Goal: Task Accomplishment & Management: Manage account settings

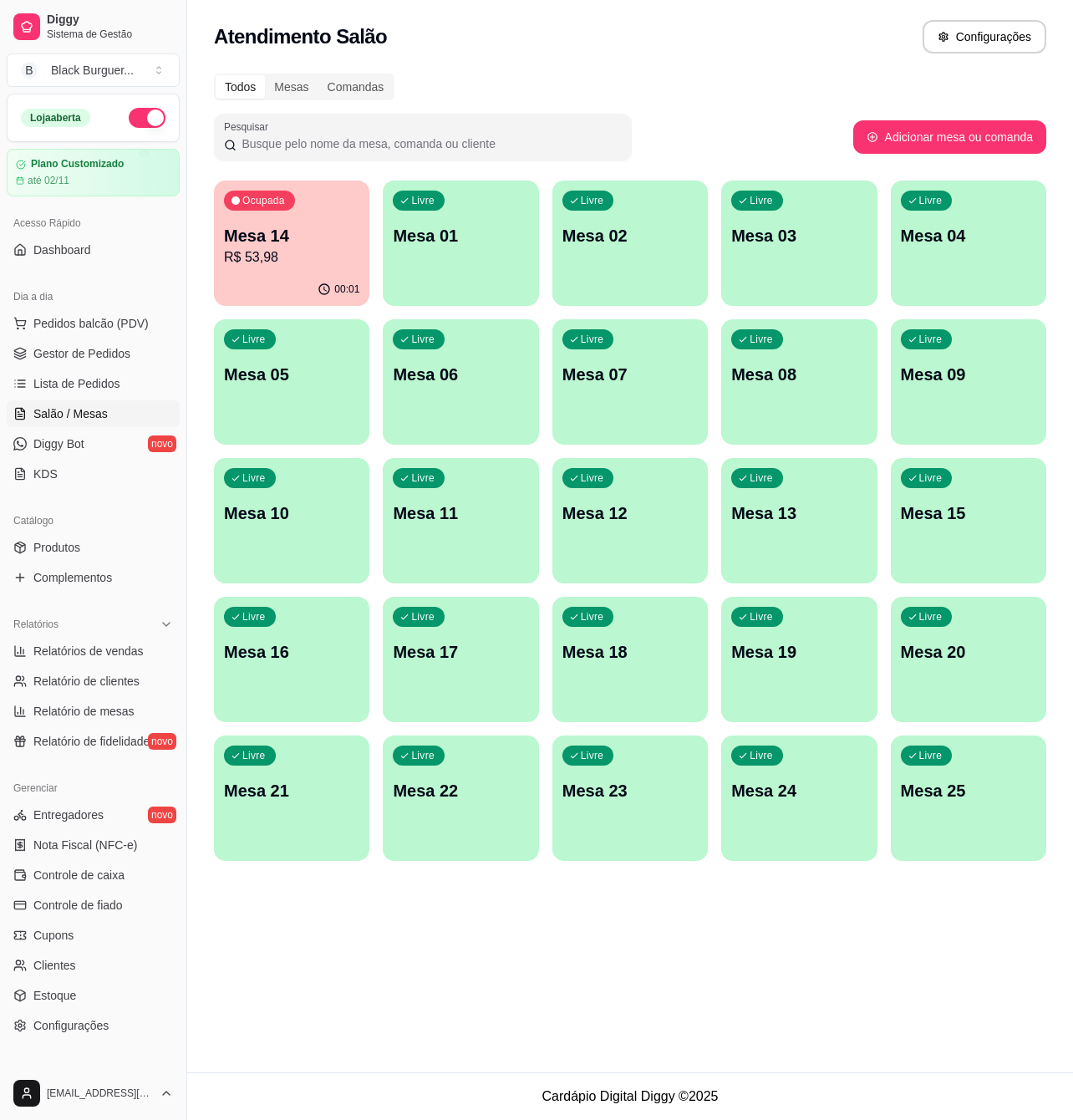
scroll to position [84, 0]
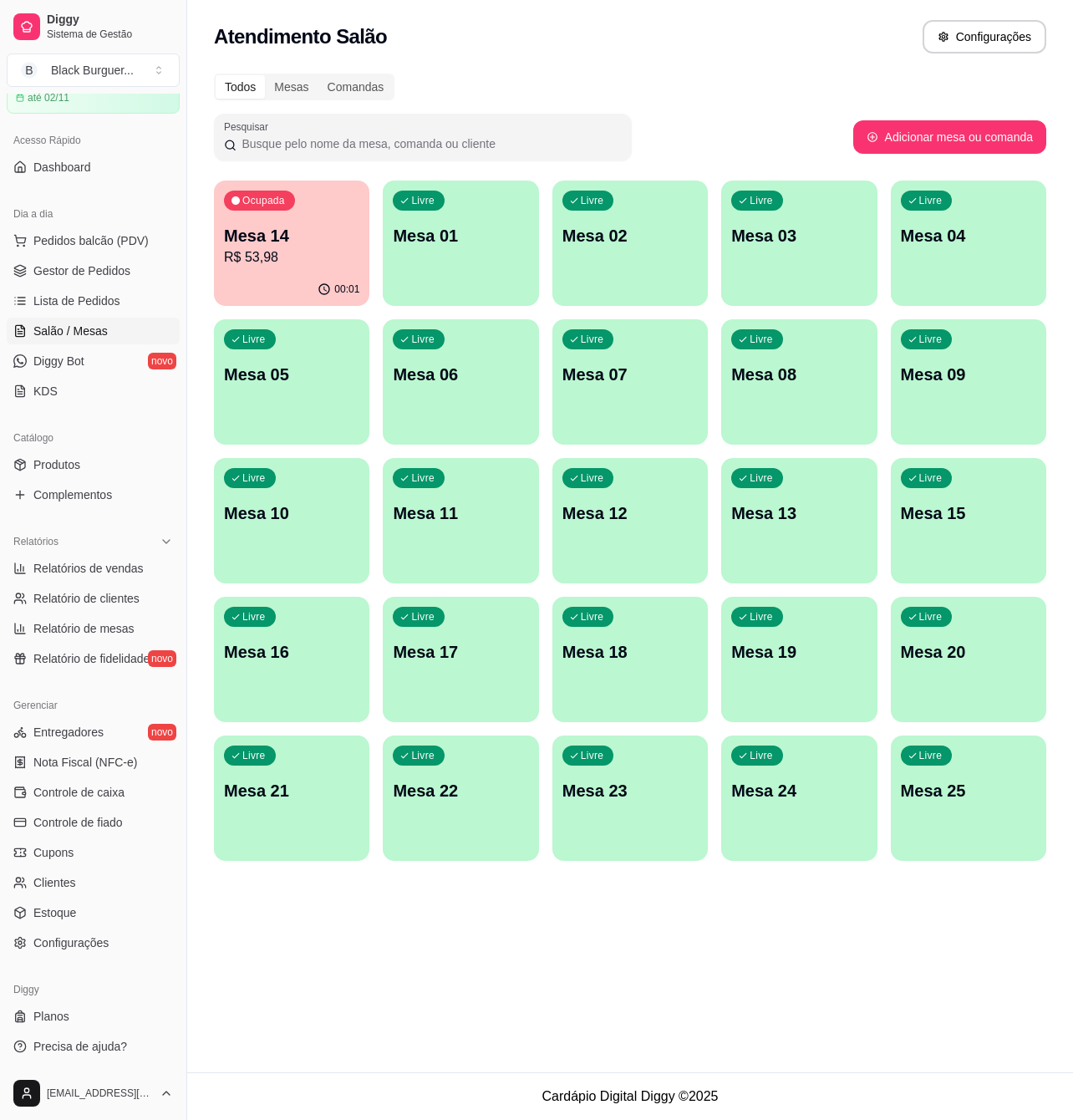
click at [272, 246] on div "Mesa 14 R$ 53,98" at bounding box center [291, 246] width 135 height 44
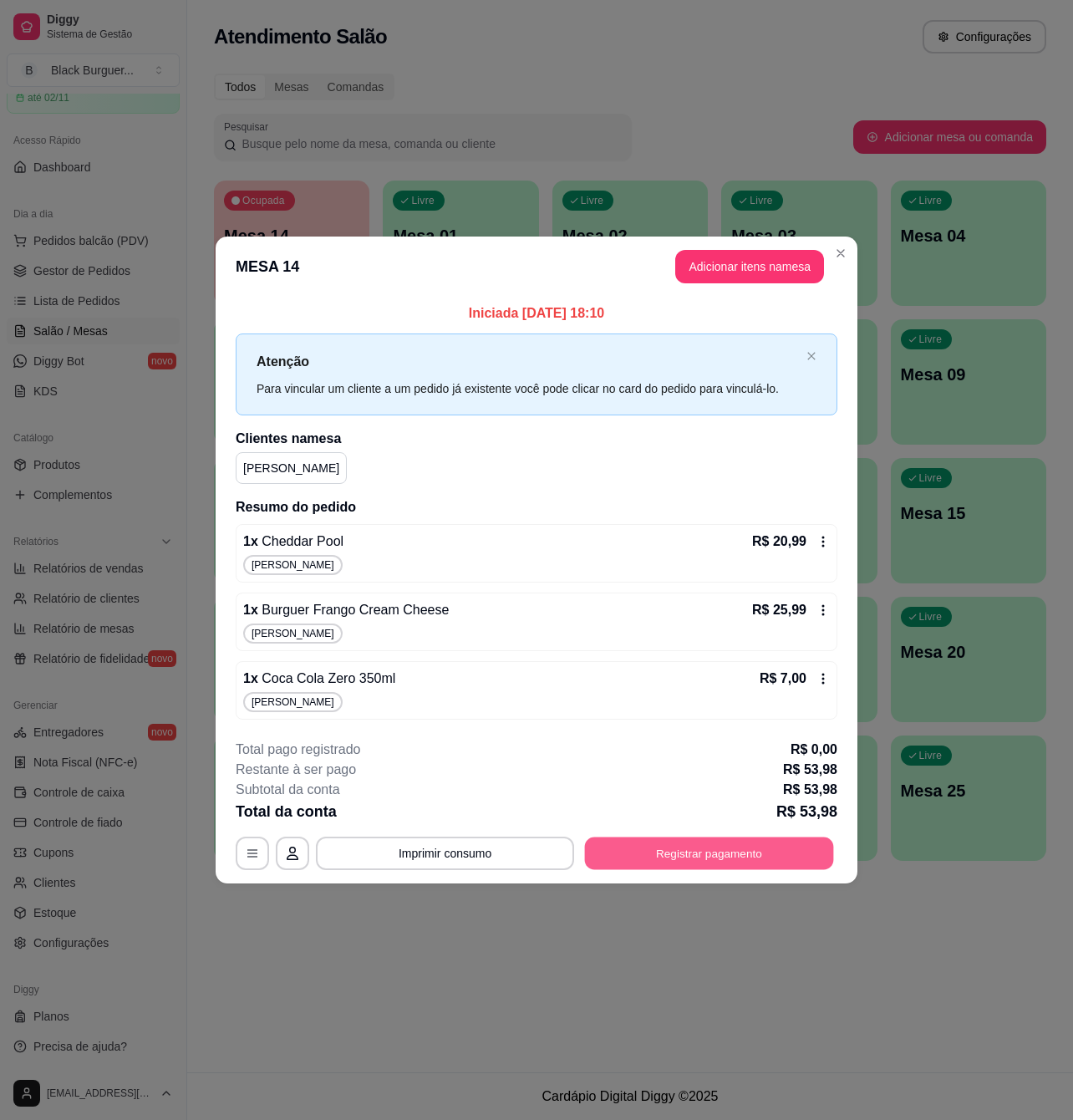
click at [660, 852] on button "Registrar pagamento" at bounding box center [709, 852] width 249 height 33
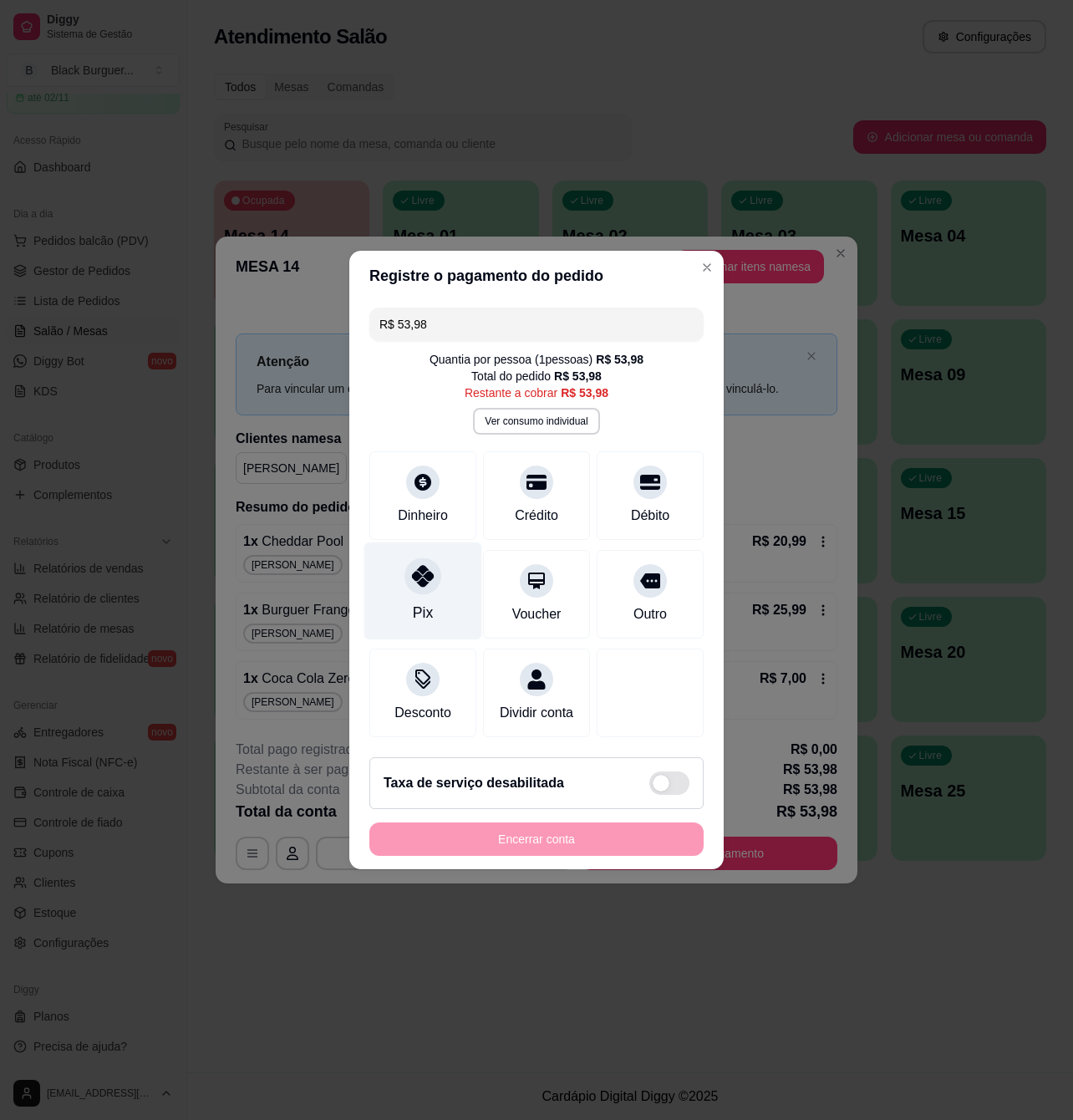
click at [406, 572] on div at bounding box center [423, 576] width 37 height 37
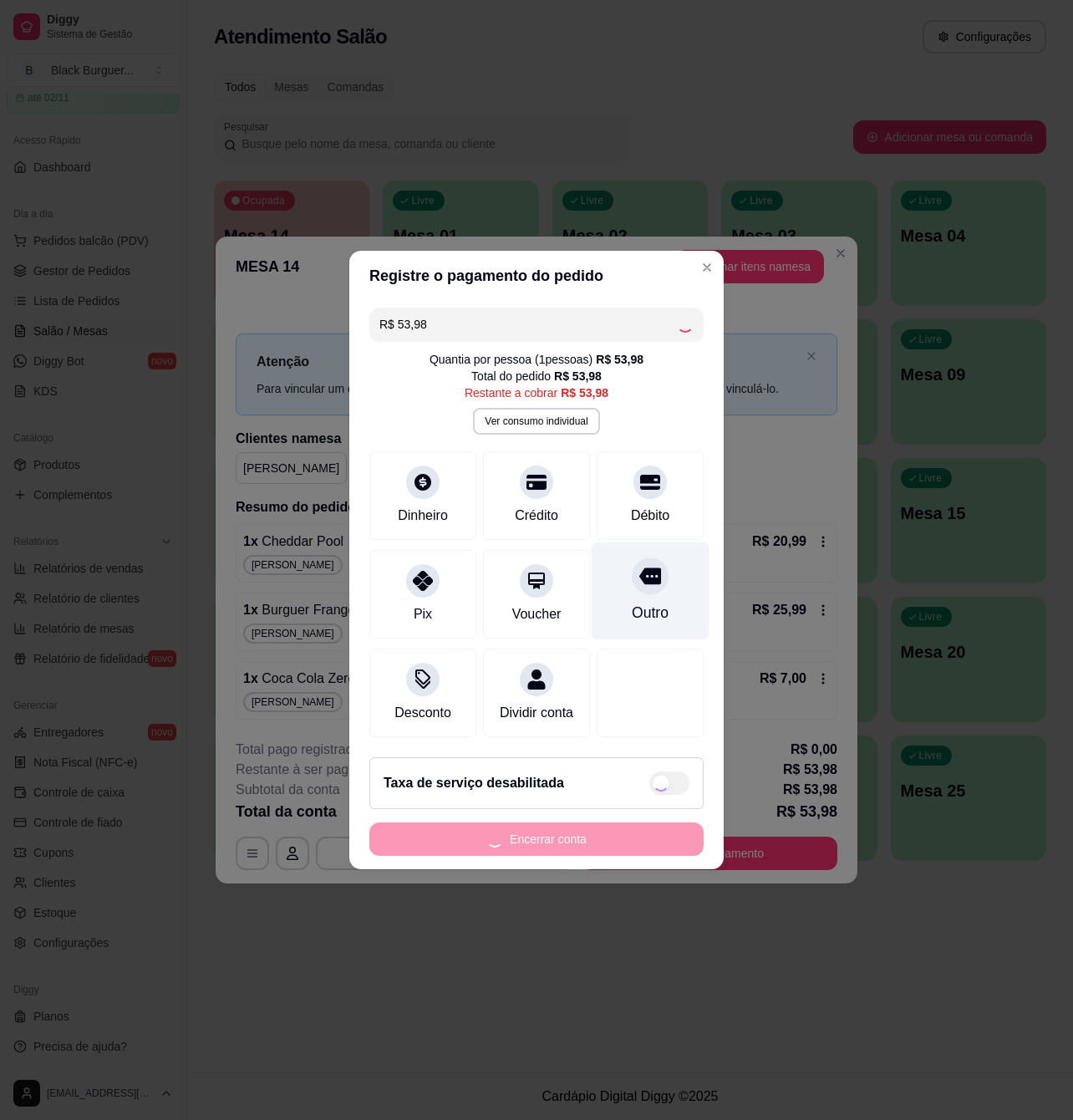
type input "R$ 0,00"
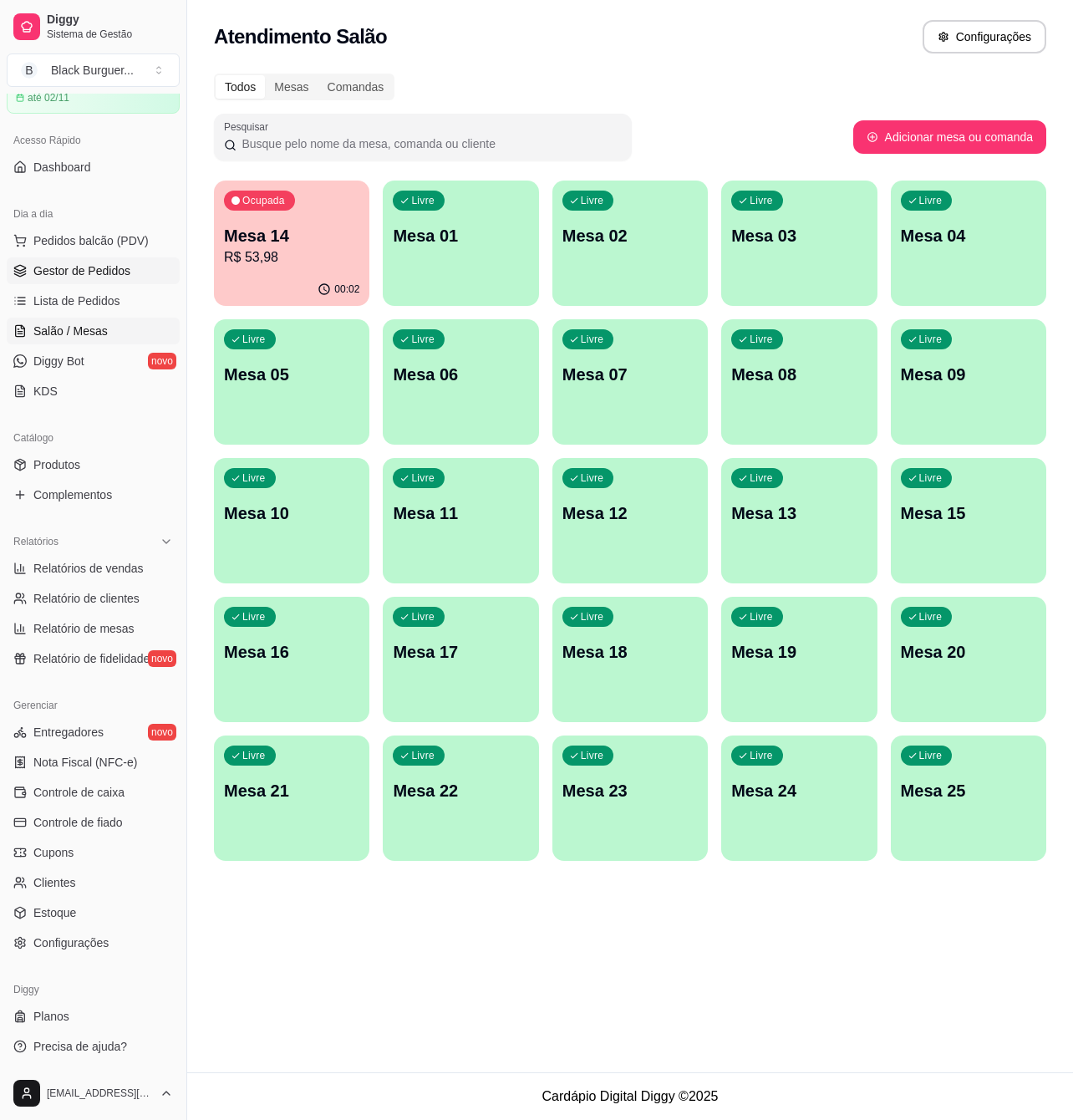
click at [57, 276] on span "Gestor de Pedidos" at bounding box center [82, 271] width 96 height 17
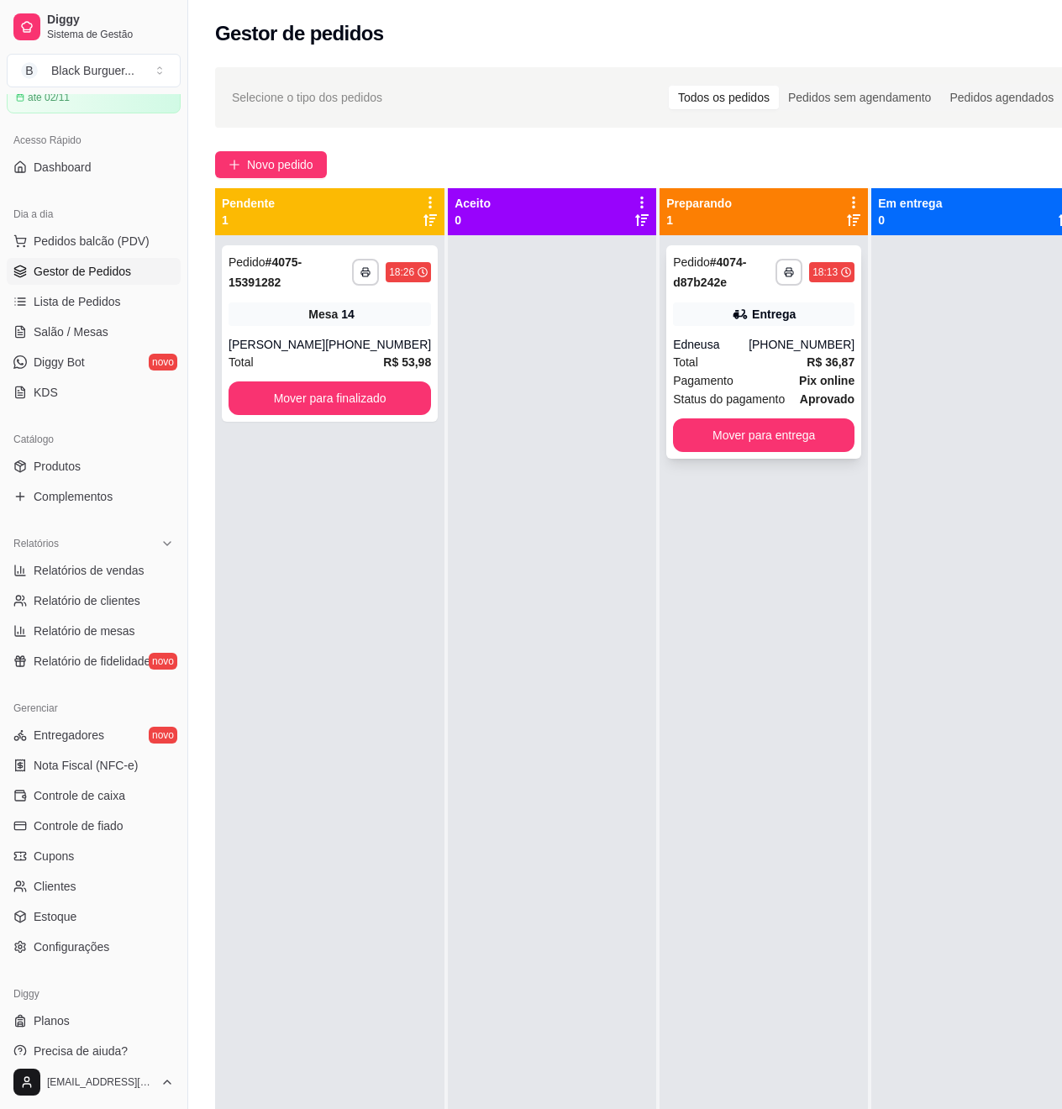
click at [743, 357] on div "Total R$ 36,87" at bounding box center [764, 362] width 182 height 18
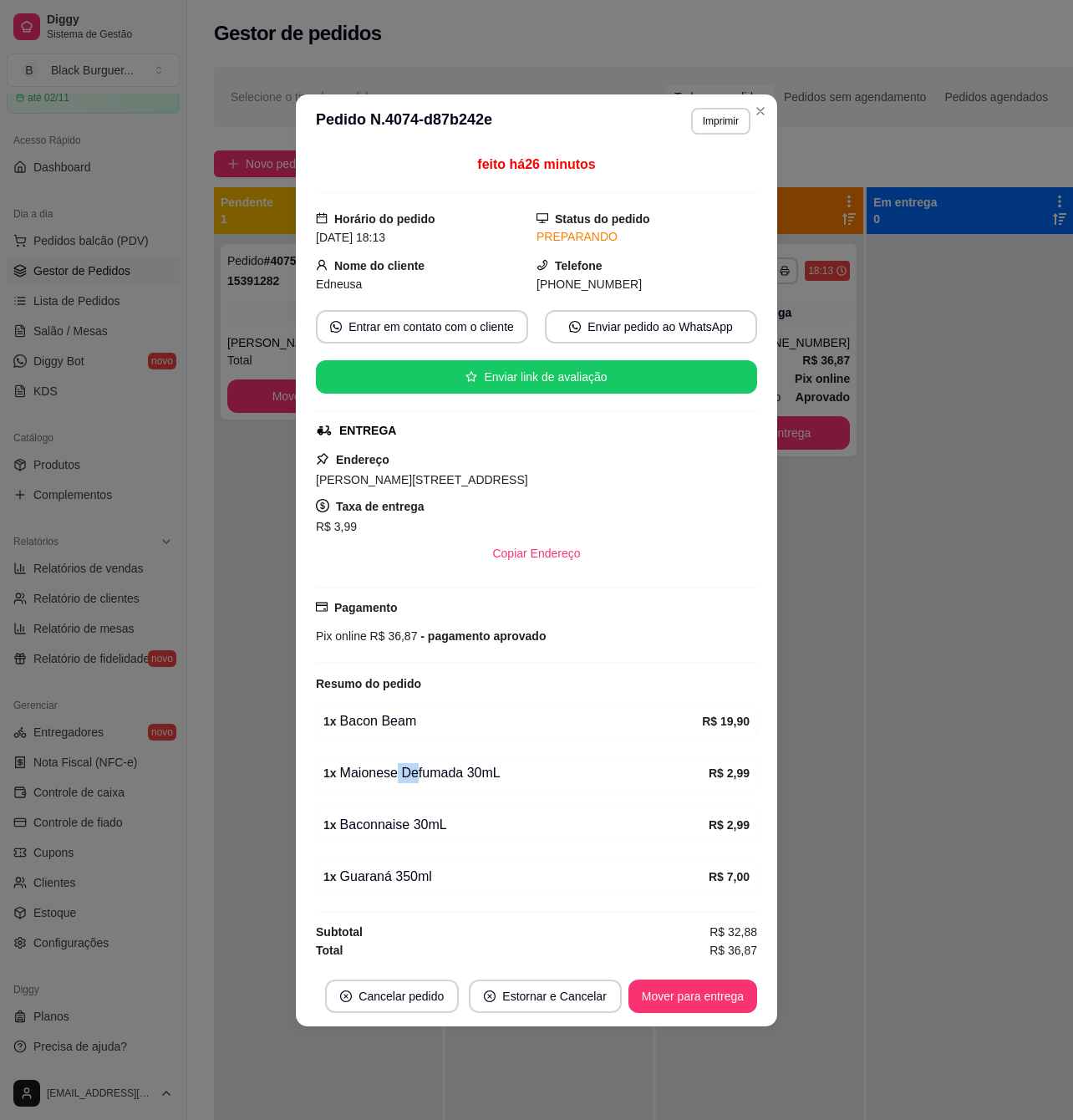
drag, startPoint x: 395, startPoint y: 774, endPoint x: 426, endPoint y: 776, distance: 31.1
click at [426, 776] on div "1 x Maionese Defumada 30mL" at bounding box center [515, 773] width 385 height 20
click at [427, 776] on div "1 x Maionese Defumada 30mL" at bounding box center [515, 773] width 385 height 20
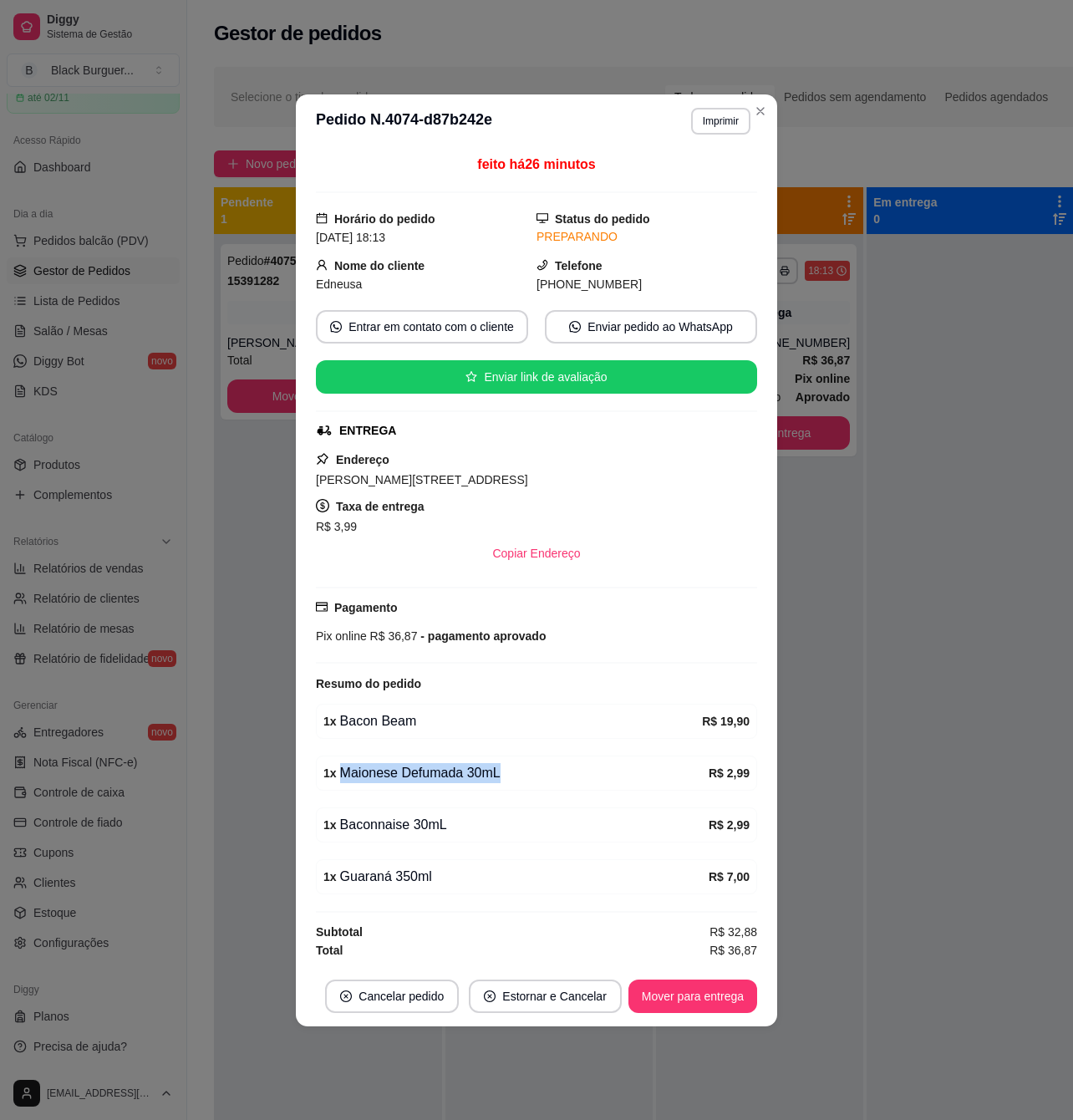
click at [458, 778] on div "1 x Maionese Defumada 30mL" at bounding box center [515, 773] width 385 height 20
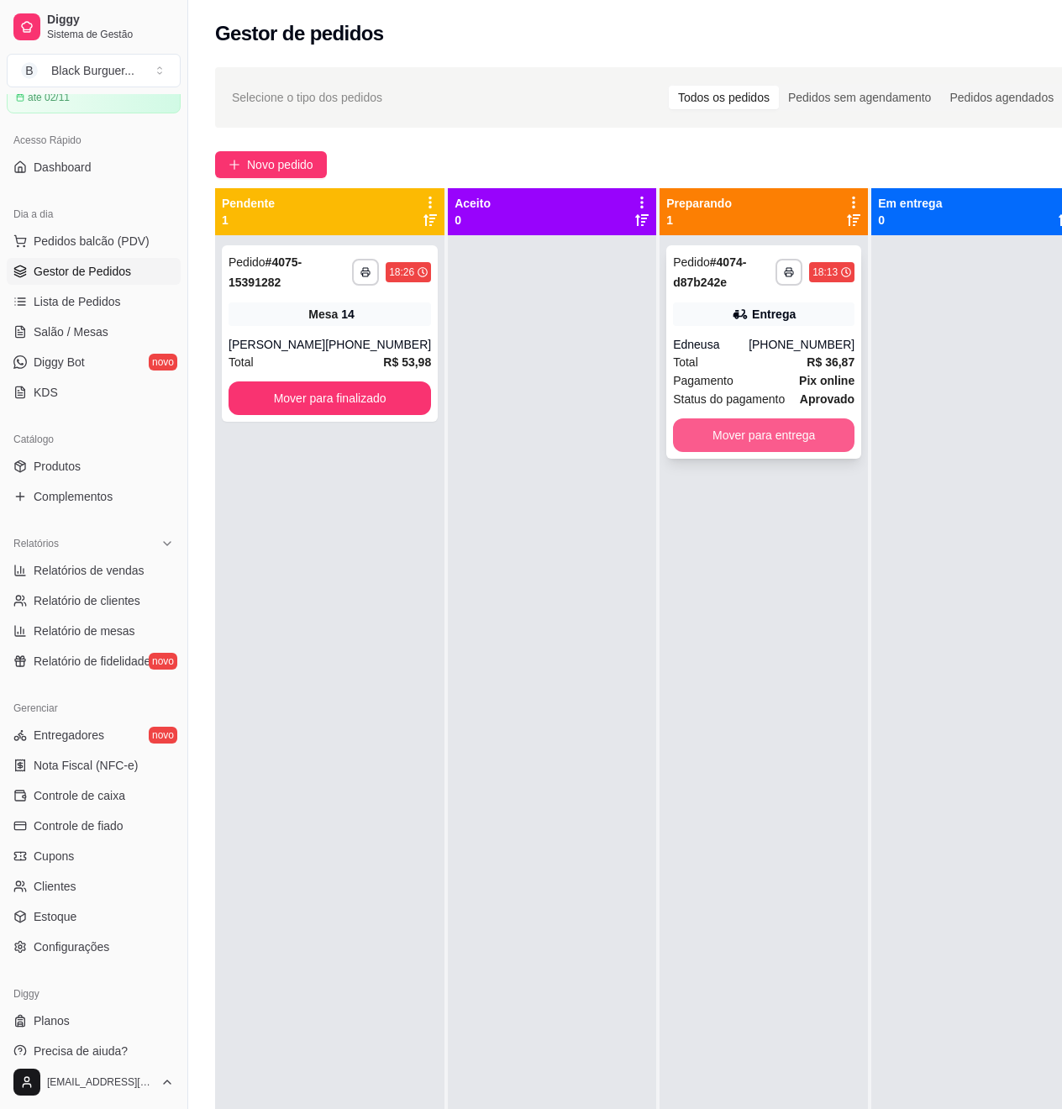
click at [776, 442] on button "Mover para entrega" at bounding box center [764, 435] width 182 height 34
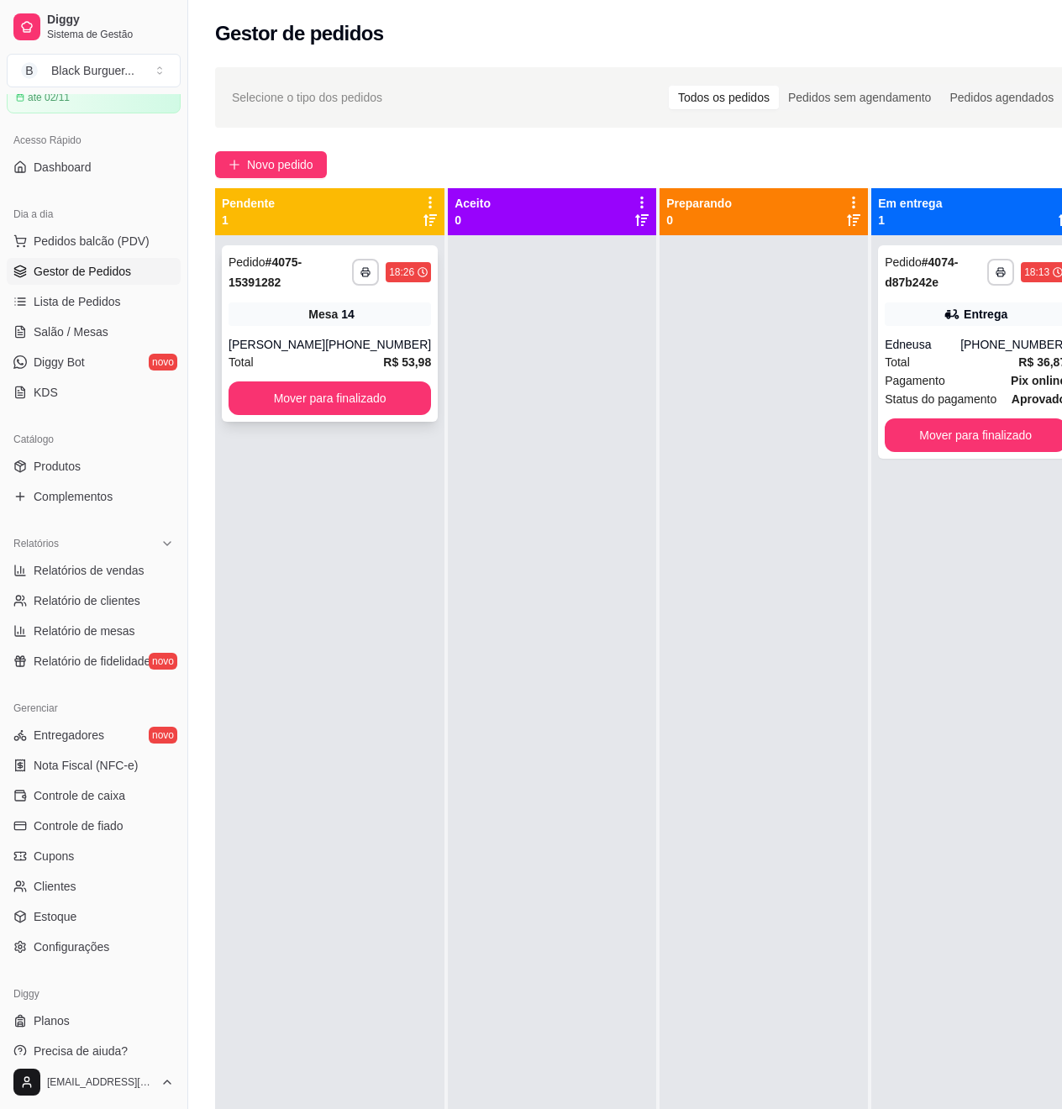
click at [392, 366] on strong "R$ 53,98" at bounding box center [407, 361] width 48 height 13
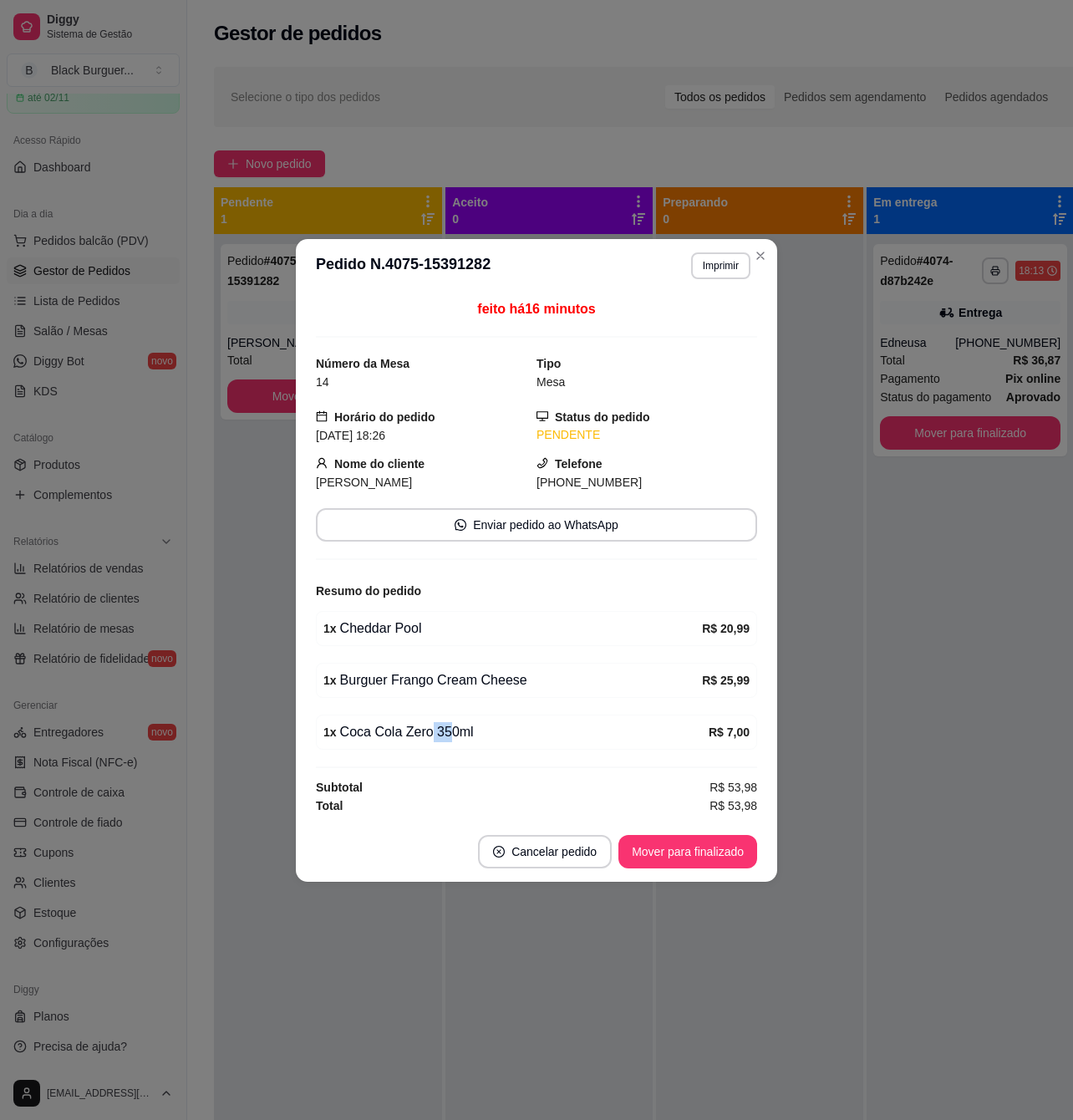
drag, startPoint x: 427, startPoint y: 737, endPoint x: 452, endPoint y: 739, distance: 25.1
click at [452, 739] on div "1 x Coca Cola Zero 350ml" at bounding box center [515, 732] width 385 height 20
drag, startPoint x: 452, startPoint y: 739, endPoint x: 382, endPoint y: 720, distance: 72.5
click at [452, 739] on div "1 x Coca Cola Zero 350ml" at bounding box center [515, 732] width 385 height 20
drag, startPoint x: 358, startPoint y: 693, endPoint x: 399, endPoint y: 699, distance: 41.4
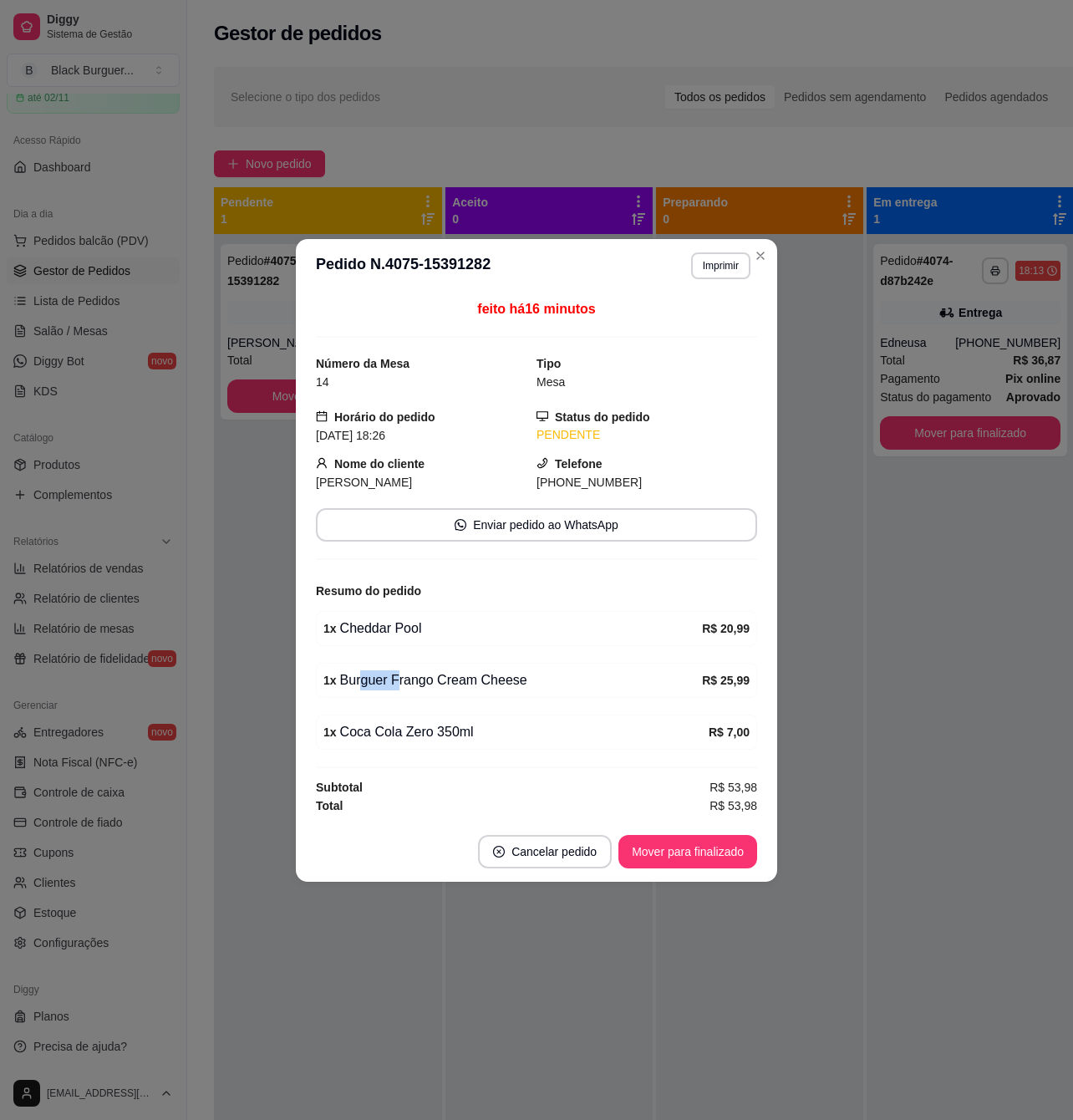
click at [399, 698] on div "1 x Burguer Frango Cream Cheese R$ 25,99" at bounding box center [537, 679] width 442 height 35
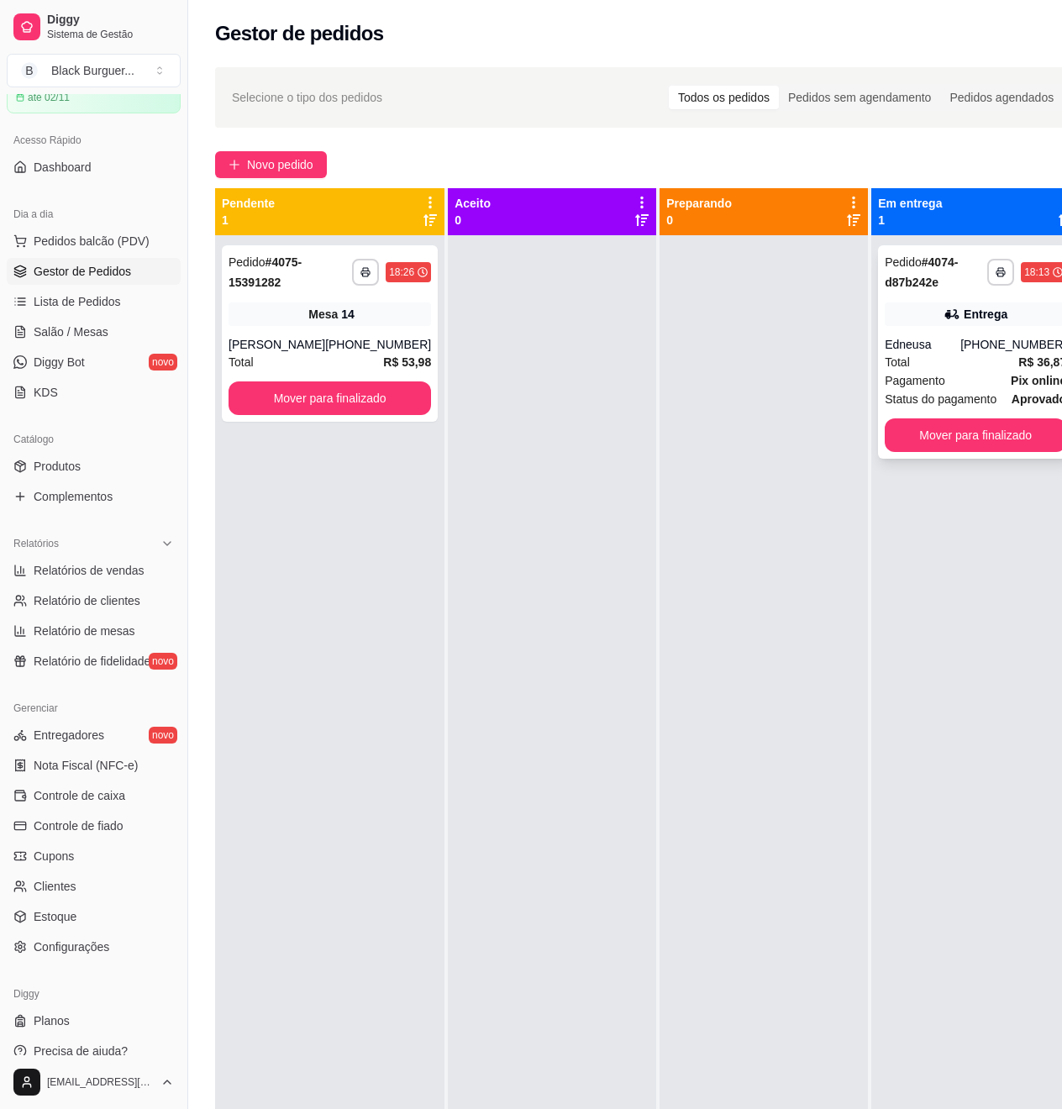
click at [885, 366] on span "Total" at bounding box center [897, 362] width 25 height 18
click at [304, 331] on div "**********" at bounding box center [330, 333] width 216 height 176
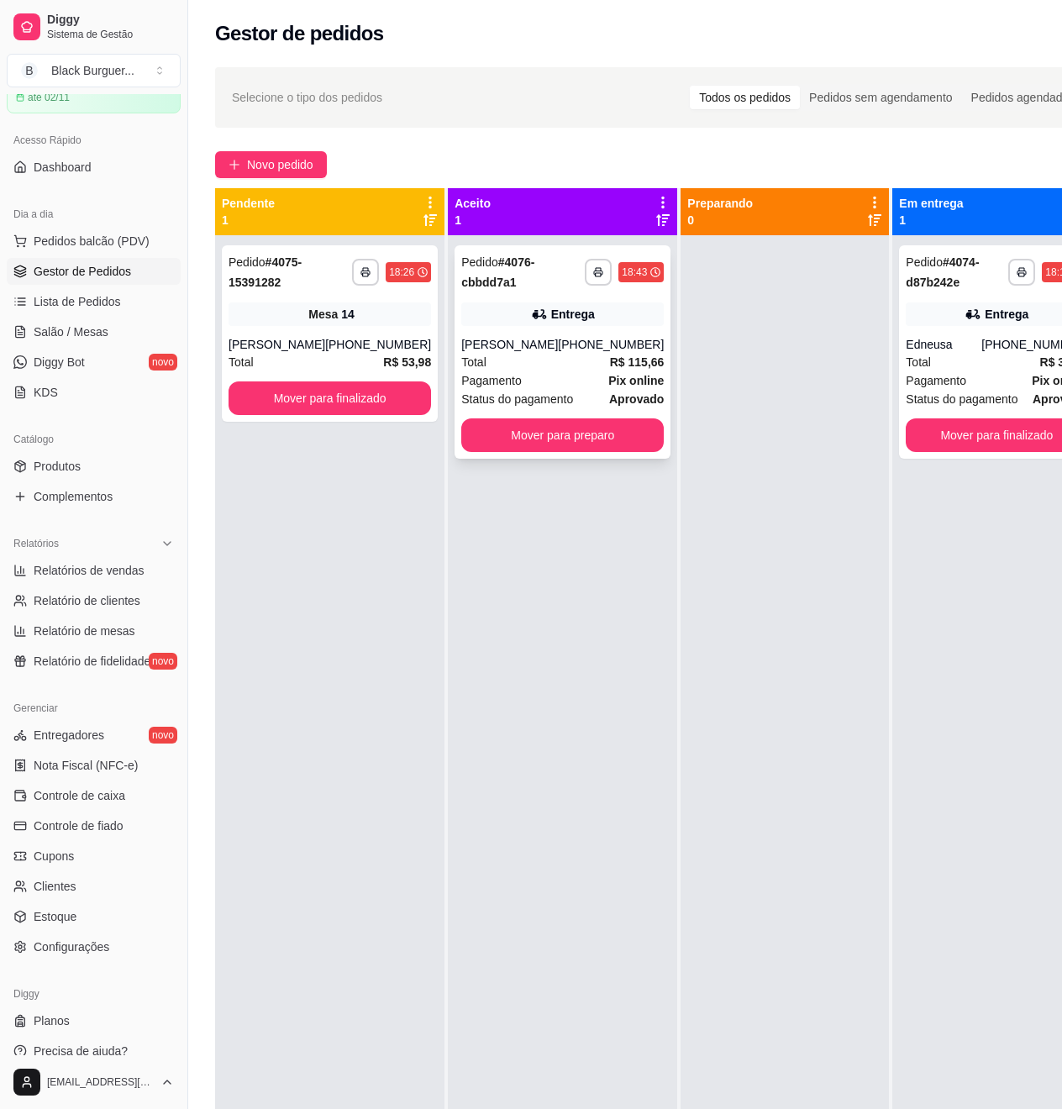
click at [598, 353] on div "[PHONE_NUMBER]" at bounding box center [611, 344] width 106 height 17
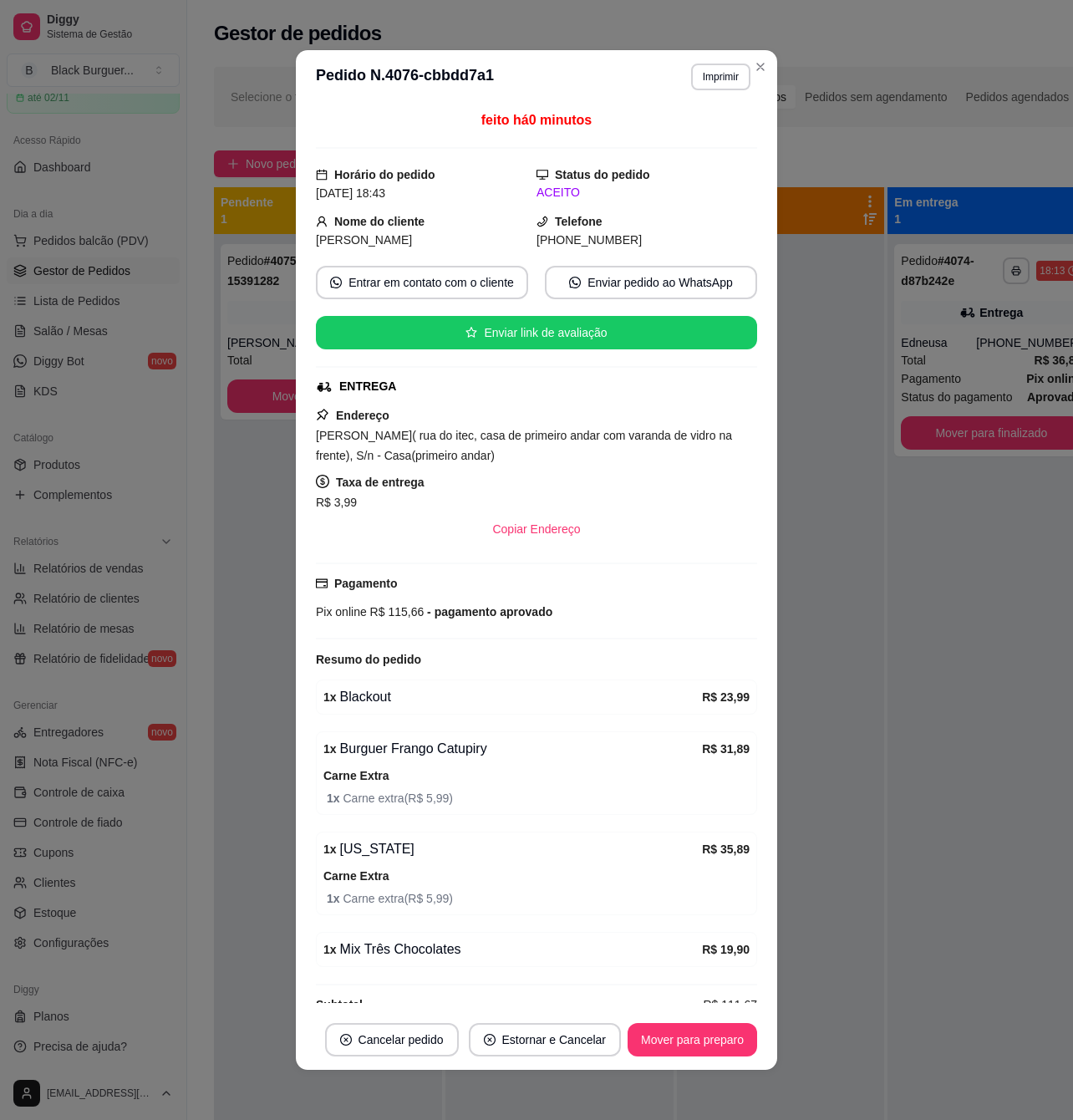
scroll to position [42, 0]
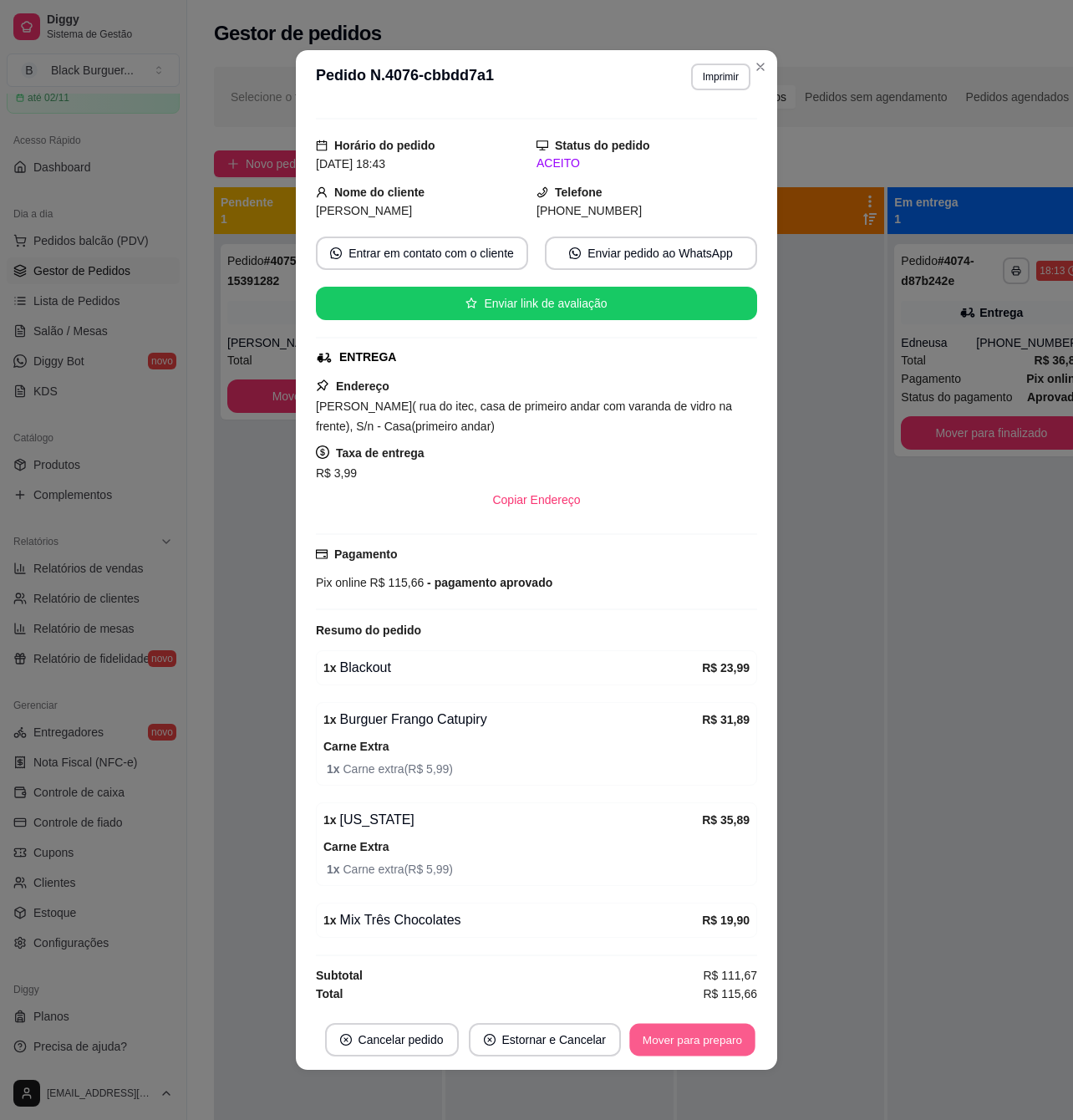
click at [680, 1031] on button "Mover para preparo" at bounding box center [692, 1039] width 125 height 33
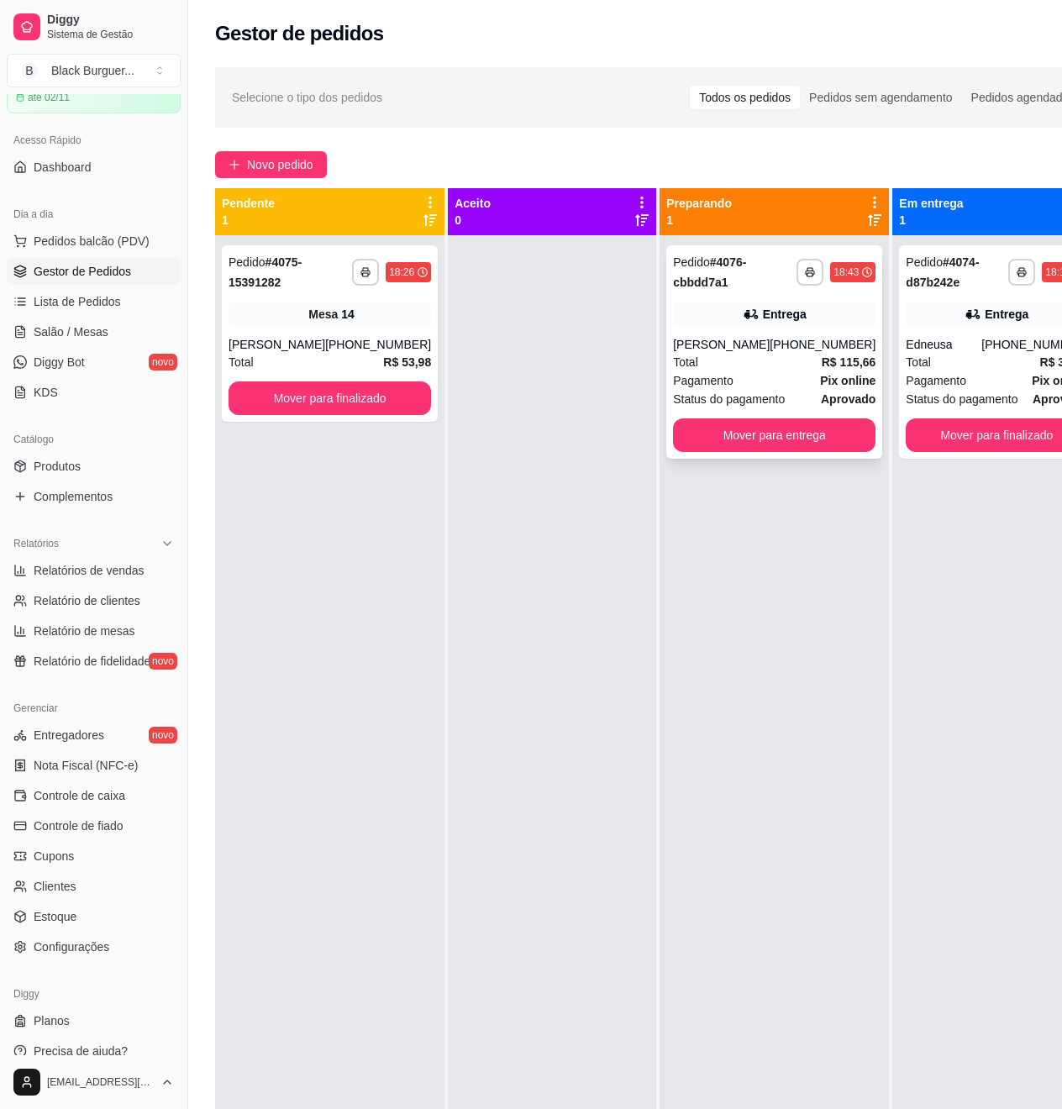
click at [807, 308] on div "Entrega" at bounding box center [774, 315] width 203 height 24
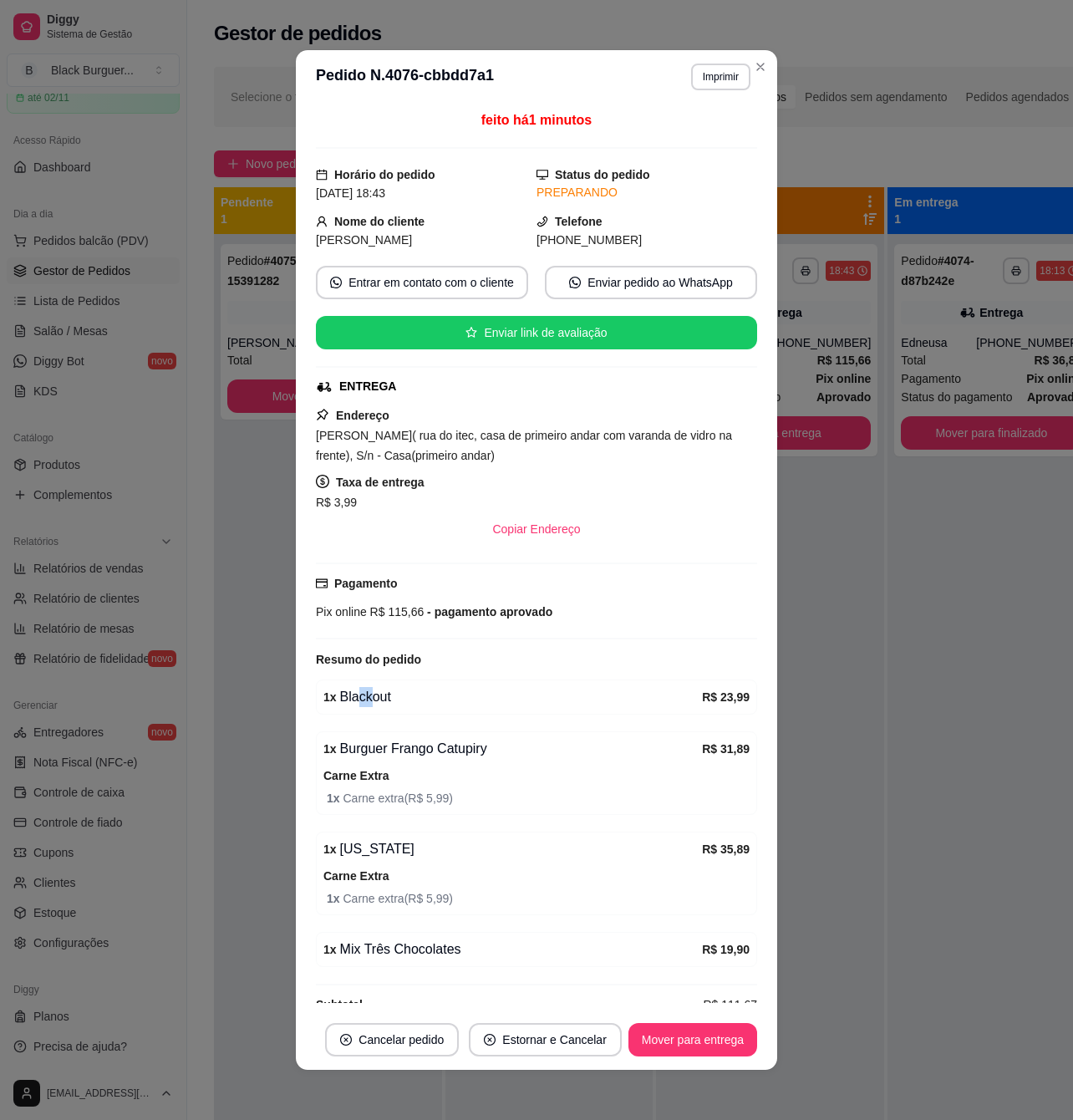
drag, startPoint x: 349, startPoint y: 709, endPoint x: 392, endPoint y: 717, distance: 43.7
click at [382, 707] on div "1 x Blackout" at bounding box center [512, 697] width 379 height 20
click at [419, 733] on div "feito há 1 minutos Horário do pedido [DATE] 18:43 Status do pedido PREPARANDO N…" at bounding box center [537, 556] width 442 height 892
drag, startPoint x: 395, startPoint y: 763, endPoint x: 461, endPoint y: 763, distance: 66.0
click at [459, 759] on div "1 x Burguer Frango Catupiry" at bounding box center [512, 749] width 379 height 20
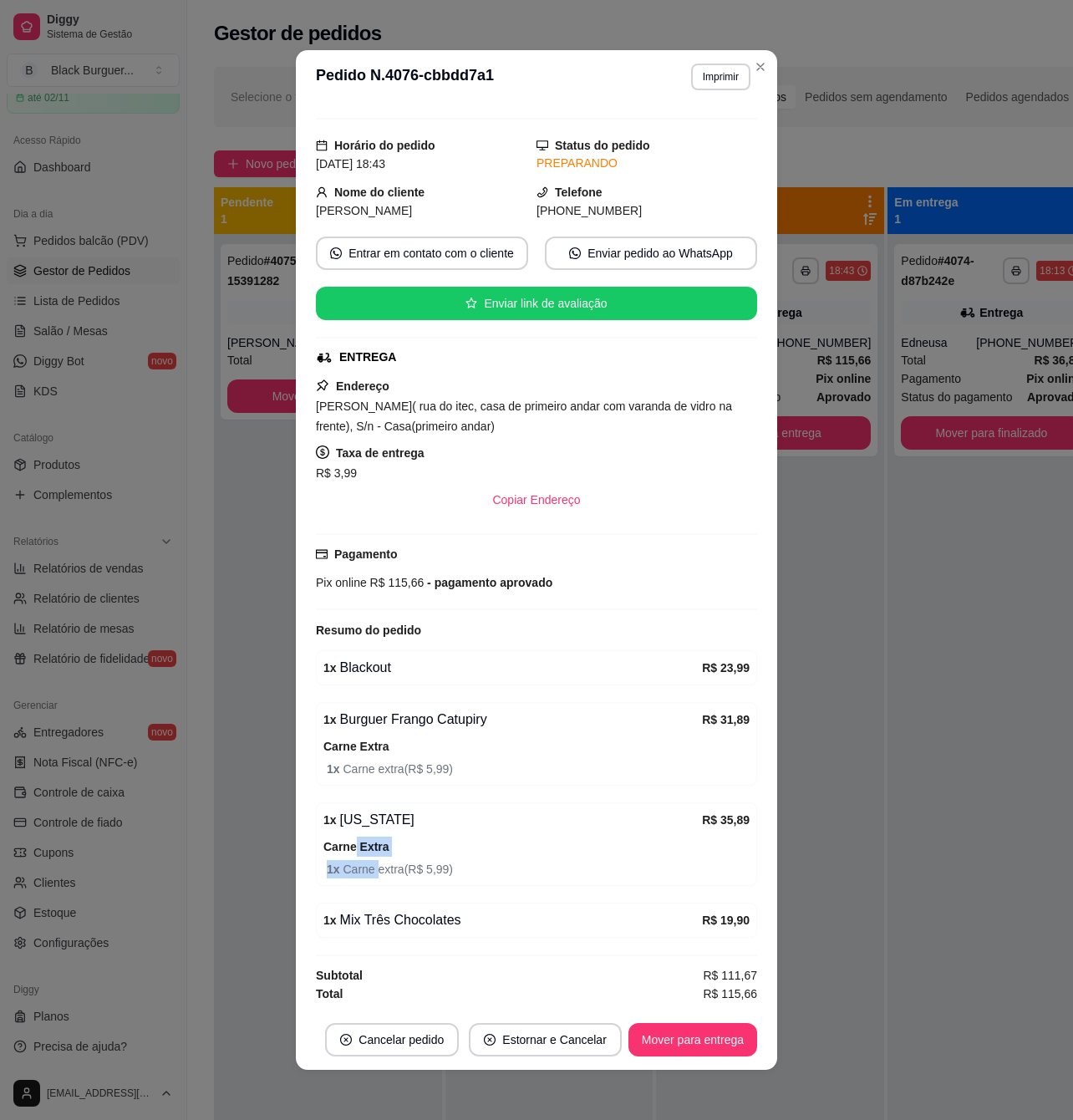
drag, startPoint x: 344, startPoint y: 854, endPoint x: 374, endPoint y: 861, distance: 30.8
click at [373, 861] on div "Carne Extra 1 x Carne extra ( R$ 5,99 )" at bounding box center [536, 857] width 427 height 42
click at [382, 867] on span "1 x Carne extra ( R$ 5,99 )" at bounding box center [538, 869] width 423 height 18
drag, startPoint x: 356, startPoint y: 744, endPoint x: 364, endPoint y: 757, distance: 15.3
click at [358, 744] on strong "Carne Extra" at bounding box center [356, 746] width 66 height 13
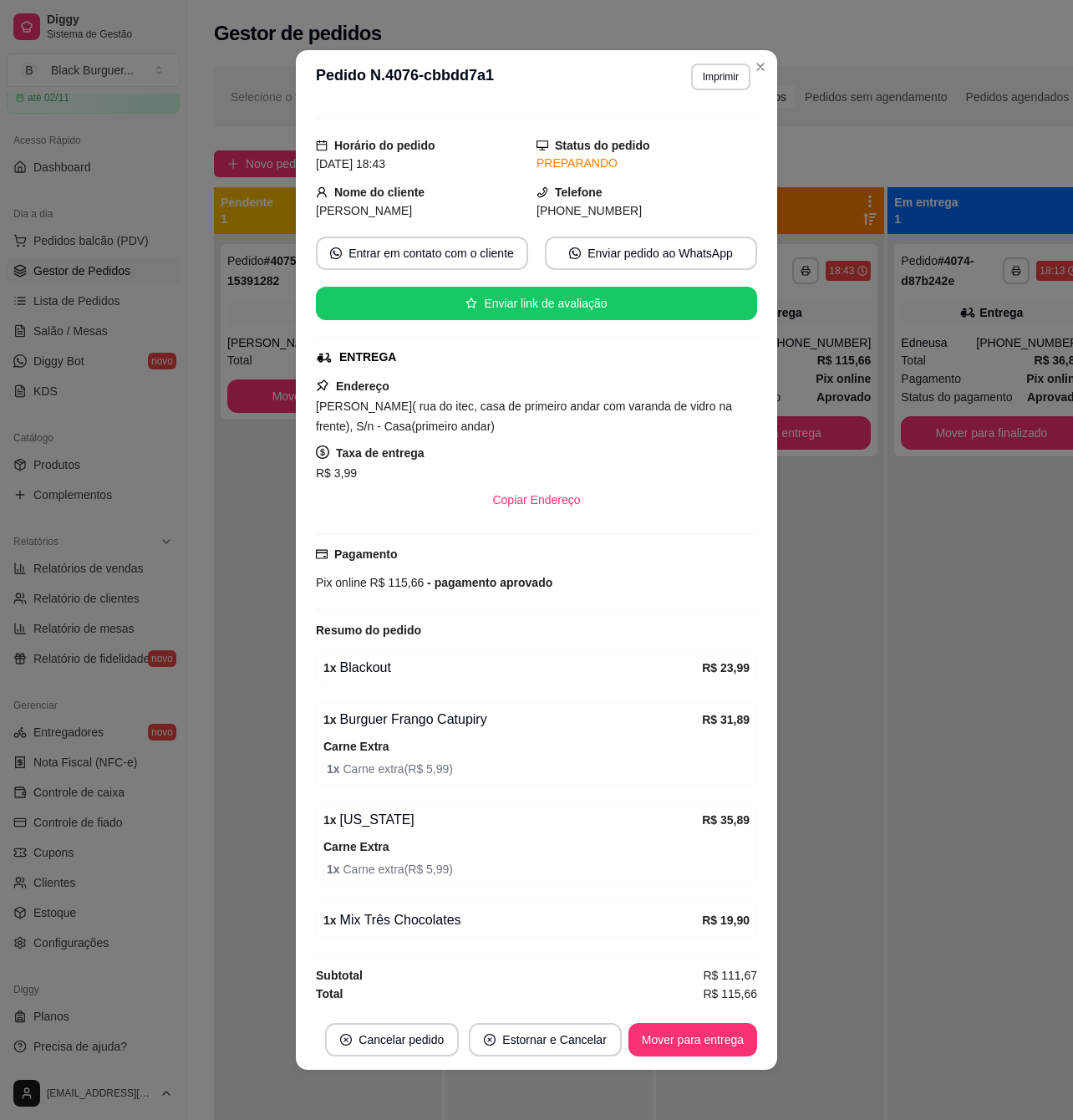
click at [364, 783] on div "1 x Burguer Frango Catupiry R$ 31,89 Carne Extra 1 x Carne extra ( R$ 5,99 )" at bounding box center [537, 744] width 442 height 84
click at [365, 849] on strong "Carne Extra" at bounding box center [356, 846] width 66 height 13
drag, startPoint x: 369, startPoint y: 869, endPoint x: 326, endPoint y: 705, distance: 169.5
click at [369, 866] on span "1 x Carne extra ( R$ 5,99 )" at bounding box center [538, 869] width 423 height 18
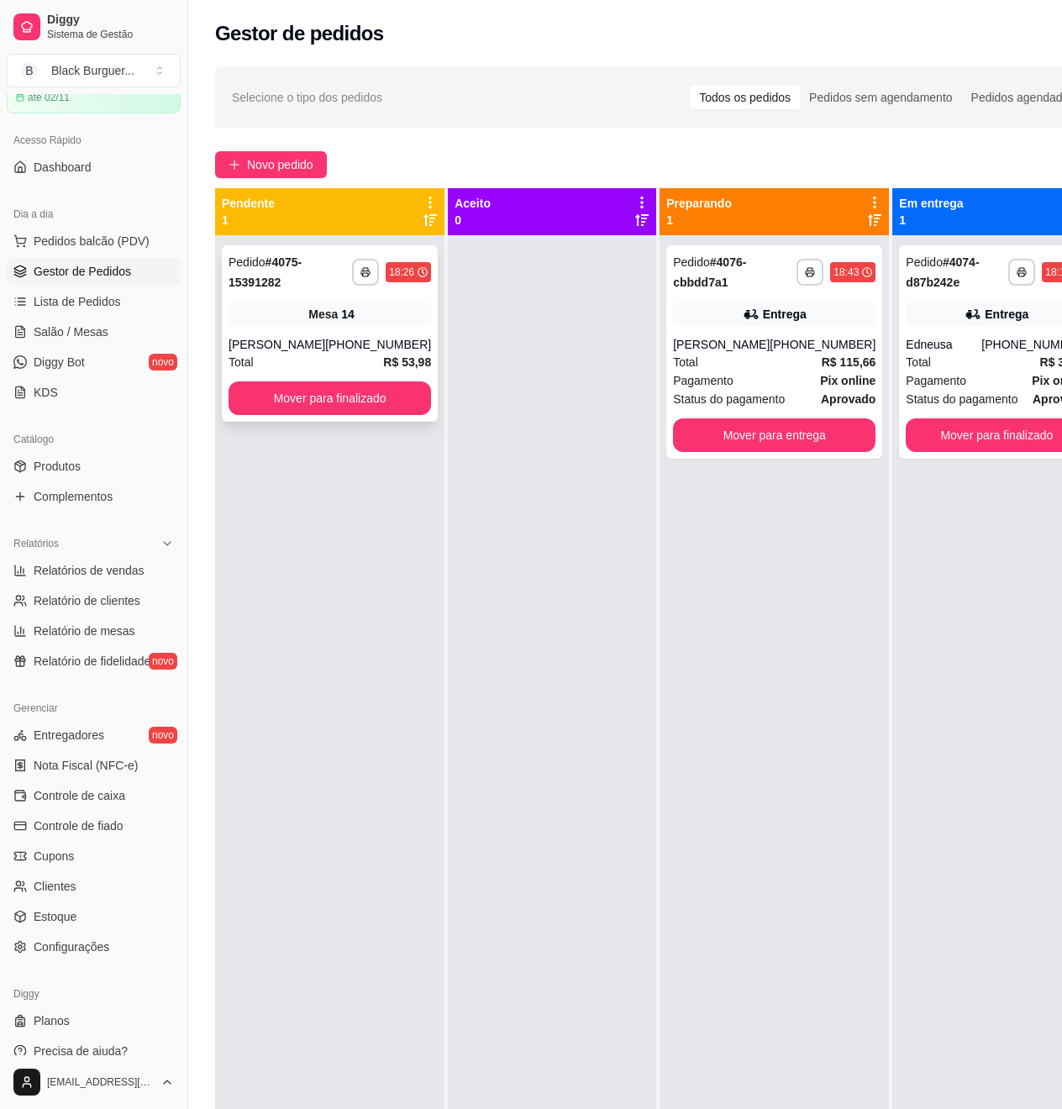
click at [270, 313] on div "Mesa 14" at bounding box center [330, 315] width 203 height 24
click at [308, 408] on button "Mover para finalizado" at bounding box center [330, 399] width 203 height 34
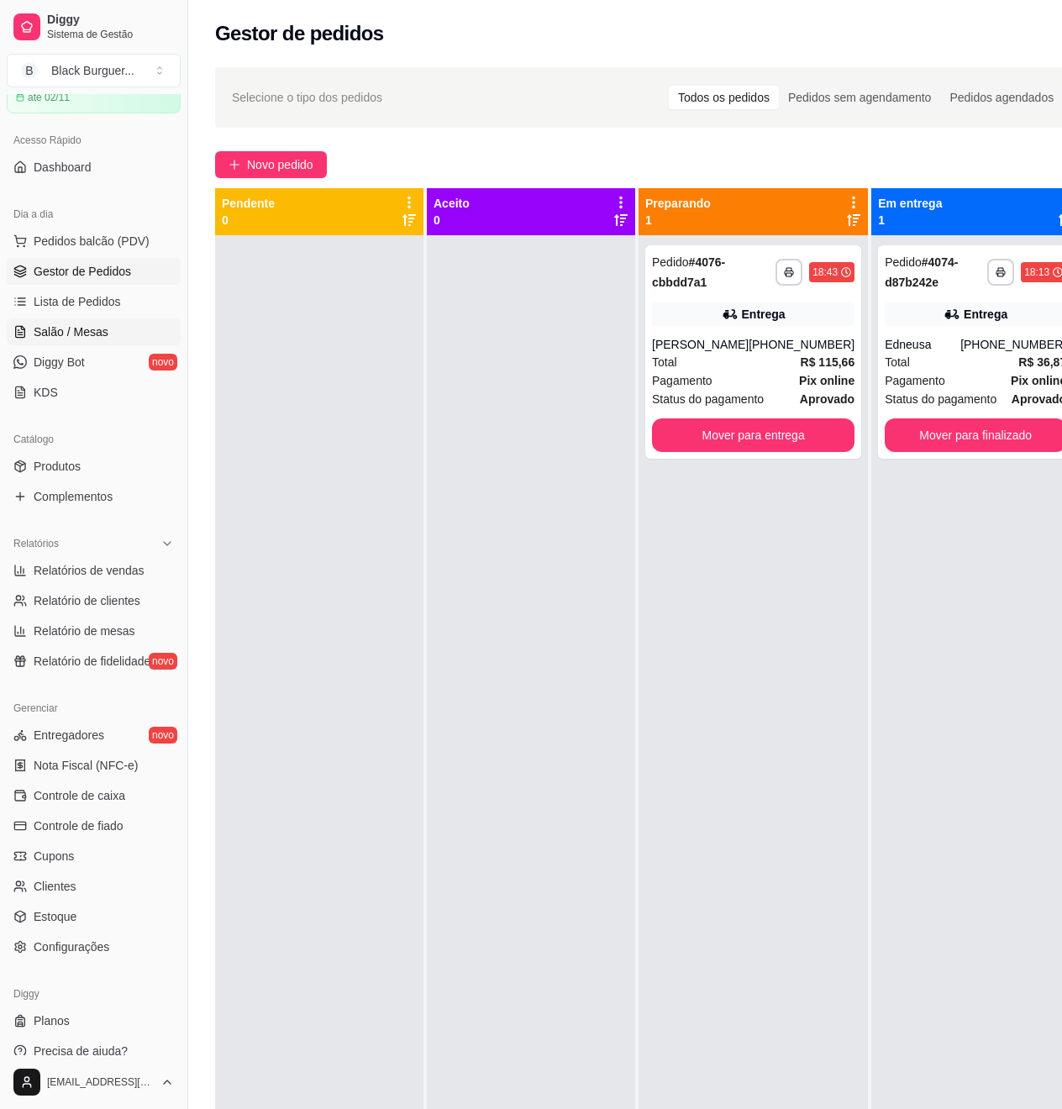
click at [104, 330] on span "Salão / Mesas" at bounding box center [71, 332] width 75 height 17
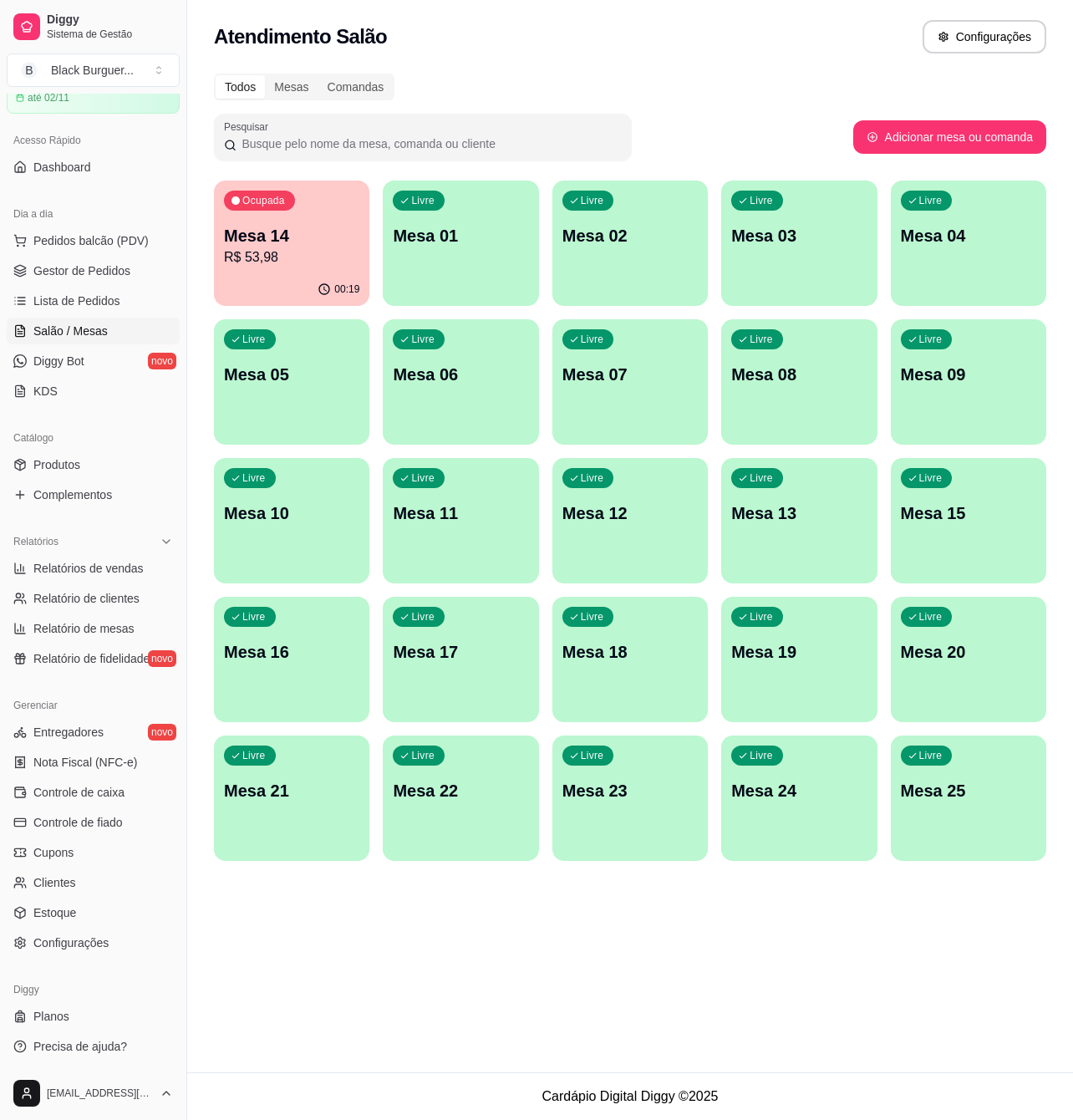
click at [315, 261] on p "R$ 53,98" at bounding box center [291, 258] width 135 height 20
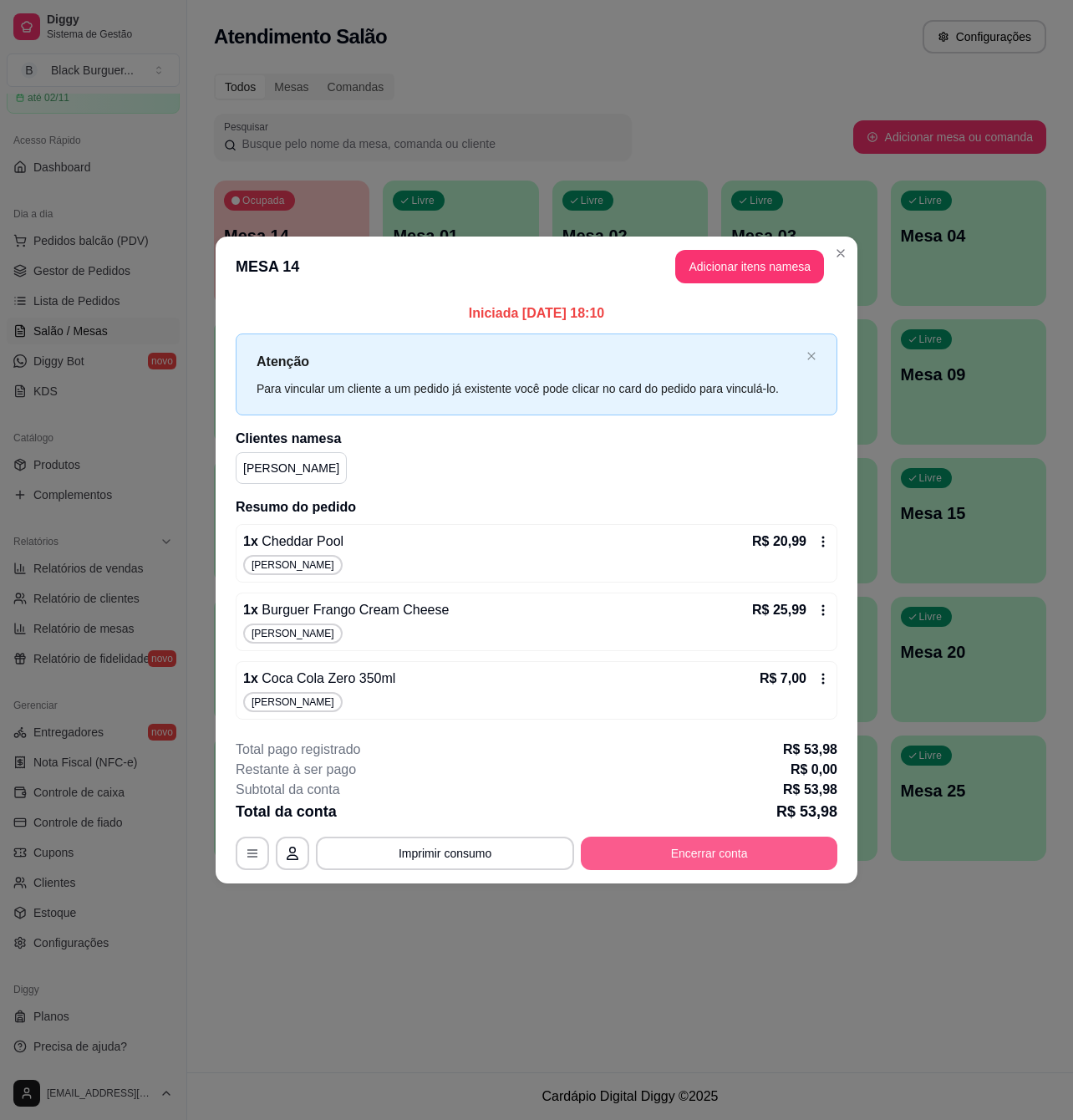
click at [686, 849] on button "Encerrar conta" at bounding box center [709, 853] width 257 height 34
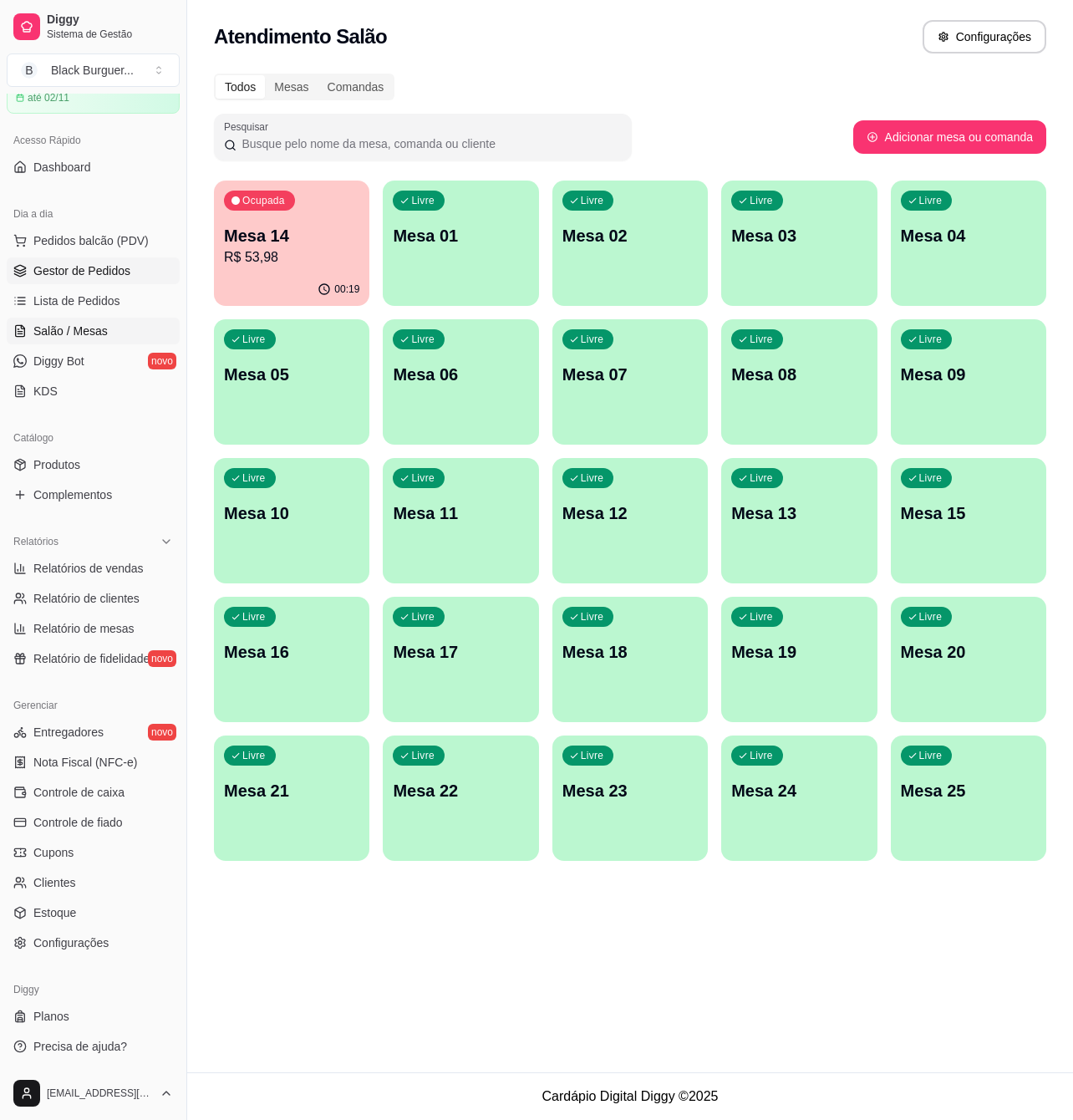
click at [82, 275] on span "Gestor de Pedidos" at bounding box center [82, 271] width 96 height 17
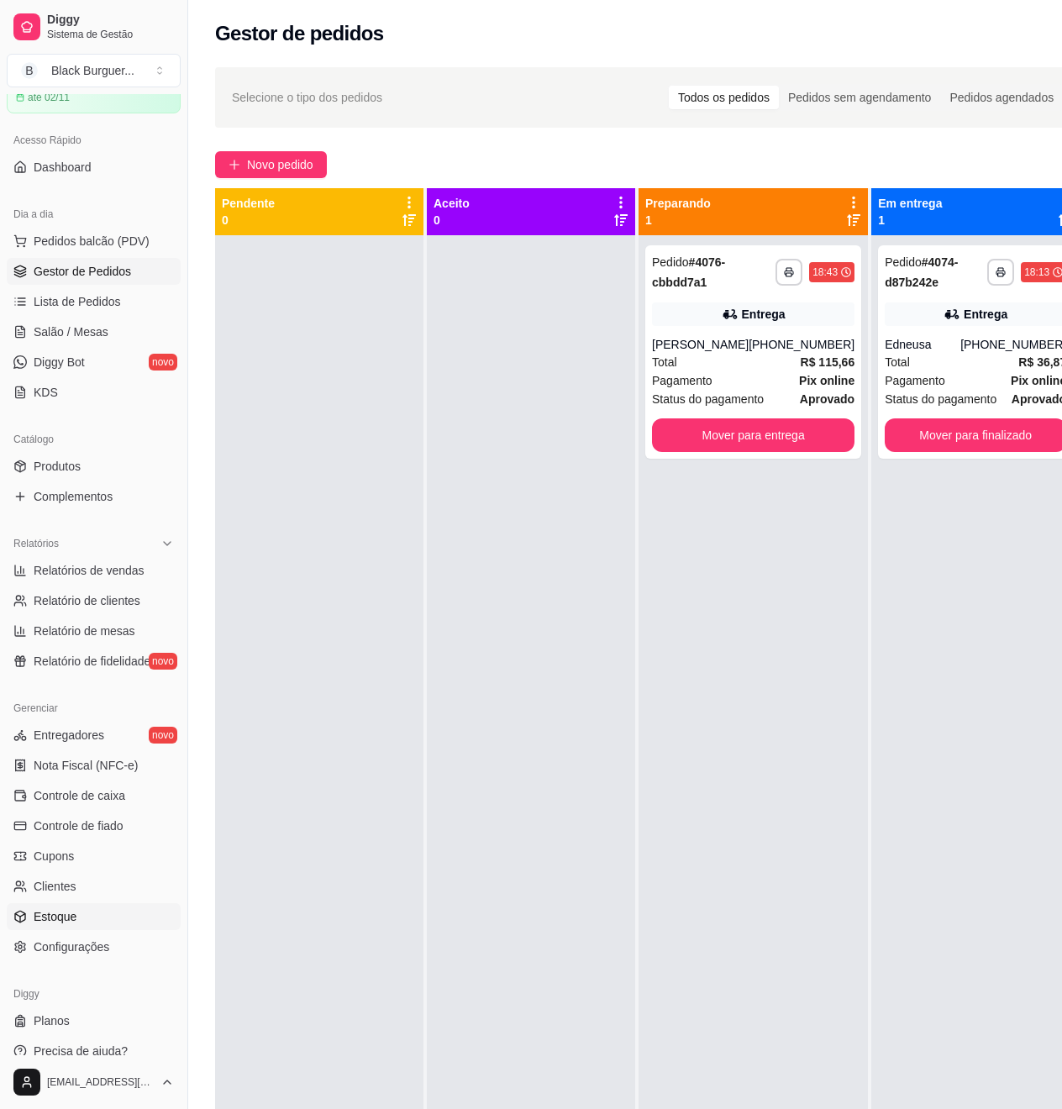
click at [51, 916] on span "Estoque" at bounding box center [55, 916] width 43 height 17
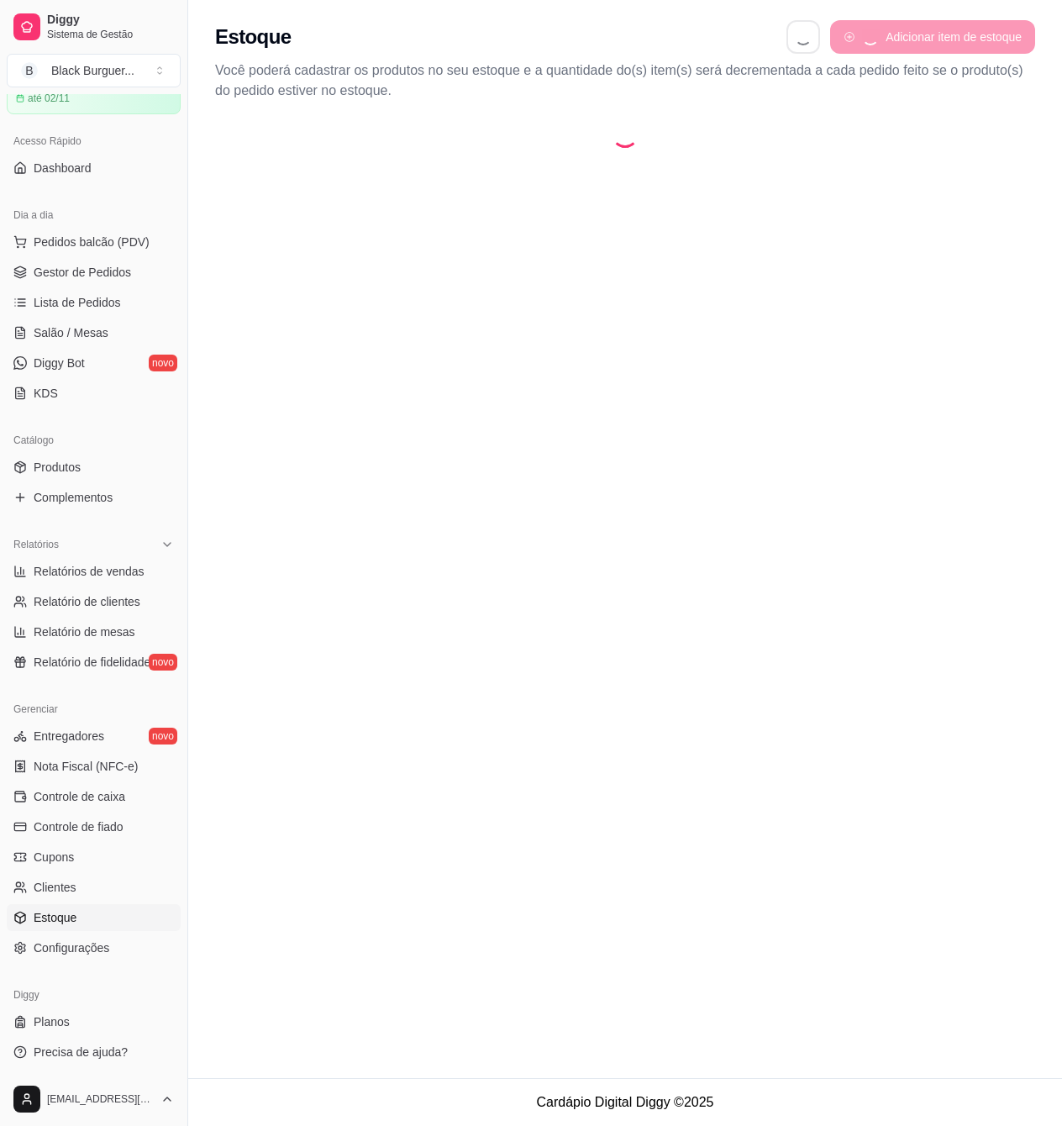
select select "QUANTITY_ORDER"
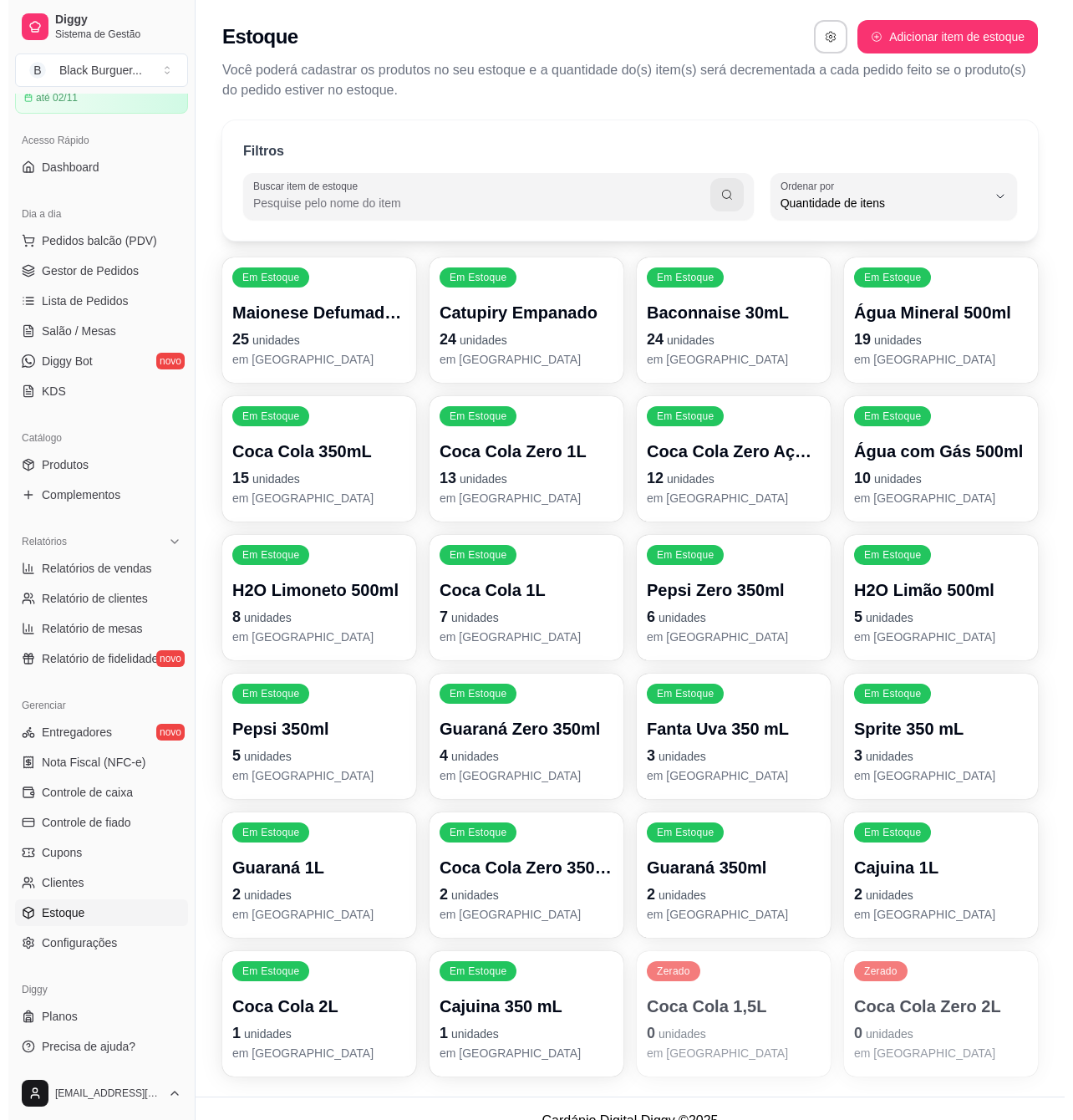
scroll to position [15, 0]
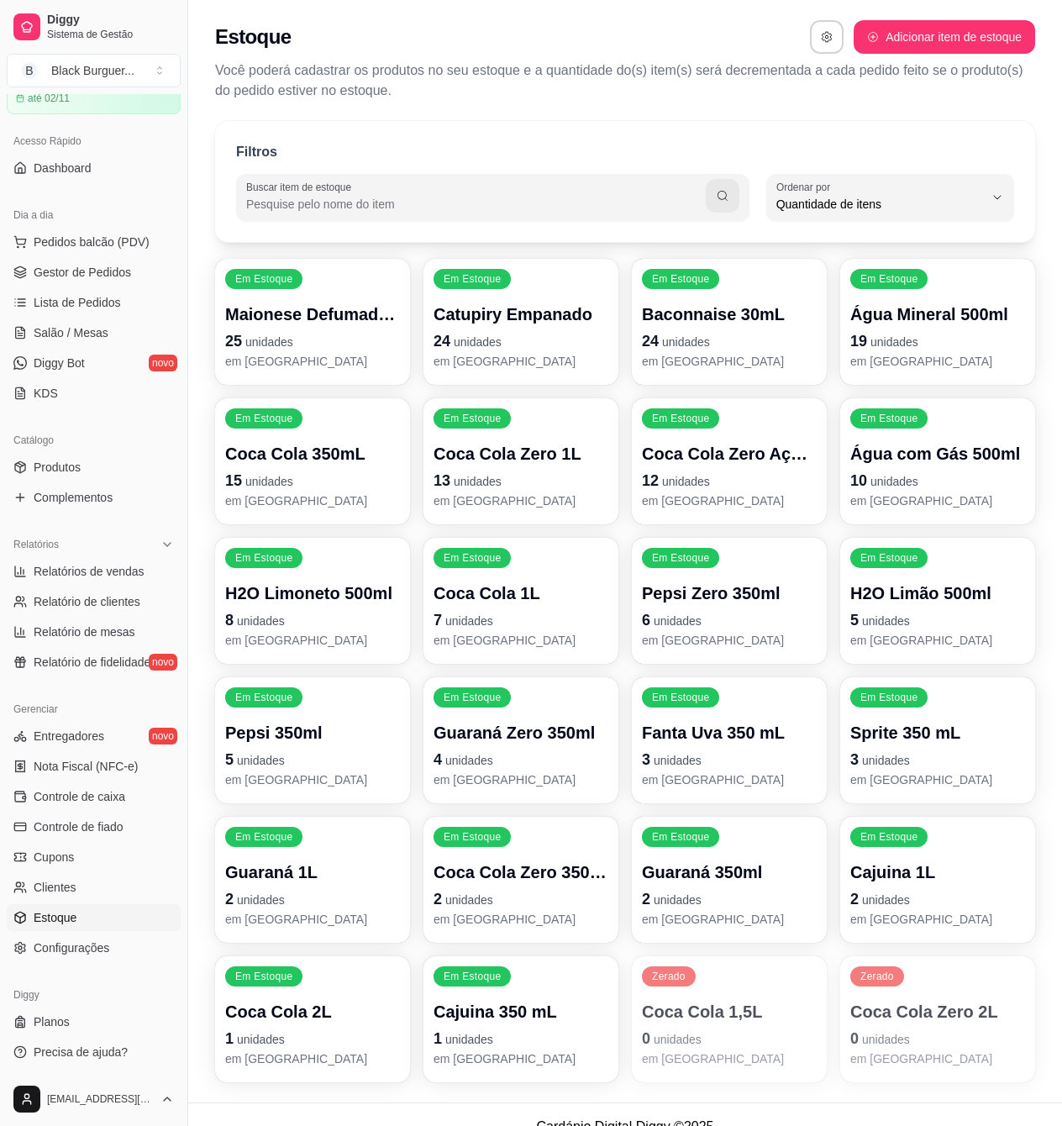
click at [551, 914] on p "em [GEOGRAPHIC_DATA]" at bounding box center [521, 919] width 175 height 17
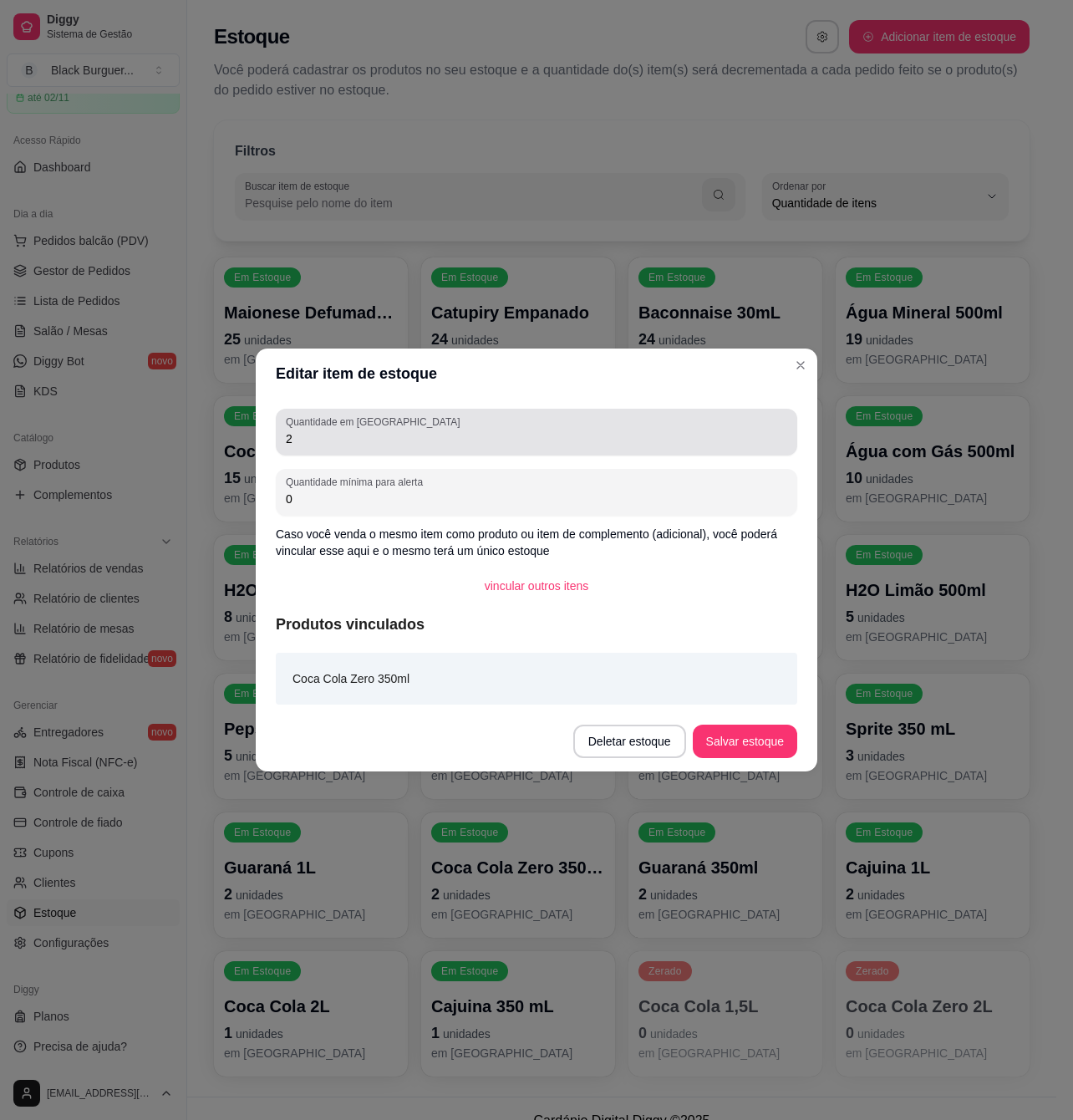
click at [428, 445] on input "2" at bounding box center [536, 439] width 501 height 17
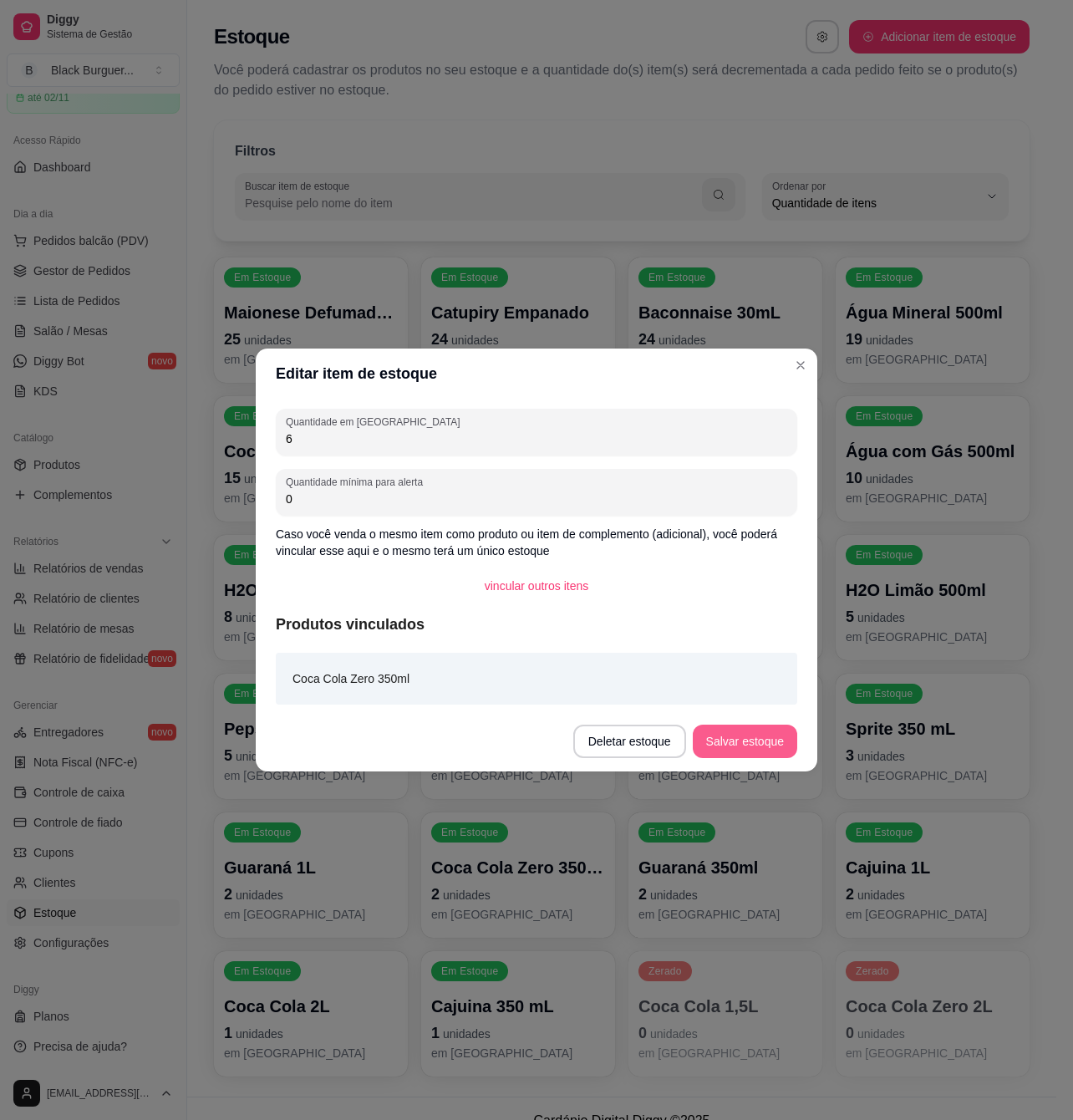
type input "6"
click at [746, 751] on button "Salvar estoque" at bounding box center [745, 742] width 104 height 34
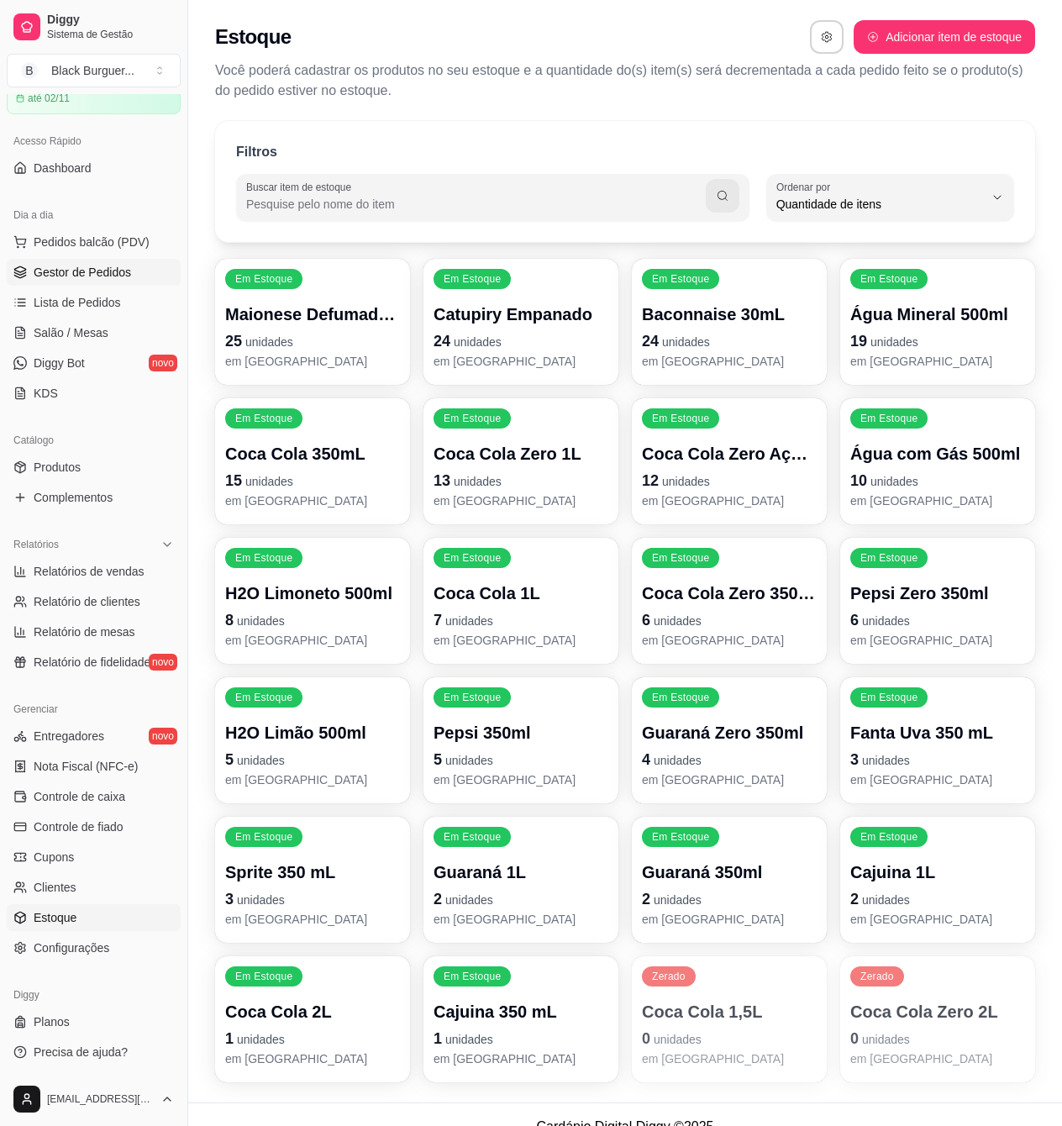
click at [118, 282] on link "Gestor de Pedidos" at bounding box center [94, 272] width 174 height 27
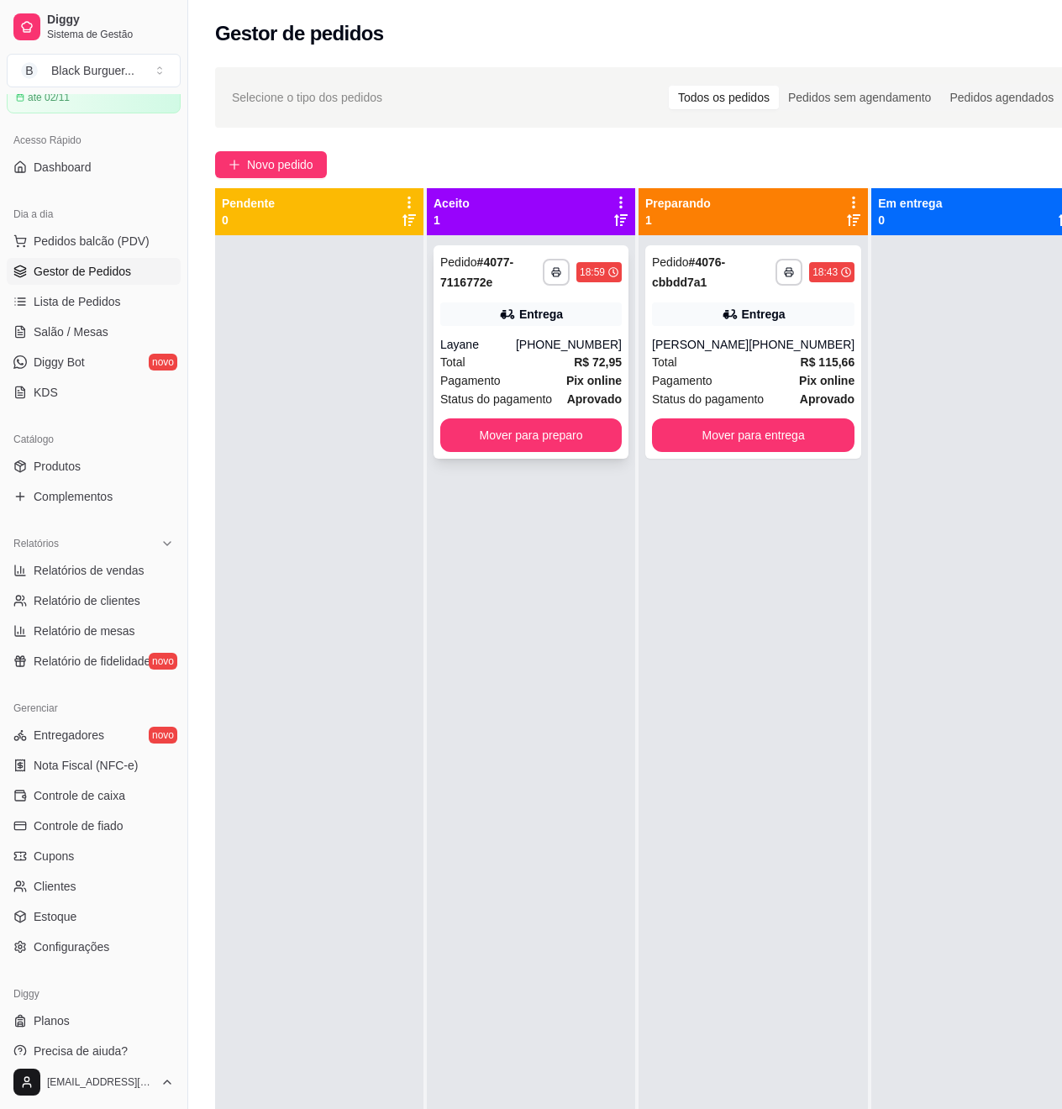
click at [553, 328] on div "**********" at bounding box center [531, 351] width 195 height 213
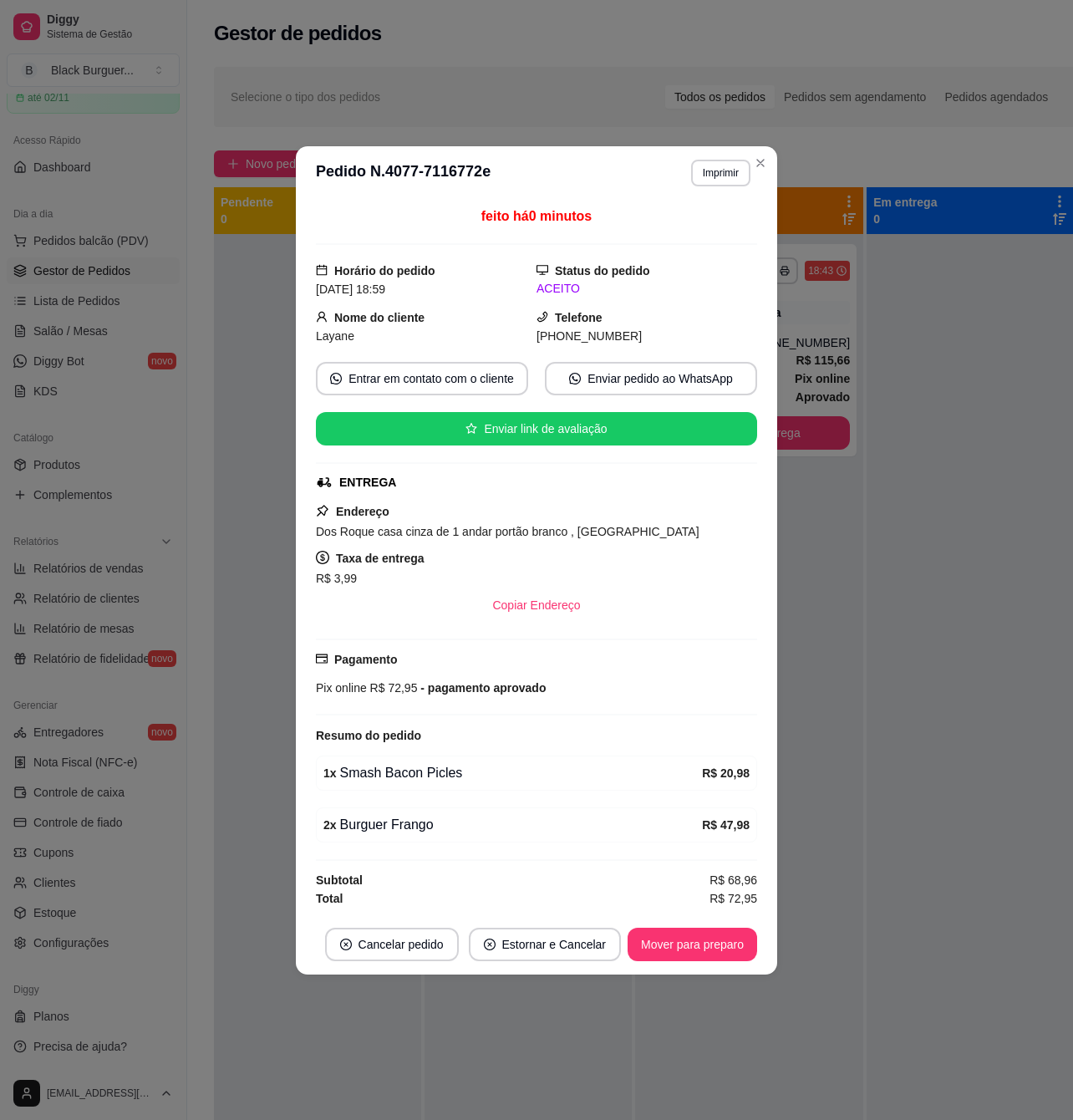
click at [456, 797] on div "feito há 0 minutos Horário do pedido [DATE] 18:59 Status do pedido ACEITO Nome …" at bounding box center [537, 557] width 442 height 701
click at [459, 797] on div "feito há 0 minutos Horário do pedido [DATE] 18:59 Status do pedido ACEITO Nome …" at bounding box center [537, 557] width 442 height 701
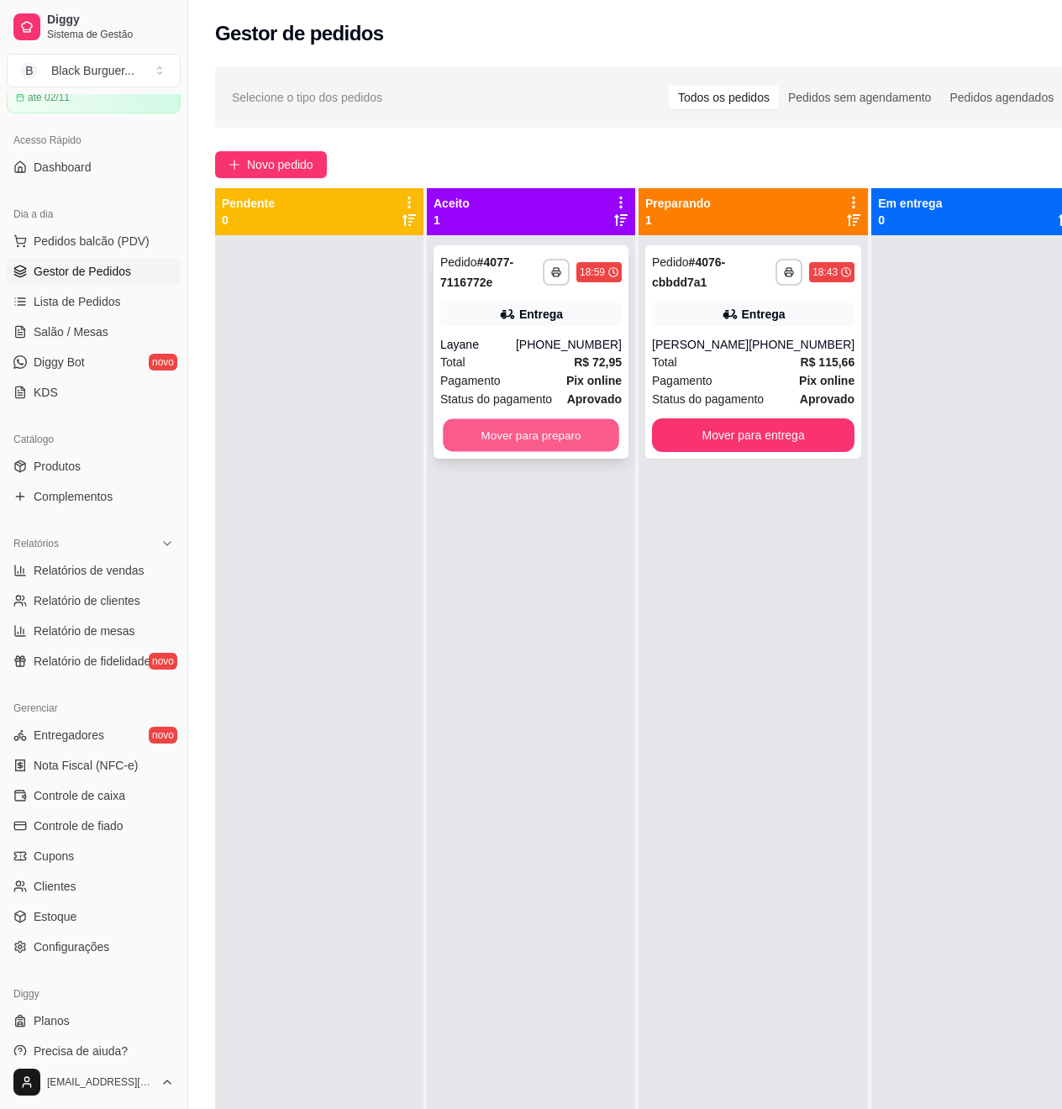
click at [539, 447] on button "Mover para preparo" at bounding box center [531, 435] width 176 height 33
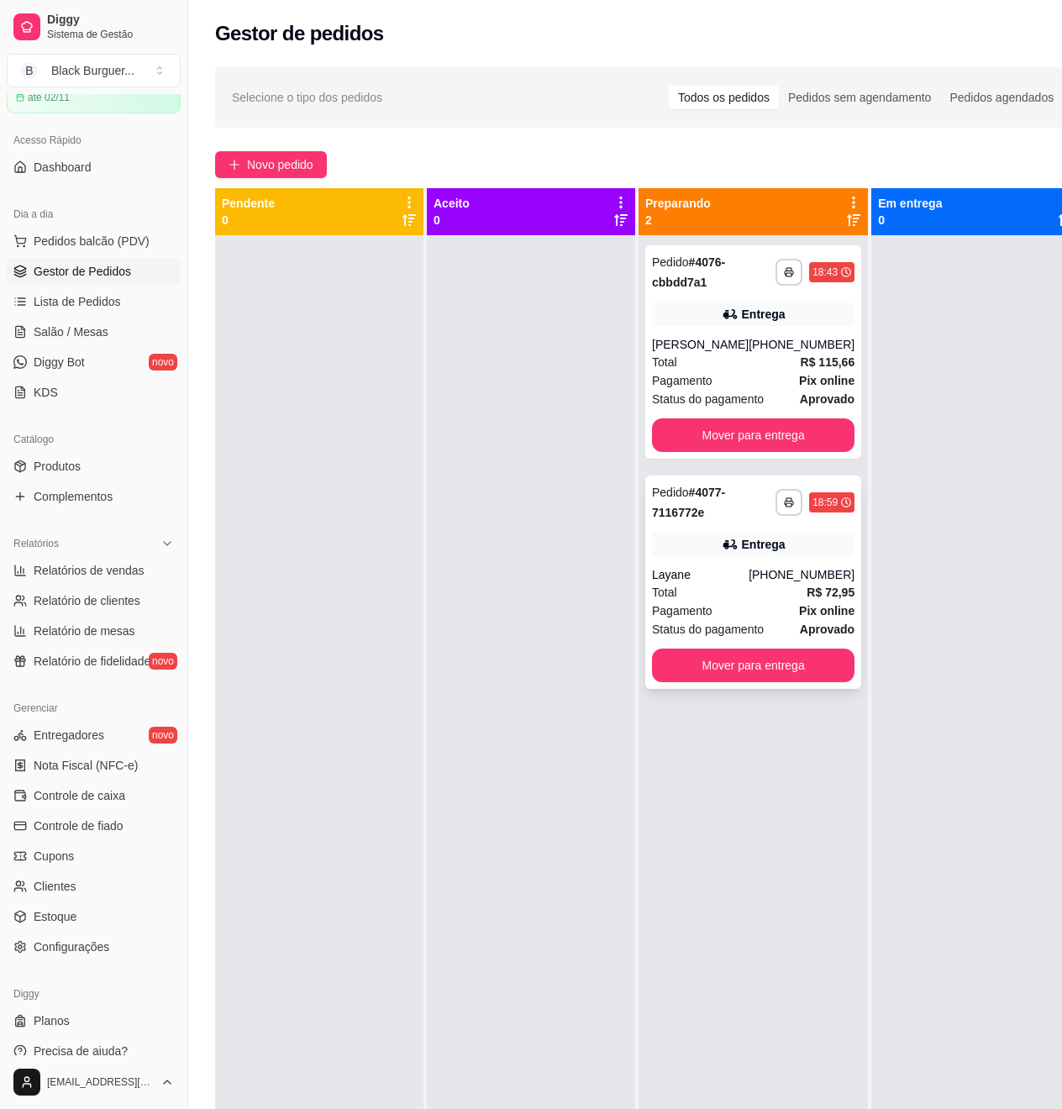
click at [751, 583] on div "[PHONE_NUMBER]" at bounding box center [802, 574] width 106 height 17
click at [810, 337] on div "[PHONE_NUMBER]" at bounding box center [802, 344] width 106 height 17
click at [671, 353] on div "[PERSON_NAME]" at bounding box center [700, 344] width 97 height 17
click at [465, 344] on div at bounding box center [531, 789] width 208 height 1109
click at [680, 308] on div "Entrega" at bounding box center [753, 315] width 203 height 24
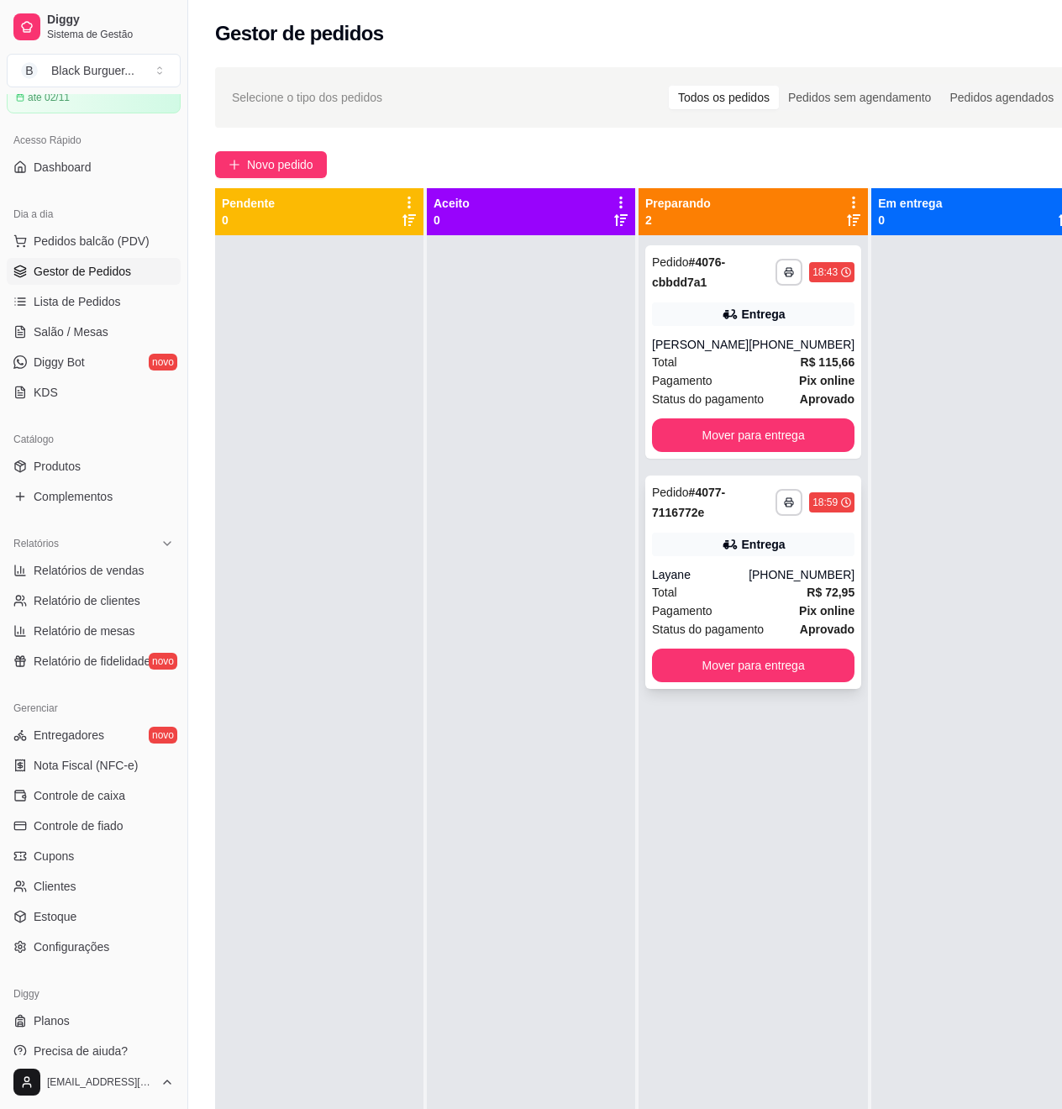
click at [831, 583] on div "[PHONE_NUMBER]" at bounding box center [802, 574] width 106 height 17
click at [835, 375] on div "**********" at bounding box center [753, 351] width 216 height 213
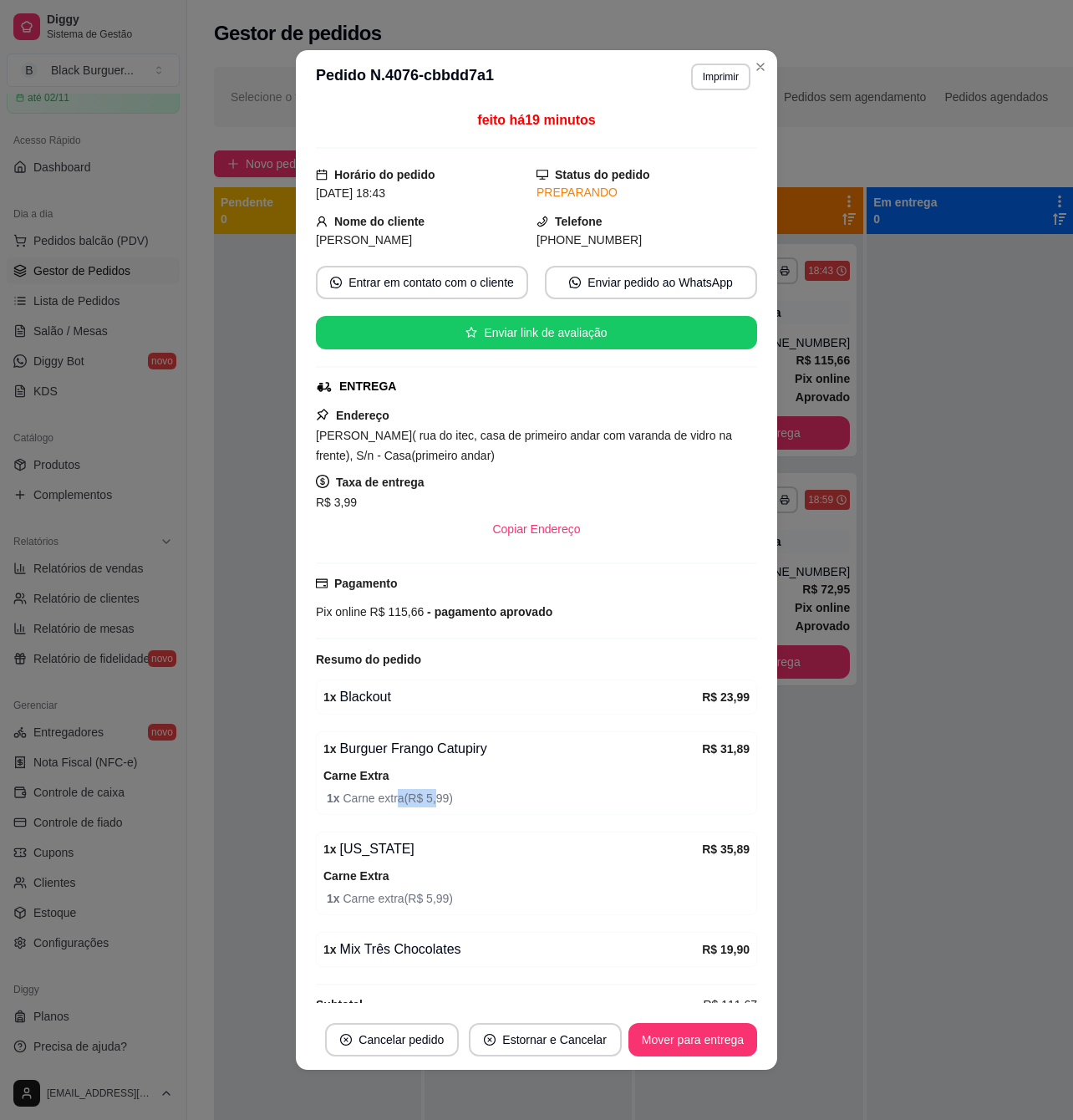
drag, startPoint x: 386, startPoint y: 803, endPoint x: 425, endPoint y: 804, distance: 39.0
click at [422, 804] on span "1 x Carne extra ( R$ 5,99 )" at bounding box center [538, 798] width 423 height 18
click at [425, 804] on span "1 x Carne extra ( R$ 5,99 )" at bounding box center [538, 798] width 423 height 18
drag, startPoint x: 382, startPoint y: 793, endPoint x: 408, endPoint y: 793, distance: 26.0
click at [408, 793] on div "Carne Extra 1 x Carne extra ( R$ 5,99 )" at bounding box center [536, 787] width 427 height 42
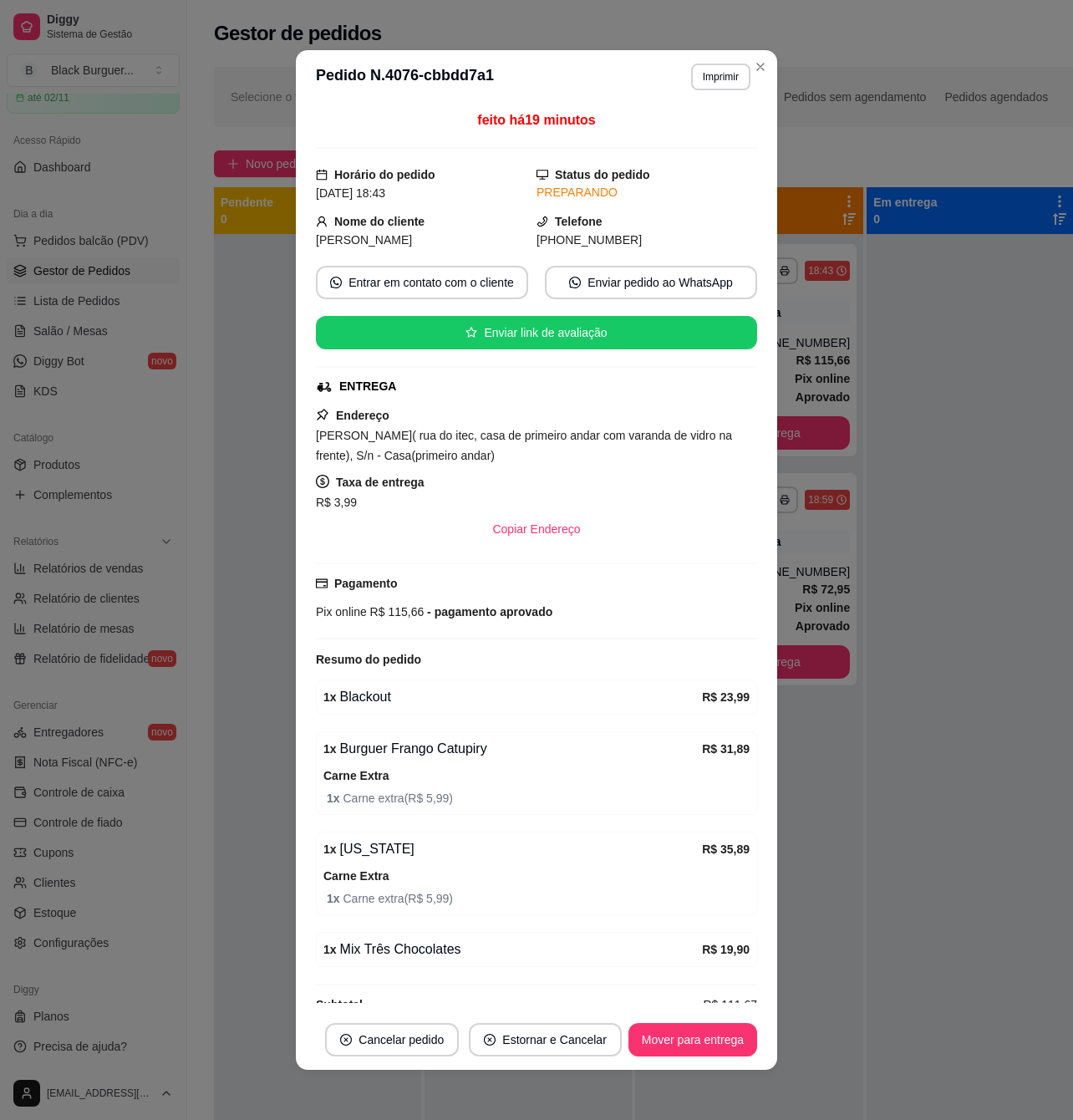
click at [415, 793] on div "Carne Extra 1 x Carne extra ( R$ 5,99 )" at bounding box center [536, 787] width 427 height 42
drag, startPoint x: 381, startPoint y: 749, endPoint x: 415, endPoint y: 753, distance: 34.2
click at [415, 753] on div "1 x Burguer Frango Catupiry" at bounding box center [512, 749] width 379 height 20
drag, startPoint x: 415, startPoint y: 753, endPoint x: 406, endPoint y: 753, distance: 9.0
click at [413, 753] on div "1 x Burguer Frango Catupiry" at bounding box center [512, 749] width 379 height 20
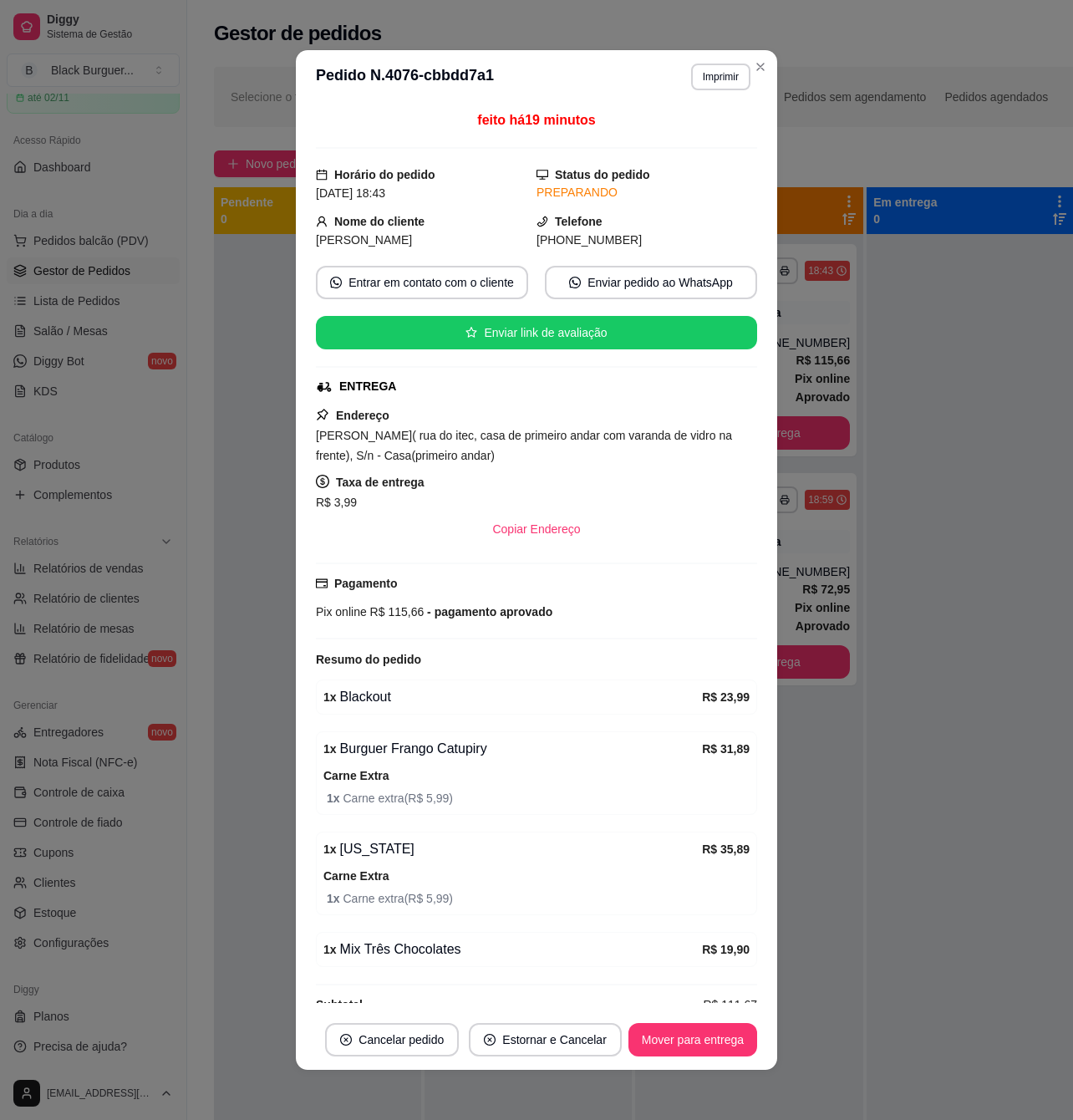
click at [348, 746] on div "1 x Burguer Frango Catupiry R$ 31,89" at bounding box center [536, 749] width 427 height 20
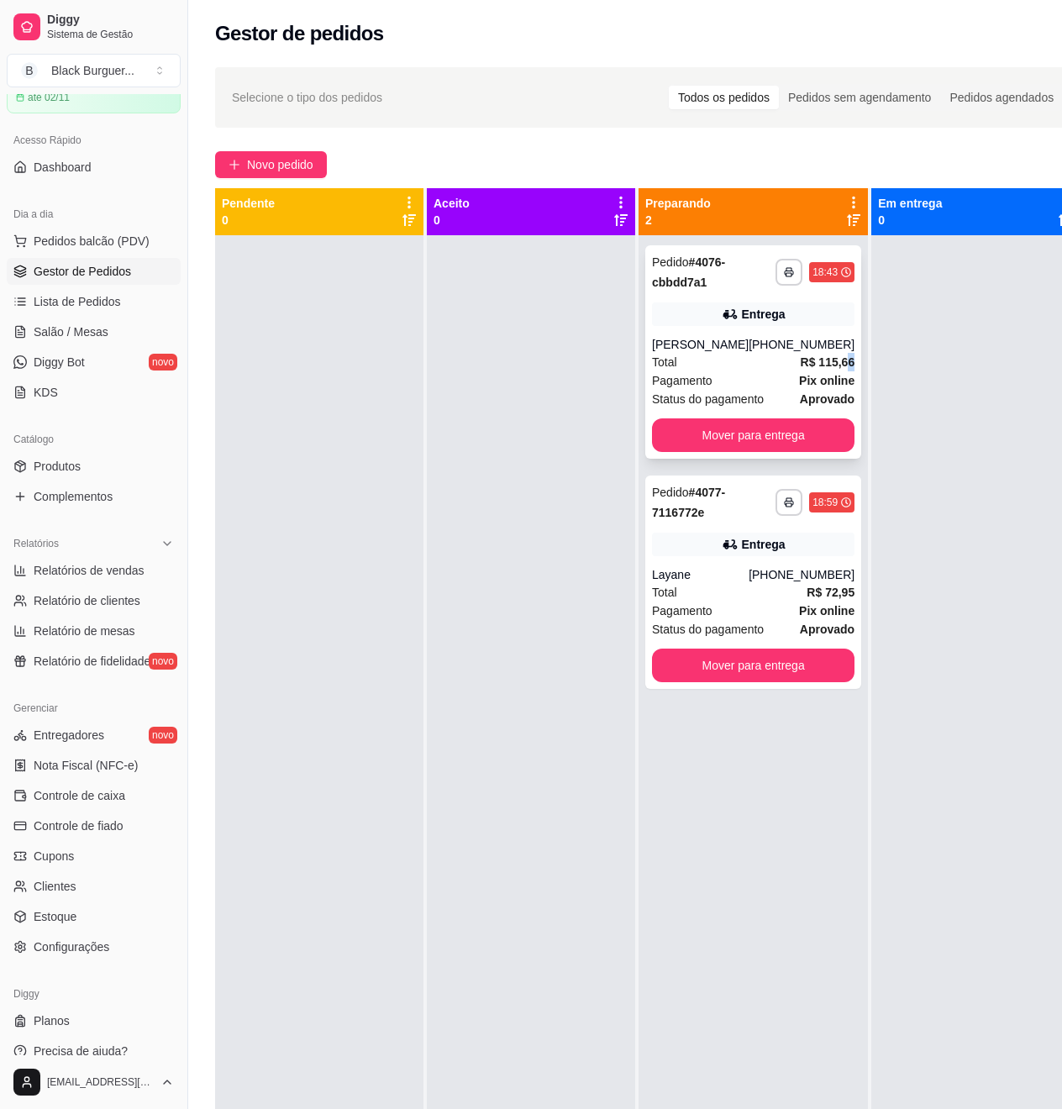
click at [829, 369] on strong "R$ 115,66" at bounding box center [828, 361] width 55 height 13
click at [114, 331] on link "Salão / Mesas" at bounding box center [94, 331] width 174 height 27
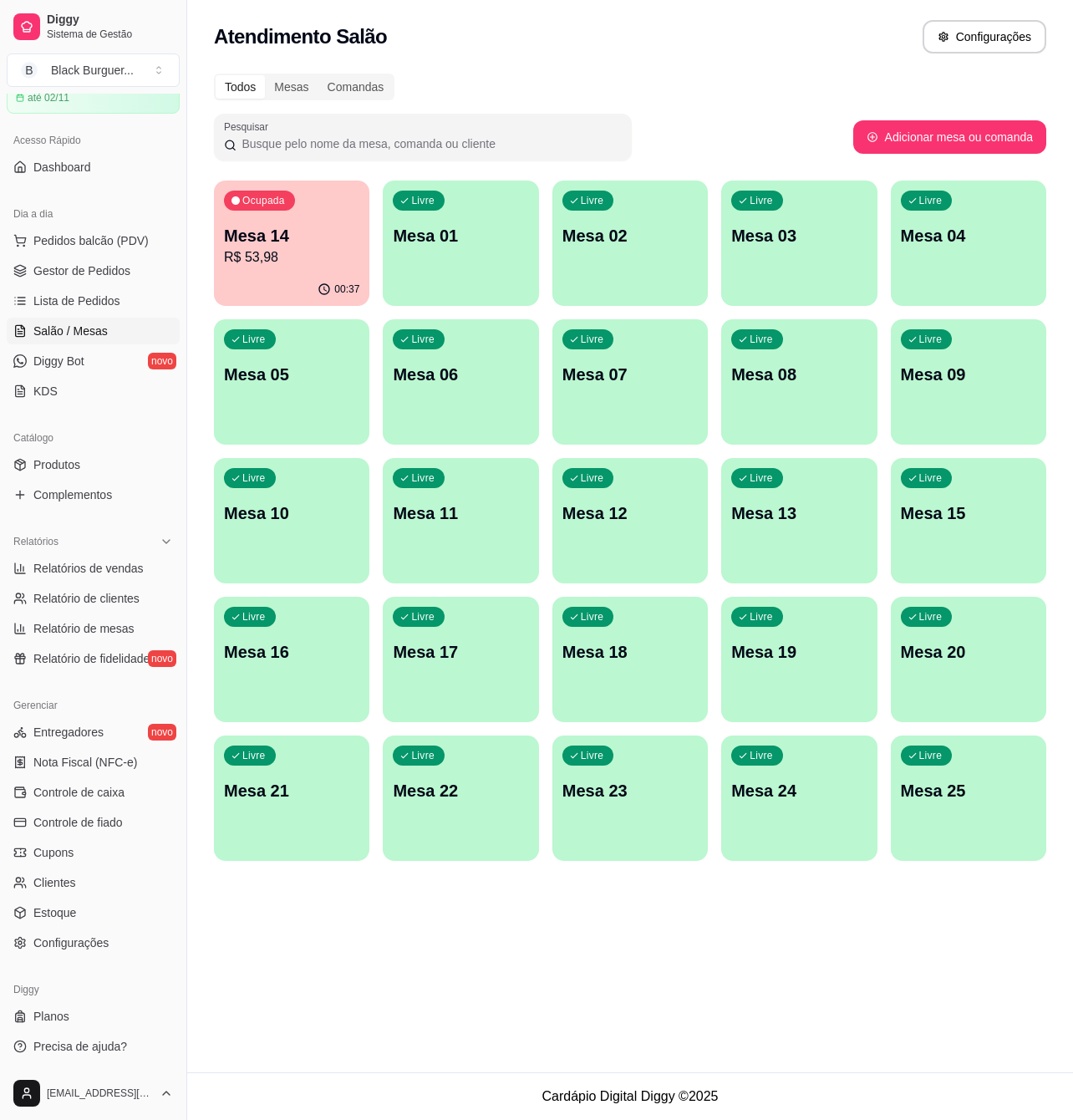
click at [315, 241] on p "Mesa 14" at bounding box center [291, 236] width 135 height 24
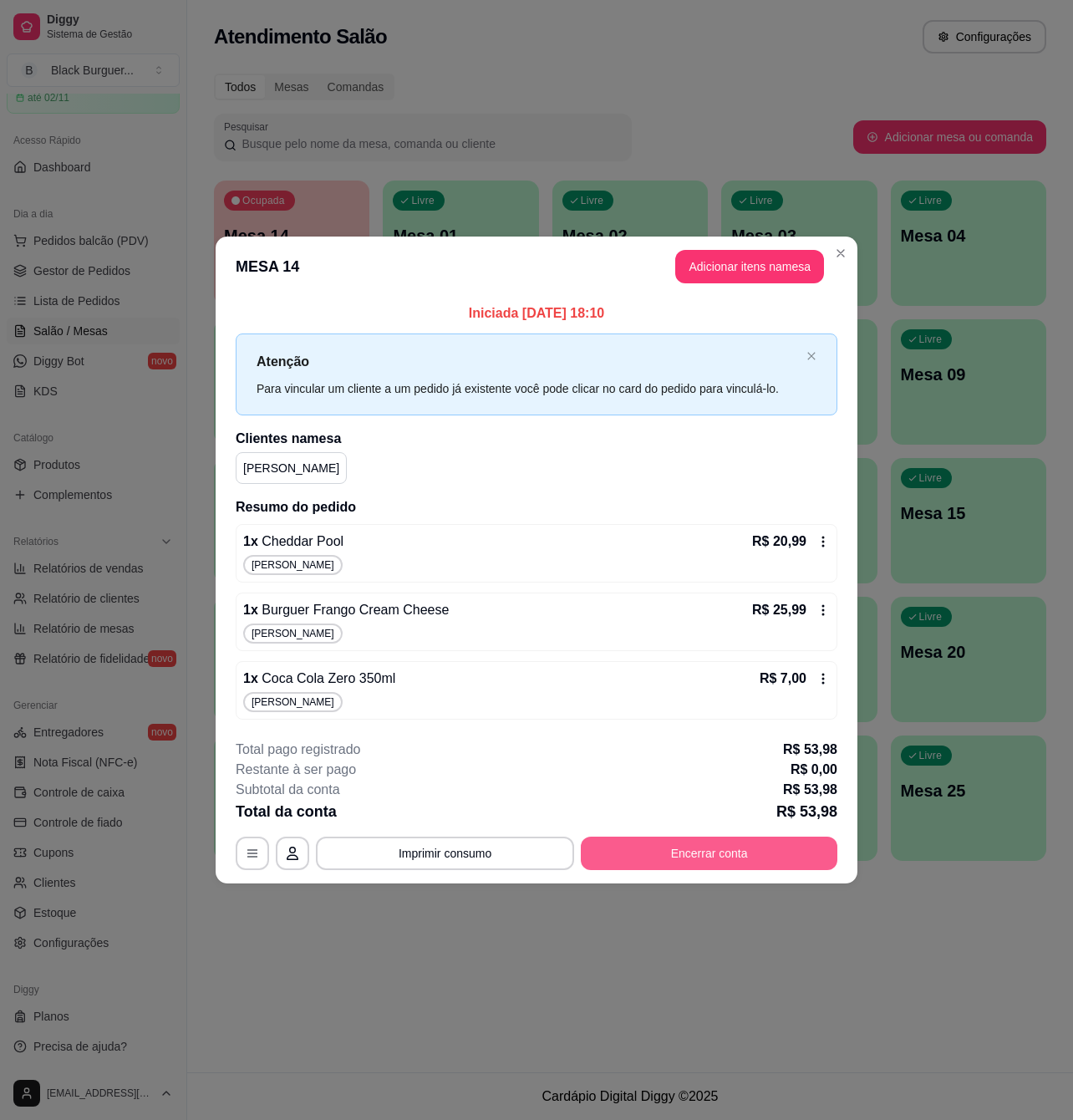
click at [683, 856] on button "Encerrar conta" at bounding box center [709, 853] width 257 height 34
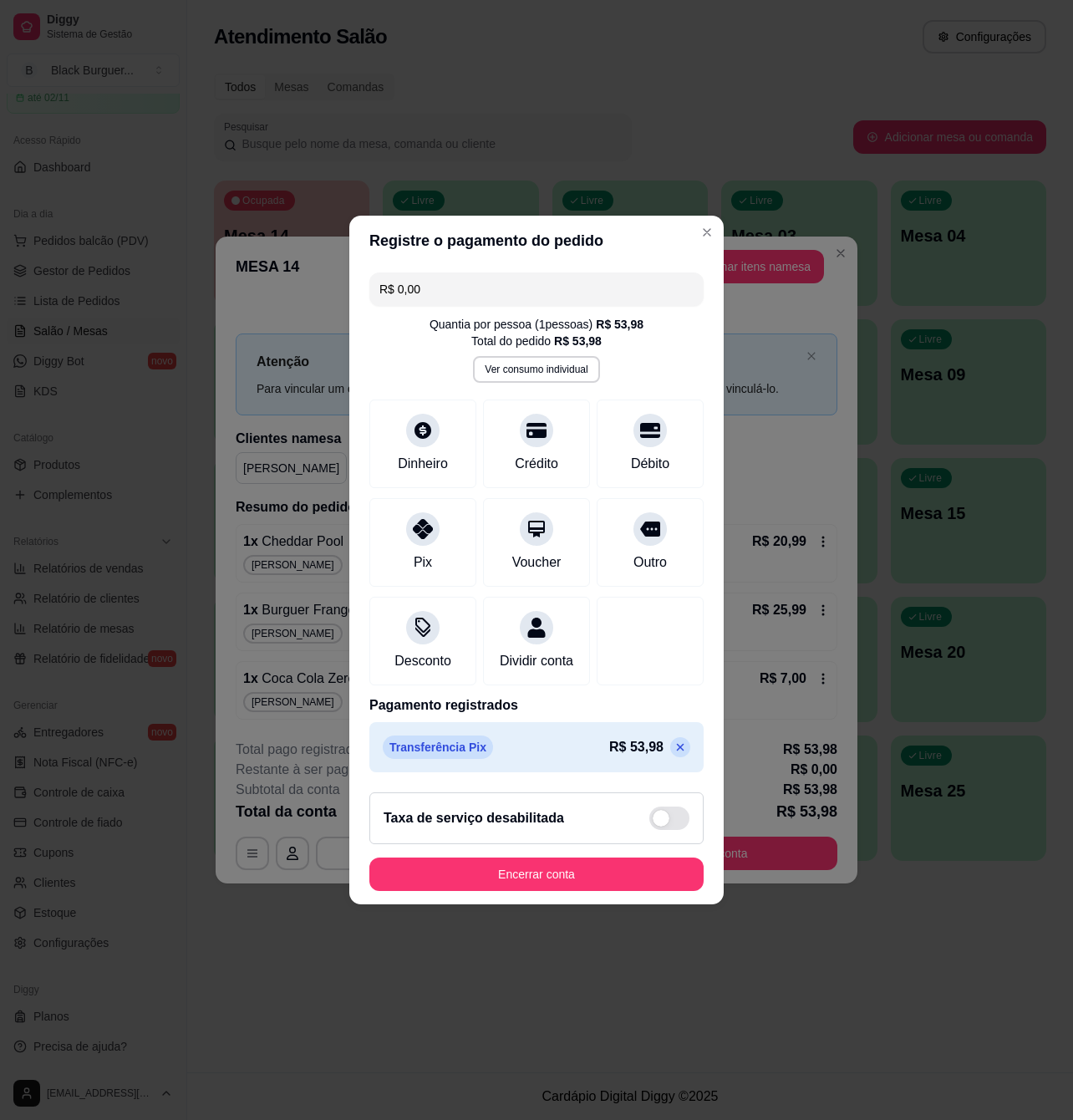
click at [592, 904] on footer "Taxa de serviço desabilitada Encerrar conta" at bounding box center [536, 841] width 374 height 125
click at [603, 891] on button "Encerrar conta" at bounding box center [536, 874] width 334 height 34
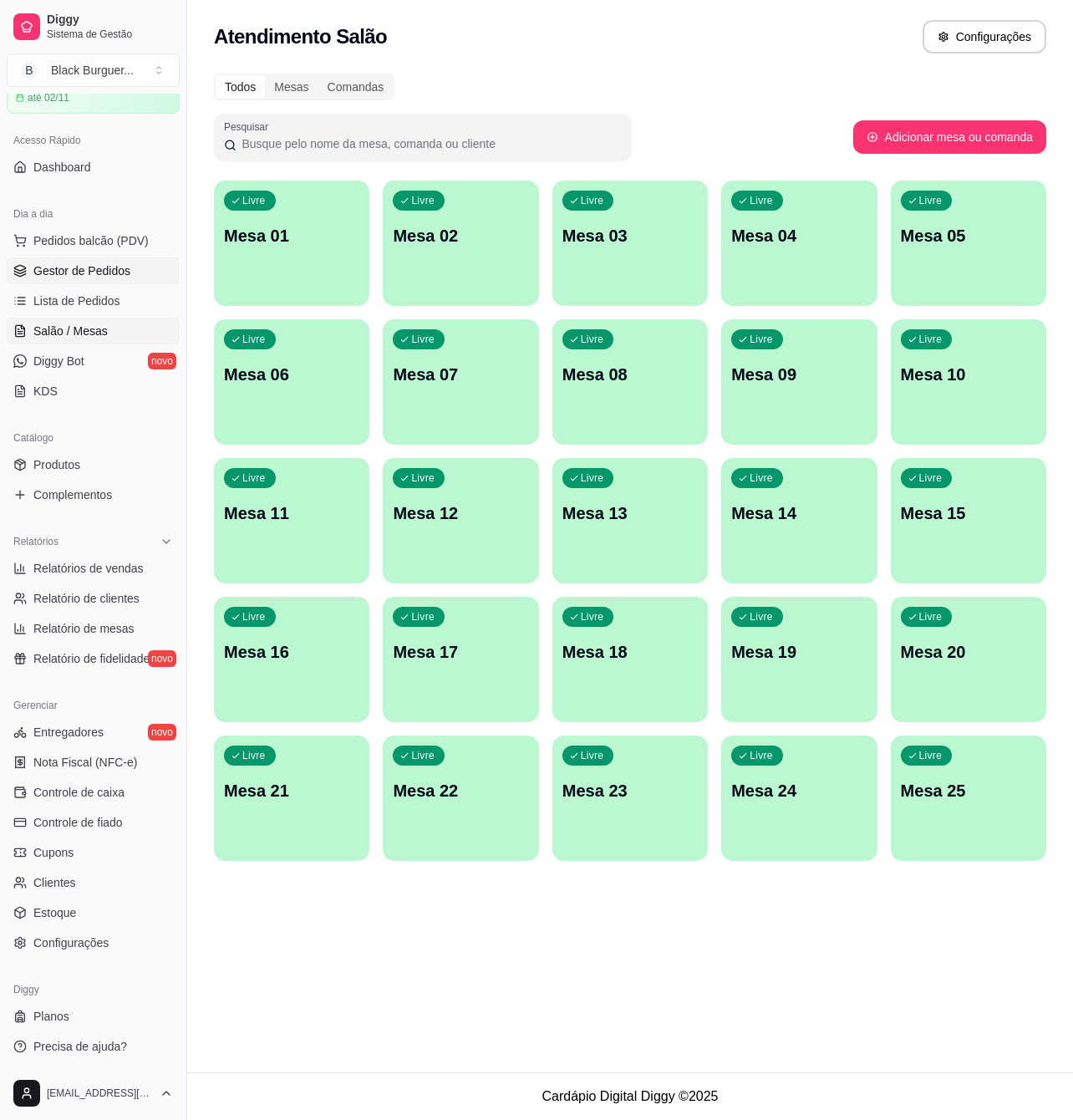
click at [68, 273] on span "Gestor de Pedidos" at bounding box center [82, 271] width 96 height 17
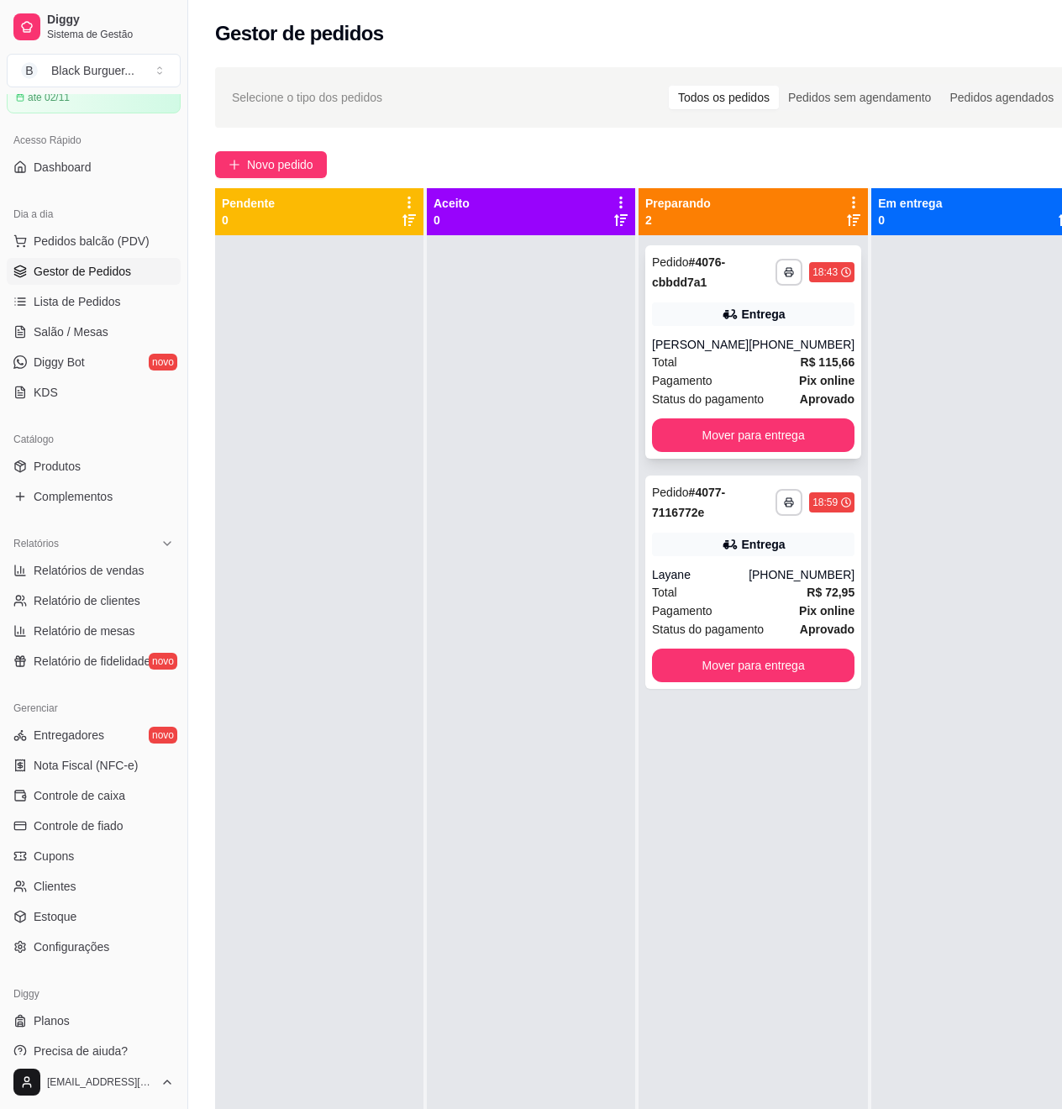
click at [755, 371] on div "Total R$ 115,66" at bounding box center [753, 362] width 203 height 18
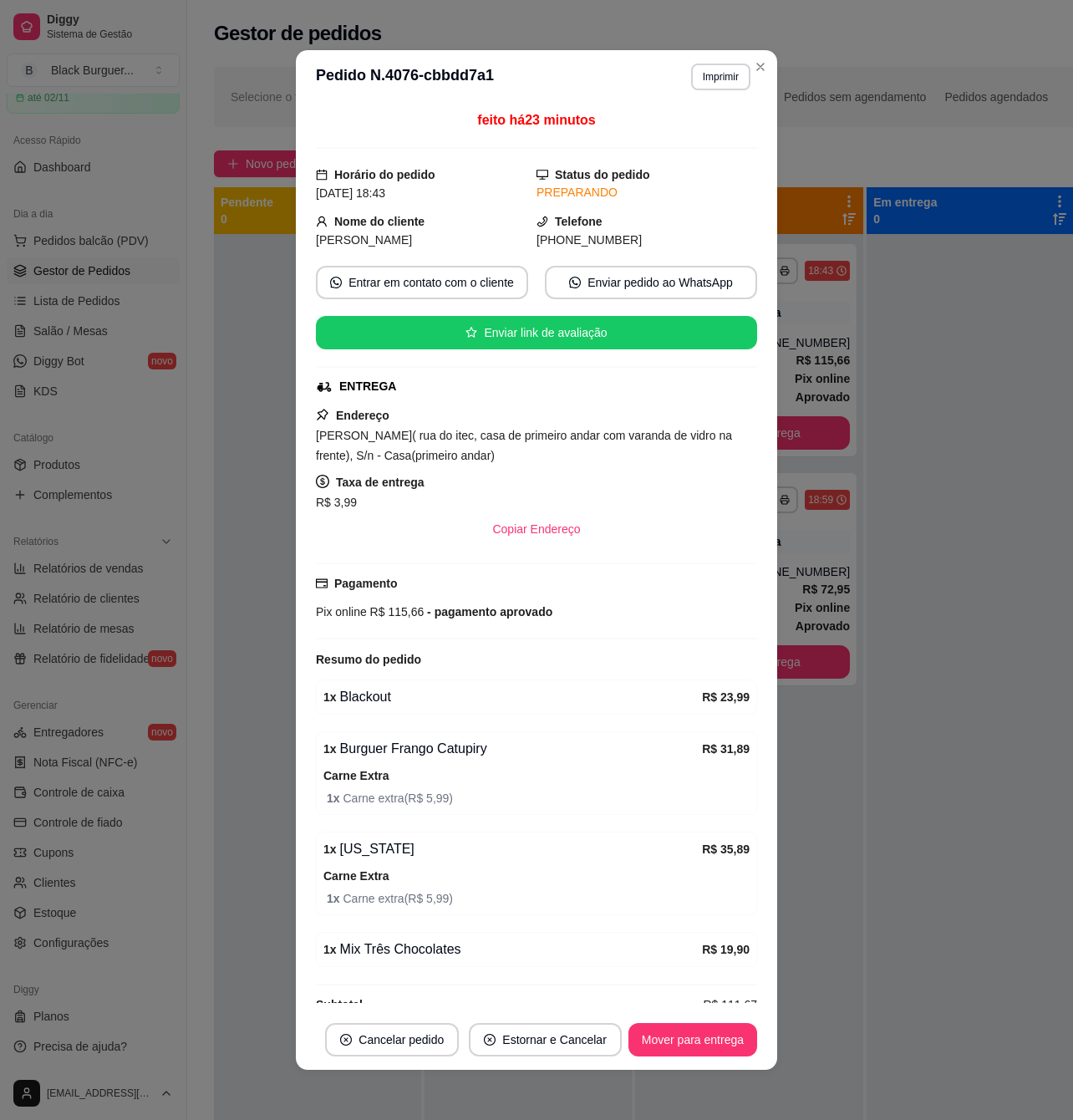
scroll to position [42, 0]
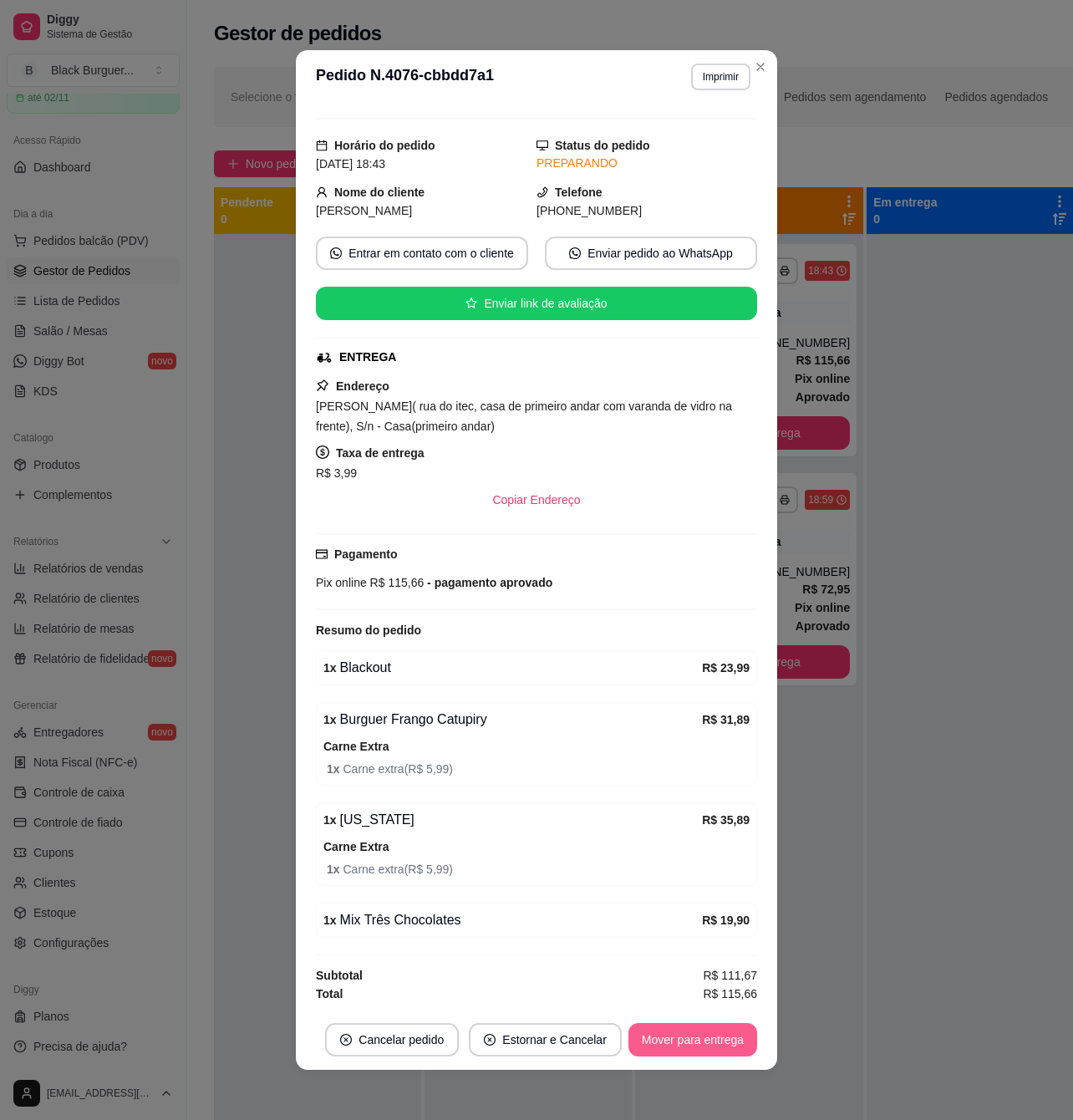
click at [672, 1044] on button "Mover para entrega" at bounding box center [692, 1040] width 128 height 34
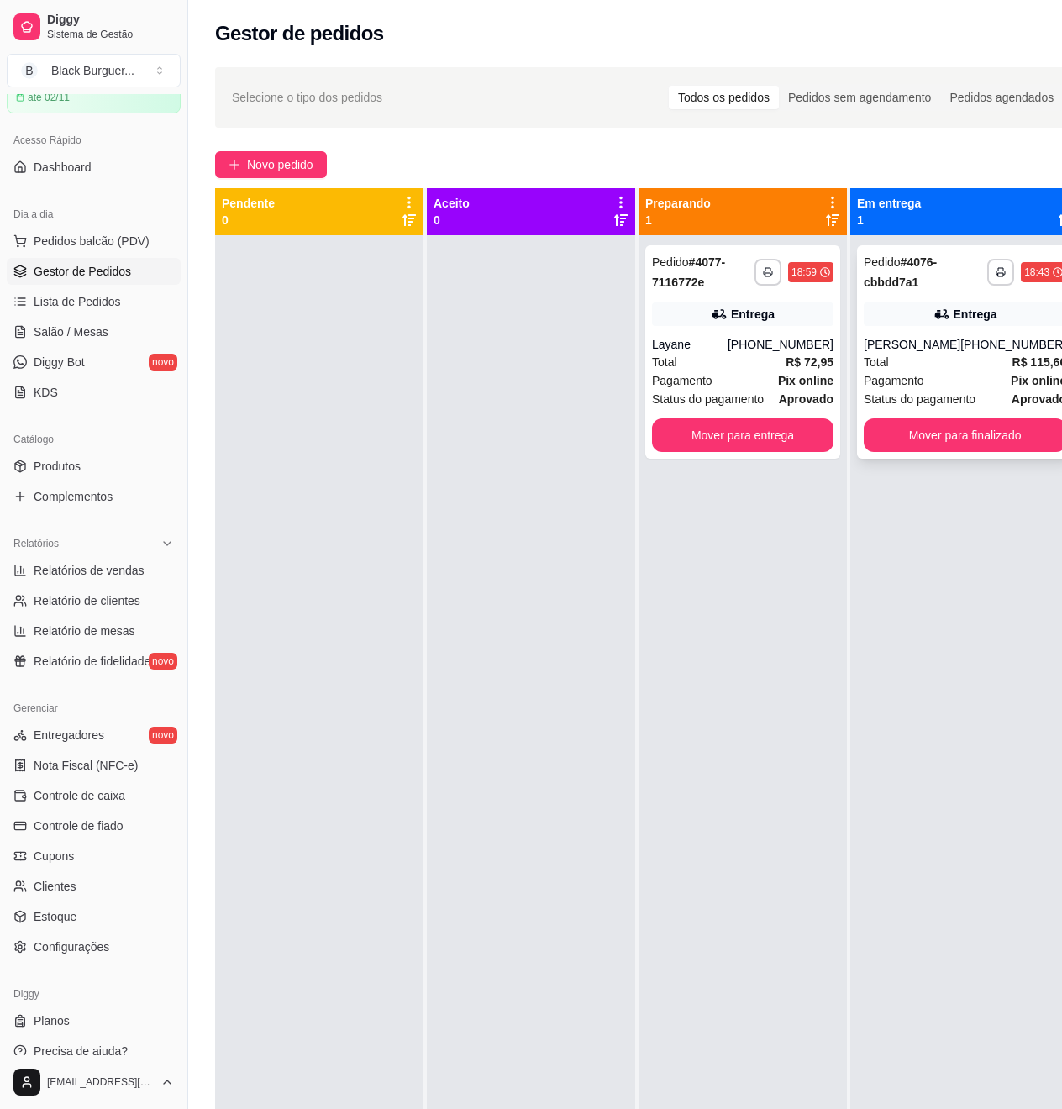
click at [936, 390] on div "Pagamento Pix online" at bounding box center [965, 380] width 203 height 18
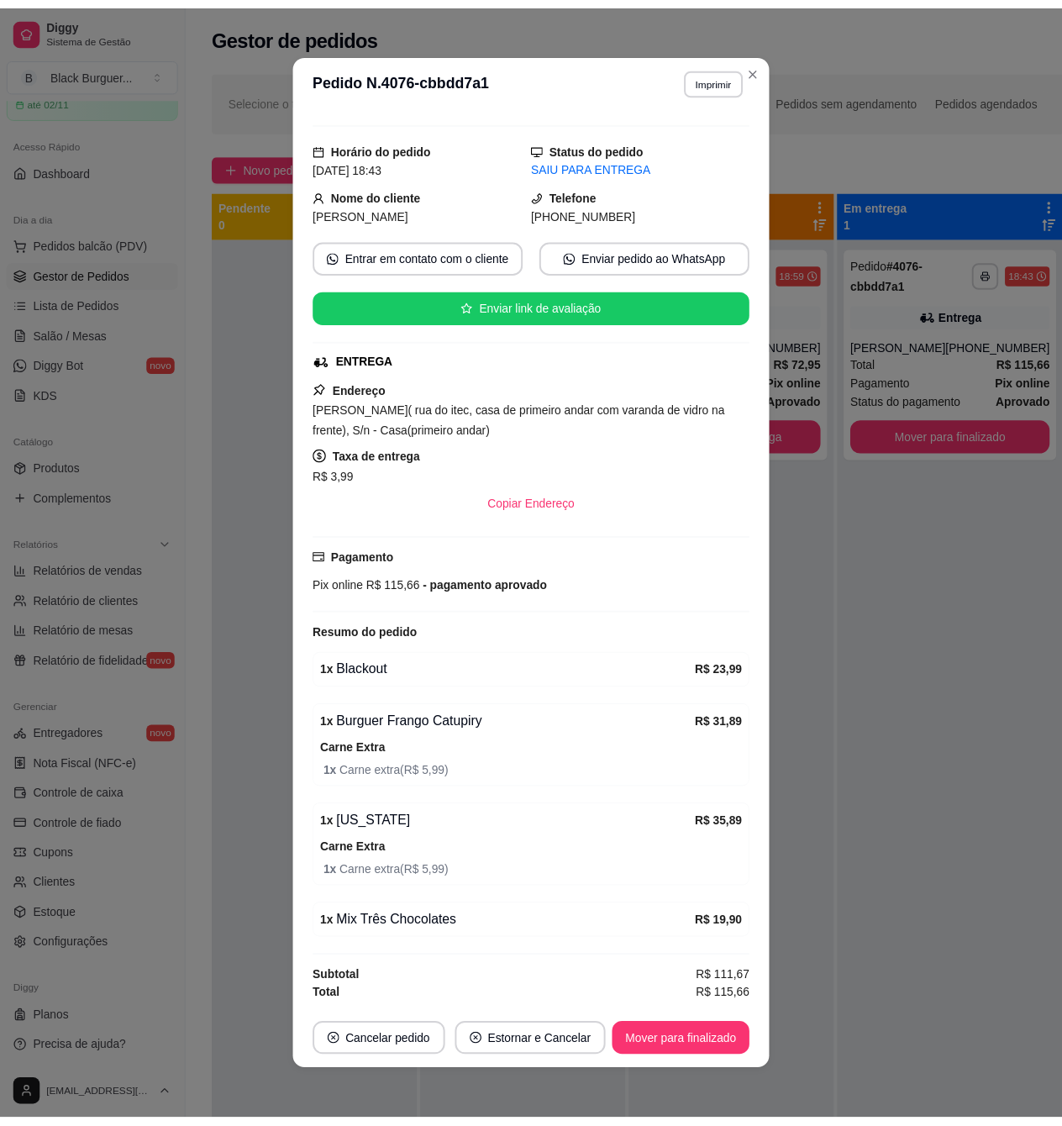
scroll to position [3, 0]
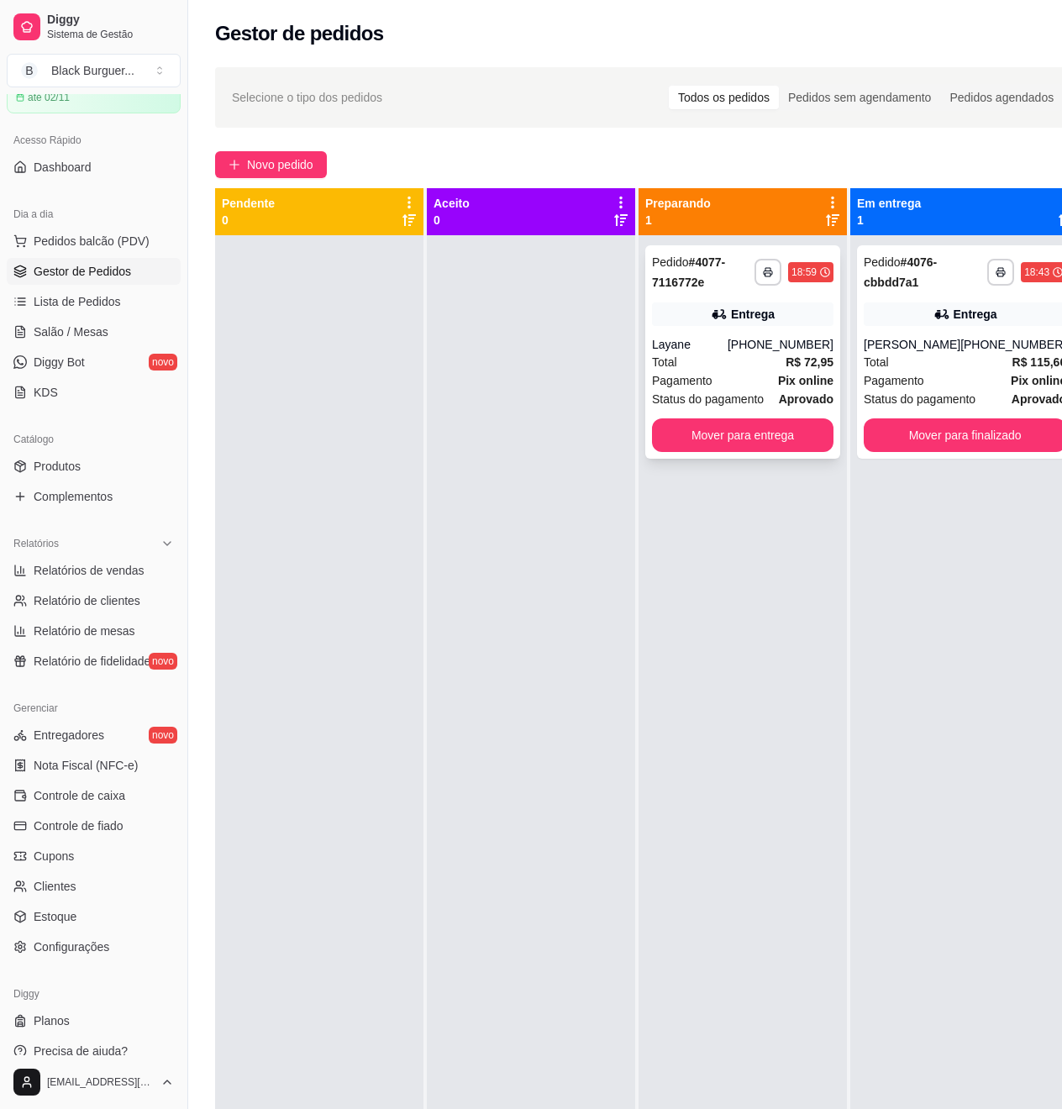
click at [787, 381] on strong "Pix online" at bounding box center [805, 380] width 55 height 13
click at [85, 922] on link "Estoque" at bounding box center [94, 916] width 174 height 27
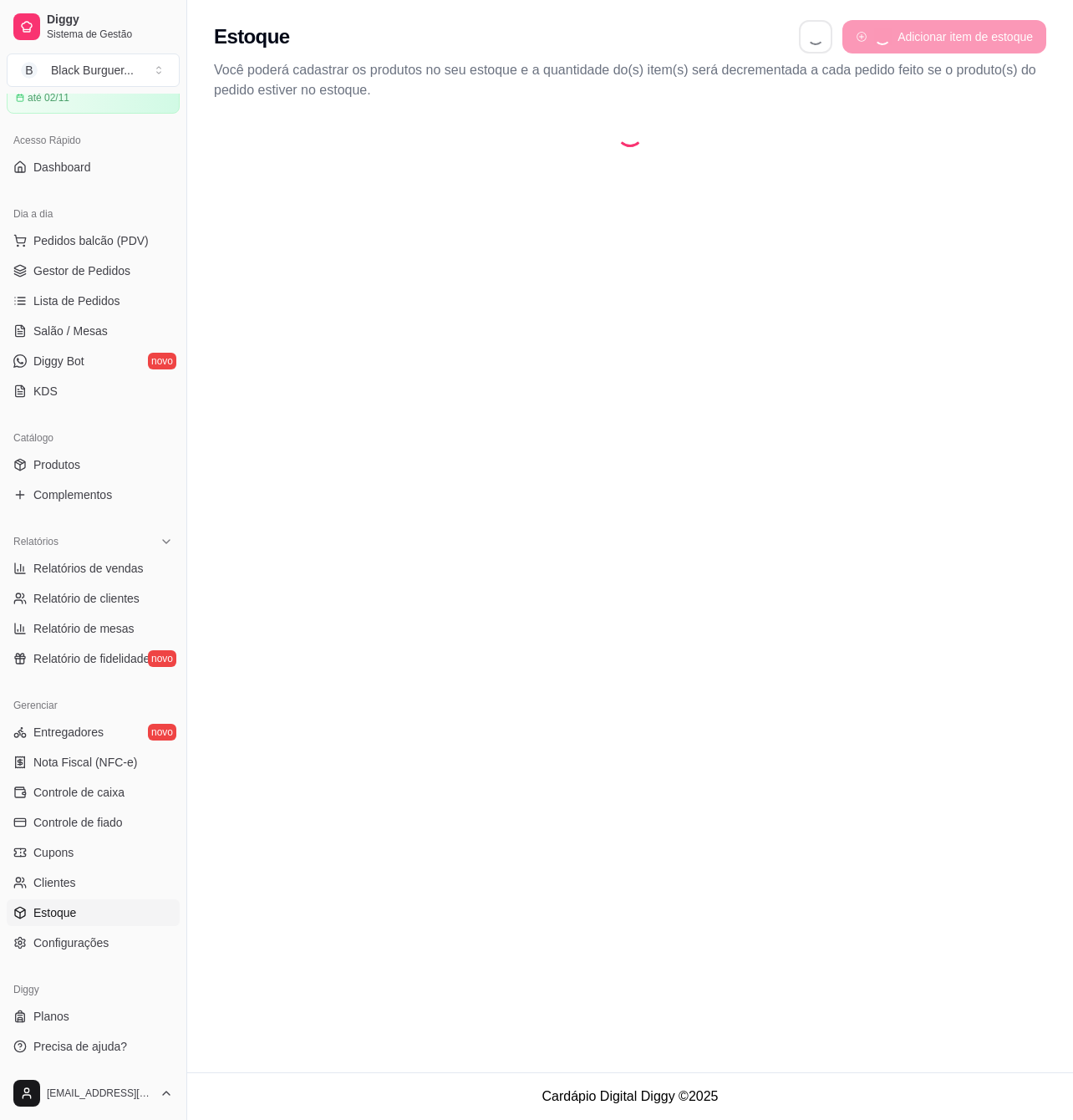
select select "QUANTITY_ORDER"
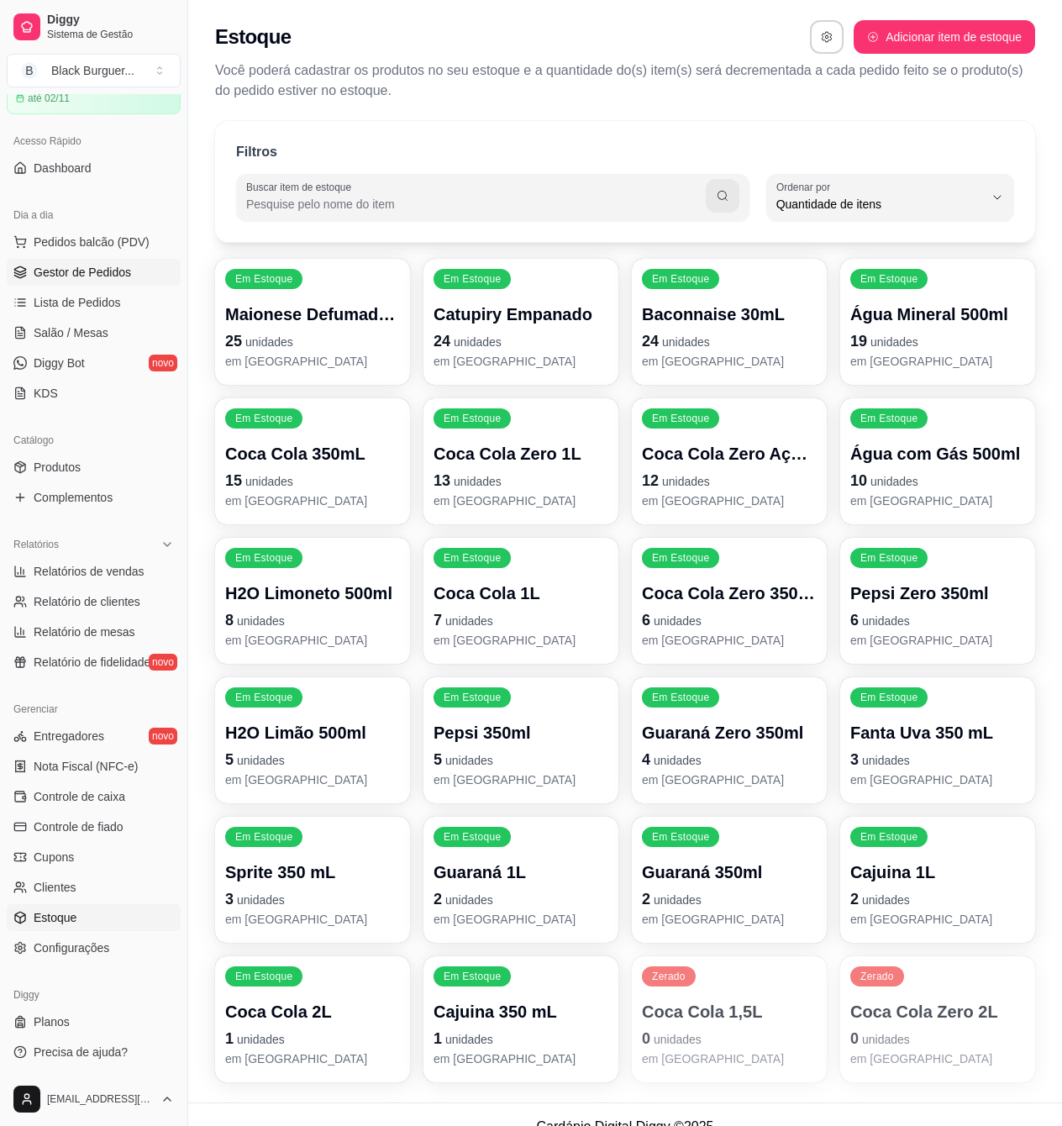
click at [98, 274] on span "Gestor de Pedidos" at bounding box center [82, 272] width 97 height 17
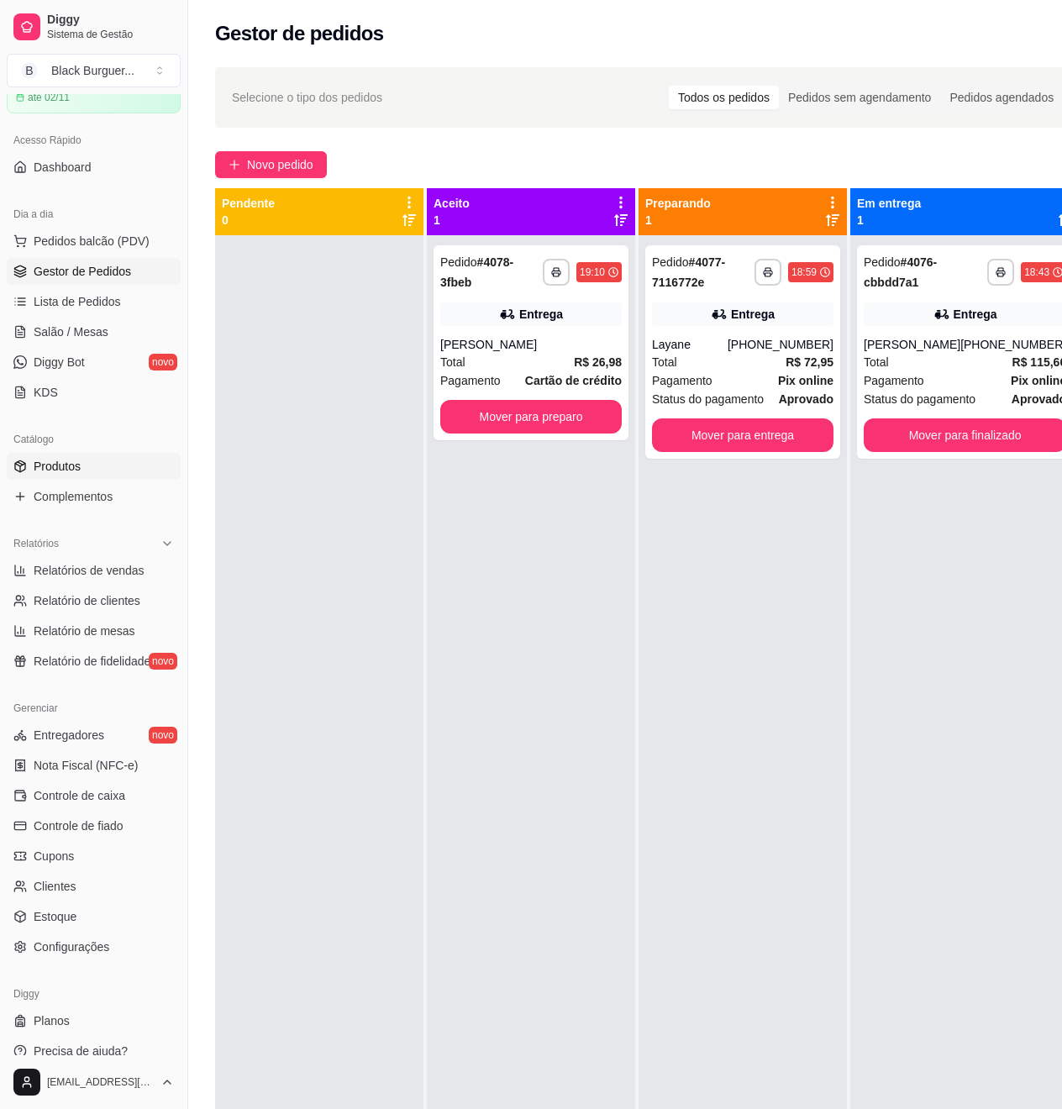
click at [106, 461] on link "Produtos" at bounding box center [94, 466] width 174 height 27
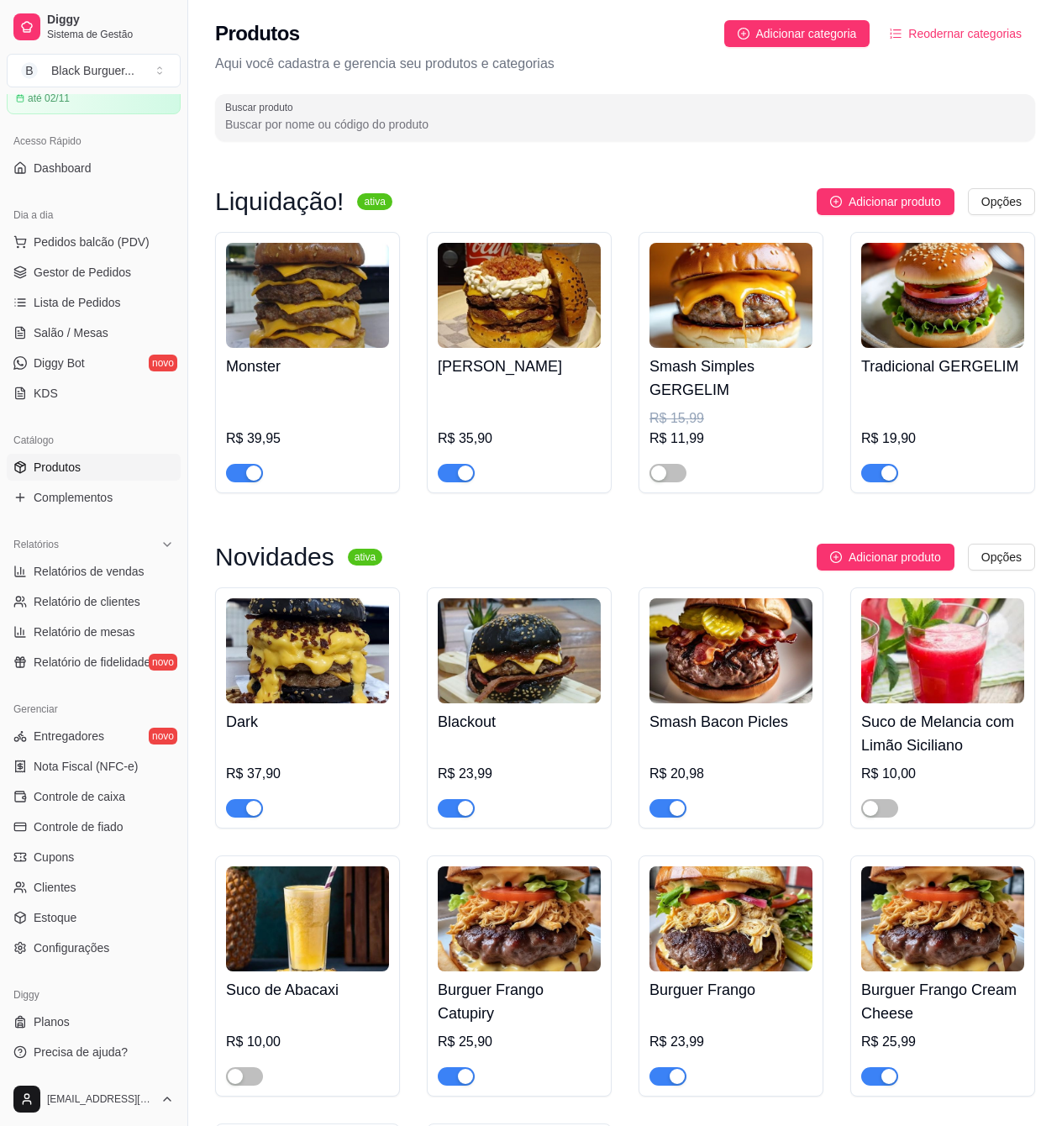
click at [662, 808] on span "button" at bounding box center [668, 808] width 37 height 18
click at [91, 282] on link "Gestor de Pedidos" at bounding box center [94, 272] width 174 height 27
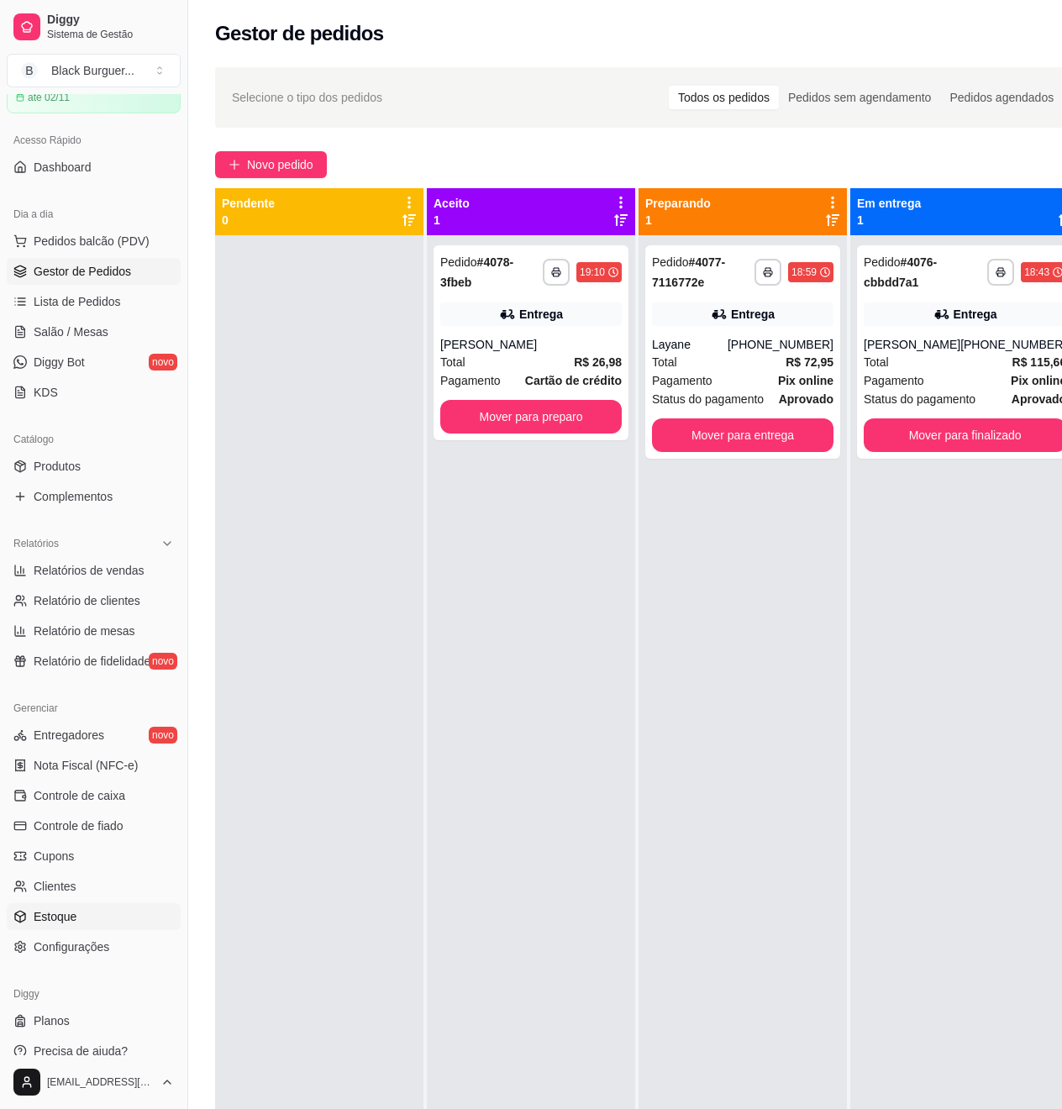
click at [48, 923] on span "Estoque" at bounding box center [55, 916] width 43 height 17
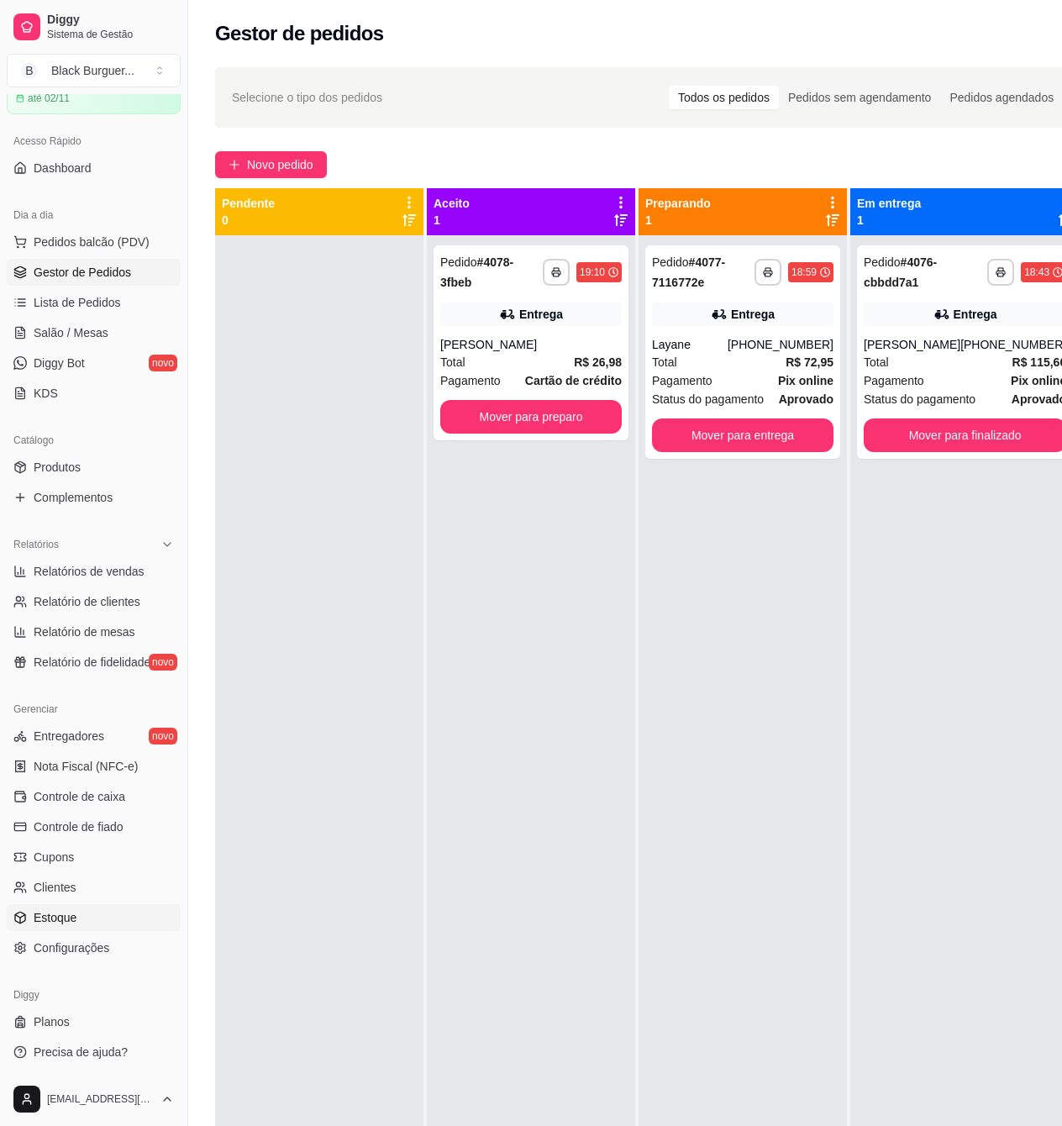
select select "QUANTITY_ORDER"
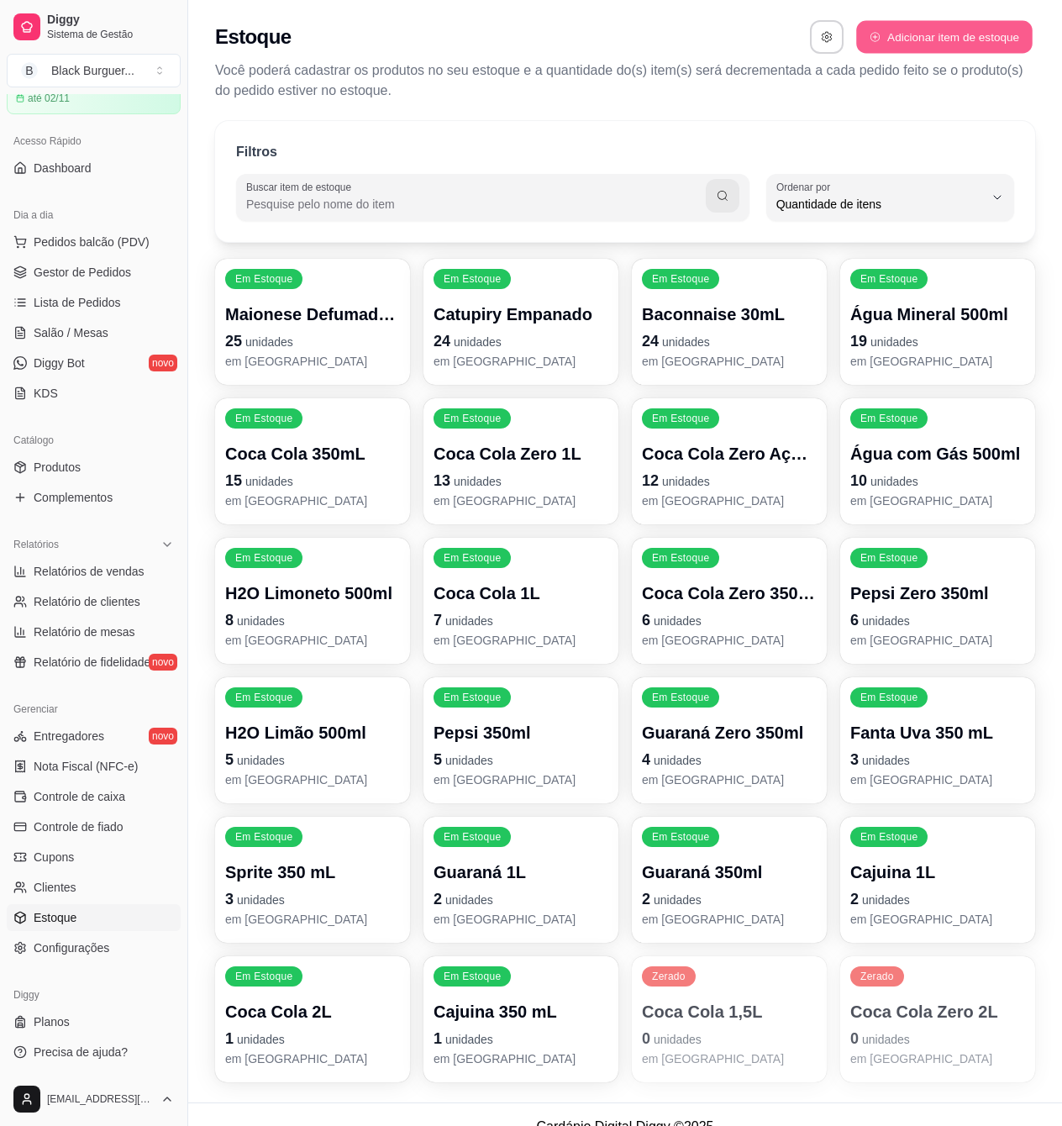
click at [923, 47] on button "Adicionar item de estoque" at bounding box center [944, 37] width 176 height 33
select select "UN"
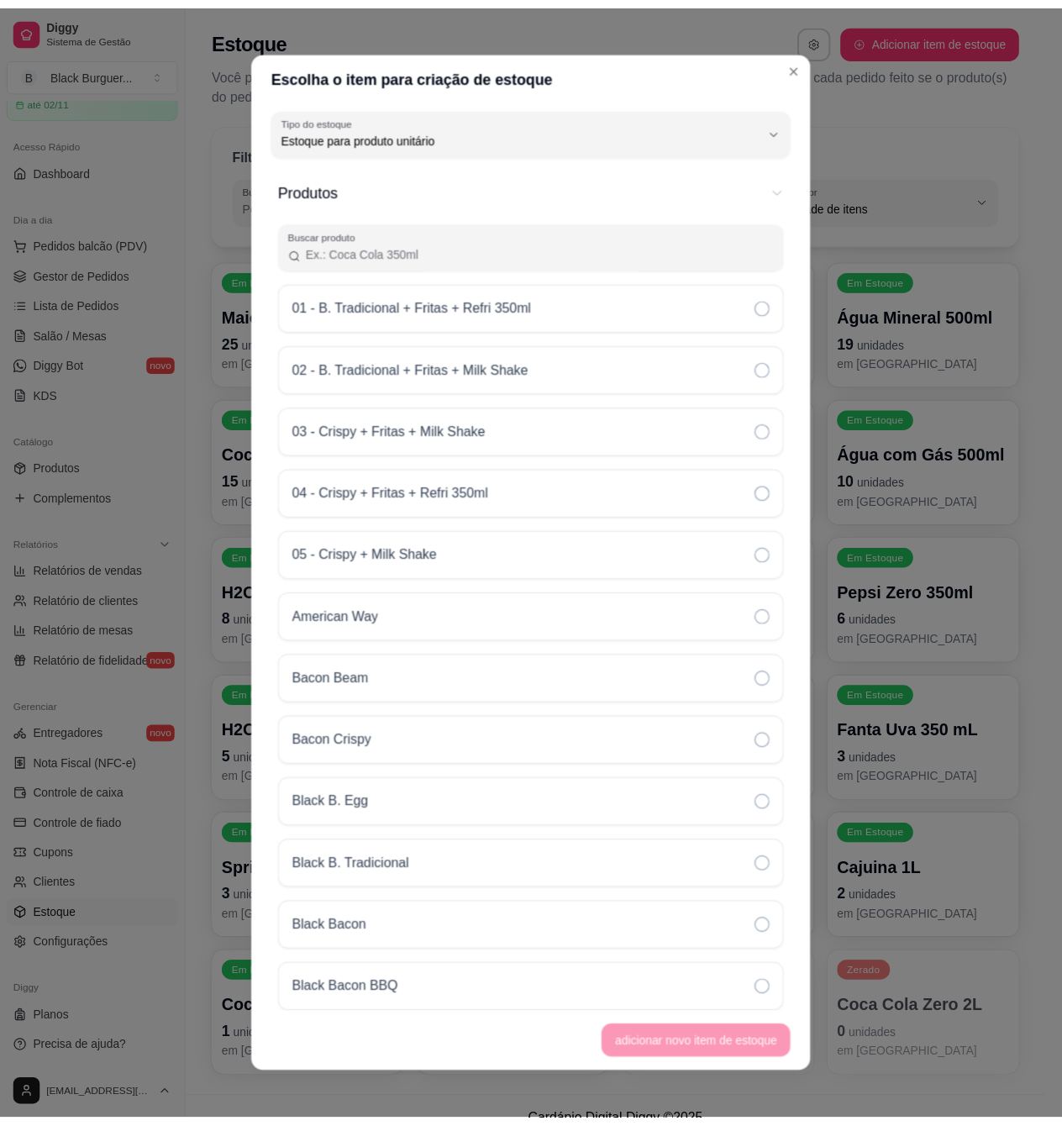
scroll to position [15, 0]
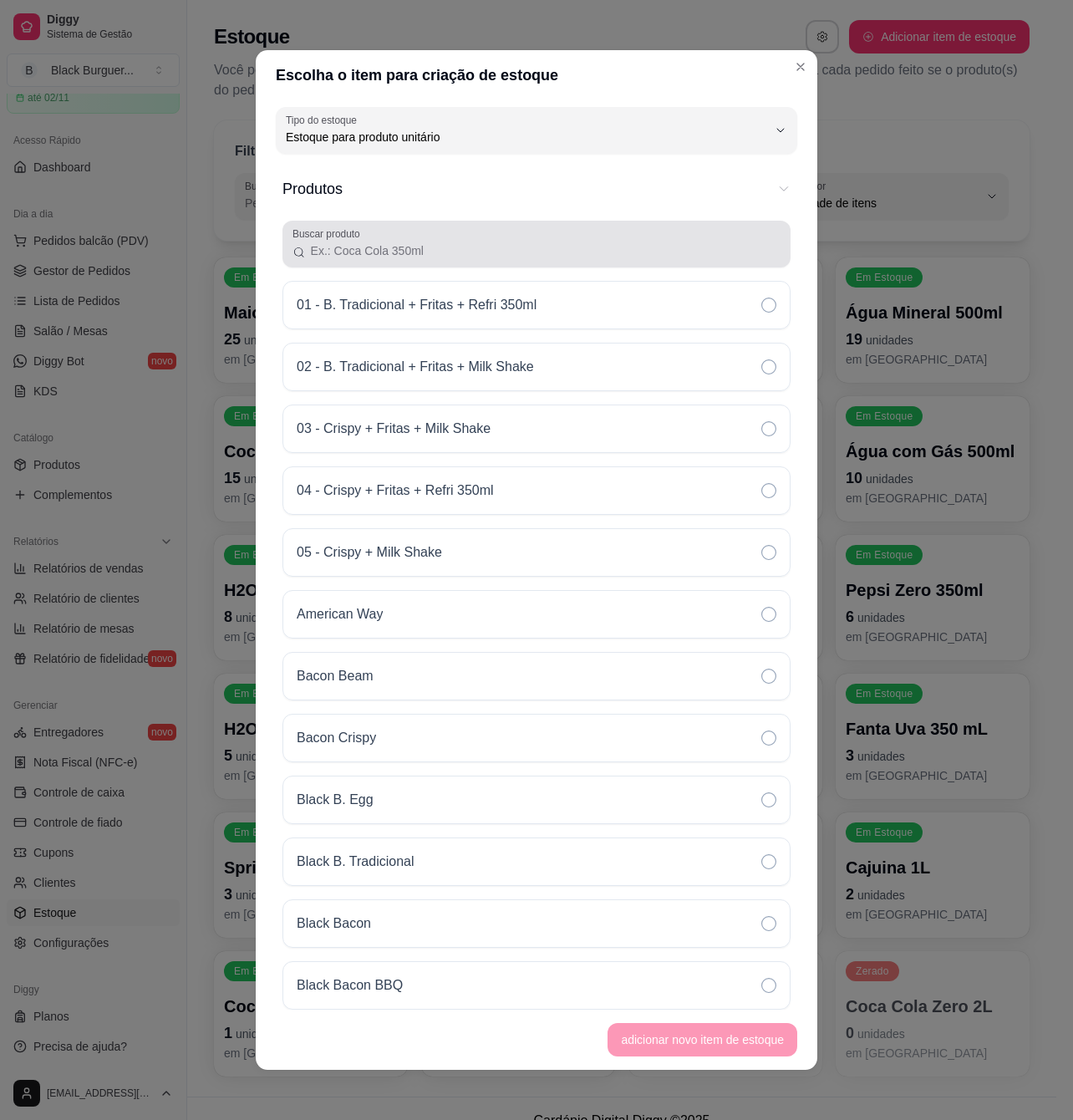
click at [443, 262] on div "Buscar produto" at bounding box center [536, 244] width 508 height 47
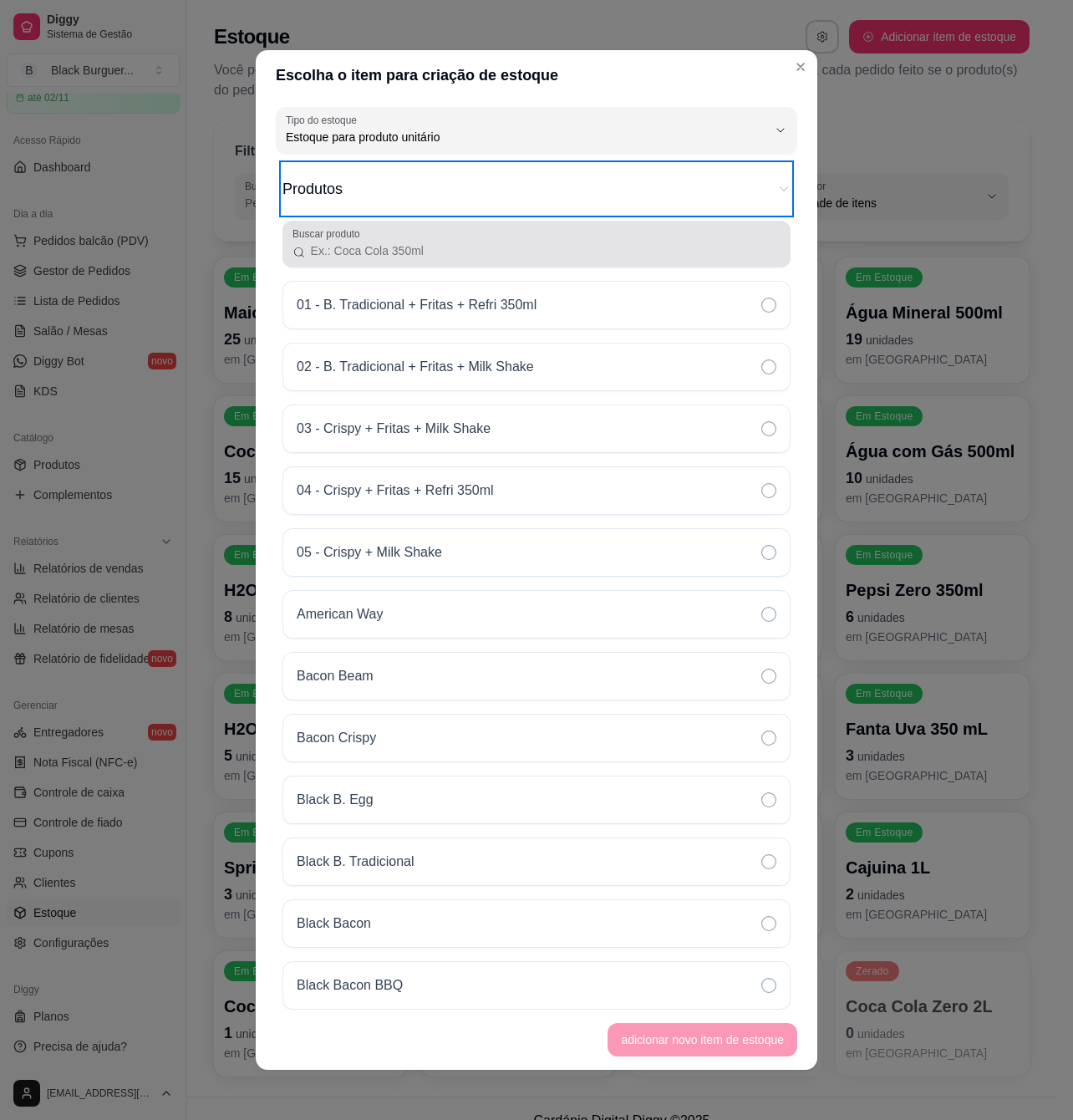
click at [468, 258] on input "Buscar produto" at bounding box center [543, 251] width 474 height 17
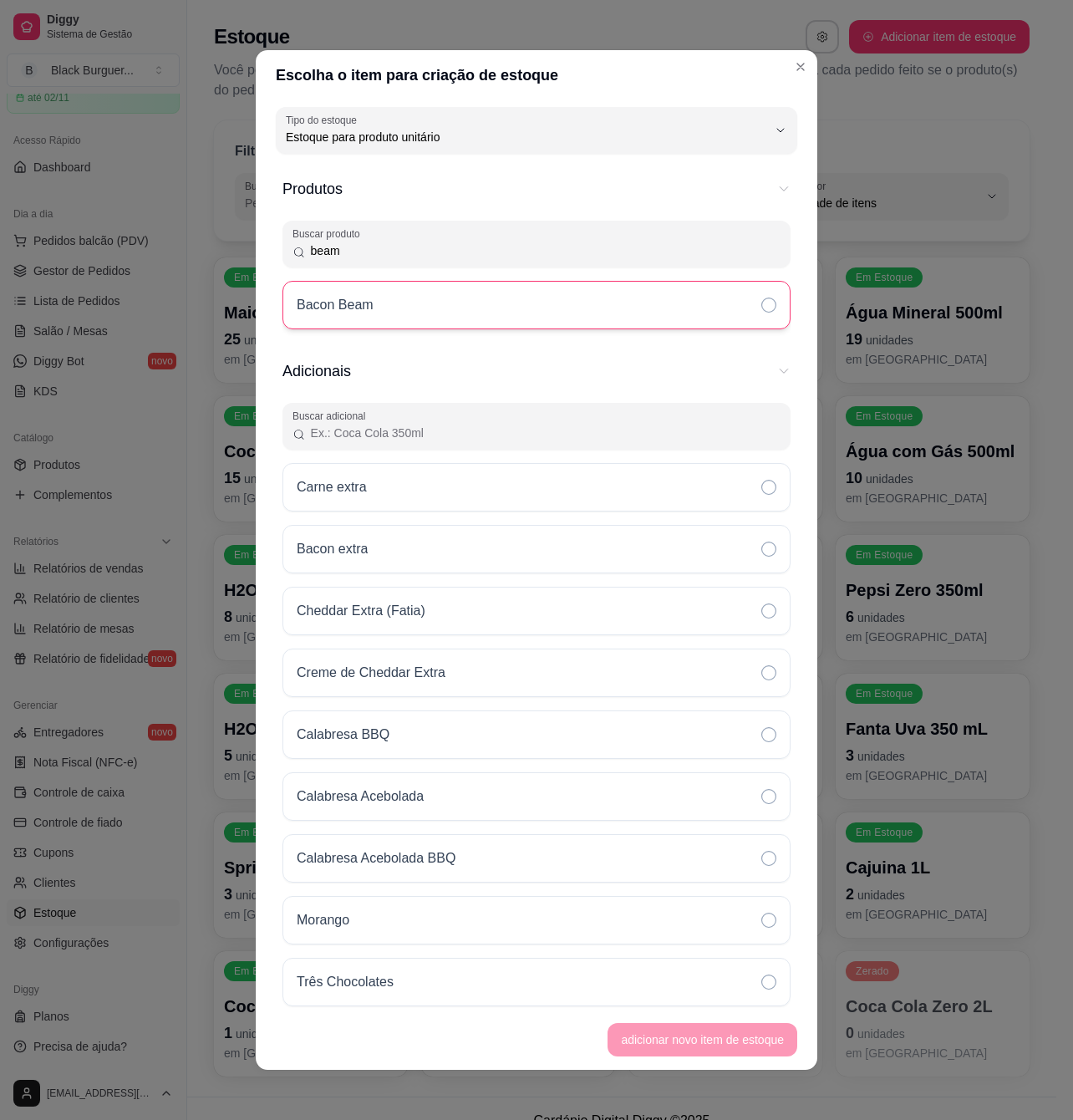
type input "beam"
click at [461, 294] on div "Bacon Beam" at bounding box center [536, 304] width 508 height 49
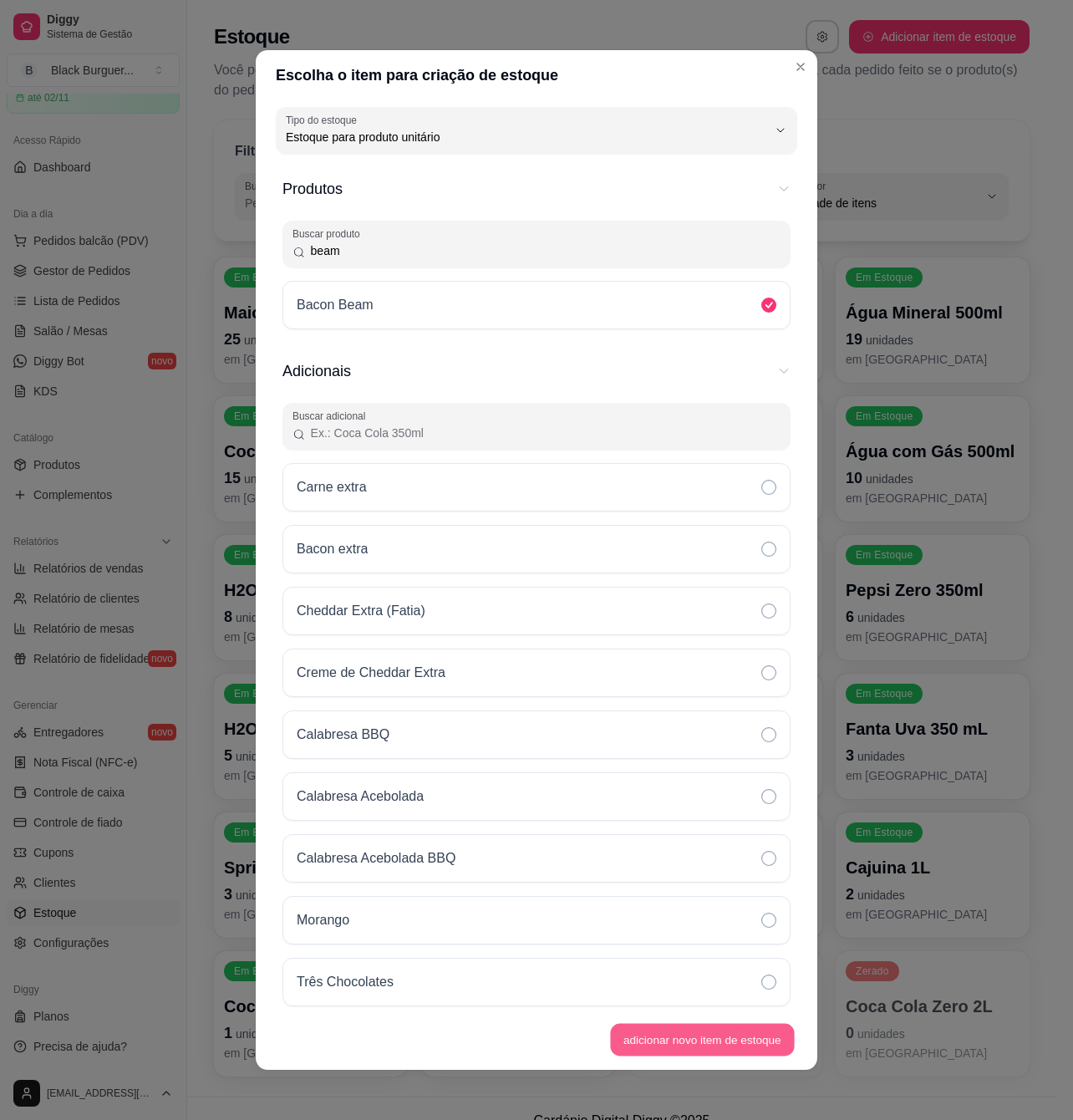
click at [767, 1040] on button "adicionar novo item de estoque" at bounding box center [702, 1039] width 184 height 33
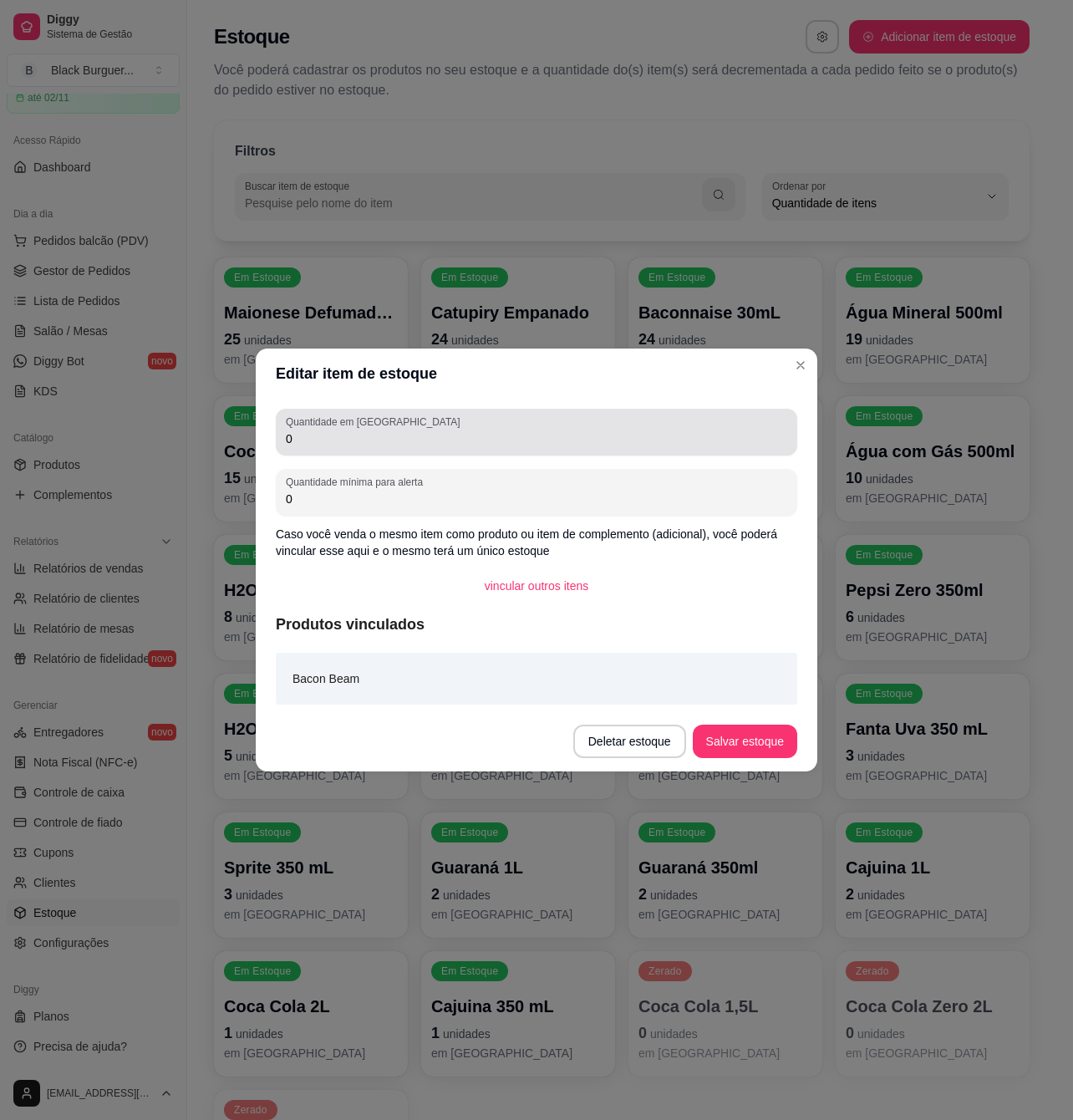
click at [458, 453] on div "Quantidade em estoque 0" at bounding box center [536, 432] width 521 height 47
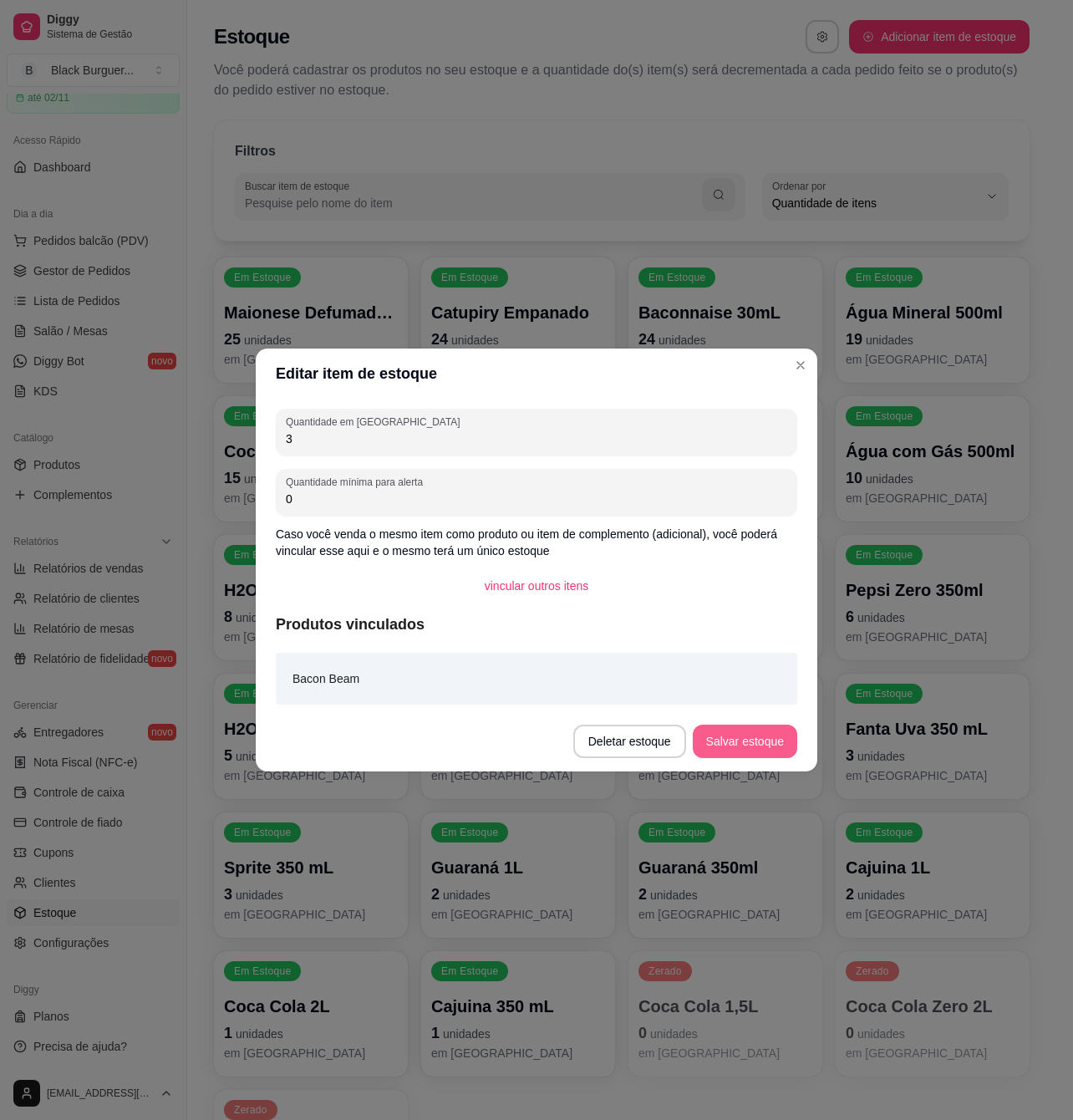
type input "3"
click at [709, 747] on button "Salvar estoque" at bounding box center [744, 741] width 102 height 33
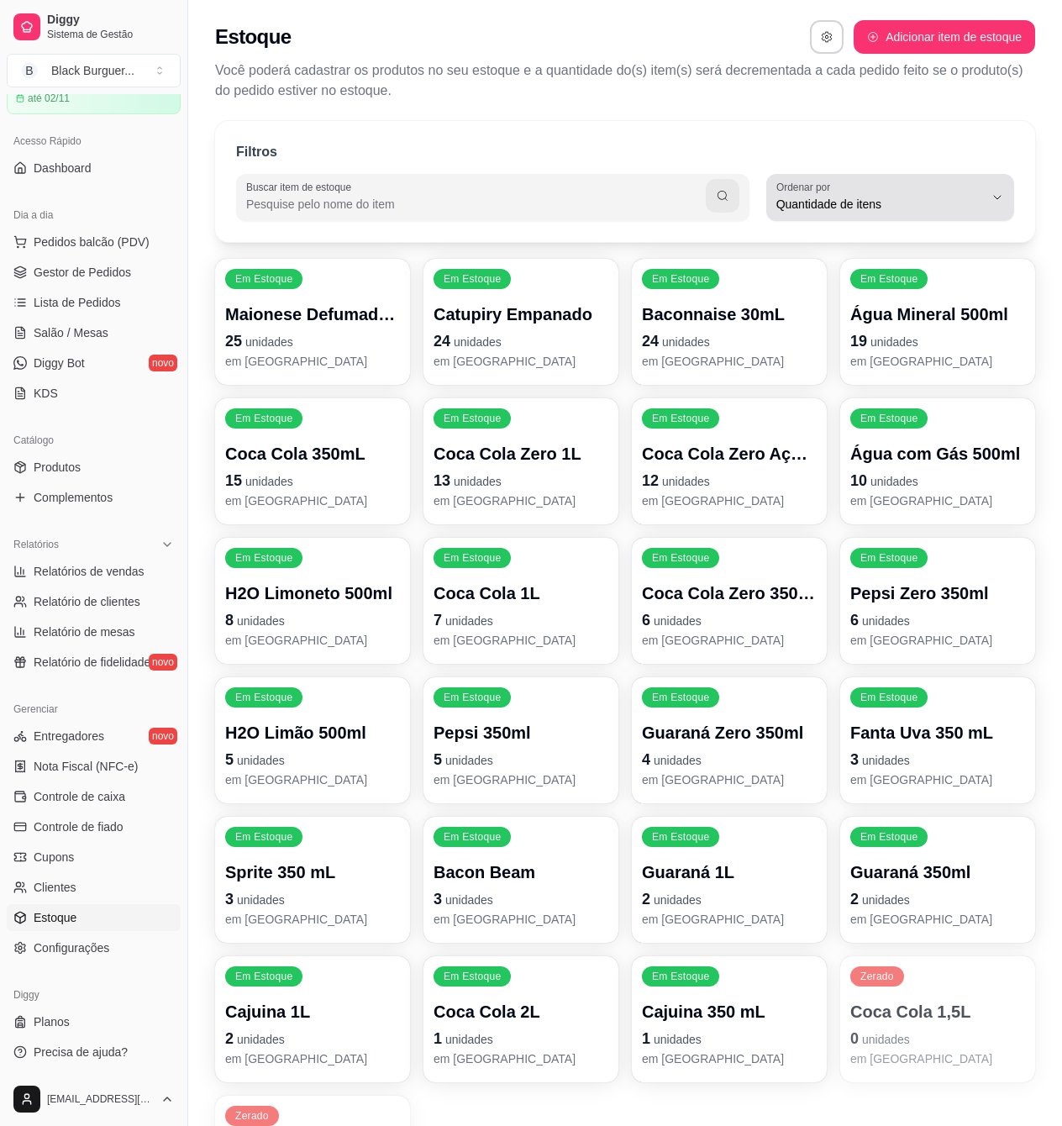
click at [911, 207] on span "Quantidade de itens" at bounding box center [880, 204] width 208 height 17
click at [919, 244] on span "Ordem alfabética" at bounding box center [882, 244] width 196 height 16
type input "ALPHABETICAL_ORDER"
select select "ALPHABETICAL_ORDER"
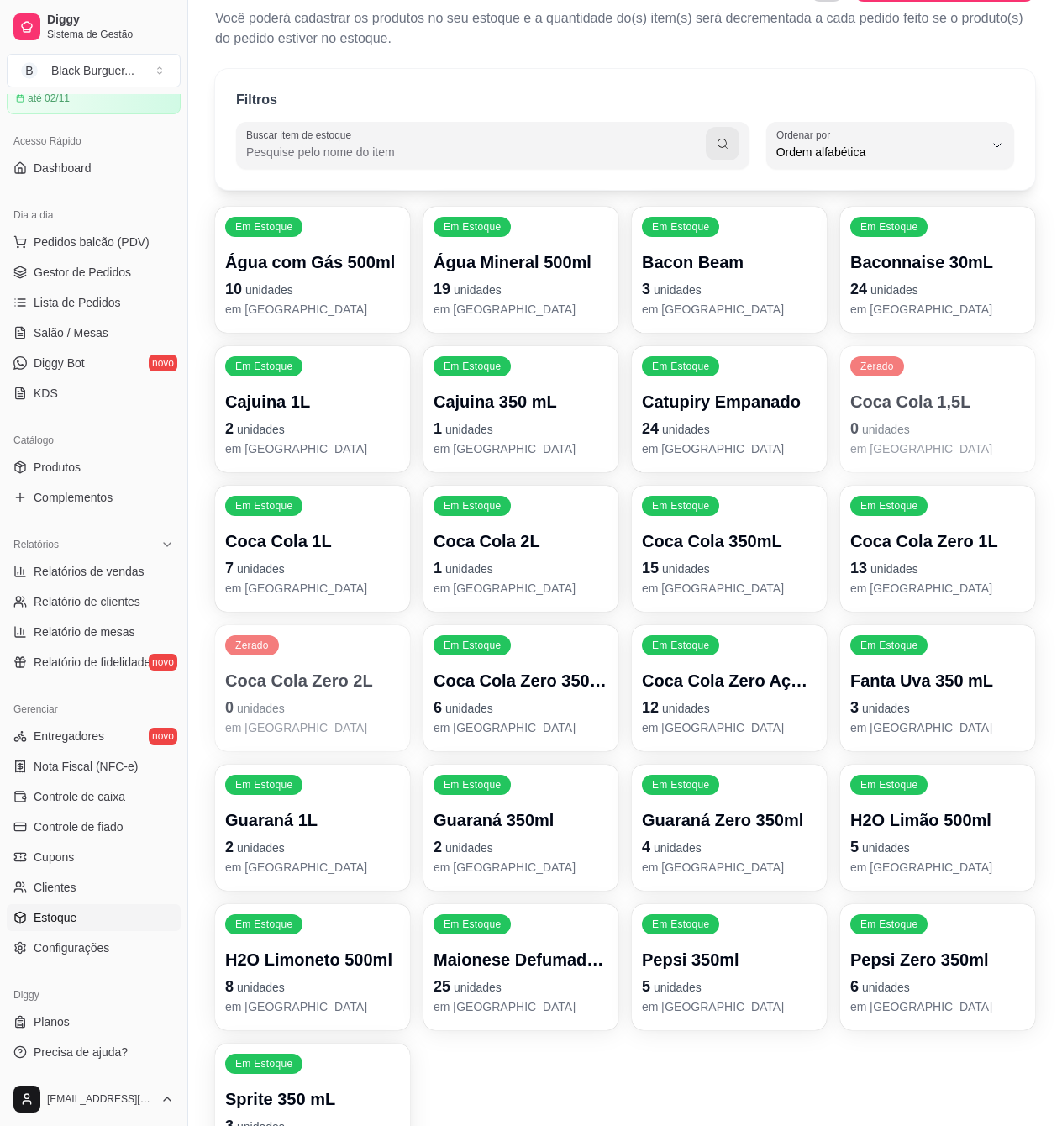
scroll to position [0, 0]
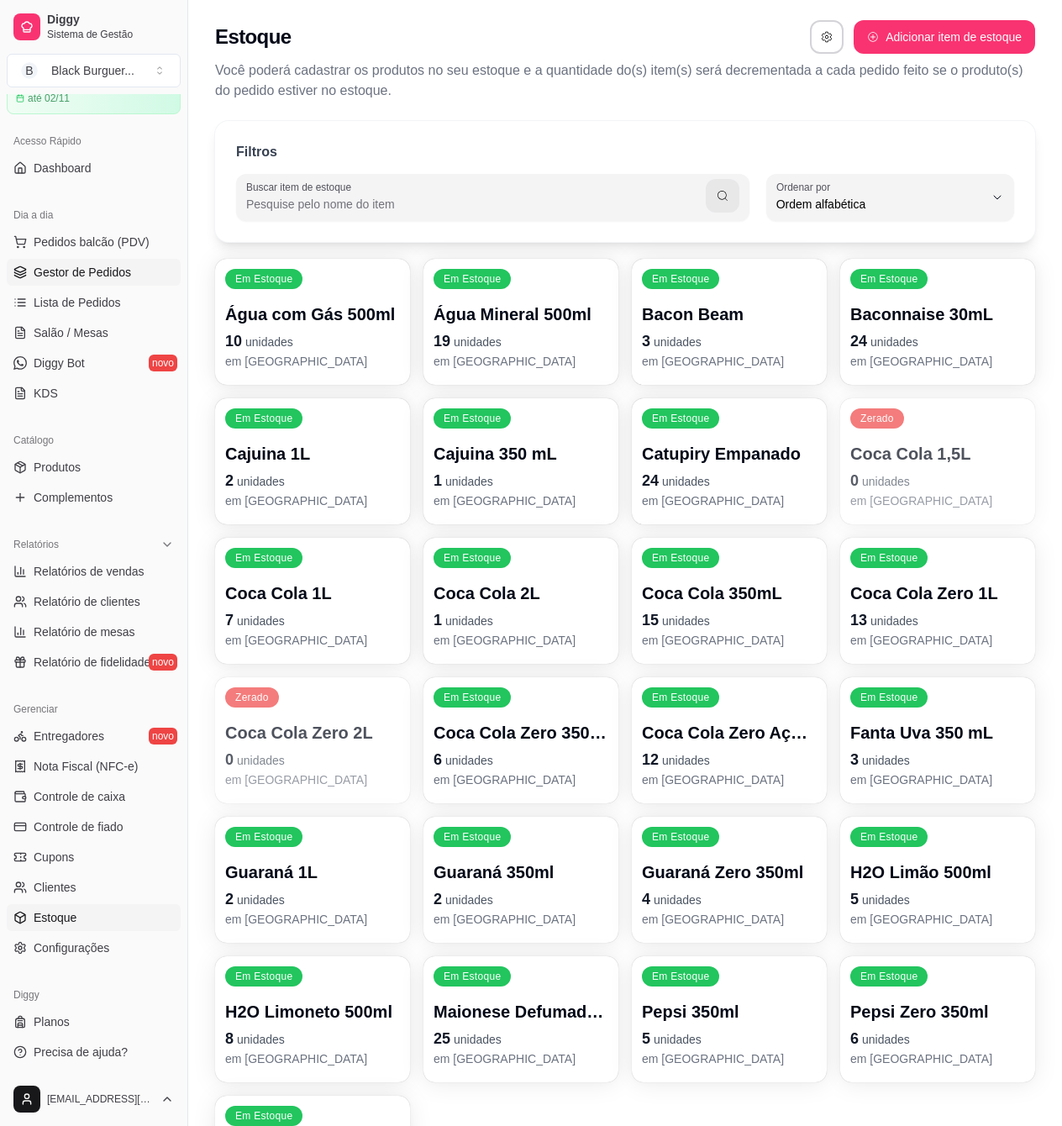
click at [104, 276] on span "Gestor de Pedidos" at bounding box center [82, 272] width 97 height 17
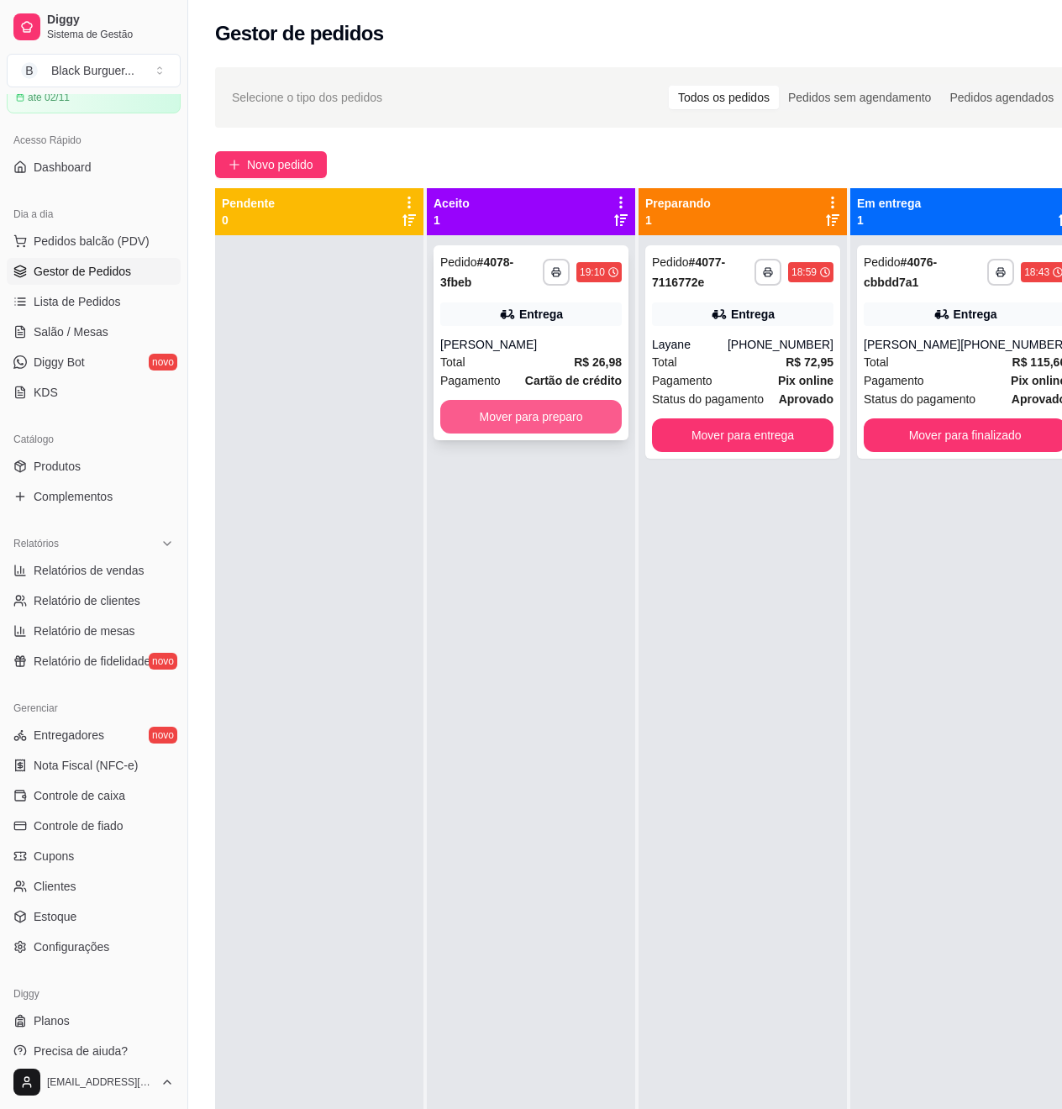
click at [518, 420] on button "Mover para preparo" at bounding box center [531, 417] width 182 height 34
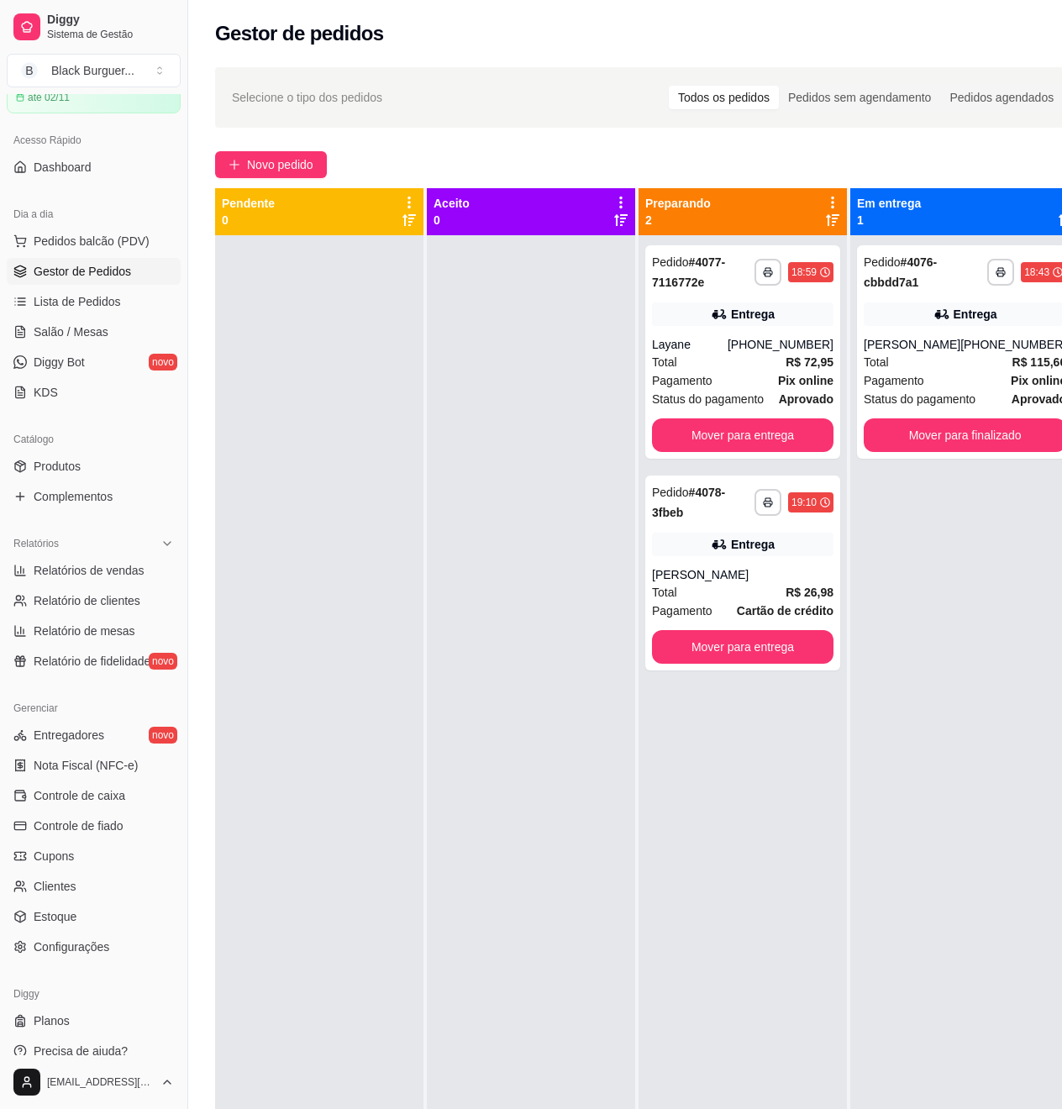
click at [314, 692] on div at bounding box center [319, 789] width 208 height 1109
click at [730, 317] on div "Entrega" at bounding box center [743, 315] width 182 height 24
click at [778, 435] on button "Mover para entrega" at bounding box center [743, 435] width 182 height 34
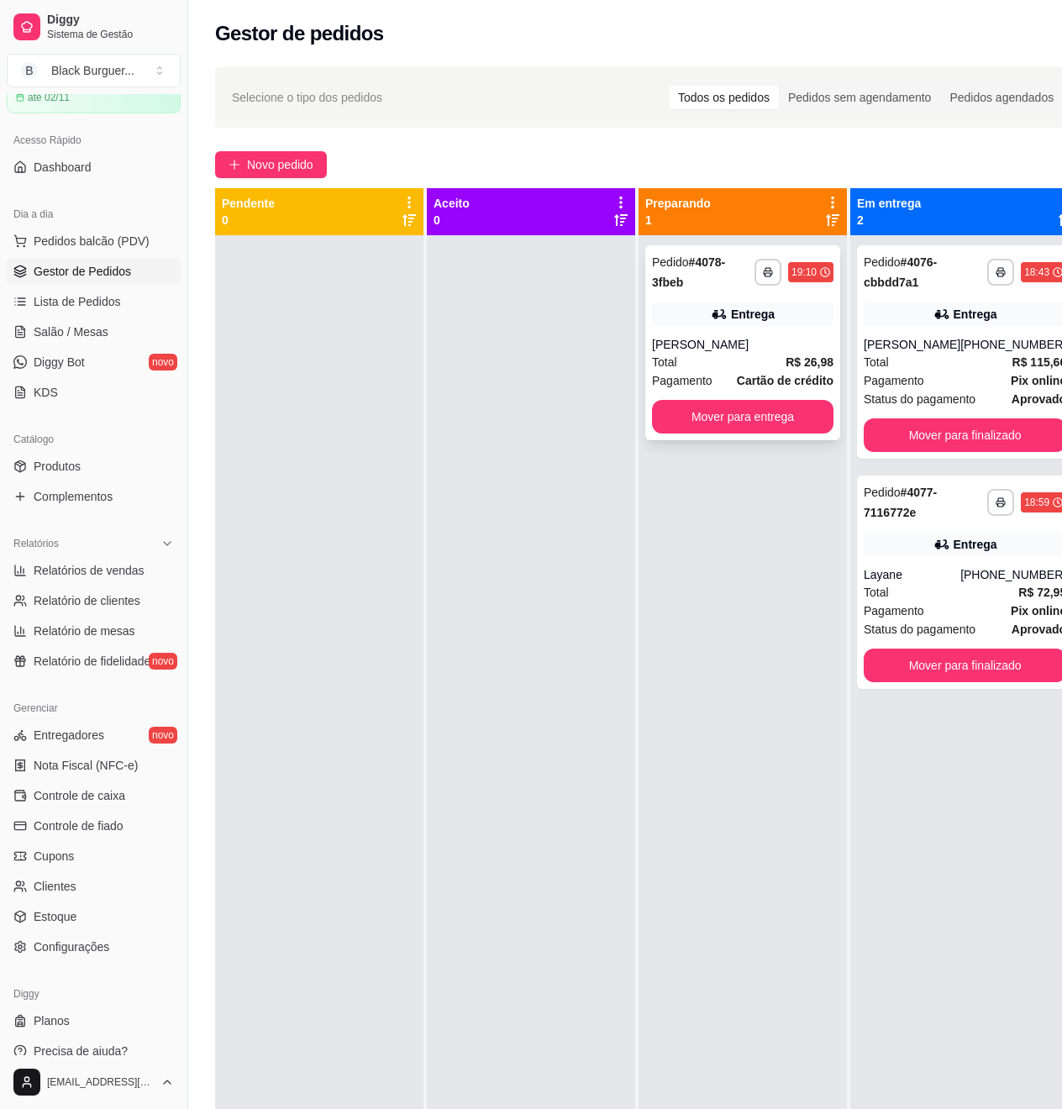
click at [783, 353] on div "[PERSON_NAME]" at bounding box center [743, 344] width 182 height 17
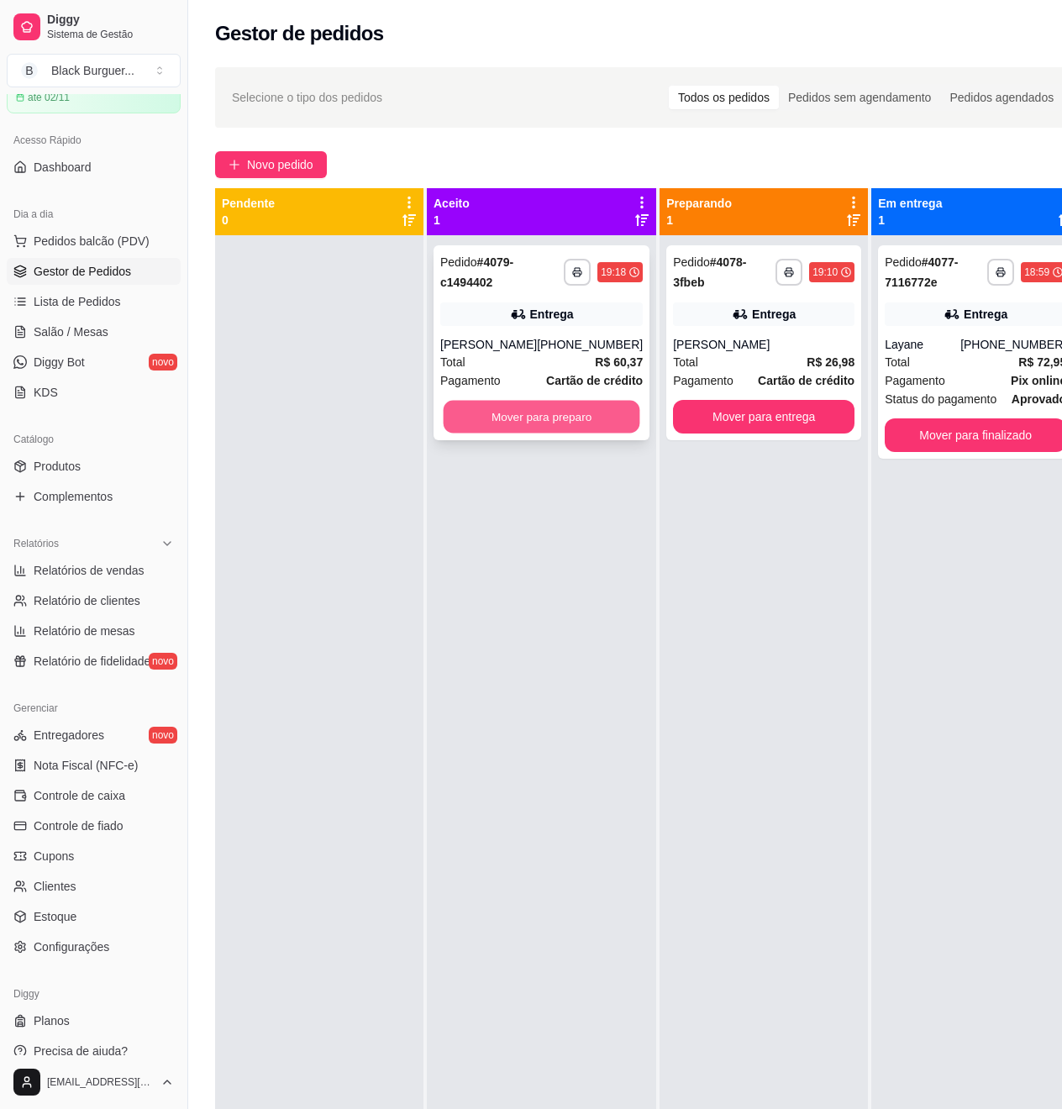
click at [582, 412] on button "Mover para preparo" at bounding box center [542, 417] width 197 height 33
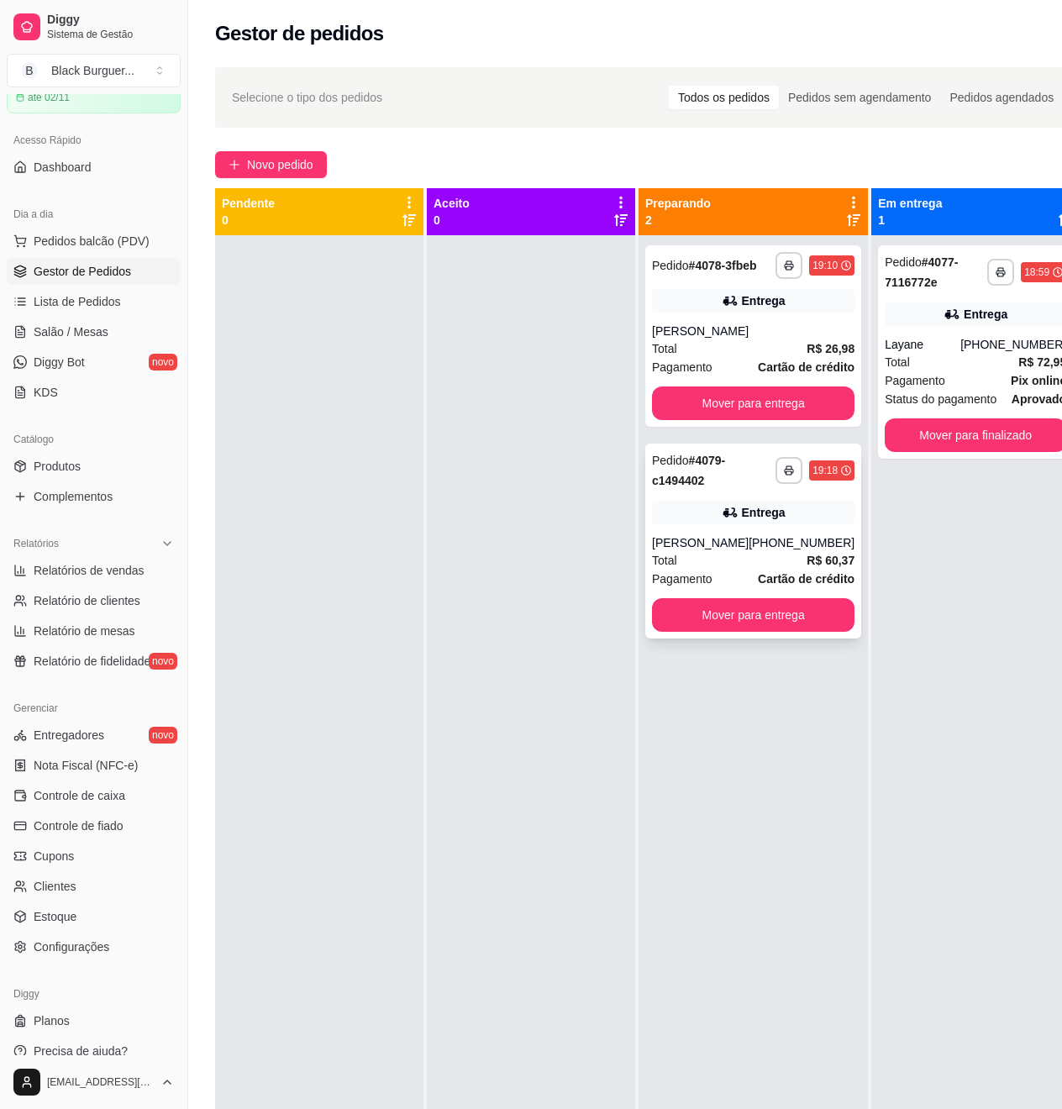
click at [722, 521] on icon at bounding box center [730, 512] width 17 height 17
click at [807, 355] on strong "R$ 26,98" at bounding box center [831, 348] width 48 height 13
click at [803, 407] on button "Mover para entrega" at bounding box center [753, 403] width 197 height 33
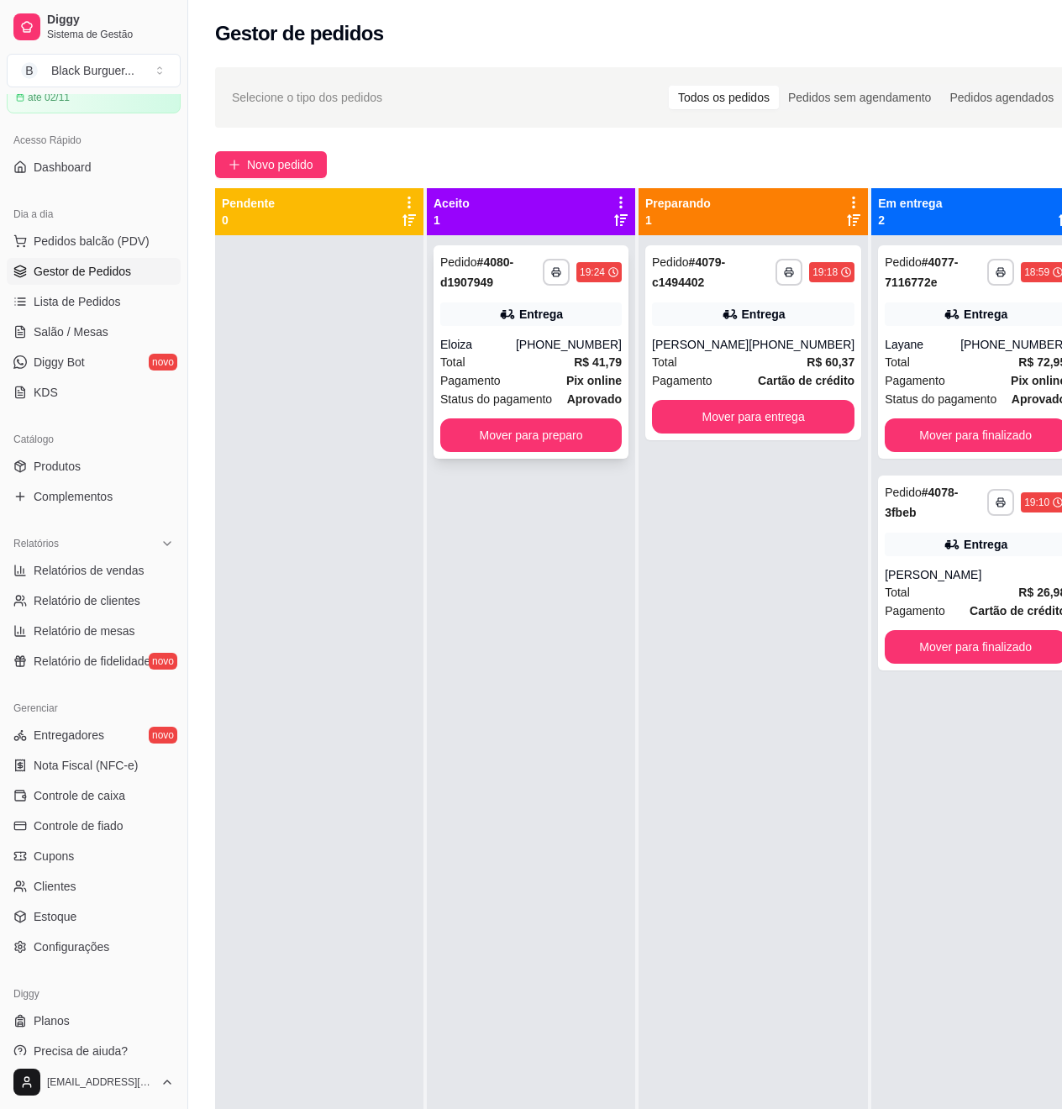
click at [552, 345] on div "[PHONE_NUMBER]" at bounding box center [569, 344] width 106 height 17
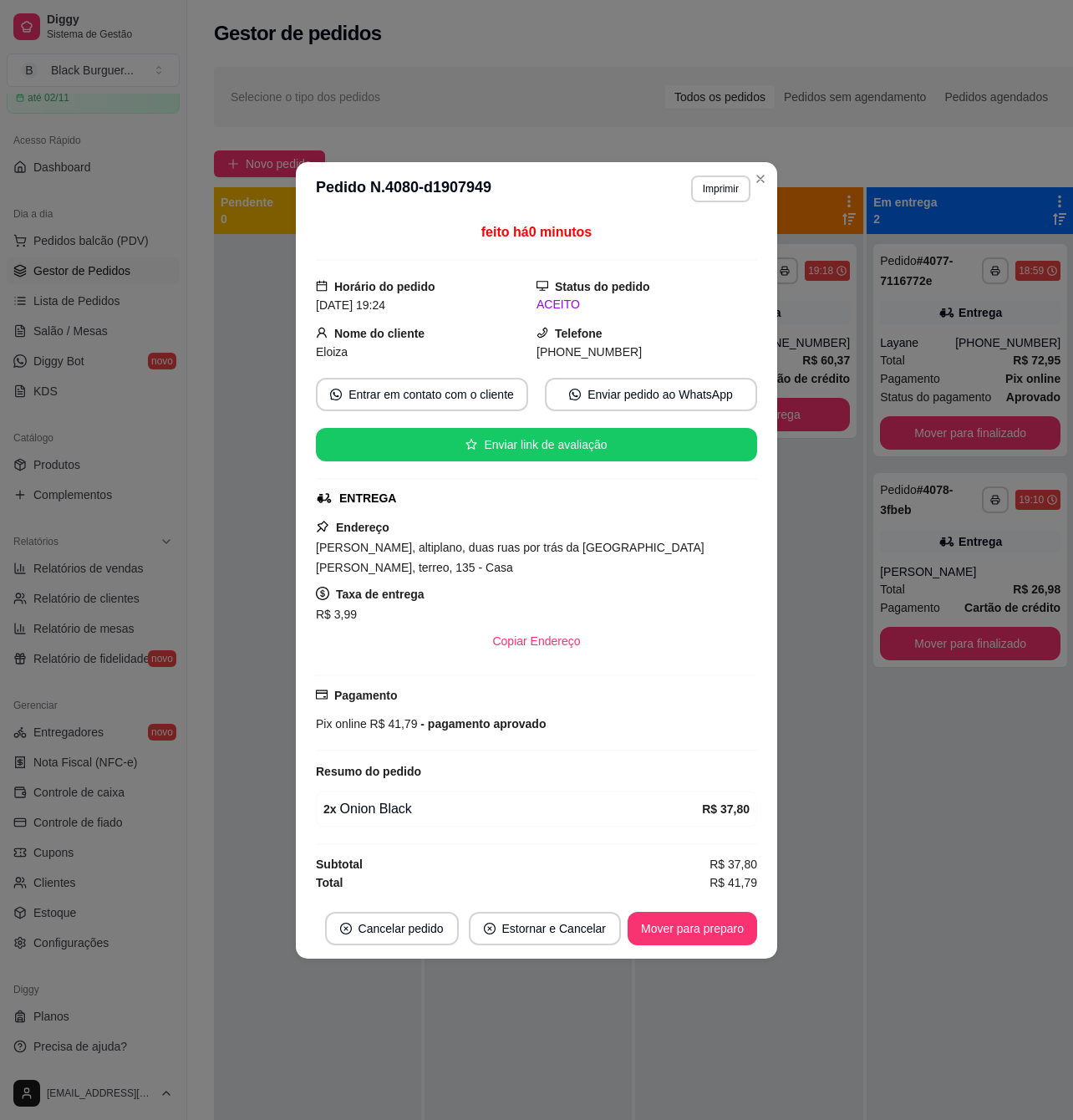
click at [329, 816] on strong "2 x" at bounding box center [329, 809] width 13 height 13
click at [380, 818] on div "2 x Onion Black" at bounding box center [512, 809] width 379 height 20
click at [716, 940] on button "Mover para preparo" at bounding box center [692, 929] width 129 height 34
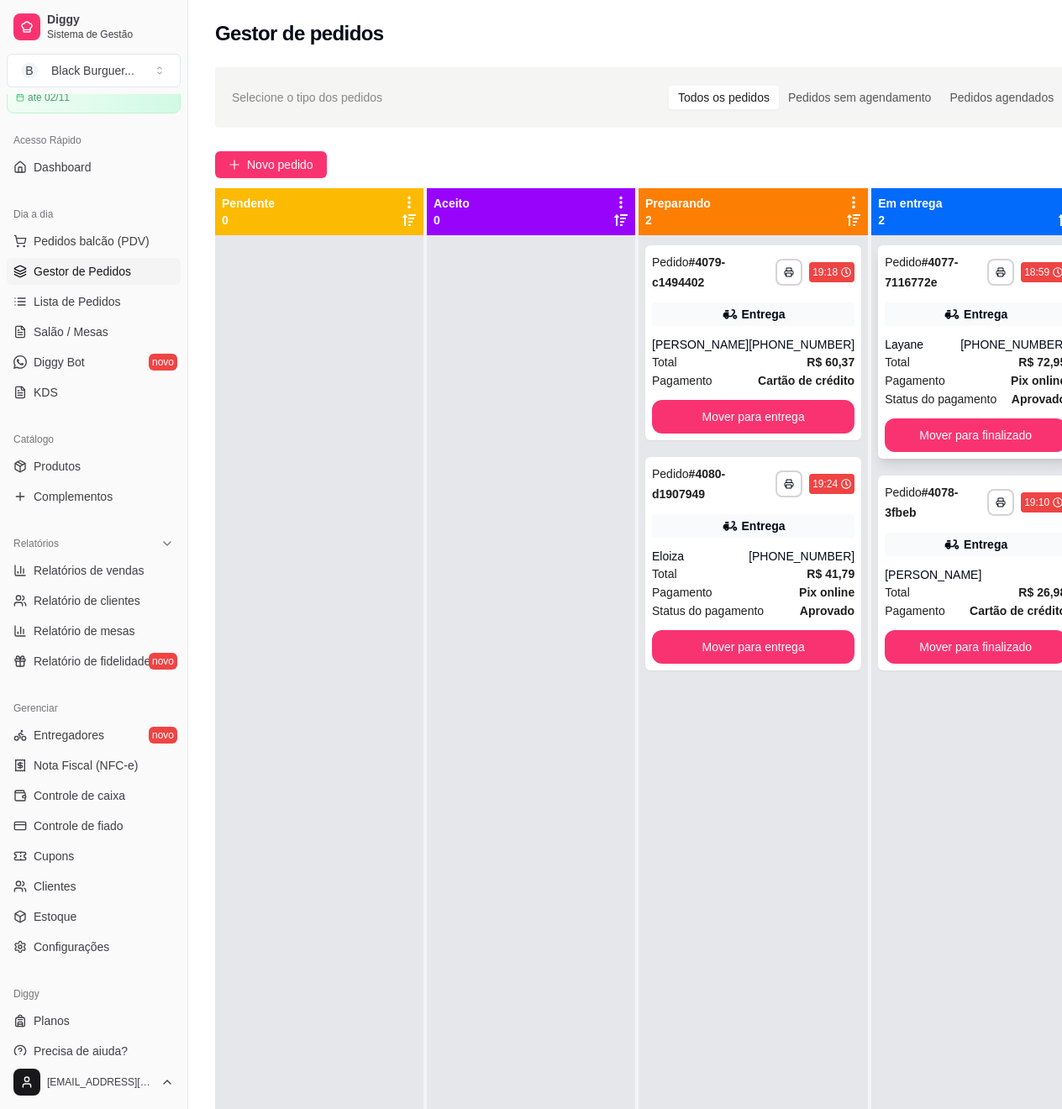
click at [929, 355] on div "Total R$ 72,95" at bounding box center [976, 362] width 182 height 18
click at [773, 381] on strong "Cartão de crédito" at bounding box center [806, 380] width 97 height 13
click at [795, 353] on div "[PHONE_NUMBER]" at bounding box center [802, 344] width 106 height 17
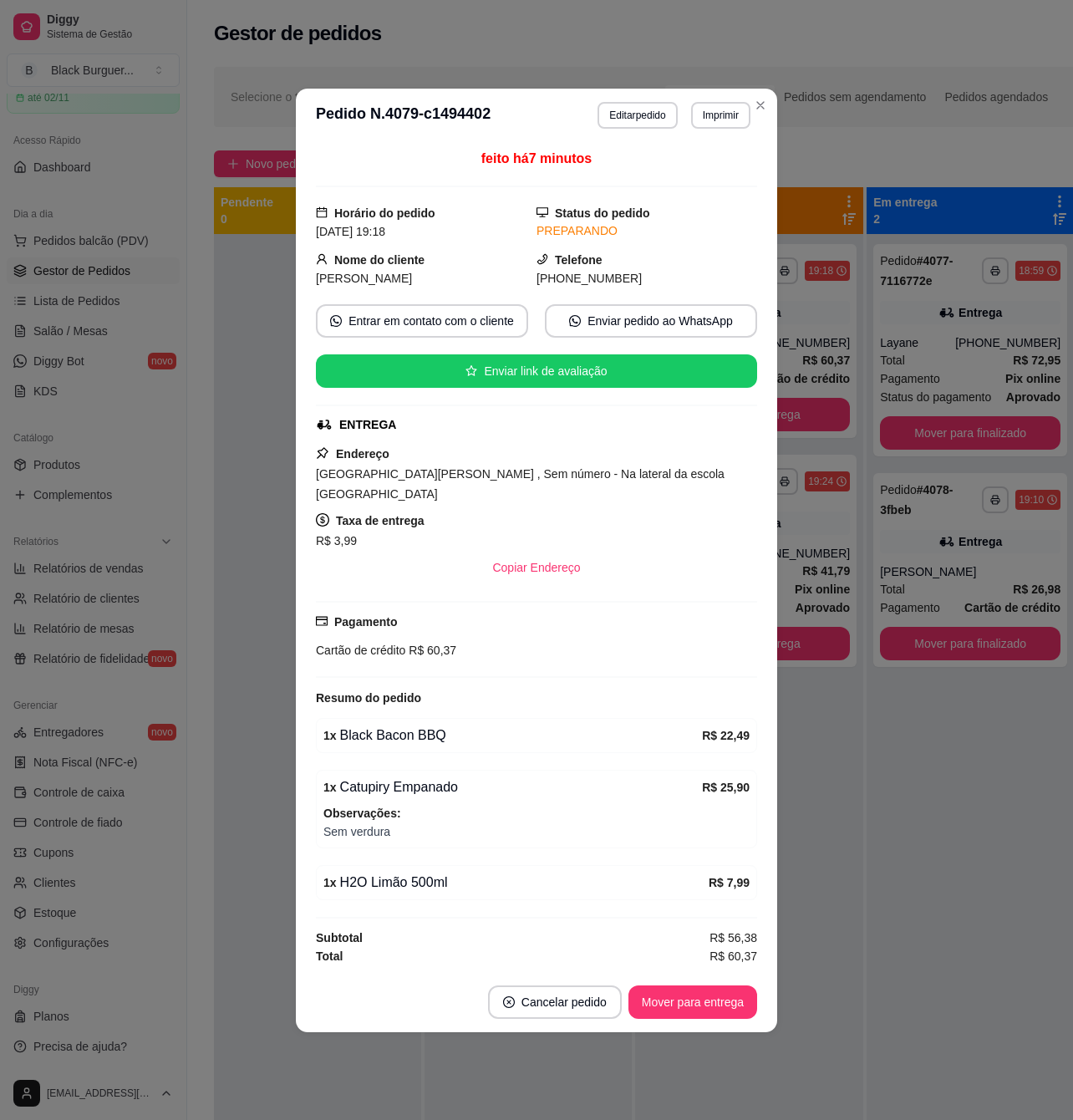
click at [369, 811] on strong "Observações:" at bounding box center [362, 813] width 78 height 13
click at [368, 807] on strong "Observações:" at bounding box center [362, 813] width 78 height 13
click at [356, 778] on div "1 x Catupiry Empanado" at bounding box center [512, 788] width 379 height 20
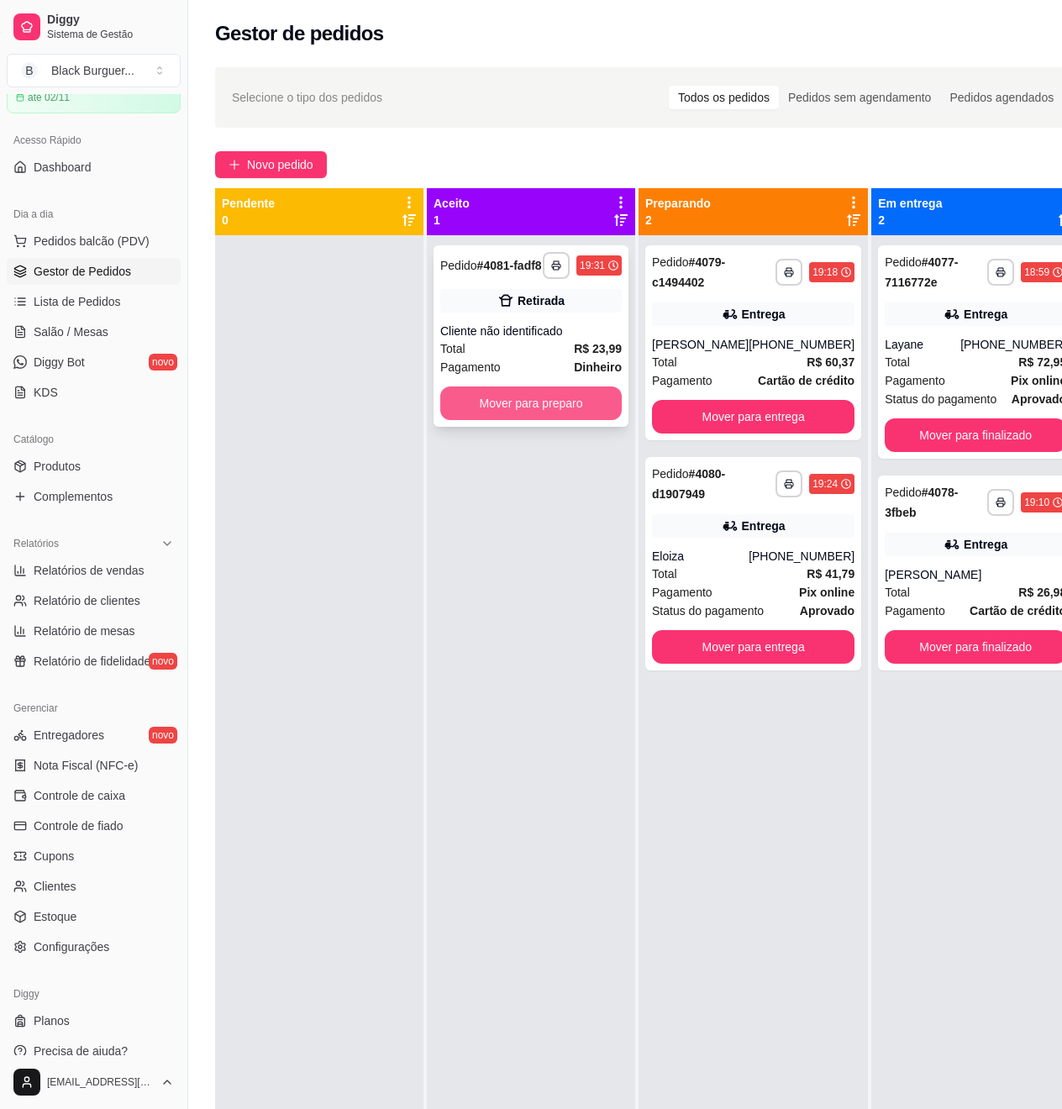
click at [541, 391] on button "Mover para preparo" at bounding box center [531, 404] width 182 height 34
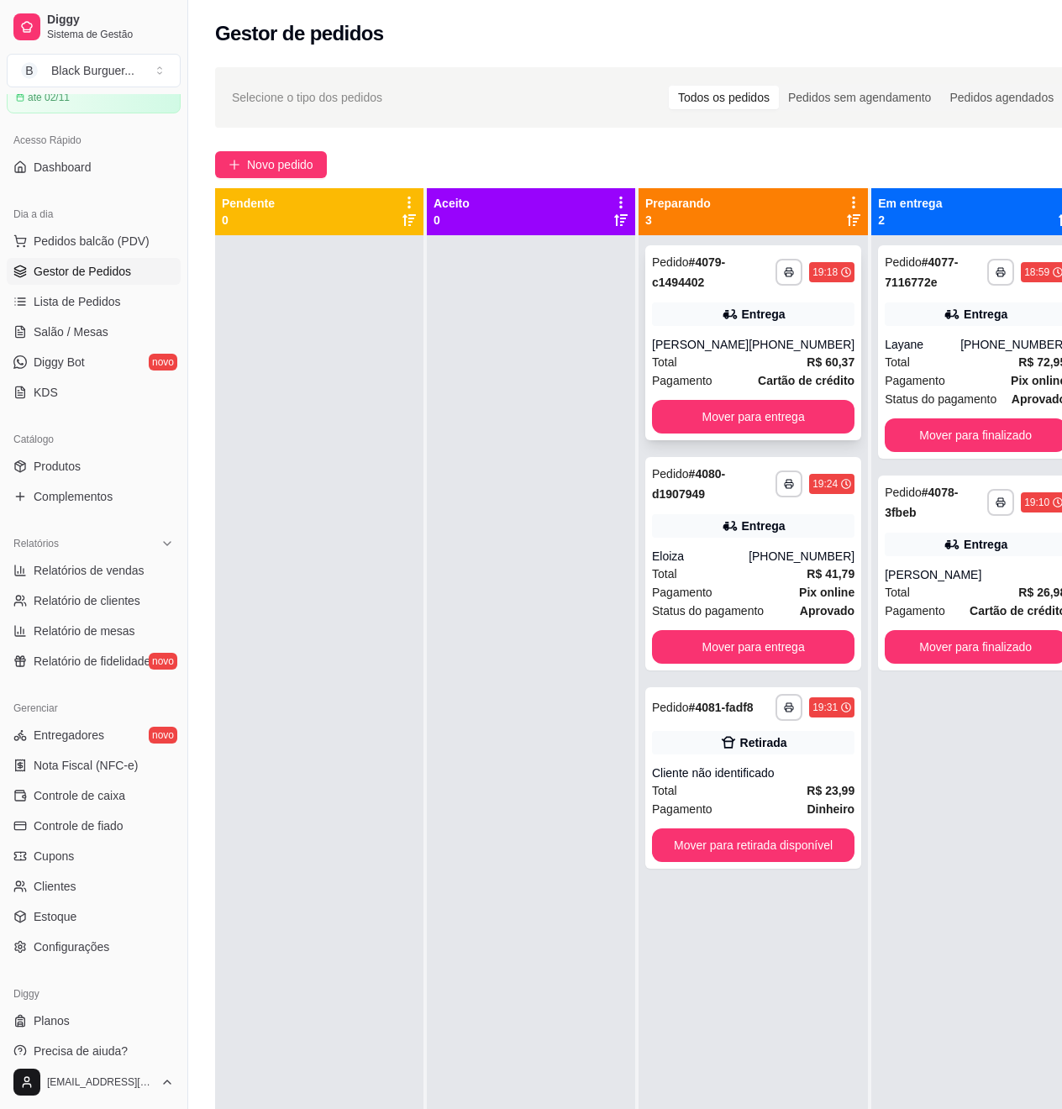
click at [763, 344] on div "[PHONE_NUMBER]" at bounding box center [802, 344] width 106 height 17
click at [791, 414] on button "Mover para entrega" at bounding box center [753, 417] width 203 height 34
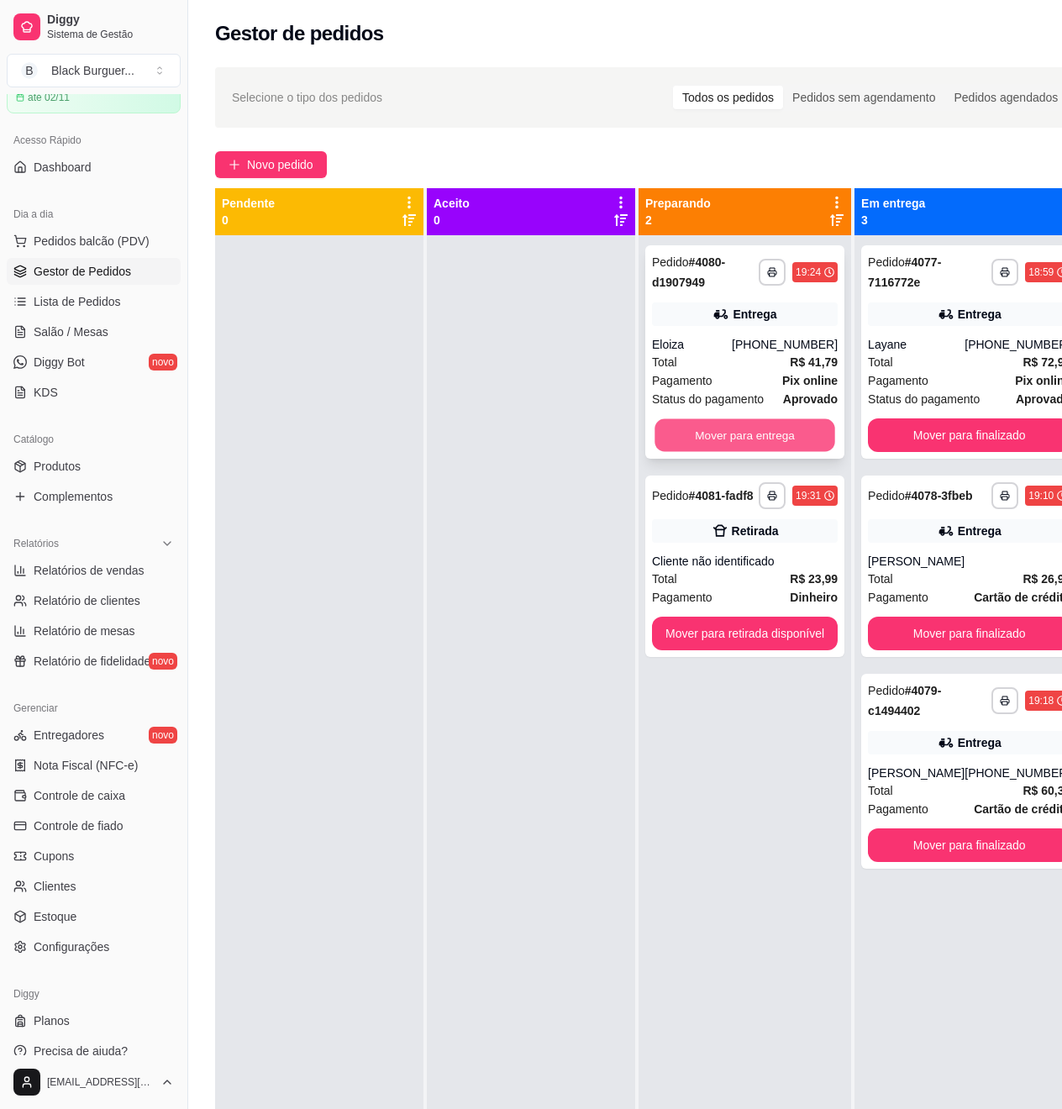
click at [793, 434] on button "Mover para entrega" at bounding box center [745, 435] width 180 height 33
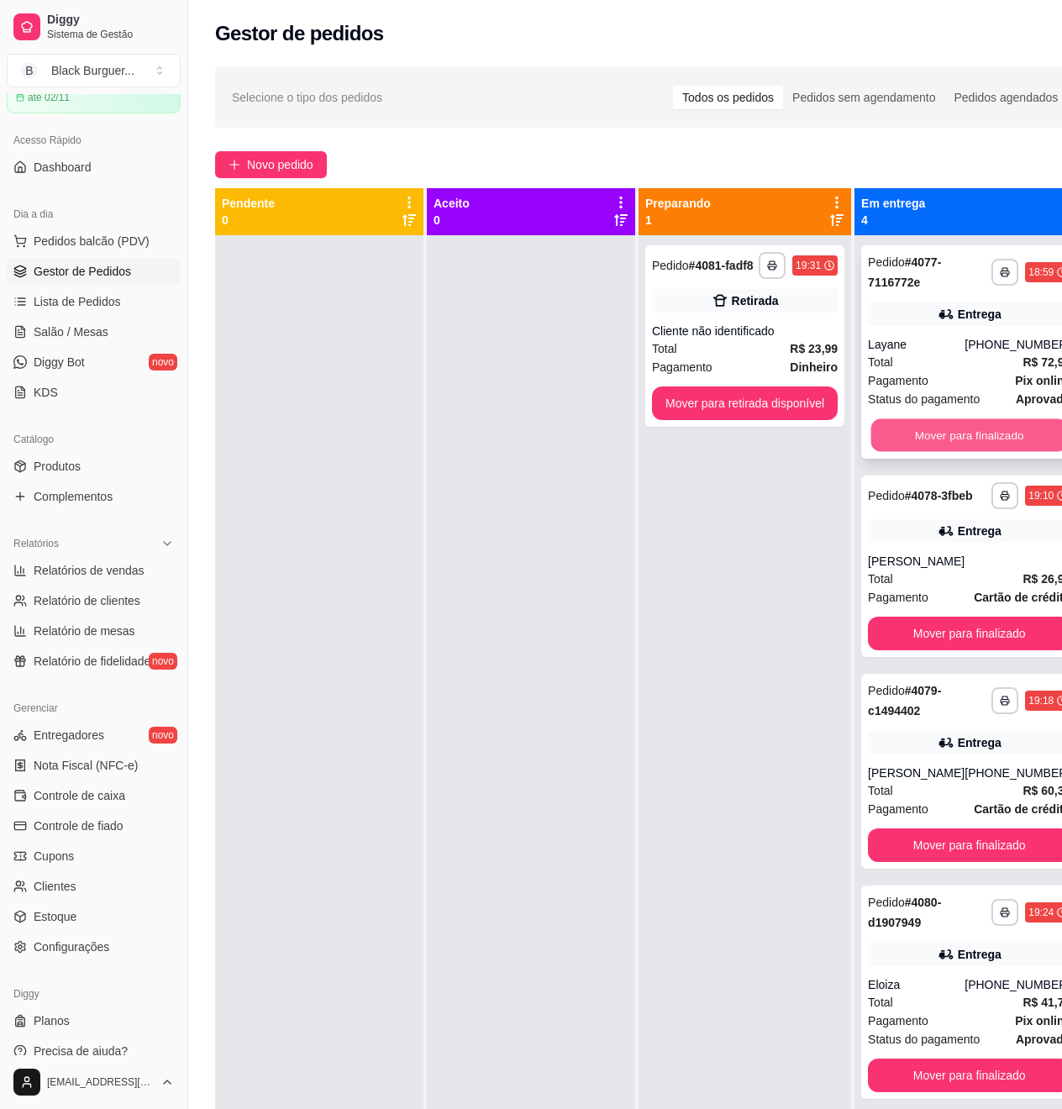
click at [968, 434] on button "Mover para finalizado" at bounding box center [969, 435] width 197 height 33
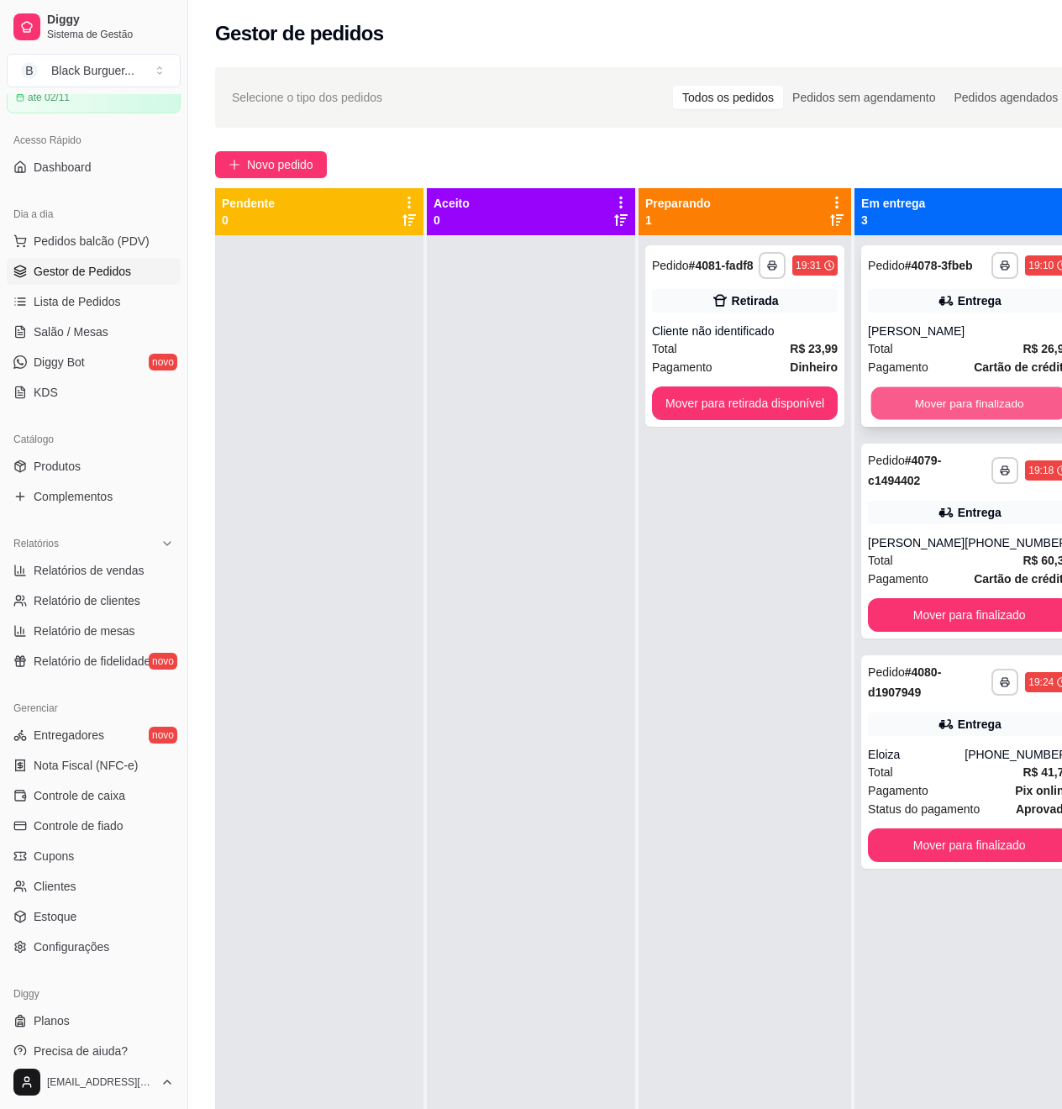
click at [980, 420] on button "Mover para finalizado" at bounding box center [969, 403] width 197 height 33
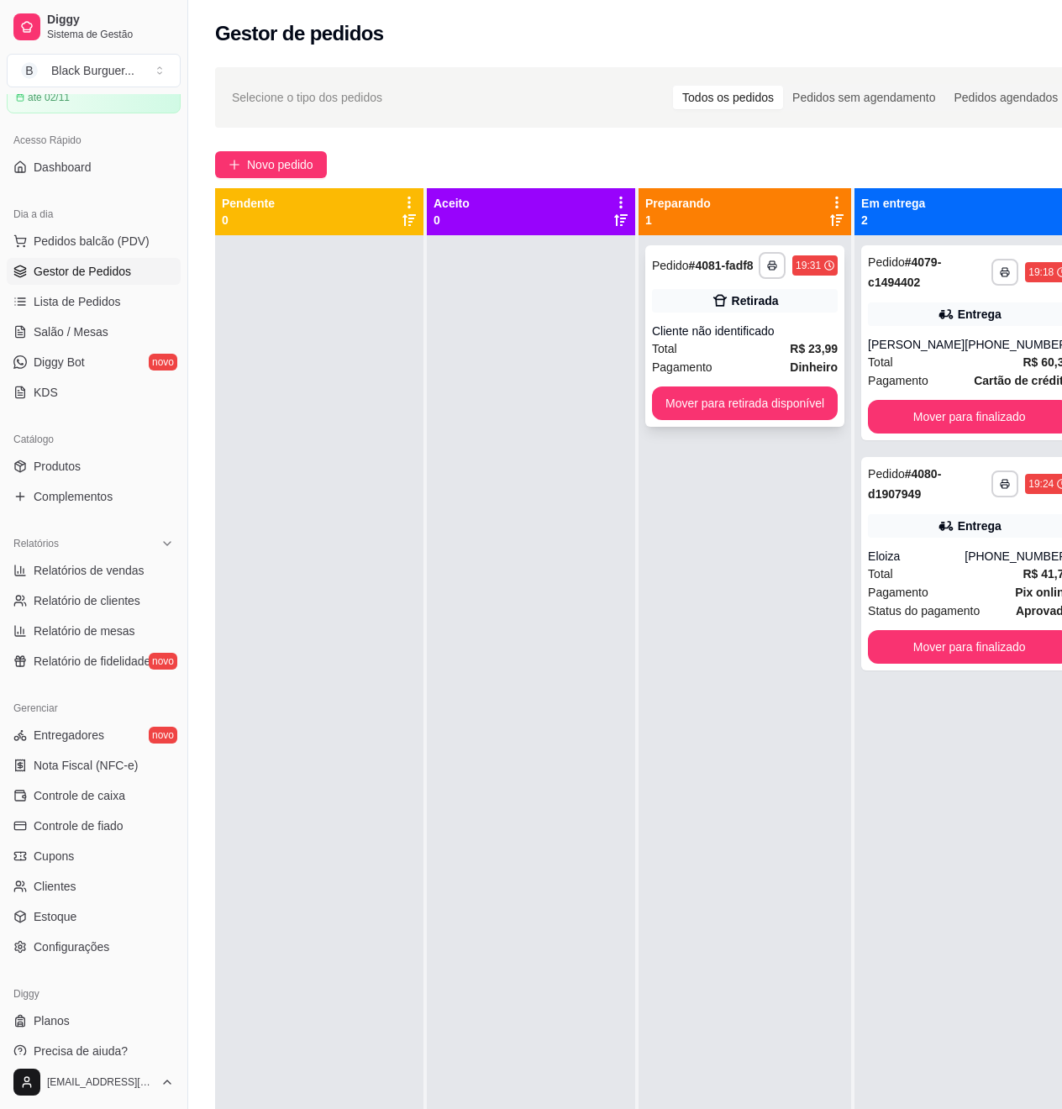
click at [818, 343] on strong "R$ 23,99" at bounding box center [814, 348] width 48 height 13
click at [281, 515] on div at bounding box center [319, 789] width 208 height 1109
click at [51, 904] on link "Estoque" at bounding box center [94, 916] width 174 height 27
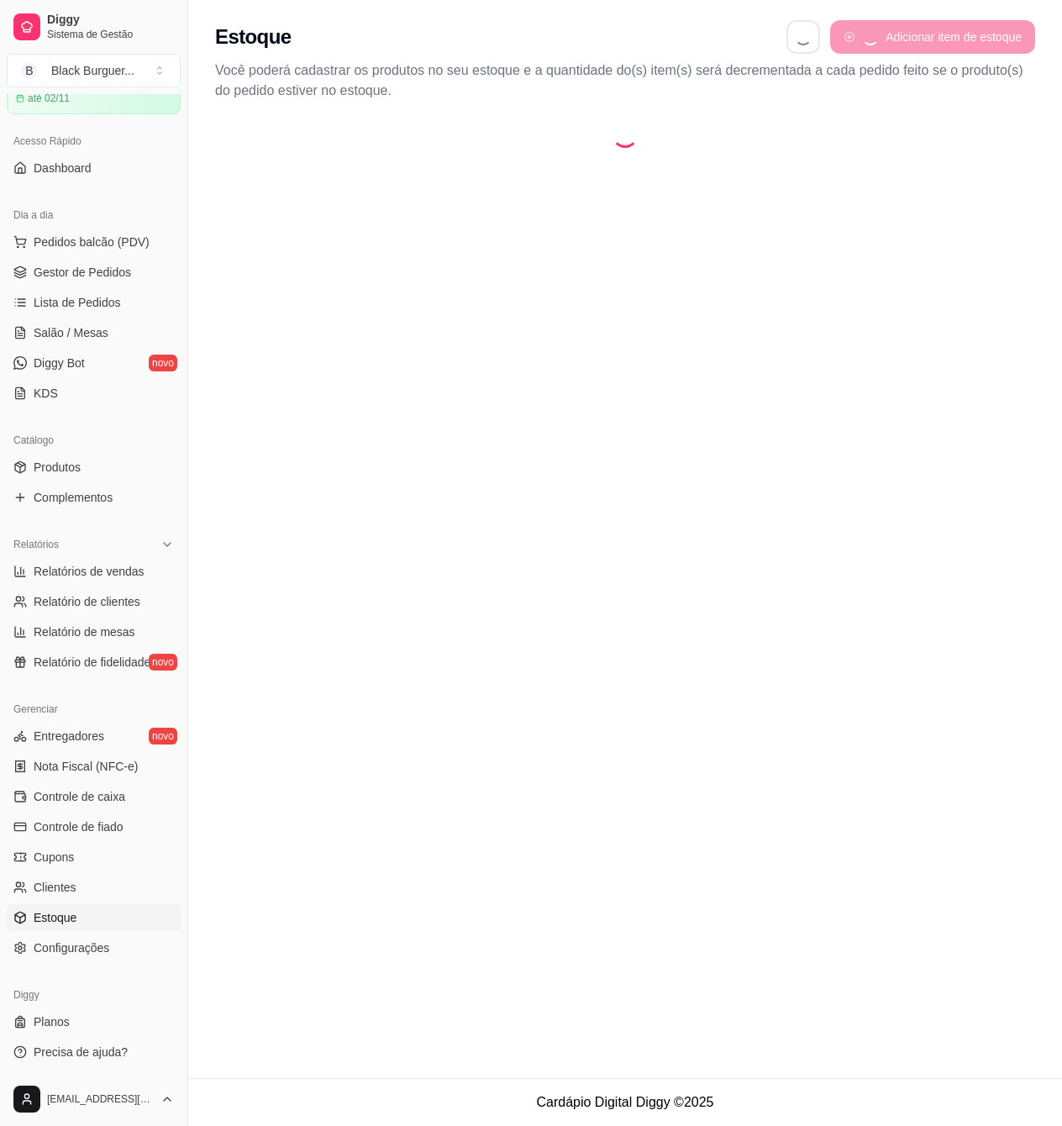
select select "QUANTITY_ORDER"
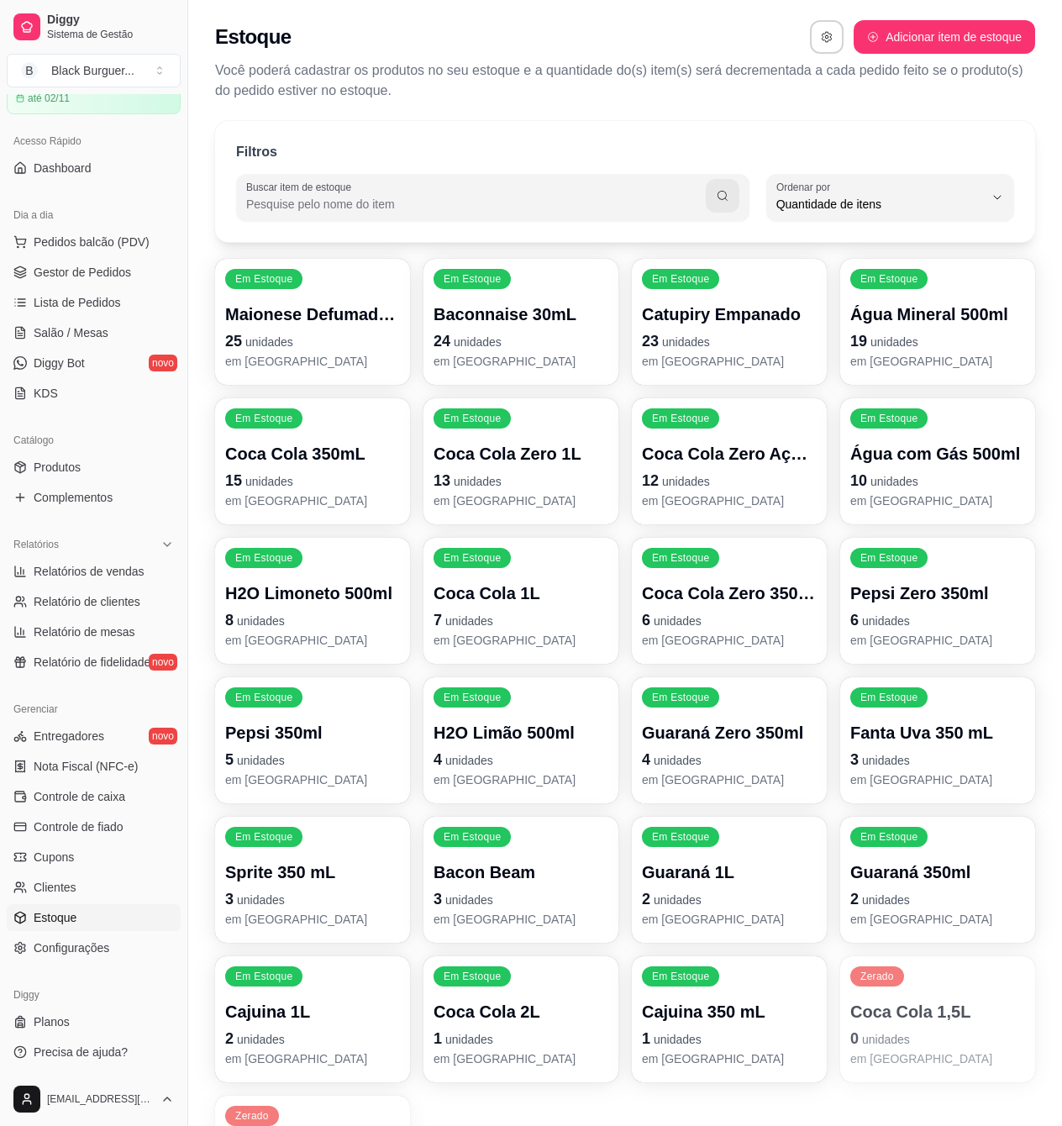
scroll to position [112, 0]
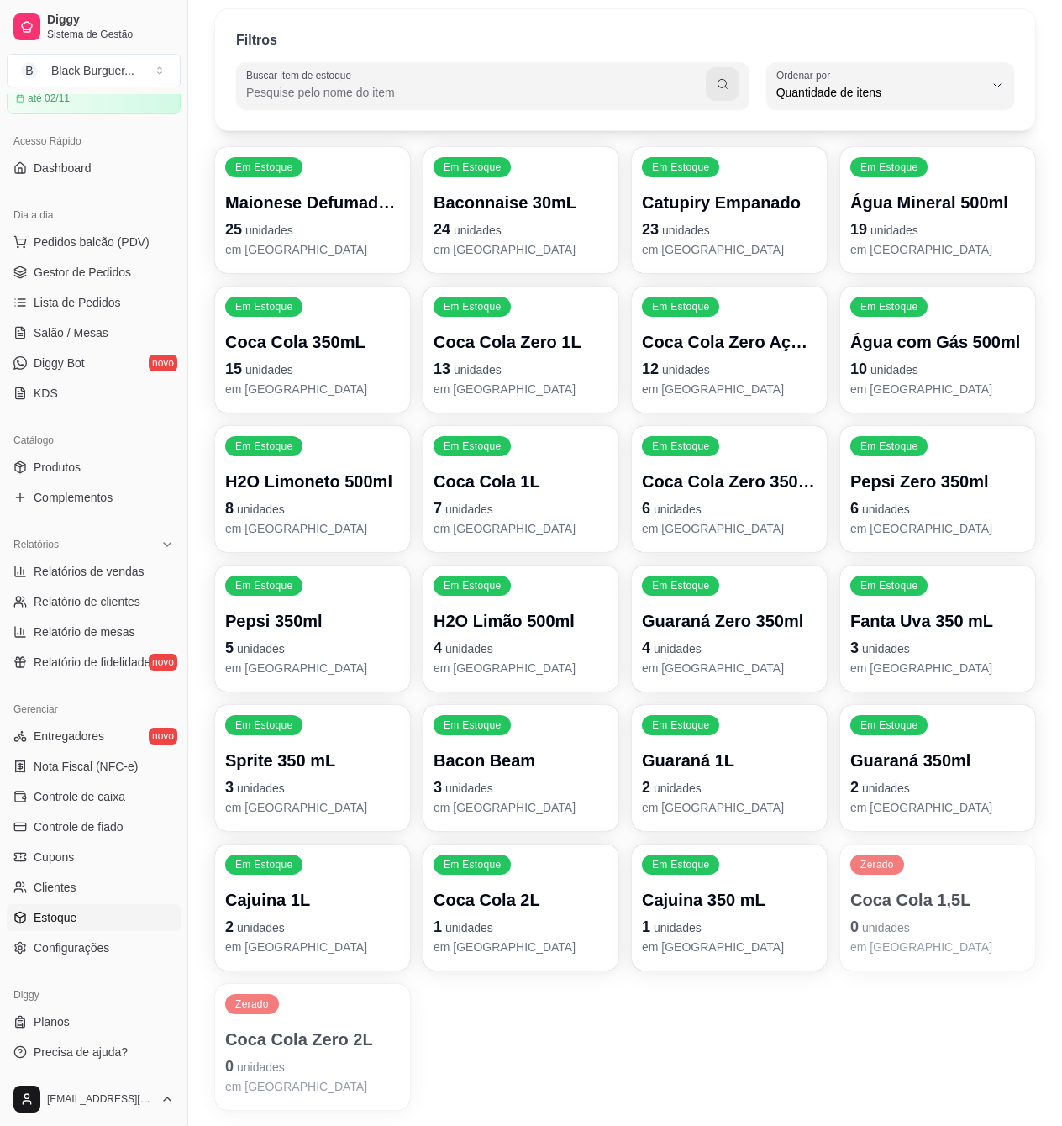
click at [844, 748] on div "Em Estoque Guaraná 350ml 2 unidades em [GEOGRAPHIC_DATA]" at bounding box center [937, 768] width 195 height 126
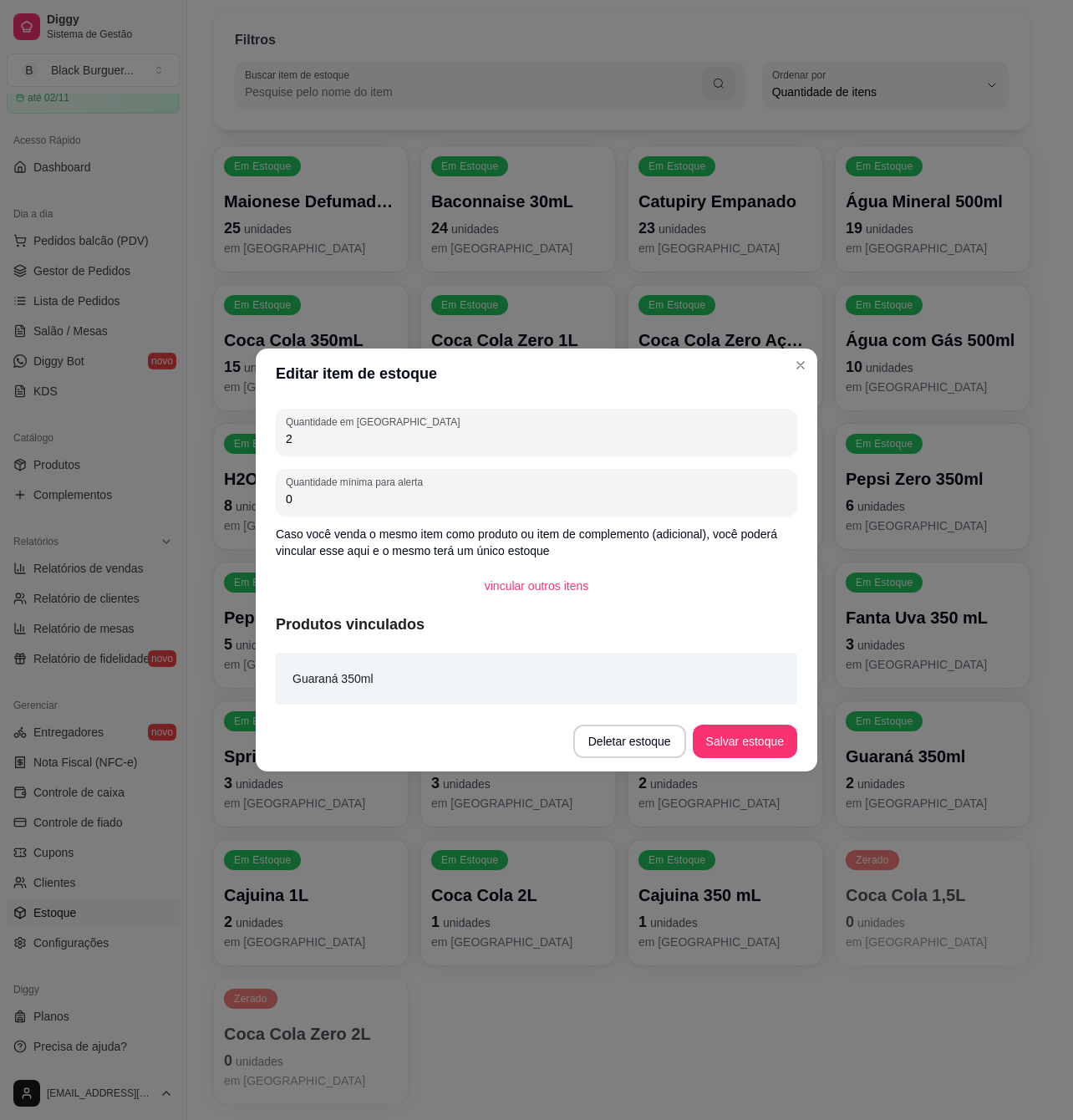
click at [413, 439] on input "2" at bounding box center [536, 439] width 501 height 17
type input "1"
click at [753, 732] on button "Salvar estoque" at bounding box center [745, 742] width 104 height 34
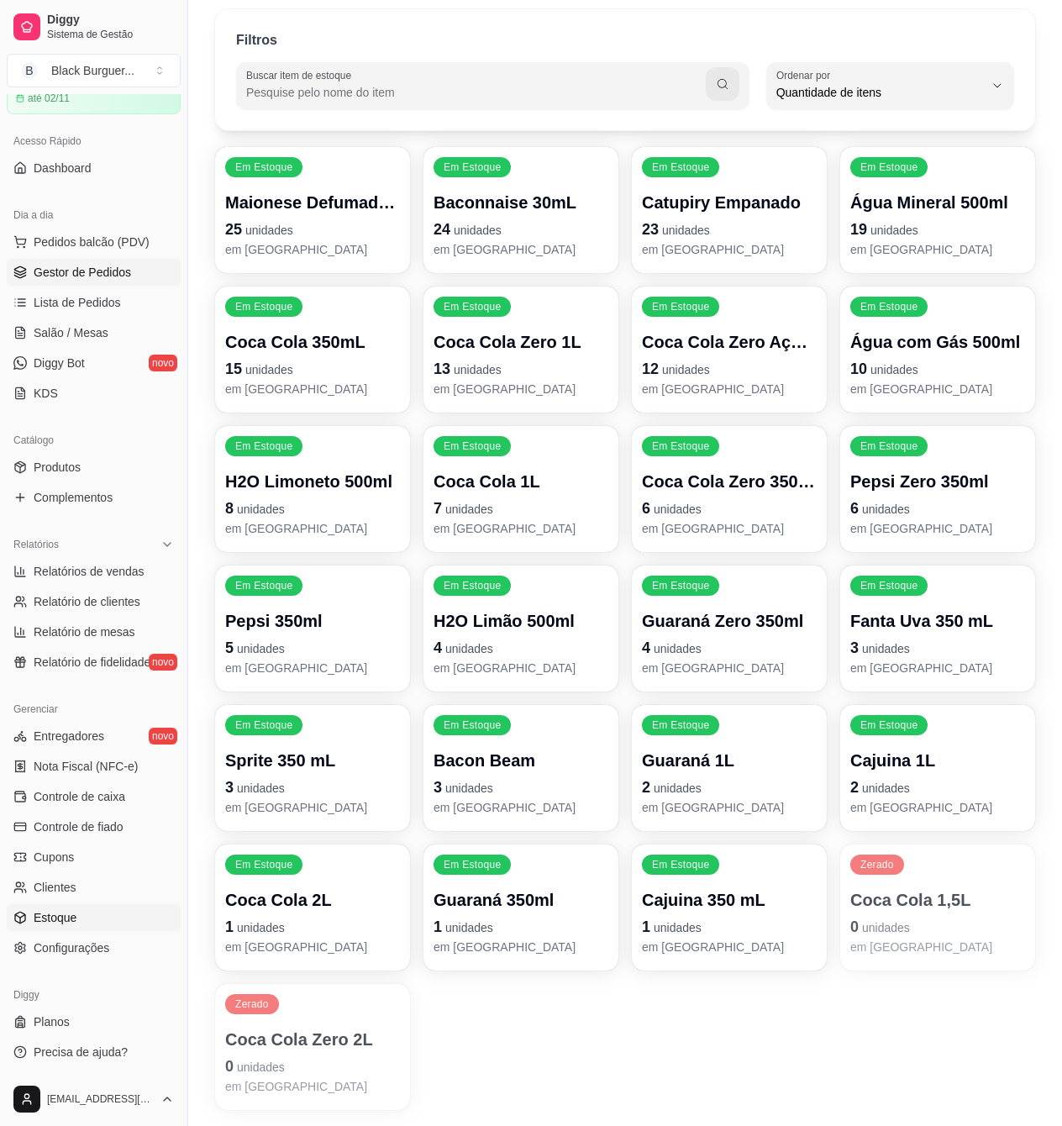
click at [69, 266] on span "Gestor de Pedidos" at bounding box center [82, 272] width 97 height 17
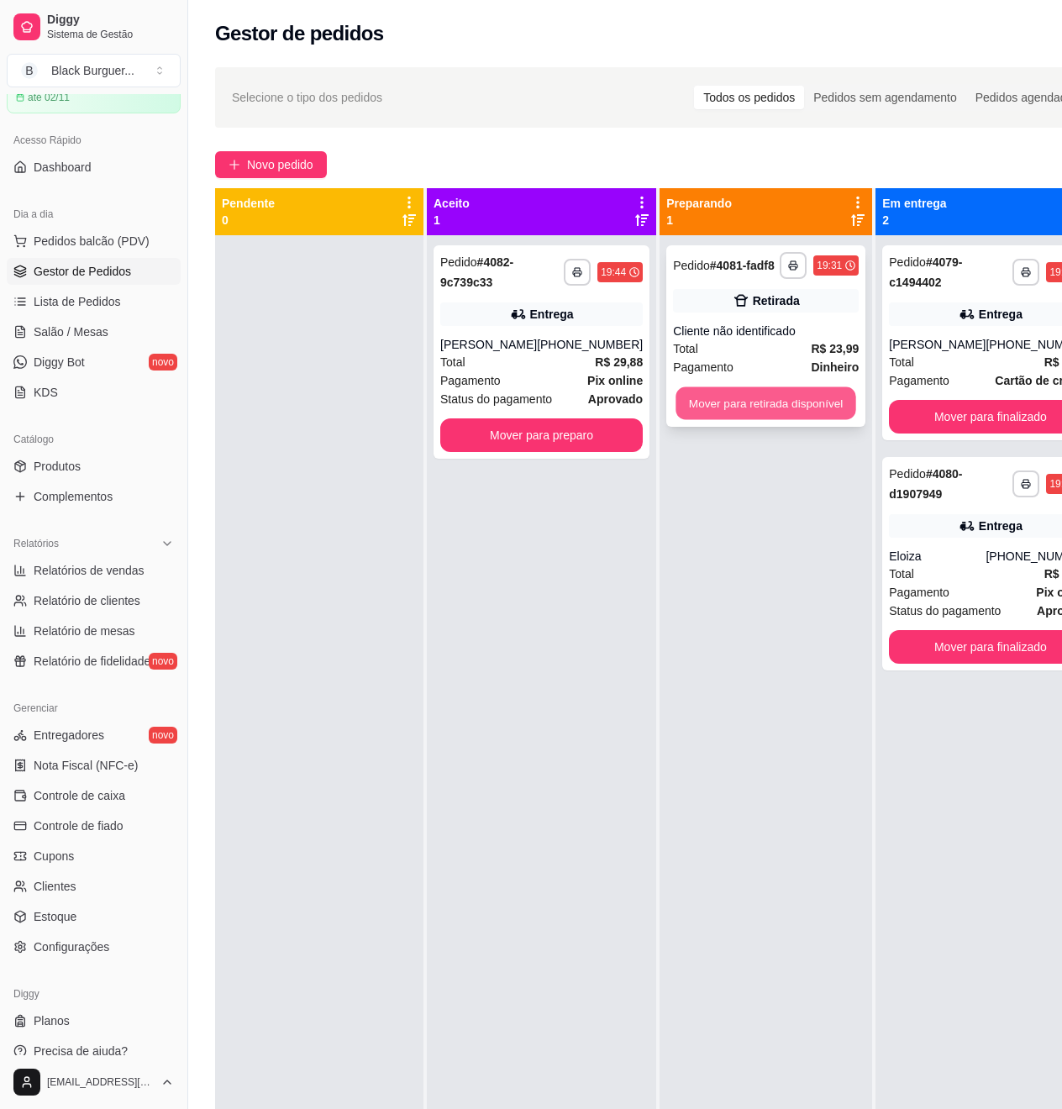
click at [805, 401] on button "Mover para retirada disponível" at bounding box center [766, 403] width 180 height 33
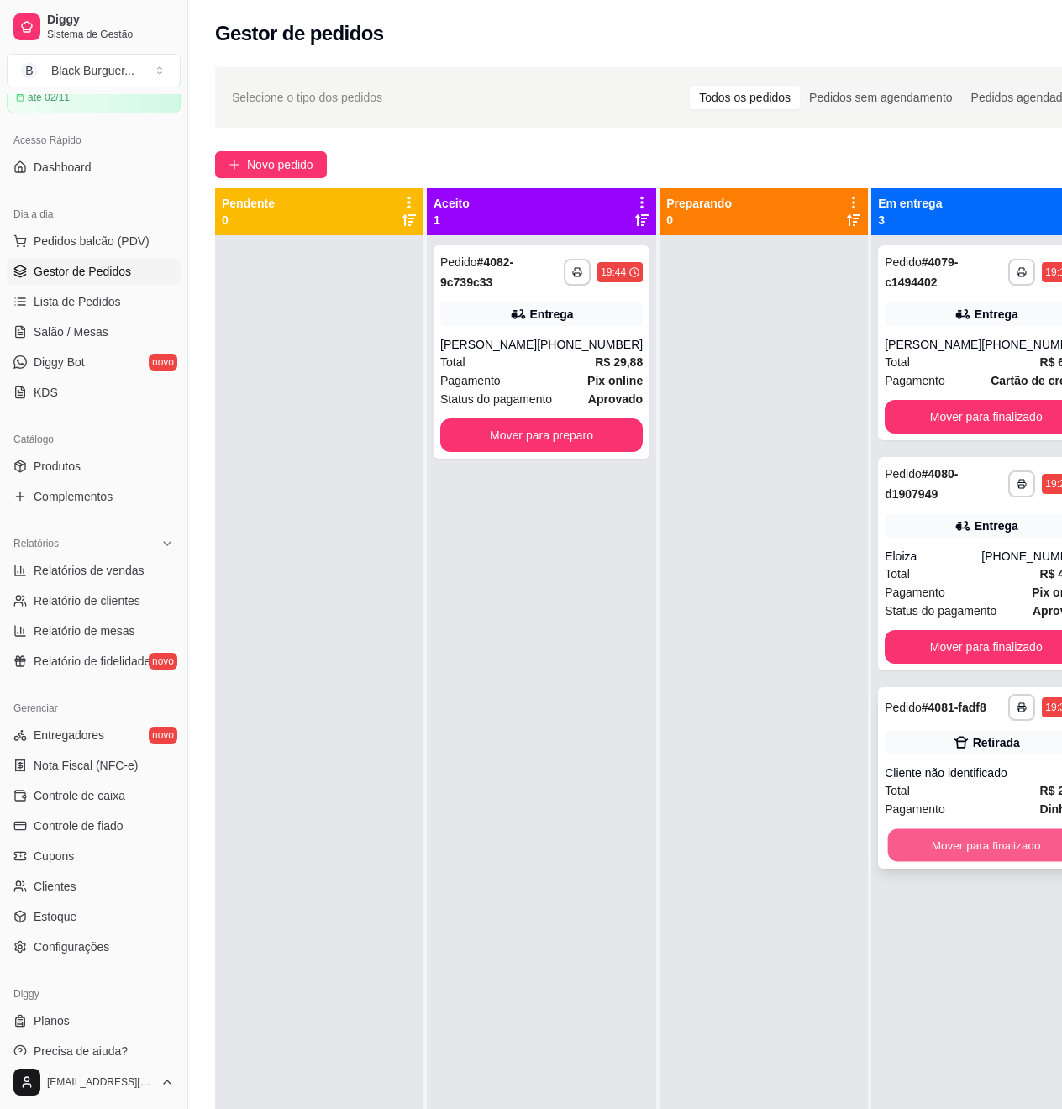
click at [961, 855] on button "Mover para finalizado" at bounding box center [986, 845] width 197 height 33
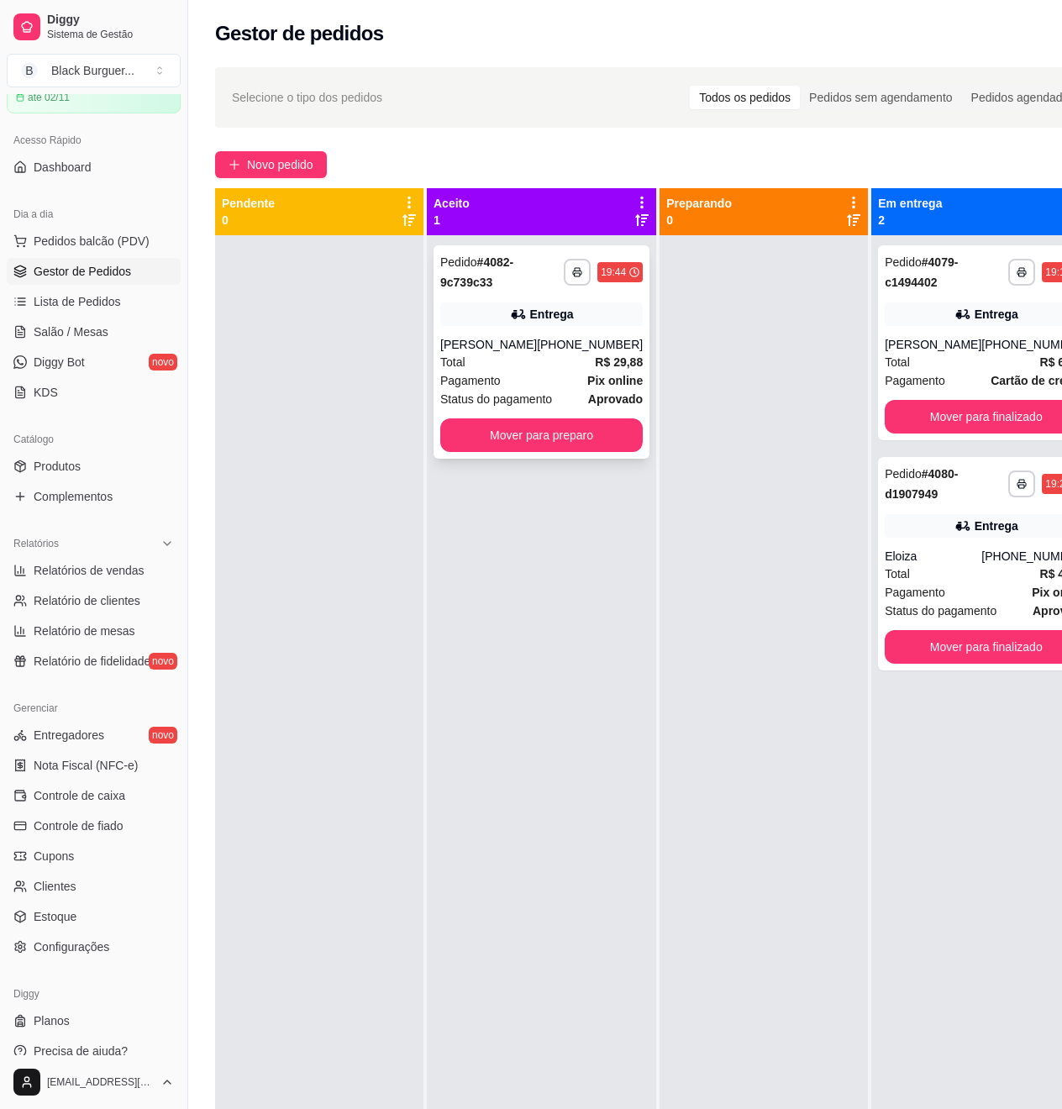
click at [595, 369] on strong "R$ 29,88" at bounding box center [619, 361] width 48 height 13
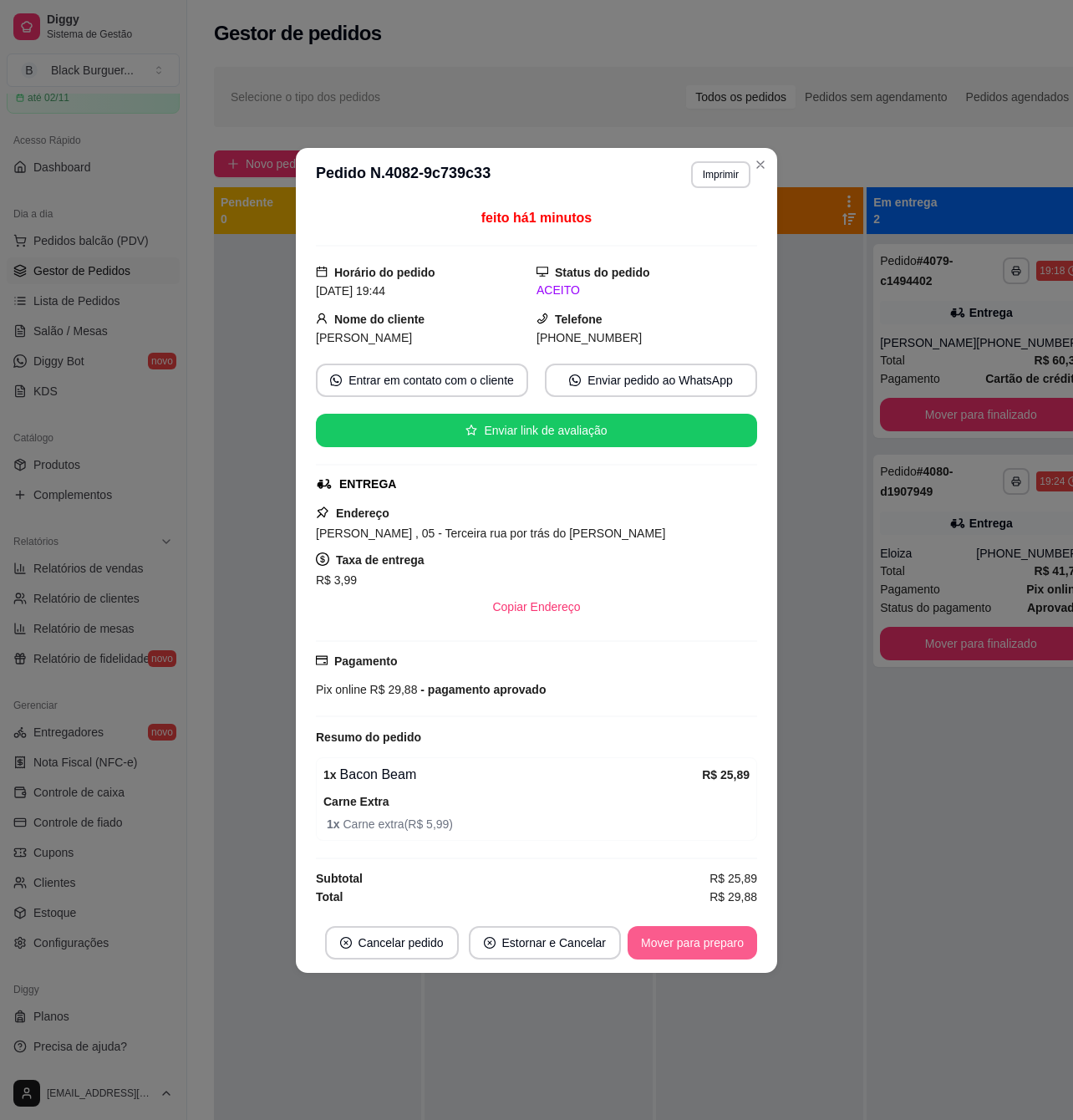
click at [702, 944] on button "Mover para preparo" at bounding box center [692, 943] width 129 height 34
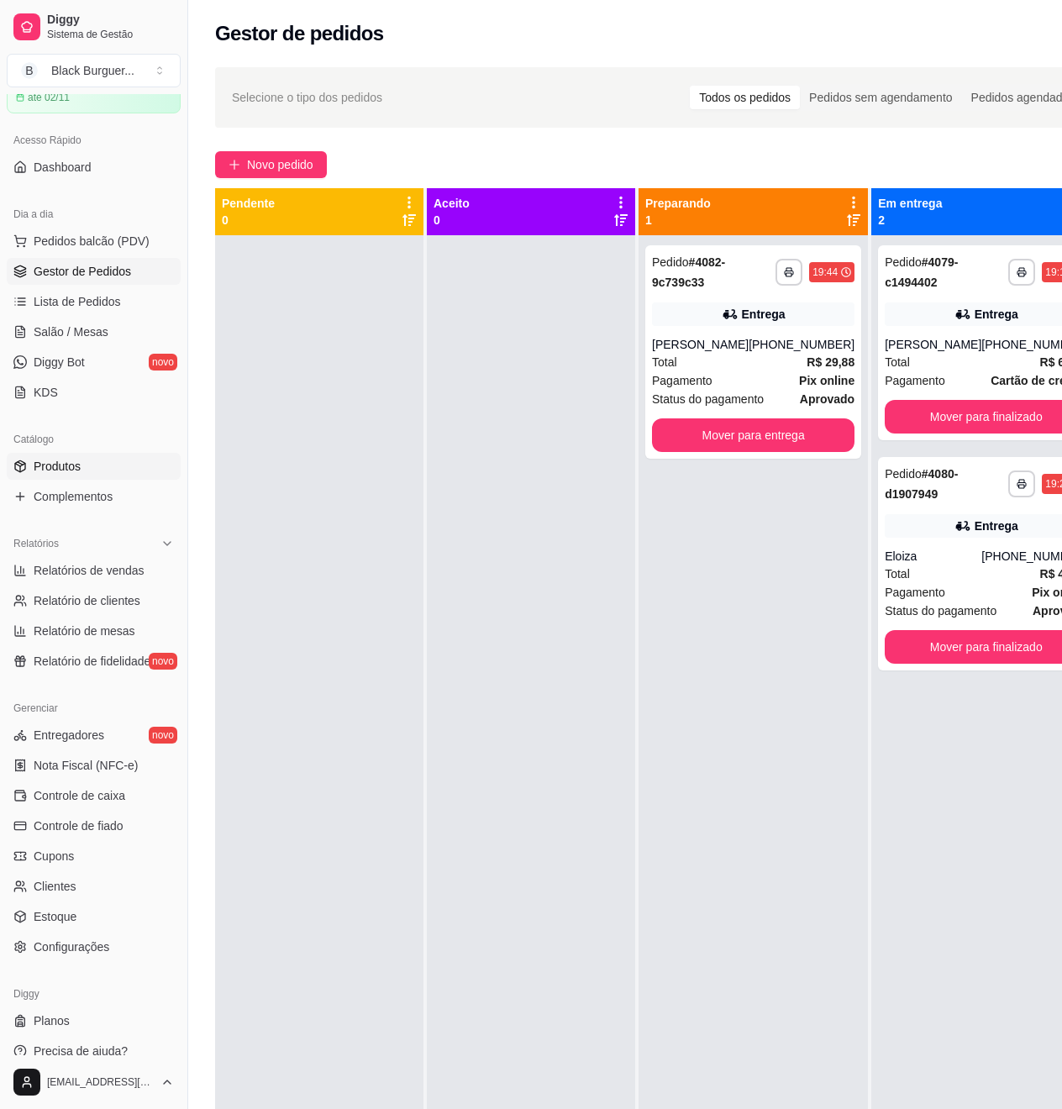
click at [99, 469] on link "Produtos" at bounding box center [94, 466] width 174 height 27
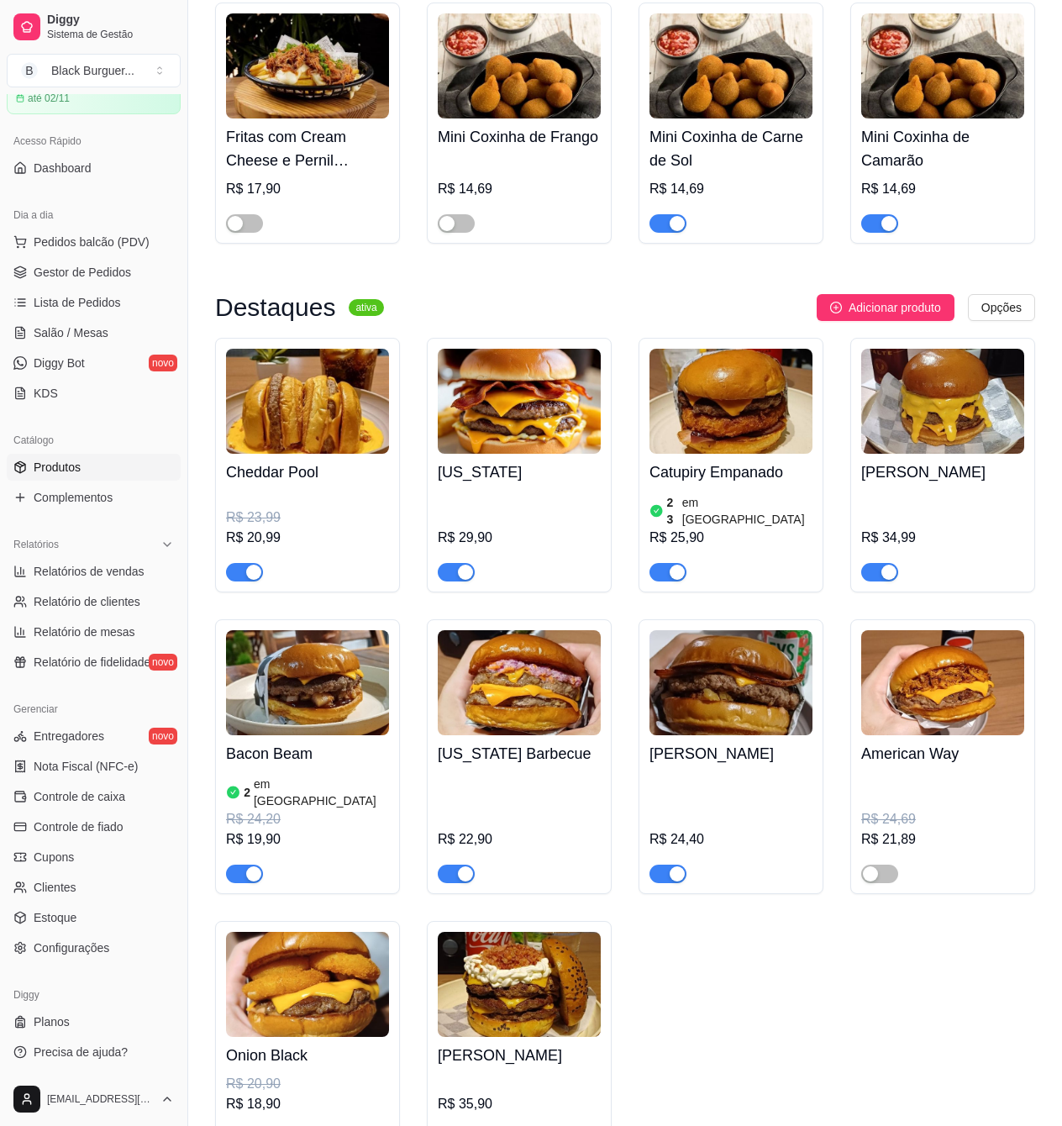
scroll to position [1568, 0]
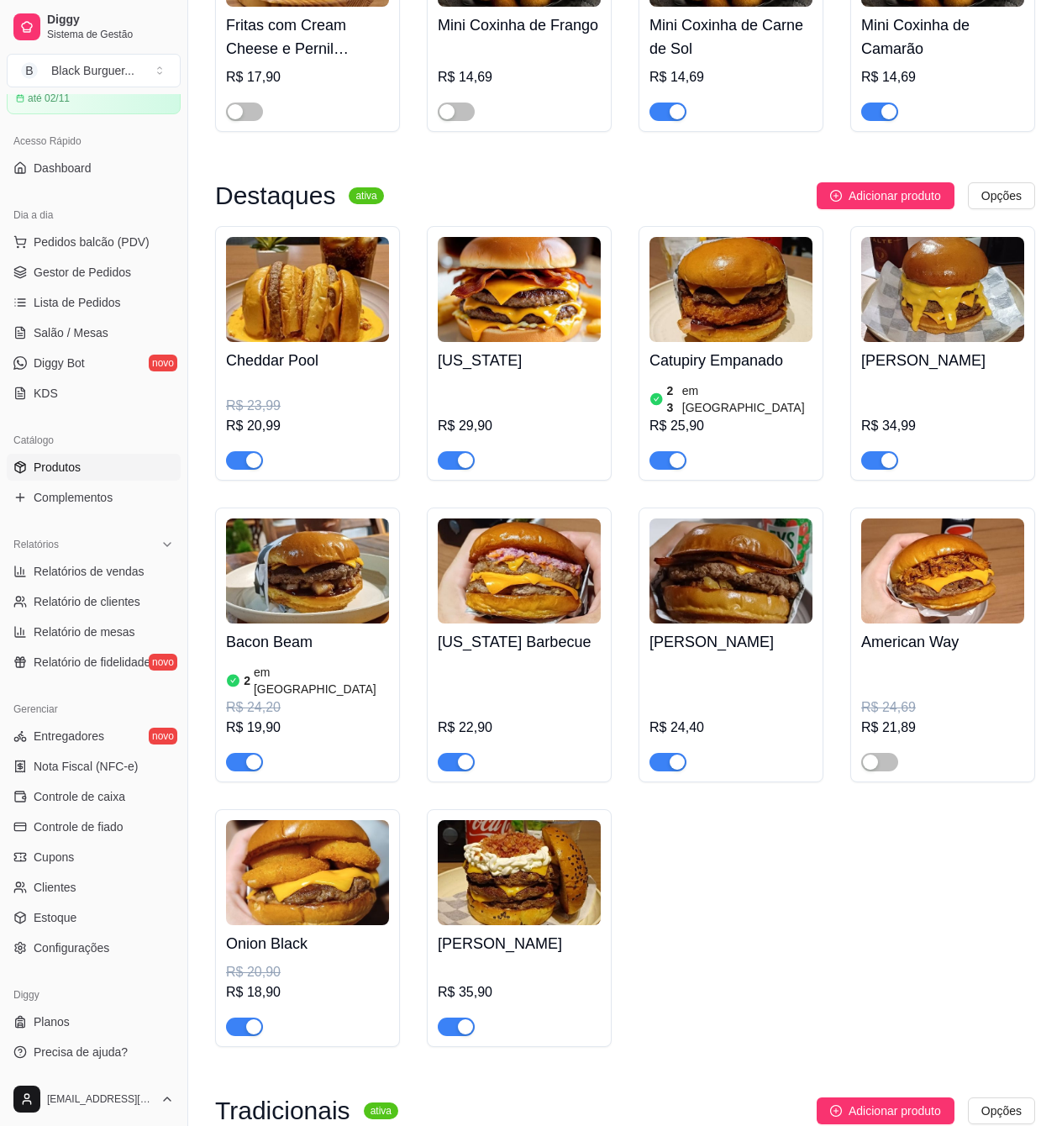
click at [246, 755] on div "button" at bounding box center [253, 762] width 15 height 15
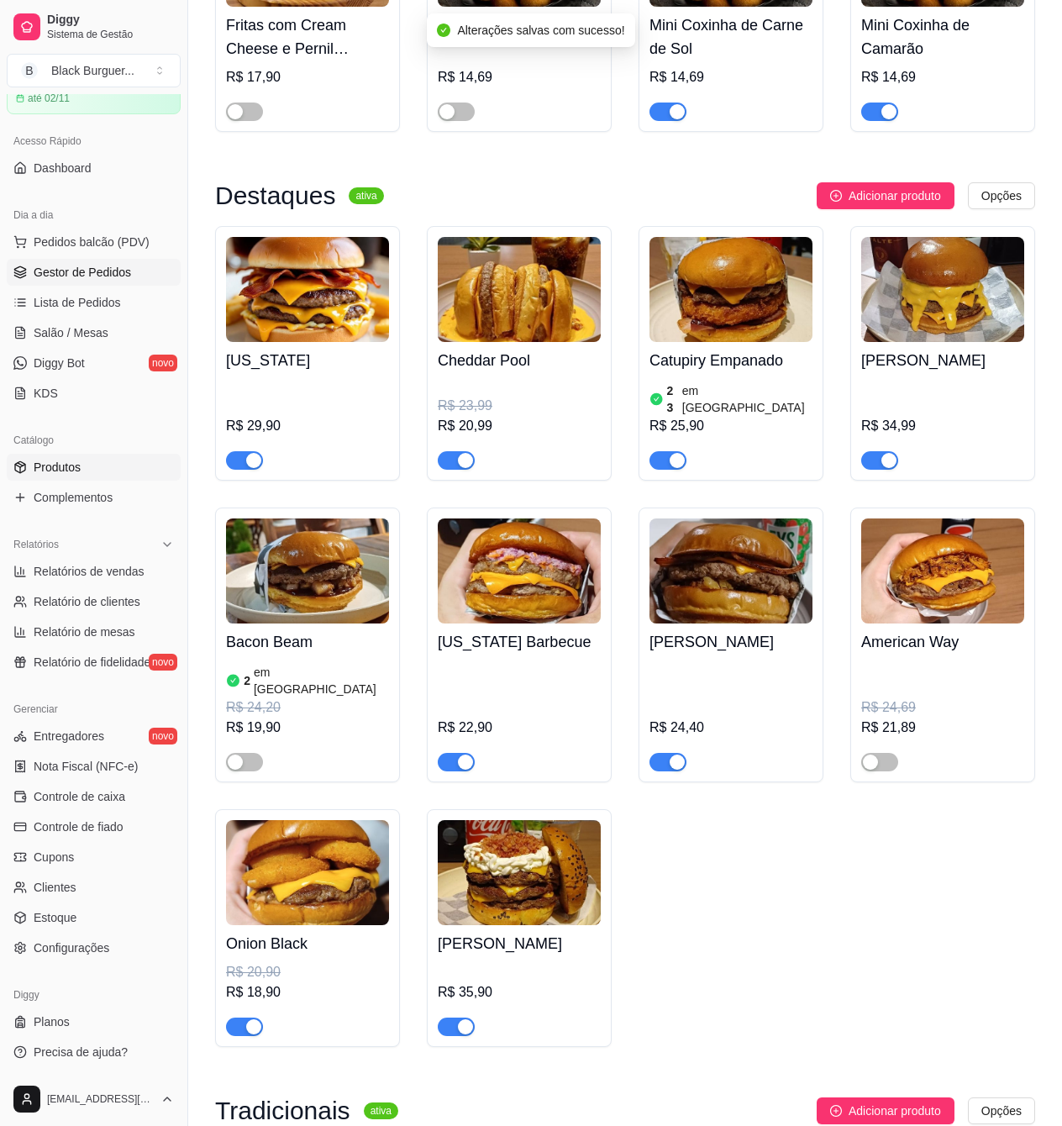
click at [113, 272] on span "Gestor de Pedidos" at bounding box center [82, 272] width 97 height 17
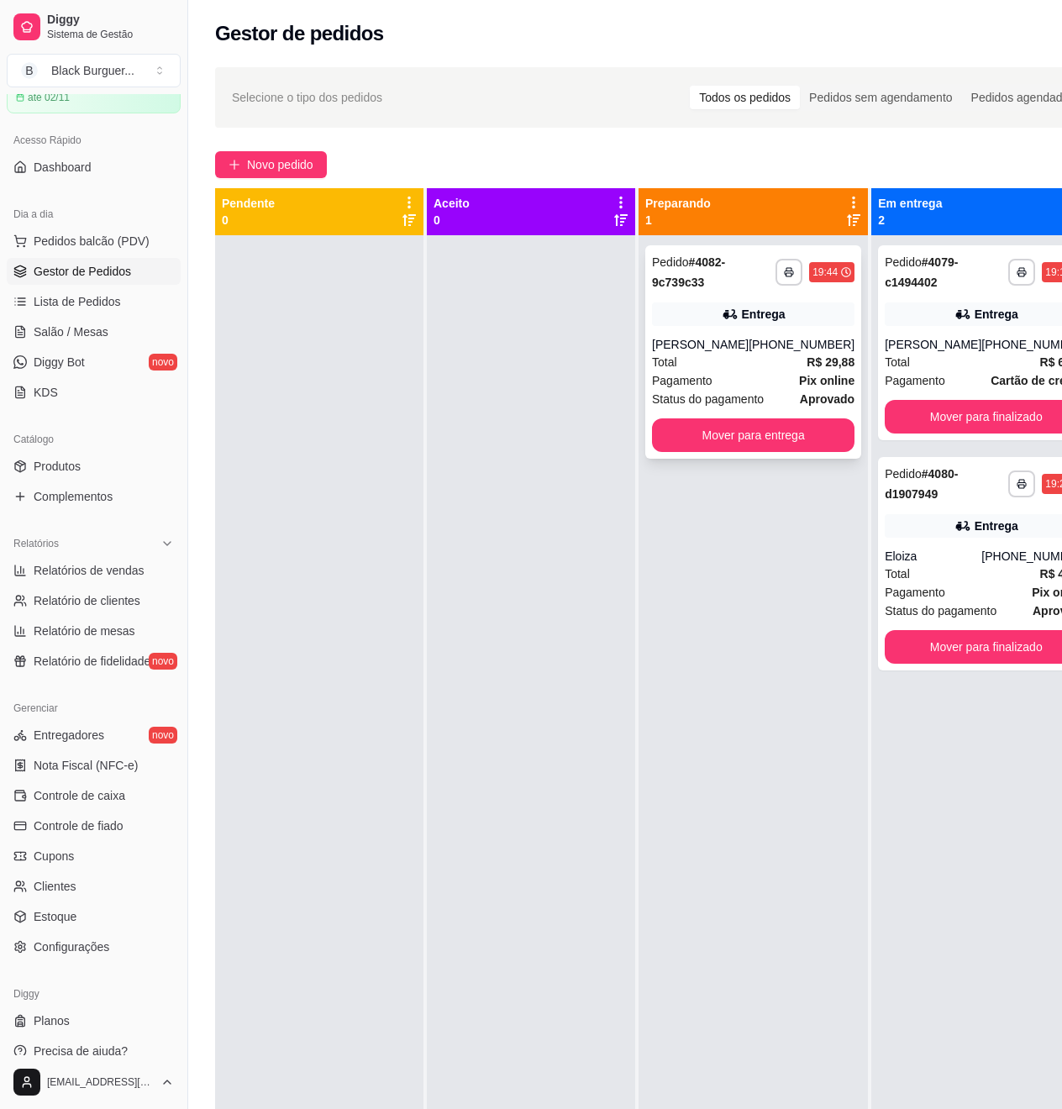
click at [805, 337] on div "[PHONE_NUMBER]" at bounding box center [802, 344] width 106 height 17
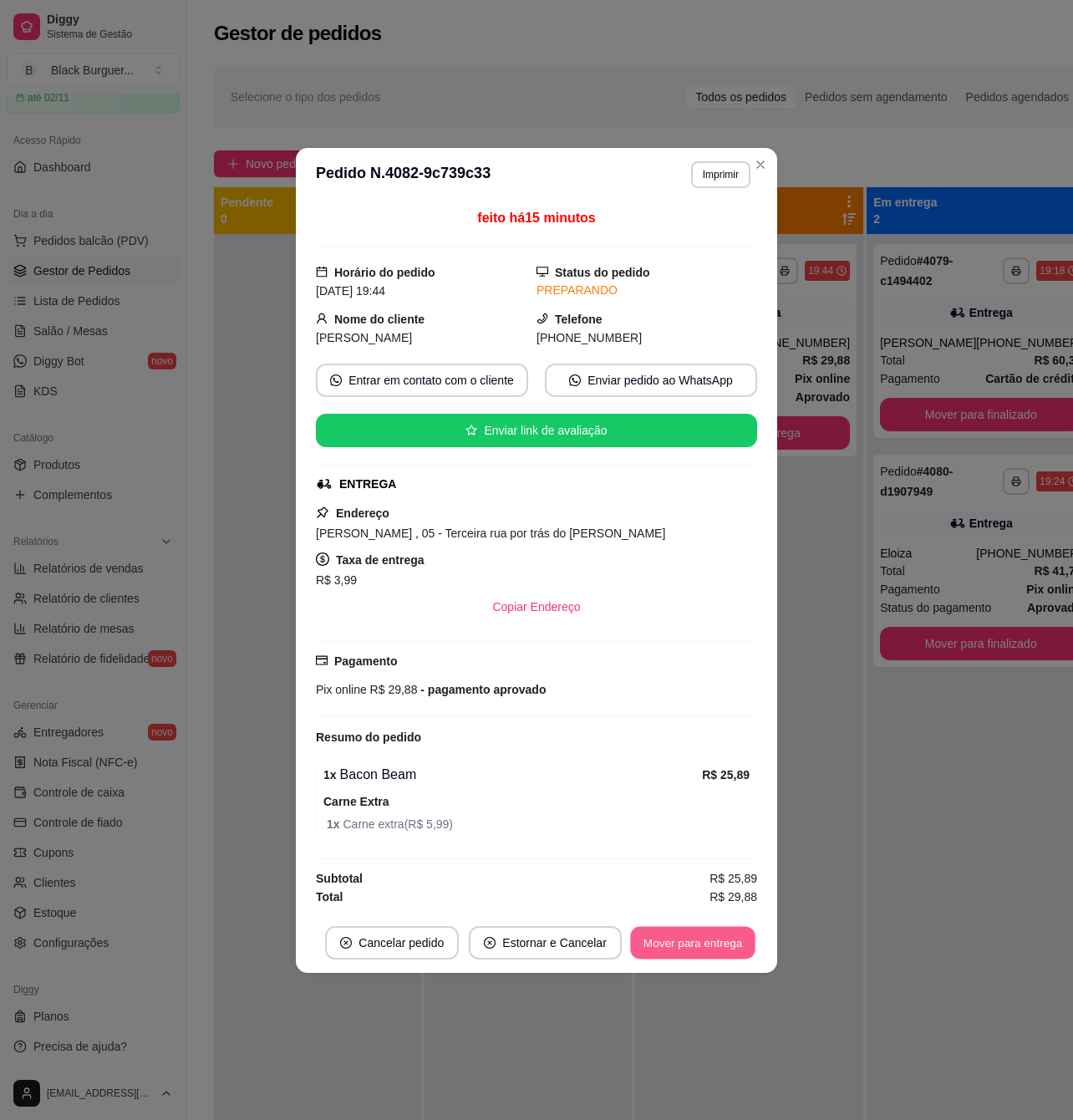
click at [716, 950] on button "Mover para entrega" at bounding box center [693, 942] width 125 height 33
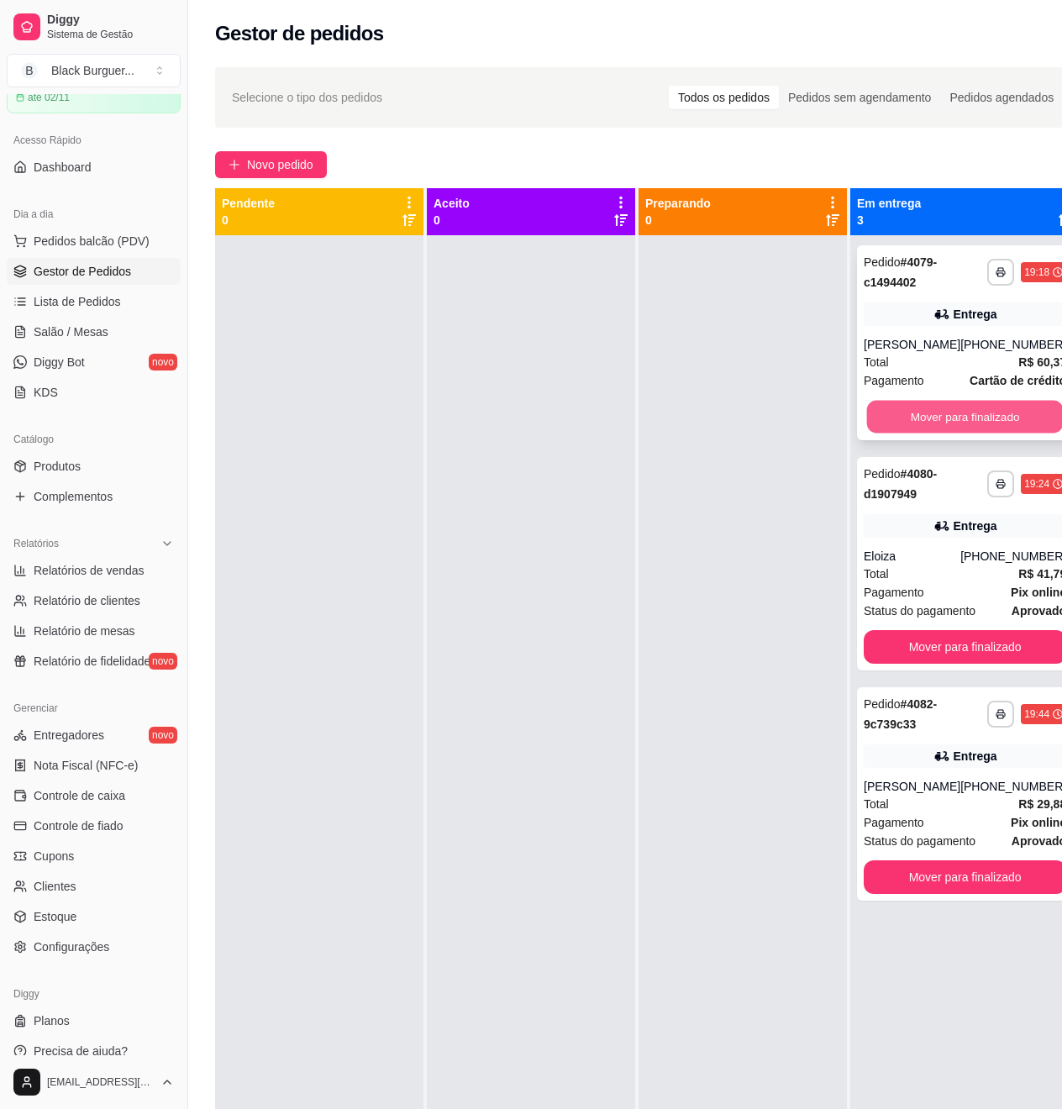
click at [946, 430] on button "Mover para finalizado" at bounding box center [965, 417] width 197 height 33
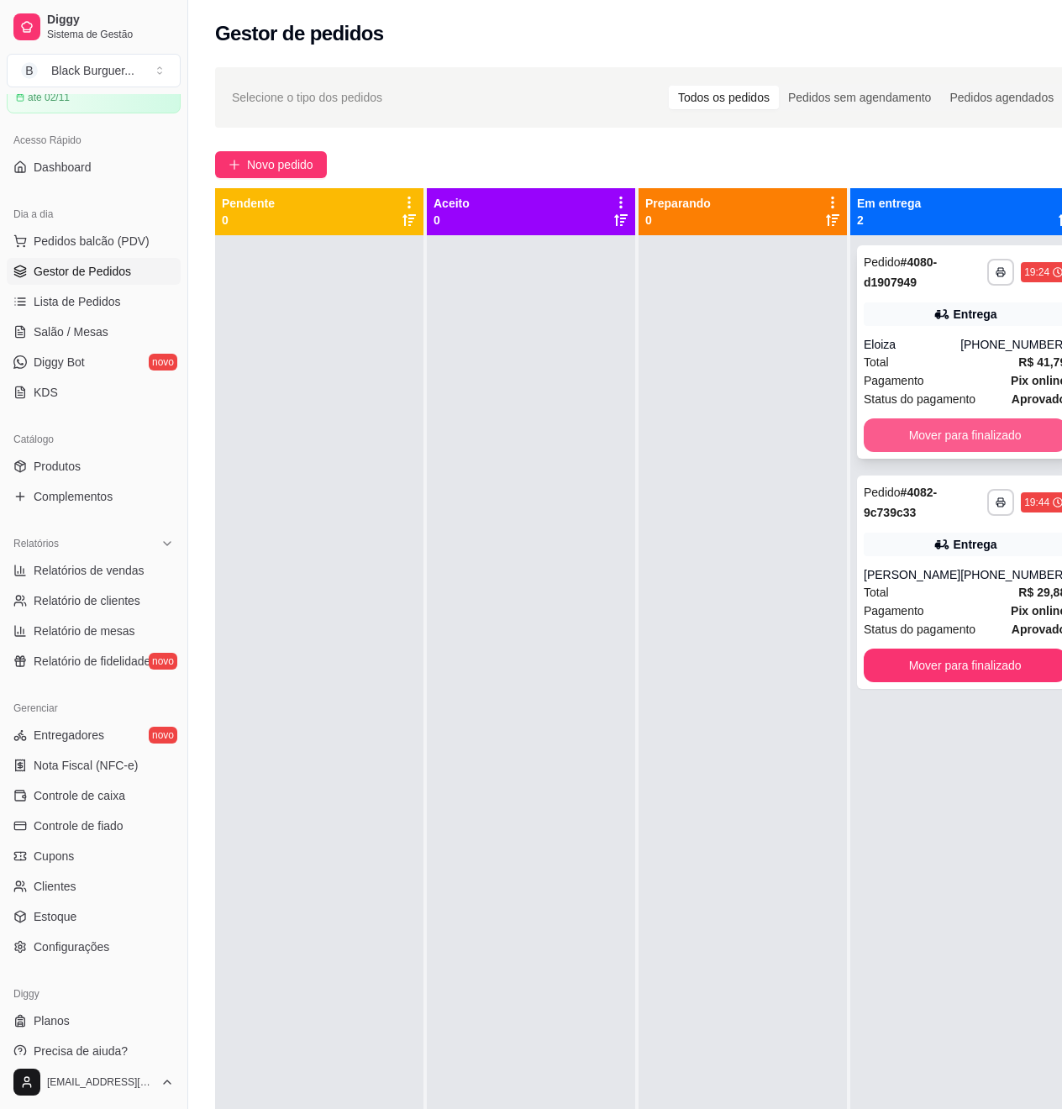
click at [995, 428] on button "Mover para finalizado" at bounding box center [965, 435] width 203 height 34
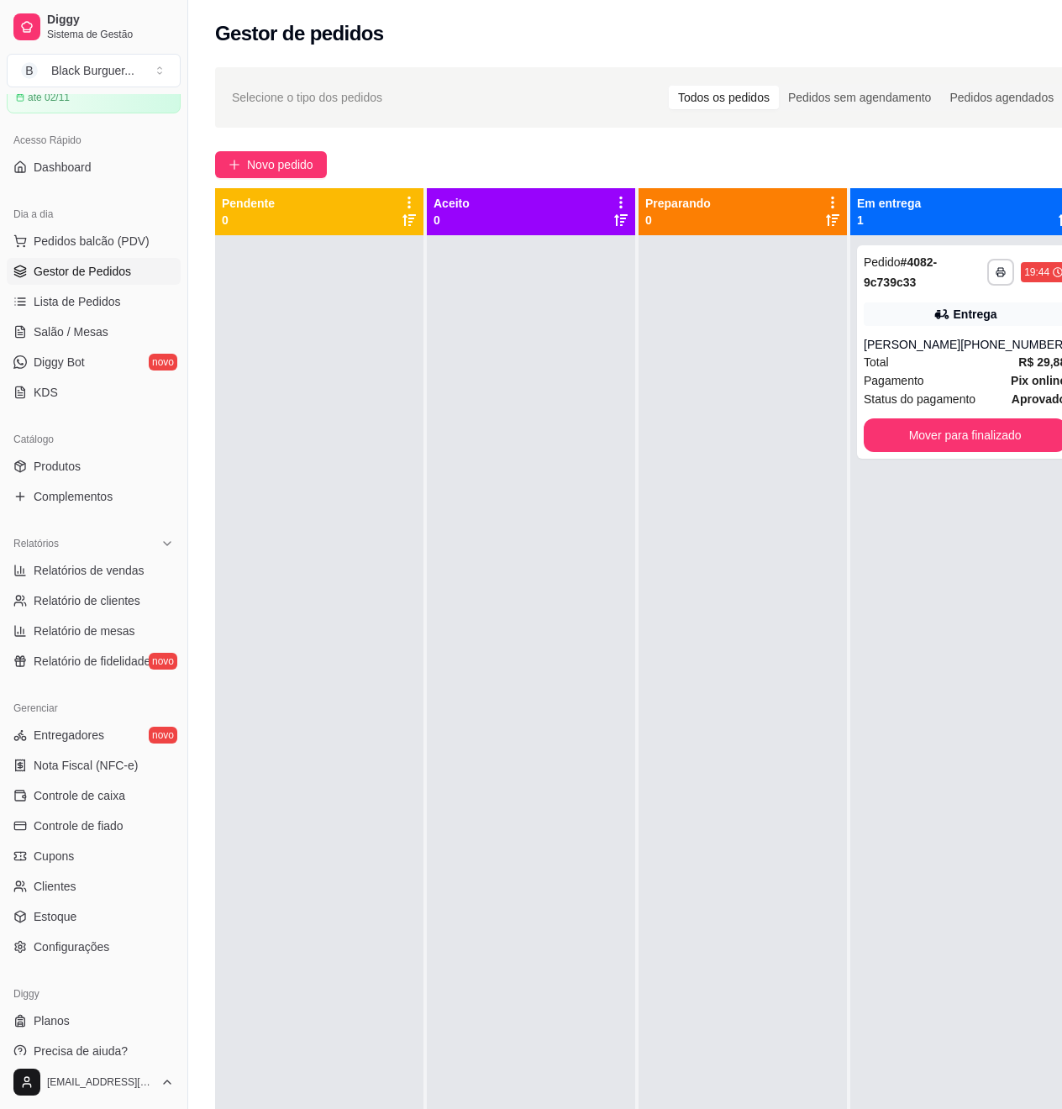
click at [397, 448] on div at bounding box center [319, 789] width 208 height 1109
click at [934, 314] on icon at bounding box center [940, 314] width 12 height 10
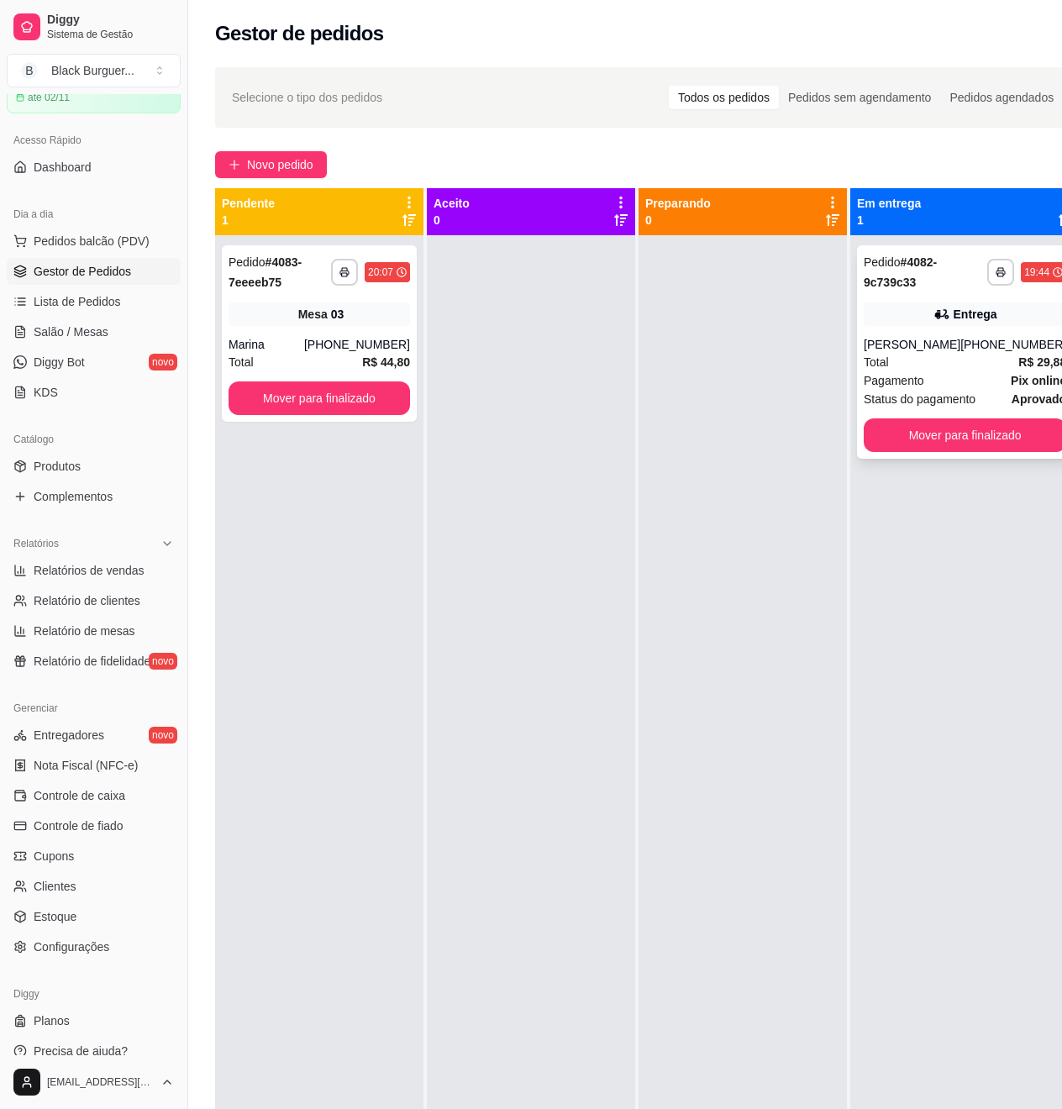
click at [1037, 317] on div "Entrega" at bounding box center [965, 315] width 203 height 24
click at [355, 323] on div "Mesa 03" at bounding box center [320, 315] width 182 height 24
click at [308, 354] on div "Total R$ 44,80" at bounding box center [320, 362] width 182 height 18
click at [89, 469] on link "Produtos" at bounding box center [94, 466] width 174 height 27
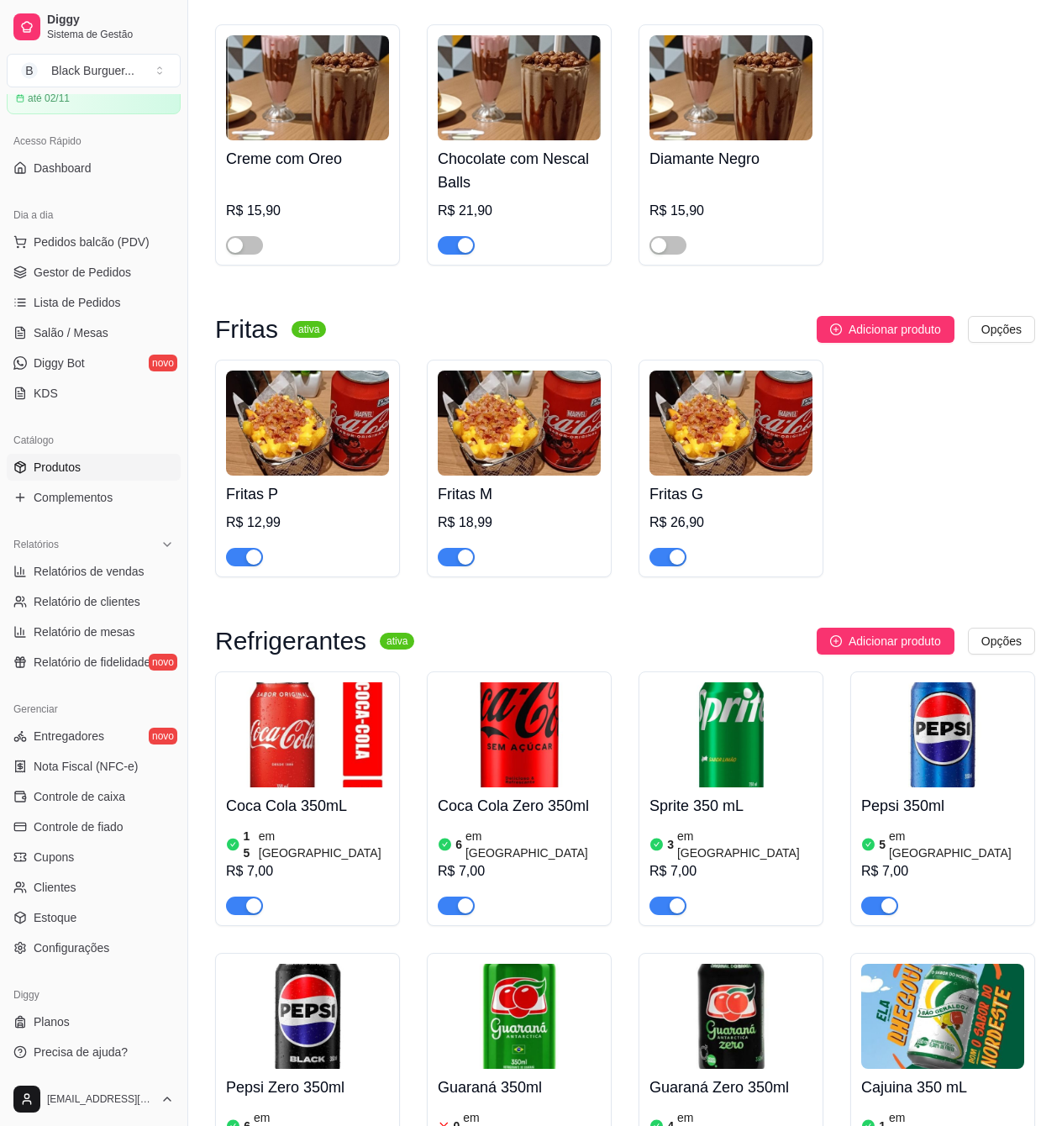
scroll to position [5154, 0]
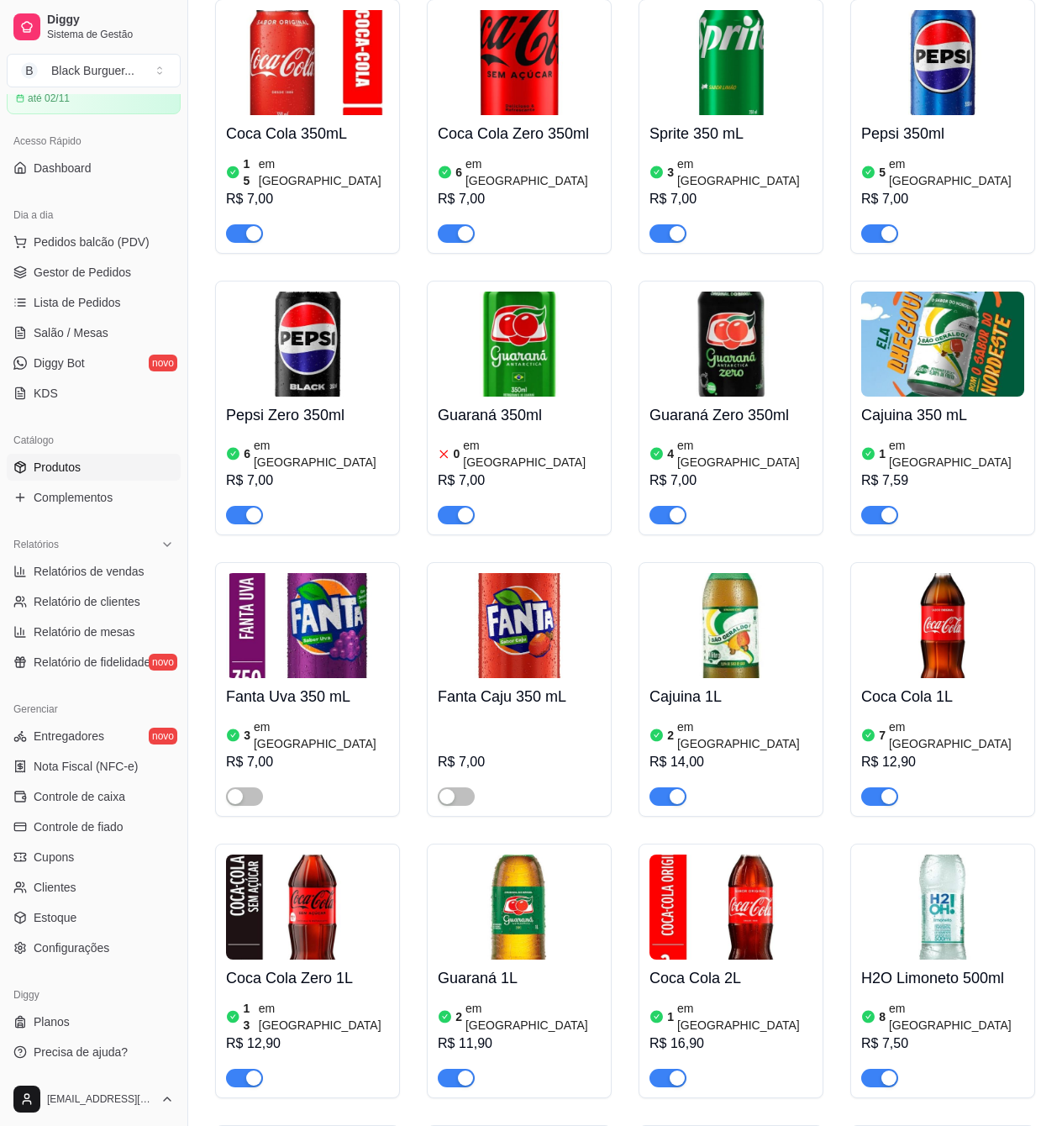
click at [459, 508] on div "button" at bounding box center [465, 515] width 15 height 15
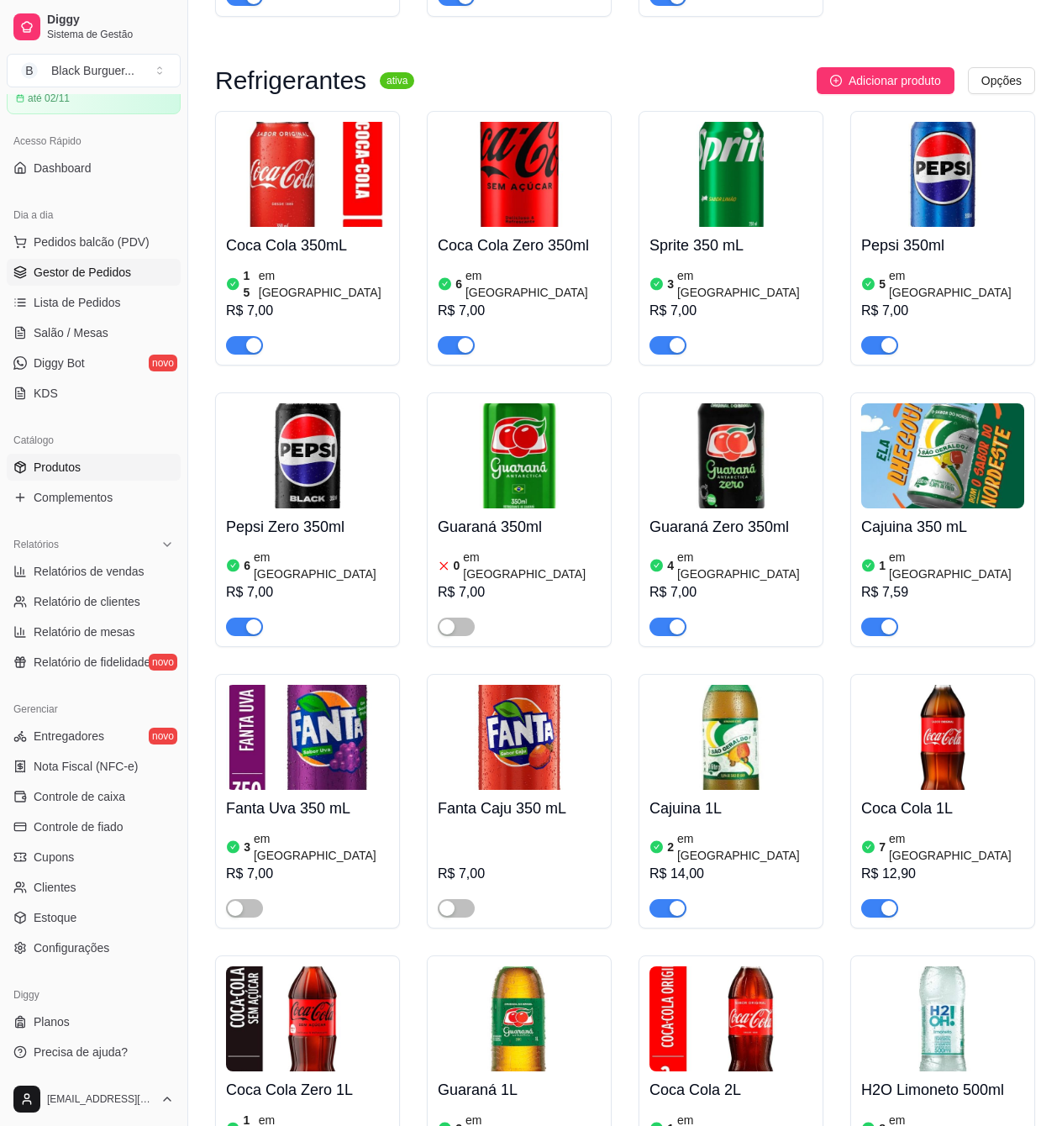
click at [102, 280] on span "Gestor de Pedidos" at bounding box center [82, 272] width 97 height 17
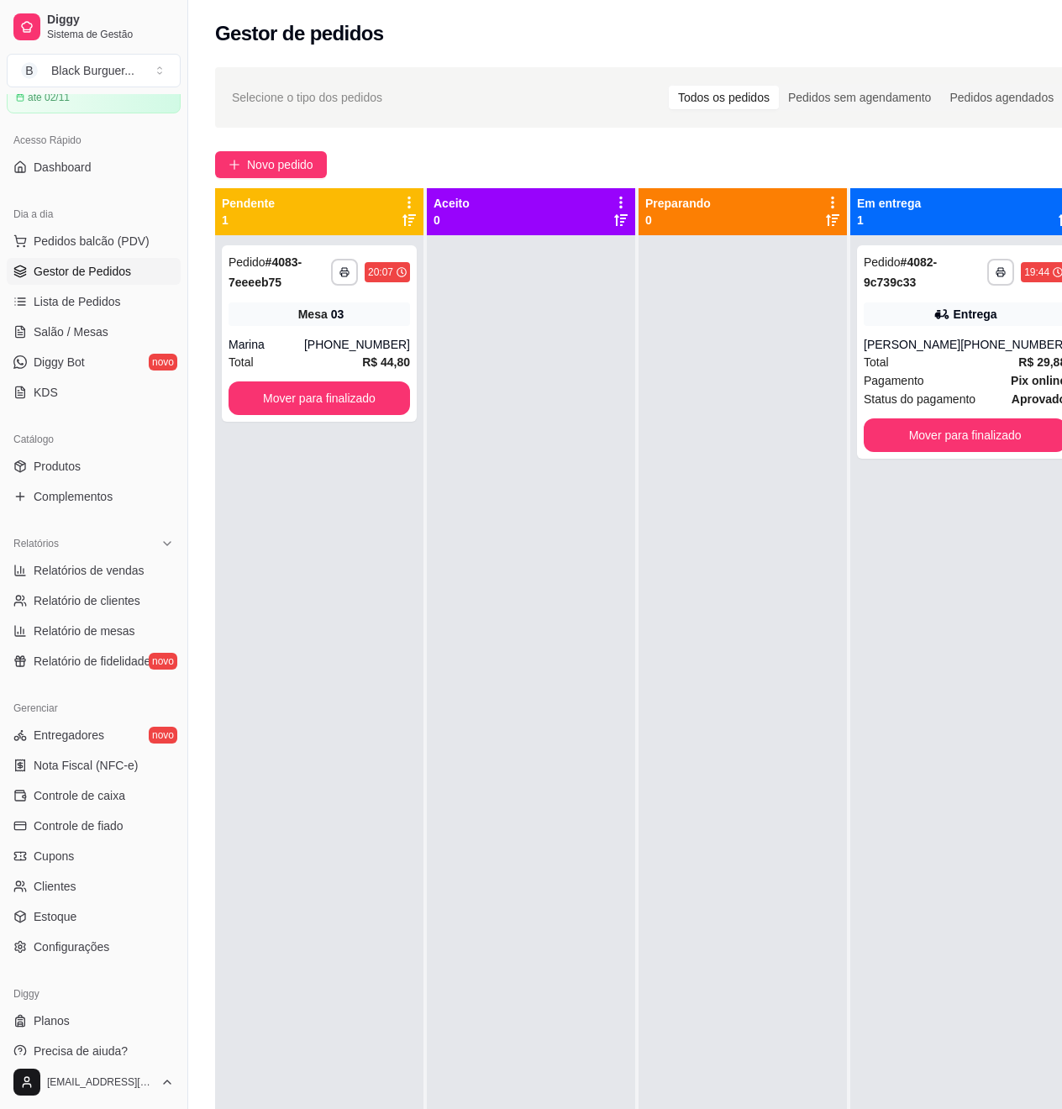
click at [353, 701] on div "**********" at bounding box center [319, 789] width 208 height 1109
click at [982, 353] on div "[PHONE_NUMBER]" at bounding box center [1014, 344] width 106 height 17
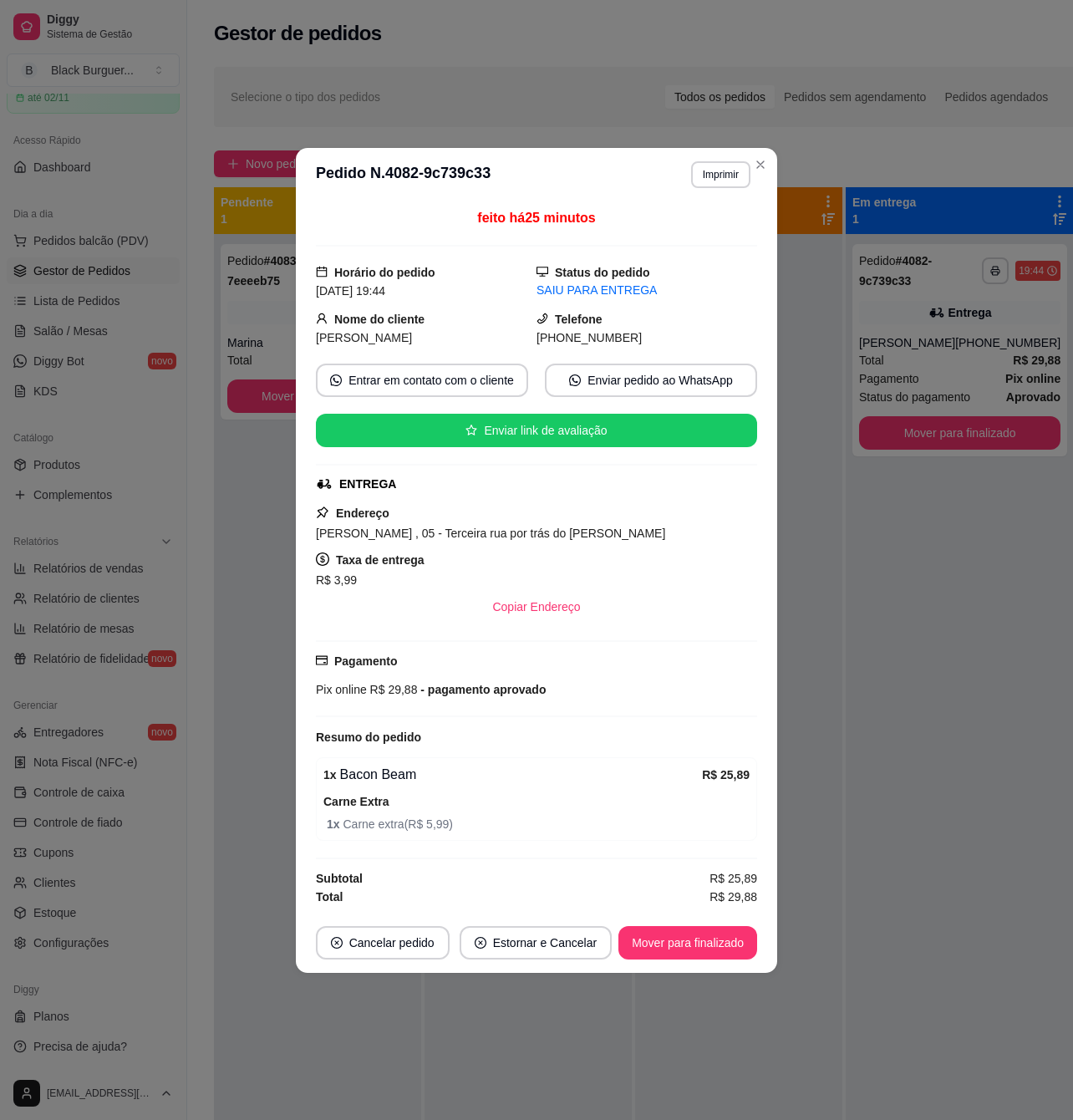
click at [425, 834] on span "1 x Carne extra ( R$ 5,99 )" at bounding box center [538, 824] width 423 height 18
click at [426, 830] on span "1 x Carne extra ( R$ 5,99 )" at bounding box center [538, 824] width 423 height 18
click at [429, 830] on span "1 x Carne extra ( R$ 5,99 )" at bounding box center [538, 824] width 423 height 18
click at [428, 830] on span "1 x Carne extra ( R$ 5,99 )" at bounding box center [538, 824] width 423 height 18
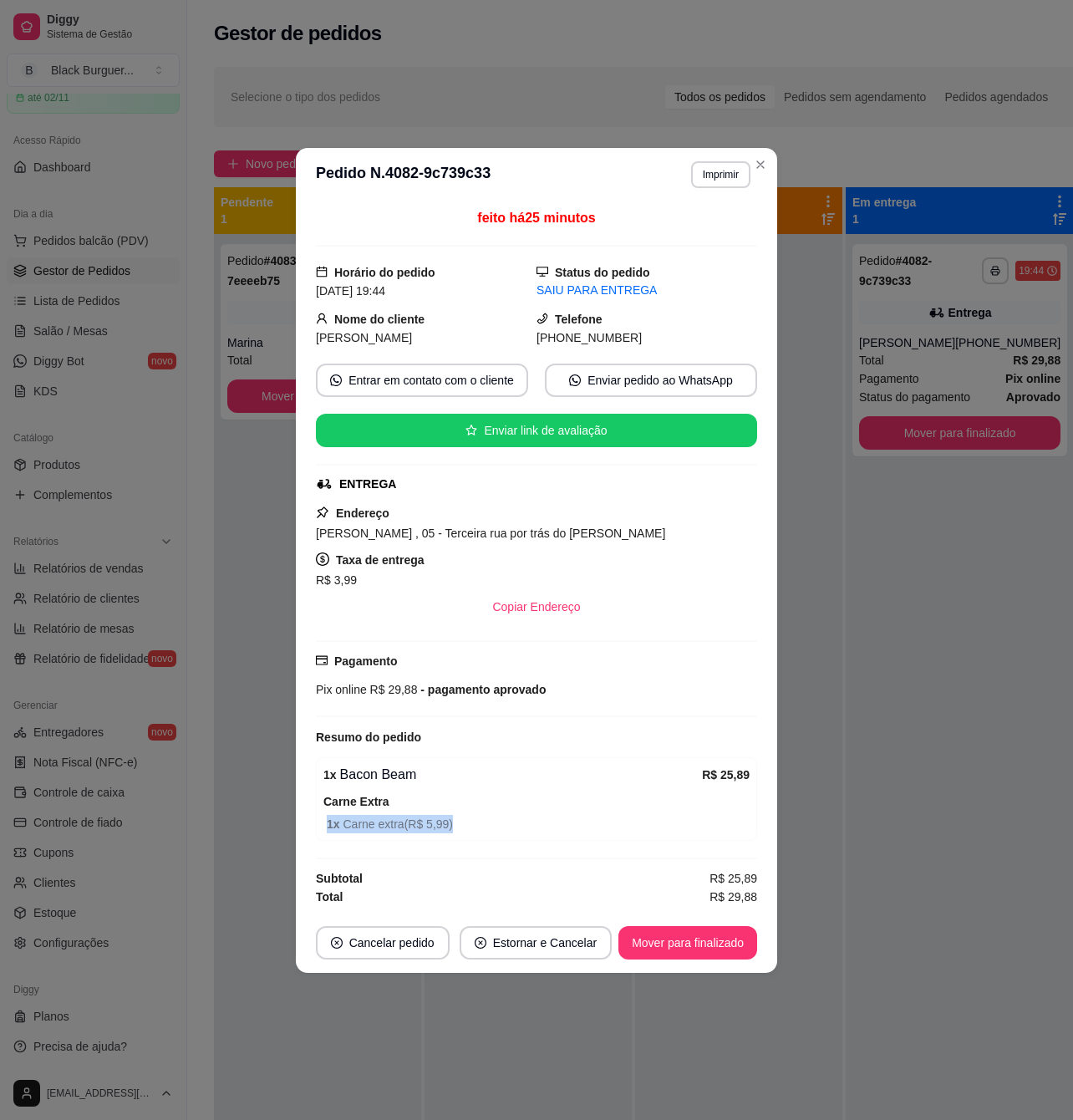
click at [428, 830] on span "1 x Carne extra ( R$ 5,99 )" at bounding box center [538, 824] width 423 height 18
click at [428, 828] on span "1 x Carne extra ( R$ 5,99 )" at bounding box center [538, 824] width 423 height 18
click at [439, 824] on span "1 x Carne extra ( R$ 5,99 )" at bounding box center [538, 824] width 423 height 18
click at [439, 830] on span "1 x Carne extra ( R$ 5,99 )" at bounding box center [538, 824] width 423 height 18
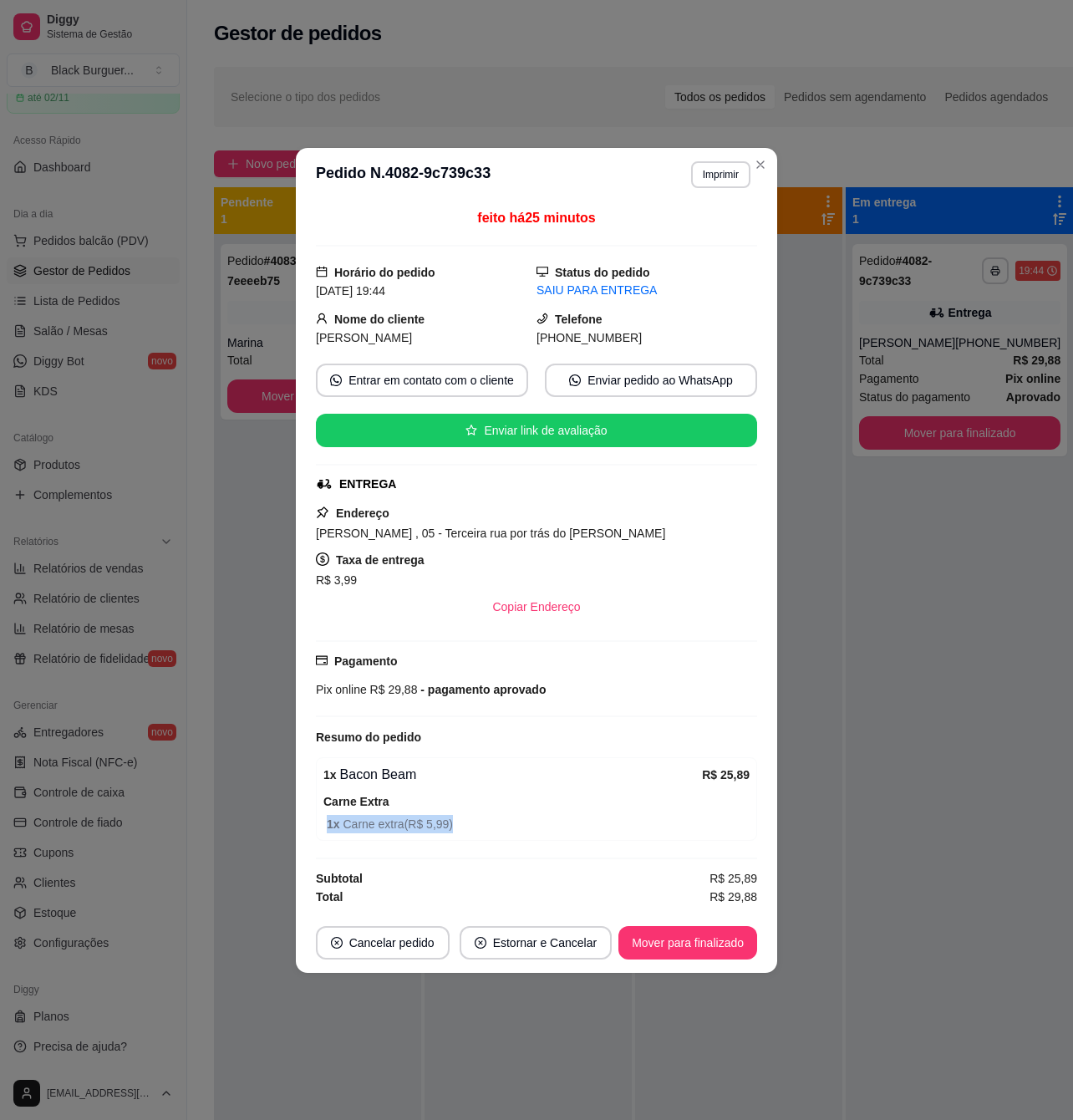
click at [439, 830] on span "1 x Carne extra ( R$ 5,99 )" at bounding box center [538, 824] width 423 height 18
drag, startPoint x: 443, startPoint y: 826, endPoint x: 478, endPoint y: 826, distance: 35.0
click at [445, 826] on span "1 x Carne extra ( R$ 5,99 )" at bounding box center [538, 824] width 423 height 18
click at [483, 827] on span "1 x Carne extra ( R$ 5,99 )" at bounding box center [538, 824] width 423 height 18
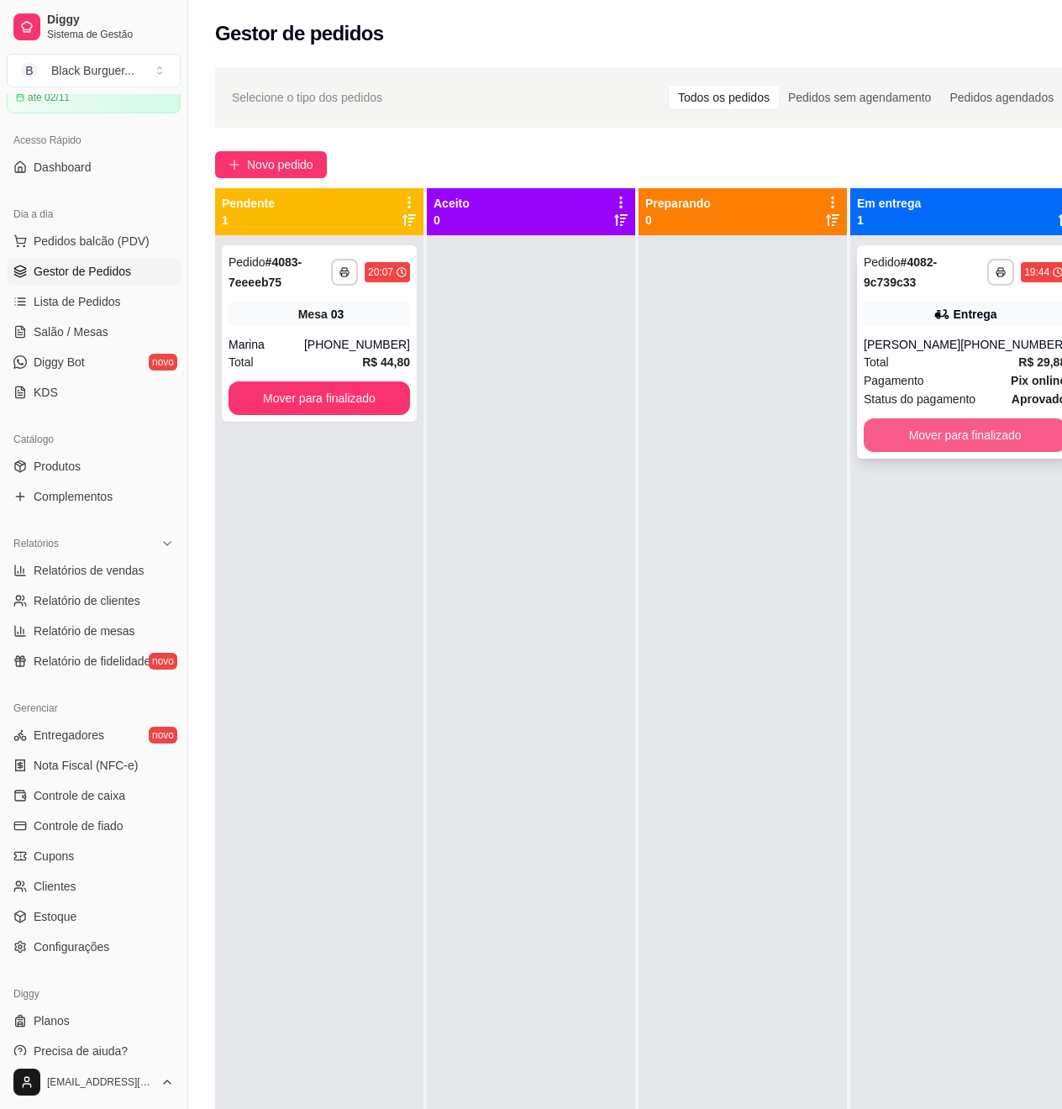
click at [973, 452] on button "Mover para finalizado" at bounding box center [965, 435] width 203 height 34
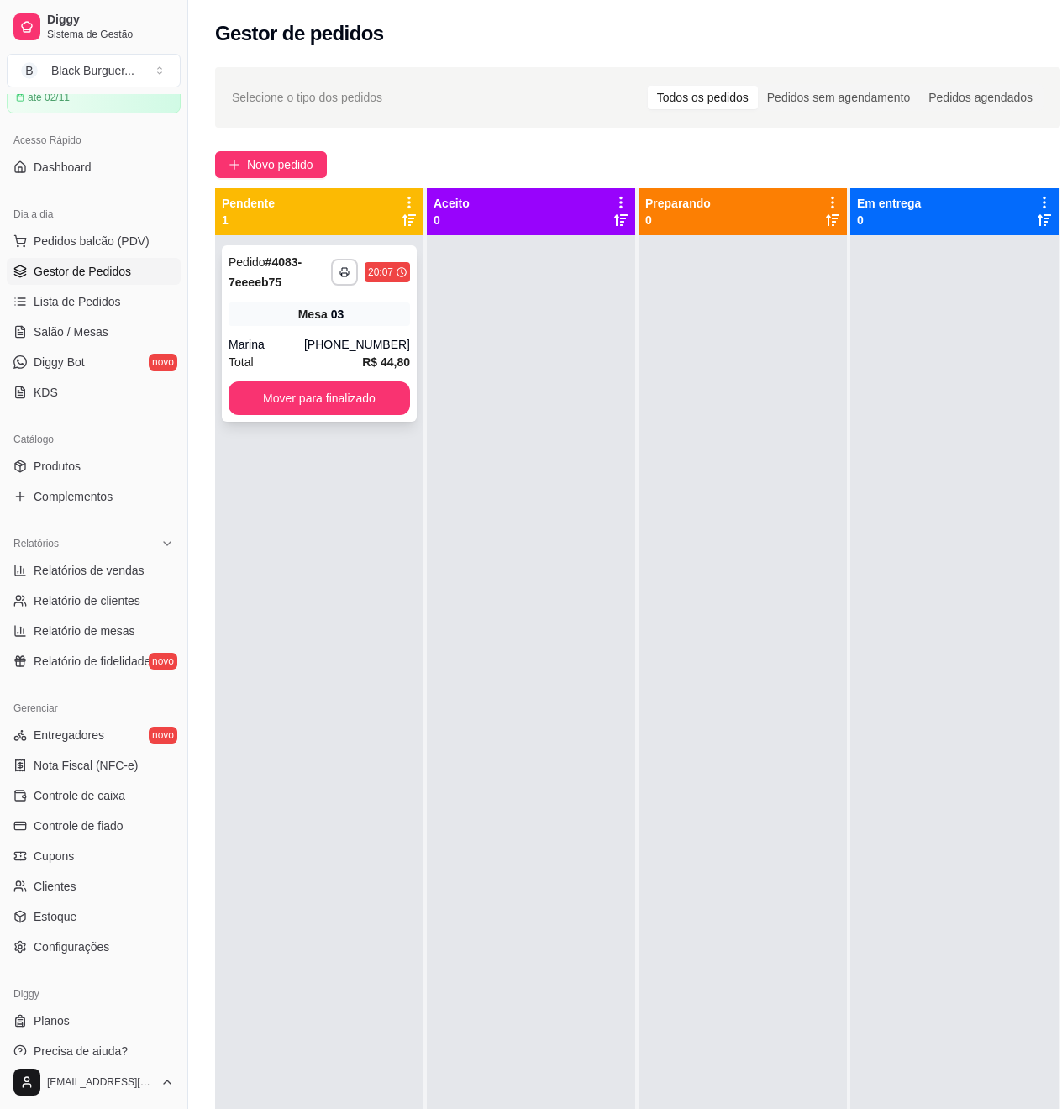
click at [364, 354] on span "R$ 44,80" at bounding box center [386, 362] width 48 height 18
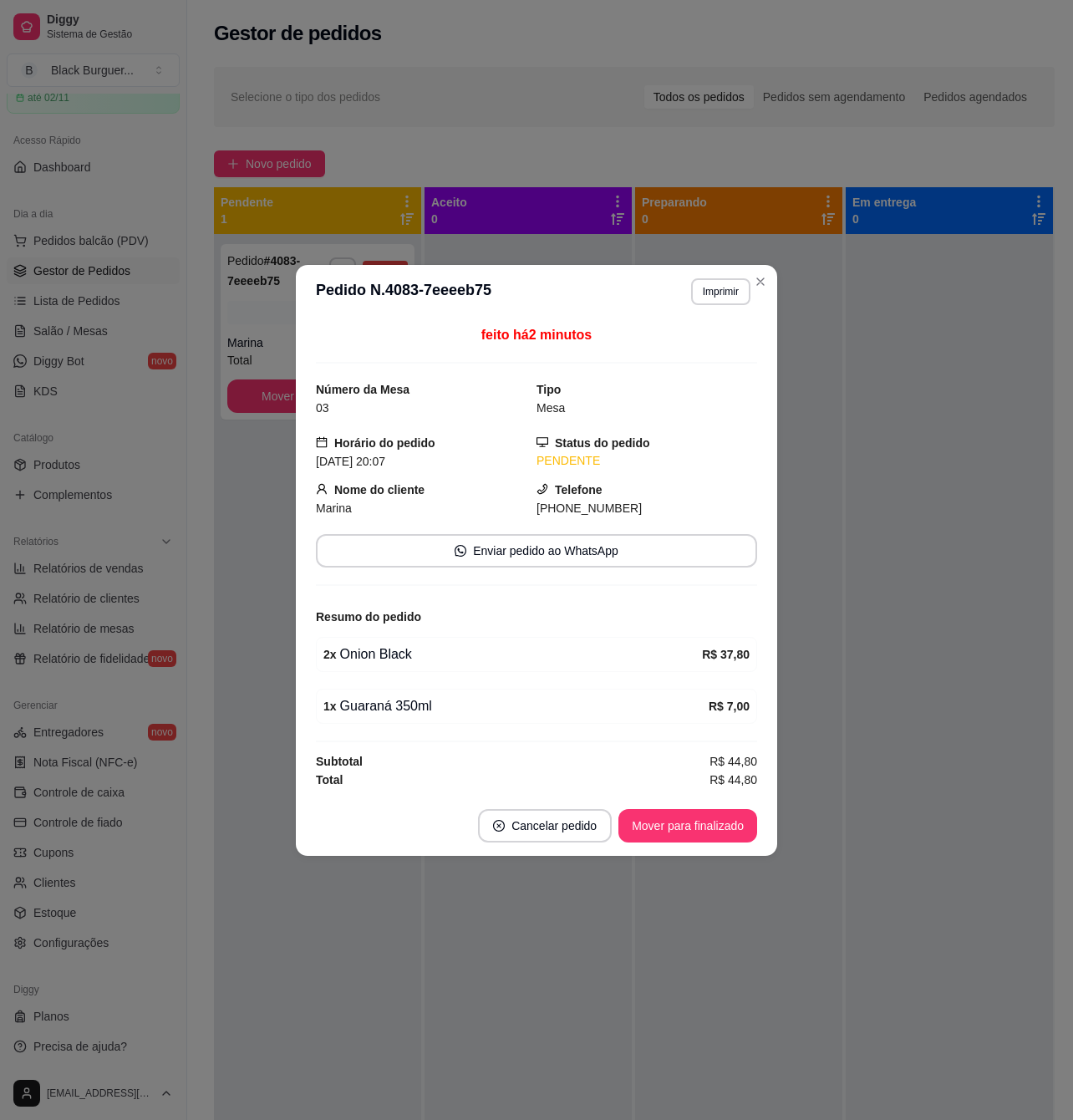
click at [295, 630] on div "feito há 2 minutos Número da Mesa 03 Tipo Mesa Horário do pedido [DATE] 20:07 S…" at bounding box center [536, 557] width 481 height 477
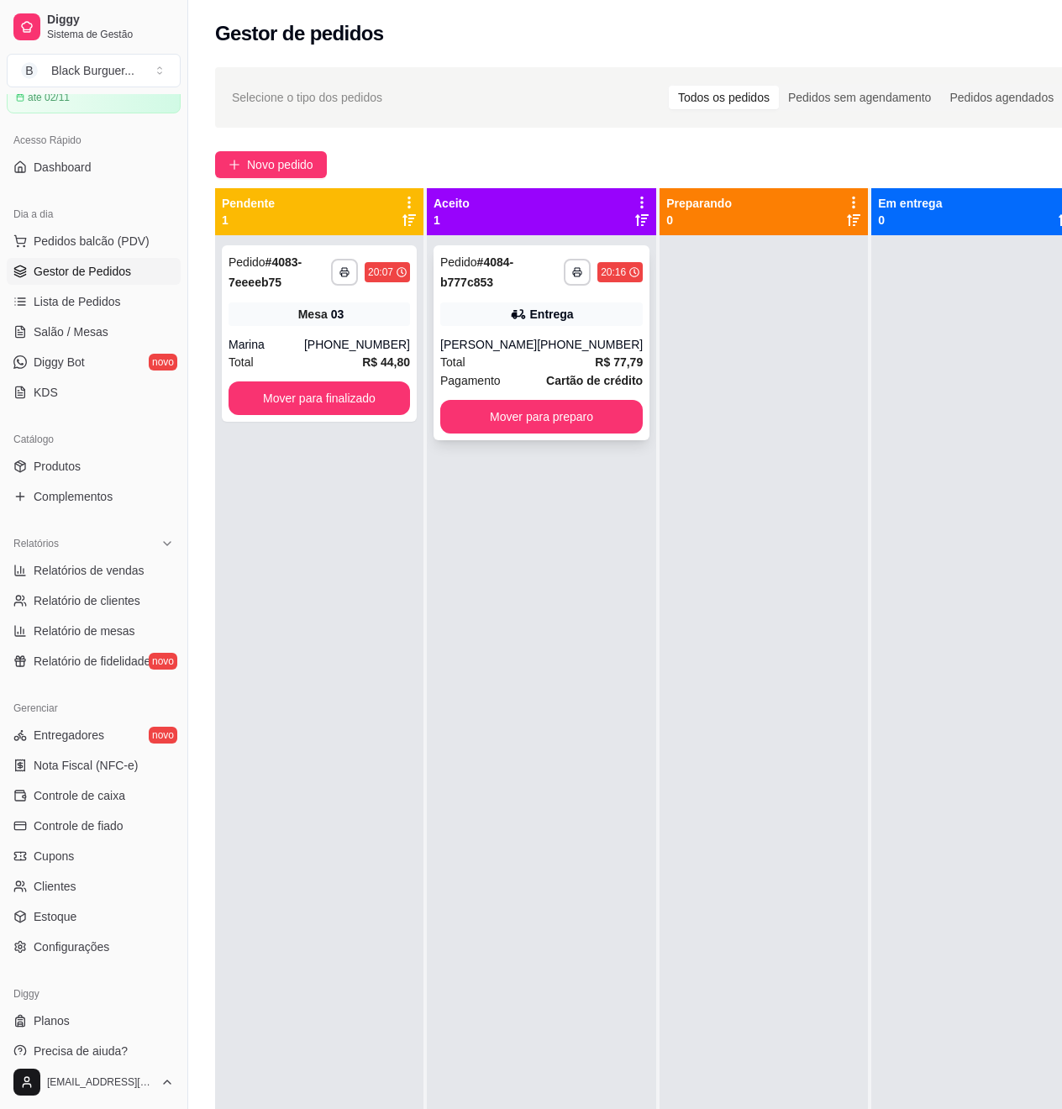
click at [618, 375] on strong "Cartão de crédito" at bounding box center [594, 380] width 97 height 13
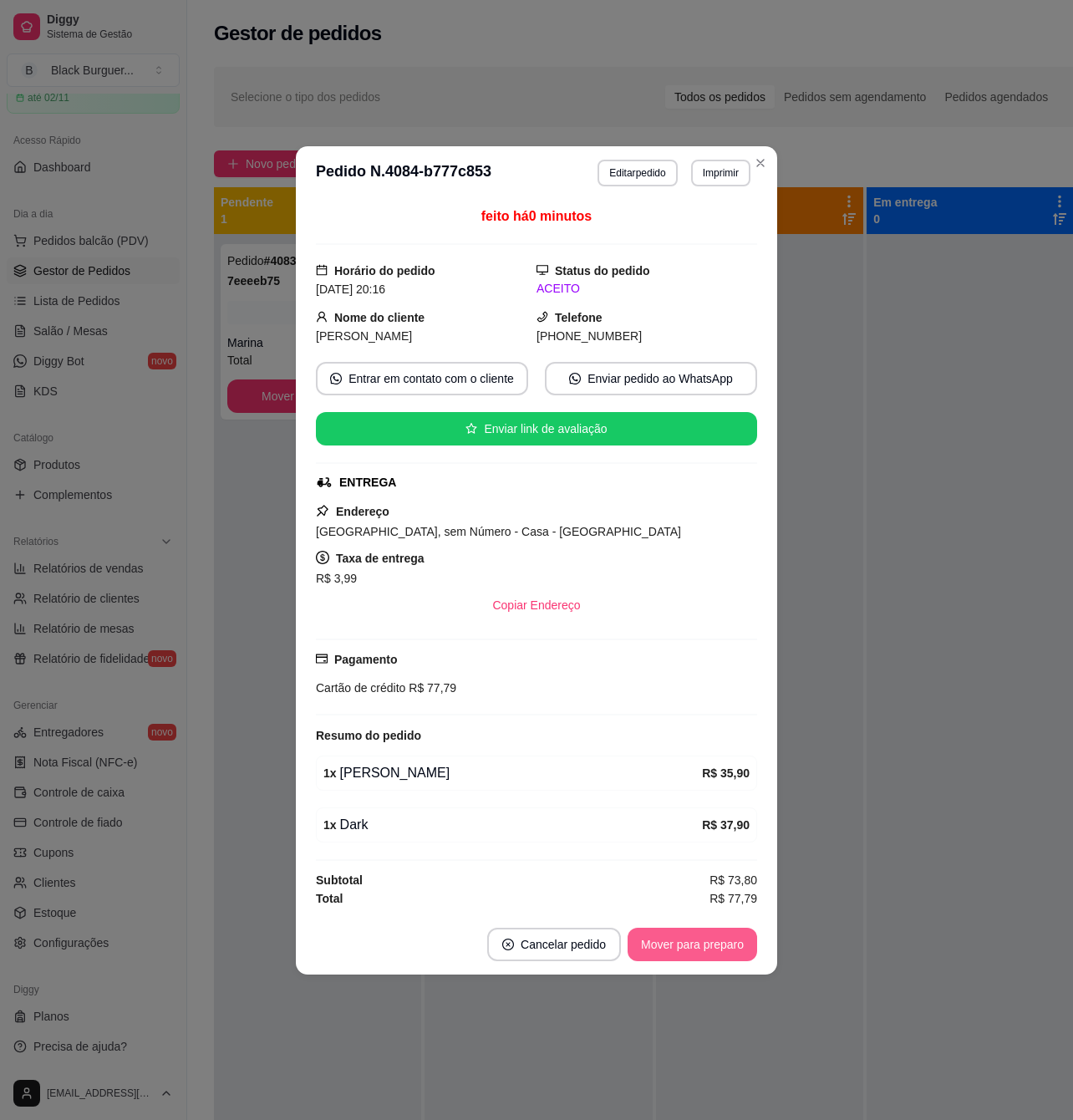
click at [689, 957] on button "Mover para preparo" at bounding box center [692, 945] width 129 height 34
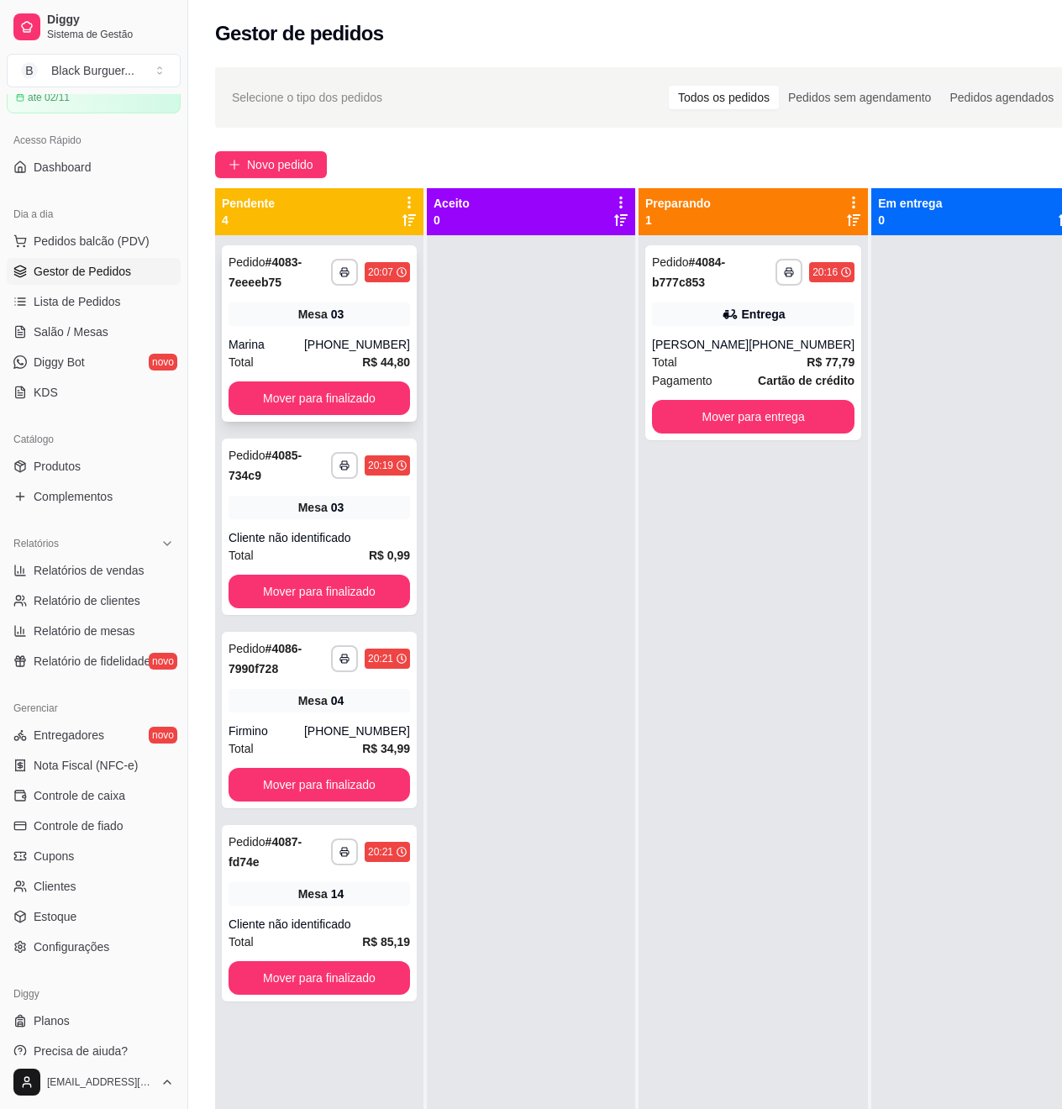
click at [321, 308] on span "Mesa" at bounding box center [312, 314] width 29 height 17
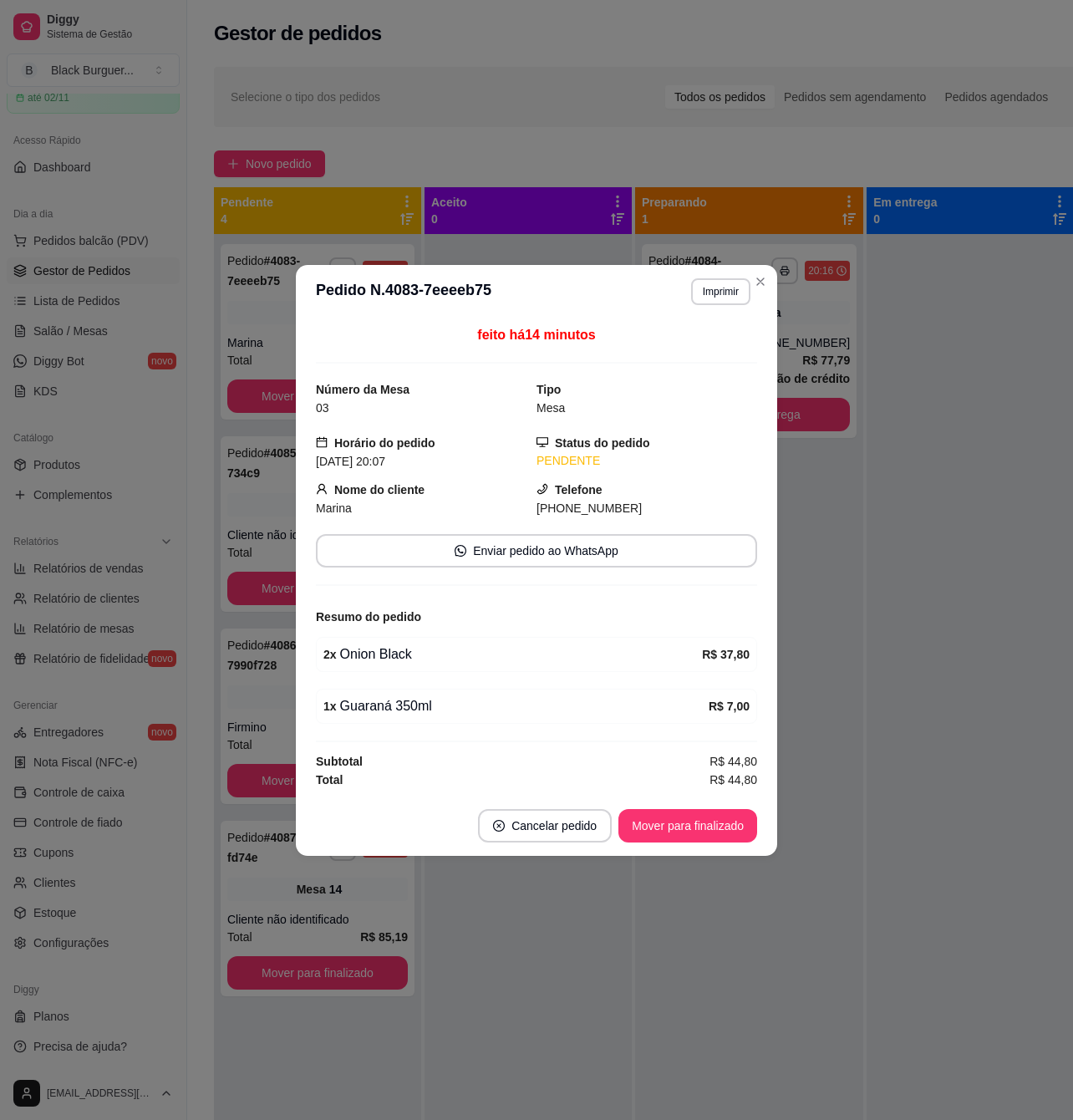
click at [359, 637] on div "2 x Onion Black R$ 37,80" at bounding box center [537, 653] width 442 height 35
click at [381, 667] on div "2 x Onion Black R$ 37,80" at bounding box center [537, 653] width 442 height 35
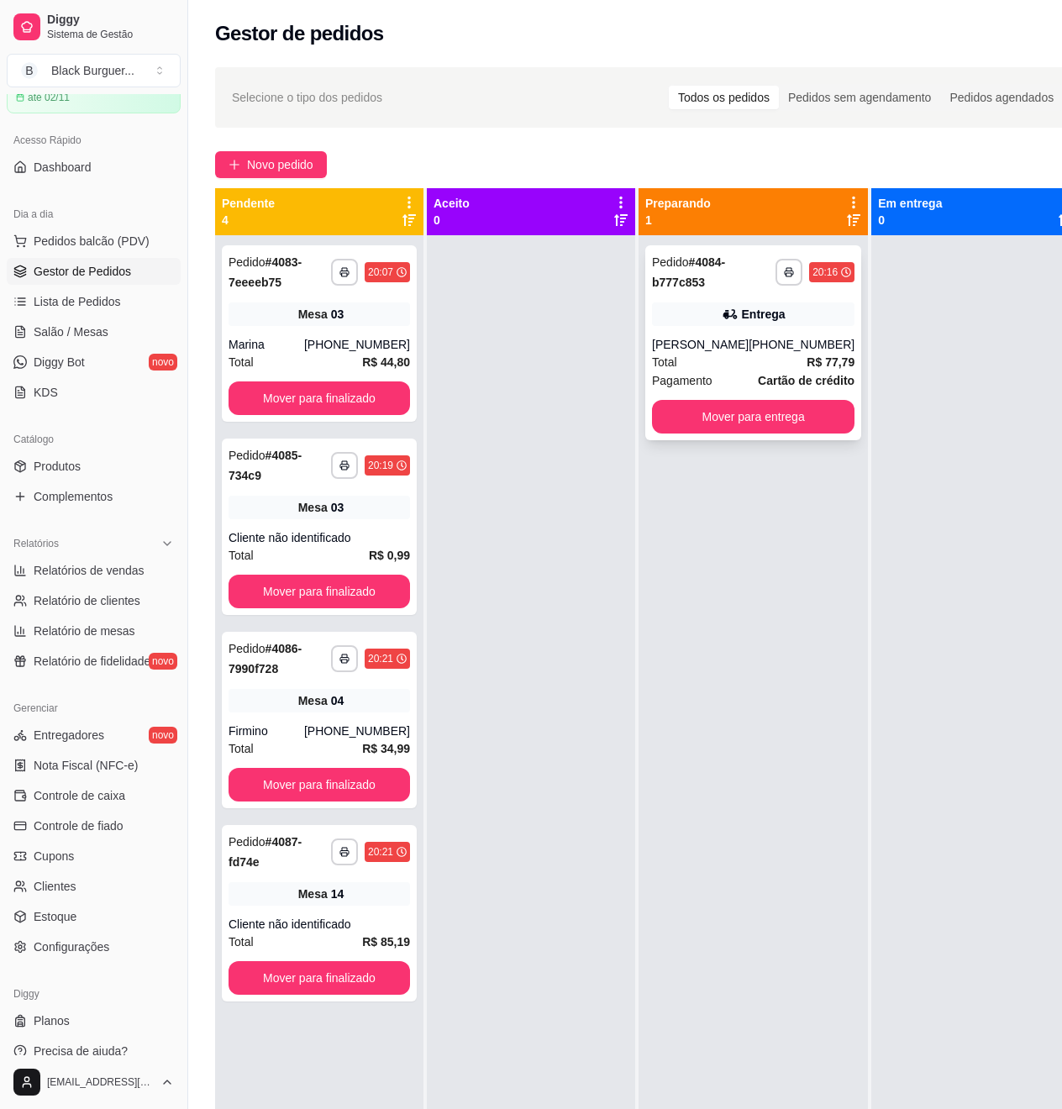
click at [748, 279] on div "Pedido # 4084-b777c853" at bounding box center [714, 272] width 124 height 40
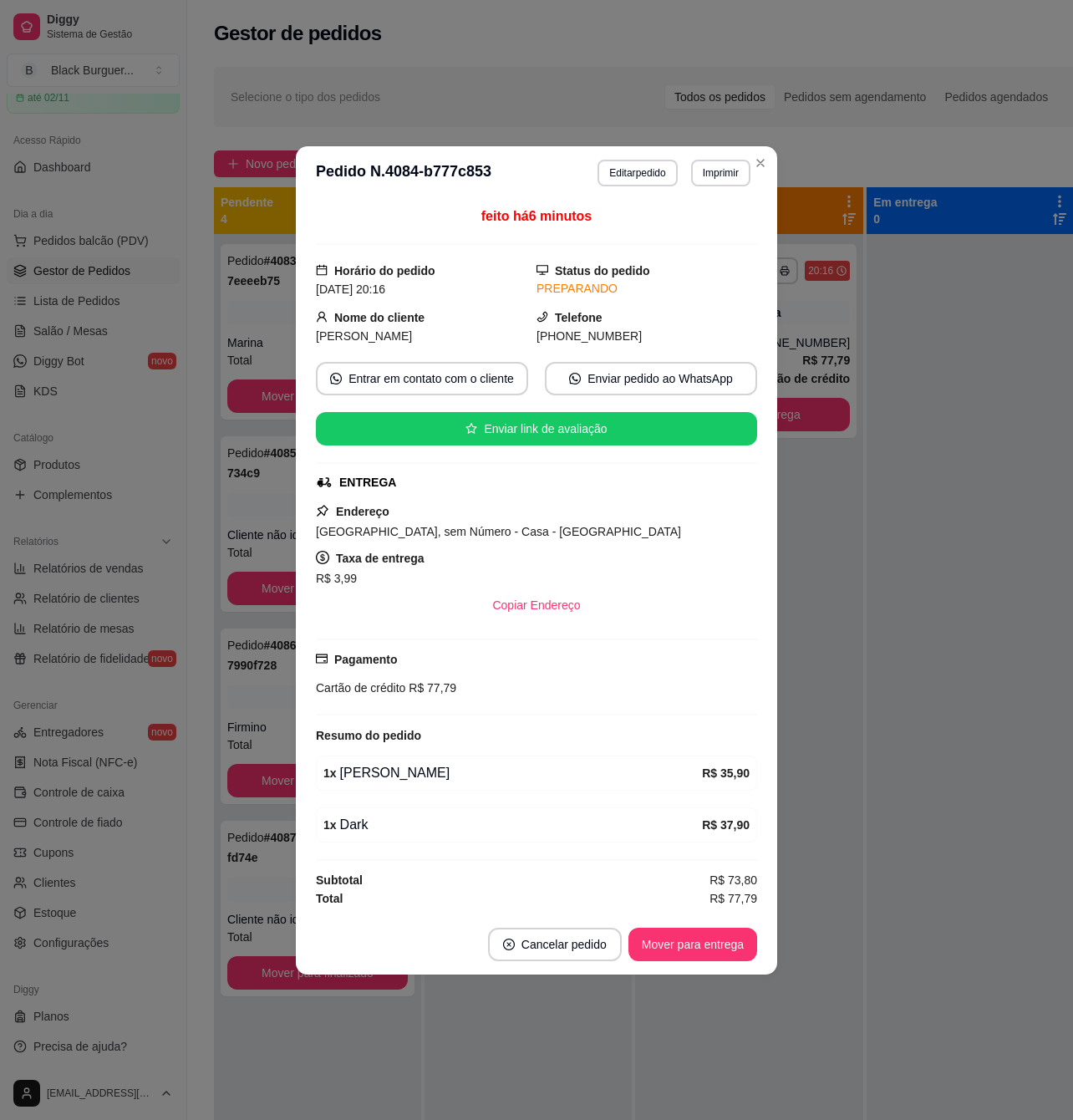
click at [369, 790] on div "1 x [PERSON_NAME] R$ 35,90" at bounding box center [537, 773] width 442 height 35
click at [379, 789] on div "1 x [PERSON_NAME] R$ 35,90" at bounding box center [537, 773] width 442 height 35
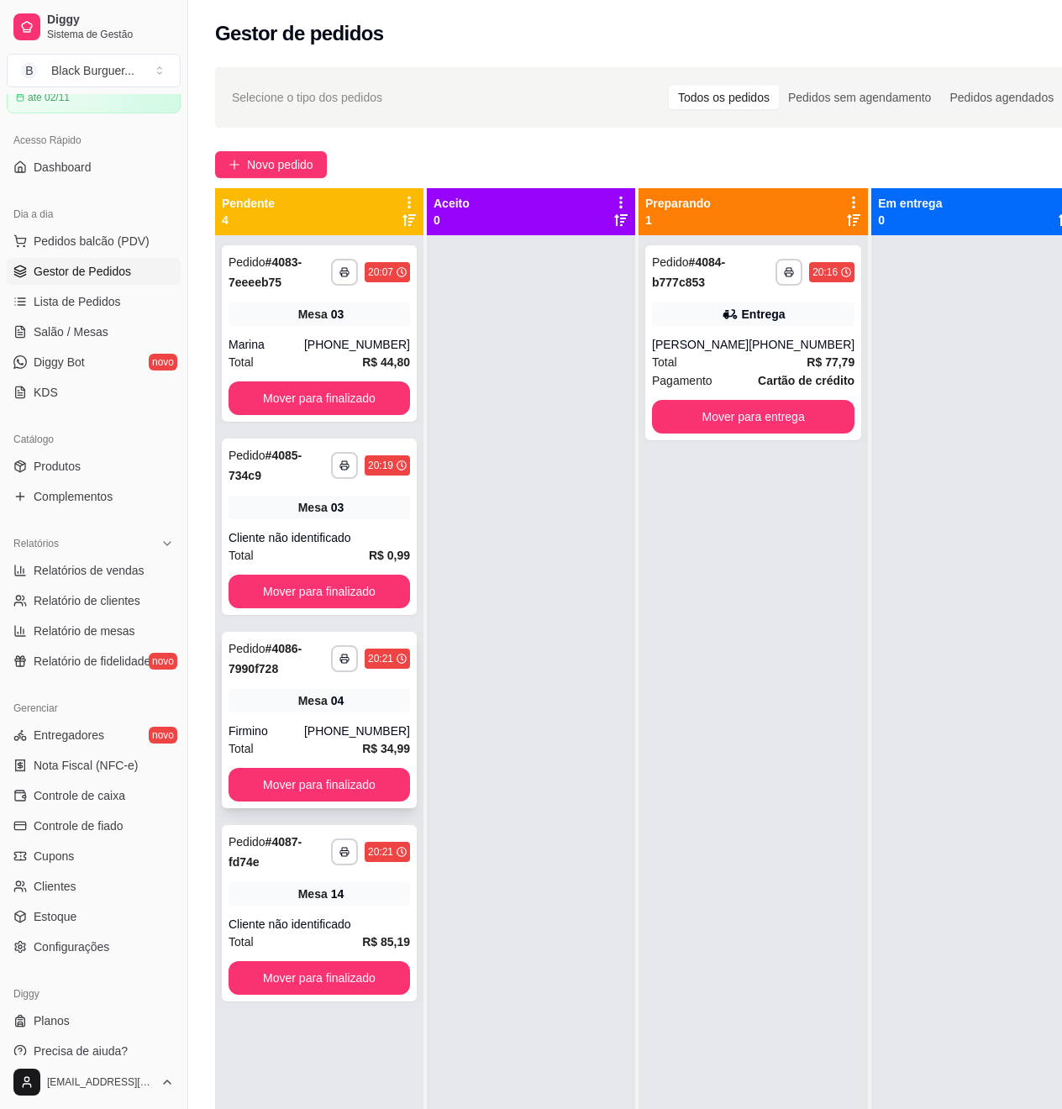
click at [290, 737] on div "Firmino" at bounding box center [267, 731] width 76 height 17
click at [297, 891] on div "Mesa 14" at bounding box center [320, 894] width 182 height 24
click at [294, 535] on div "Cliente não identificado" at bounding box center [320, 537] width 182 height 17
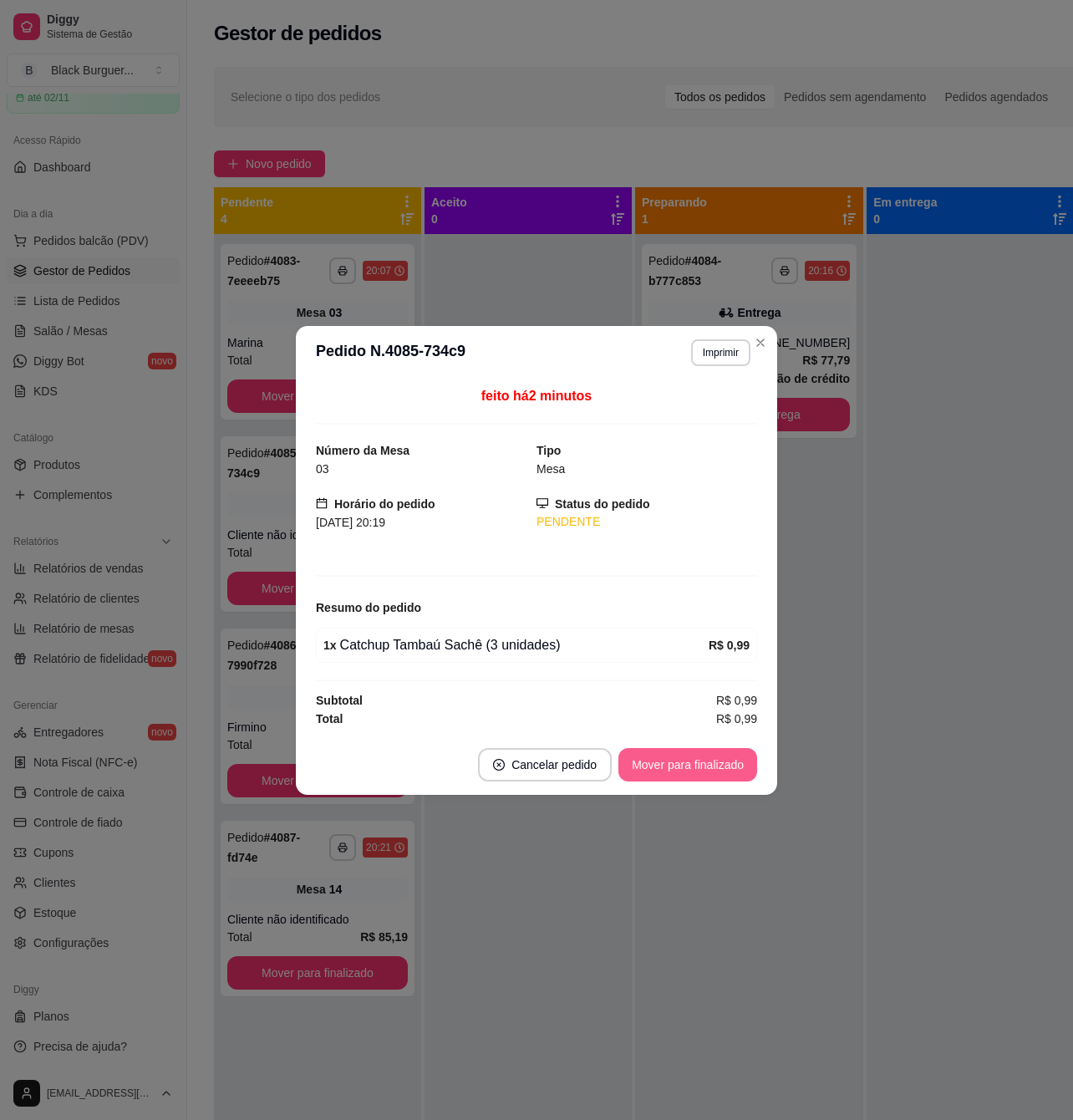
click at [687, 771] on button "Mover para finalizado" at bounding box center [687, 765] width 138 height 34
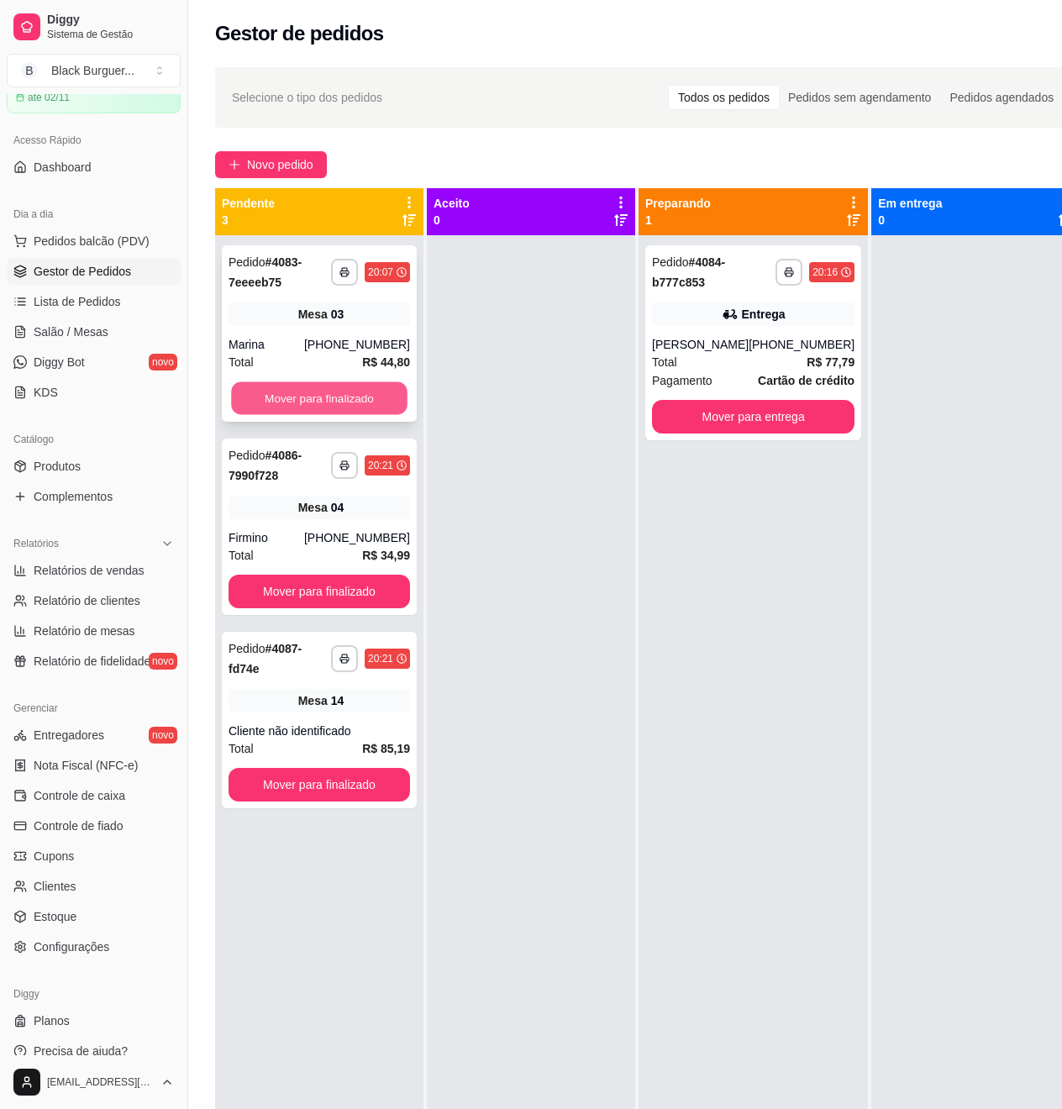
click at [309, 407] on button "Mover para finalizado" at bounding box center [319, 398] width 176 height 33
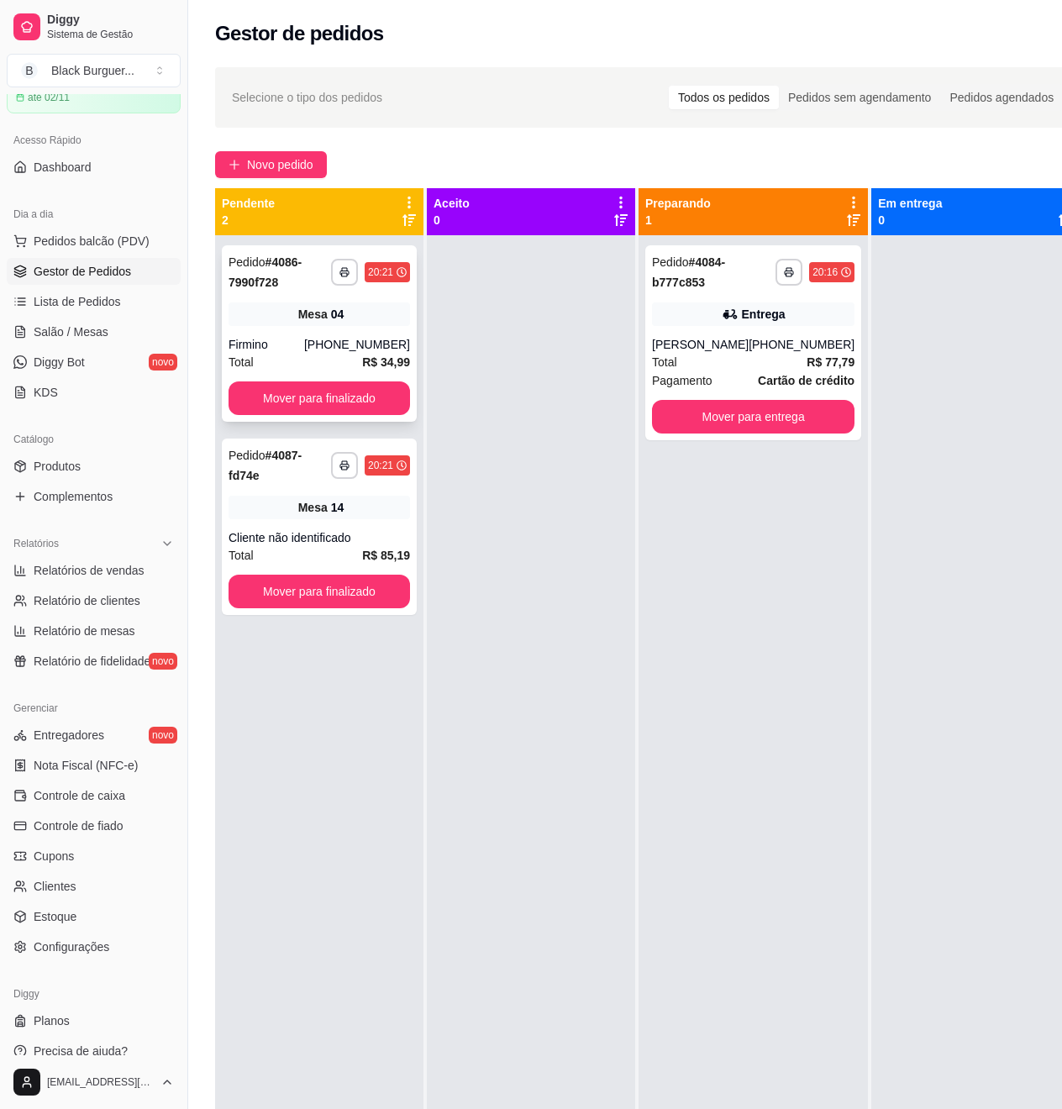
click at [410, 345] on div "[PHONE_NUMBER]" at bounding box center [357, 344] width 106 height 17
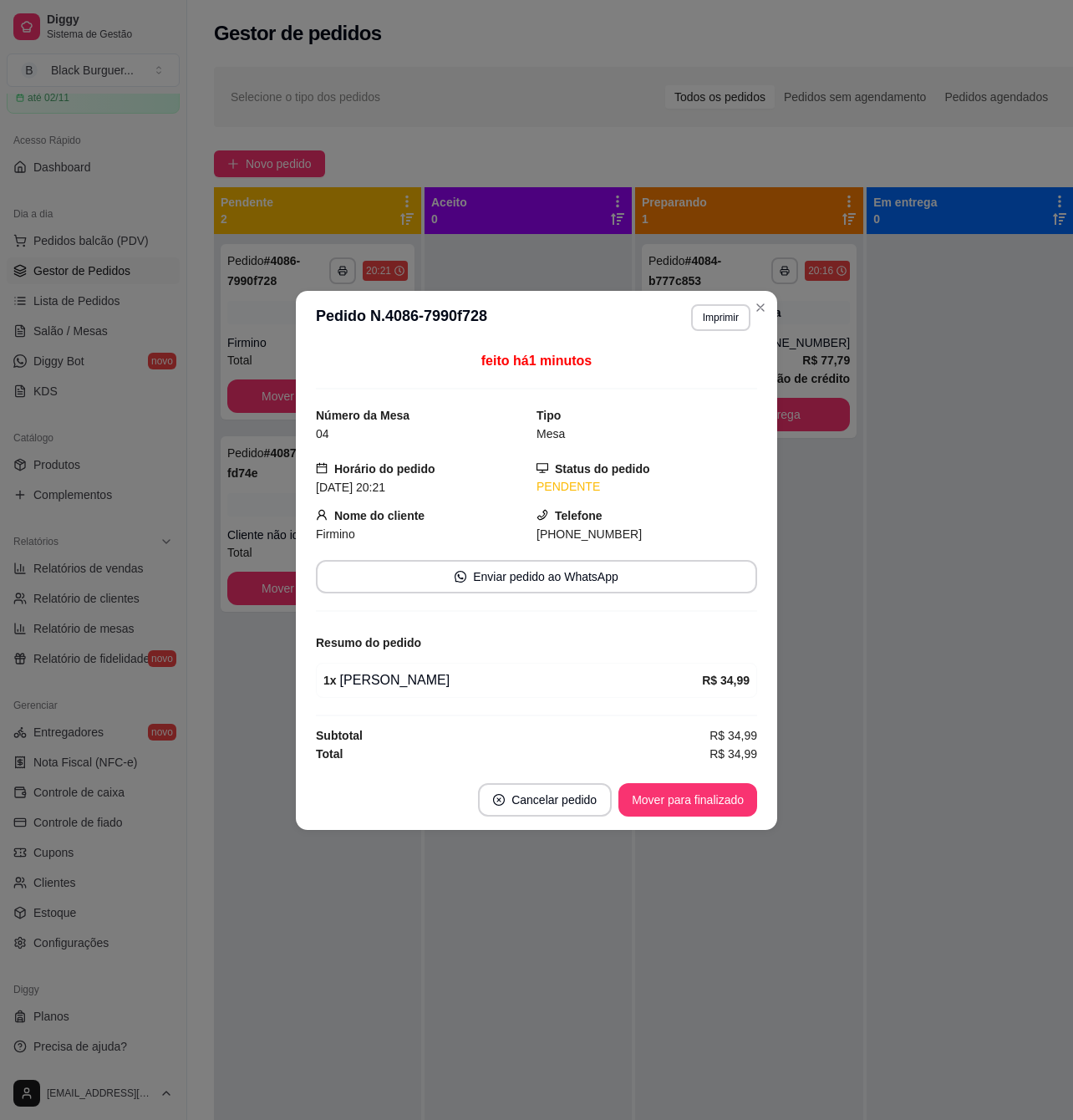
click at [375, 693] on div "1 x Triplo Cheddar R$ 34,99" at bounding box center [537, 679] width 442 height 35
drag, startPoint x: 393, startPoint y: 678, endPoint x: 262, endPoint y: 683, distance: 131.1
click at [392, 678] on div "1 x Triplo Cheddar" at bounding box center [512, 680] width 379 height 20
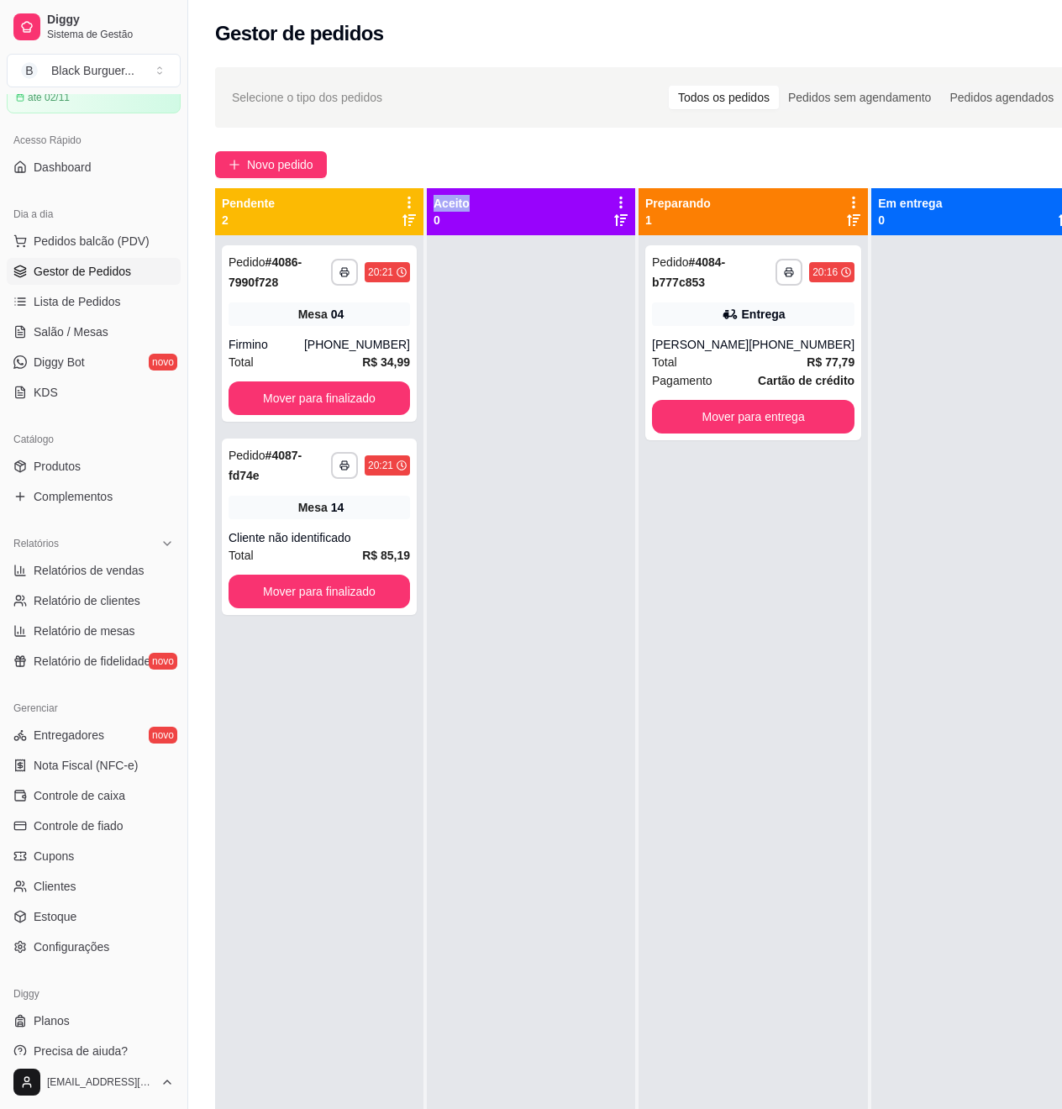
click at [257, 687] on div "**********" at bounding box center [319, 789] width 208 height 1109
click at [103, 334] on span "Salão / Mesas" at bounding box center [71, 332] width 75 height 17
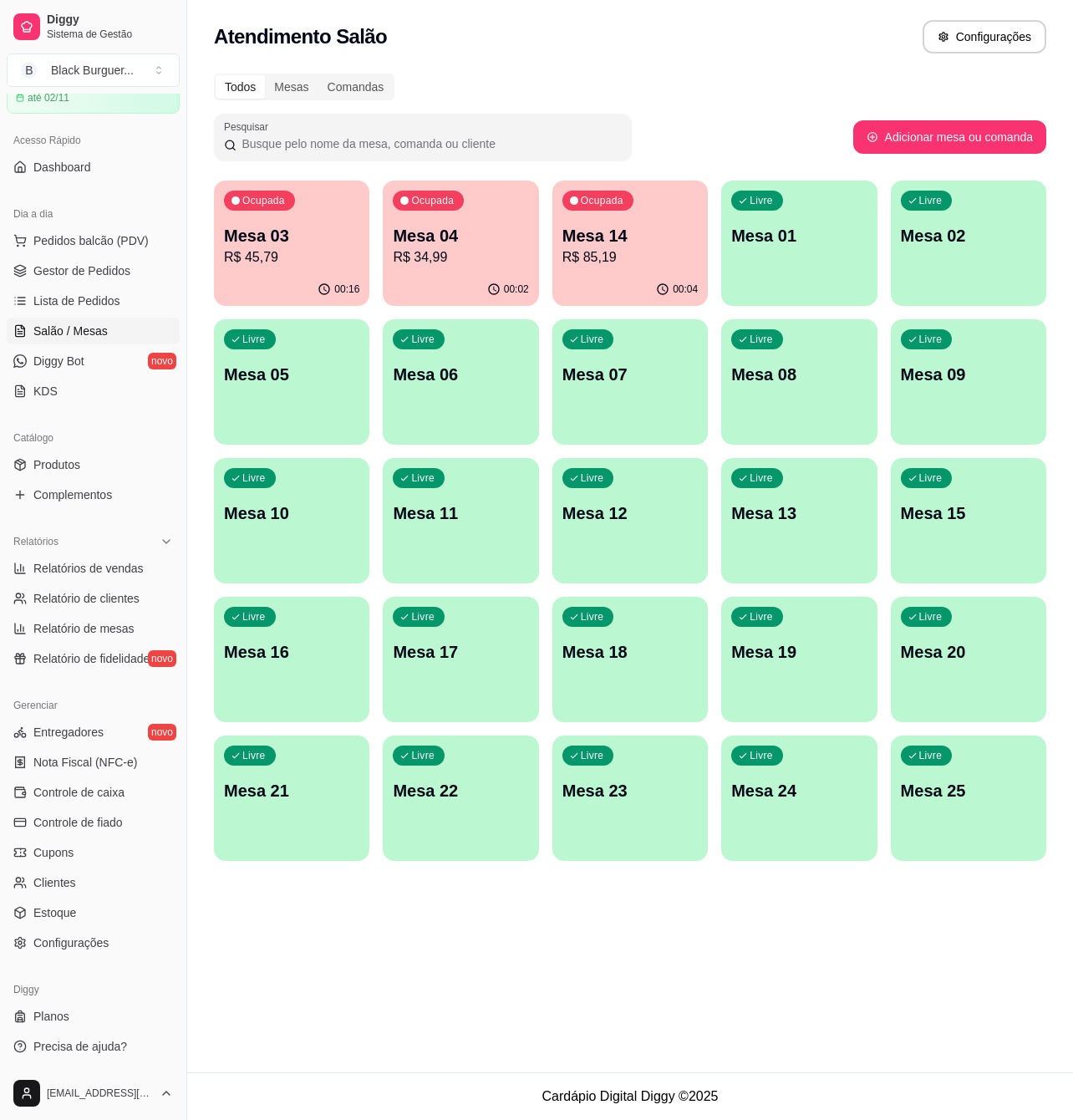
click at [274, 272] on div "Ocupada Mesa 03 R$ 45,79" at bounding box center [291, 227] width 155 height 93
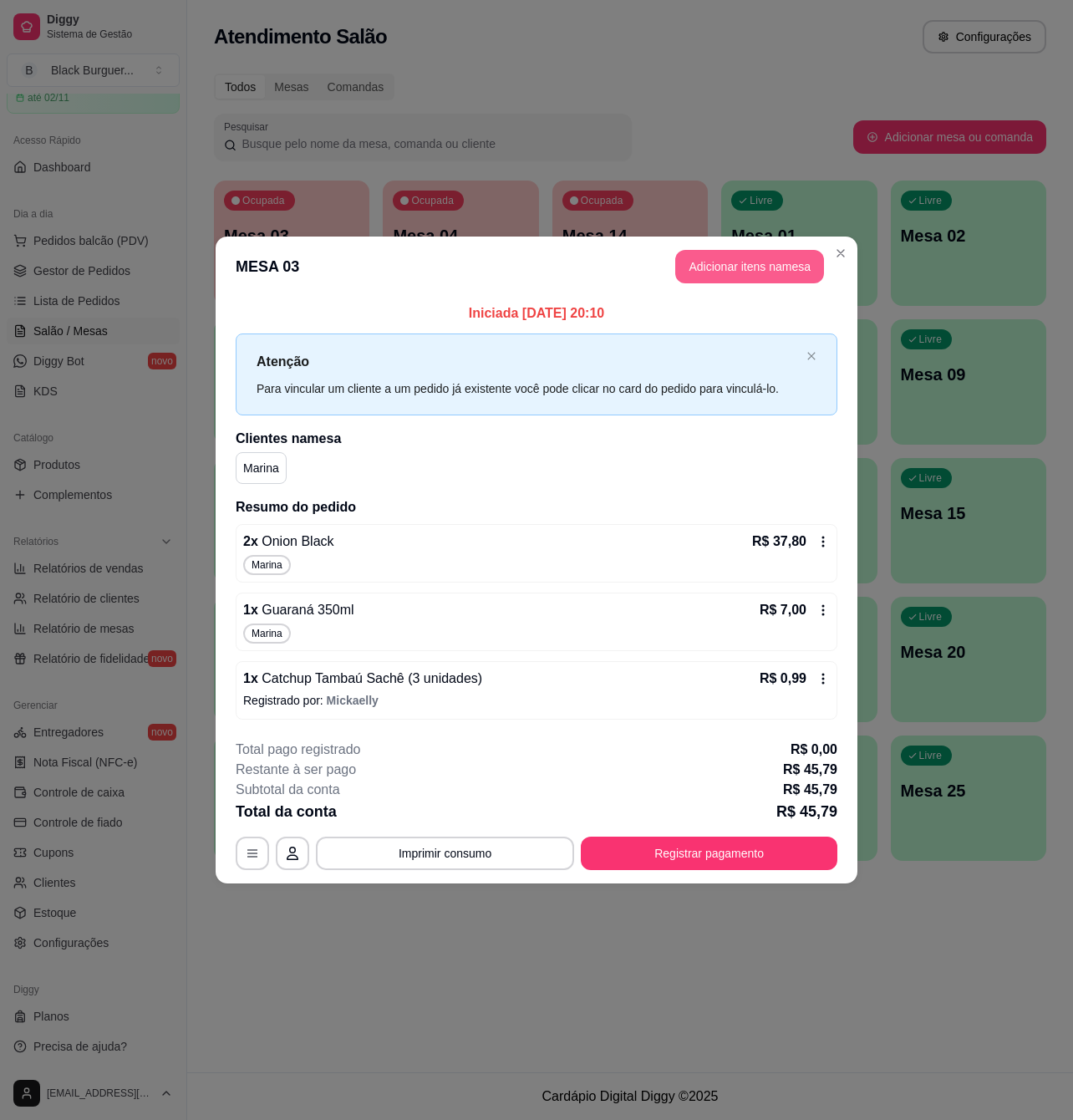
click at [800, 273] on button "Adicionar itens na mesa" at bounding box center [750, 267] width 149 height 34
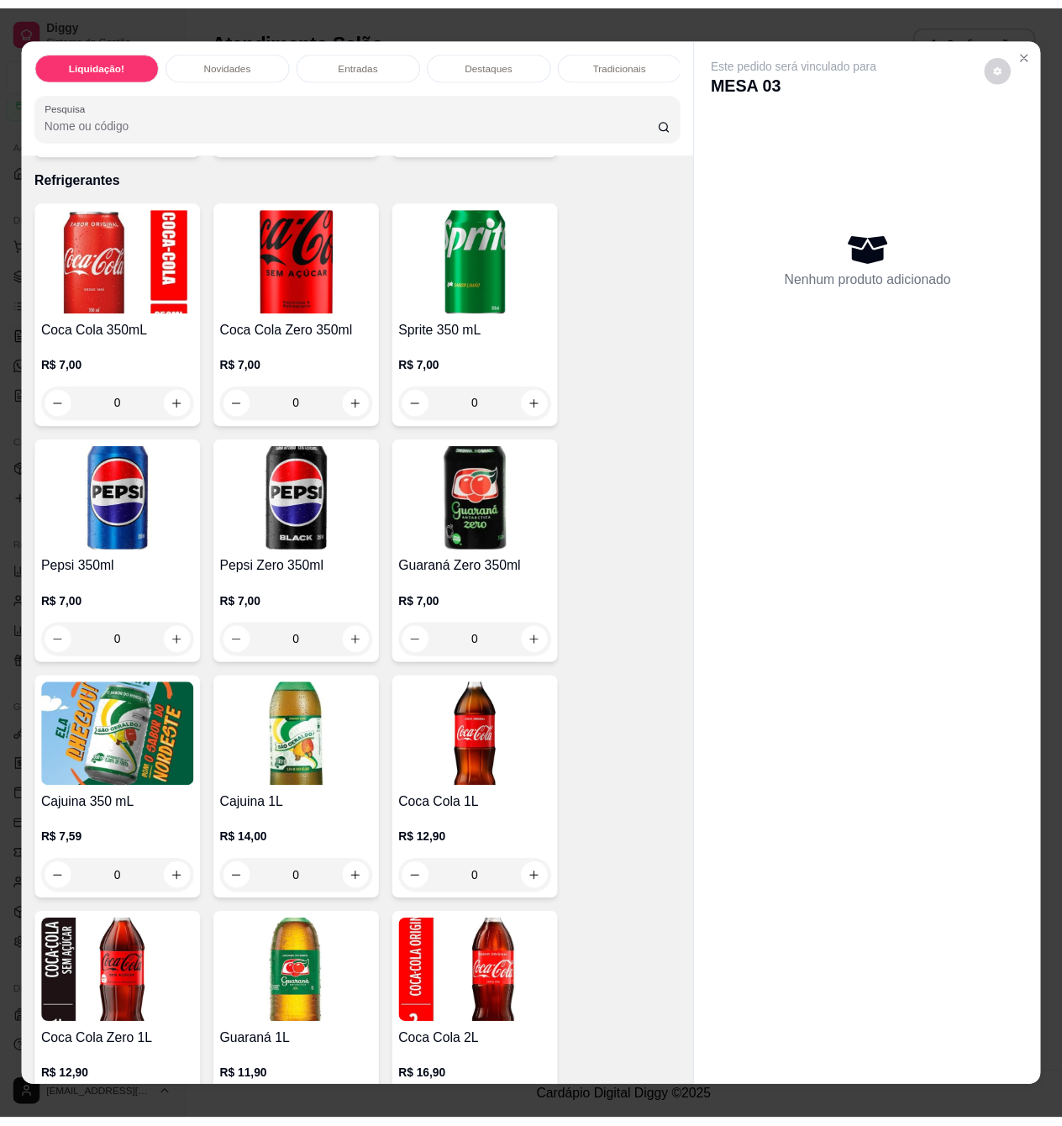
scroll to position [4257, 0]
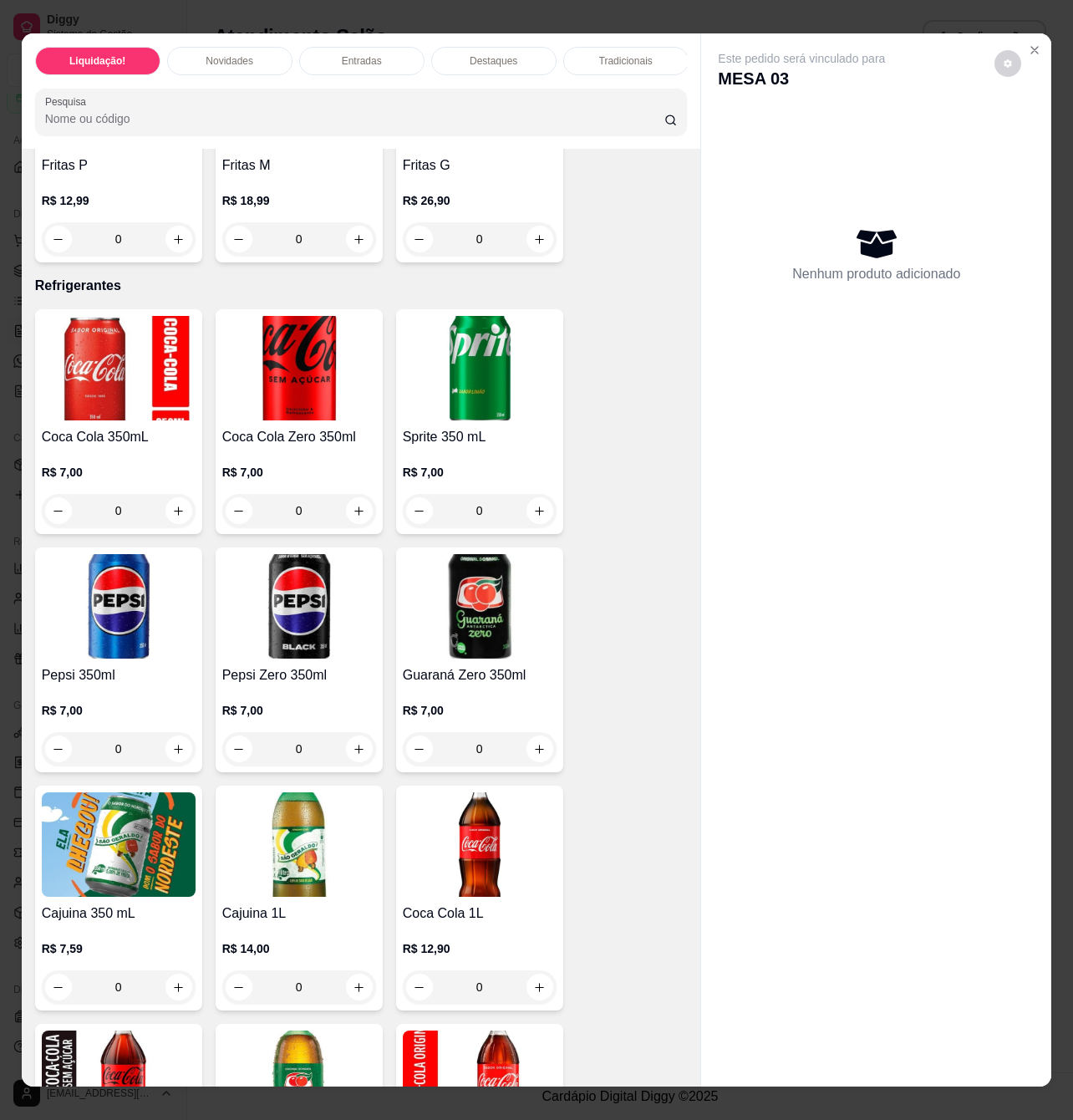
click at [466, 616] on img at bounding box center [479, 606] width 154 height 104
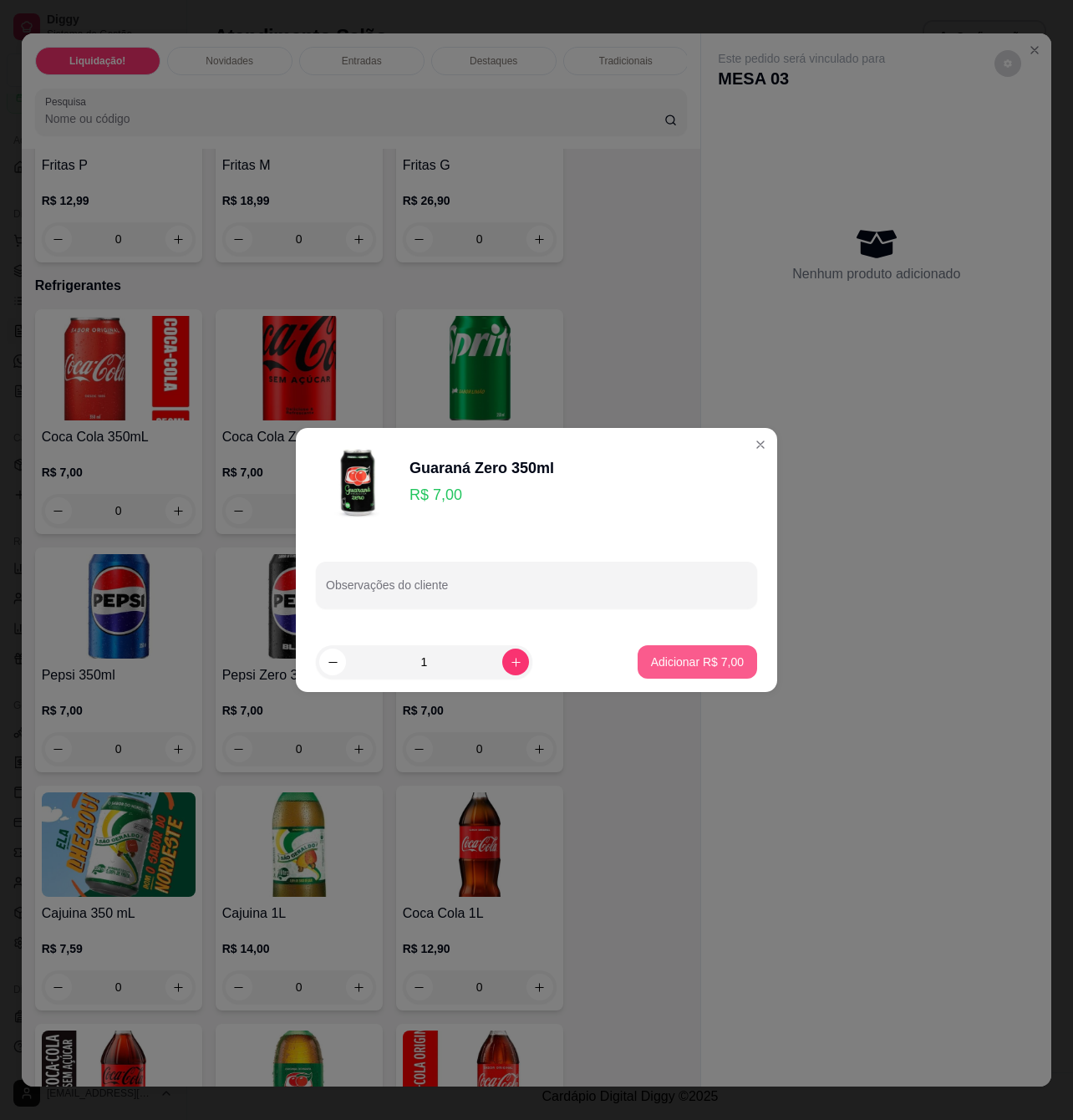
click at [663, 655] on p "Adicionar R$ 7,00" at bounding box center [697, 661] width 92 height 17
type input "1"
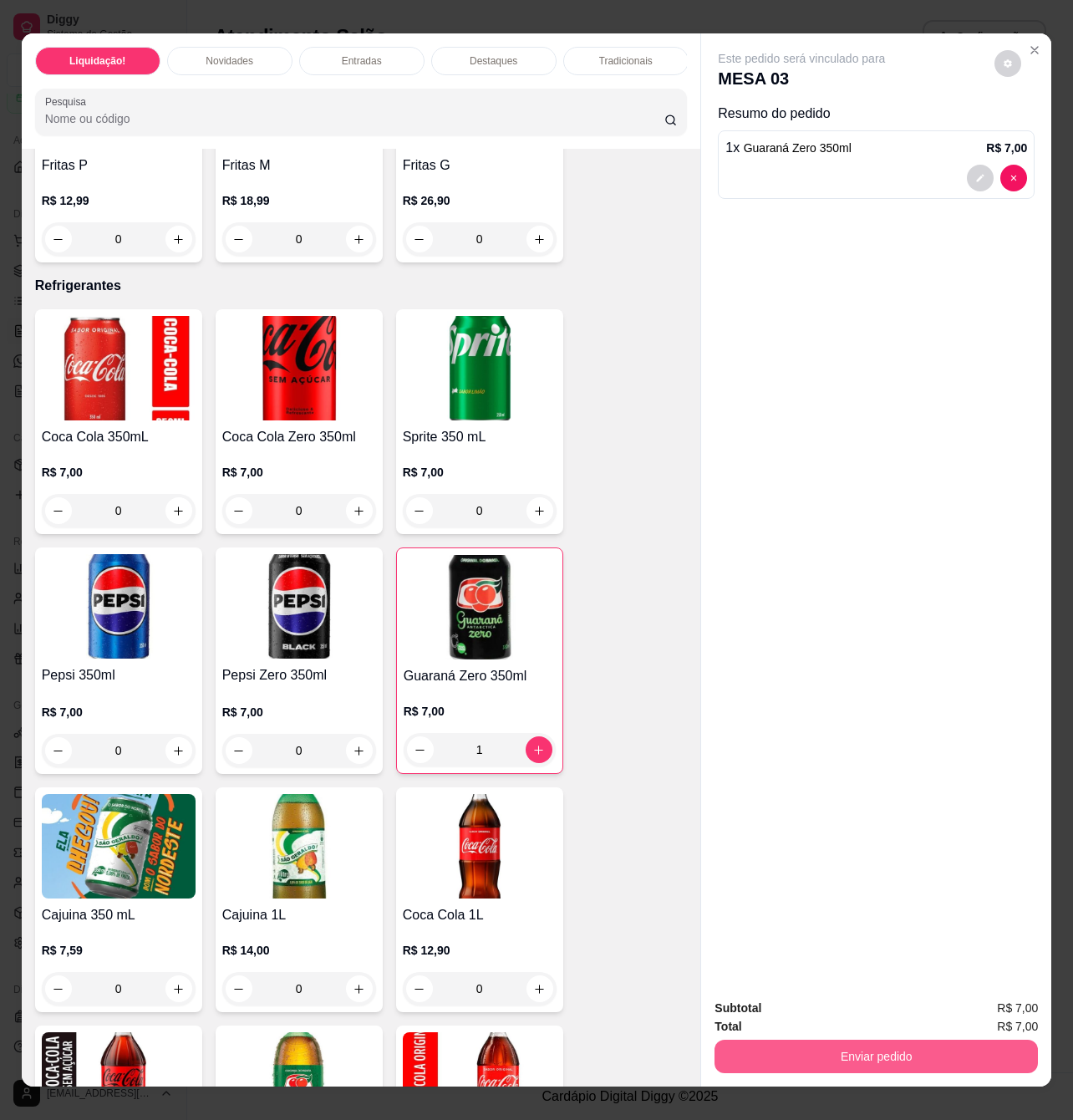
click at [788, 1043] on button "Enviar pedido" at bounding box center [875, 1056] width 323 height 34
click at [1026, 1015] on button "Enviar pedido" at bounding box center [992, 1007] width 91 height 31
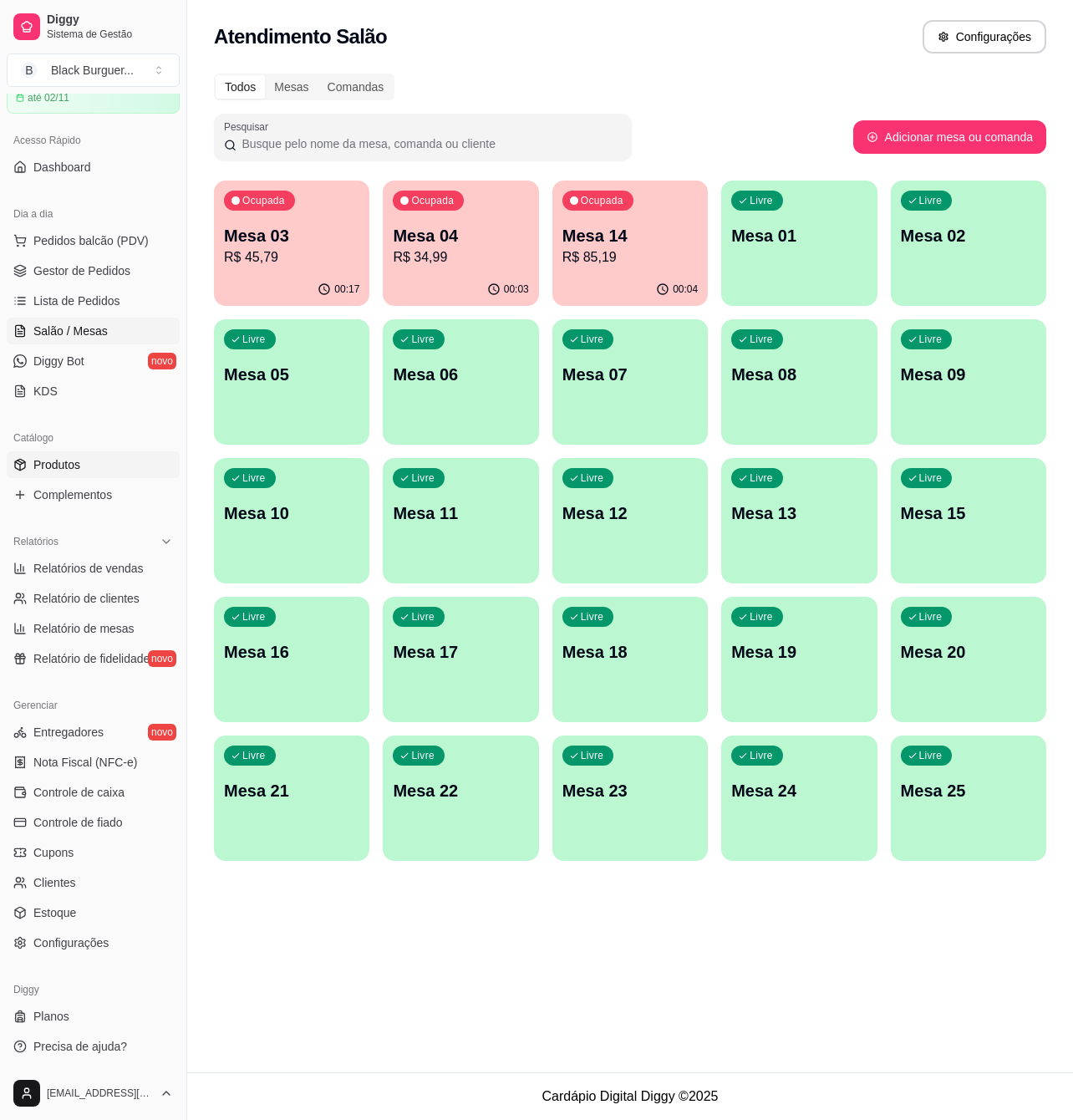
click at [51, 452] on link "Produtos" at bounding box center [93, 465] width 173 height 27
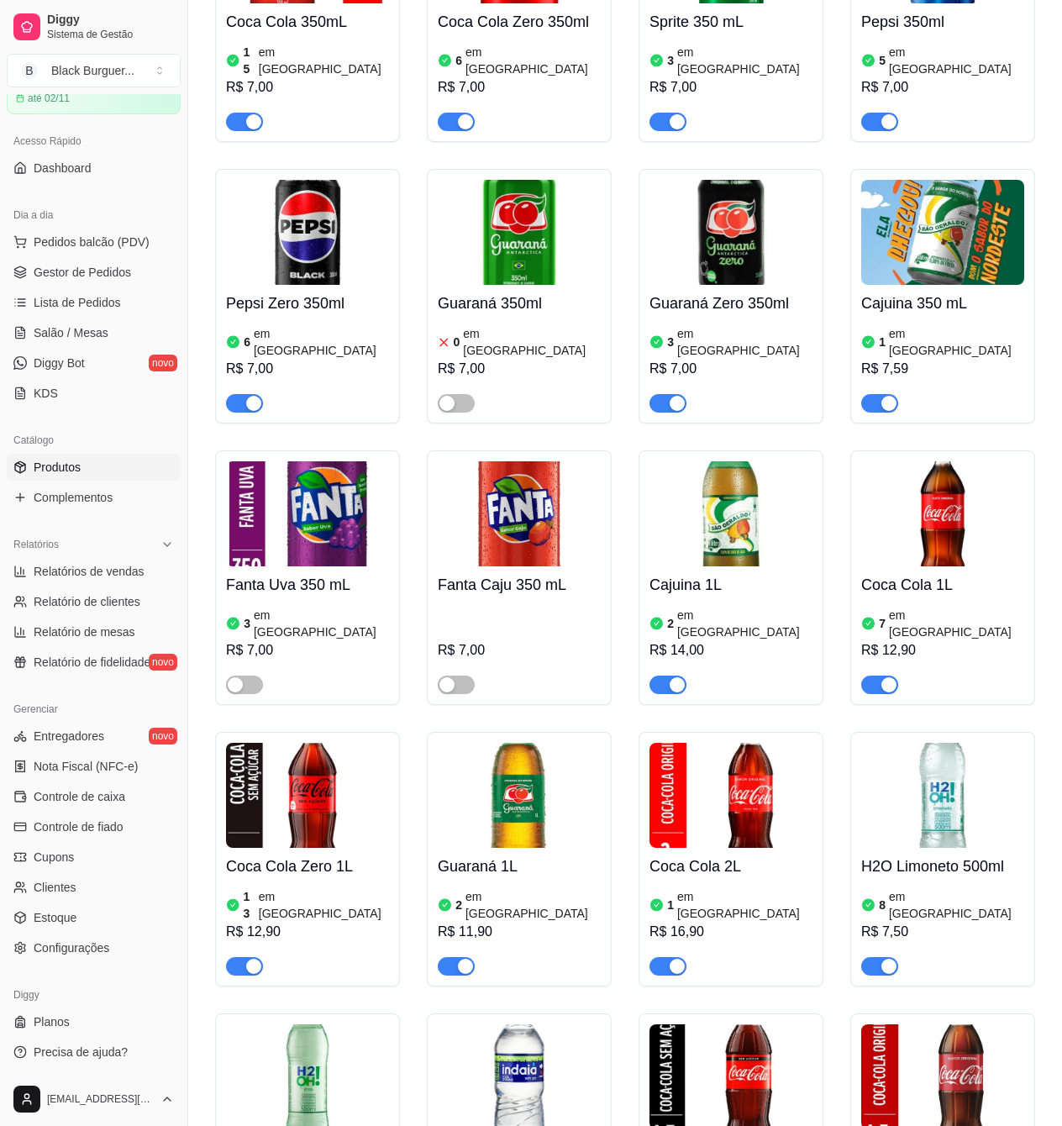
scroll to position [4818, 0]
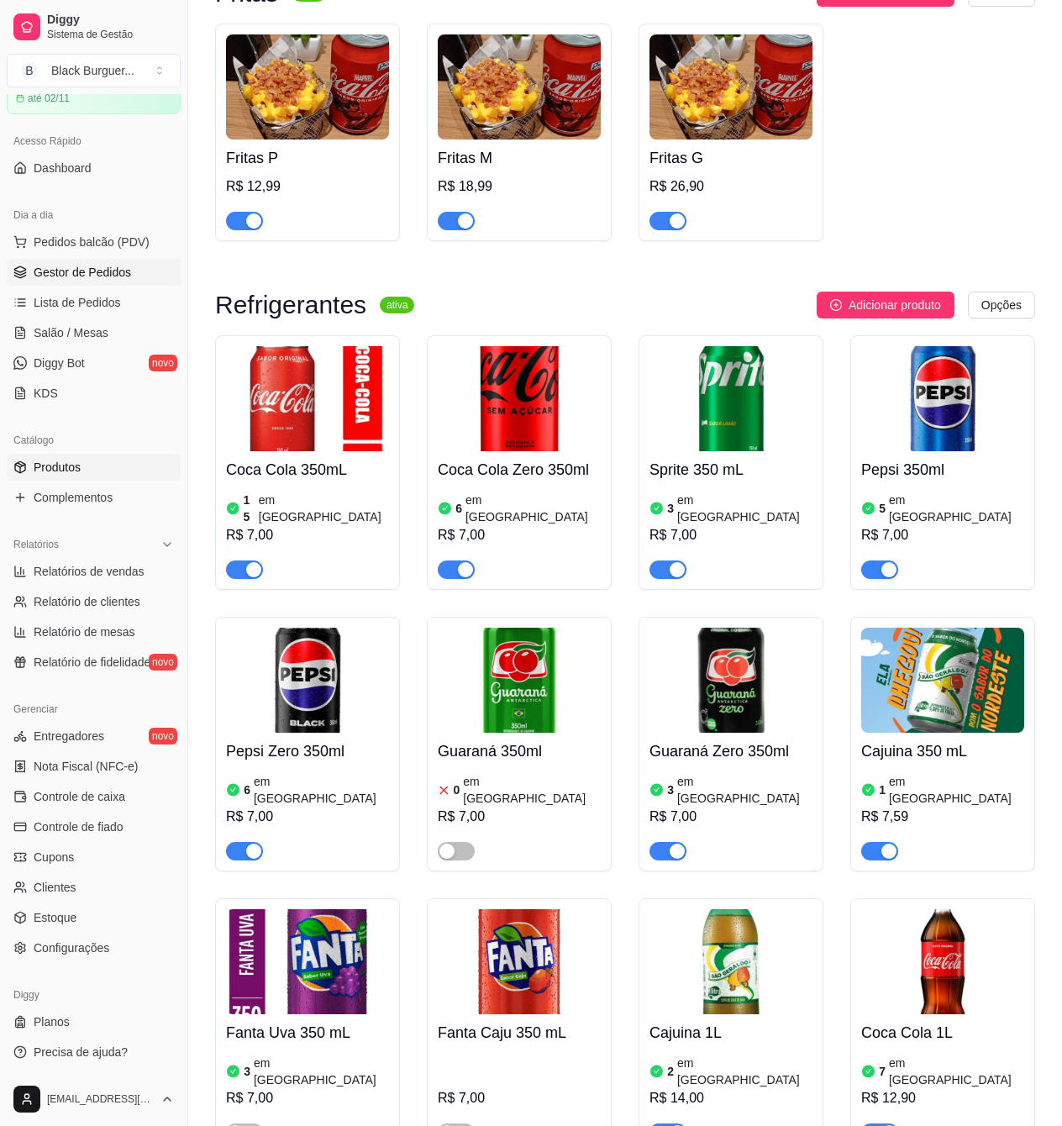
click at [45, 272] on span "Gestor de Pedidos" at bounding box center [82, 272] width 97 height 17
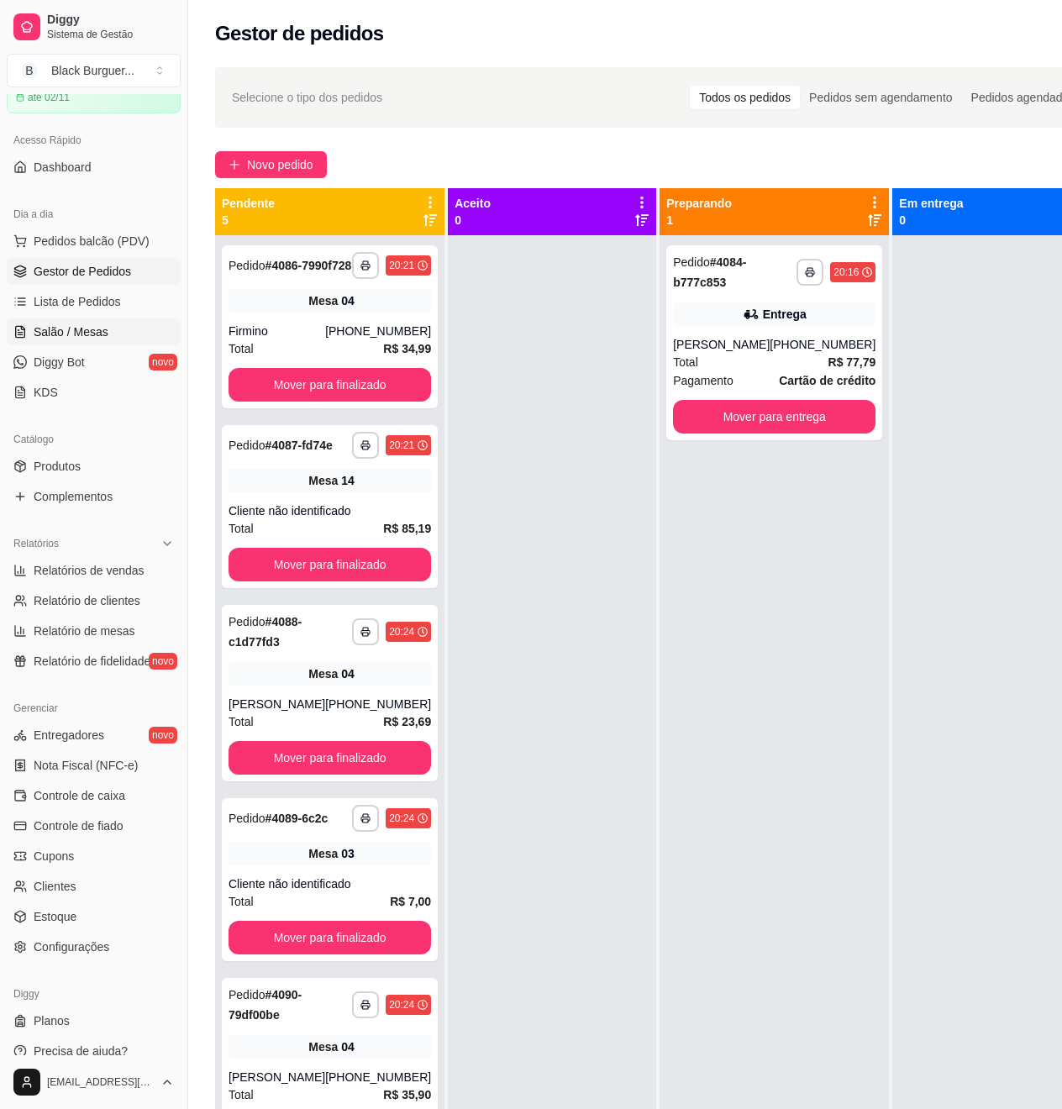
click at [75, 328] on span "Salão / Mesas" at bounding box center [71, 332] width 75 height 17
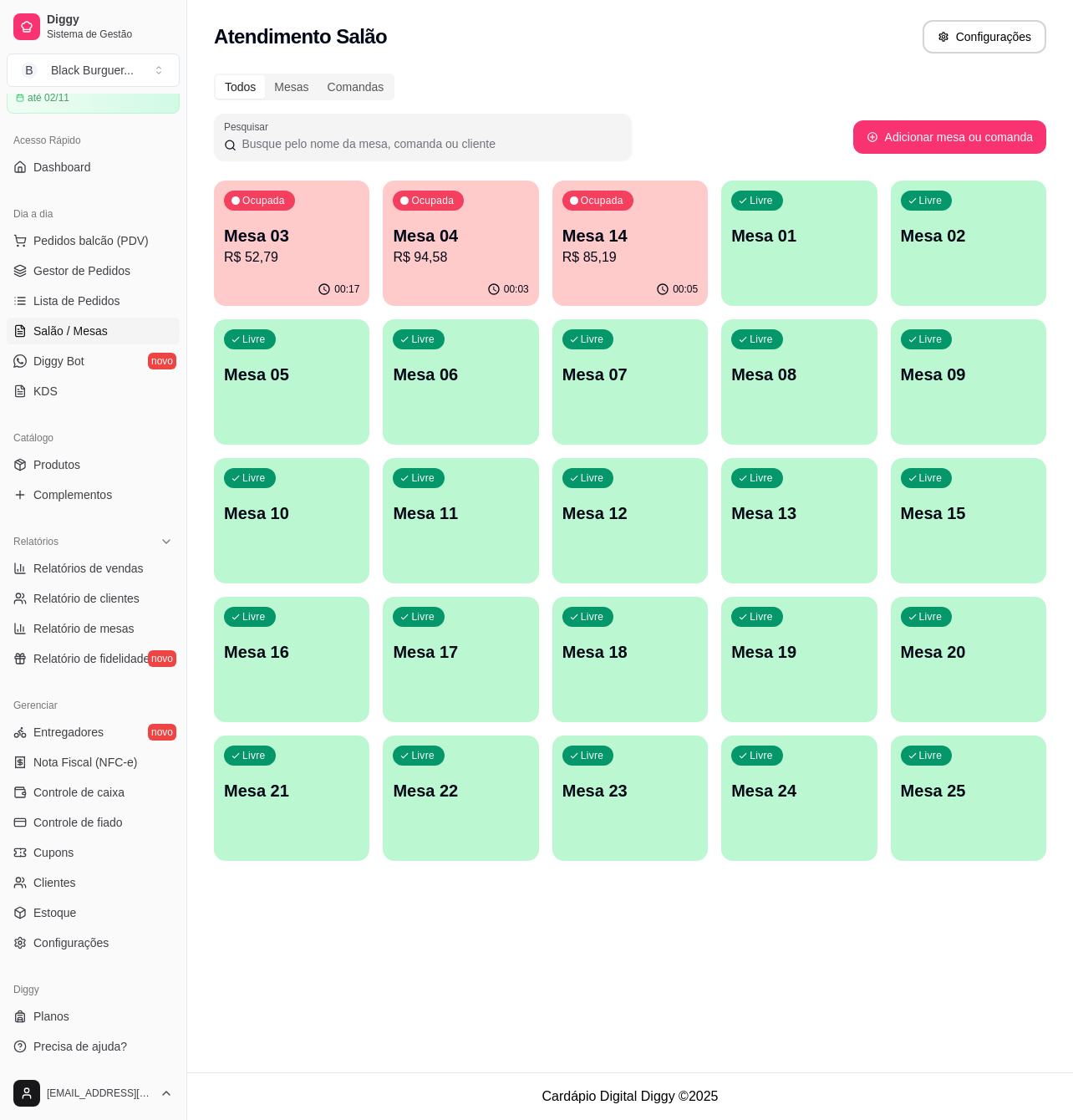
click at [616, 253] on p "R$ 85,19" at bounding box center [630, 258] width 135 height 20
click at [429, 272] on div "Ocupada Mesa 04 R$ 94,58" at bounding box center [460, 227] width 155 height 93
click at [301, 241] on p "Mesa 03" at bounding box center [291, 236] width 132 height 23
click at [61, 270] on span "Gestor de Pedidos" at bounding box center [82, 271] width 96 height 17
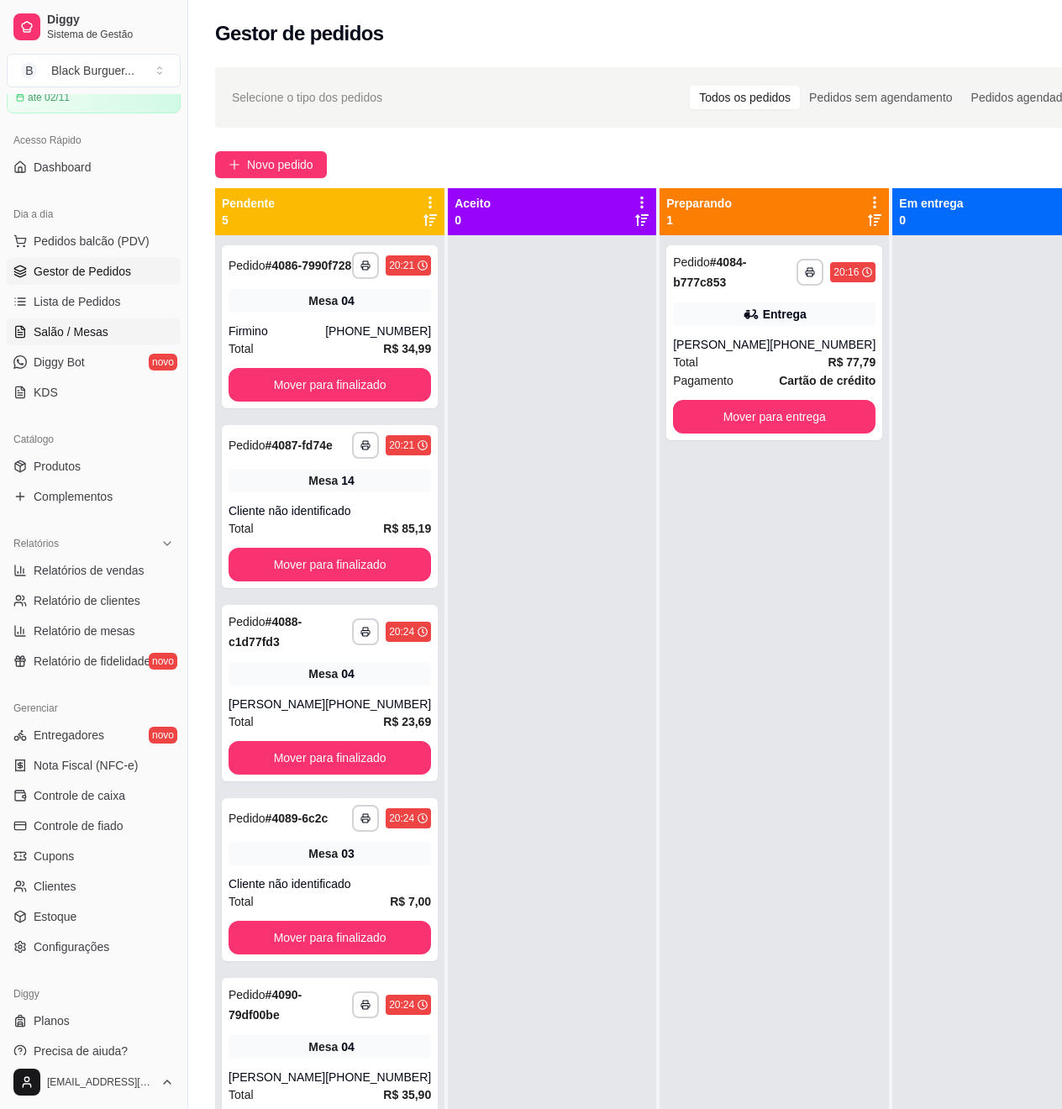
click at [65, 331] on span "Salão / Mesas" at bounding box center [71, 332] width 75 height 17
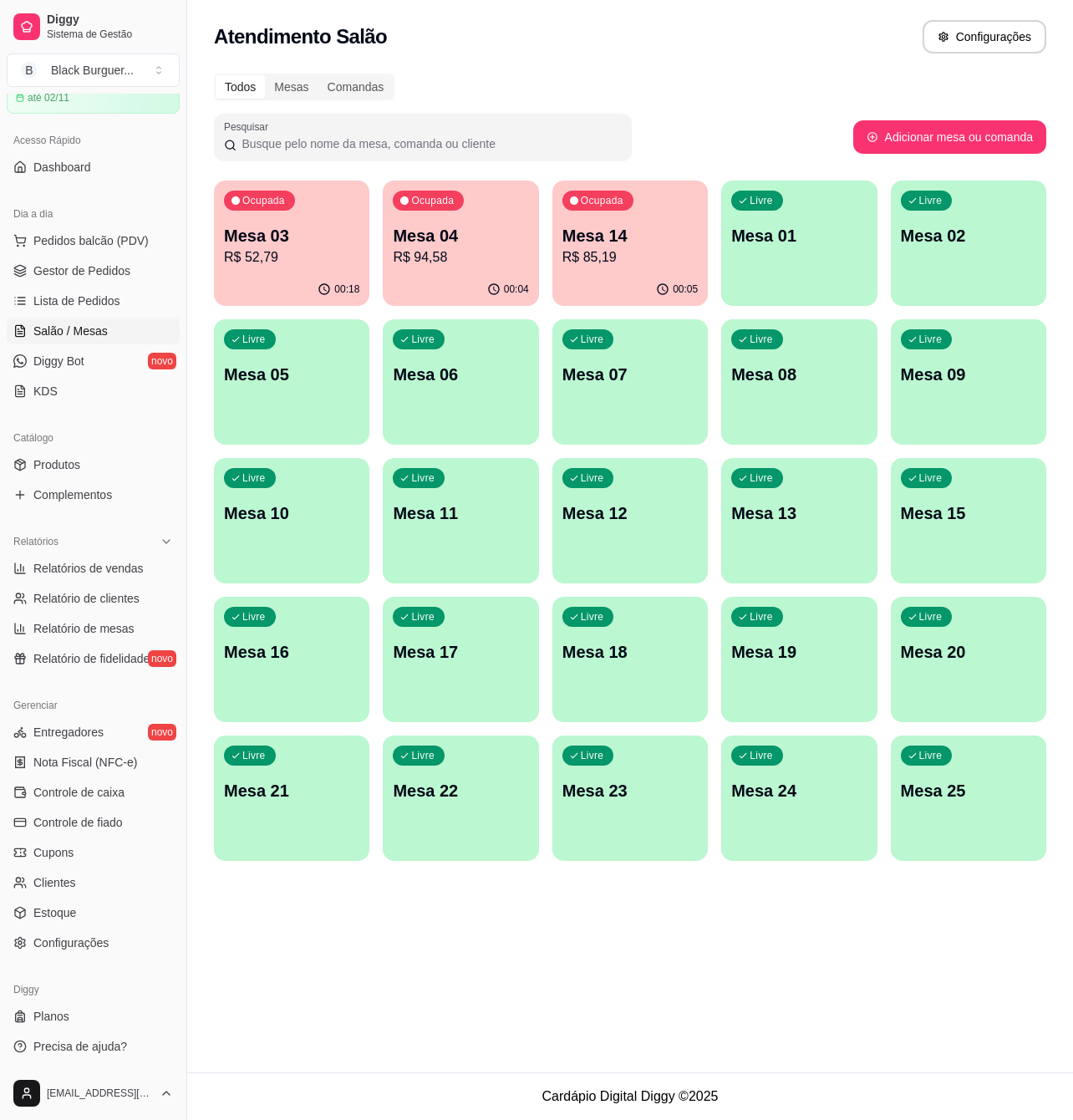
click at [455, 248] on p "R$ 94,58" at bounding box center [460, 258] width 135 height 20
click at [288, 265] on p "R$ 52,79" at bounding box center [291, 258] width 135 height 20
click at [447, 219] on div "Ocupada Mesa 04 R$ 94,58" at bounding box center [460, 227] width 155 height 93
click at [332, 232] on p "Mesa 03" at bounding box center [291, 236] width 132 height 23
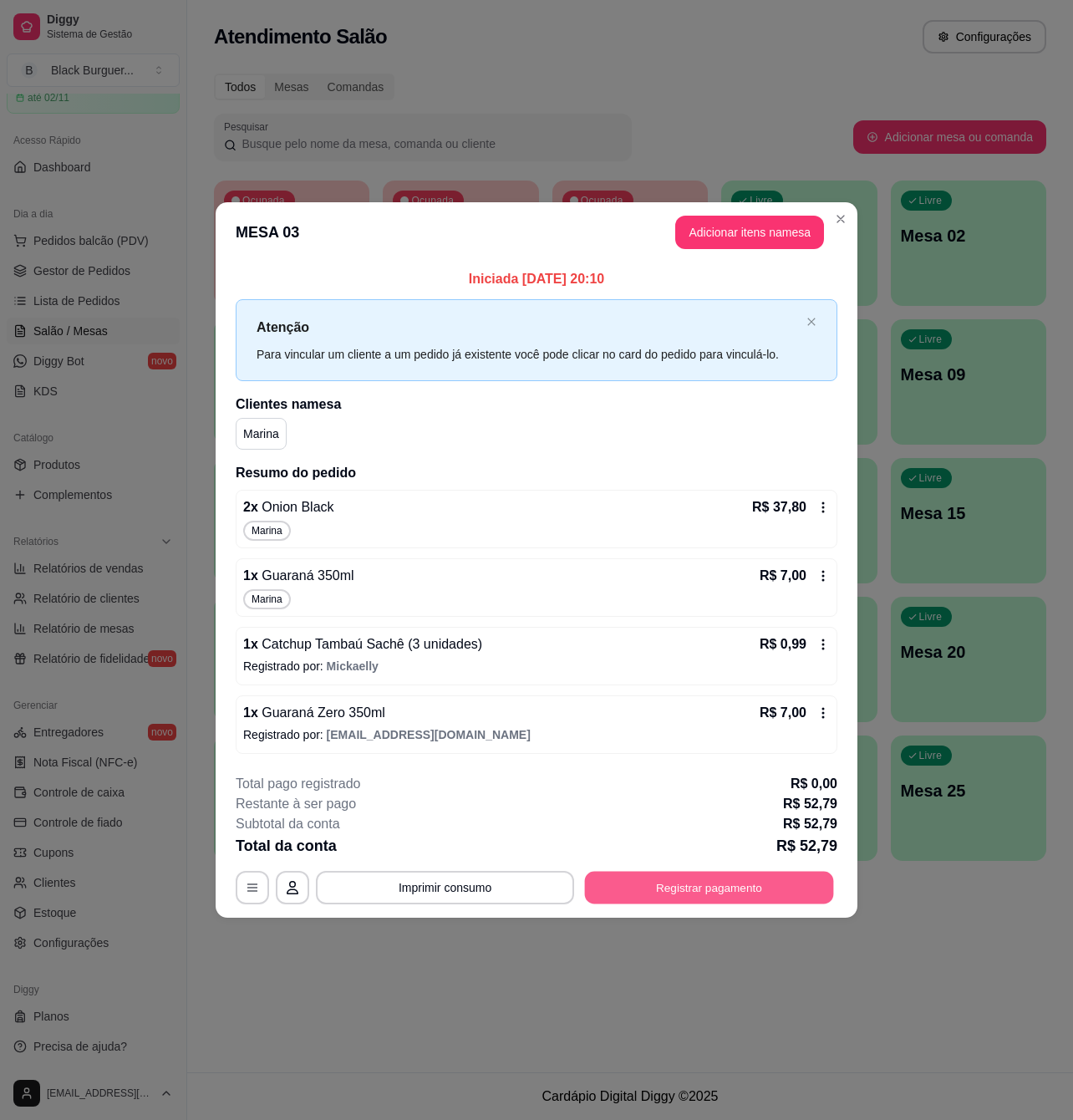
click at [719, 896] on button "Registrar pagamento" at bounding box center [709, 887] width 249 height 33
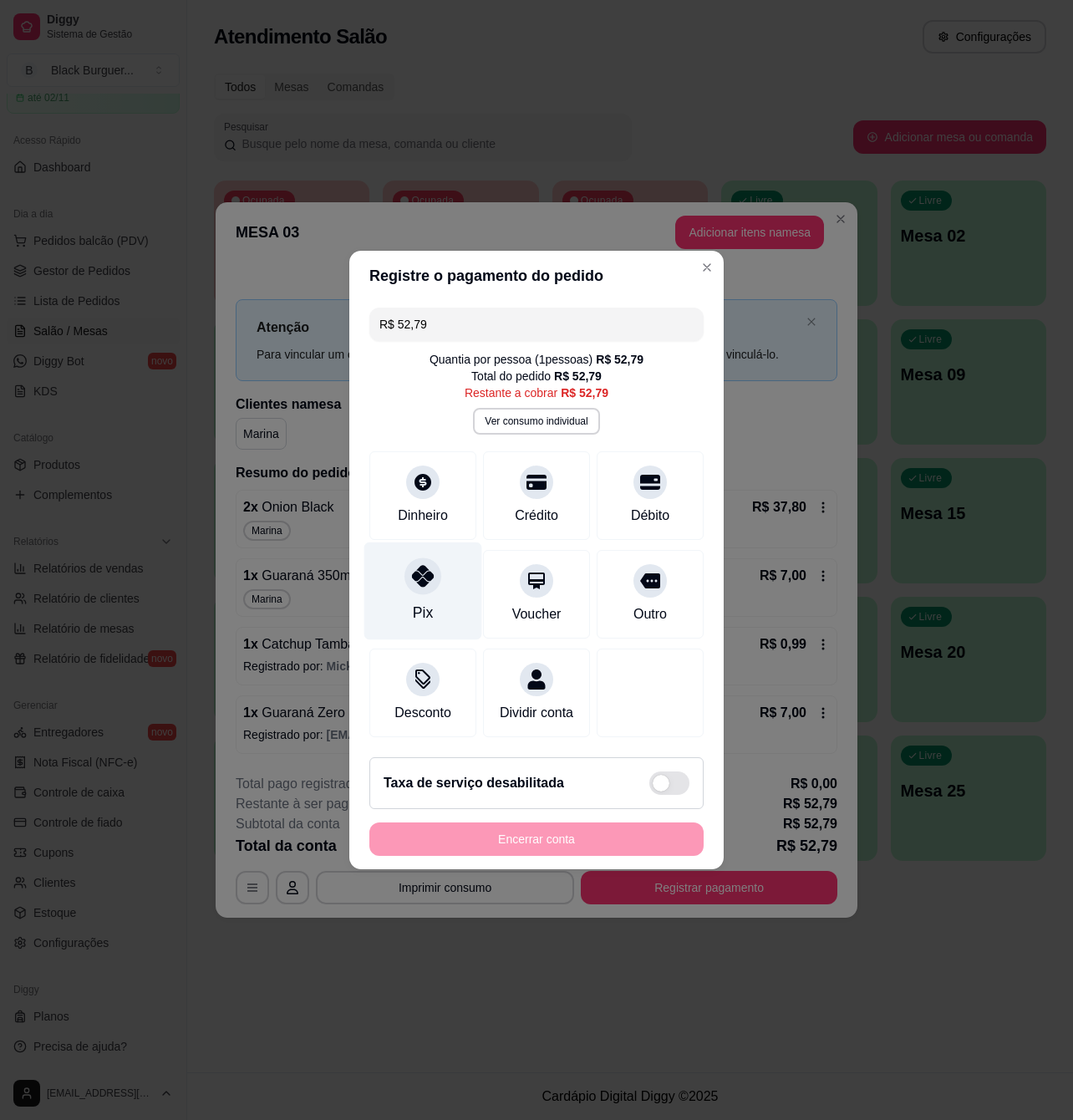
click at [416, 569] on icon at bounding box center [423, 576] width 22 height 22
type input "R$ 0,00"
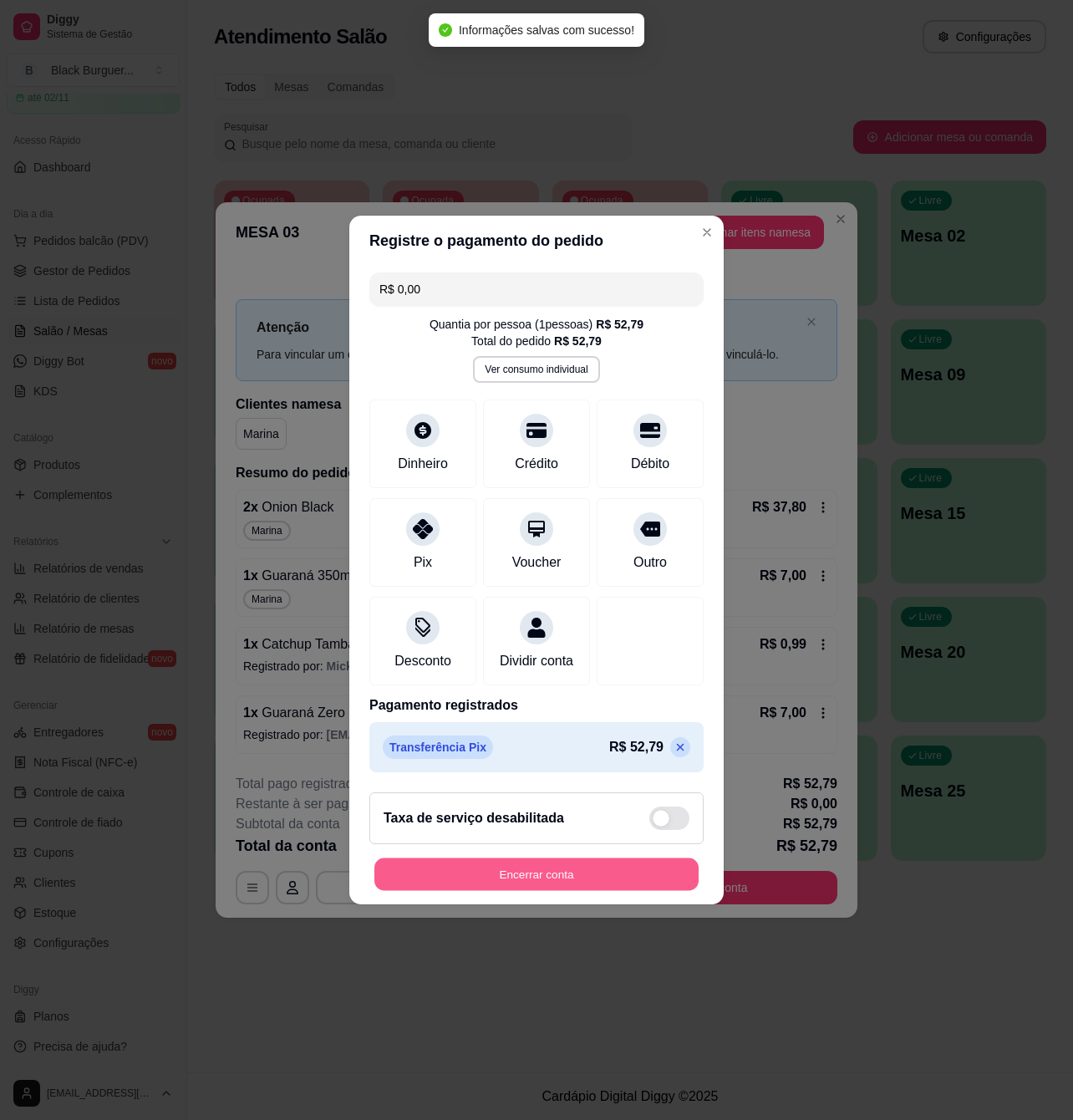
click at [459, 877] on button "Encerrar conta" at bounding box center [536, 874] width 324 height 33
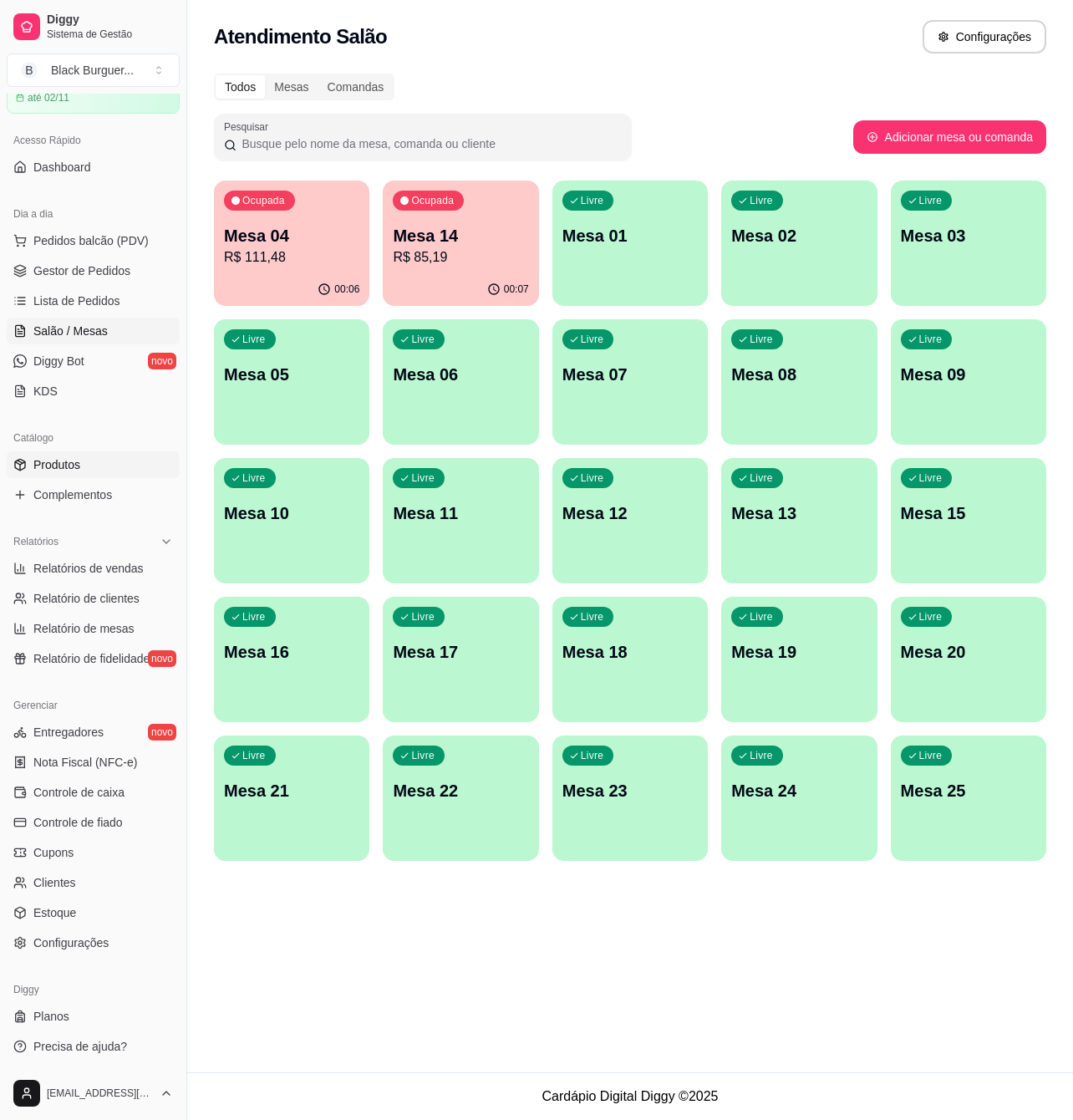
click at [103, 465] on link "Produtos" at bounding box center [93, 465] width 173 height 27
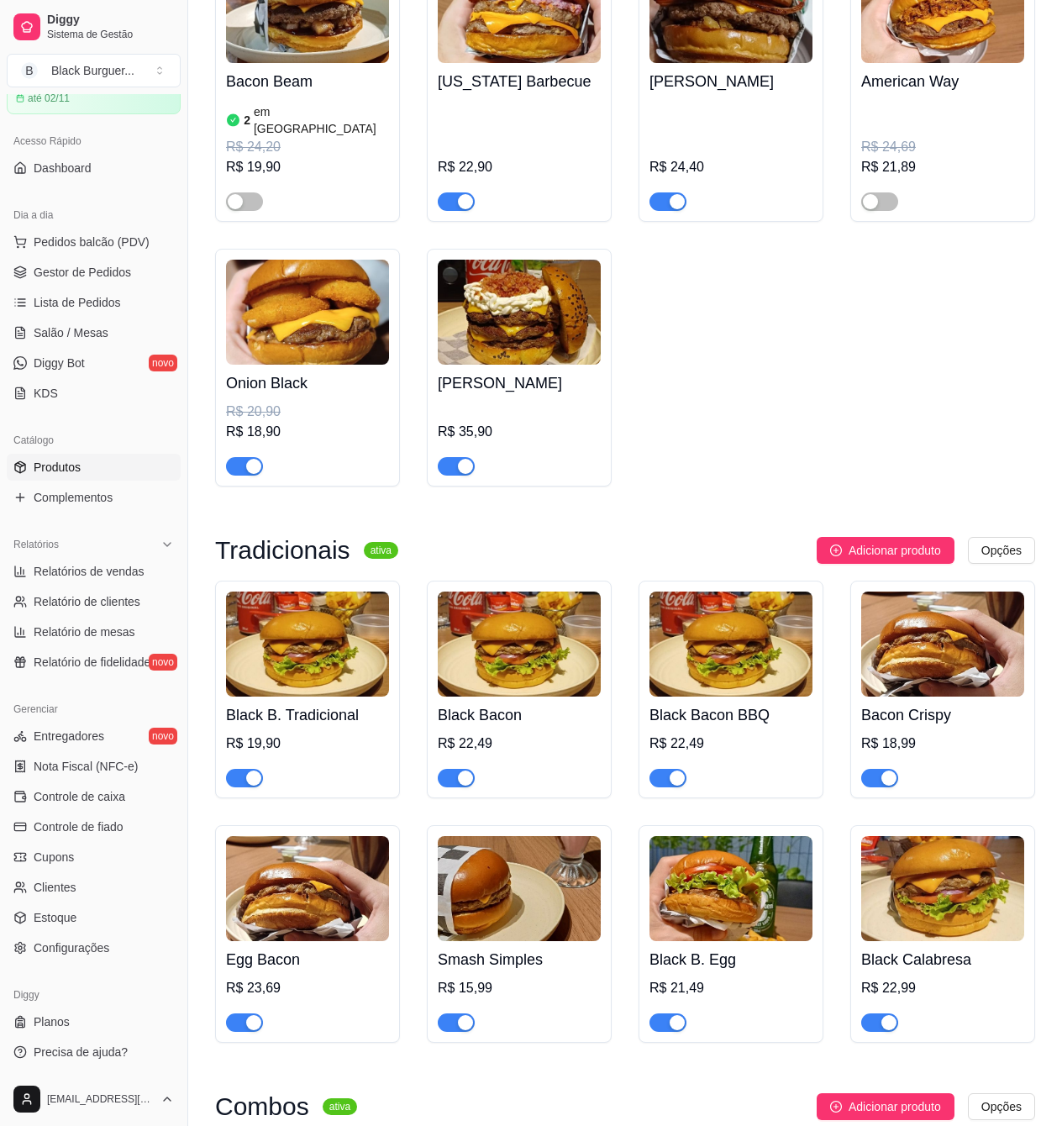
scroll to position [2353, 0]
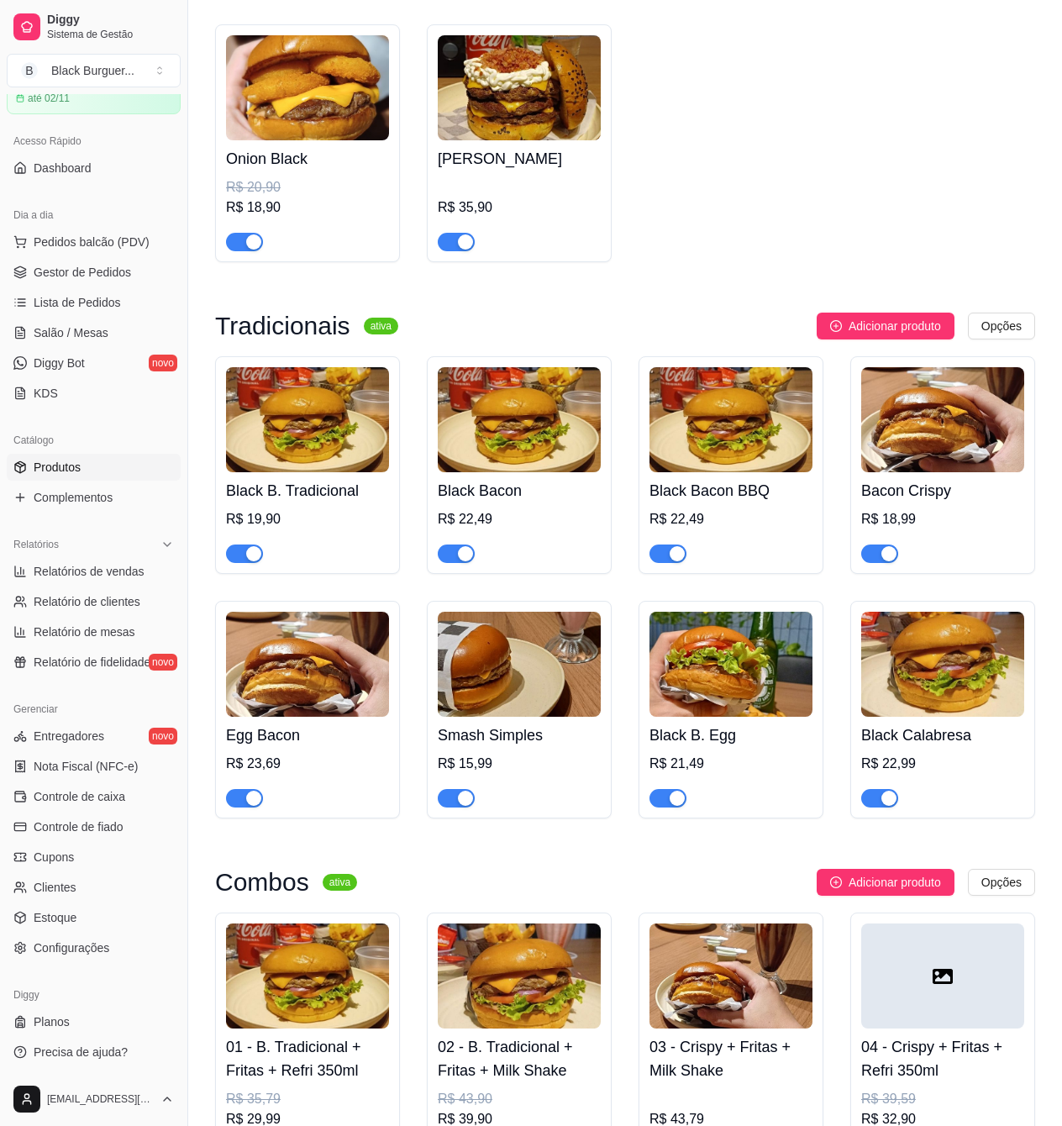
click at [669, 789] on button "button" at bounding box center [668, 798] width 37 height 18
click at [239, 789] on span "button" at bounding box center [244, 798] width 37 height 18
click at [79, 273] on span "Gestor de Pedidos" at bounding box center [82, 272] width 97 height 17
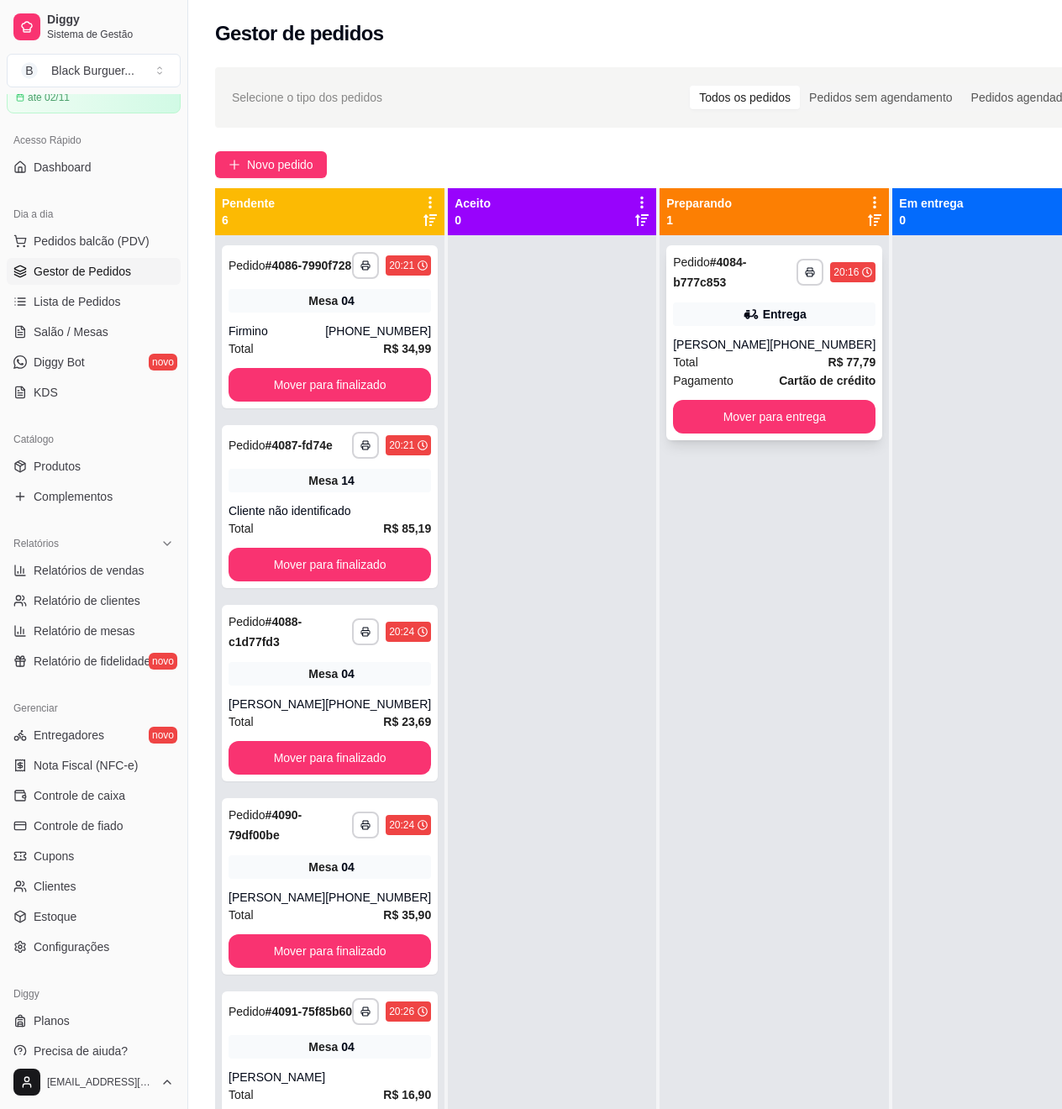
click at [709, 363] on div "Total R$ 77,79" at bounding box center [774, 362] width 203 height 18
click at [113, 315] on link "Lista de Pedidos" at bounding box center [94, 301] width 174 height 27
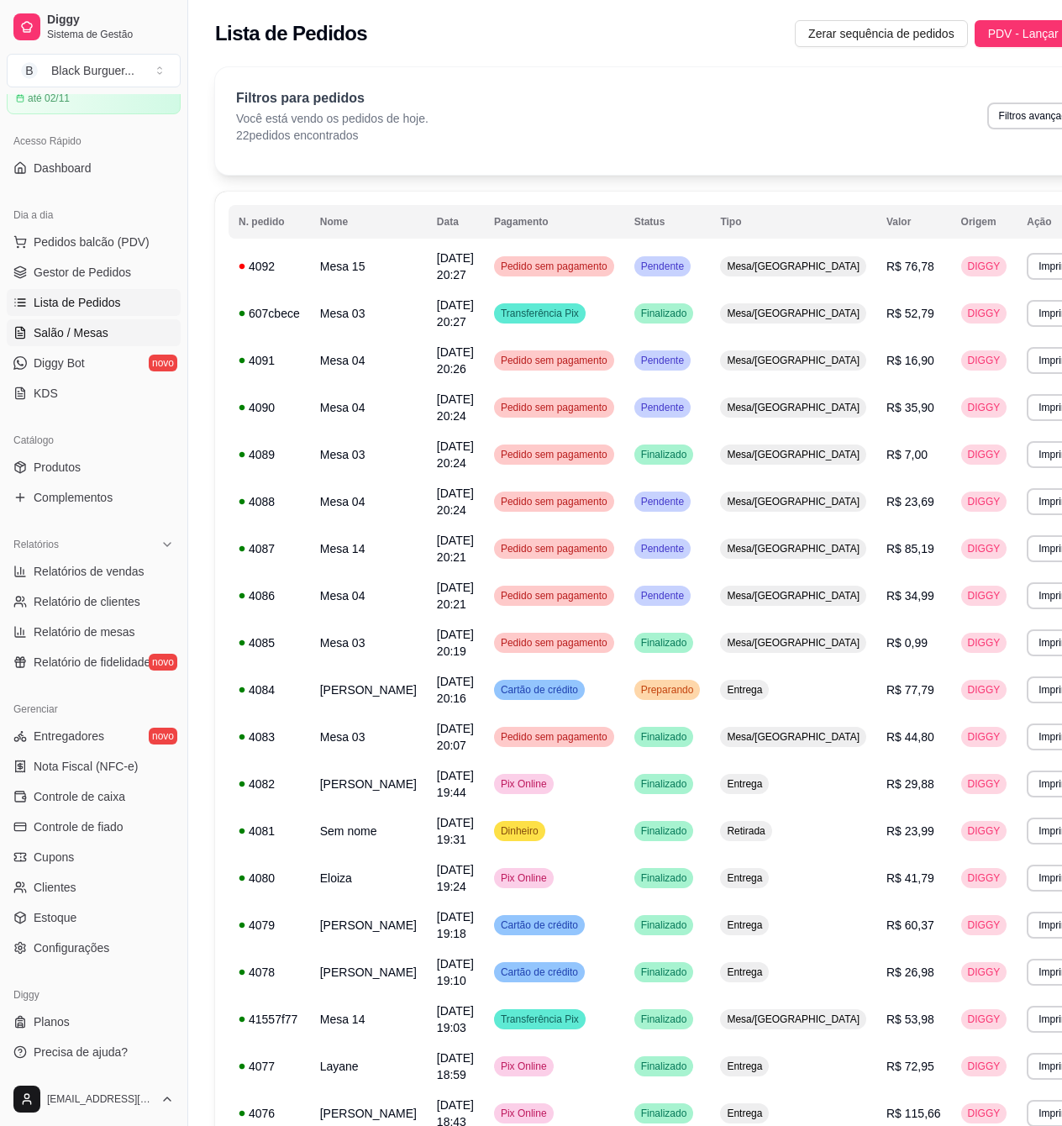
click at [116, 327] on link "Salão / Mesas" at bounding box center [94, 332] width 174 height 27
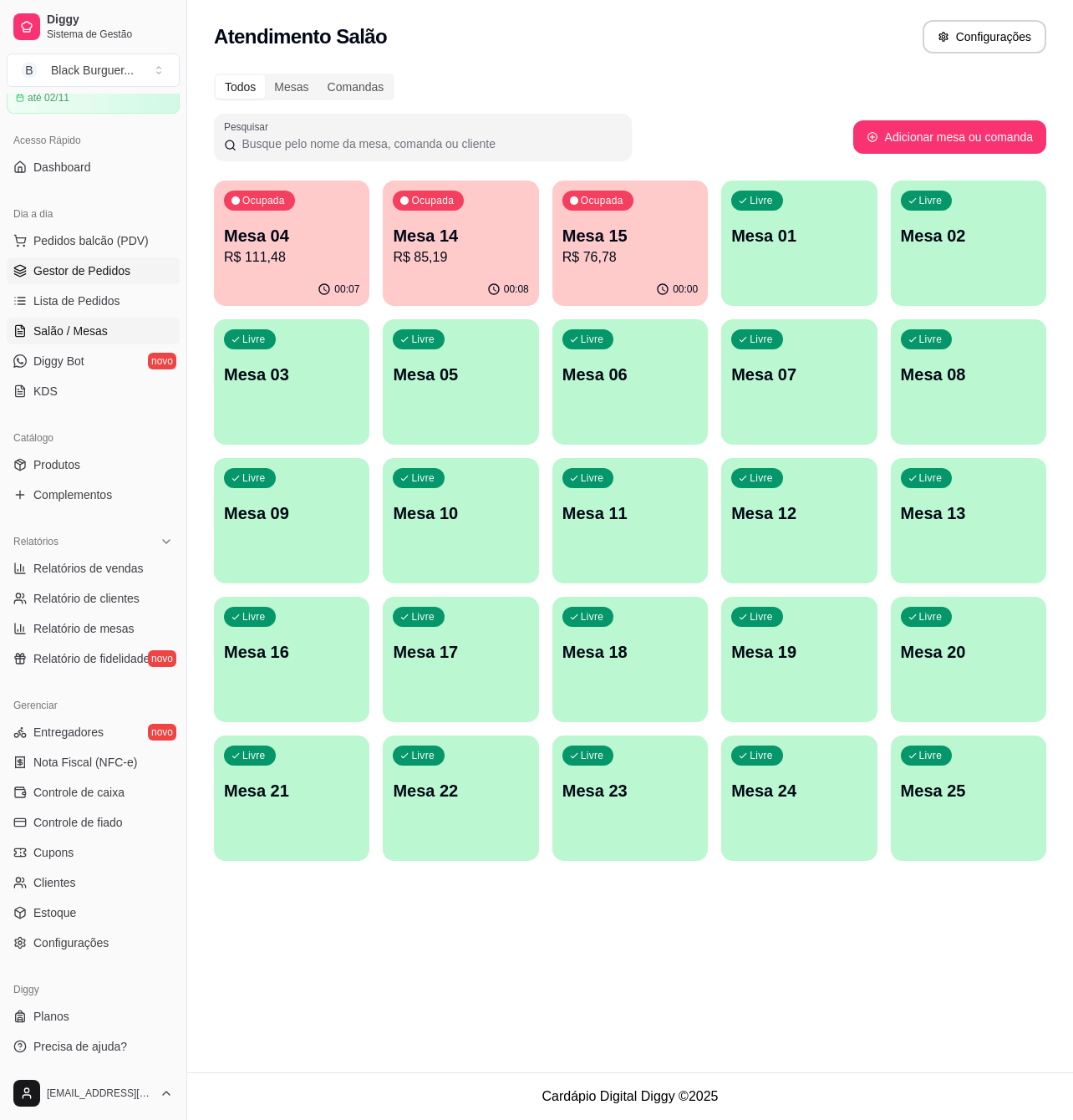
click at [132, 272] on link "Gestor de Pedidos" at bounding box center [93, 271] width 173 height 27
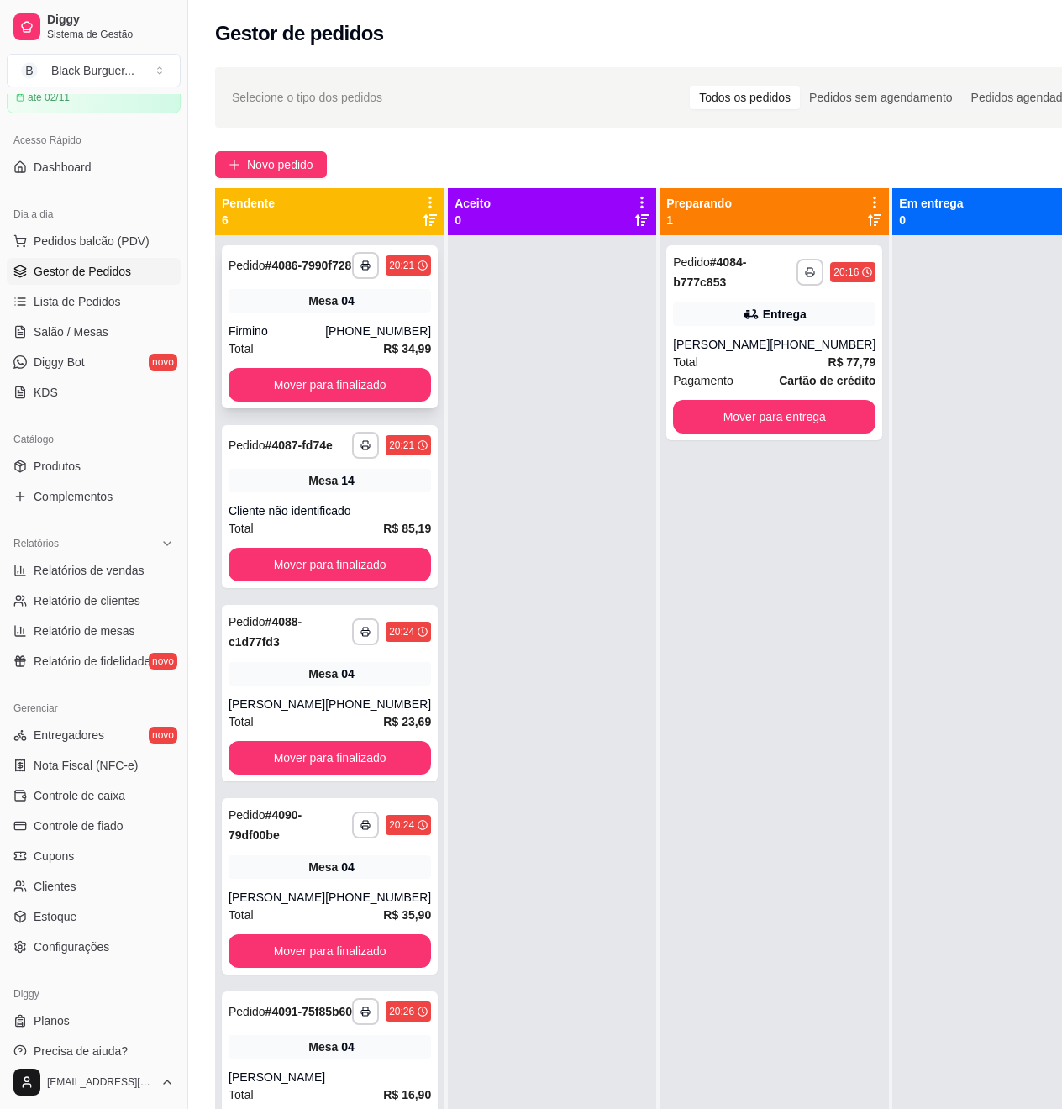
click at [297, 331] on div "**********" at bounding box center [330, 326] width 216 height 163
click at [261, 492] on div "Mesa 14" at bounding box center [330, 481] width 203 height 24
click at [262, 686] on div "Mesa 04" at bounding box center [330, 674] width 203 height 24
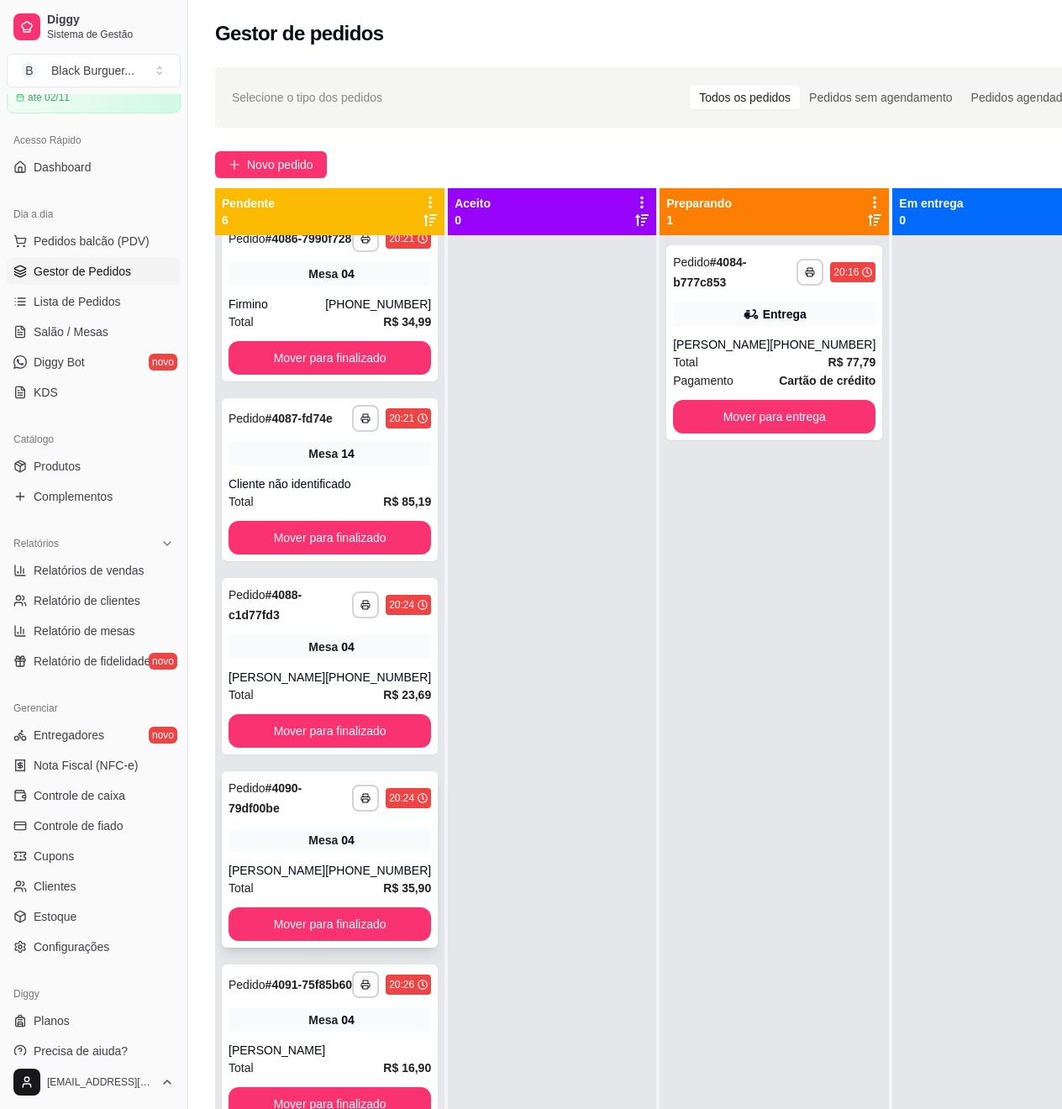
click at [287, 835] on div "Mesa 04" at bounding box center [330, 841] width 203 height 24
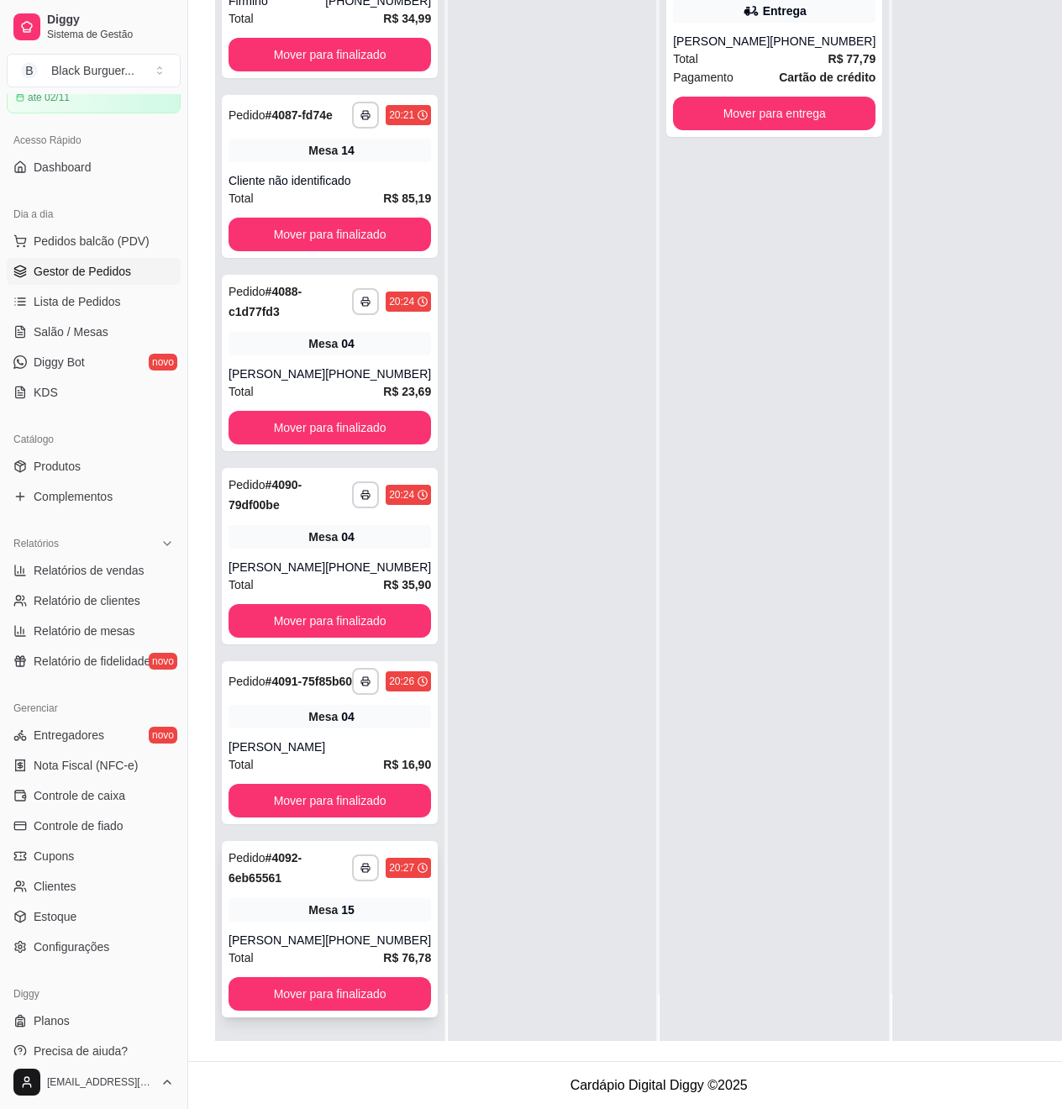
click at [347, 908] on div "**********" at bounding box center [330, 929] width 216 height 176
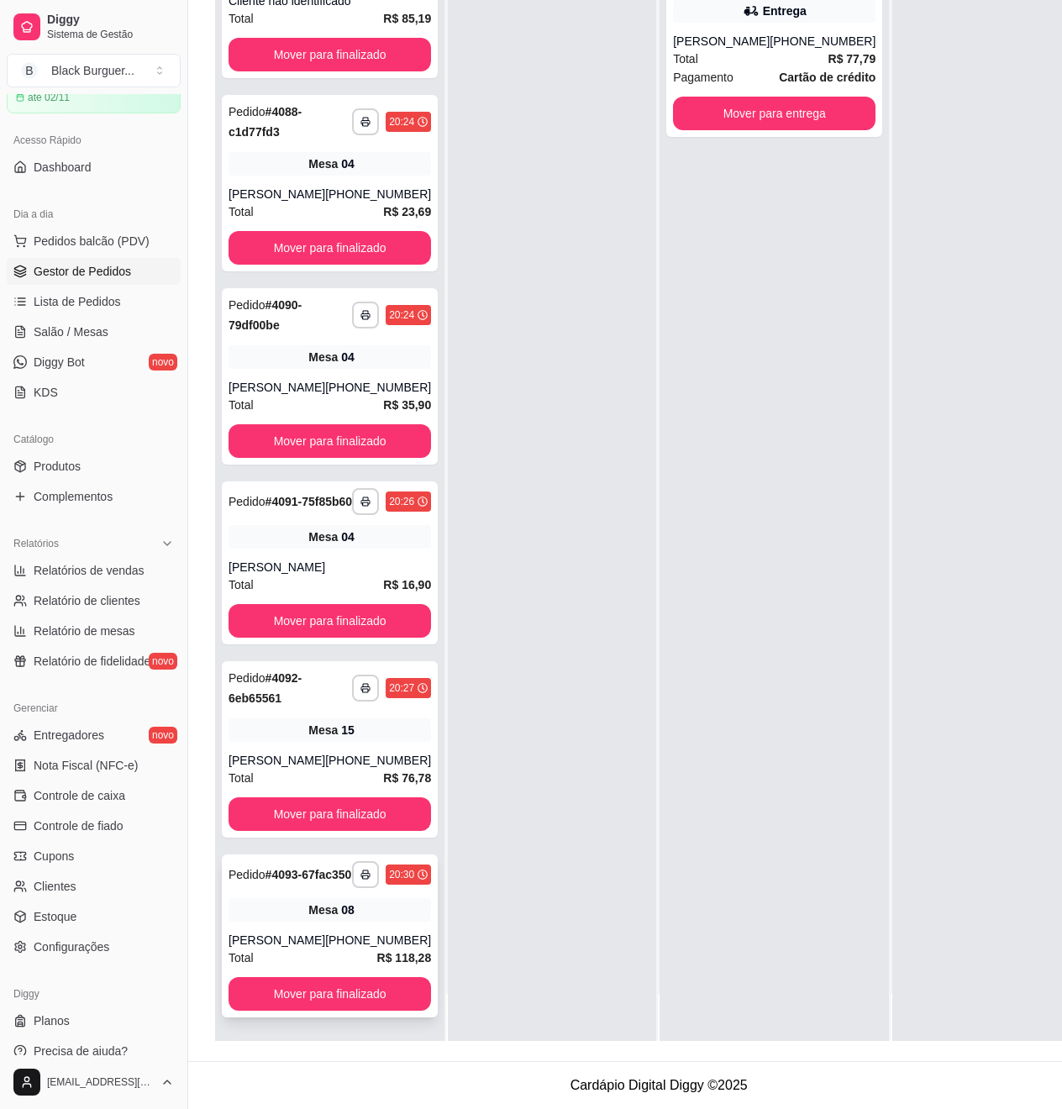
scroll to position [273, 0]
click at [338, 939] on div "[PHONE_NUMBER]" at bounding box center [378, 940] width 106 height 17
click at [309, 942] on div "**********" at bounding box center [330, 936] width 216 height 163
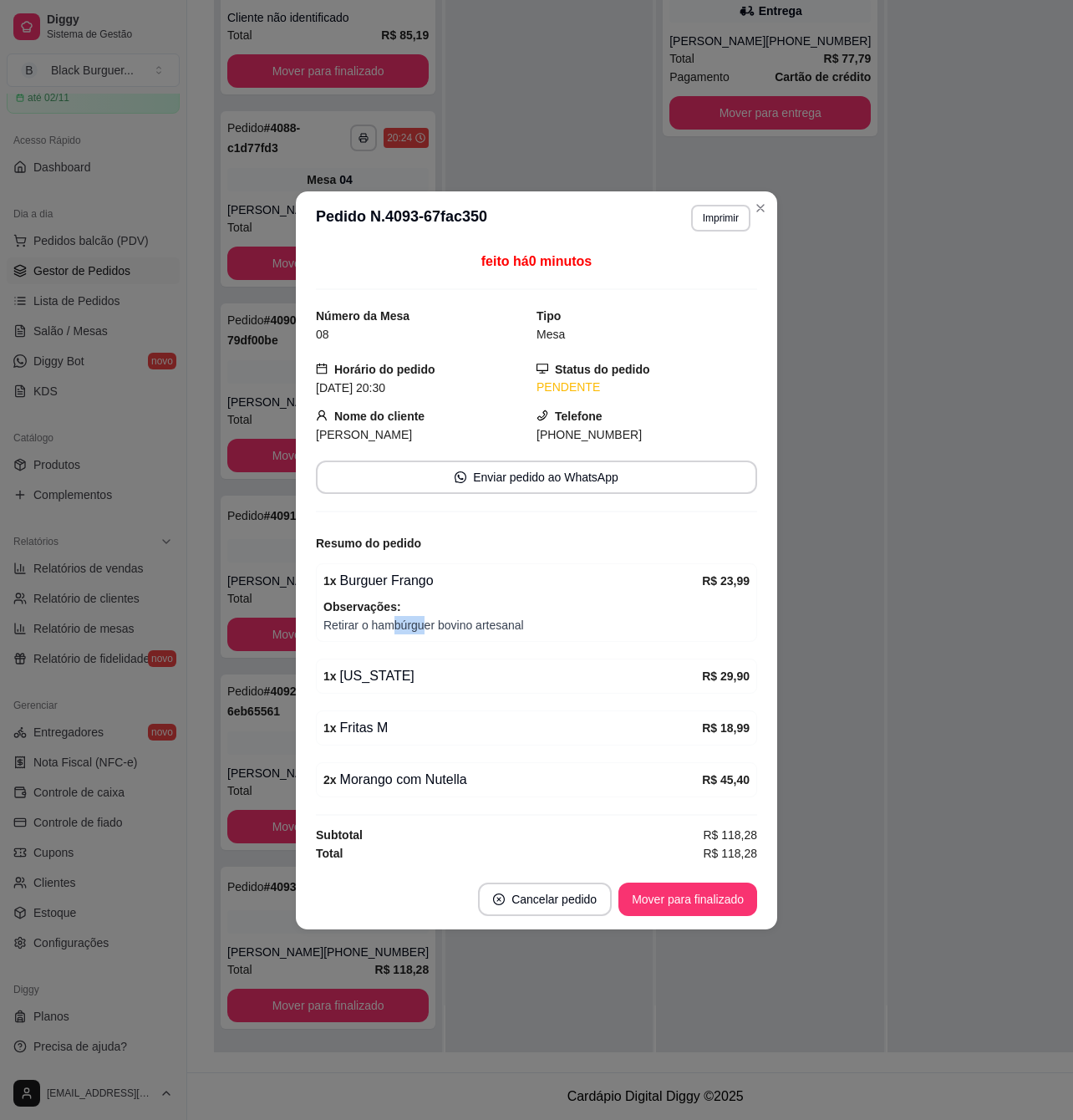
drag, startPoint x: 395, startPoint y: 621, endPoint x: 435, endPoint y: 622, distance: 40.0
click at [432, 622] on span "Retirar o hambúrguer bovino artesanal" at bounding box center [536, 625] width 427 height 18
click at [435, 622] on span "Retirar o hambúrguer bovino artesanal" at bounding box center [536, 625] width 427 height 18
drag, startPoint x: 419, startPoint y: 623, endPoint x: 455, endPoint y: 626, distance: 36.1
click at [454, 626] on span "Retirar o hambúrguer bovino artesanal" at bounding box center [536, 625] width 427 height 18
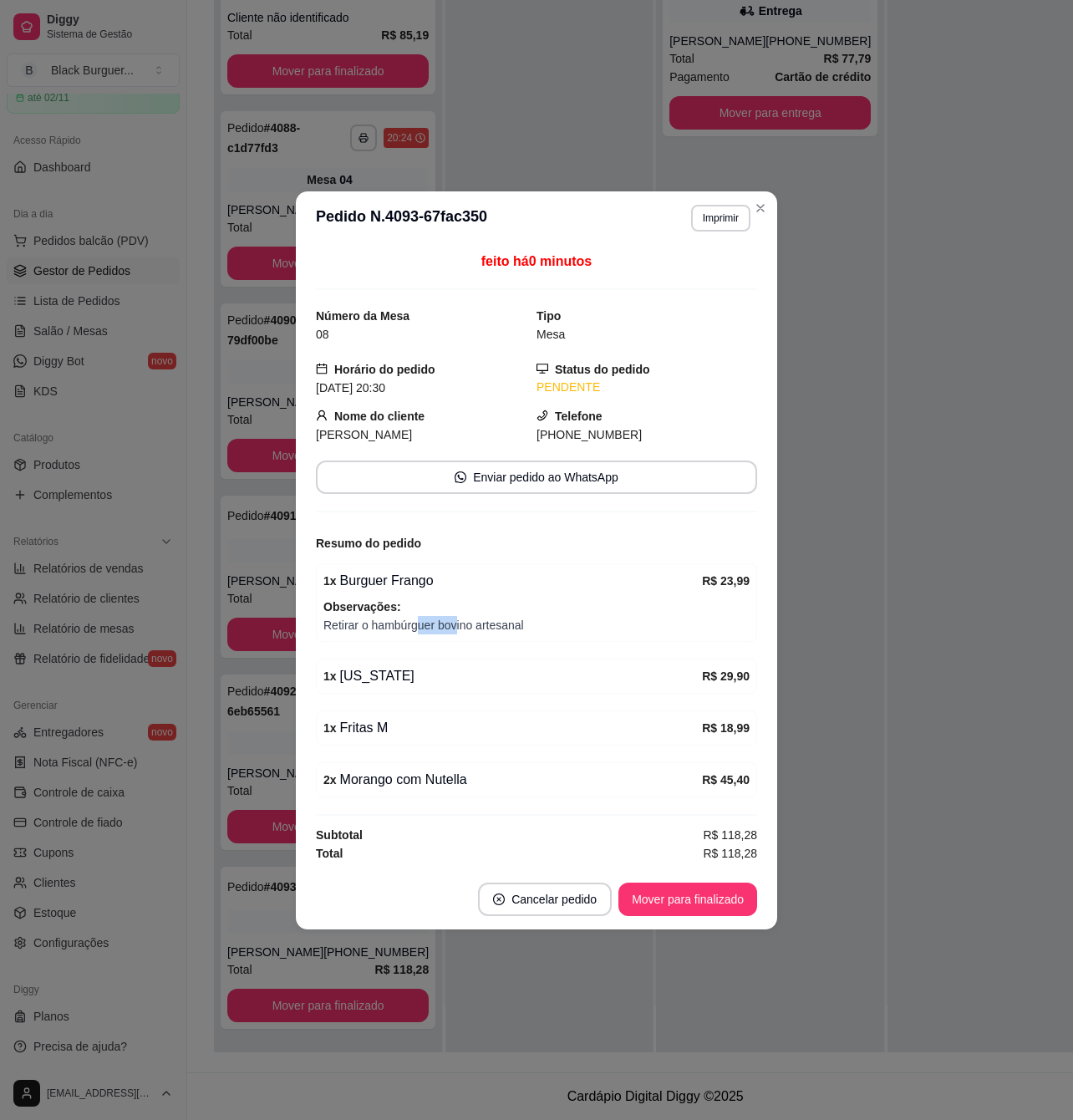
click at [455, 626] on span "Retirar o hambúrguer bovino artesanal" at bounding box center [536, 625] width 427 height 18
drag, startPoint x: 447, startPoint y: 626, endPoint x: 478, endPoint y: 626, distance: 31.0
click at [478, 626] on span "Retirar o hambúrguer bovino artesanal" at bounding box center [536, 625] width 427 height 18
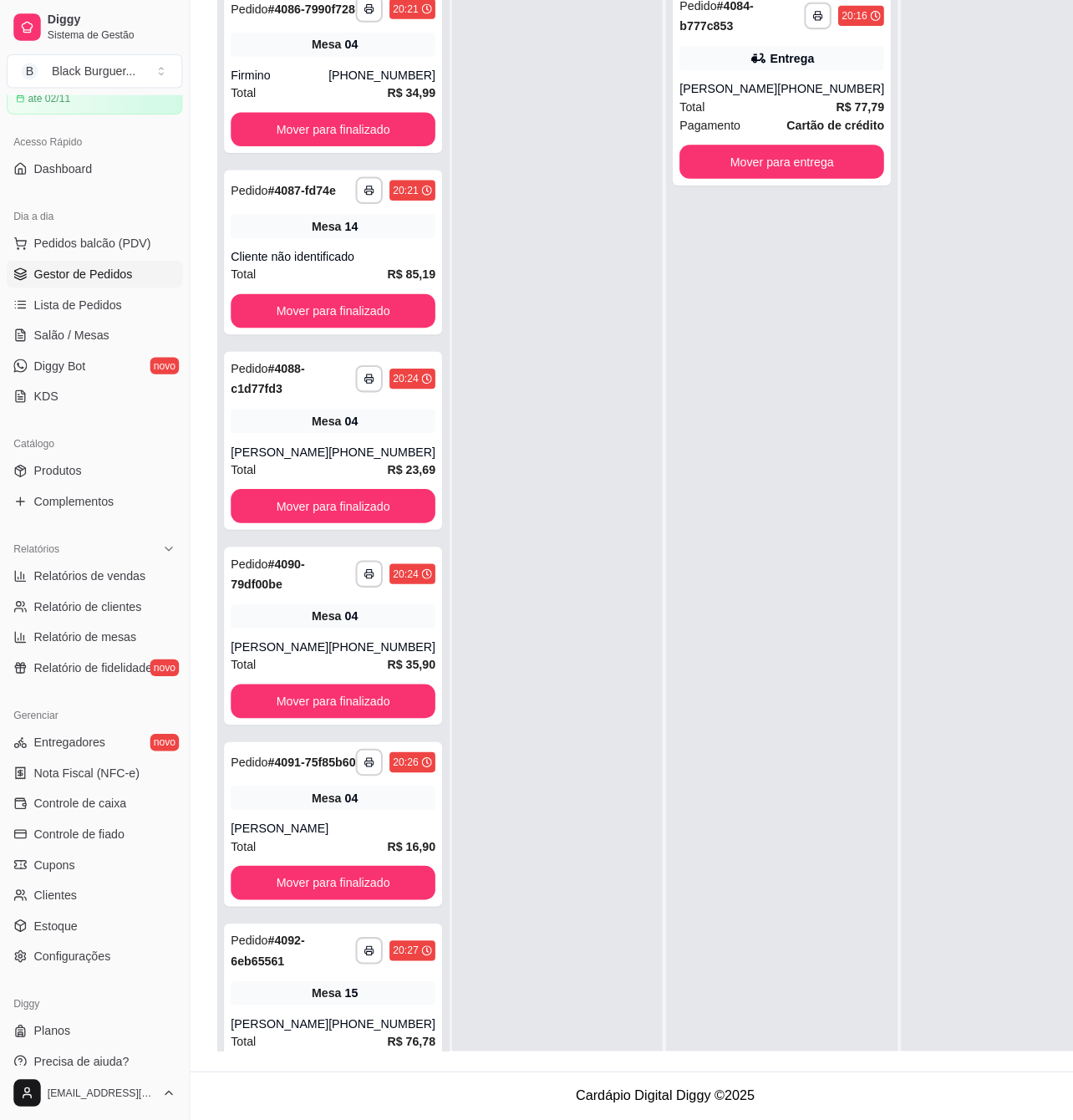
scroll to position [0, 0]
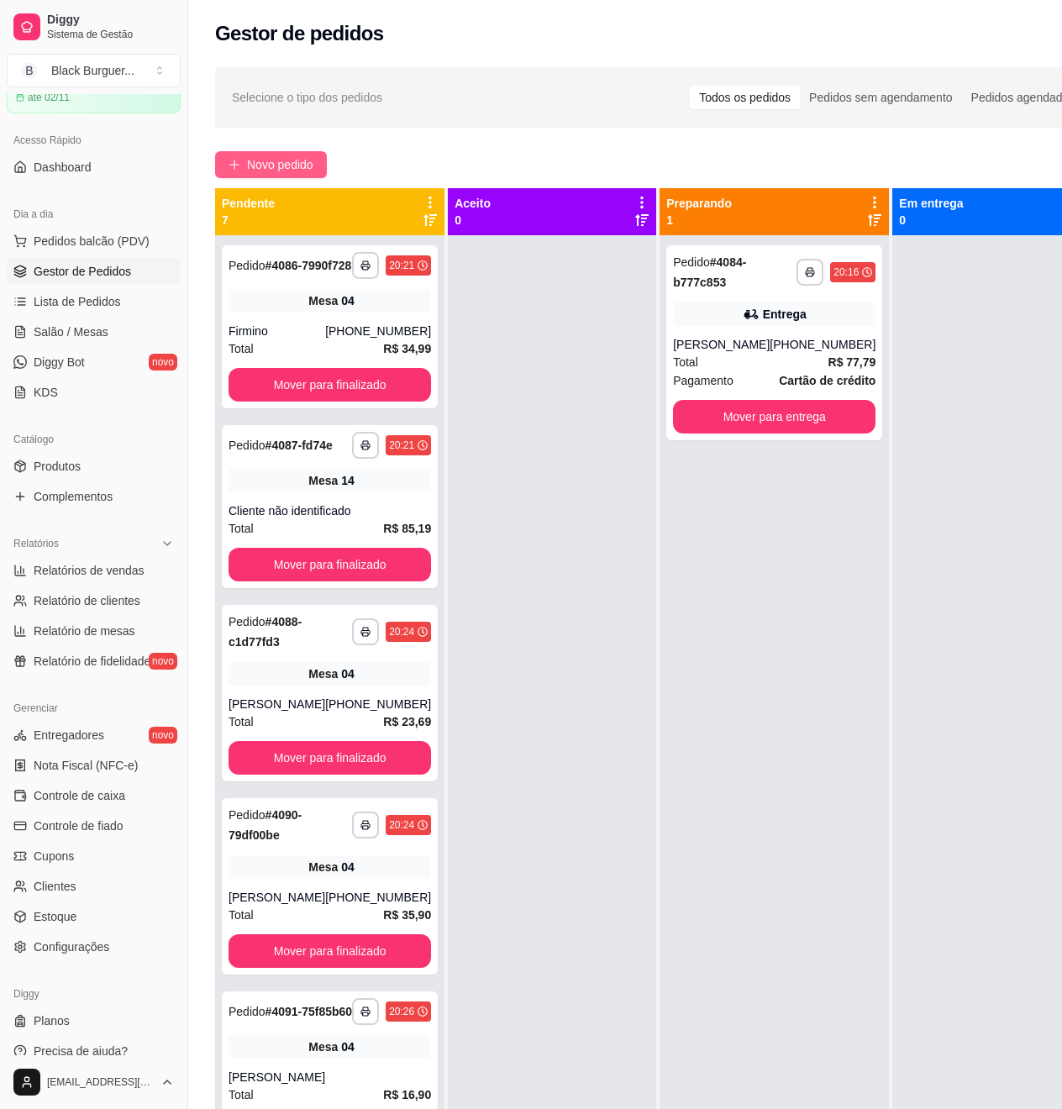
click at [289, 162] on span "Novo pedido" at bounding box center [280, 164] width 66 height 18
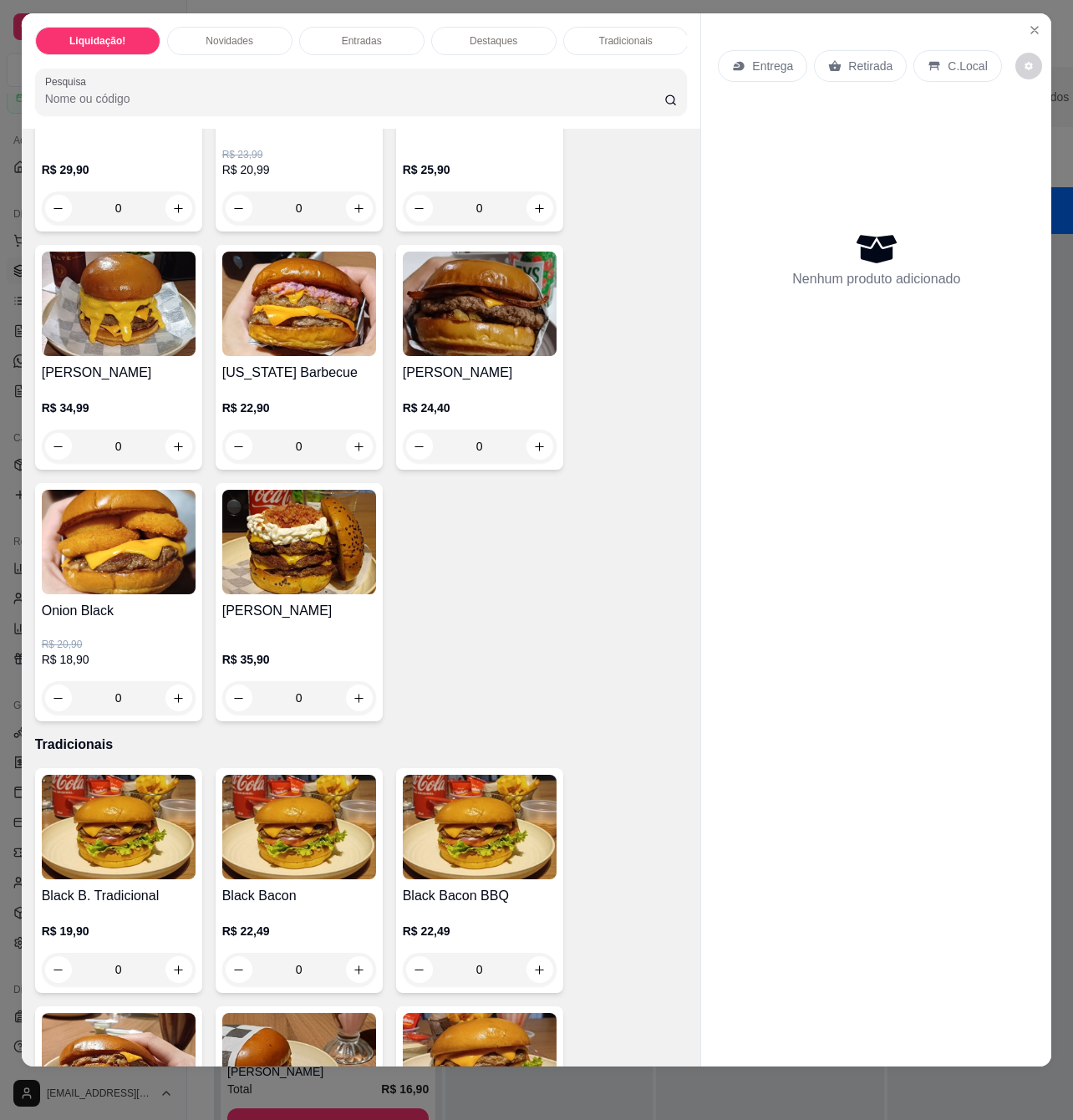
scroll to position [1448, 0]
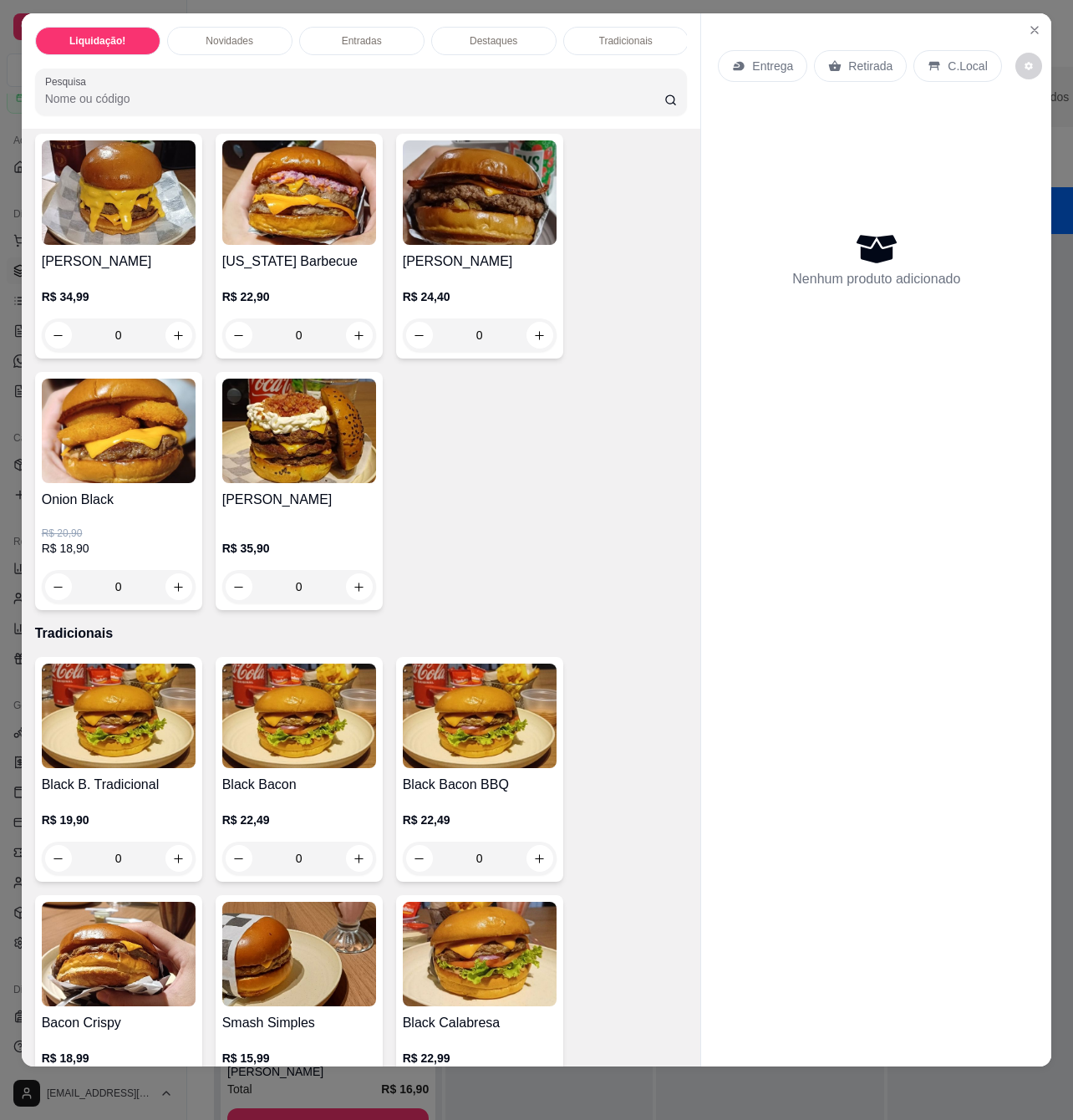
click at [275, 806] on div "R$ 22,49 0" at bounding box center [299, 835] width 154 height 81
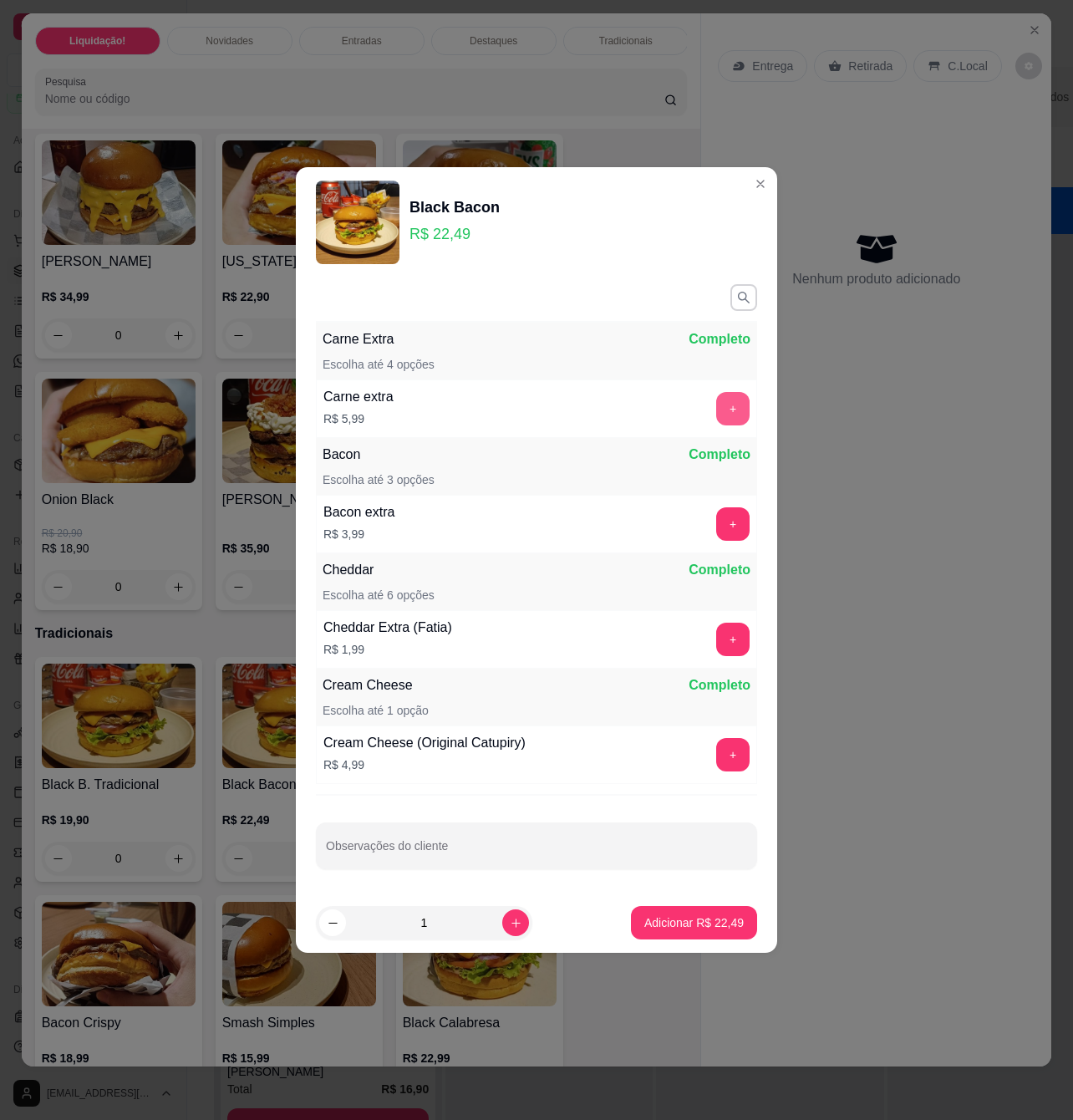
click at [719, 410] on button "+" at bounding box center [733, 409] width 34 height 34
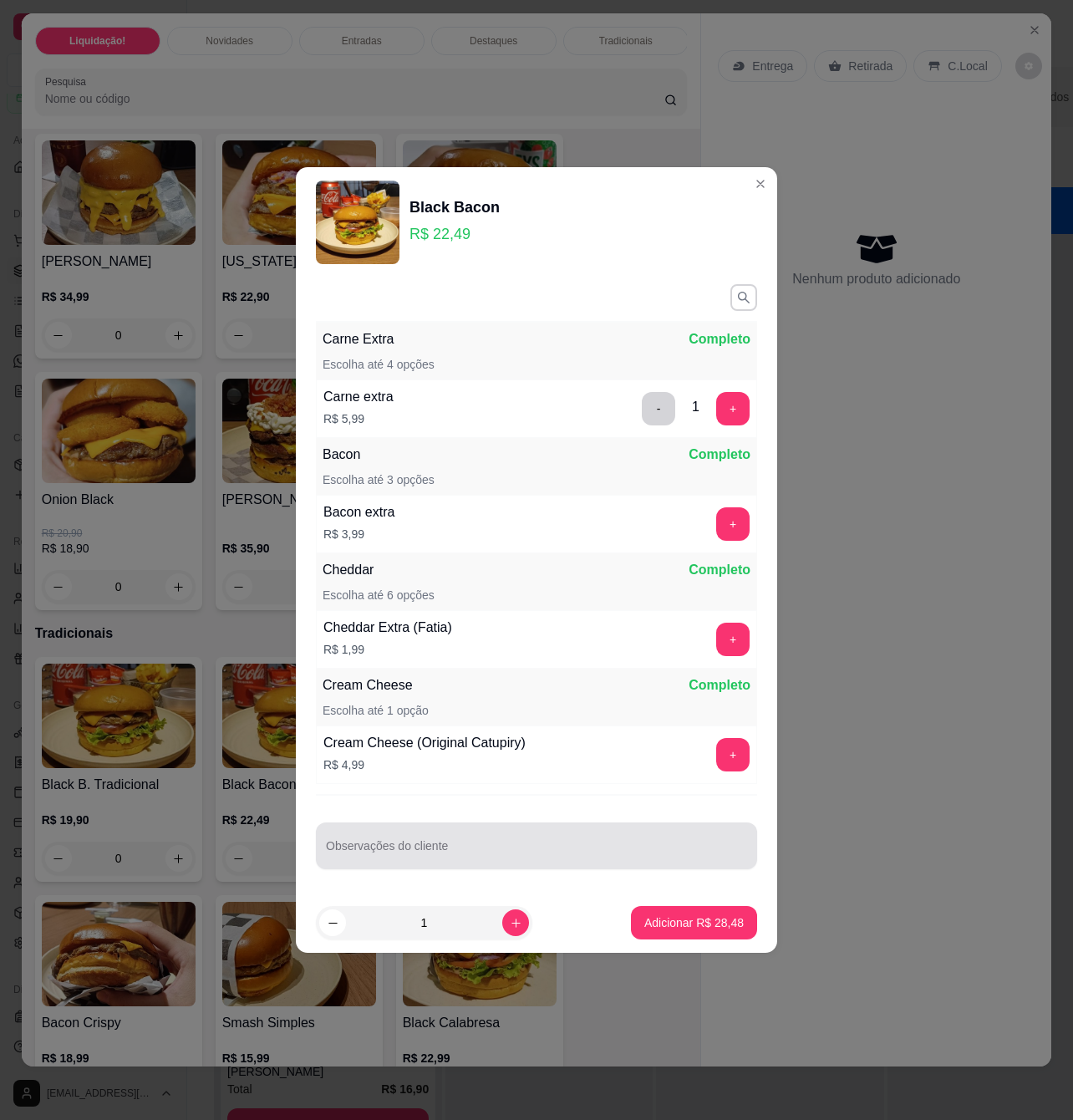
click at [542, 833] on div at bounding box center [537, 846] width 422 height 34
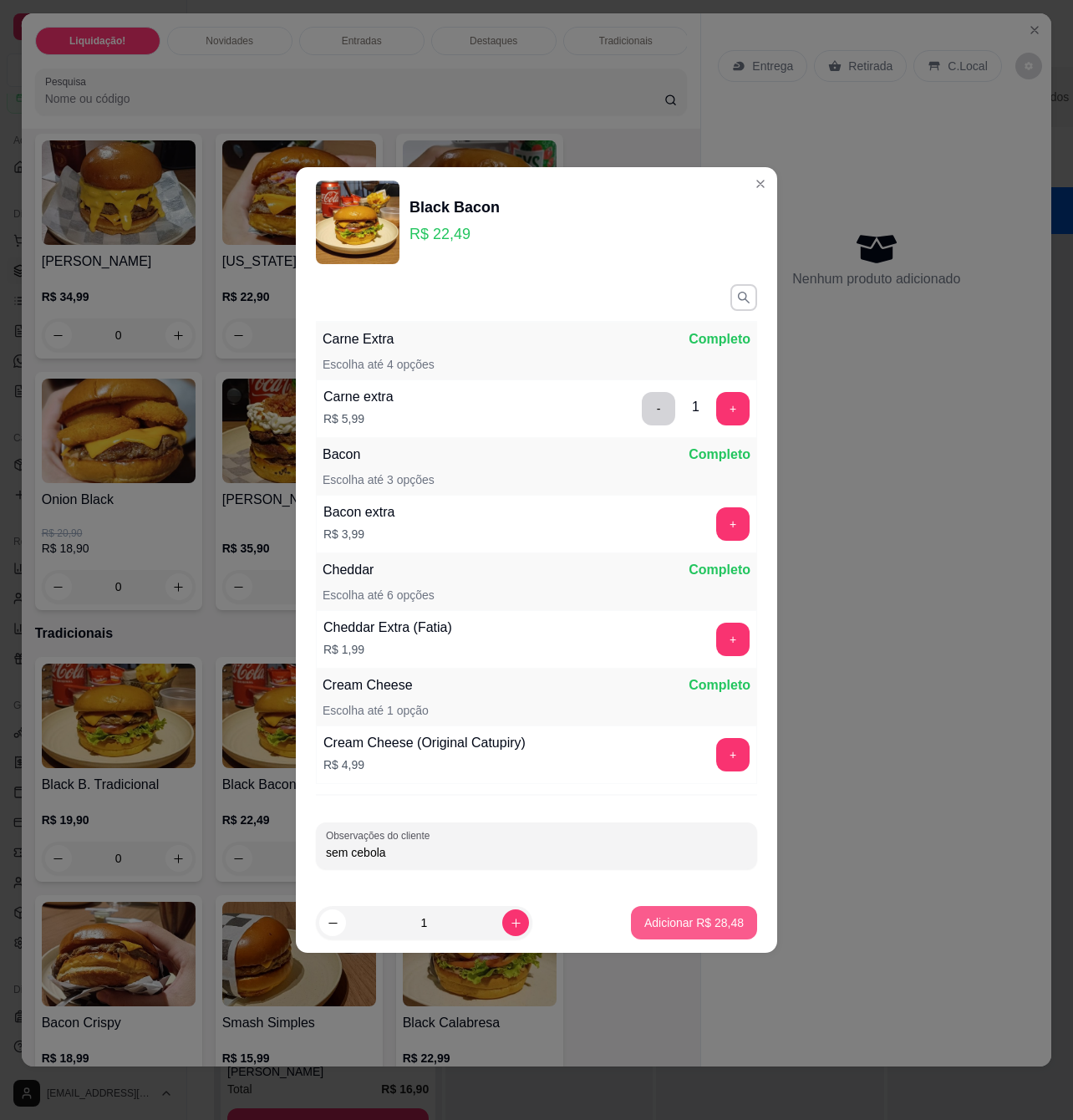
type input "sem cebola"
click at [662, 927] on p "Adicionar R$ 28,48" at bounding box center [694, 922] width 99 height 17
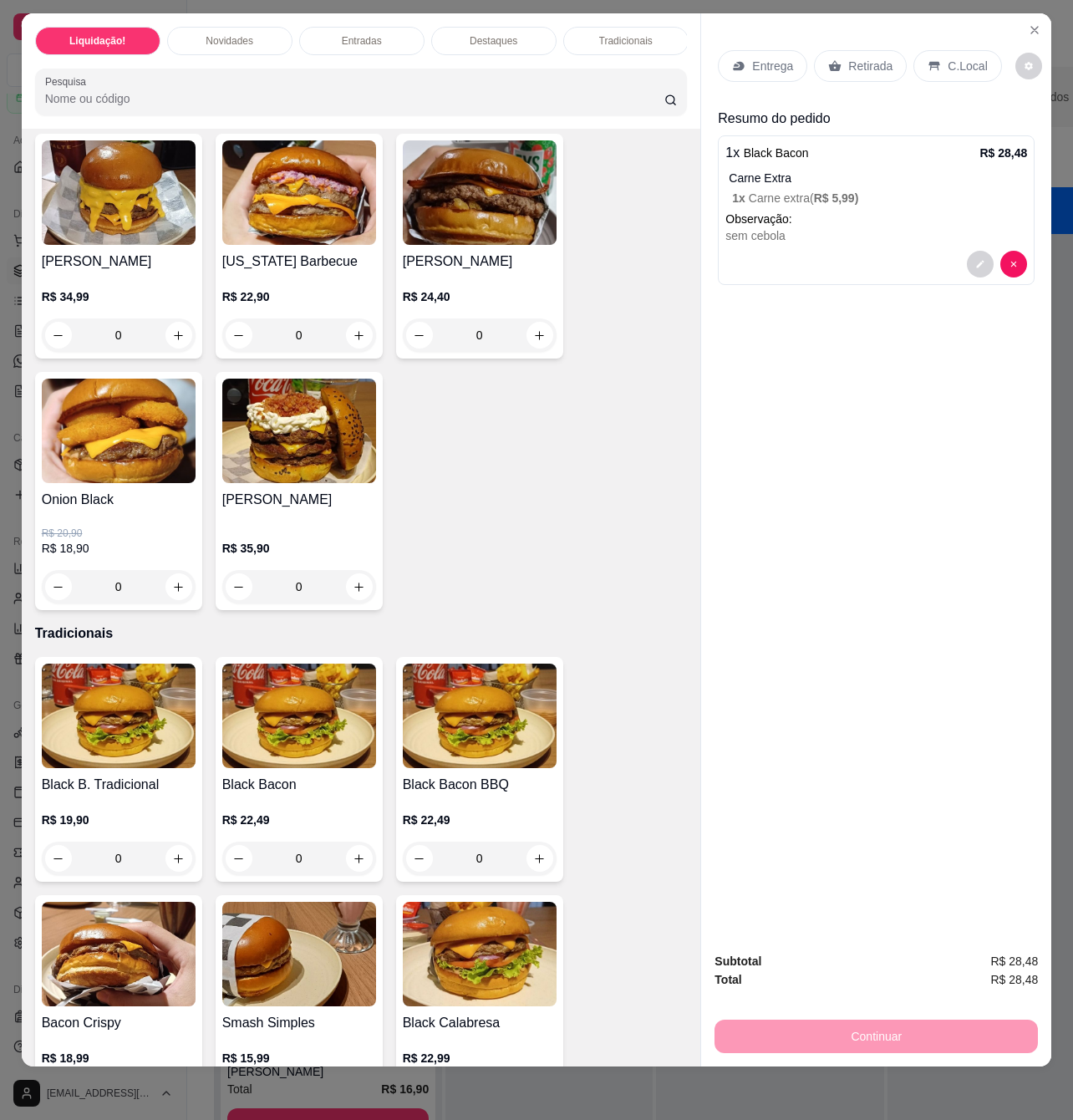
click at [777, 58] on p "Entrega" at bounding box center [772, 66] width 41 height 17
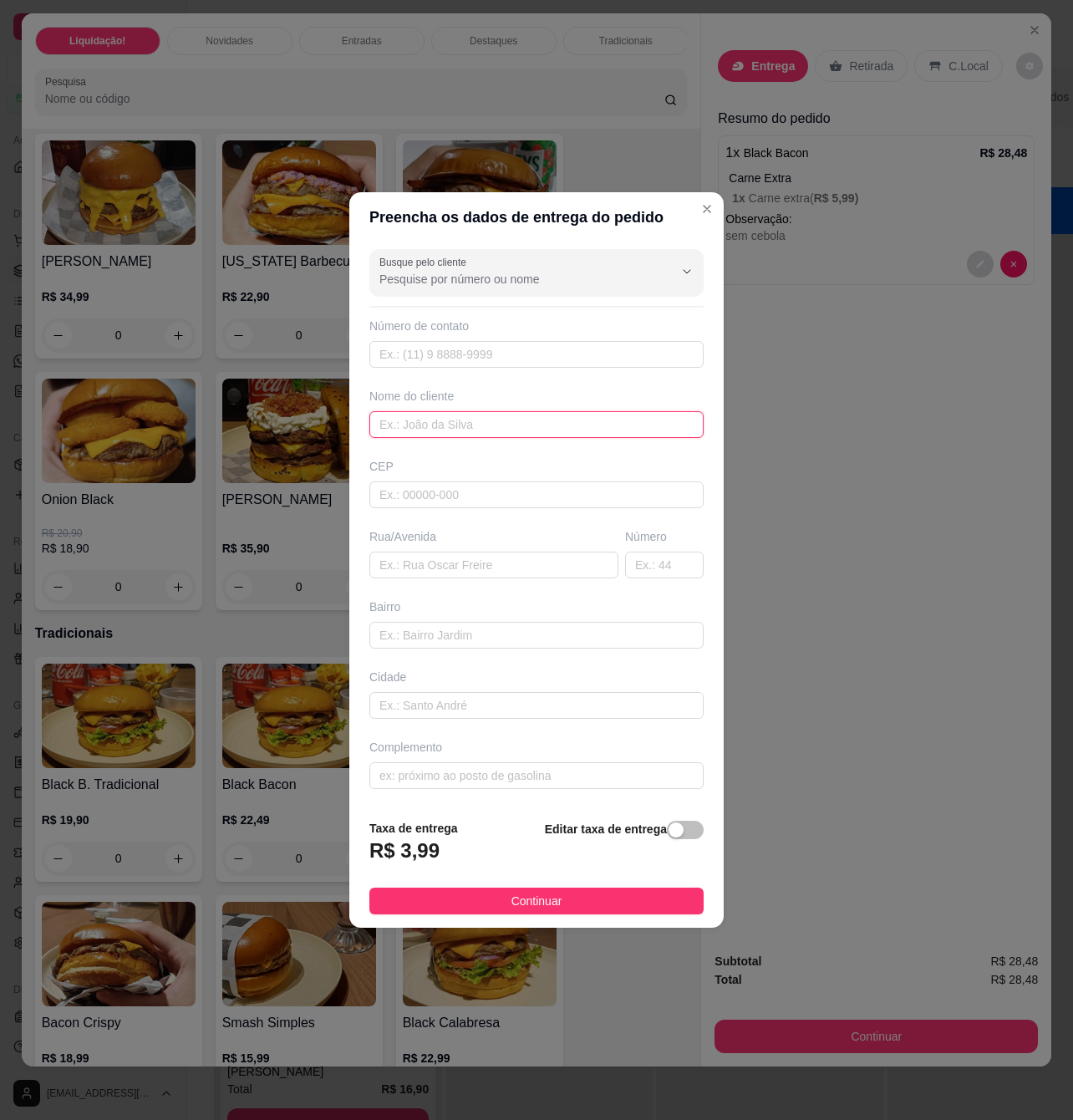
click at [518, 425] on input "text" at bounding box center [536, 424] width 334 height 27
type input "[PERSON_NAME]"
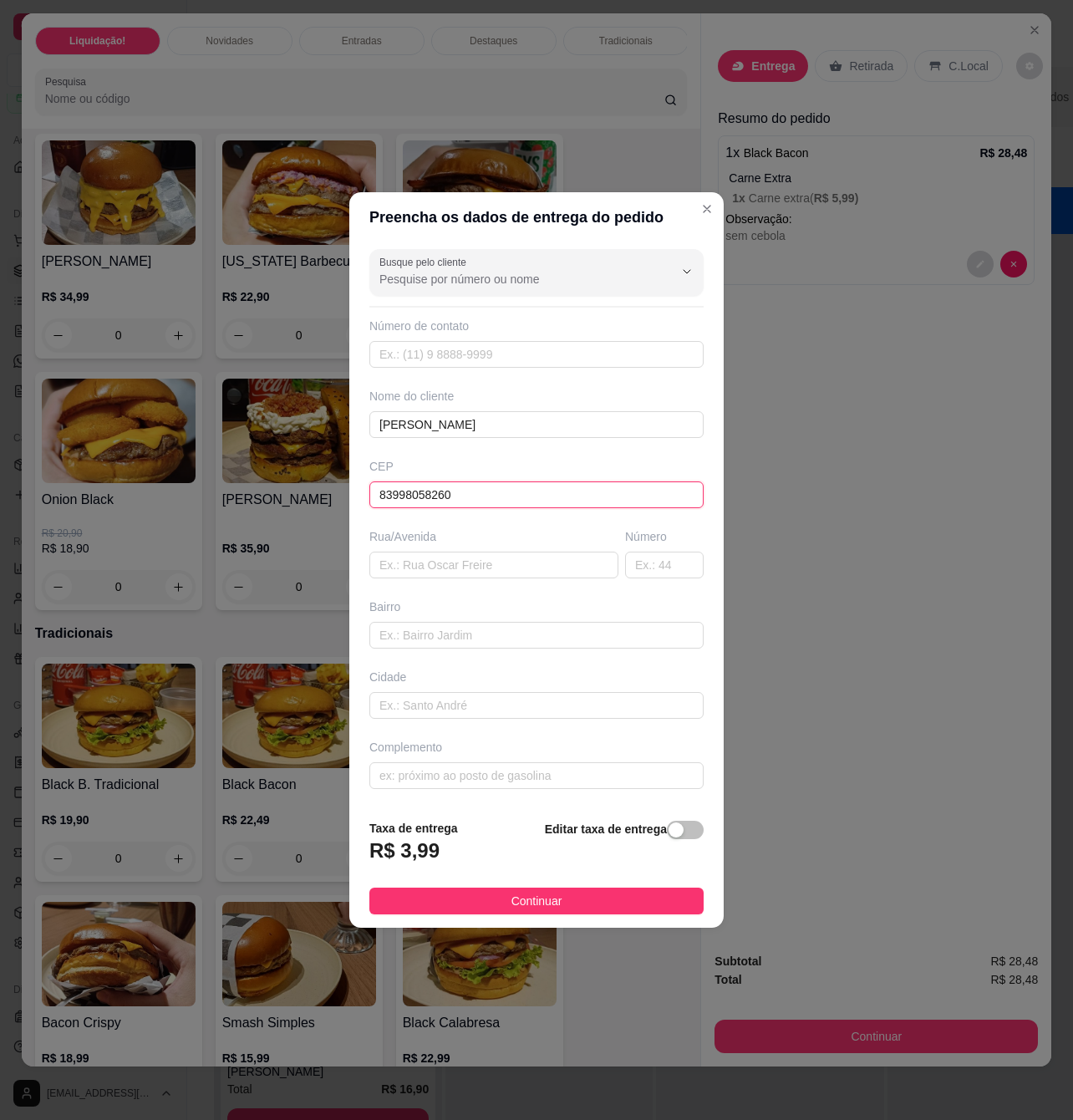
type input "83998058260"
click at [665, 706] on input "text" at bounding box center [536, 705] width 334 height 27
click at [495, 780] on input "text" at bounding box center [536, 775] width 334 height 27
paste input "[STREET_ADDRESS][PERSON_NAME], ao lado do pet shop toca do hary, em frente ao a…"
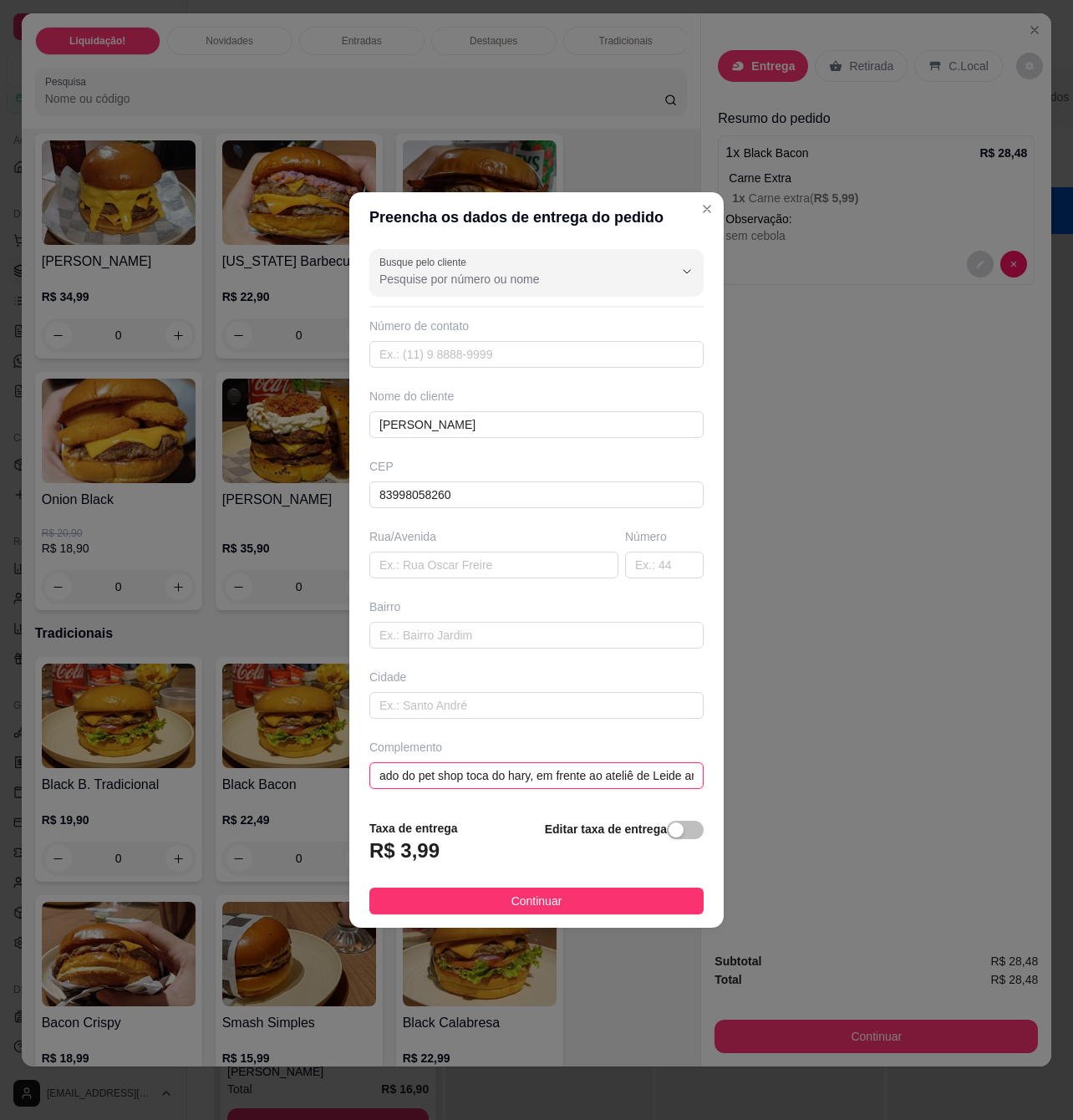
scroll to position [0, 249]
type input "[STREET_ADDRESS][PERSON_NAME], ao lado do pet shop toca do hary, em frente ao a…"
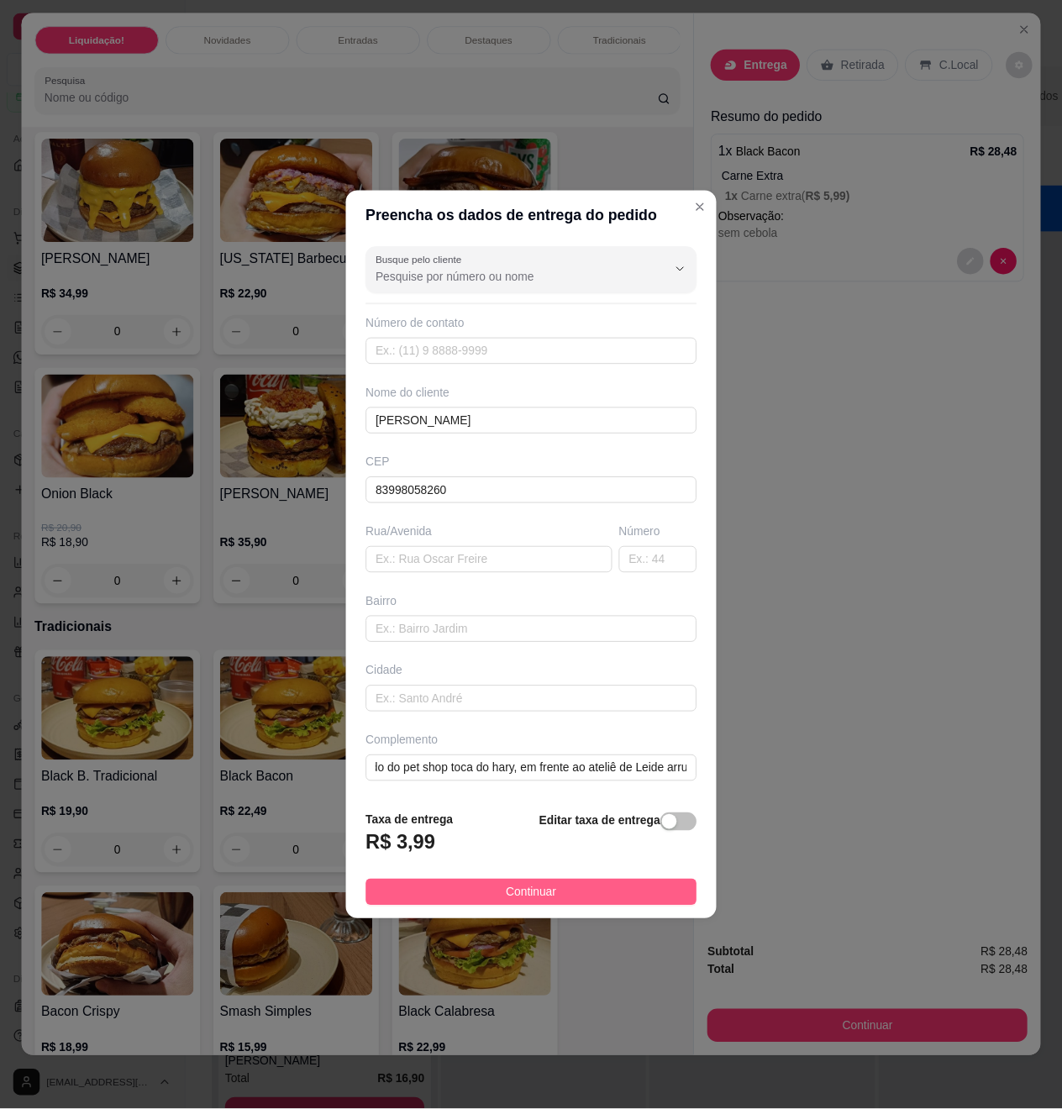
scroll to position [0, 0]
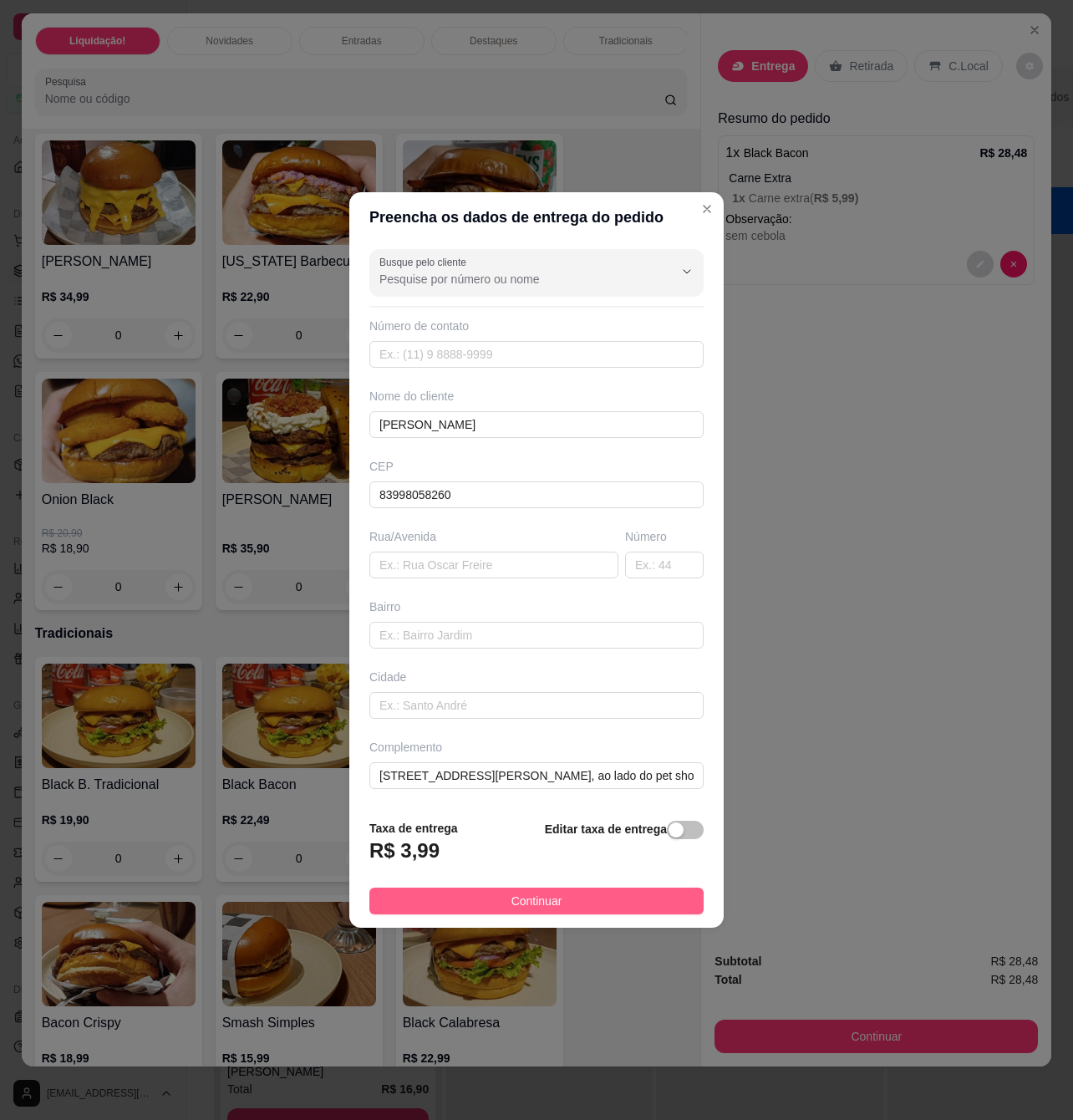
click at [547, 899] on span "Continuar" at bounding box center [536, 901] width 51 height 18
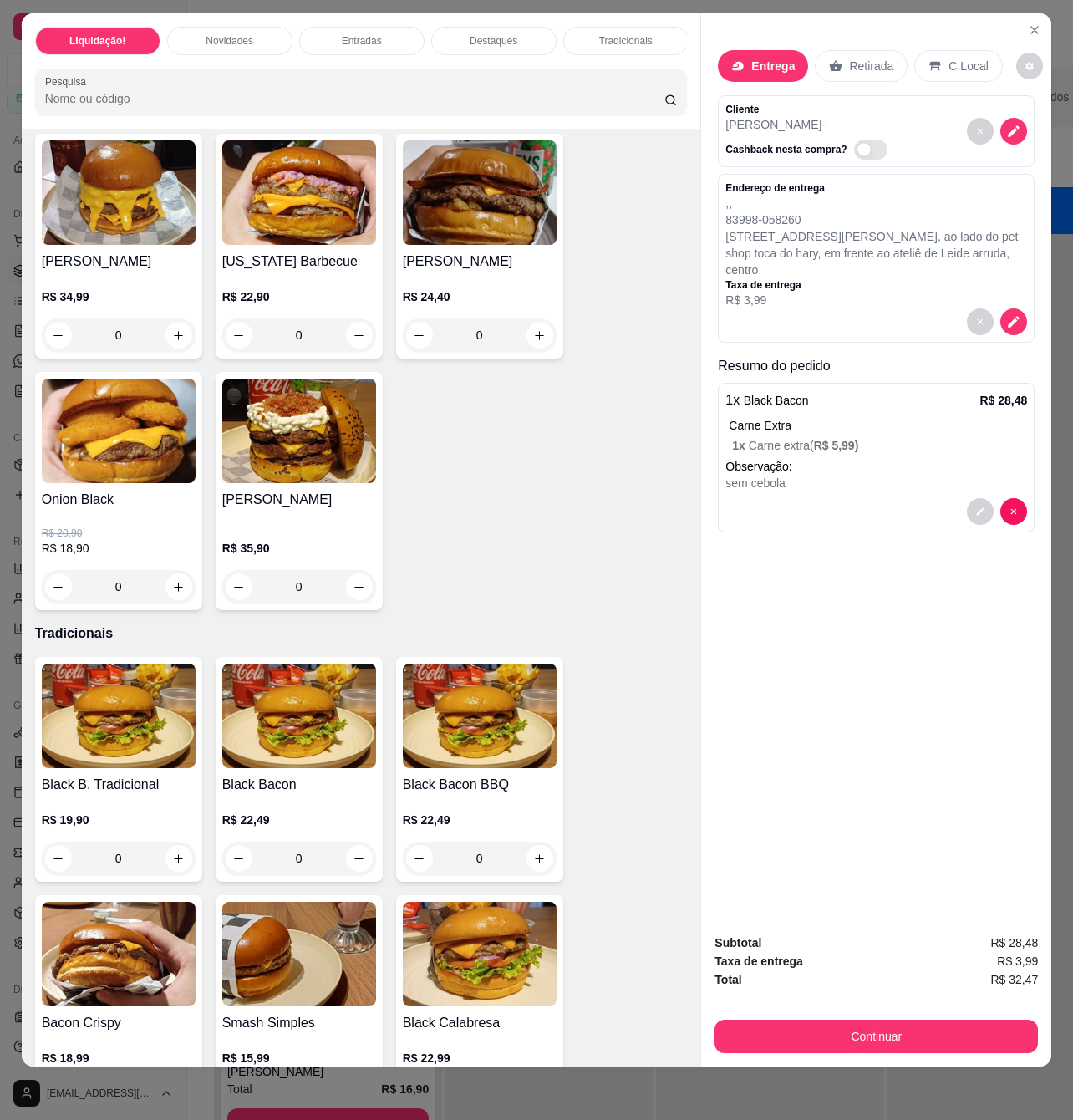
click at [720, 590] on div "Entrega Retirada C.Local Cliente [PERSON_NAME] nesta compra? Endereço de entreg…" at bounding box center [876, 467] width 350 height 907
click at [829, 1020] on button "Continuar" at bounding box center [875, 1036] width 323 height 34
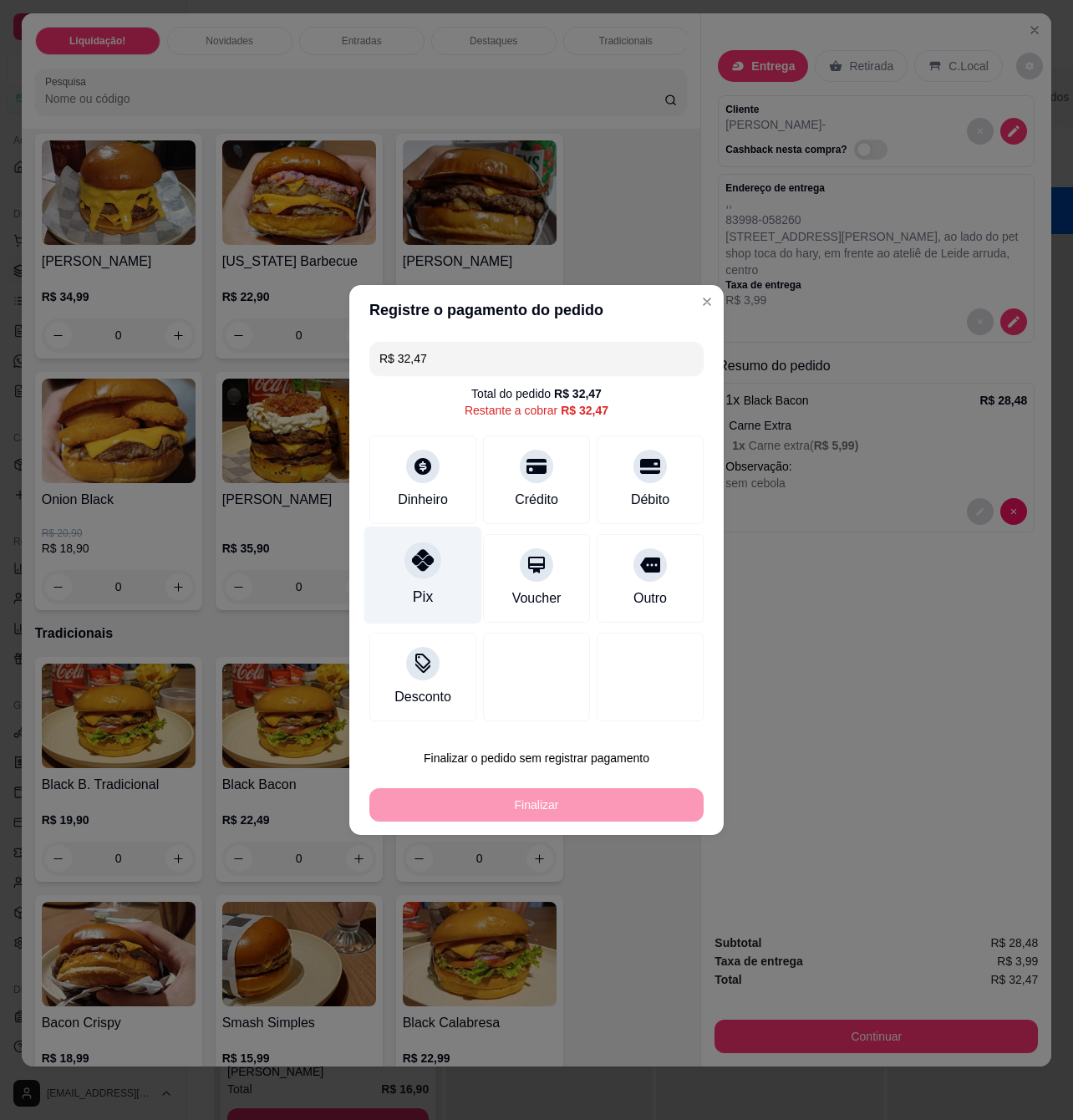
click at [435, 586] on div "Pix" at bounding box center [423, 575] width 117 height 97
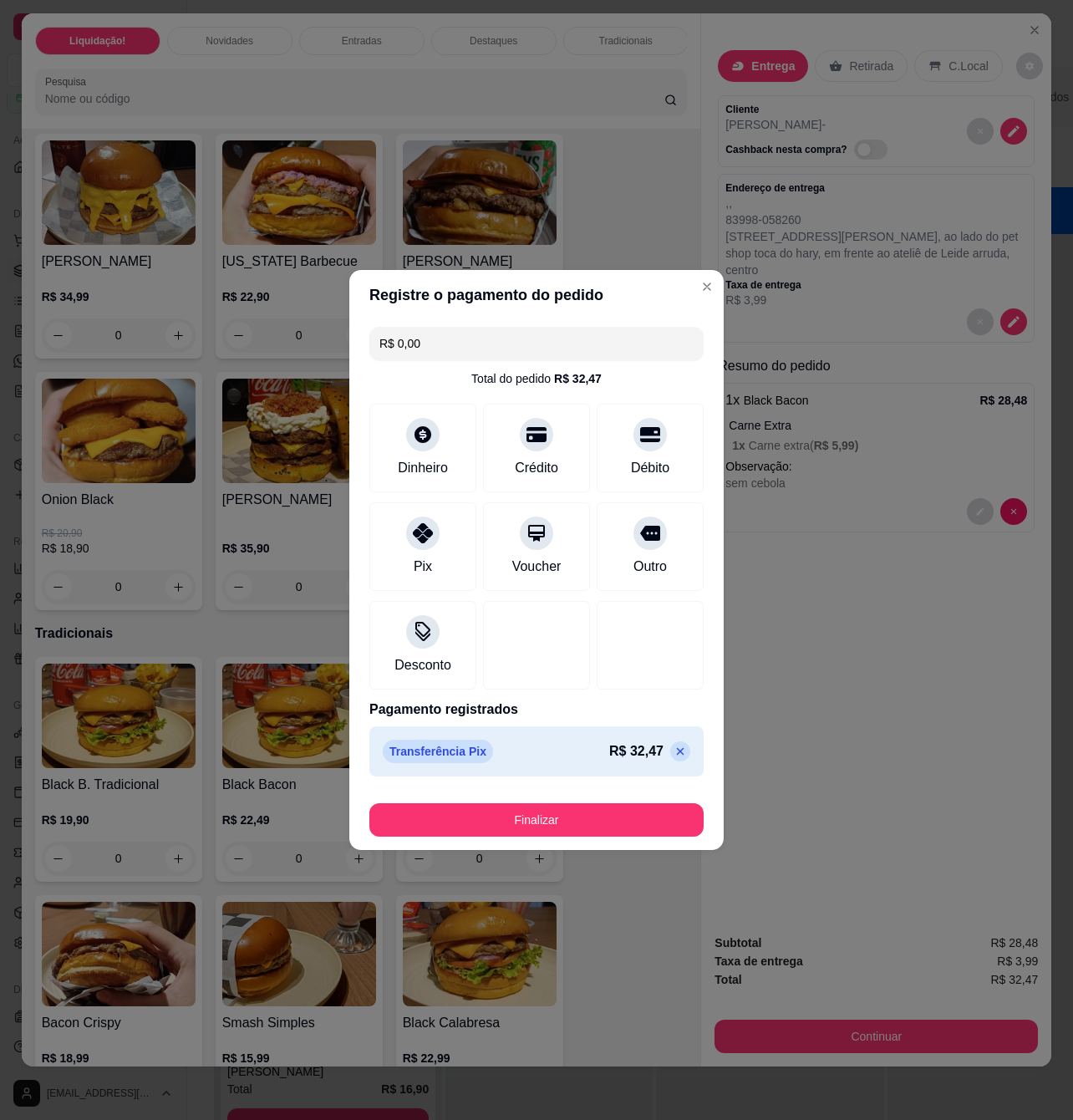
click at [597, 842] on footer "Finalizar" at bounding box center [536, 816] width 374 height 67
click at [600, 833] on button "Finalizar" at bounding box center [536, 821] width 334 height 34
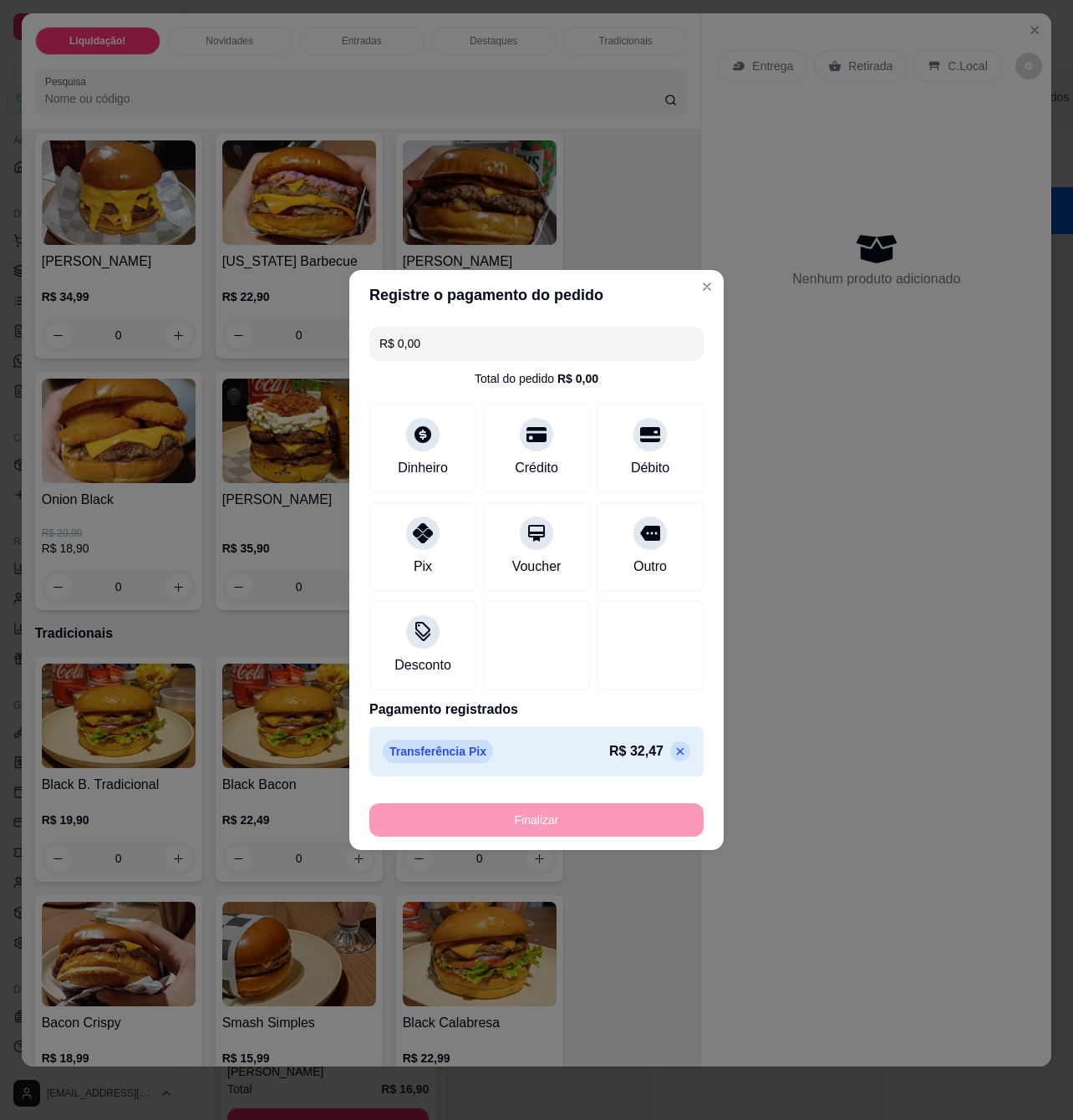
type input "-R$ 32,47"
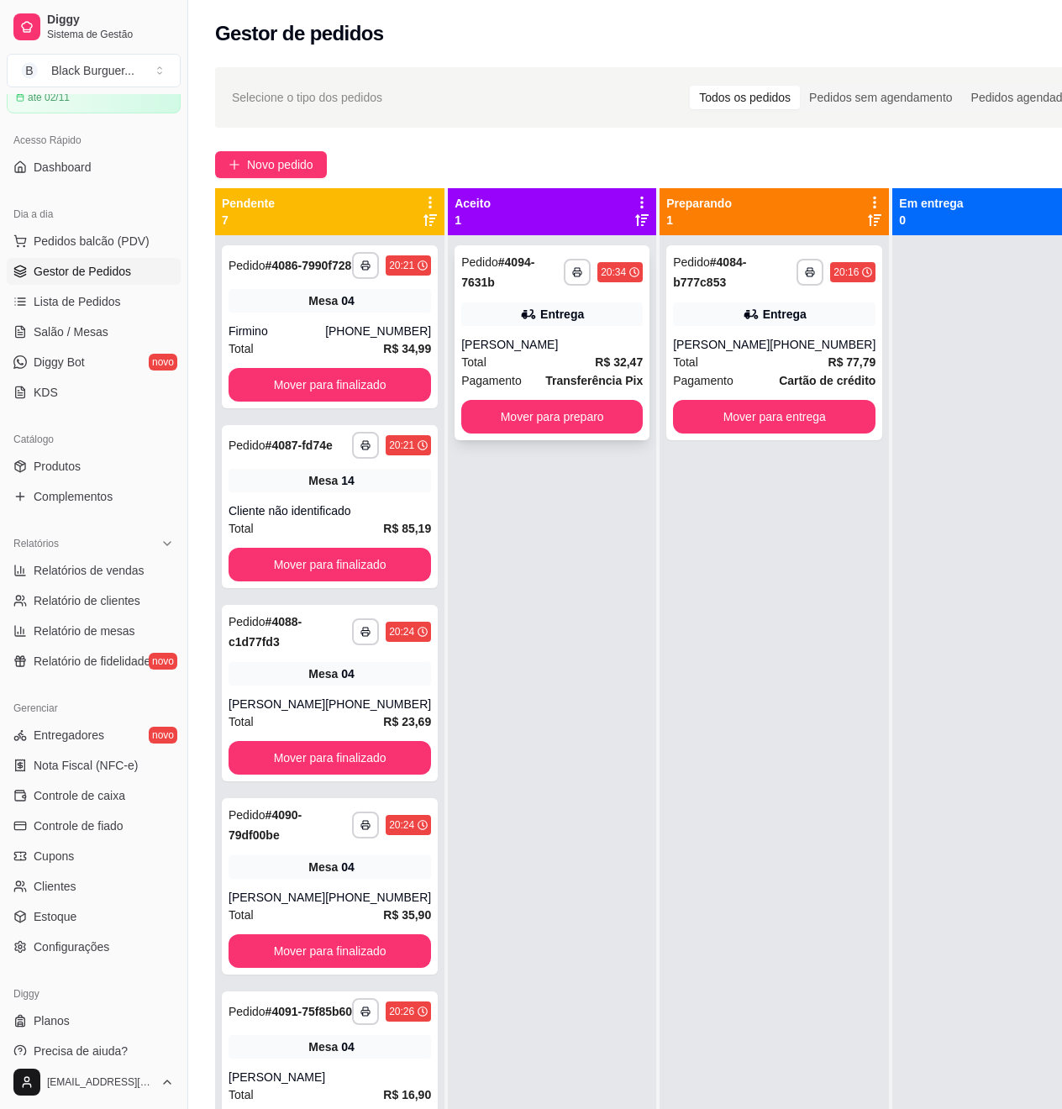
click at [582, 318] on div "Entrega" at bounding box center [552, 315] width 182 height 24
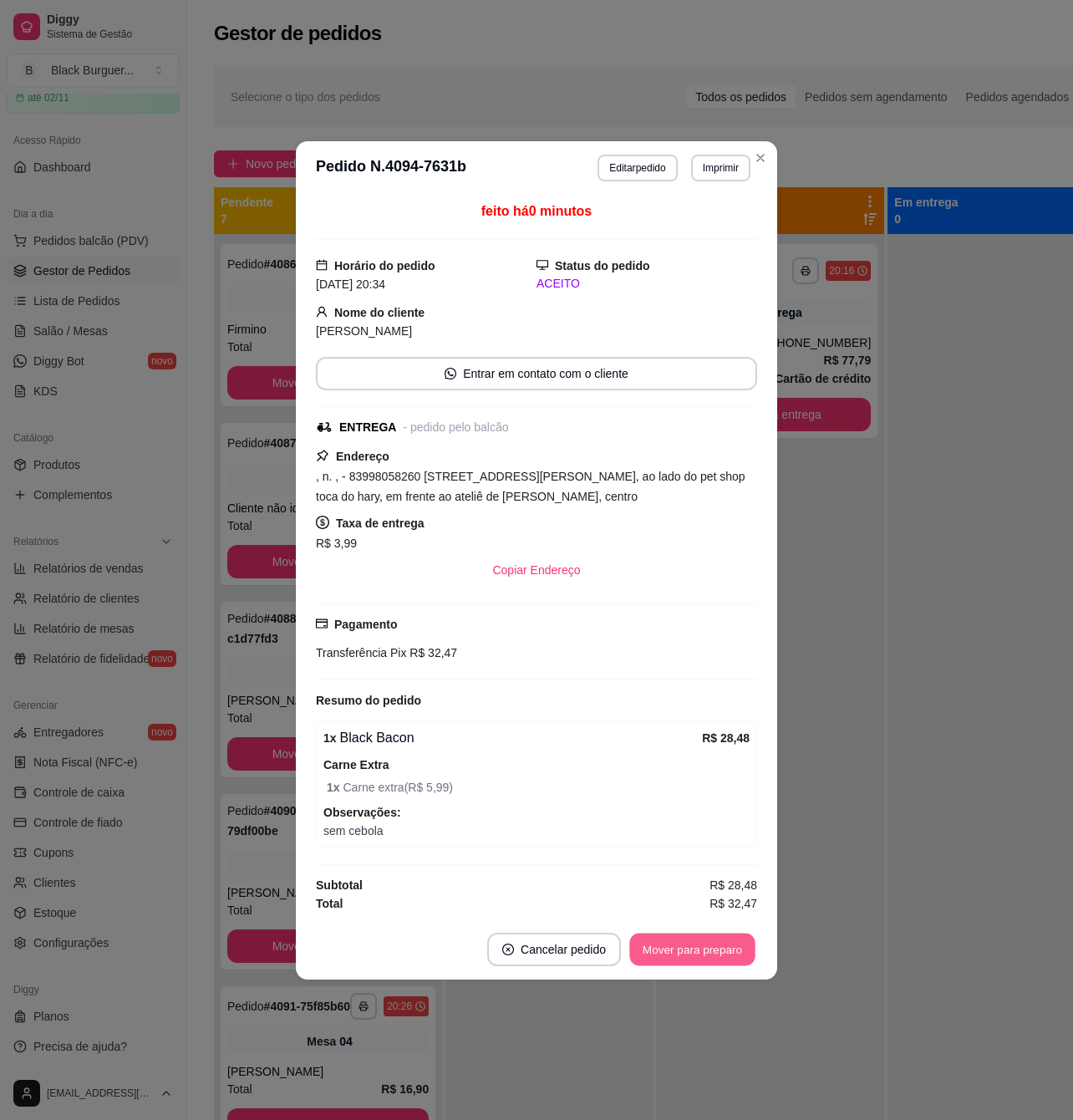
click at [683, 960] on button "Mover para preparo" at bounding box center [692, 949] width 125 height 33
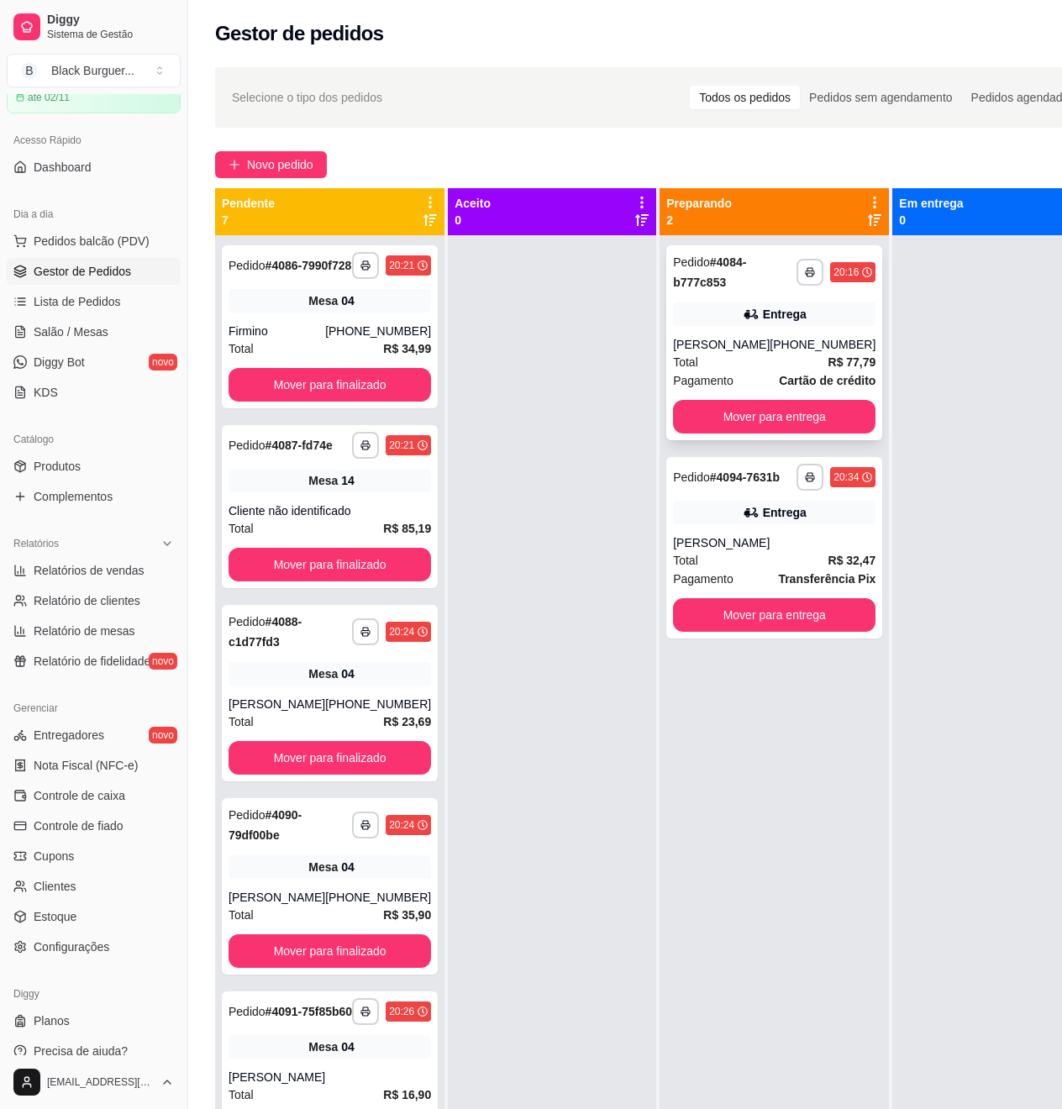
click at [805, 374] on strong "Cartão de crédito" at bounding box center [827, 380] width 97 height 13
click at [807, 387] on strong "Cartão de crédito" at bounding box center [827, 380] width 97 height 13
click at [829, 374] on strong "Cartão de crédito" at bounding box center [827, 380] width 97 height 13
click at [307, 334] on div "**********" at bounding box center [330, 326] width 216 height 163
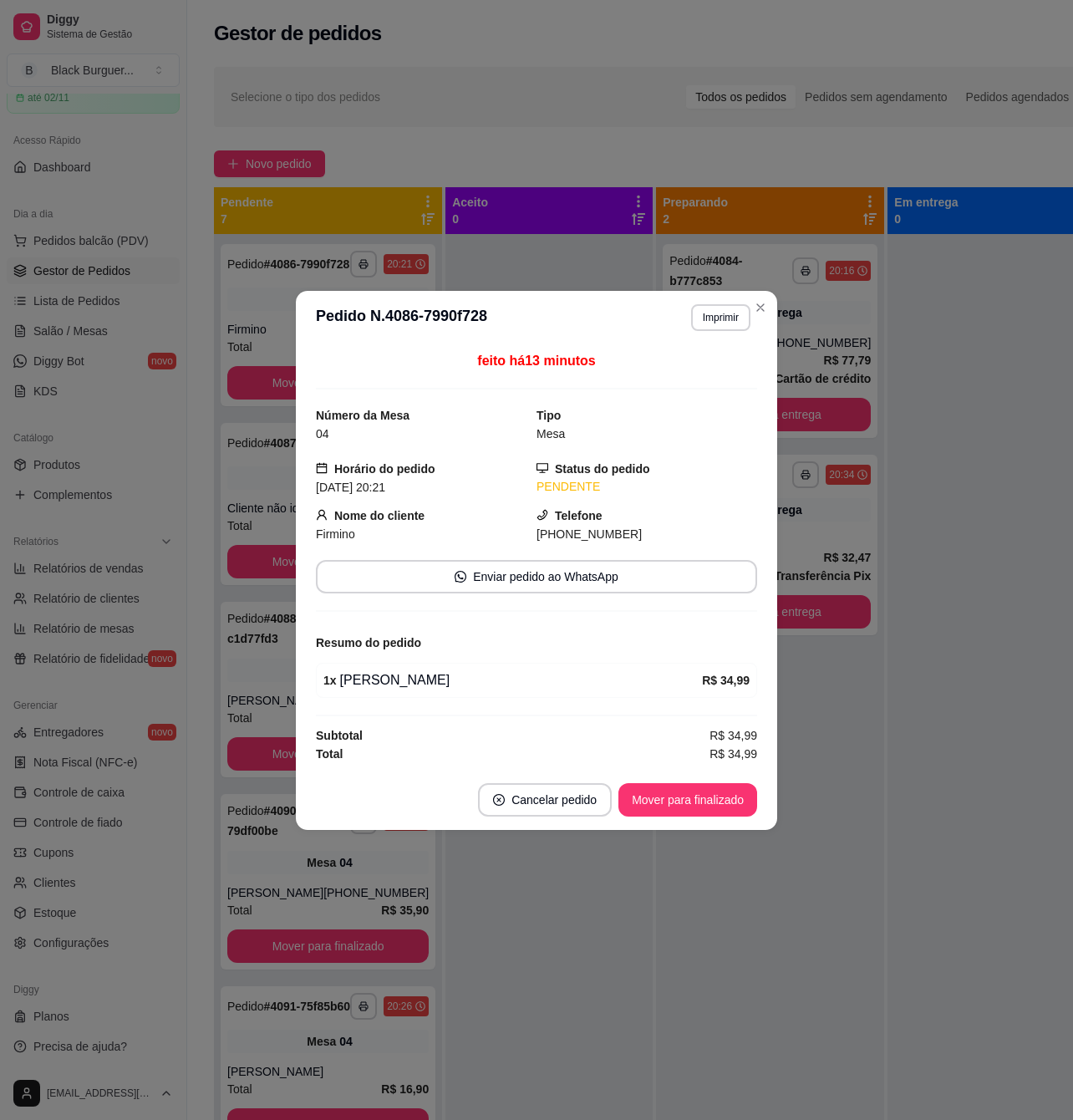
click at [386, 692] on div "1 x Triplo Cheddar R$ 34,99" at bounding box center [537, 679] width 442 height 35
click at [386, 689] on div "1 x Triplo Cheddar" at bounding box center [512, 680] width 379 height 20
click at [386, 683] on div "1 x Triplo Cheddar" at bounding box center [512, 680] width 379 height 20
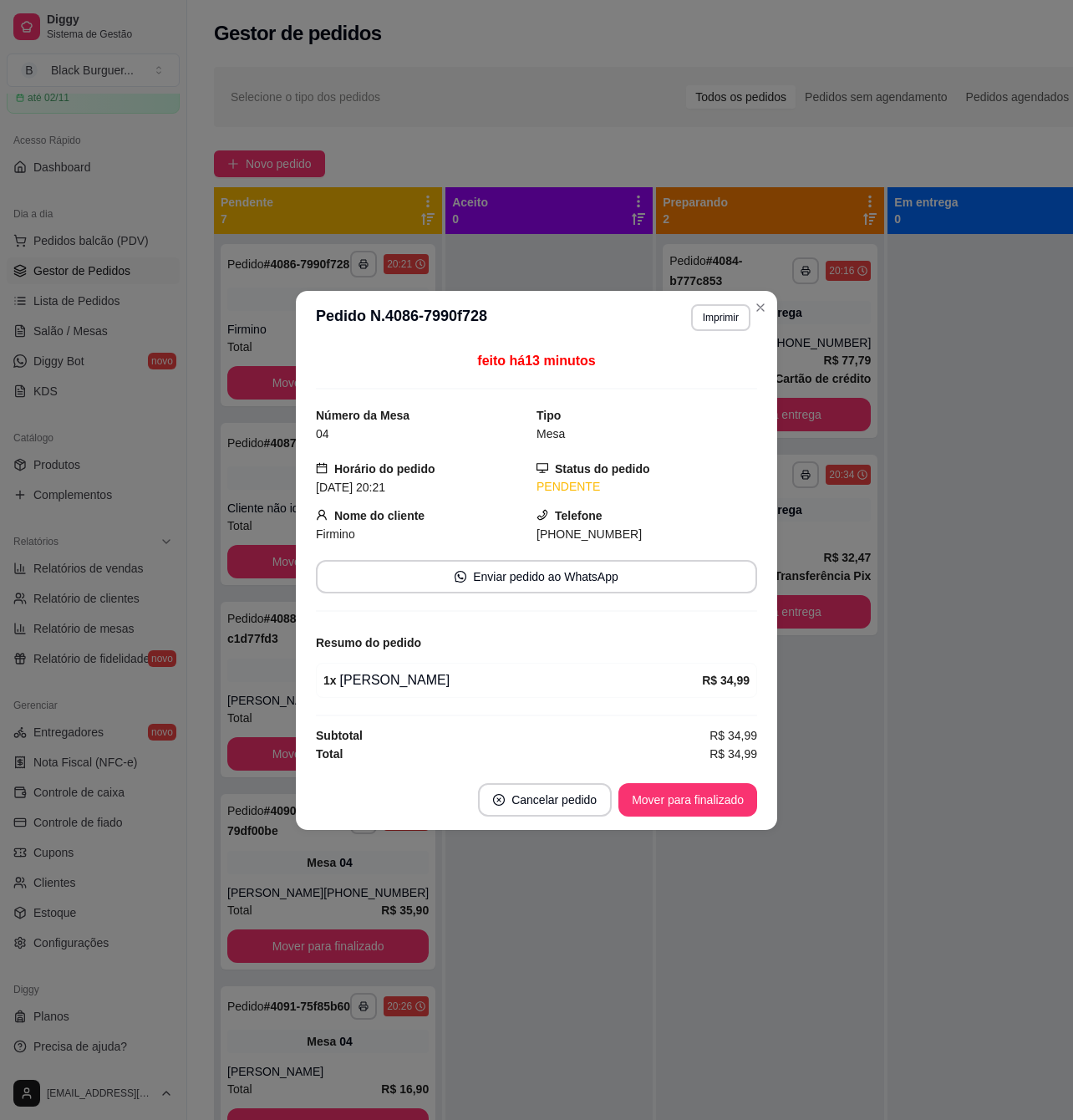
drag, startPoint x: 358, startPoint y: 667, endPoint x: 295, endPoint y: 563, distance: 121.6
click at [356, 667] on div "1 x Triplo Cheddar R$ 34,99" at bounding box center [537, 679] width 442 height 35
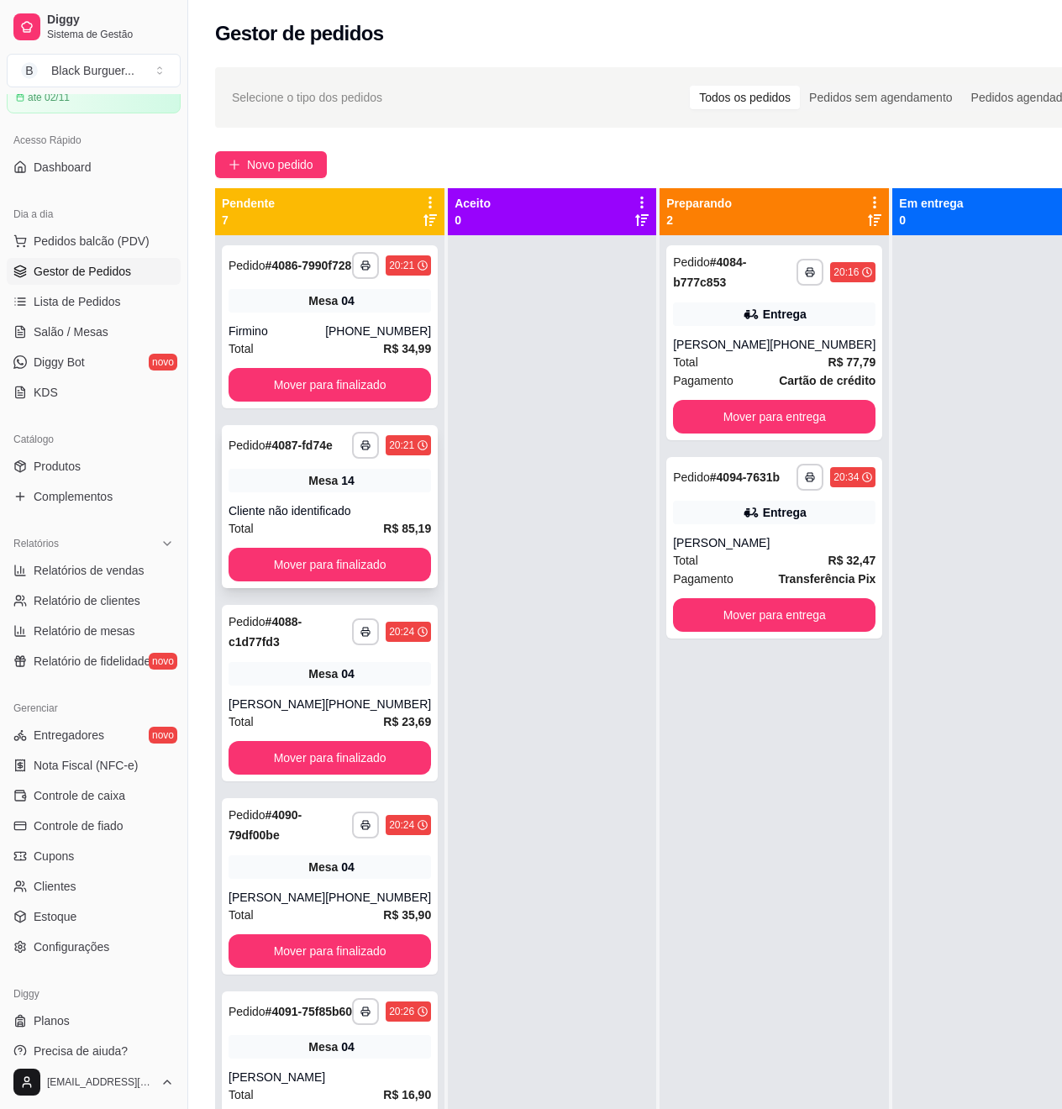
click at [261, 492] on div "Mesa 14" at bounding box center [330, 481] width 203 height 24
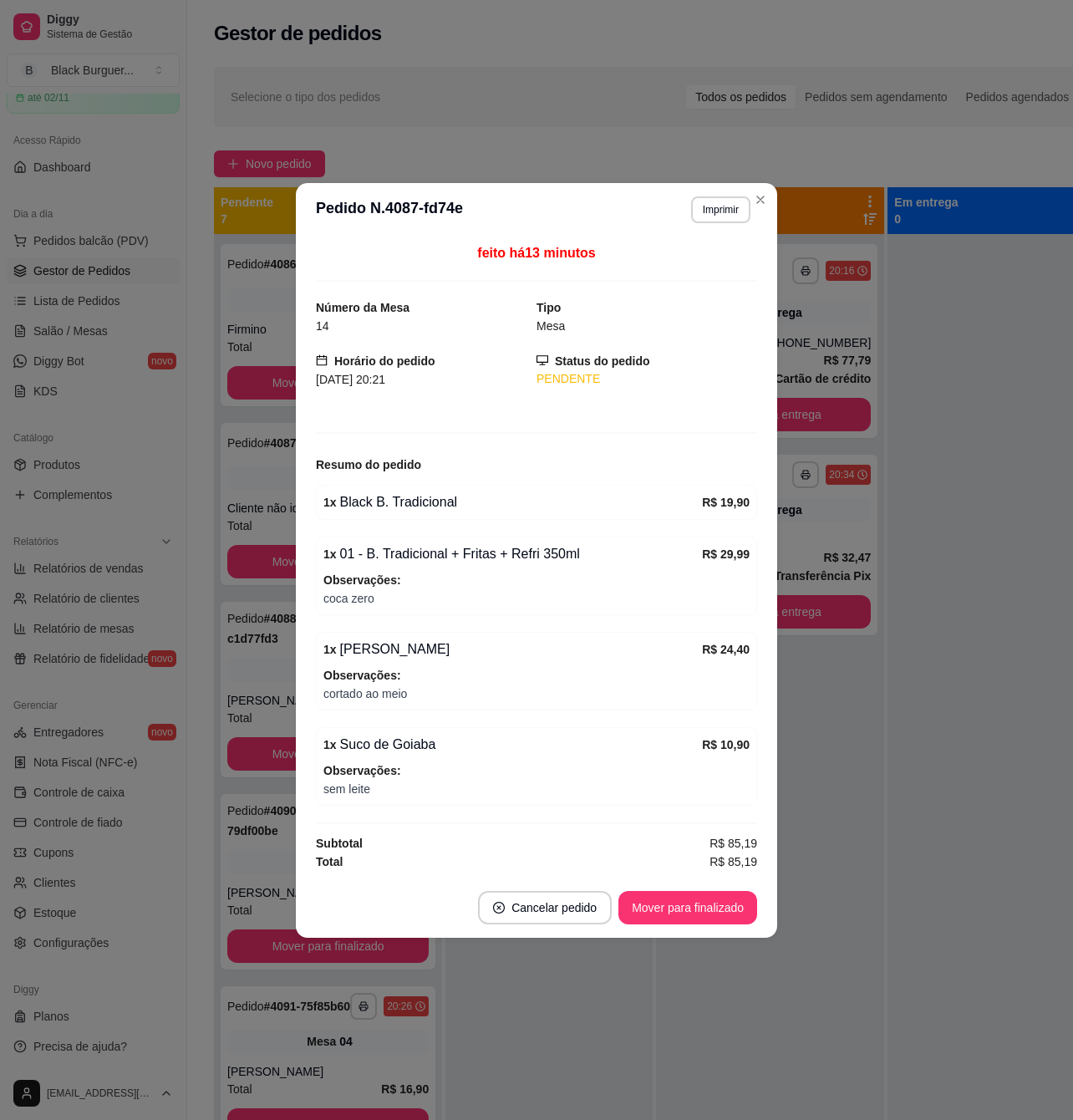
drag, startPoint x: 361, startPoint y: 699, endPoint x: 372, endPoint y: 695, distance: 11.7
click at [363, 699] on span "cortado ao meio" at bounding box center [536, 693] width 427 height 18
click at [372, 695] on span "cortado ao meio" at bounding box center [536, 693] width 427 height 18
click at [380, 695] on span "cortado ao meio" at bounding box center [536, 693] width 427 height 18
click at [381, 695] on span "cortado ao meio" at bounding box center [536, 693] width 427 height 18
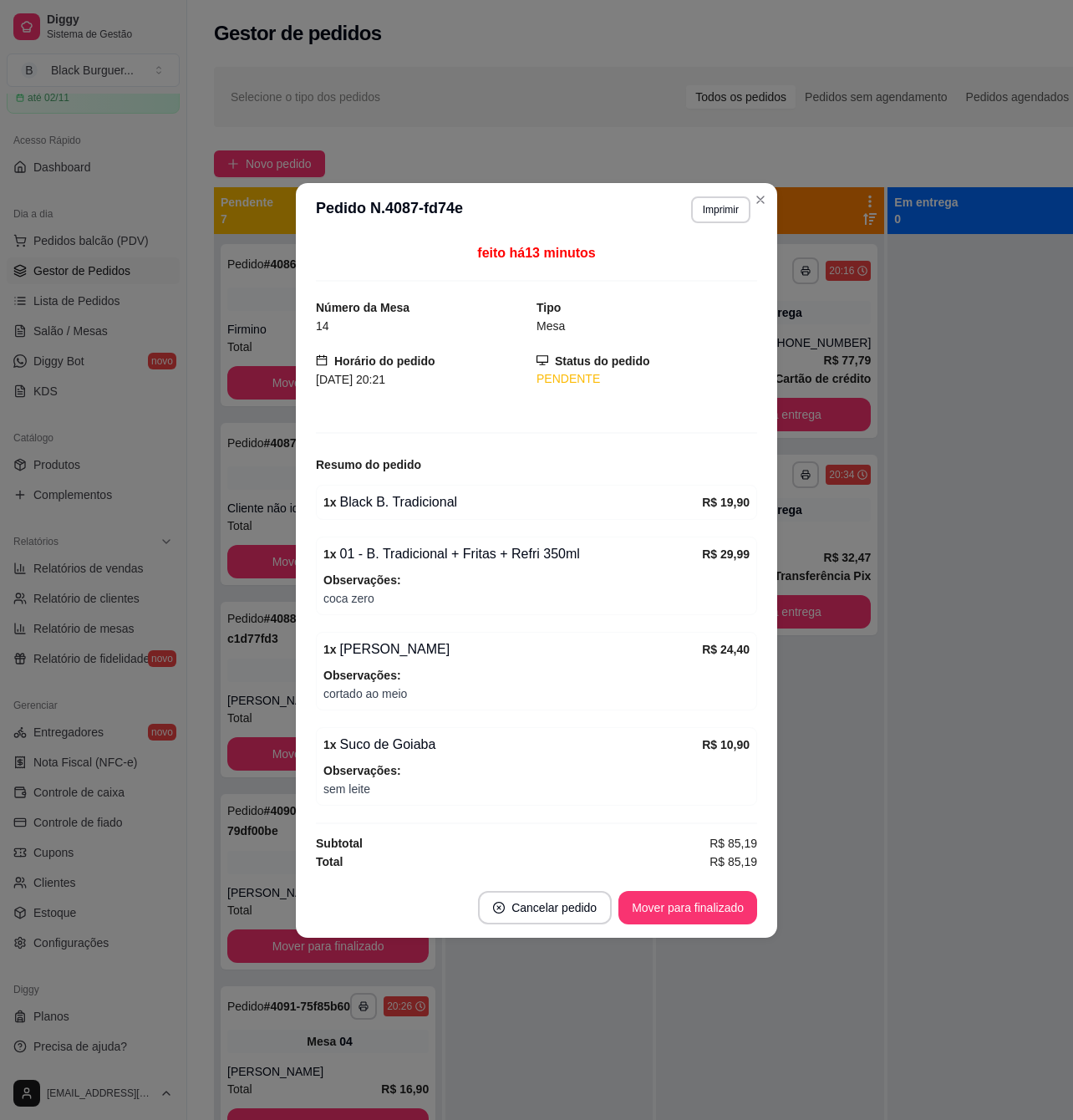
click at [371, 693] on span "cortado ao meio" at bounding box center [536, 693] width 427 height 18
drag, startPoint x: 359, startPoint y: 693, endPoint x: 403, endPoint y: 699, distance: 44.4
click at [401, 699] on span "cortado ao meio" at bounding box center [536, 693] width 427 height 18
click at [402, 699] on span "cortado ao meio" at bounding box center [536, 693] width 427 height 18
click at [386, 696] on span "cortado ao meio" at bounding box center [536, 693] width 427 height 18
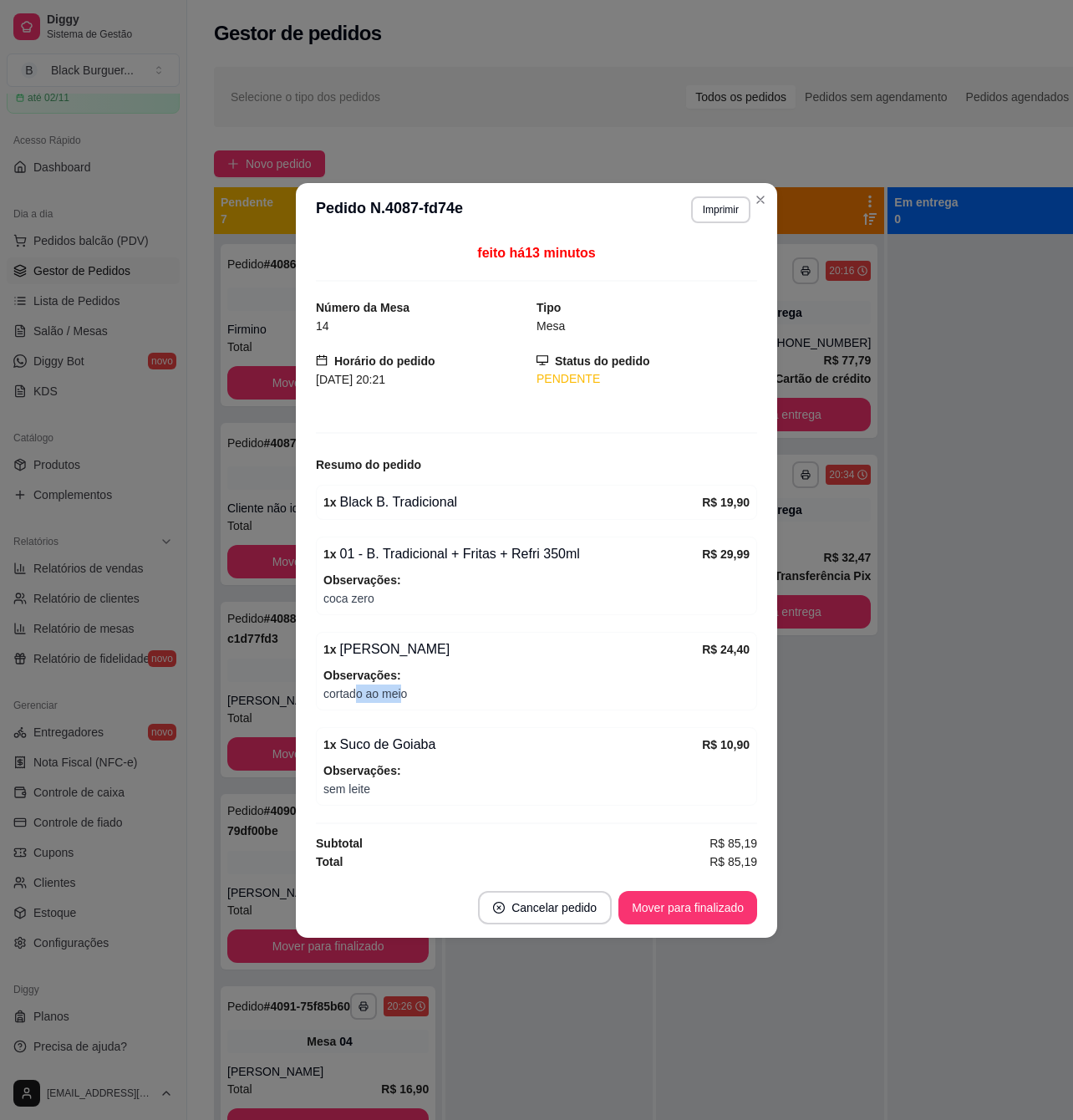
click at [386, 696] on span "cortado ao meio" at bounding box center [536, 693] width 427 height 18
click at [359, 696] on span "cortado ao meio" at bounding box center [536, 693] width 427 height 18
drag, startPoint x: 337, startPoint y: 686, endPoint x: 383, endPoint y: 697, distance: 47.3
click at [383, 697] on span "cortado ao meio" at bounding box center [536, 693] width 427 height 18
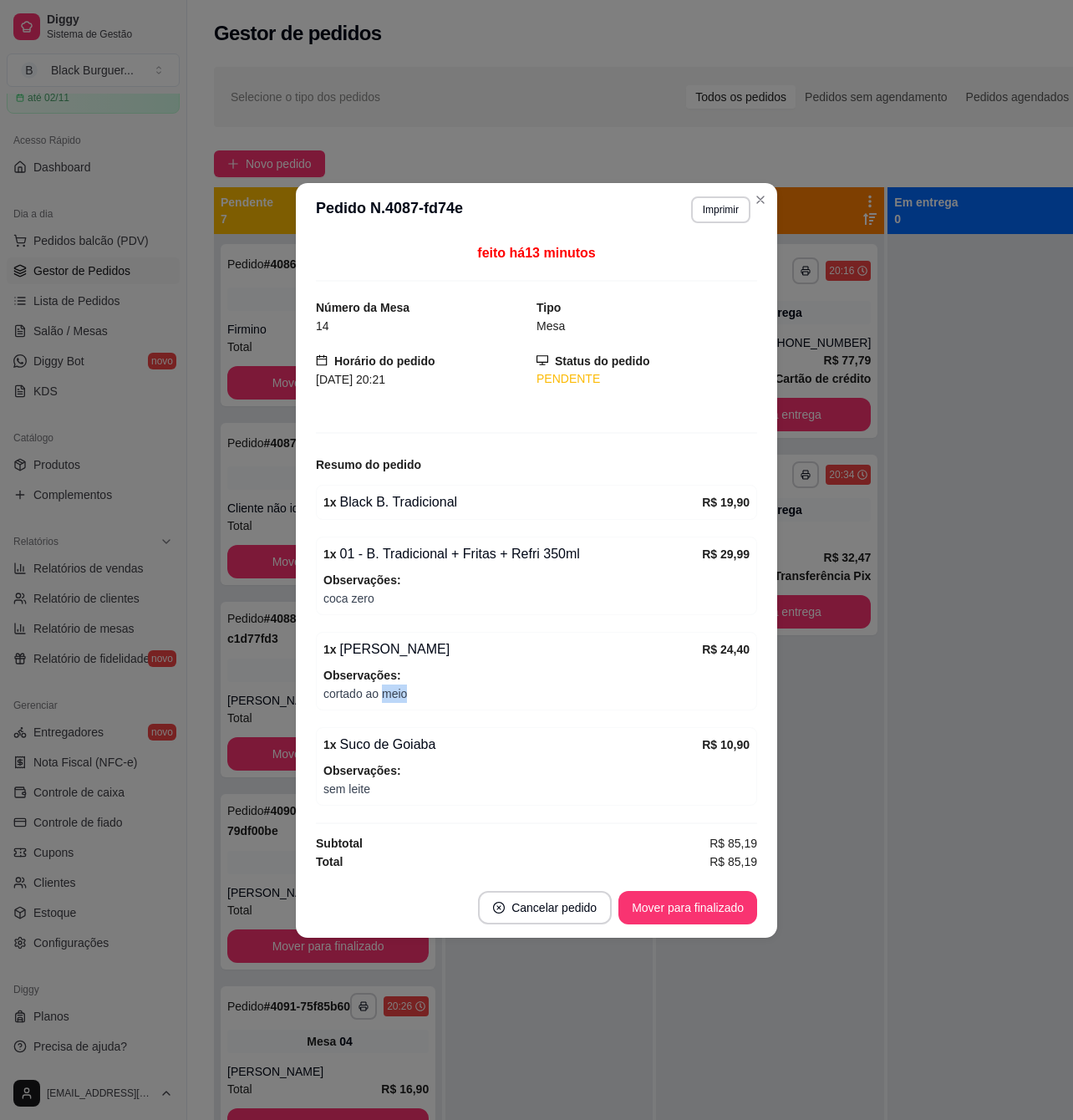
click at [383, 697] on span "cortado ao meio" at bounding box center [536, 693] width 427 height 18
click at [385, 696] on span "cortado ao meio" at bounding box center [536, 693] width 427 height 18
click at [309, 679] on div "feito há 13 minutos Número da Mesa 14 Tipo Mesa Horário do pedido [DATE] 20:21 …" at bounding box center [536, 557] width 481 height 642
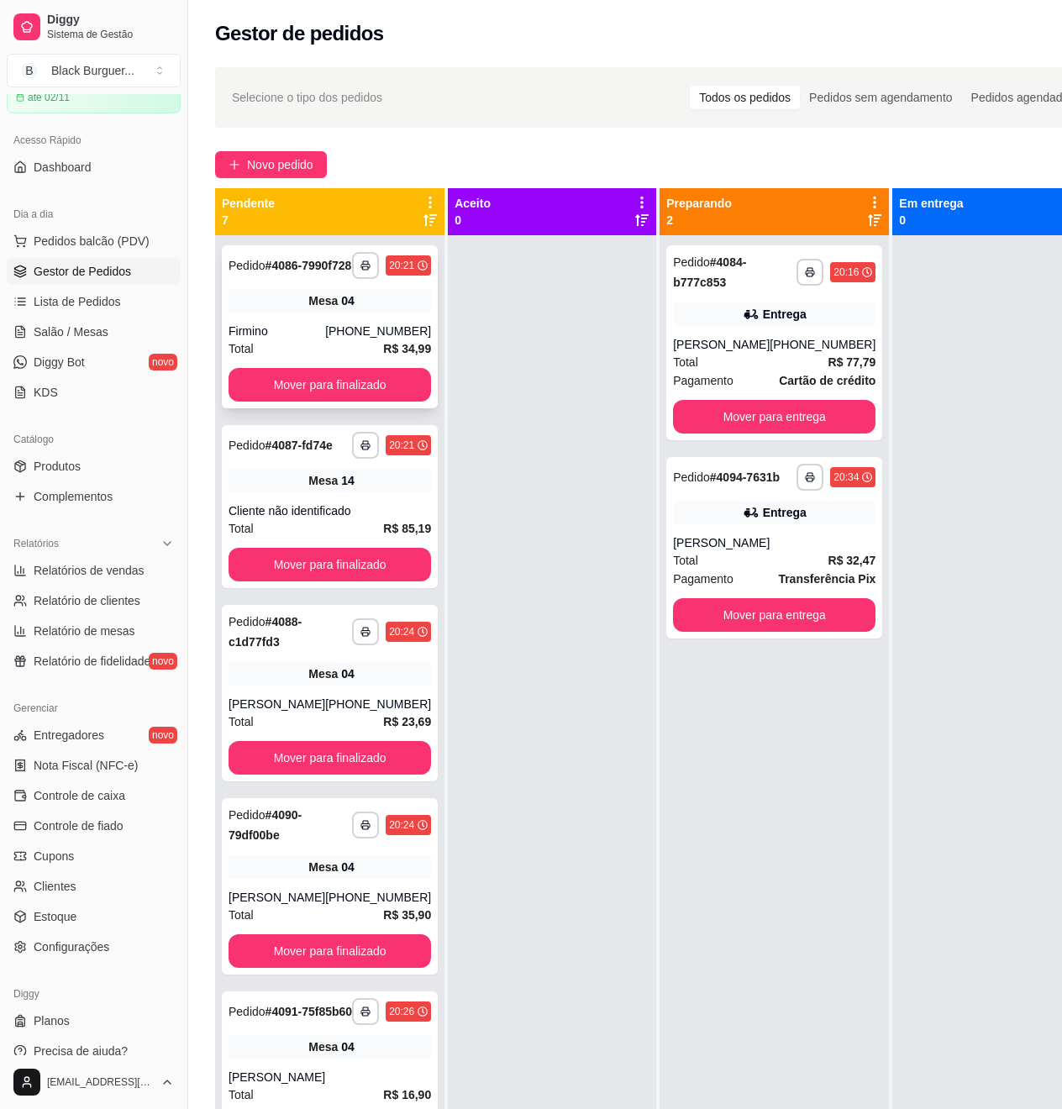
click at [324, 336] on div "**********" at bounding box center [330, 326] width 216 height 163
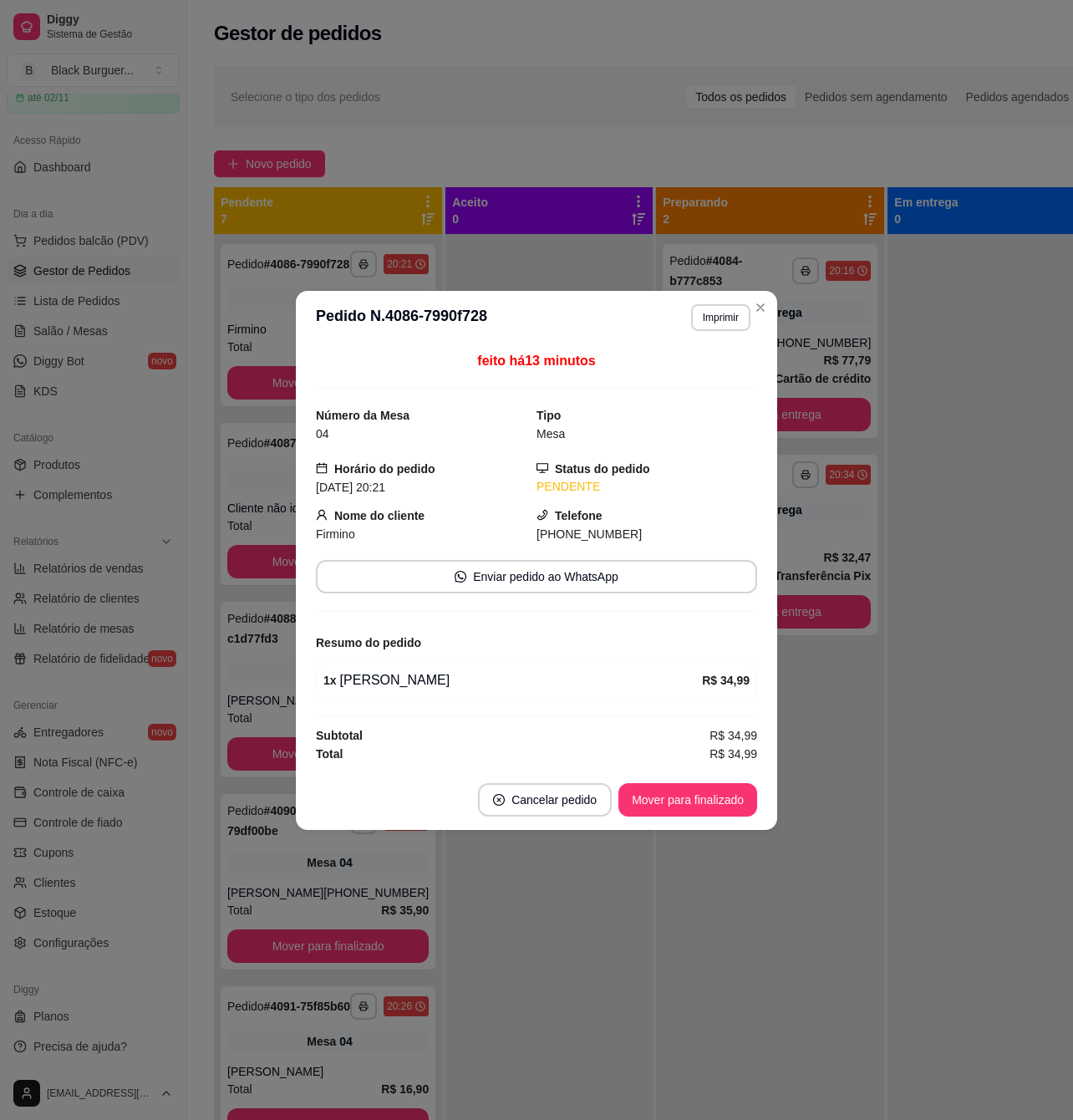
drag, startPoint x: 373, startPoint y: 683, endPoint x: 383, endPoint y: 683, distance: 10.0
click at [383, 683] on div "1 x Triplo Cheddar" at bounding box center [512, 680] width 379 height 20
click at [390, 683] on div "1 x Triplo Cheddar" at bounding box center [512, 680] width 379 height 20
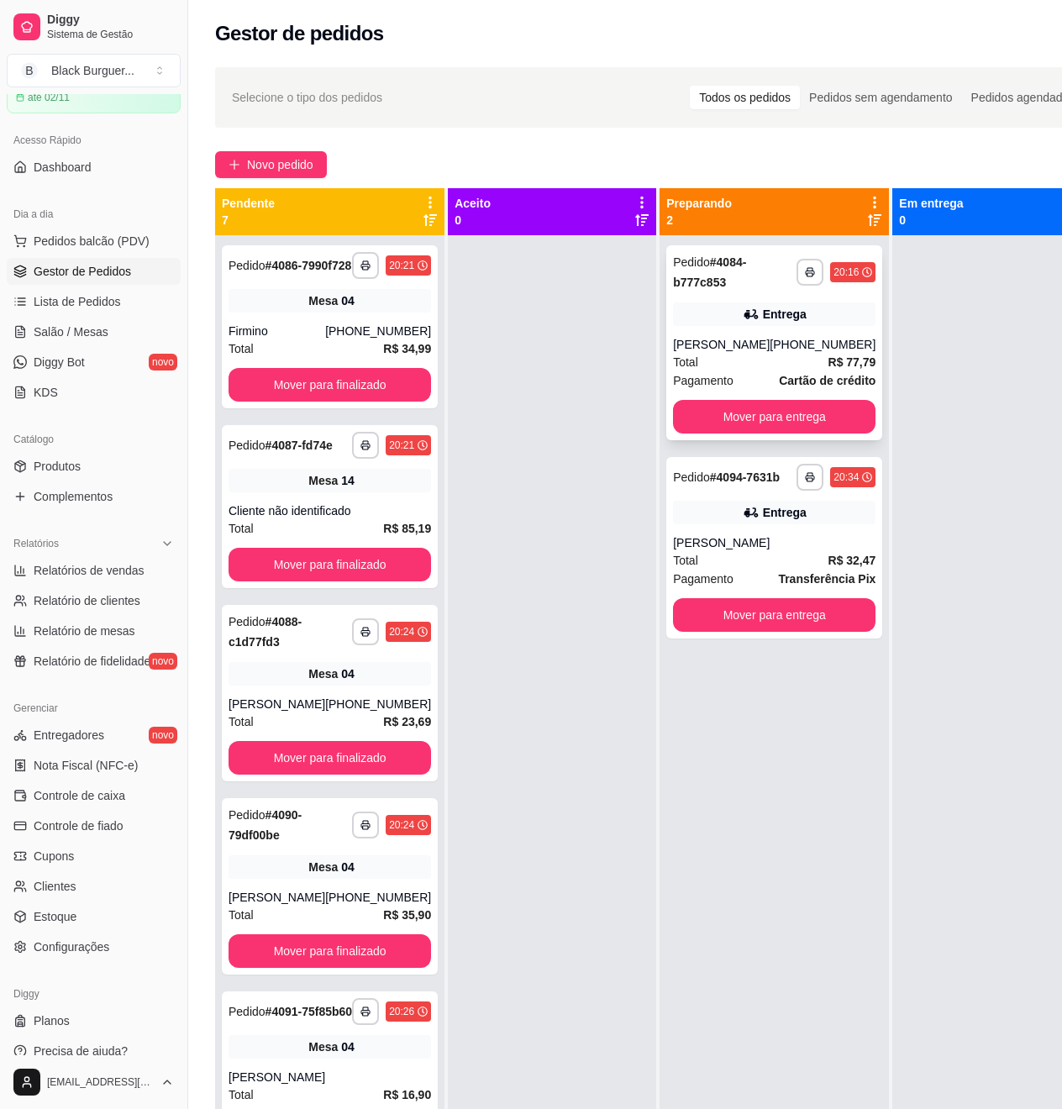
click at [792, 291] on div "**********" at bounding box center [774, 272] width 203 height 40
click at [308, 309] on span "Mesa" at bounding box center [322, 300] width 29 height 17
click at [763, 311] on div "Entrega" at bounding box center [785, 314] width 44 height 17
click at [79, 464] on span "Produtos" at bounding box center [57, 466] width 47 height 17
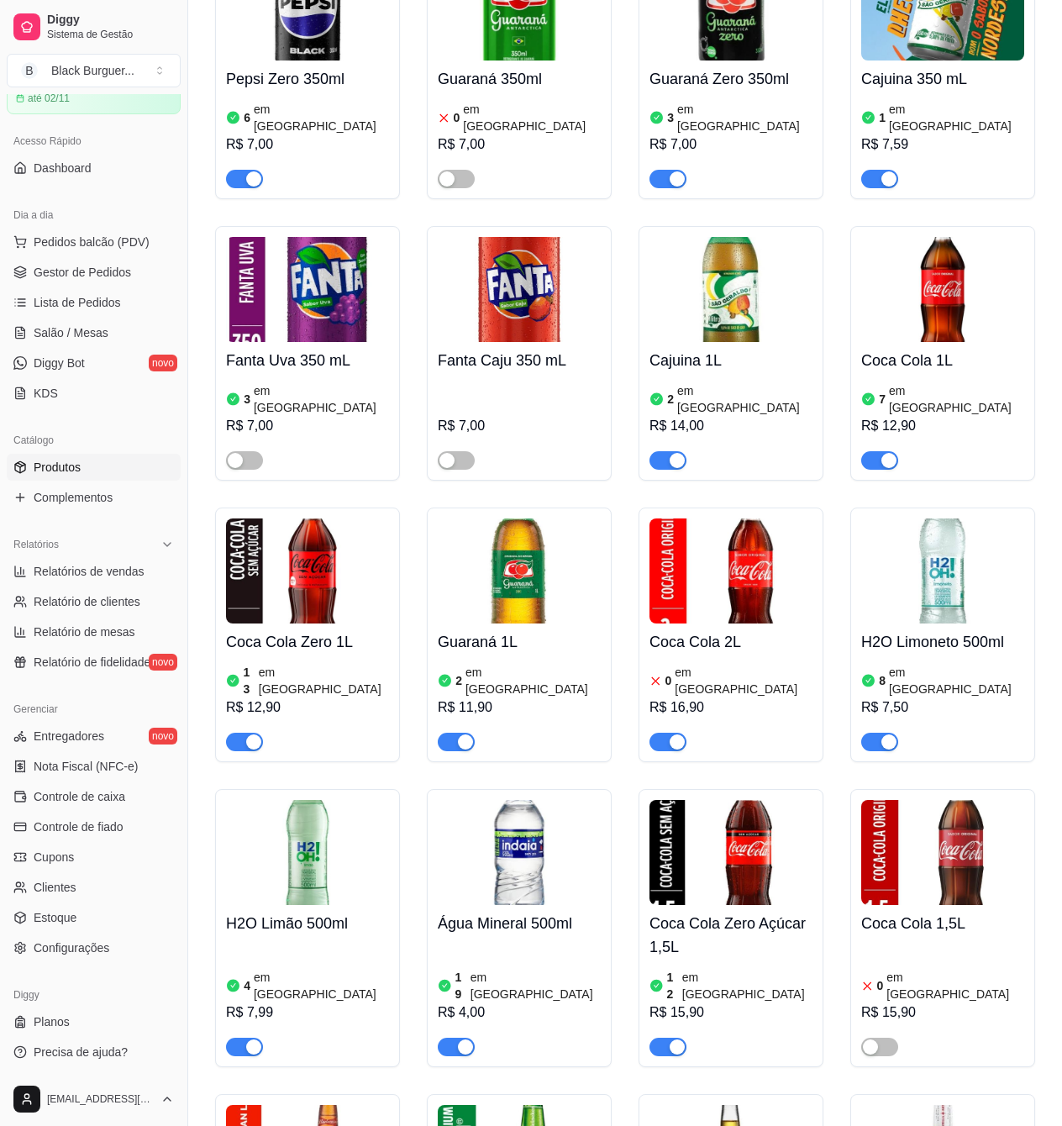
scroll to position [5602, 0]
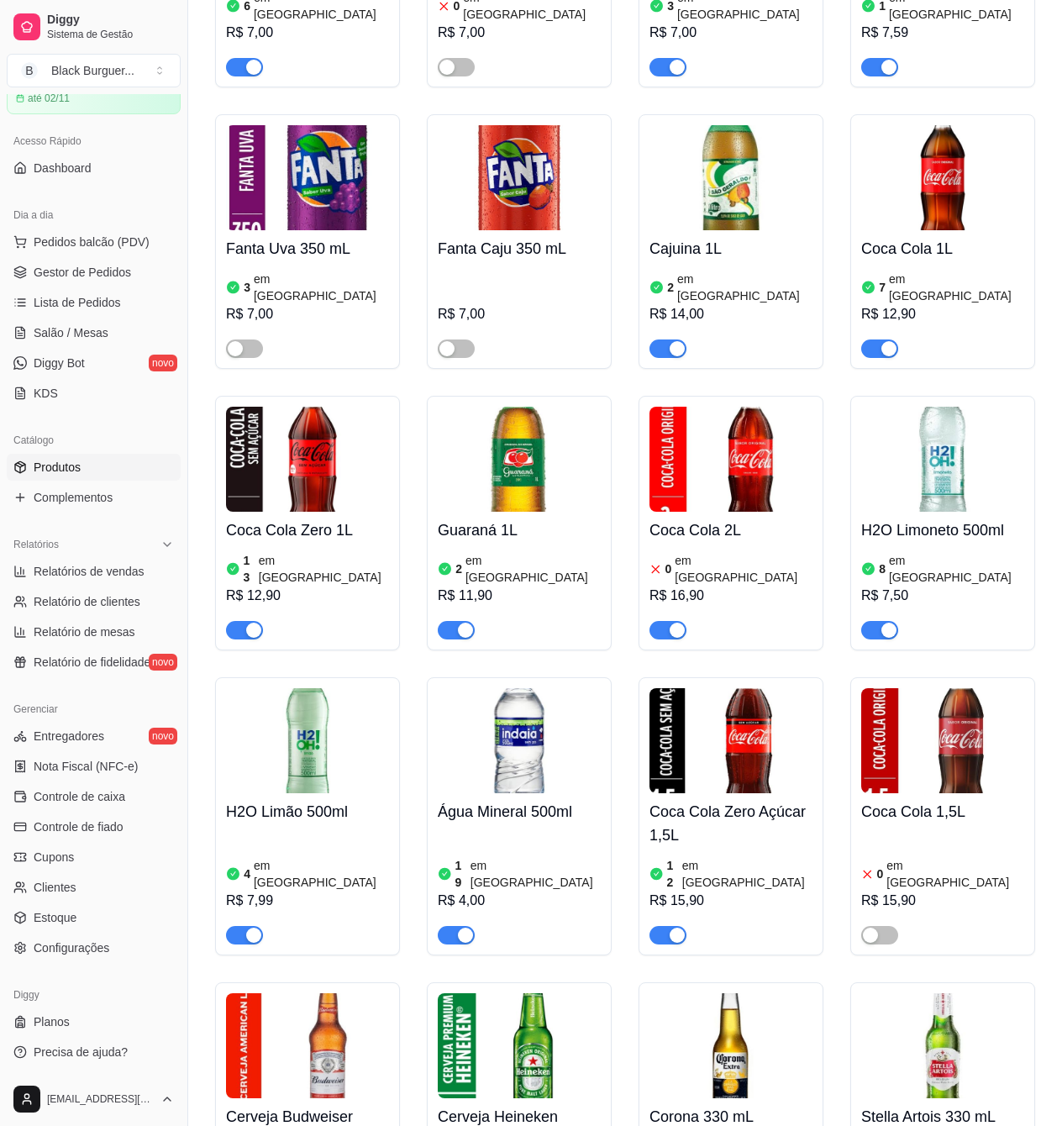
click at [676, 623] on div "button" at bounding box center [677, 630] width 15 height 15
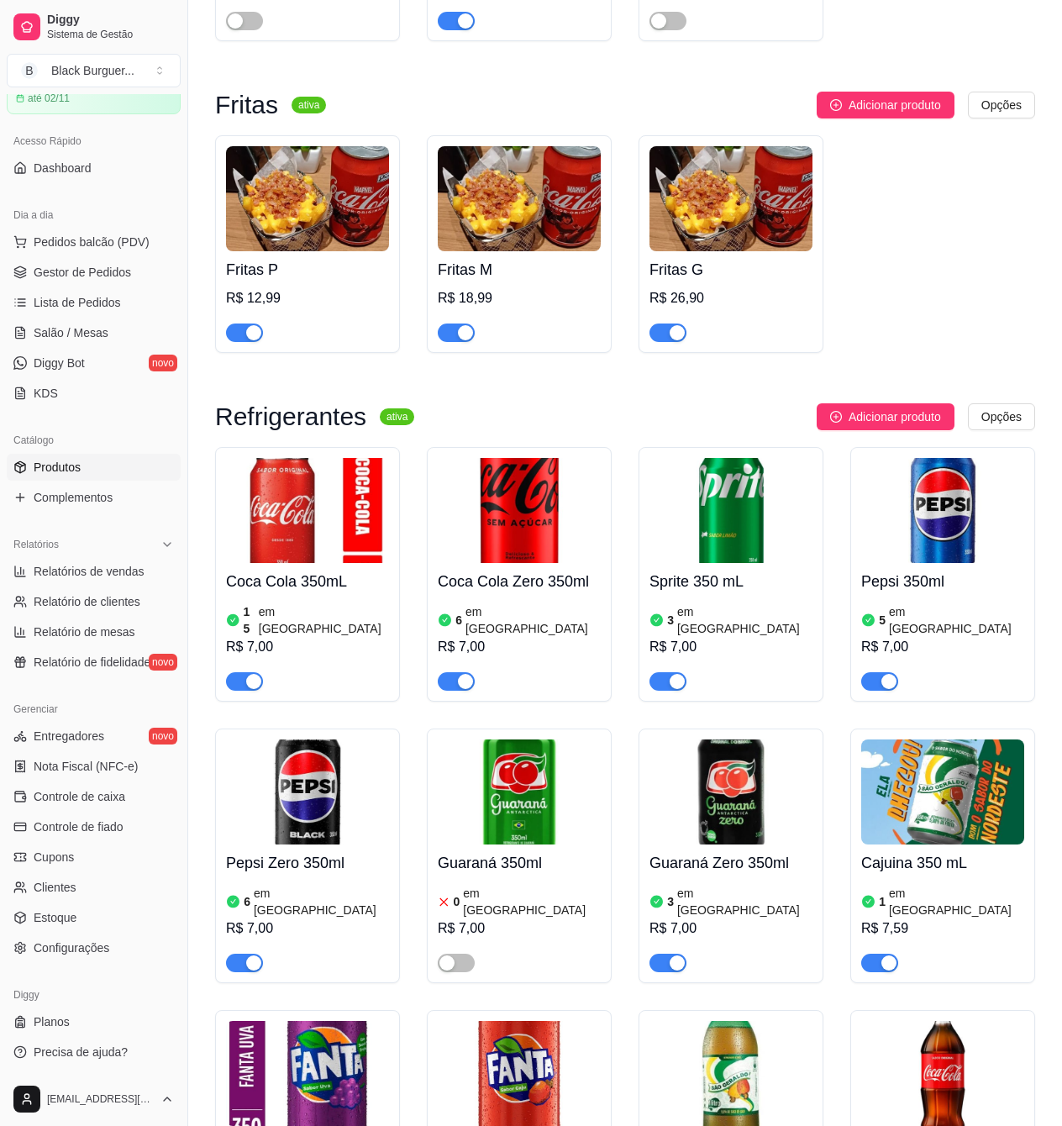
scroll to position [4593, 0]
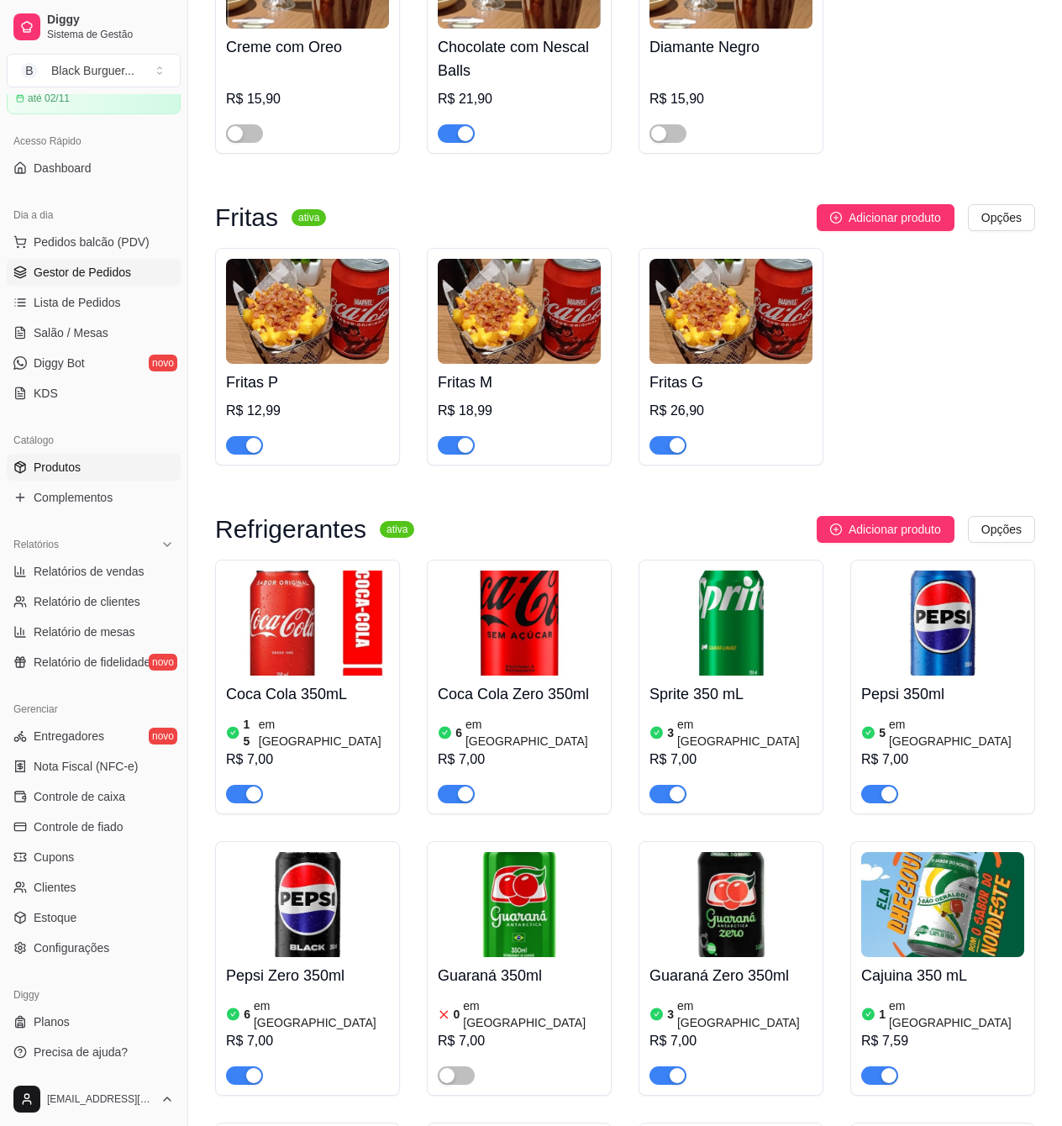
click at [84, 269] on span "Gestor de Pedidos" at bounding box center [82, 272] width 97 height 17
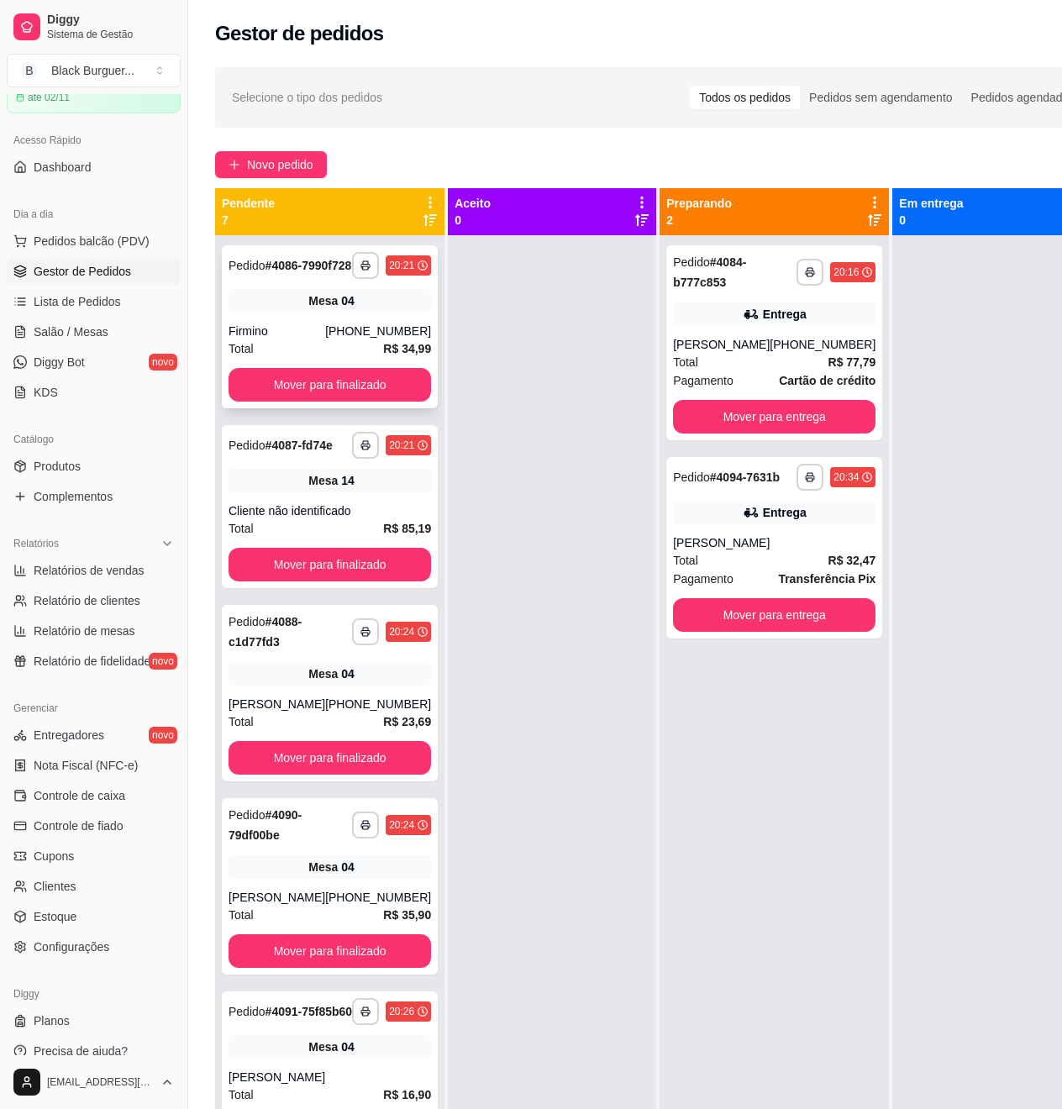
click at [306, 339] on div "Firmino" at bounding box center [277, 331] width 97 height 17
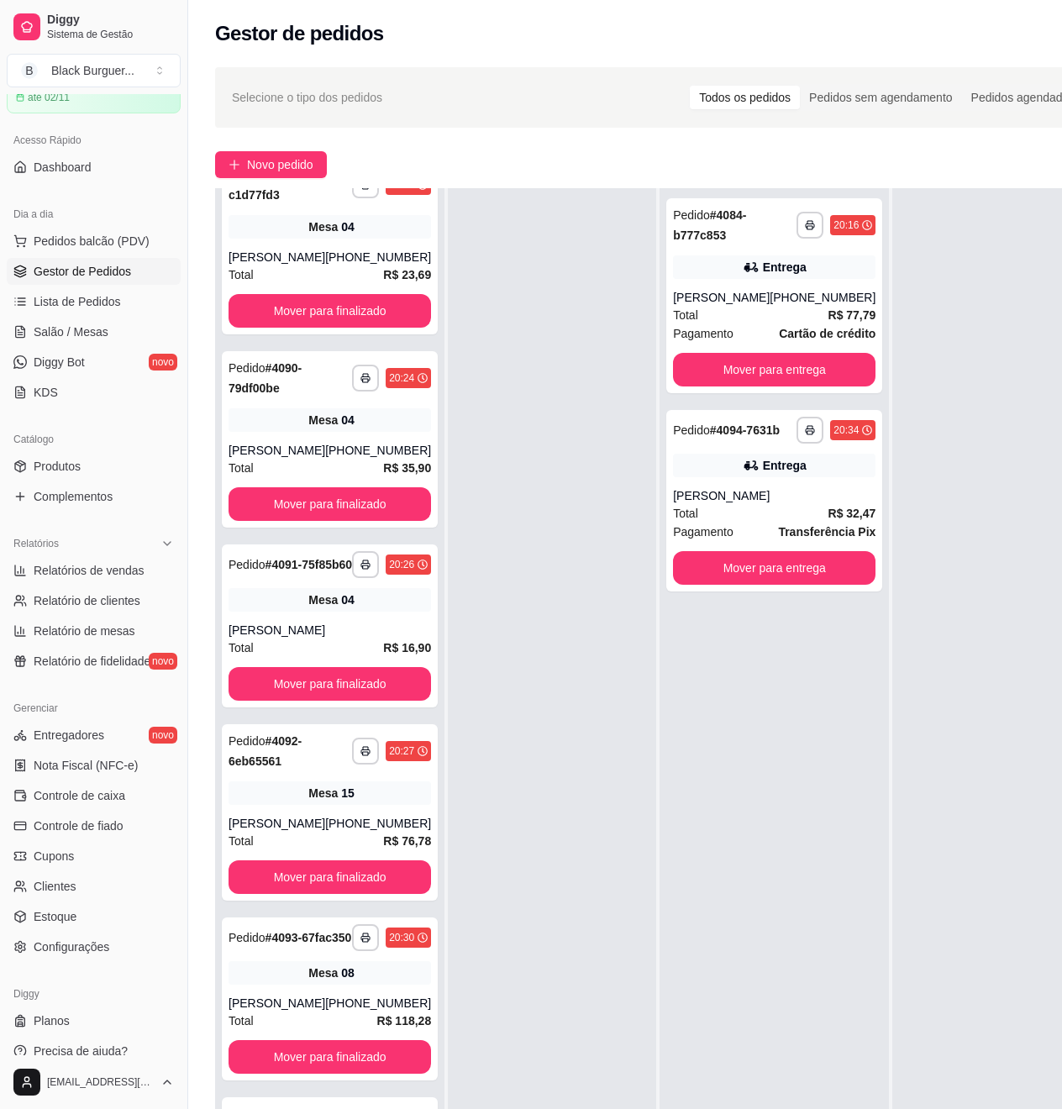
scroll to position [273, 0]
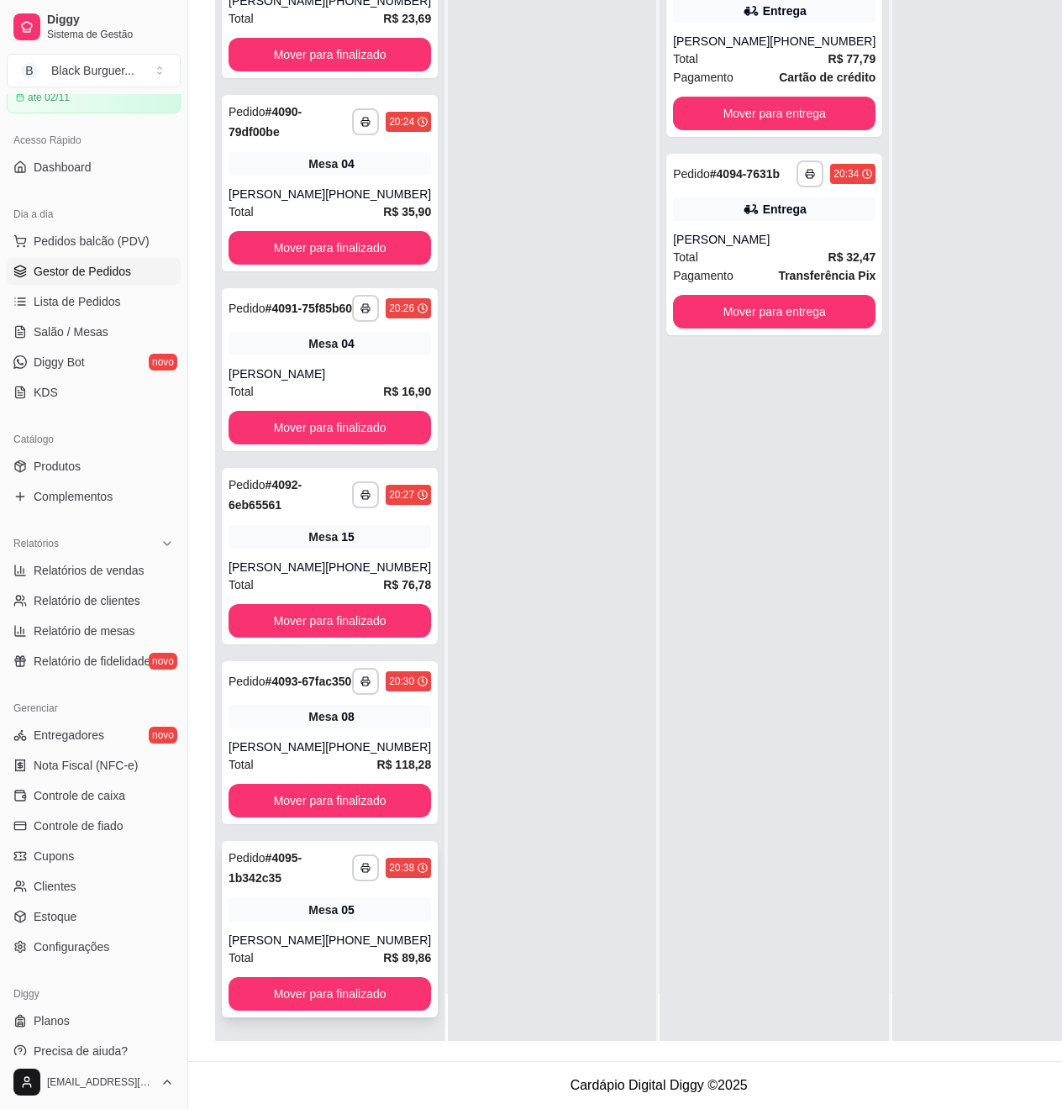
click at [292, 928] on div "**********" at bounding box center [330, 929] width 216 height 176
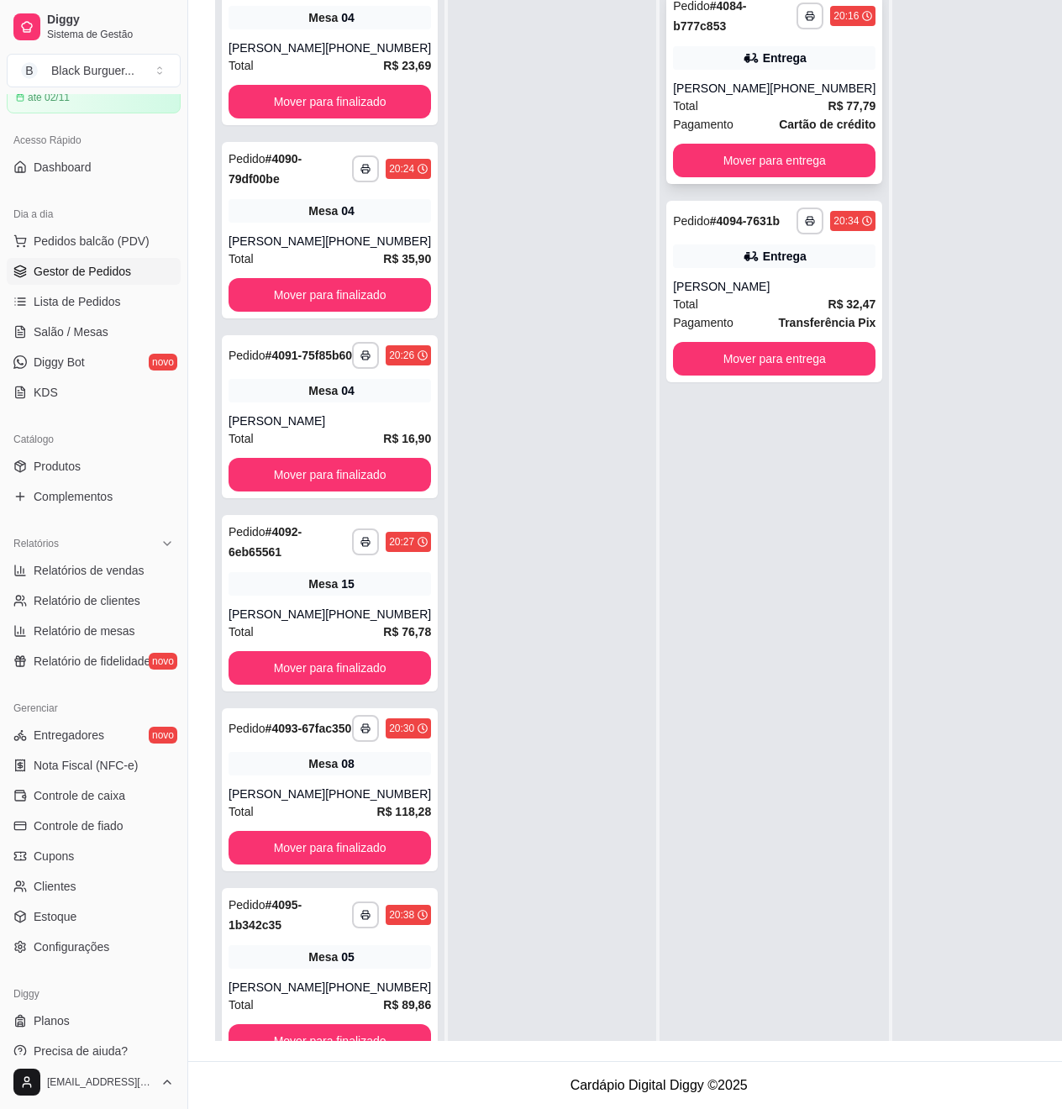
scroll to position [145, 0]
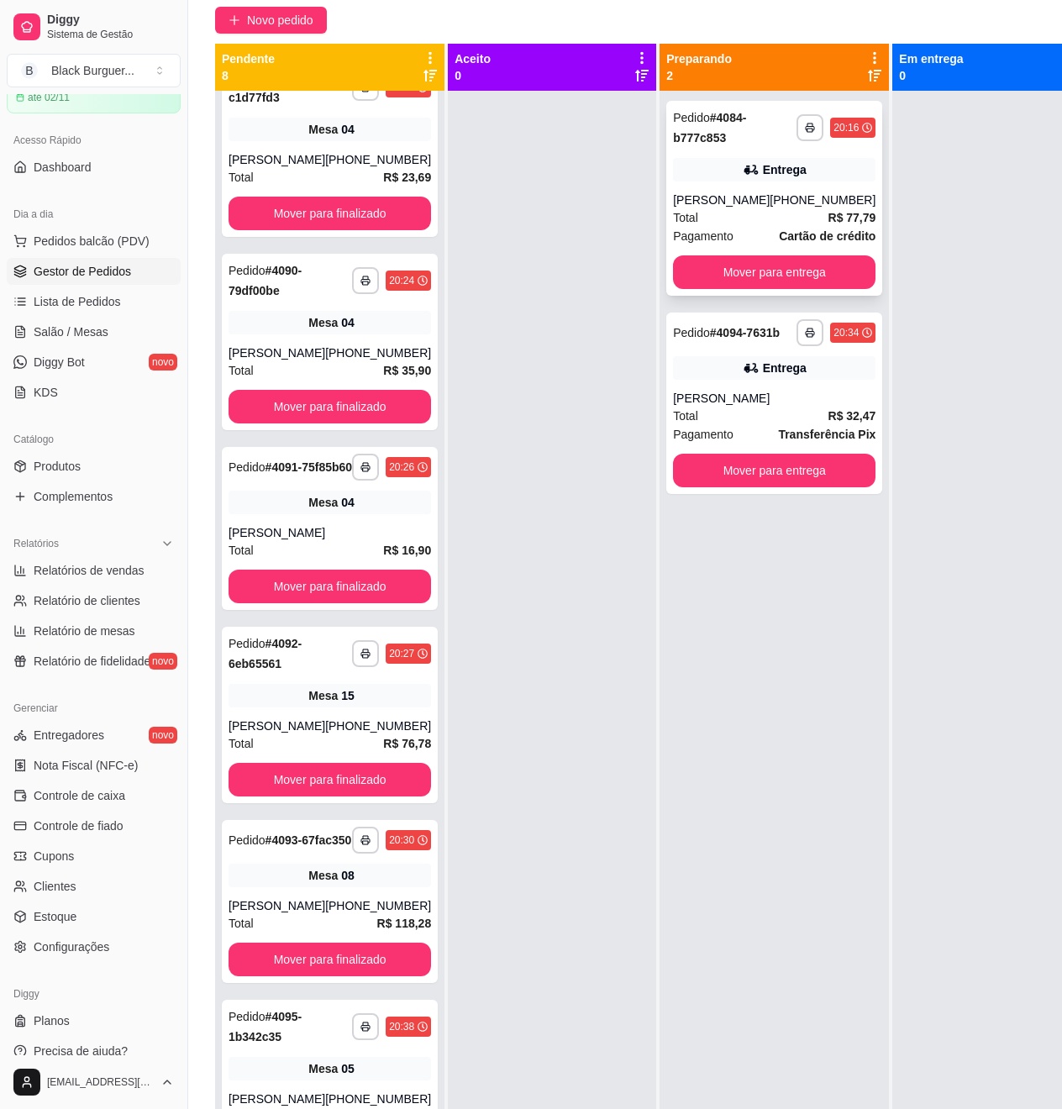
click at [774, 206] on div "[PHONE_NUMBER]" at bounding box center [823, 200] width 106 height 17
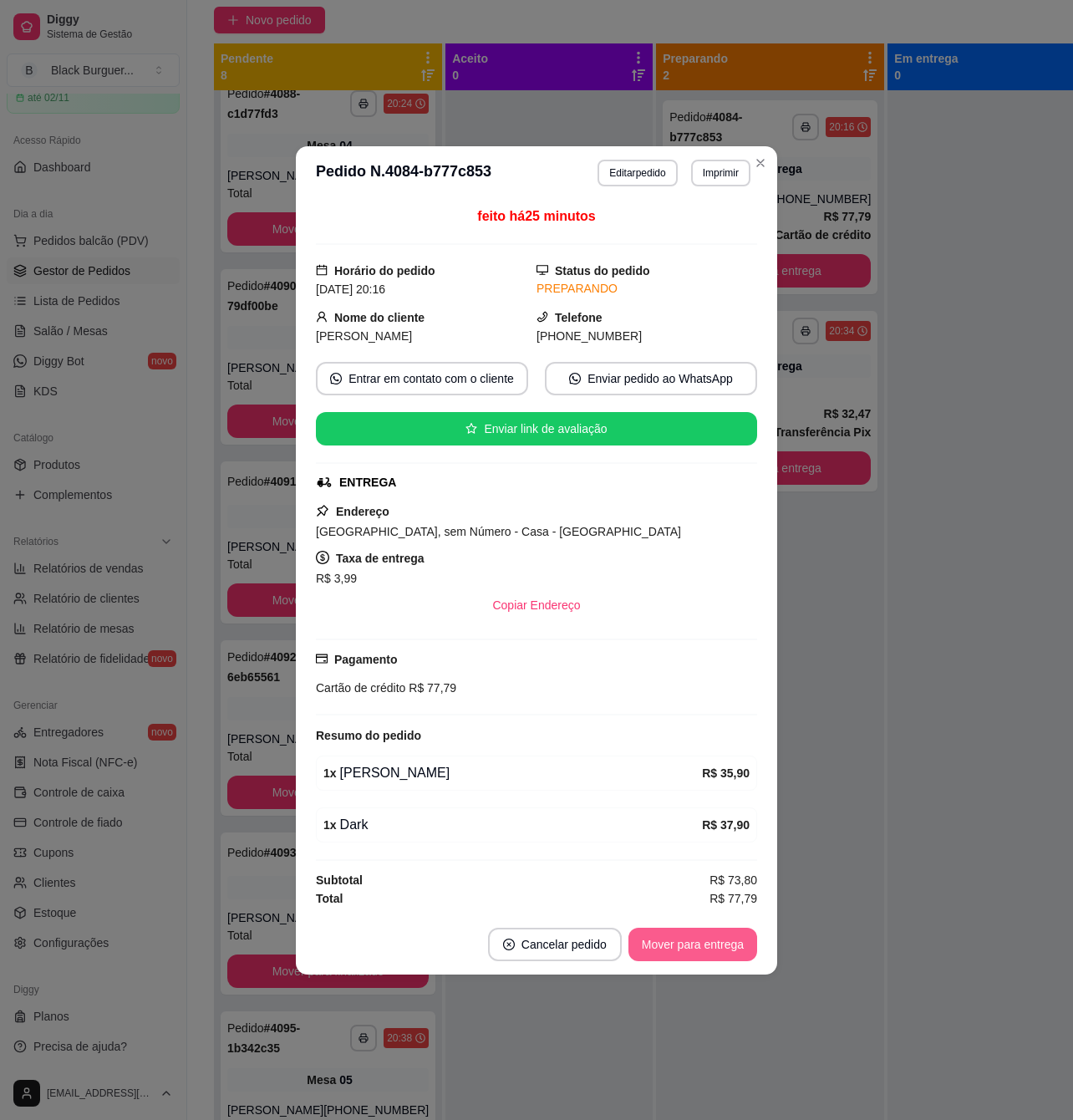
click at [690, 938] on button "Mover para entrega" at bounding box center [692, 945] width 128 height 34
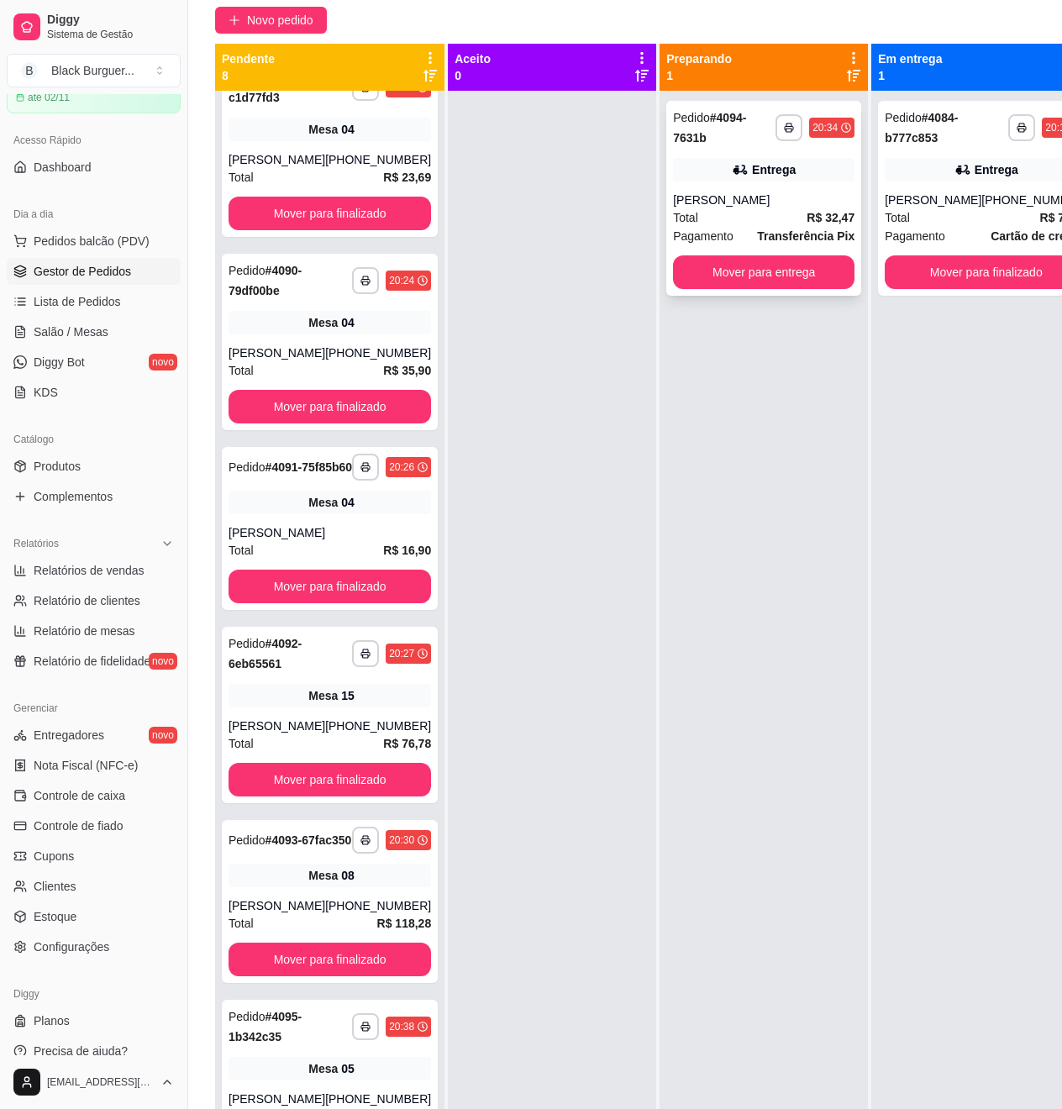
click at [791, 197] on div "[PERSON_NAME]" at bounding box center [764, 200] width 182 height 17
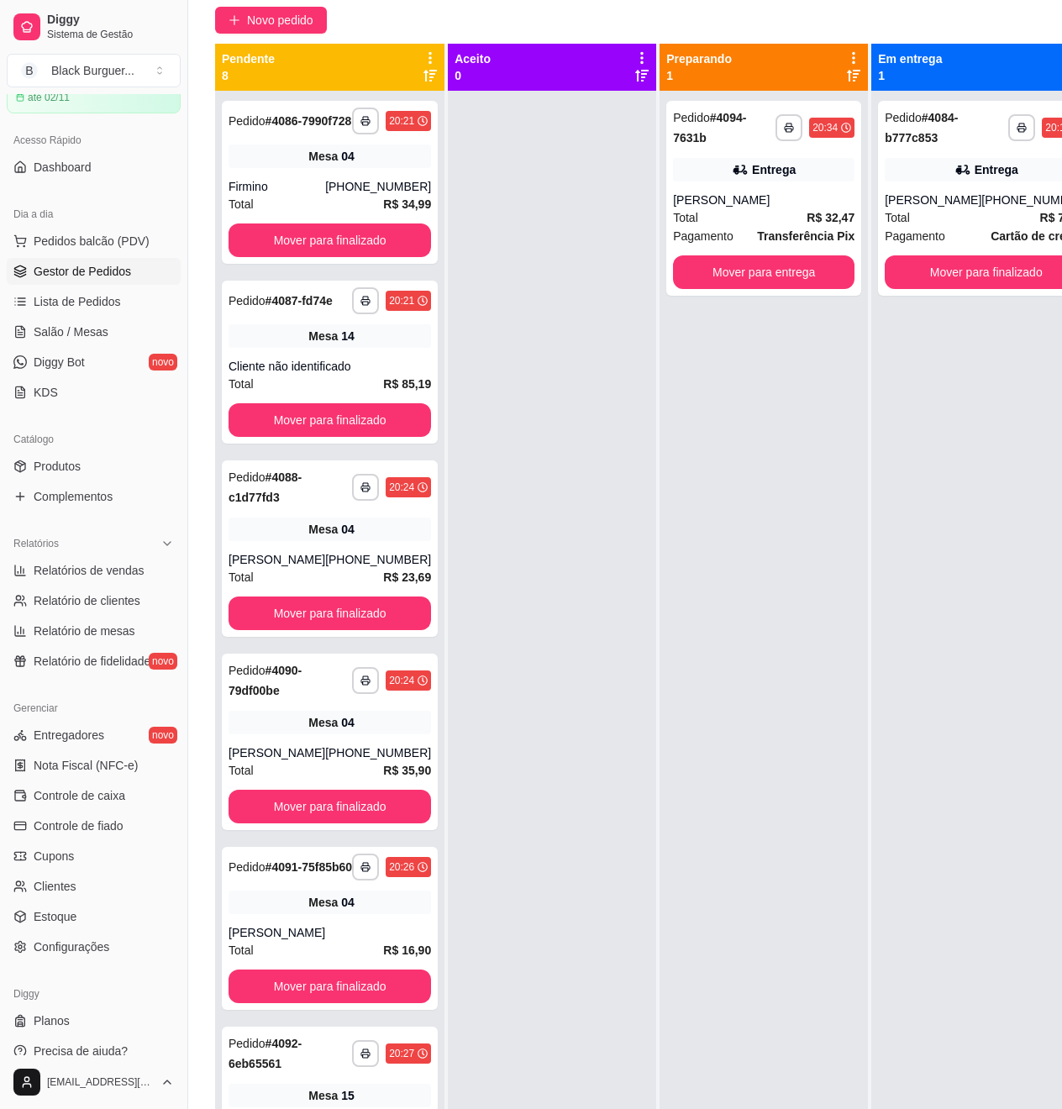
scroll to position [0, 0]
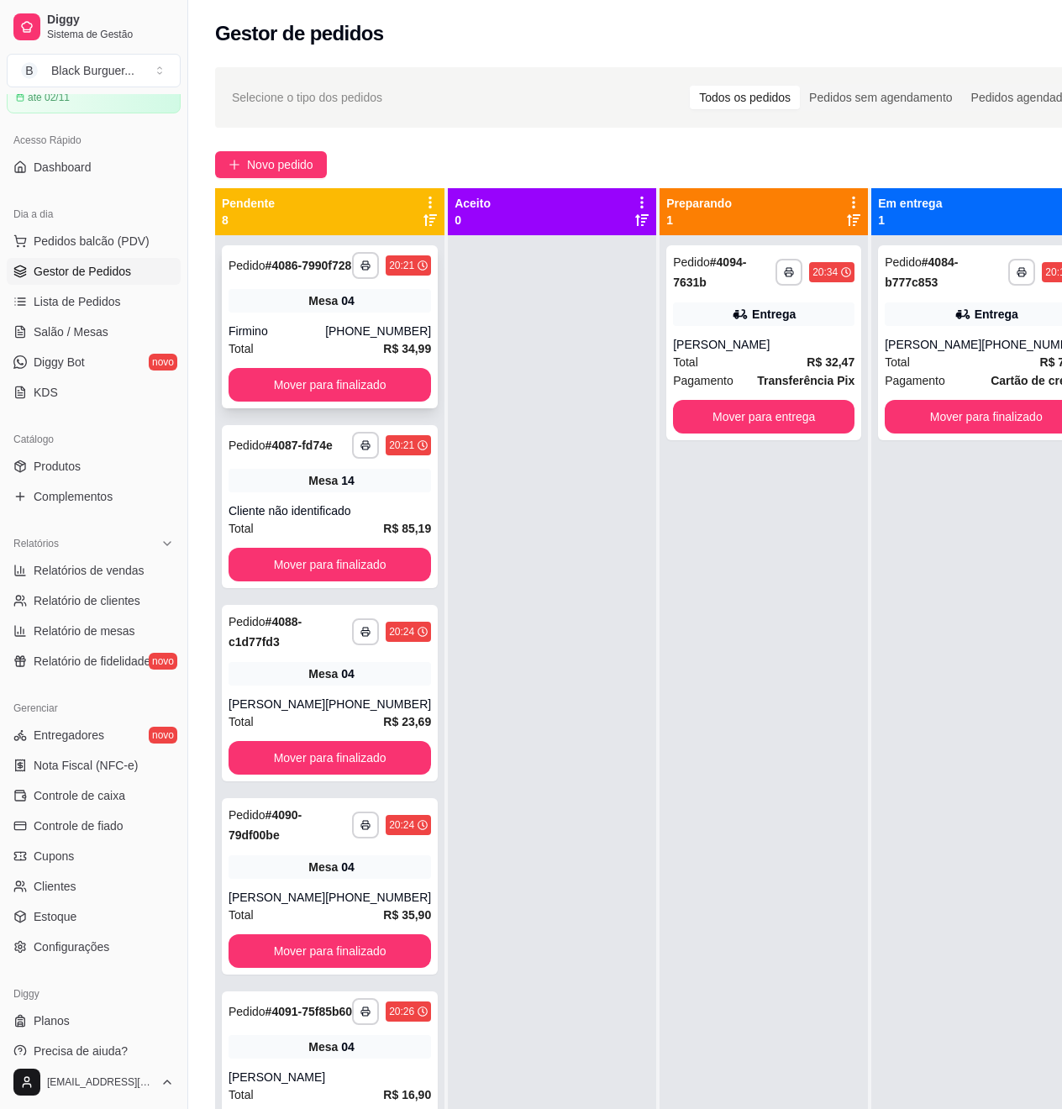
click at [297, 313] on div "Mesa 04" at bounding box center [330, 301] width 203 height 24
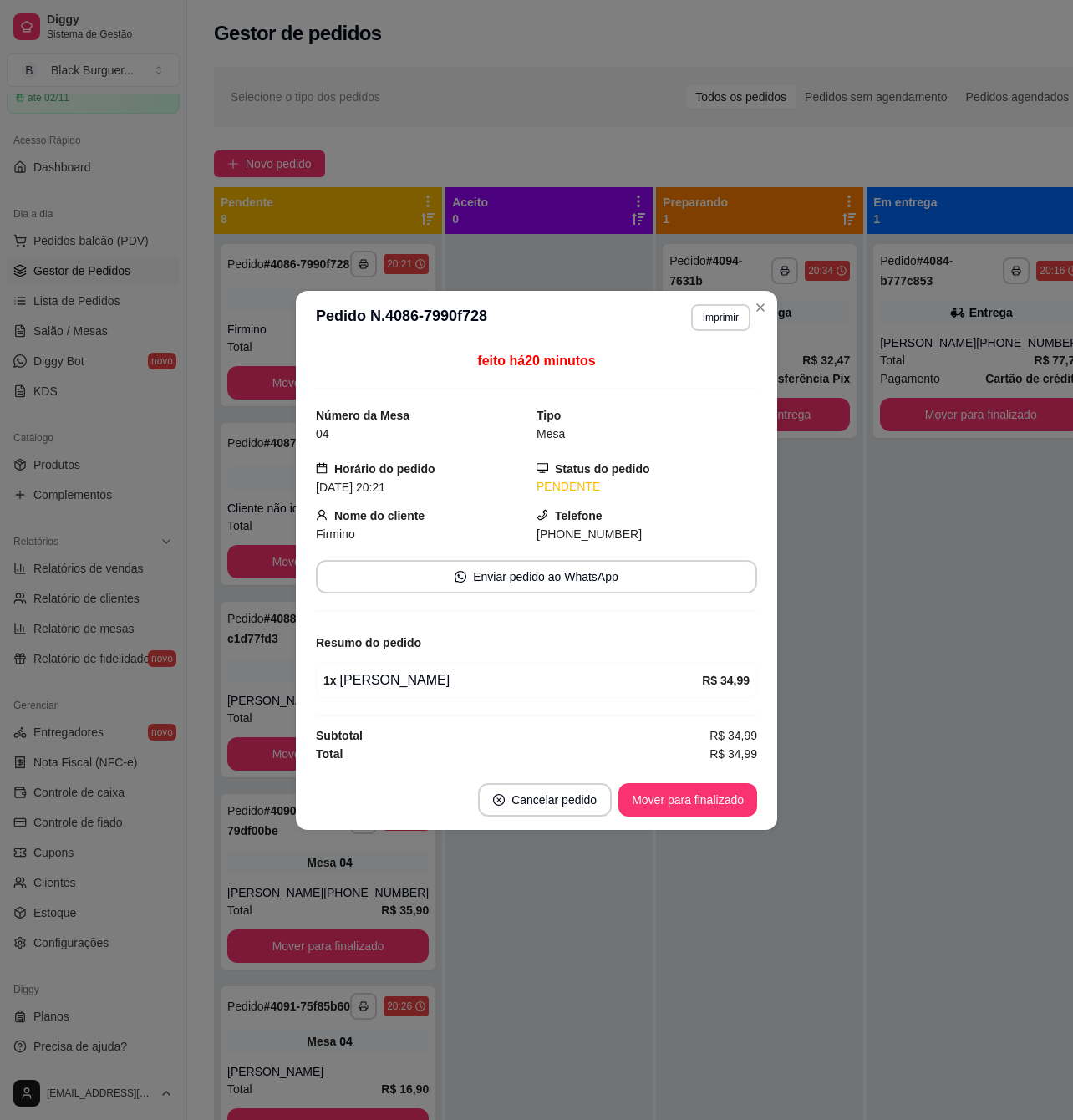
click at [298, 511] on div "feito há 20 minutos Número da Mesa 04 Tipo Mesa Horário do pedido [DATE] 20:21 …" at bounding box center [536, 557] width 481 height 426
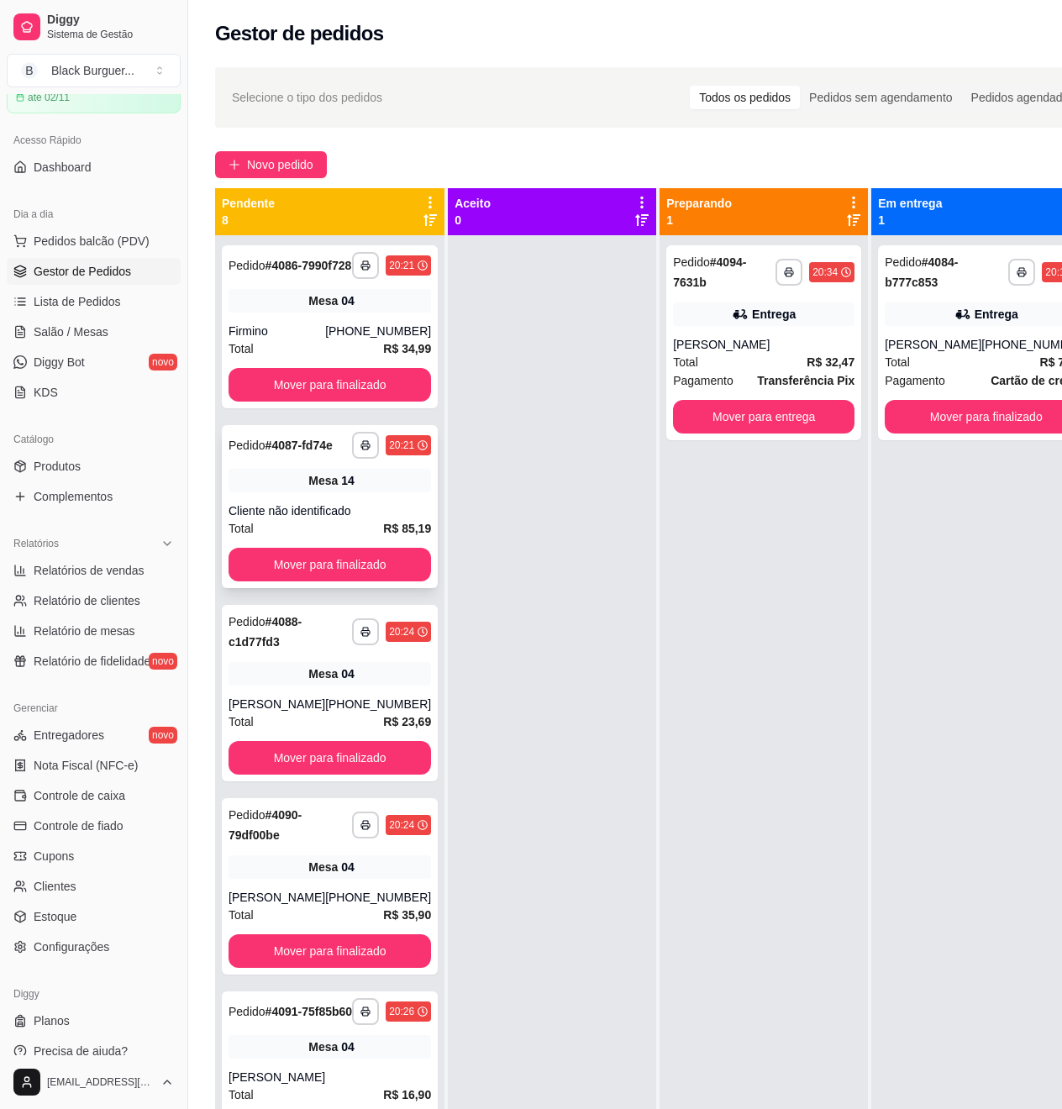
click at [263, 492] on div "Mesa 14" at bounding box center [330, 481] width 203 height 24
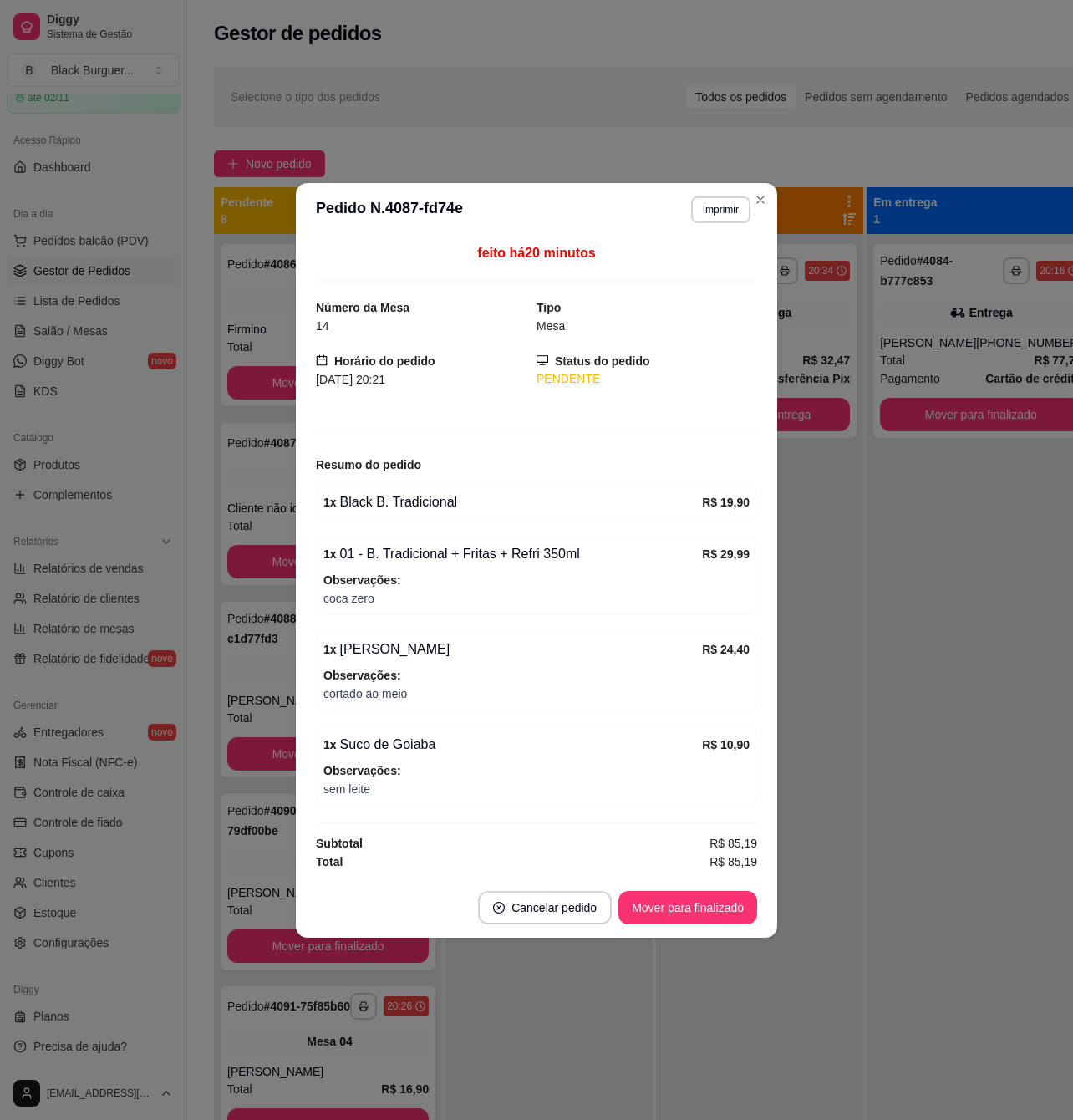
drag, startPoint x: 427, startPoint y: 557, endPoint x: 447, endPoint y: 538, distance: 27.6
click at [436, 548] on div "1 x 01 - B. Tradicional + Fritas + Refri 350ml" at bounding box center [512, 554] width 379 height 20
click at [448, 538] on div "1 x 01 - B. Tradicional + Fritas + Refri 350ml R$ 29,99 Observações: coca zero" at bounding box center [537, 575] width 442 height 79
click at [474, 545] on div "1 x 01 - B. Tradicional + Fritas + Refri 350ml" at bounding box center [512, 554] width 379 height 20
click at [479, 550] on div "1 x 01 - B. Tradicional + Fritas + Refri 350ml" at bounding box center [512, 554] width 379 height 20
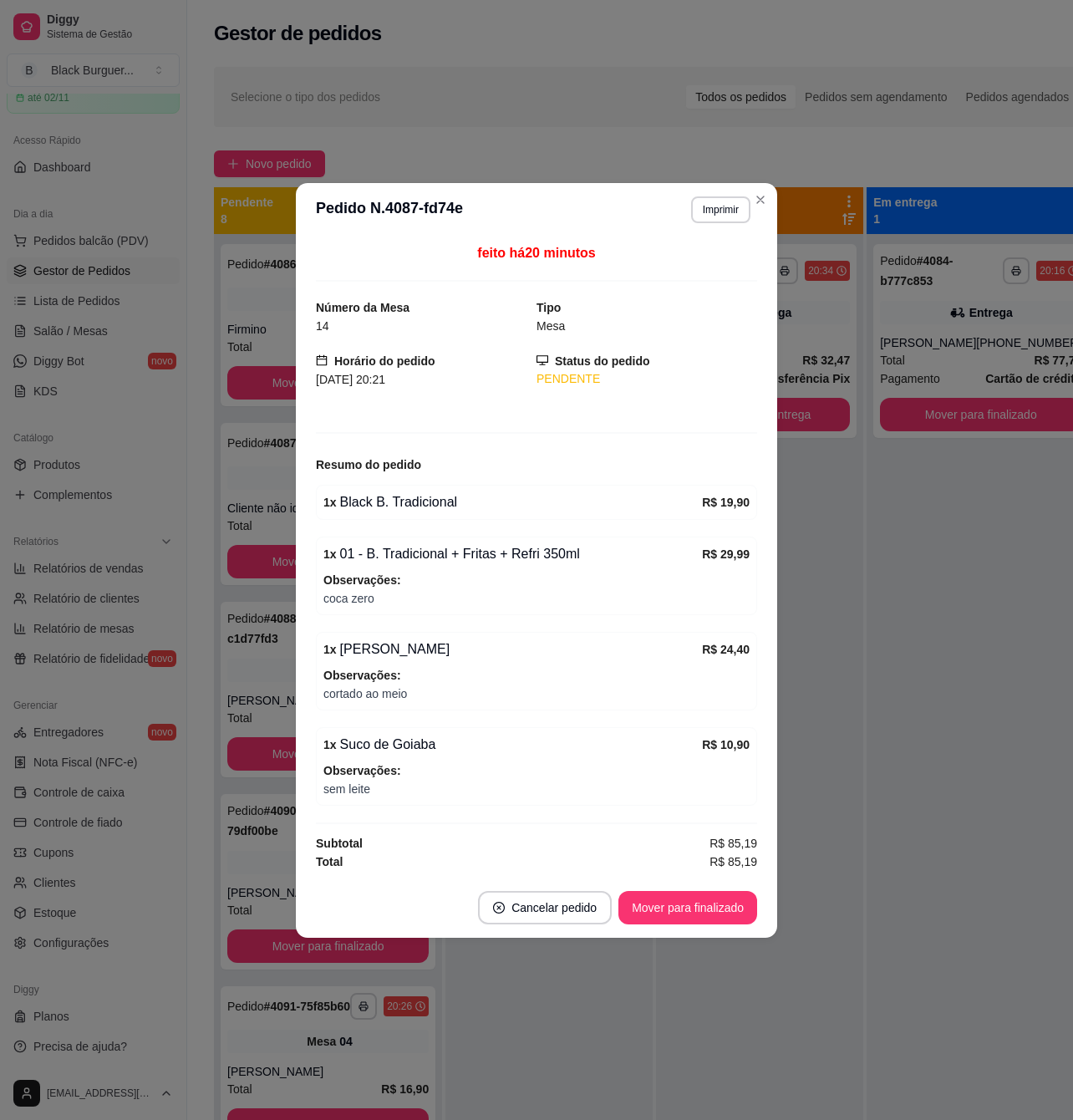
drag, startPoint x: 479, startPoint y: 550, endPoint x: 445, endPoint y: 570, distance: 39.4
click at [479, 552] on div "1 x 01 - B. Tradicional + Fritas + Refri 350ml" at bounding box center [512, 554] width 379 height 20
click at [364, 637] on div "1 x Chilli Bacon R$ 24,40 Observações: cortado ao meio" at bounding box center [537, 670] width 442 height 79
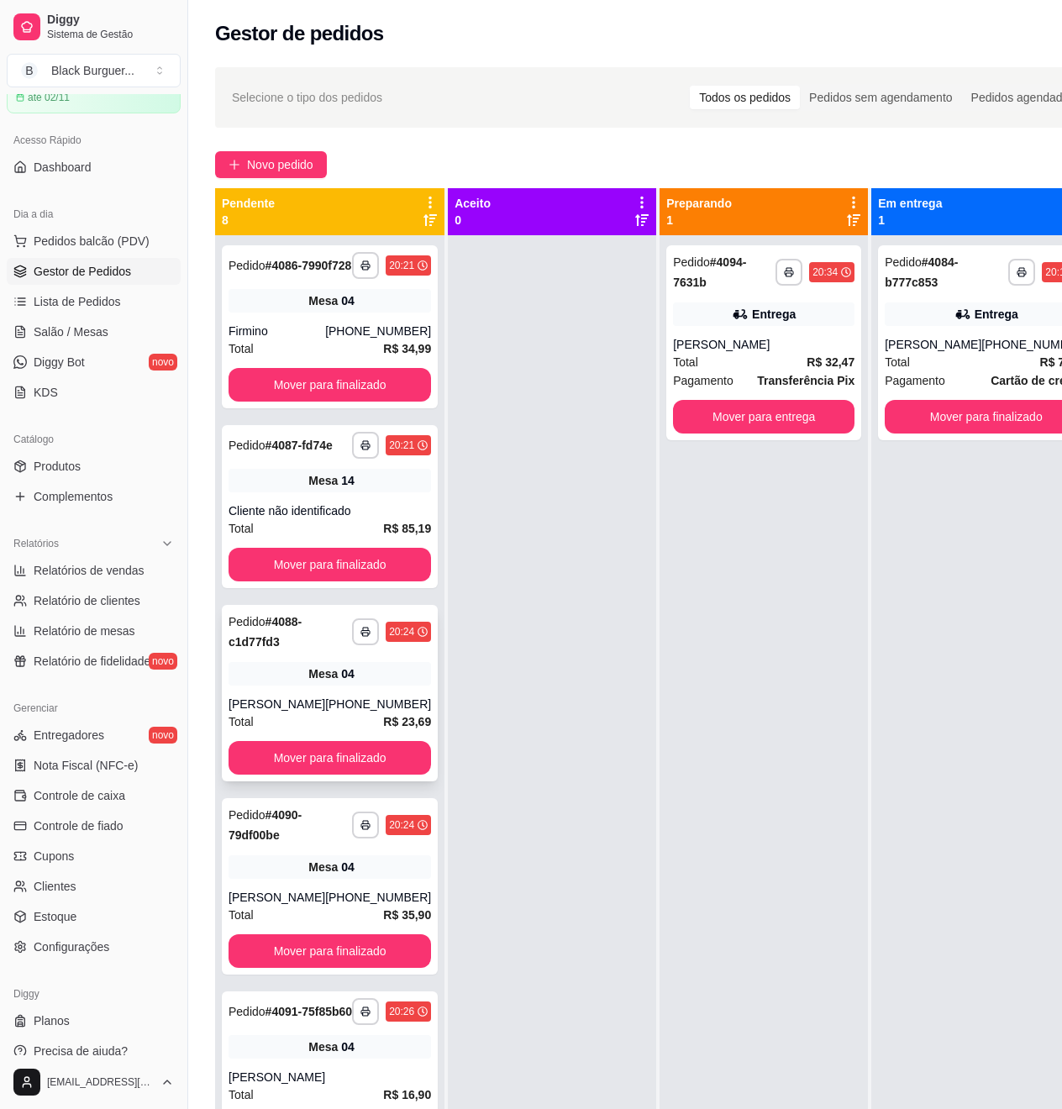
click at [281, 686] on div "Mesa 04" at bounding box center [330, 674] width 203 height 24
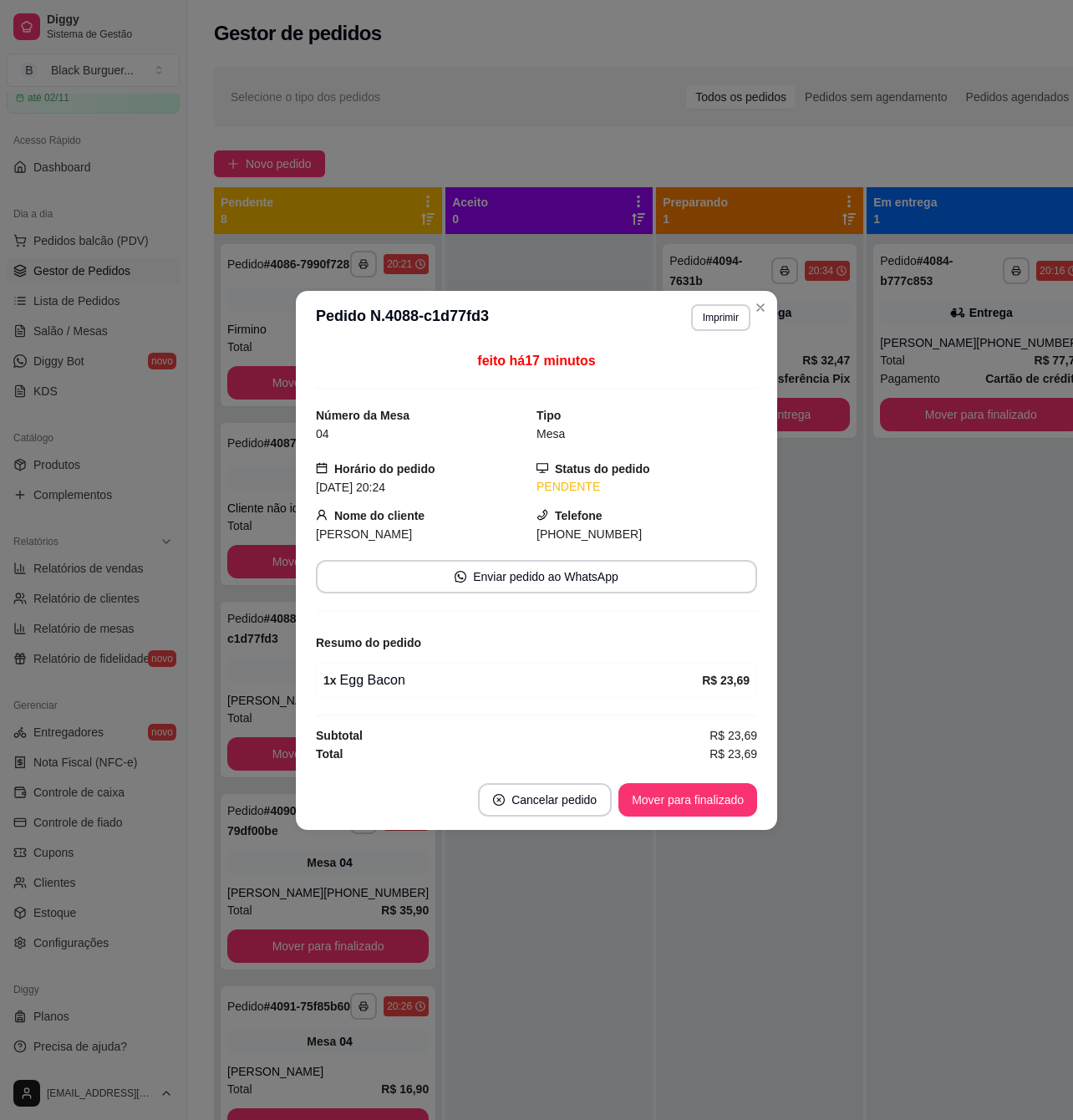
click at [391, 677] on div "1 x Egg Bacon" at bounding box center [512, 680] width 379 height 20
click at [390, 677] on div "1 x Egg Bacon" at bounding box center [512, 680] width 379 height 20
drag, startPoint x: 356, startPoint y: 683, endPoint x: 322, endPoint y: 686, distance: 34.1
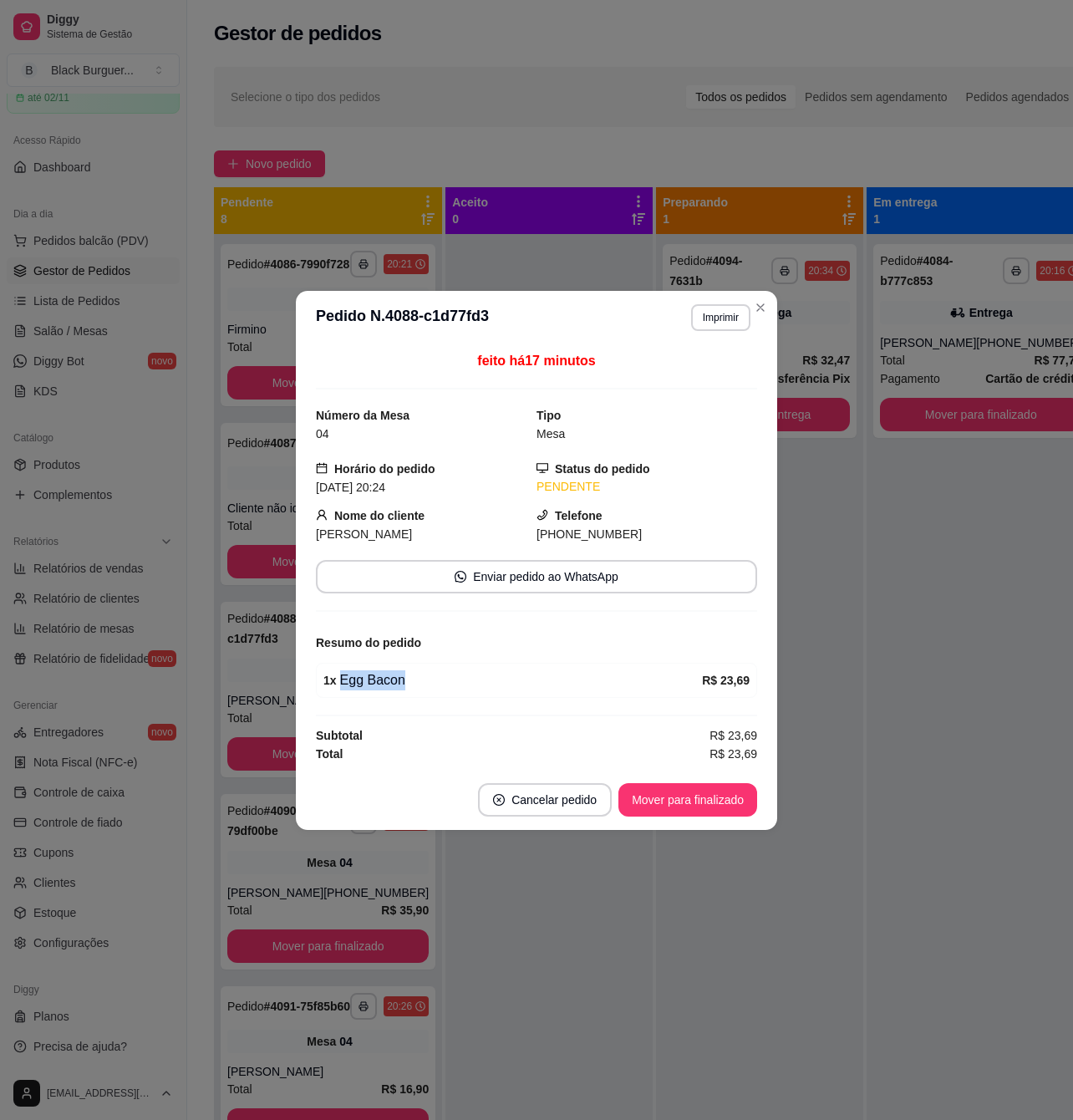
click at [356, 686] on div "1 x Egg Bacon" at bounding box center [512, 680] width 379 height 20
click at [302, 682] on div "feito há 17 minutos Número da Mesa 04 Tipo Mesa Horário do pedido [DATE] 20:24 …" at bounding box center [536, 557] width 481 height 426
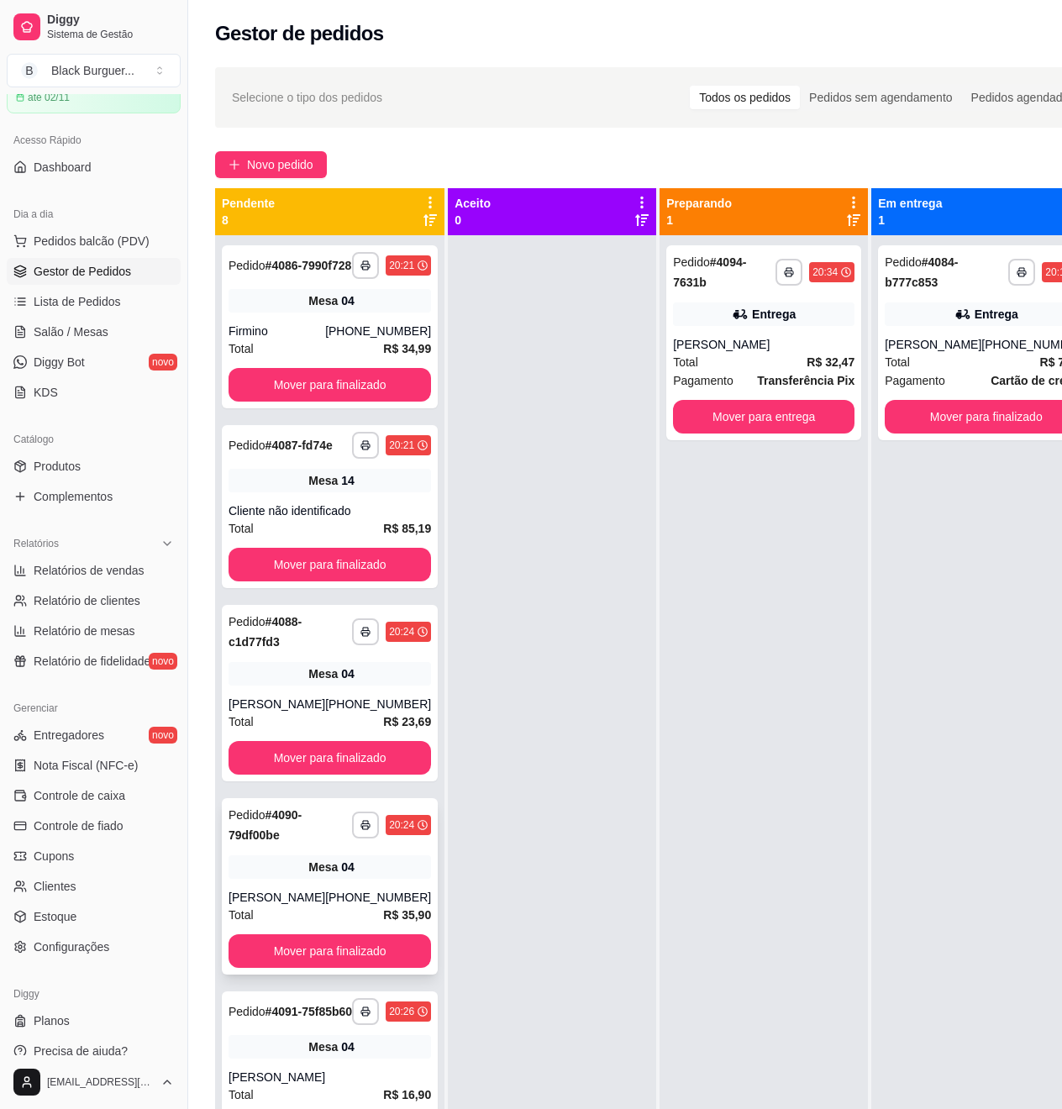
click at [289, 906] on div "[PERSON_NAME]" at bounding box center [277, 897] width 97 height 17
click at [271, 879] on div "Mesa 04" at bounding box center [330, 867] width 203 height 24
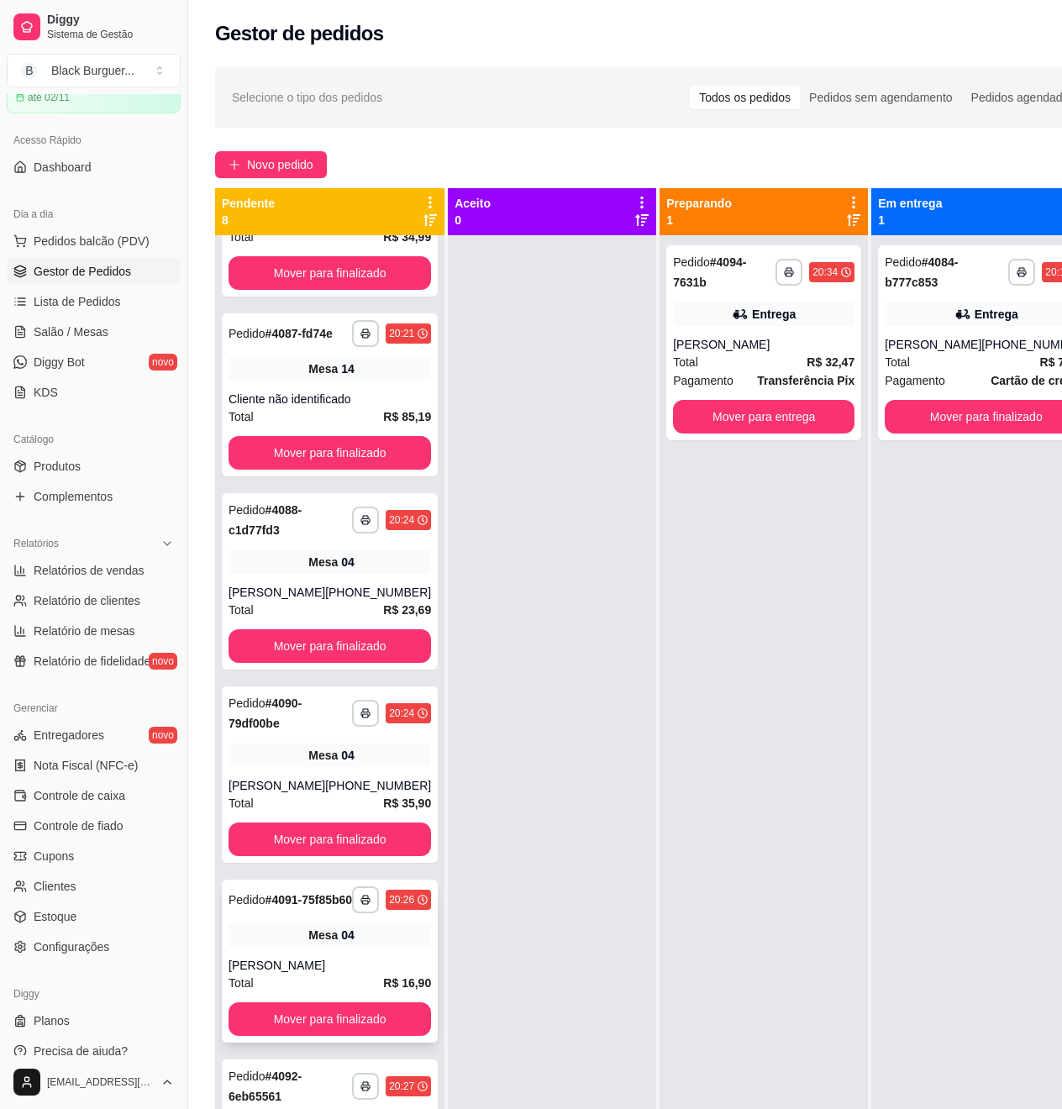
scroll to position [224, 0]
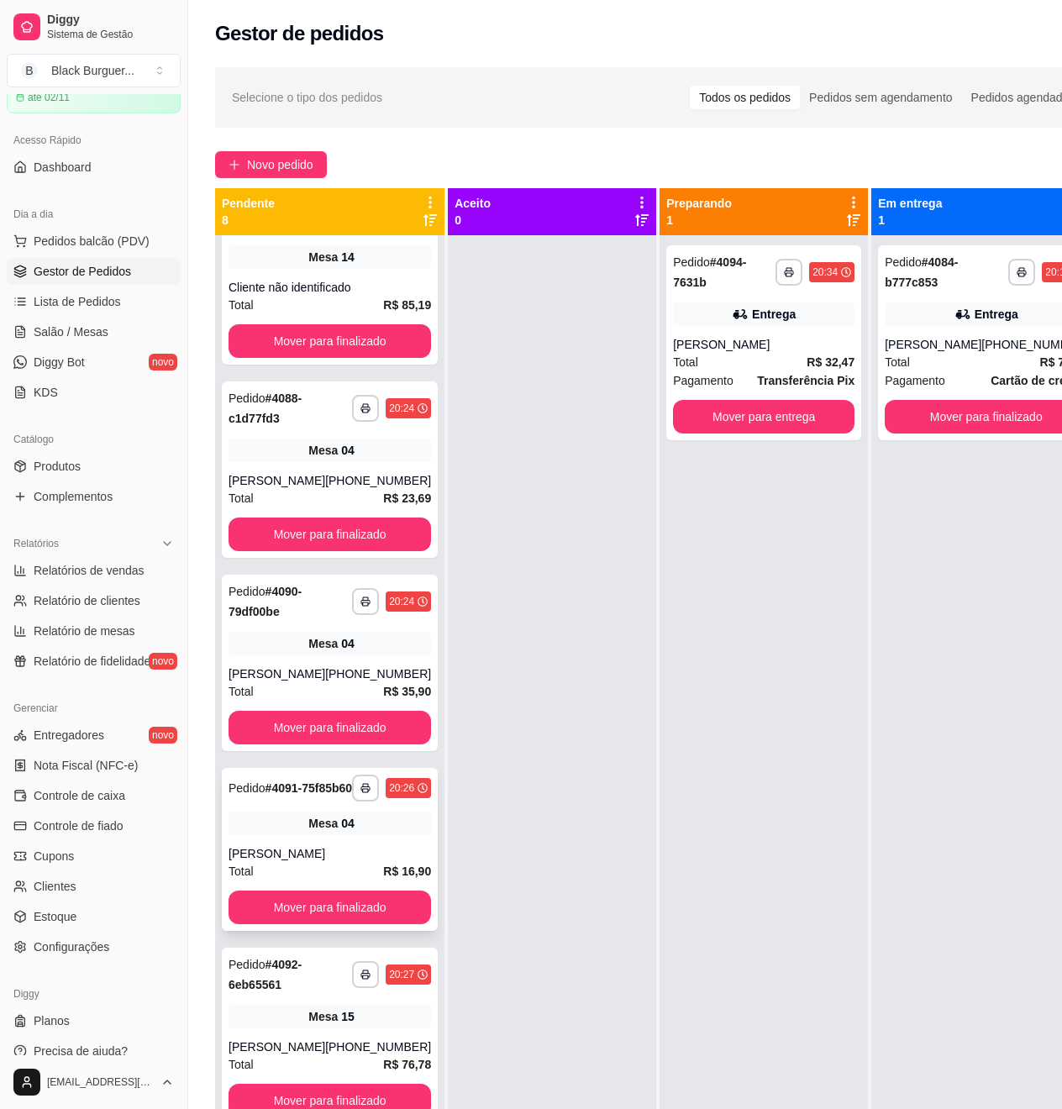
click at [281, 862] on div "[PERSON_NAME]" at bounding box center [330, 853] width 203 height 17
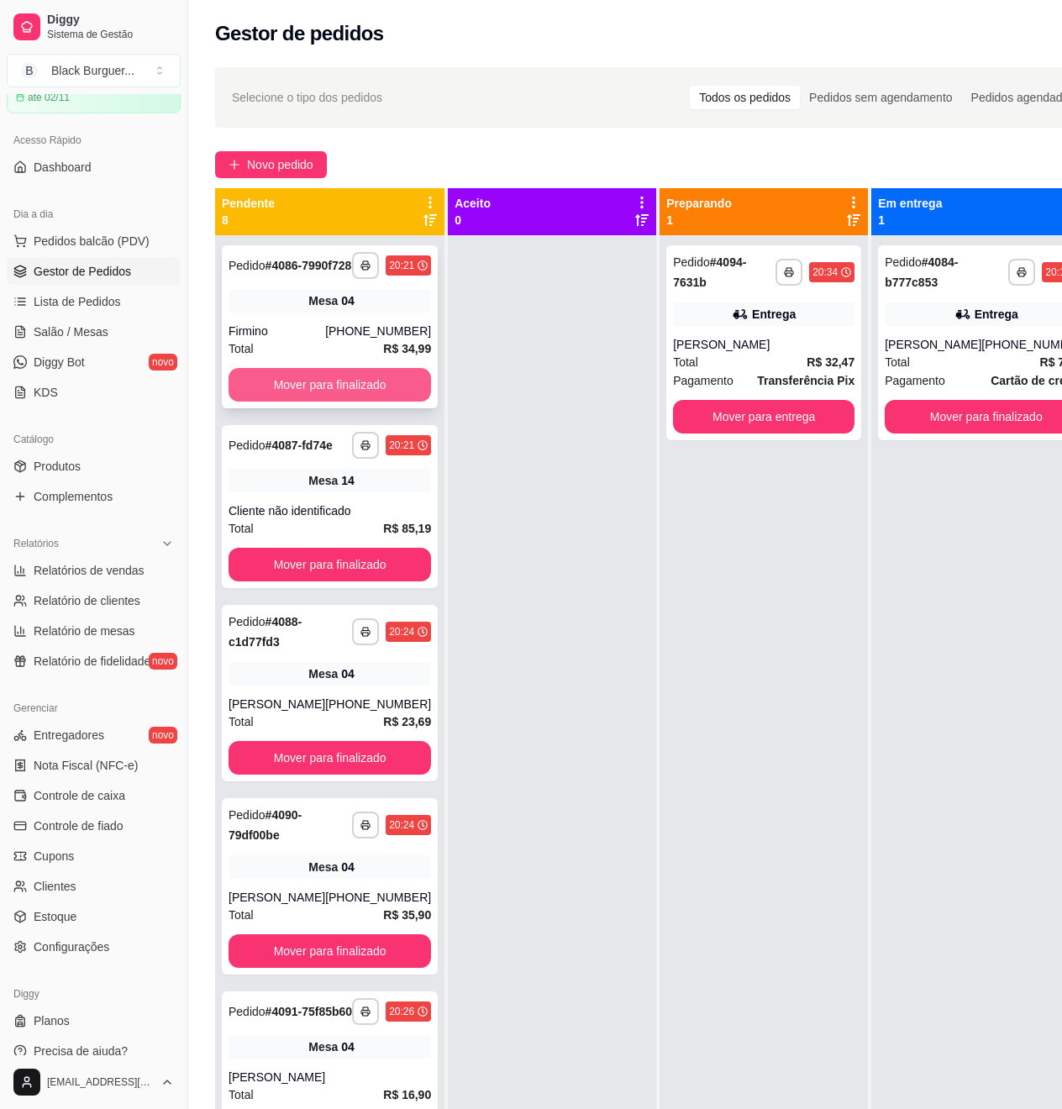
click at [357, 402] on button "Mover para finalizado" at bounding box center [330, 385] width 203 height 34
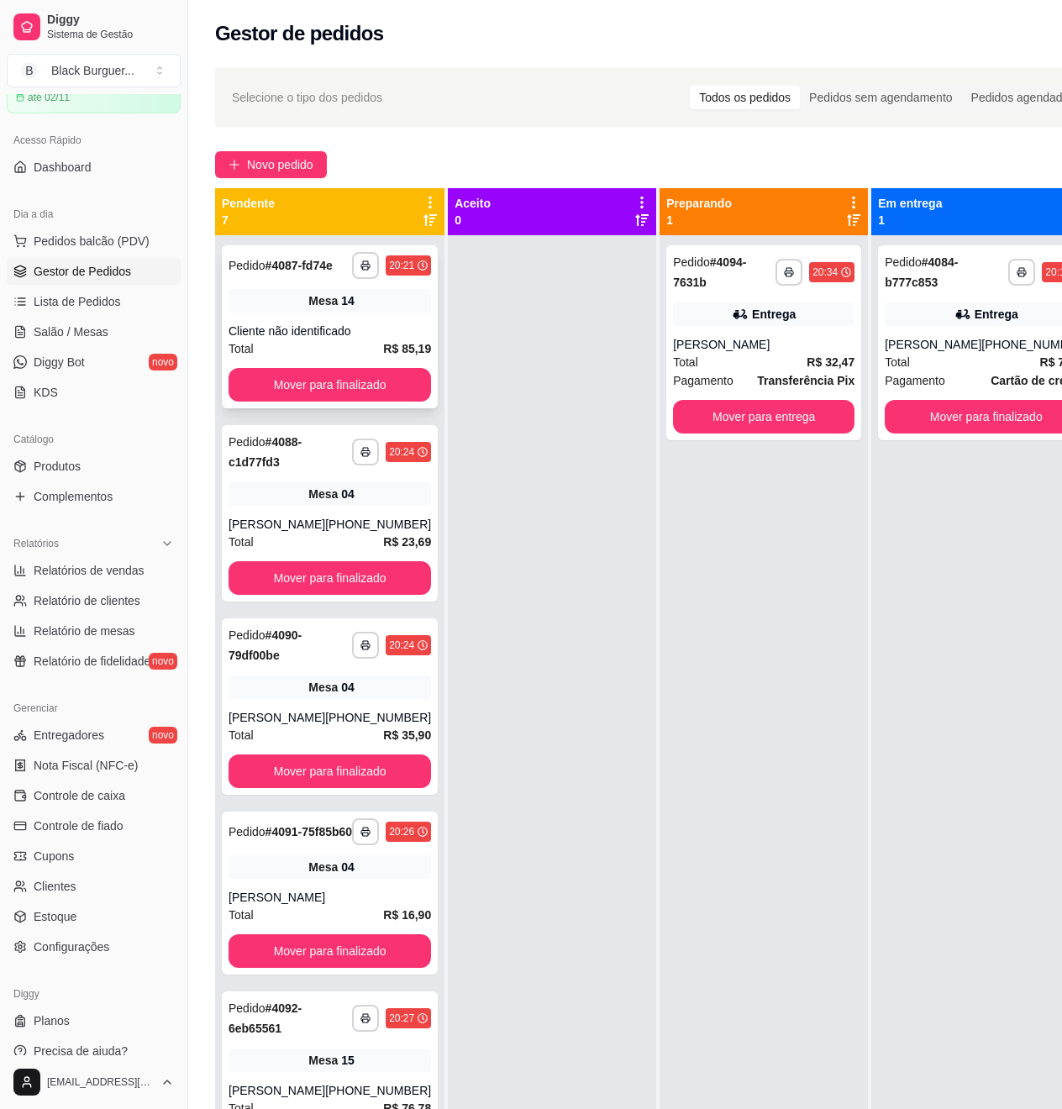
click at [341, 339] on div "Cliente não identificado" at bounding box center [330, 331] width 203 height 17
click at [266, 501] on div "Mesa 04" at bounding box center [330, 494] width 203 height 24
click at [270, 699] on div "Mesa 04" at bounding box center [330, 688] width 203 height 24
click at [242, 906] on div "[PERSON_NAME]" at bounding box center [330, 897] width 203 height 17
click at [328, 506] on div "Mesa 04" at bounding box center [330, 494] width 203 height 24
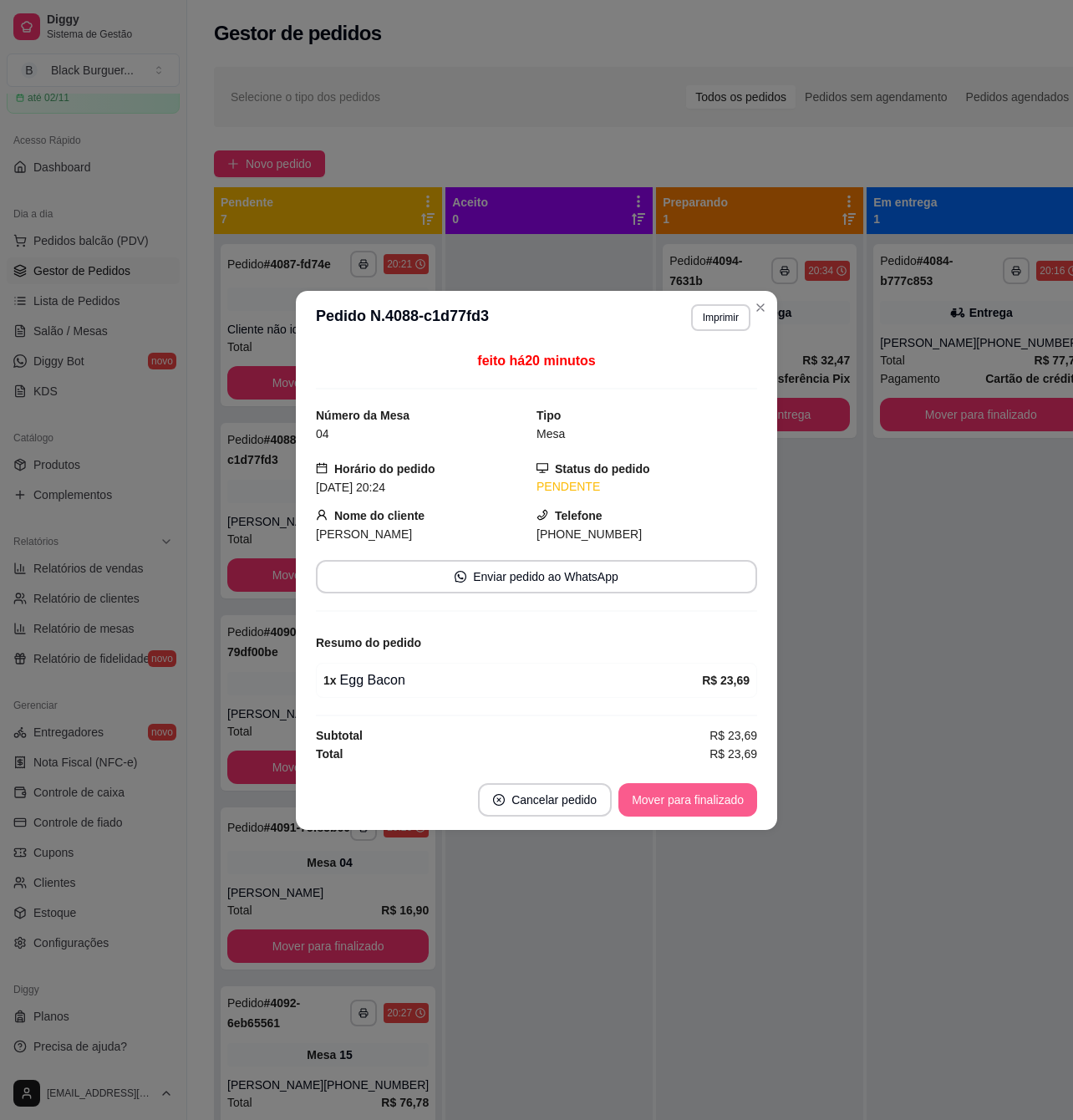
click at [693, 800] on button "Mover para finalizado" at bounding box center [687, 800] width 138 height 34
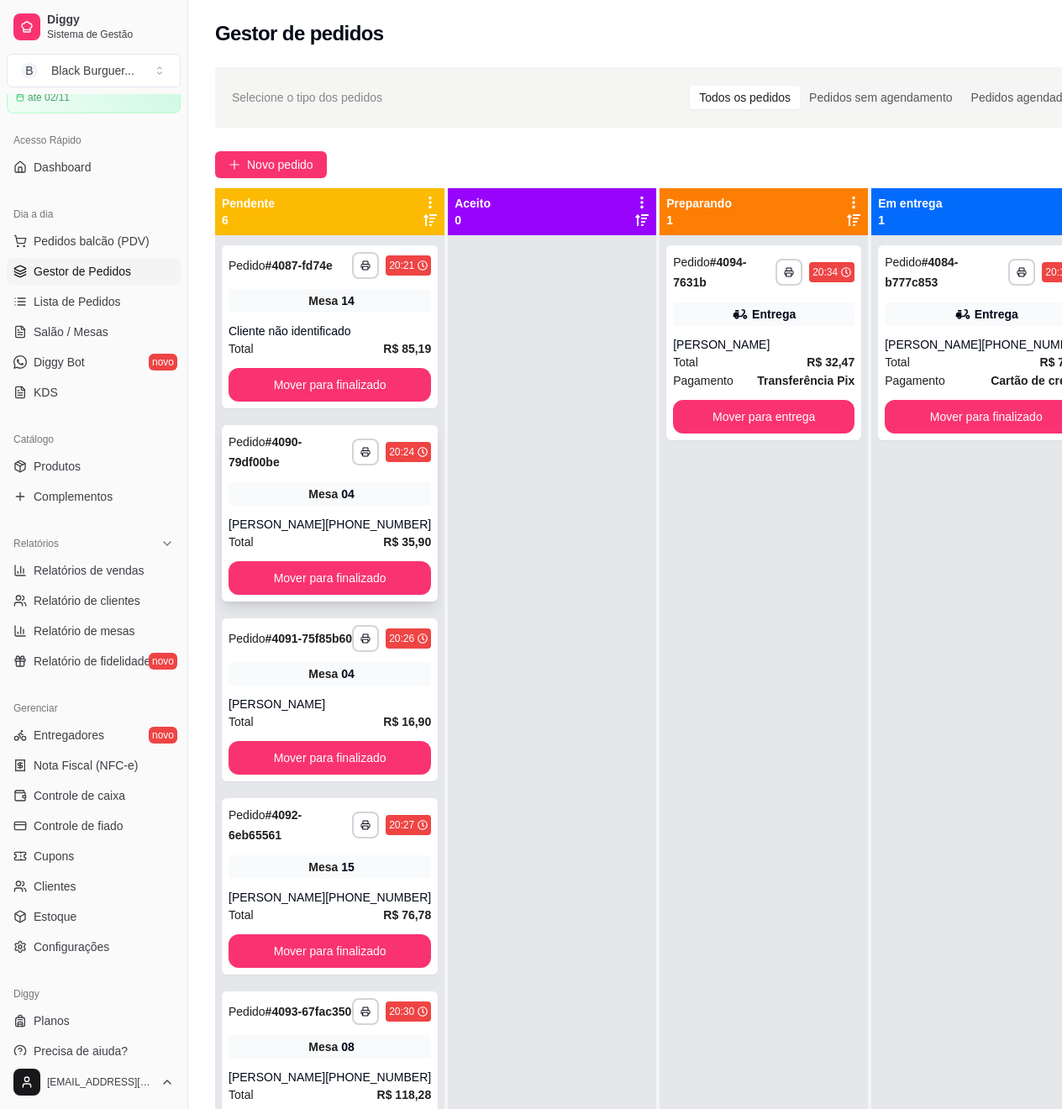
click at [303, 523] on div "**********" at bounding box center [330, 513] width 216 height 176
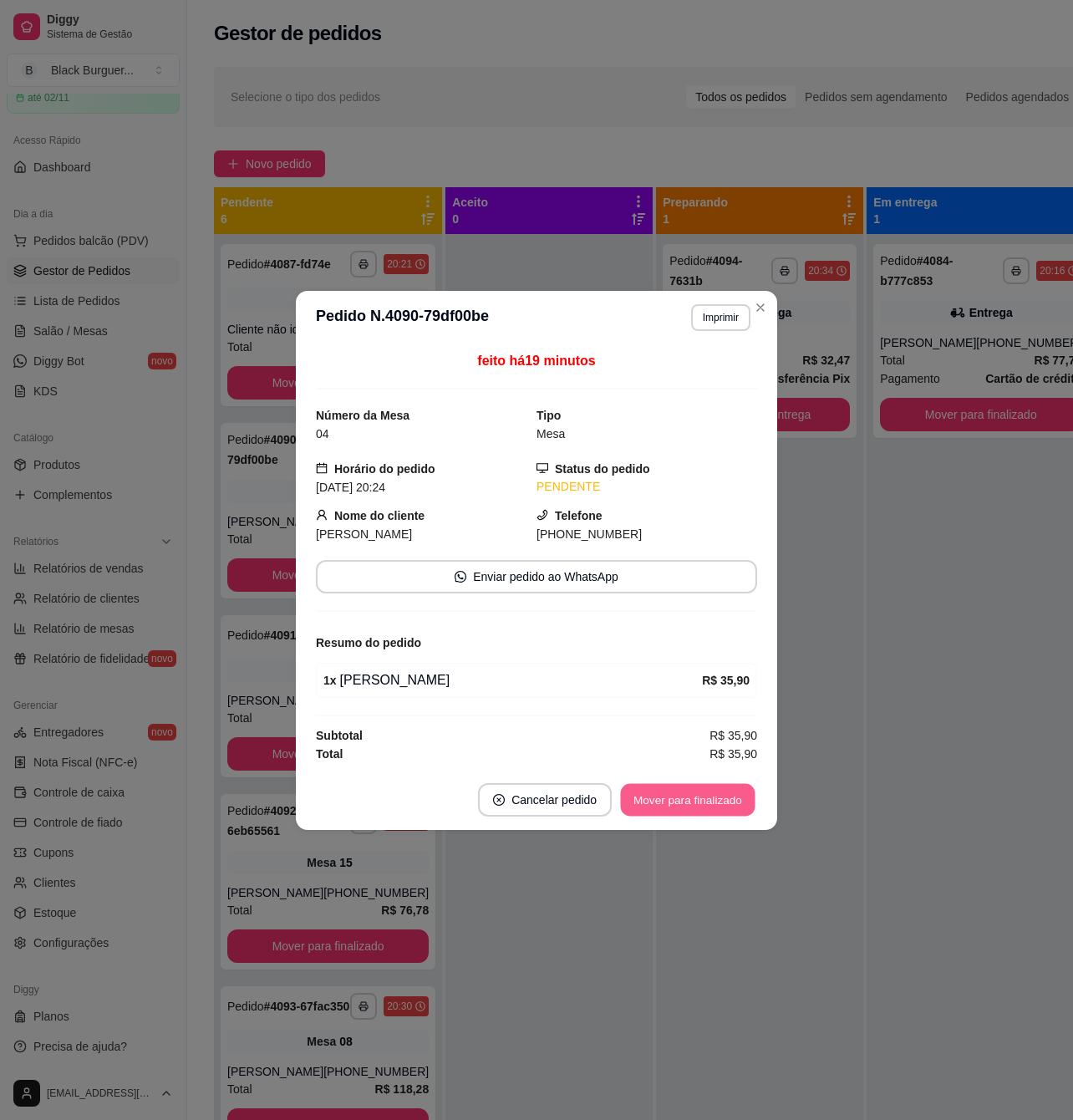
click at [665, 806] on button "Mover para finalizado" at bounding box center [687, 799] width 134 height 33
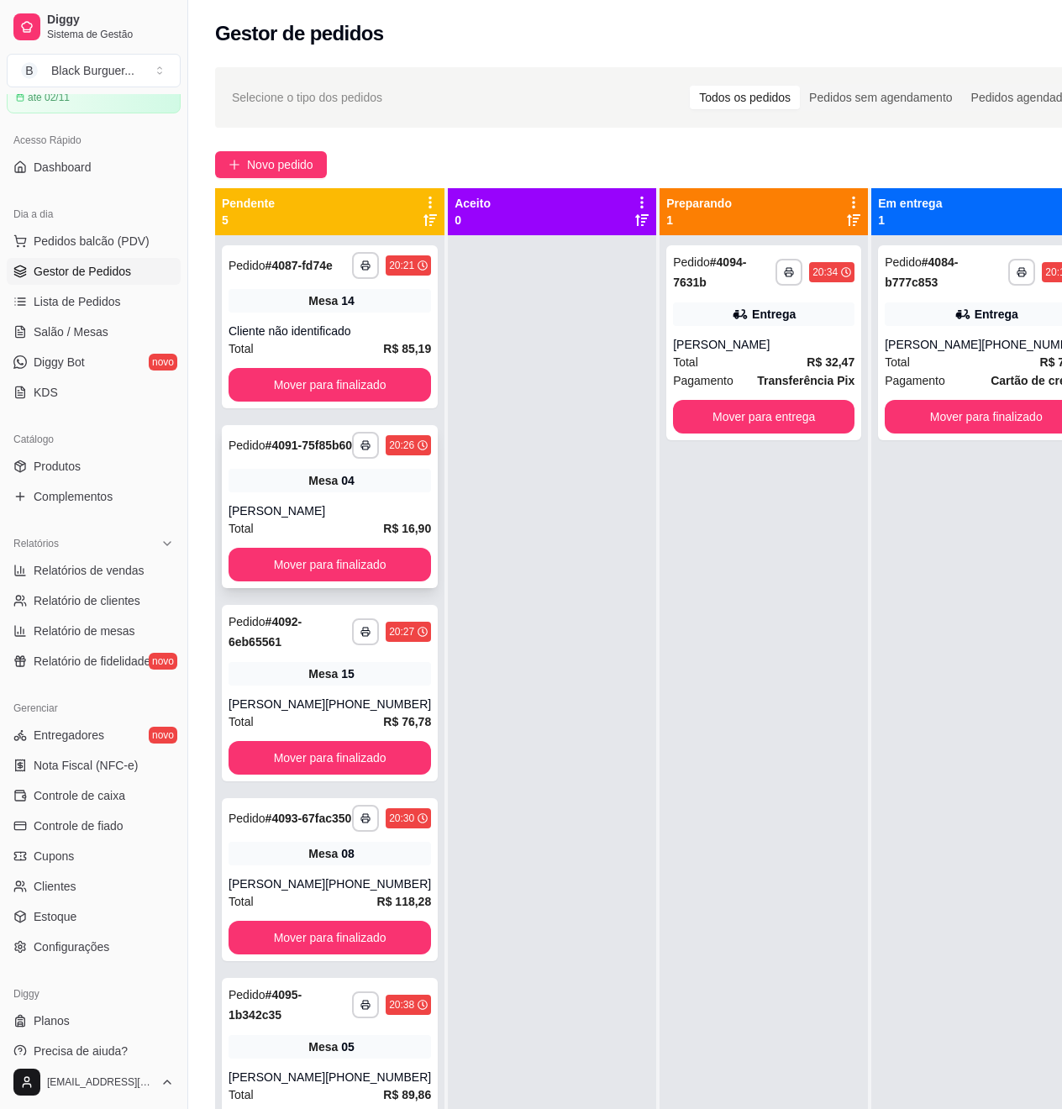
click at [263, 492] on div "Mesa 04" at bounding box center [330, 481] width 203 height 24
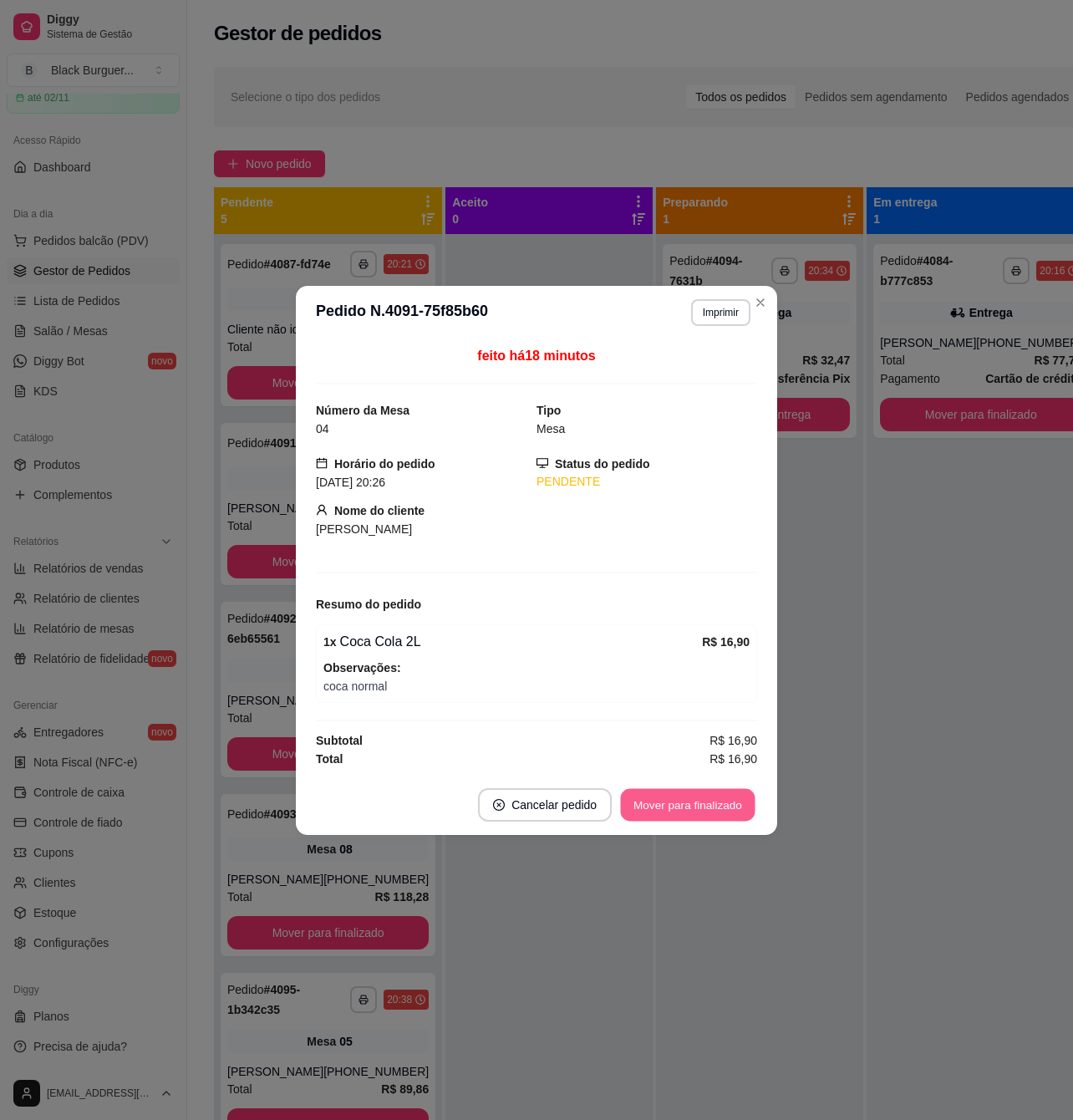
click at [657, 807] on button "Mover para finalizado" at bounding box center [687, 804] width 134 height 33
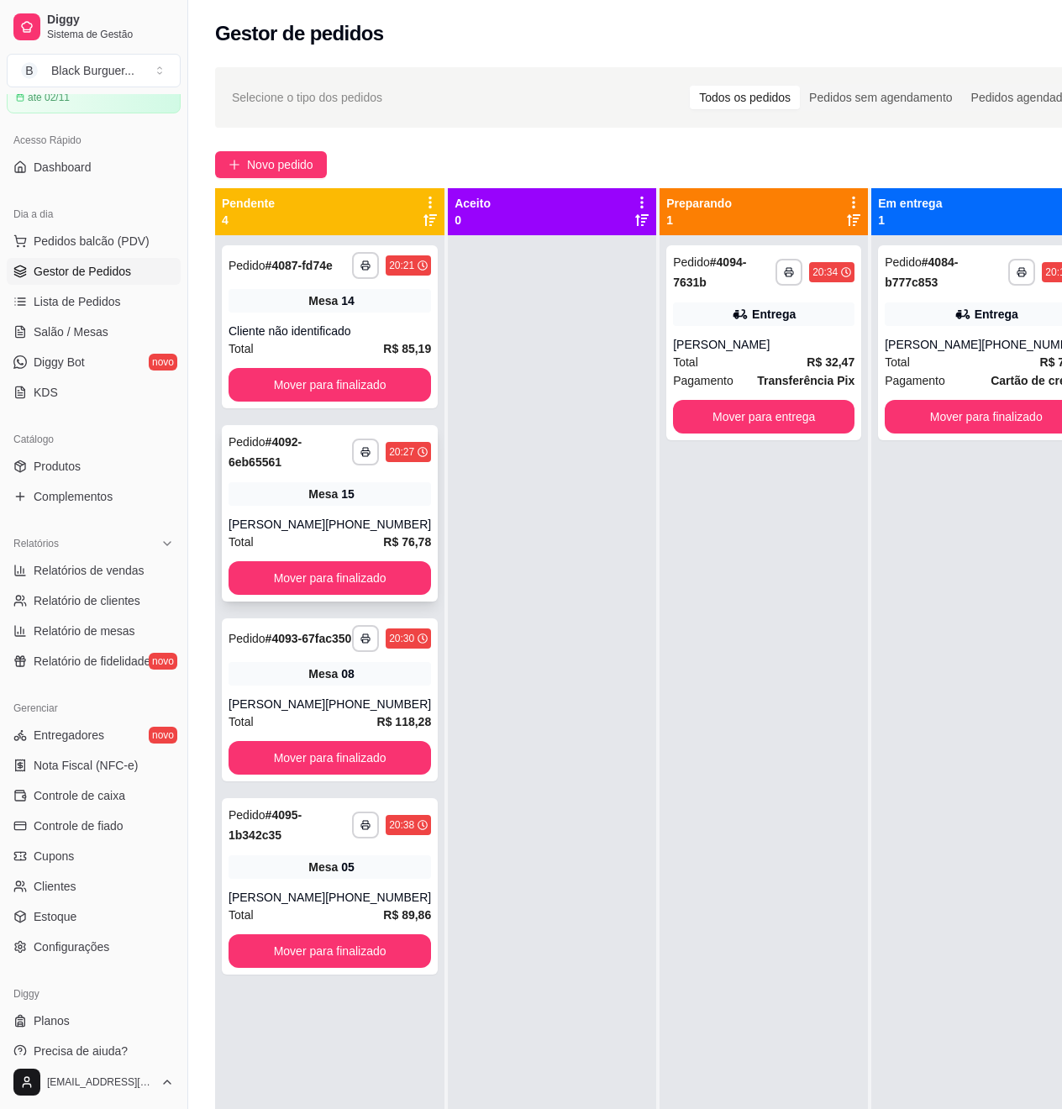
click at [272, 505] on div "Mesa 15" at bounding box center [330, 494] width 203 height 24
click at [355, 313] on div "Mesa 14" at bounding box center [330, 301] width 203 height 24
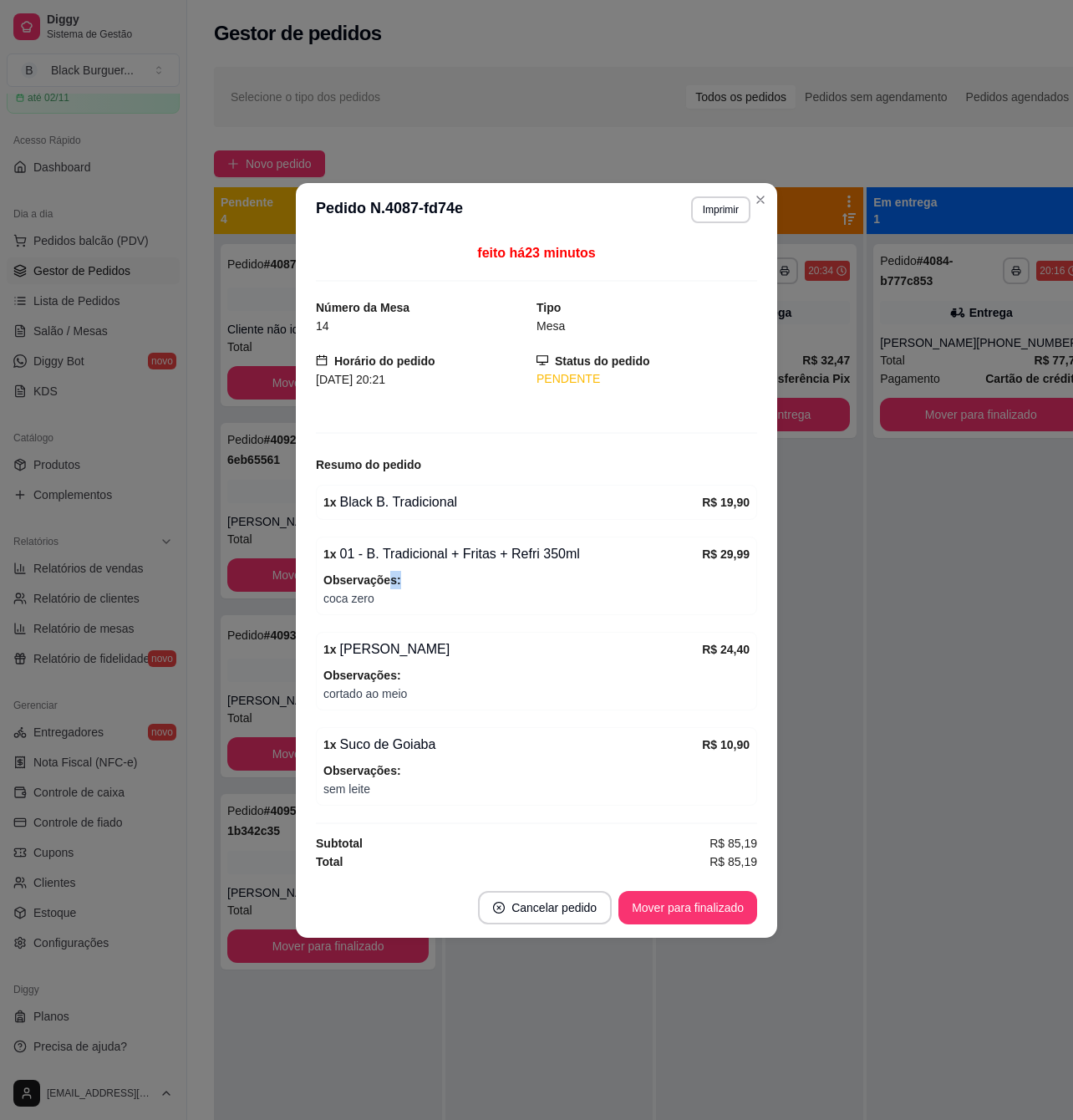
drag, startPoint x: 385, startPoint y: 582, endPoint x: 419, endPoint y: 580, distance: 34.1
click at [408, 582] on span "Observações:" at bounding box center [536, 580] width 427 height 18
click at [426, 580] on span "Observações:" at bounding box center [536, 580] width 427 height 18
drag, startPoint x: 351, startPoint y: 547, endPoint x: 383, endPoint y: 568, distance: 38.3
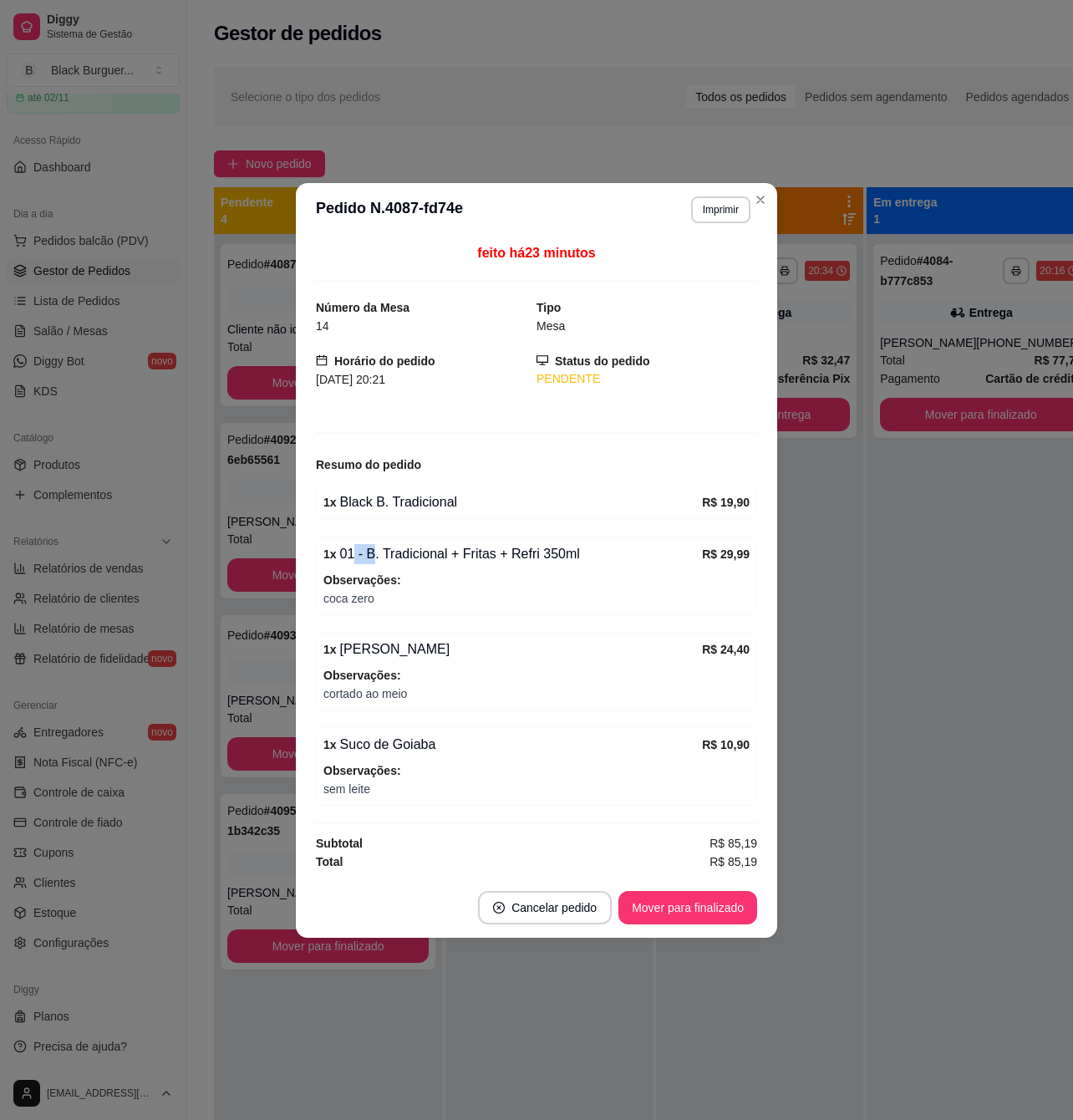
click at [382, 566] on div "1 x 01 - B. Tradicional + Fritas + Refri 350ml R$ 29,99 Observações: coca zero" at bounding box center [537, 575] width 442 height 79
click at [386, 571] on span "Observações:" at bounding box center [536, 580] width 427 height 18
click at [375, 623] on div "feito há 23 minutos Número da Mesa 14 Tipo Mesa Horário do pedido [DATE] 20:21 …" at bounding box center [537, 557] width 442 height 628
click at [385, 666] on div "1 x Chilli Bacon R$ 24,40 Observações: cortado ao meio" at bounding box center [537, 670] width 442 height 79
click at [389, 670] on strong "Observações:" at bounding box center [362, 674] width 78 height 13
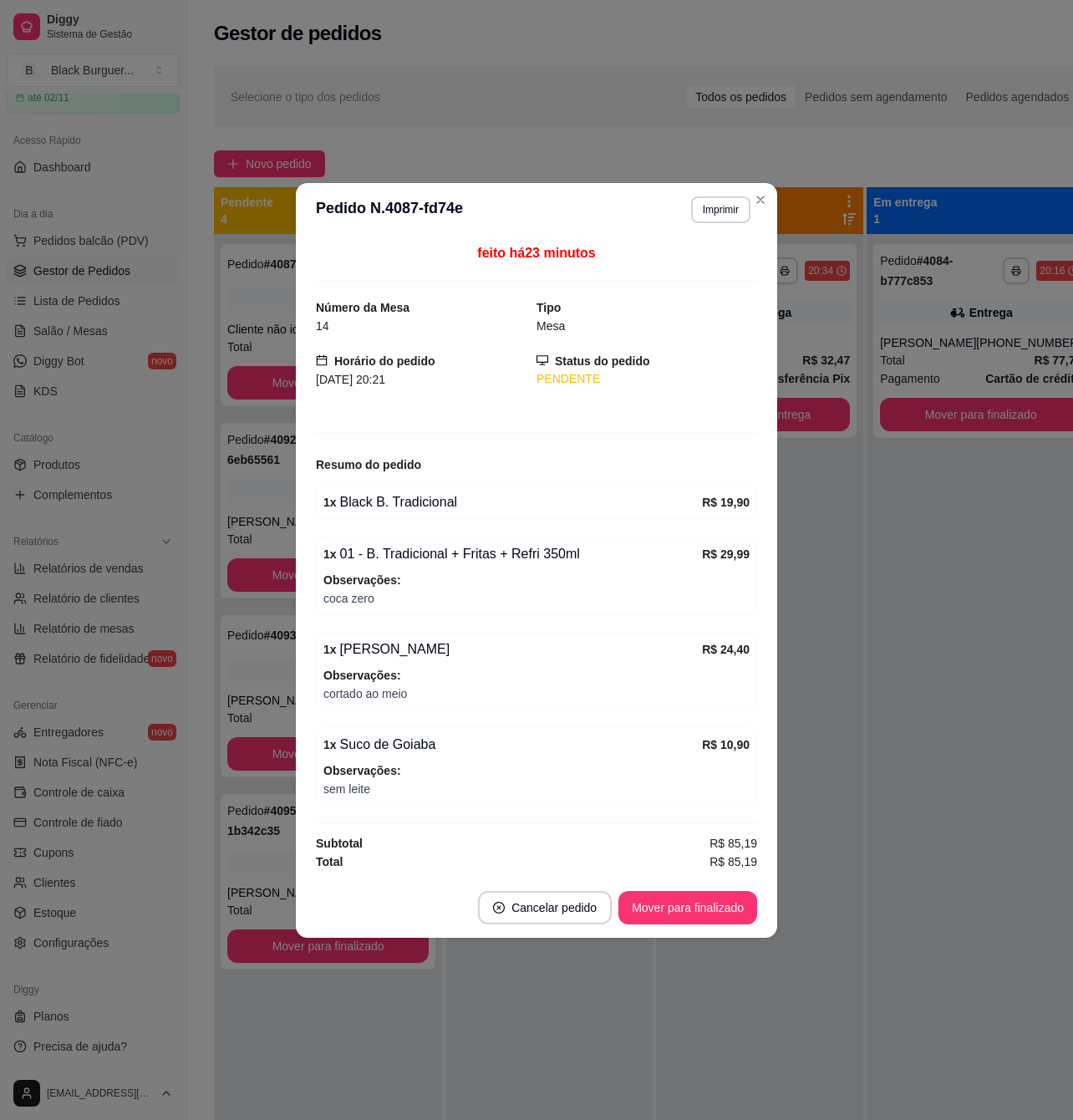
click at [342, 687] on span "cortado ao meio" at bounding box center [536, 693] width 427 height 18
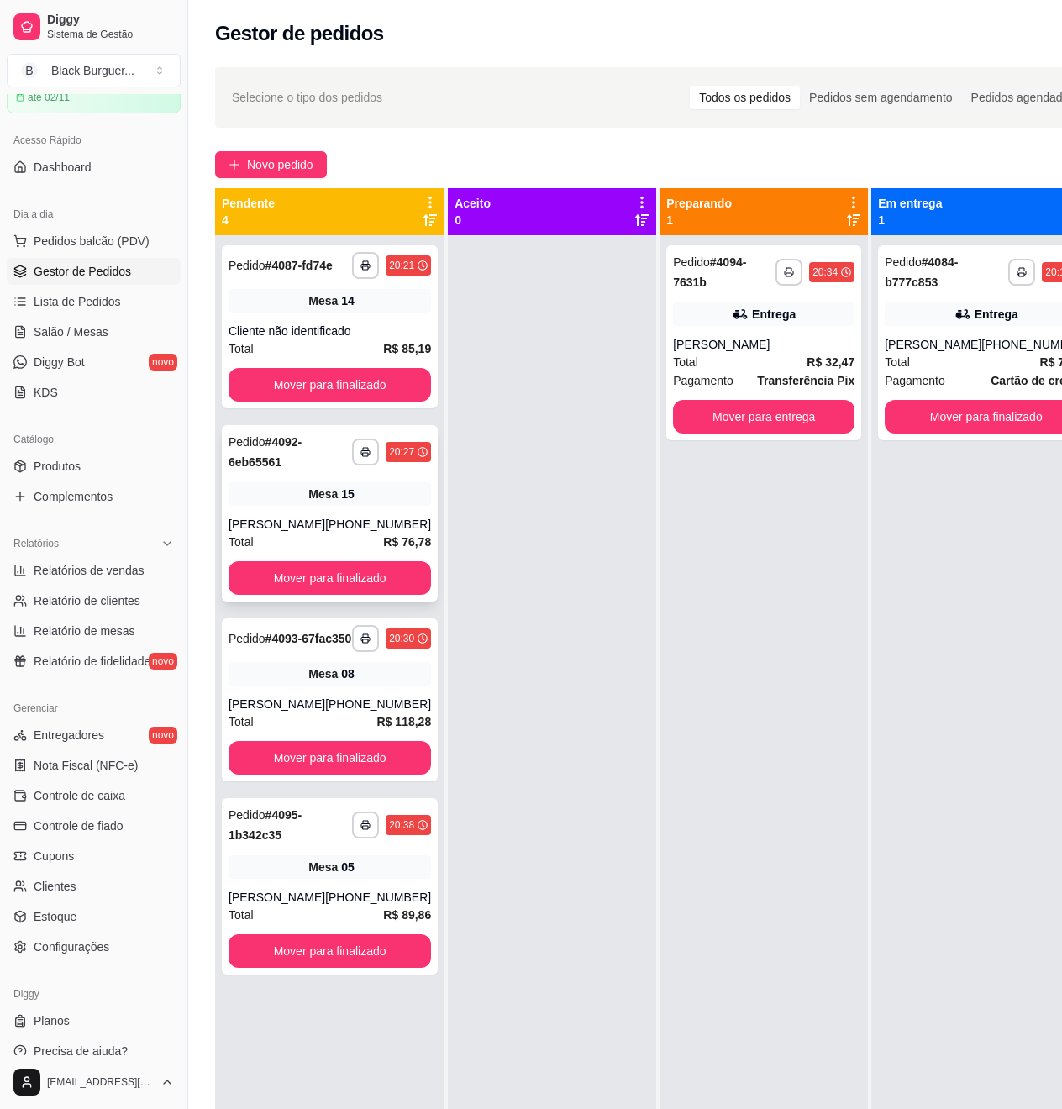
click at [296, 505] on div "Mesa 15" at bounding box center [330, 494] width 203 height 24
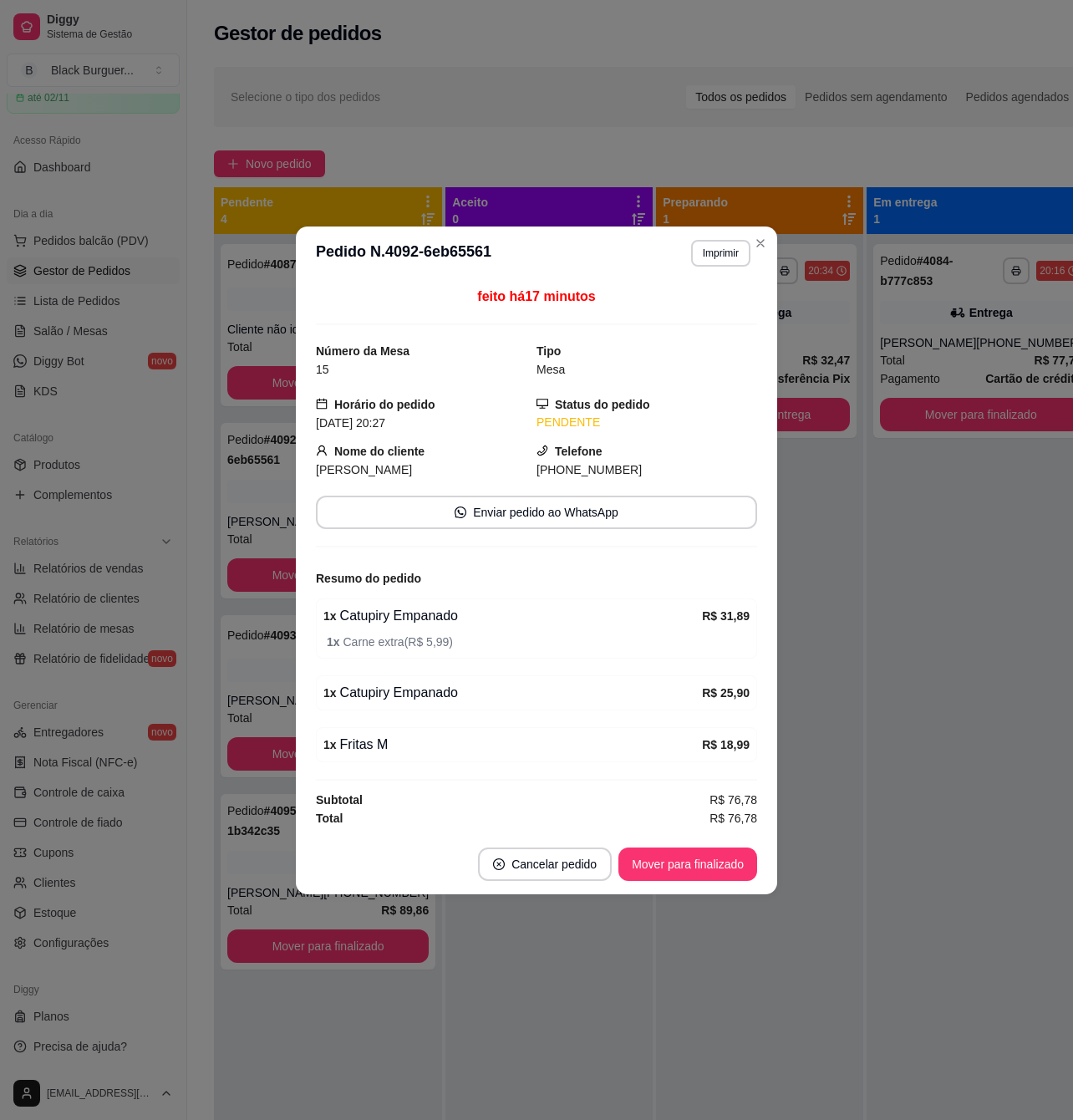
click at [295, 713] on div "feito há 17 minutos Número da Mesa 15 Tipo Mesa Horário do pedido [DATE] 20:27 …" at bounding box center [536, 557] width 481 height 554
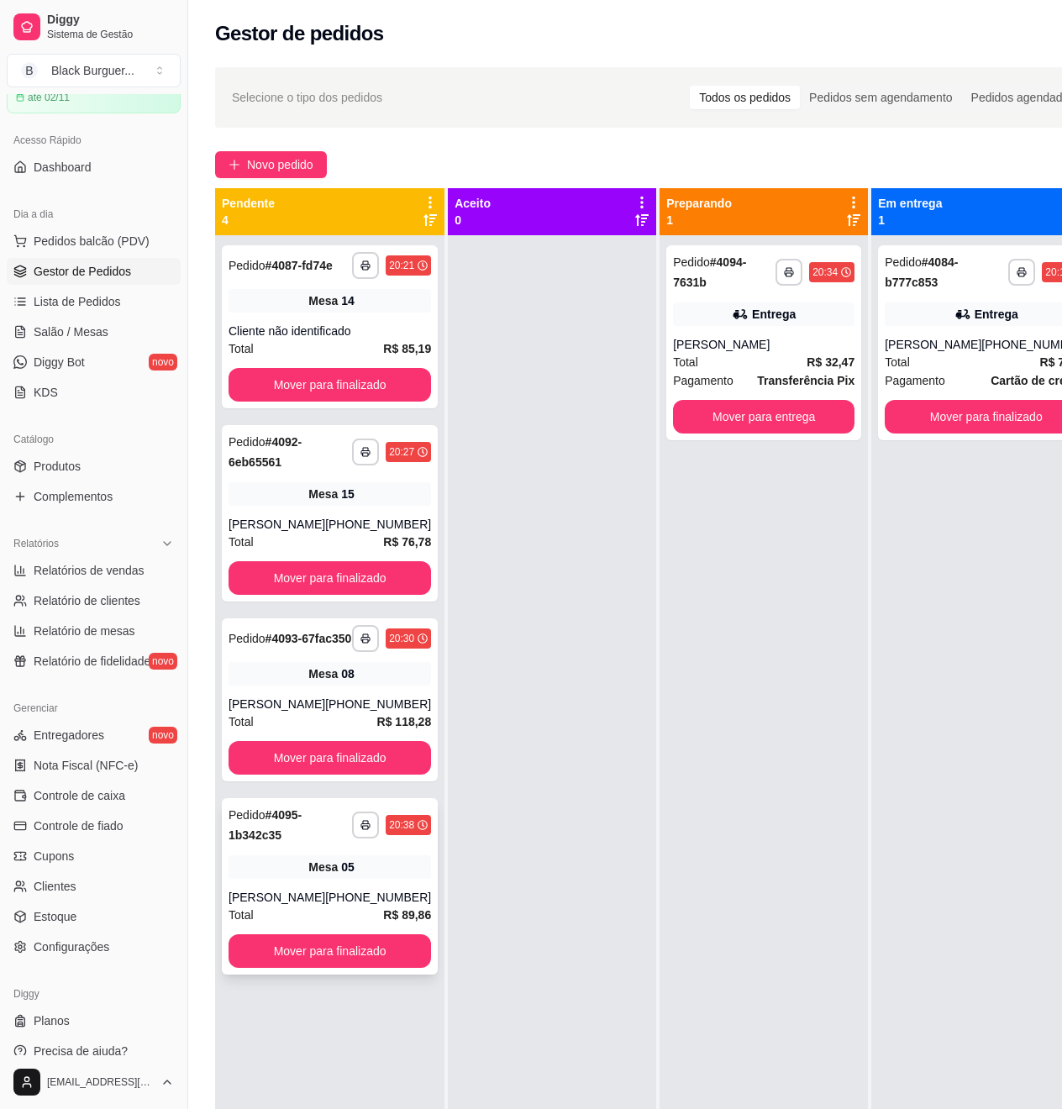
click at [266, 882] on div "**********" at bounding box center [330, 886] width 216 height 176
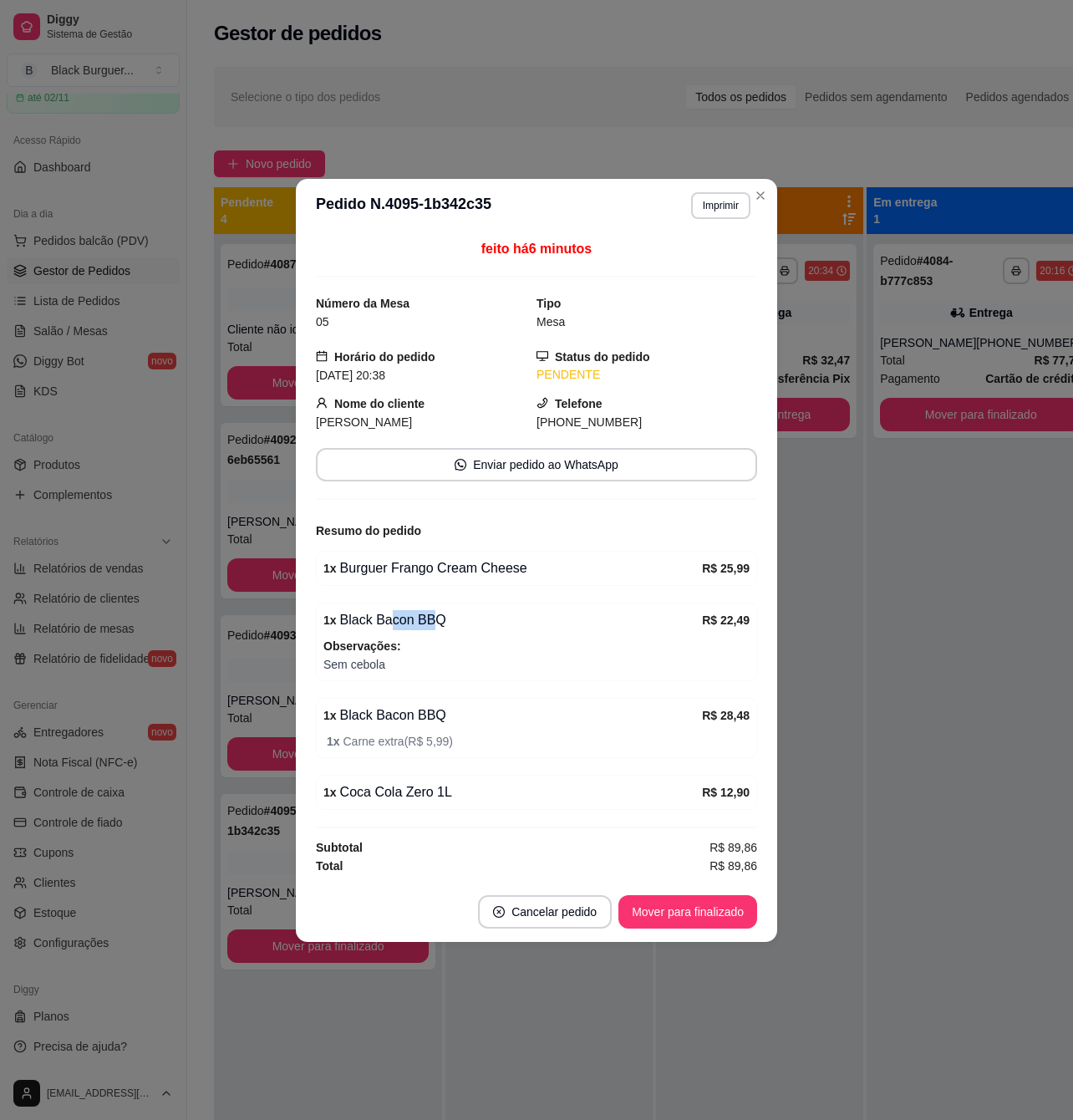
drag, startPoint x: 389, startPoint y: 623, endPoint x: 432, endPoint y: 622, distance: 43.0
click at [430, 622] on div "1 x Black Bacon BBQ" at bounding box center [512, 620] width 379 height 20
click at [432, 623] on div "1 x Black Bacon BBQ" at bounding box center [512, 620] width 379 height 20
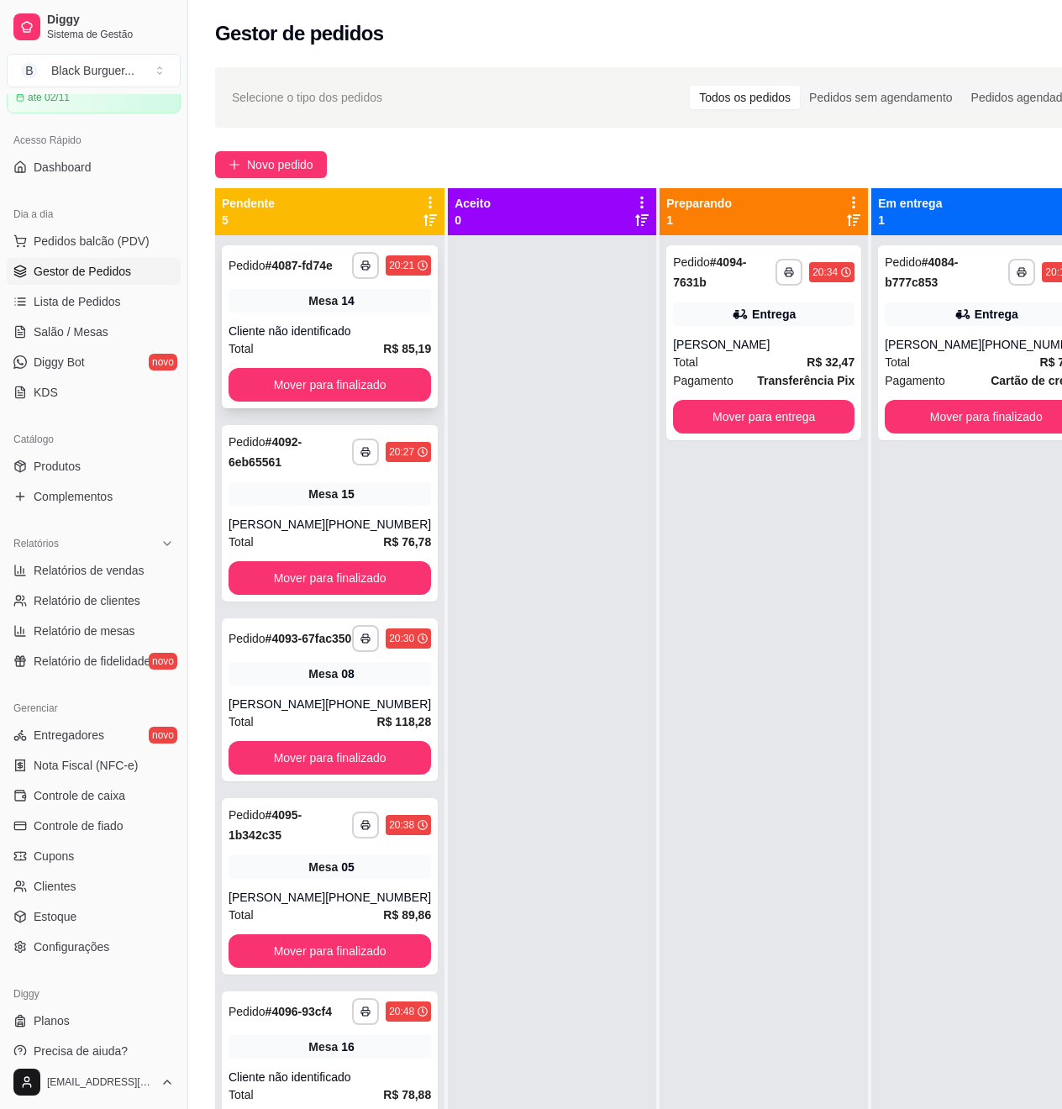
click at [340, 358] on div "Total R$ 85,19" at bounding box center [330, 348] width 203 height 18
click at [271, 522] on div "**********" at bounding box center [330, 513] width 216 height 176
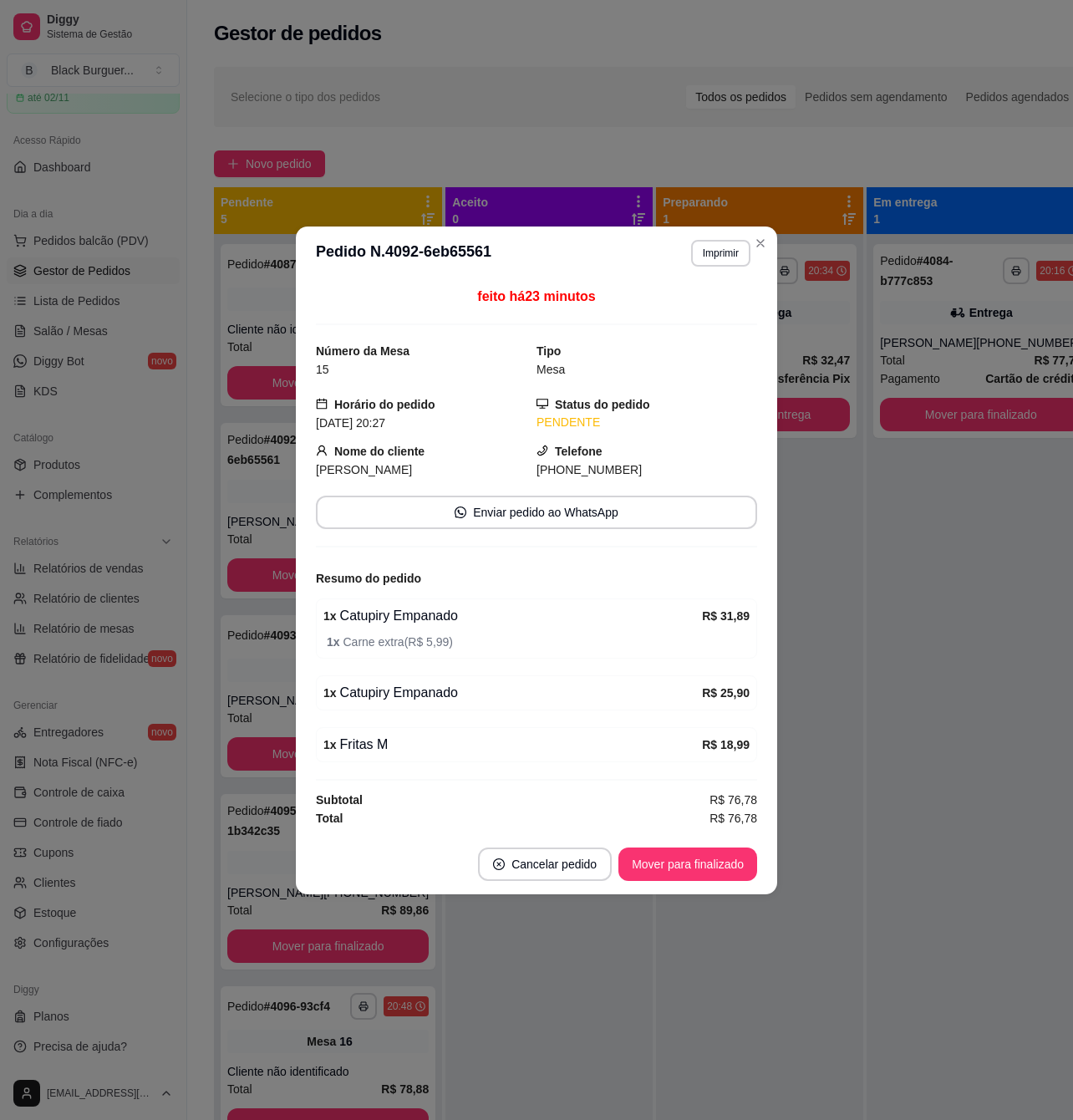
click at [362, 597] on div "feito há 23 minutos Número da Mesa 15 Tipo Mesa Horário do pedido [DATE] 20:27 …" at bounding box center [537, 557] width 442 height 541
click at [362, 599] on div "1 x Catupiry Empanado R$ 31,89 1 x Carne extra ( R$ 5,99 )" at bounding box center [537, 629] width 442 height 61
click at [295, 506] on div "feito há 23 minutos Número da Mesa 15 Tipo Mesa Horário do pedido [DATE] 20:27 …" at bounding box center [536, 557] width 481 height 554
click at [298, 494] on div "**********" at bounding box center [536, 560] width 1073 height 1120
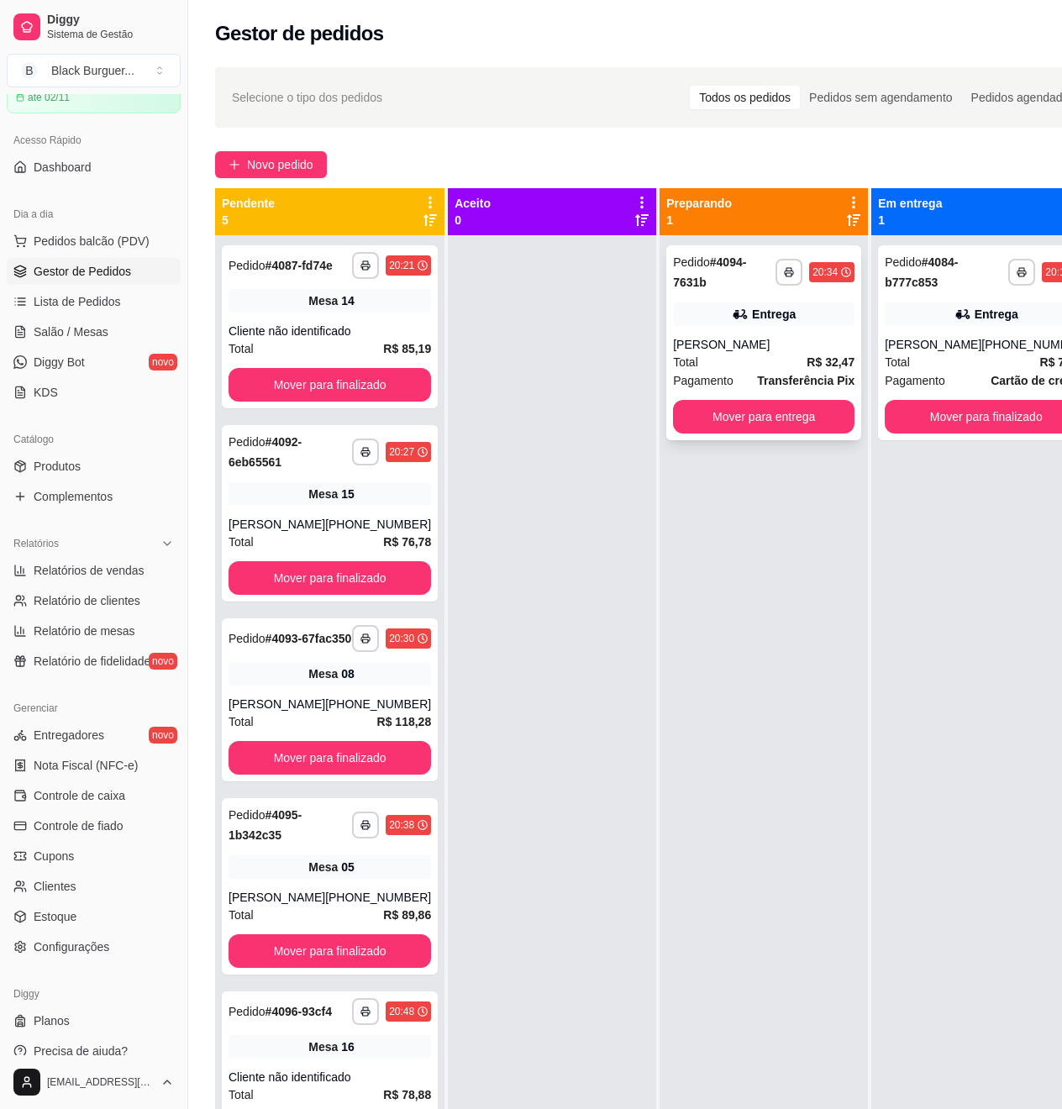
click at [811, 331] on div "**********" at bounding box center [763, 342] width 195 height 195
click at [321, 358] on div "Total R$ 85,19" at bounding box center [330, 348] width 203 height 18
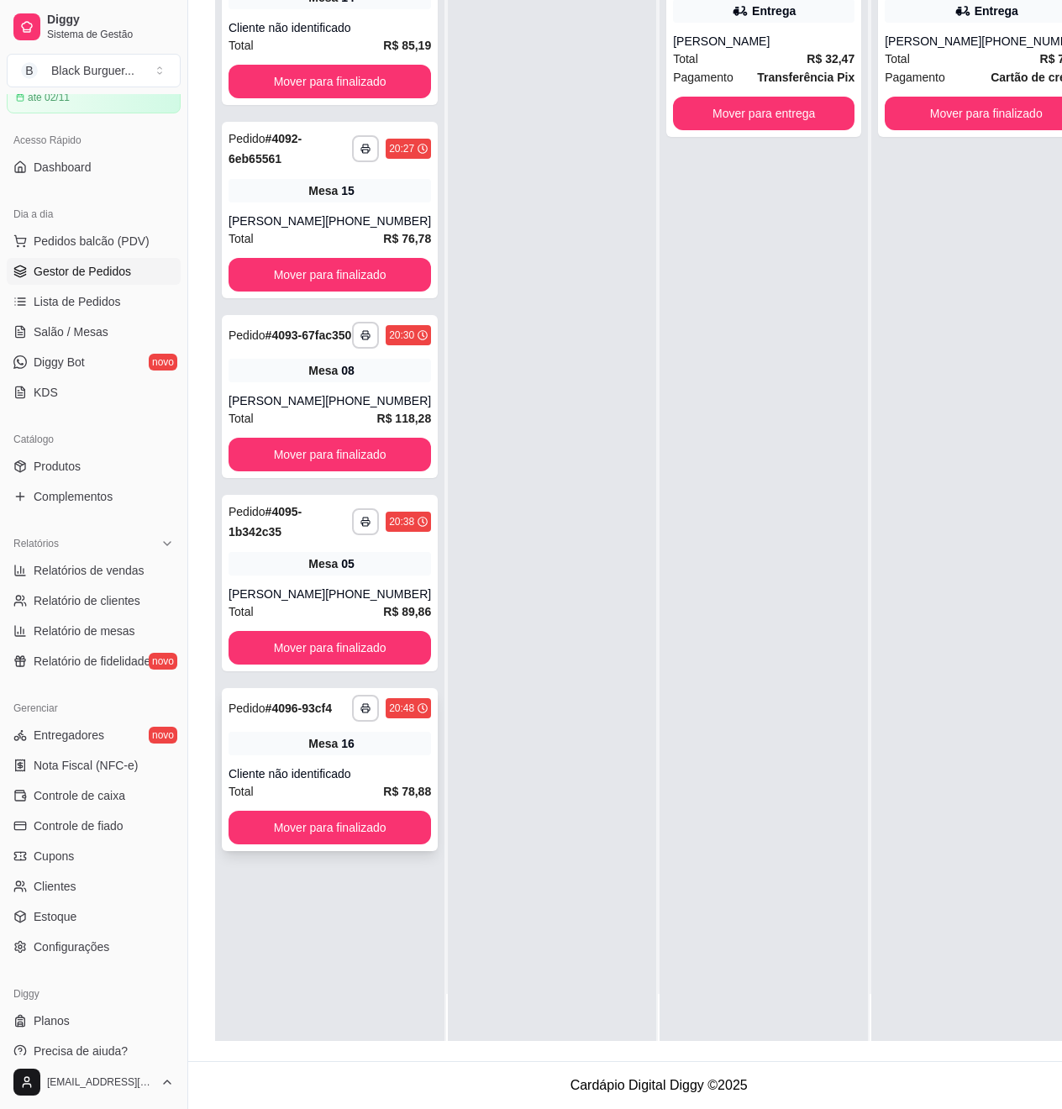
click at [337, 791] on div "**********" at bounding box center [330, 769] width 216 height 163
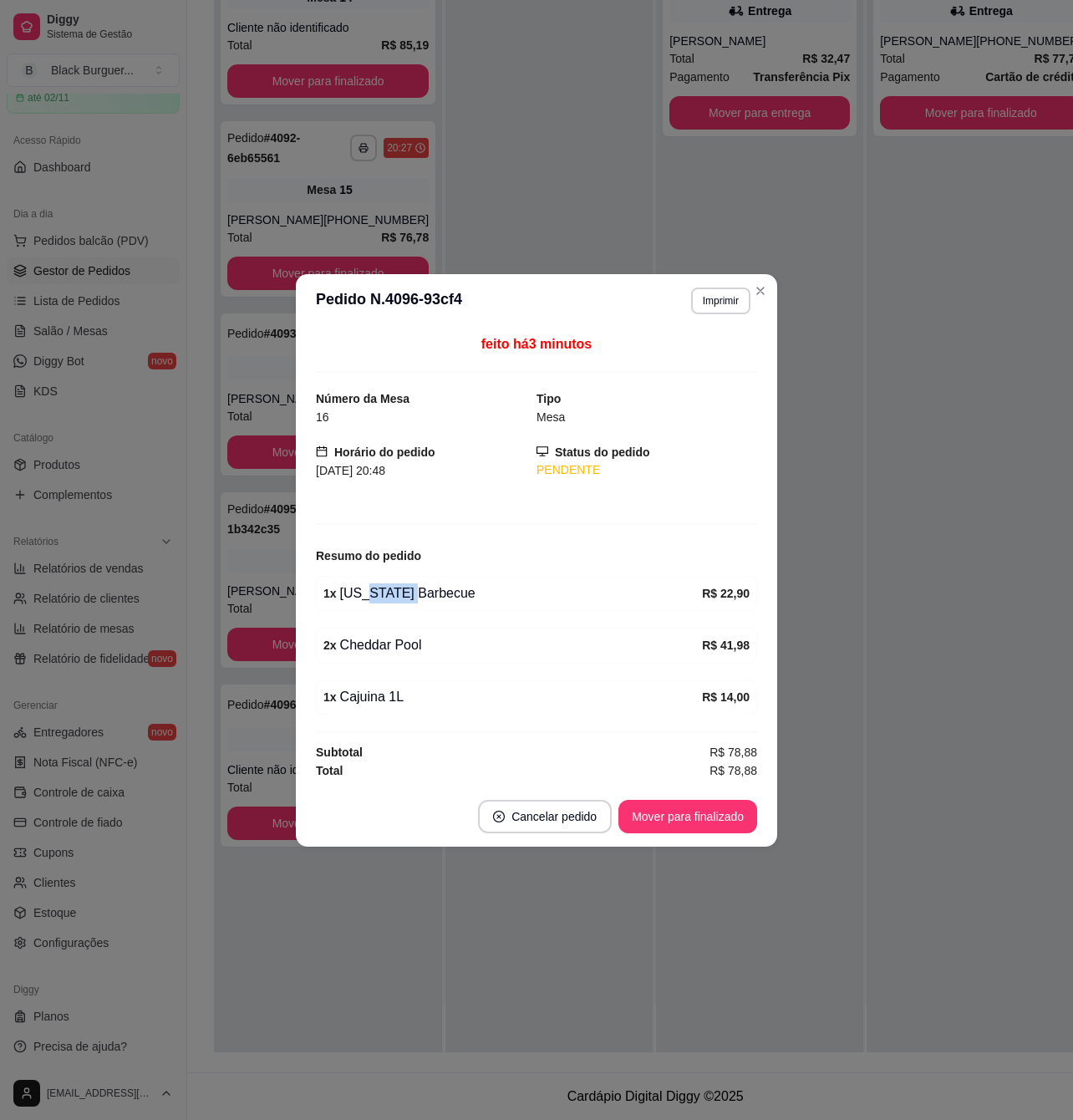
drag, startPoint x: 365, startPoint y: 594, endPoint x: 413, endPoint y: 605, distance: 49.2
click at [408, 605] on div "1 x [US_STATE] Barbecue R$ 22,90" at bounding box center [537, 593] width 442 height 35
drag, startPoint x: 413, startPoint y: 605, endPoint x: 332, endPoint y: 677, distance: 108.4
click at [416, 606] on div "1 x [US_STATE] Barbecue R$ 22,90" at bounding box center [537, 593] width 442 height 35
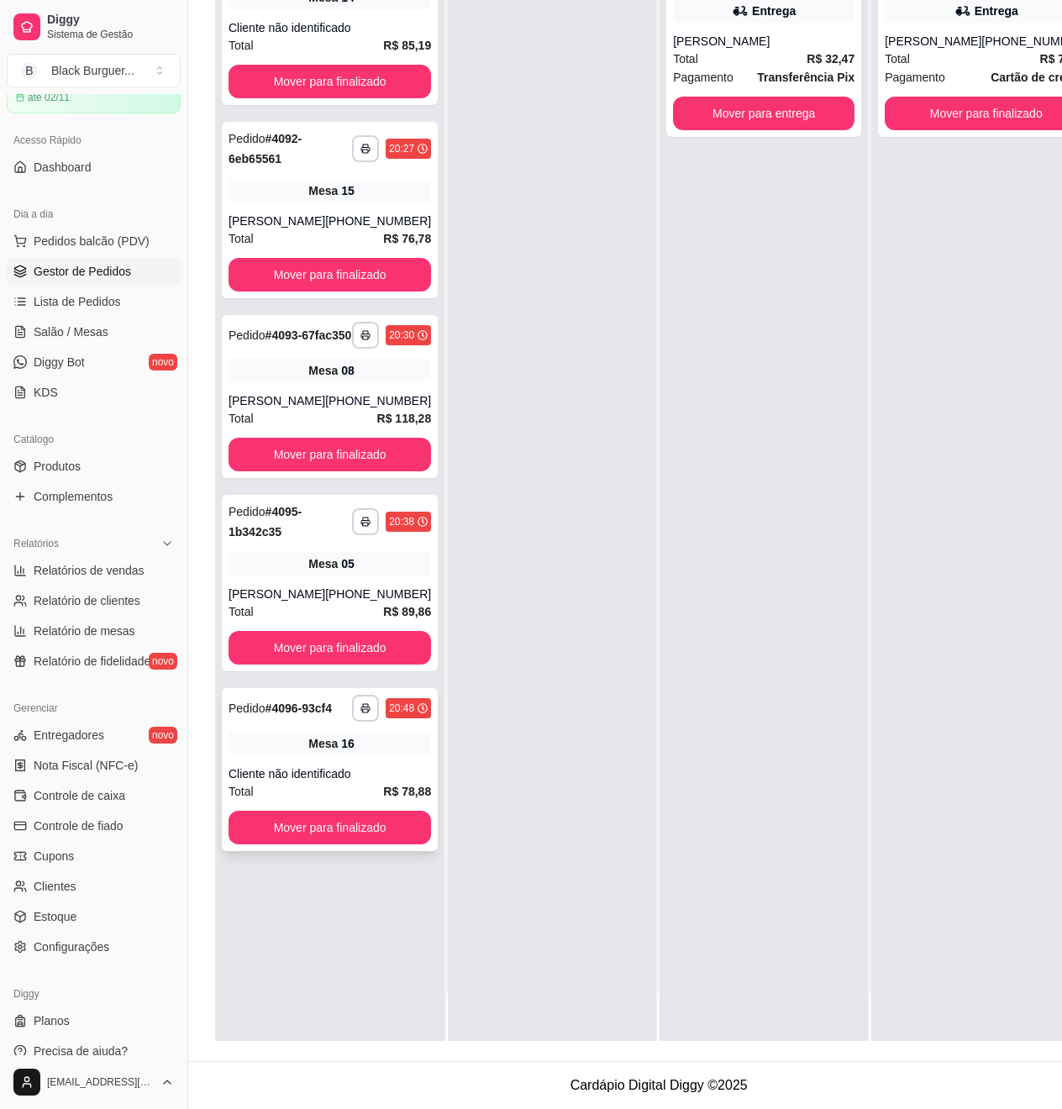
click at [254, 755] on div "Mesa 16" at bounding box center [330, 744] width 203 height 24
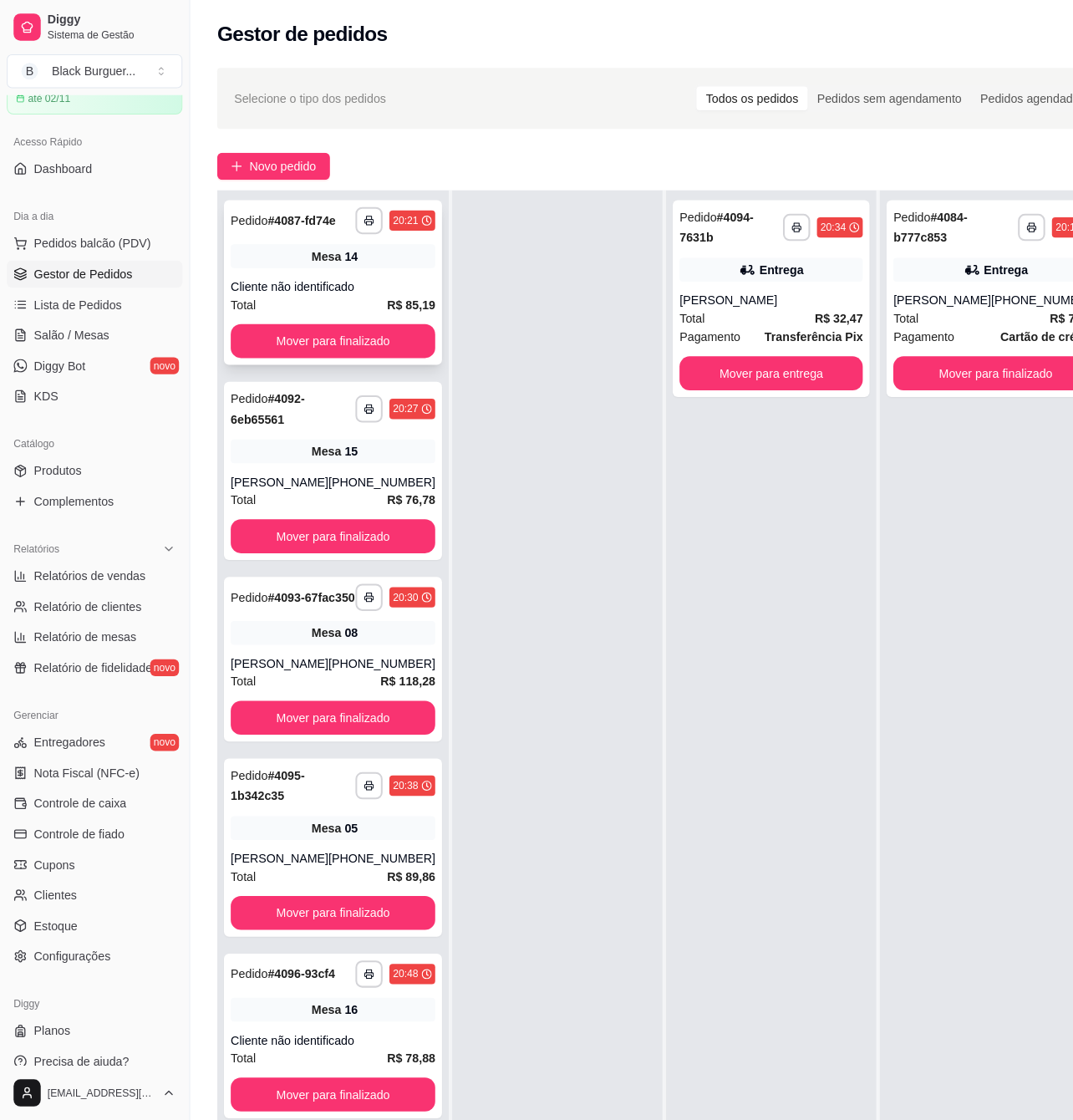
scroll to position [0, 0]
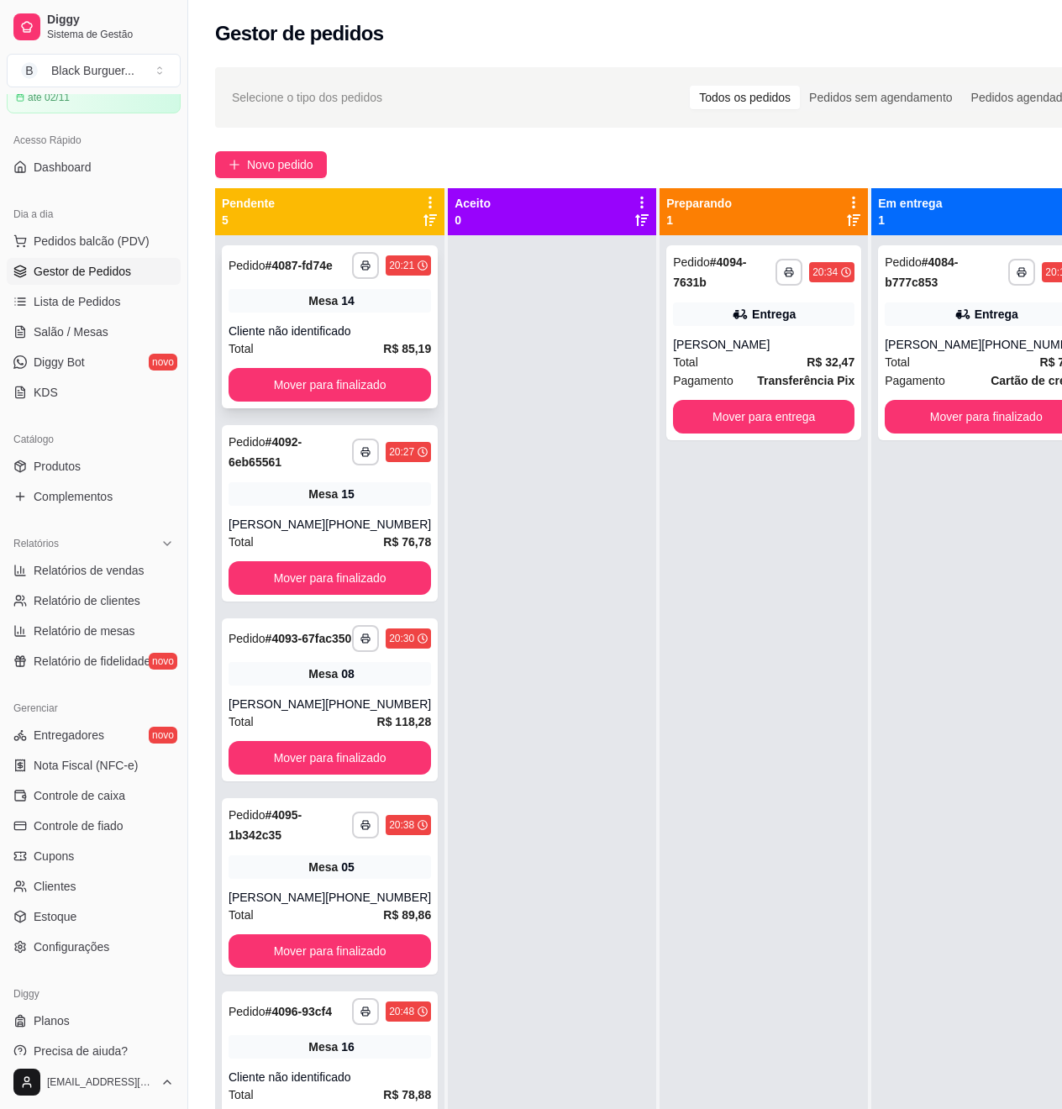
click at [324, 339] on div "Cliente não identificado" at bounding box center [330, 331] width 203 height 17
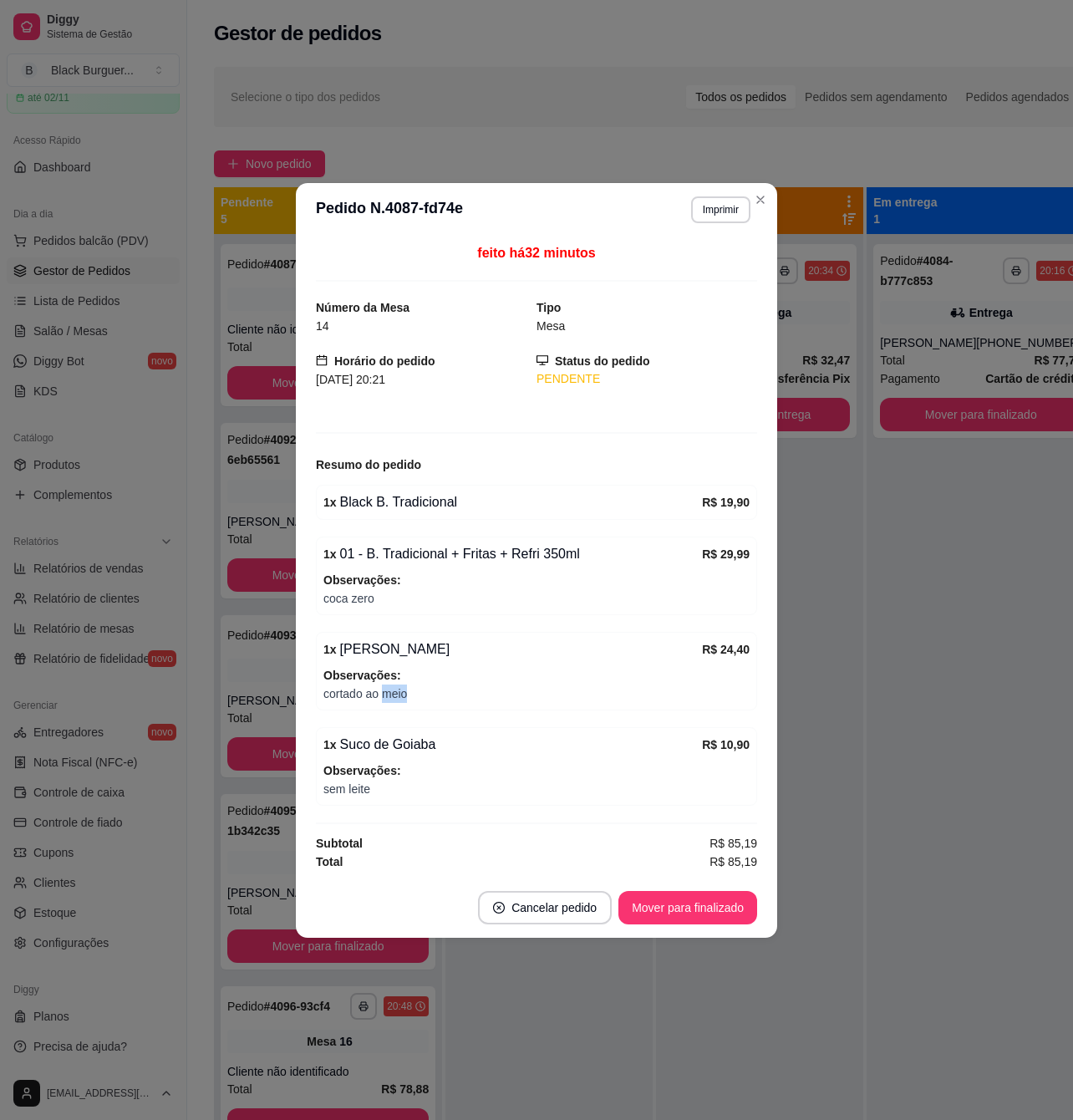
drag, startPoint x: 401, startPoint y: 699, endPoint x: 449, endPoint y: 709, distance: 49.0
click at [445, 709] on div "1 x Chilli Bacon R$ 24,40 Observações: cortado ao meio" at bounding box center [537, 670] width 442 height 79
click at [454, 709] on div "1 x Chilli Bacon R$ 24,40 Observações: cortado ao meio" at bounding box center [537, 670] width 442 height 79
click at [653, 909] on button "Mover para finalizado" at bounding box center [687, 907] width 134 height 33
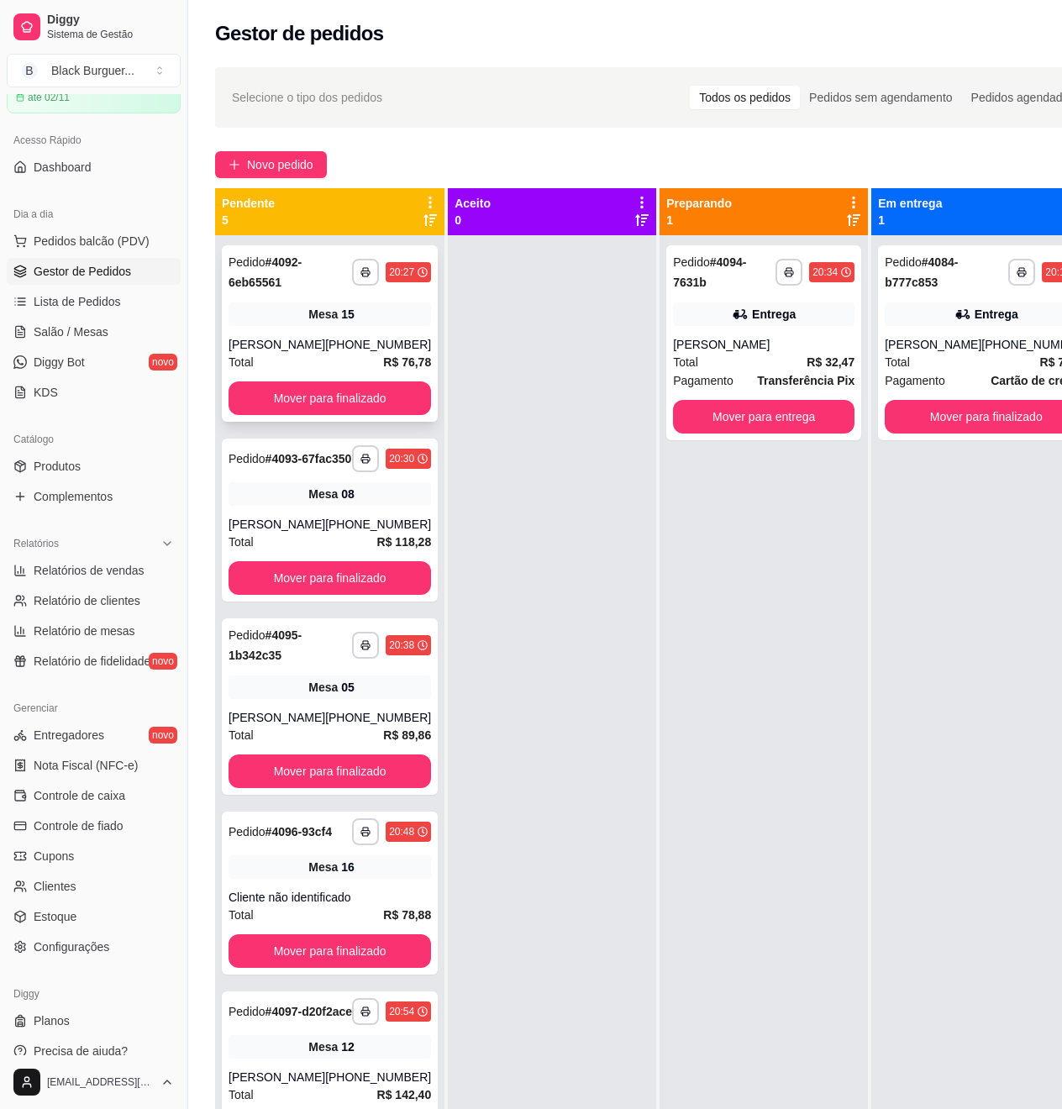
click at [270, 327] on div "**********" at bounding box center [330, 333] width 216 height 176
click at [343, 310] on div "Mesa 15" at bounding box center [330, 315] width 203 height 24
click at [351, 350] on div "[PHONE_NUMBER]" at bounding box center [378, 344] width 106 height 17
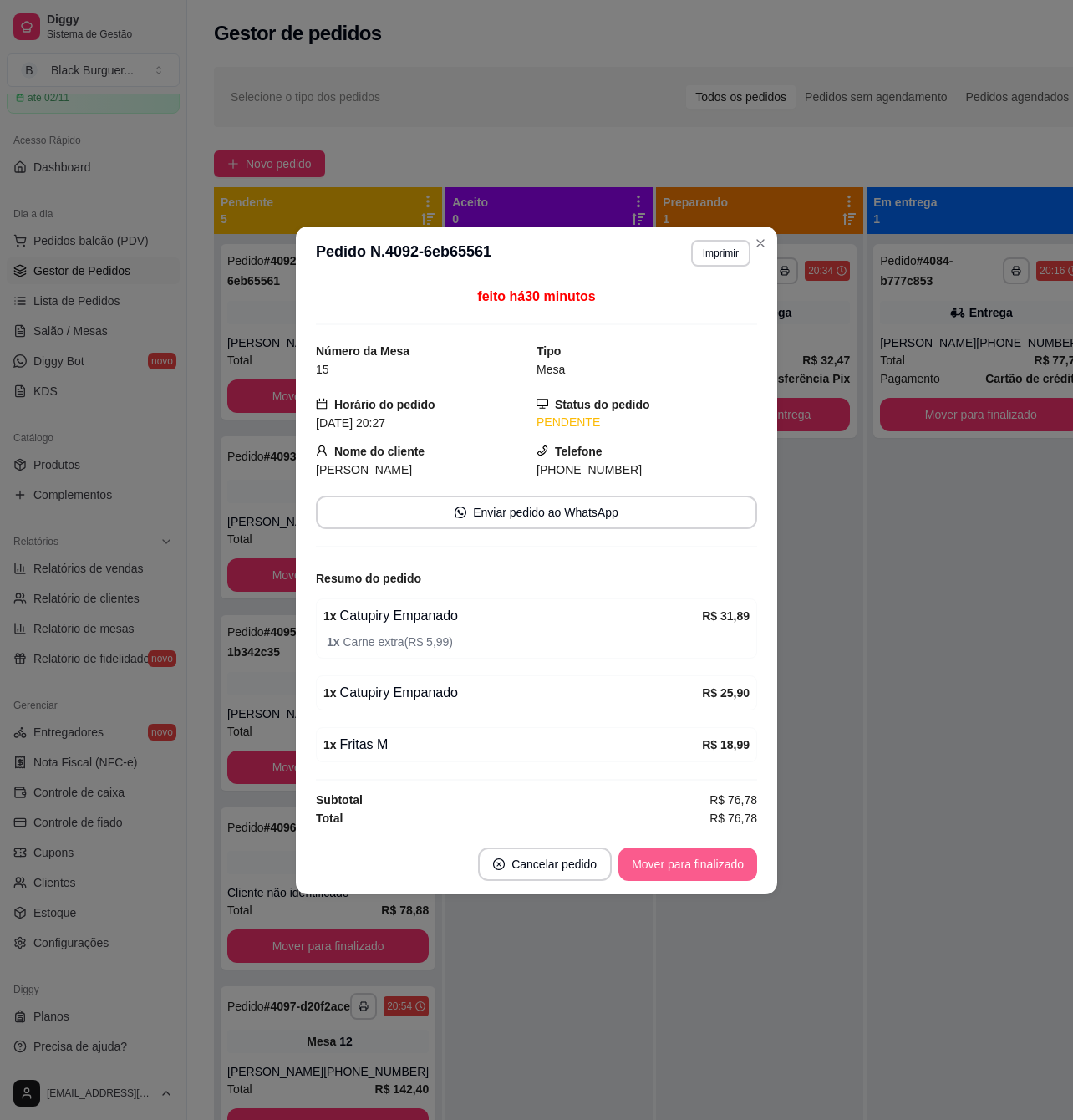
click at [651, 863] on button "Mover para finalizado" at bounding box center [687, 864] width 138 height 34
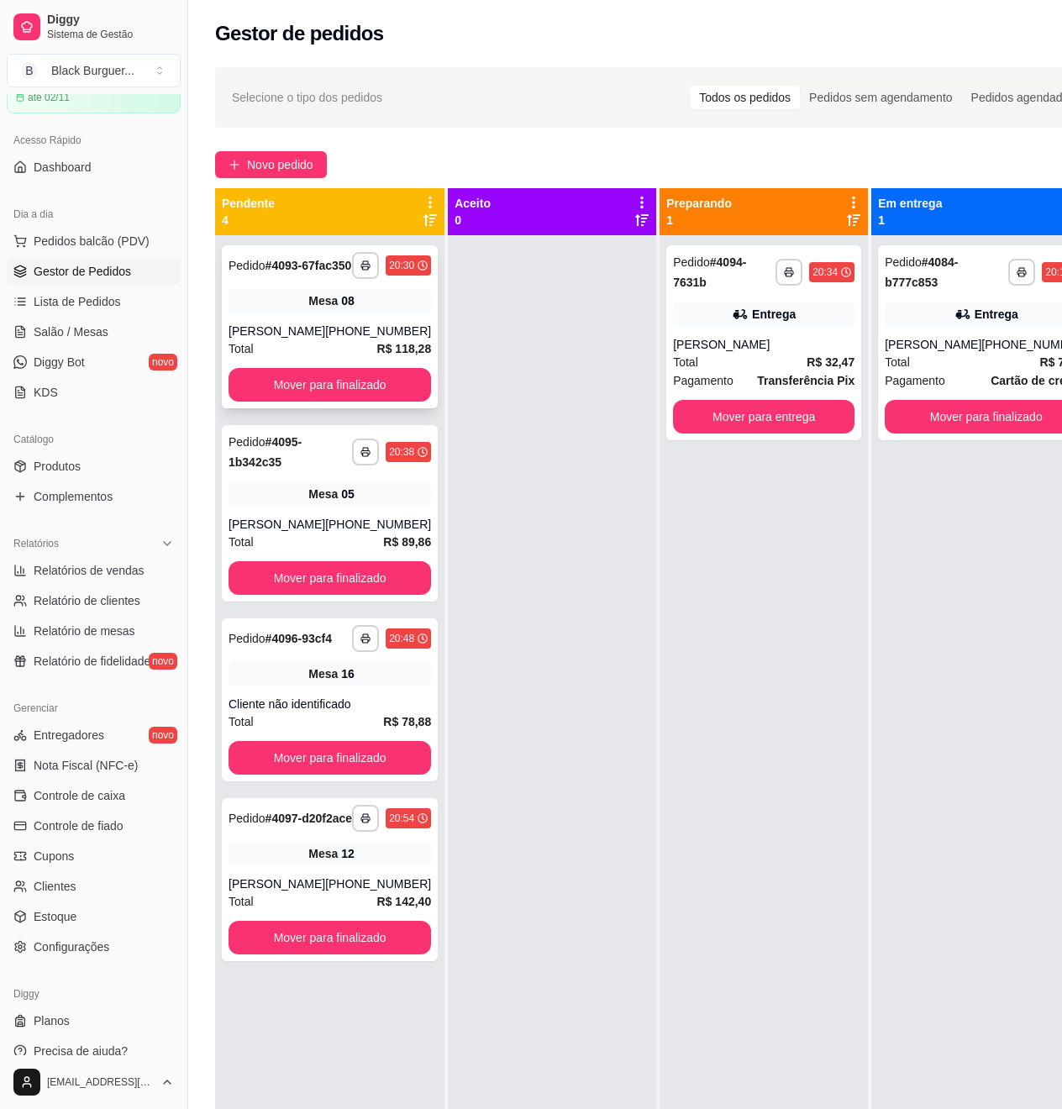
click at [274, 276] on div "Pedido # 4093-67fac350" at bounding box center [290, 265] width 123 height 20
click at [279, 506] on div "Mesa 05" at bounding box center [330, 494] width 203 height 24
click at [271, 334] on div "**********" at bounding box center [330, 326] width 216 height 163
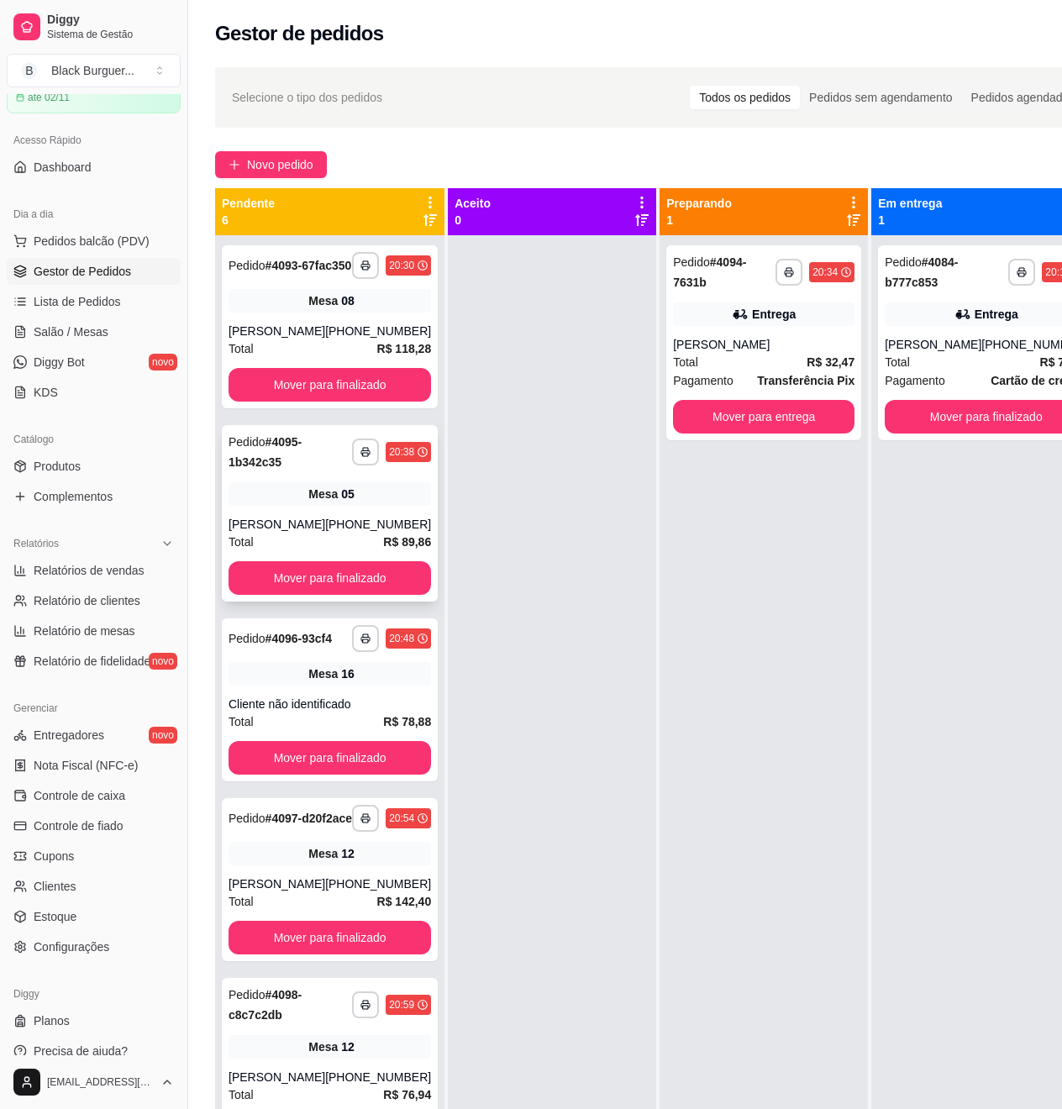
click at [276, 506] on div "Mesa 05" at bounding box center [330, 494] width 203 height 24
click at [103, 334] on span "Salão / Mesas" at bounding box center [71, 332] width 75 height 17
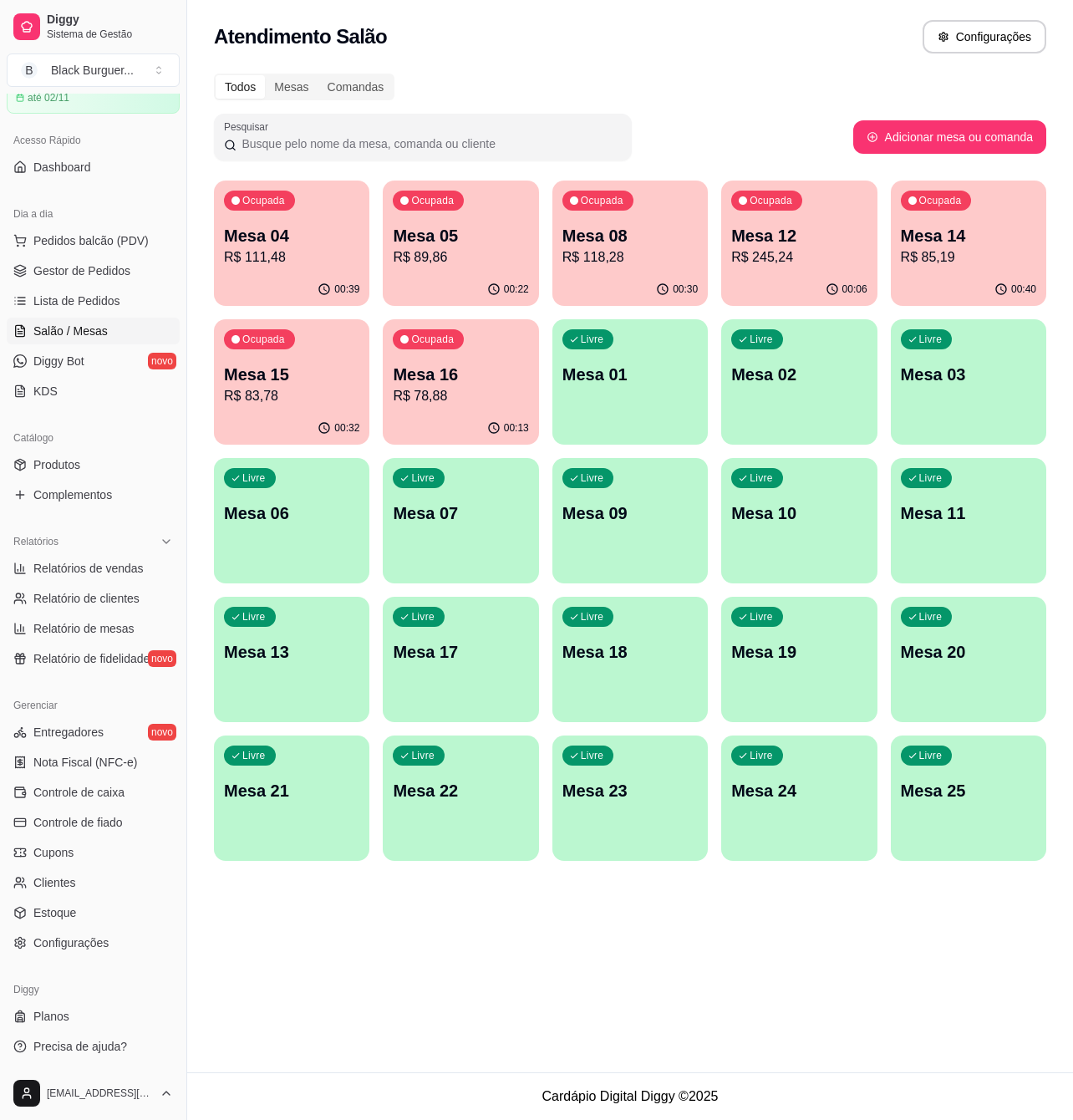
click at [779, 235] on p "Mesa 12" at bounding box center [799, 236] width 135 height 24
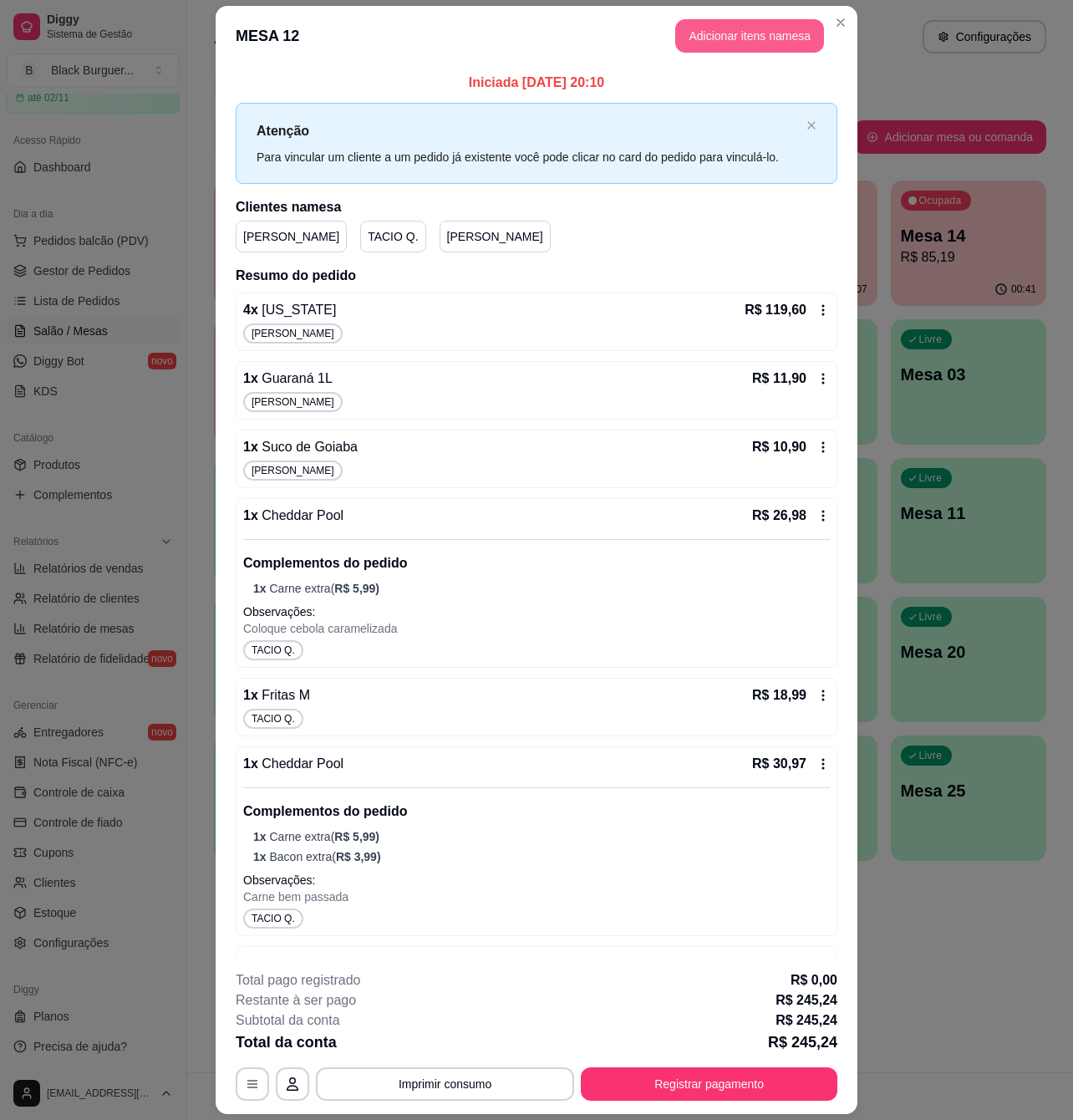
click at [719, 47] on button "Adicionar itens na mesa" at bounding box center [750, 36] width 149 height 34
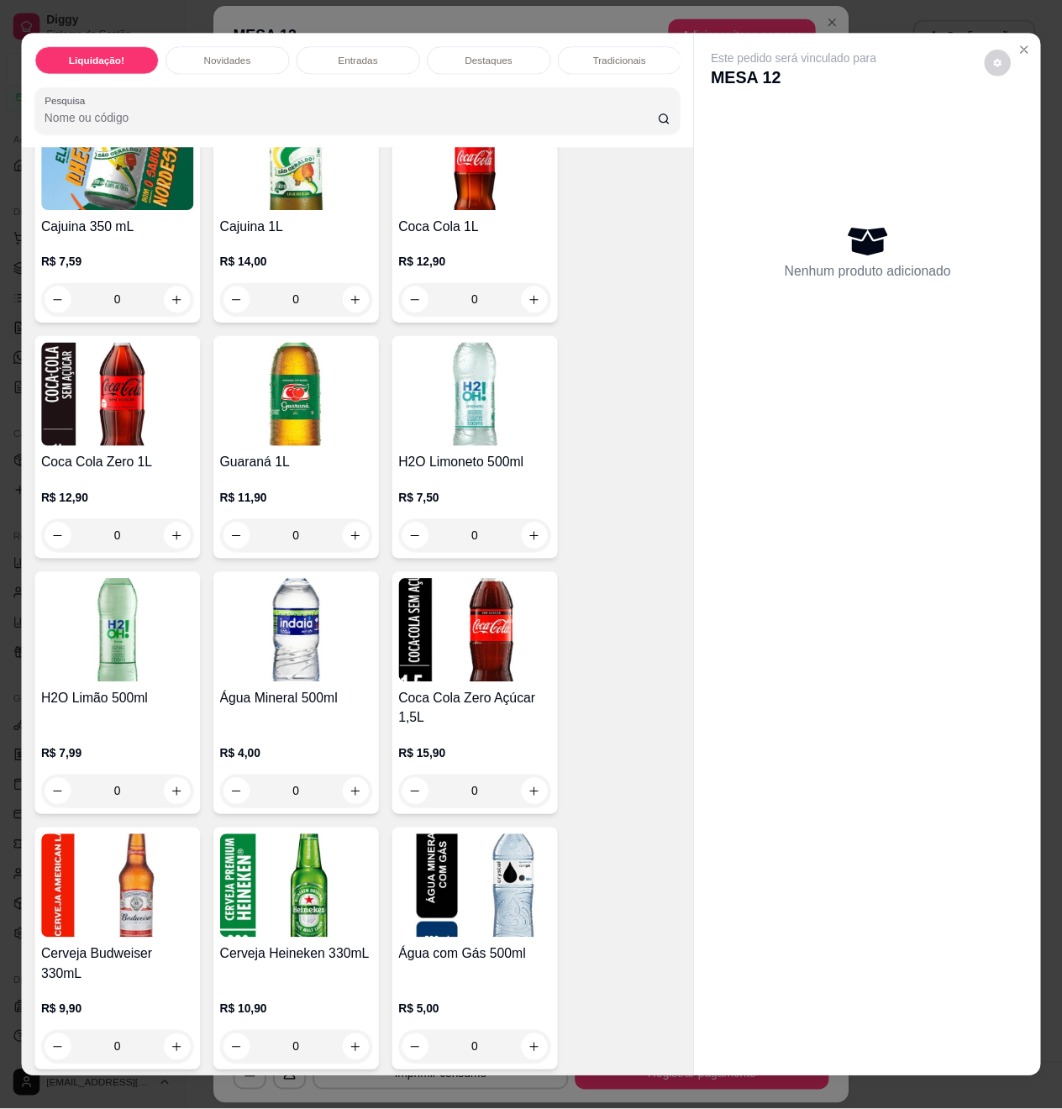
scroll to position [4998, 0]
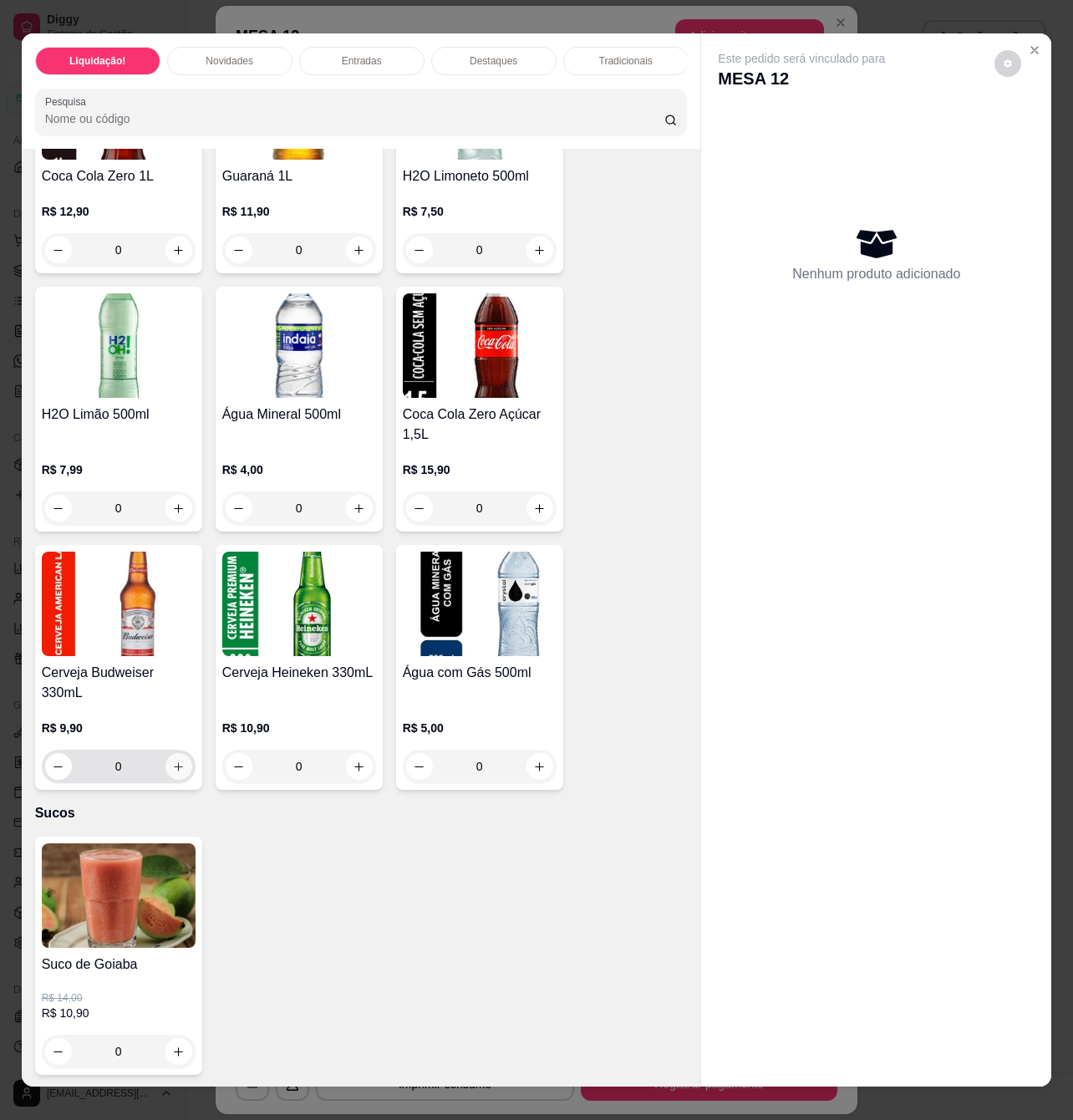
click at [172, 761] on icon "increase-product-quantity" at bounding box center [178, 767] width 13 height 13
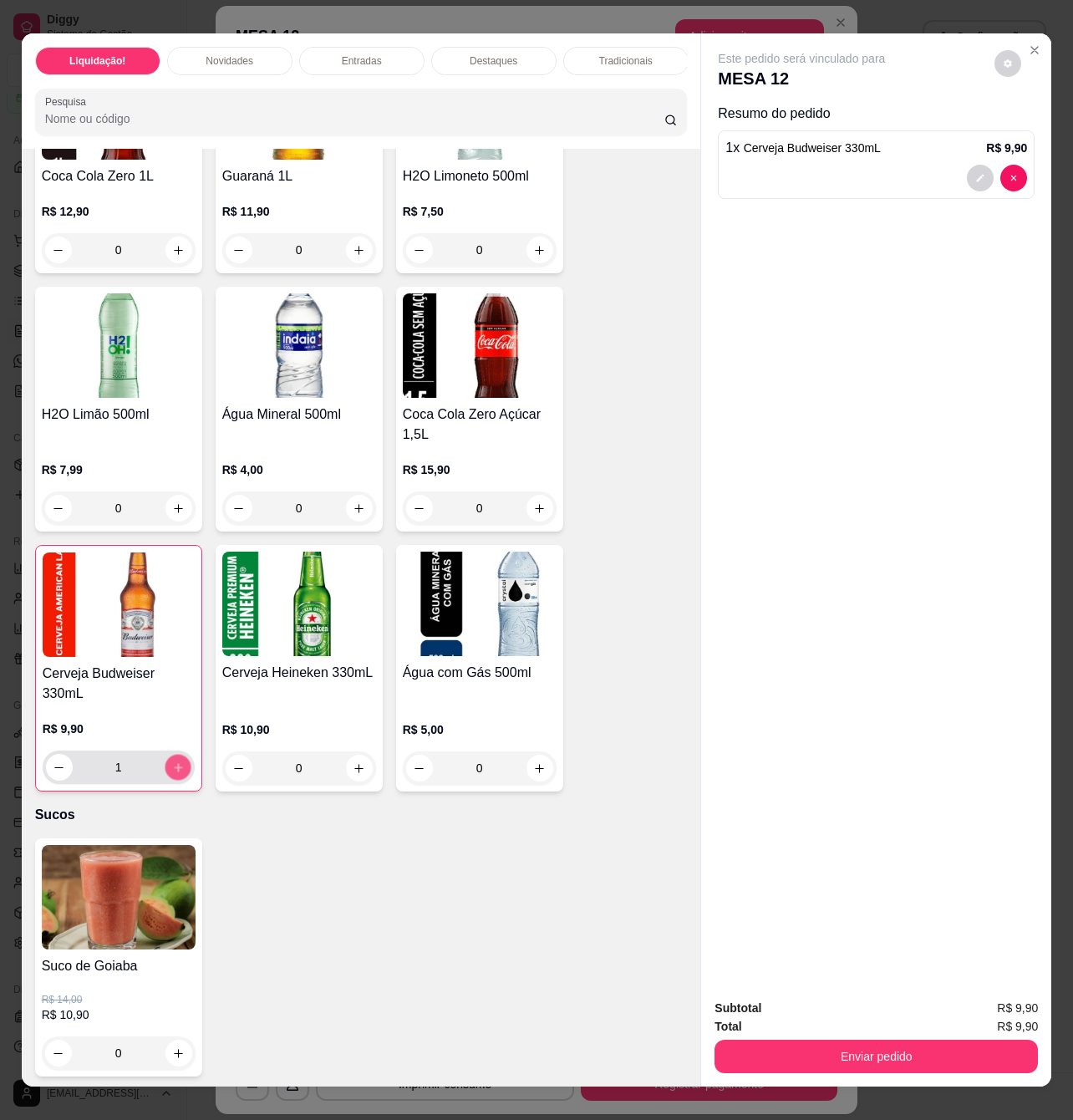
click at [171, 762] on icon "increase-product-quantity" at bounding box center [177, 768] width 13 height 13
type input "2"
click at [832, 1067] on div "Subtotal R$ 19,80 Total R$ 19,80 Enviar pedido" at bounding box center [876, 1036] width 350 height 101
click at [884, 1050] on button "Enviar pedido" at bounding box center [875, 1056] width 323 height 34
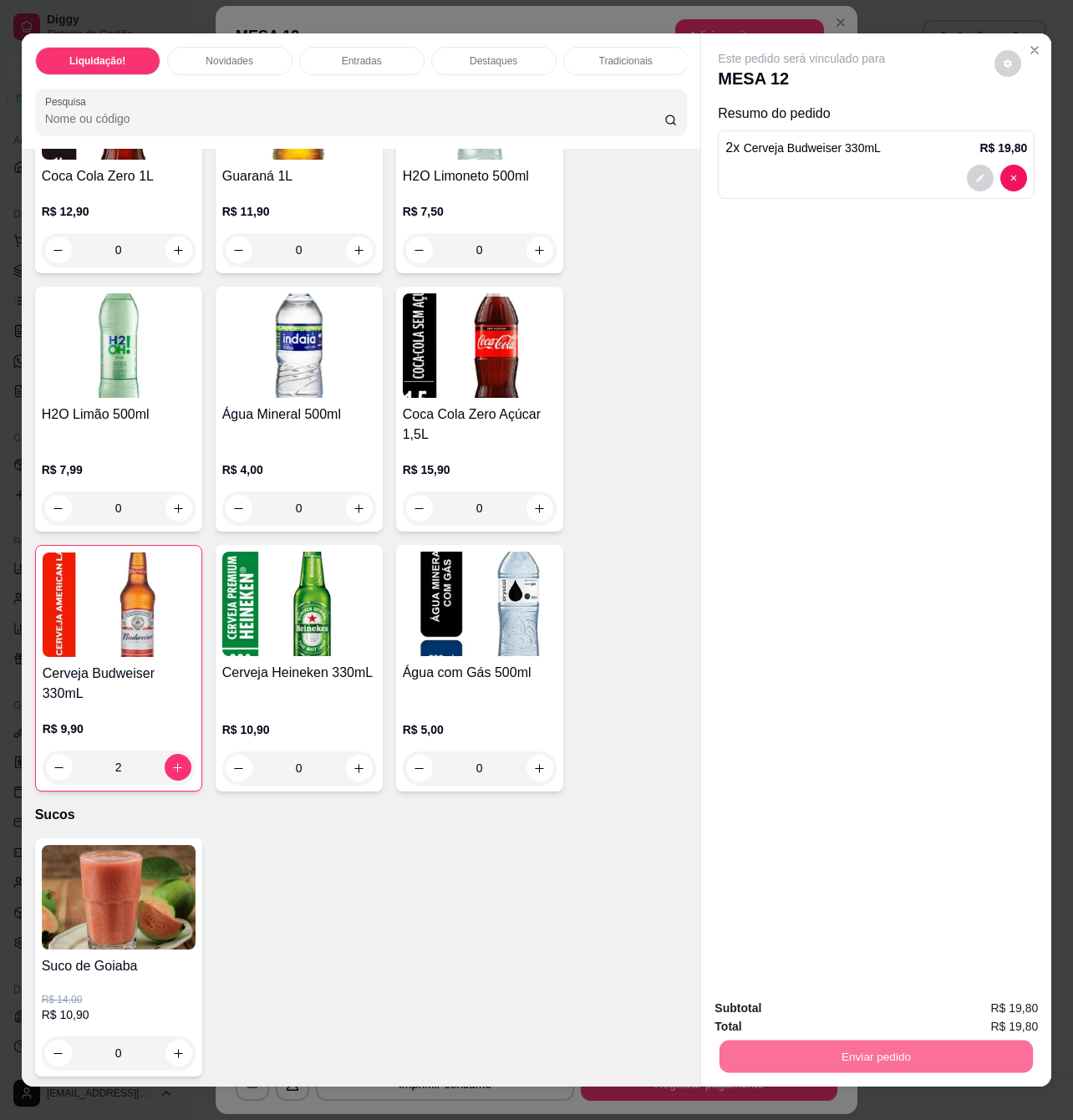
click at [983, 1007] on button "Enviar pedido" at bounding box center [991, 1008] width 94 height 32
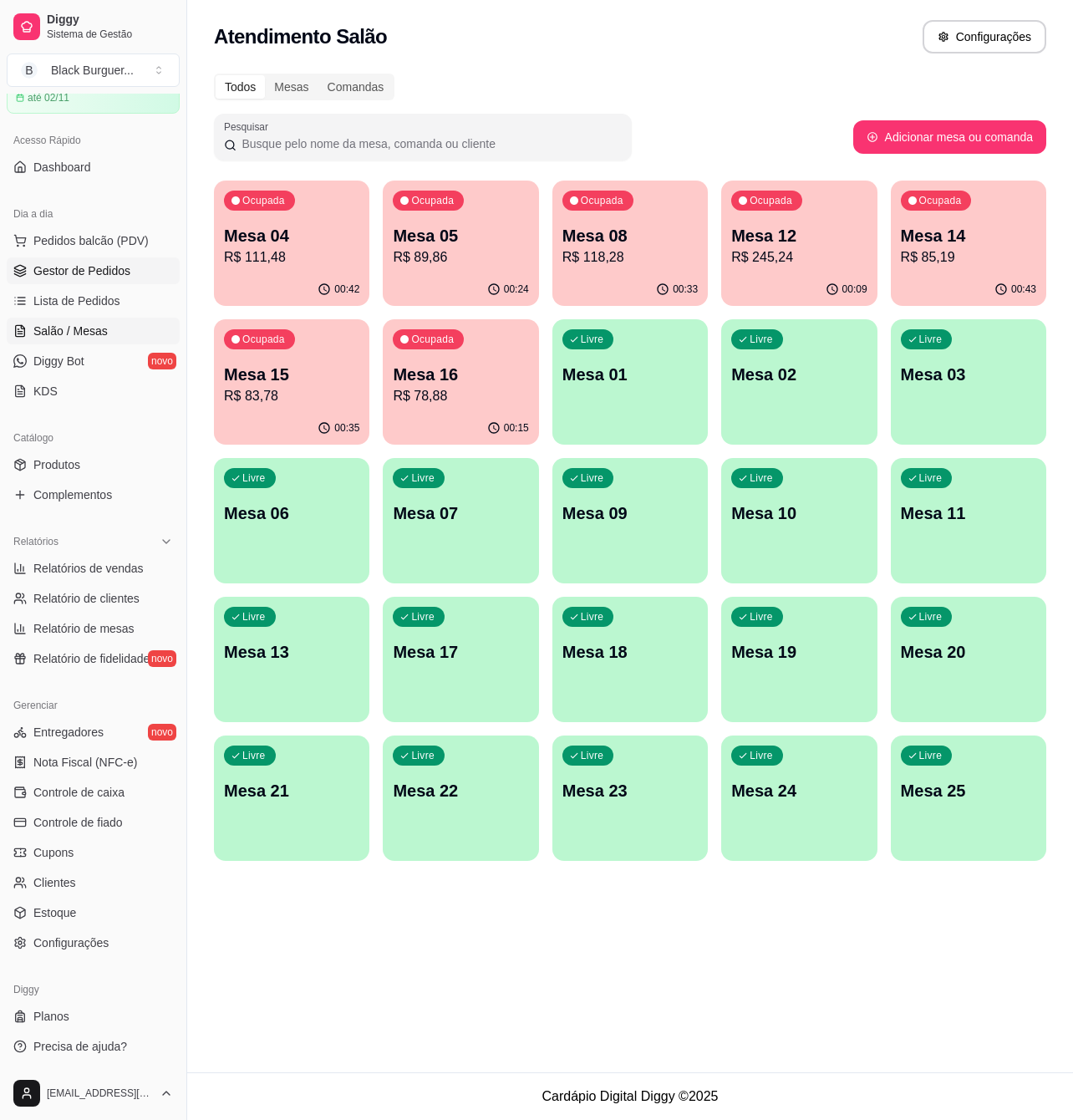
click at [50, 278] on span "Gestor de Pedidos" at bounding box center [82, 271] width 96 height 17
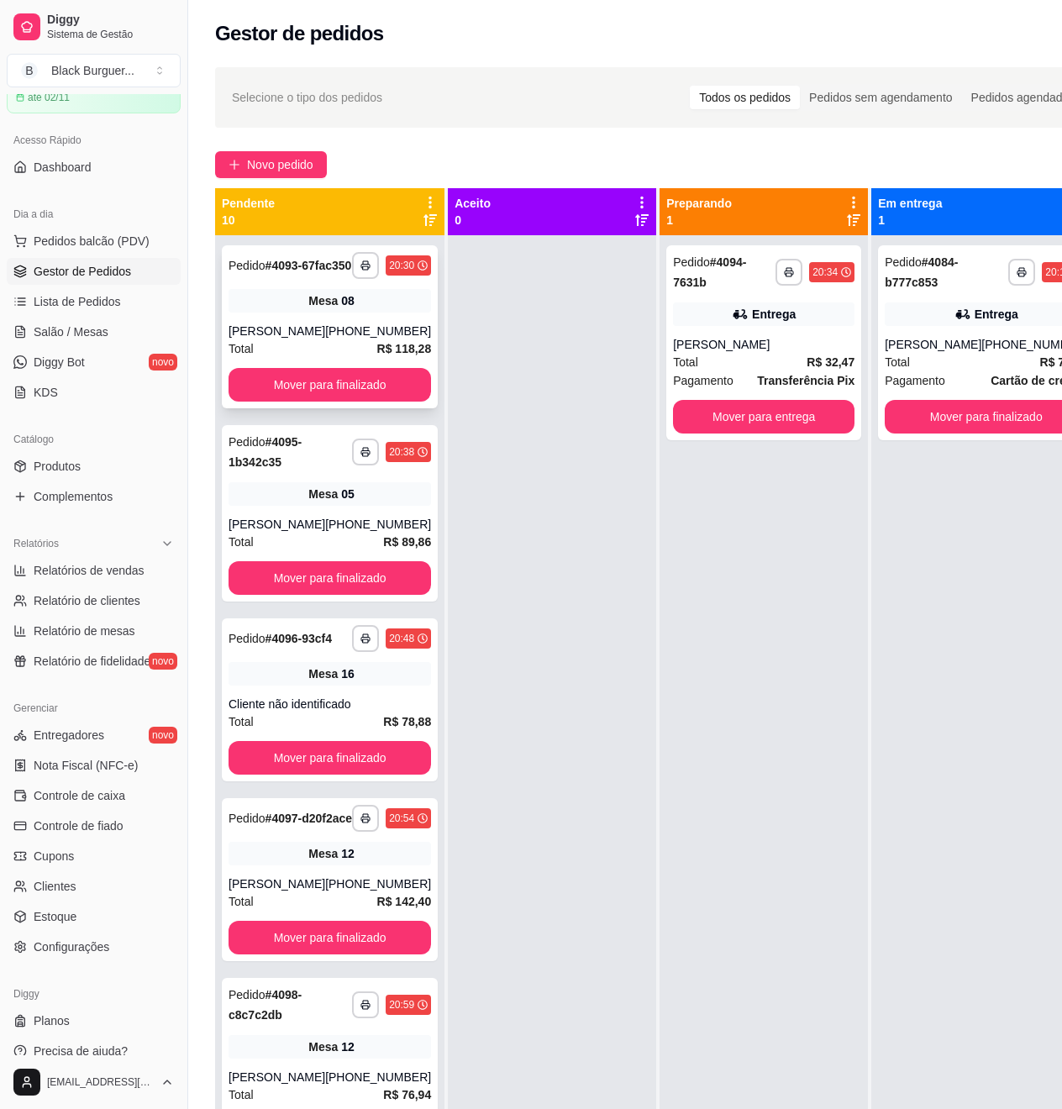
click at [308, 309] on span "Mesa" at bounding box center [322, 300] width 29 height 17
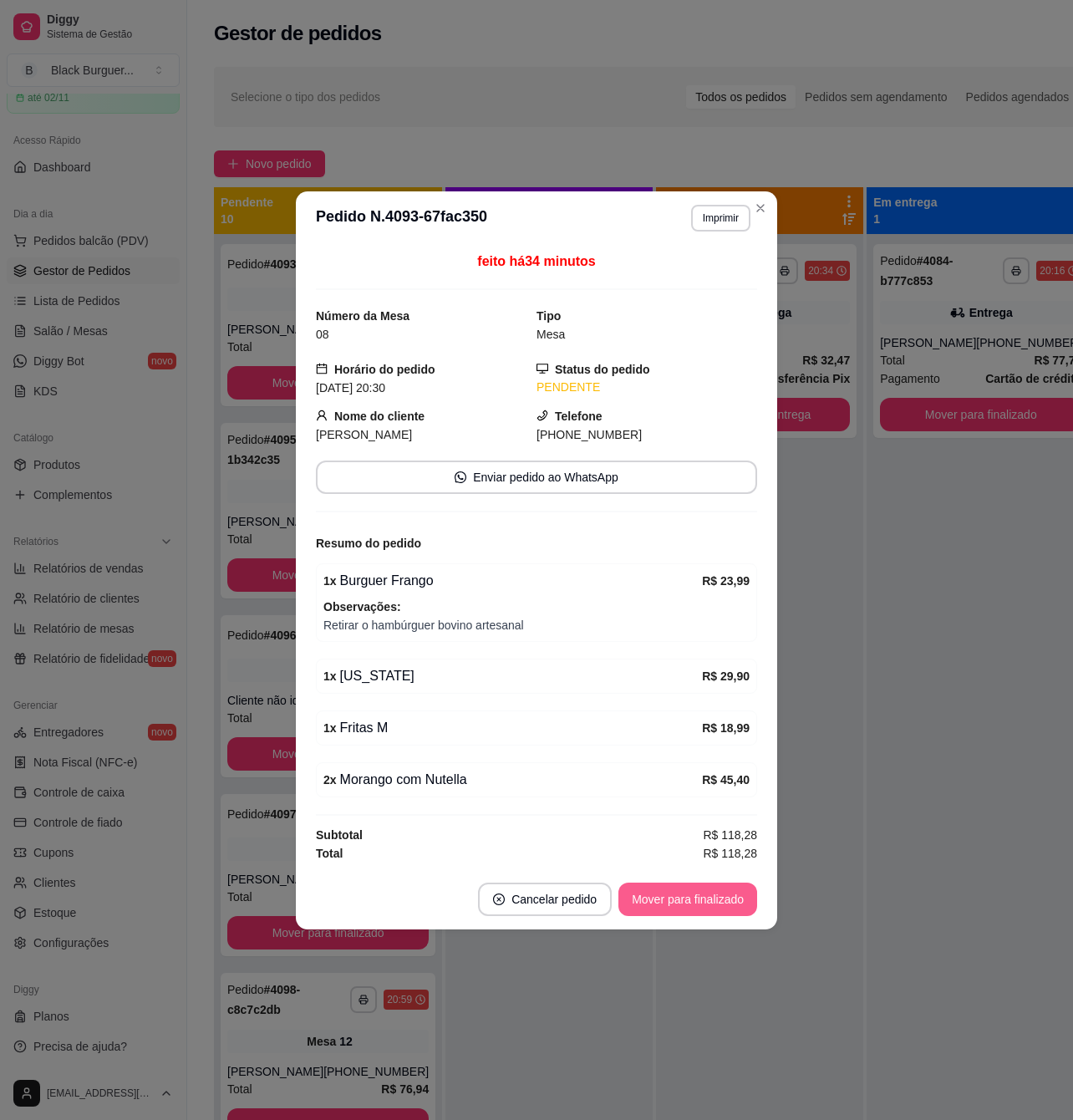
click at [679, 903] on button "Mover para finalizado" at bounding box center [687, 899] width 138 height 34
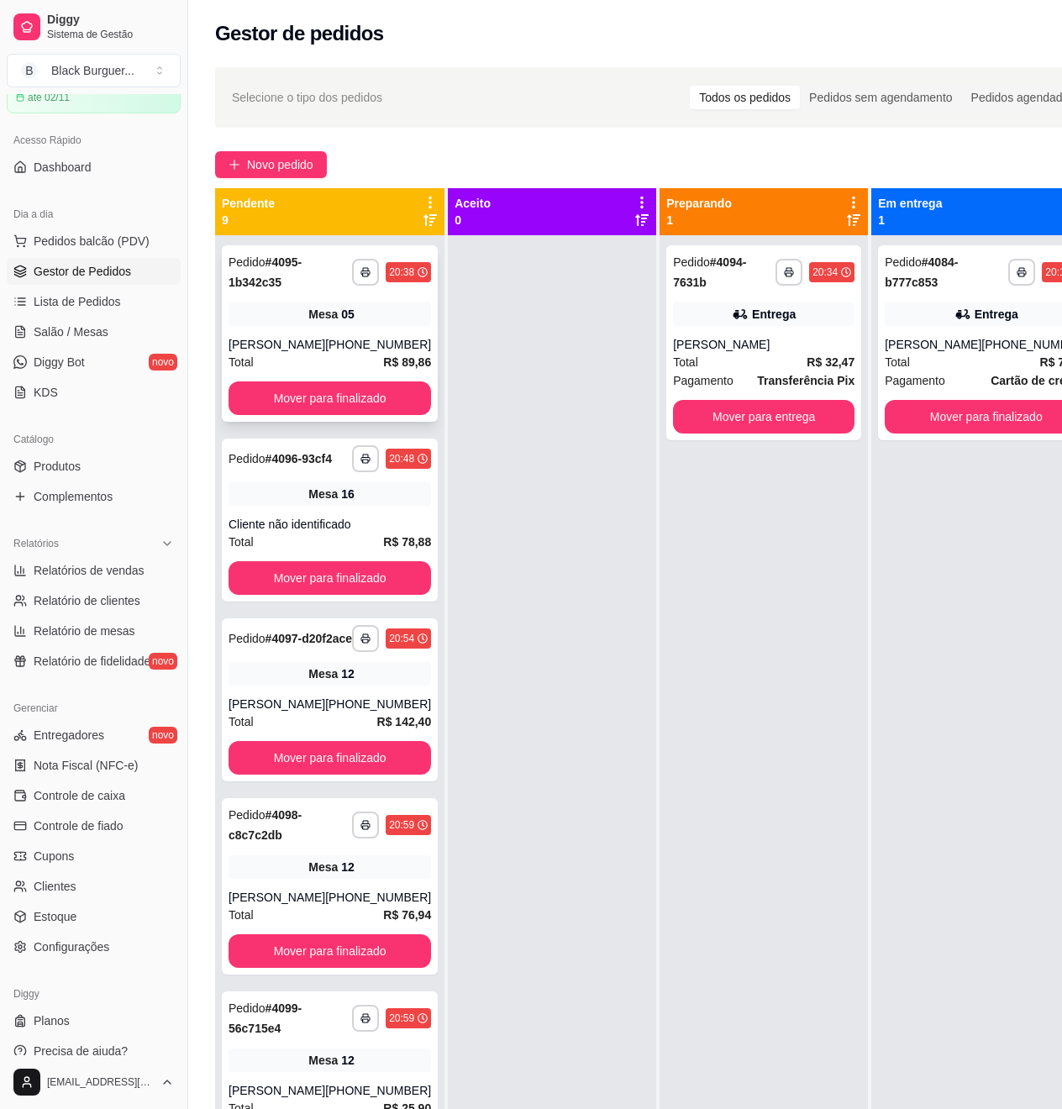
click at [261, 336] on div "**********" at bounding box center [330, 333] width 216 height 176
click at [282, 319] on div "Mesa 05" at bounding box center [330, 315] width 203 height 24
click at [111, 334] on link "Salão / Mesas" at bounding box center [94, 331] width 174 height 27
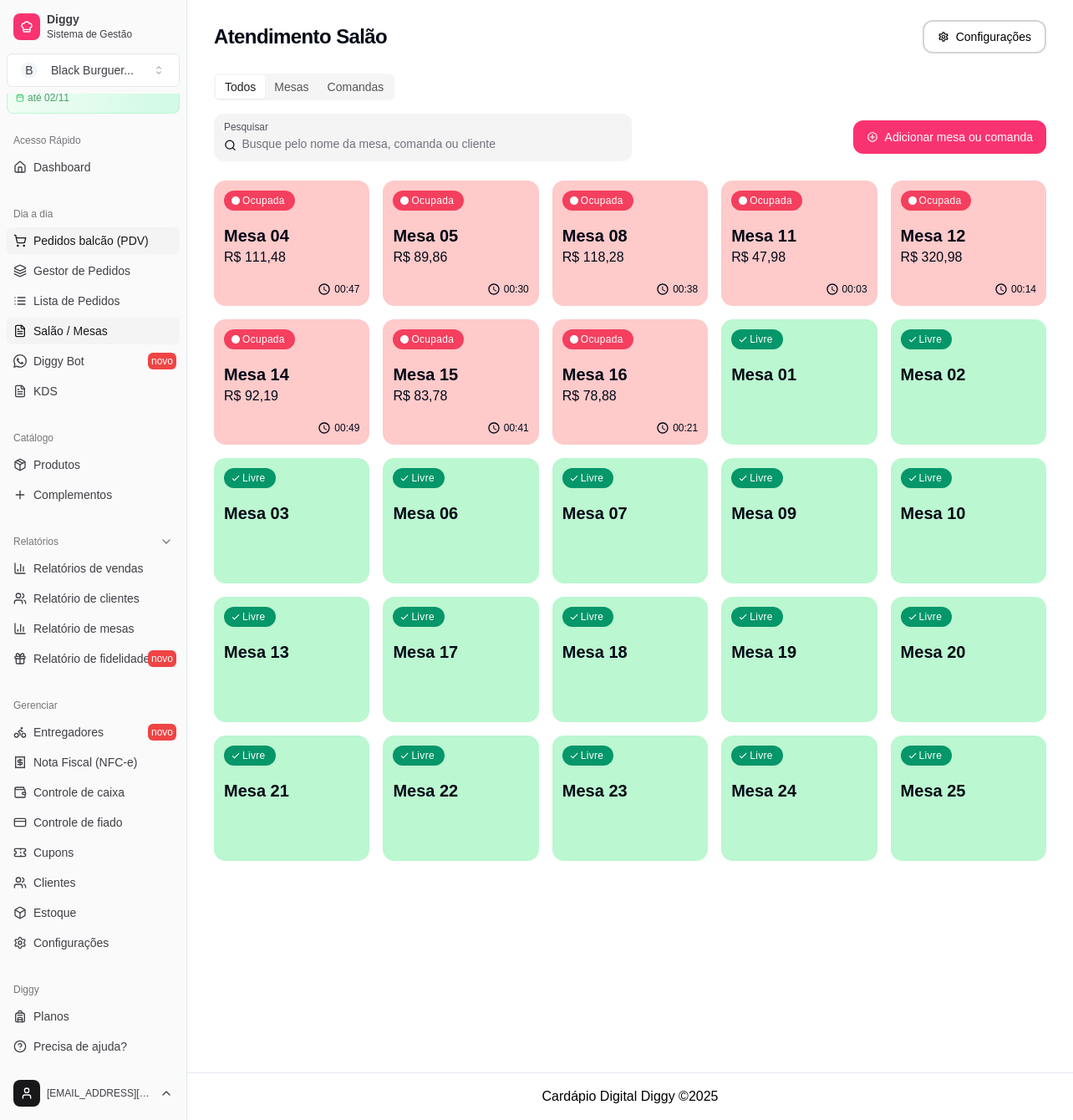
click at [98, 252] on button "Pedidos balcão (PDV)" at bounding box center [93, 241] width 173 height 27
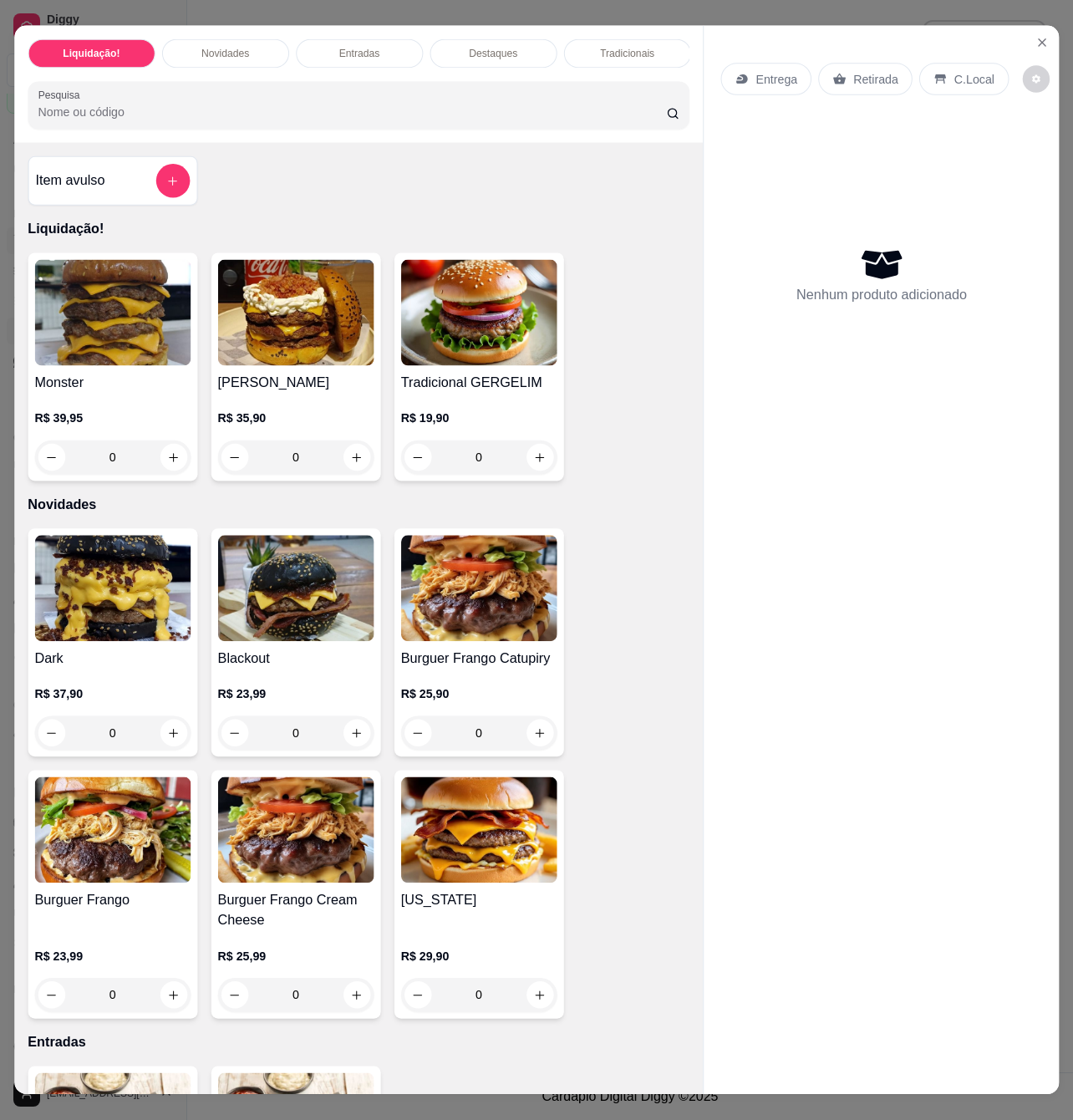
click at [100, 270] on div "Monster R$ 39,95 0" at bounding box center [112, 367] width 170 height 228
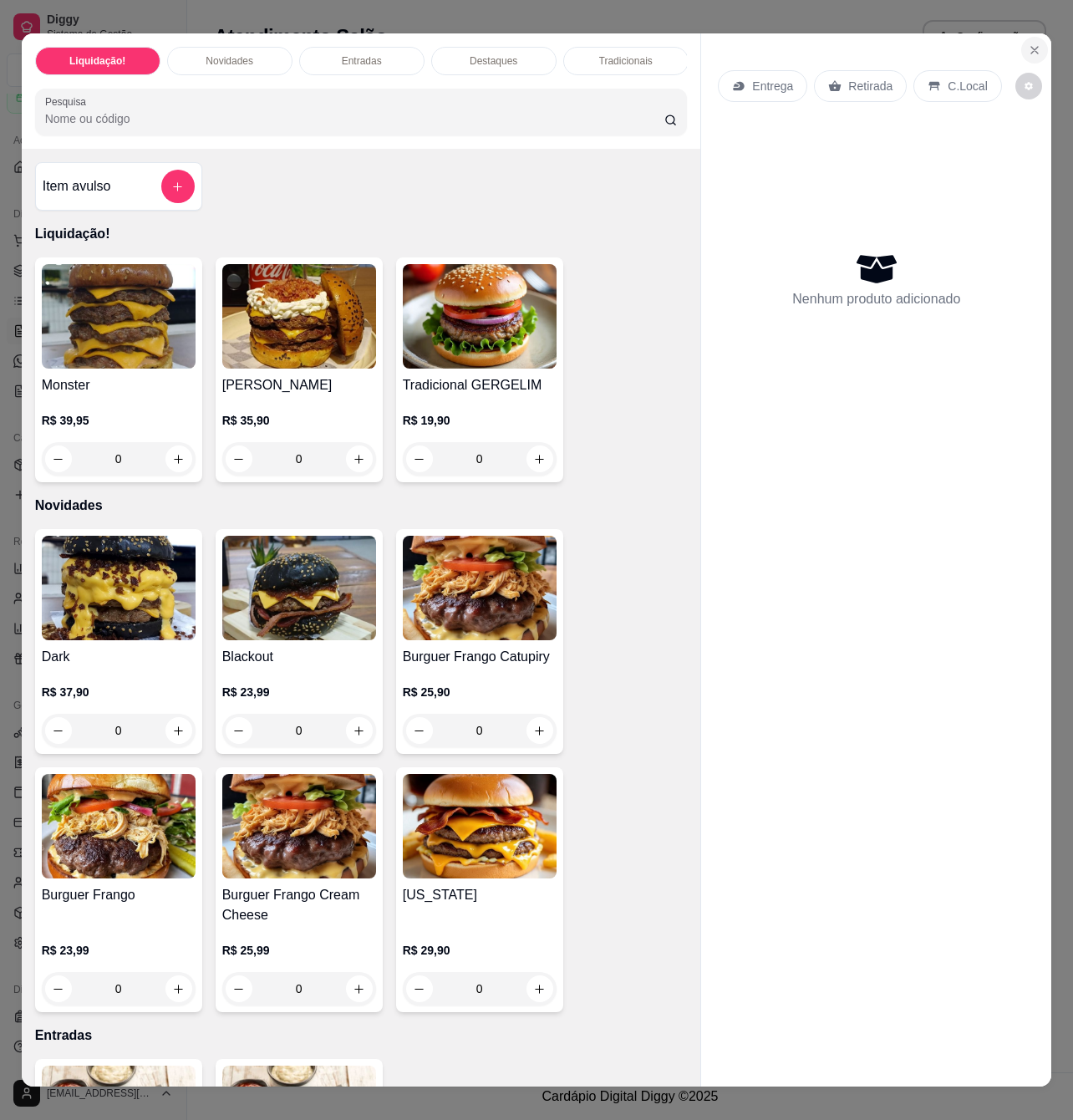
click at [1031, 47] on icon "Close" at bounding box center [1034, 50] width 7 height 7
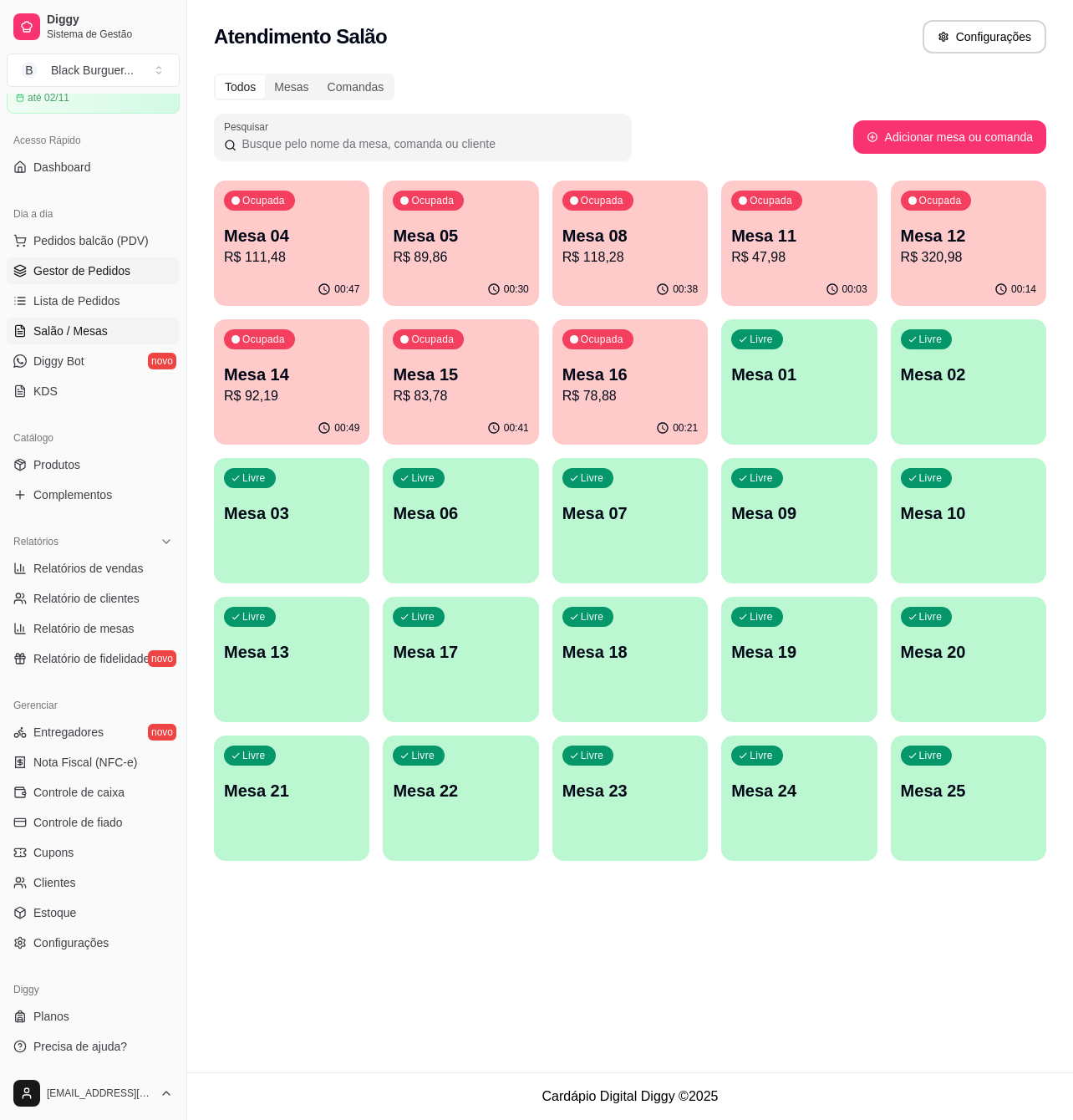
click at [123, 268] on span "Gestor de Pedidos" at bounding box center [82, 271] width 96 height 17
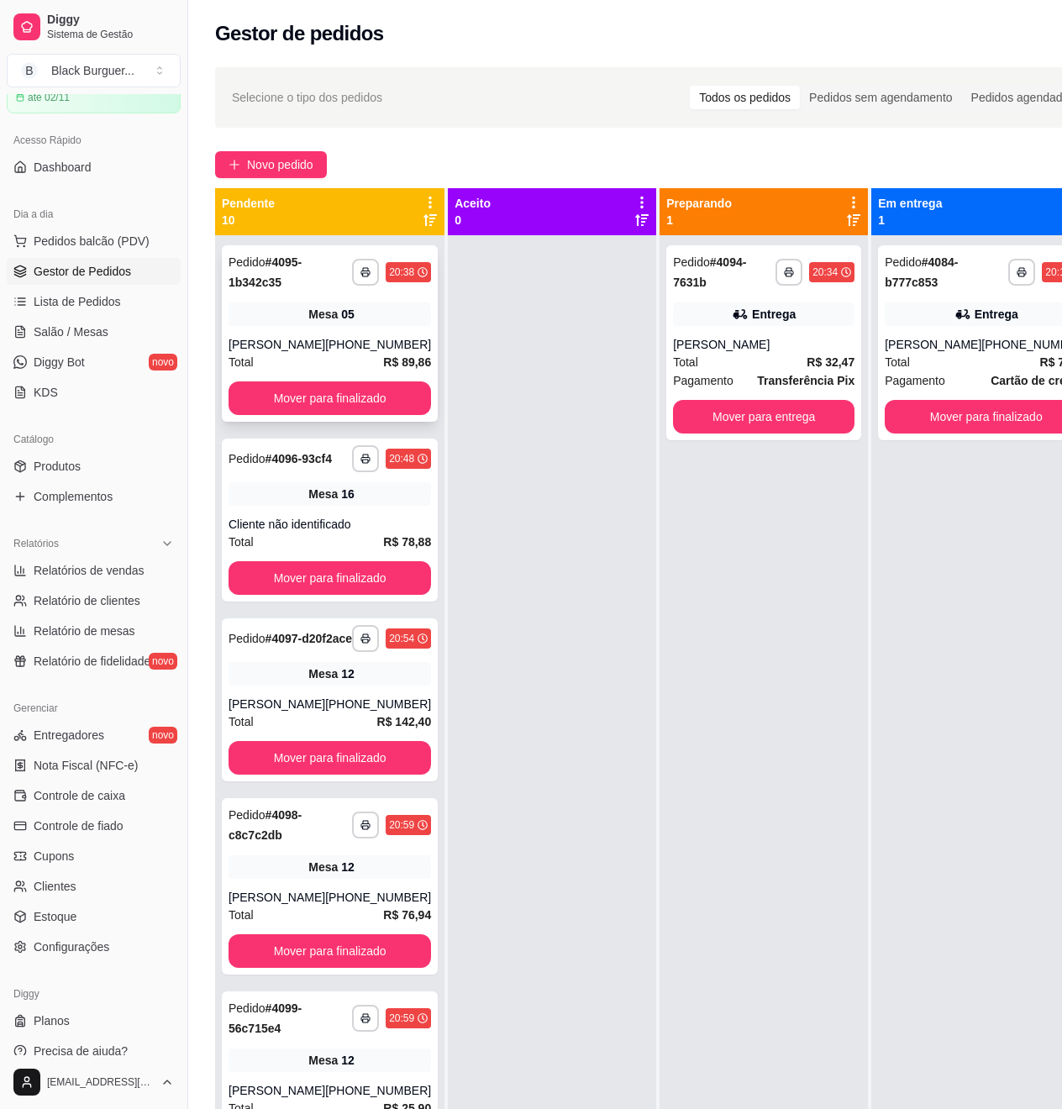
click at [338, 338] on div "[PHONE_NUMBER]" at bounding box center [378, 344] width 106 height 17
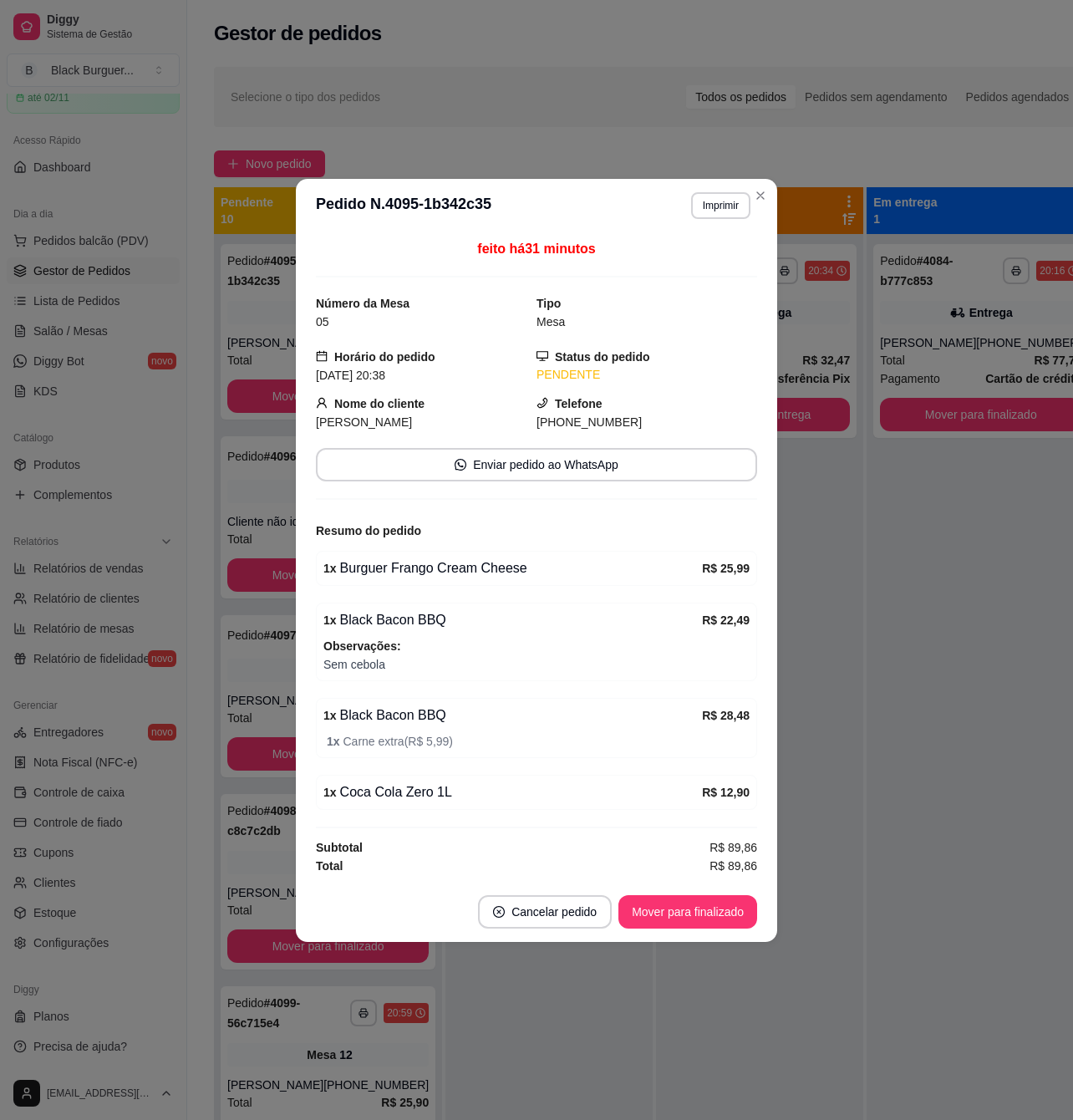
click at [653, 933] on footer "Cancelar pedido Mover para finalizado" at bounding box center [536, 912] width 481 height 61
click at [660, 921] on button "Mover para finalizado" at bounding box center [687, 912] width 138 height 34
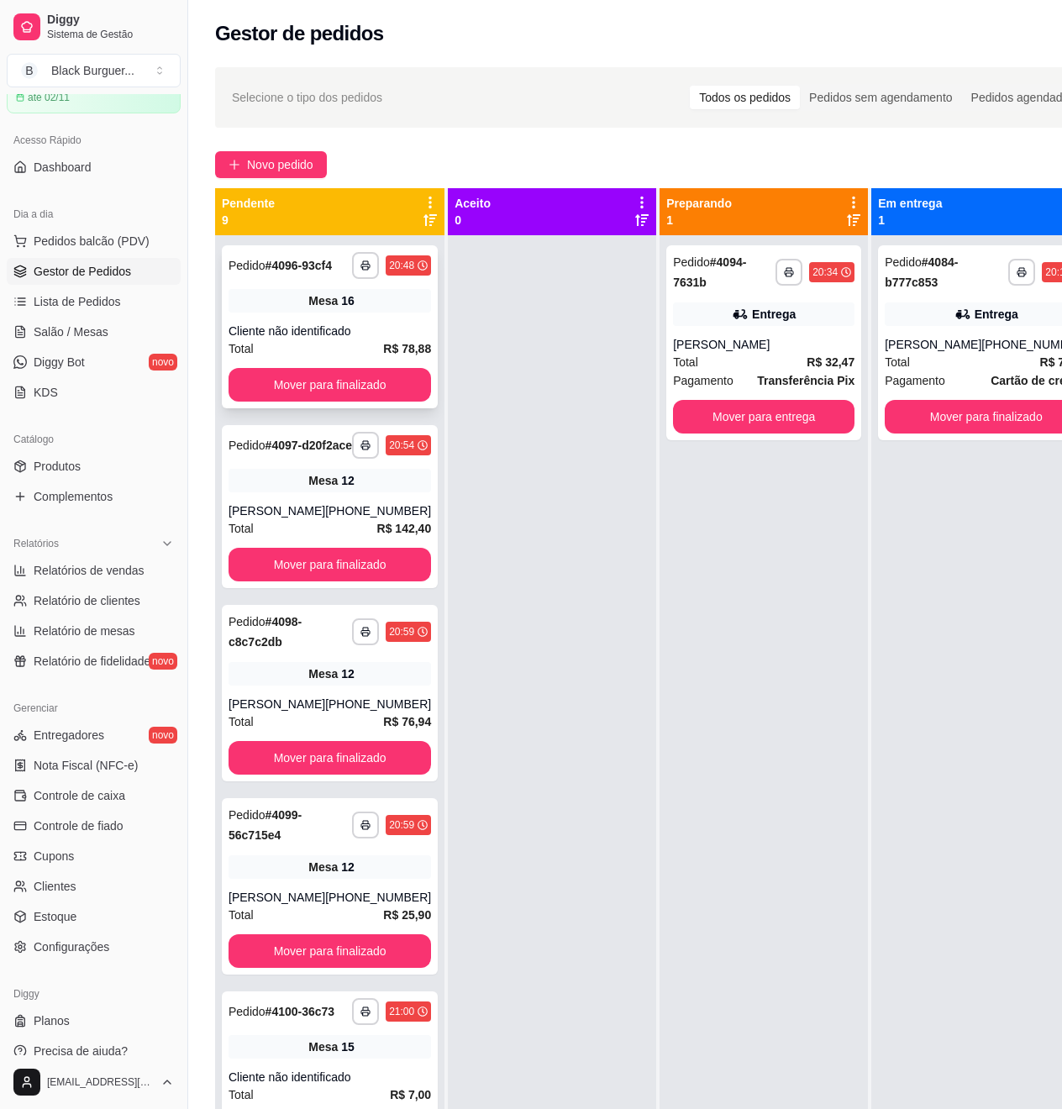
click at [287, 313] on div "Mesa 16" at bounding box center [330, 301] width 203 height 24
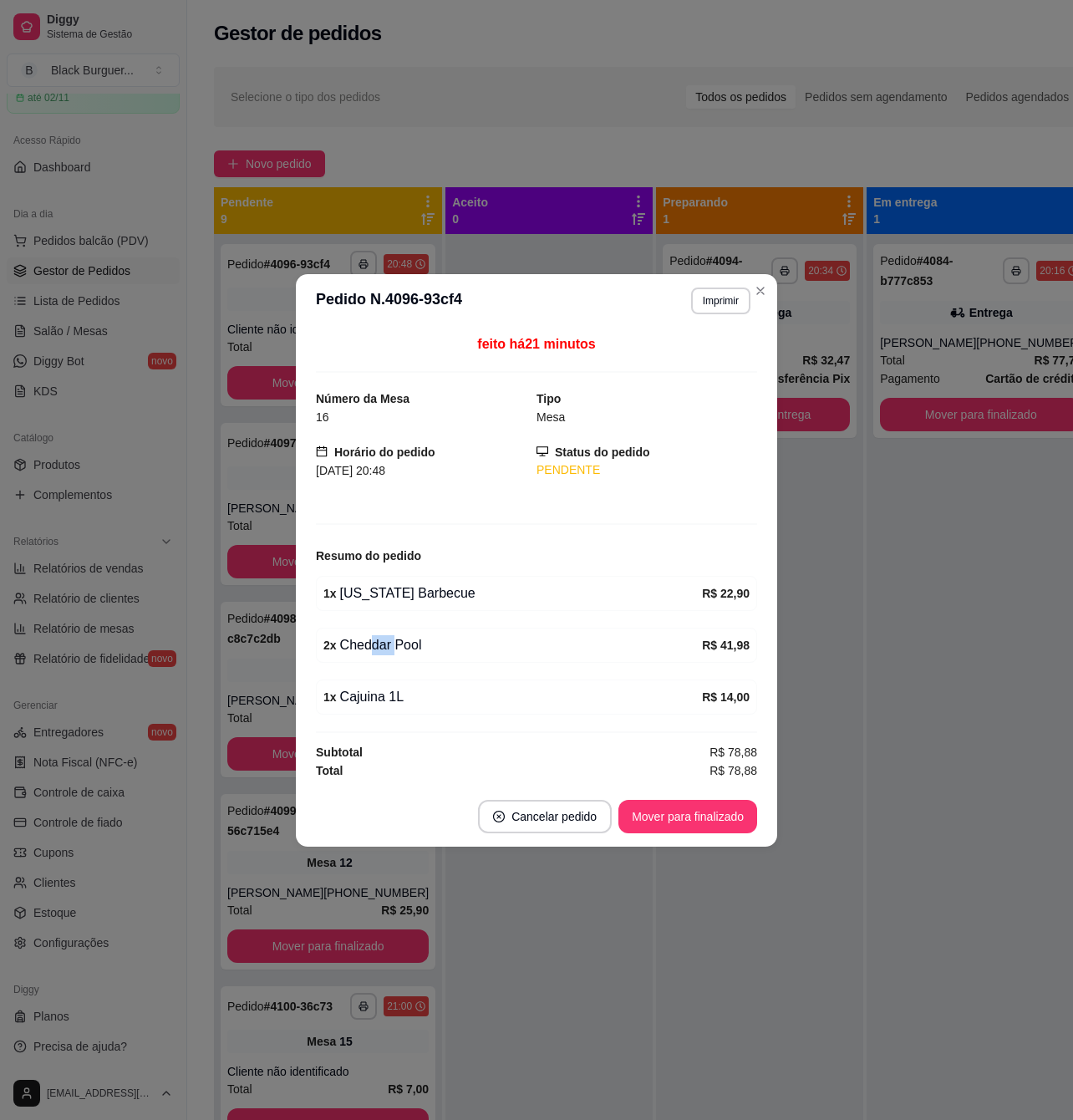
drag, startPoint x: 388, startPoint y: 647, endPoint x: 435, endPoint y: 644, distance: 47.1
click at [406, 647] on div "2 x Cheddar Pool" at bounding box center [512, 646] width 379 height 20
click at [435, 643] on div "2 x Cheddar Pool" at bounding box center [512, 646] width 379 height 20
click at [362, 636] on div "2 x Cheddar Pool" at bounding box center [512, 646] width 379 height 20
click at [297, 546] on div "feito há 21 minutos Número da Mesa 16 Tipo Mesa Horário do pedido [DATE] 20:48 …" at bounding box center [536, 556] width 481 height 459
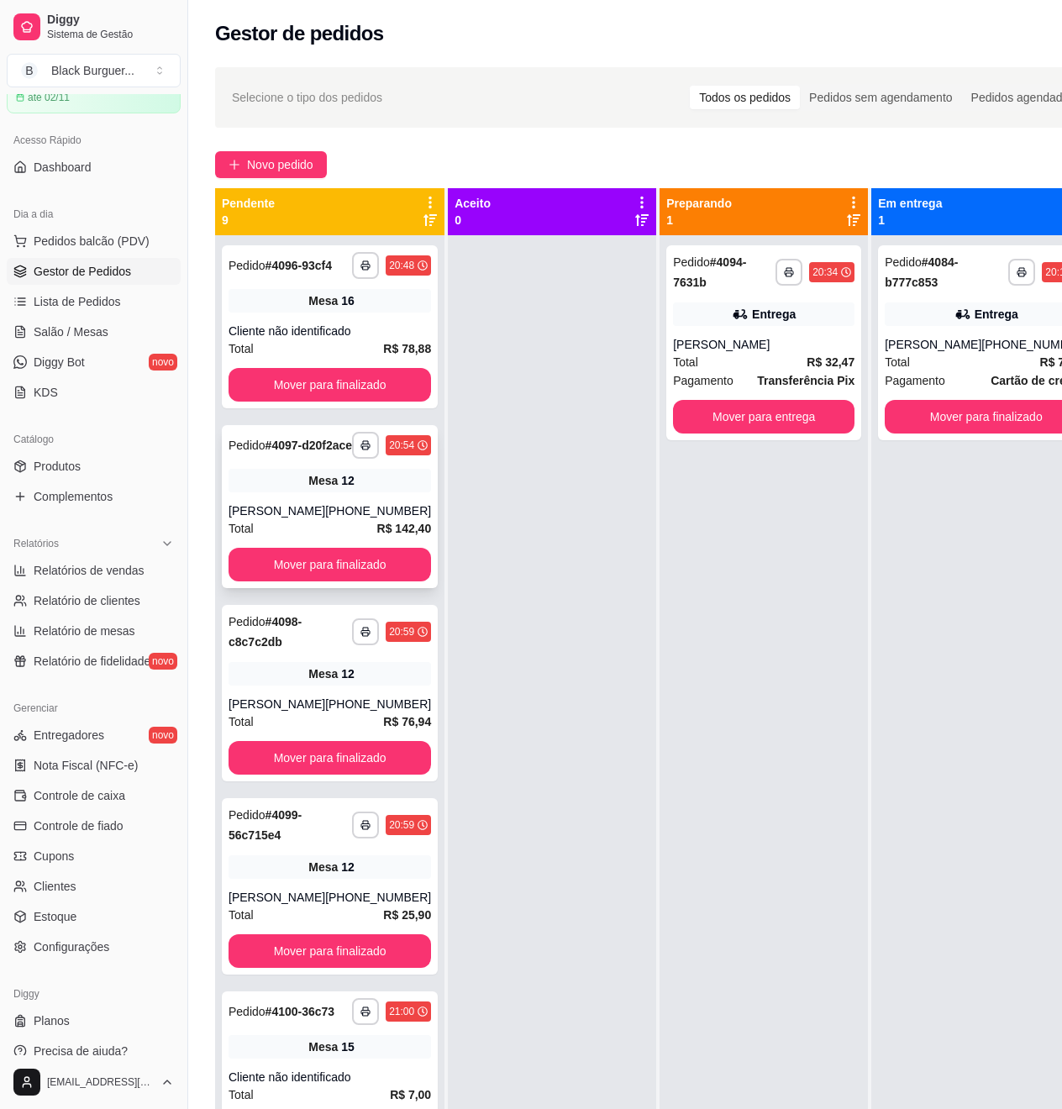
click at [293, 519] on div "[PERSON_NAME]" at bounding box center [277, 511] width 97 height 17
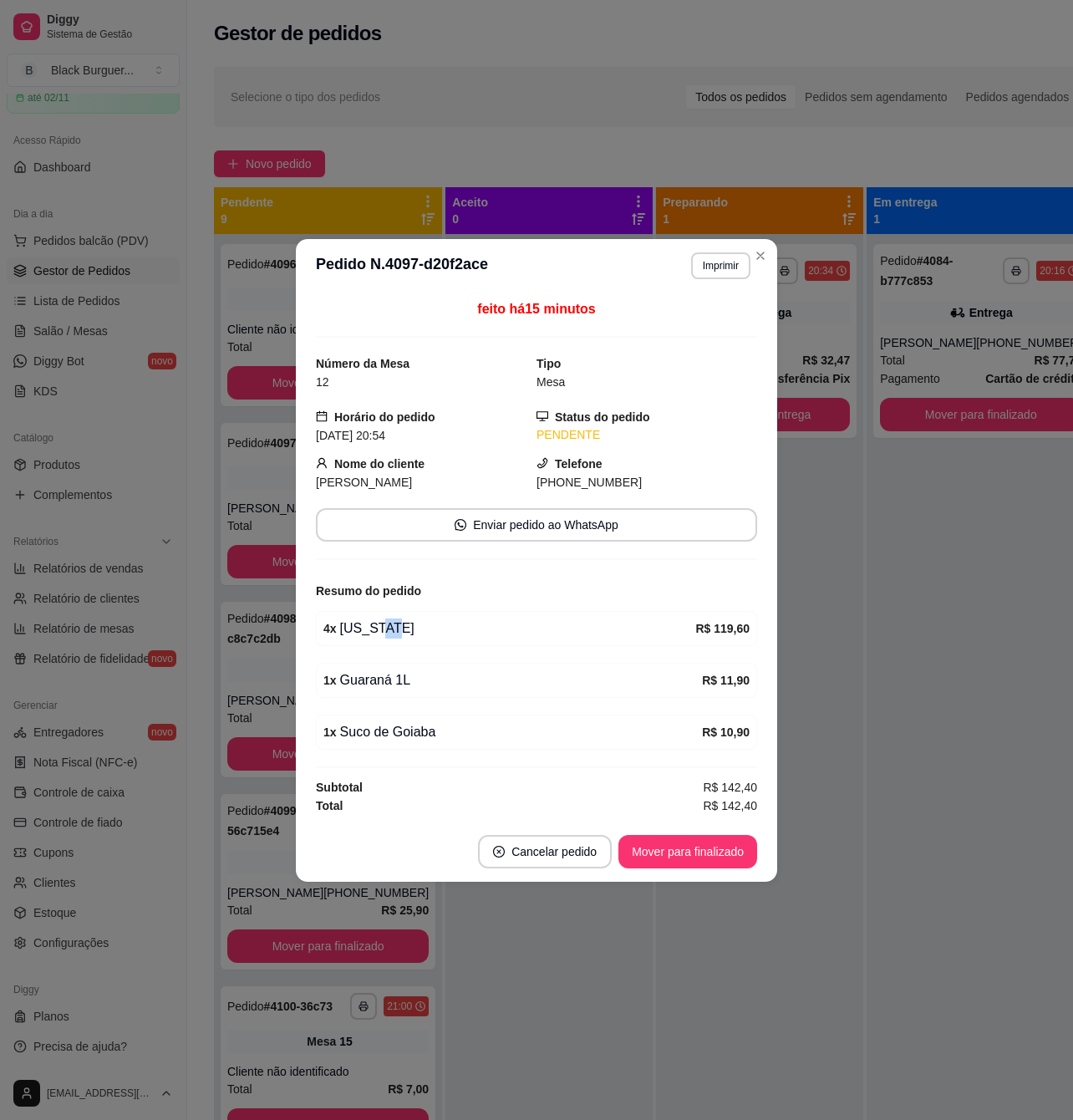
drag, startPoint x: 374, startPoint y: 643, endPoint x: 385, endPoint y: 644, distance: 11.0
click at [383, 644] on div "4 x [US_STATE] R$ 119,60" at bounding box center [537, 628] width 442 height 35
click at [334, 626] on div "4 x [US_STATE]" at bounding box center [509, 629] width 372 height 20
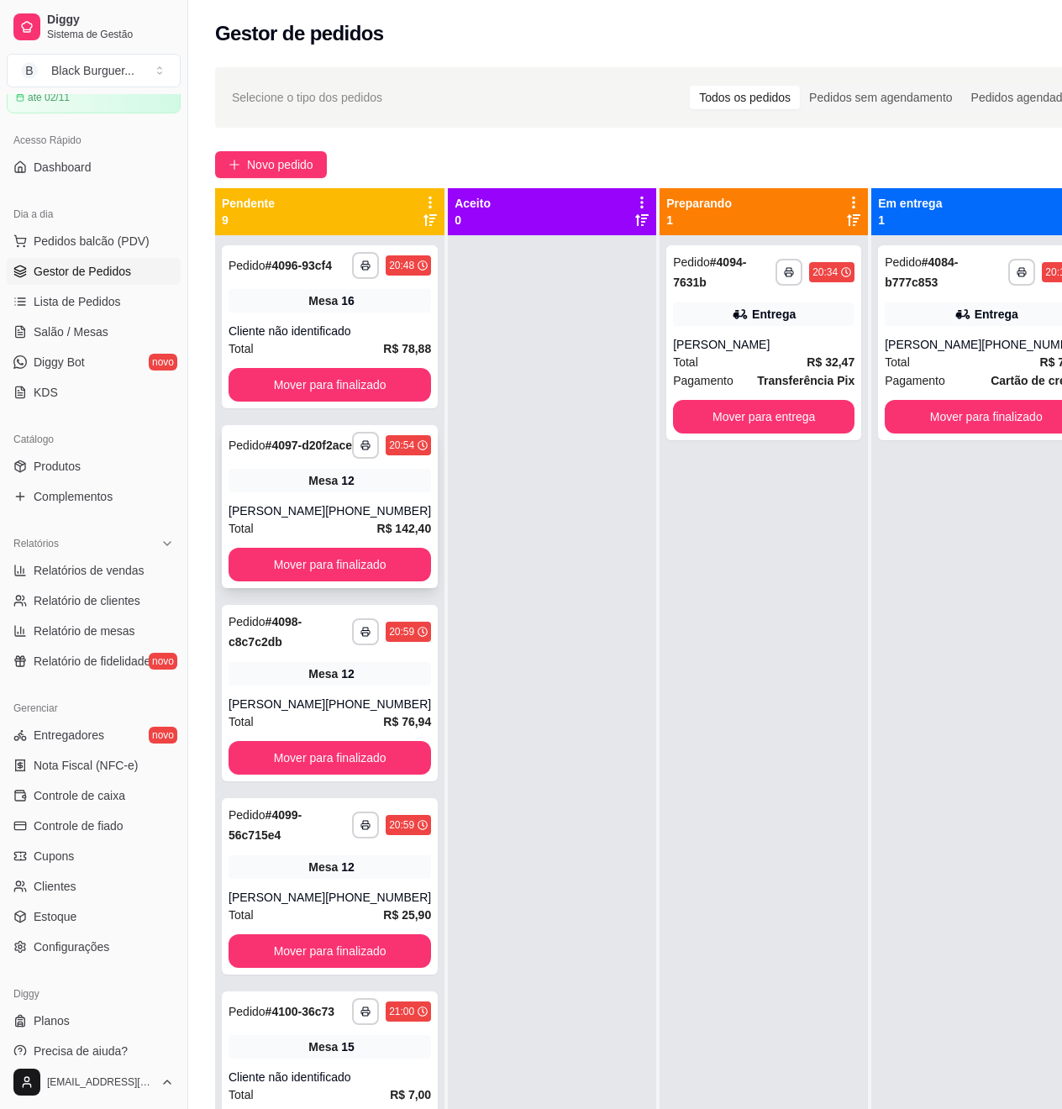
click at [261, 519] on div "[PERSON_NAME]" at bounding box center [277, 511] width 97 height 17
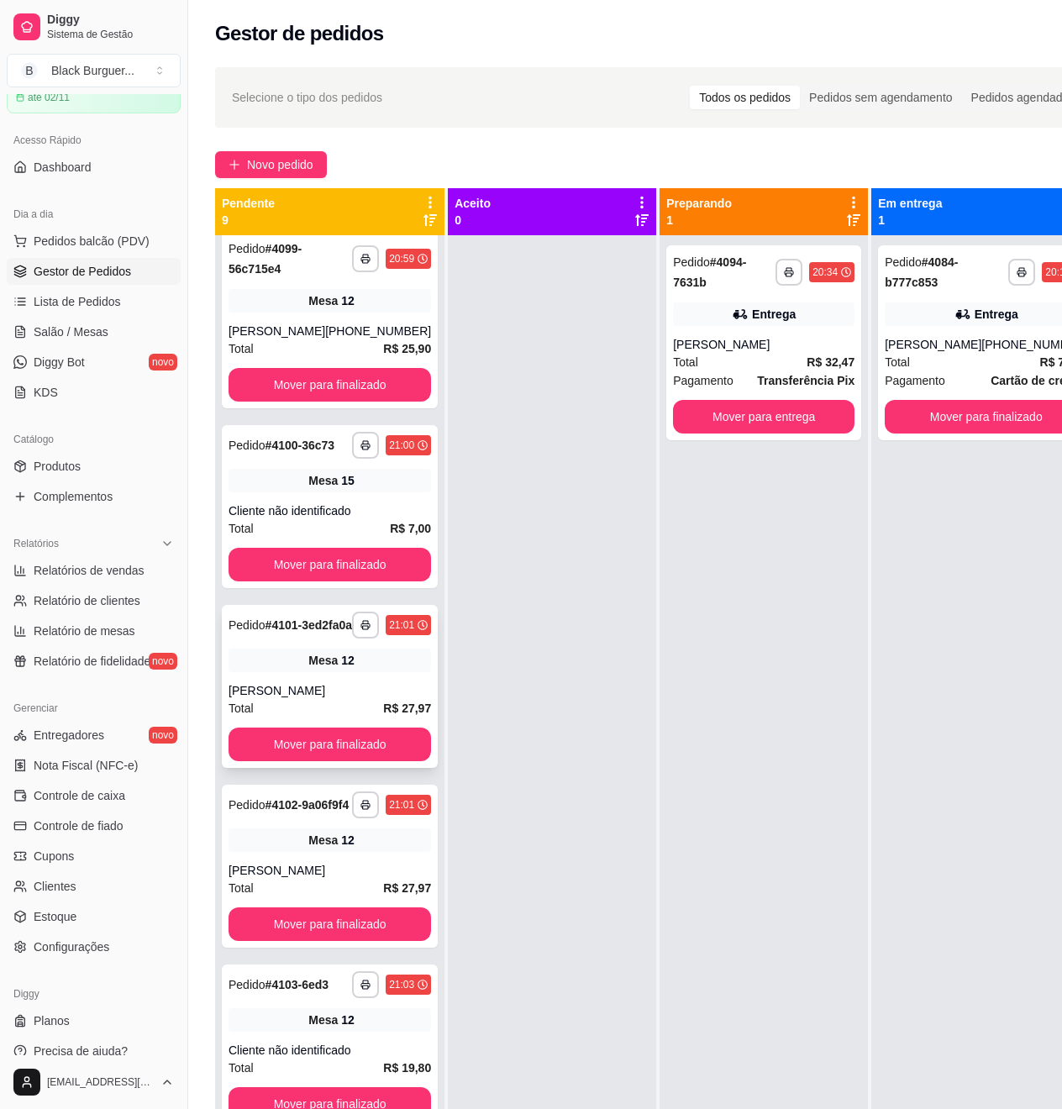
scroll to position [724, 0]
click at [351, 666] on div "**********" at bounding box center [330, 686] width 216 height 163
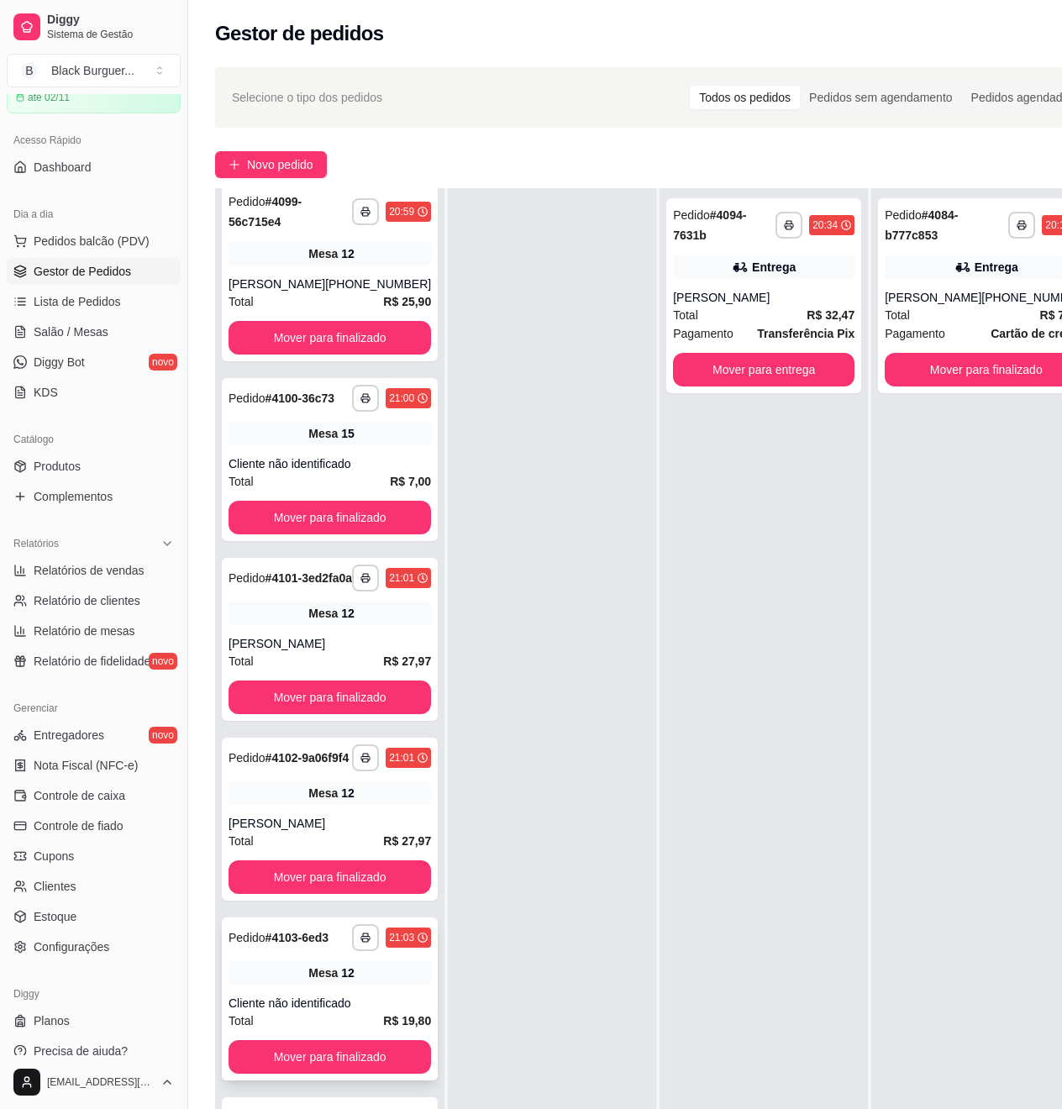
click at [308, 982] on span "Mesa" at bounding box center [322, 973] width 29 height 17
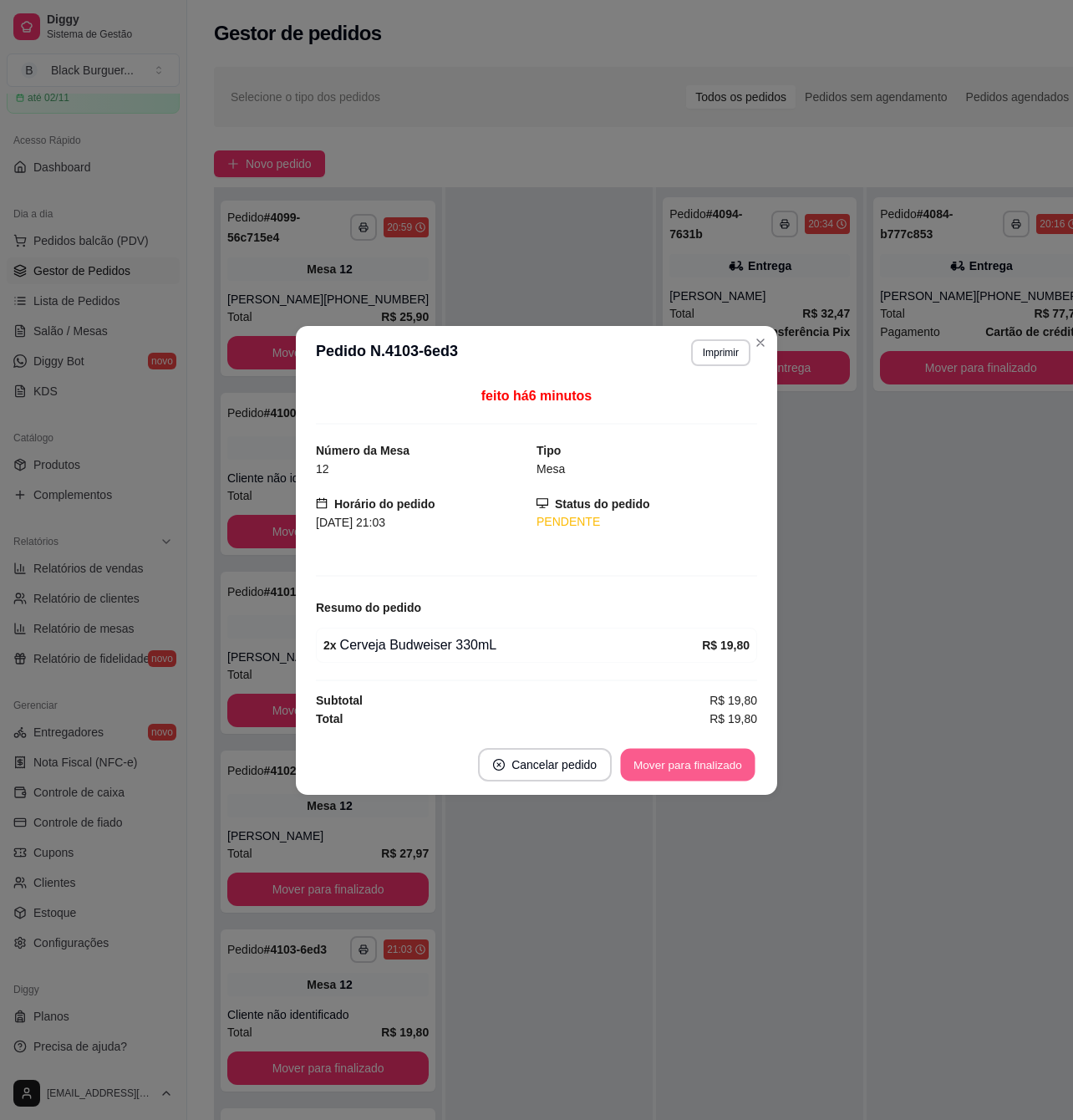
click at [673, 767] on button "Mover para finalizado" at bounding box center [687, 764] width 134 height 33
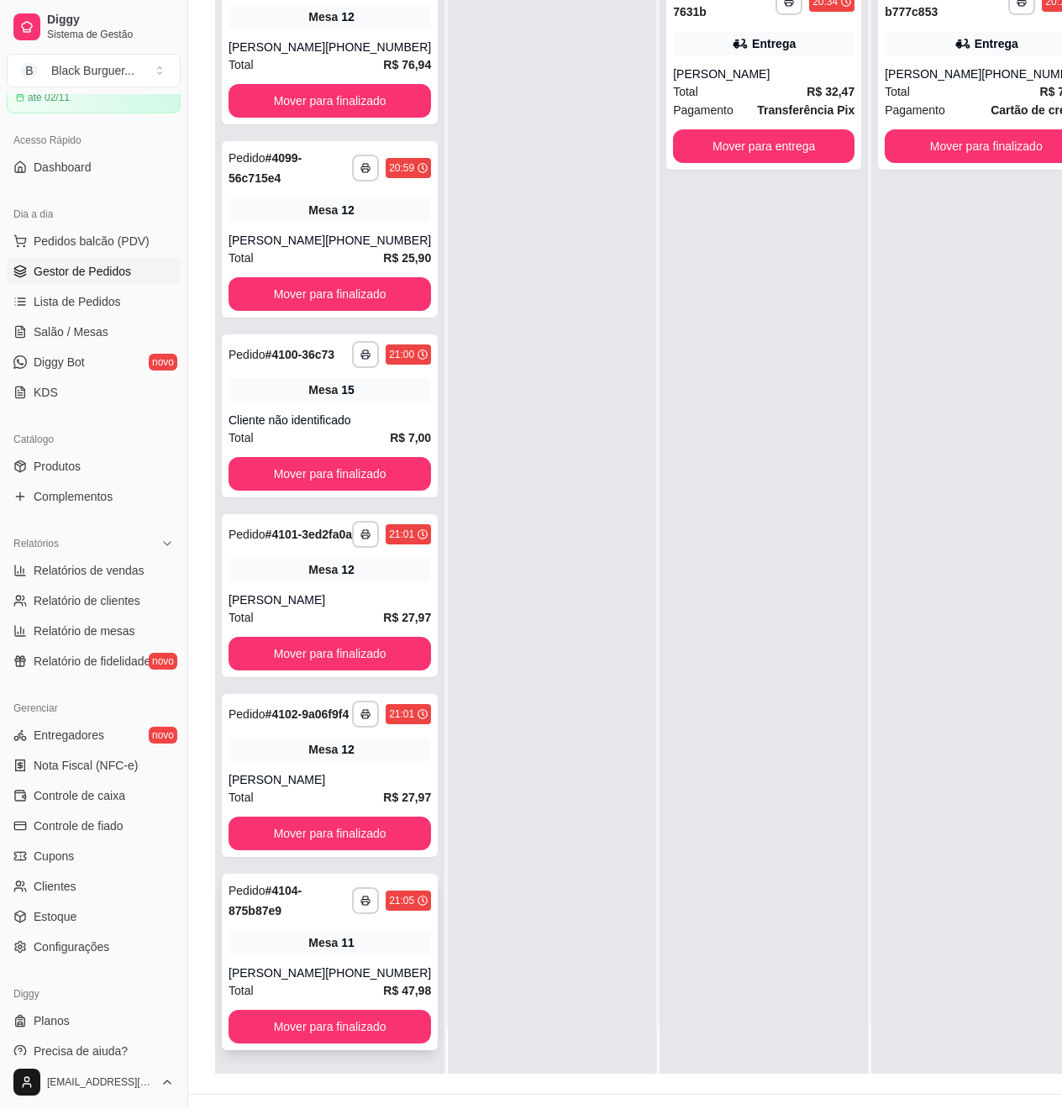
scroll to position [273, 0]
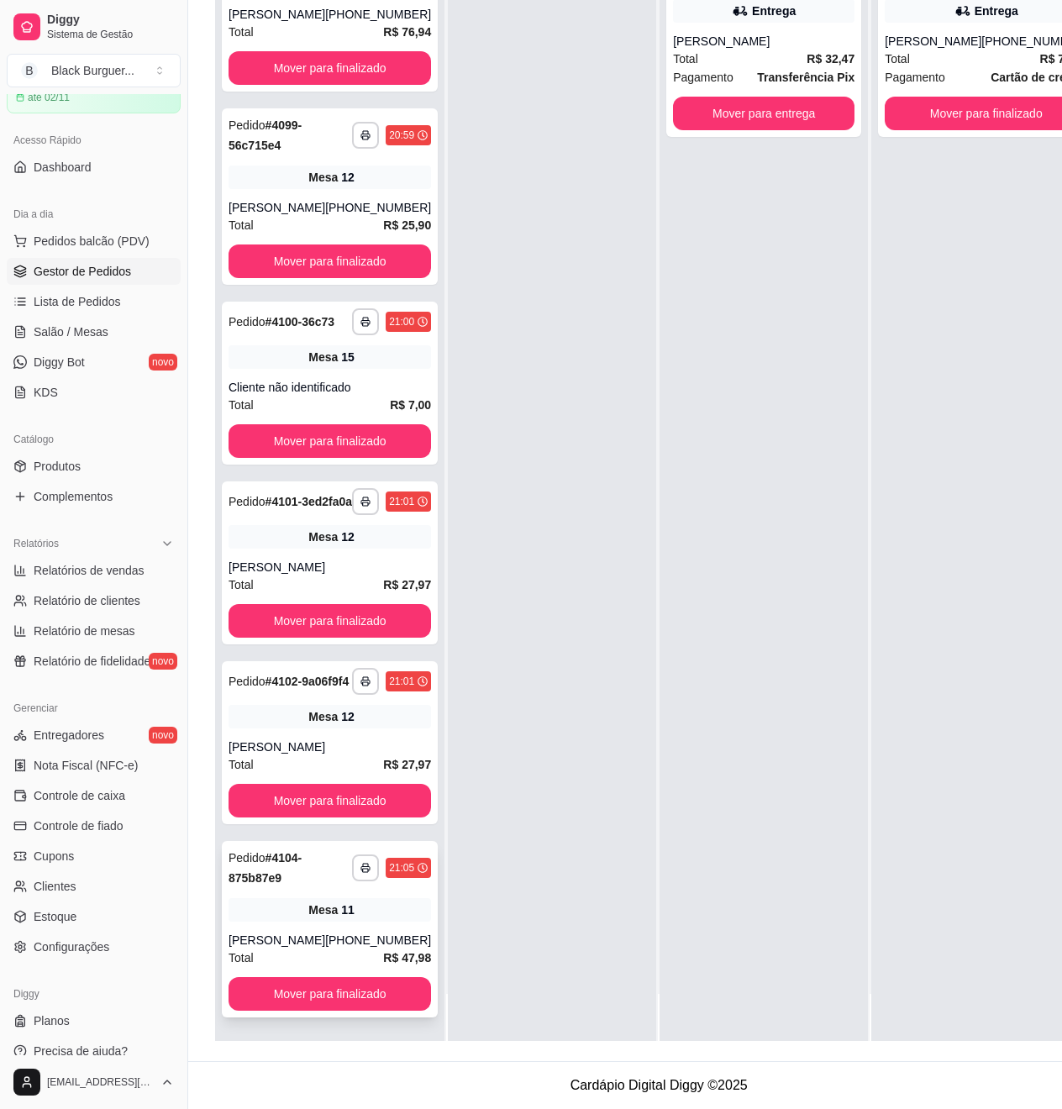
click at [326, 932] on div "[PHONE_NUMBER]" at bounding box center [378, 940] width 106 height 17
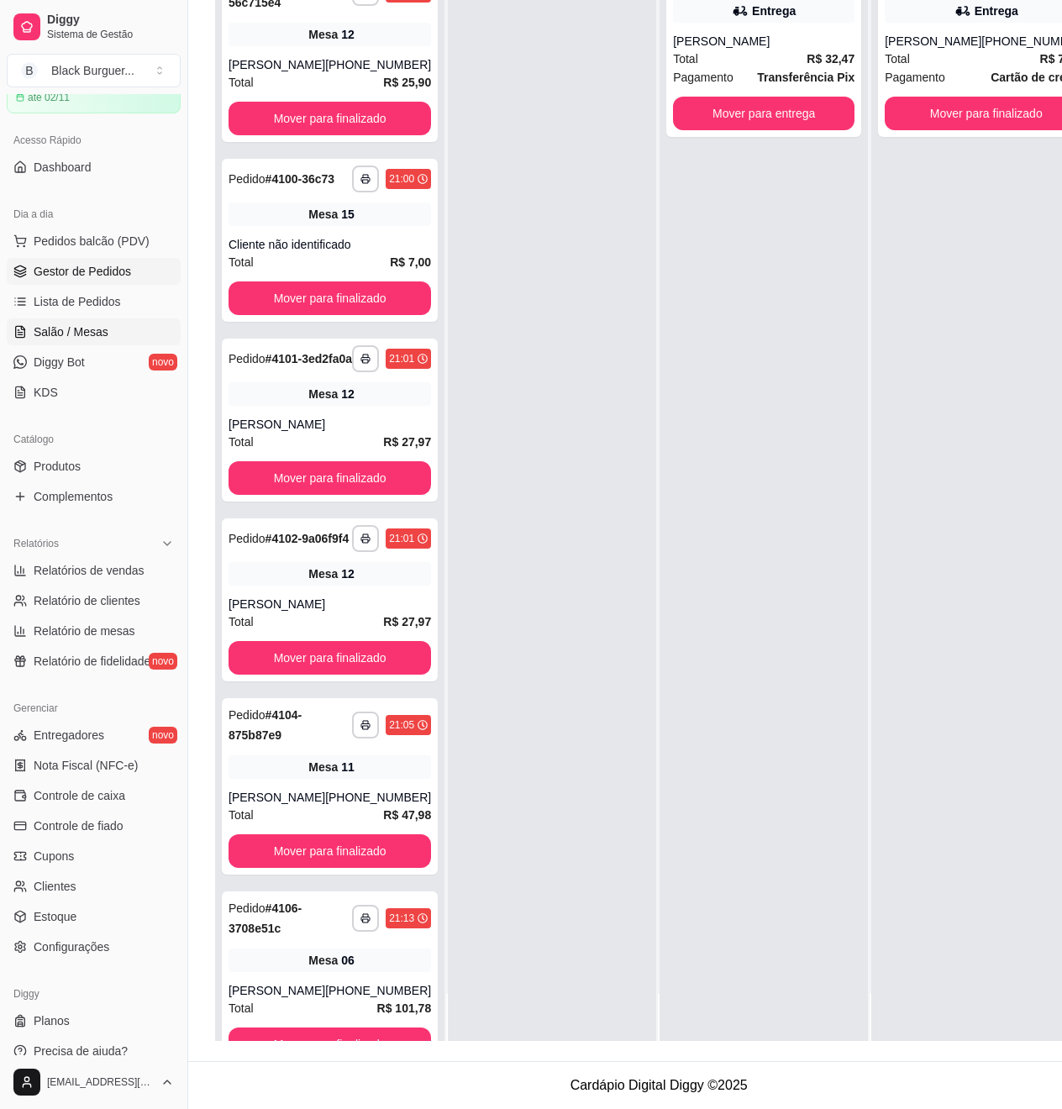
click at [76, 334] on span "Salão / Mesas" at bounding box center [71, 332] width 75 height 17
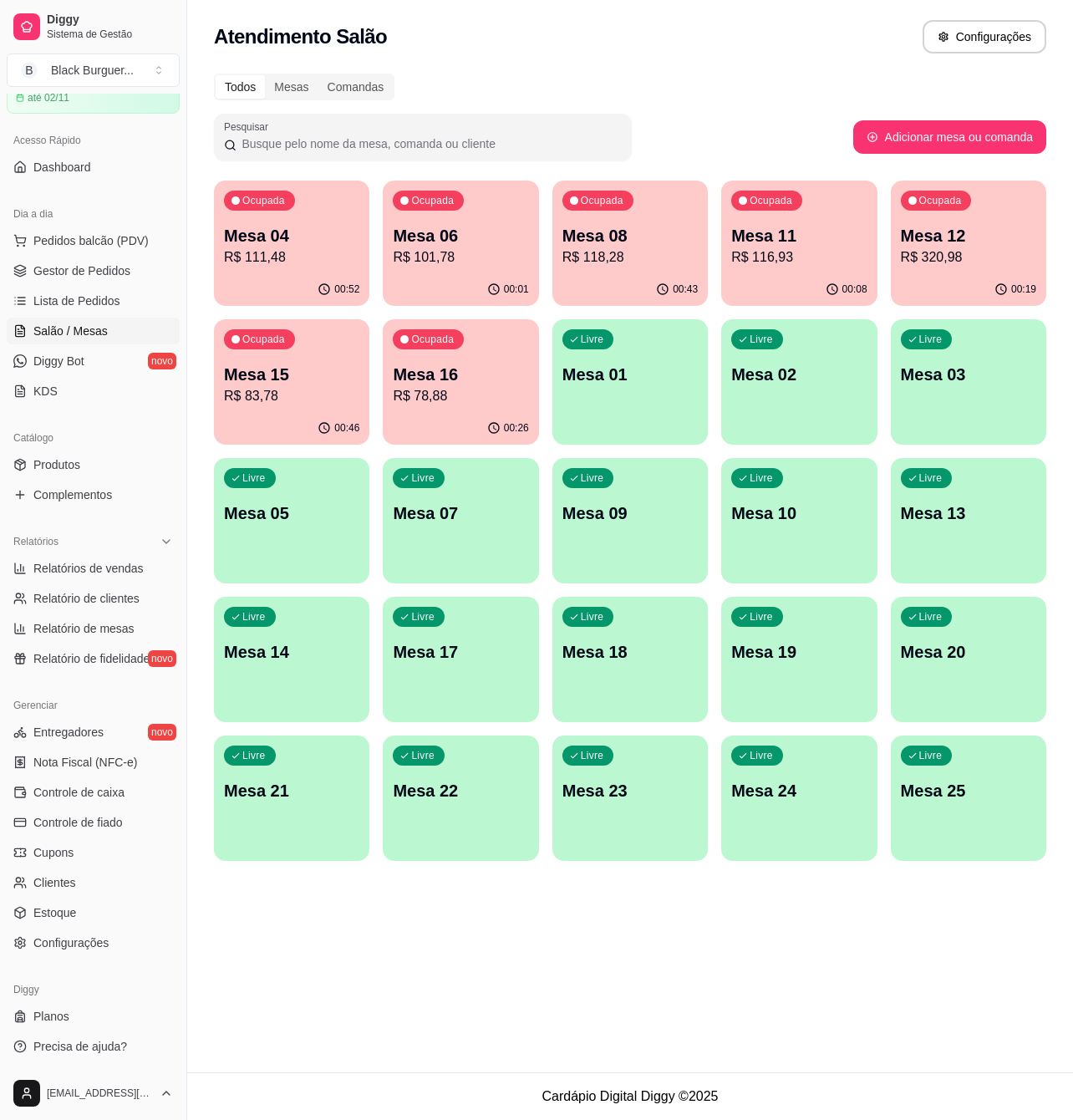
click at [315, 281] on div "00:52" at bounding box center [291, 289] width 155 height 33
click at [44, 282] on link "Gestor de Pedidos" at bounding box center [93, 271] width 173 height 27
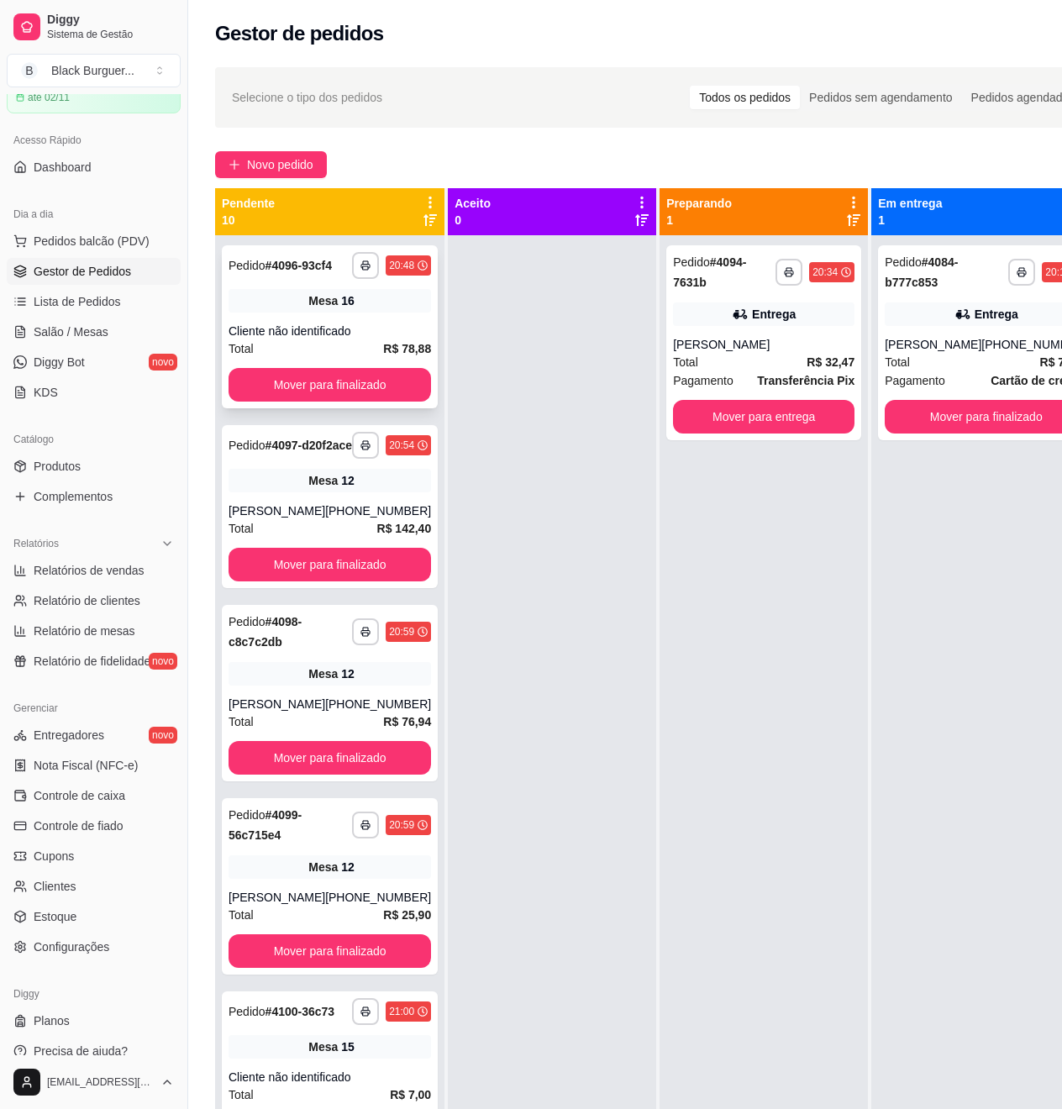
click at [289, 313] on div "Mesa 16" at bounding box center [330, 301] width 203 height 24
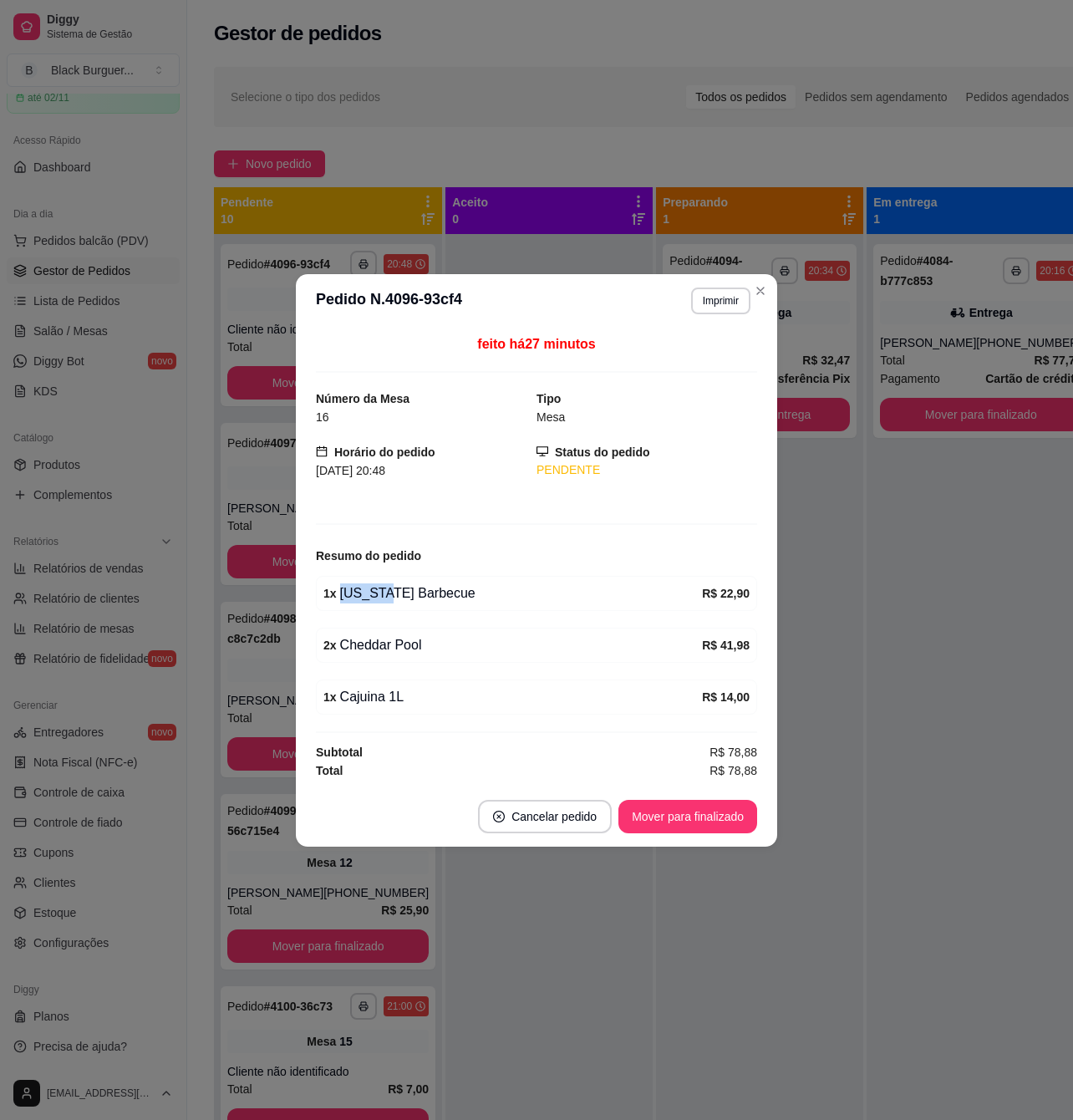
drag, startPoint x: 379, startPoint y: 604, endPoint x: 403, endPoint y: 602, distance: 24.1
click at [403, 602] on div "1 x [US_STATE] Barbecue R$ 22,90" at bounding box center [537, 593] width 442 height 35
click at [405, 602] on div "1 x [US_STATE] Barbecue" at bounding box center [512, 594] width 379 height 20
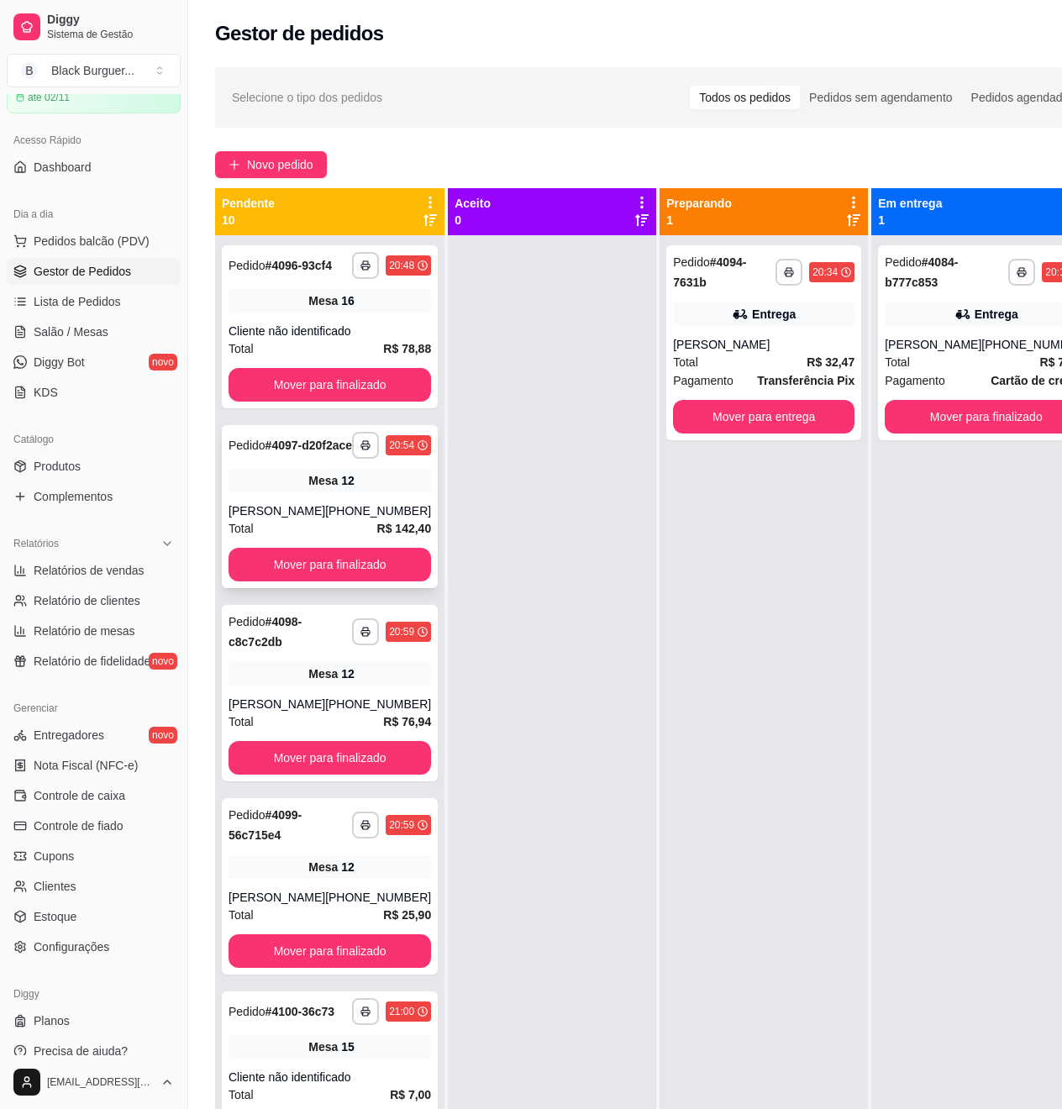
click at [269, 523] on div "**********" at bounding box center [330, 506] width 216 height 163
drag, startPoint x: 316, startPoint y: 320, endPoint x: 318, endPoint y: 308, distance: 12.7
click at [318, 308] on span "Mesa" at bounding box center [322, 300] width 29 height 17
click at [250, 519] on div "[PERSON_NAME]" at bounding box center [277, 511] width 97 height 17
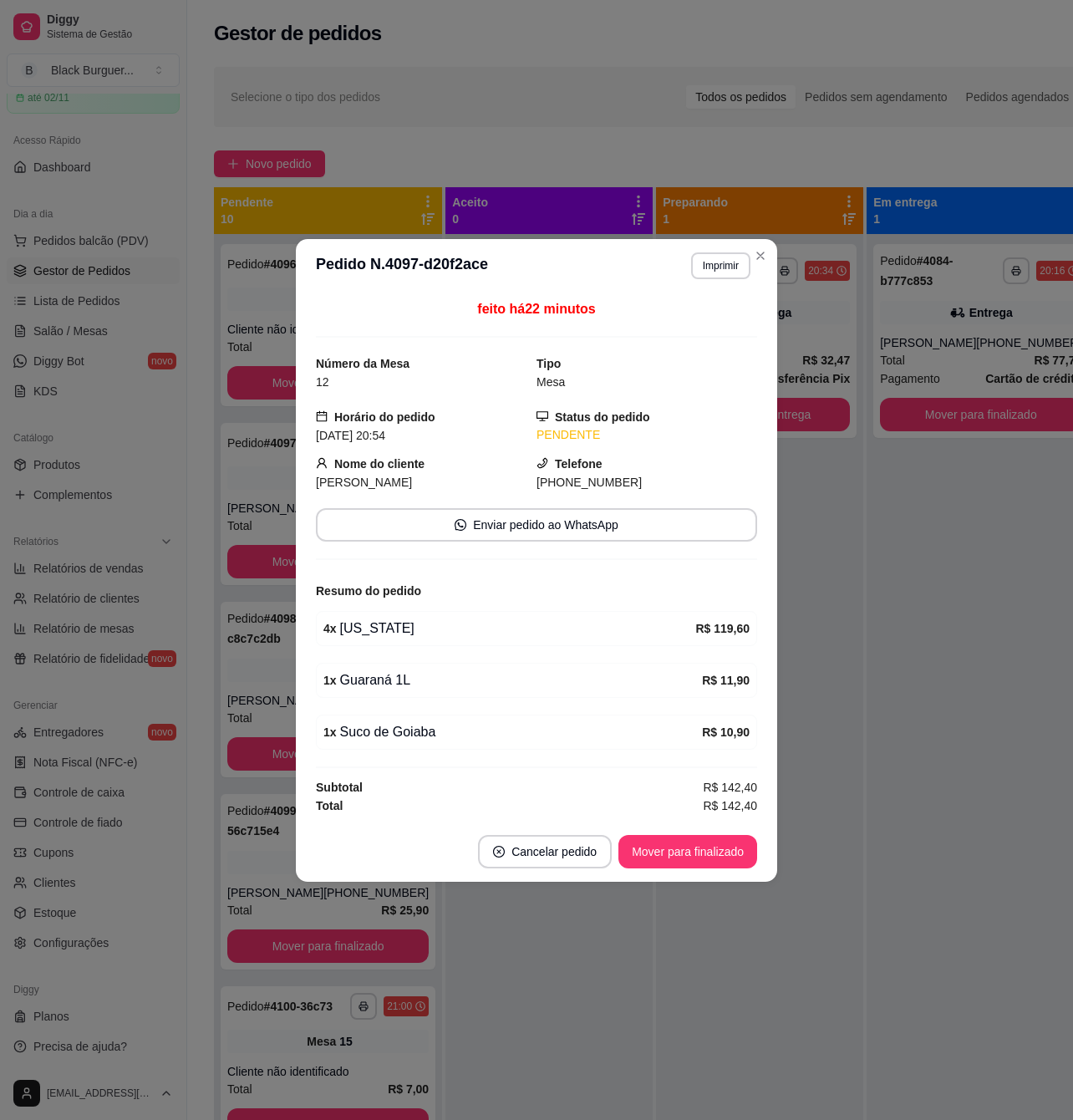
click at [295, 626] on div "feito há 22 minutos Número da Mesa 12 Tipo Mesa Horário do pedido [DATE] 20:54 …" at bounding box center [536, 557] width 481 height 529
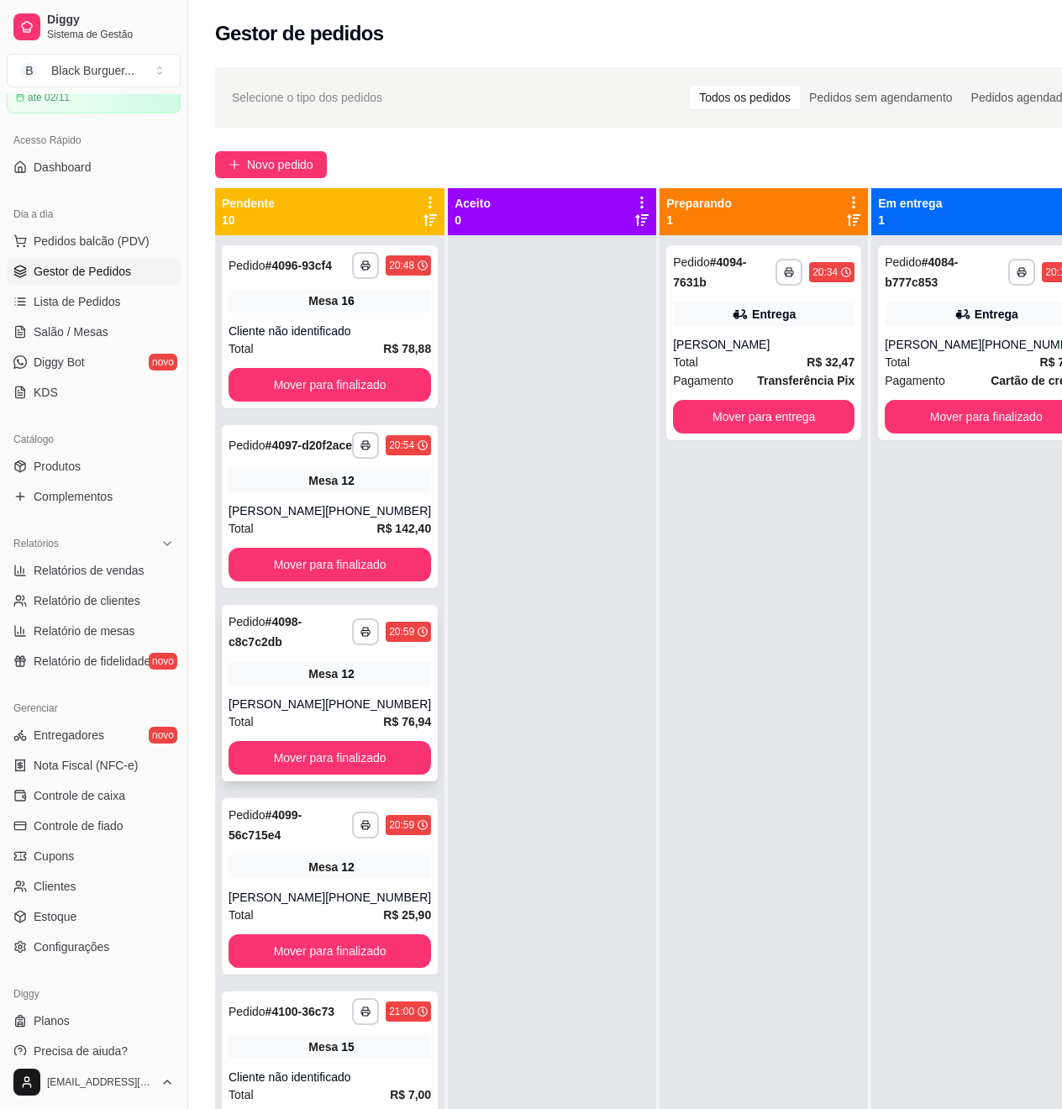
click at [243, 713] on div "[PERSON_NAME]" at bounding box center [277, 704] width 97 height 17
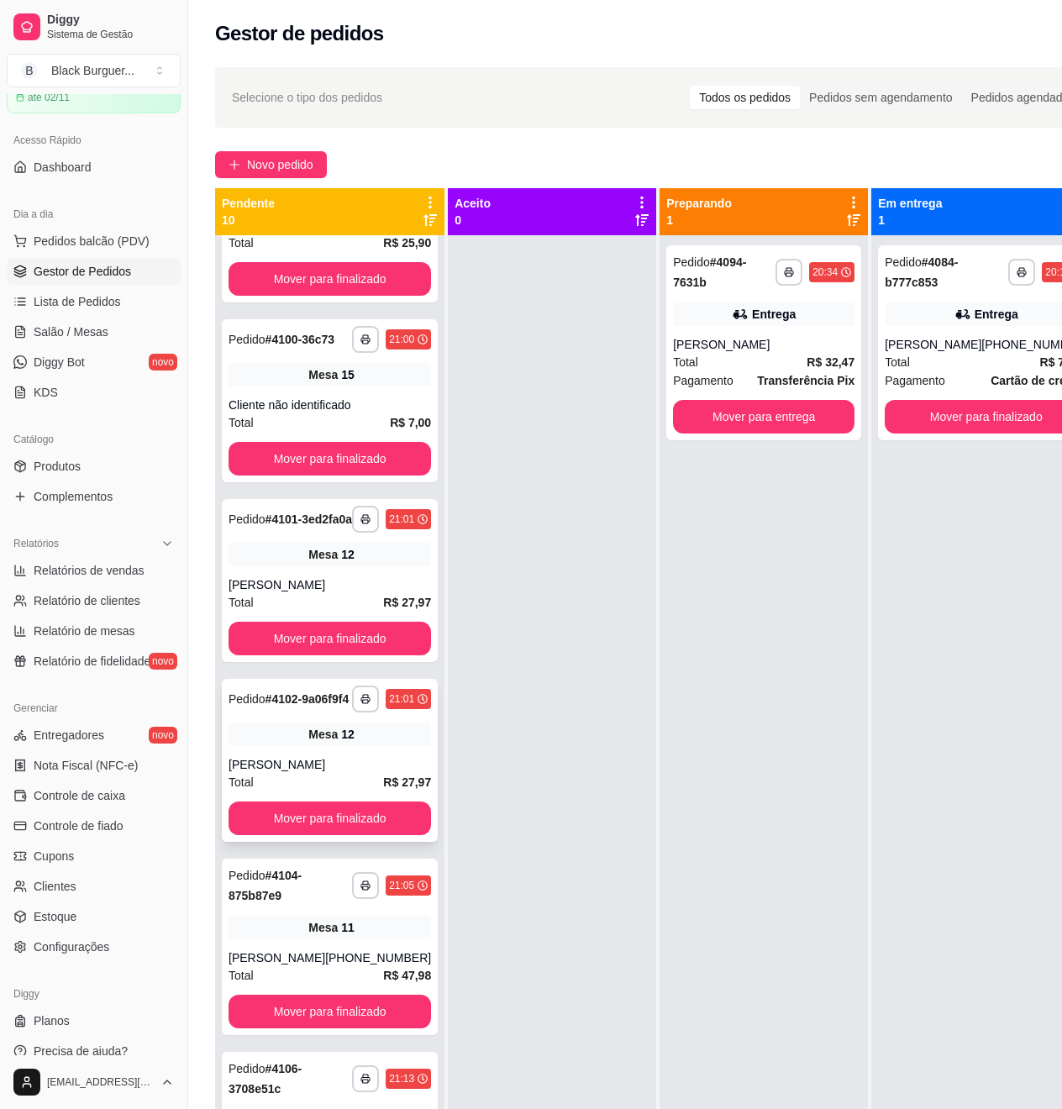
scroll to position [918, 0]
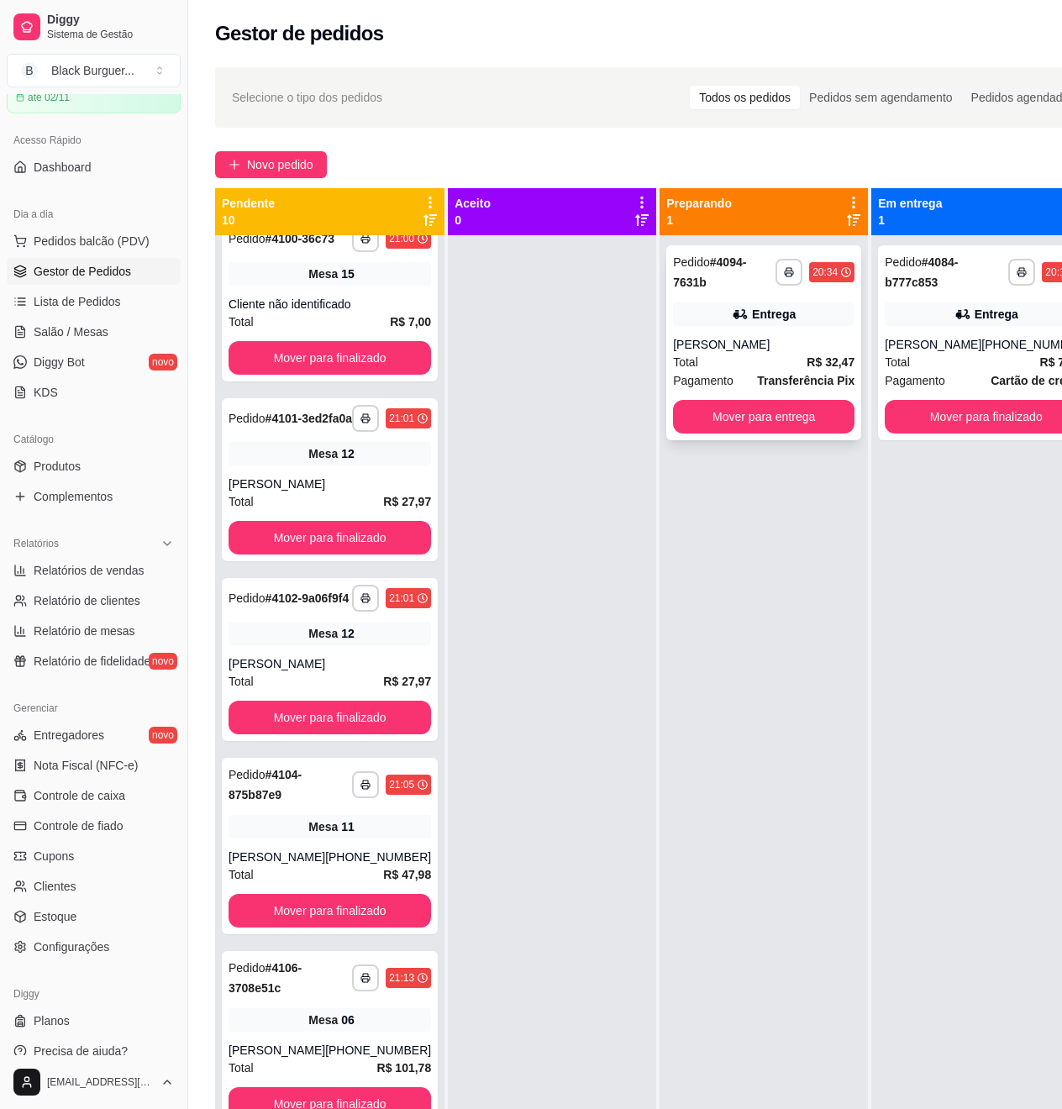
click at [716, 303] on div "Entrega" at bounding box center [764, 315] width 182 height 24
click at [797, 427] on button "Mover para entrega" at bounding box center [764, 417] width 182 height 34
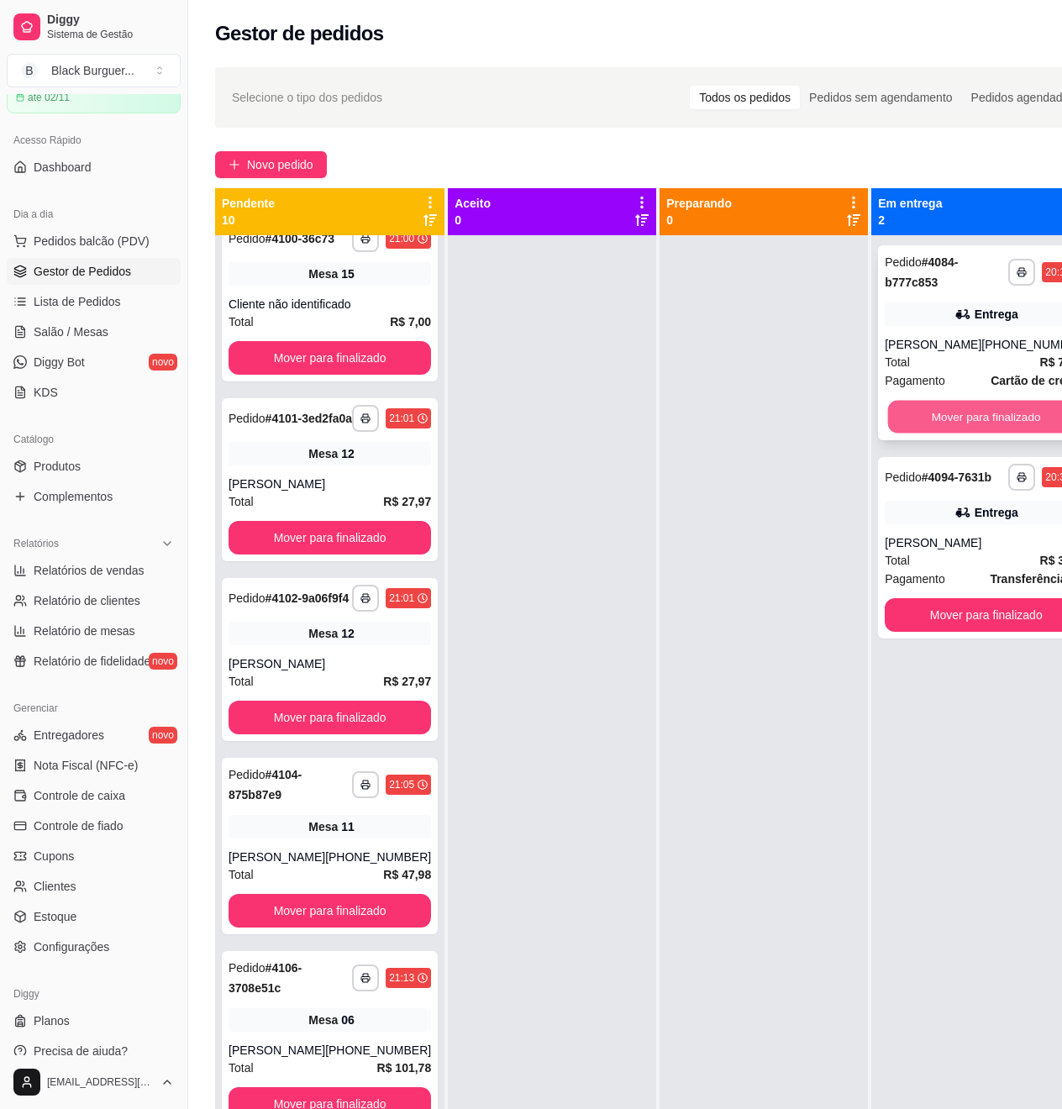
click at [945, 422] on button "Mover para finalizado" at bounding box center [986, 417] width 197 height 33
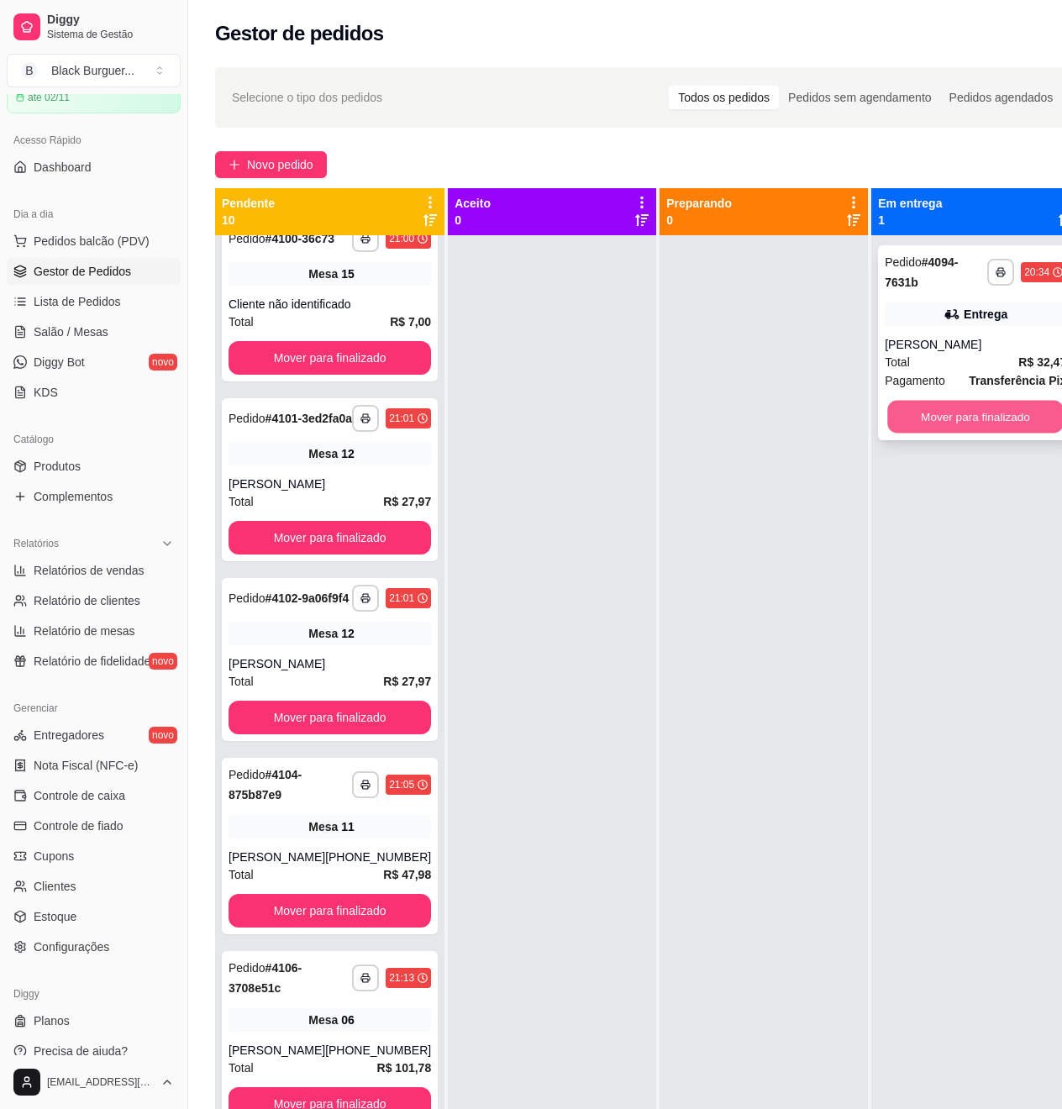
click at [965, 424] on button "Mover para finalizado" at bounding box center [975, 417] width 176 height 33
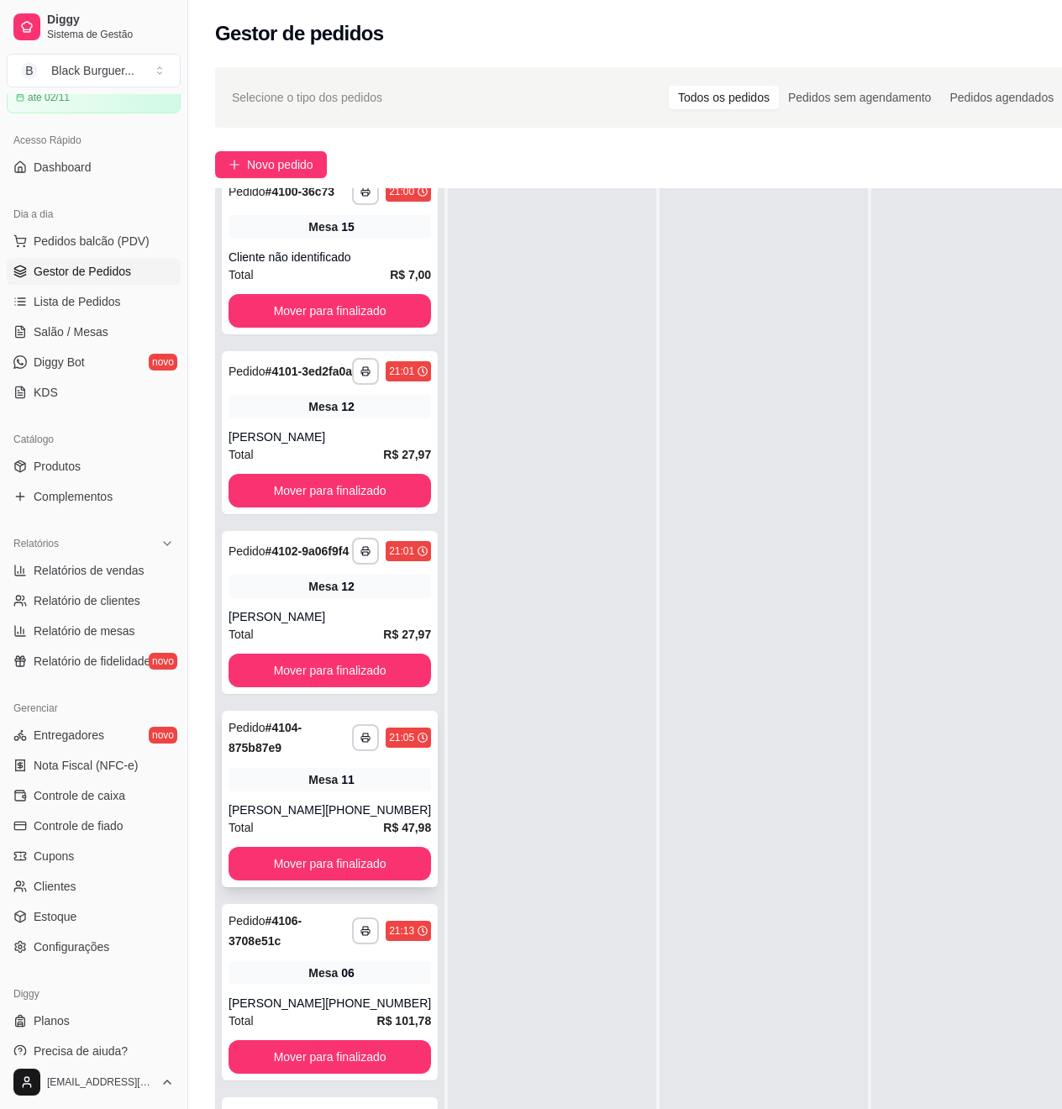
scroll to position [273, 0]
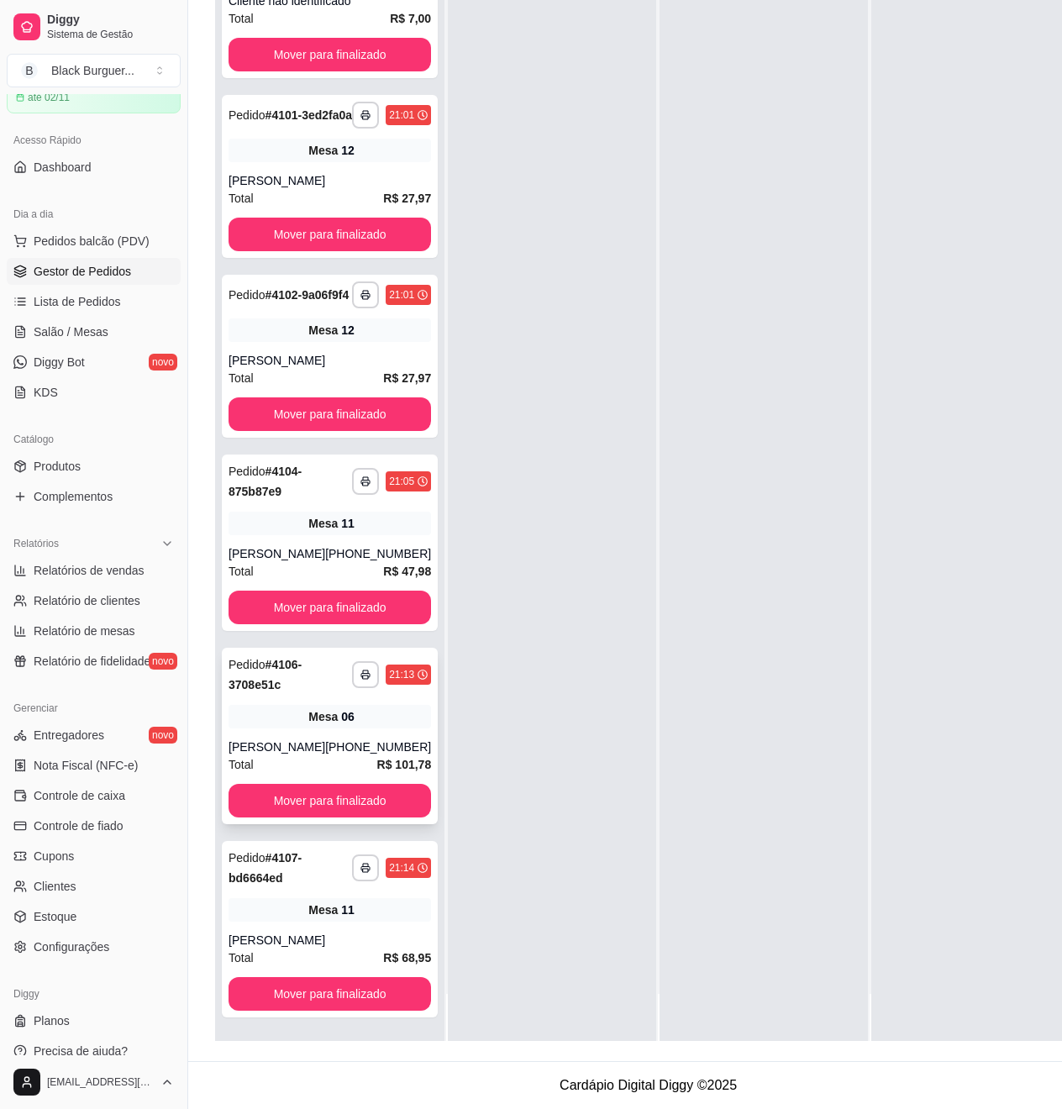
click at [299, 726] on div "Mesa 06" at bounding box center [330, 717] width 203 height 24
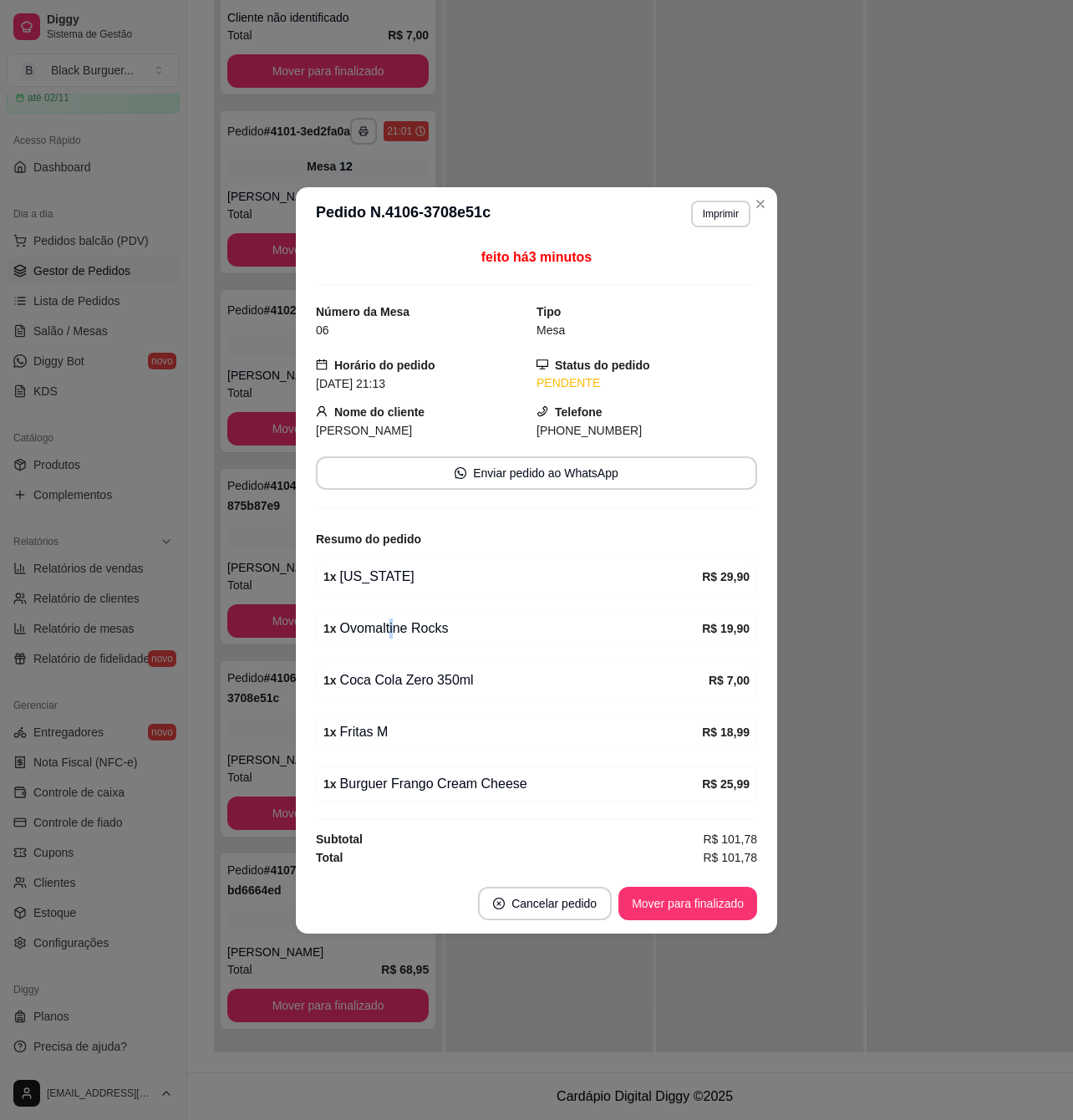
drag, startPoint x: 388, startPoint y: 644, endPoint x: 411, endPoint y: 641, distance: 23.2
click at [393, 644] on div "1 x Ovomaltine Rocks R$ 19,90" at bounding box center [537, 628] width 442 height 35
click at [411, 641] on div "1 x Ovomaltine Rocks R$ 19,90" at bounding box center [537, 628] width 442 height 35
click at [366, 641] on div "1 x Ovomaltine Rocks R$ 19,90" at bounding box center [537, 628] width 442 height 35
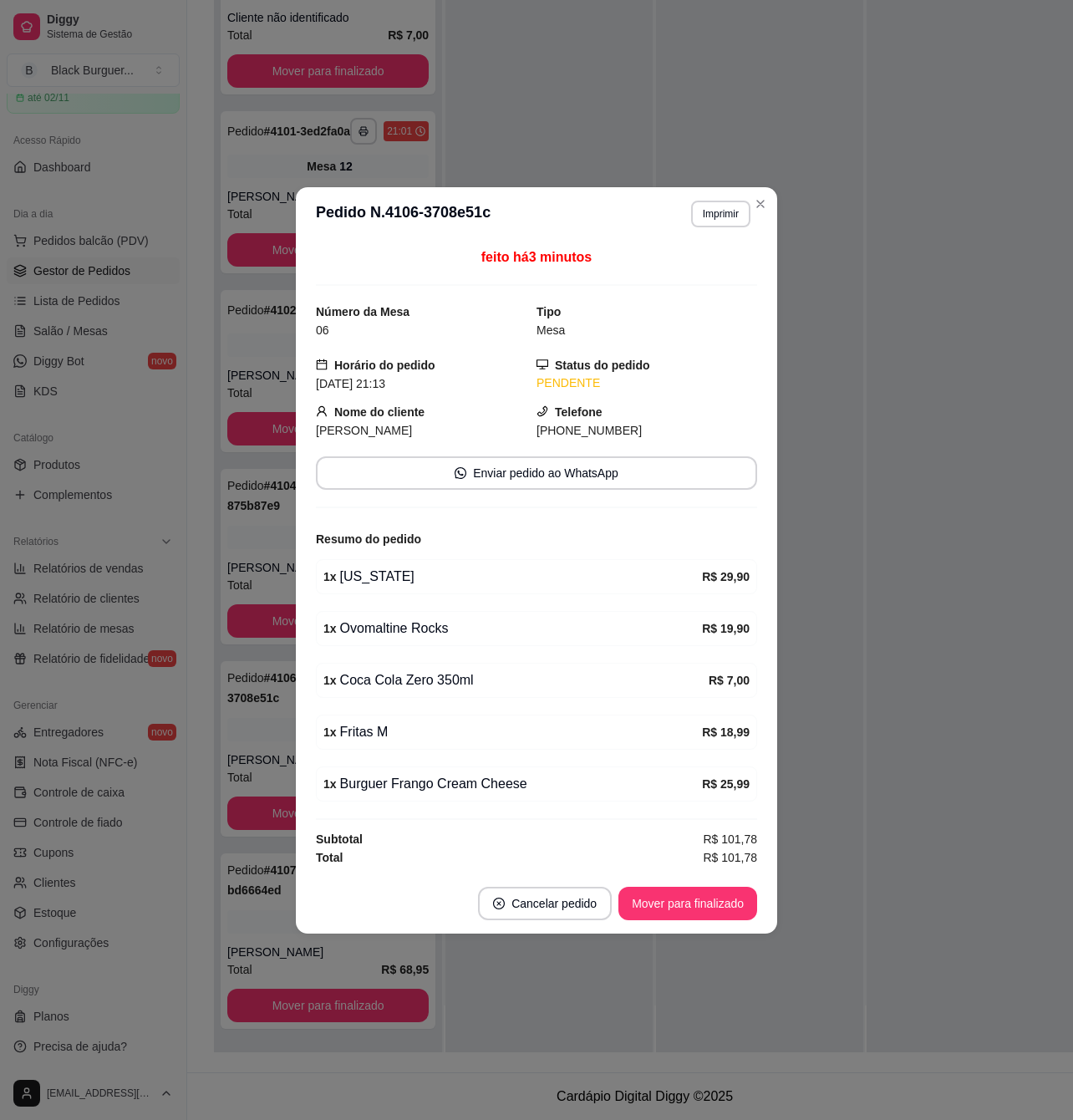
click at [365, 646] on div "1 x Ovomaltine Rocks R$ 19,90" at bounding box center [537, 628] width 442 height 35
click at [378, 672] on div "1 x Coca Cola Zero 350ml" at bounding box center [515, 680] width 385 height 20
click at [380, 672] on div "1 x Coca Cola Zero 350ml" at bounding box center [515, 680] width 385 height 20
click at [385, 672] on div "1 x Coca Cola Zero 350ml" at bounding box center [515, 680] width 385 height 20
click at [390, 675] on div "1 x Coca Cola Zero 350ml" at bounding box center [515, 680] width 385 height 20
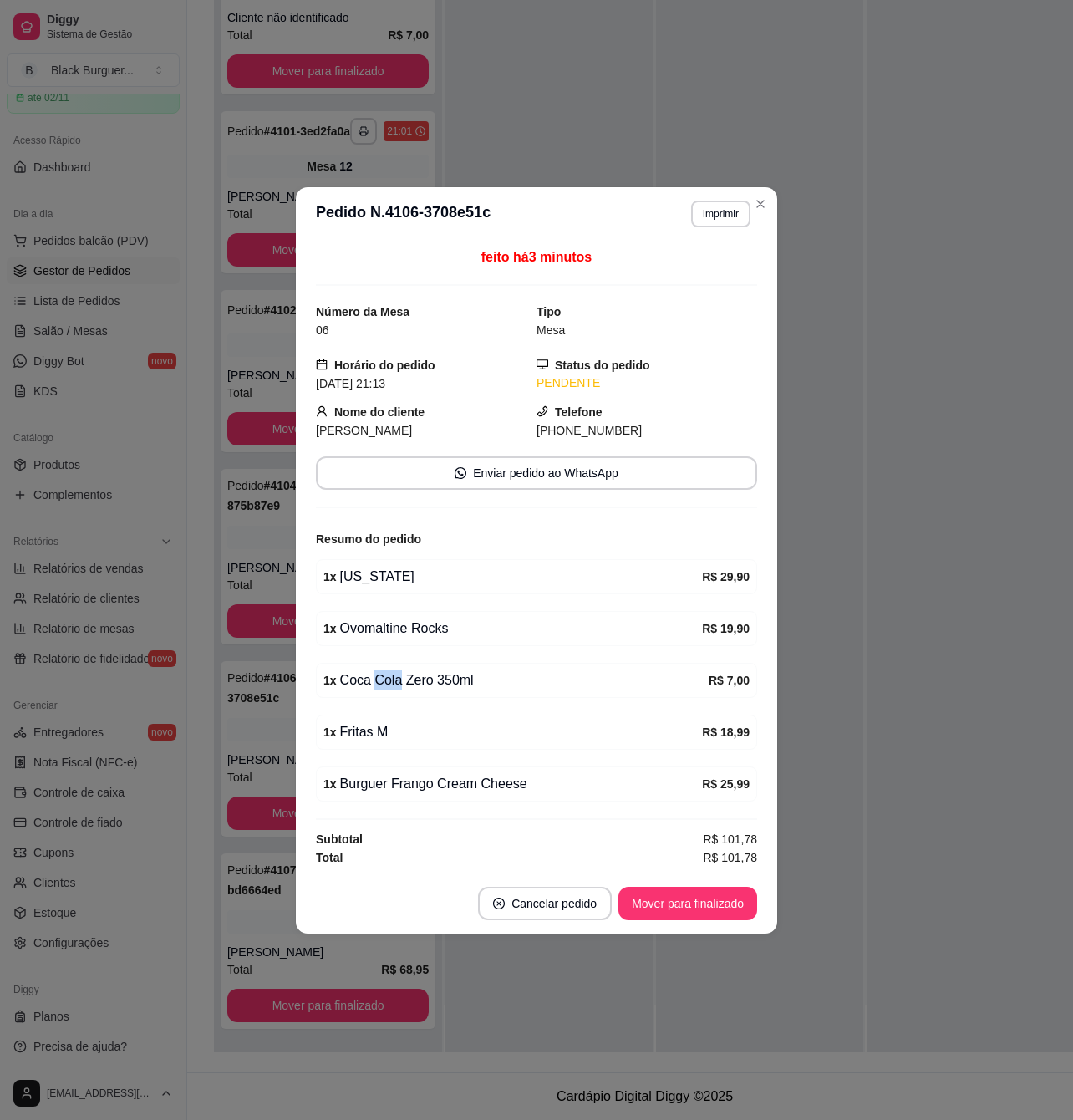
click at [390, 675] on div "1 x Coca Cola Zero 350ml" at bounding box center [515, 680] width 385 height 20
click at [364, 670] on div "1 x Coca Cola Zero 350ml" at bounding box center [515, 680] width 385 height 20
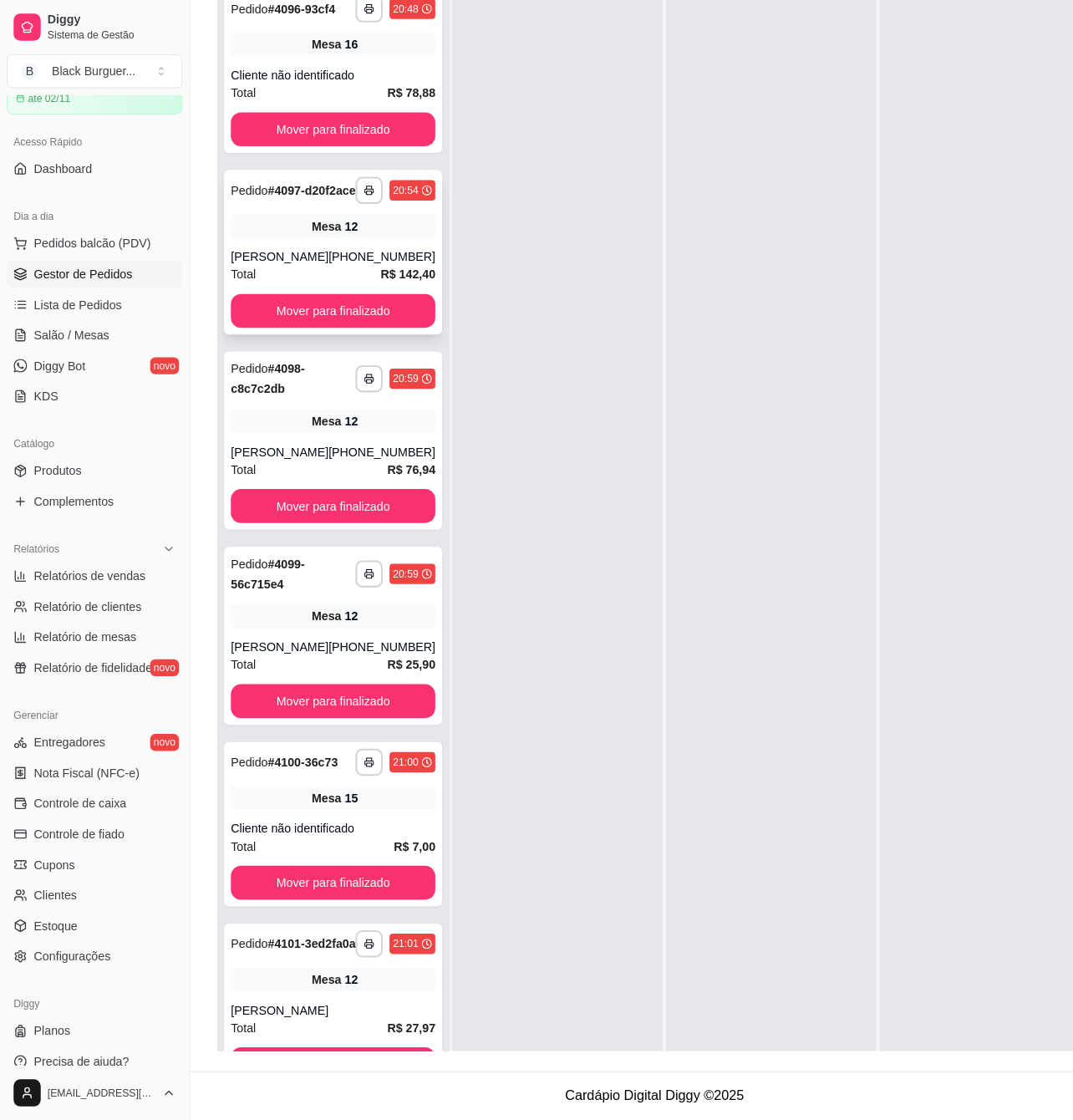
scroll to position [0, 0]
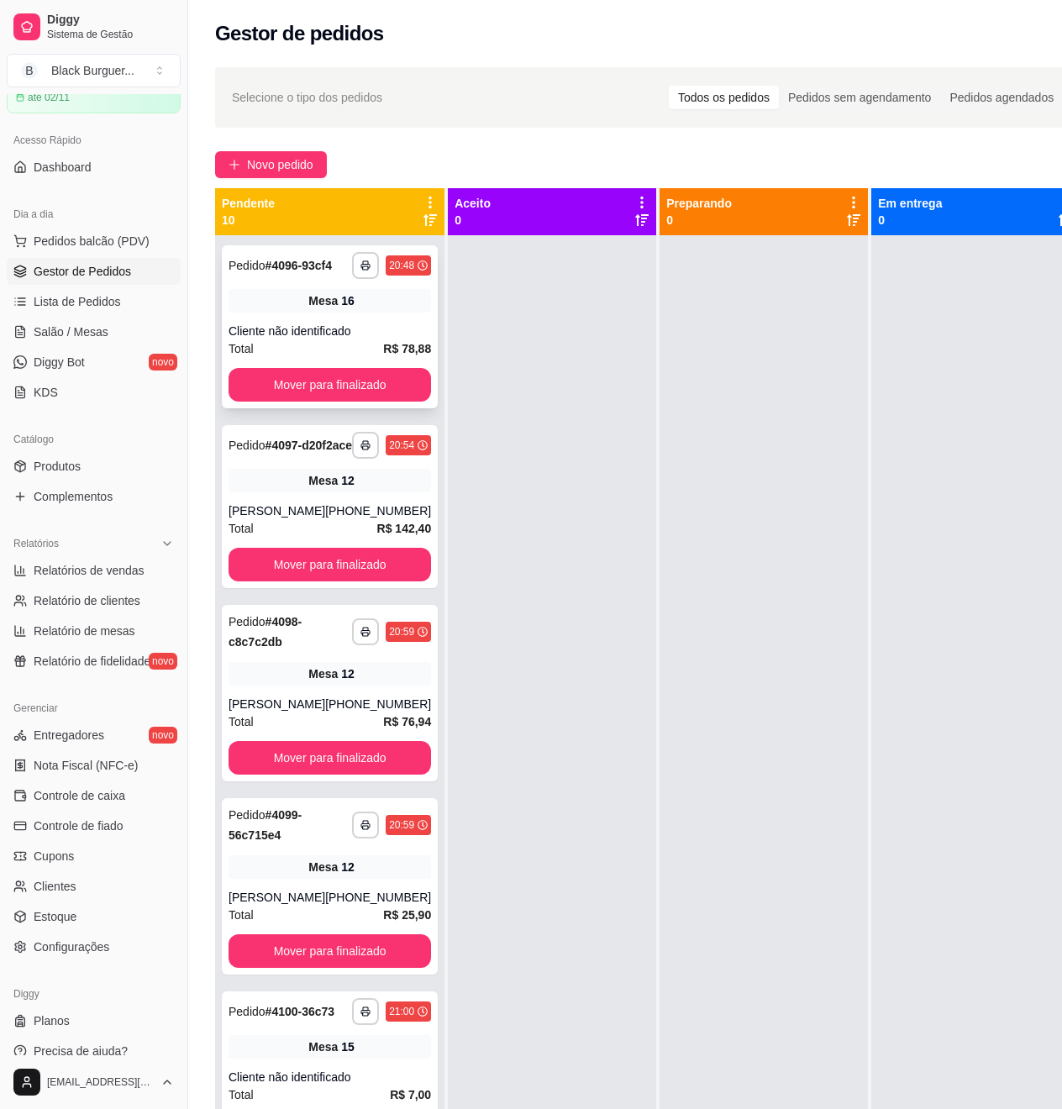
click at [296, 355] on div "Total R$ 78,88" at bounding box center [330, 348] width 203 height 18
click at [85, 334] on span "Salão / Mesas" at bounding box center [71, 332] width 75 height 17
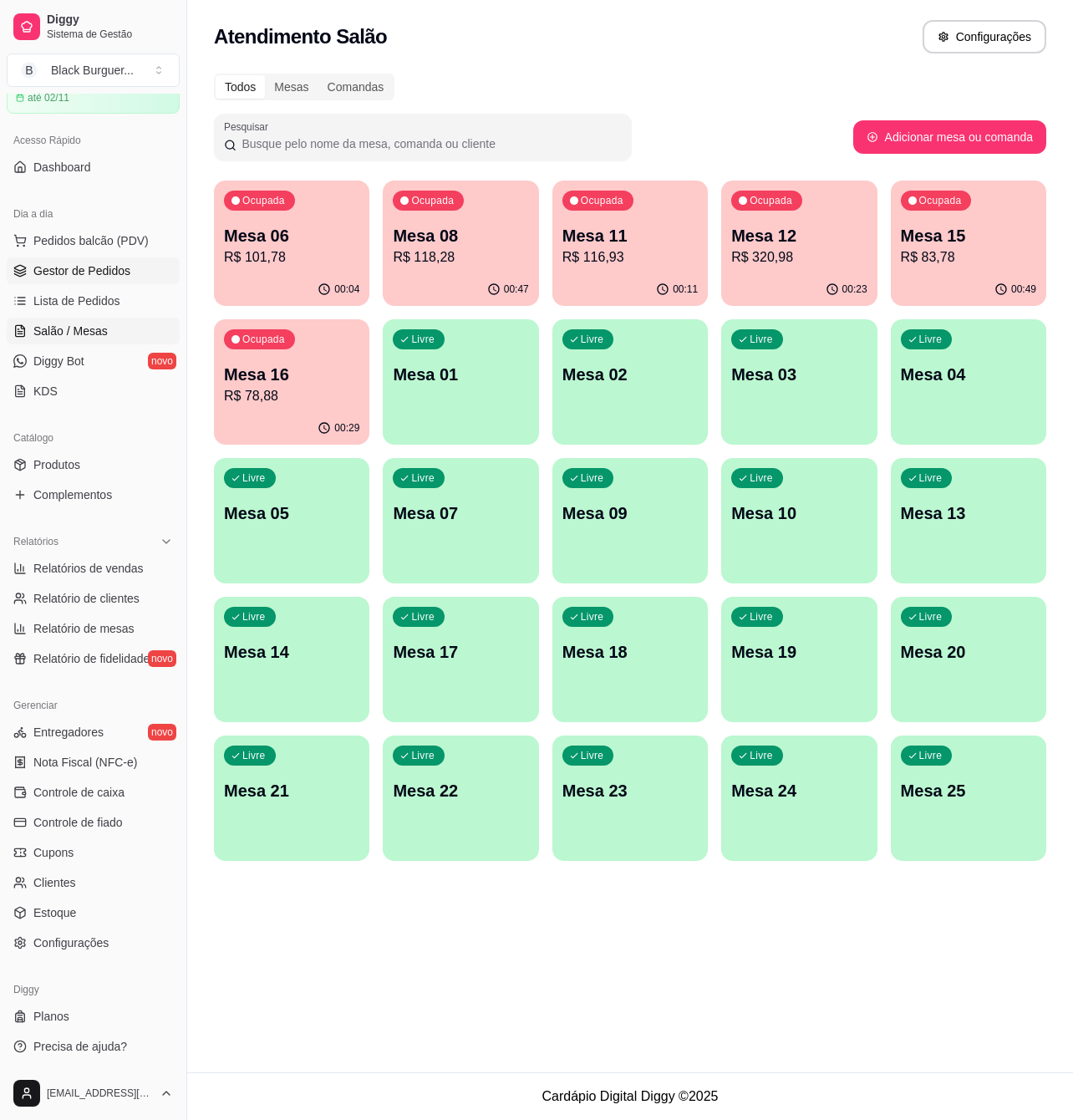
click at [104, 258] on link "Gestor de Pedidos" at bounding box center [93, 271] width 173 height 27
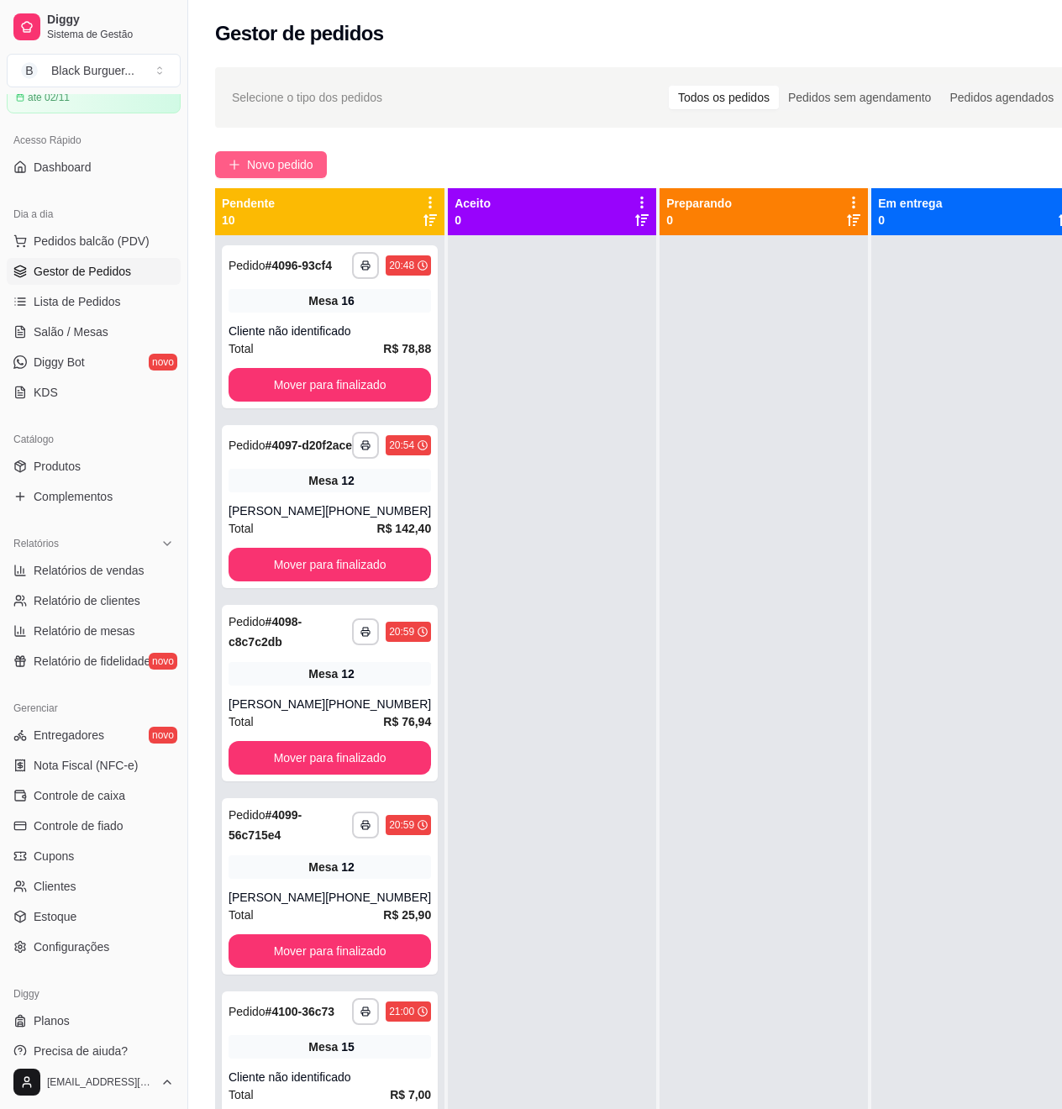
click at [247, 161] on span "Novo pedido" at bounding box center [280, 164] width 66 height 18
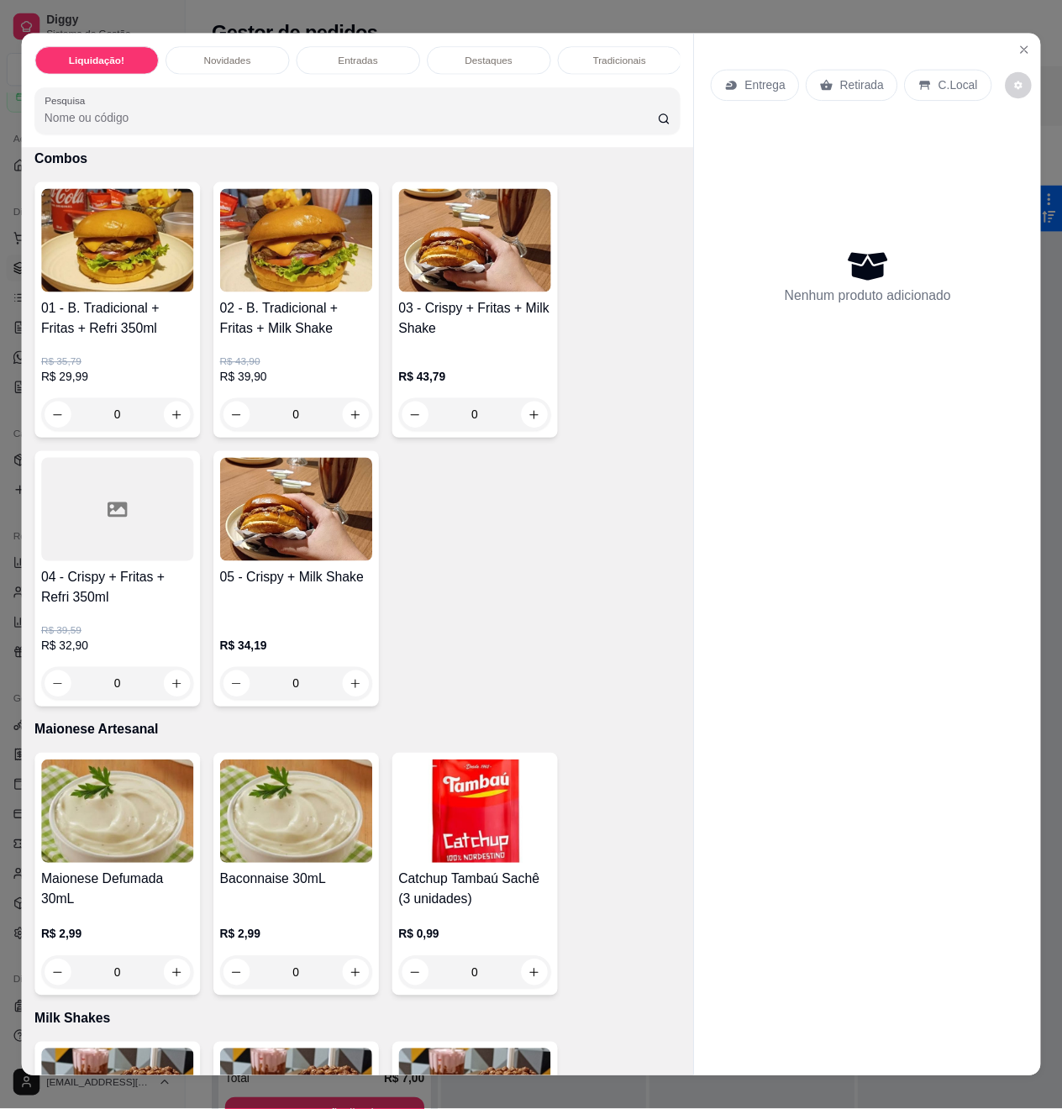
scroll to position [2240, 0]
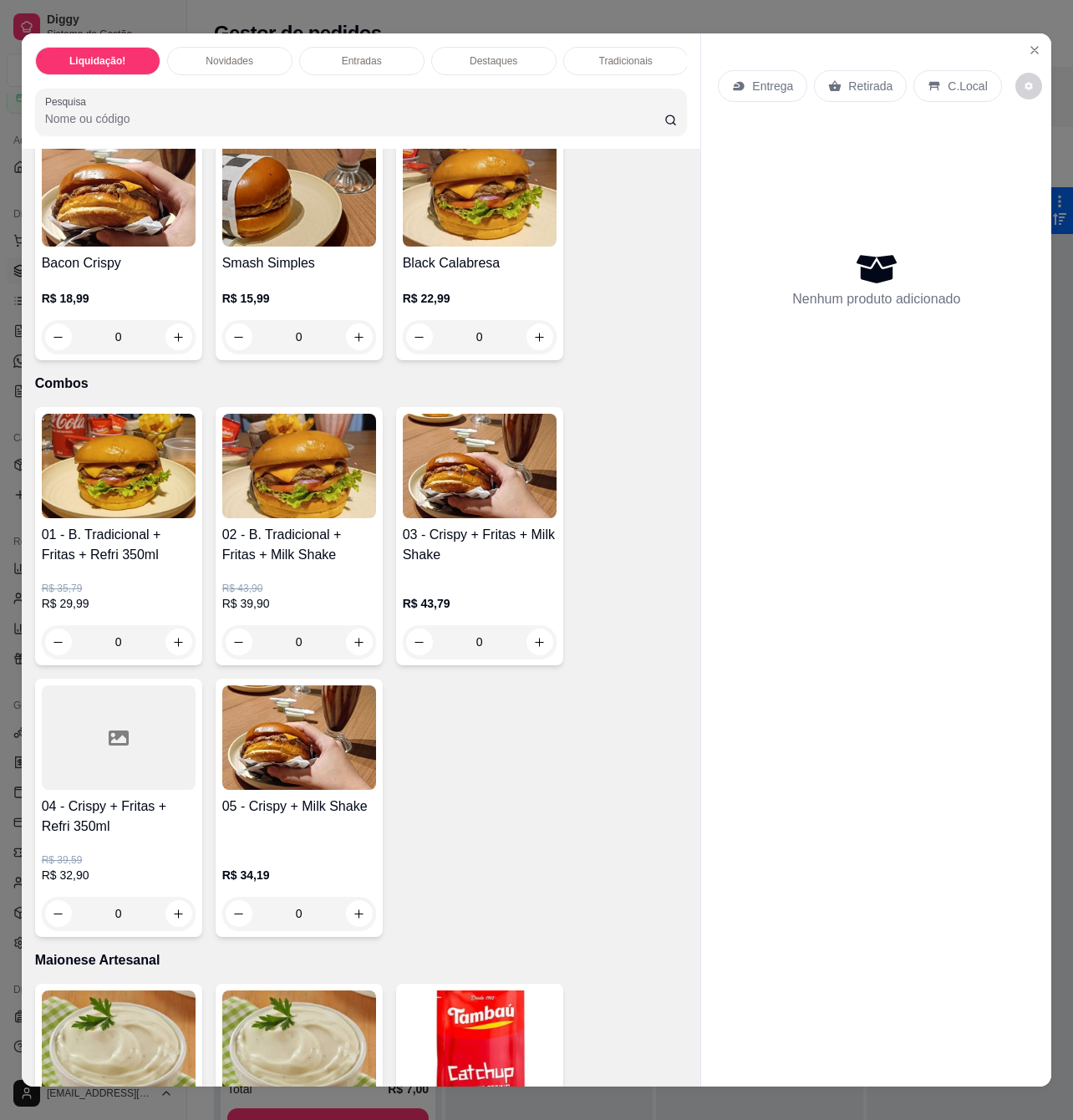
click at [131, 559] on h4 "01 - B. Tradicional + Fritas + Refri 350ml" at bounding box center [118, 545] width 154 height 40
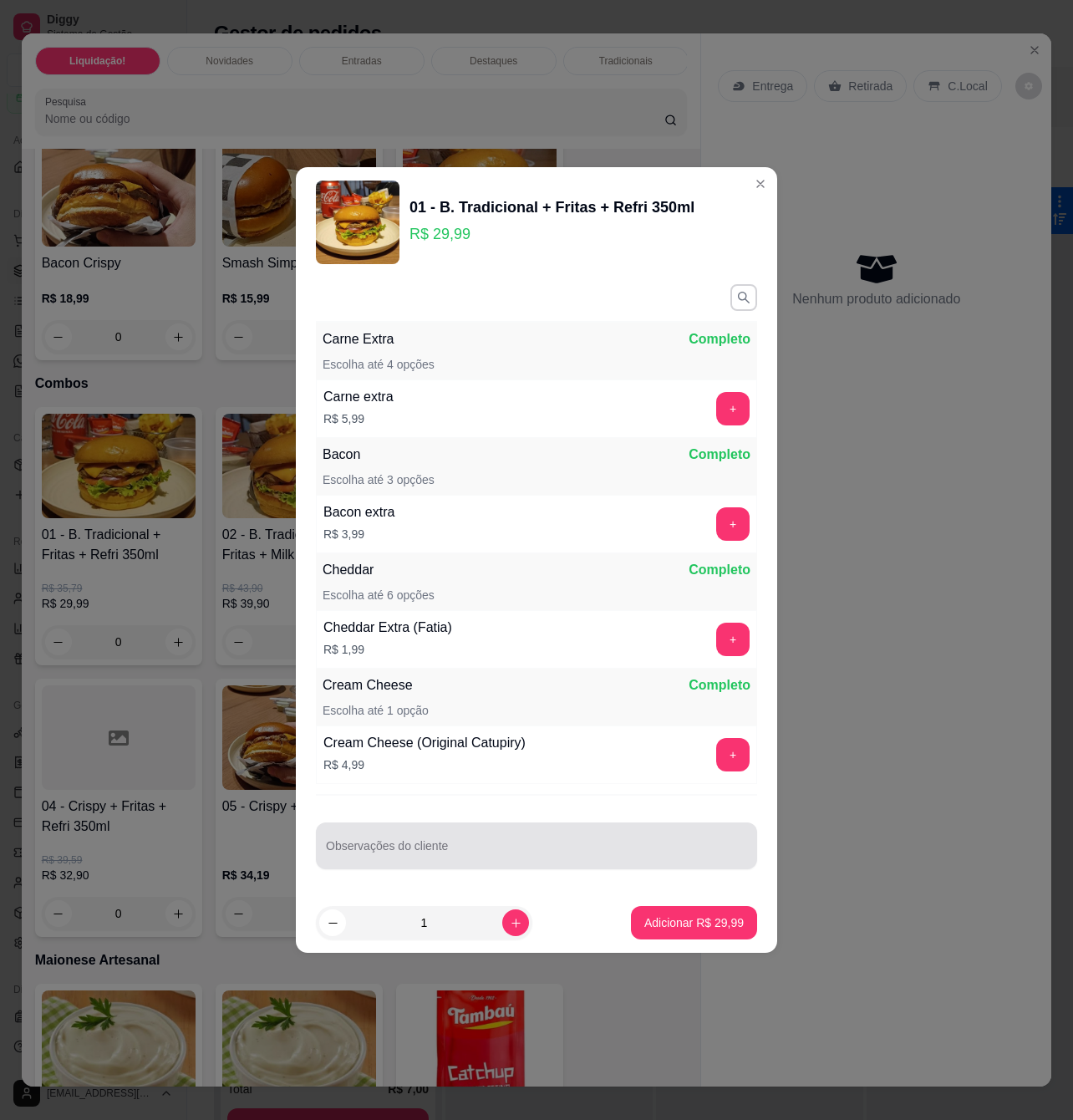
click at [542, 864] on div "Observações do cliente" at bounding box center [537, 845] width 442 height 47
type input "sem cebola, coca"
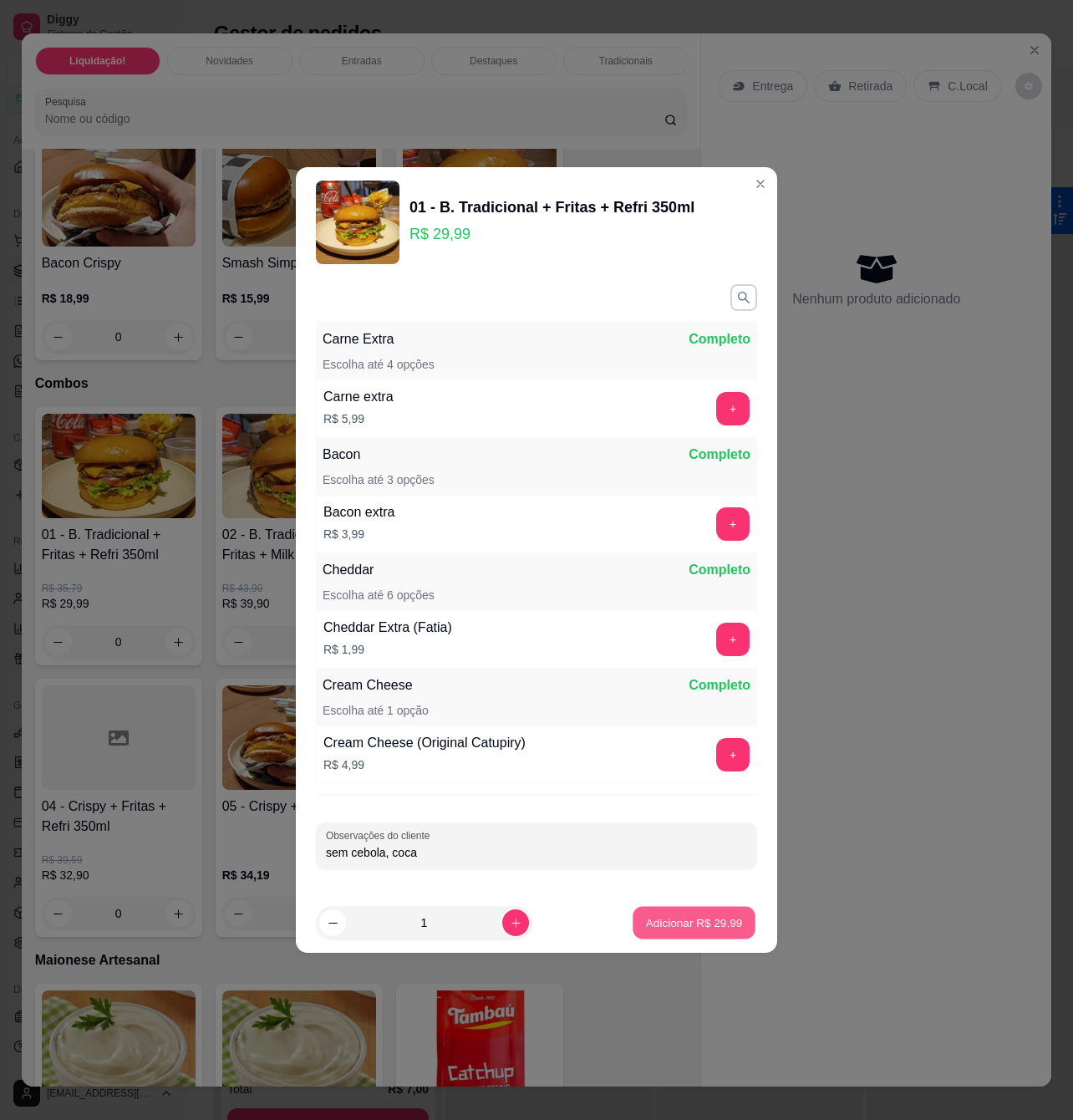
click at [700, 914] on button "Adicionar R$ 29,99" at bounding box center [694, 923] width 123 height 33
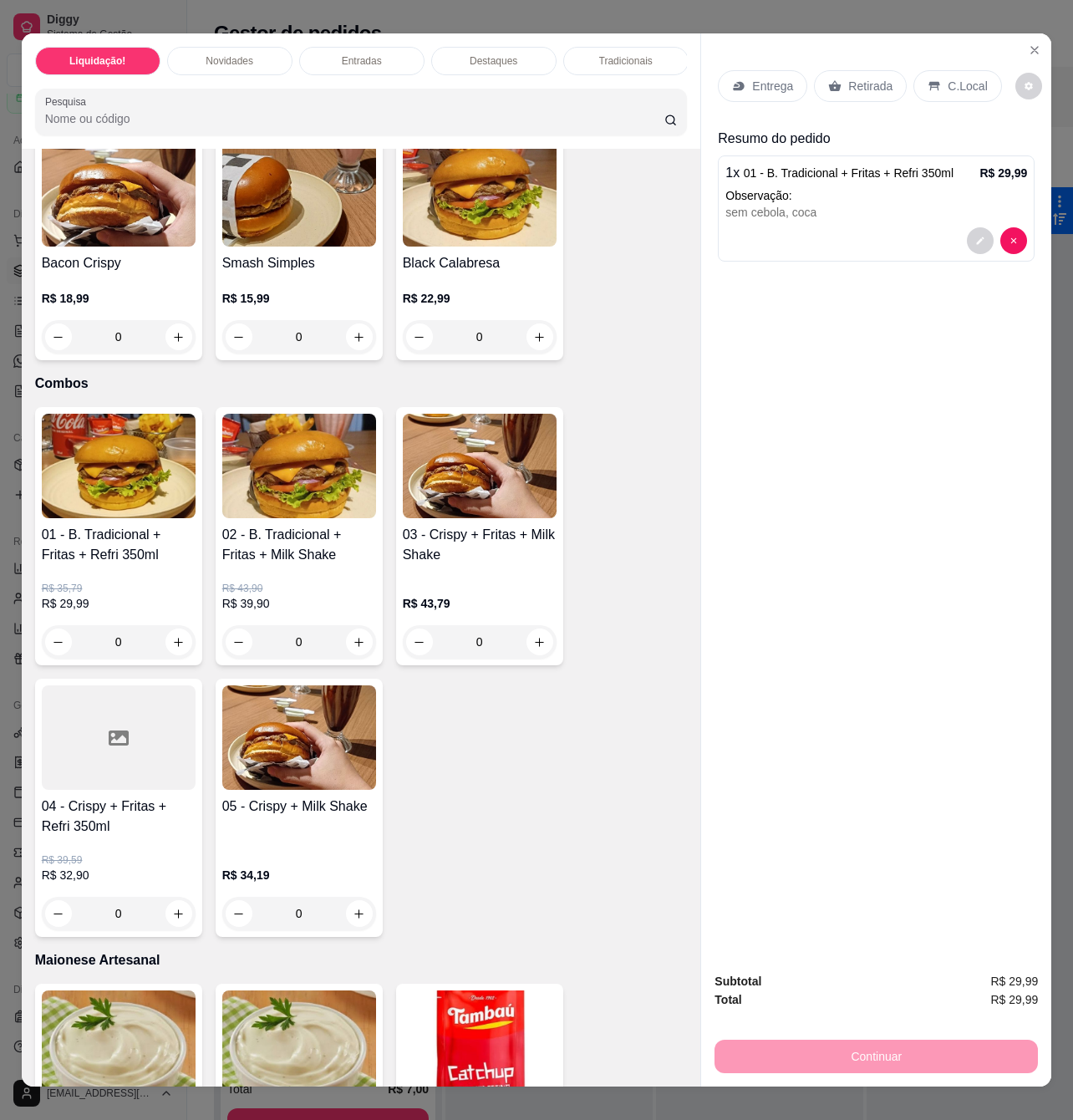
click at [948, 78] on p "C.Local" at bounding box center [967, 86] width 39 height 17
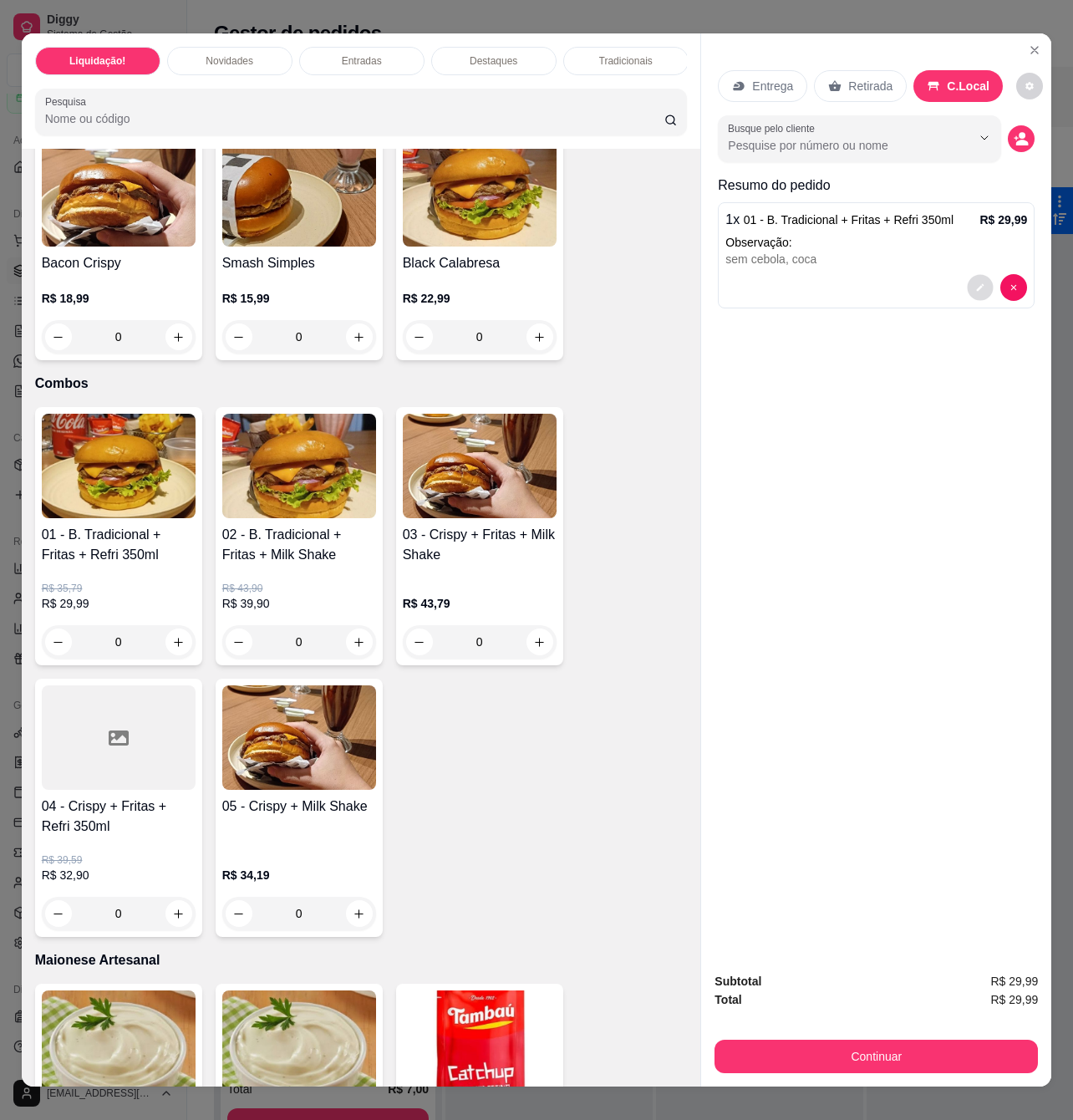
click at [968, 288] on button "decrease-product-quantity" at bounding box center [981, 287] width 26 height 26
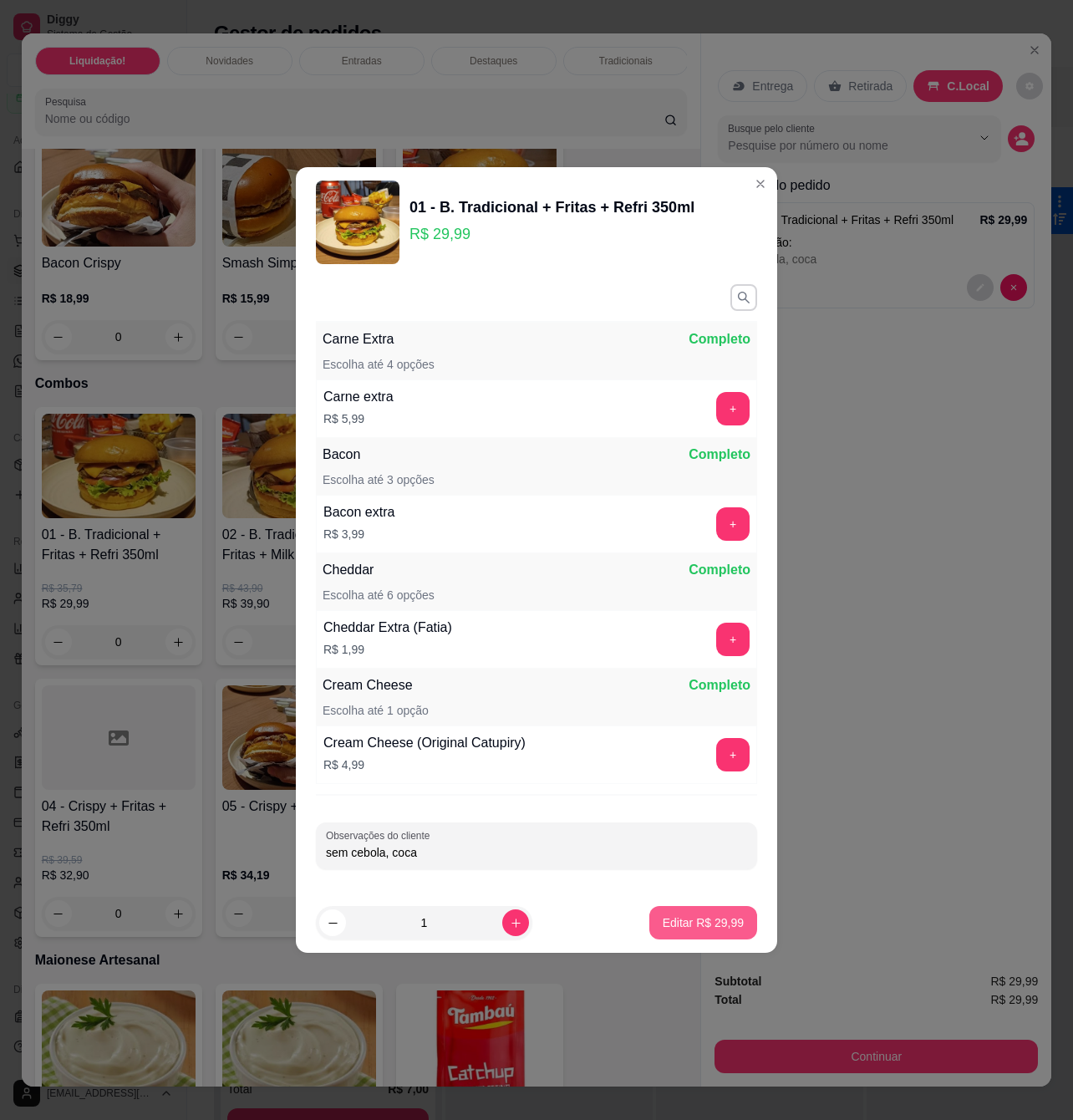
click at [678, 918] on p "Editar R$ 29,99" at bounding box center [703, 922] width 82 height 17
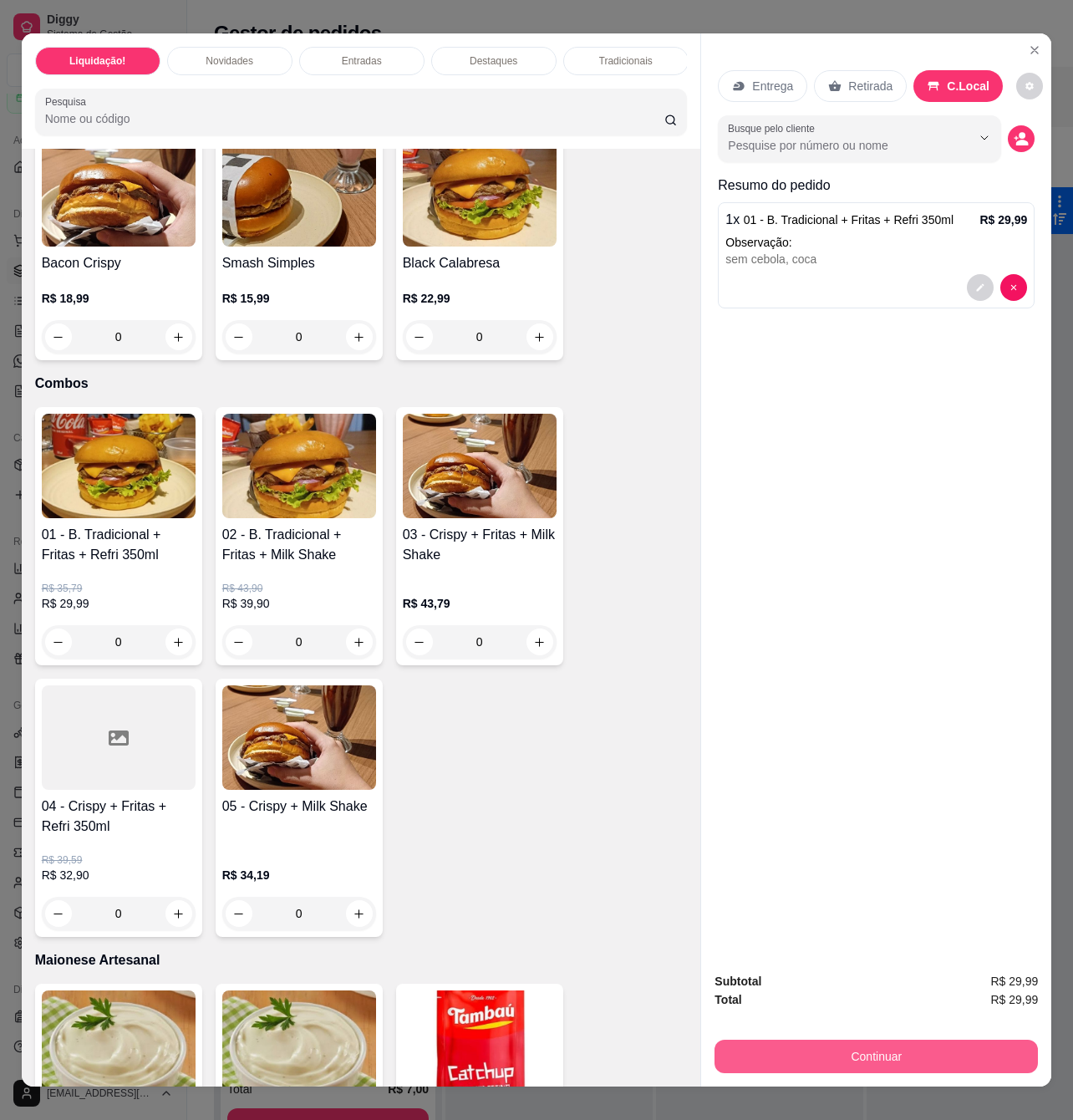
click at [887, 1049] on button "Continuar" at bounding box center [875, 1056] width 323 height 34
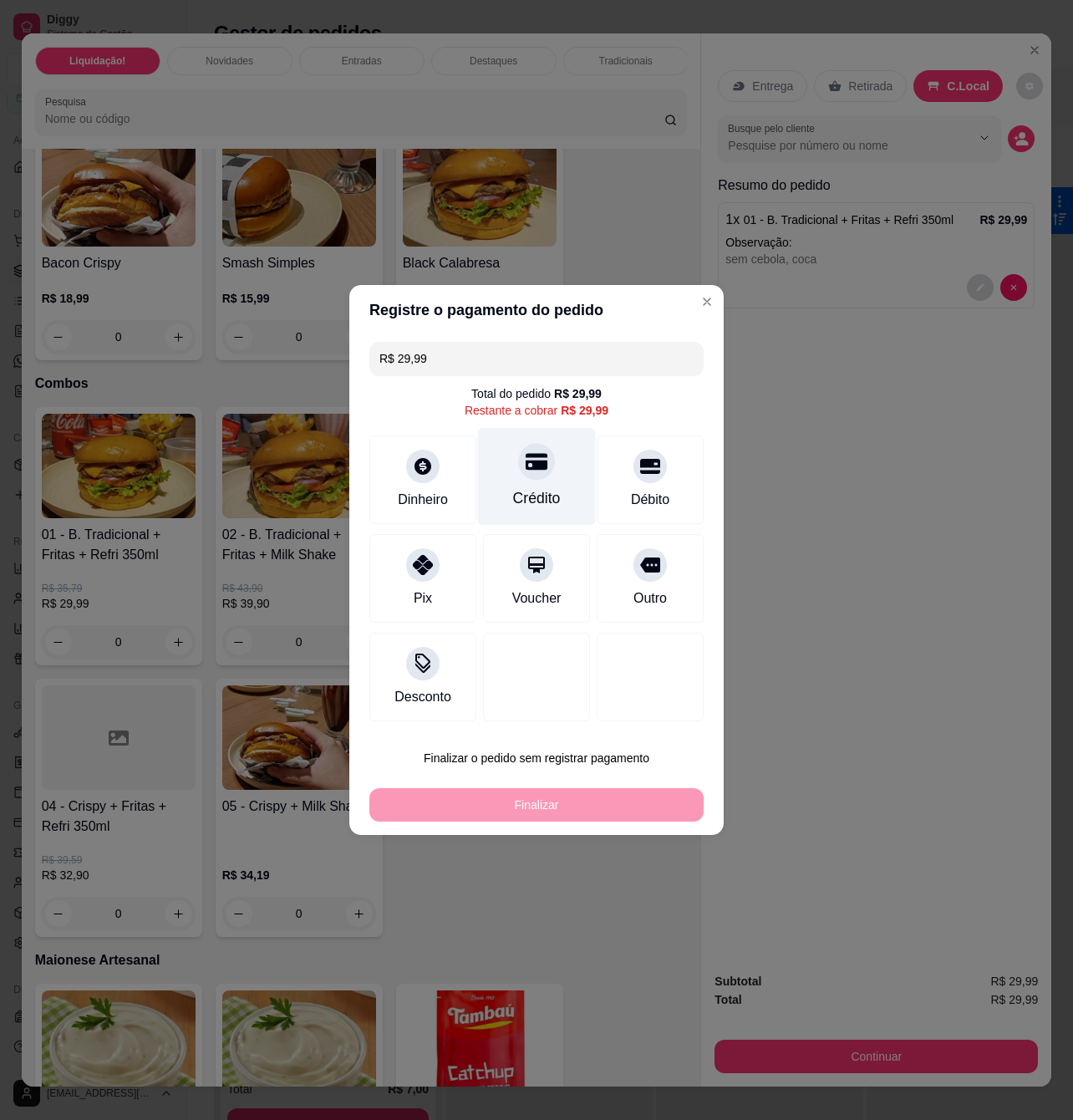
click at [547, 488] on div "Crédito" at bounding box center [537, 498] width 48 height 22
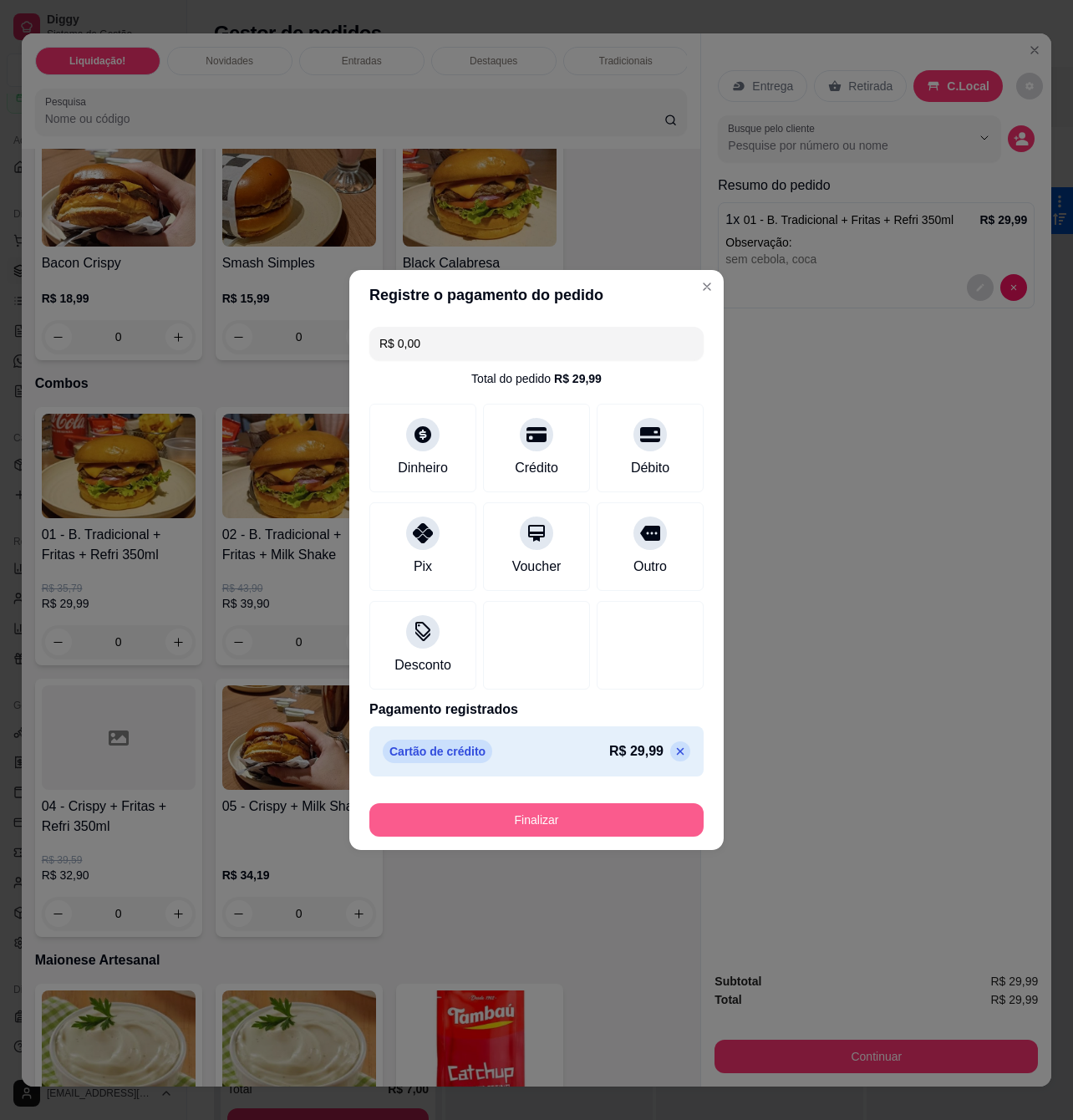
click at [593, 804] on div "Finalizar" at bounding box center [536, 821] width 334 height 34
click at [573, 813] on button "Finalizar" at bounding box center [536, 820] width 324 height 33
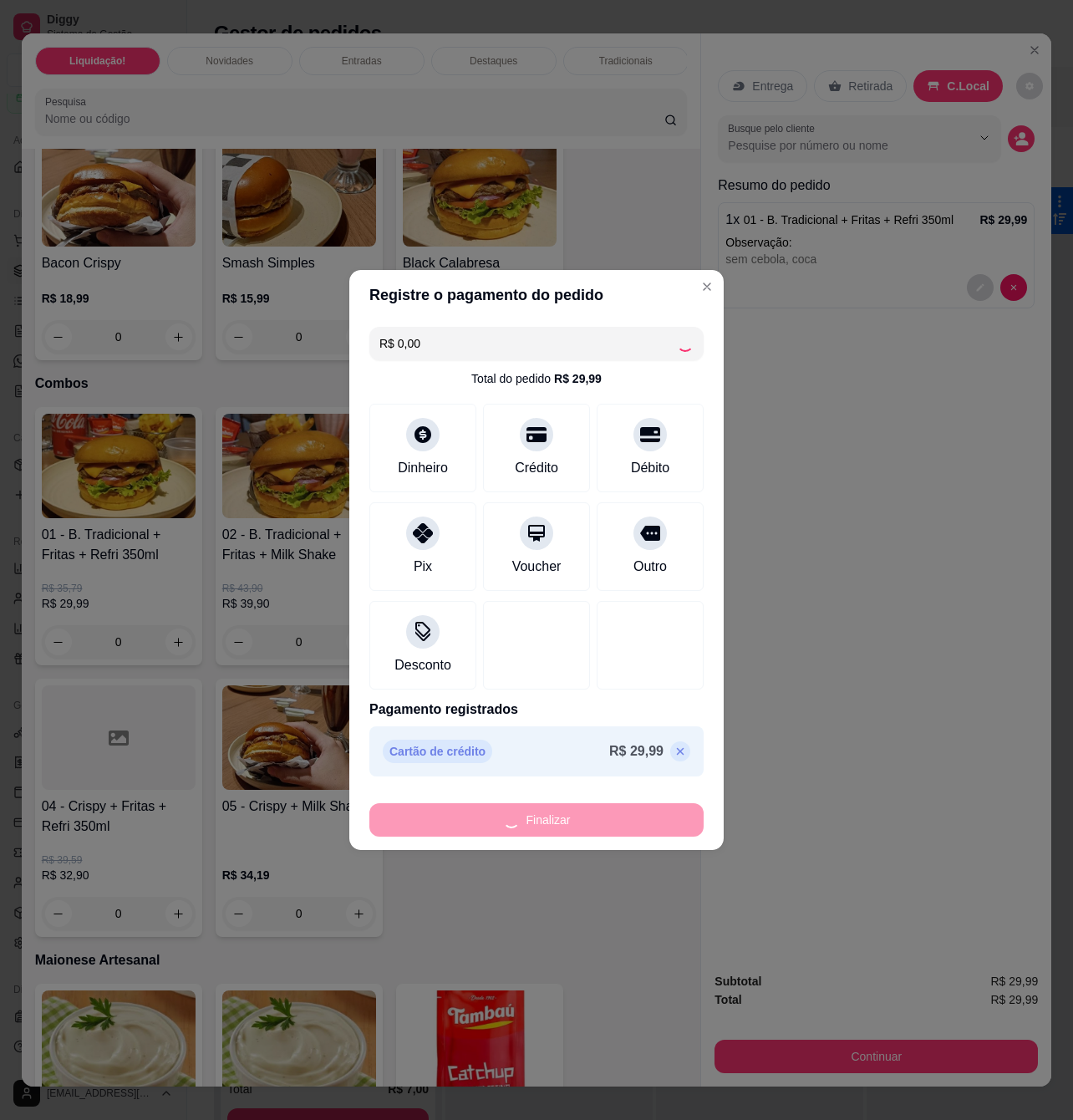
type input "-R$ 29,99"
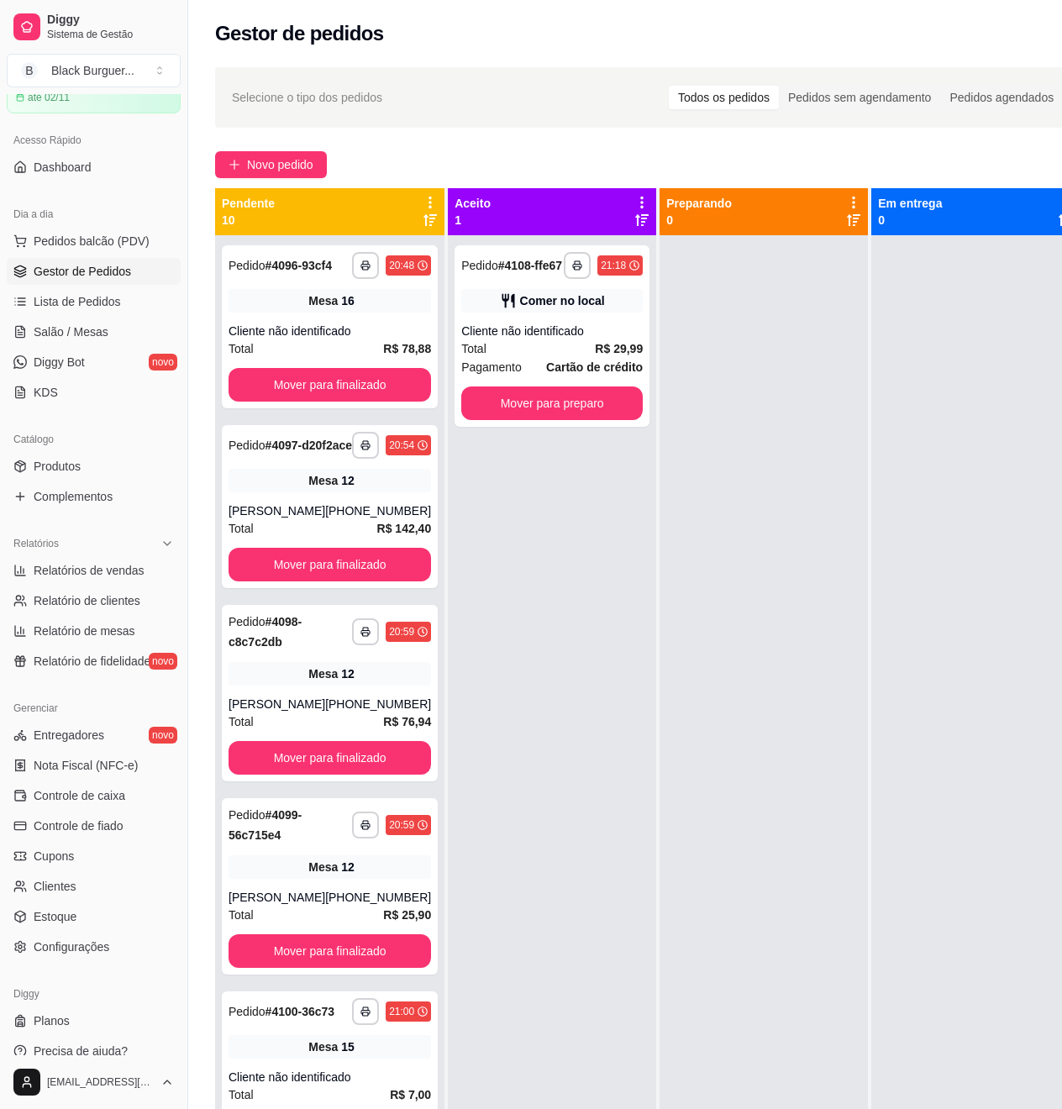
click at [902, 357] on div at bounding box center [975, 789] width 208 height 1109
click at [572, 407] on button "Mover para preparo" at bounding box center [552, 403] width 176 height 33
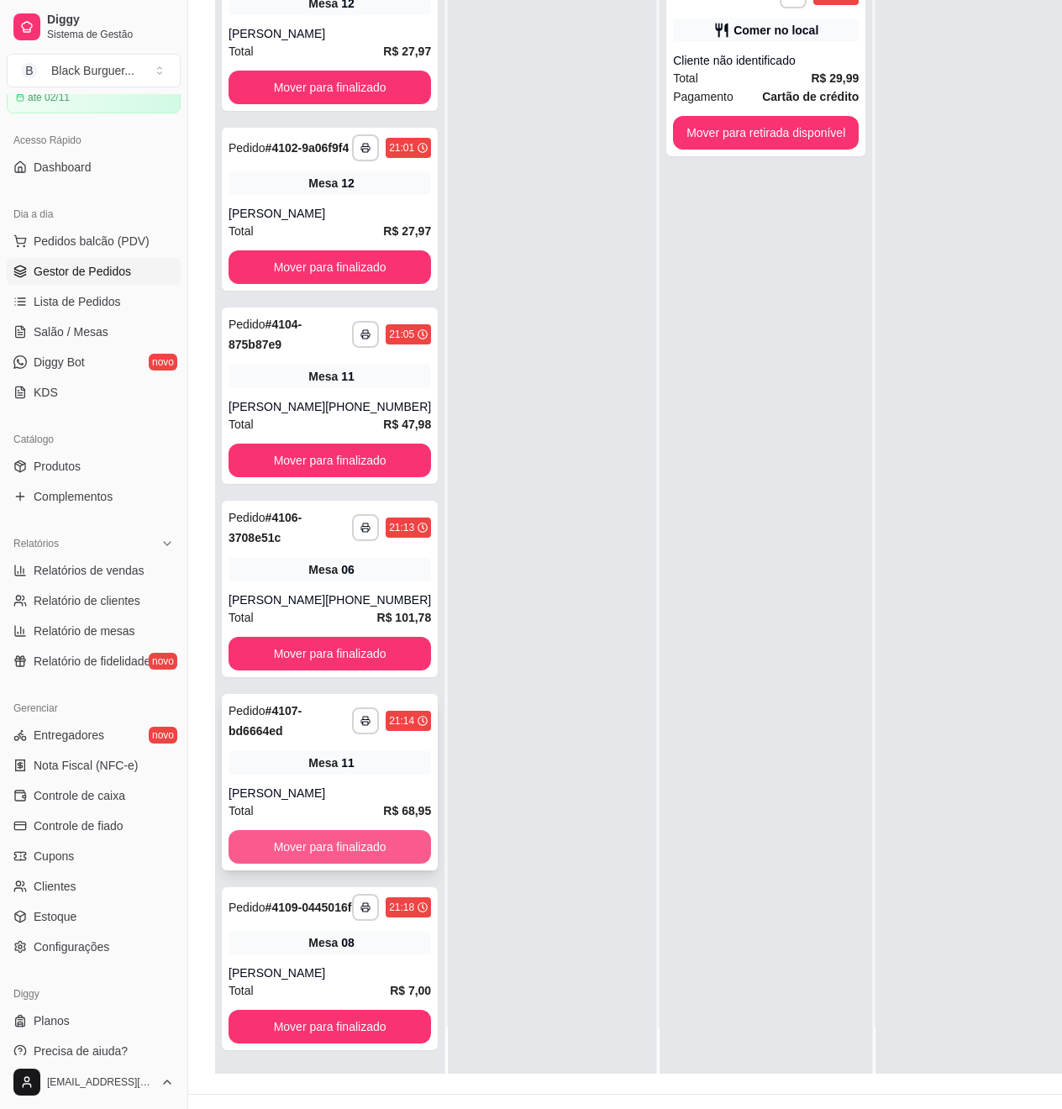
scroll to position [273, 0]
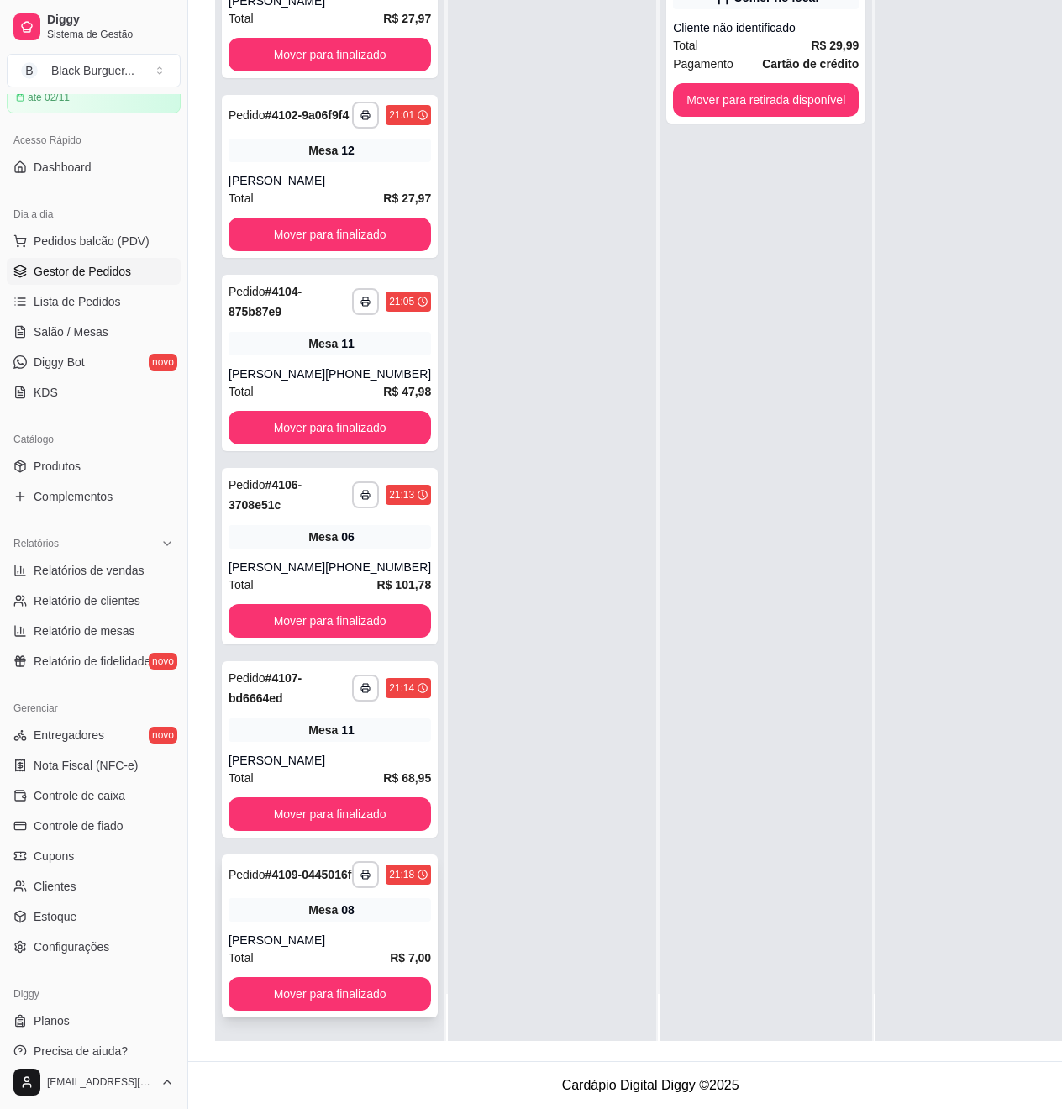
click at [320, 939] on div "[PERSON_NAME]" at bounding box center [330, 940] width 203 height 17
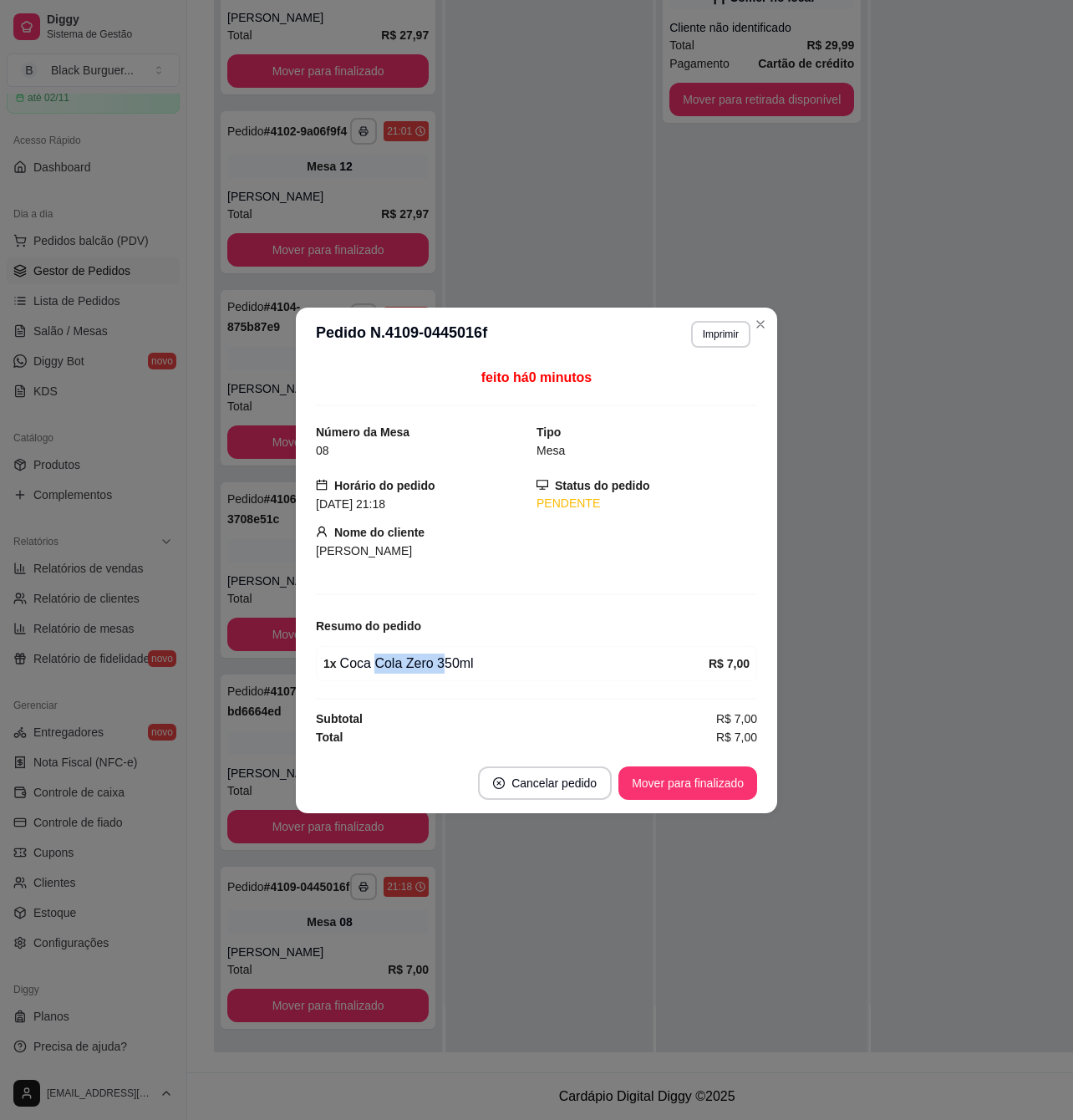
drag, startPoint x: 371, startPoint y: 672, endPoint x: 454, endPoint y: 669, distance: 83.1
click at [442, 669] on div "1 x Coca Cola Zero 350ml" at bounding box center [515, 663] width 385 height 20
click at [454, 669] on div "1 x Coca Cola Zero 350ml" at bounding box center [515, 663] width 385 height 20
click at [452, 662] on div "1 x Coca Cola Zero 350ml" at bounding box center [515, 663] width 385 height 20
drag, startPoint x: 449, startPoint y: 662, endPoint x: 419, endPoint y: 660, distance: 30.1
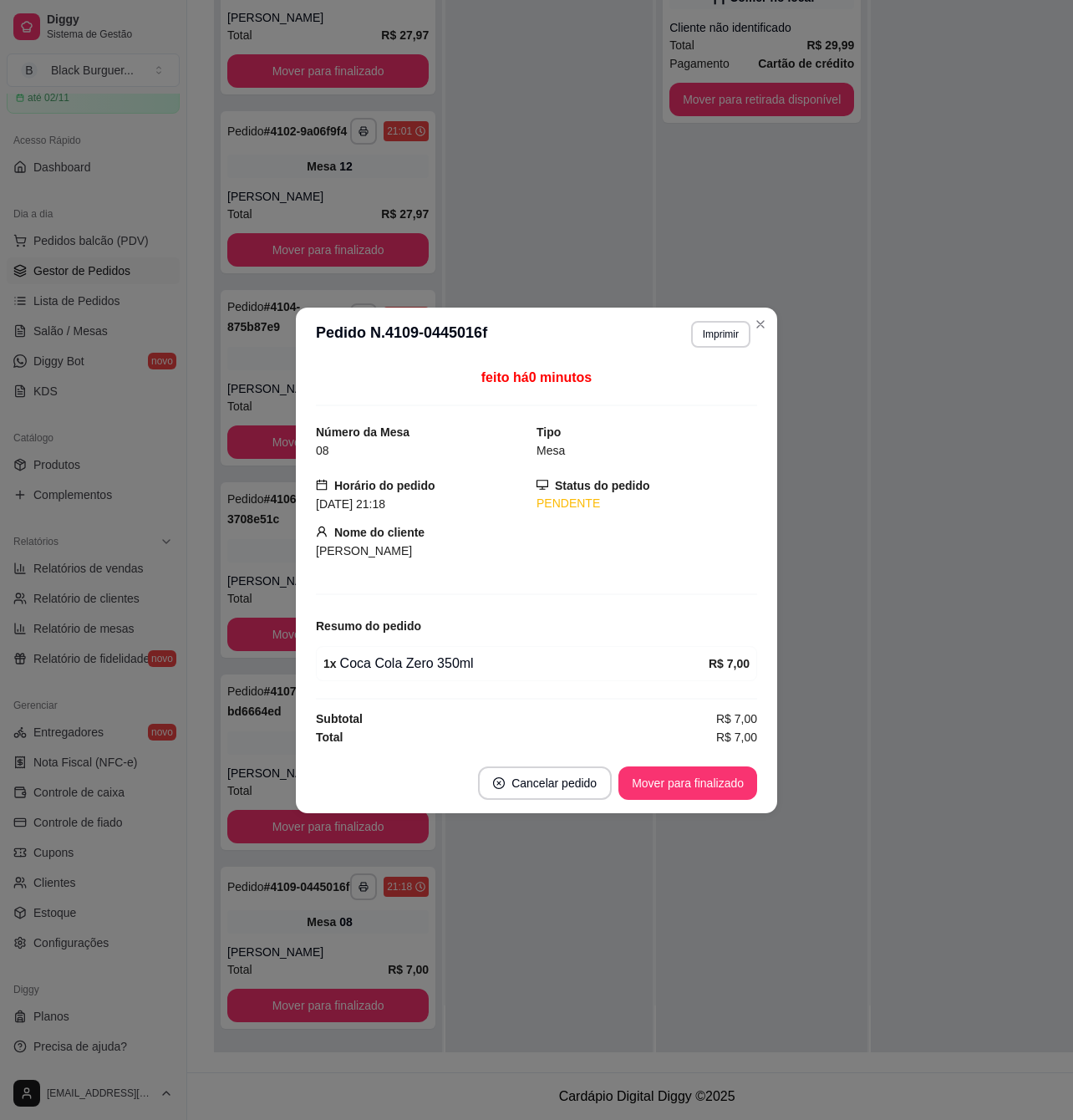
click at [445, 662] on div "1 x Coca Cola Zero 350ml" at bounding box center [515, 663] width 385 height 20
click at [402, 660] on div "1 x Coca Cola Zero 350ml" at bounding box center [515, 663] width 385 height 20
drag, startPoint x: 442, startPoint y: 665, endPoint x: 451, endPoint y: 668, distance: 9.5
click at [447, 666] on div "1 x Coca Cola Zero 350ml" at bounding box center [515, 663] width 385 height 20
drag, startPoint x: 474, startPoint y: 672, endPoint x: 506, endPoint y: 672, distance: 32.0
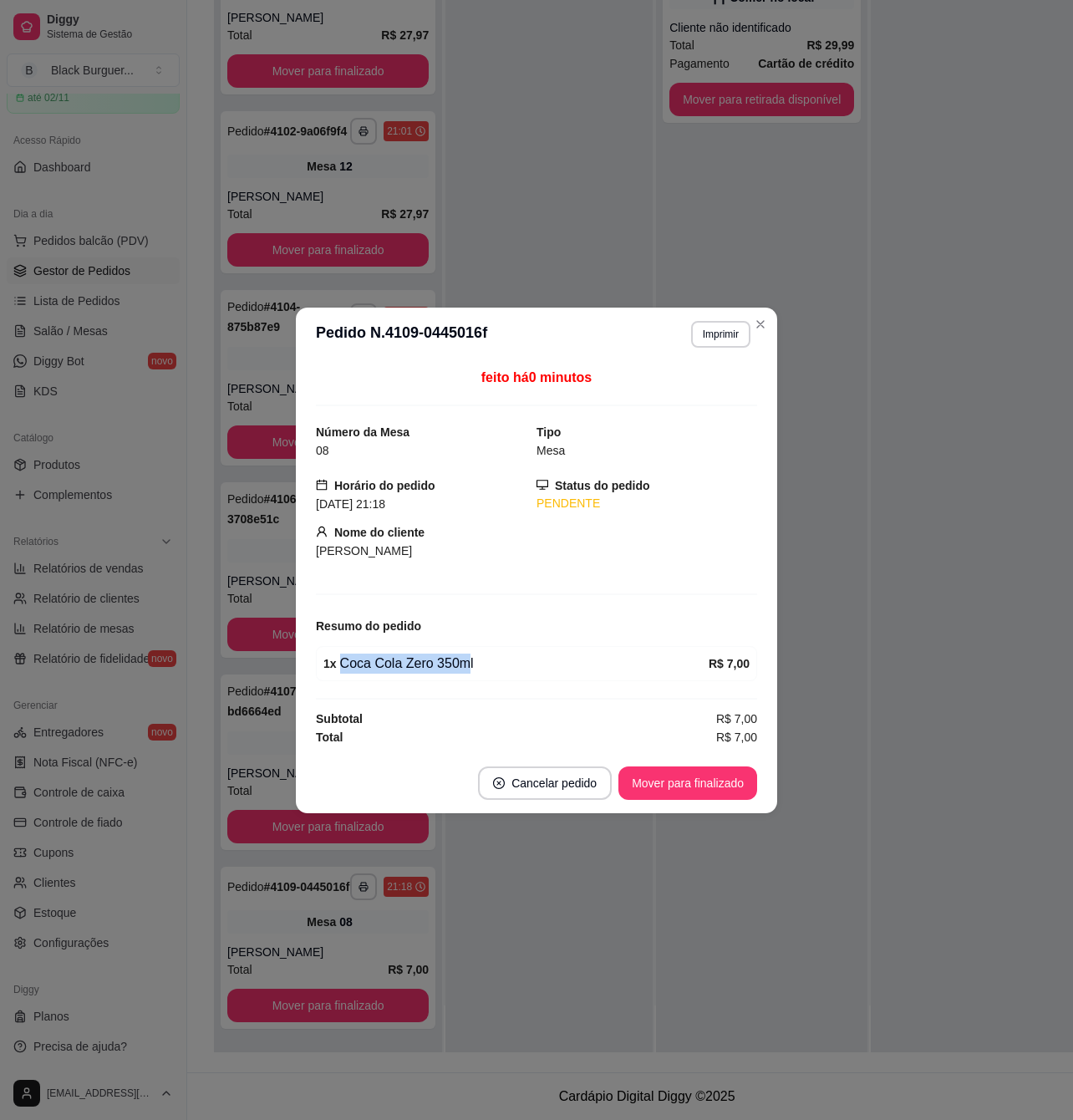
click at [505, 672] on div "1 x Coca Cola Zero 350ml" at bounding box center [515, 663] width 385 height 20
click at [489, 672] on div "1 x Coca Cola Zero 350ml" at bounding box center [515, 663] width 385 height 20
drag, startPoint x: 398, startPoint y: 666, endPoint x: 472, endPoint y: 667, distance: 74.0
click at [466, 667] on div "1 x Coca Cola Zero 350ml" at bounding box center [515, 663] width 385 height 20
click at [491, 667] on div "1 x Coca Cola Zero 350ml" at bounding box center [515, 663] width 385 height 20
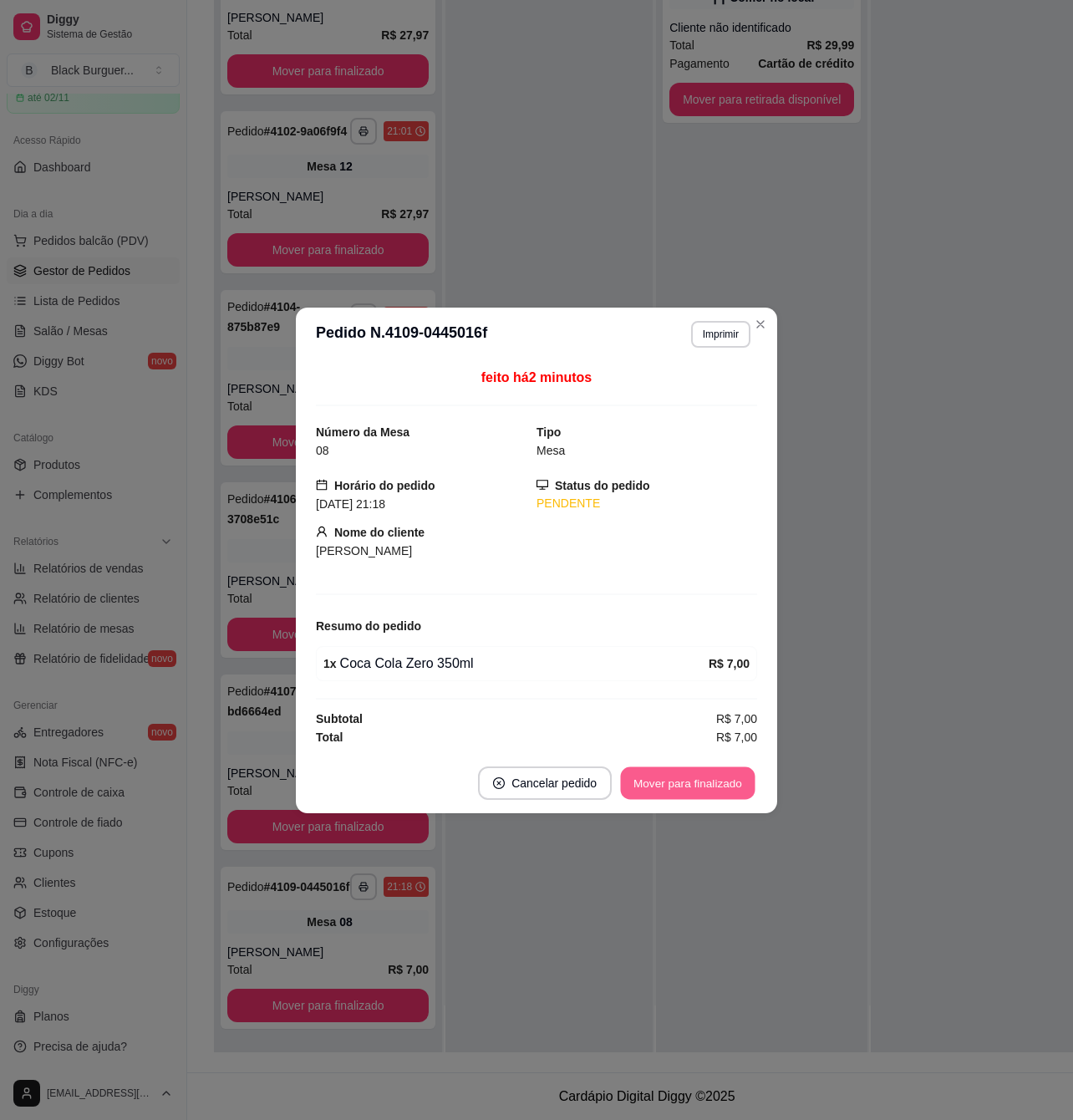
click at [742, 780] on button "Mover para finalizado" at bounding box center [687, 783] width 134 height 33
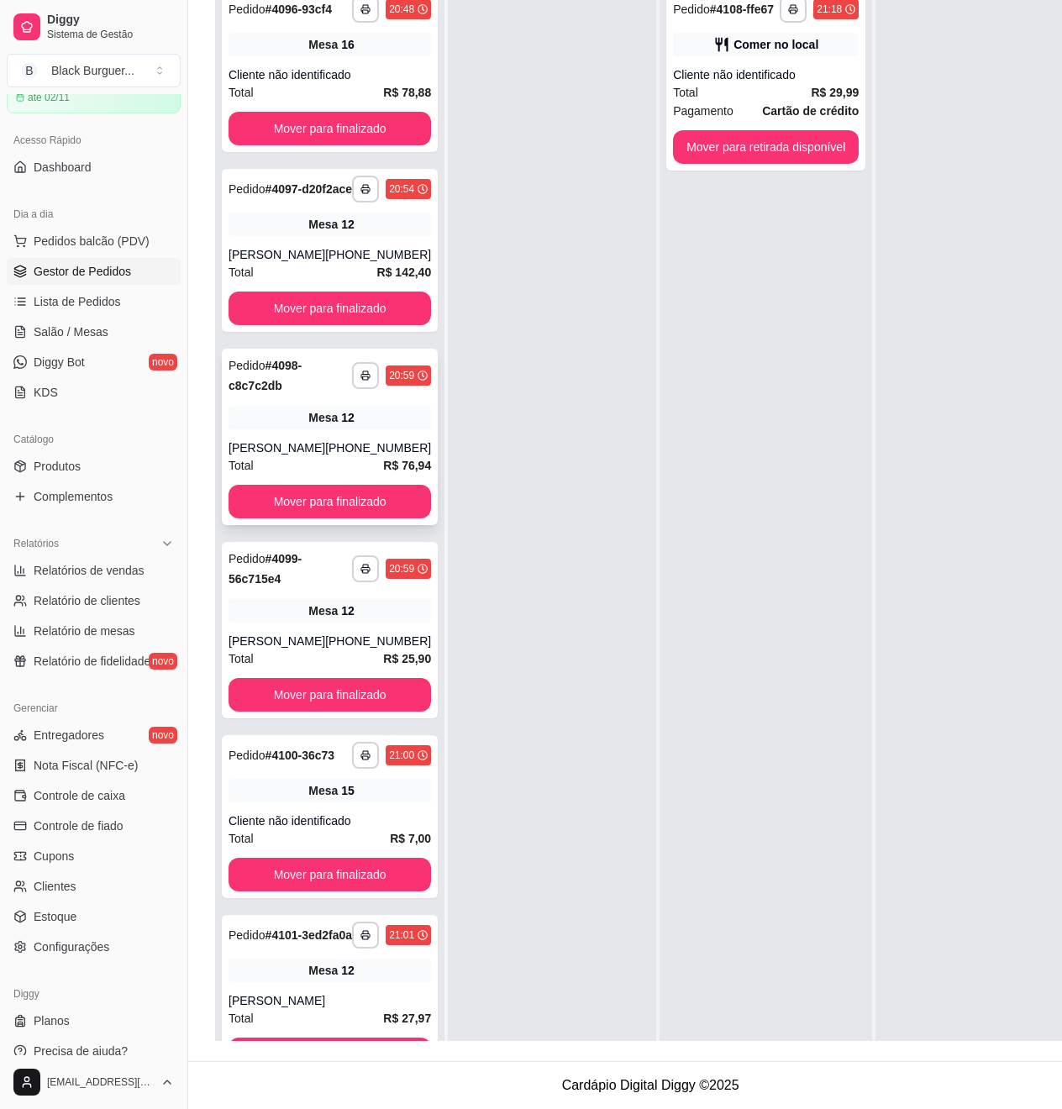
scroll to position [0, 0]
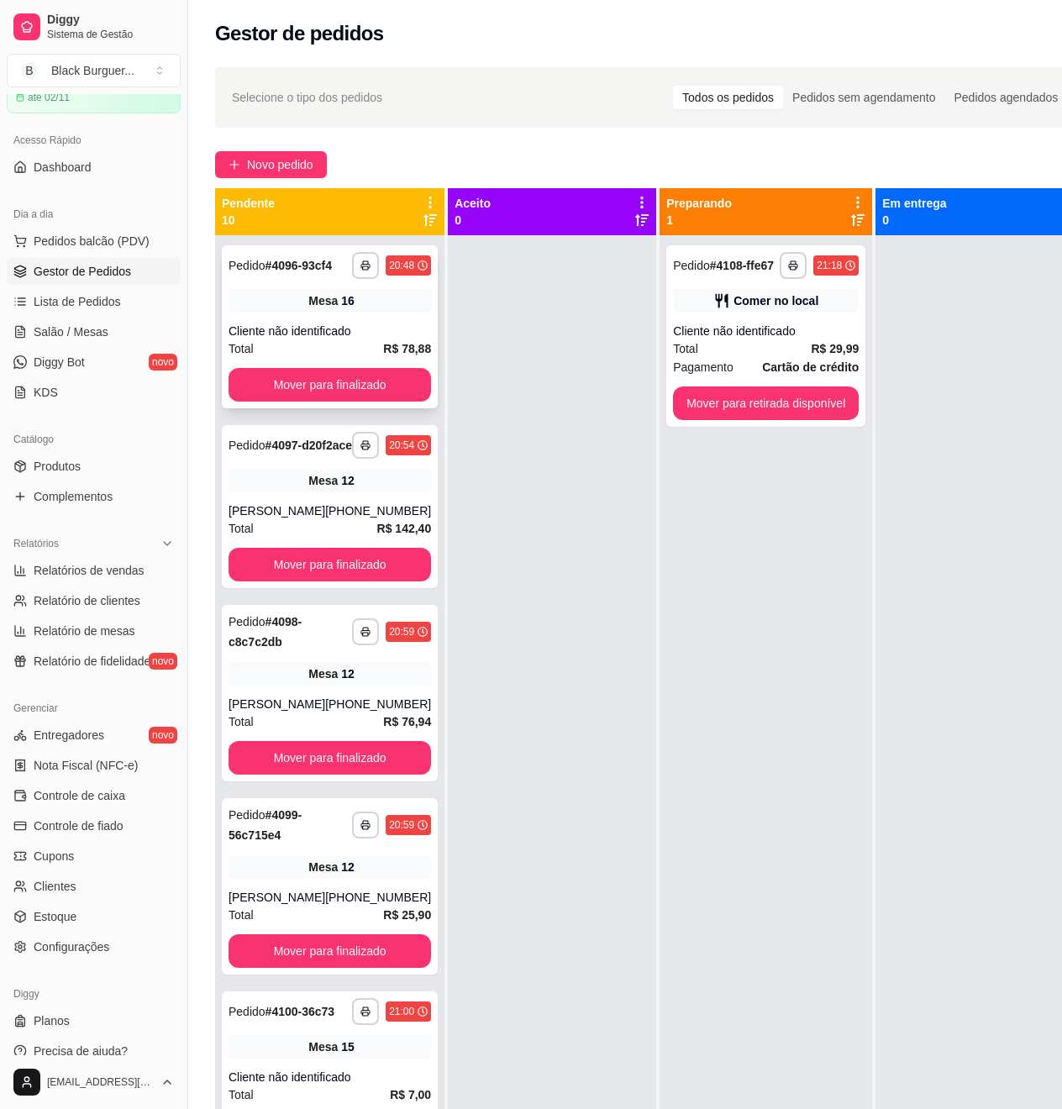
click at [308, 309] on span "Mesa" at bounding box center [322, 300] width 29 height 17
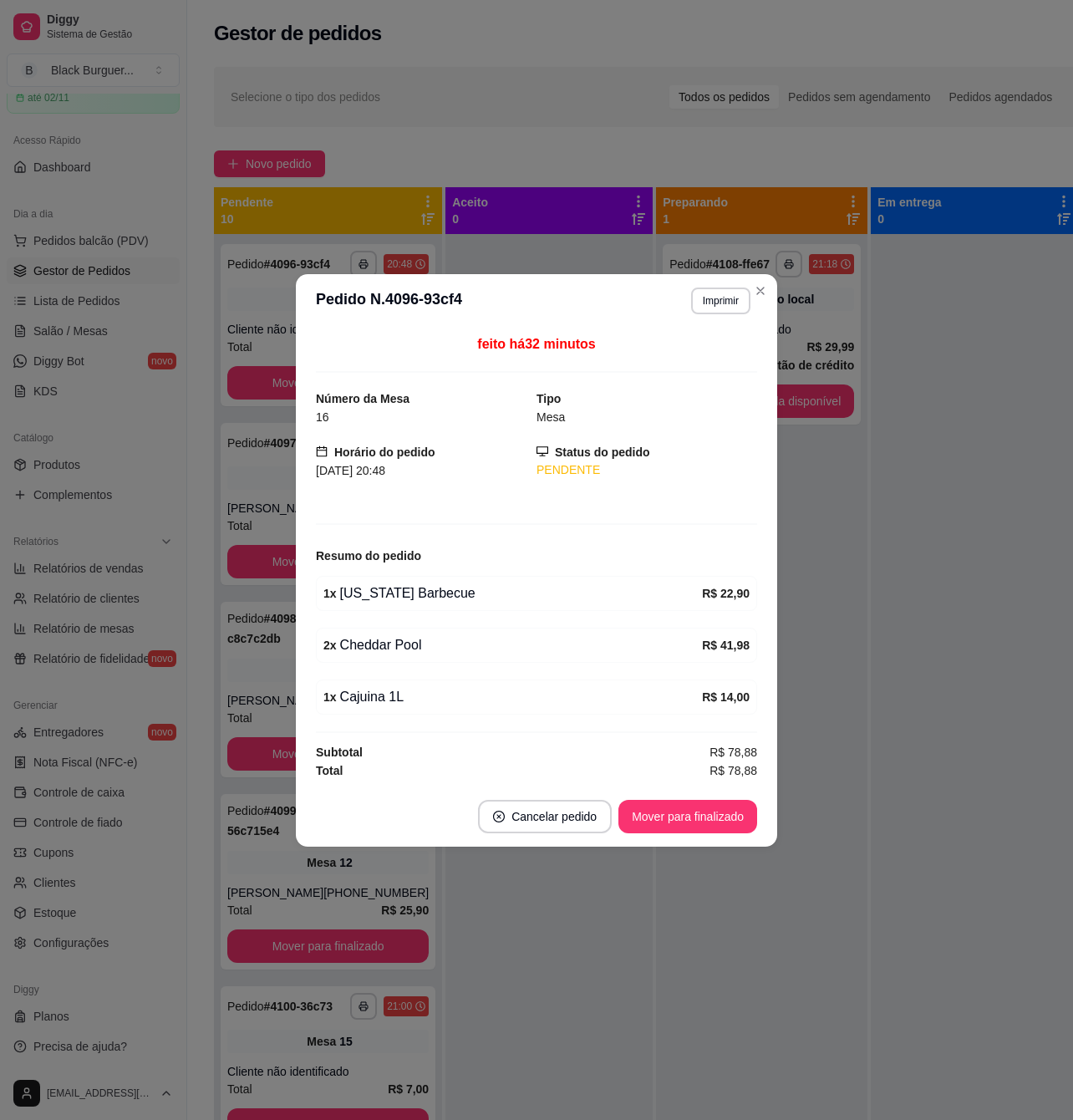
drag, startPoint x: 379, startPoint y: 586, endPoint x: 427, endPoint y: 589, distance: 48.1
click at [422, 589] on div "1 x [US_STATE] Barbecue" at bounding box center [512, 594] width 379 height 20
click at [427, 589] on div "1 x [US_STATE] Barbecue" at bounding box center [512, 594] width 379 height 20
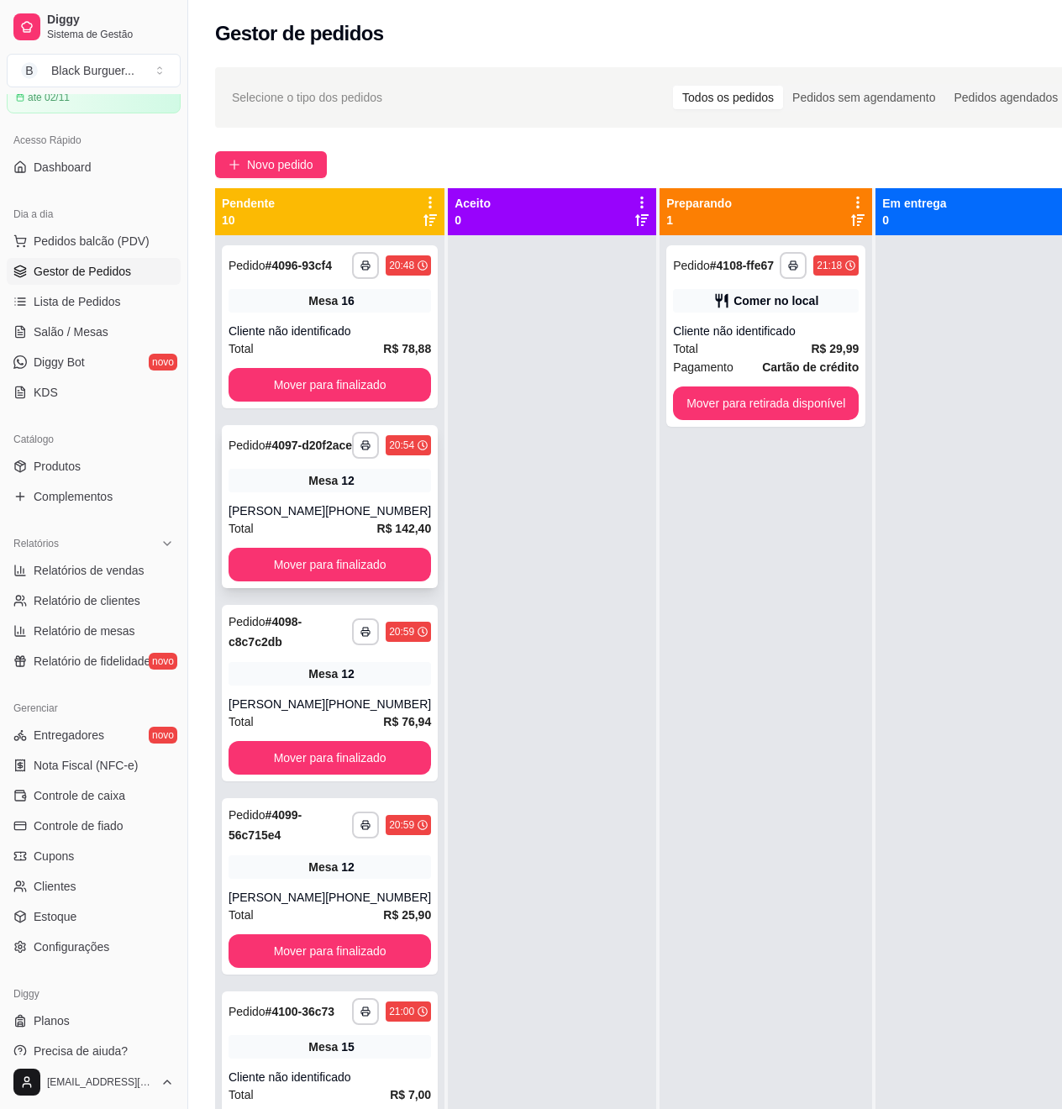
click at [257, 492] on div "Mesa 12" at bounding box center [330, 481] width 203 height 24
click at [336, 339] on div "Cliente não identificado" at bounding box center [330, 331] width 203 height 17
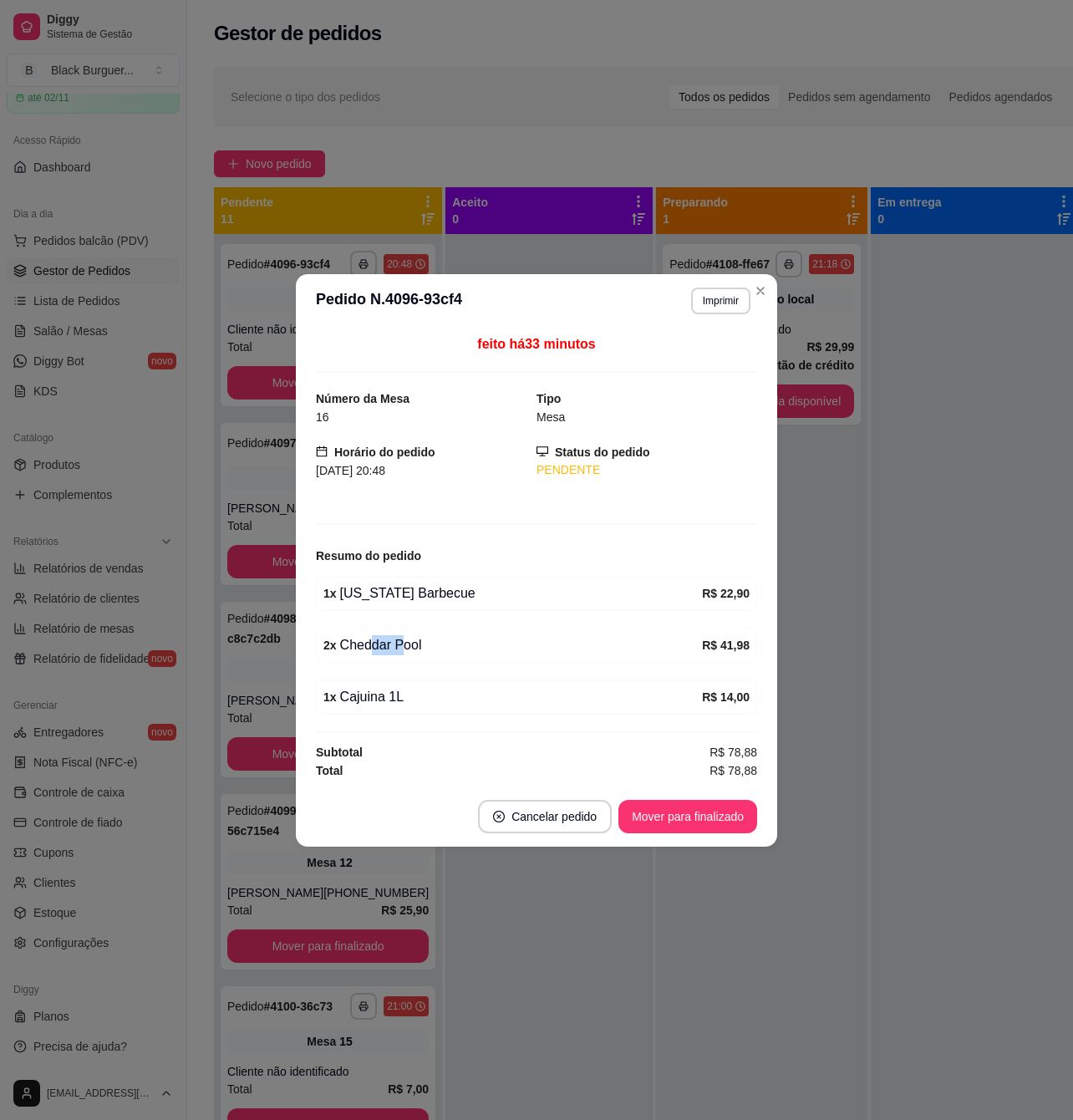
drag, startPoint x: 392, startPoint y: 653, endPoint x: 408, endPoint y: 653, distance: 16.0
click at [406, 653] on div "2 x Cheddar Pool" at bounding box center [512, 646] width 379 height 20
click at [408, 653] on div "2 x Cheddar Pool" at bounding box center [512, 646] width 379 height 20
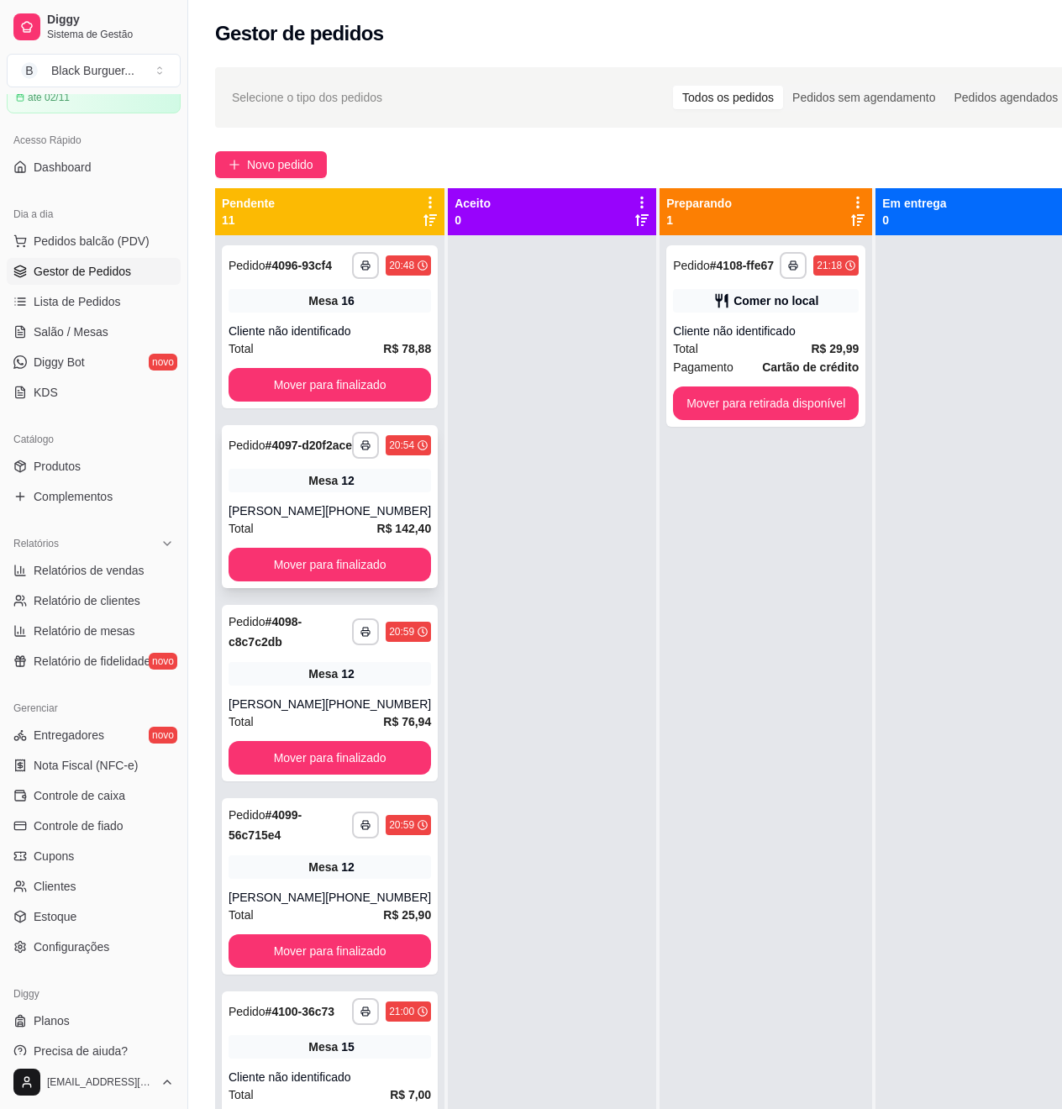
click at [267, 529] on div "**********" at bounding box center [330, 506] width 216 height 163
click at [112, 329] on link "Salão / Mesas" at bounding box center [94, 331] width 174 height 27
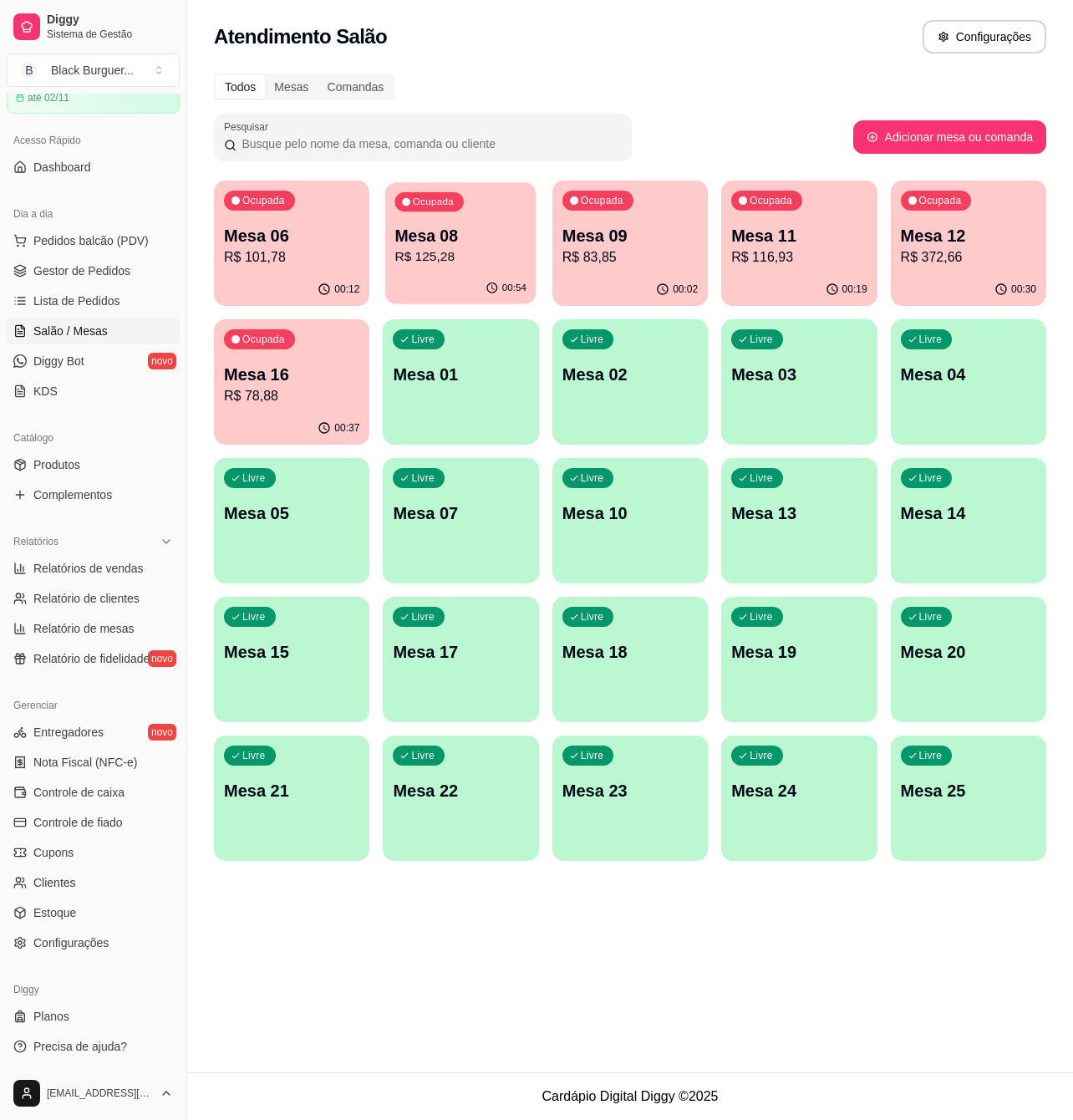
click at [408, 238] on p "Mesa 08" at bounding box center [460, 236] width 132 height 23
click at [96, 272] on span "Gestor de Pedidos" at bounding box center [82, 271] width 96 height 17
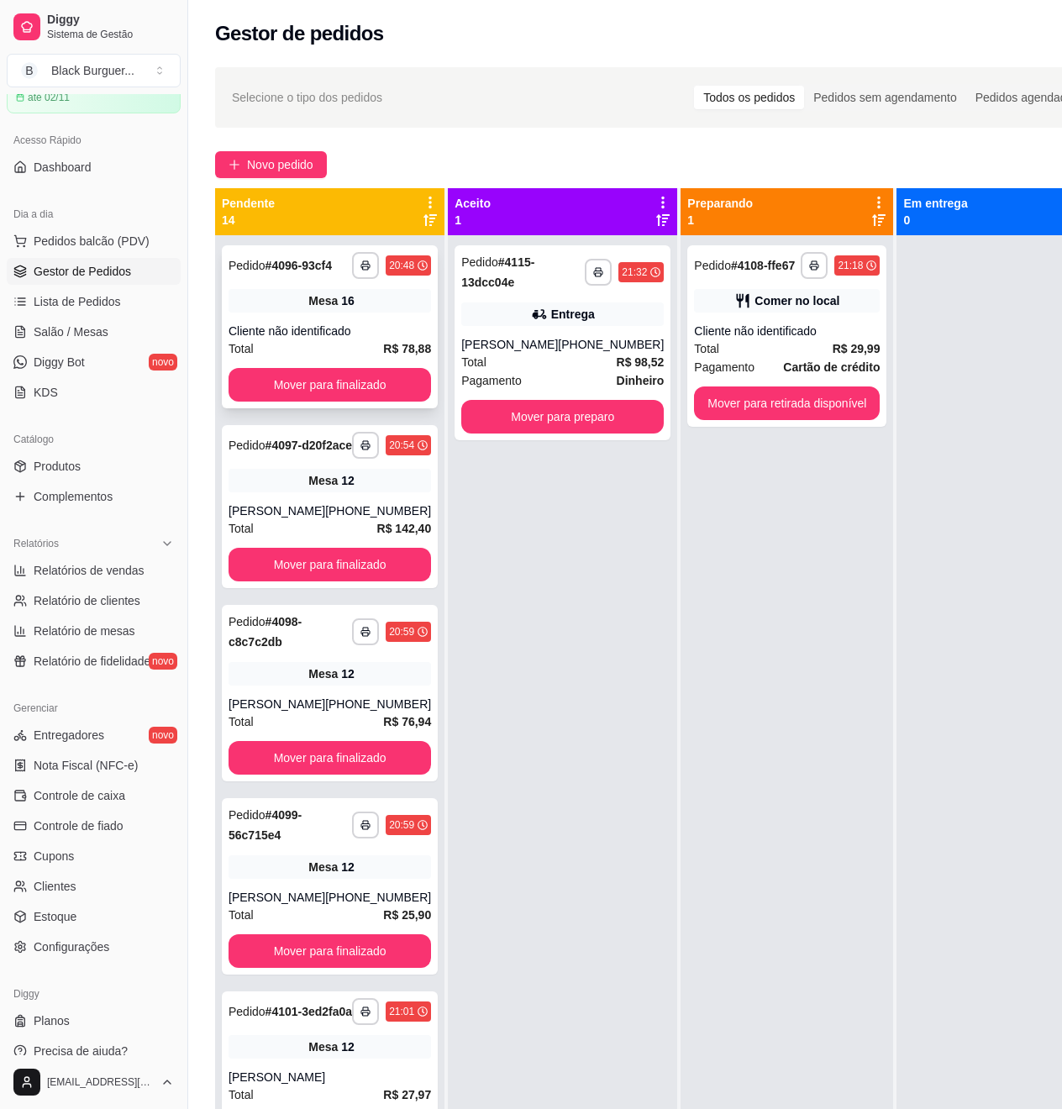
click at [316, 355] on div "Total R$ 78,88" at bounding box center [330, 348] width 203 height 18
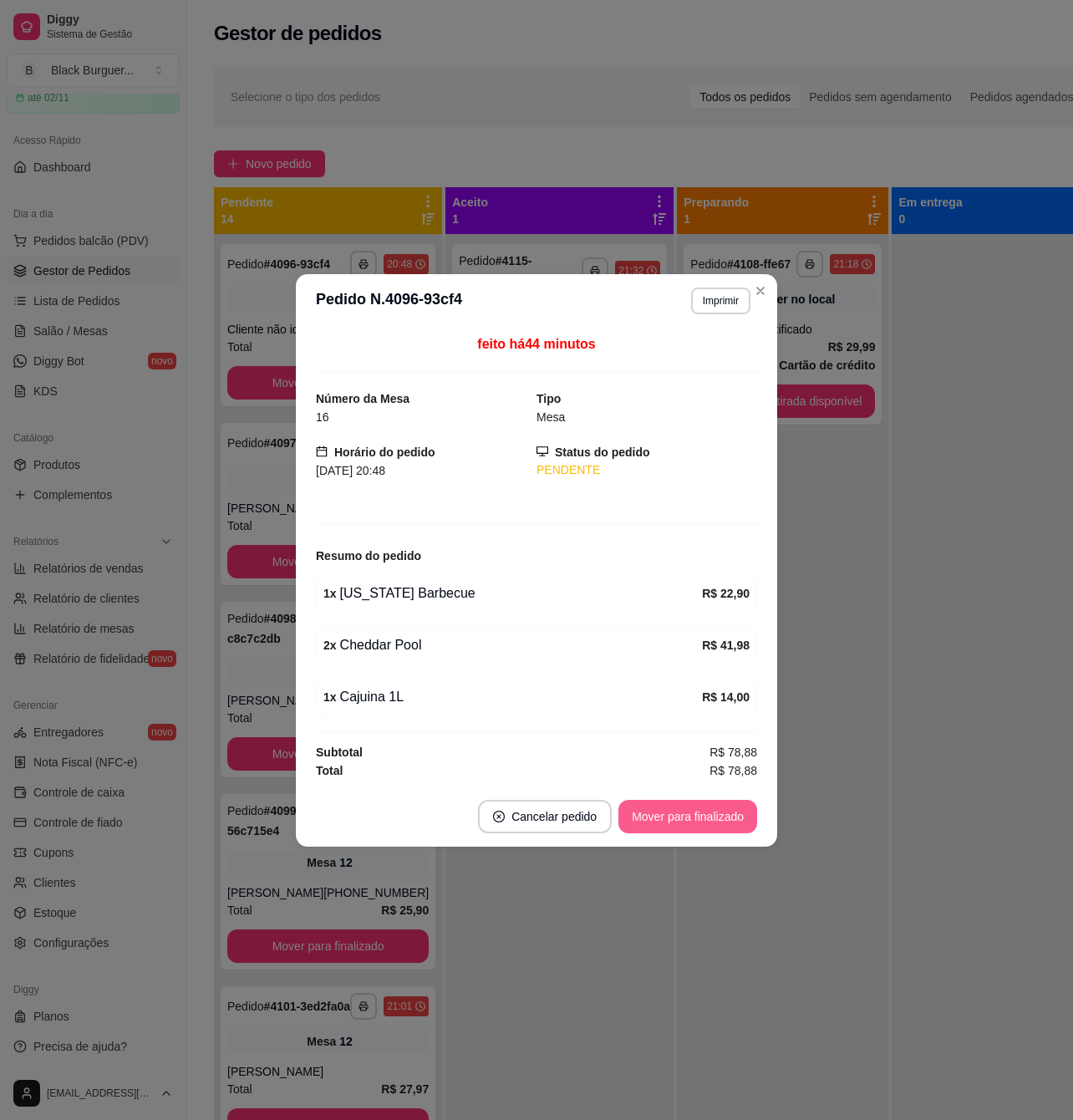
click at [676, 813] on button "Mover para finalizado" at bounding box center [687, 817] width 138 height 34
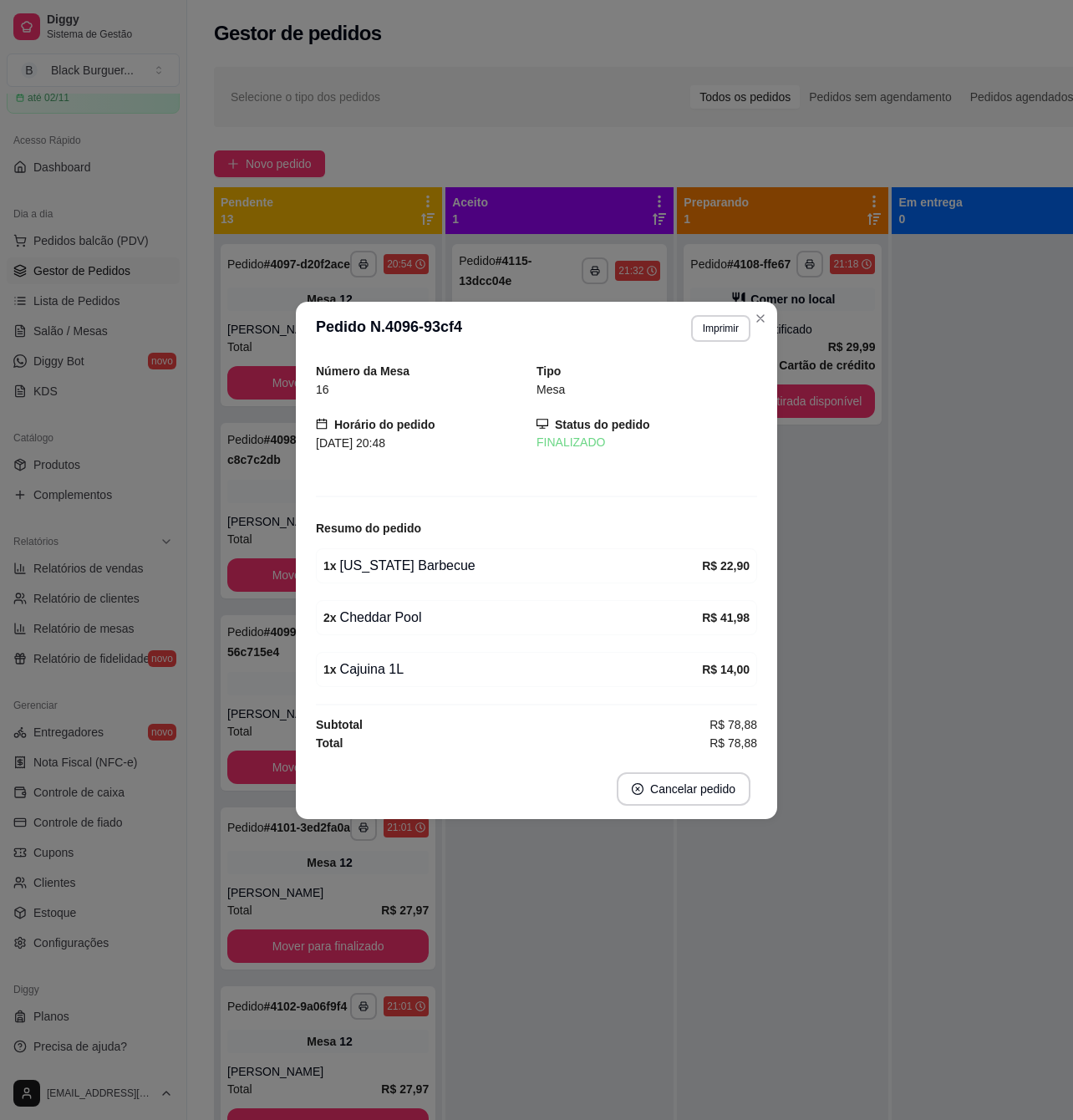
click at [301, 337] on header "**********" at bounding box center [536, 328] width 481 height 54
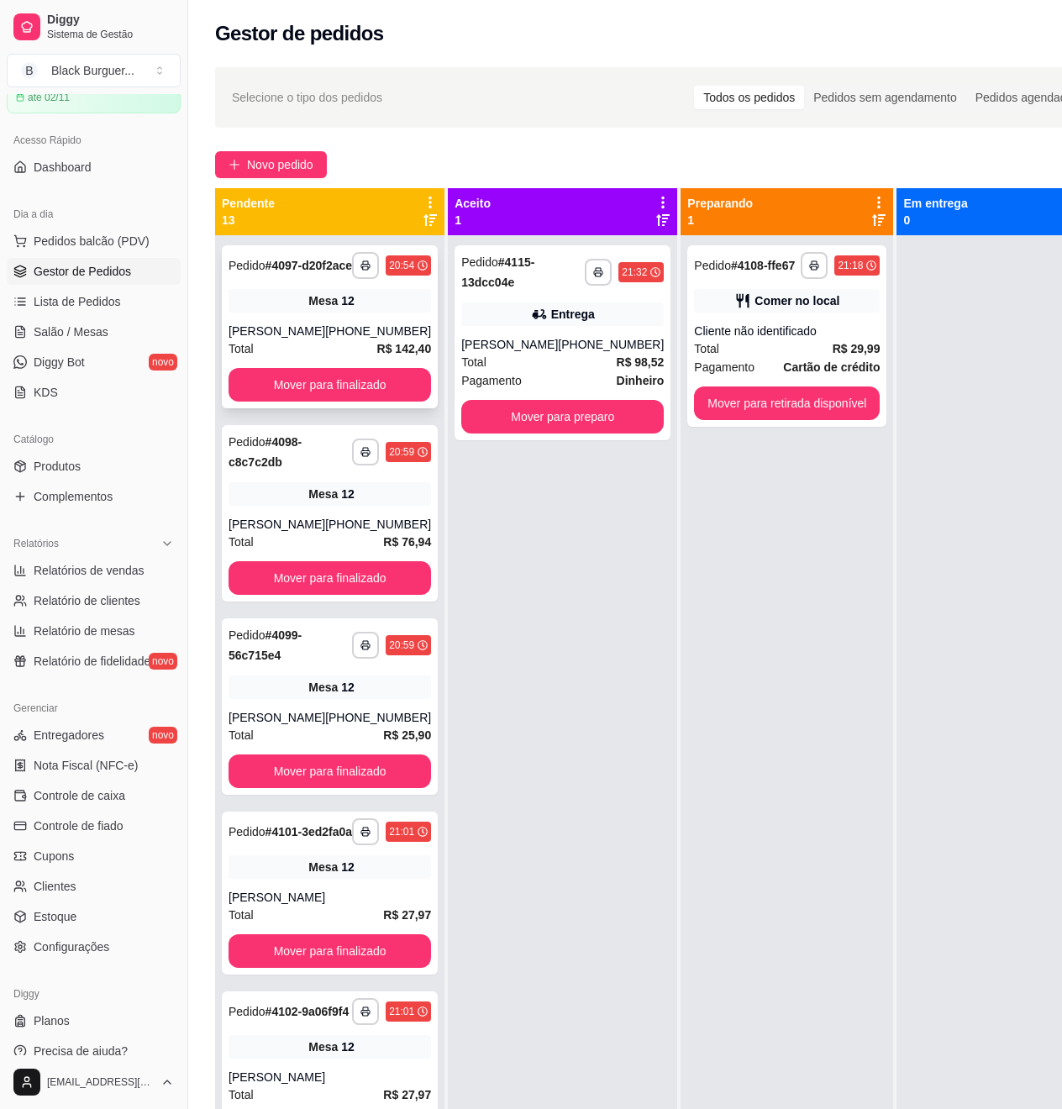
click at [266, 339] on div "[PERSON_NAME]" at bounding box center [277, 331] width 97 height 17
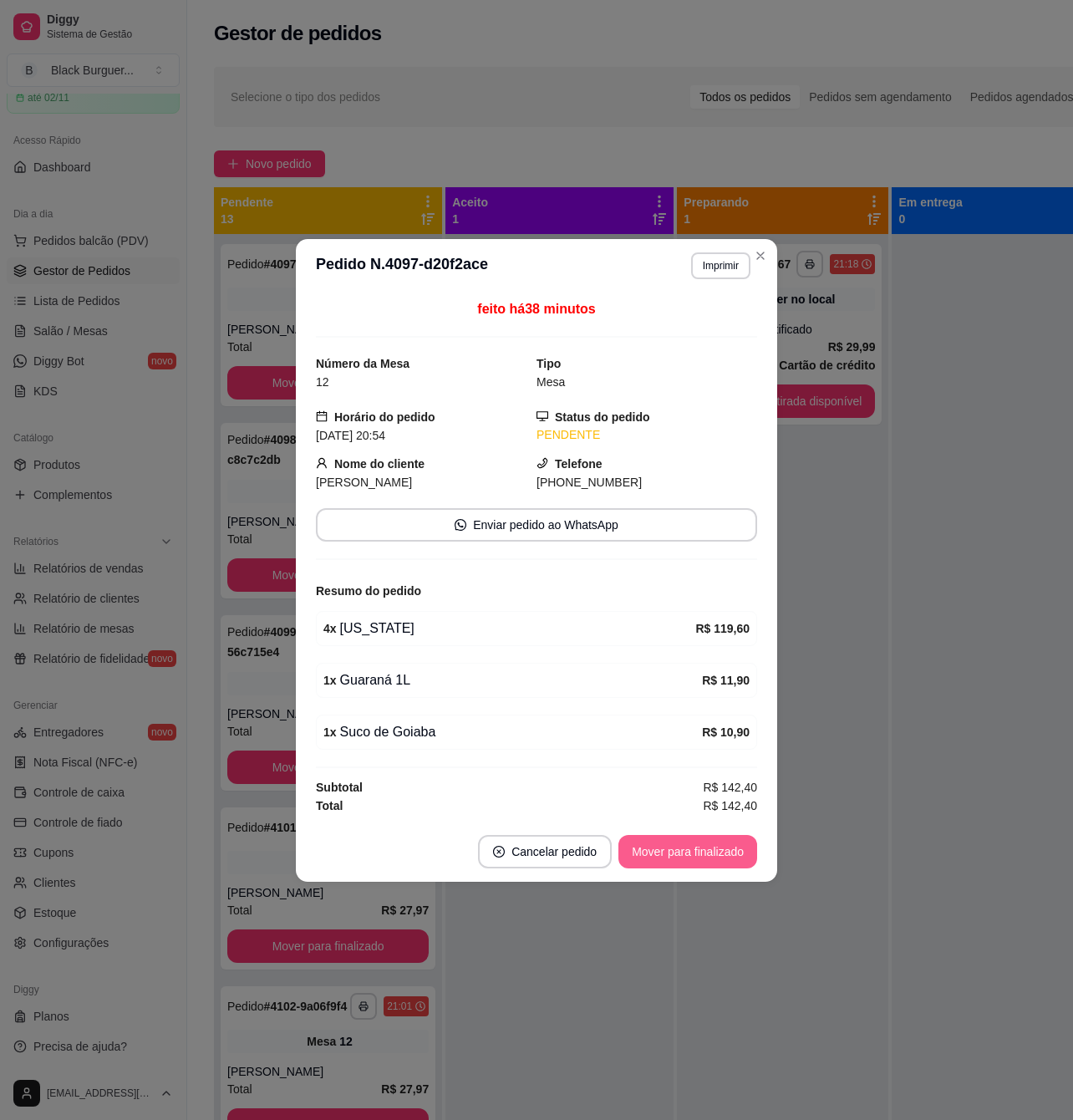
click at [668, 859] on button "Mover para finalizado" at bounding box center [687, 851] width 138 height 34
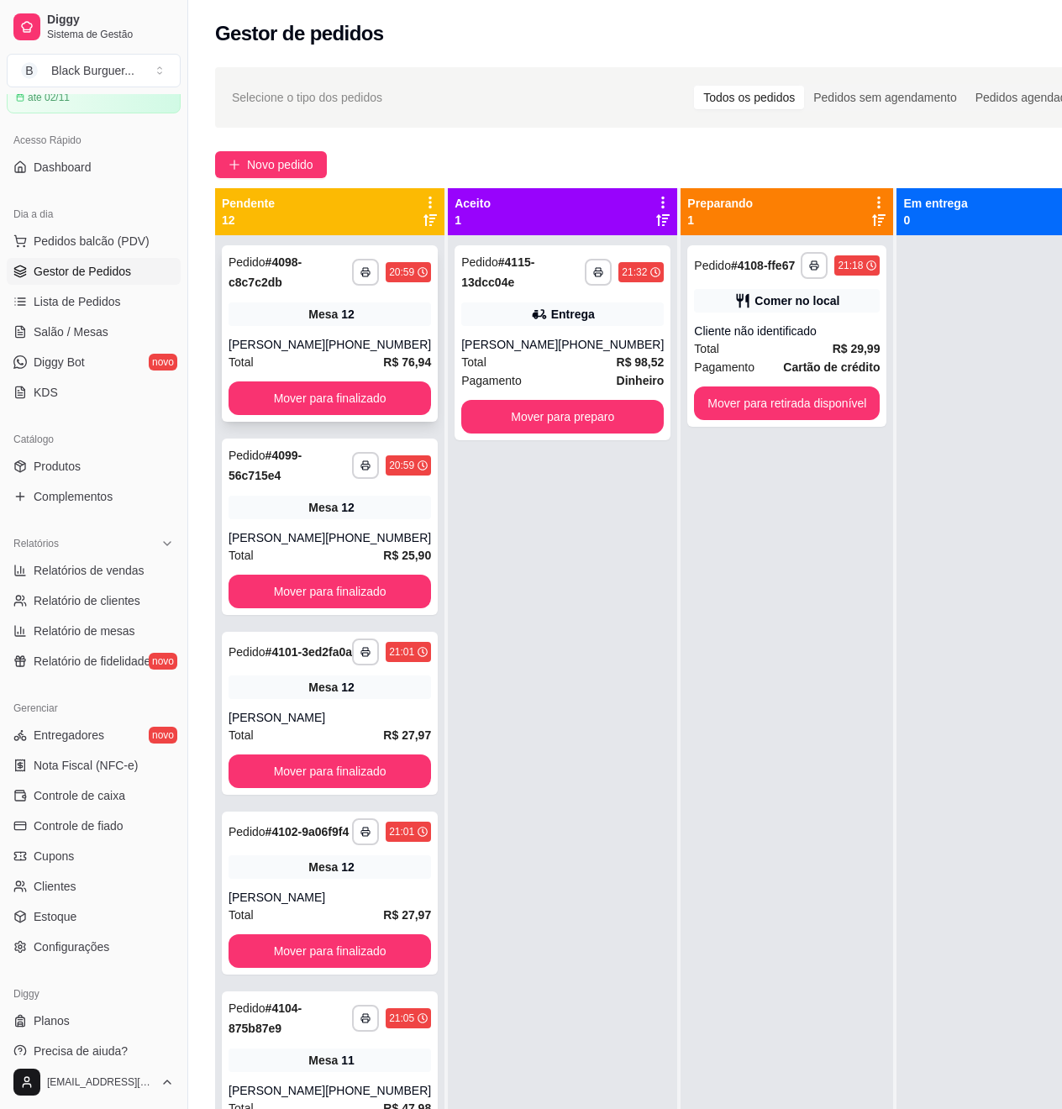
click at [266, 345] on div "[PERSON_NAME]" at bounding box center [277, 344] width 97 height 17
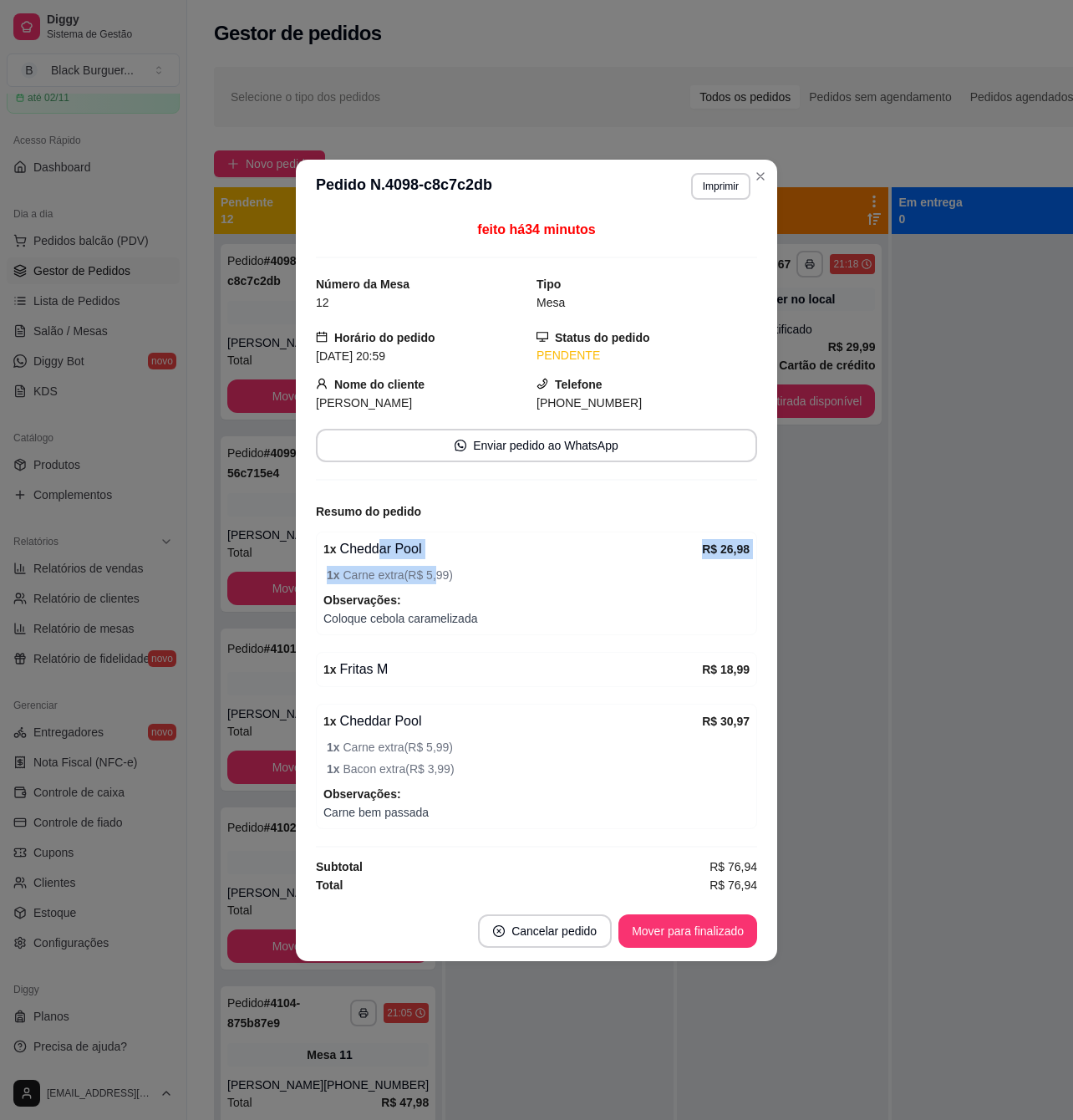
drag, startPoint x: 381, startPoint y: 557, endPoint x: 436, endPoint y: 562, distance: 55.2
click at [436, 562] on div "1 x Cheddar Pool R$ 26,98 1 x Carne extra ( R$ 5,99 ) Observações: Coloque cebo…" at bounding box center [537, 583] width 442 height 103
click at [438, 563] on div "1 x Cheddar Pool R$ 26,98 1 x Carne extra ( R$ 5,99 ) Observações: Coloque cebo…" at bounding box center [537, 583] width 442 height 103
click at [395, 576] on span "1 x Carne extra ( R$ 5,99 )" at bounding box center [538, 575] width 423 height 18
click at [304, 569] on div "feito há 34 minutos Número da Mesa 12 Tipo Mesa Horário do pedido [DATE] 20:59 …" at bounding box center [536, 557] width 481 height 688
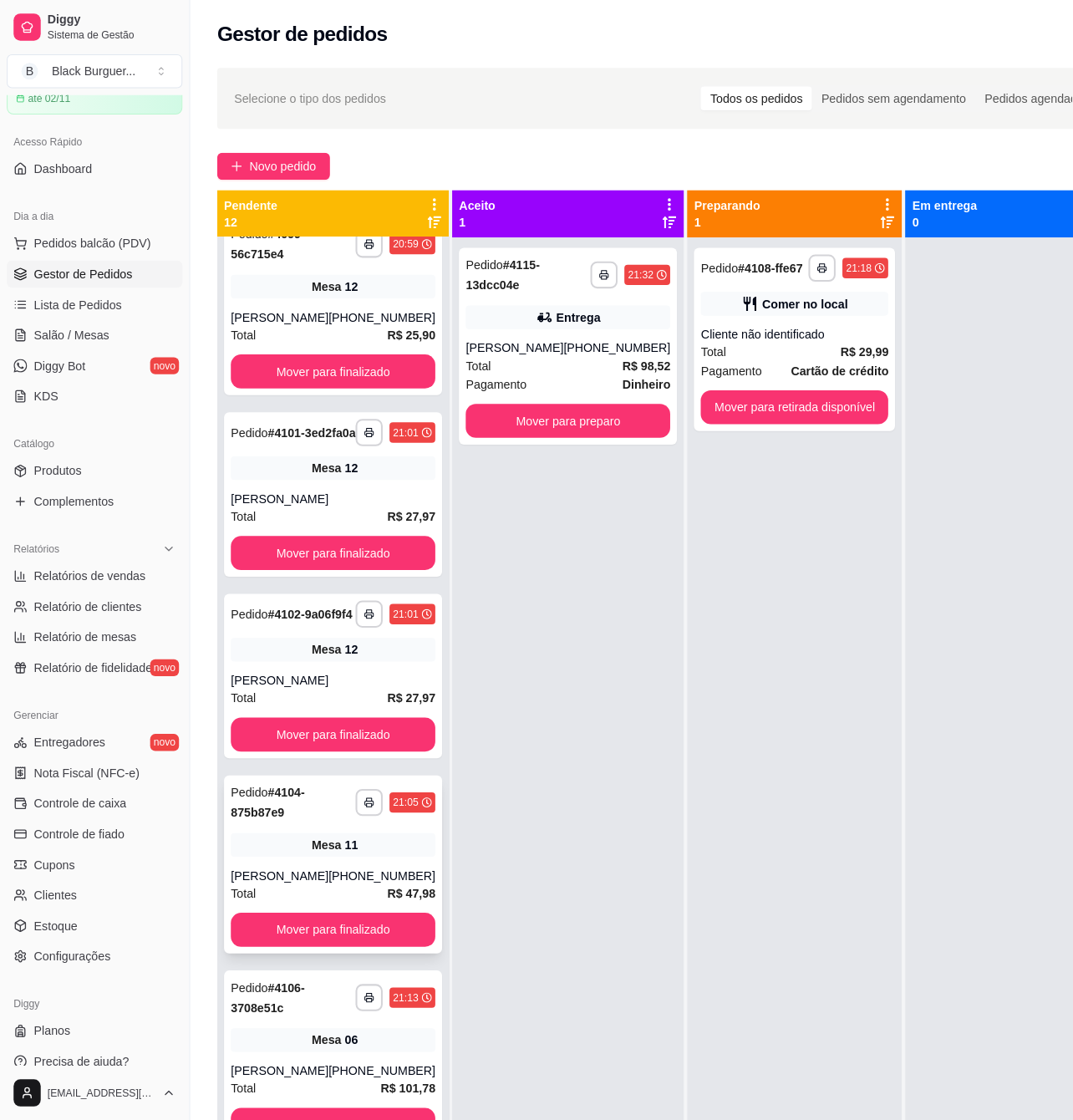
scroll to position [557, 0]
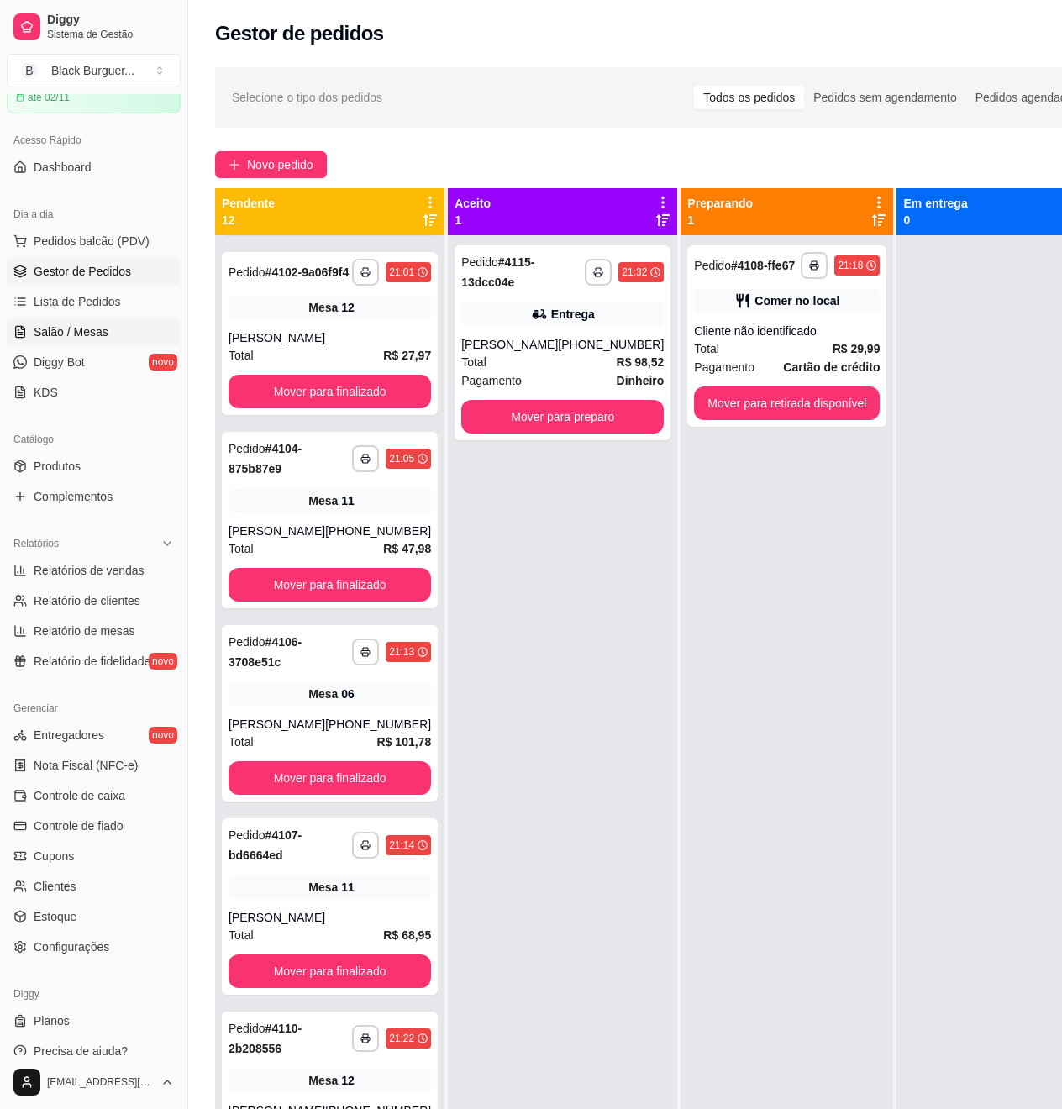
click at [92, 327] on span "Salão / Mesas" at bounding box center [71, 332] width 75 height 17
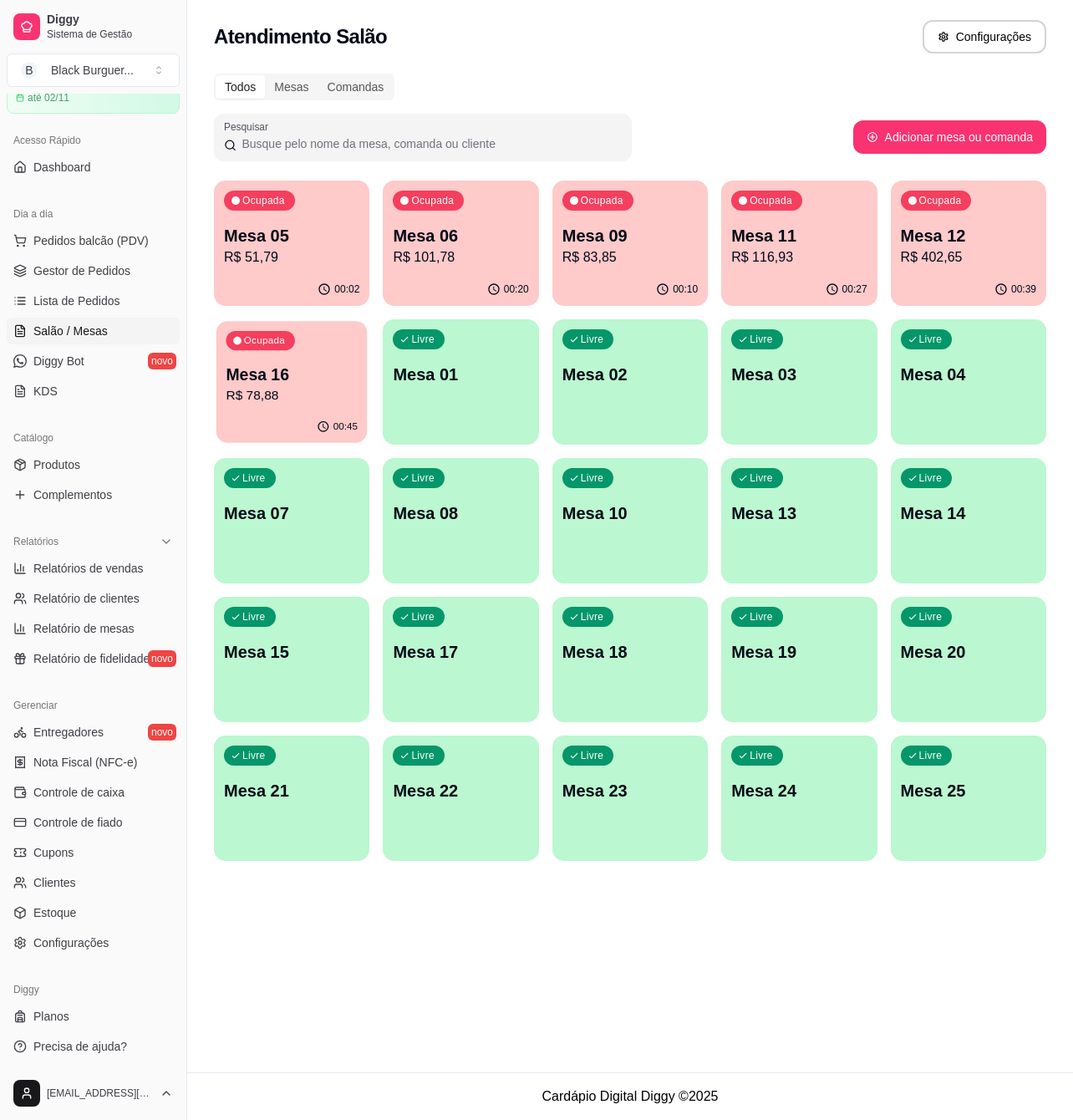
click at [315, 365] on p "Mesa 16" at bounding box center [291, 375] width 132 height 23
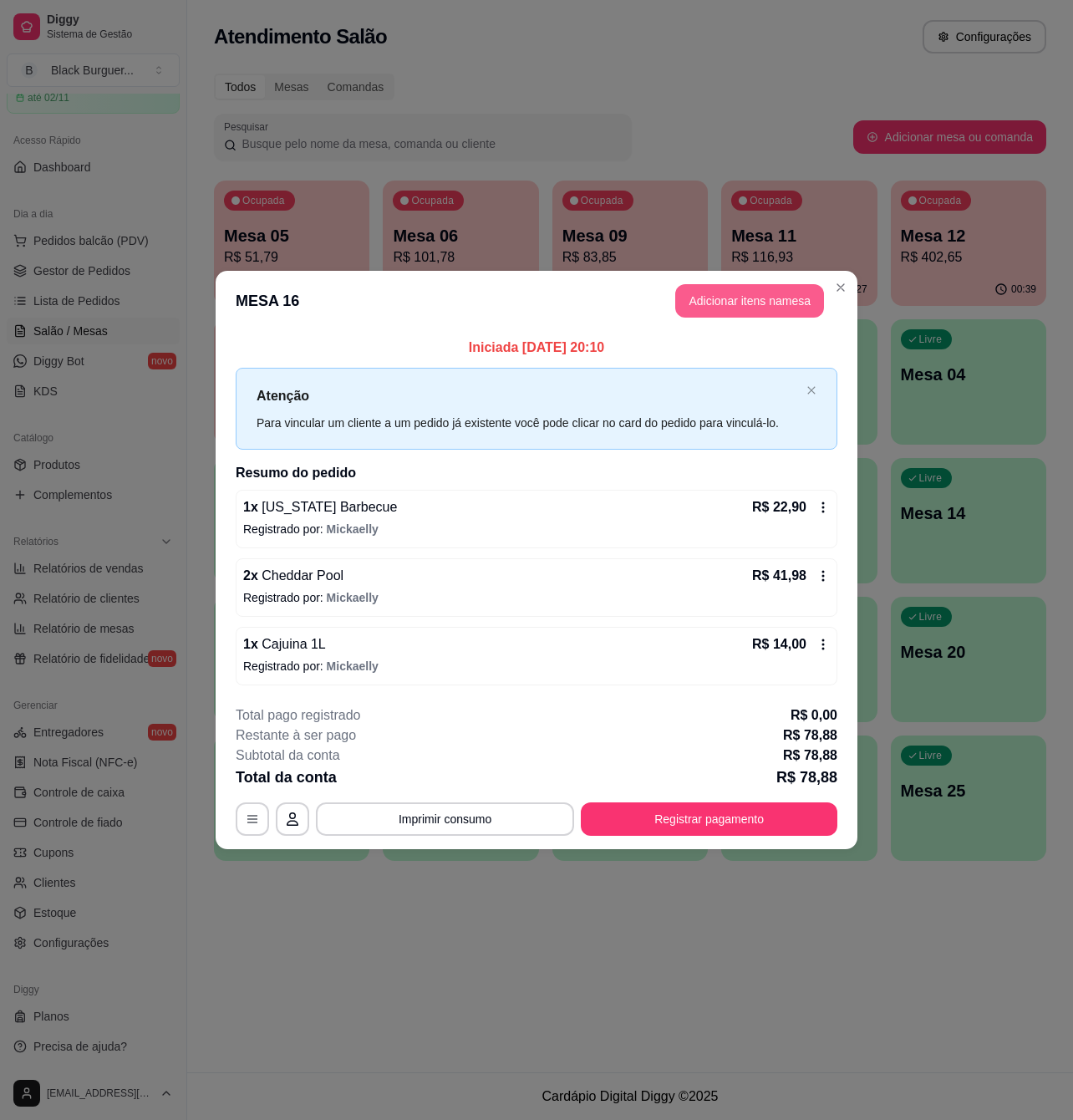
click at [776, 309] on button "Adicionar itens na mesa" at bounding box center [750, 301] width 149 height 34
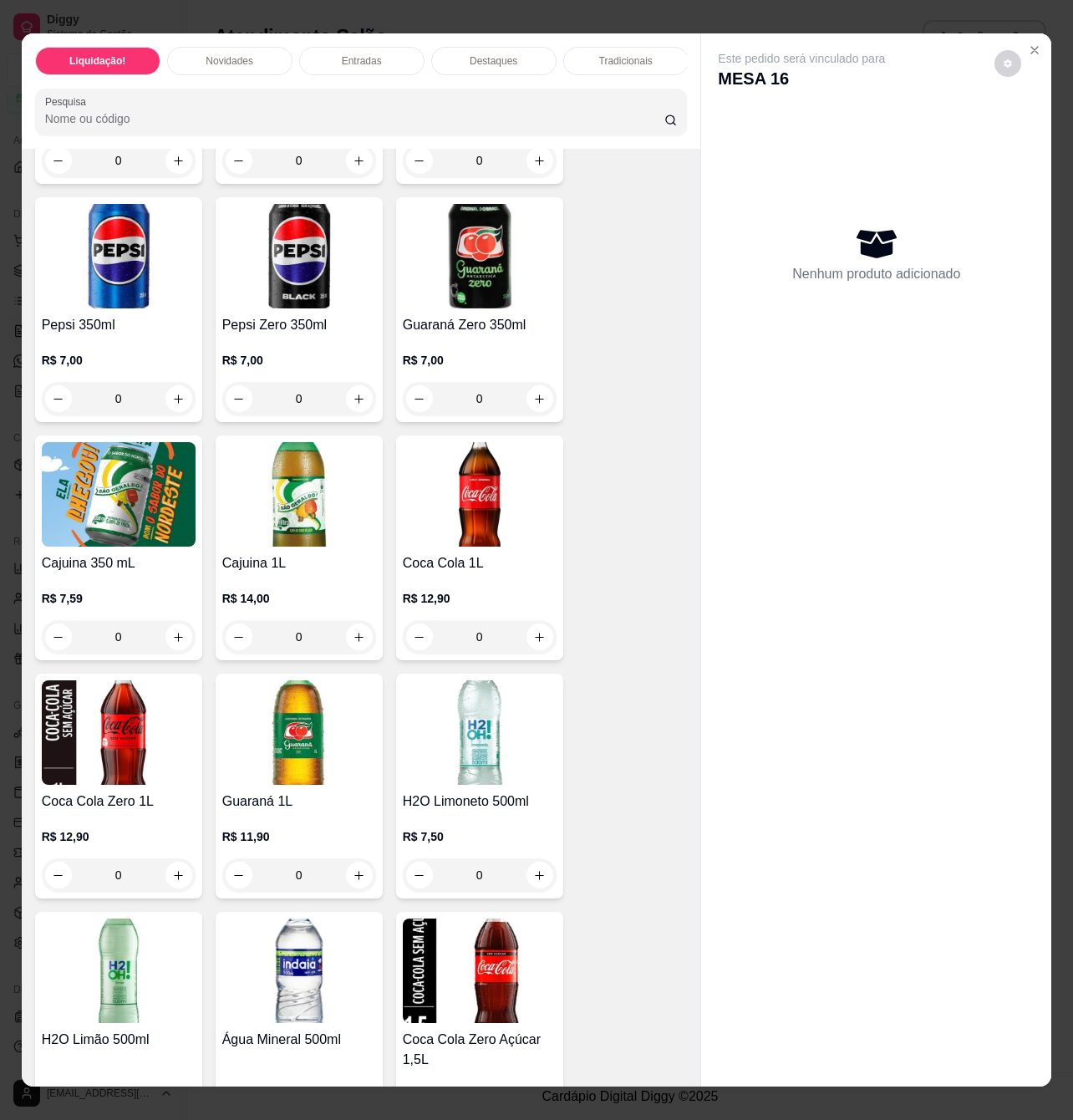
scroll to position [4903, 0]
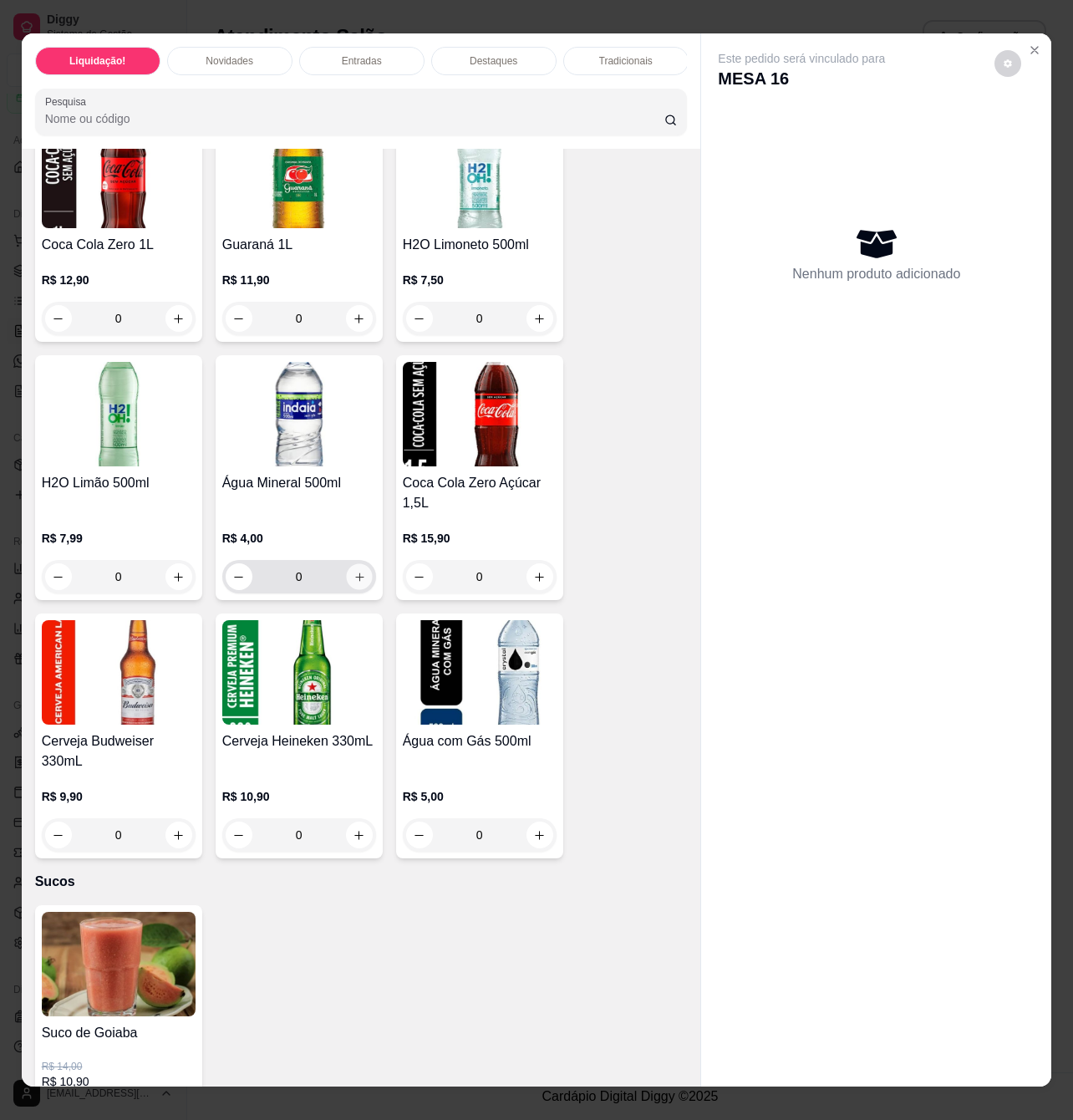
click at [353, 584] on icon "increase-product-quantity" at bounding box center [359, 577] width 13 height 13
type input "1"
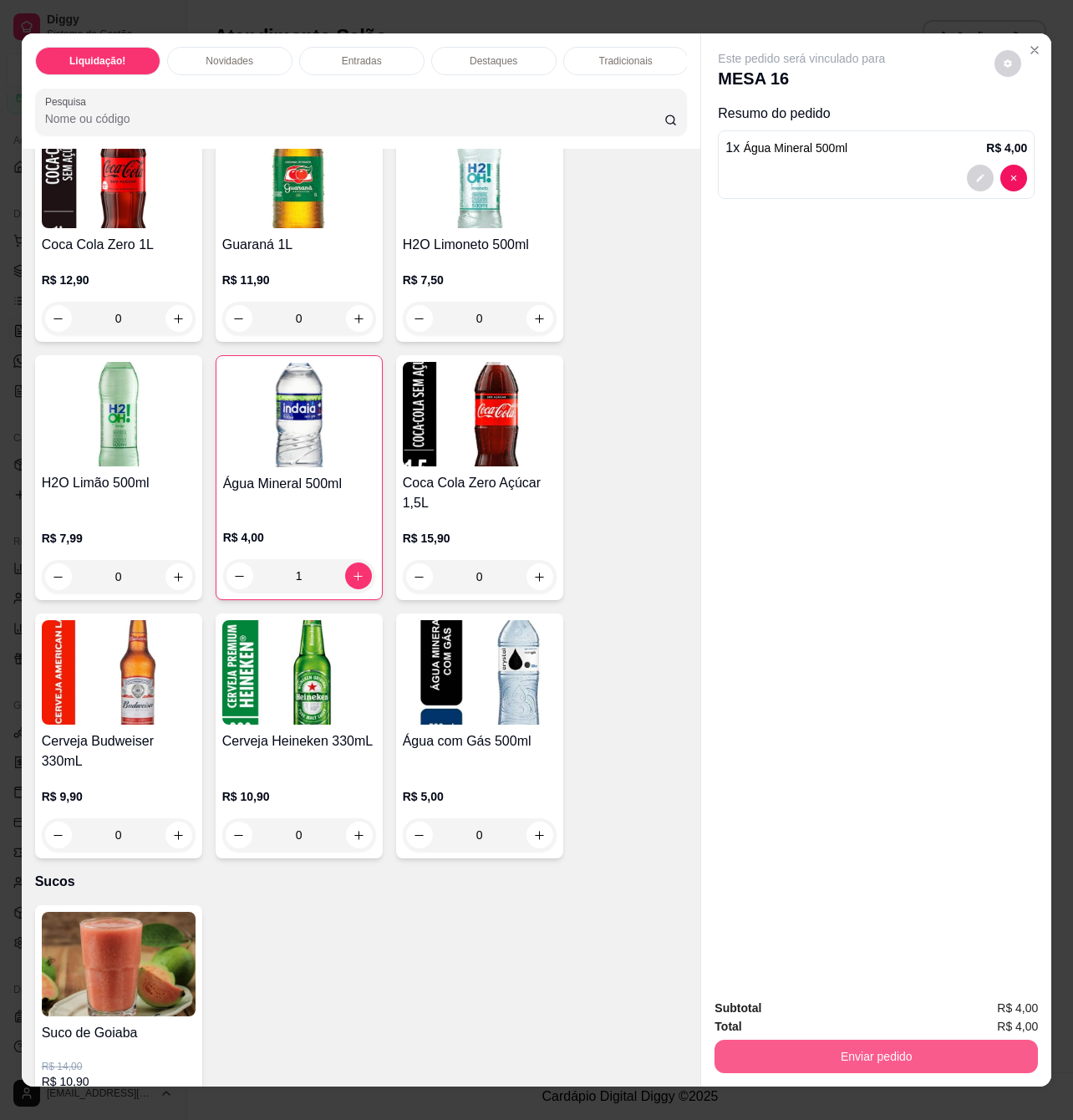
click at [783, 1053] on button "Enviar pedido" at bounding box center [875, 1056] width 323 height 34
click at [975, 1008] on button "Enviar pedido" at bounding box center [992, 1007] width 91 height 31
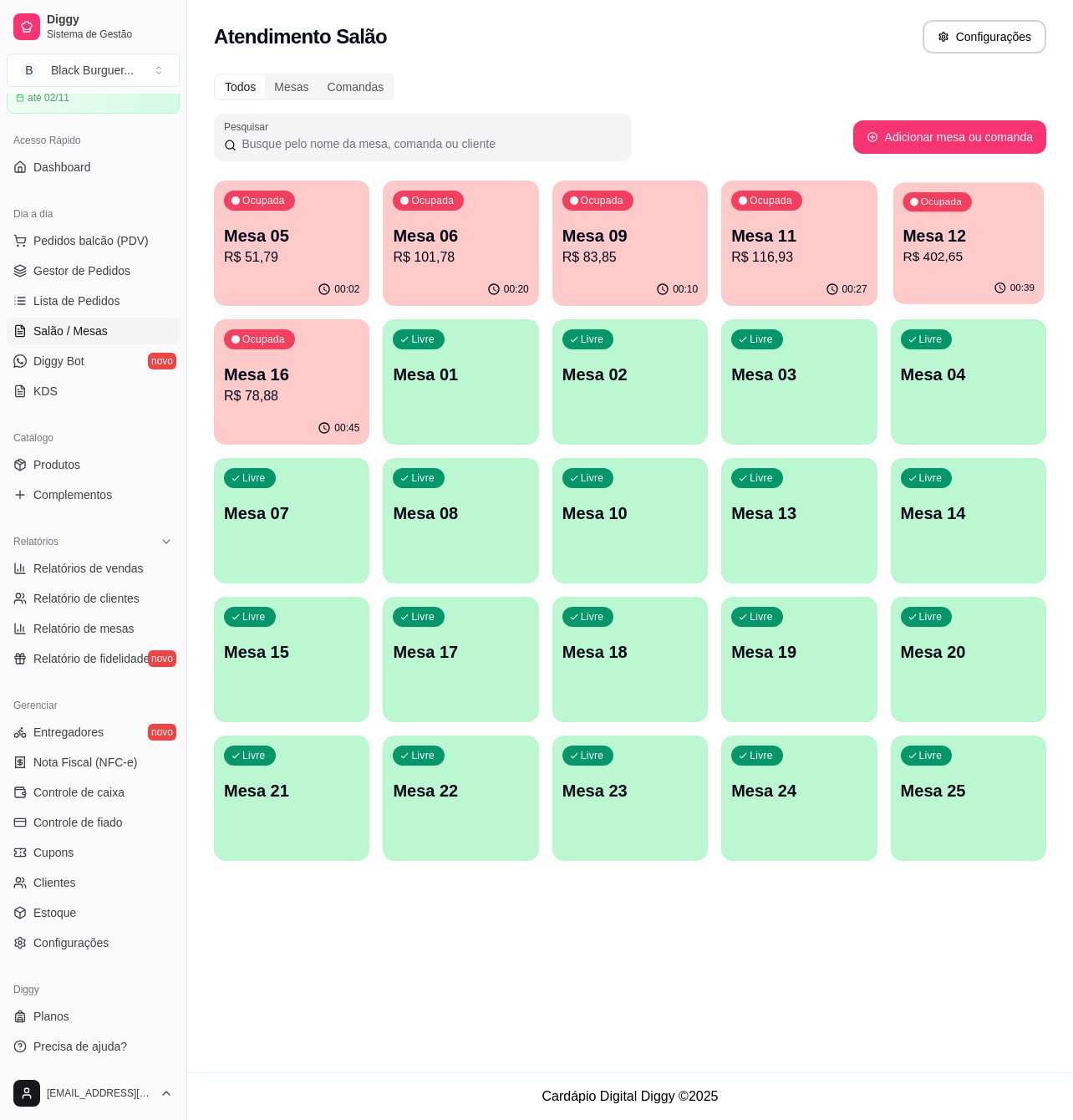
click at [954, 255] on p "R$ 402,65" at bounding box center [969, 257] width 132 height 19
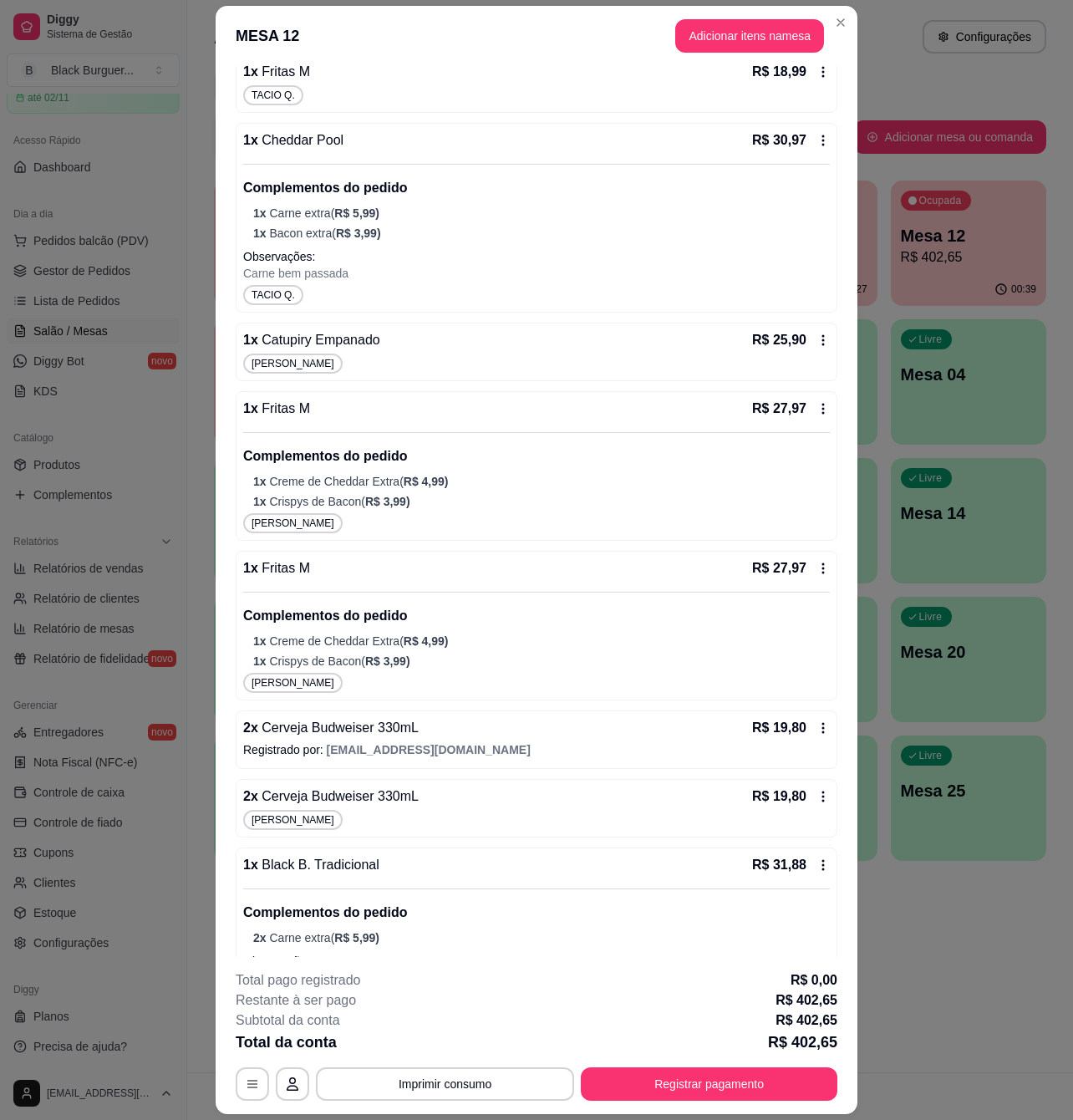
scroll to position [767, 0]
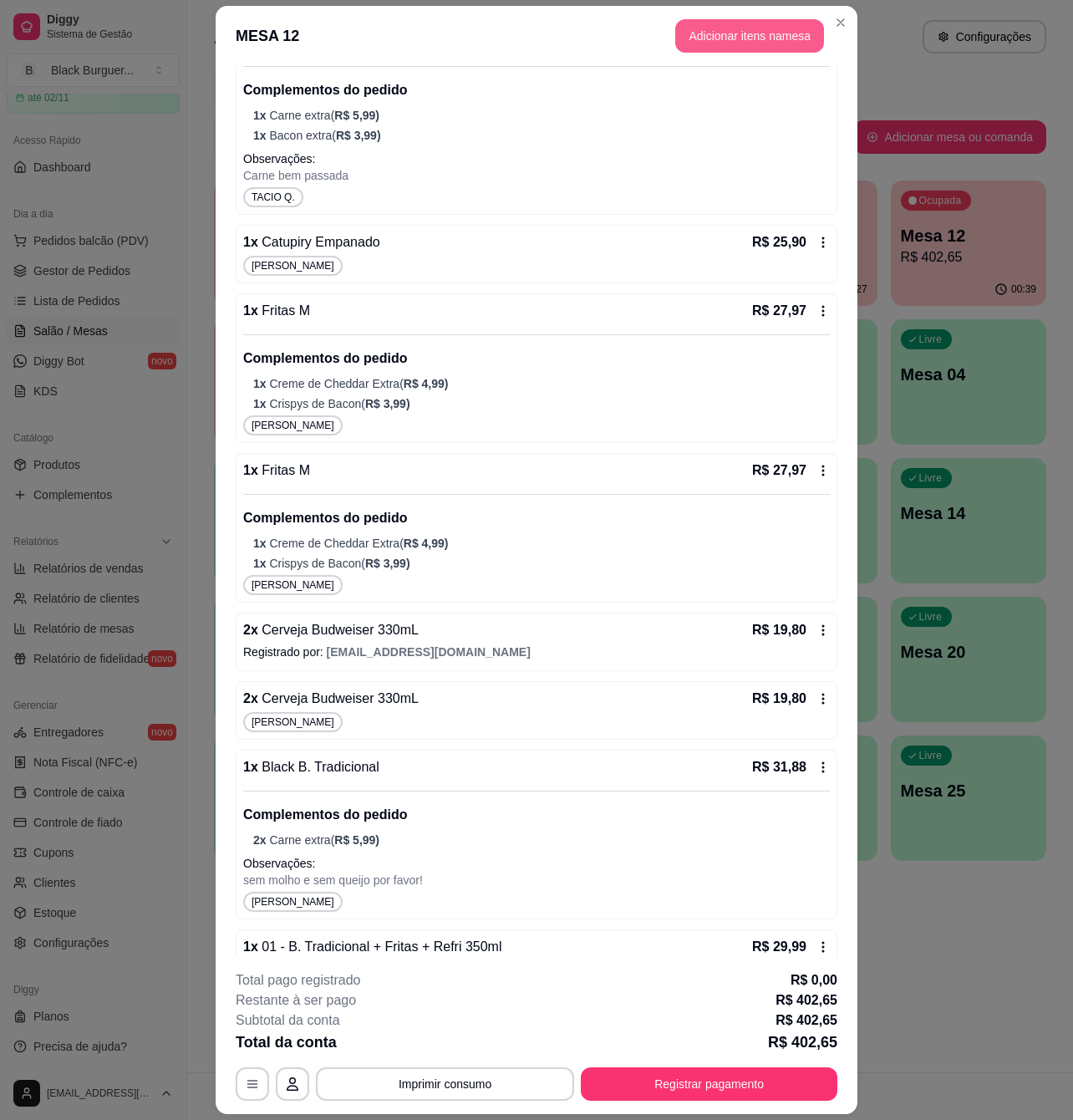
click at [723, 42] on button "Adicionar itens na mesa" at bounding box center [750, 36] width 149 height 34
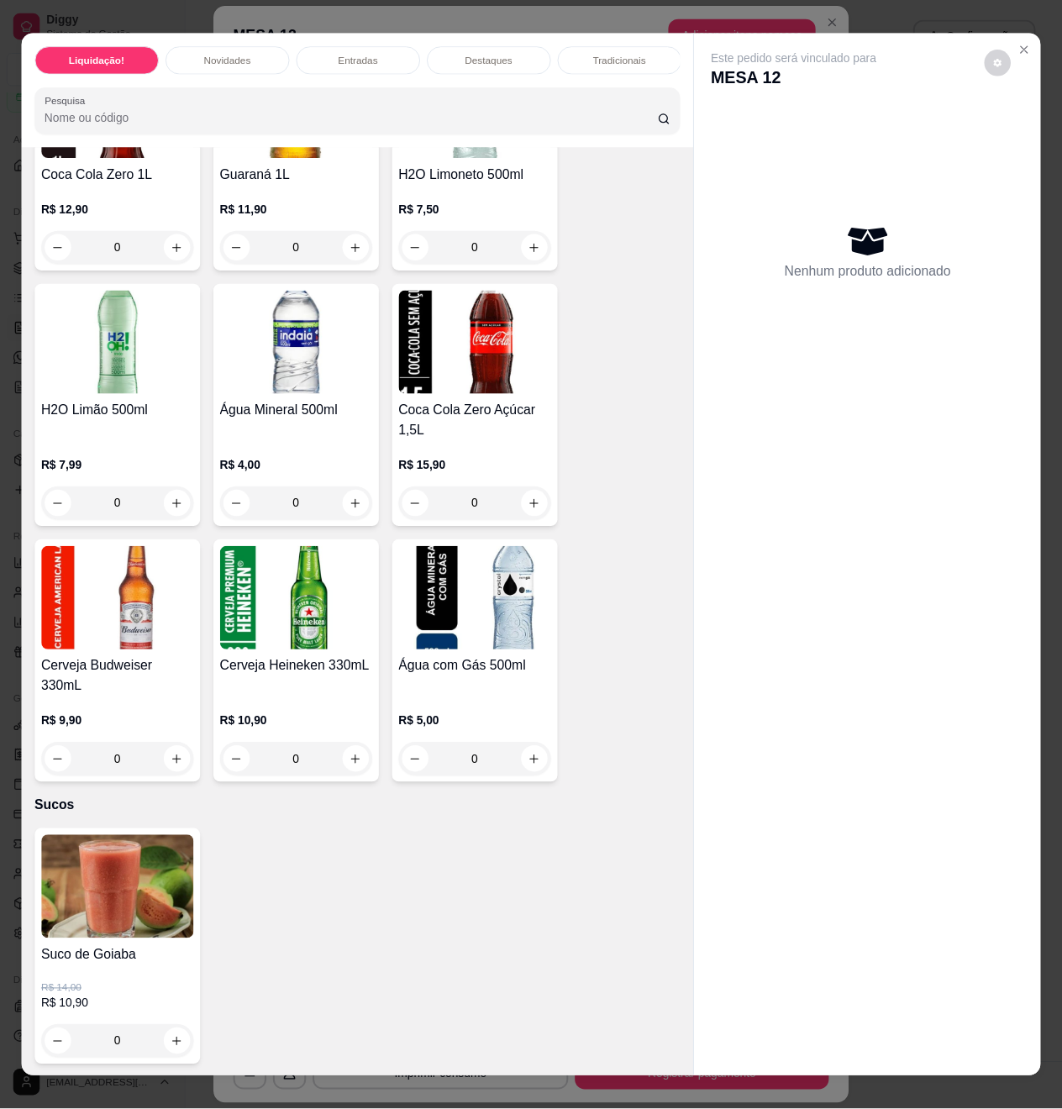
scroll to position [28, 0]
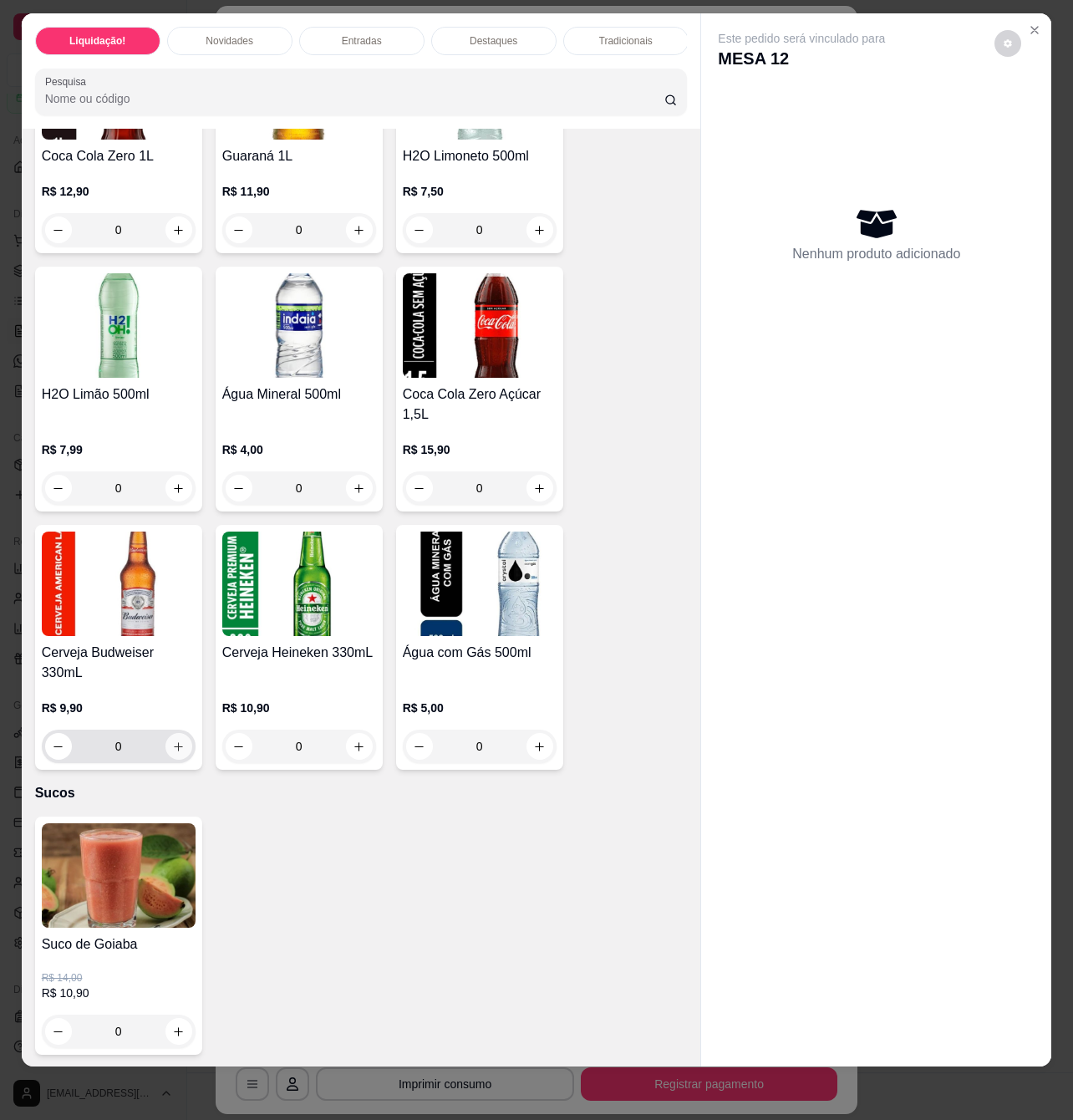
click at [172, 741] on icon "increase-product-quantity" at bounding box center [178, 747] width 13 height 13
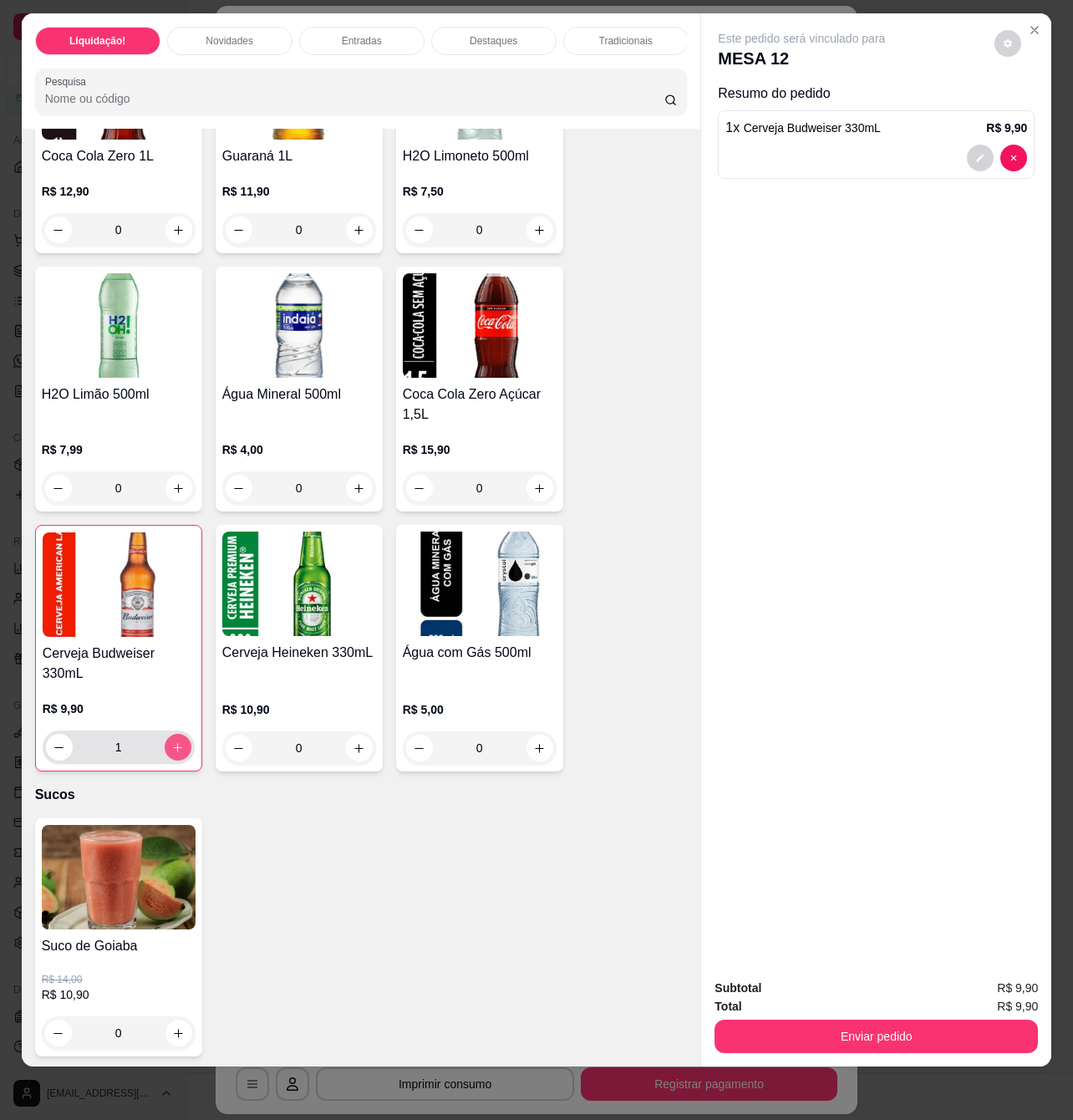
click at [172, 741] on icon "increase-product-quantity" at bounding box center [177, 747] width 13 height 13
type input "2"
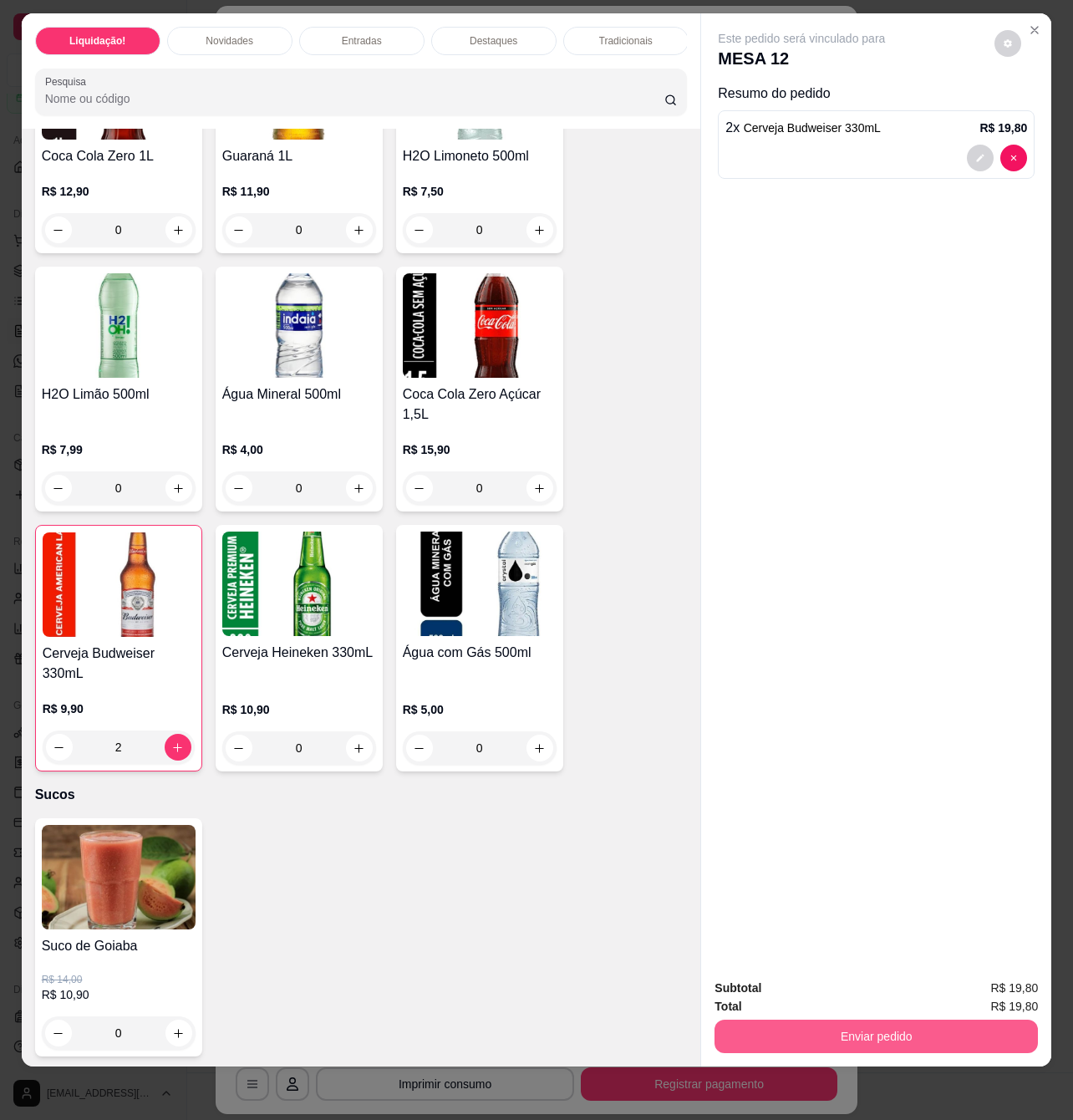
click at [832, 1020] on button "Enviar pedido" at bounding box center [875, 1036] width 323 height 34
click at [968, 975] on button "Enviar pedido" at bounding box center [991, 980] width 94 height 32
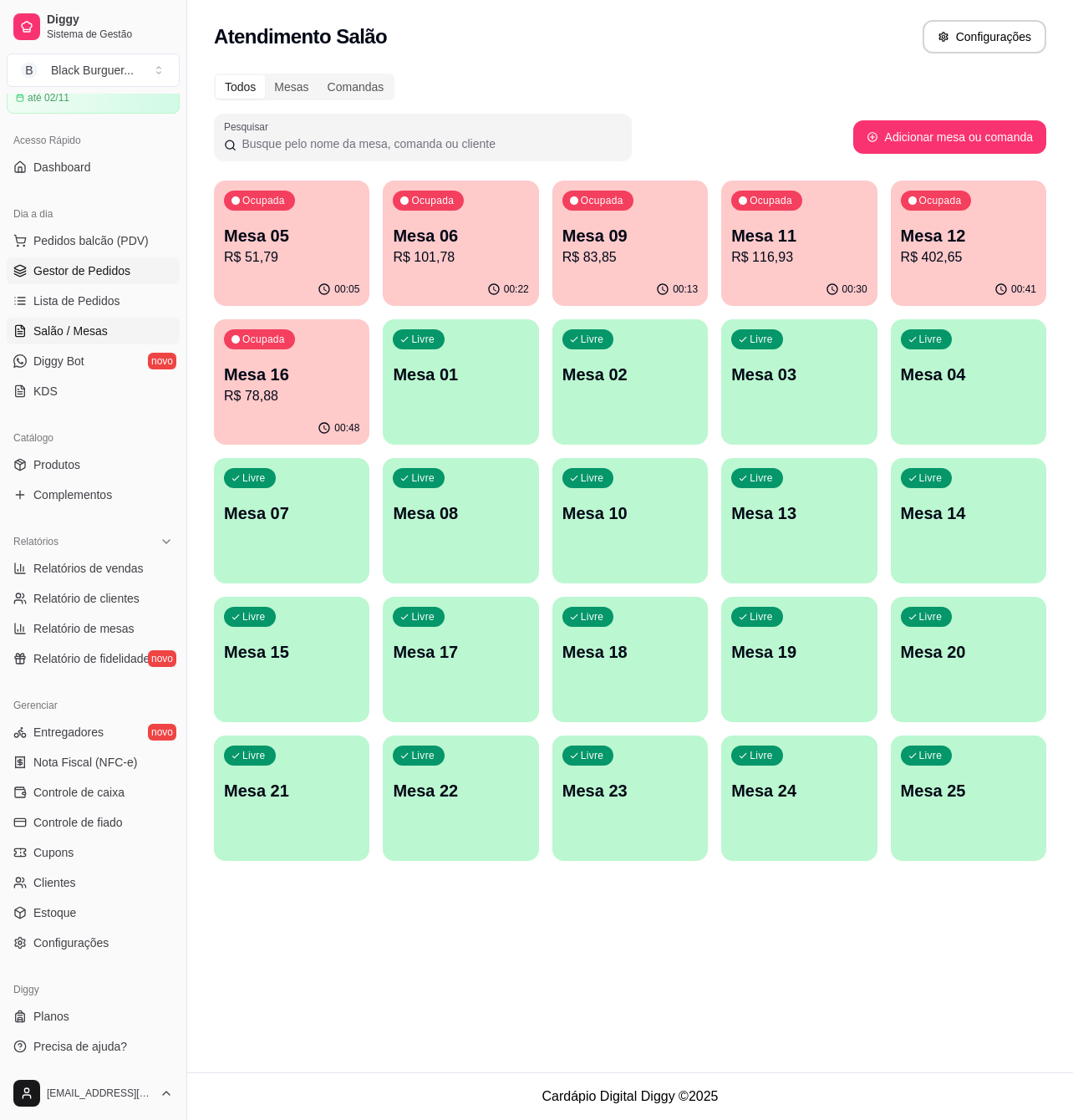
click at [87, 275] on span "Gestor de Pedidos" at bounding box center [82, 271] width 96 height 17
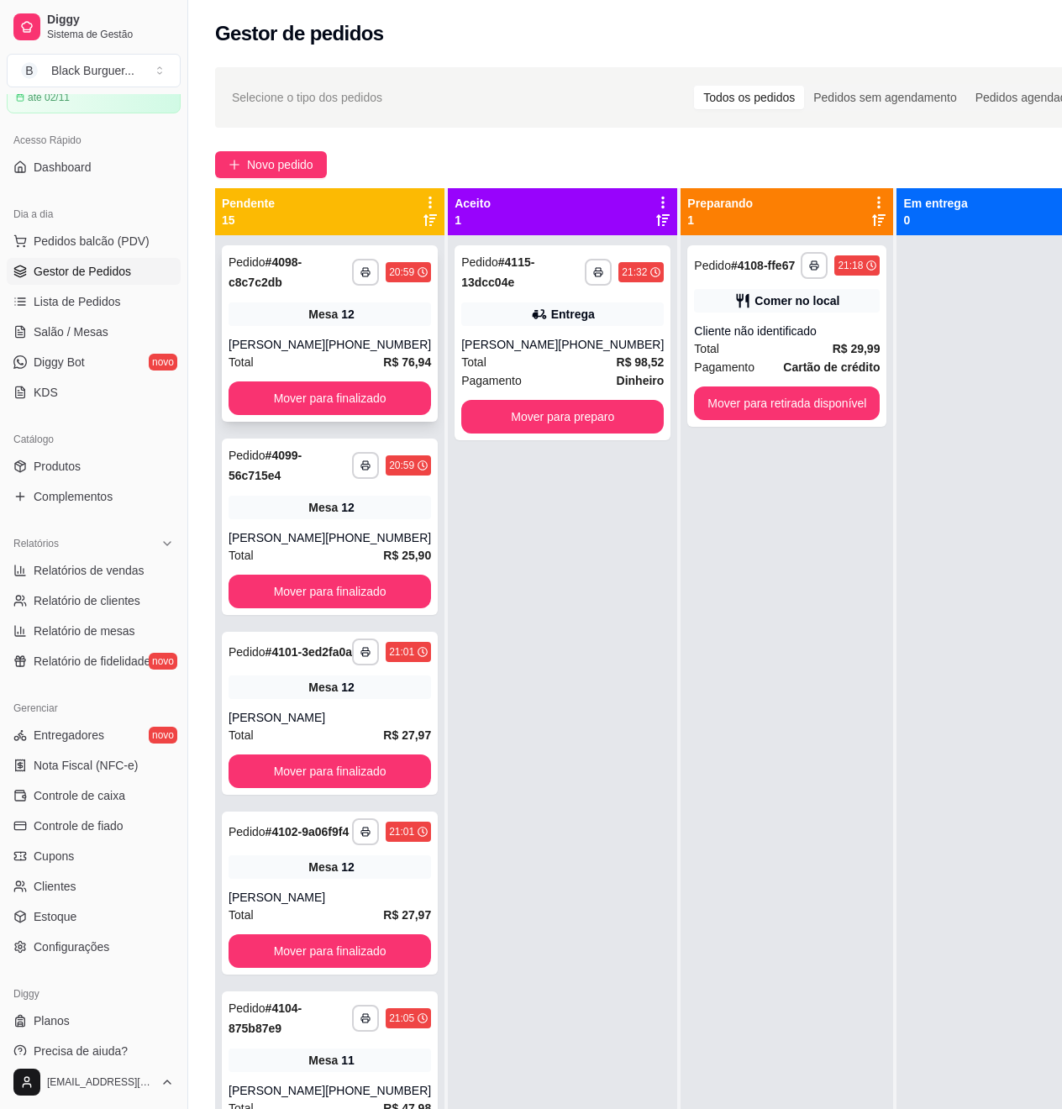
click at [325, 353] on div "[PHONE_NUMBER]" at bounding box center [378, 344] width 106 height 17
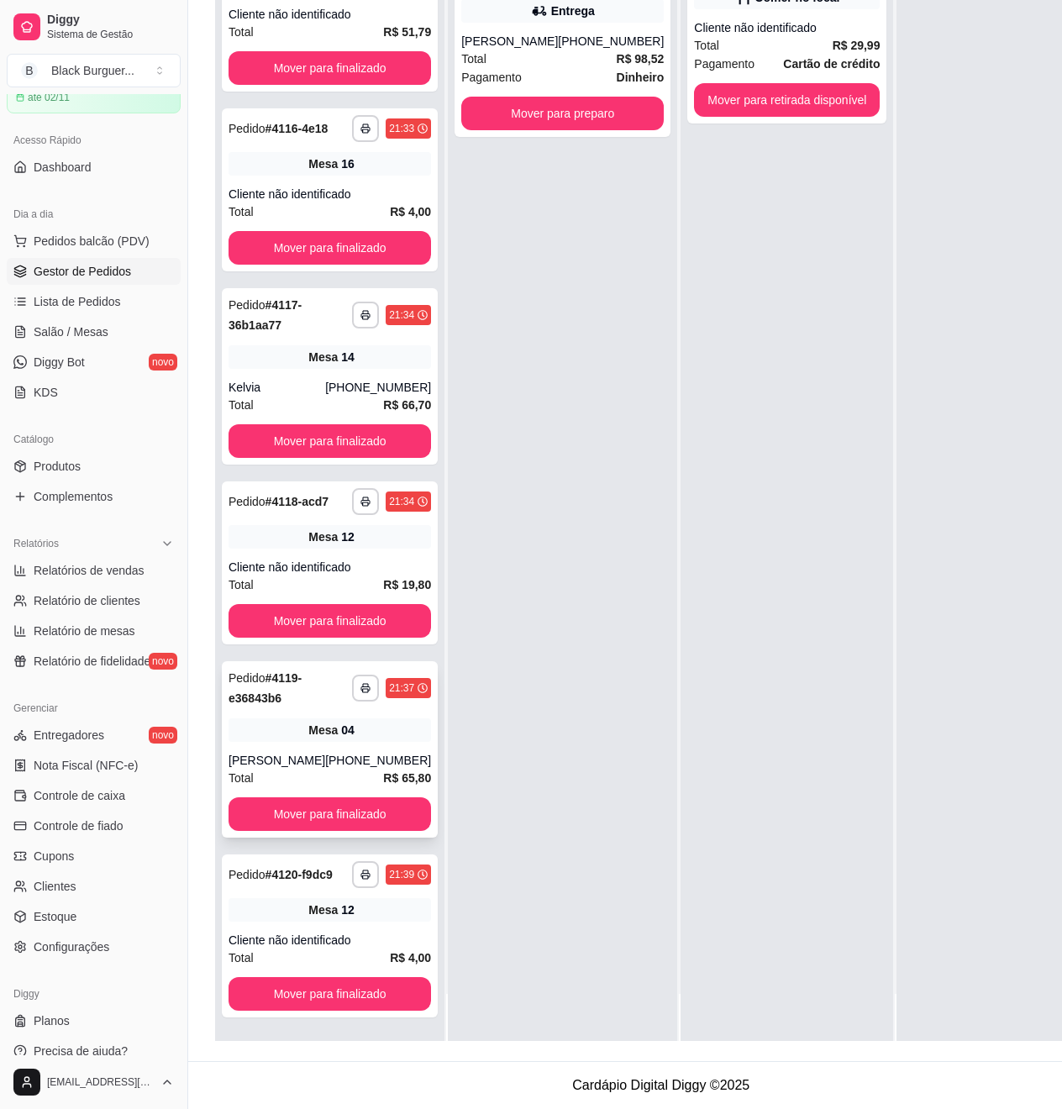
scroll to position [2313, 0]
click at [286, 926] on div "**********" at bounding box center [330, 936] width 216 height 163
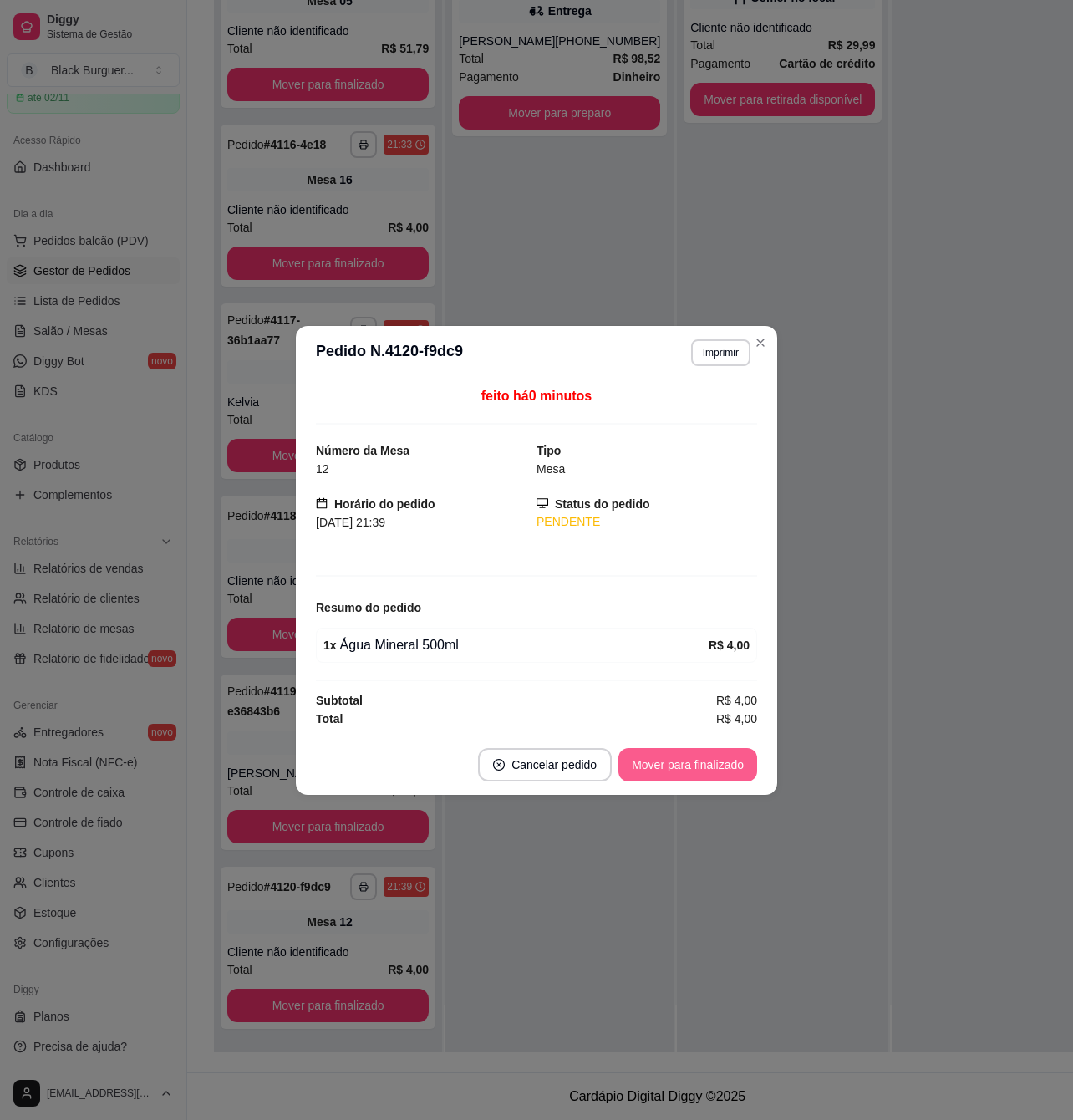
click at [709, 767] on button "Mover para finalizado" at bounding box center [687, 765] width 138 height 34
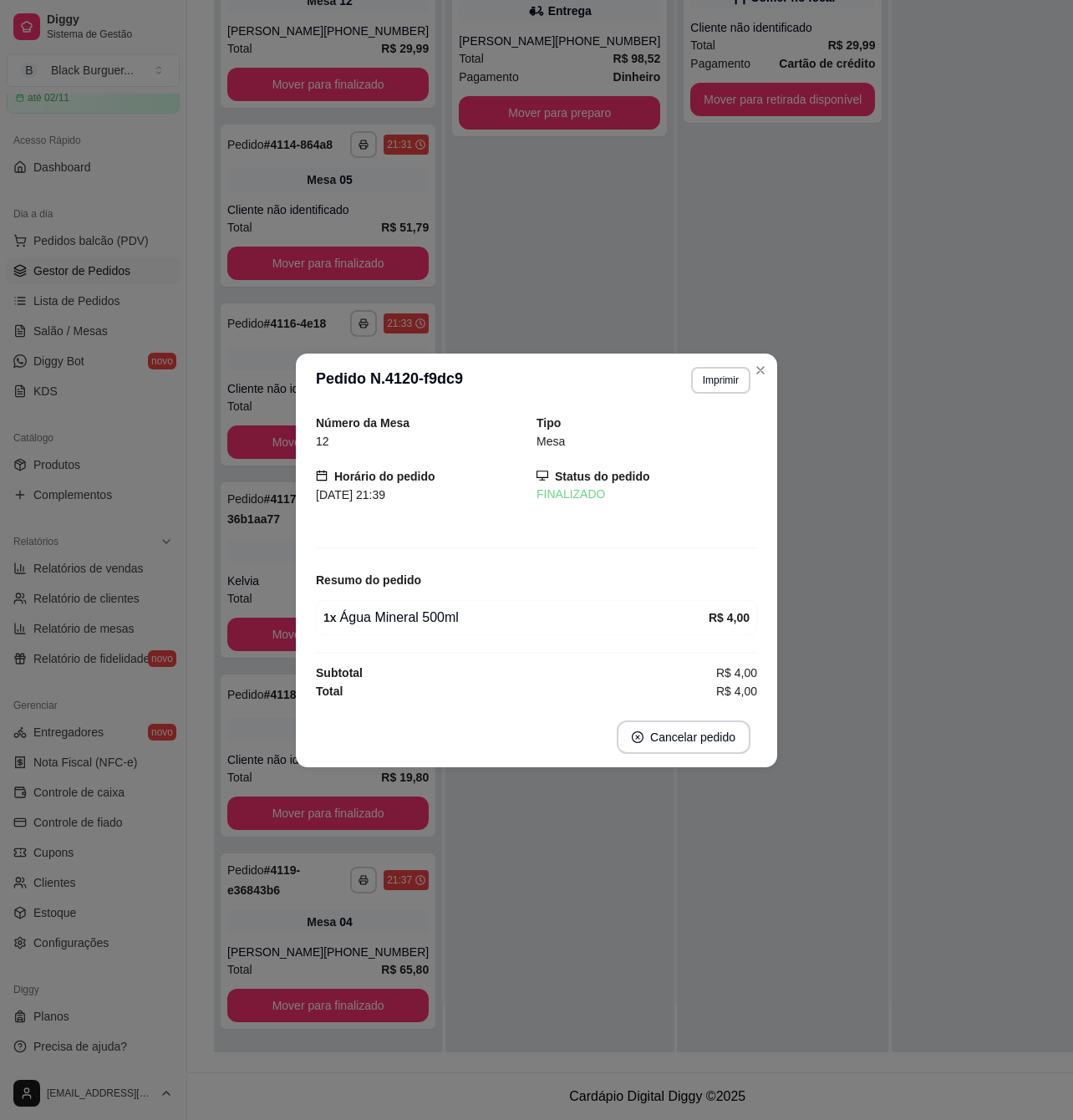
click at [344, 741] on footer "Cancelar pedido" at bounding box center [536, 737] width 481 height 61
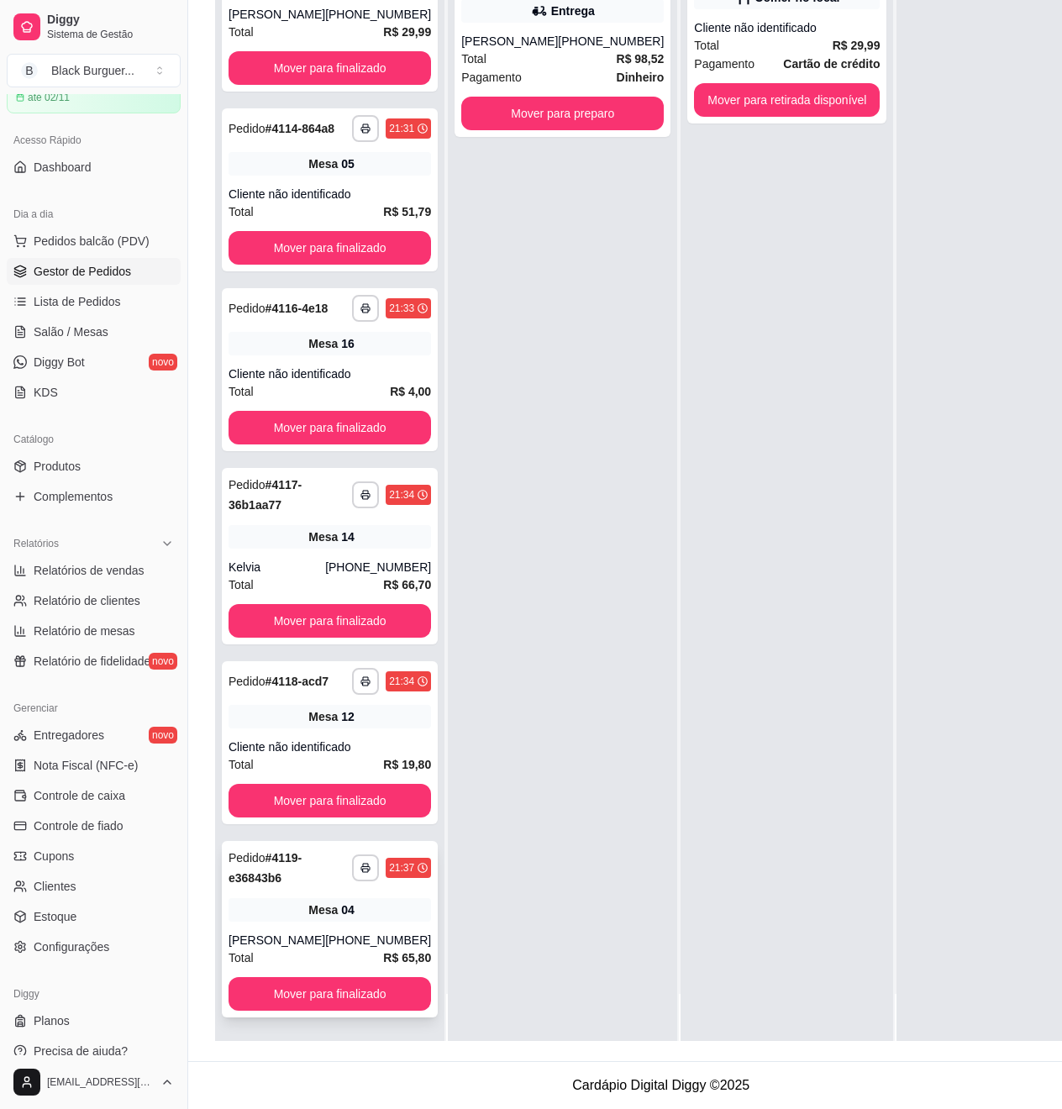
click at [271, 949] on div "[PERSON_NAME]" at bounding box center [277, 940] width 97 height 17
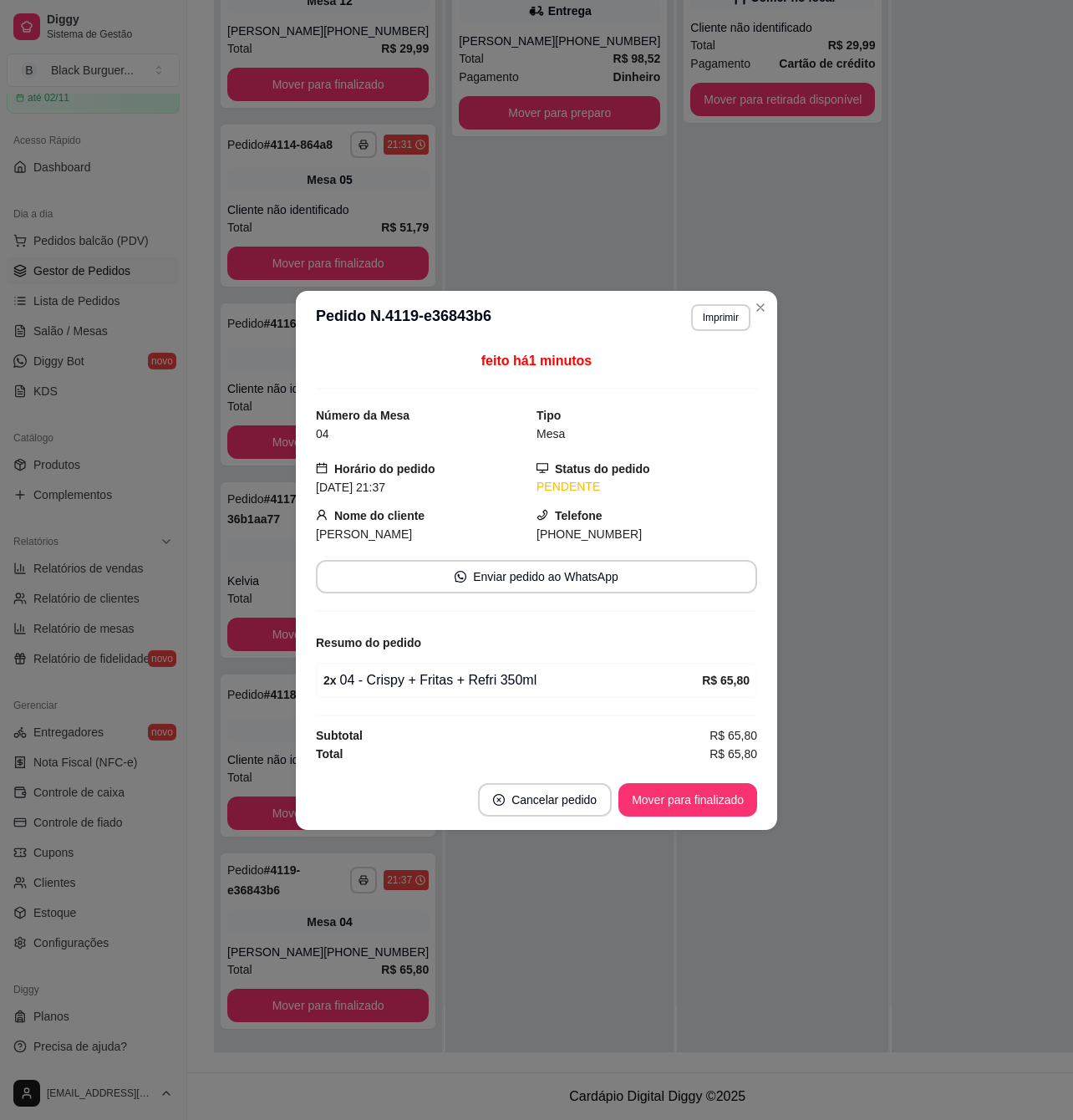
click at [411, 675] on div "2 x 04 - Crispy + Fritas + Refri 350ml" at bounding box center [512, 680] width 379 height 20
click at [297, 663] on div "feito há 1 minutos Número da Mesa 04 Tipo Mesa Horário do pedido [DATE] 21:37 S…" at bounding box center [536, 557] width 481 height 426
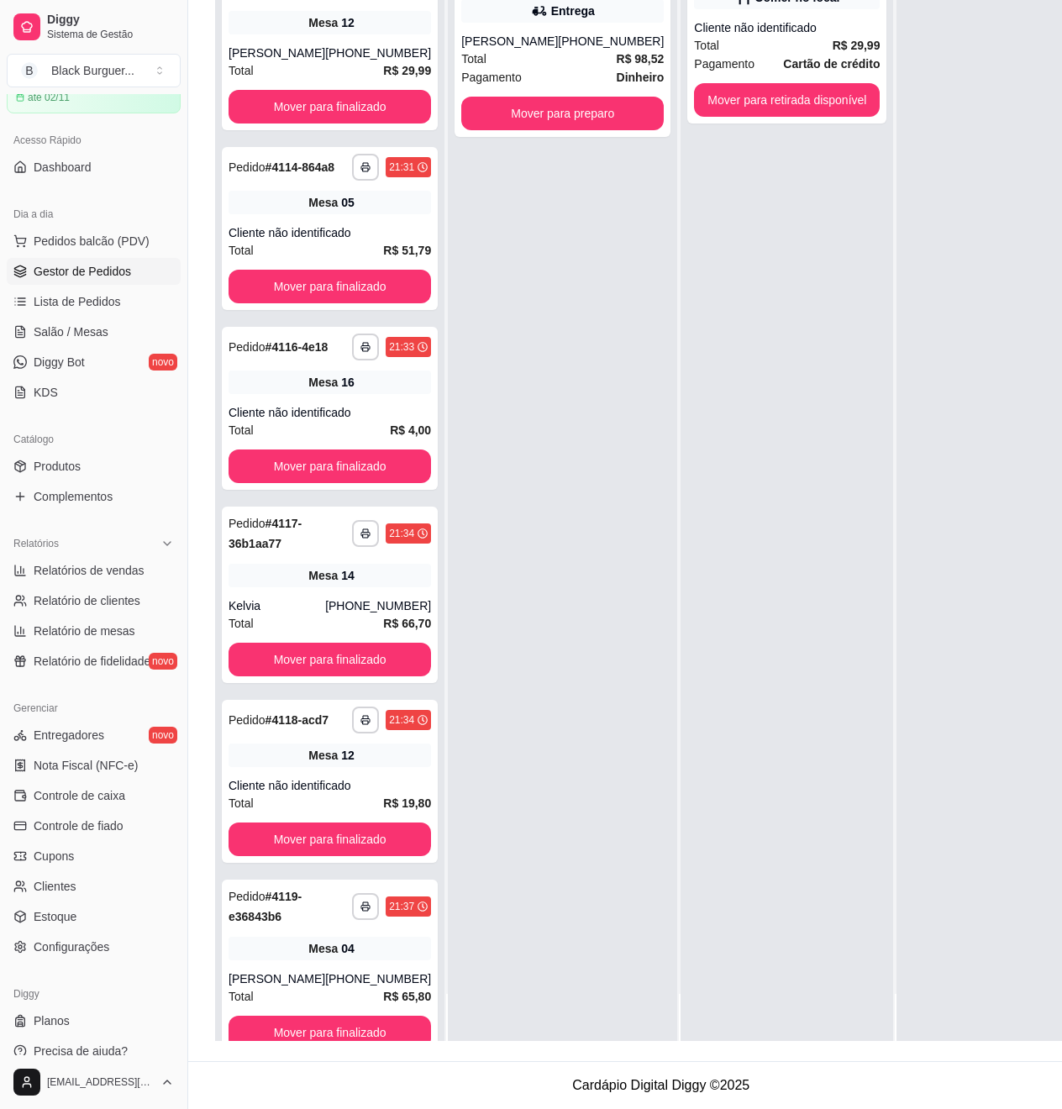
scroll to position [1782, 0]
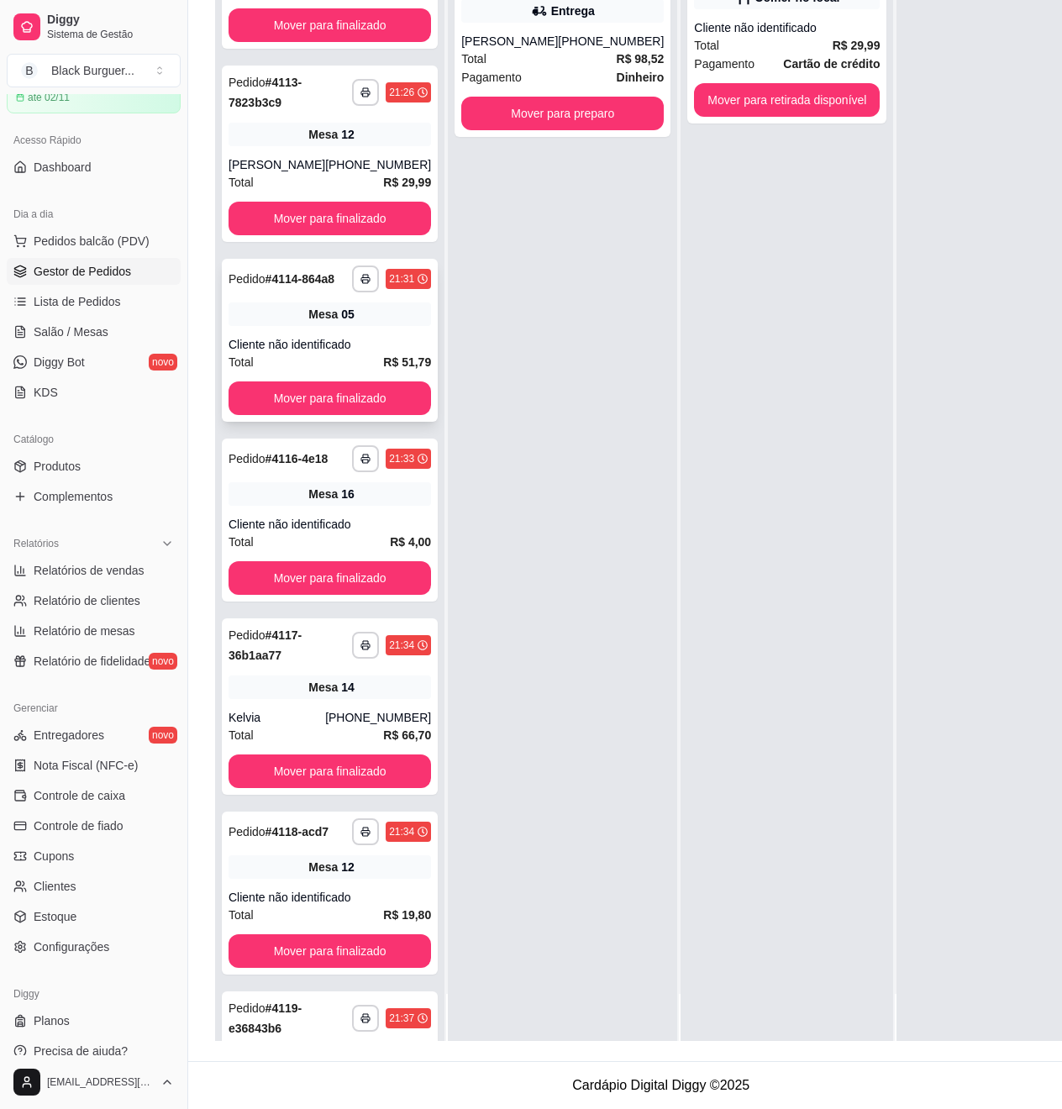
click at [345, 353] on div "Cliente não identificado" at bounding box center [330, 344] width 203 height 17
click at [92, 314] on link "Lista de Pedidos" at bounding box center [94, 301] width 174 height 27
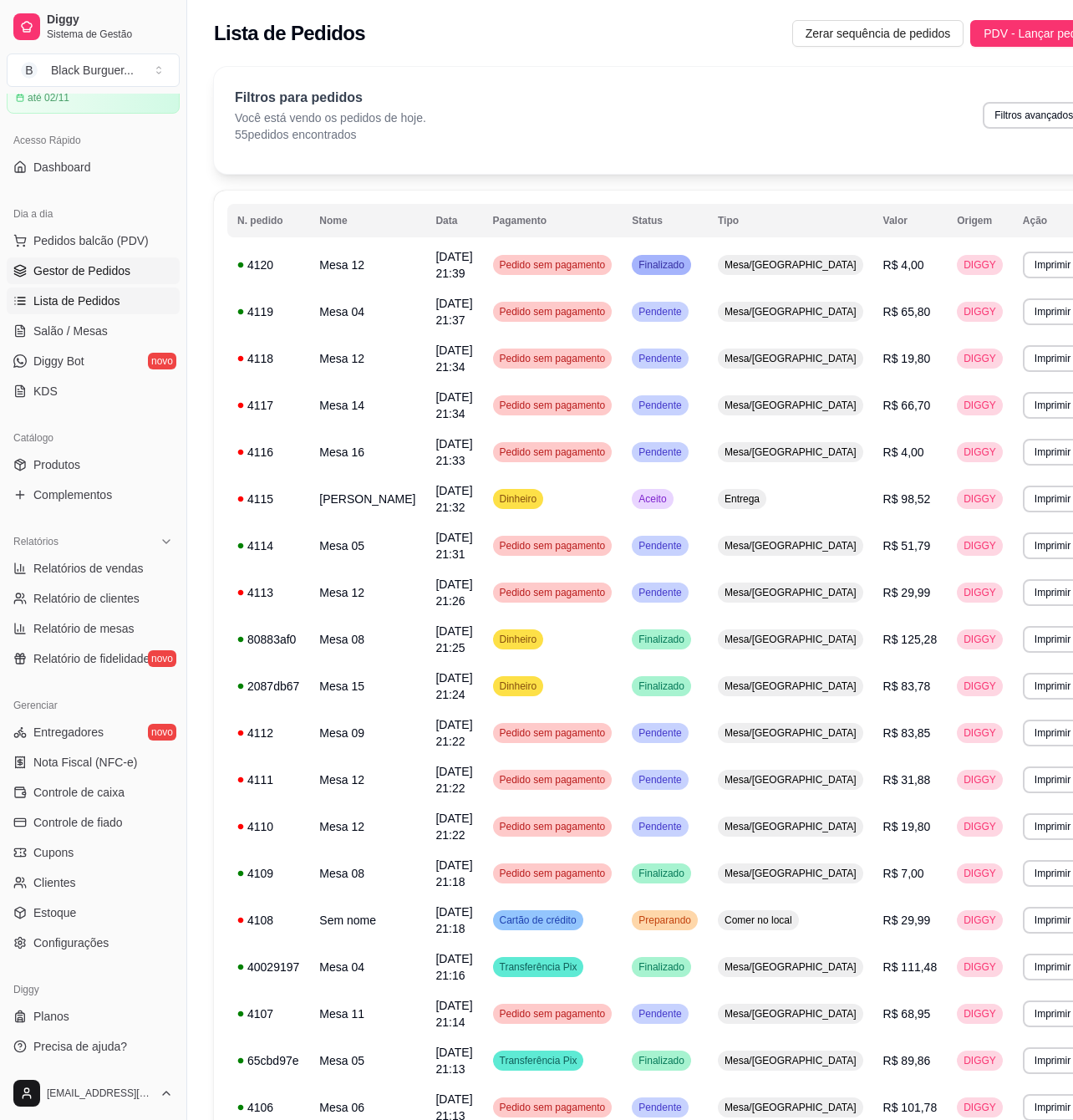
click at [110, 271] on span "Gestor de Pedidos" at bounding box center [82, 271] width 96 height 17
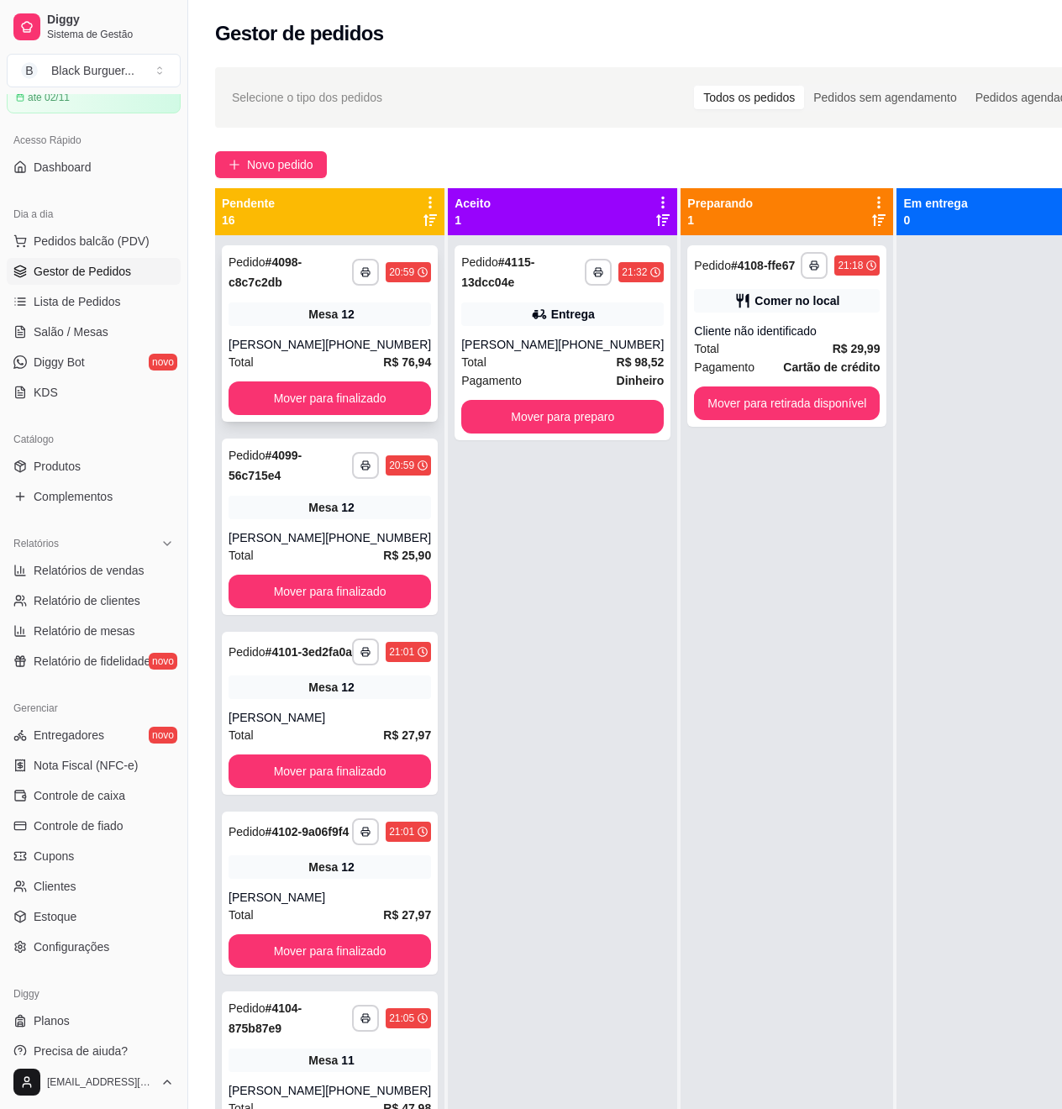
click at [303, 339] on div "[PERSON_NAME]" at bounding box center [277, 344] width 97 height 17
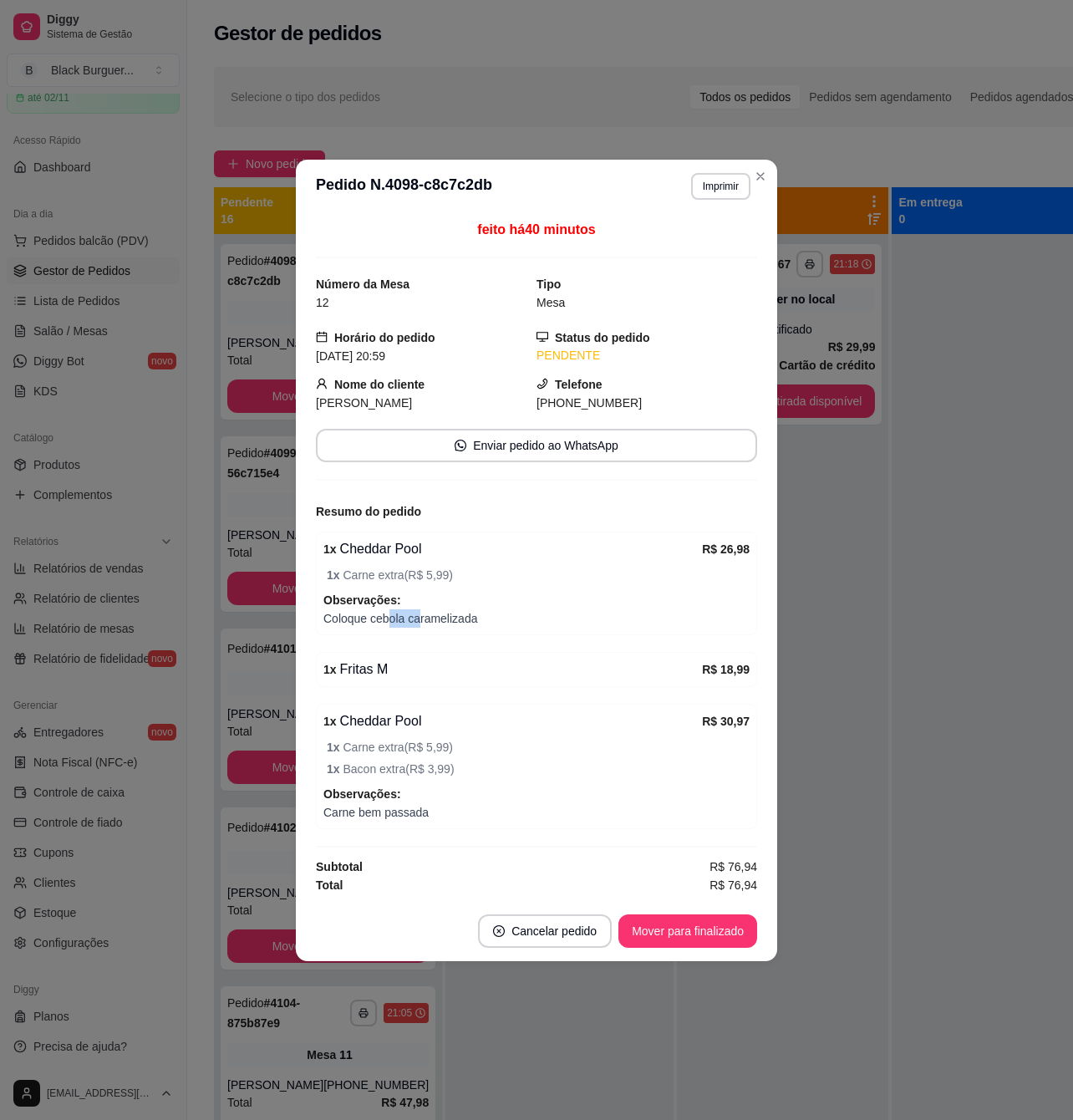
click at [418, 636] on div "1 x Cheddar Pool R$ 26,98 1 x Carne extra ( R$ 5,99 ) Observações: Coloque cebo…" at bounding box center [537, 583] width 442 height 103
drag, startPoint x: 420, startPoint y: 641, endPoint x: 382, endPoint y: 646, distance: 38.3
click at [416, 642] on div "feito há 40 minutos Número da Mesa 12 Tipo Mesa Horário do pedido [DATE] 20:59 …" at bounding box center [537, 557] width 442 height 674
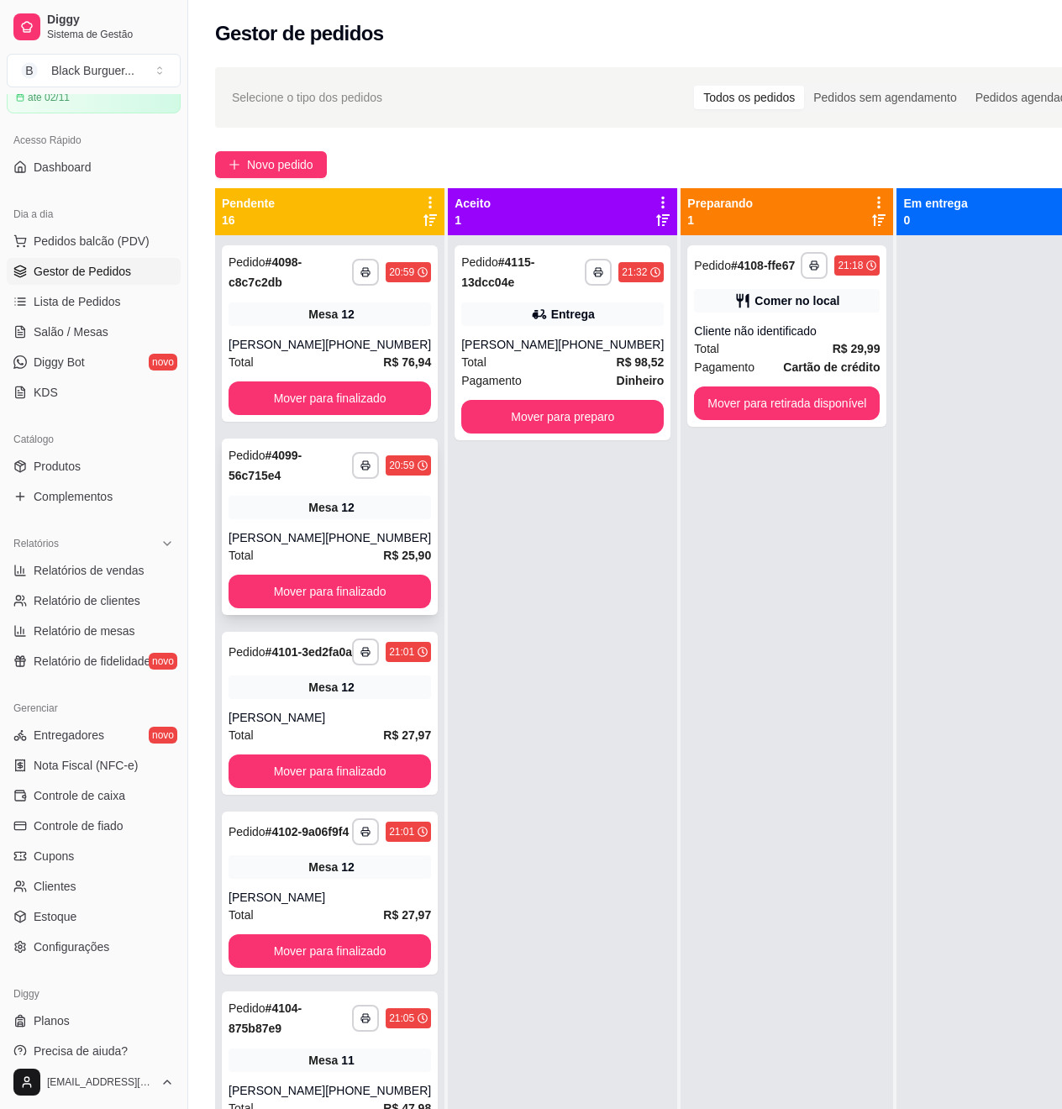
click at [246, 546] on div "[PERSON_NAME]" at bounding box center [277, 537] width 97 height 17
click at [91, 339] on span "Salão / Mesas" at bounding box center [71, 332] width 75 height 17
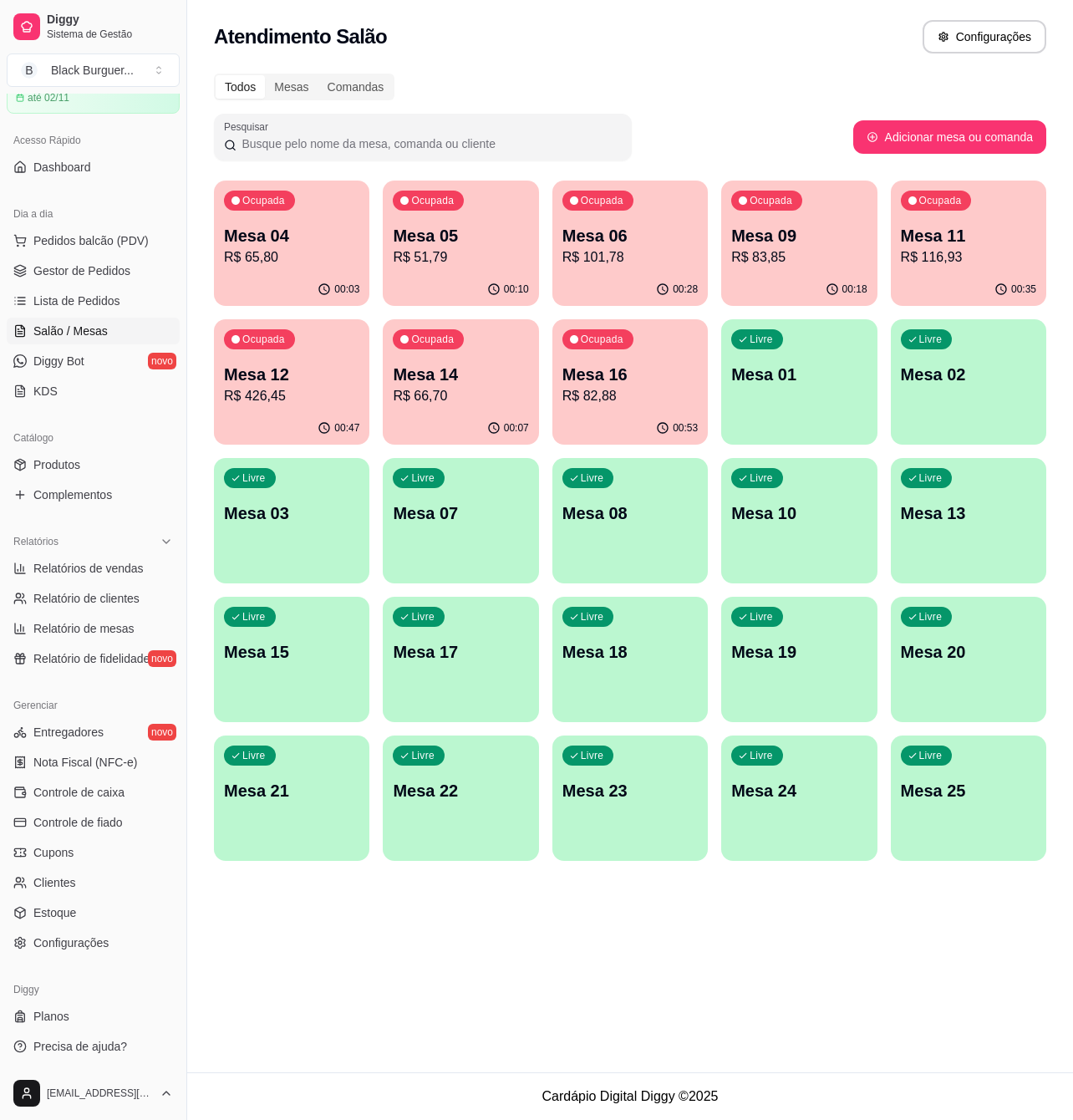
click at [901, 248] on p "R$ 116,93" at bounding box center [969, 258] width 135 height 20
click at [635, 379] on p "Mesa 16" at bounding box center [630, 375] width 135 height 24
click at [592, 385] on p "Mesa 16" at bounding box center [630, 375] width 135 height 24
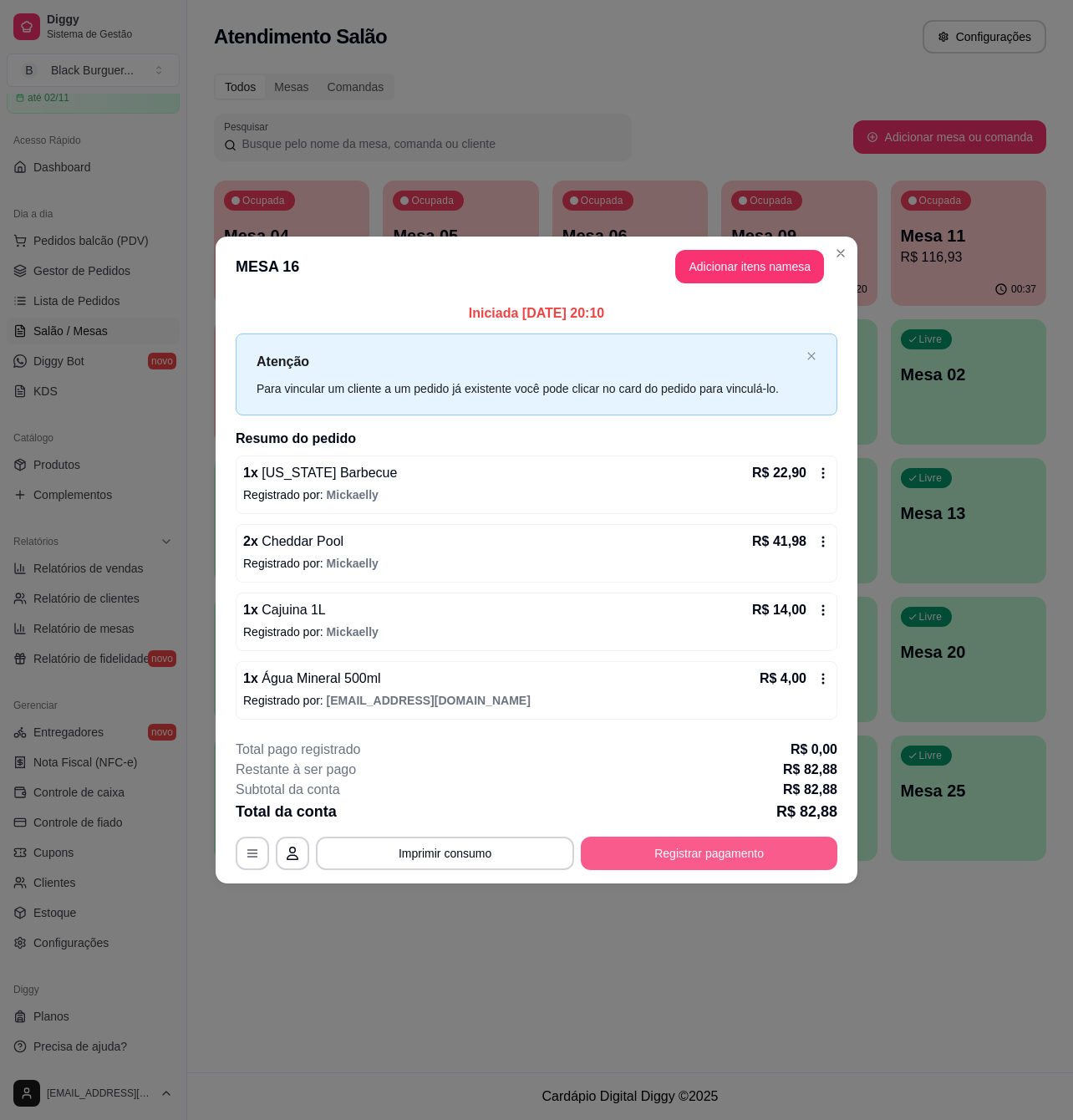
click at [700, 846] on button "Registrar pagamento" at bounding box center [709, 853] width 257 height 34
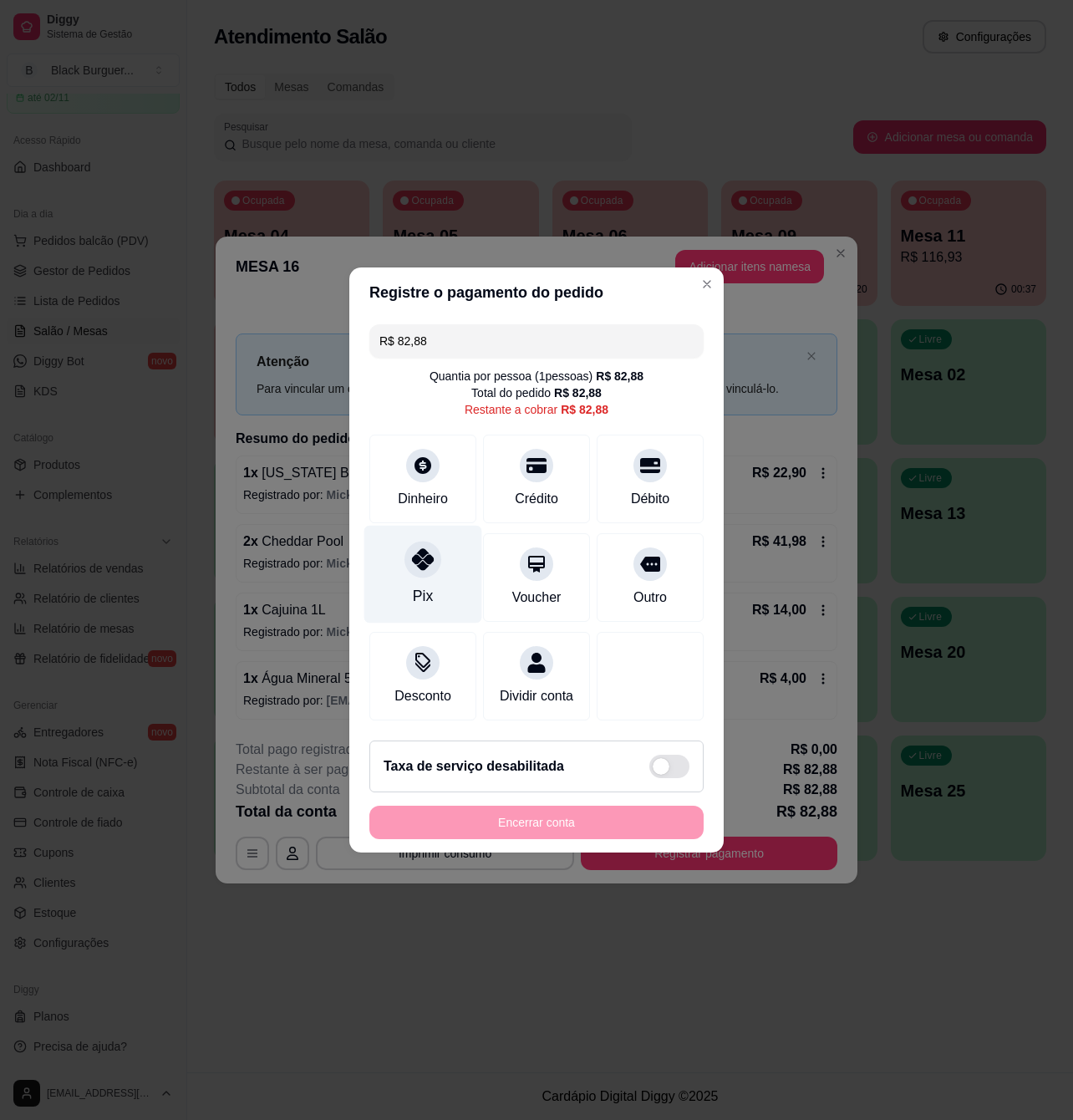
click at [395, 540] on div "Pix" at bounding box center [423, 575] width 117 height 97
type input "R$ 0,00"
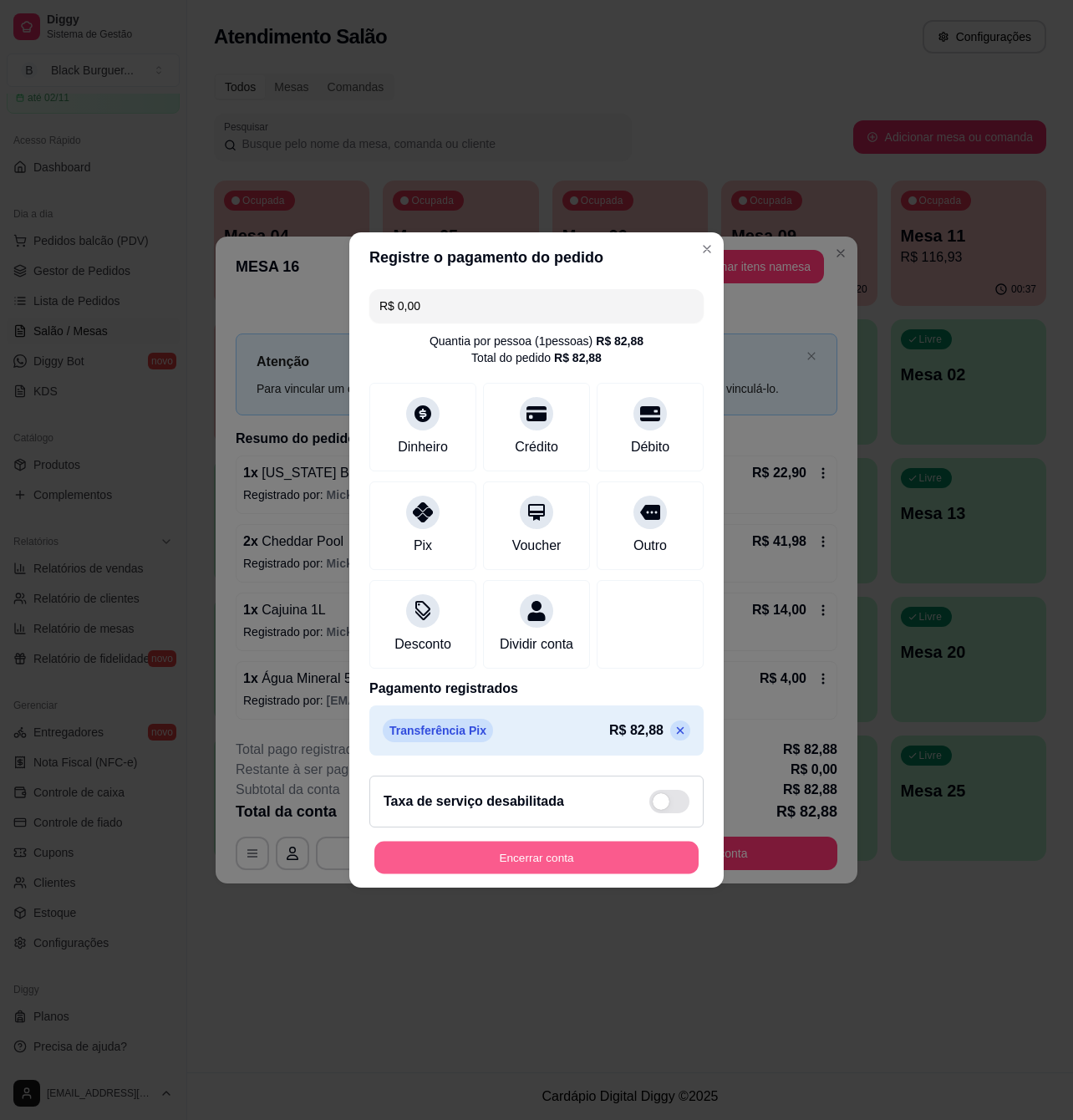
click at [607, 872] on button "Encerrar conta" at bounding box center [536, 857] width 324 height 33
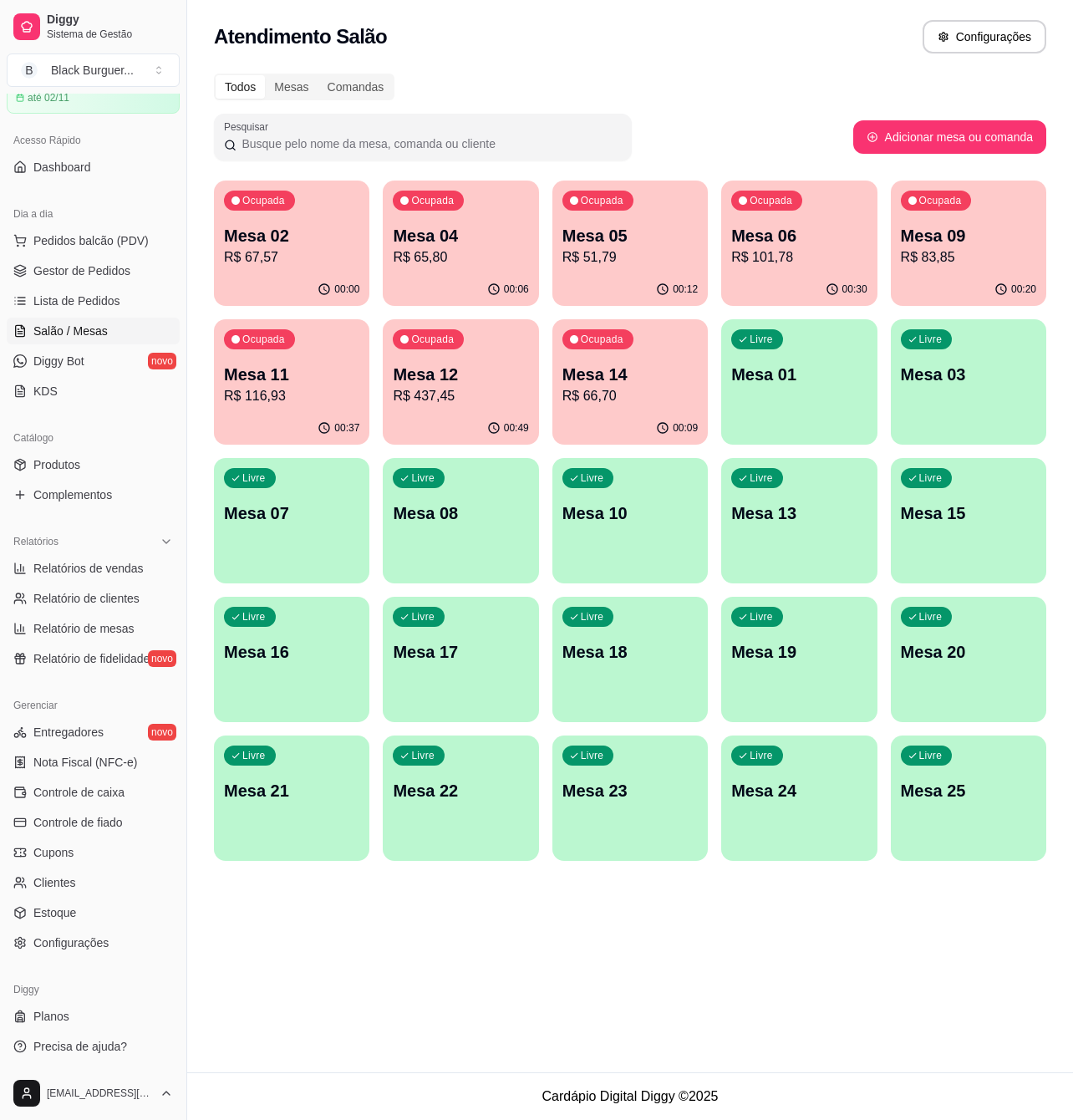
click at [445, 435] on div "00:49" at bounding box center [460, 428] width 155 height 33
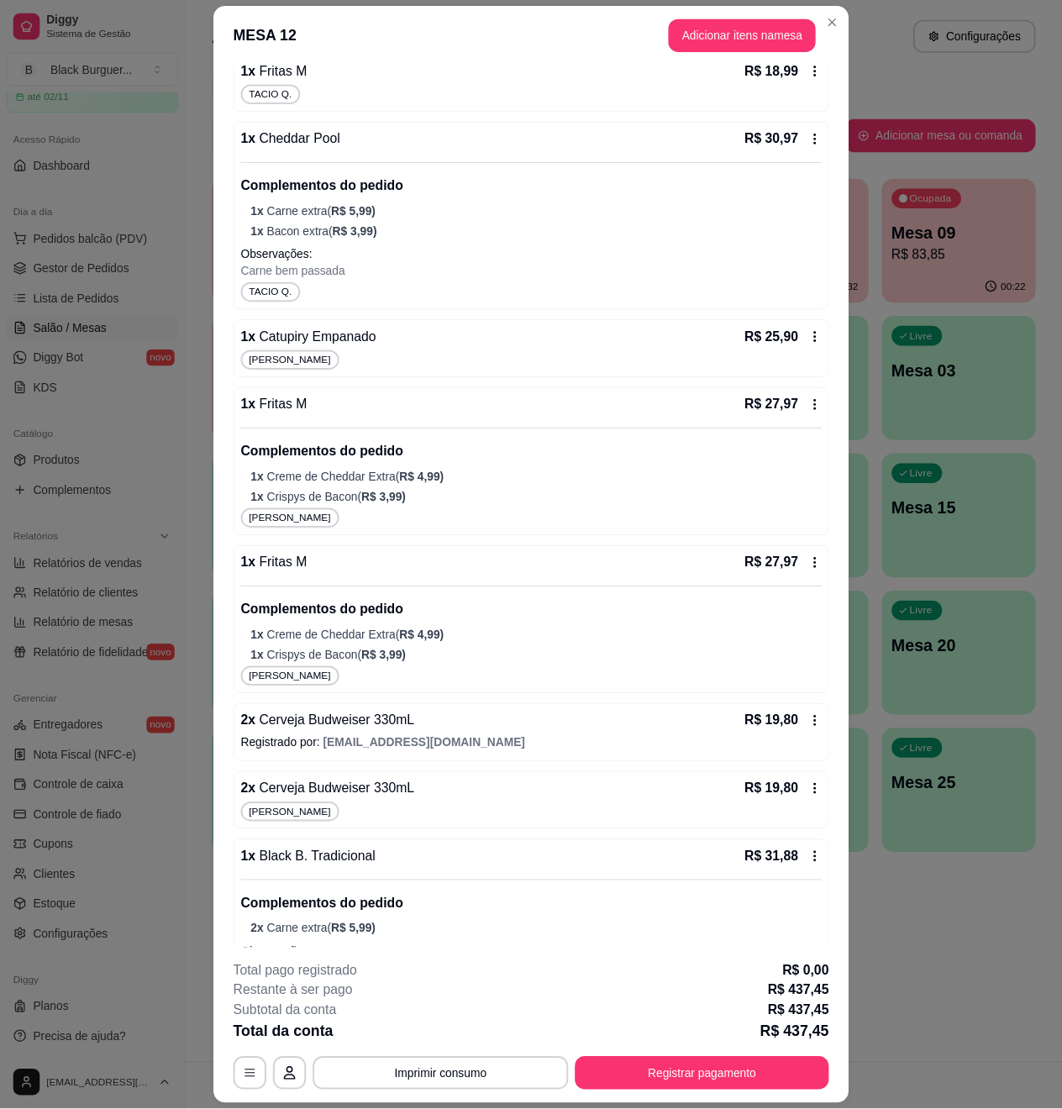
scroll to position [896, 0]
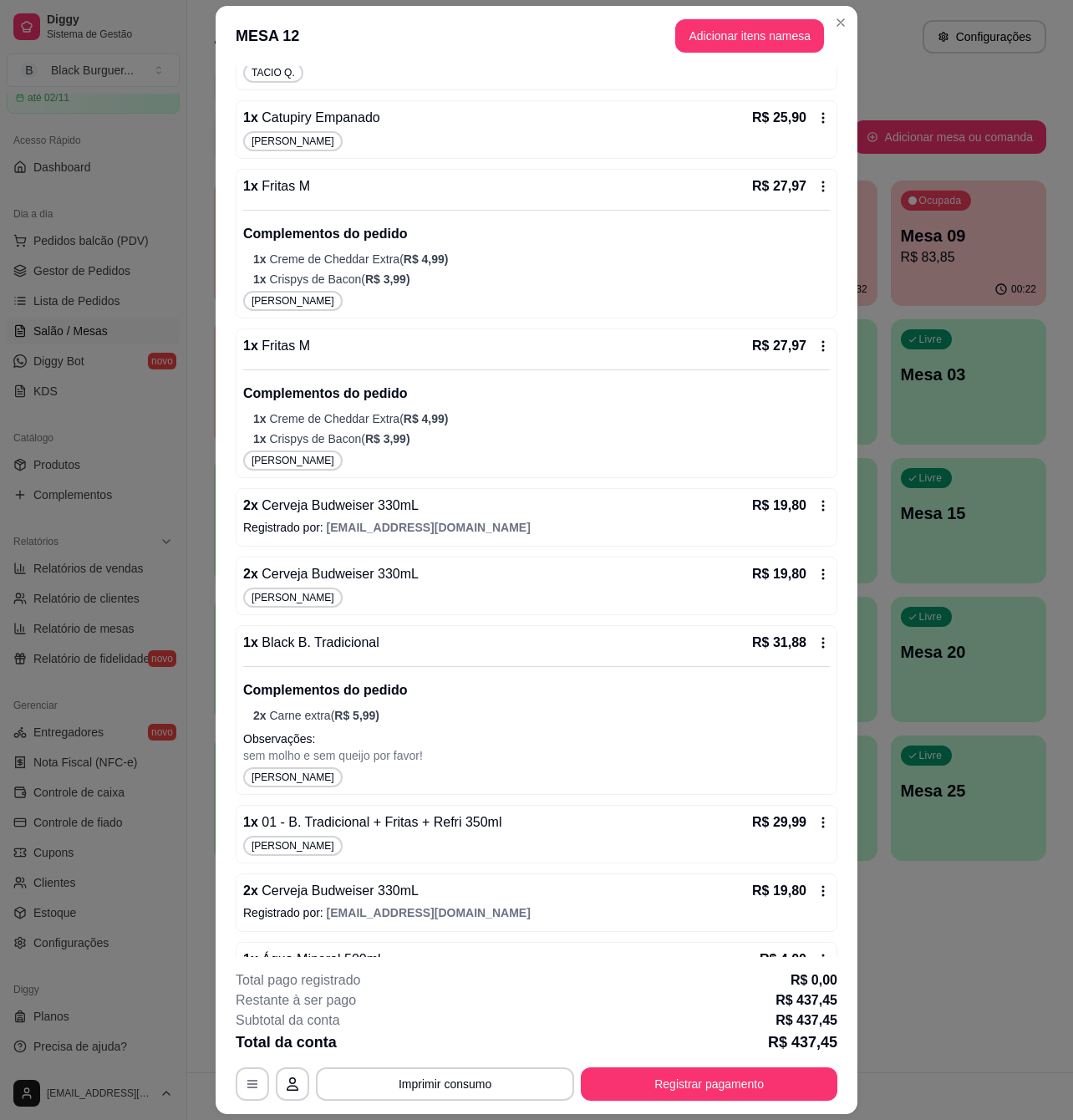
click at [385, 730] on p "Observações:" at bounding box center [537, 738] width 587 height 17
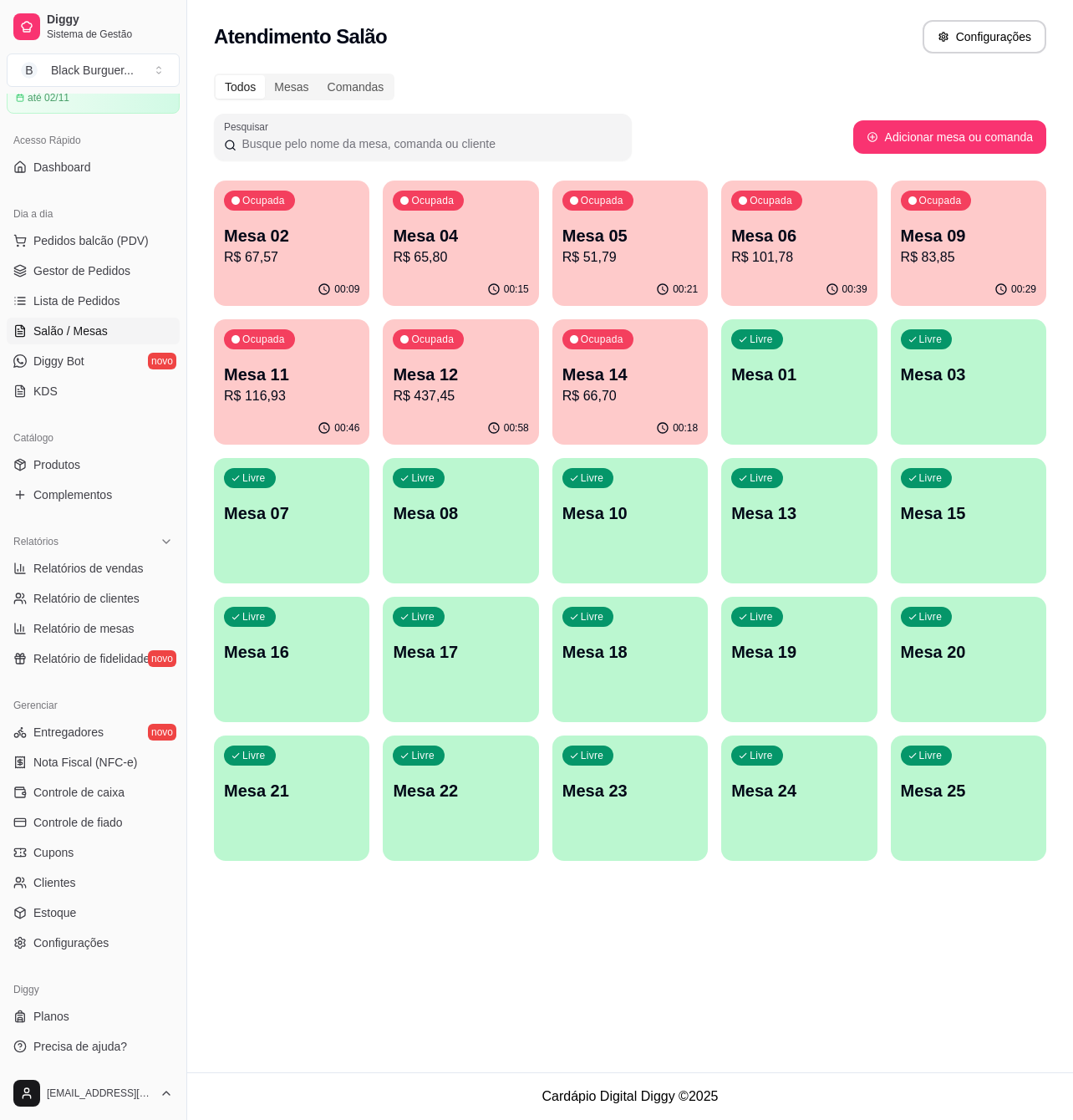
click at [104, 270] on span "Gestor de Pedidos" at bounding box center [82, 271] width 96 height 17
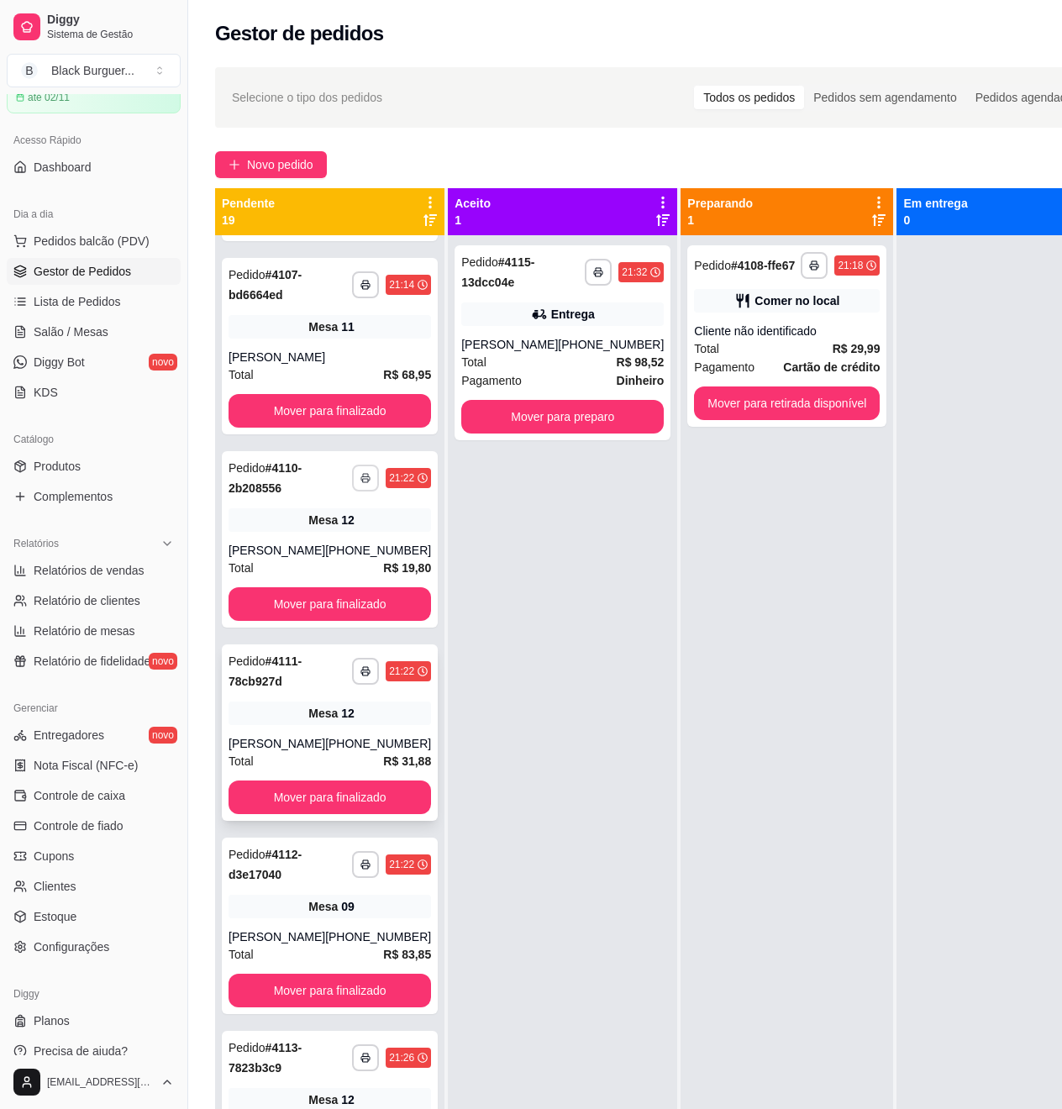
scroll to position [1232, 0]
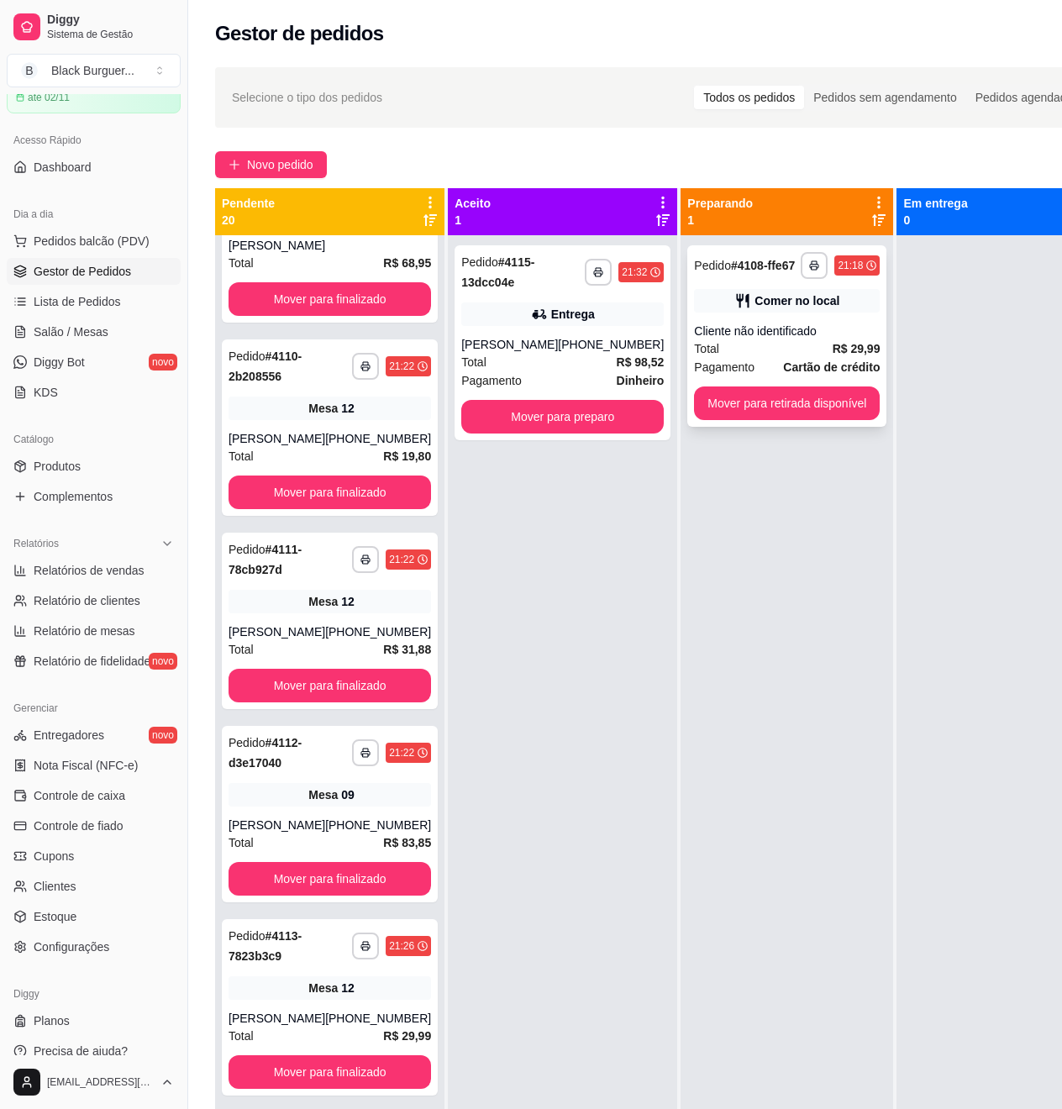
click at [717, 313] on div "**********" at bounding box center [786, 336] width 199 height 182
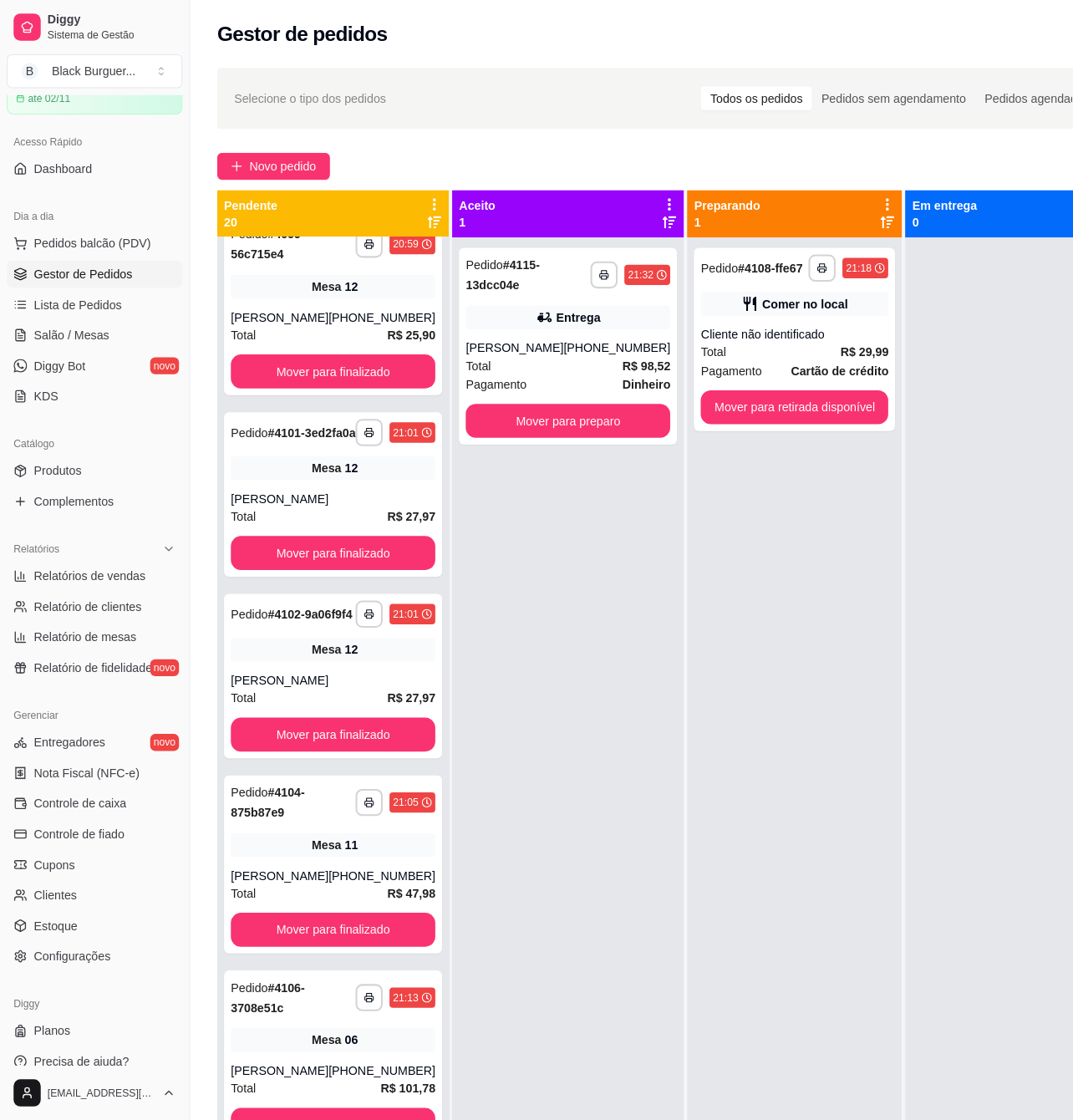
scroll to position [0, 0]
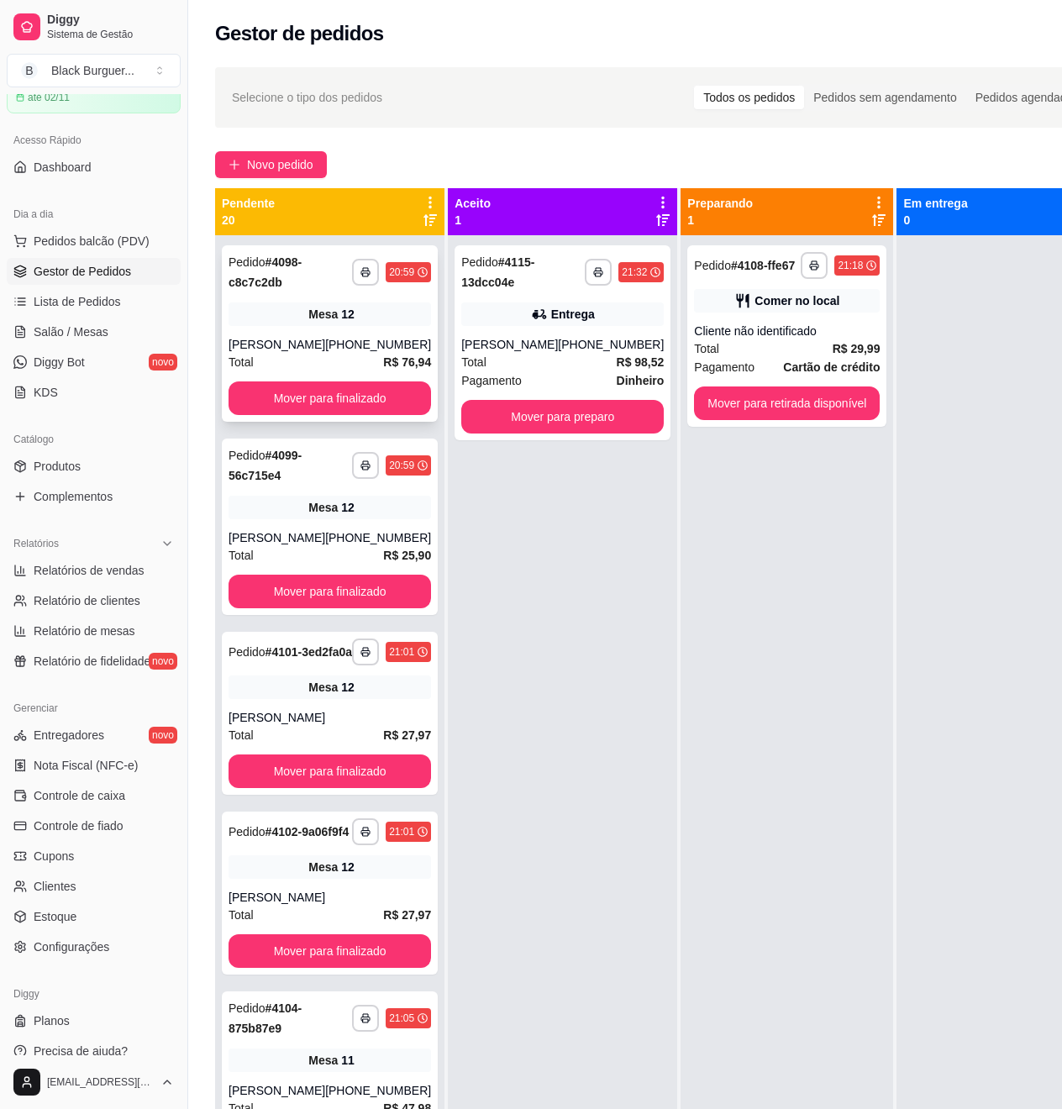
click at [383, 369] on strong "R$ 76,94" at bounding box center [407, 361] width 48 height 13
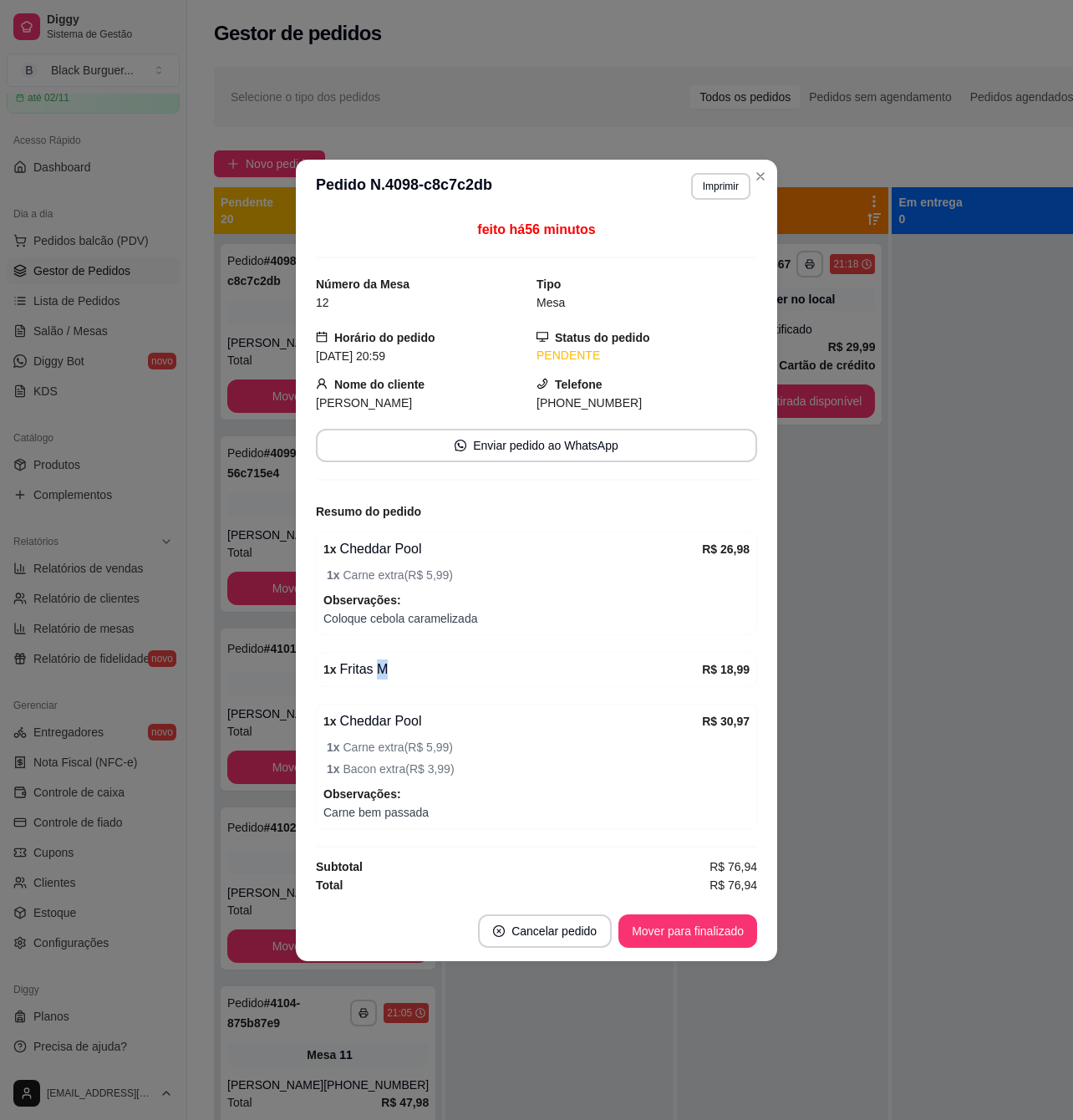
drag, startPoint x: 373, startPoint y: 683, endPoint x: 400, endPoint y: 678, distance: 27.5
click at [399, 678] on div "1 x Fritas M R$ 18,99" at bounding box center [537, 668] width 442 height 35
click at [401, 677] on div "1 x Fritas M" at bounding box center [512, 669] width 379 height 20
click at [427, 688] on div "feito há 56 minutos Número da Mesa 12 Tipo Mesa Horário do pedido [DATE] 20:59 …" at bounding box center [537, 557] width 442 height 674
click at [682, 948] on button "Mover para finalizado" at bounding box center [687, 931] width 138 height 34
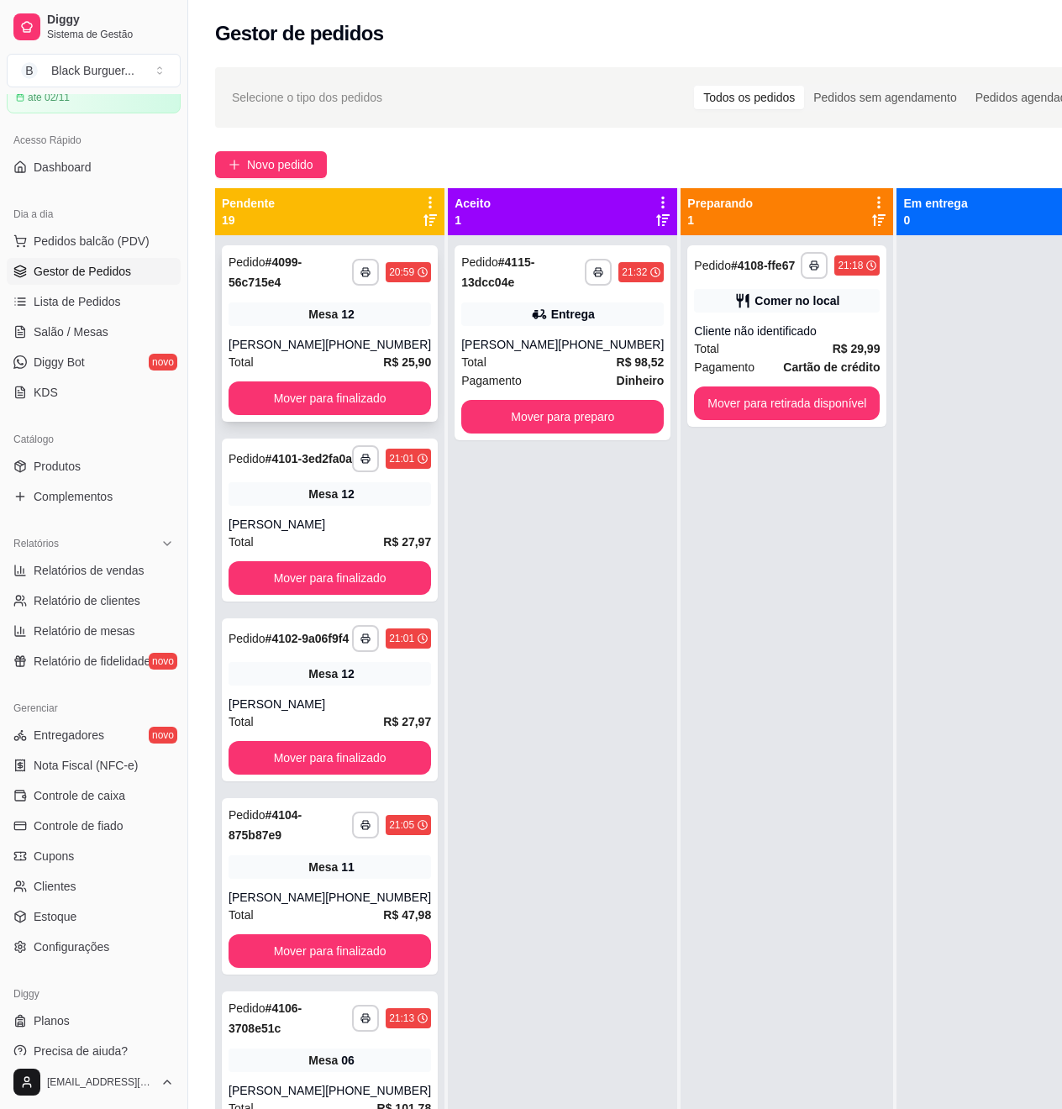
click at [264, 353] on div "[PERSON_NAME]" at bounding box center [277, 344] width 97 height 17
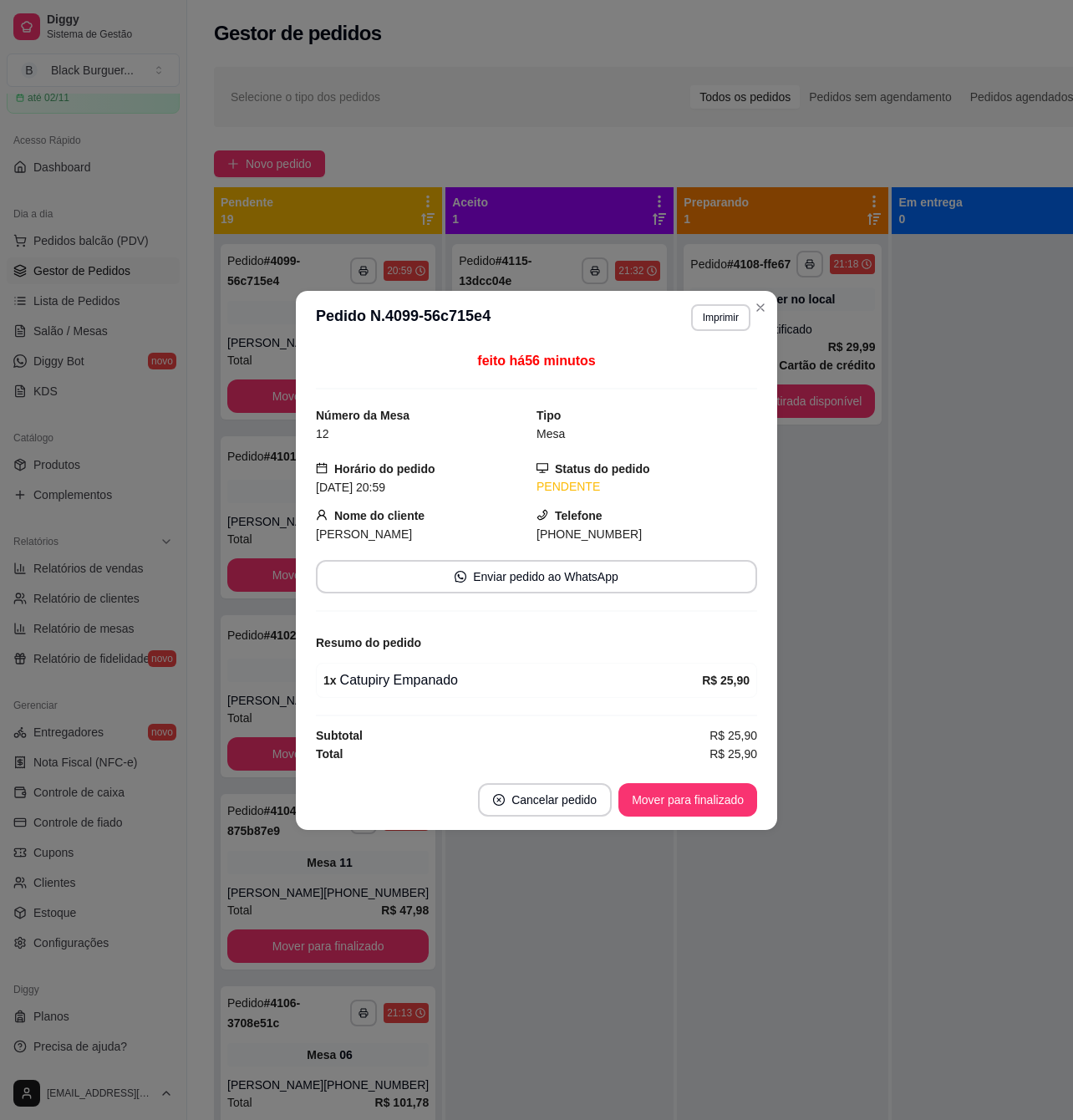
drag, startPoint x: 422, startPoint y: 687, endPoint x: 520, endPoint y: 699, distance: 98.7
click at [432, 687] on div "1 x Catupiry Empanado" at bounding box center [512, 680] width 379 height 20
click at [675, 796] on button "Mover para finalizado" at bounding box center [687, 800] width 138 height 34
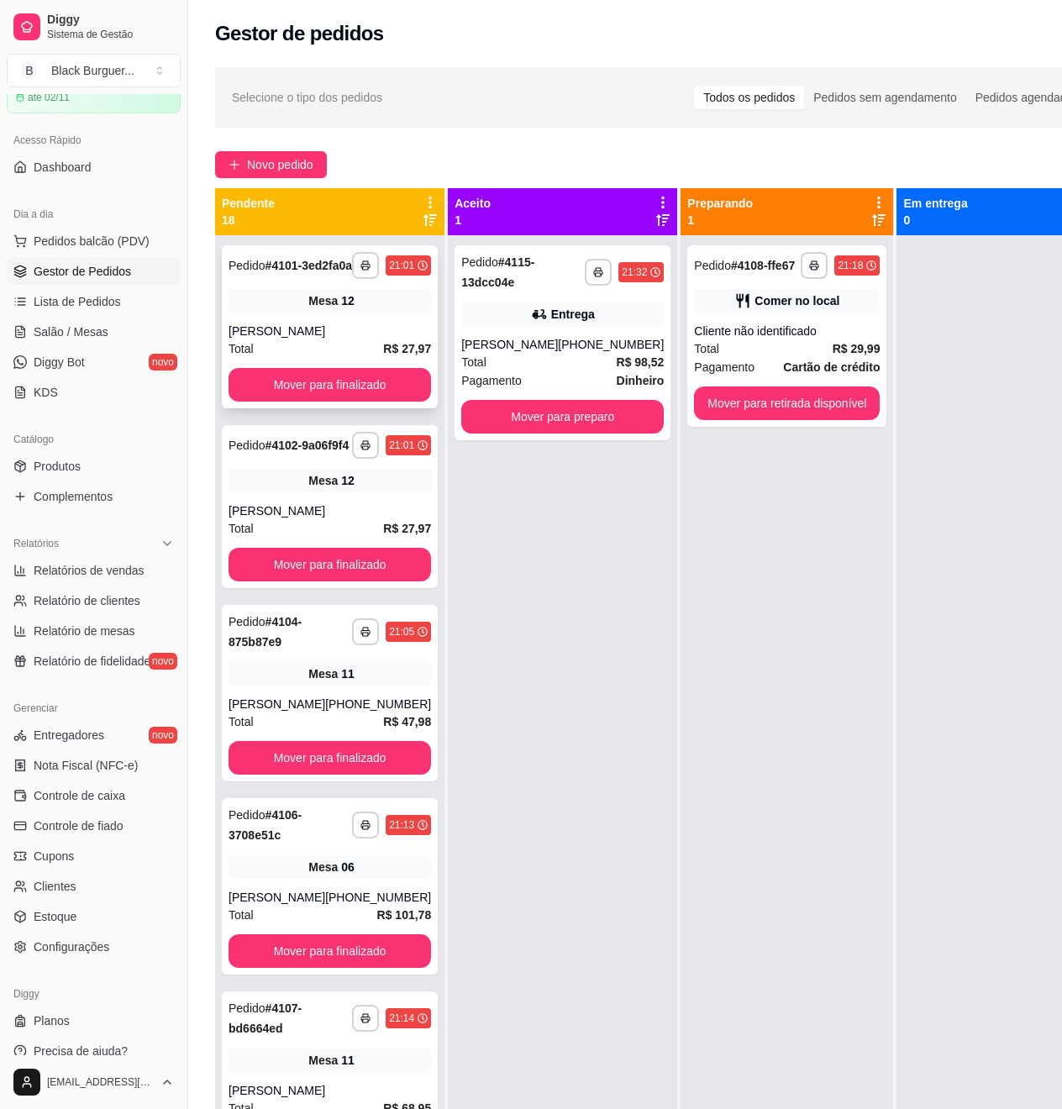
click at [271, 331] on div "**********" at bounding box center [330, 326] width 216 height 163
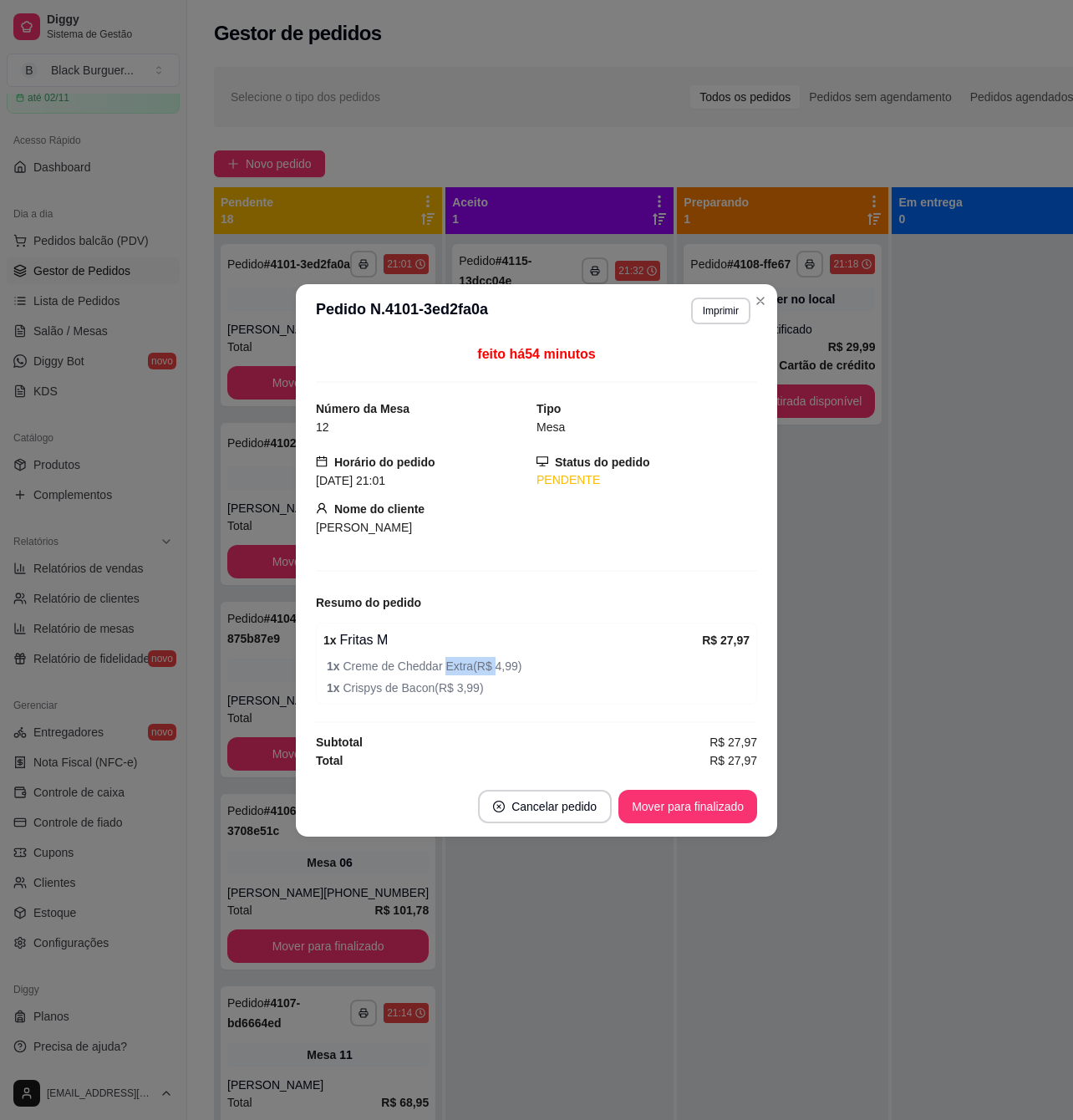
click at [489, 667] on span "1 x Creme de Cheddar Extra ( R$ 4,99 )" at bounding box center [538, 666] width 423 height 18
click at [682, 814] on button "Mover para finalizado" at bounding box center [687, 807] width 138 height 34
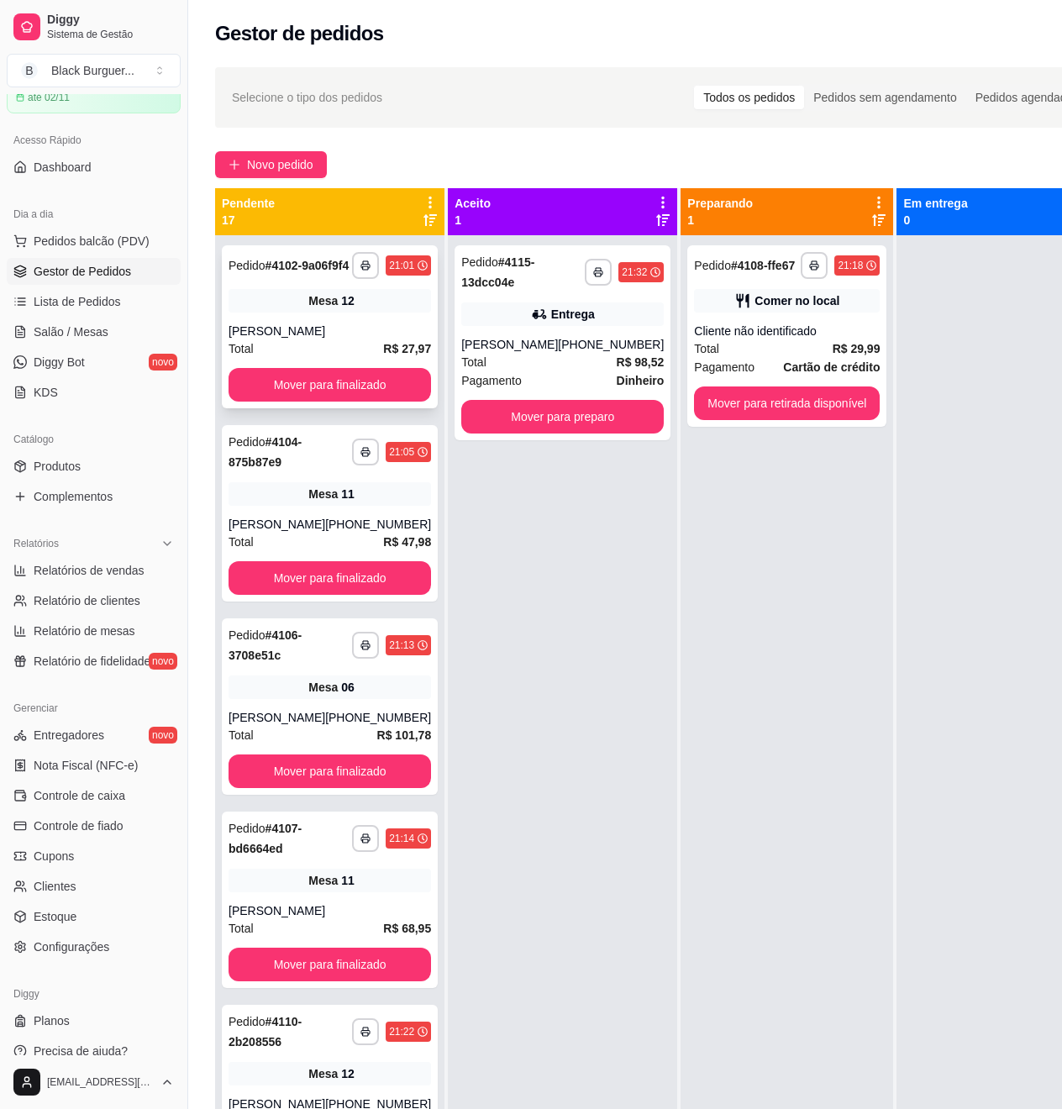
click at [314, 339] on div "[PERSON_NAME]" at bounding box center [330, 331] width 203 height 17
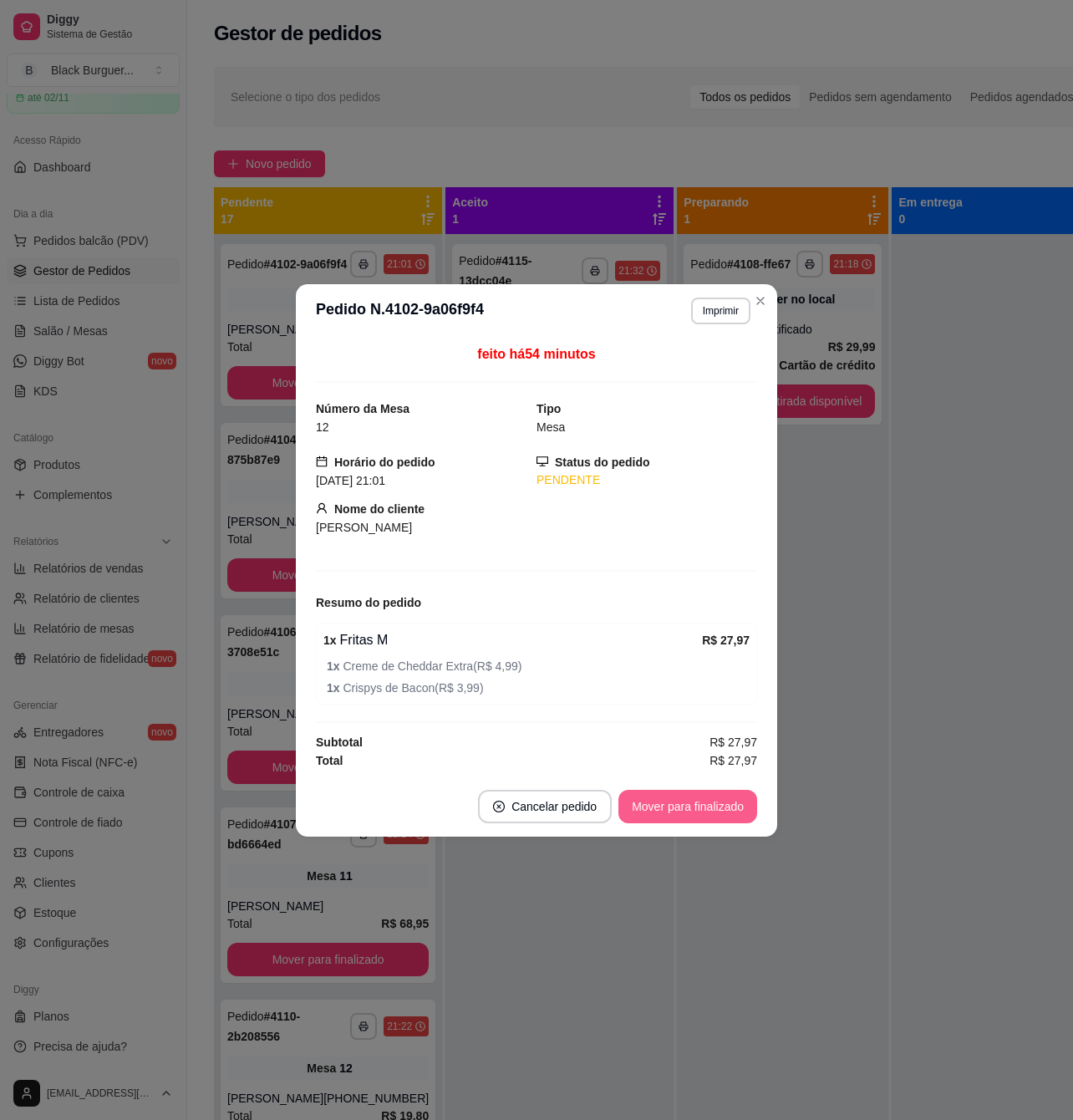
click at [686, 800] on button "Mover para finalizado" at bounding box center [687, 807] width 138 height 34
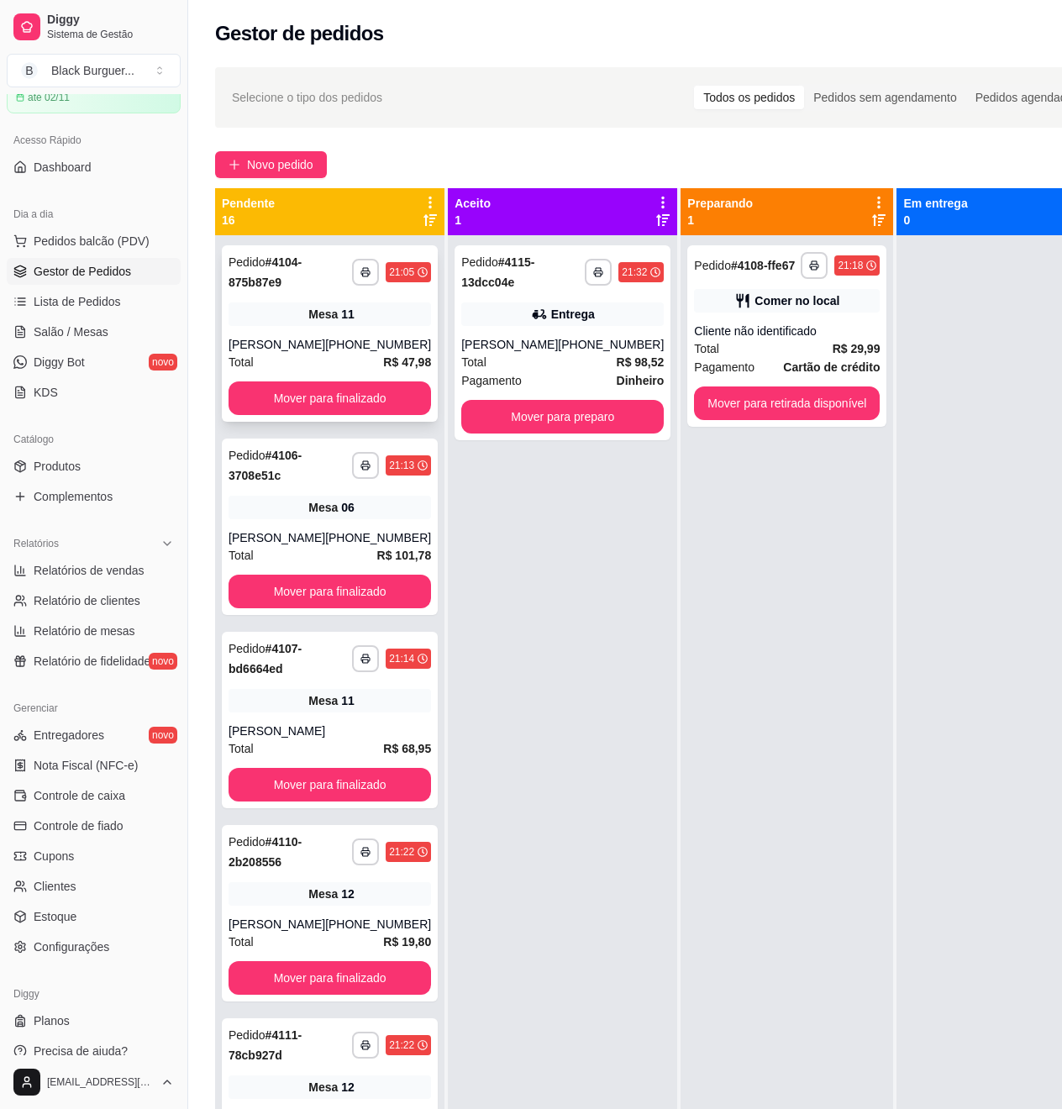
click at [253, 329] on div "**********" at bounding box center [330, 333] width 216 height 176
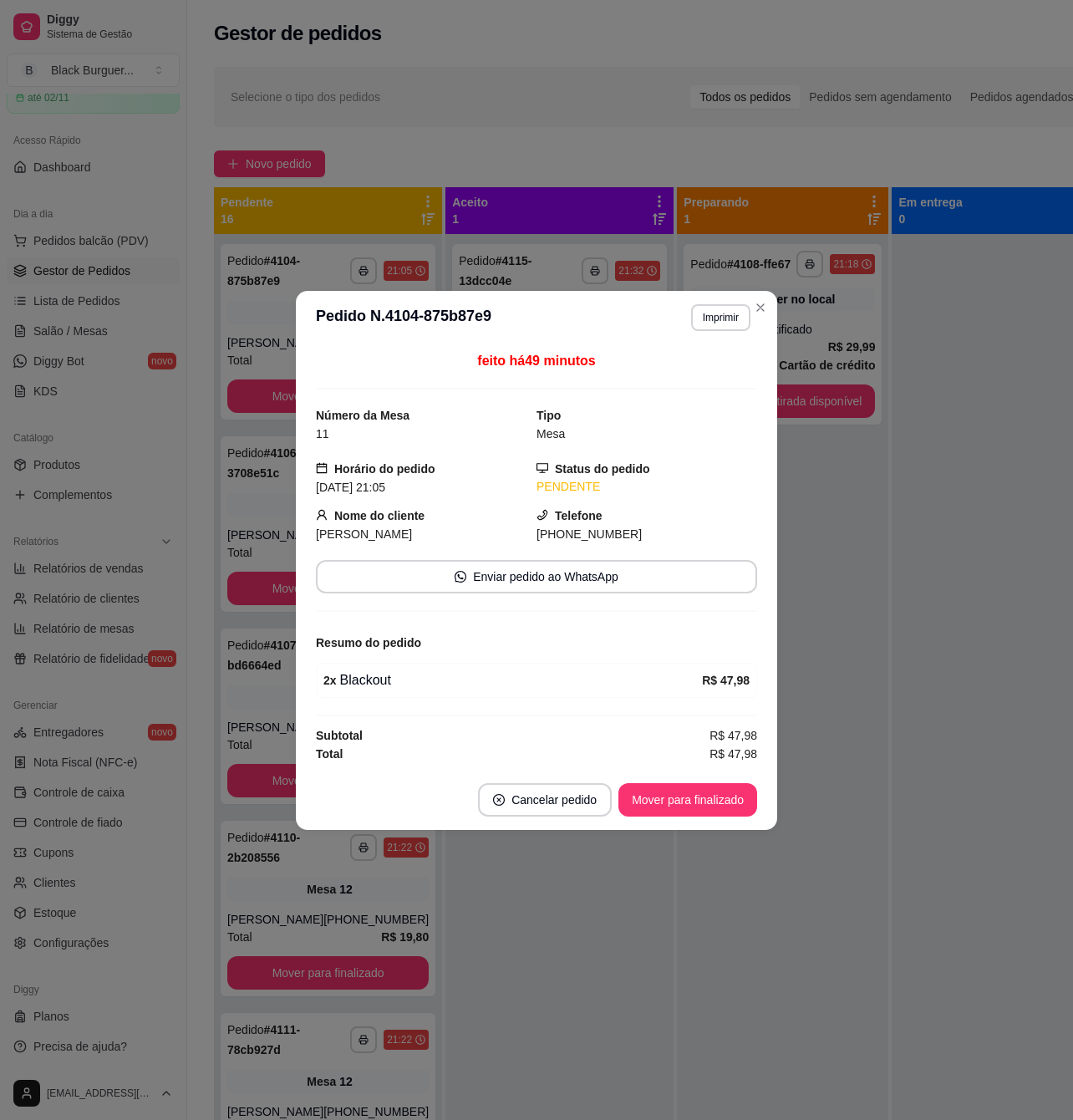
drag, startPoint x: 375, startPoint y: 667, endPoint x: 464, endPoint y: 677, distance: 89.6
click at [426, 670] on div "2 x Blackout R$ 47,98" at bounding box center [537, 679] width 442 height 35
drag, startPoint x: 464, startPoint y: 677, endPoint x: 636, endPoint y: 762, distance: 191.9
click at [468, 678] on div "2 x Blackout" at bounding box center [512, 680] width 379 height 20
click at [678, 800] on button "Mover para finalizado" at bounding box center [687, 800] width 138 height 34
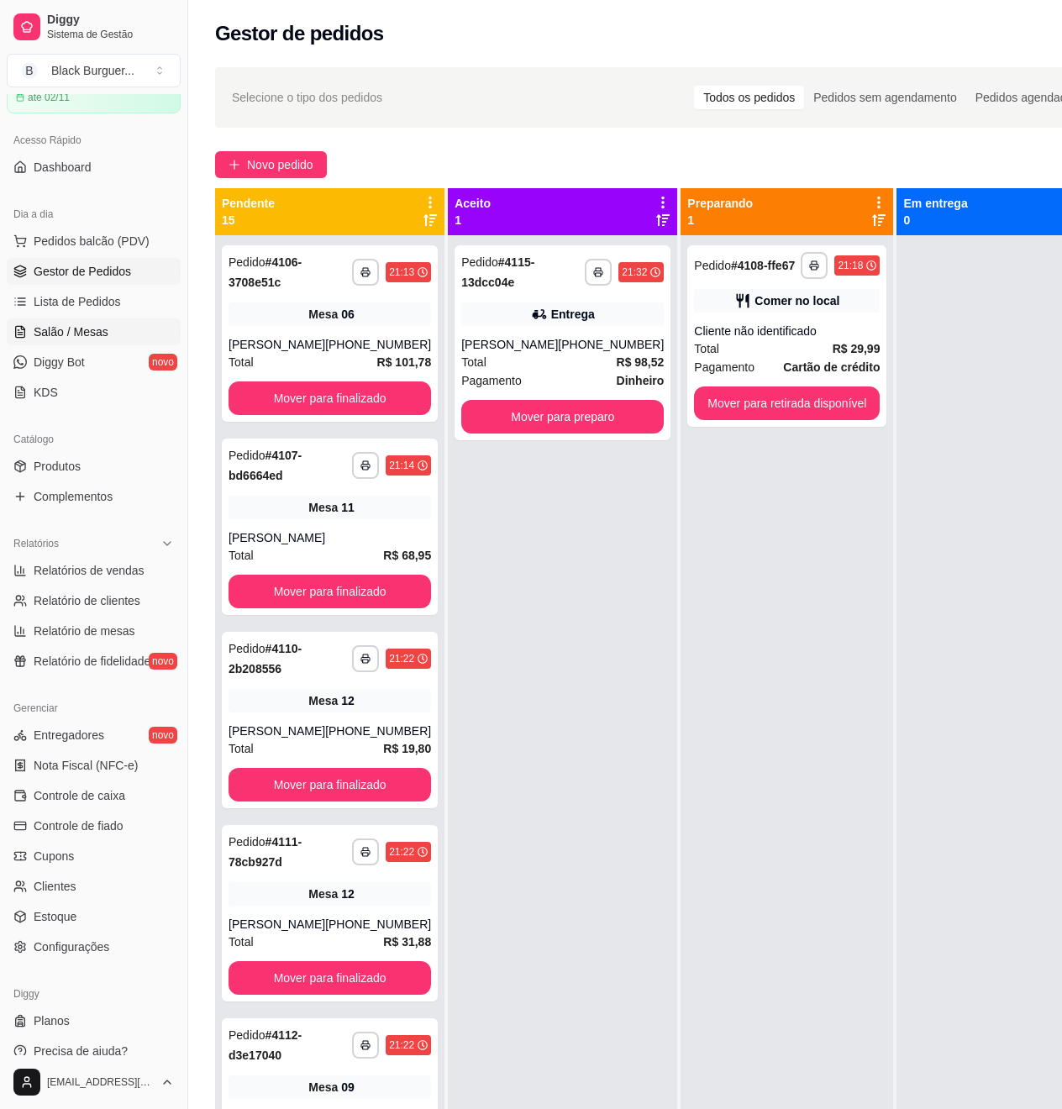
click at [91, 336] on span "Salão / Mesas" at bounding box center [71, 332] width 75 height 17
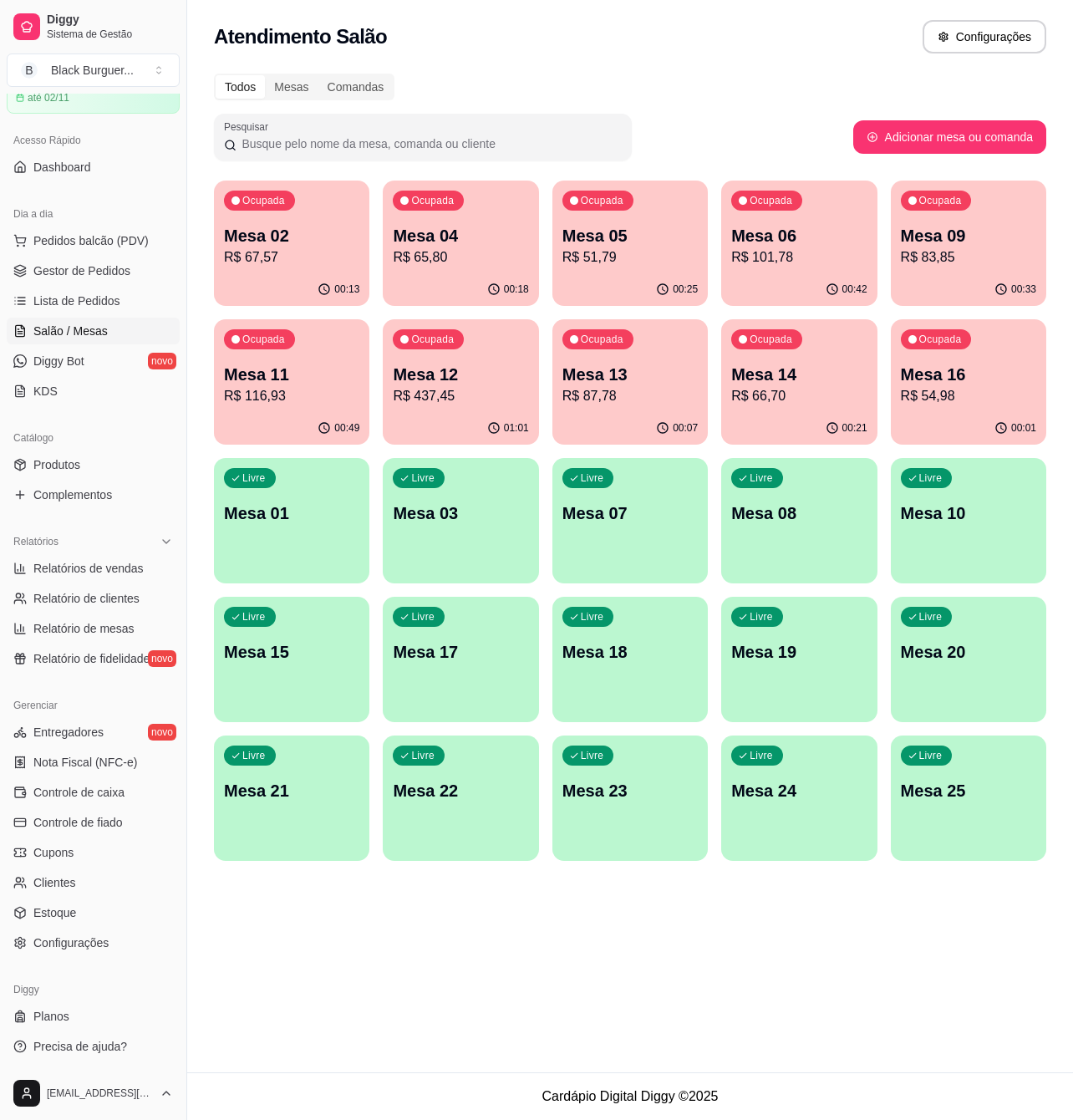
click at [473, 359] on div "Ocupada Mesa 12 R$ 437,45" at bounding box center [460, 365] width 155 height 93
click at [91, 276] on span "Gestor de Pedidos" at bounding box center [82, 271] width 96 height 17
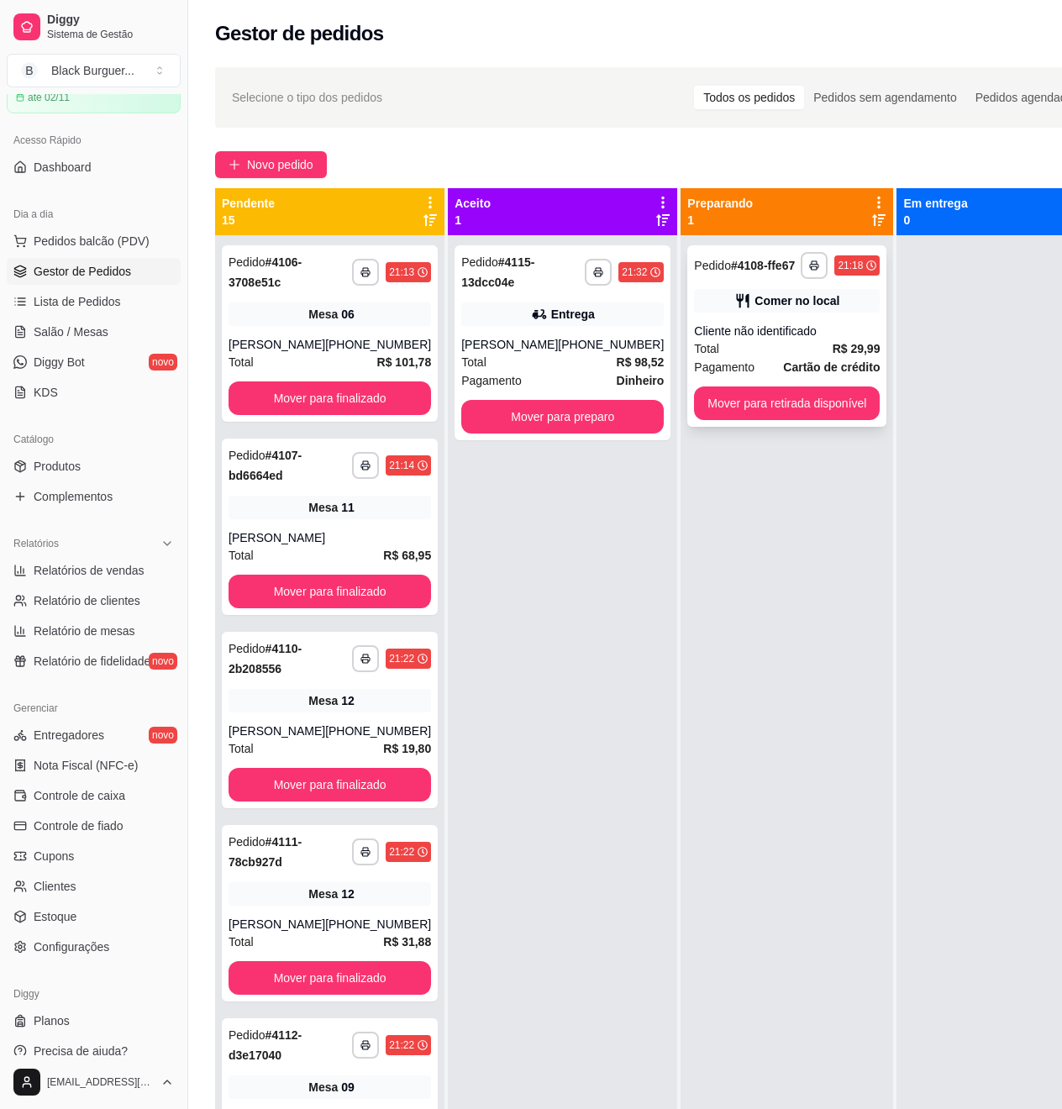
click at [792, 358] on span "Cartão de crédito" at bounding box center [831, 367] width 97 height 18
click at [558, 344] on div "[PHONE_NUMBER]" at bounding box center [611, 344] width 106 height 17
click at [341, 355] on div "Total R$ 101,78" at bounding box center [330, 362] width 203 height 18
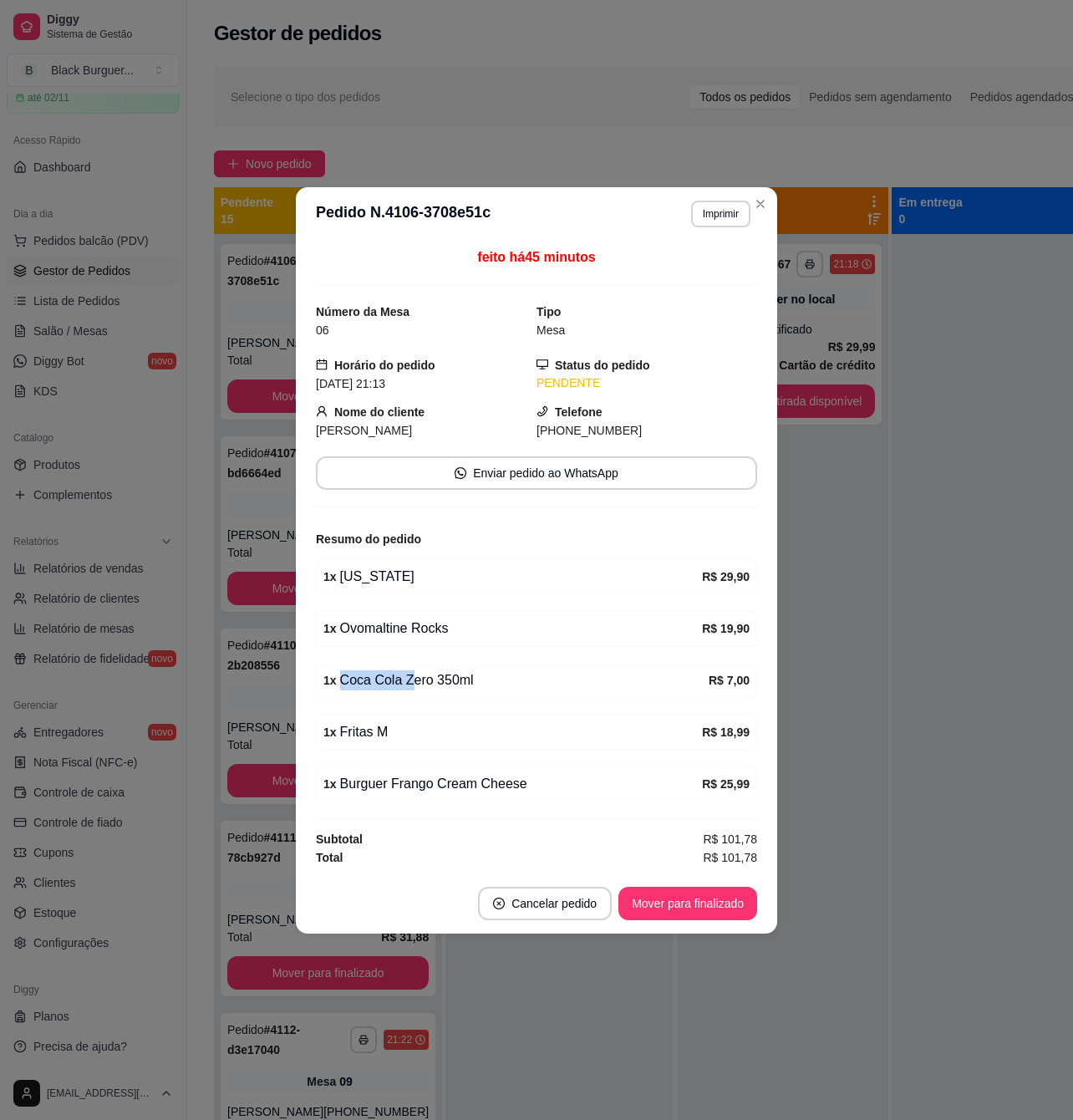
drag, startPoint x: 396, startPoint y: 692, endPoint x: 422, endPoint y: 699, distance: 26.9
click at [416, 696] on div "1 x Coca Cola Zero 350ml R$ 7,00" at bounding box center [537, 679] width 442 height 35
click at [423, 700] on div "feito há 45 minutos Número da Mesa 06 Tipo Mesa Horário do pedido [DATE] 21:13 …" at bounding box center [537, 557] width 442 height 620
click at [412, 727] on div "1 x Fritas M" at bounding box center [512, 732] width 379 height 20
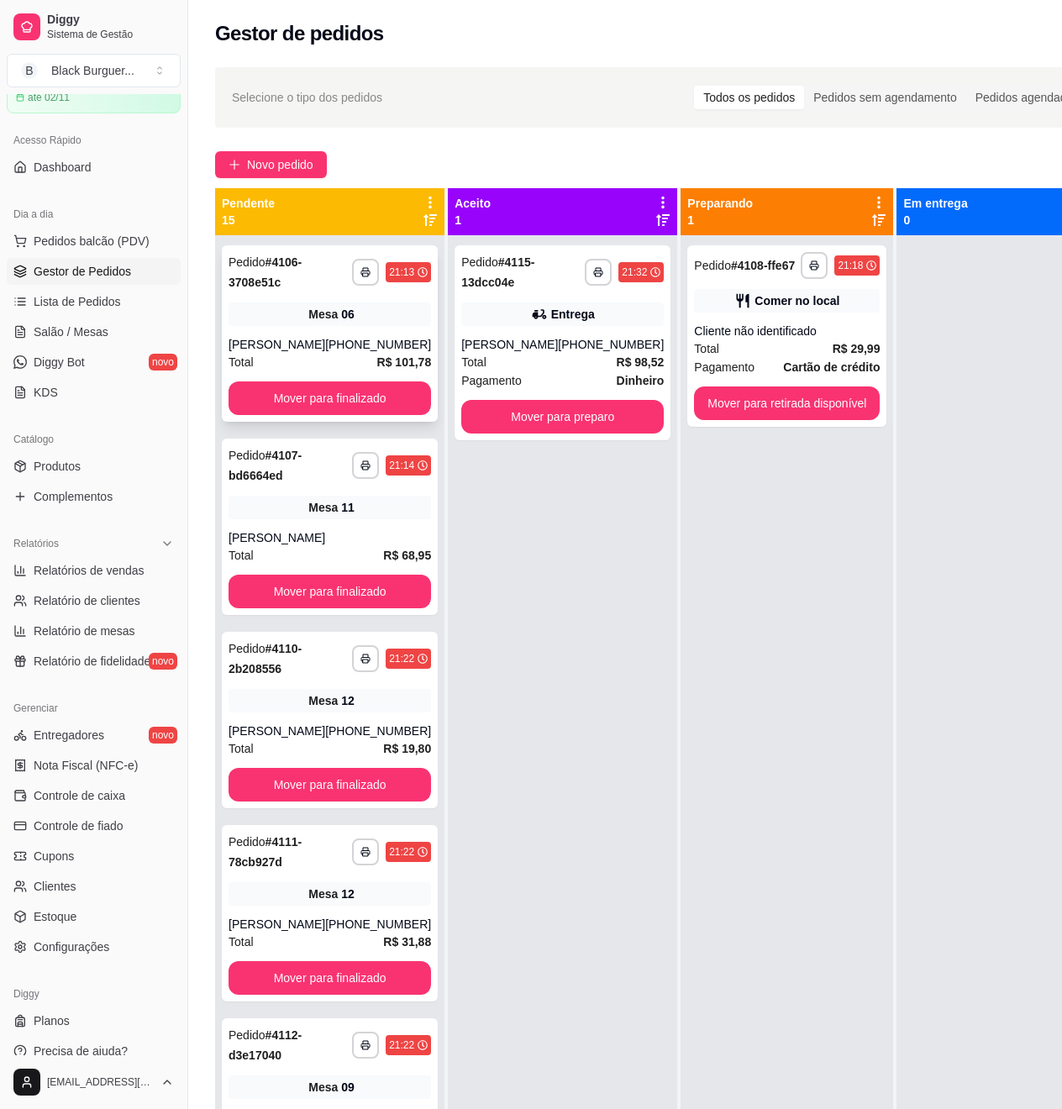
click at [365, 299] on div "**********" at bounding box center [330, 333] width 216 height 176
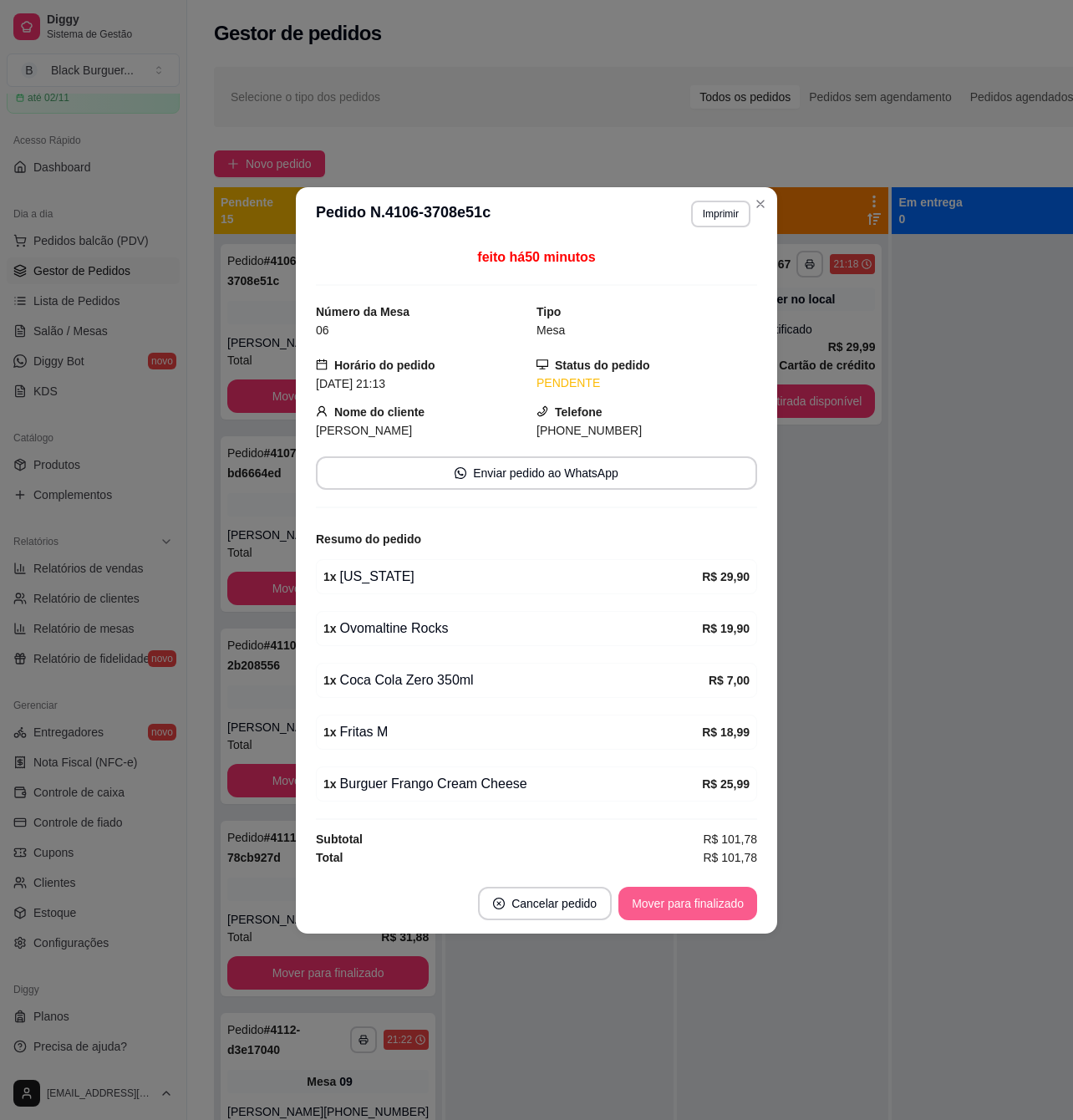
click at [668, 901] on button "Mover para finalizado" at bounding box center [687, 904] width 138 height 34
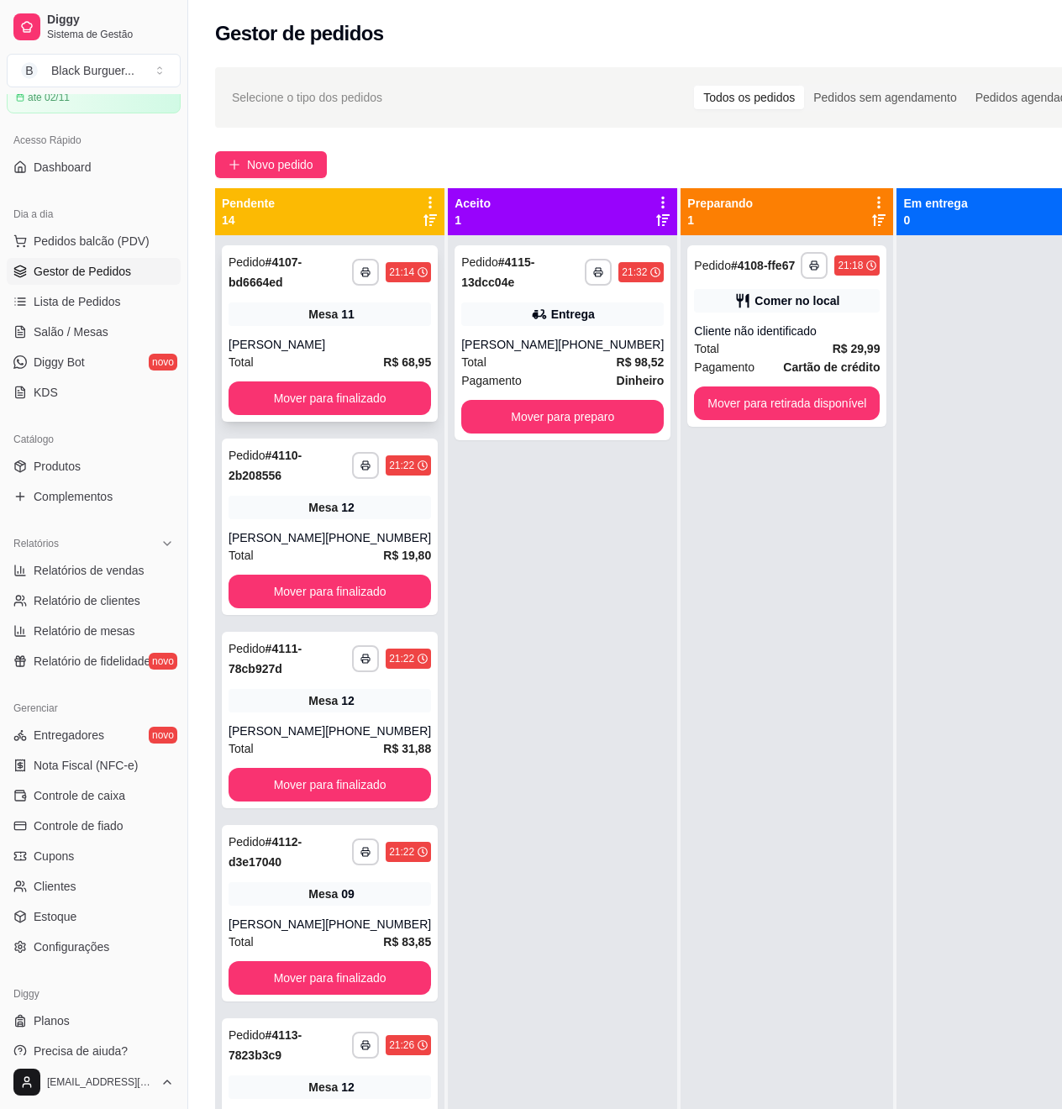
click at [280, 361] on div "Total R$ 68,95" at bounding box center [330, 362] width 203 height 18
click at [330, 365] on div "Total R$ 68,95" at bounding box center [330, 362] width 203 height 18
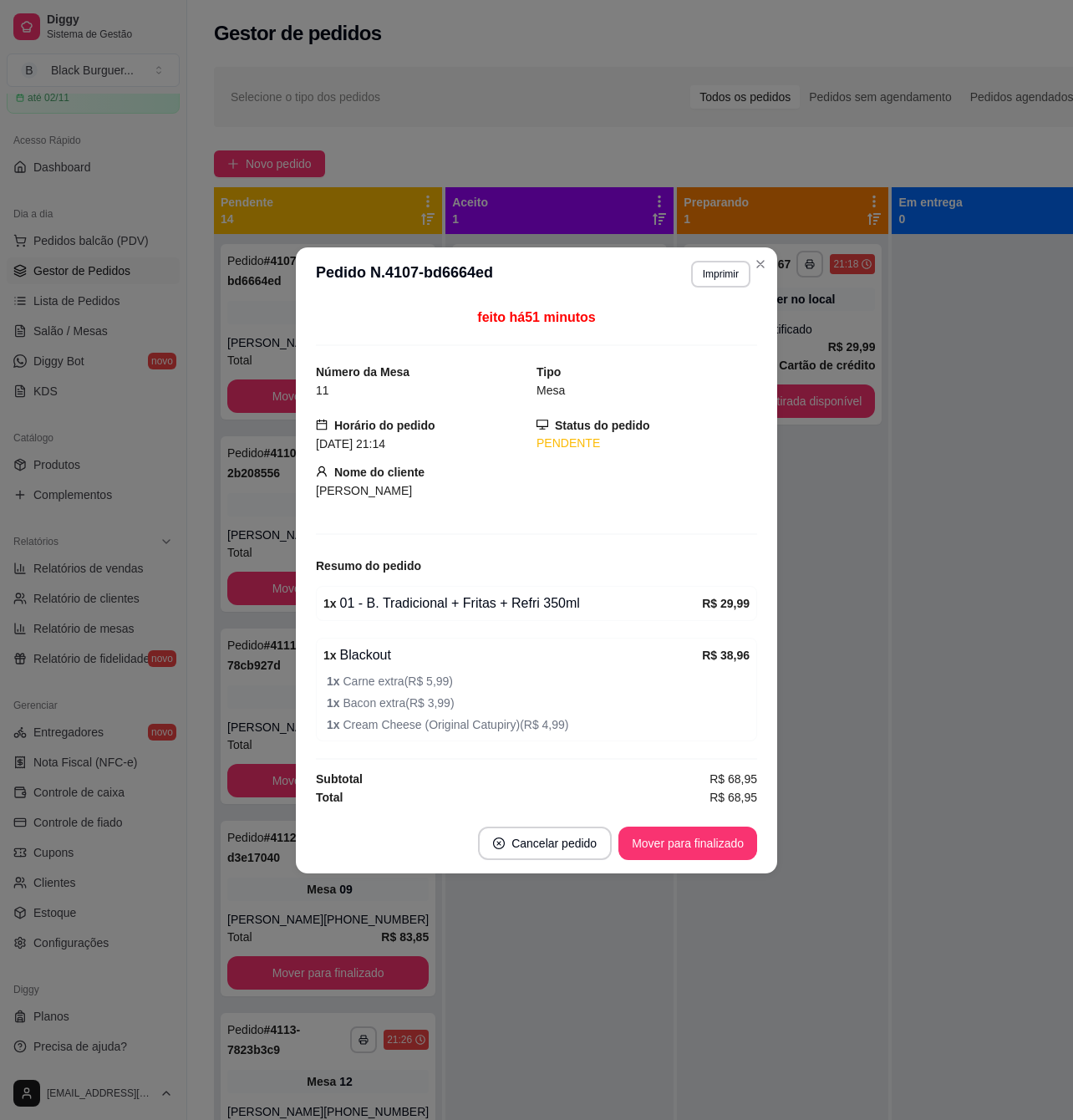
drag, startPoint x: 423, startPoint y: 575, endPoint x: 226, endPoint y: 483, distance: 217.4
click at [419, 572] on div "Resumo do pedido" at bounding box center [537, 566] width 442 height 20
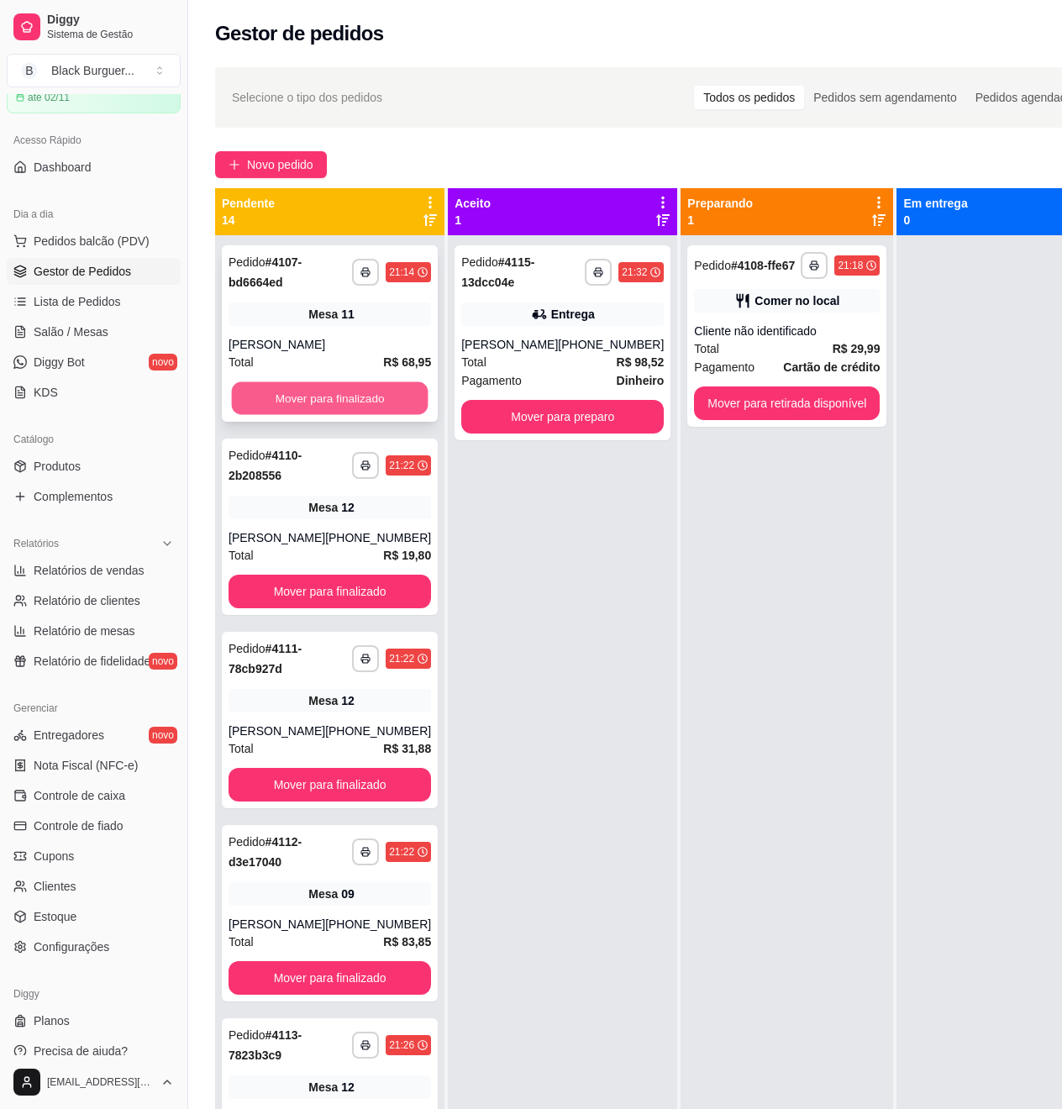
click at [281, 402] on button "Mover para finalizado" at bounding box center [330, 398] width 197 height 33
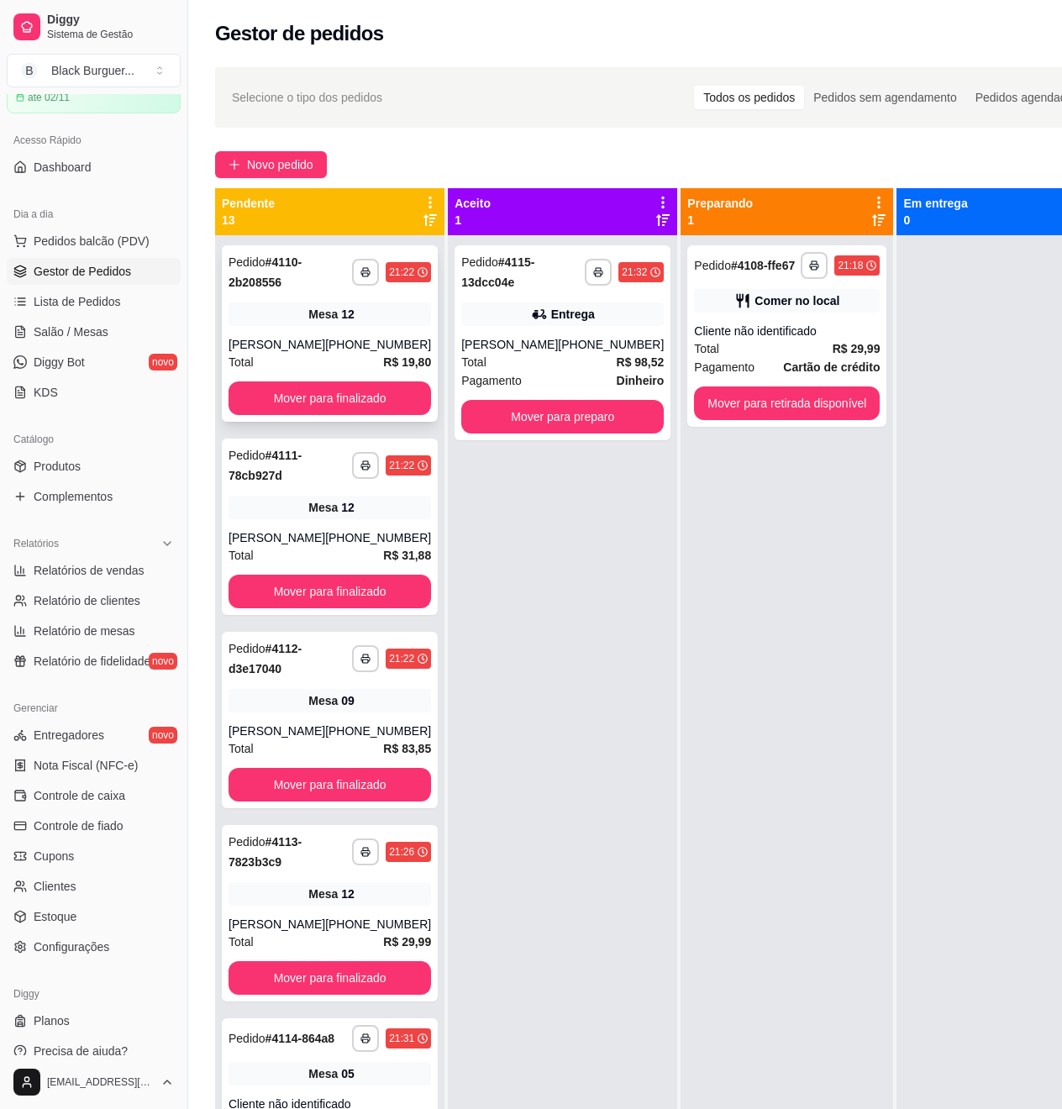
click at [287, 354] on div "Total R$ 19,80" at bounding box center [330, 362] width 203 height 18
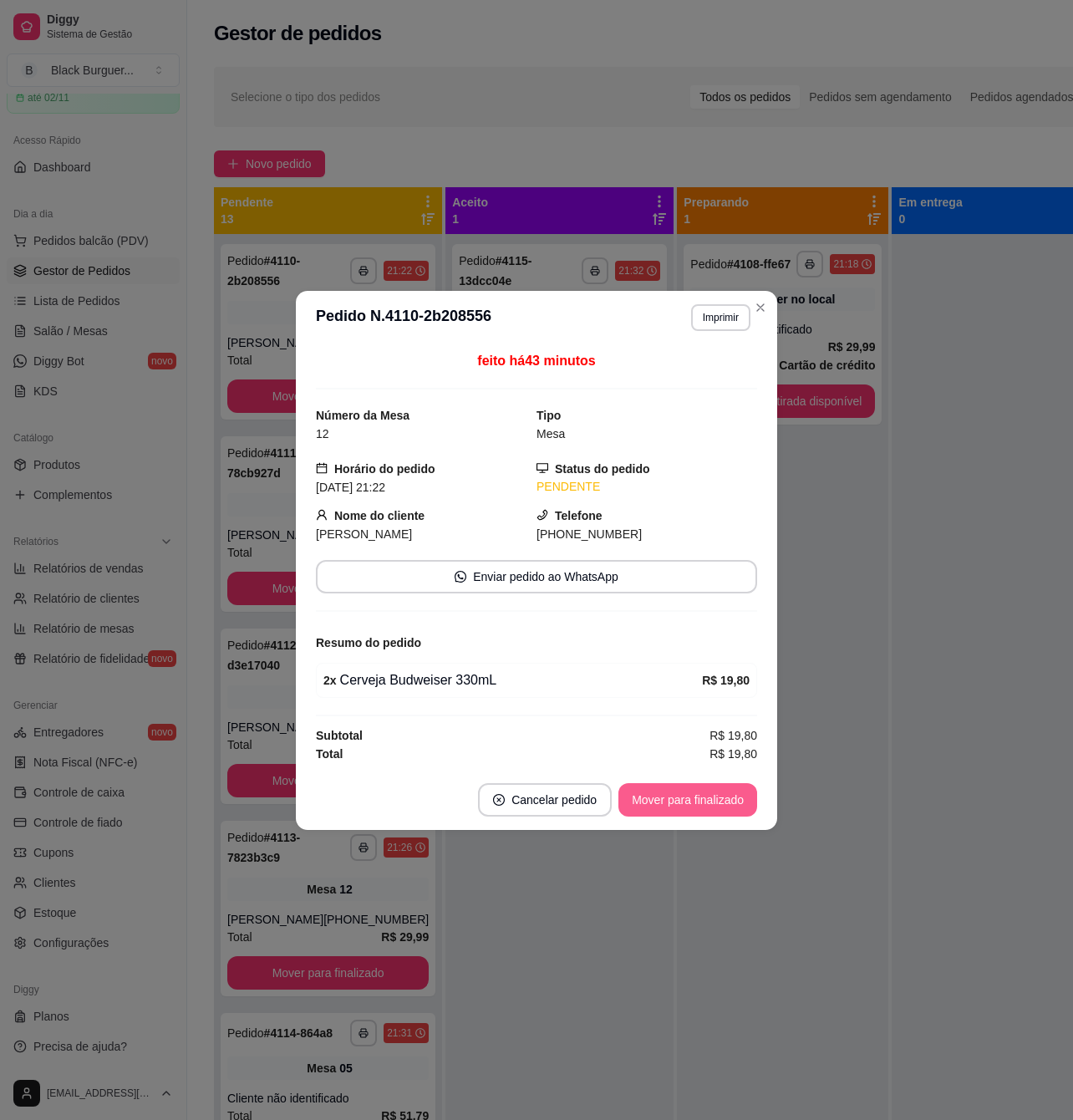
click at [665, 796] on button "Mover para finalizado" at bounding box center [687, 800] width 138 height 34
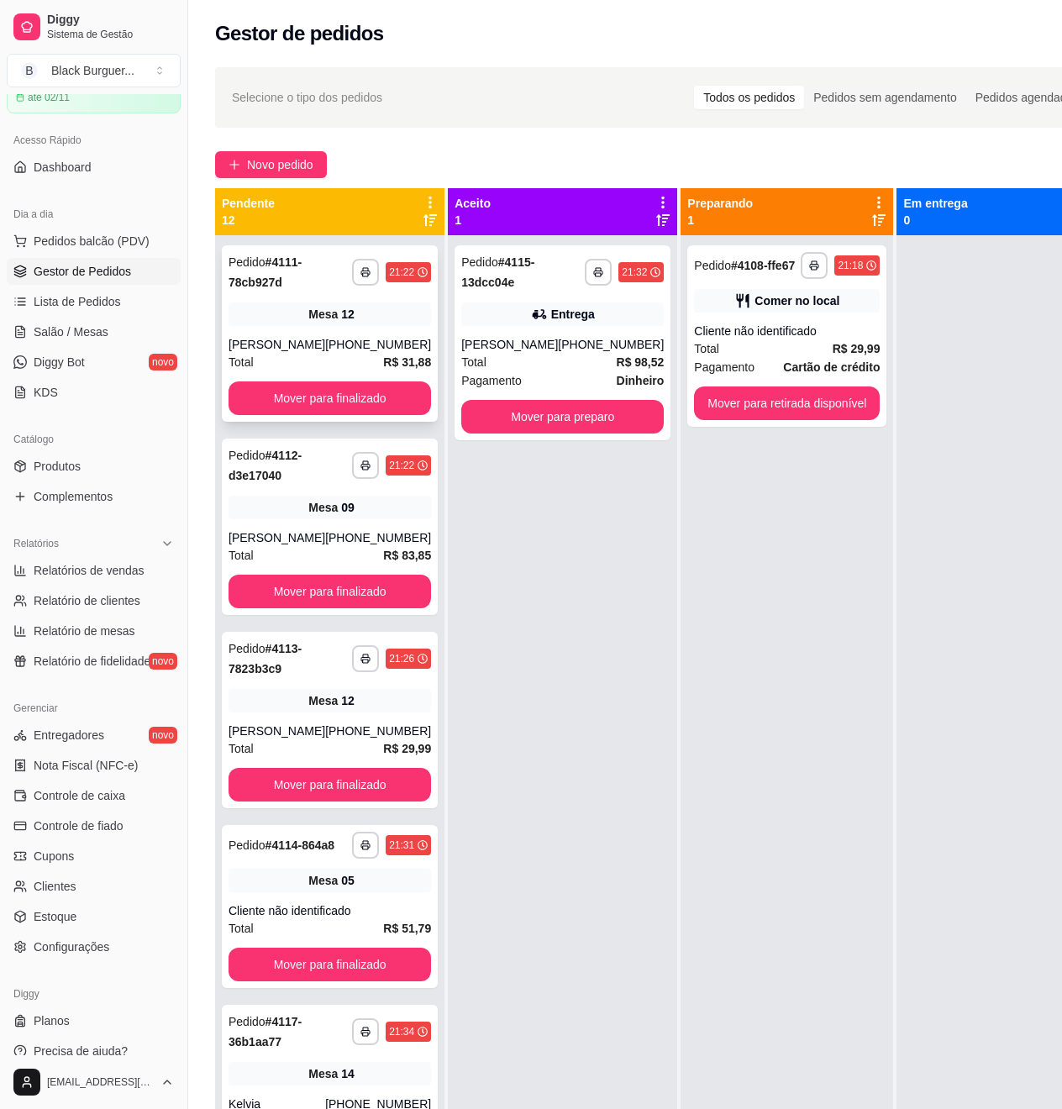
click at [340, 303] on div "**********" at bounding box center [330, 333] width 216 height 176
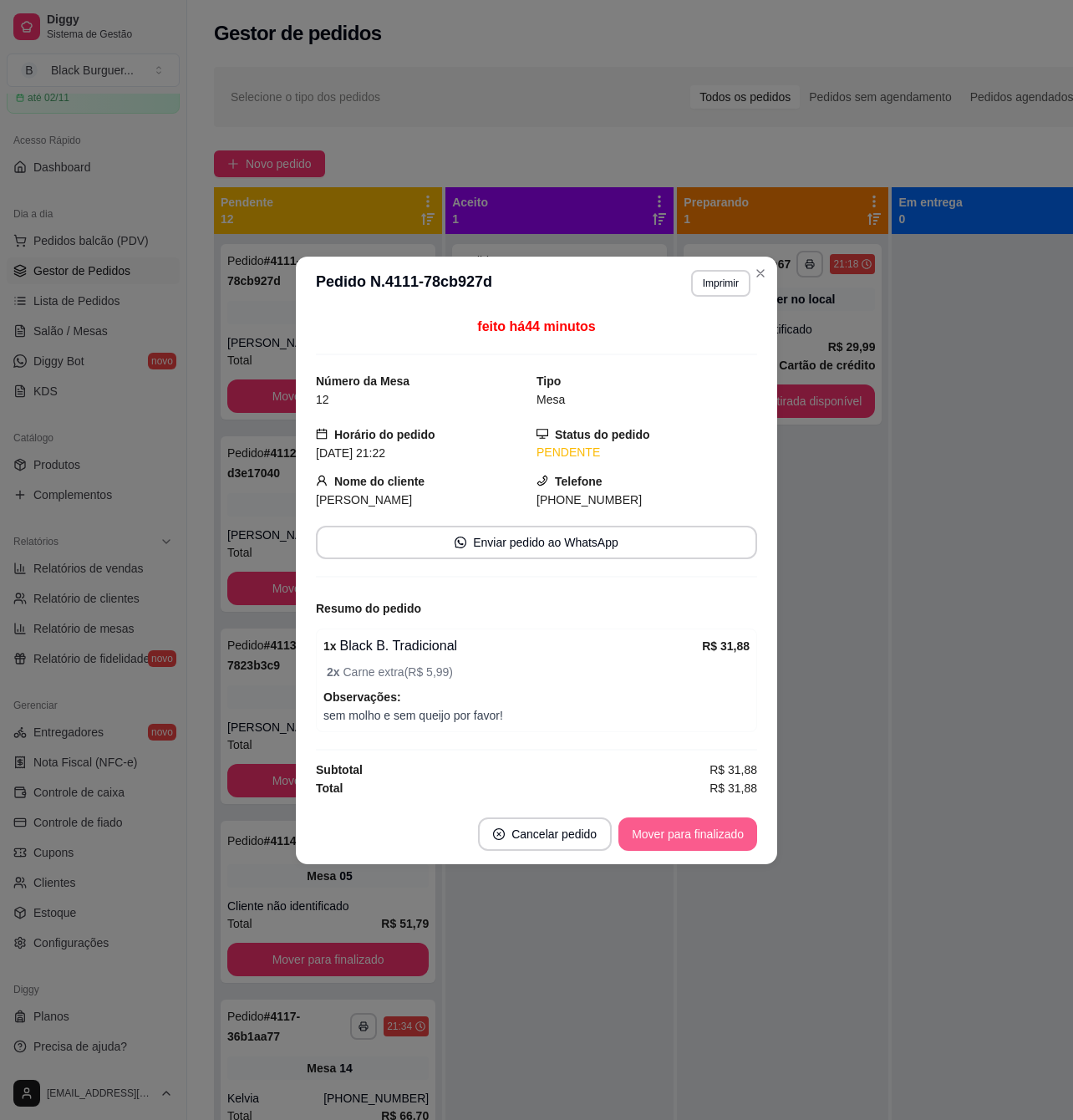
click at [668, 840] on button "Mover para finalizado" at bounding box center [687, 835] width 138 height 34
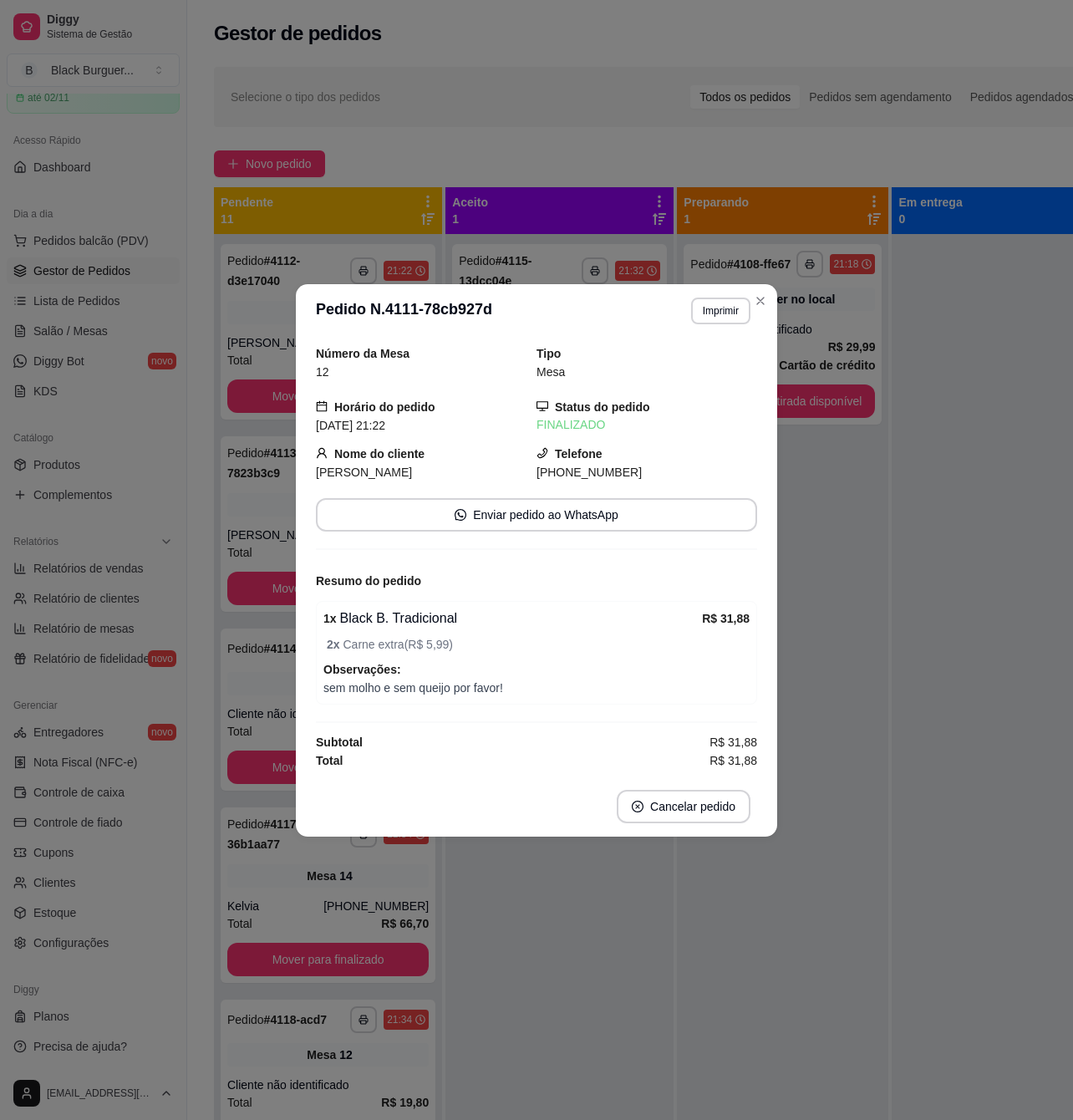
click at [295, 337] on div "Número da Mesa 12 Tipo Mesa Horário do pedido [DATE] 21:22 Status do pedido FIN…" at bounding box center [536, 556] width 481 height 439
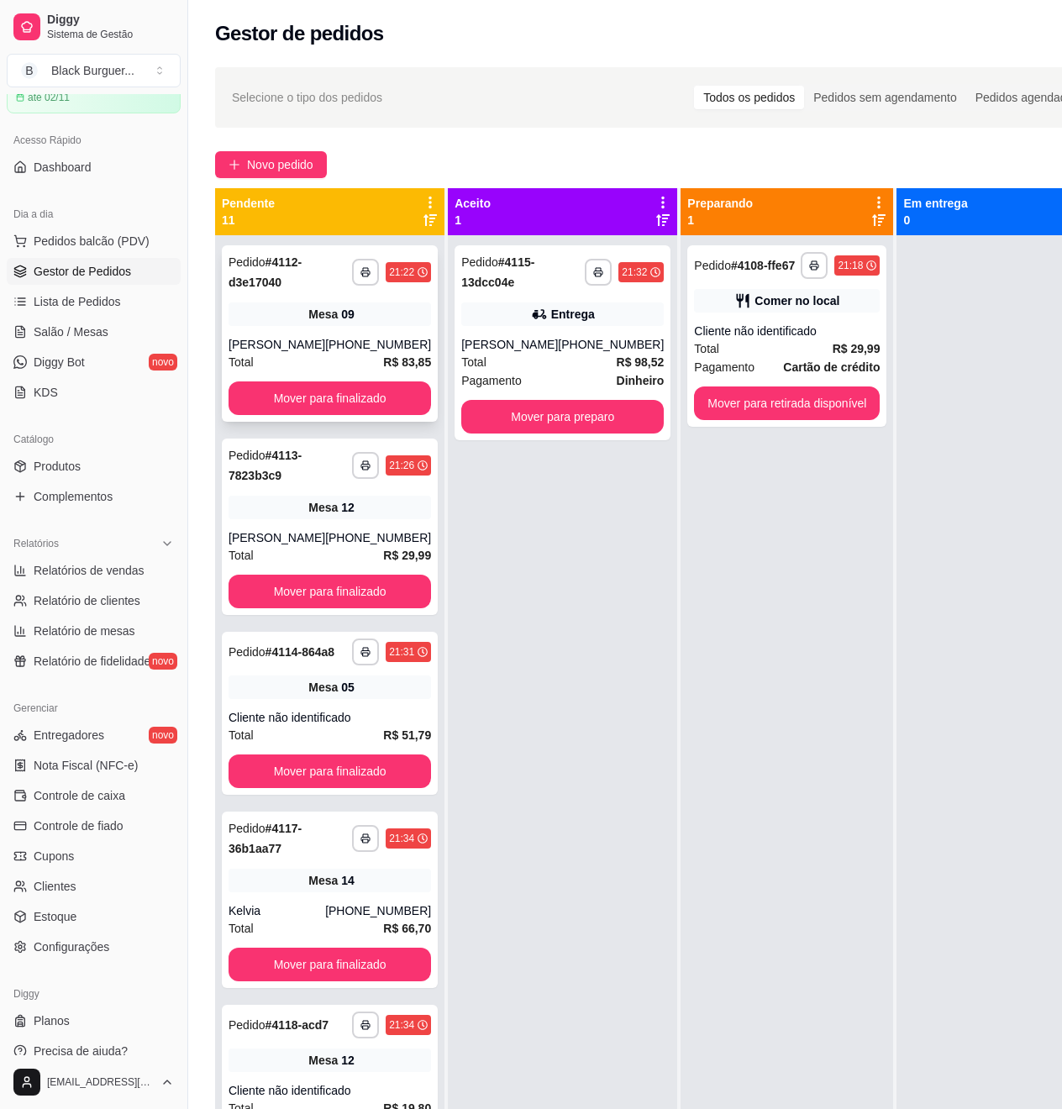
click at [299, 334] on div "**********" at bounding box center [330, 333] width 216 height 176
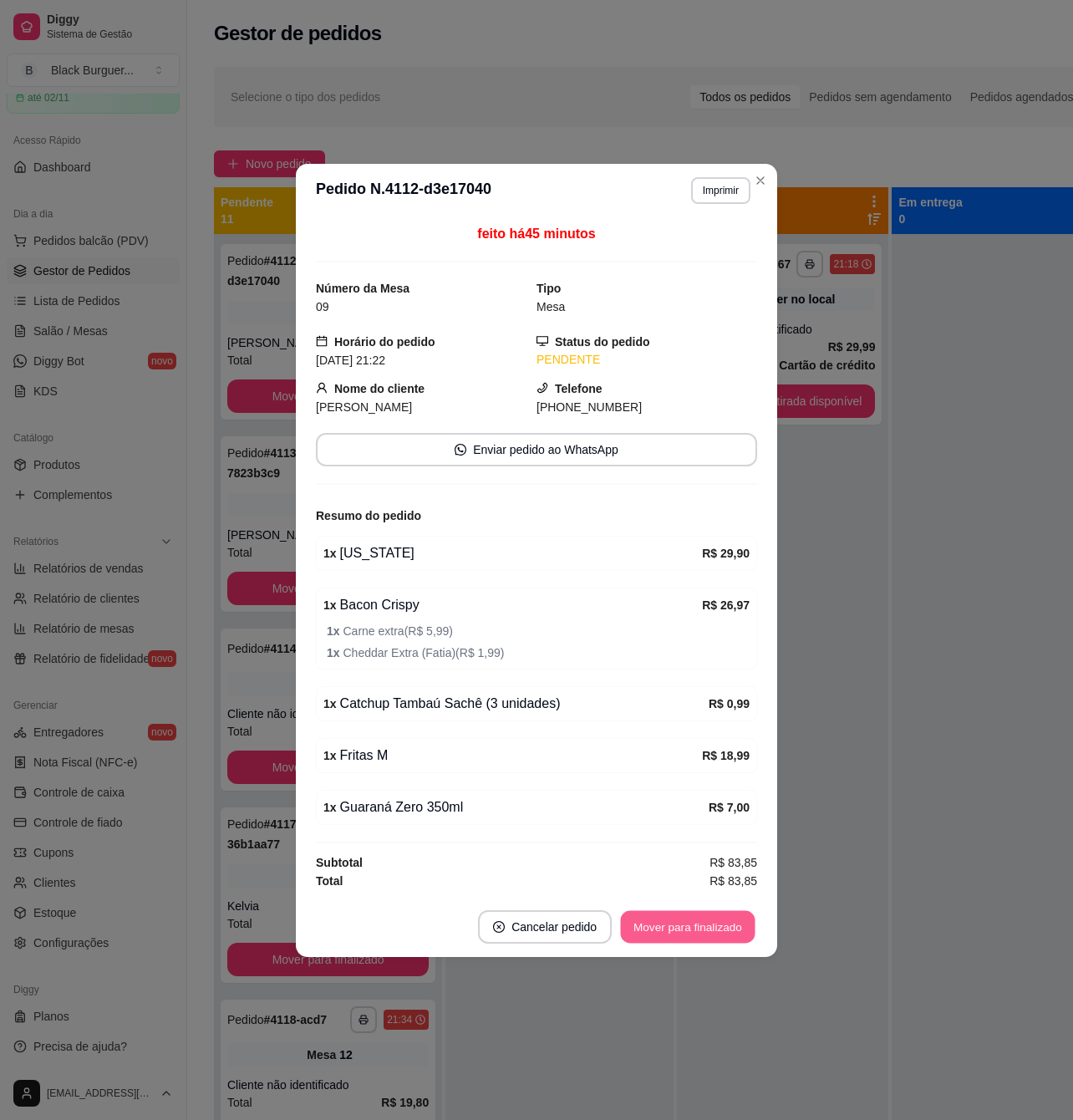
click at [707, 927] on button "Mover para finalizado" at bounding box center [687, 926] width 134 height 33
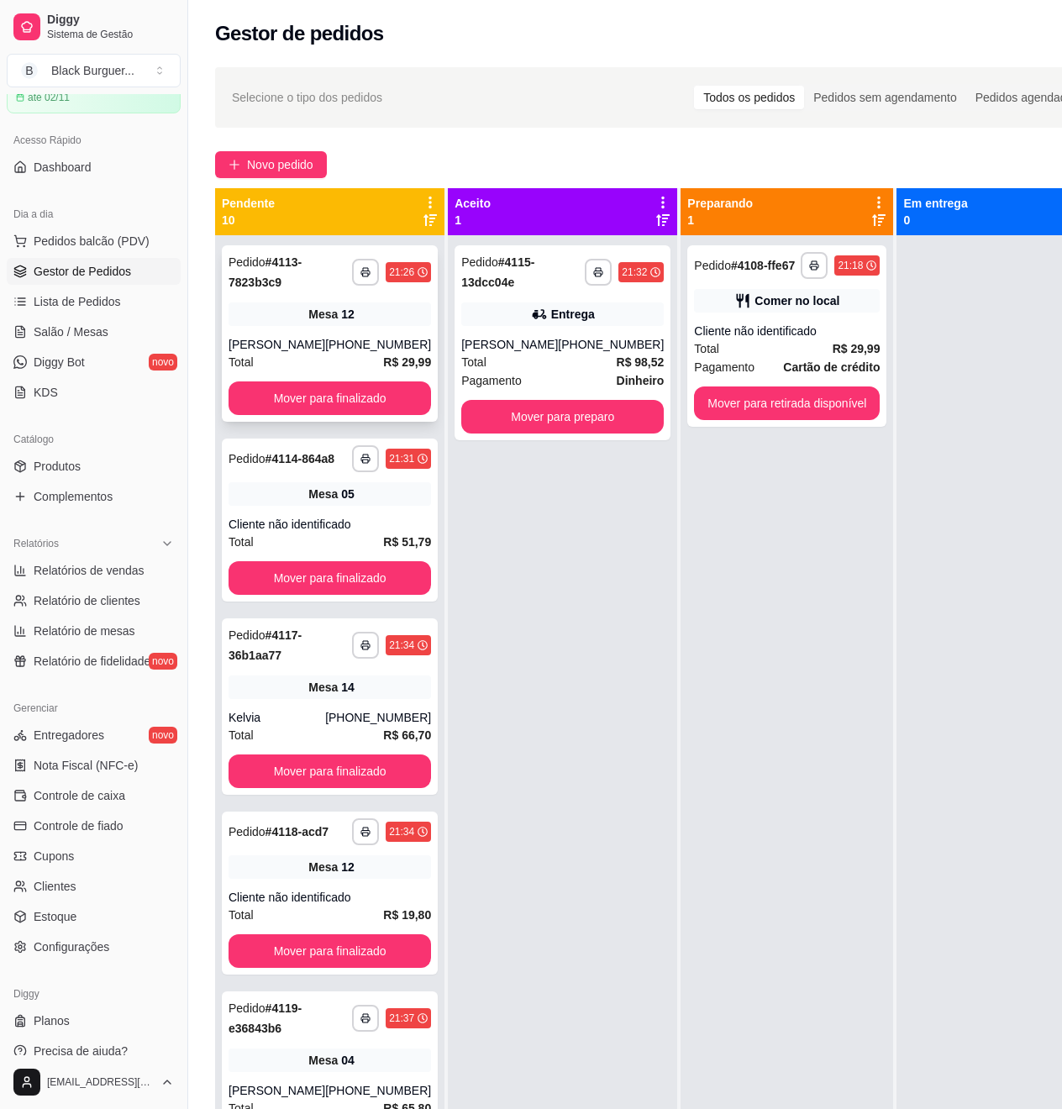
click at [272, 355] on div "Total R$ 29,99" at bounding box center [330, 362] width 203 height 18
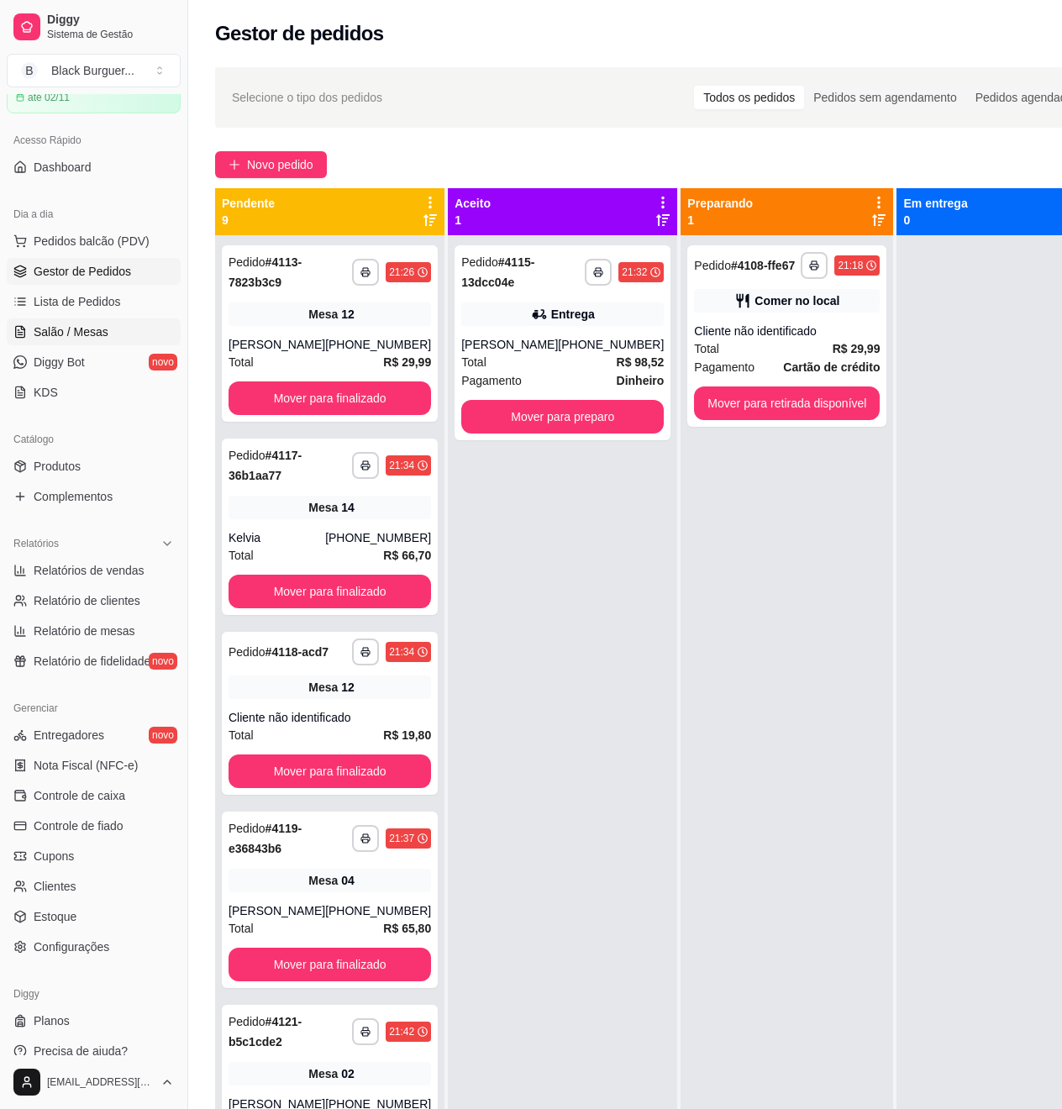
click at [108, 333] on link "Salão / Mesas" at bounding box center [94, 331] width 174 height 27
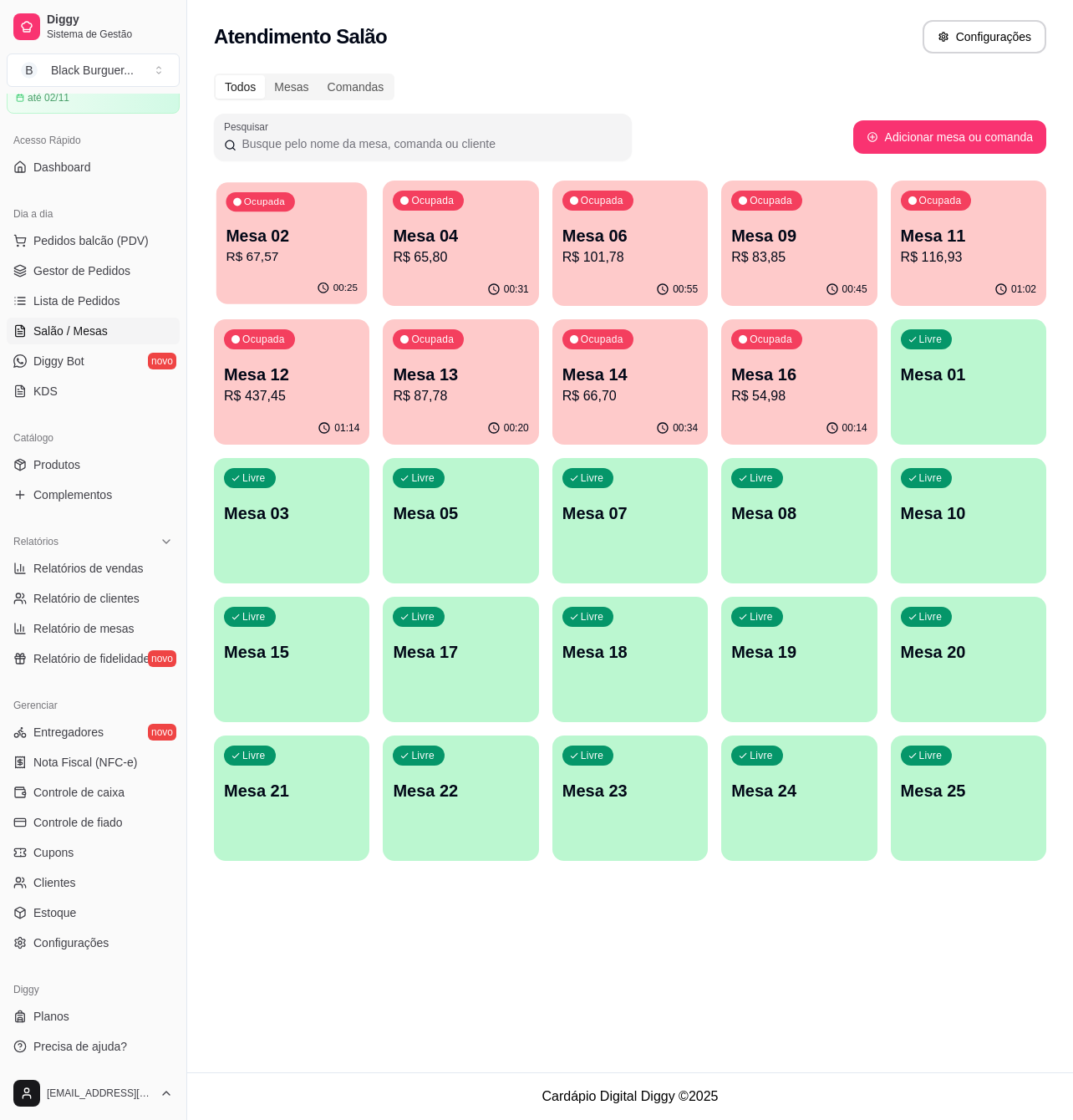
click at [335, 231] on p "Mesa 02" at bounding box center [291, 236] width 132 height 23
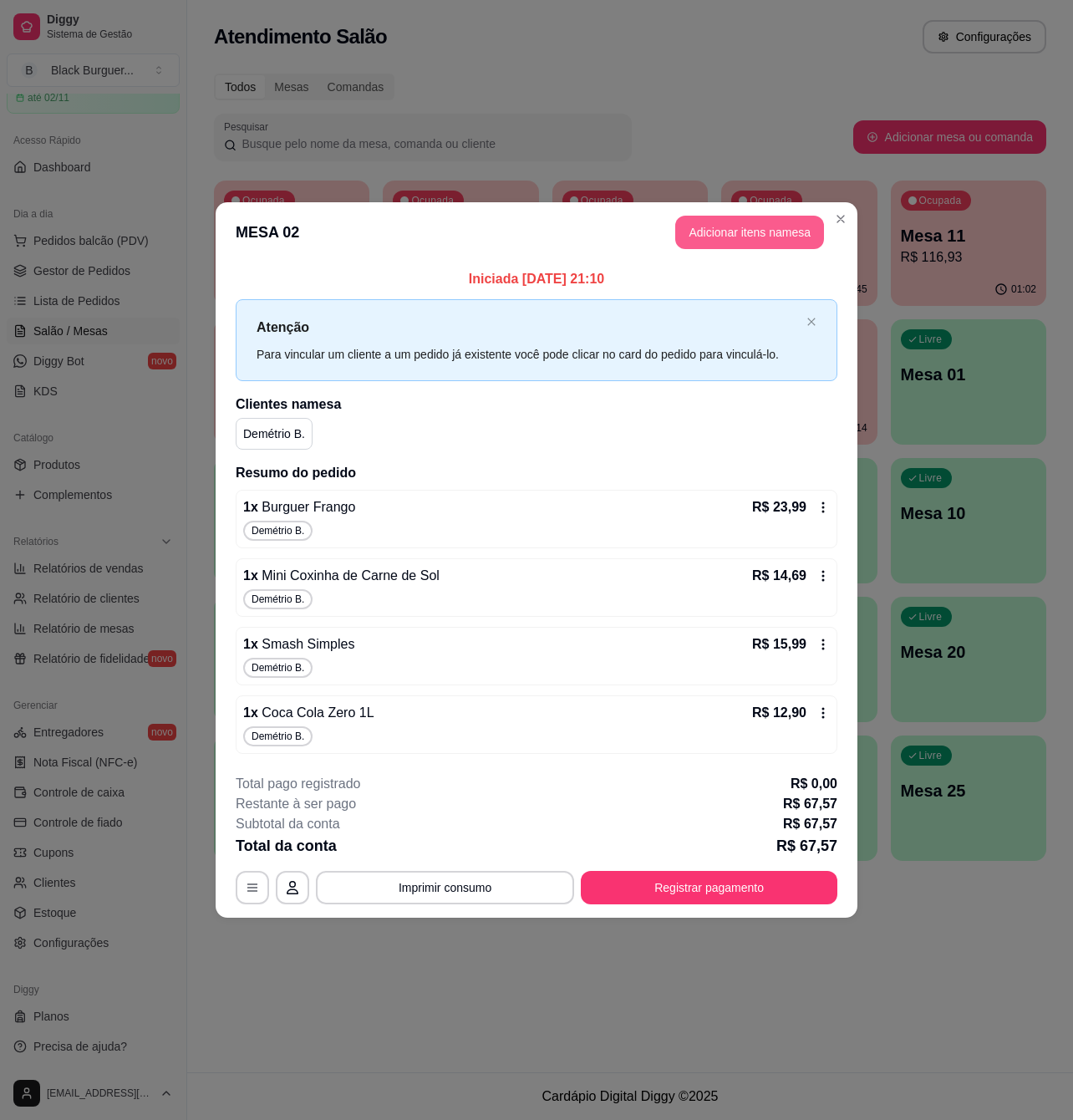
click at [736, 231] on button "Adicionar itens na mesa" at bounding box center [750, 233] width 149 height 34
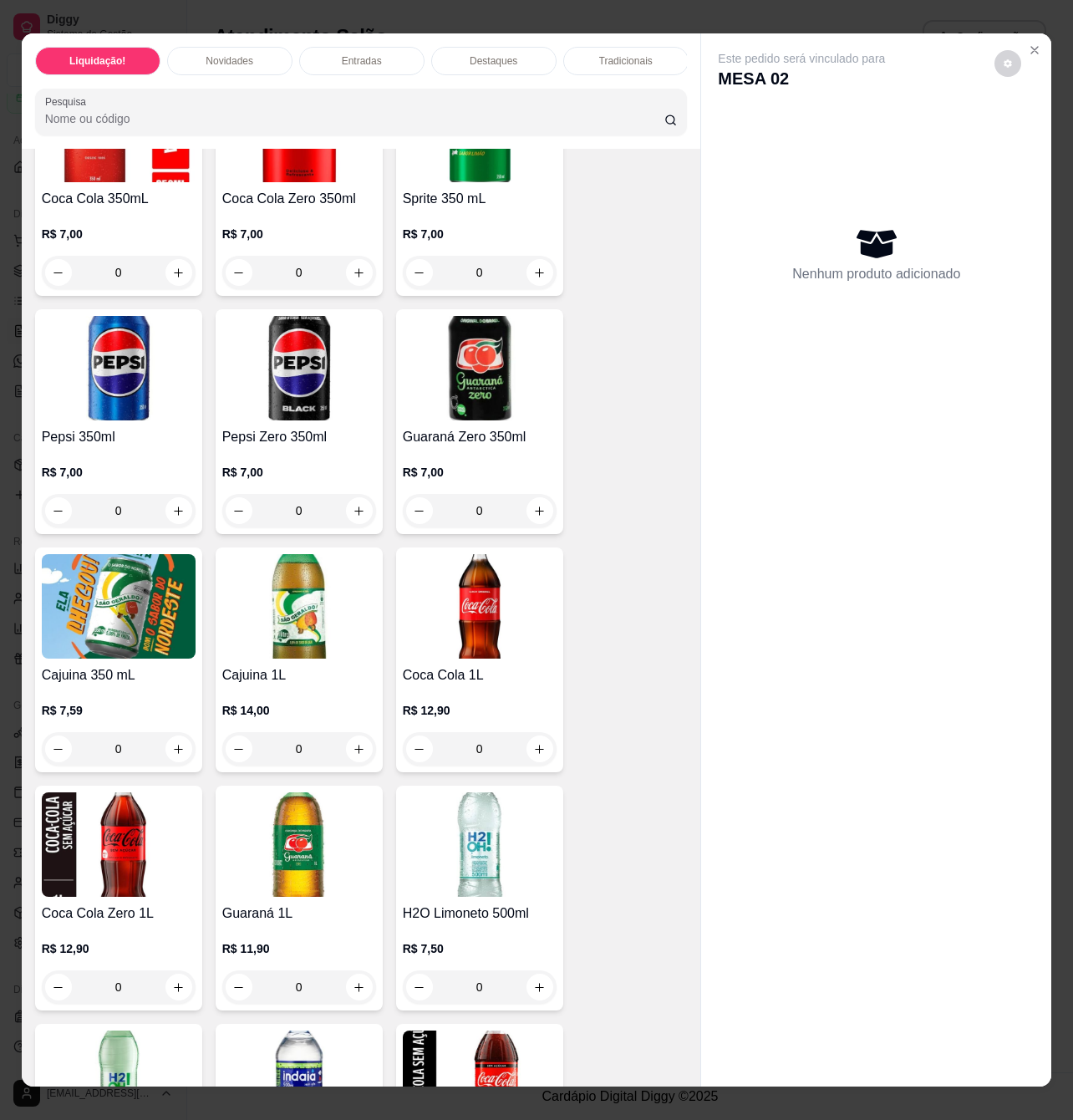
scroll to position [4569, 0]
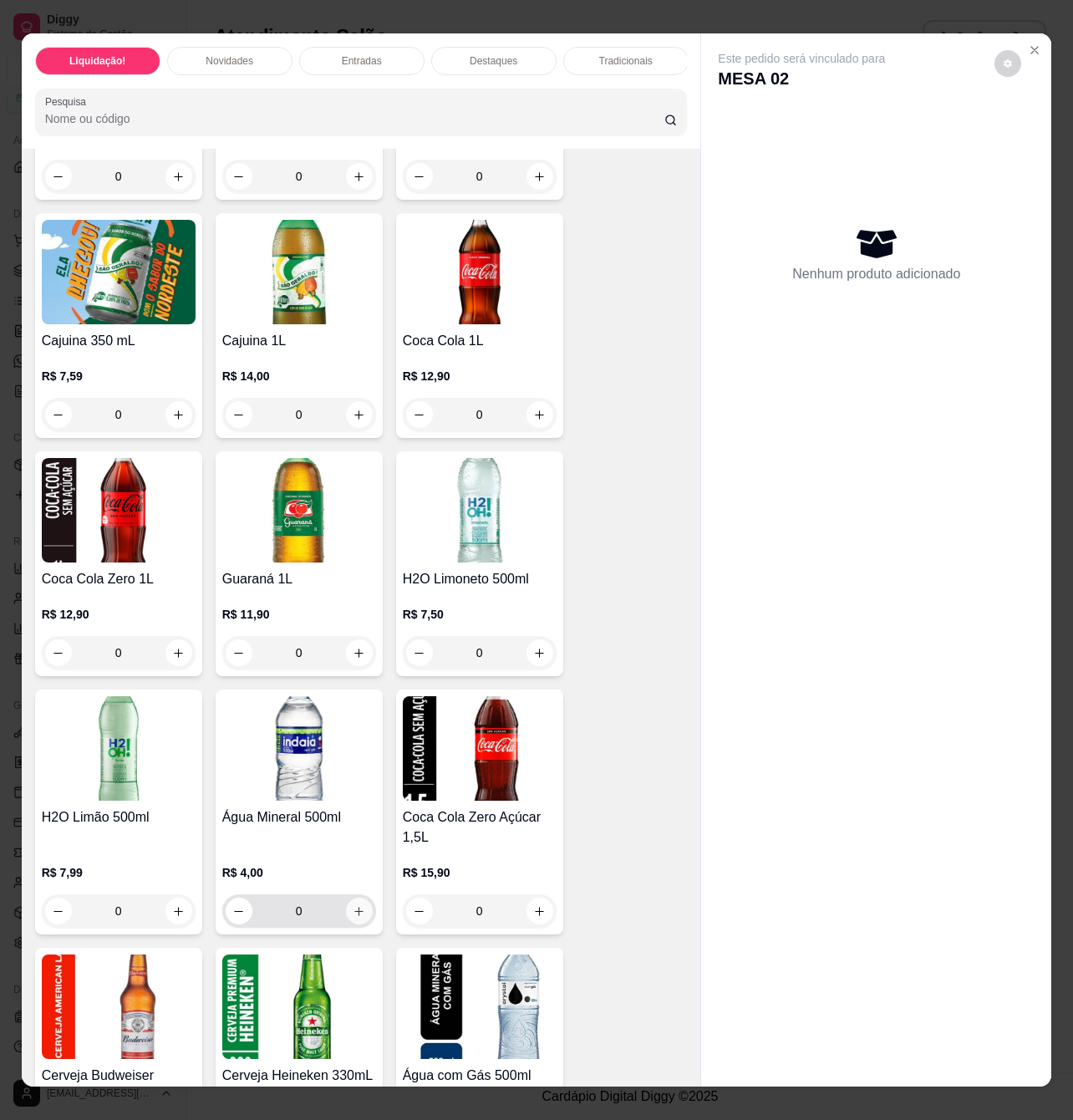
click at [353, 918] on icon "increase-product-quantity" at bounding box center [359, 911] width 13 height 13
type input "1"
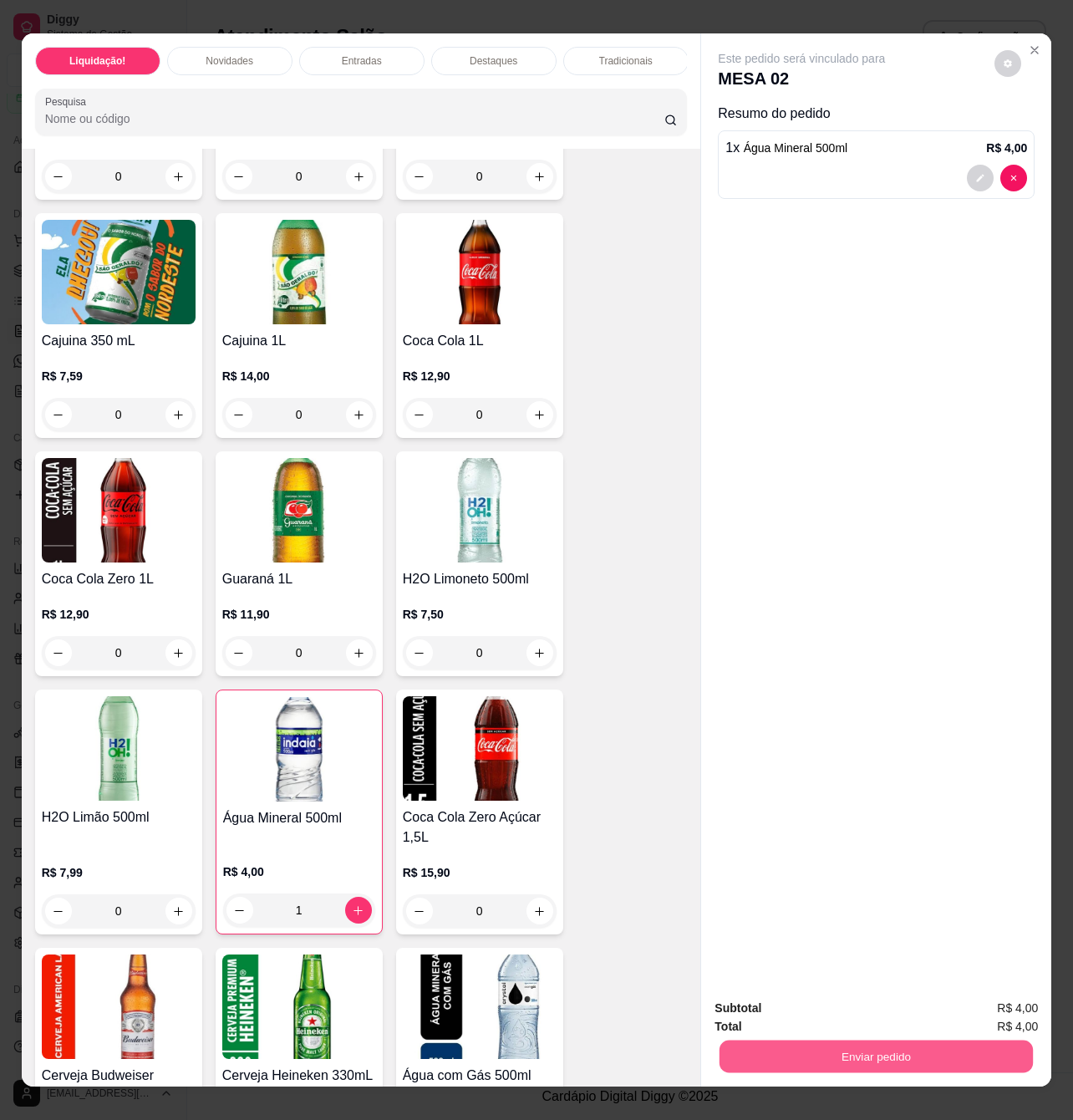
click at [966, 1039] on button "Enviar pedido" at bounding box center [876, 1055] width 313 height 33
click at [873, 1049] on button "Enviar pedido" at bounding box center [875, 1056] width 323 height 34
click at [876, 1011] on button "Registrar cliente" at bounding box center [880, 1008] width 110 height 32
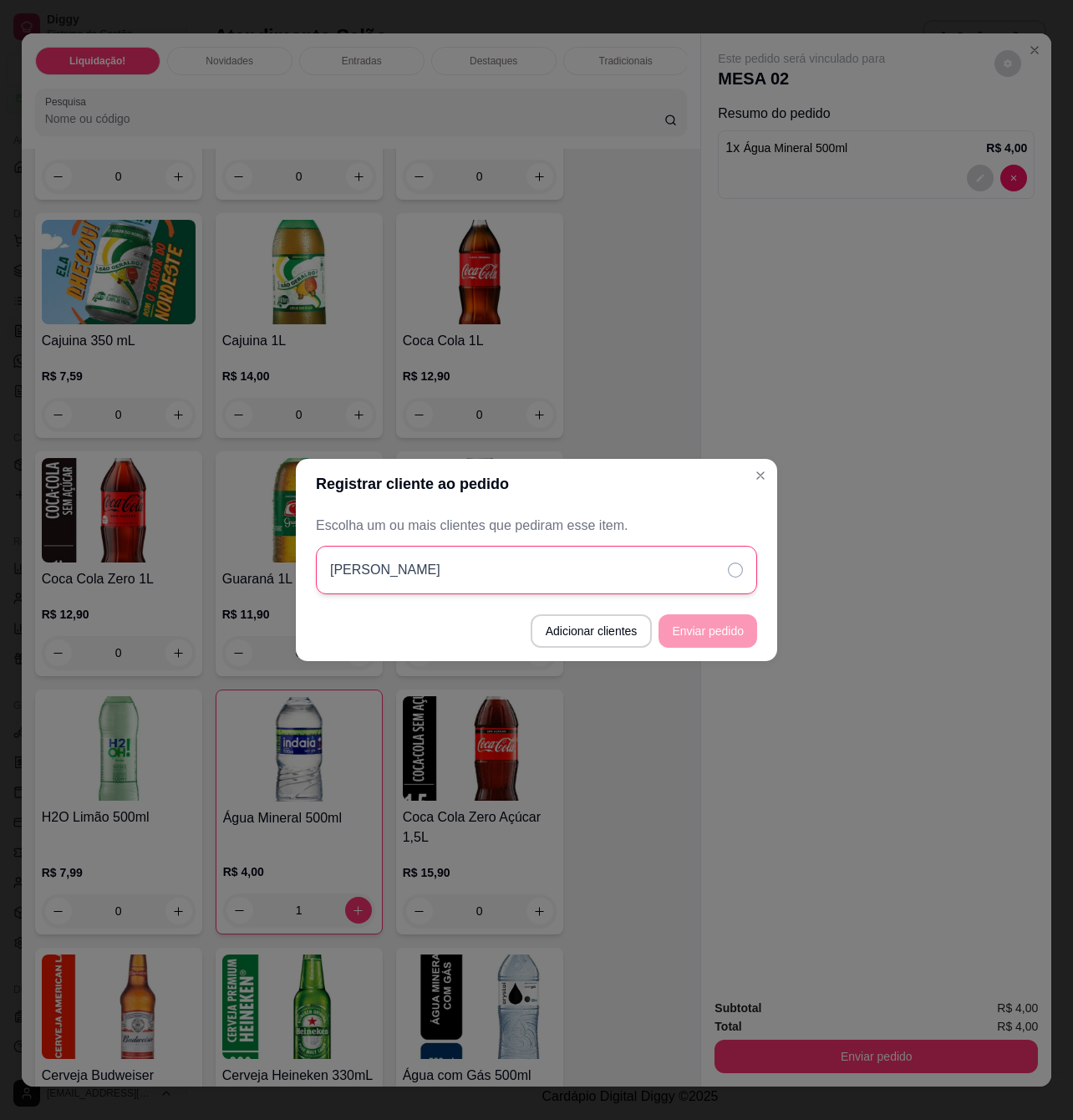
click at [629, 570] on div "[PERSON_NAME]" at bounding box center [537, 570] width 442 height 49
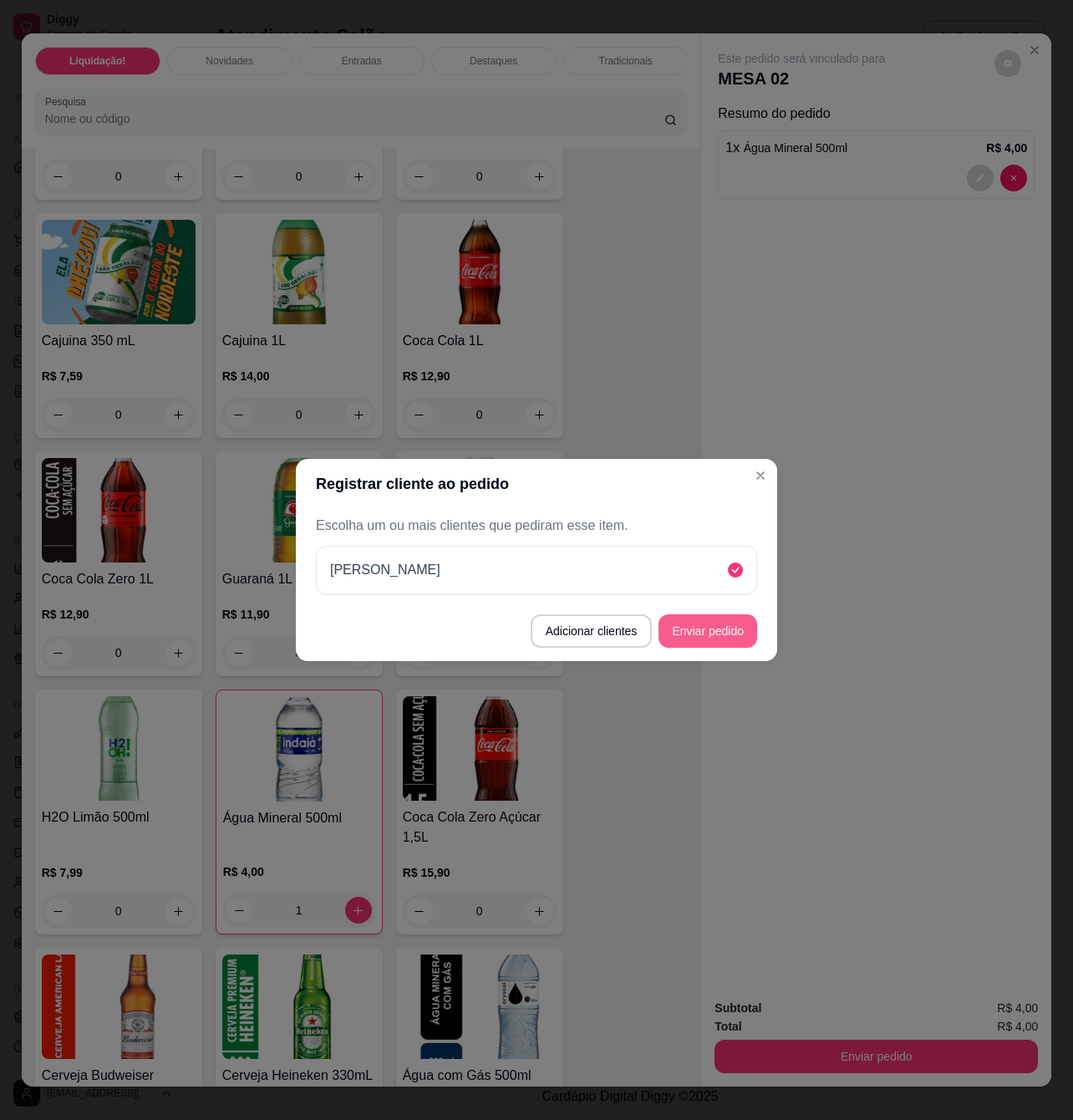
click at [707, 630] on button "Enviar pedido" at bounding box center [707, 632] width 98 height 34
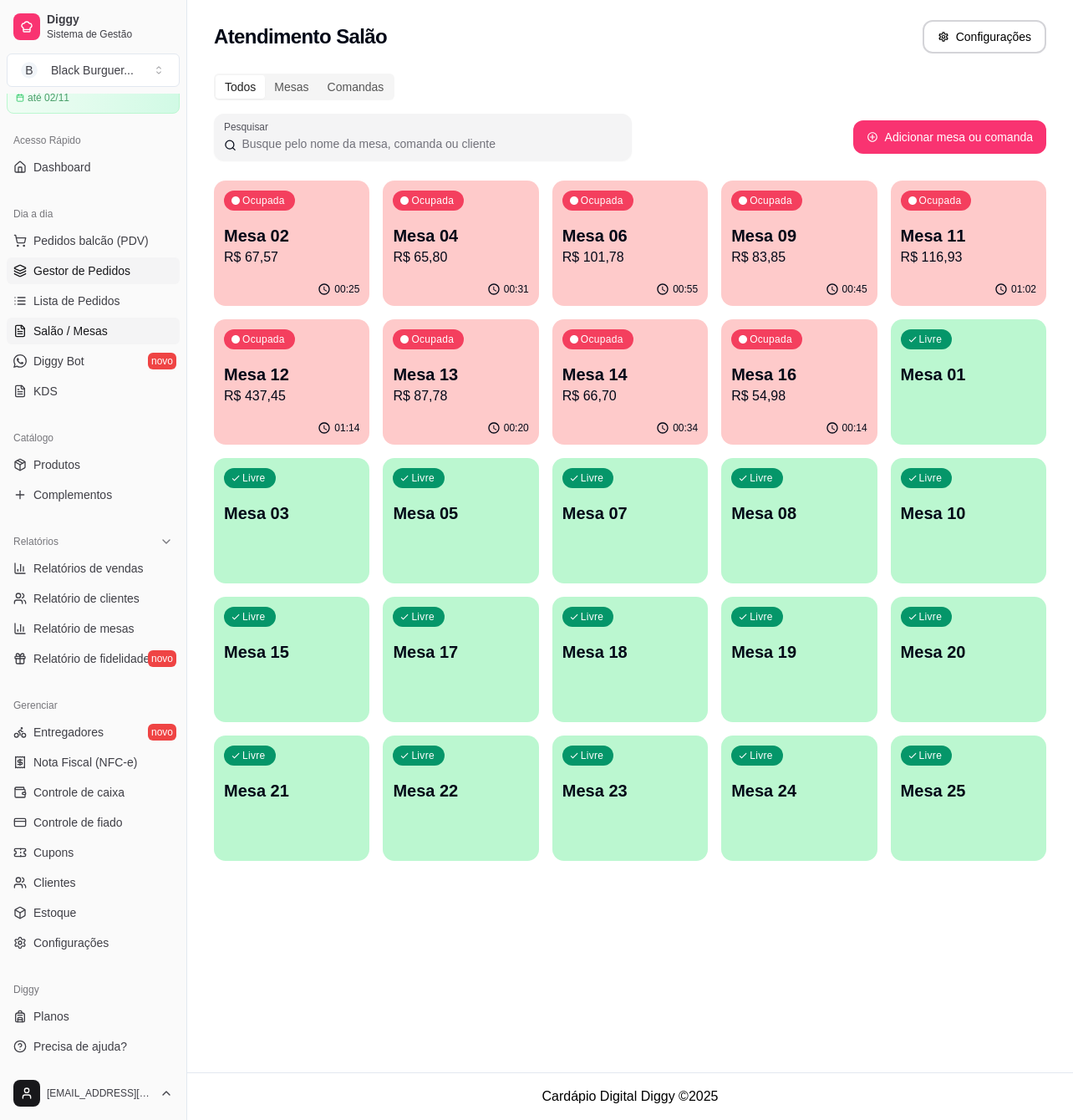
click at [107, 280] on link "Gestor de Pedidos" at bounding box center [93, 271] width 173 height 27
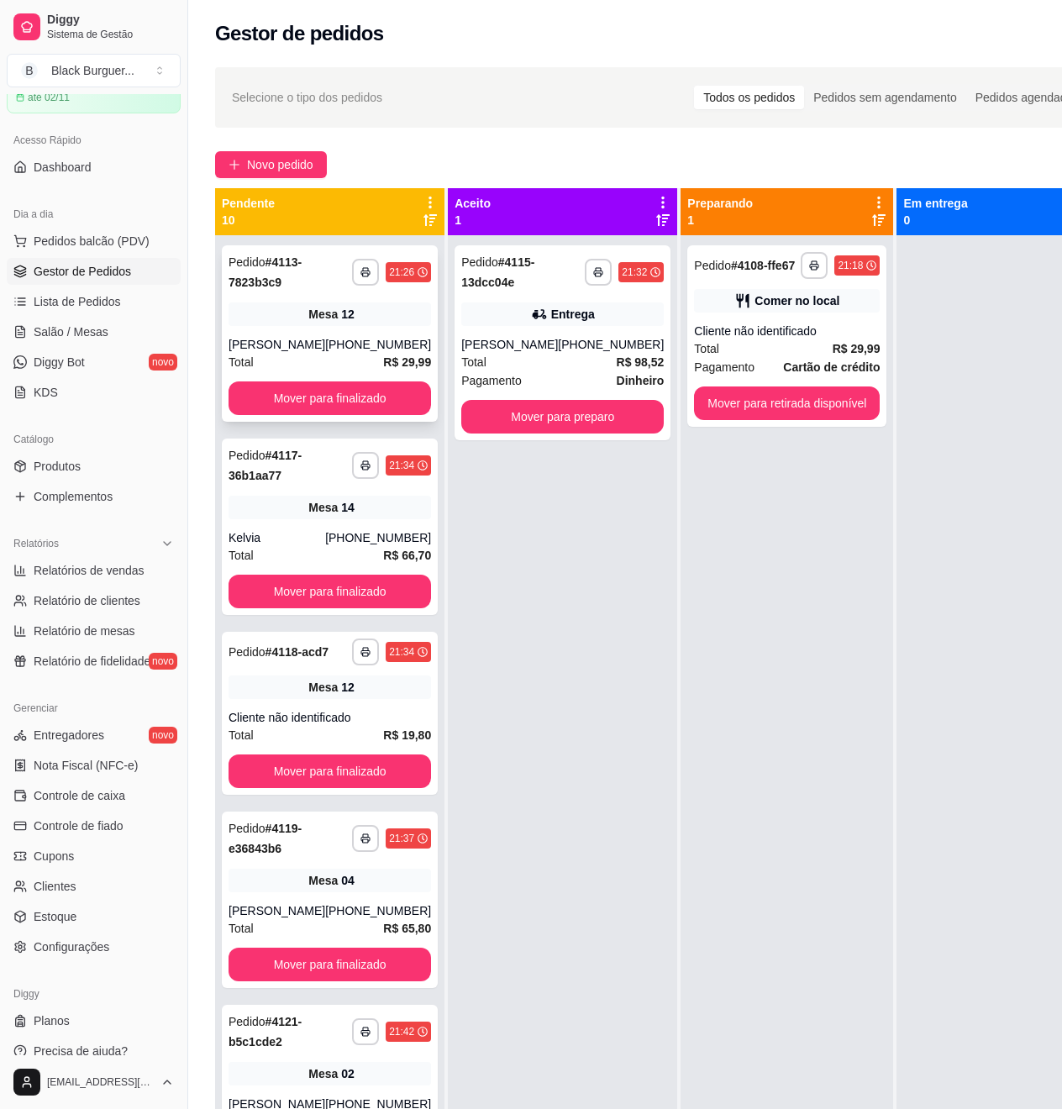
click at [313, 323] on span "Mesa" at bounding box center [322, 314] width 29 height 17
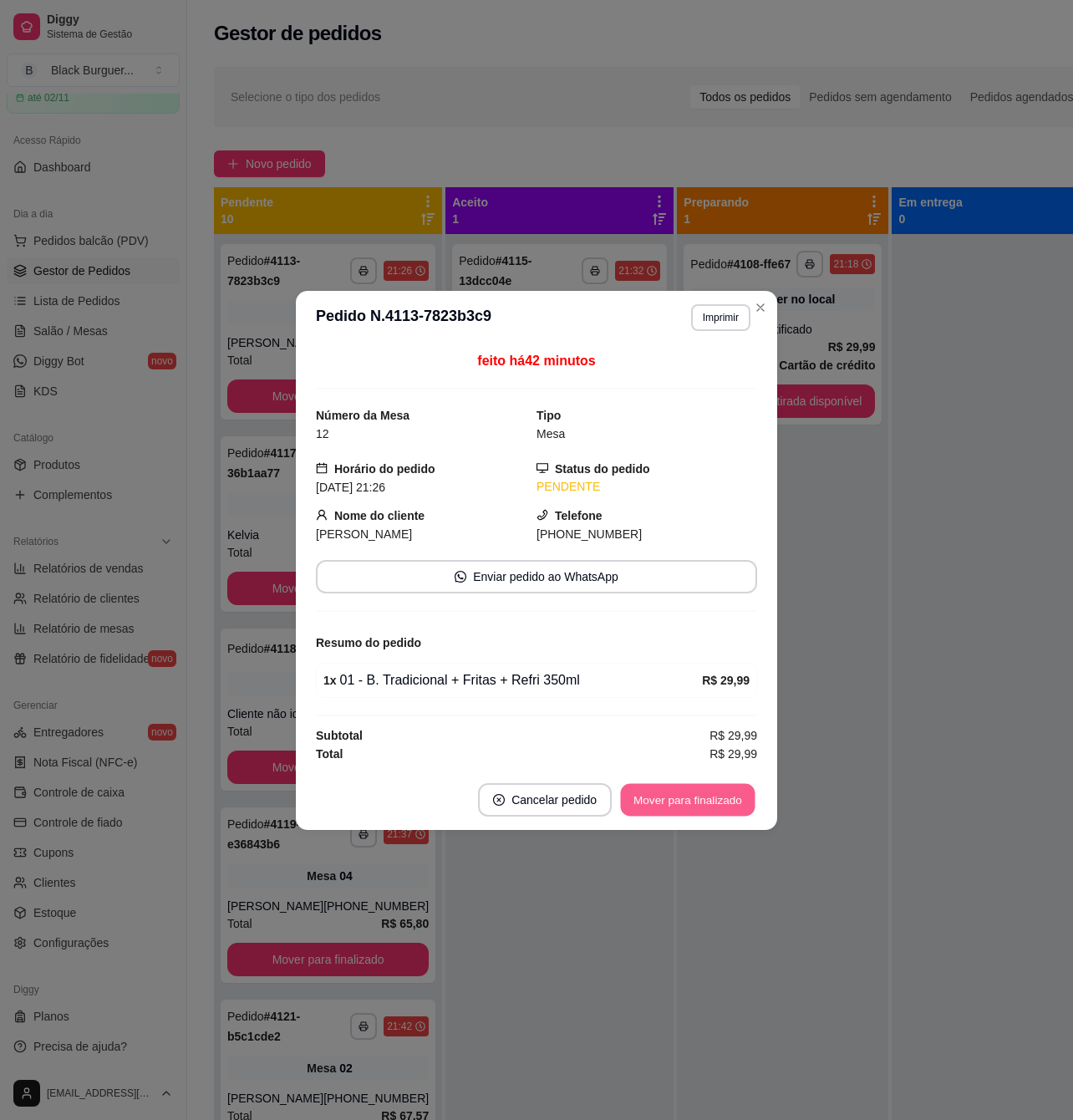
click at [657, 800] on button "Mover para finalizado" at bounding box center [687, 799] width 134 height 33
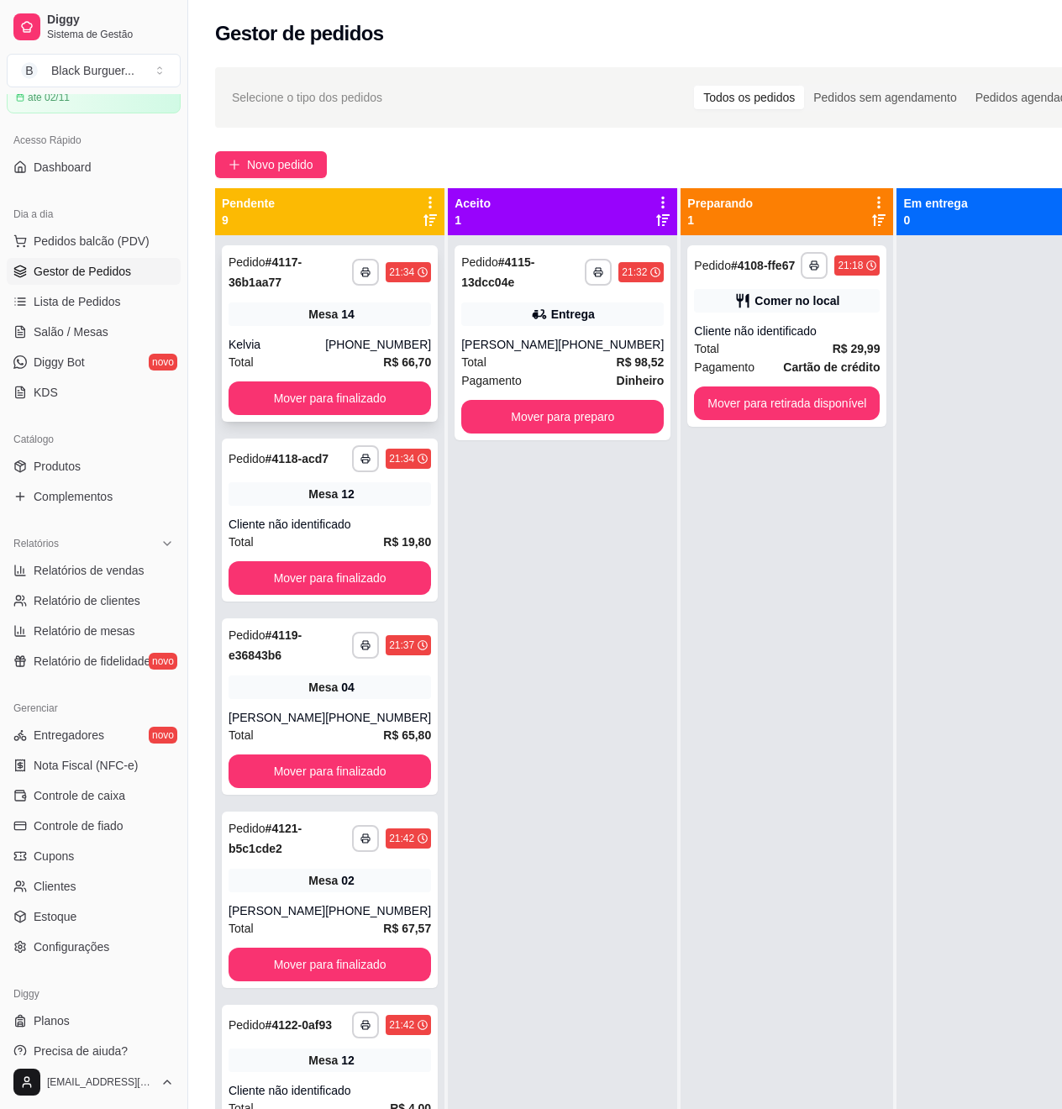
click at [253, 327] on div "**********" at bounding box center [330, 333] width 216 height 176
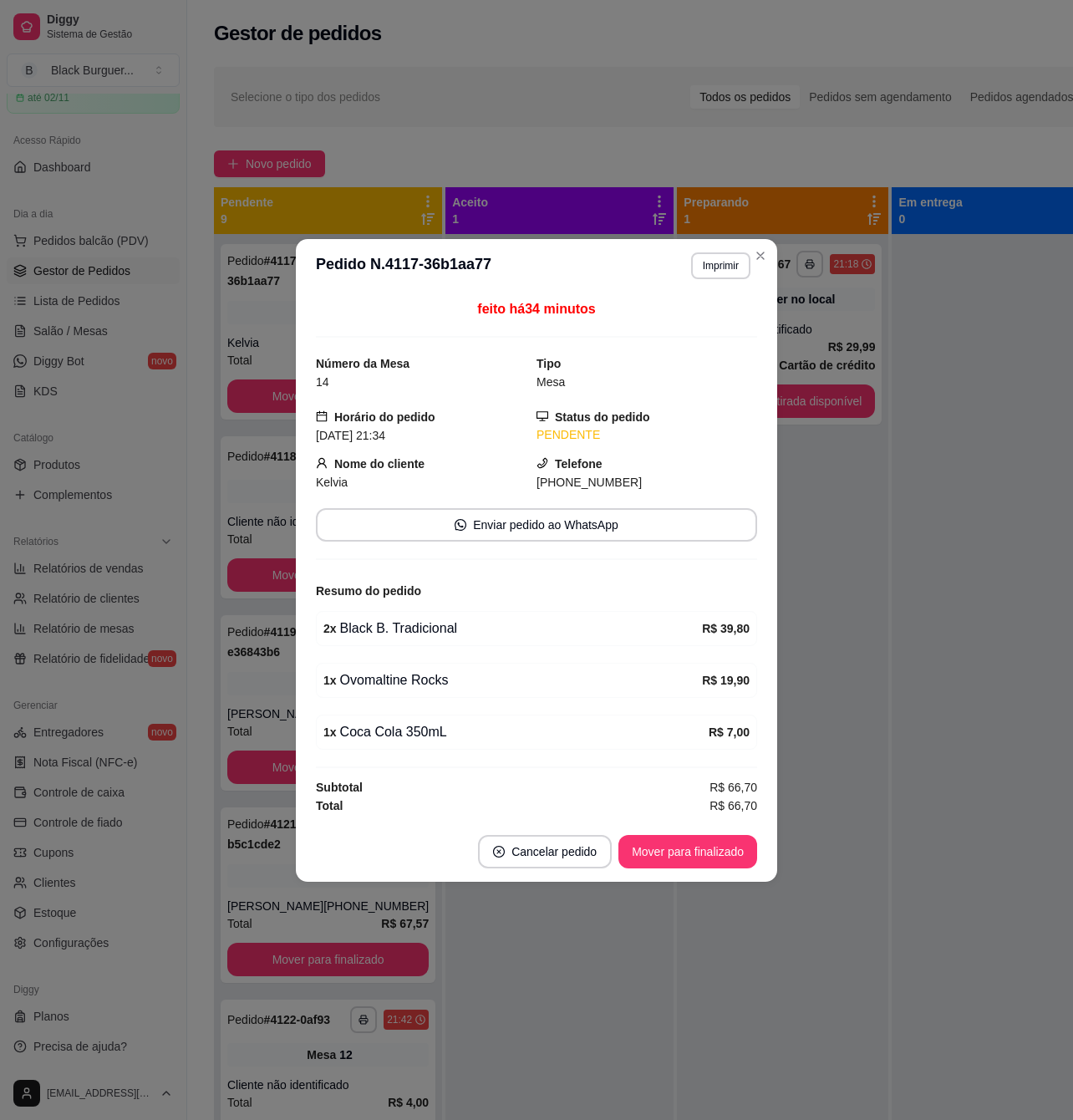
drag, startPoint x: 376, startPoint y: 637, endPoint x: 449, endPoint y: 633, distance: 73.1
click at [437, 636] on div "2 x Black B. Tradicional" at bounding box center [512, 629] width 379 height 20
drag, startPoint x: 449, startPoint y: 633, endPoint x: 354, endPoint y: 587, distance: 105.6
click at [448, 633] on div "2 x Black B. Tradicional" at bounding box center [512, 629] width 379 height 20
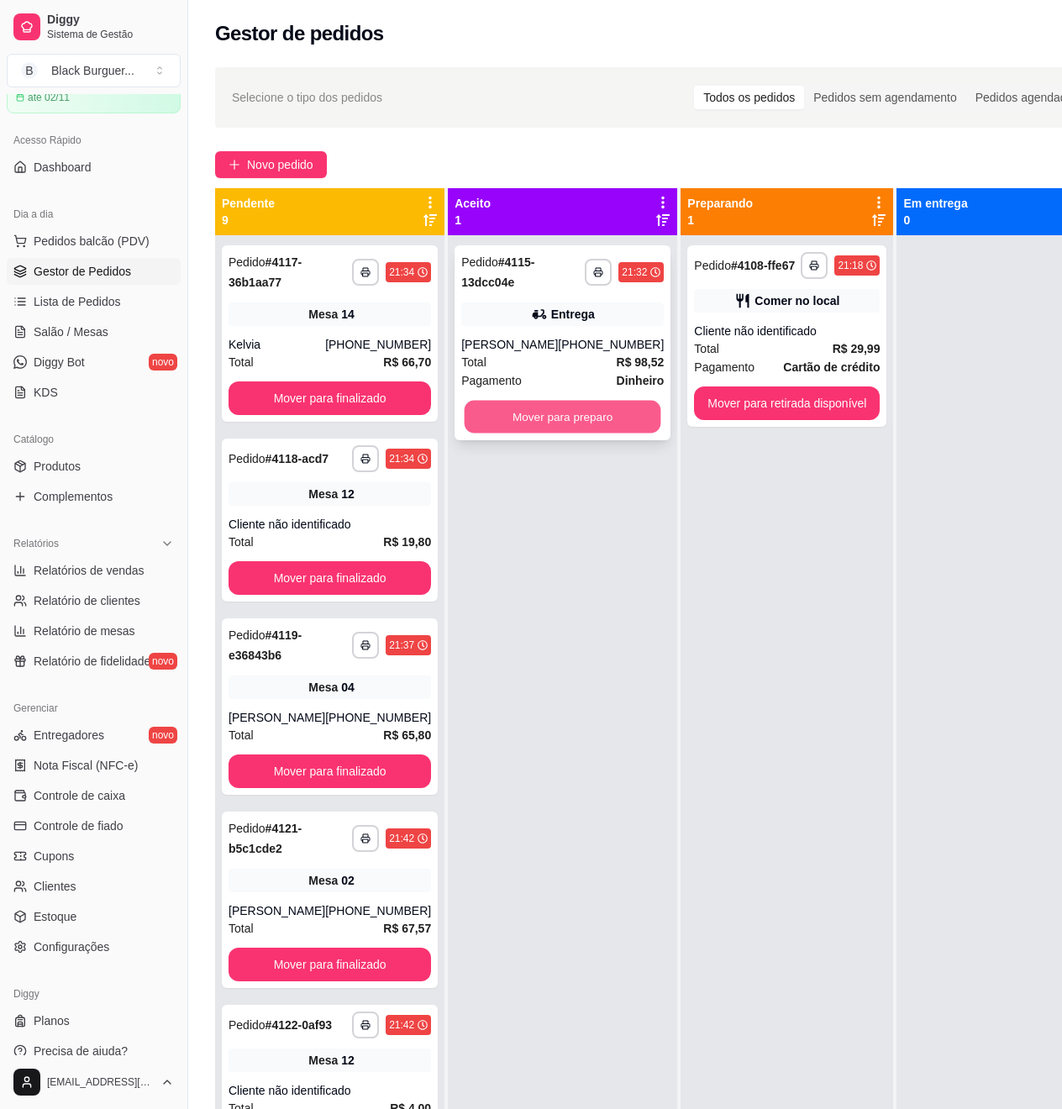
click at [549, 427] on button "Mover para preparo" at bounding box center [563, 417] width 197 height 33
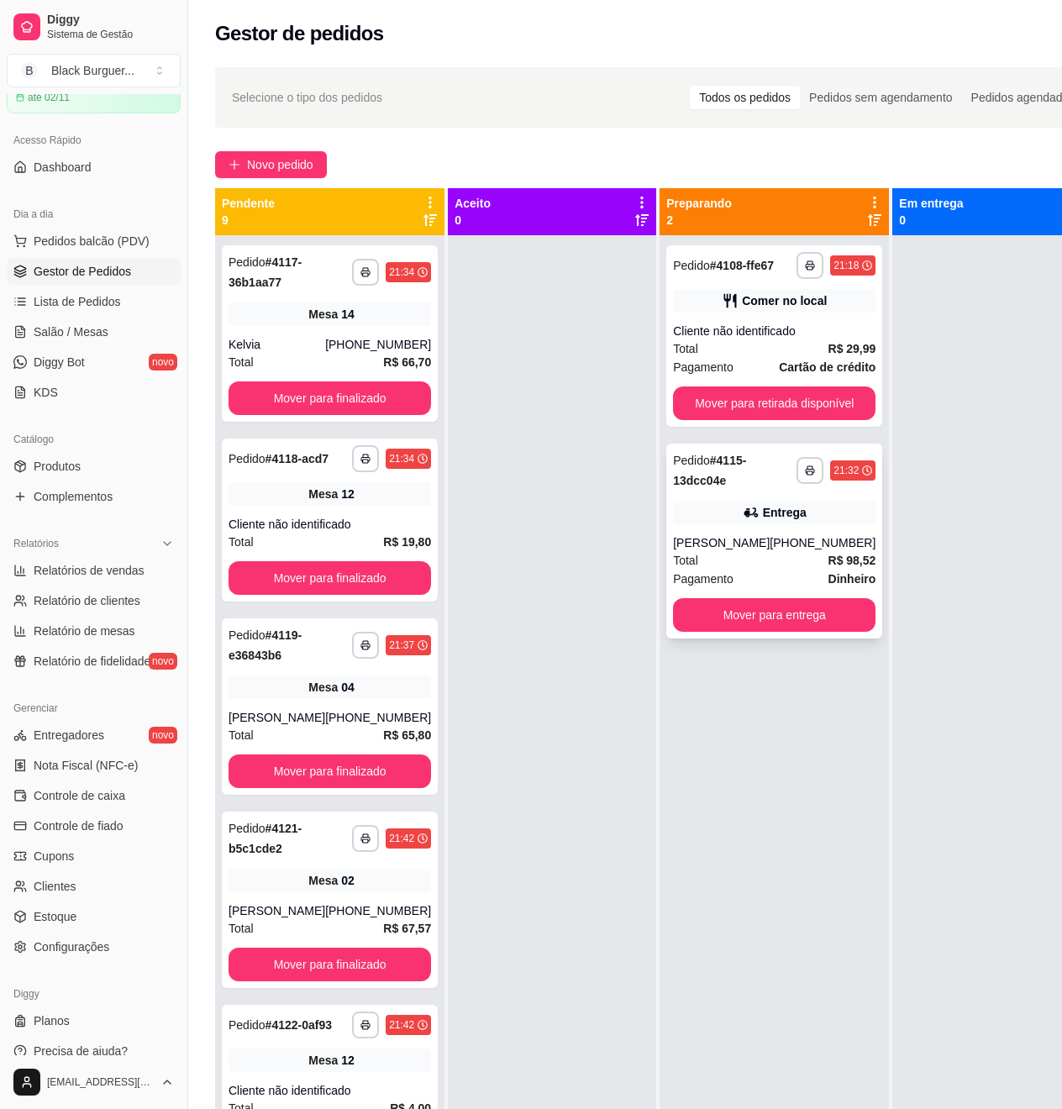
click at [744, 514] on icon at bounding box center [750, 513] width 12 height 10
click at [82, 330] on span "Salão / Mesas" at bounding box center [71, 332] width 75 height 17
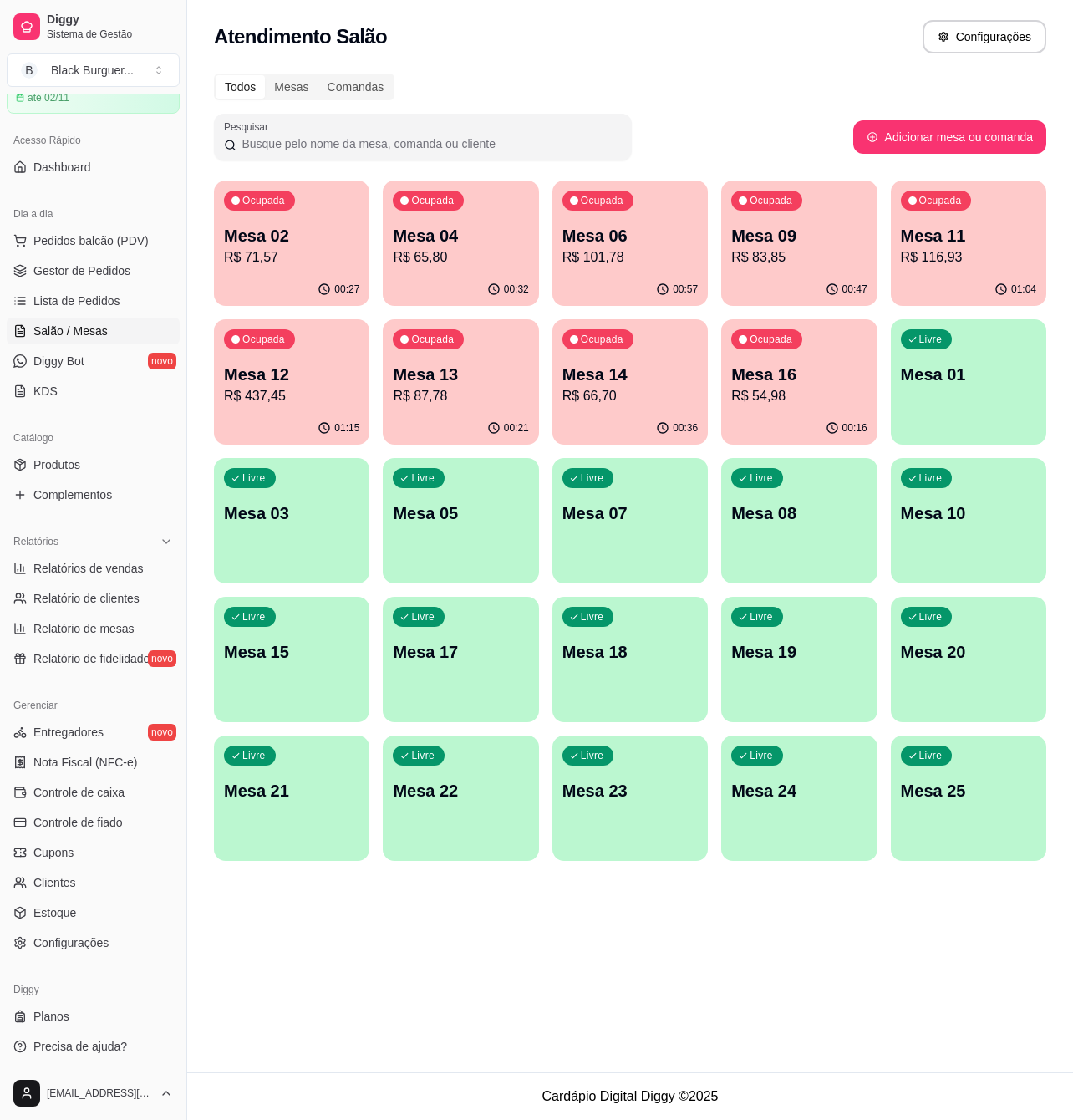
click at [771, 256] on p "R$ 83,85" at bounding box center [799, 258] width 135 height 20
click at [950, 262] on p "R$ 116,93" at bounding box center [969, 258] width 135 height 20
click at [612, 228] on p "Mesa 06" at bounding box center [630, 236] width 135 height 24
click at [547, 251] on div "Ocupada Mesa 02 R$ 71,57 00:27 Ocupada Mesa 04 R$ 65,80 00:32 Ocupada Mesa 06 R…" at bounding box center [629, 521] width 832 height 680
click at [600, 252] on p "R$ 101,78" at bounding box center [630, 258] width 135 height 20
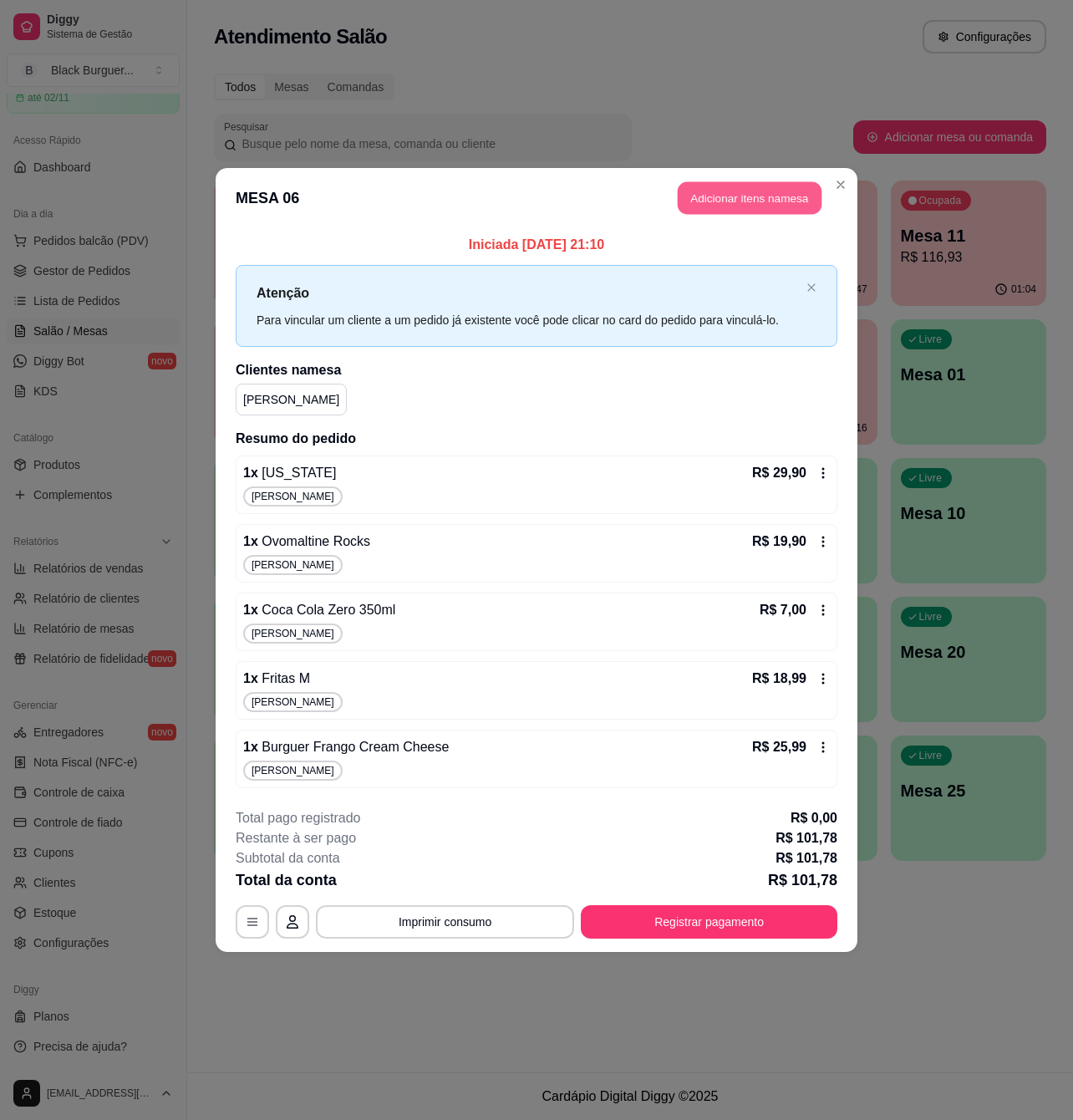
click at [709, 199] on button "Adicionar itens na mesa" at bounding box center [750, 198] width 144 height 33
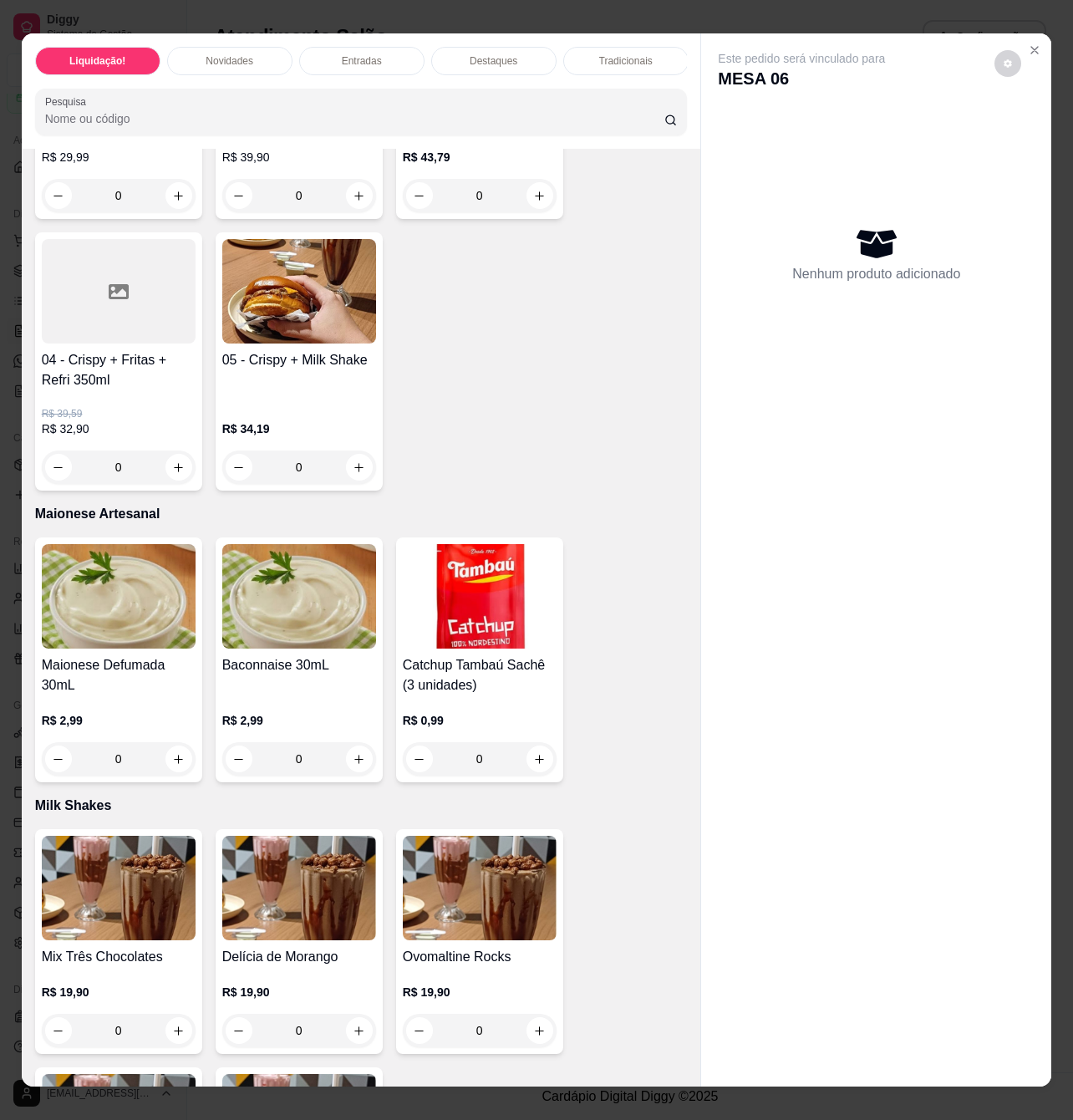
scroll to position [2786, 0]
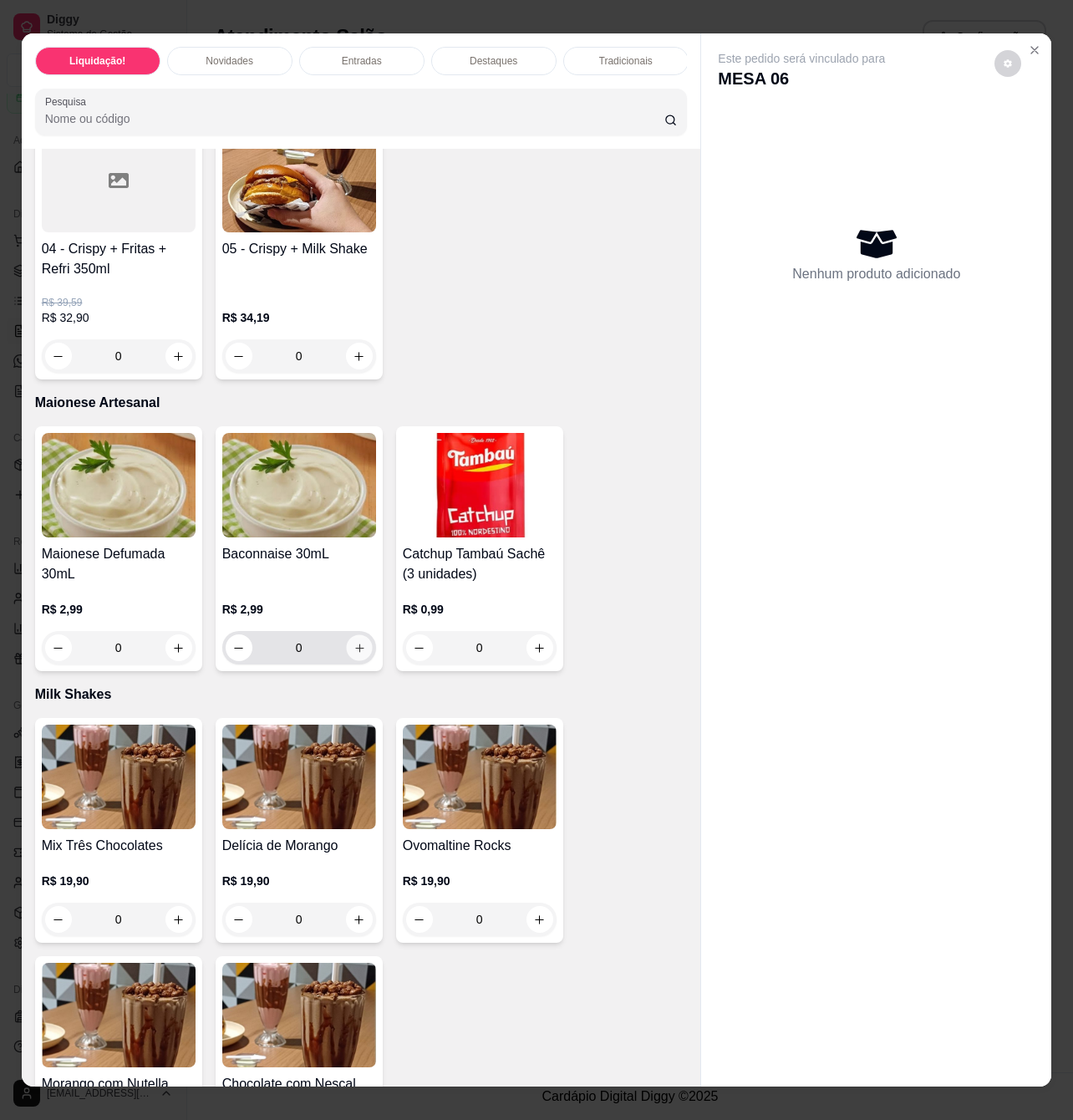
click at [355, 652] on icon "increase-product-quantity" at bounding box center [359, 648] width 8 height 8
type input "1"
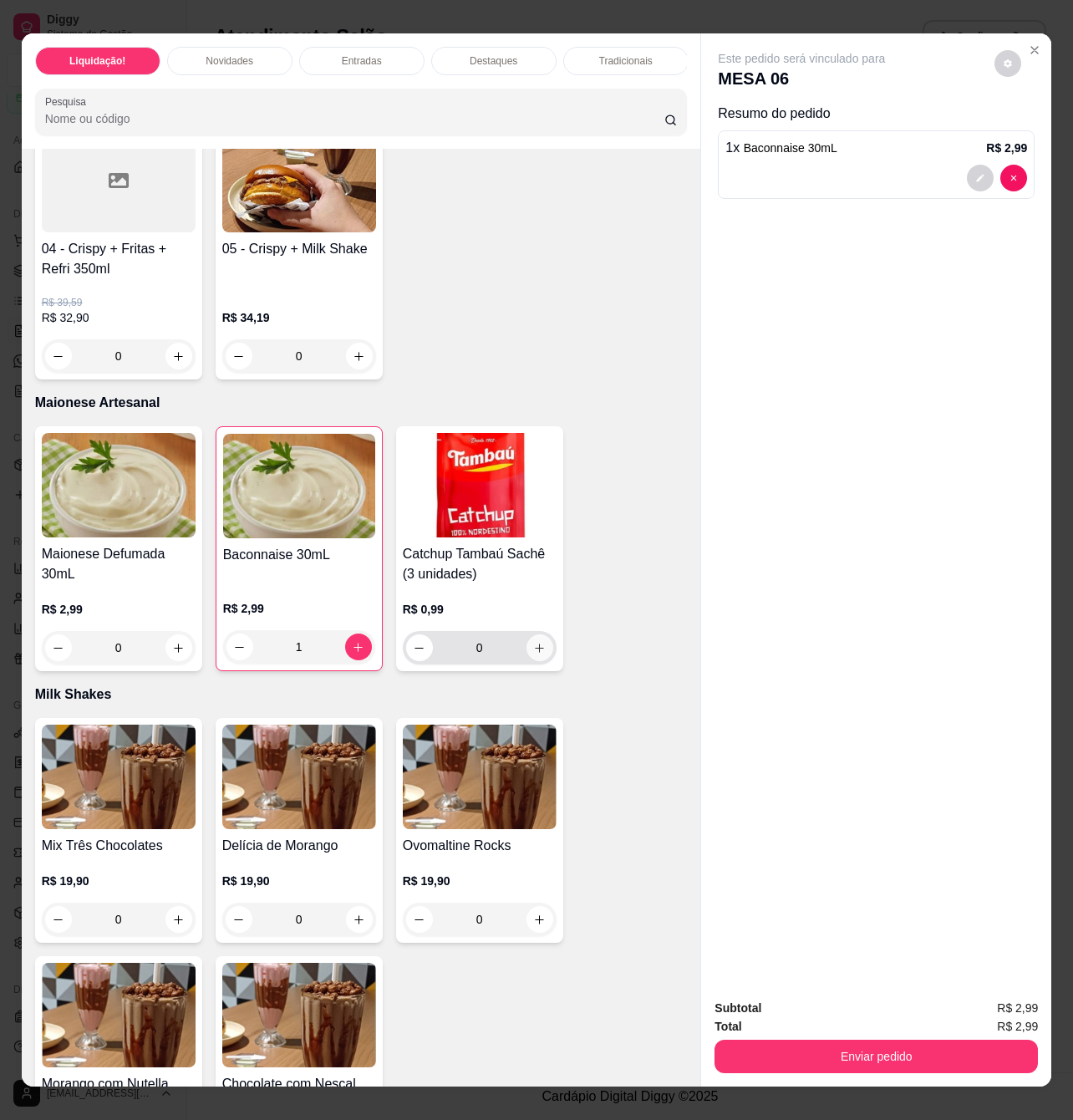
click at [530, 649] on button "increase-product-quantity" at bounding box center [539, 648] width 27 height 27
type input "1"
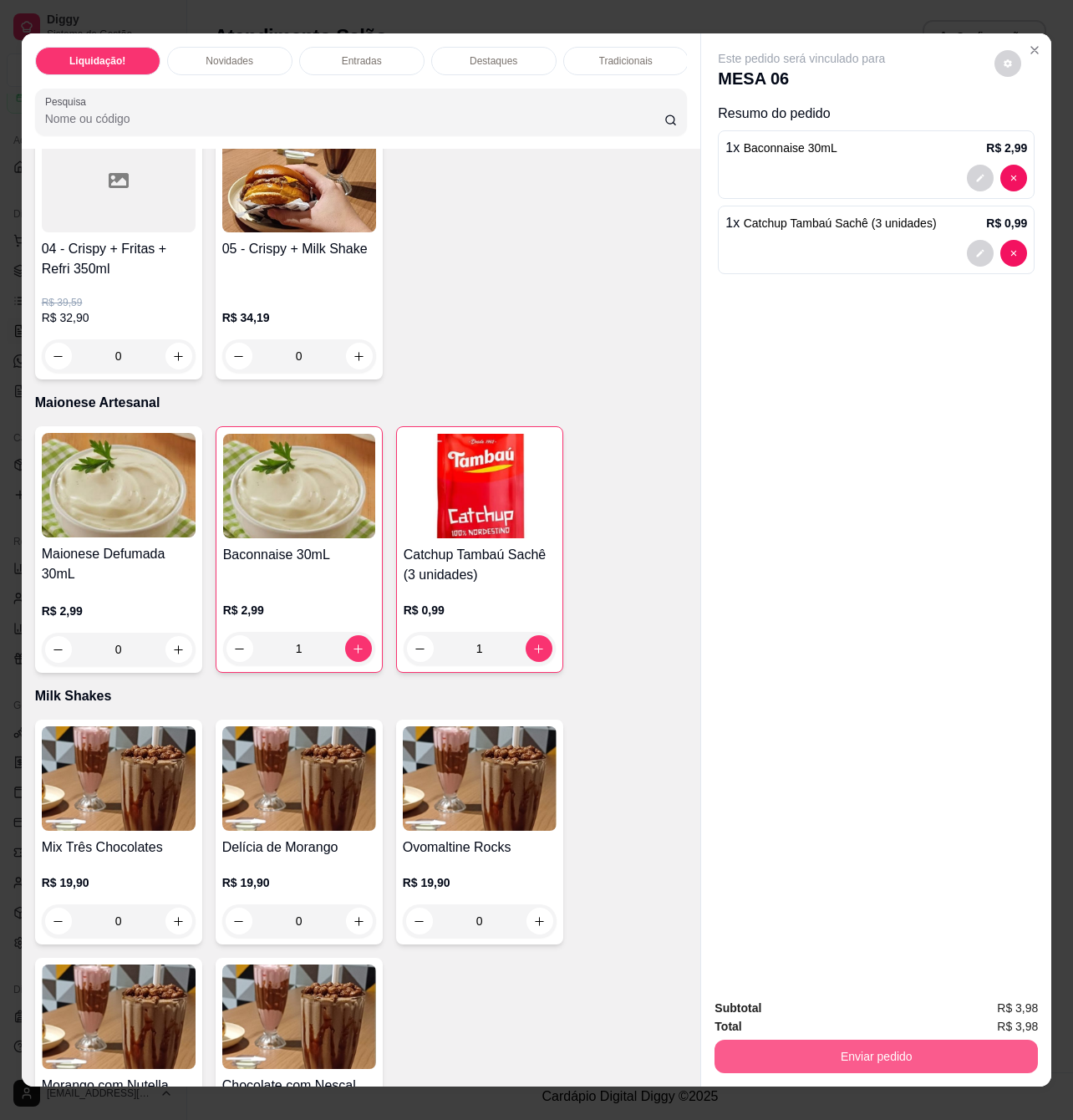
click at [850, 1055] on button "Enviar pedido" at bounding box center [875, 1056] width 323 height 34
click at [882, 1011] on button "Registrar cliente" at bounding box center [881, 1007] width 107 height 31
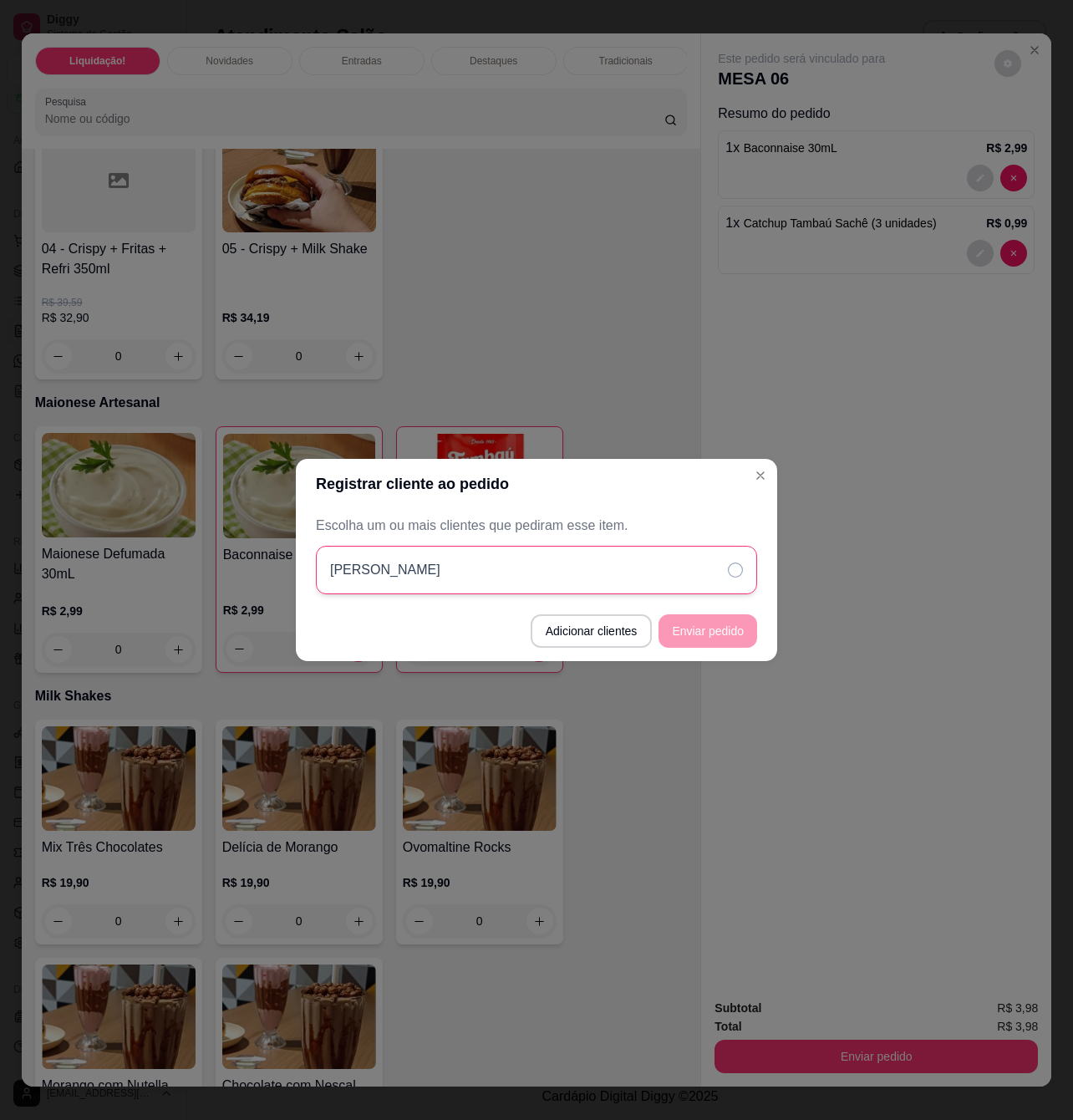
click at [695, 579] on div "[PERSON_NAME]" at bounding box center [537, 570] width 442 height 49
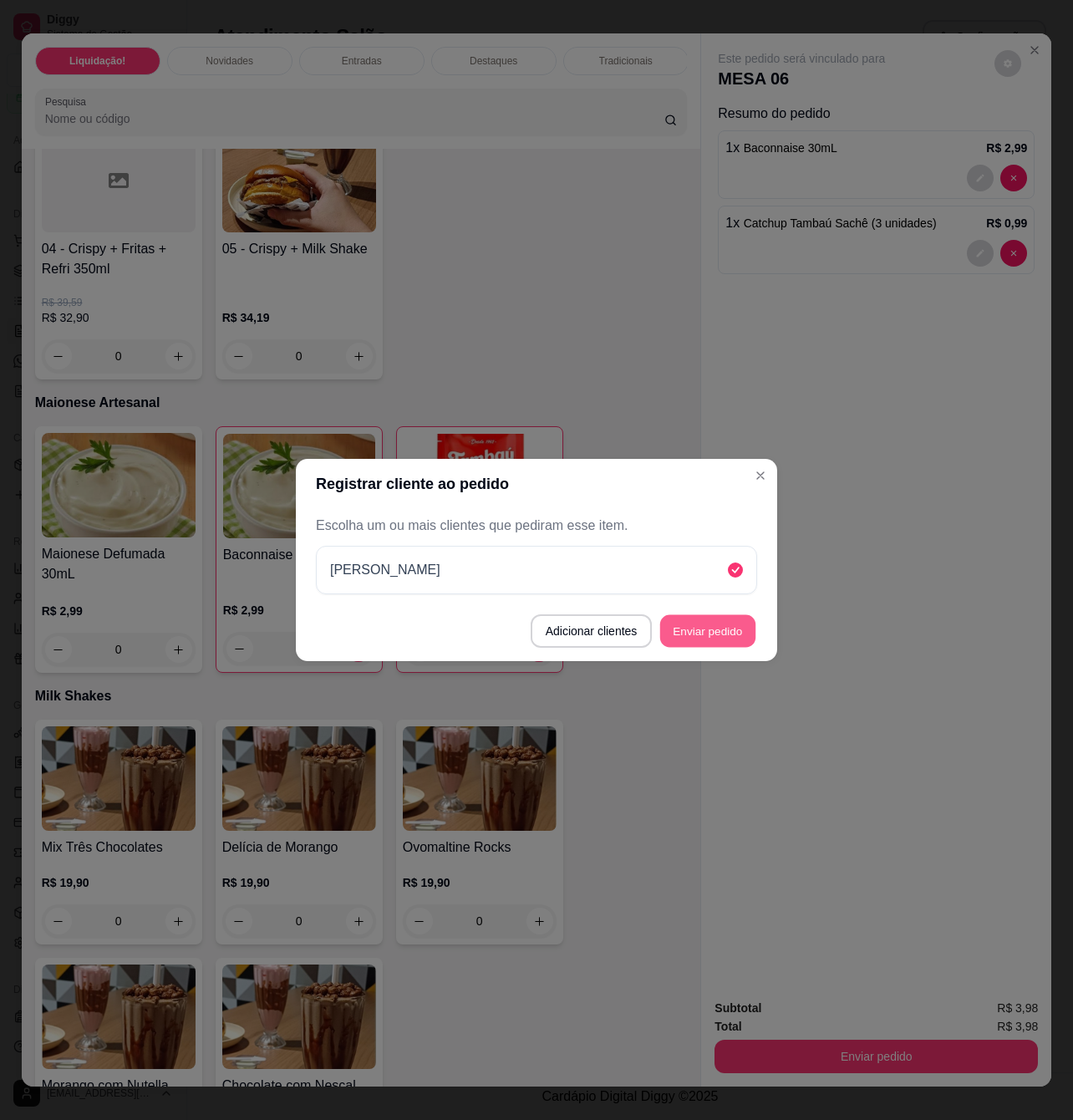
click at [717, 633] on button "Enviar pedido" at bounding box center [708, 631] width 95 height 33
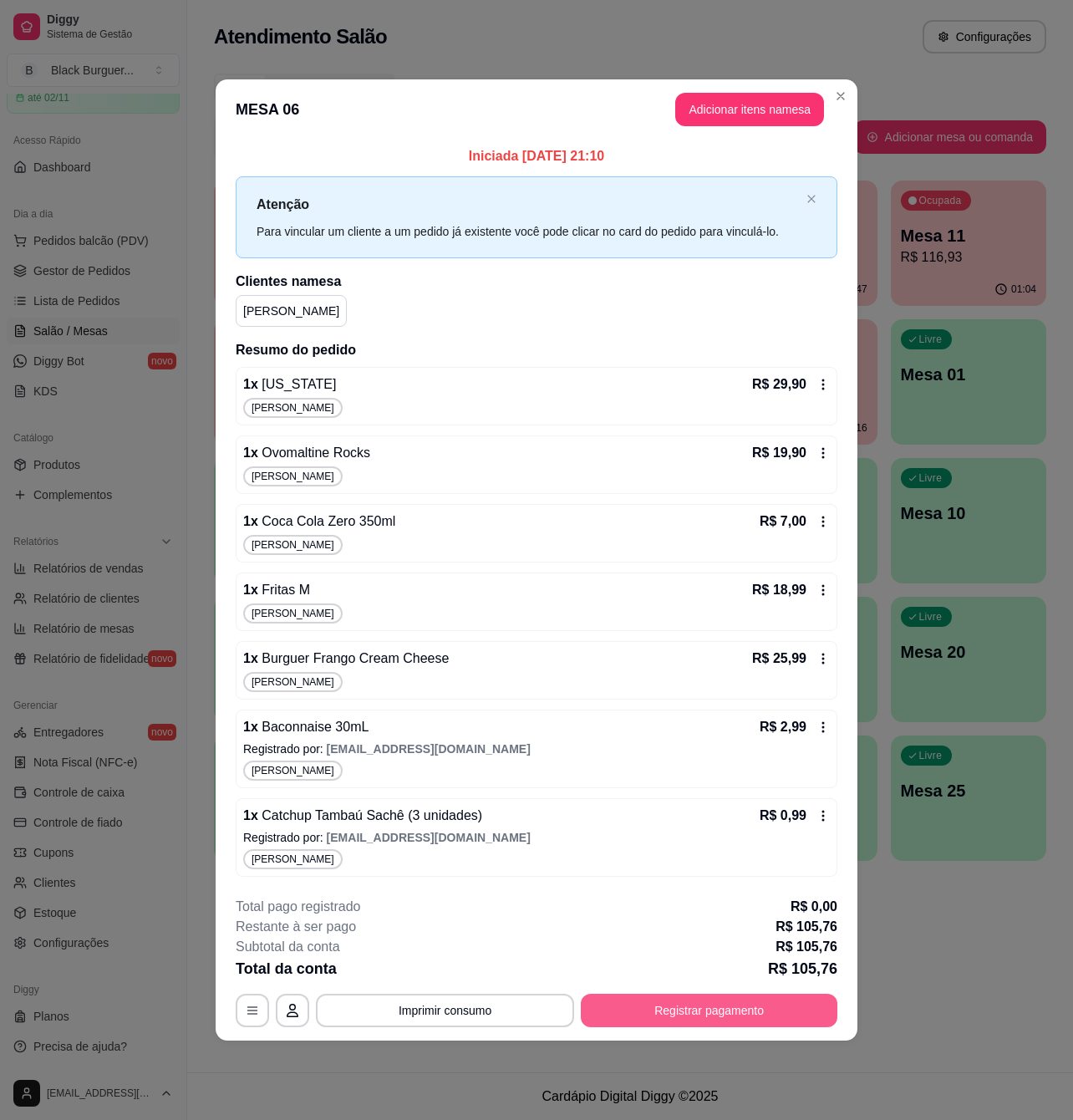
click at [712, 1001] on button "Registrar pagamento" at bounding box center [709, 1011] width 257 height 34
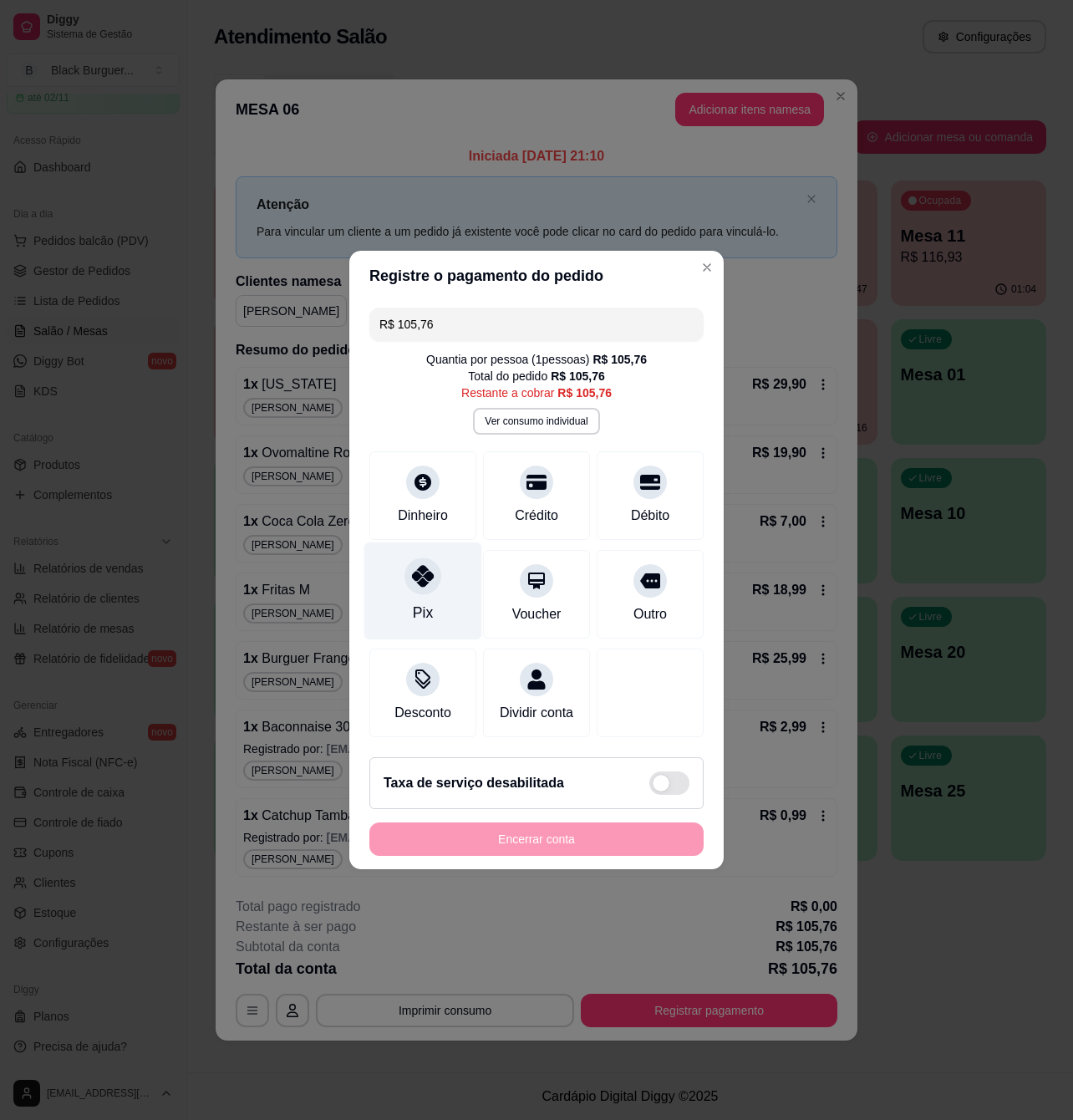
click at [428, 573] on icon at bounding box center [423, 576] width 22 height 22
type input "R$ 0,00"
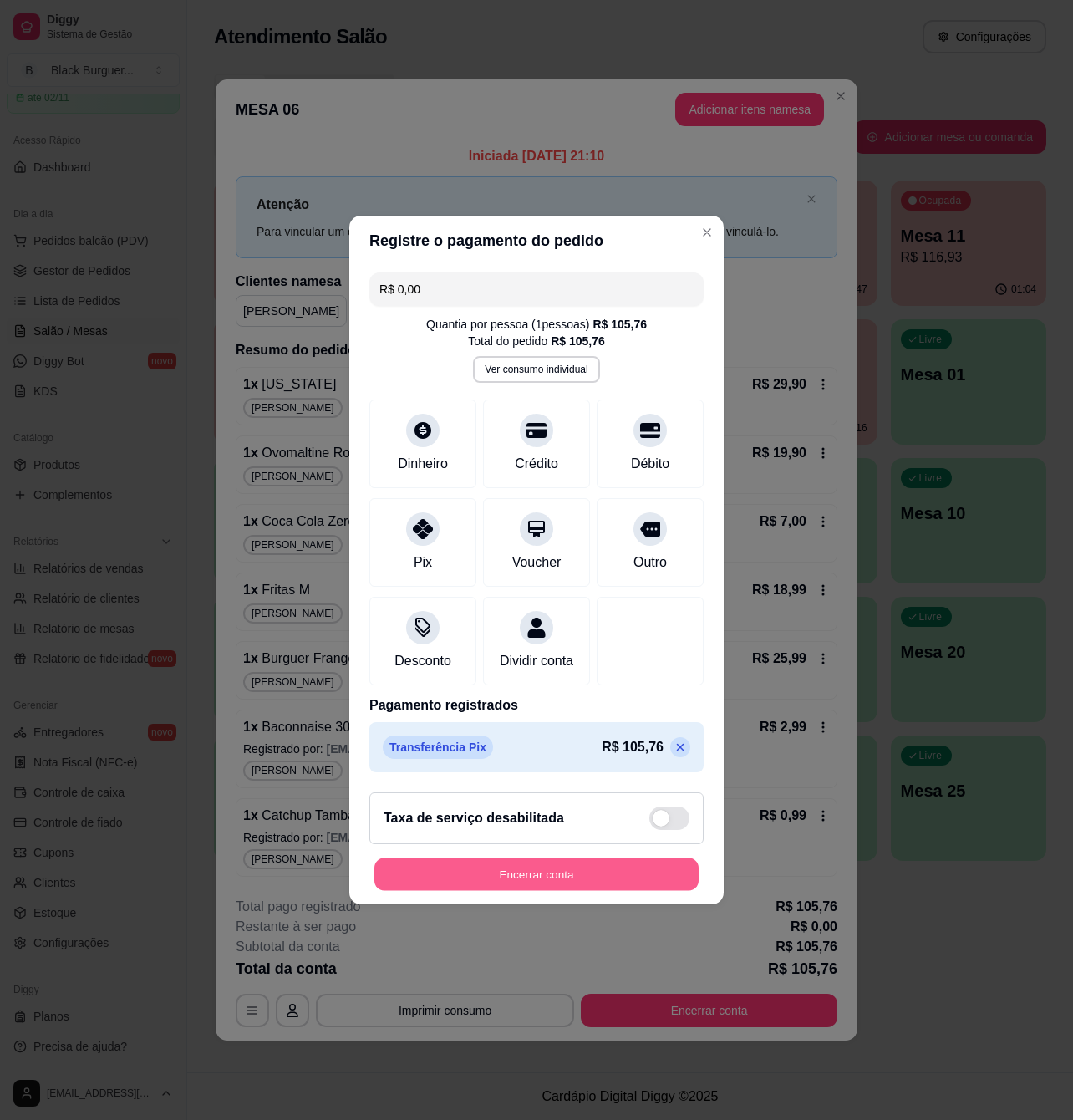
click at [512, 891] on button "Encerrar conta" at bounding box center [536, 874] width 324 height 33
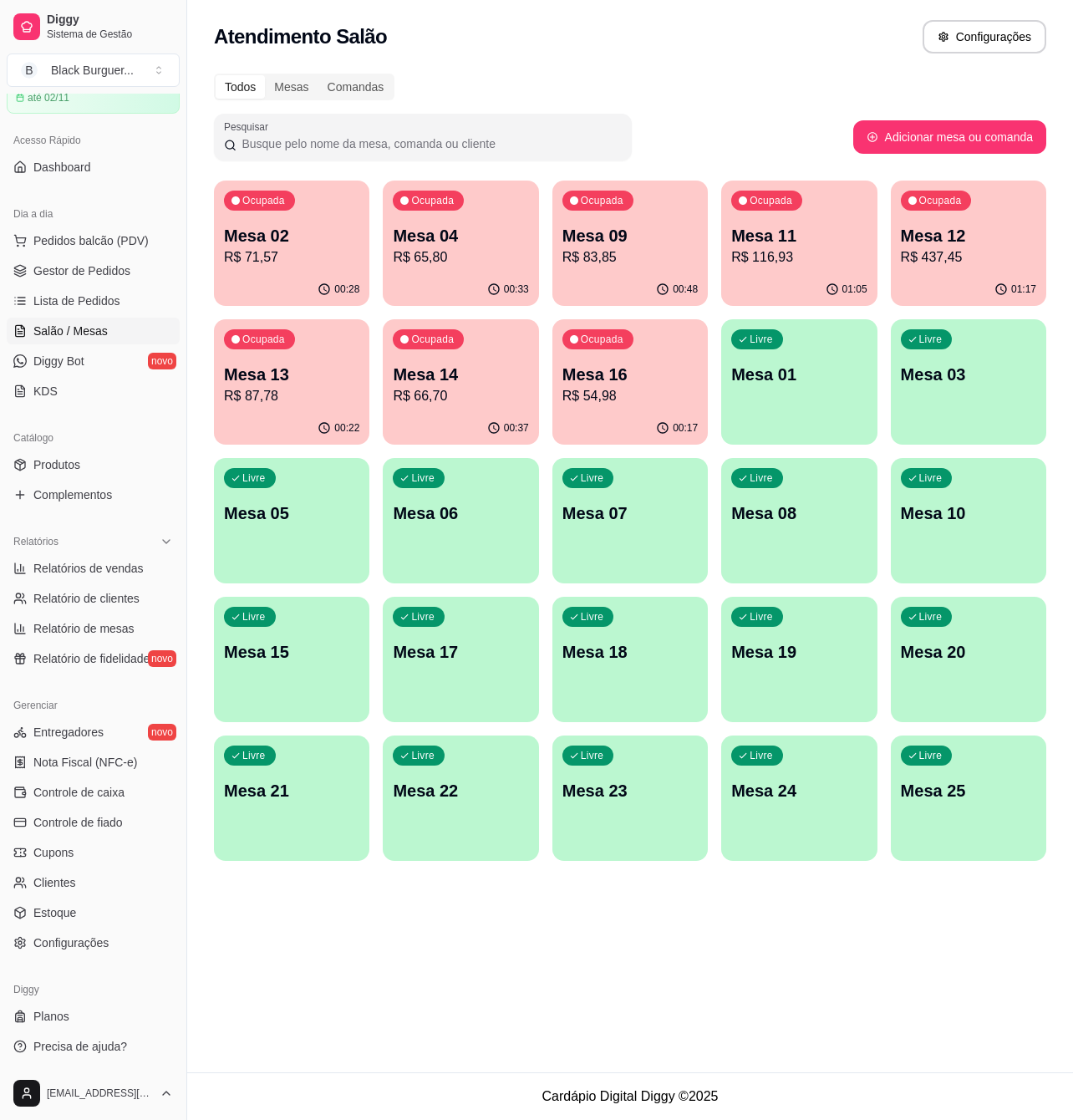
click at [978, 249] on p "R$ 437,45" at bounding box center [969, 258] width 135 height 20
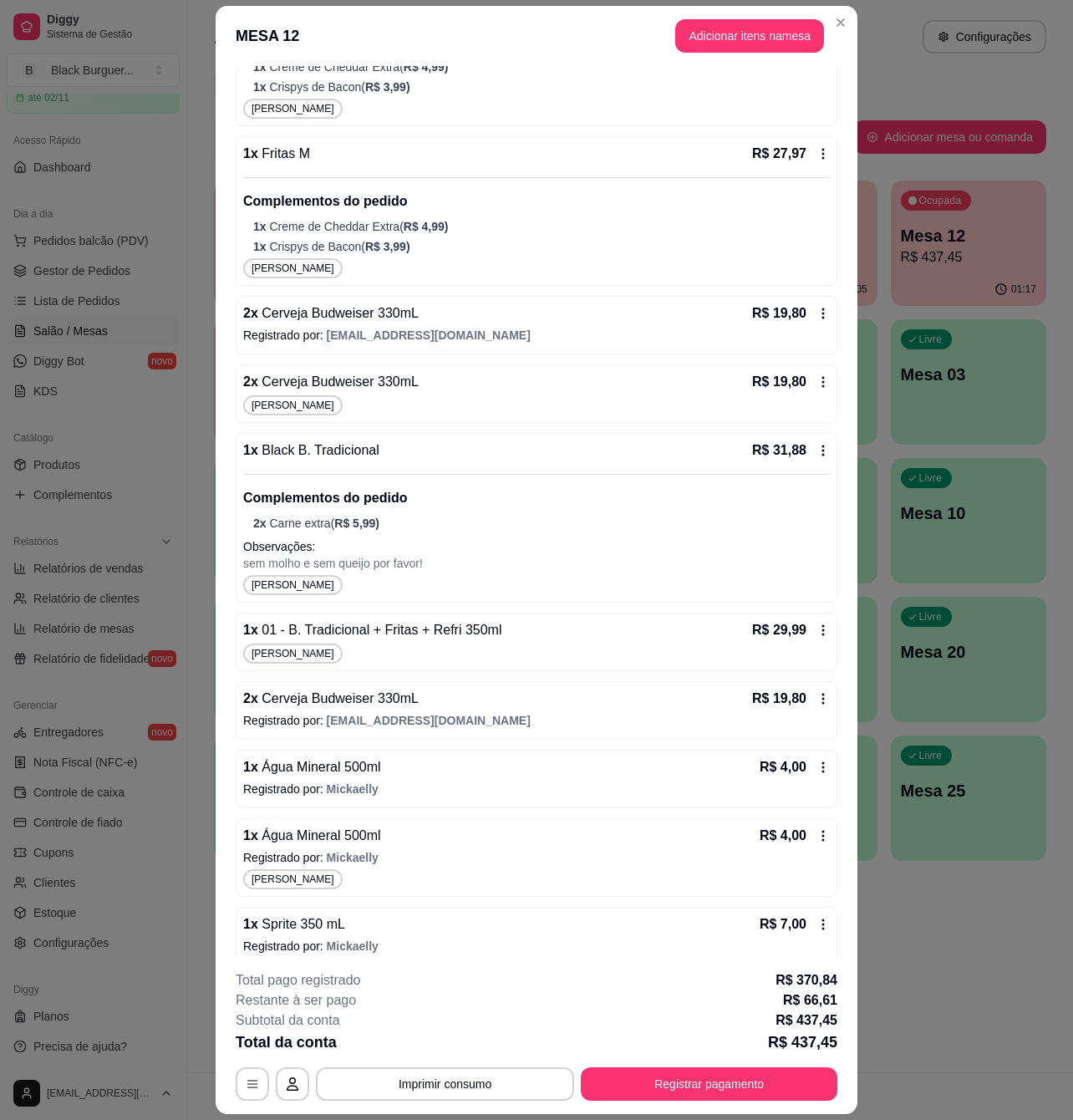
scroll to position [48, 0]
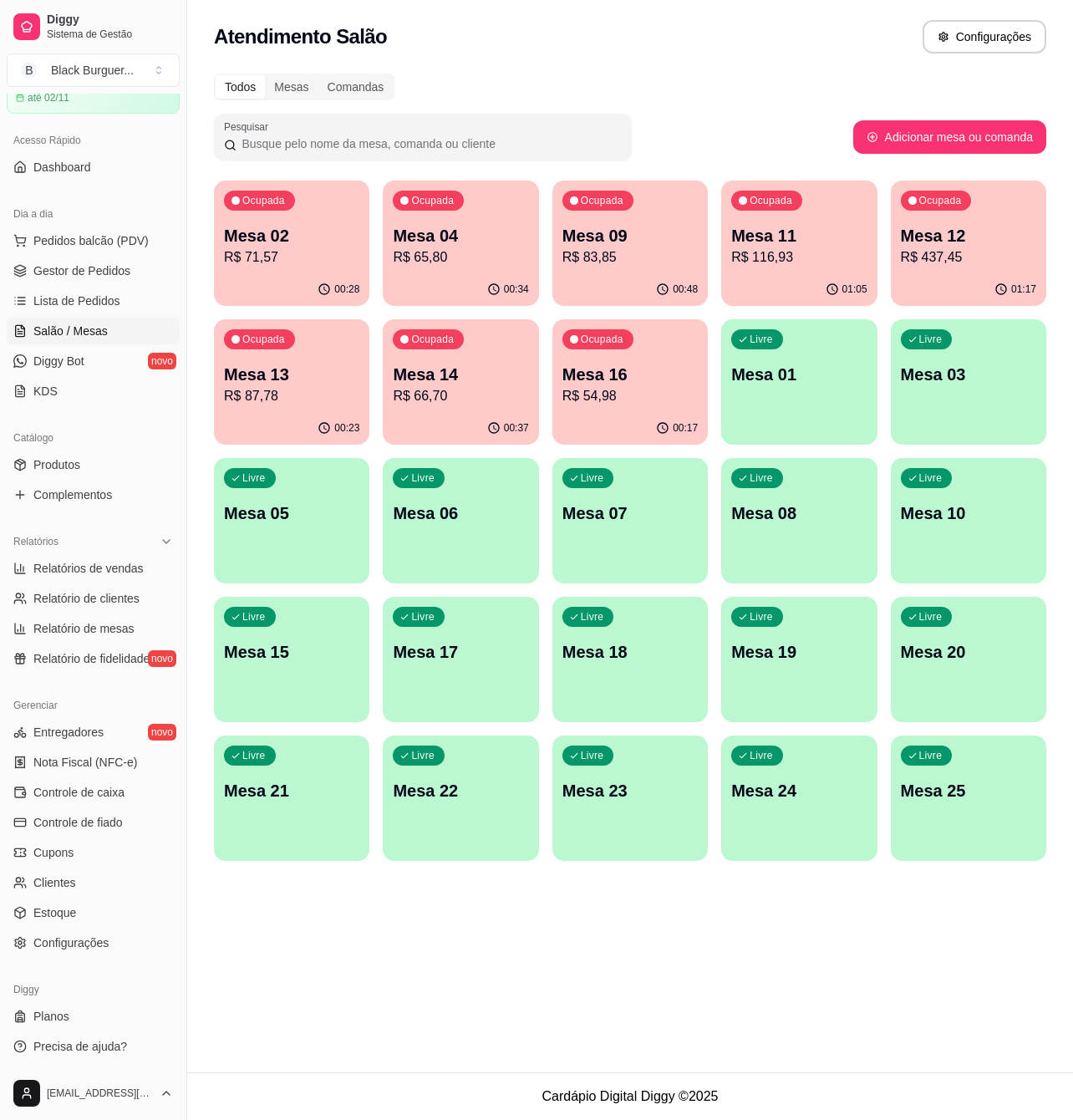
click at [779, 248] on p "R$ 116,93" at bounding box center [799, 258] width 135 height 20
click at [629, 248] on p "R$ 83,85" at bounding box center [630, 258] width 135 height 20
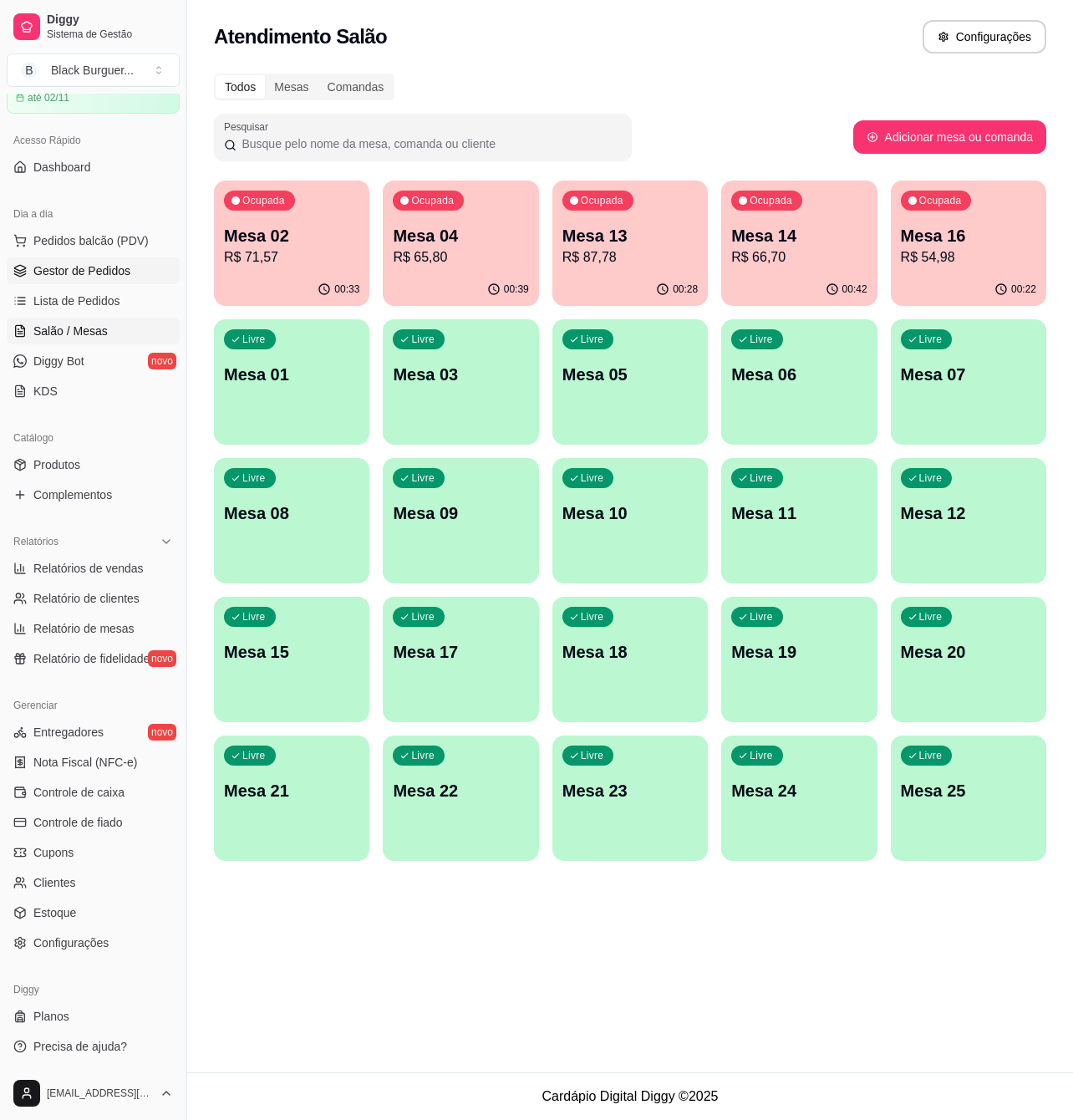
click at [101, 279] on span "Gestor de Pedidos" at bounding box center [82, 271] width 96 height 17
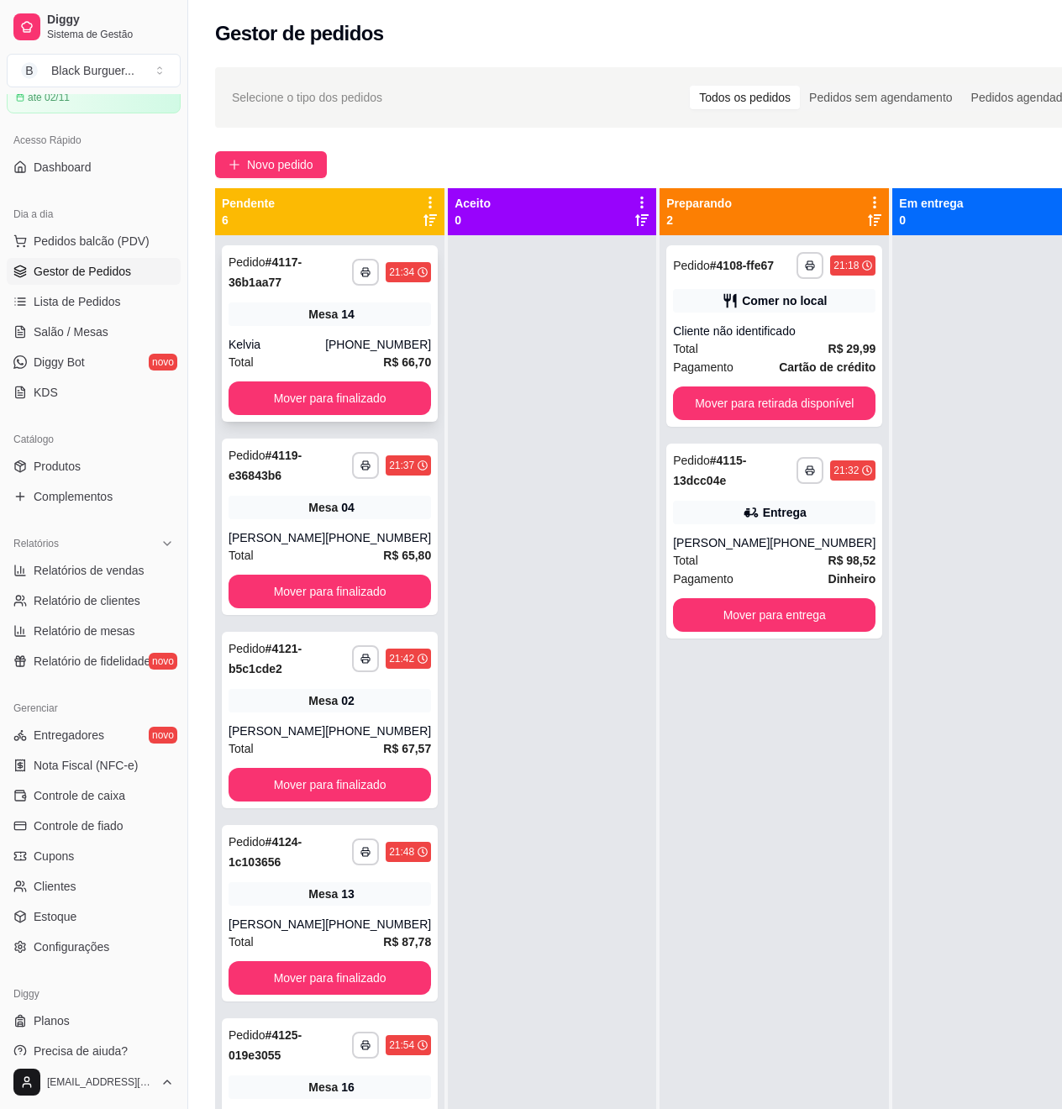
click at [333, 339] on div "[PHONE_NUMBER]" at bounding box center [378, 344] width 106 height 17
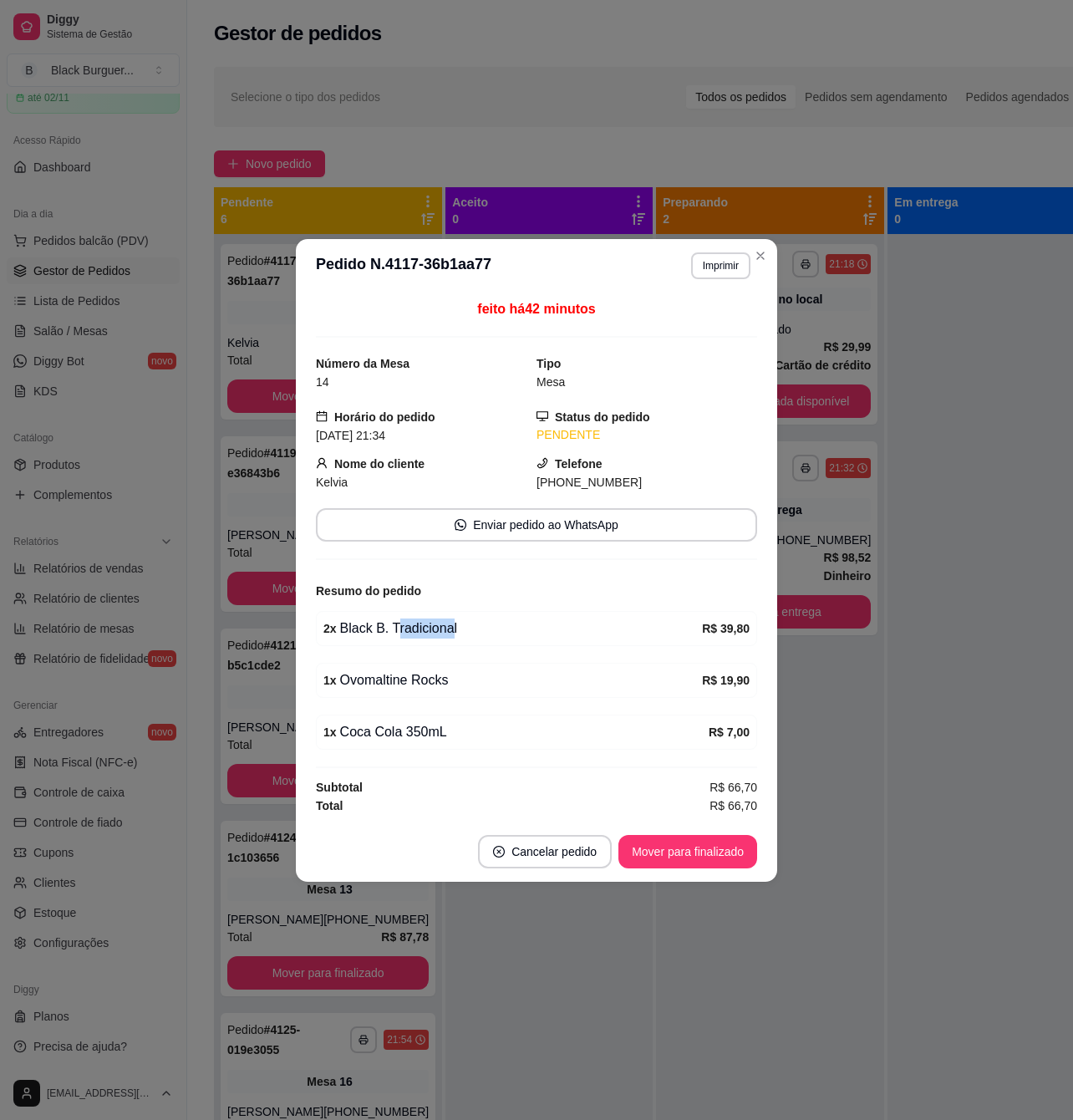
click at [452, 640] on div "2 x Black B. Tradicional R$ 39,80" at bounding box center [537, 628] width 442 height 35
drag, startPoint x: 466, startPoint y: 649, endPoint x: 468, endPoint y: 726, distance: 77.0
click at [465, 651] on div "feito há 42 minutos Número da Mesa 14 Tipo Mesa Horário do pedido [DATE] 21:34 …" at bounding box center [537, 557] width 442 height 515
click at [717, 840] on button "Mover para finalizado" at bounding box center [687, 851] width 138 height 34
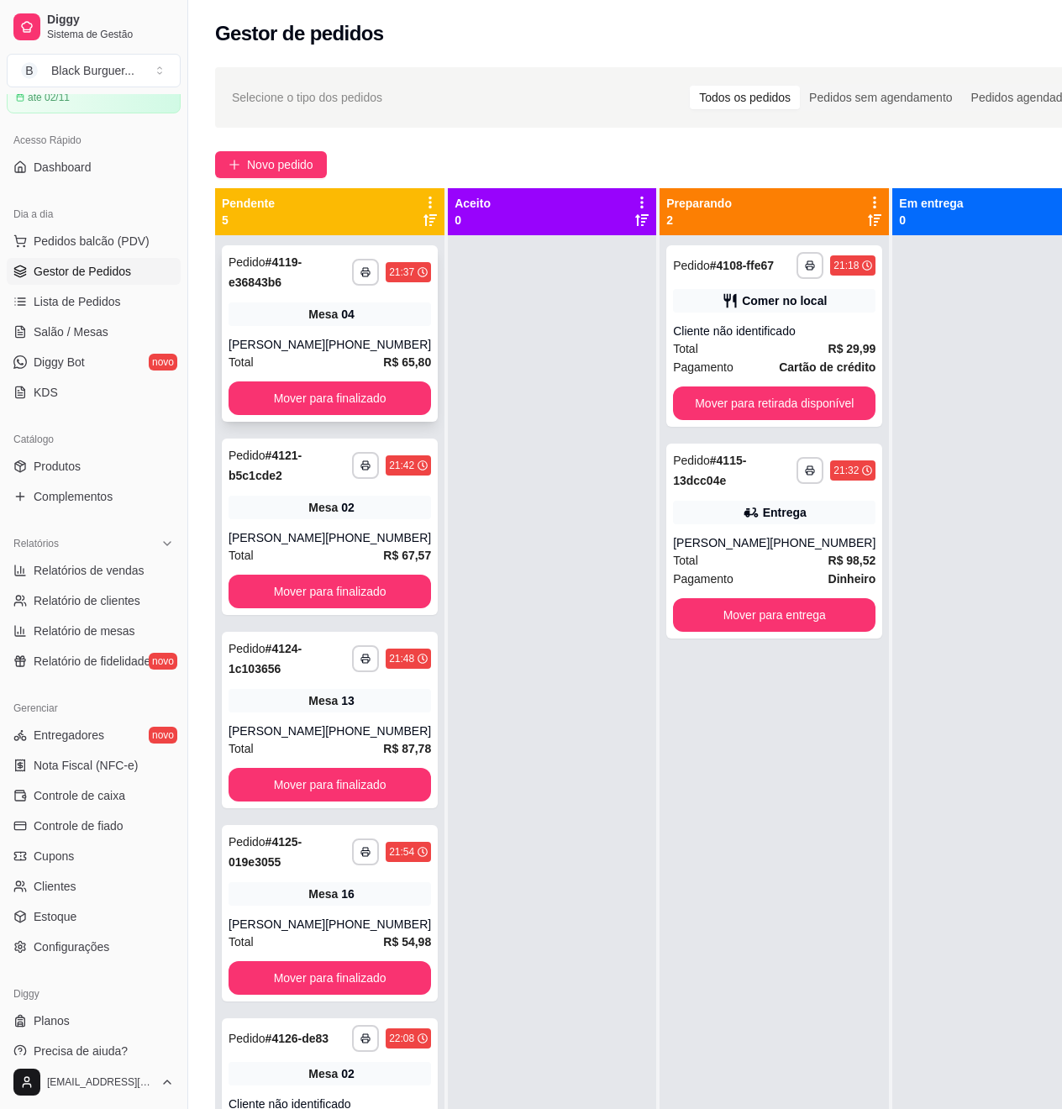
click at [254, 324] on div "Mesa 04" at bounding box center [330, 315] width 203 height 24
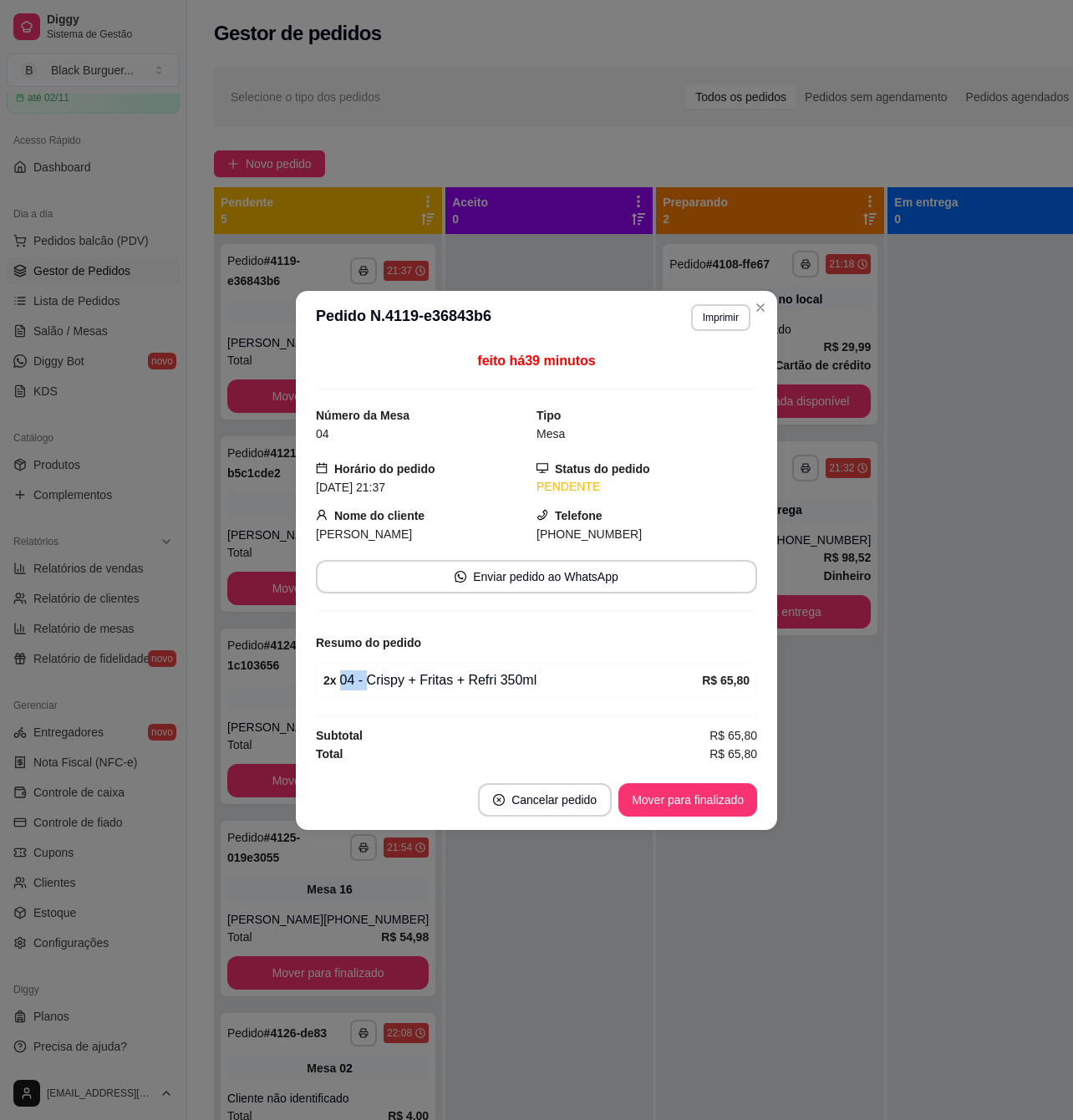
drag, startPoint x: 362, startPoint y: 670, endPoint x: 373, endPoint y: 672, distance: 11.2
click at [371, 672] on div "2 x 04 - Crispy + Fritas + Refri 350ml R$ 65,80" at bounding box center [537, 679] width 442 height 35
click at [374, 672] on div "2 x 04 - Crispy + Fritas + Refri 350ml" at bounding box center [512, 680] width 379 height 20
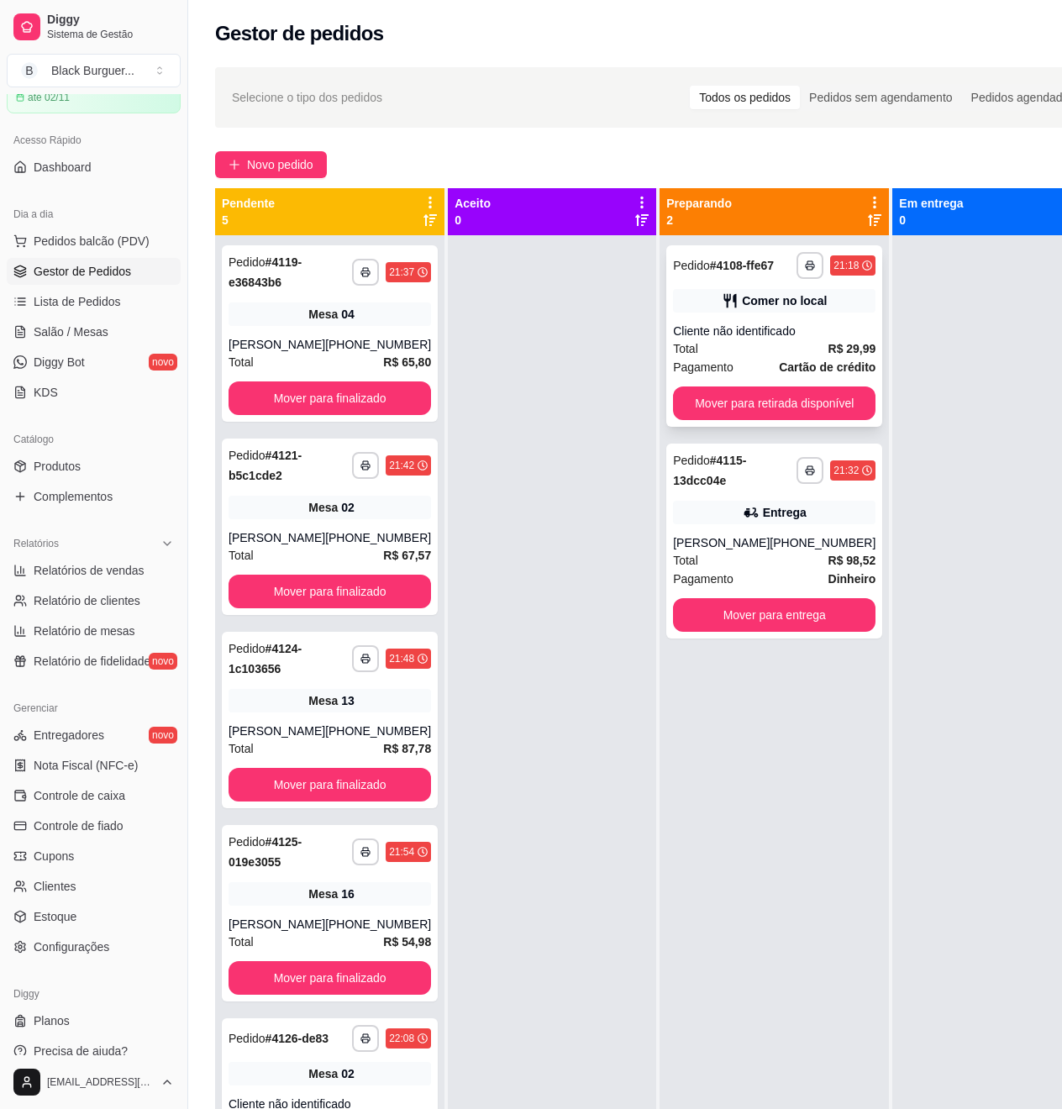
click at [697, 328] on div "Cliente não identificado" at bounding box center [774, 331] width 203 height 17
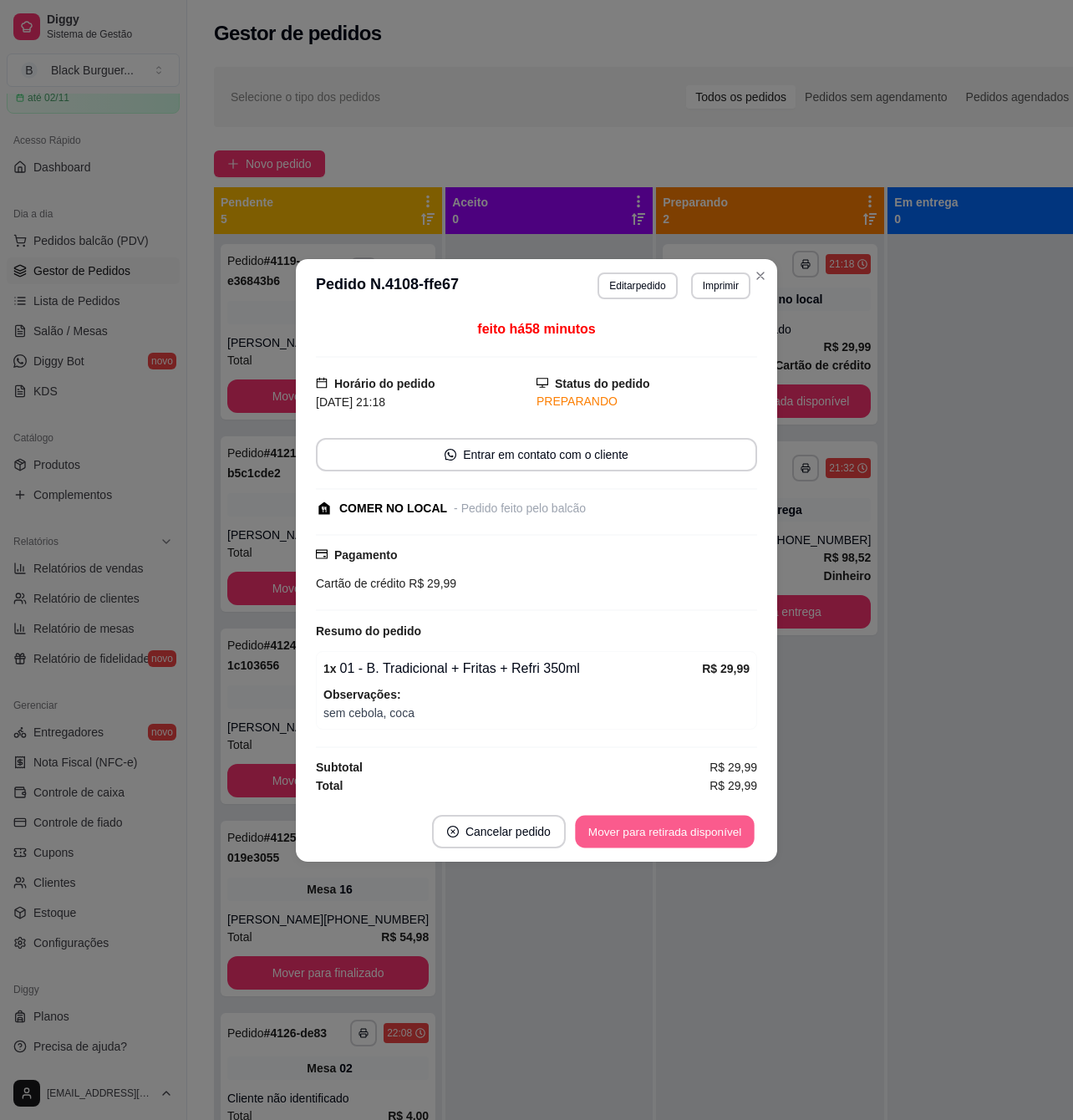
click at [645, 847] on button "Mover para retirada disponível" at bounding box center [664, 831] width 179 height 33
click at [652, 842] on div "Mover para retirada disponível" at bounding box center [652, 832] width 208 height 34
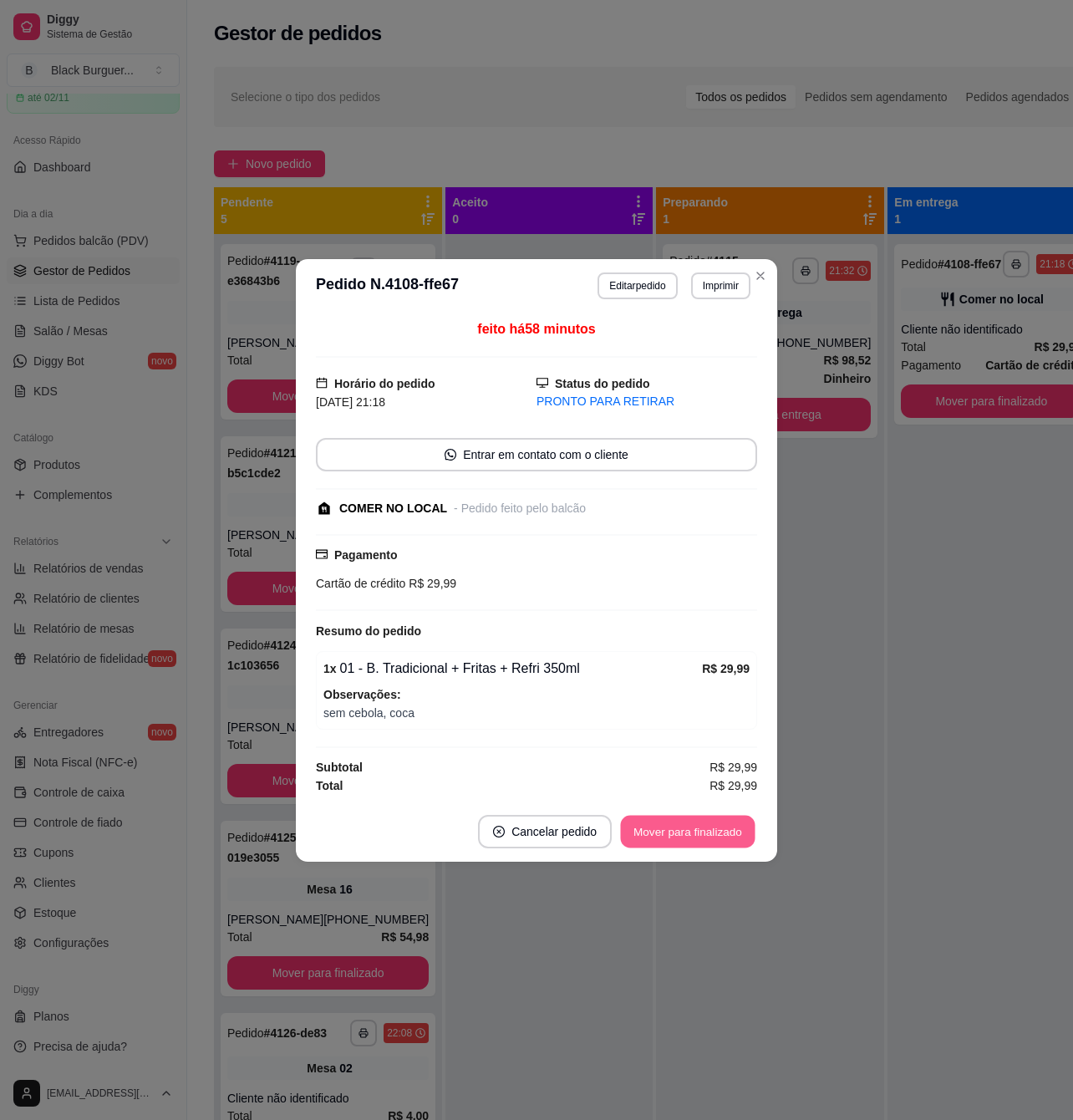
click at [662, 835] on button "Mover para finalizado" at bounding box center [687, 831] width 134 height 33
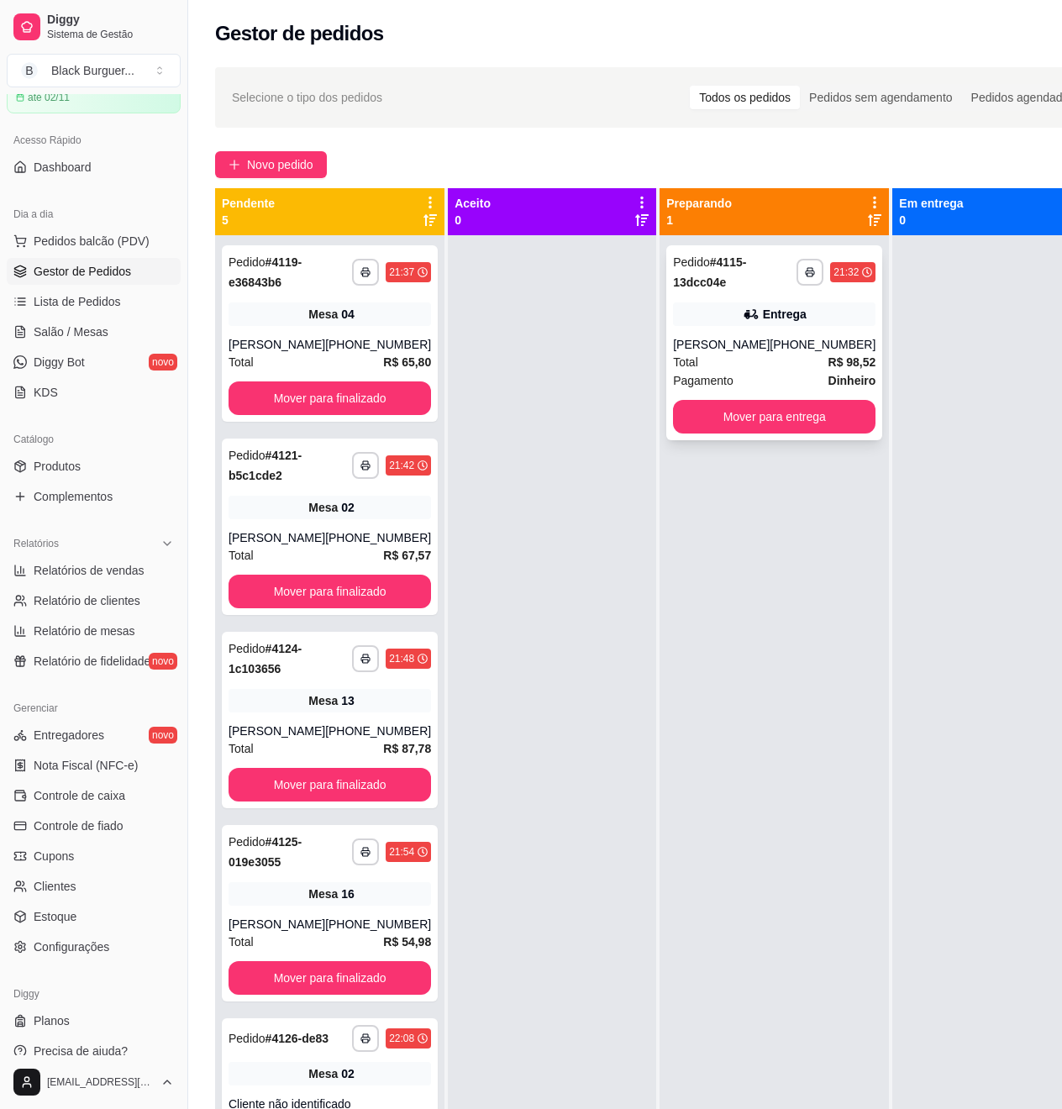
click at [764, 390] on div "Pagamento Dinheiro" at bounding box center [774, 380] width 203 height 18
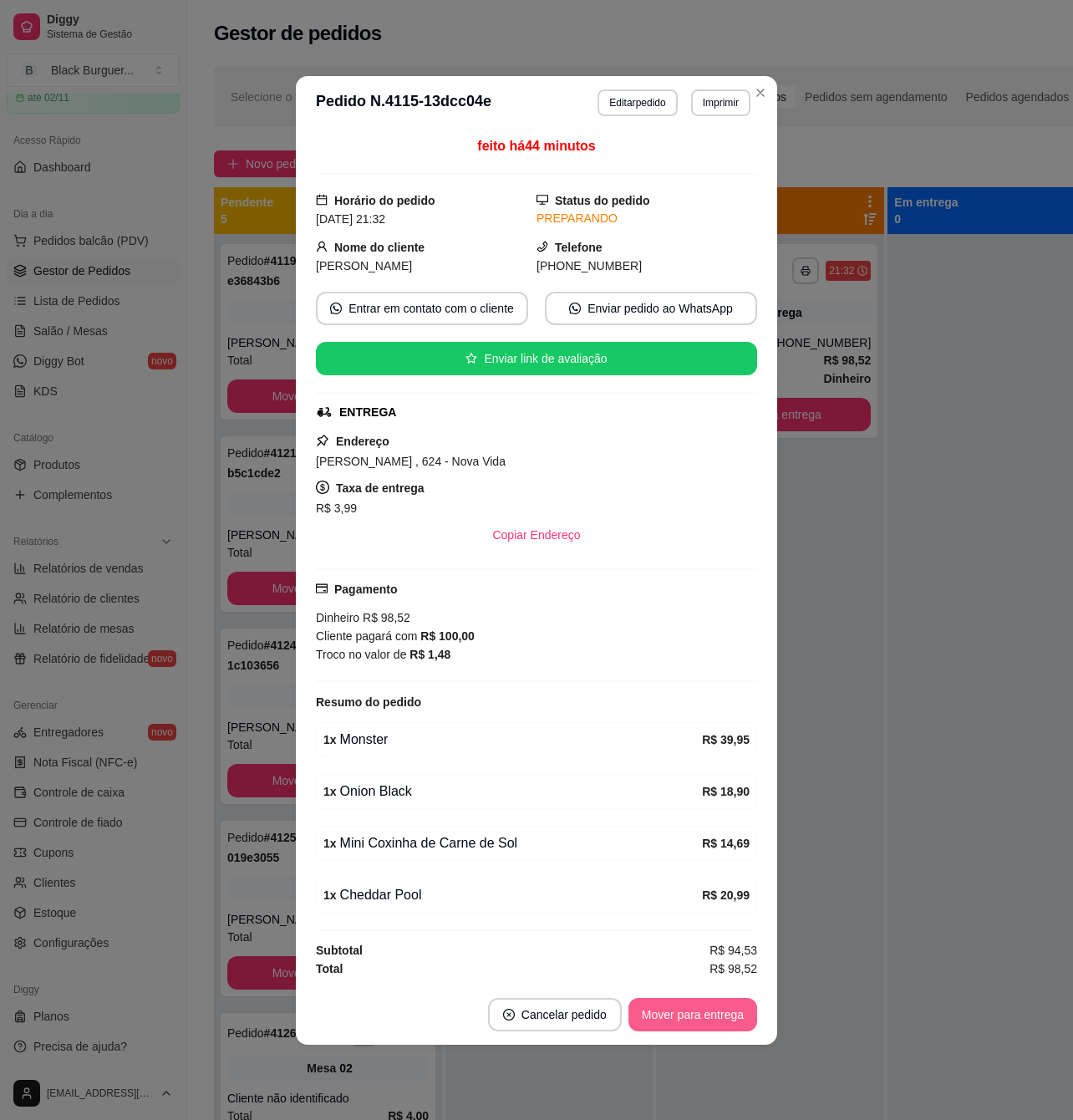
click at [666, 1025] on button "Mover para entrega" at bounding box center [692, 1015] width 128 height 34
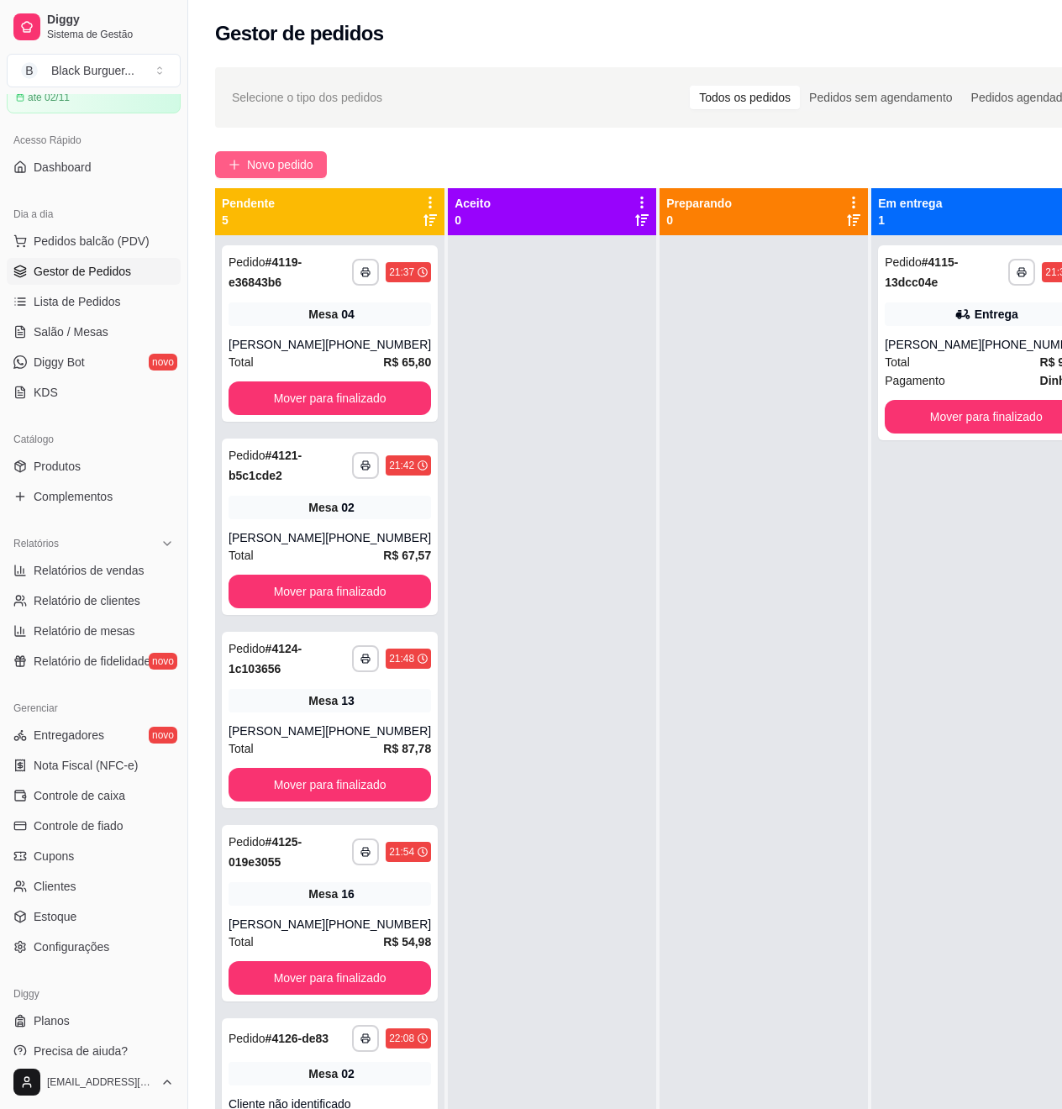
click at [290, 151] on button "Novo pedido" at bounding box center [271, 164] width 112 height 27
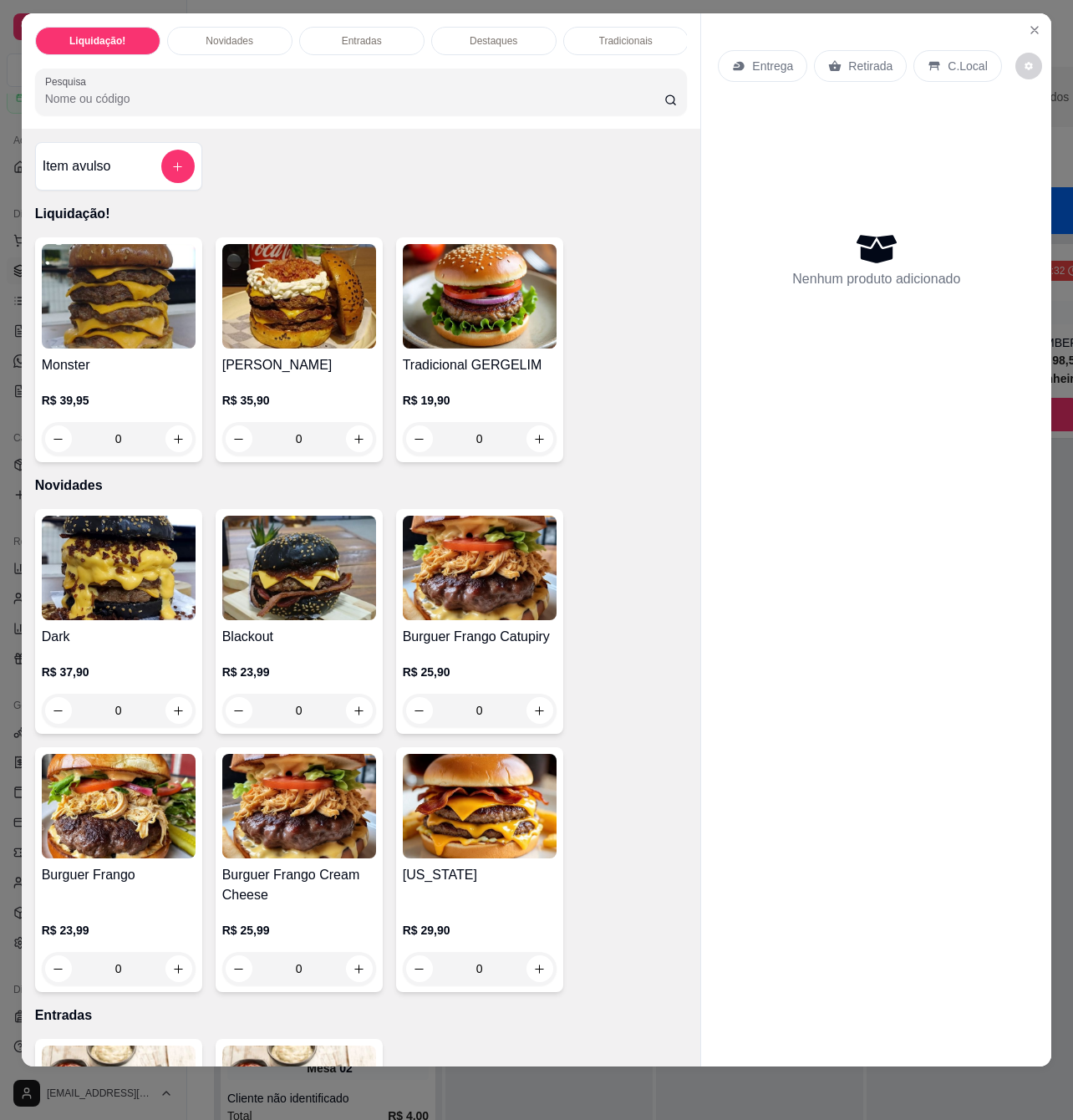
click at [473, 880] on h4 "[US_STATE]" at bounding box center [479, 875] width 154 height 20
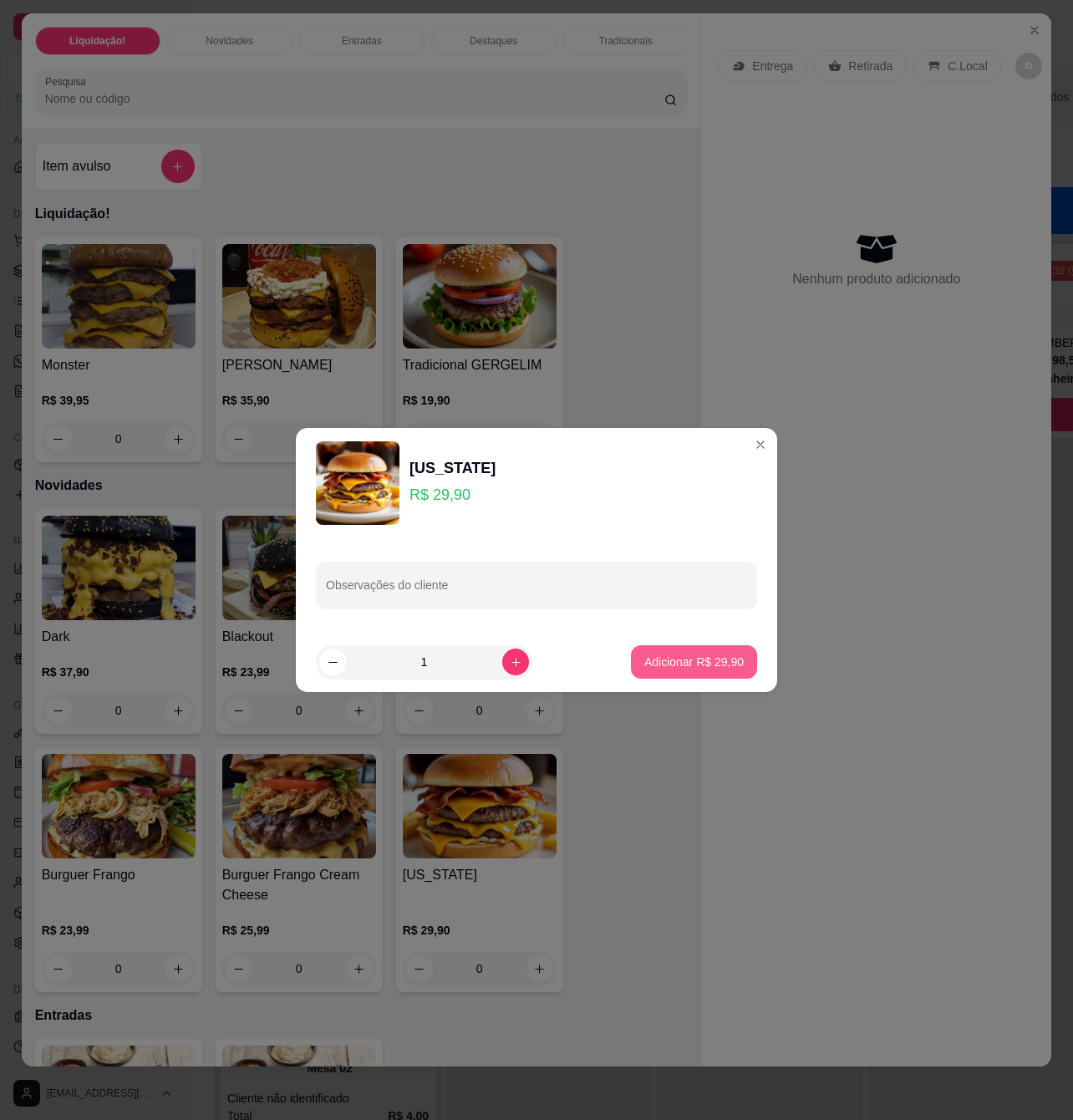
click at [712, 667] on p "Adicionar R$ 29,90" at bounding box center [694, 661] width 99 height 17
type input "1"
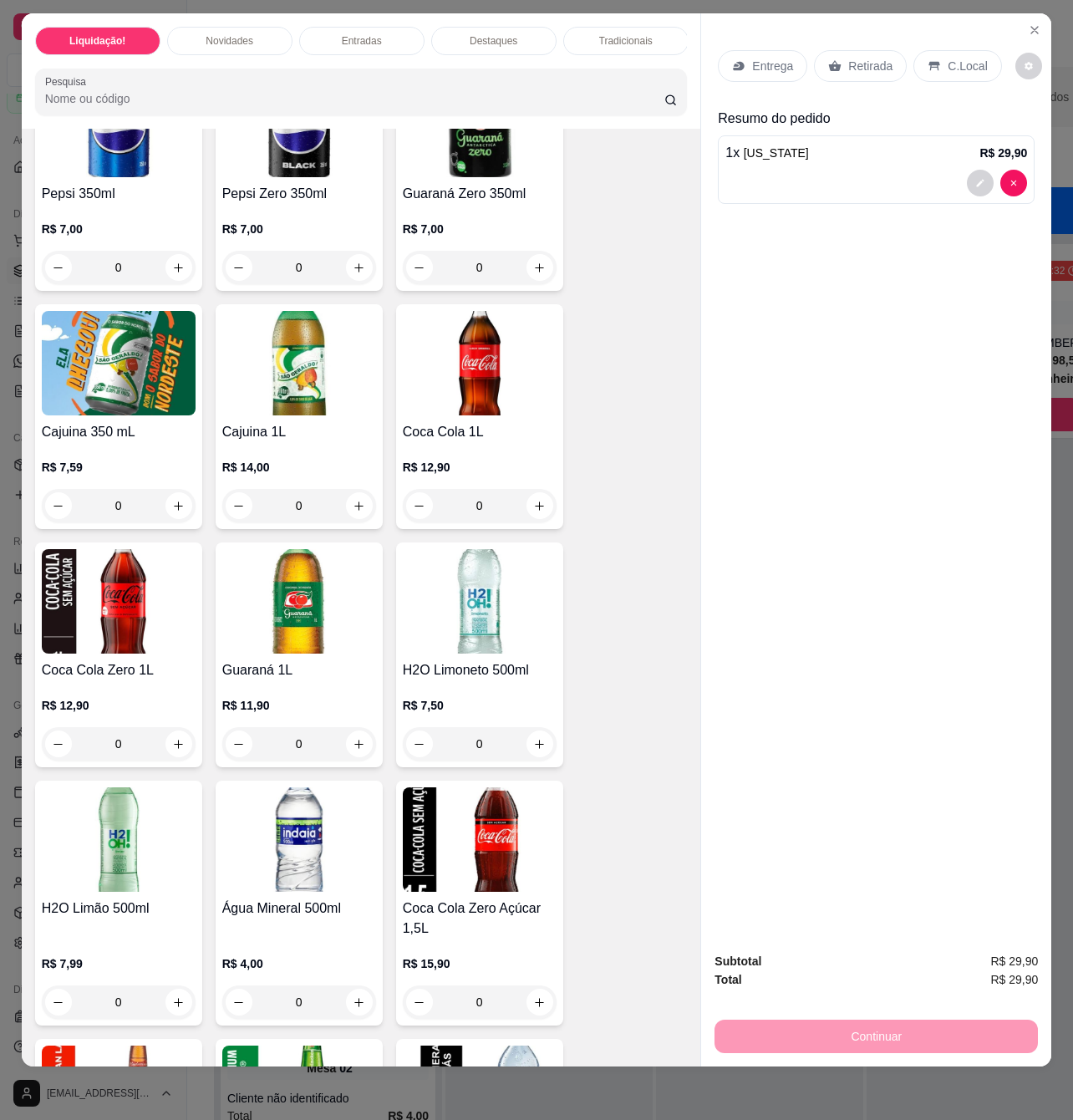
scroll to position [4013, 0]
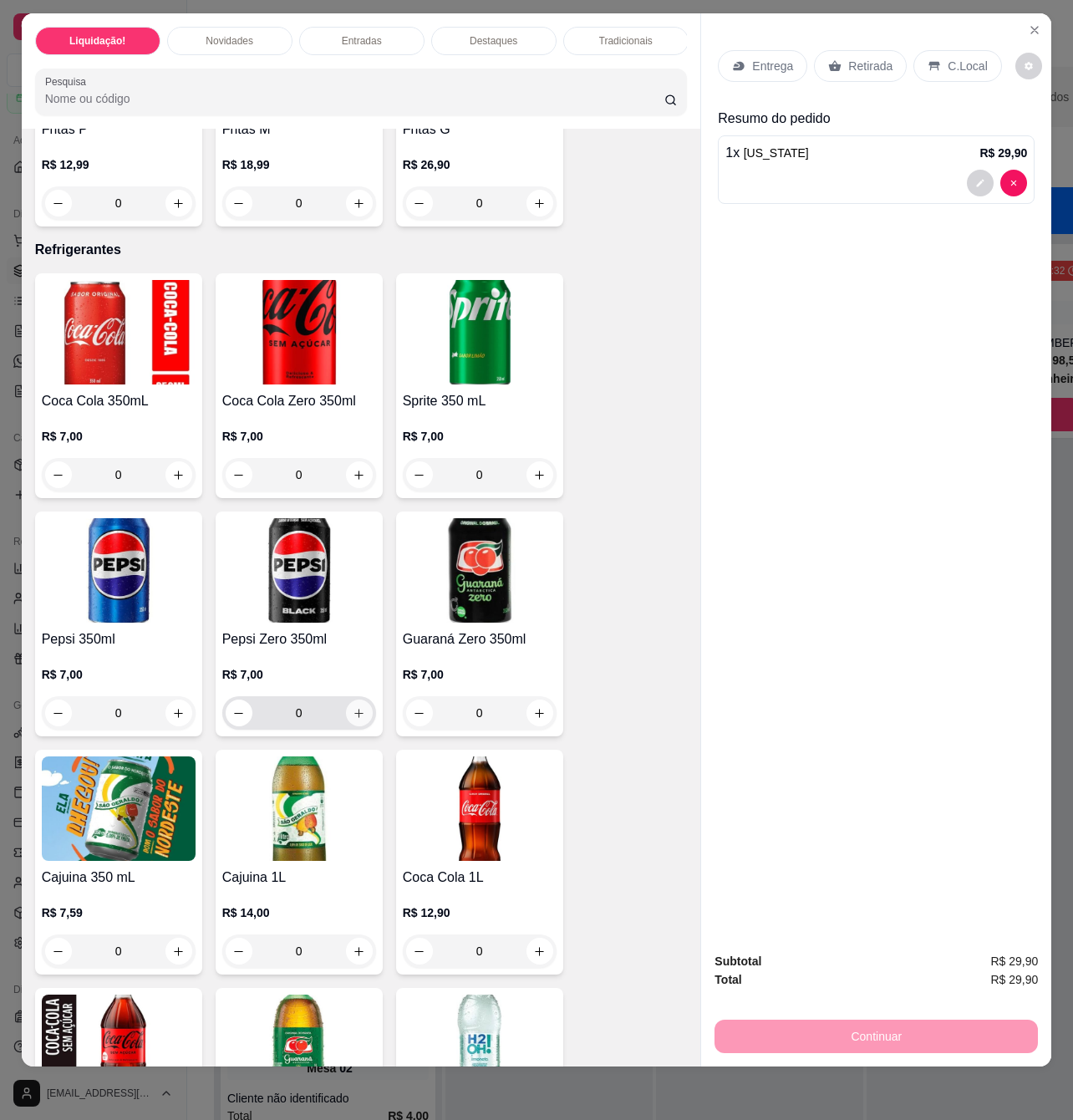
click at [353, 713] on icon "increase-product-quantity" at bounding box center [359, 713] width 13 height 13
type input "1"
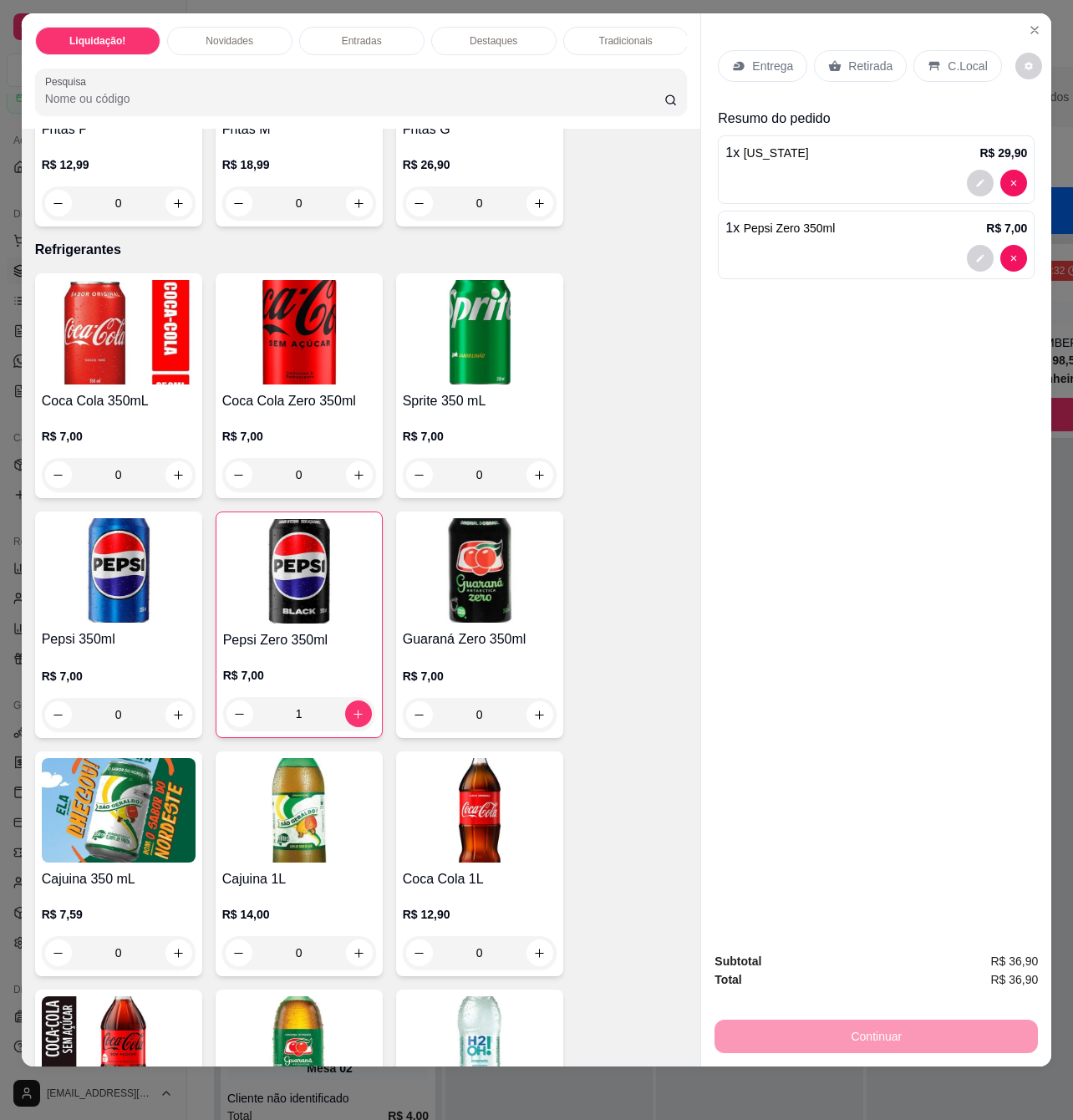
click at [960, 59] on div "C.Local" at bounding box center [957, 66] width 88 height 32
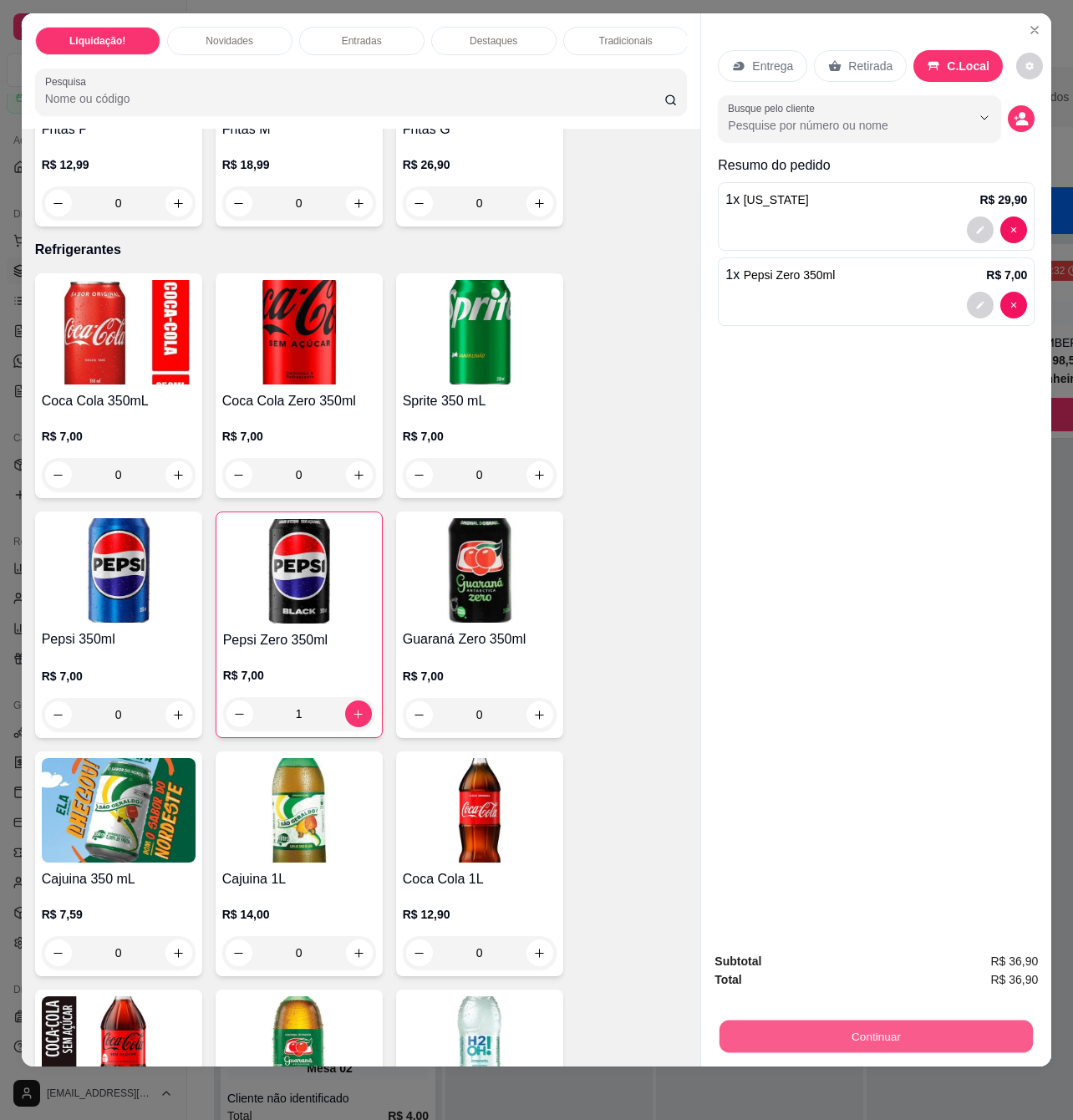
click at [943, 1022] on button "Continuar" at bounding box center [876, 1035] width 313 height 33
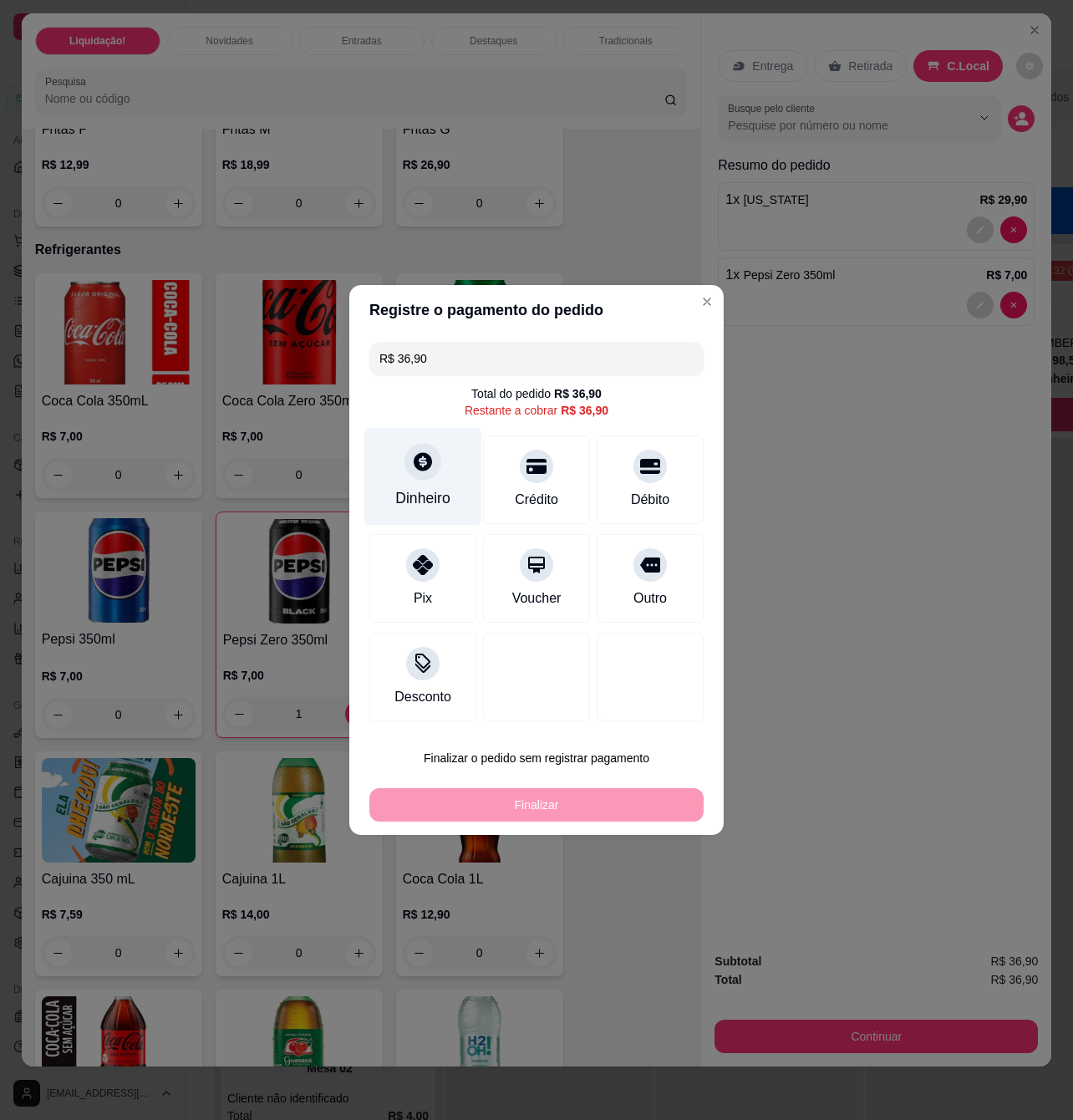
click at [440, 473] on div "Dinheiro" at bounding box center [423, 476] width 117 height 97
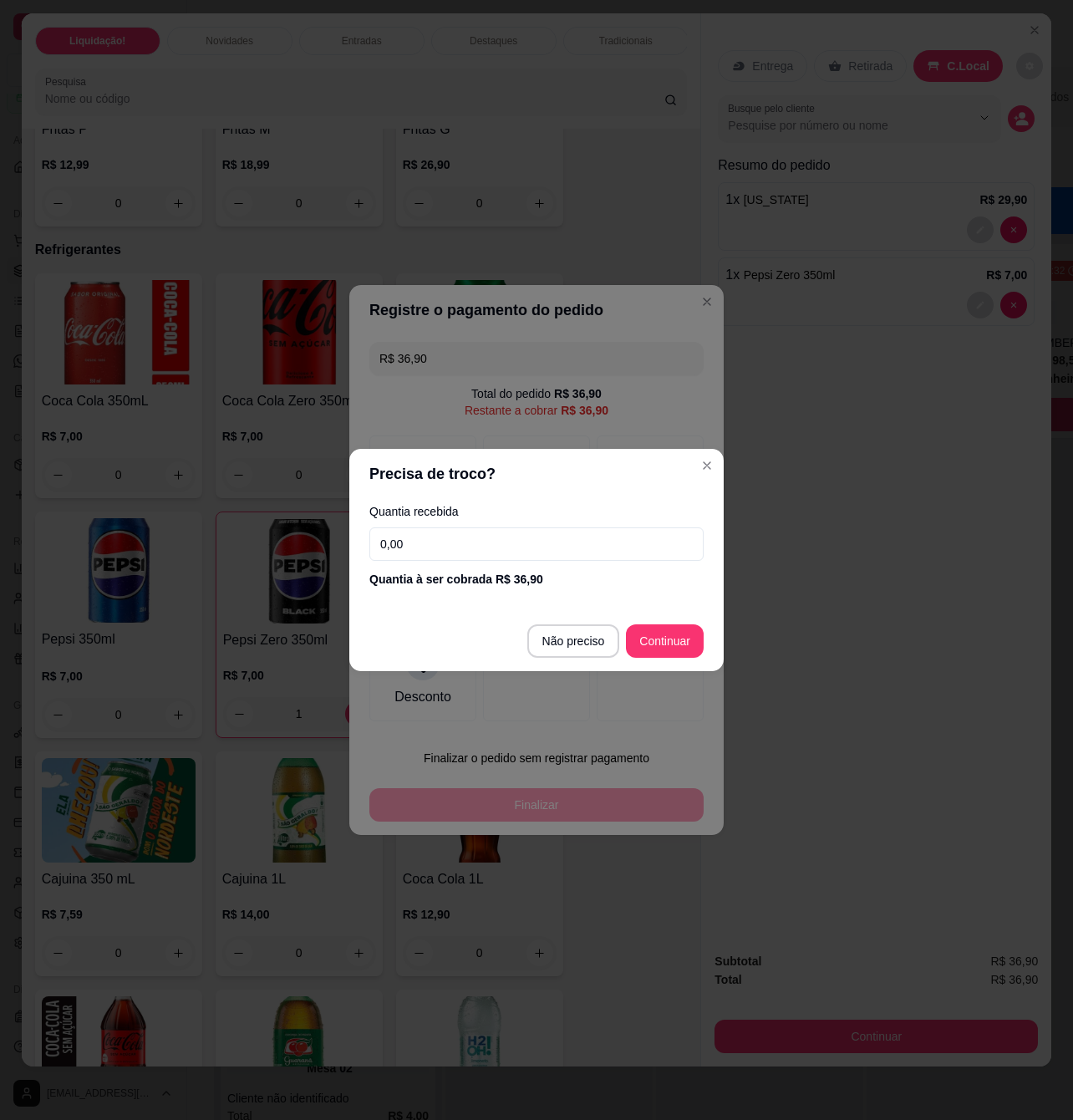
click at [479, 538] on input "0,00" at bounding box center [536, 544] width 334 height 34
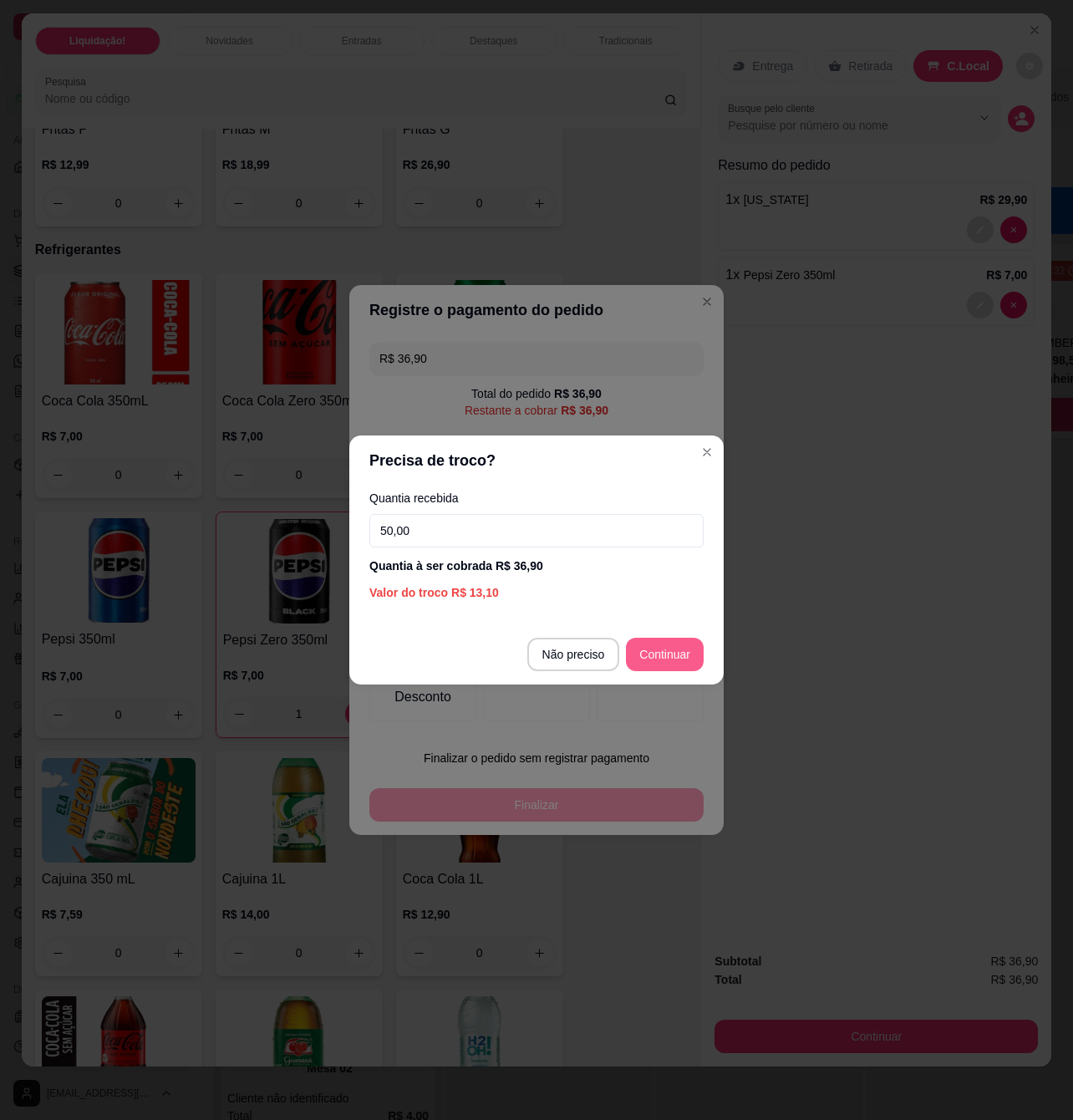
type input "50,00"
type input "R$ 0,00"
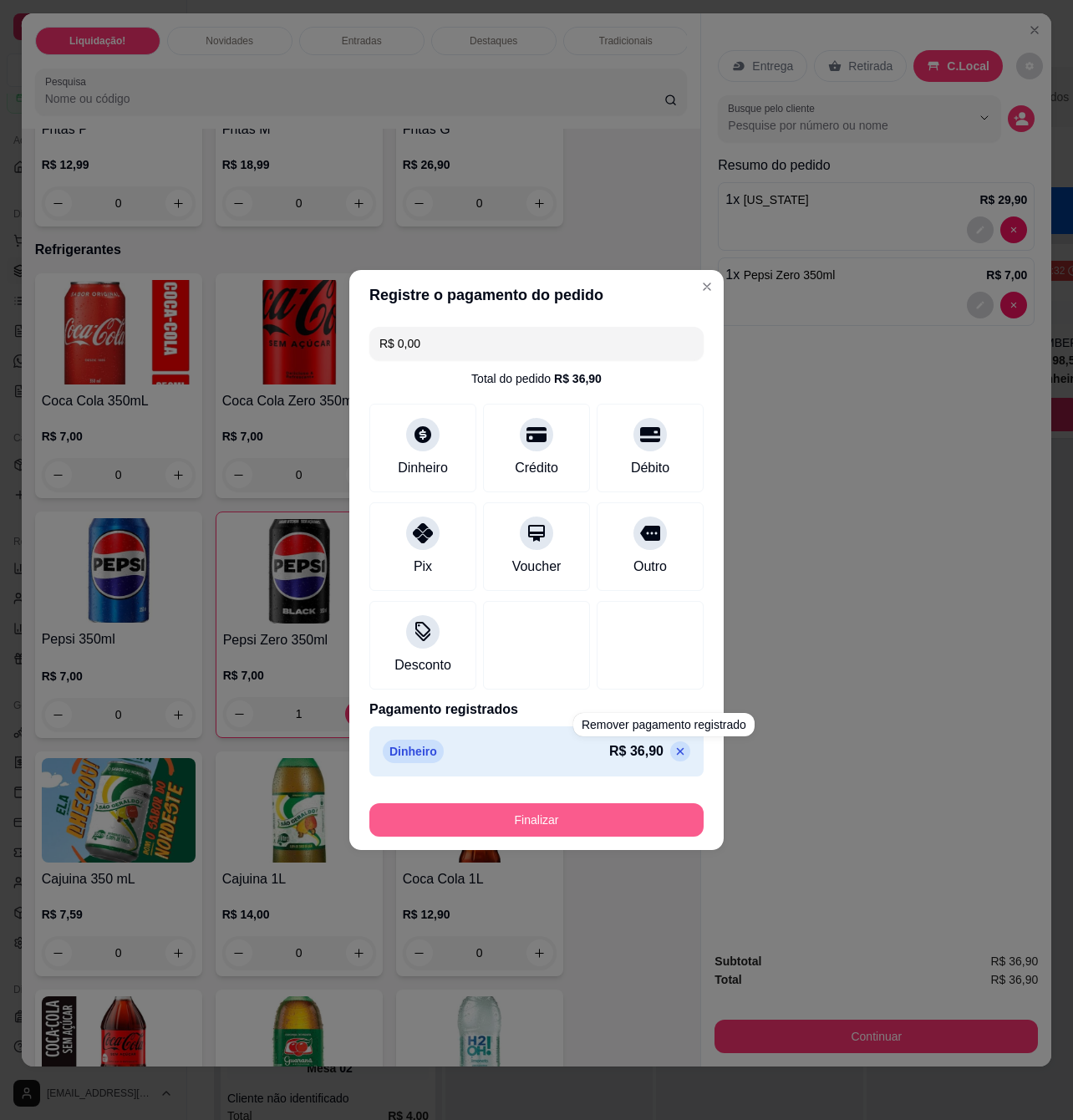
click at [631, 820] on button "Finalizar" at bounding box center [536, 821] width 334 height 34
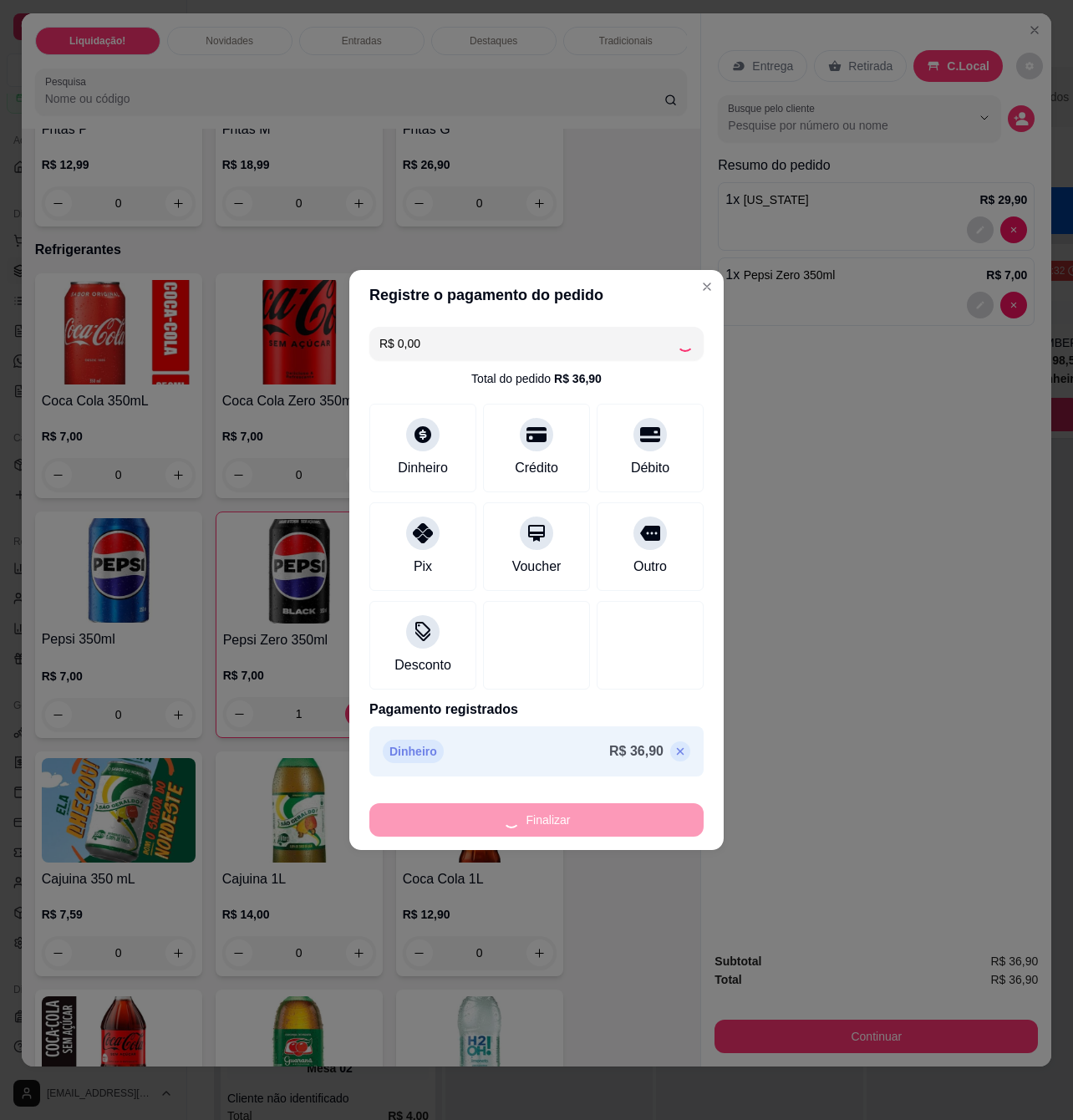
type input "0"
type input "-R$ 36,90"
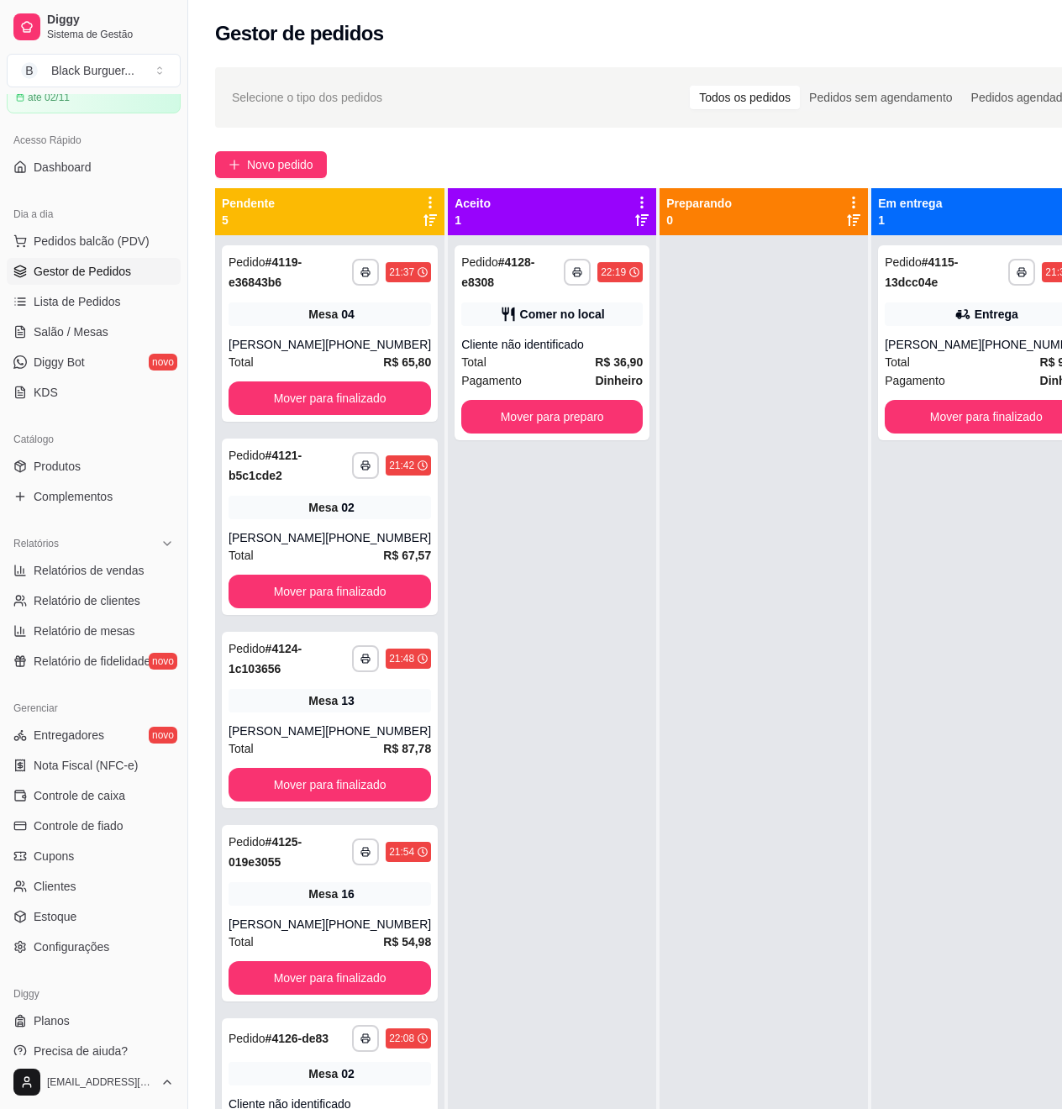
click at [780, 439] on div at bounding box center [764, 789] width 208 height 1109
click at [294, 161] on span "Novo pedido" at bounding box center [280, 164] width 66 height 18
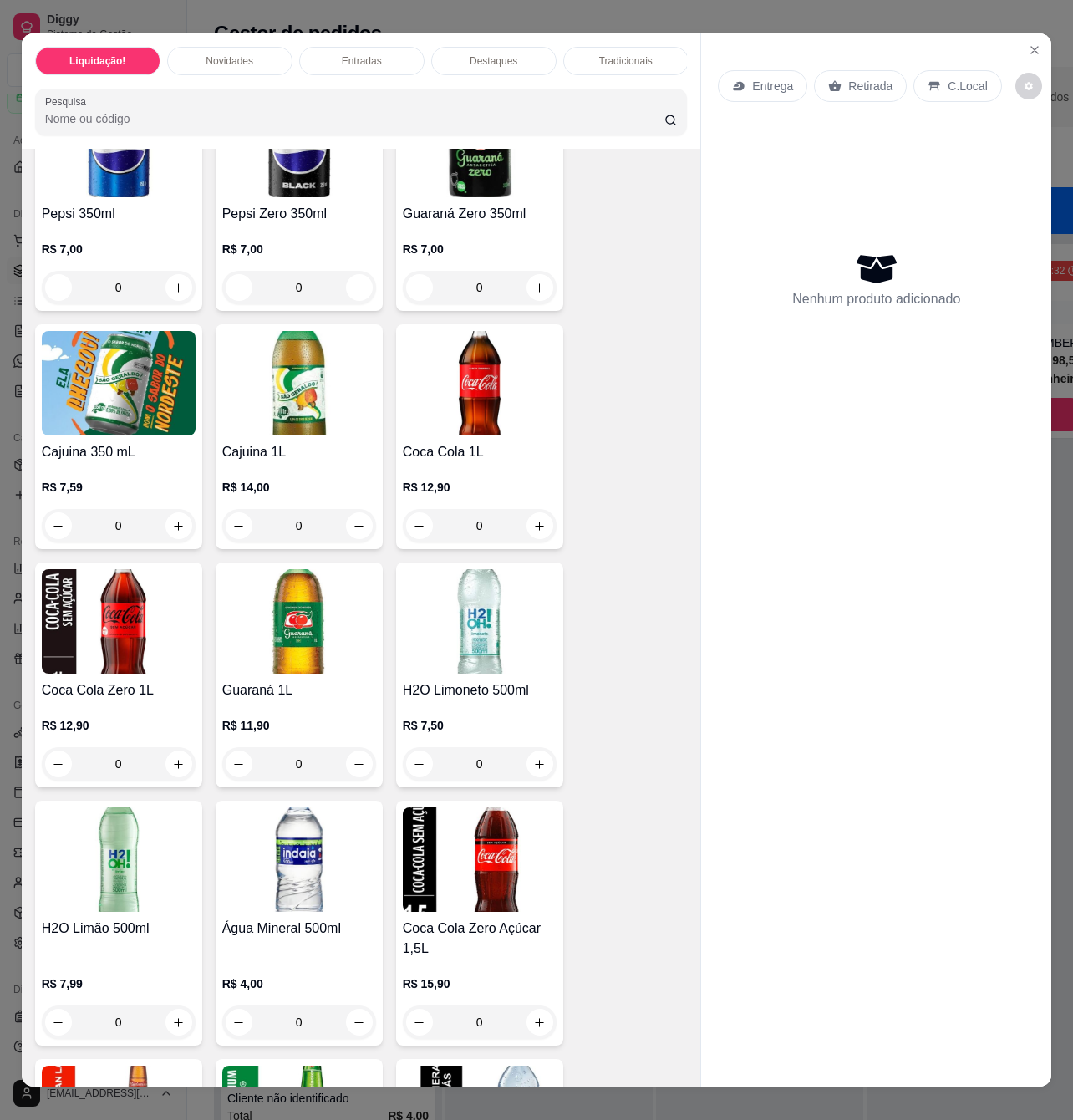
scroll to position [4903, 0]
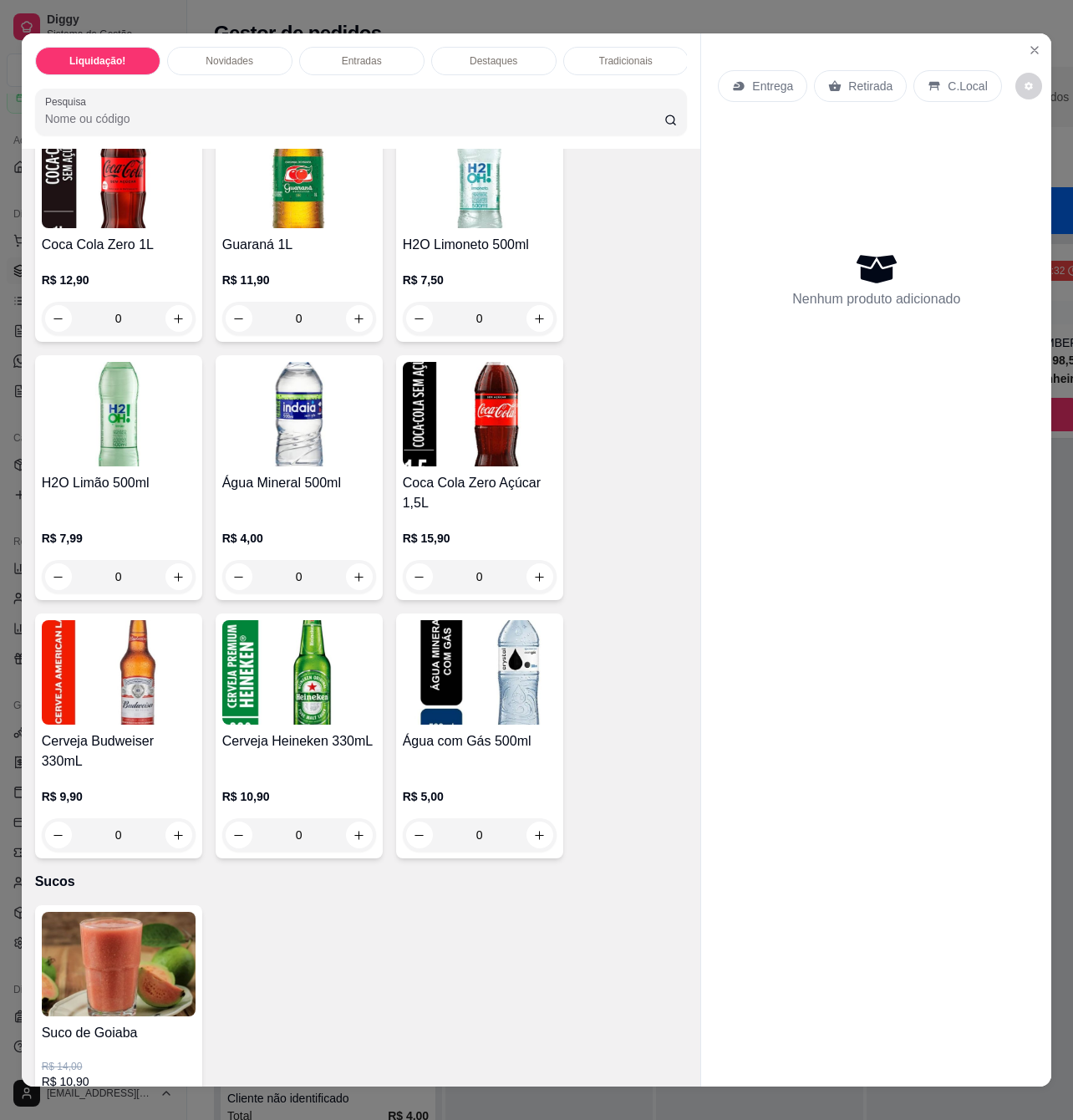
click at [332, 547] on p "R$ 4,00" at bounding box center [299, 538] width 154 height 17
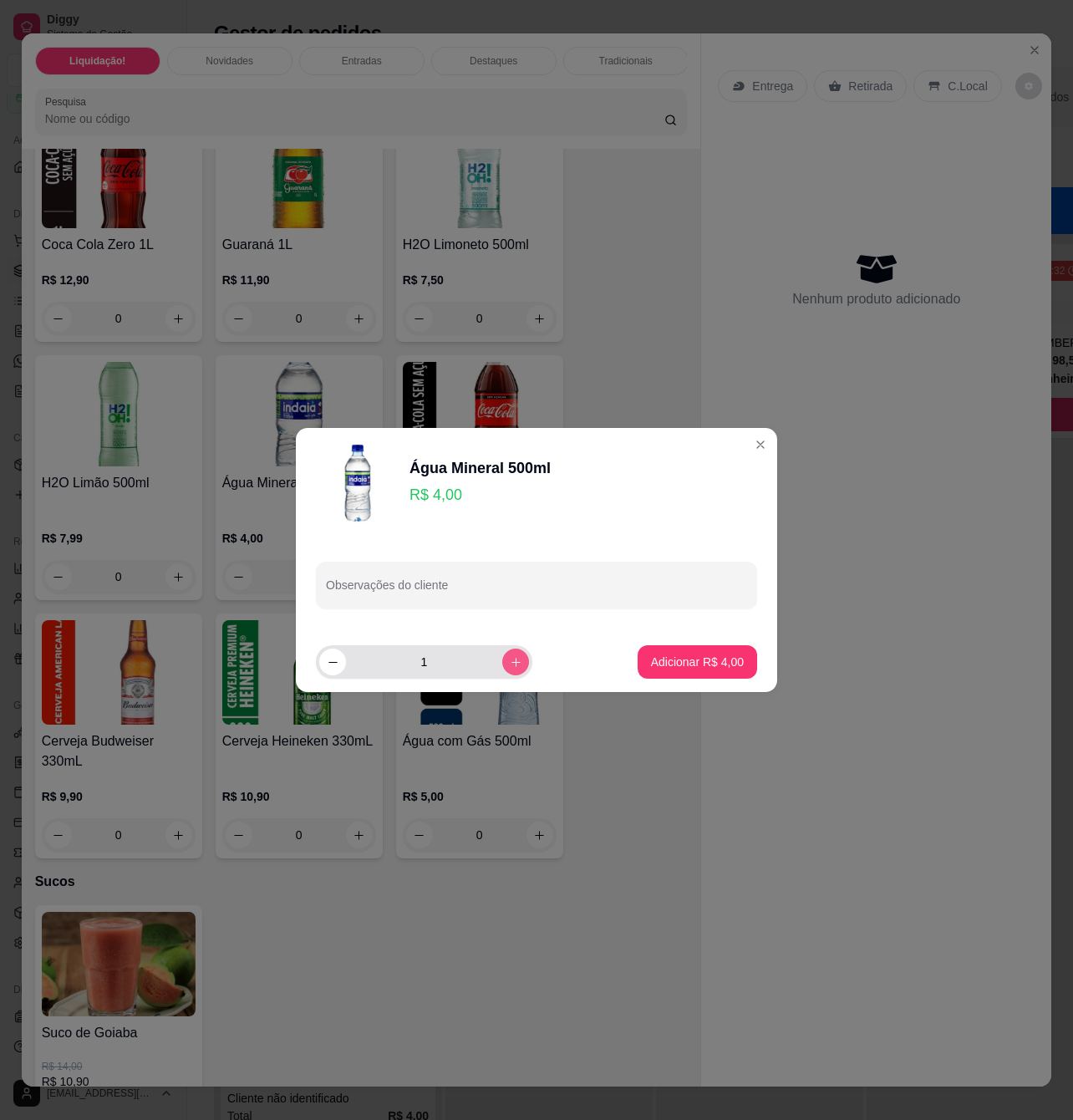
click at [510, 660] on icon "increase-product-quantity" at bounding box center [516, 662] width 13 height 13
type input "3"
click at [663, 662] on p "Adicionar R$ 12,00" at bounding box center [694, 661] width 99 height 17
type input "3"
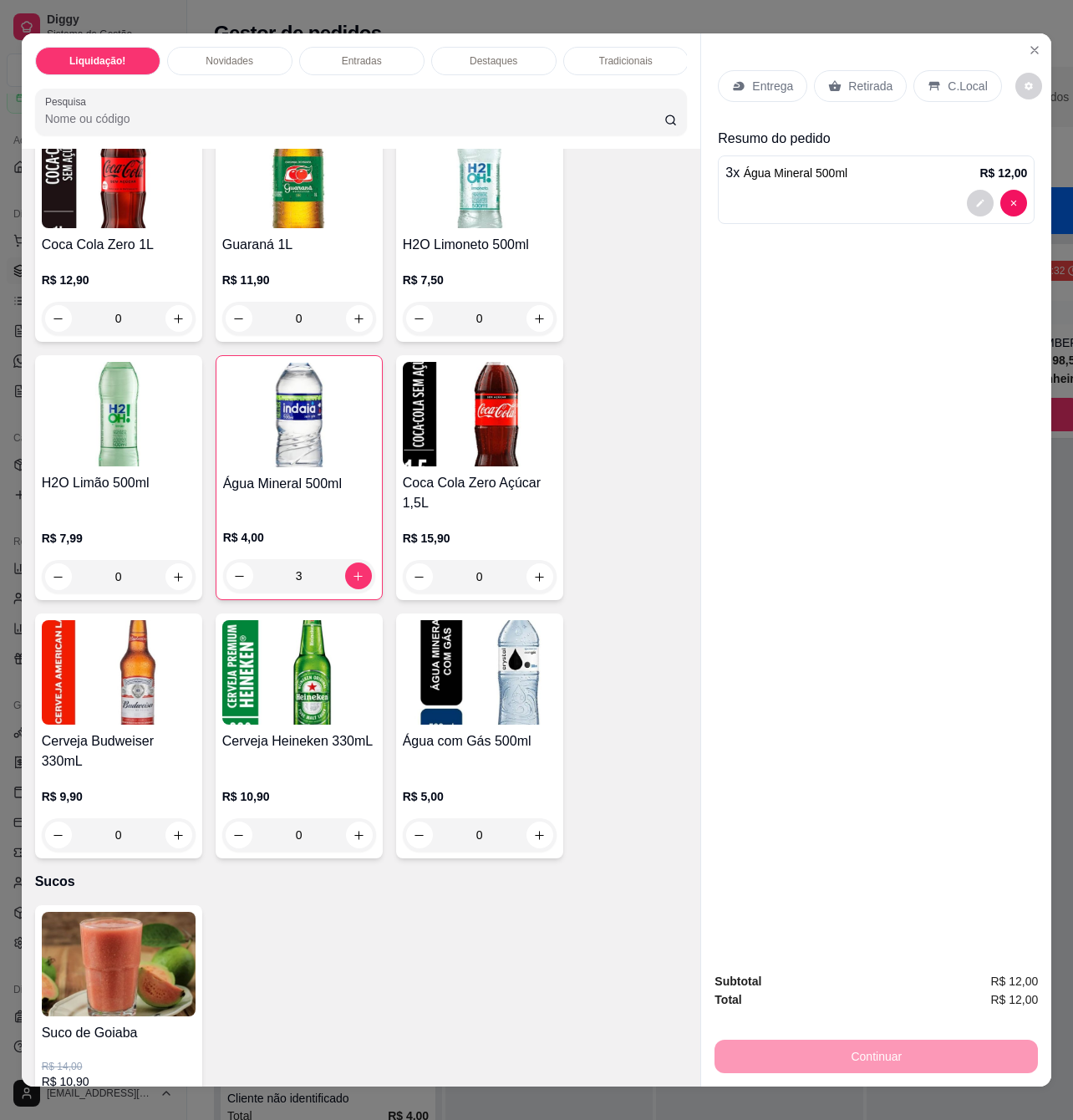
click at [873, 85] on p "Retirada" at bounding box center [870, 86] width 45 height 17
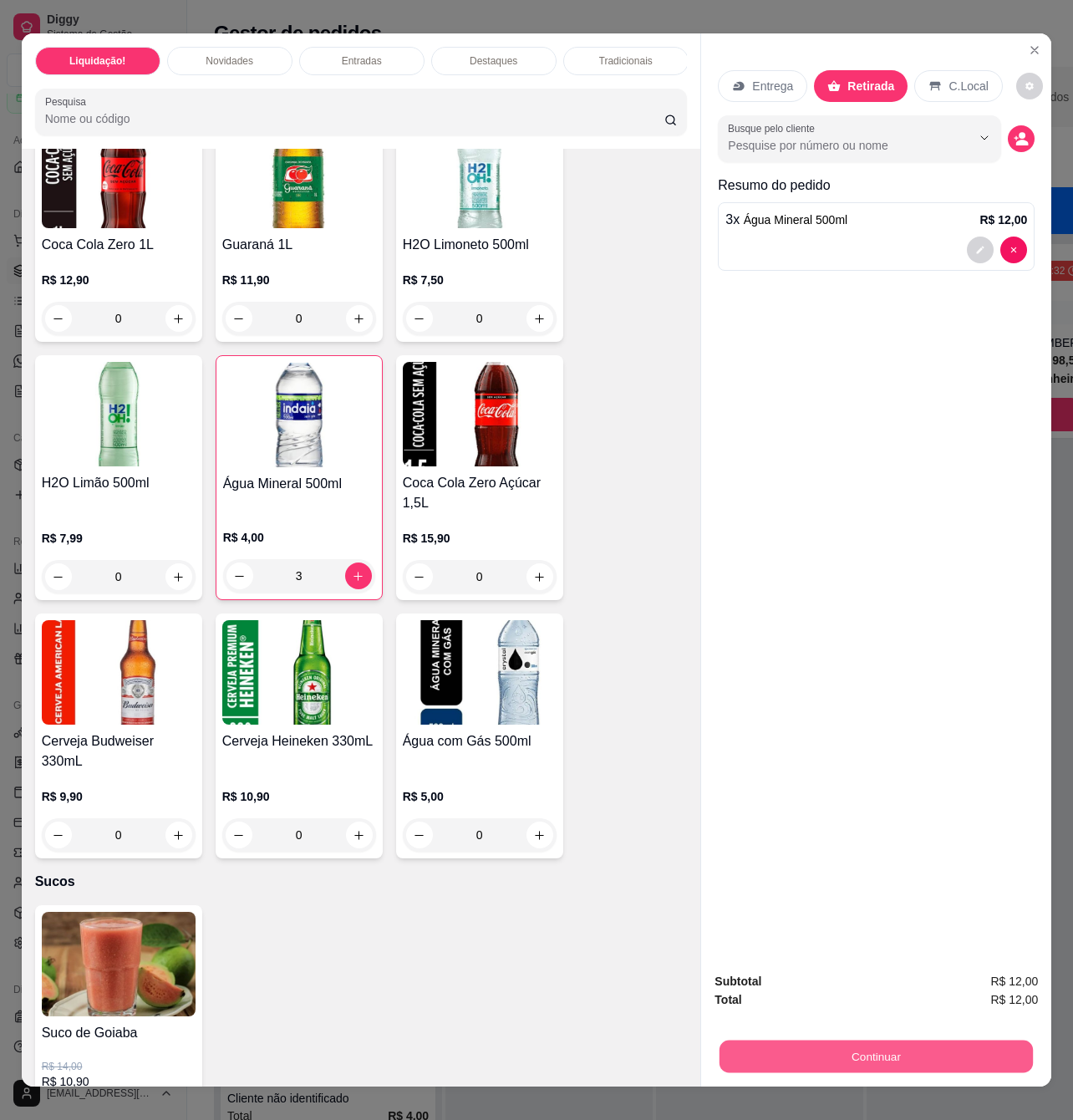
click at [840, 1053] on button "Continuar" at bounding box center [876, 1055] width 313 height 33
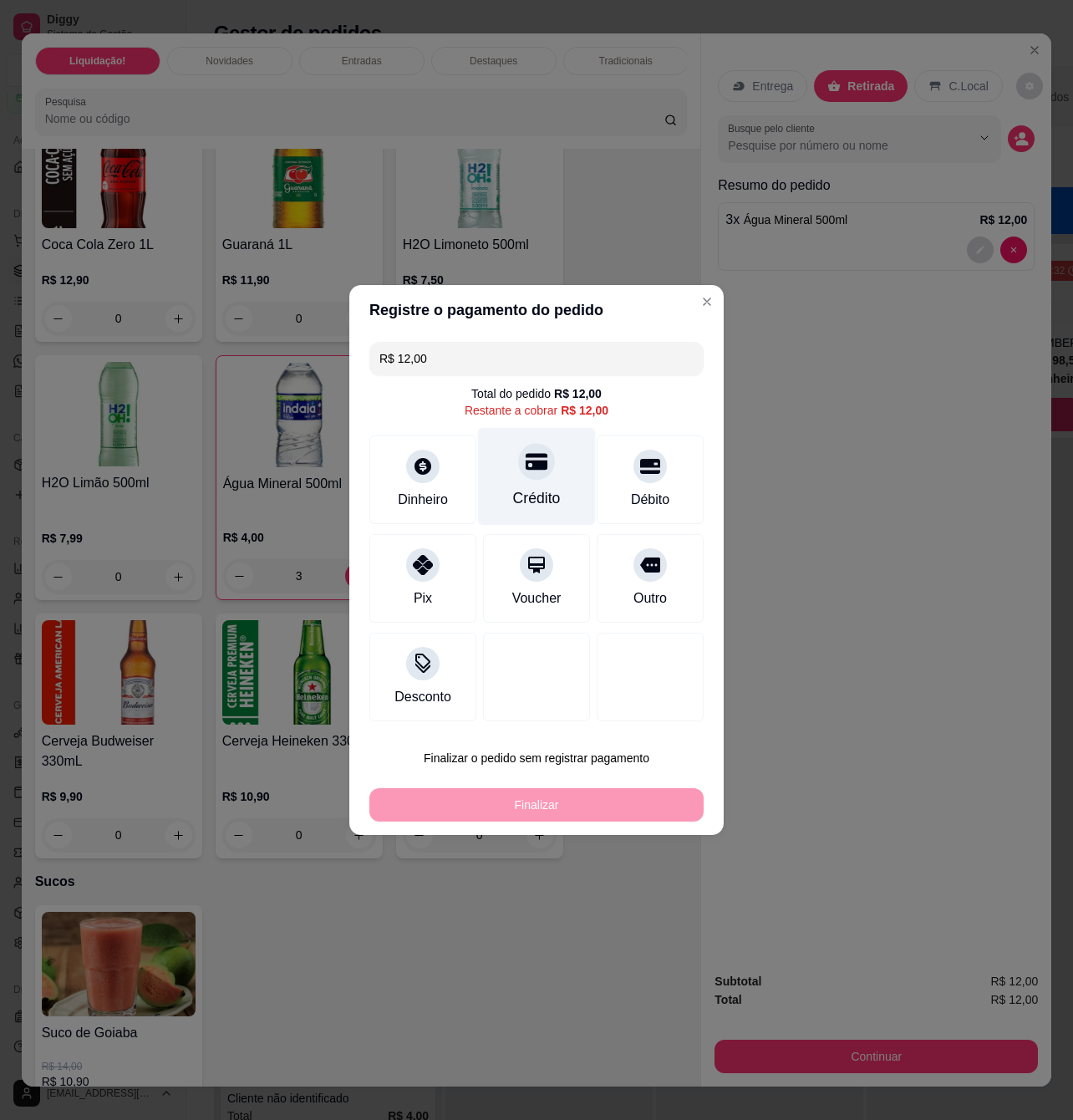
click at [478, 473] on div "Crédito" at bounding box center [537, 476] width 117 height 97
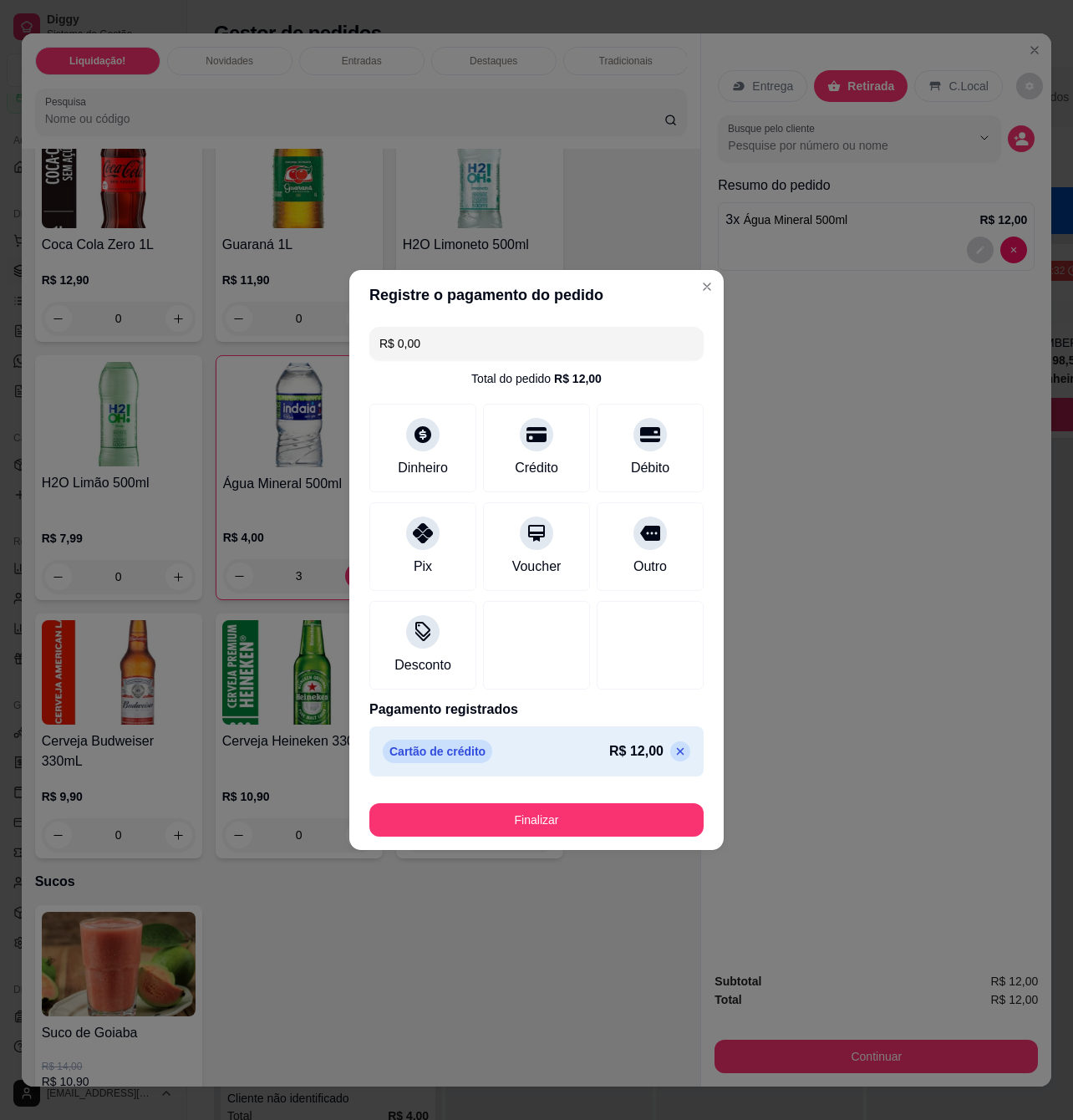
click at [645, 746] on p "R$ 12,00" at bounding box center [636, 751] width 55 height 20
click at [677, 751] on icon at bounding box center [681, 752] width 8 height 8
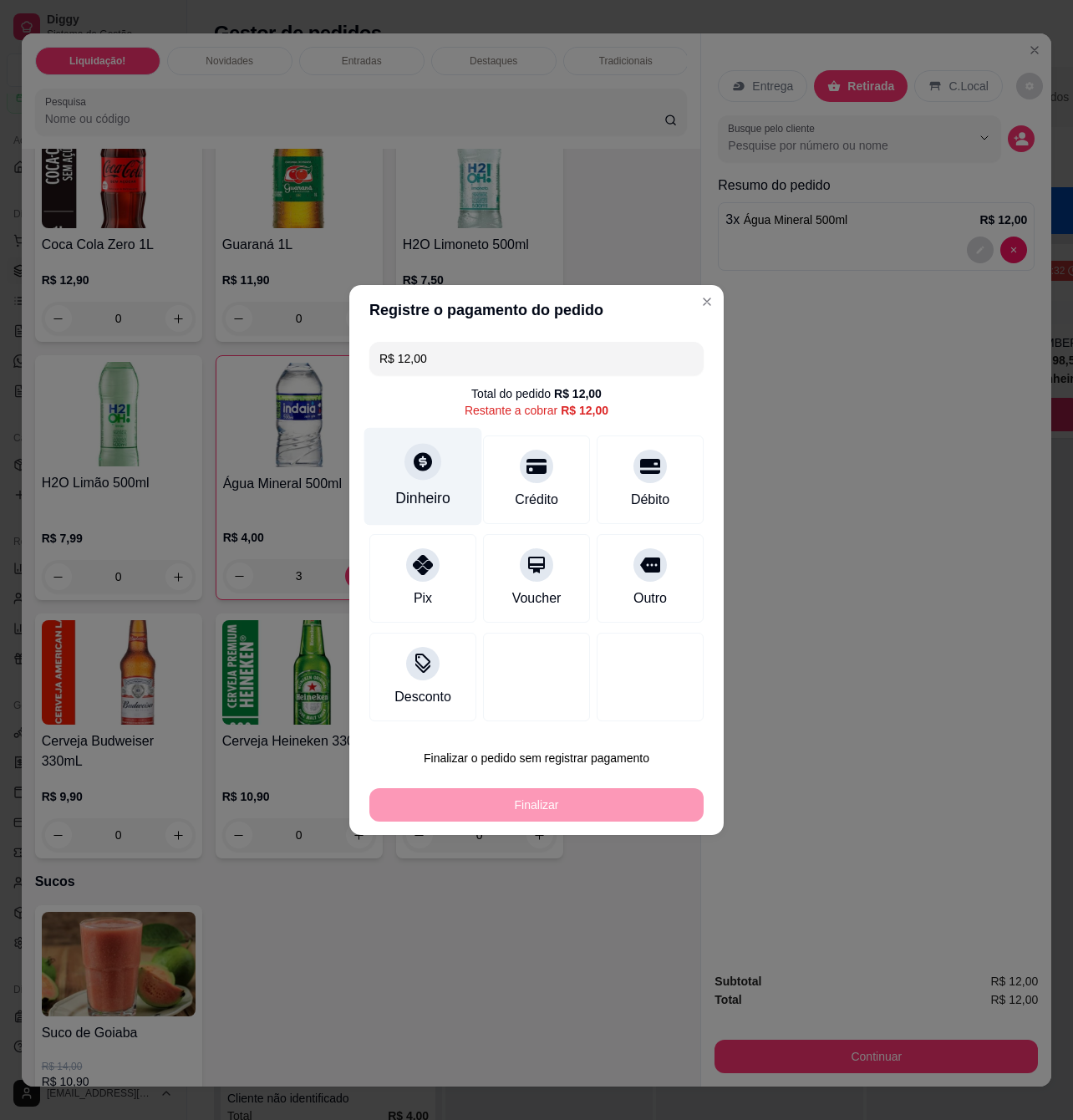
click at [430, 482] on div "Dinheiro" at bounding box center [423, 476] width 117 height 97
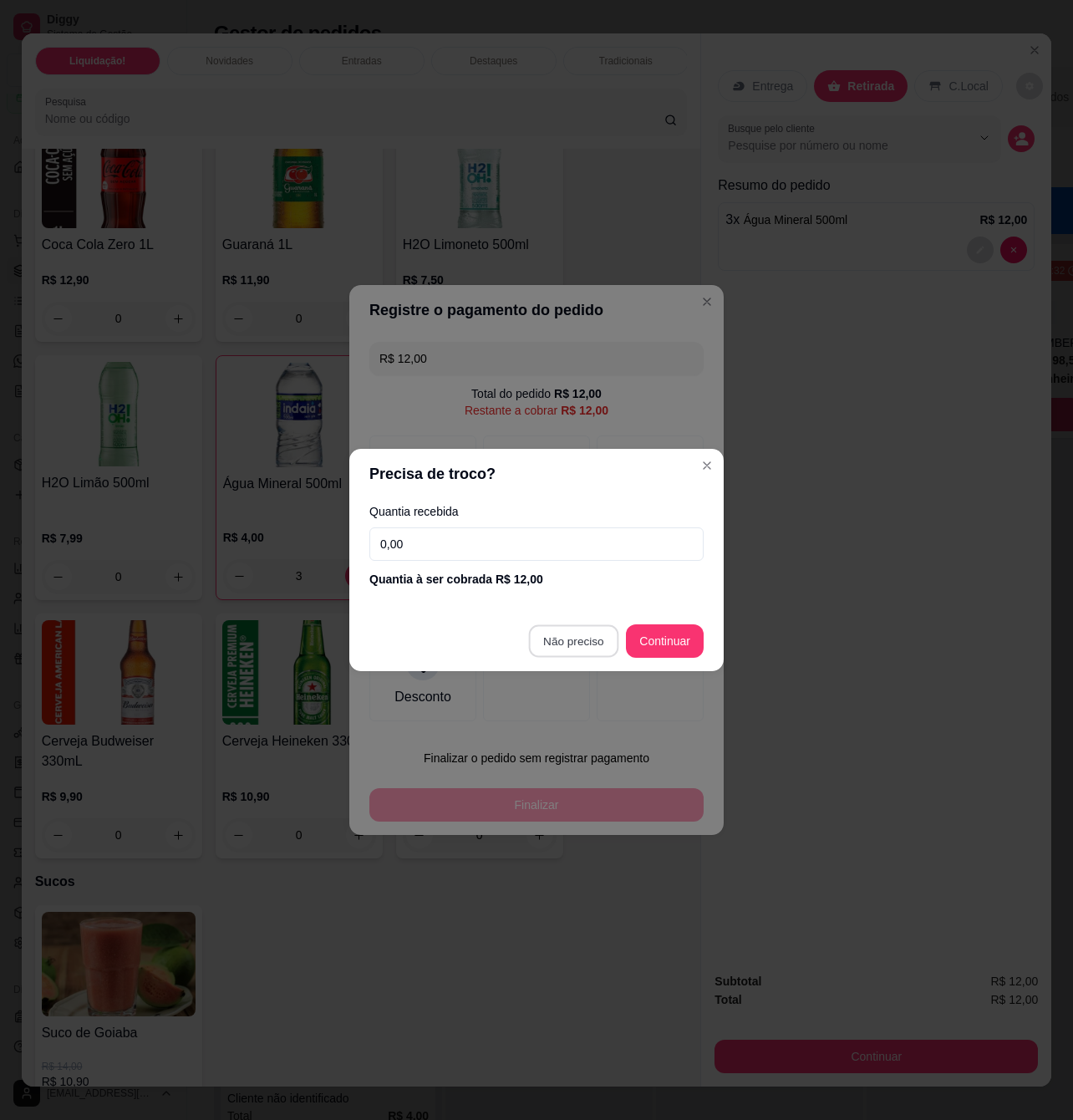
type input "R$ 0,00"
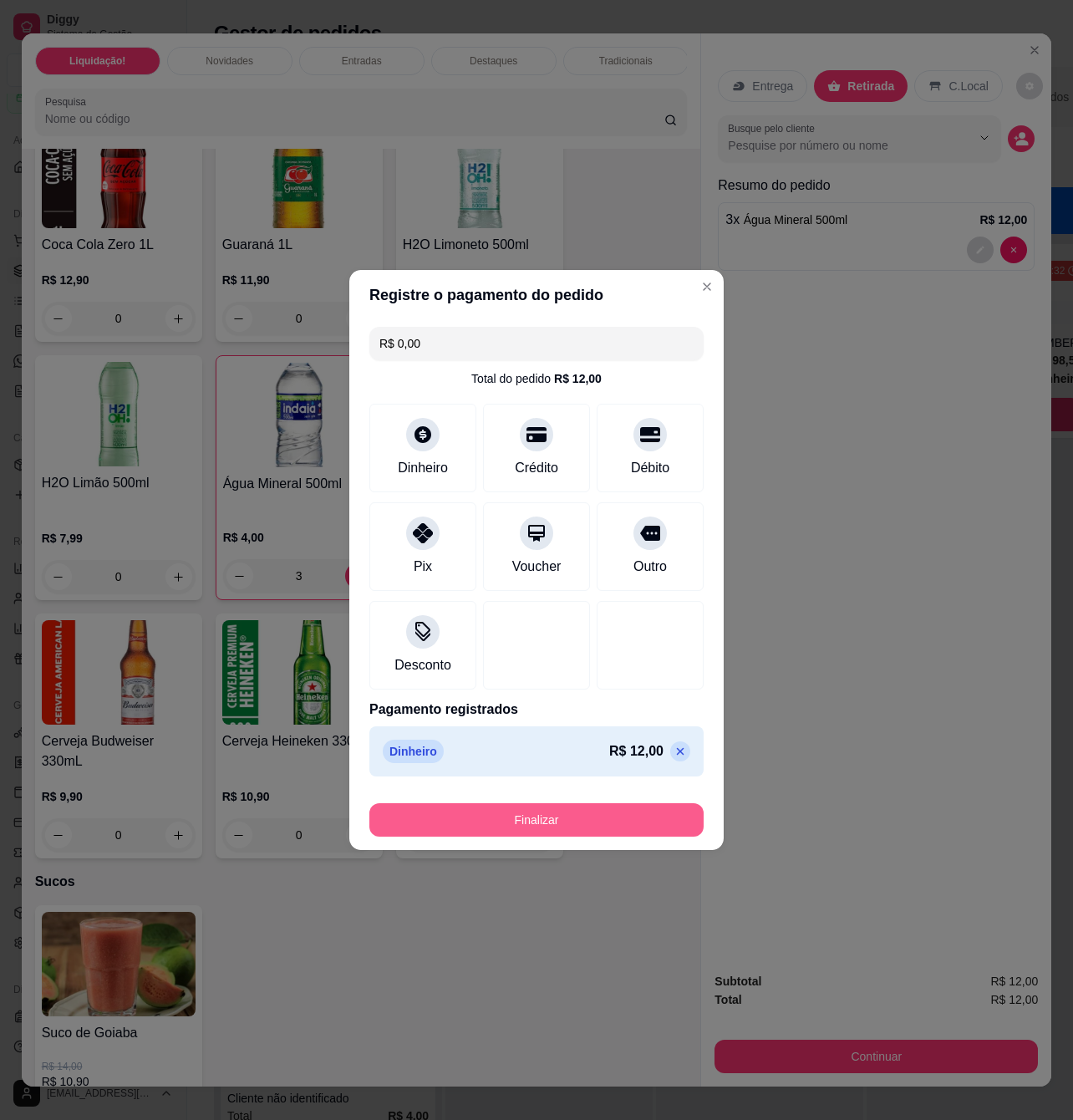
click at [589, 827] on button "Finalizar" at bounding box center [536, 821] width 334 height 34
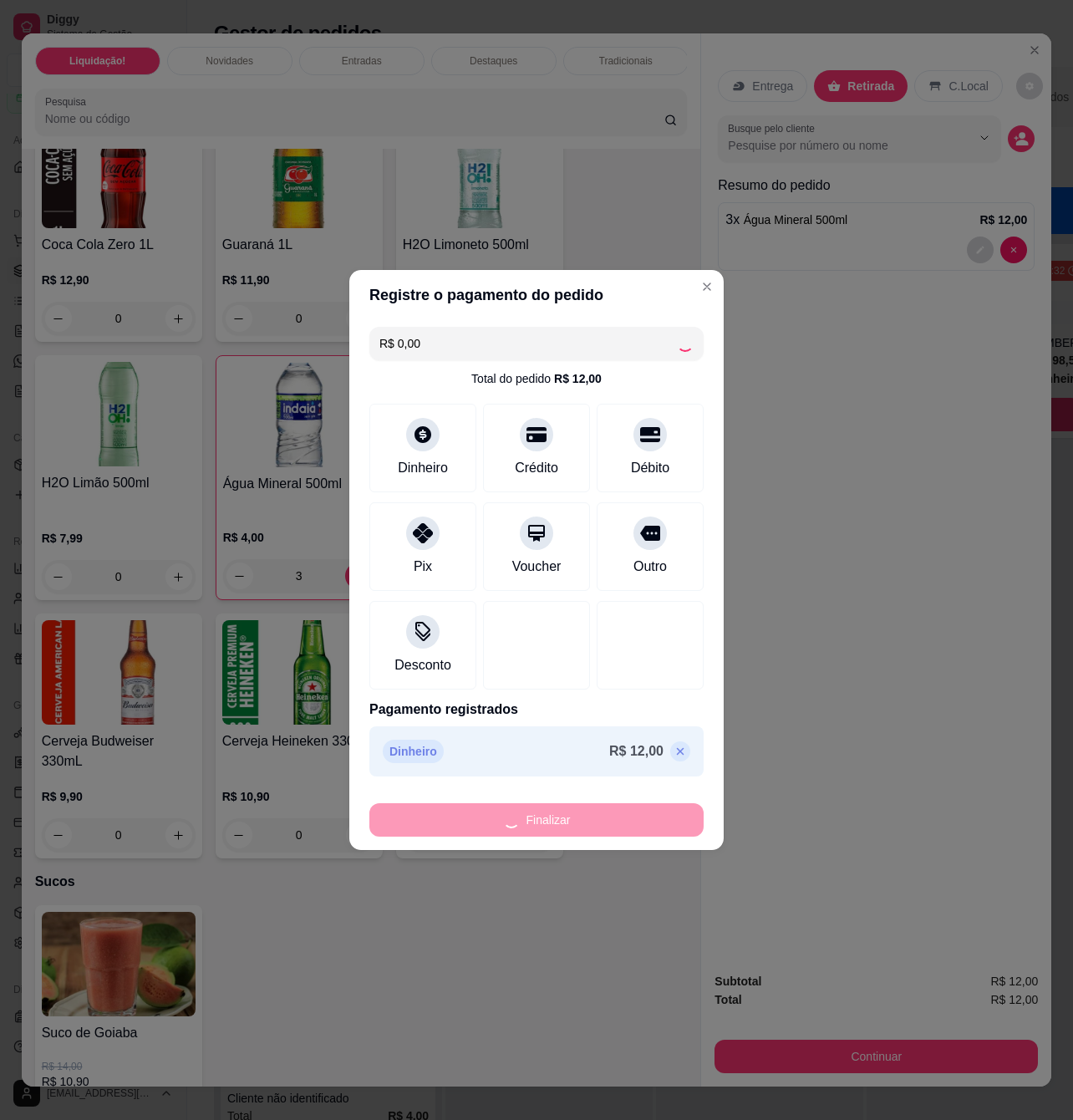
type input "0"
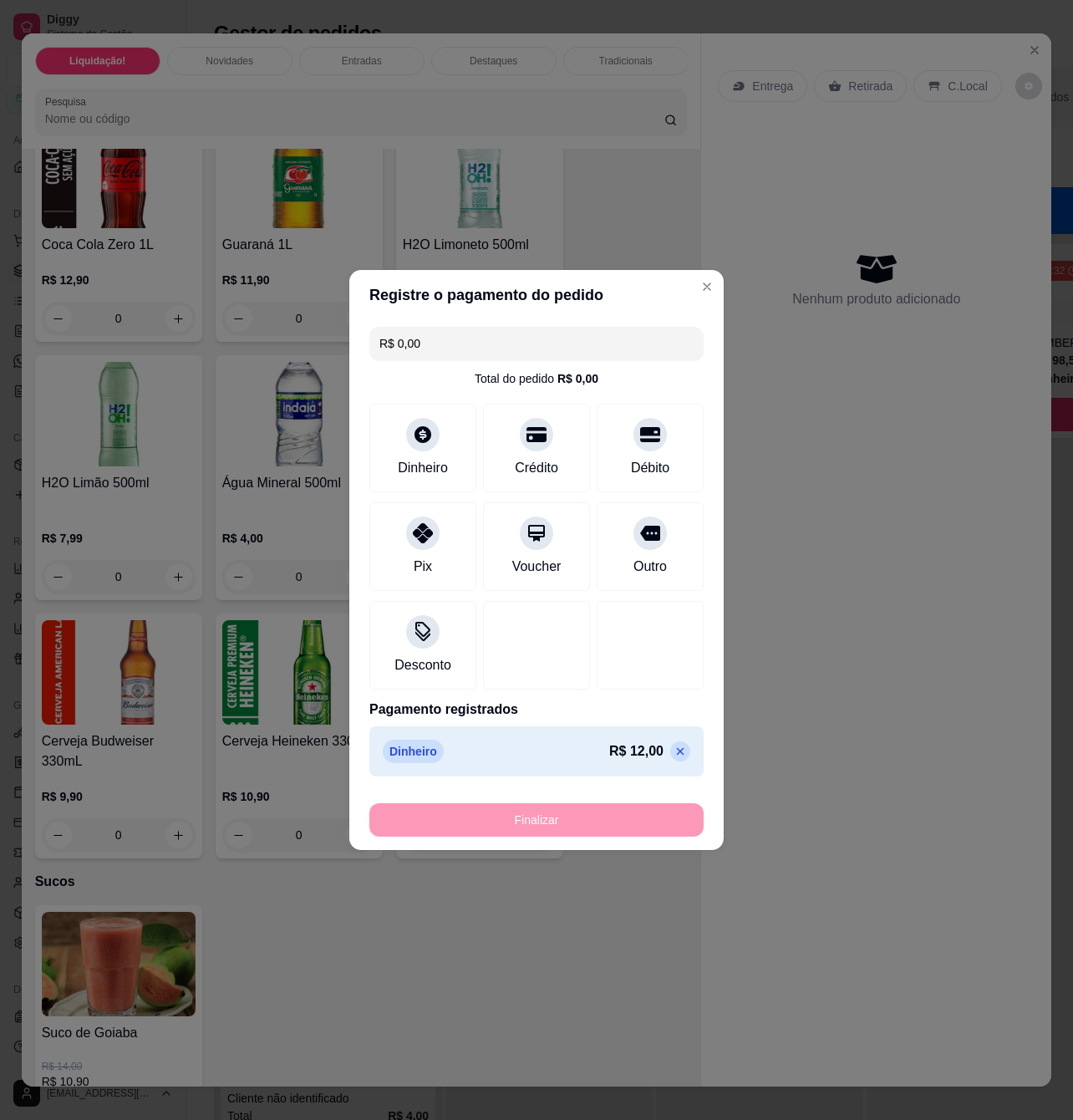
type input "-R$ 12,00"
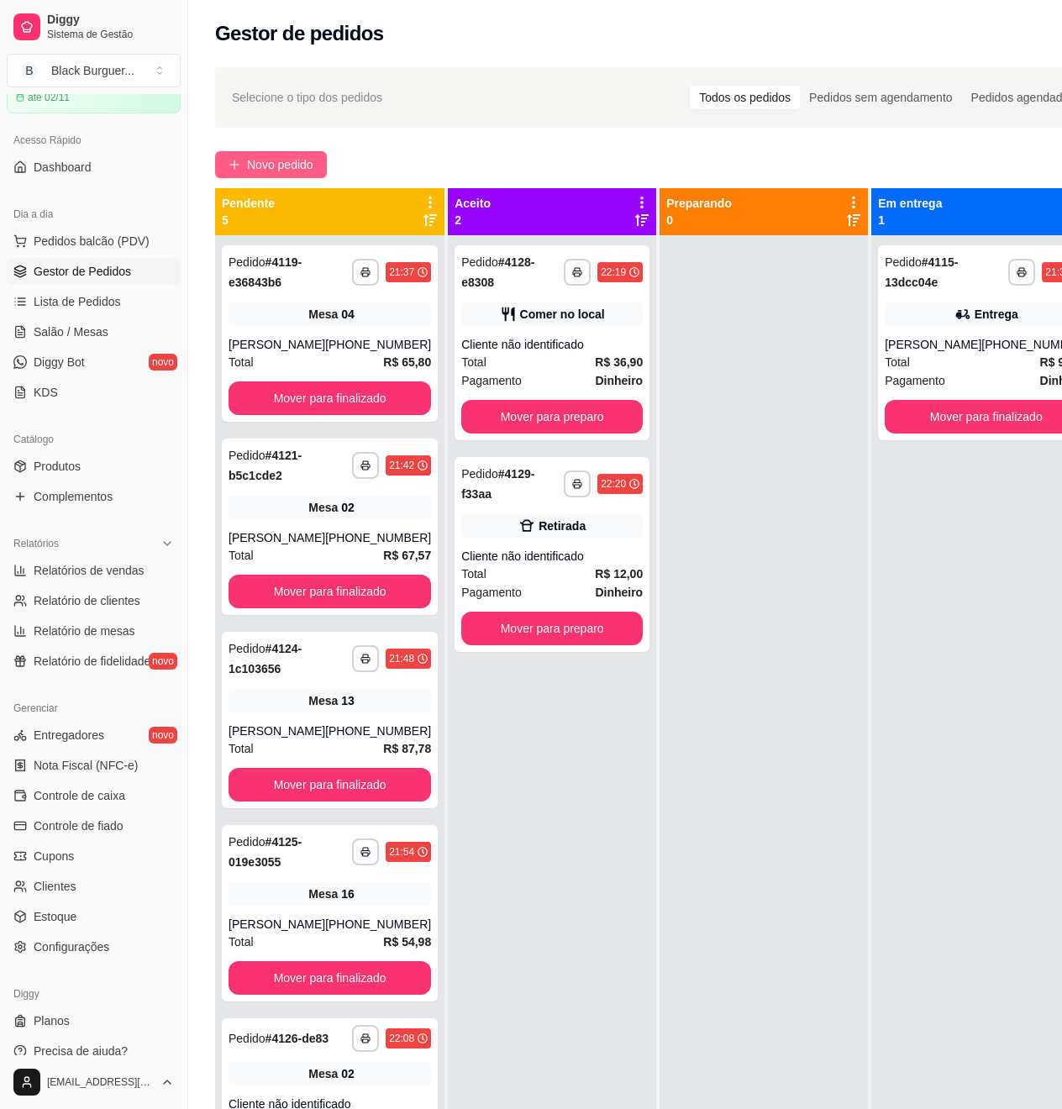
click at [240, 173] on button "Novo pedido" at bounding box center [271, 164] width 112 height 27
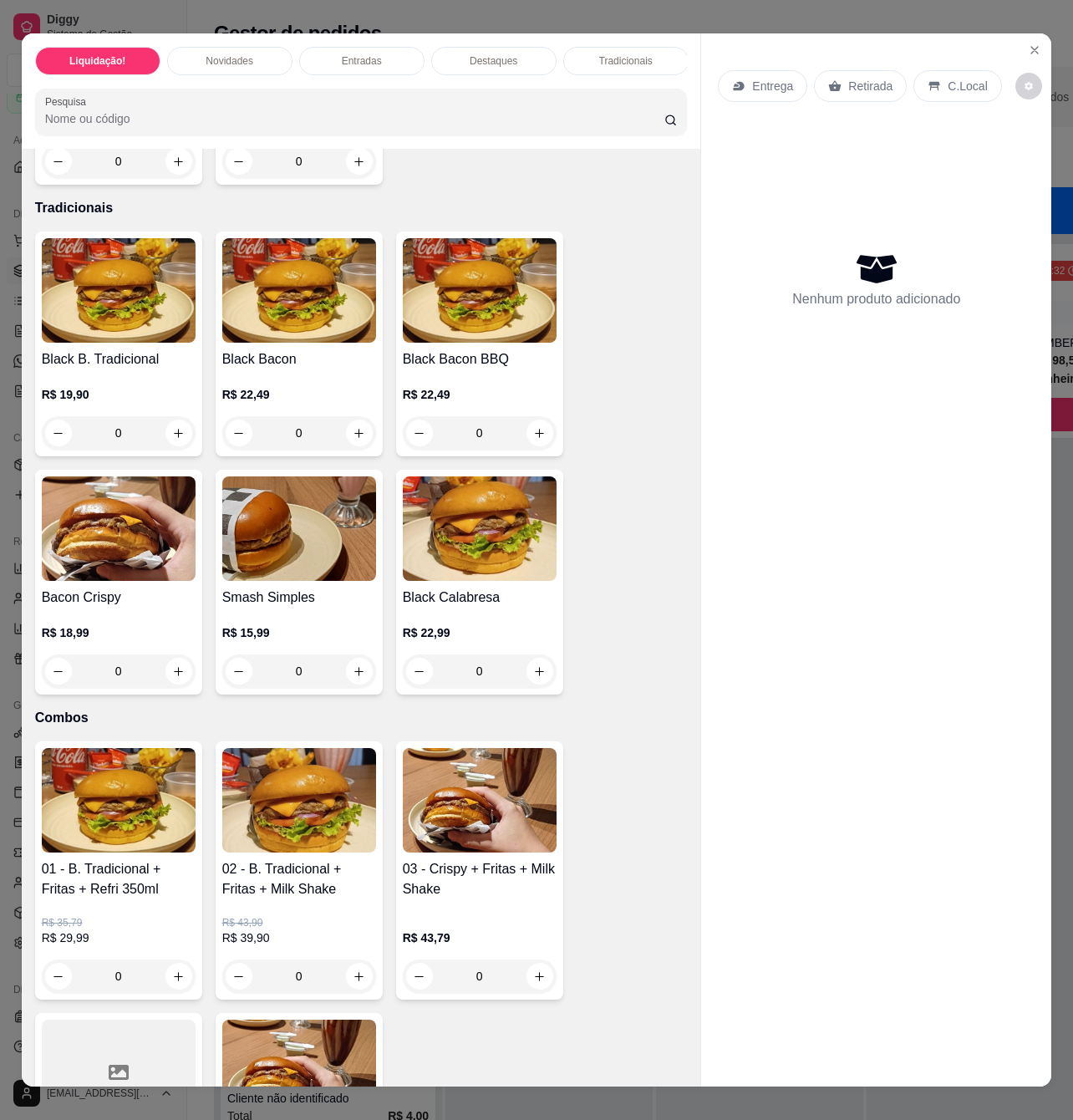
scroll to position [2006, 0]
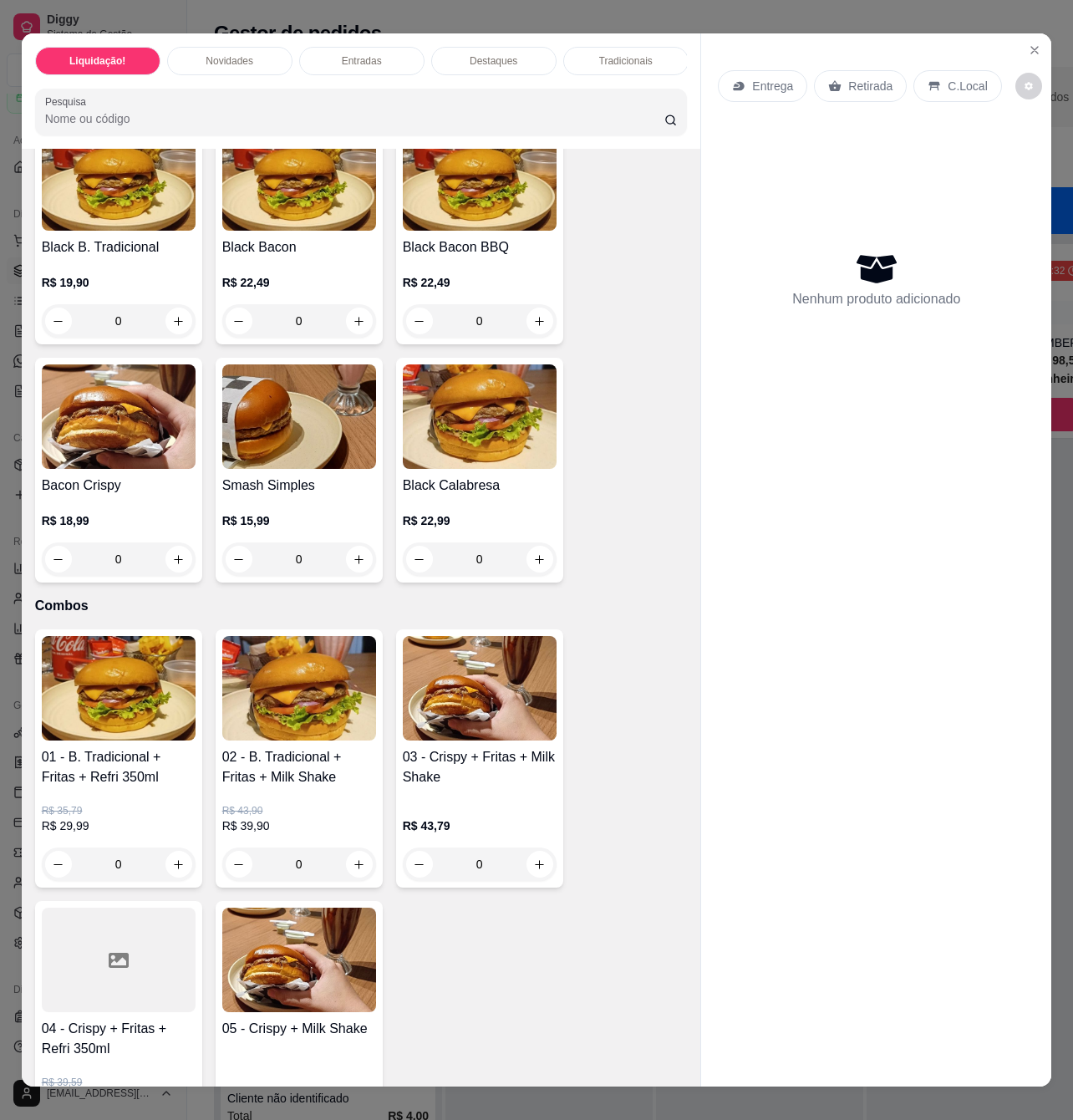
click at [325, 495] on h4 "Smash Simples" at bounding box center [299, 485] width 154 height 20
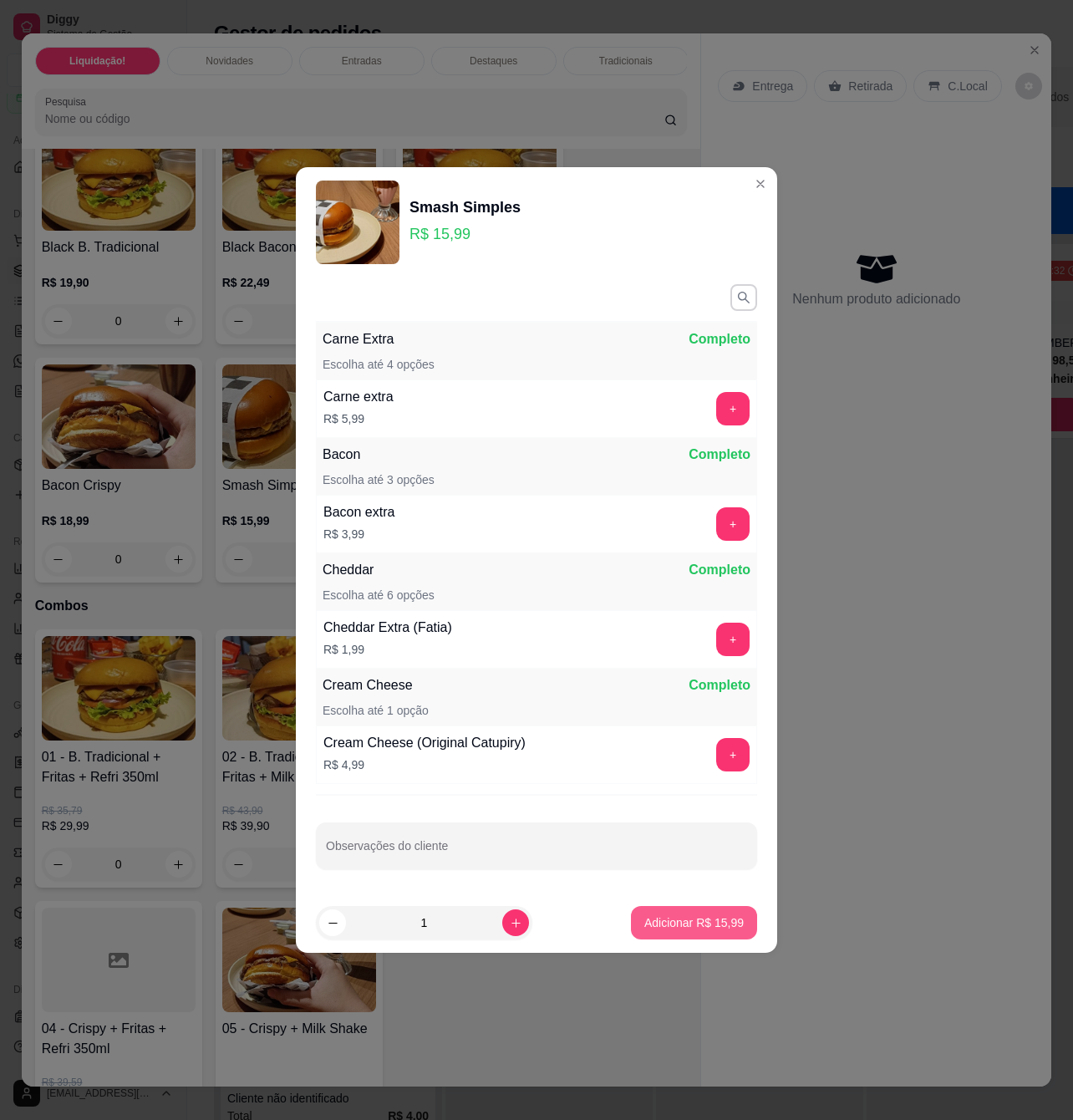
click at [651, 931] on button "Adicionar R$ 15,99" at bounding box center [693, 923] width 126 height 34
type input "1"
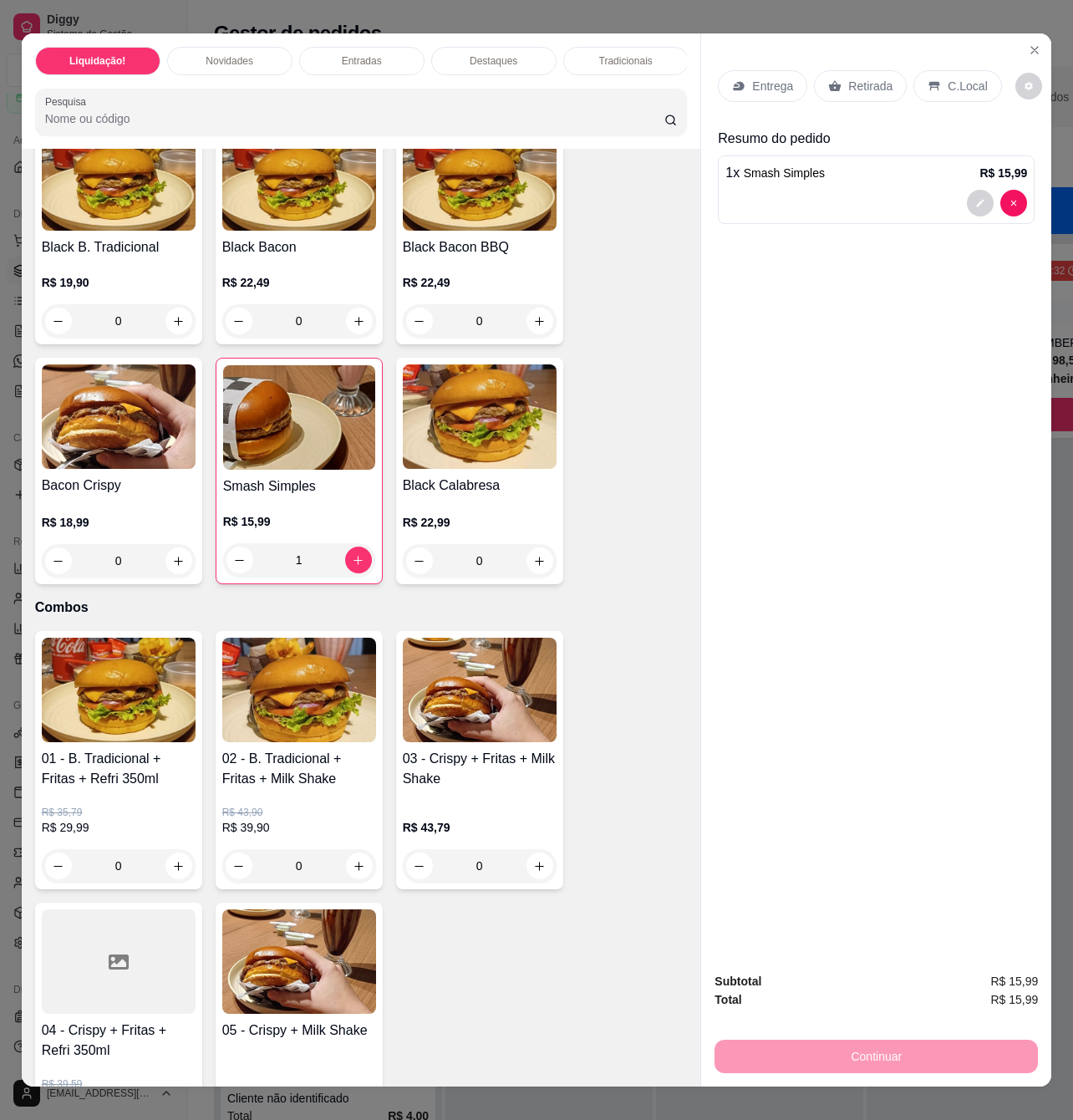
click at [763, 71] on div "Entrega" at bounding box center [763, 87] width 89 height 32
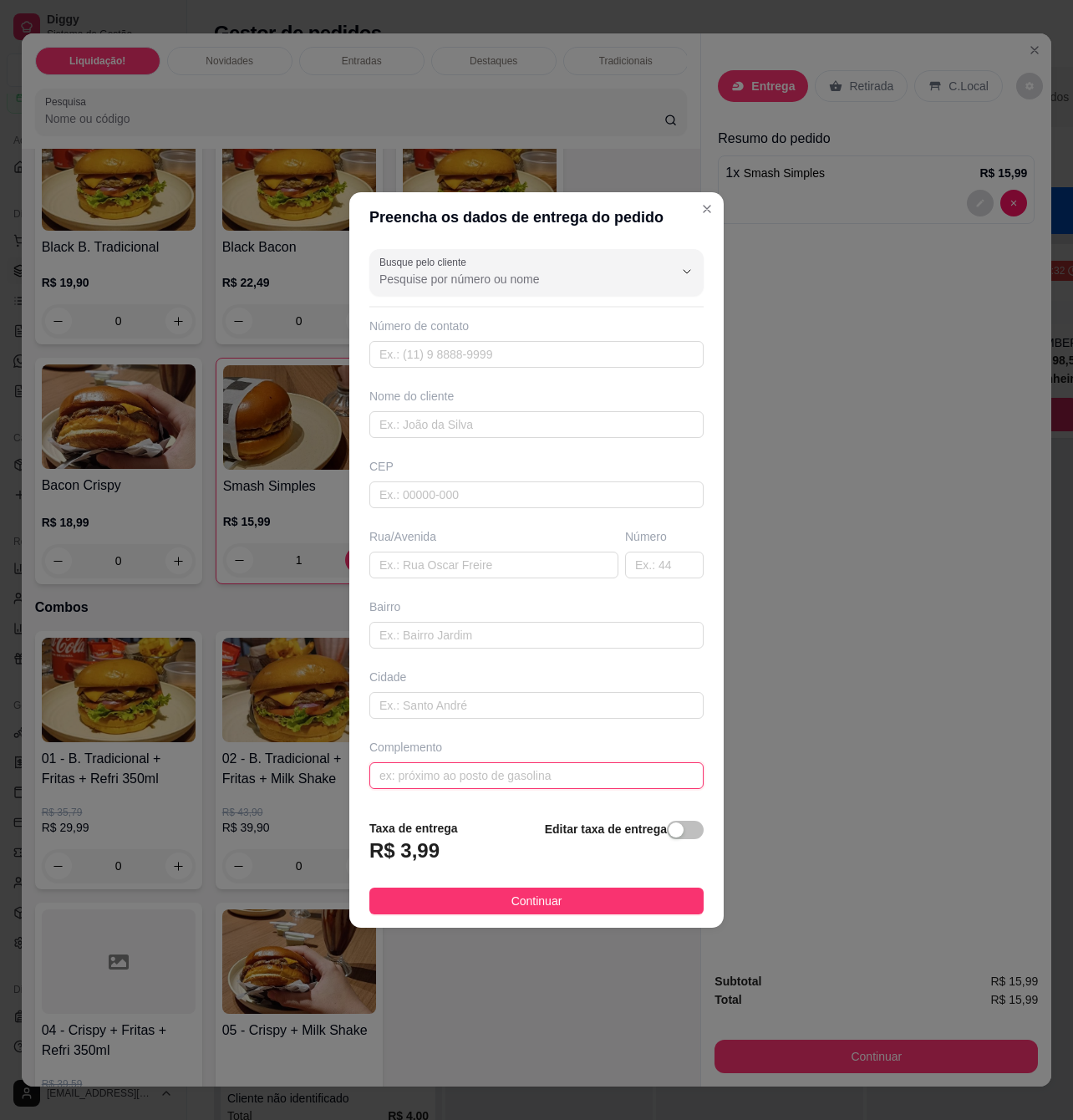
click at [558, 789] on input "text" at bounding box center [536, 775] width 334 height 27
type input "casa de Isaque"
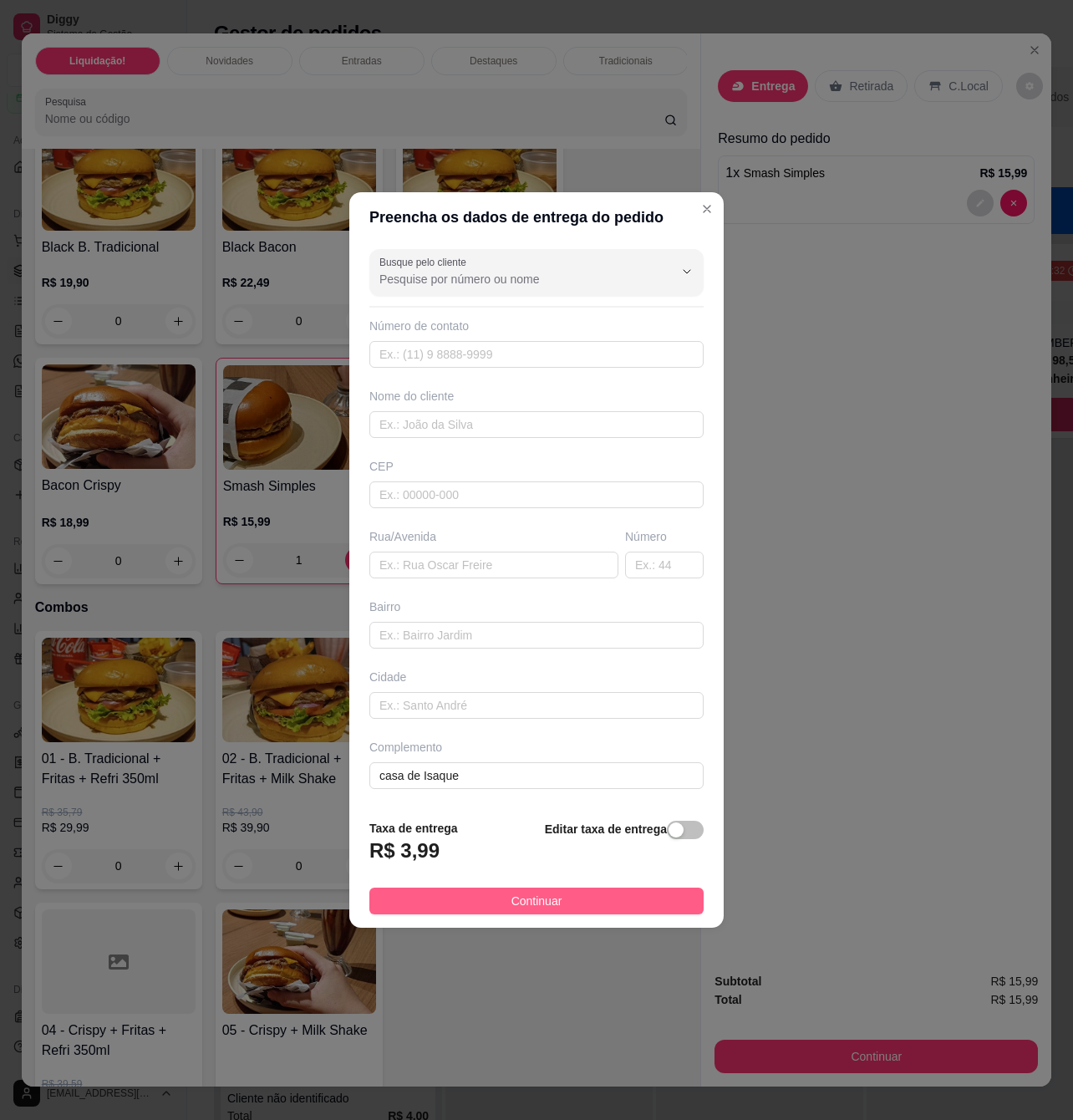
click at [587, 898] on button "Continuar" at bounding box center [536, 900] width 334 height 27
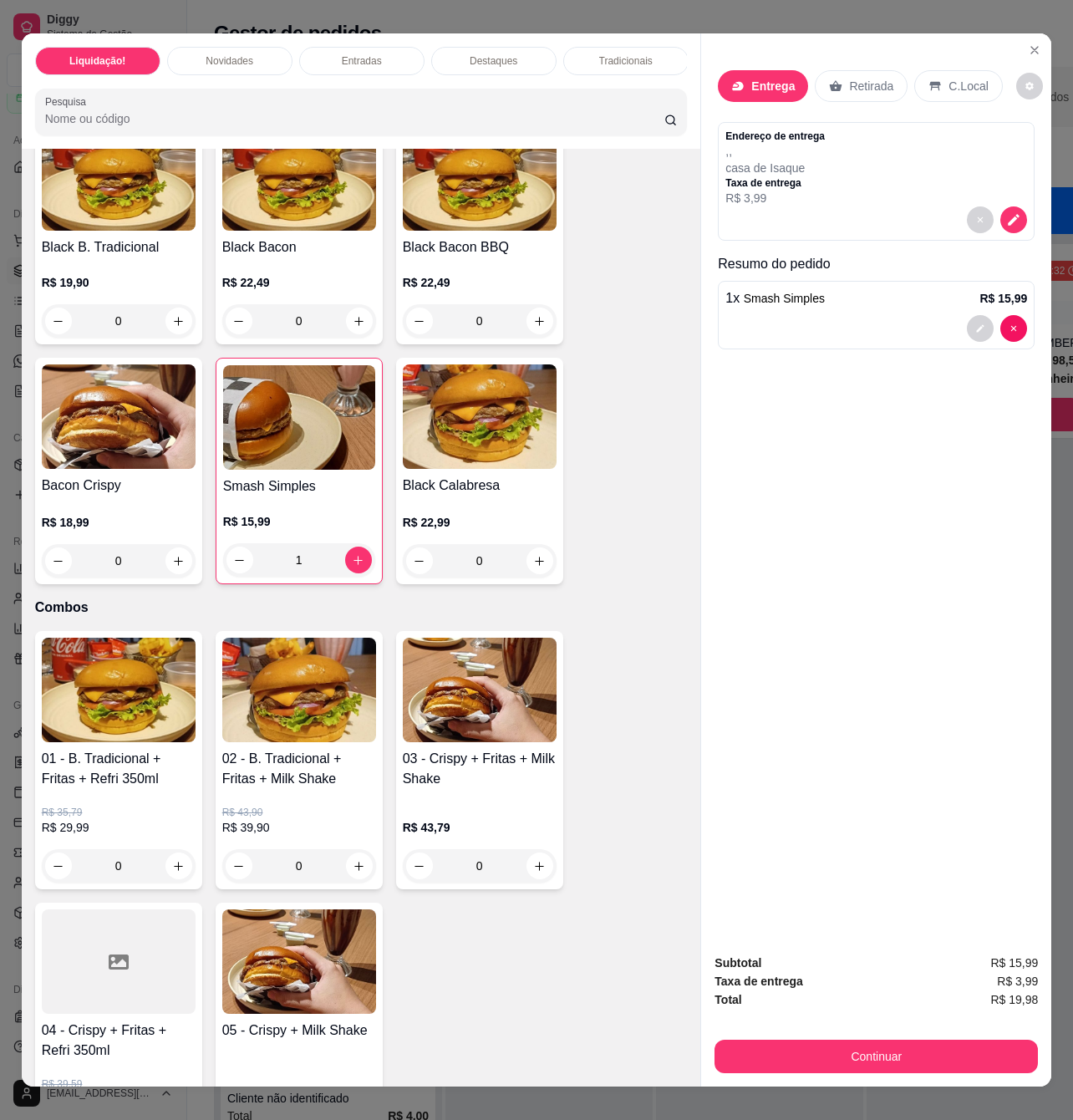
scroll to position [28, 0]
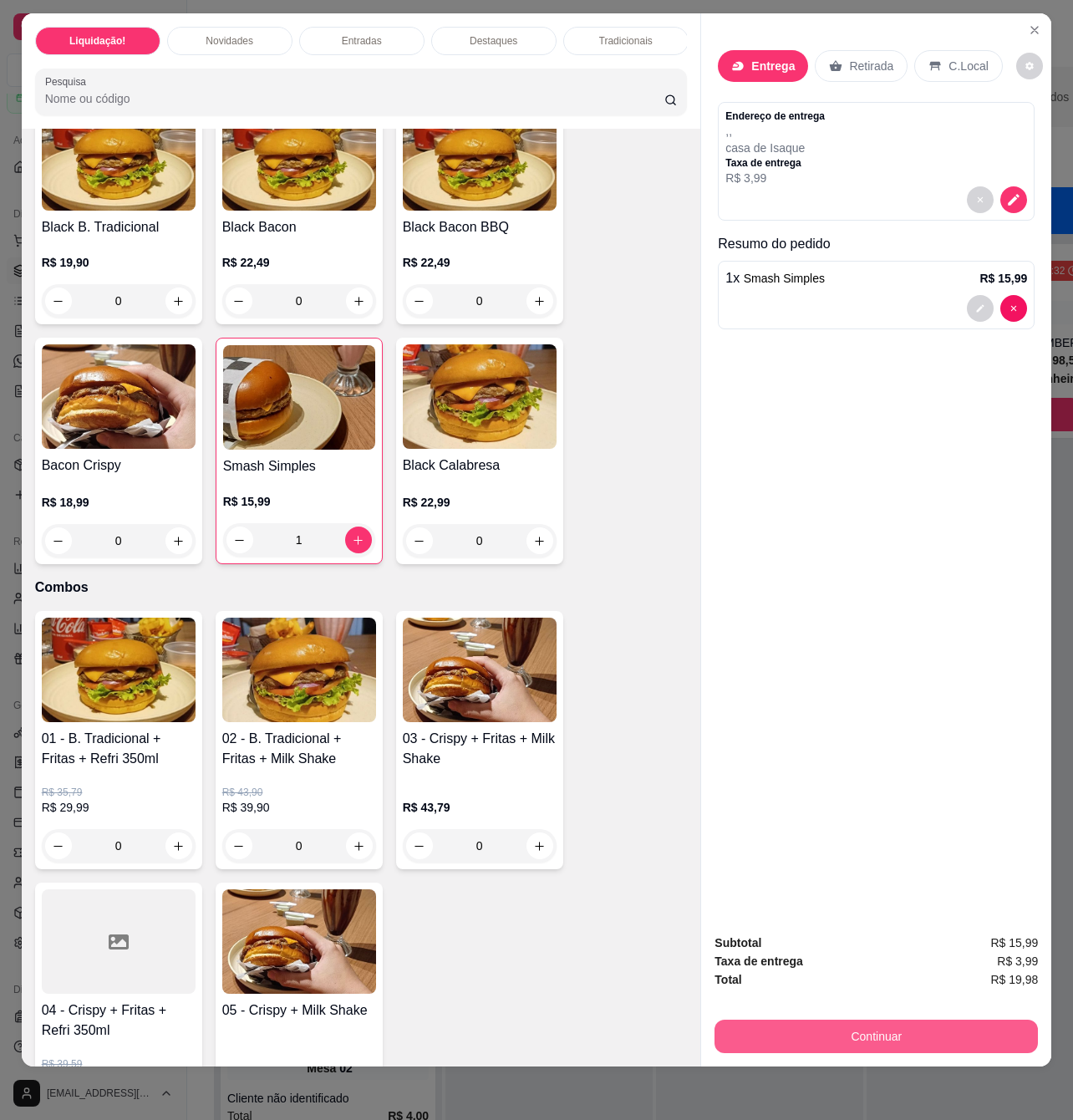
click at [950, 1033] on button "Continuar" at bounding box center [875, 1036] width 323 height 34
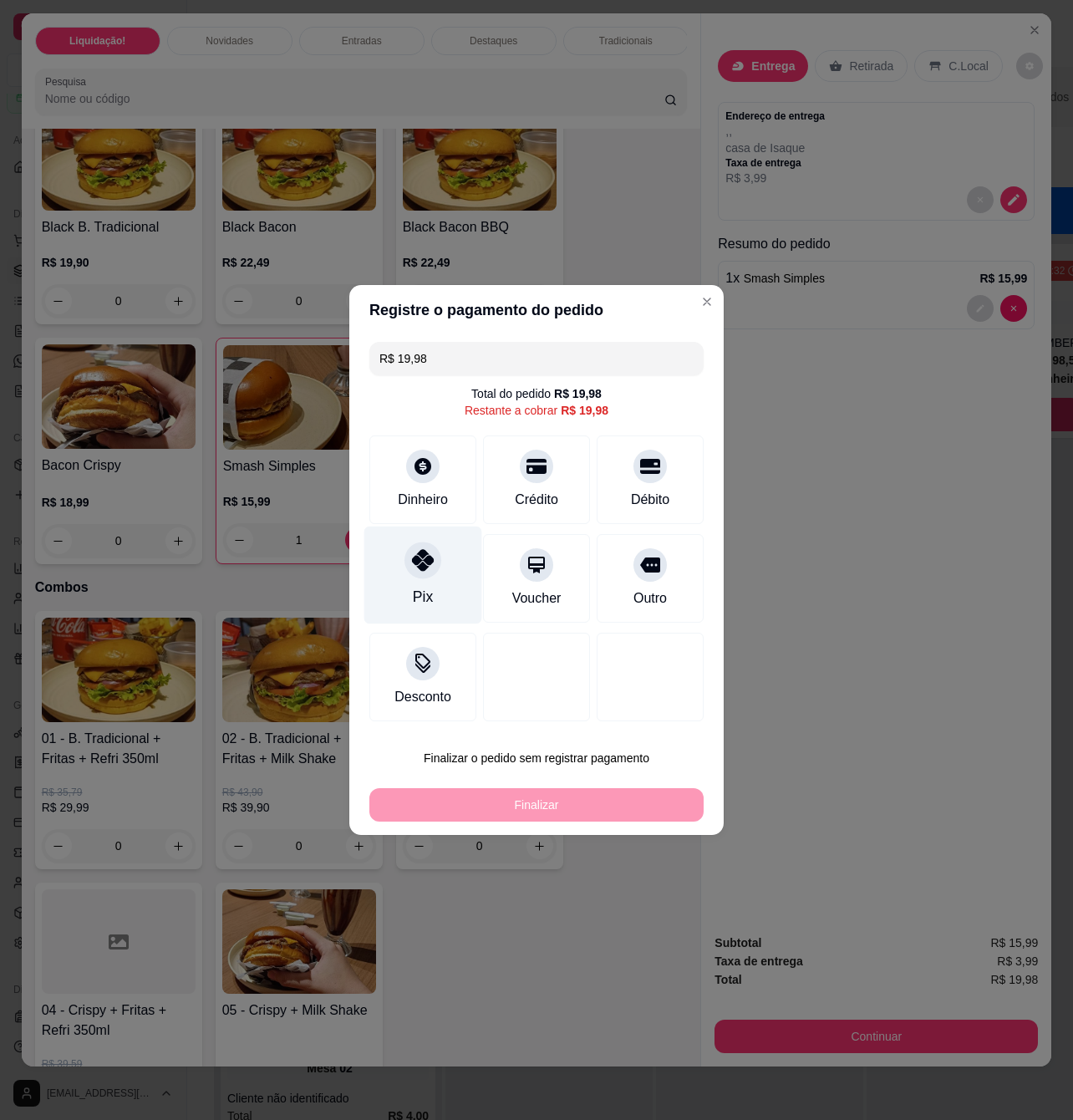
click at [440, 579] on div "Pix" at bounding box center [423, 575] width 117 height 97
type input "R$ 0,00"
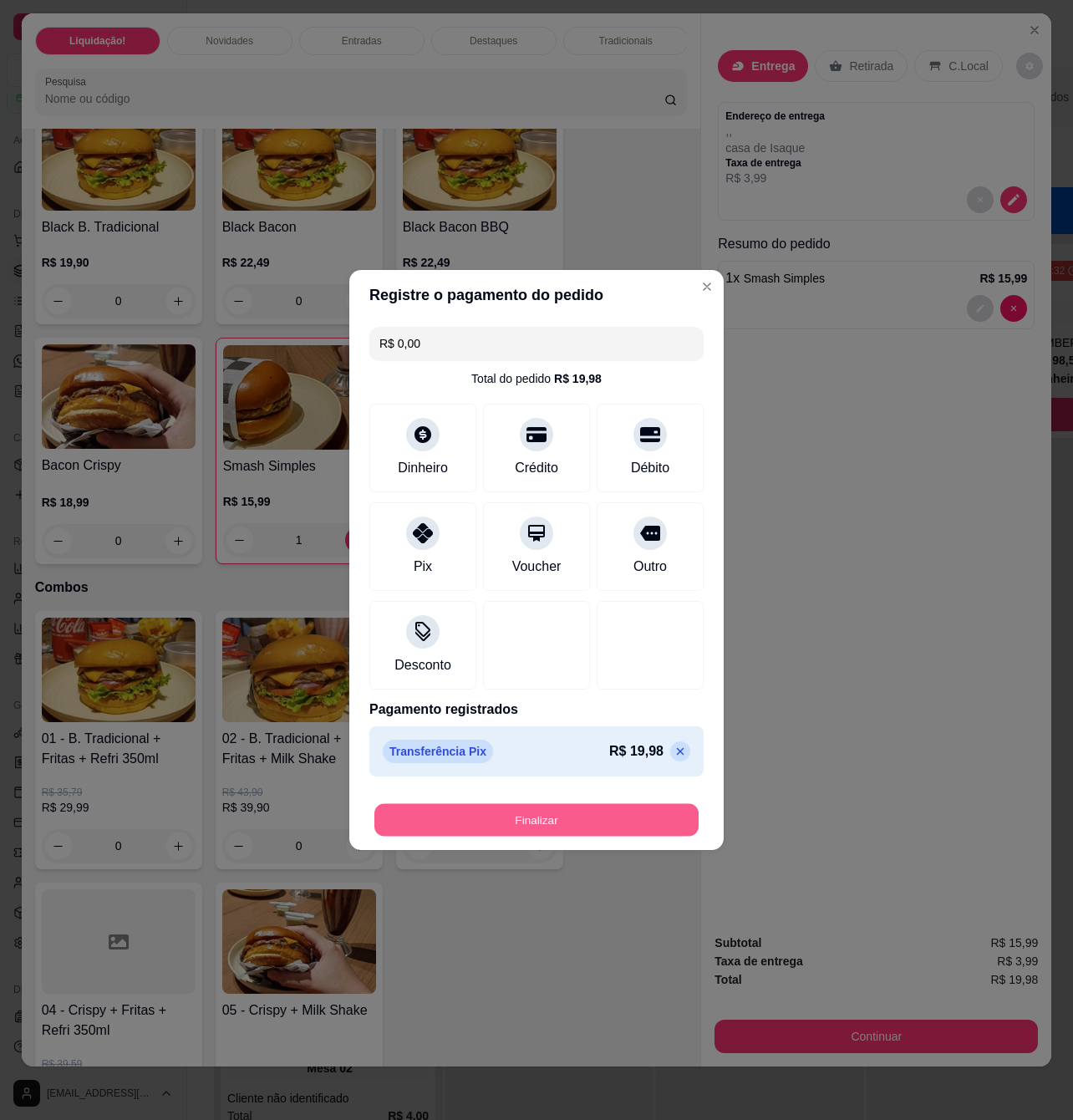
click at [552, 824] on button "Finalizar" at bounding box center [536, 820] width 324 height 33
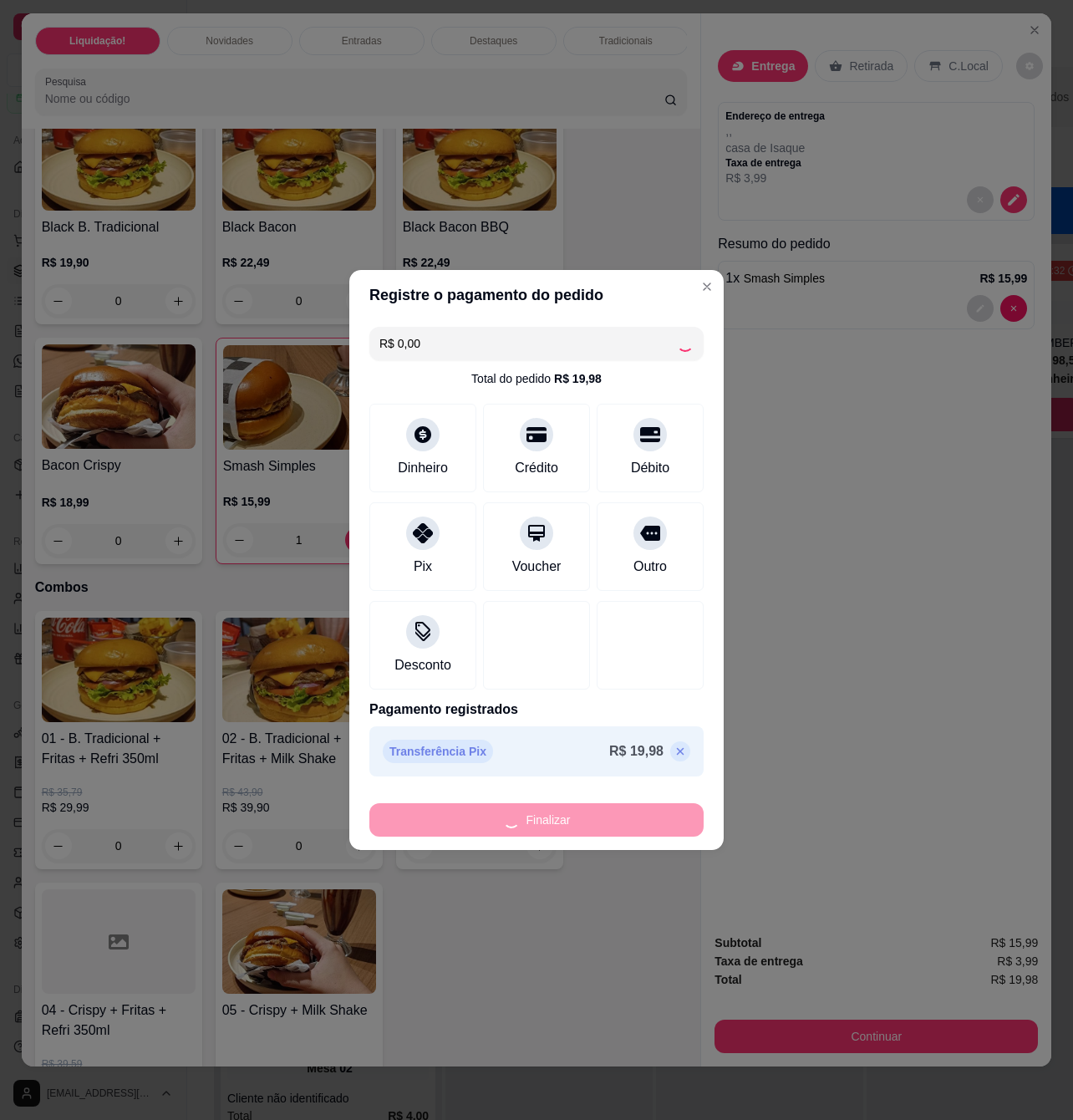
type input "0"
type input "-R$ 19,98"
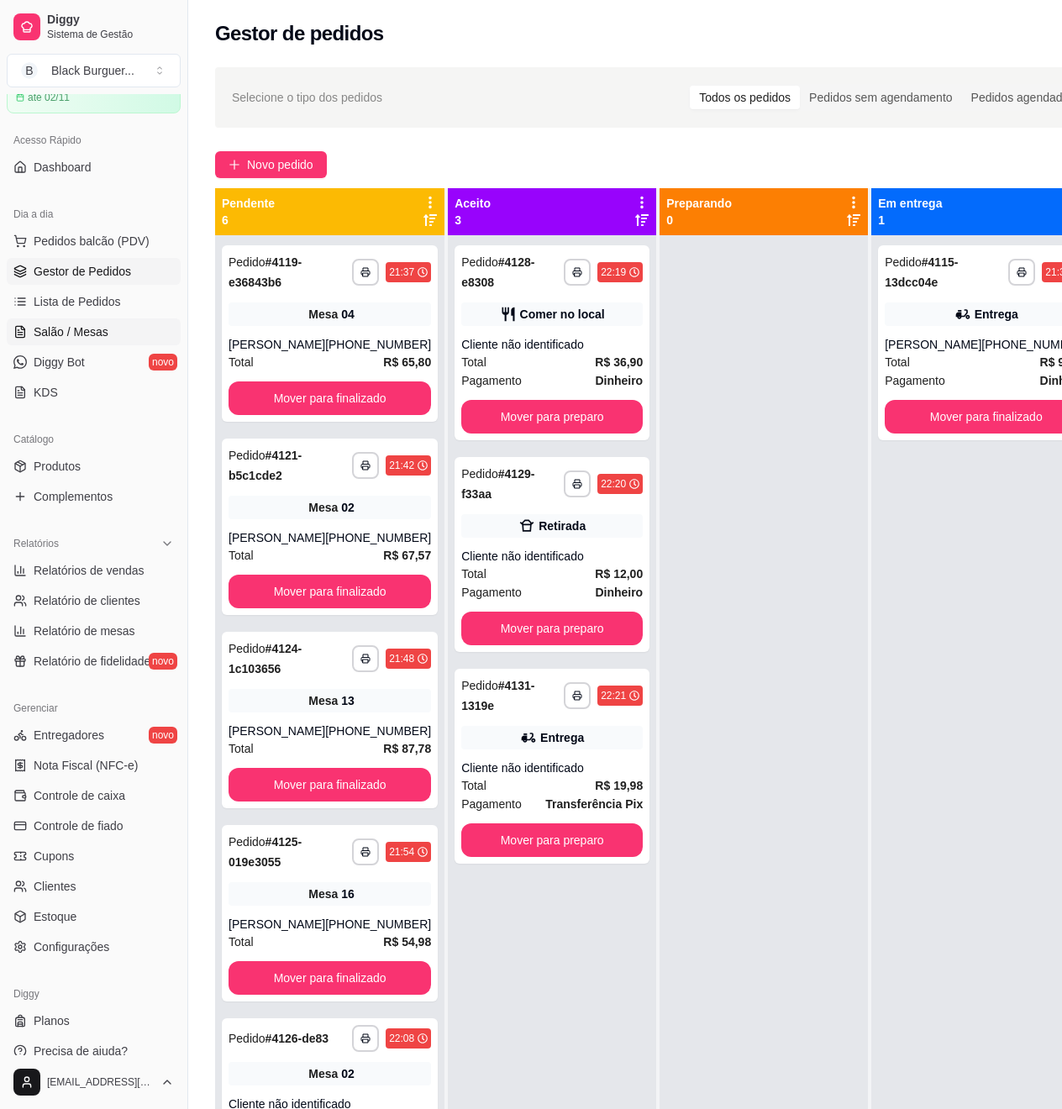
click at [61, 327] on span "Salão / Mesas" at bounding box center [71, 332] width 75 height 17
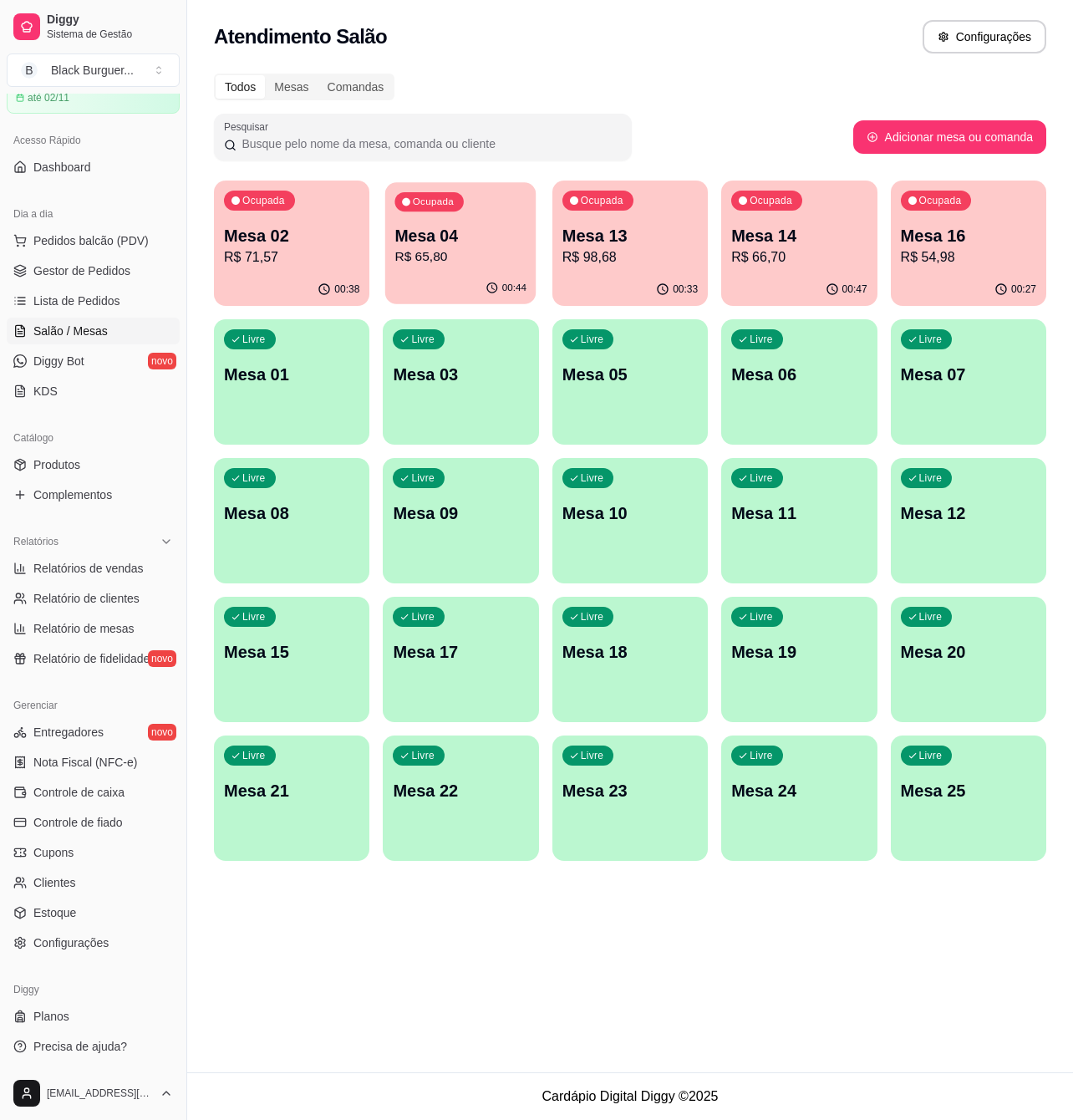
click at [423, 238] on p "Mesa 04" at bounding box center [460, 236] width 132 height 23
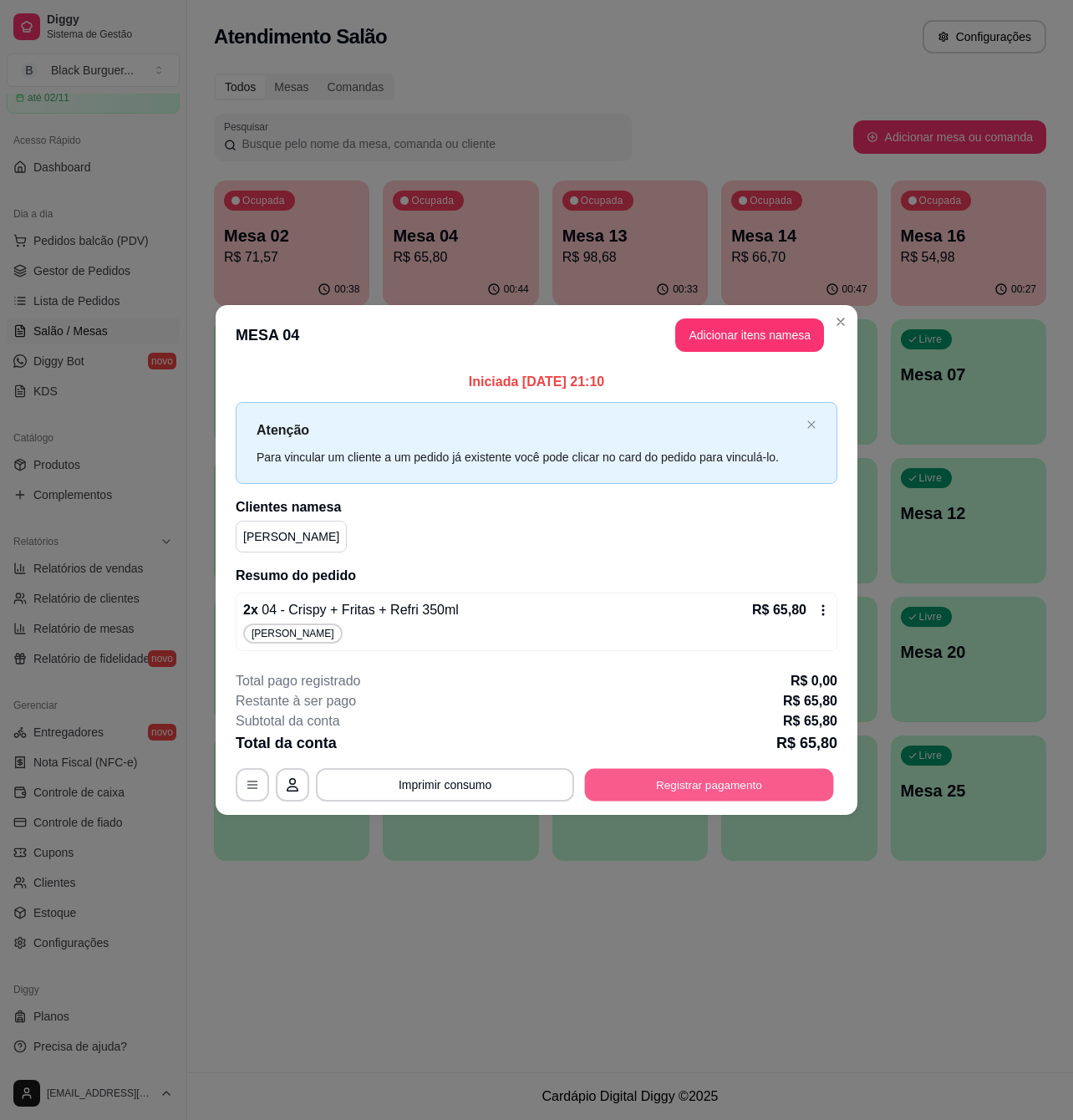
click at [713, 777] on button "Registrar pagamento" at bounding box center [709, 784] width 249 height 33
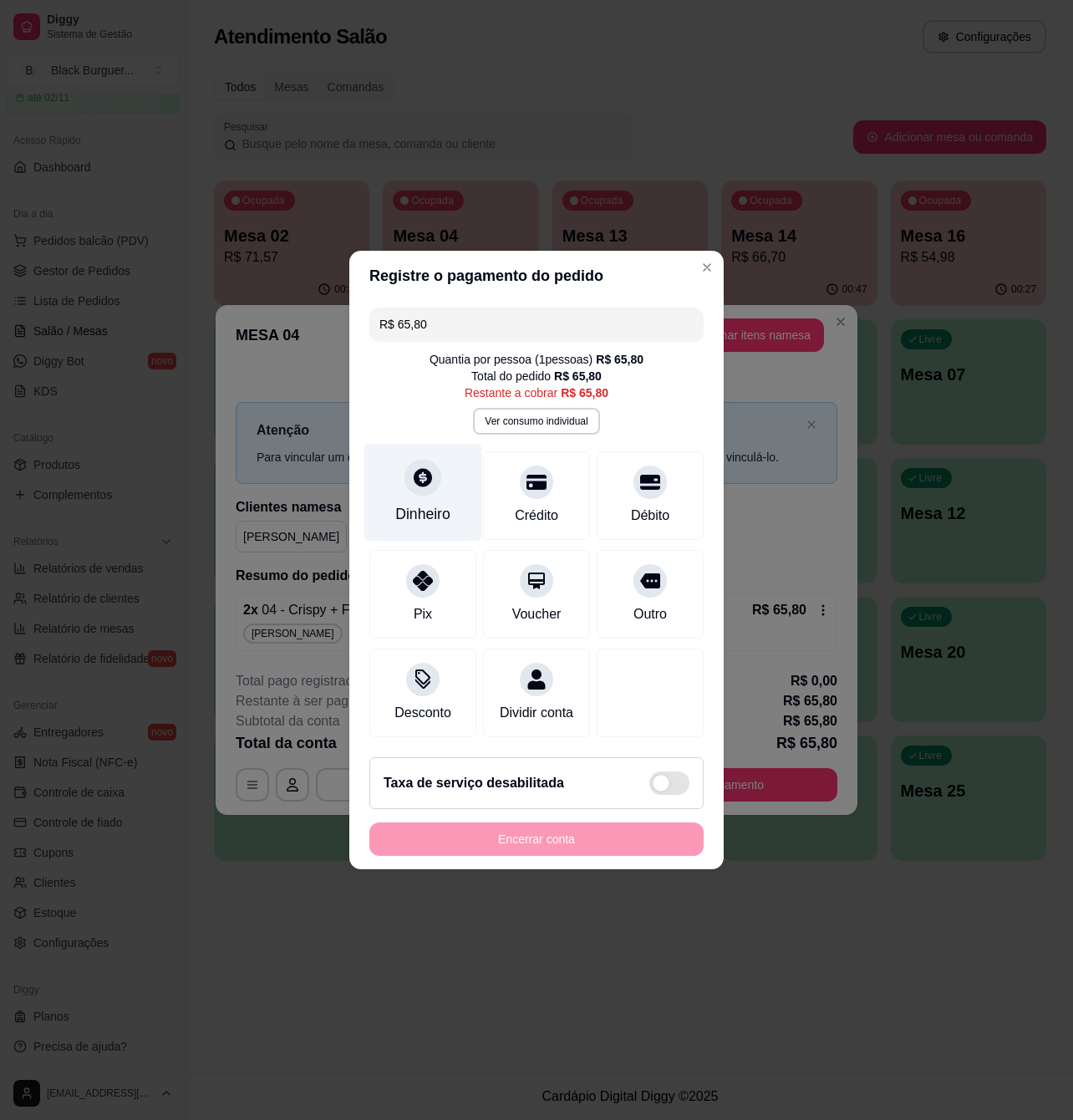
click at [432, 503] on div "Dinheiro" at bounding box center [422, 514] width 55 height 22
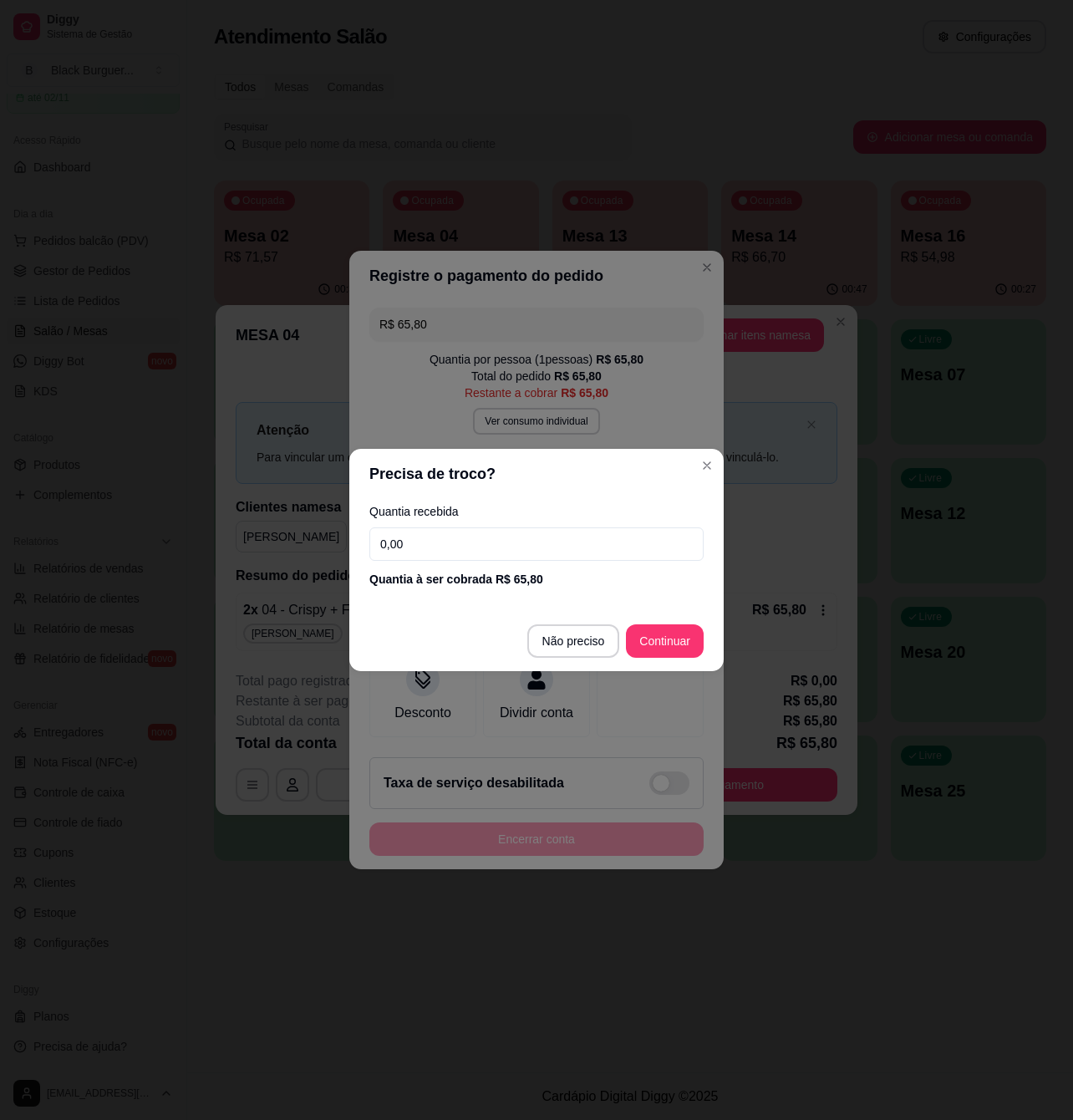
click at [459, 538] on input "0,00" at bounding box center [536, 544] width 334 height 34
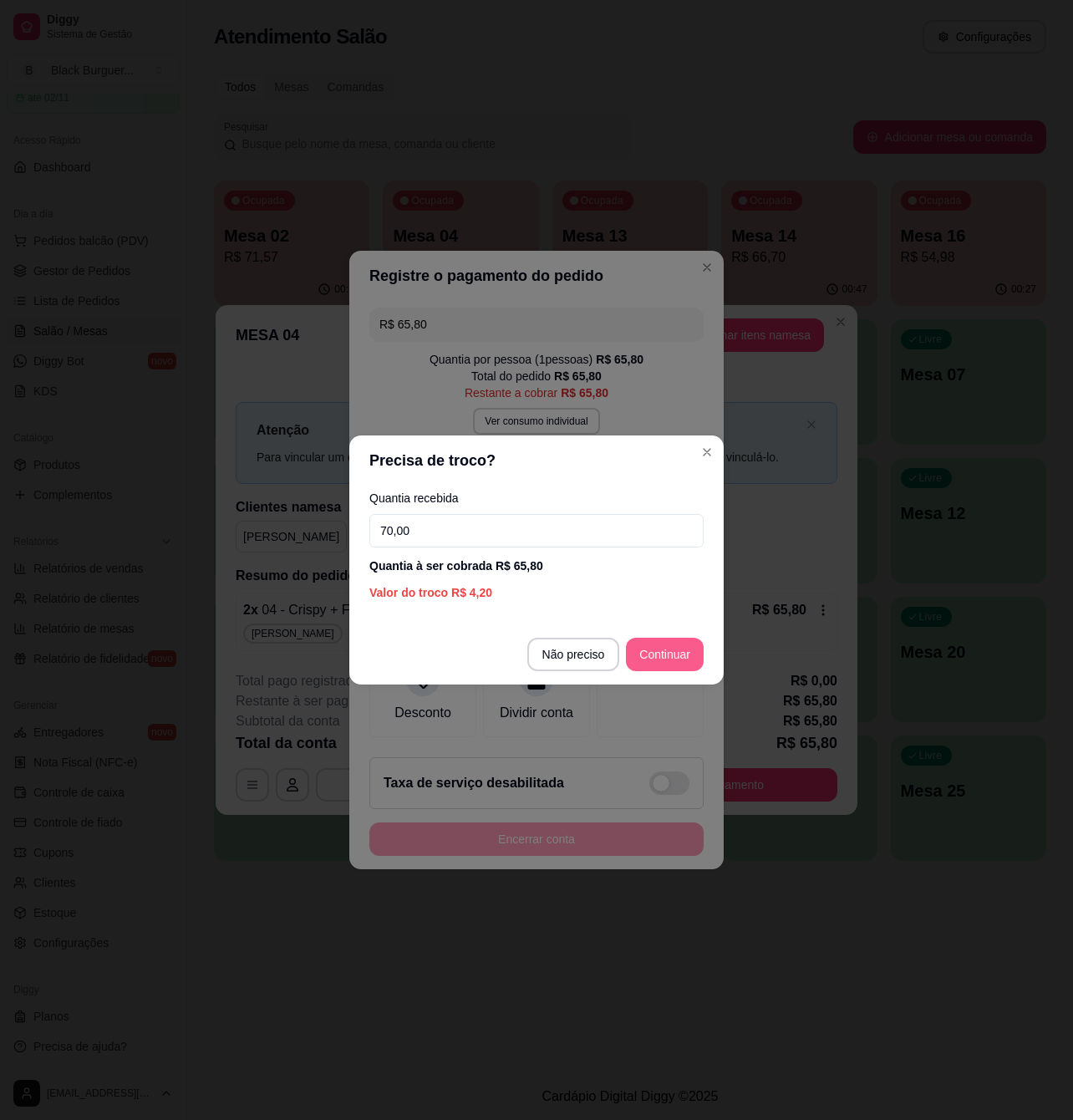
type input "70,00"
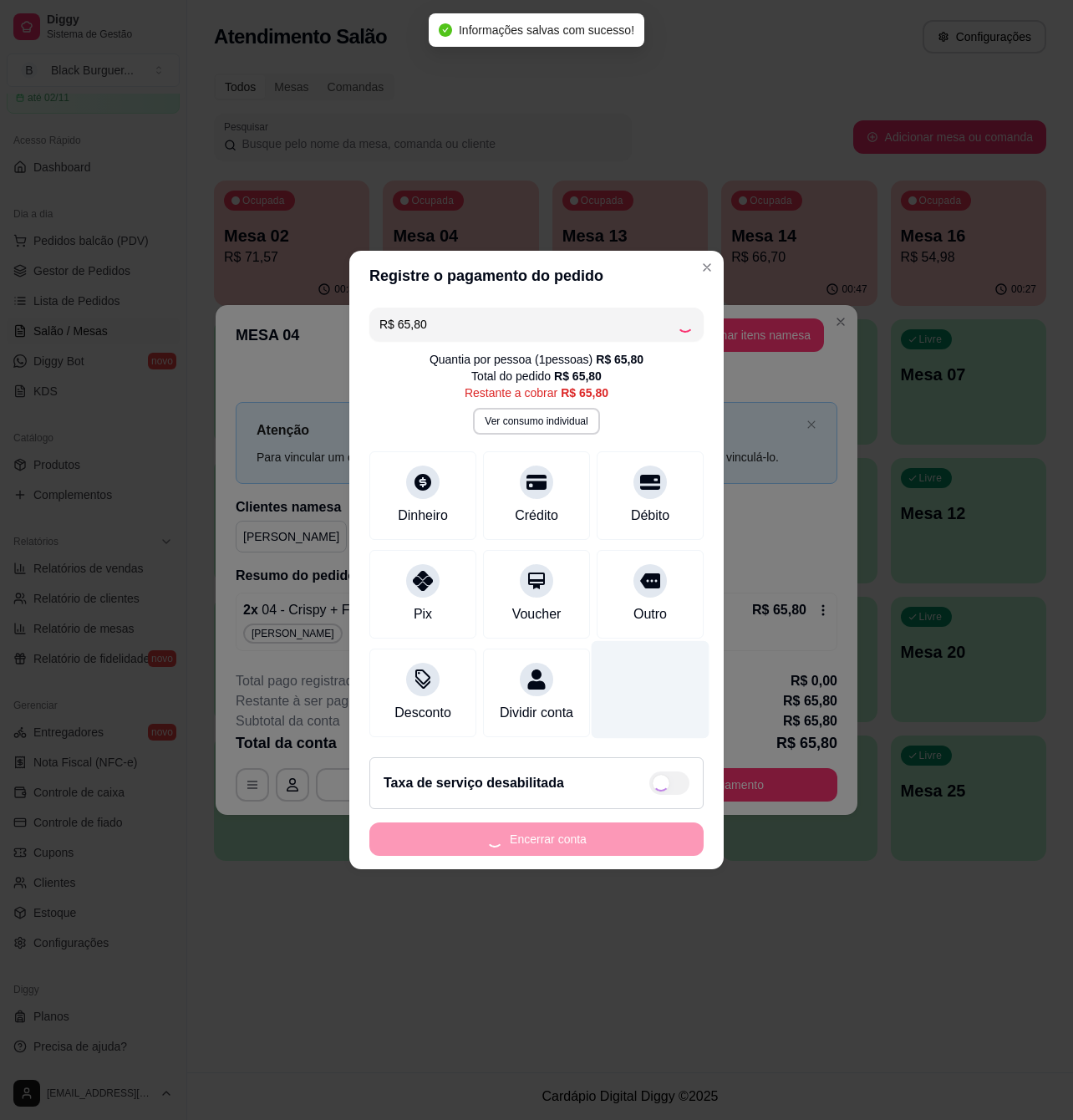
type input "R$ 0,00"
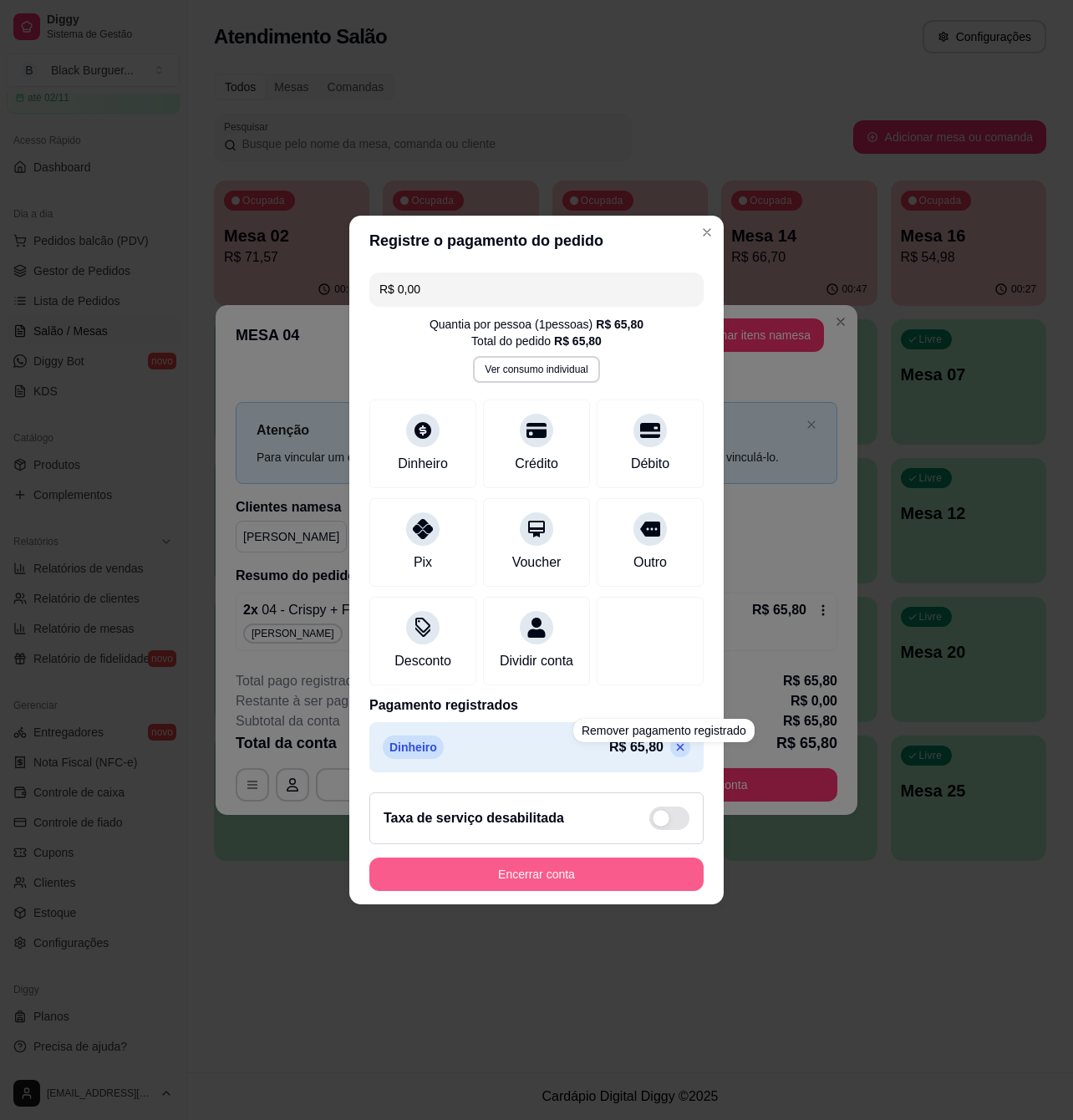
click at [602, 890] on button "Encerrar conta" at bounding box center [536, 874] width 334 height 34
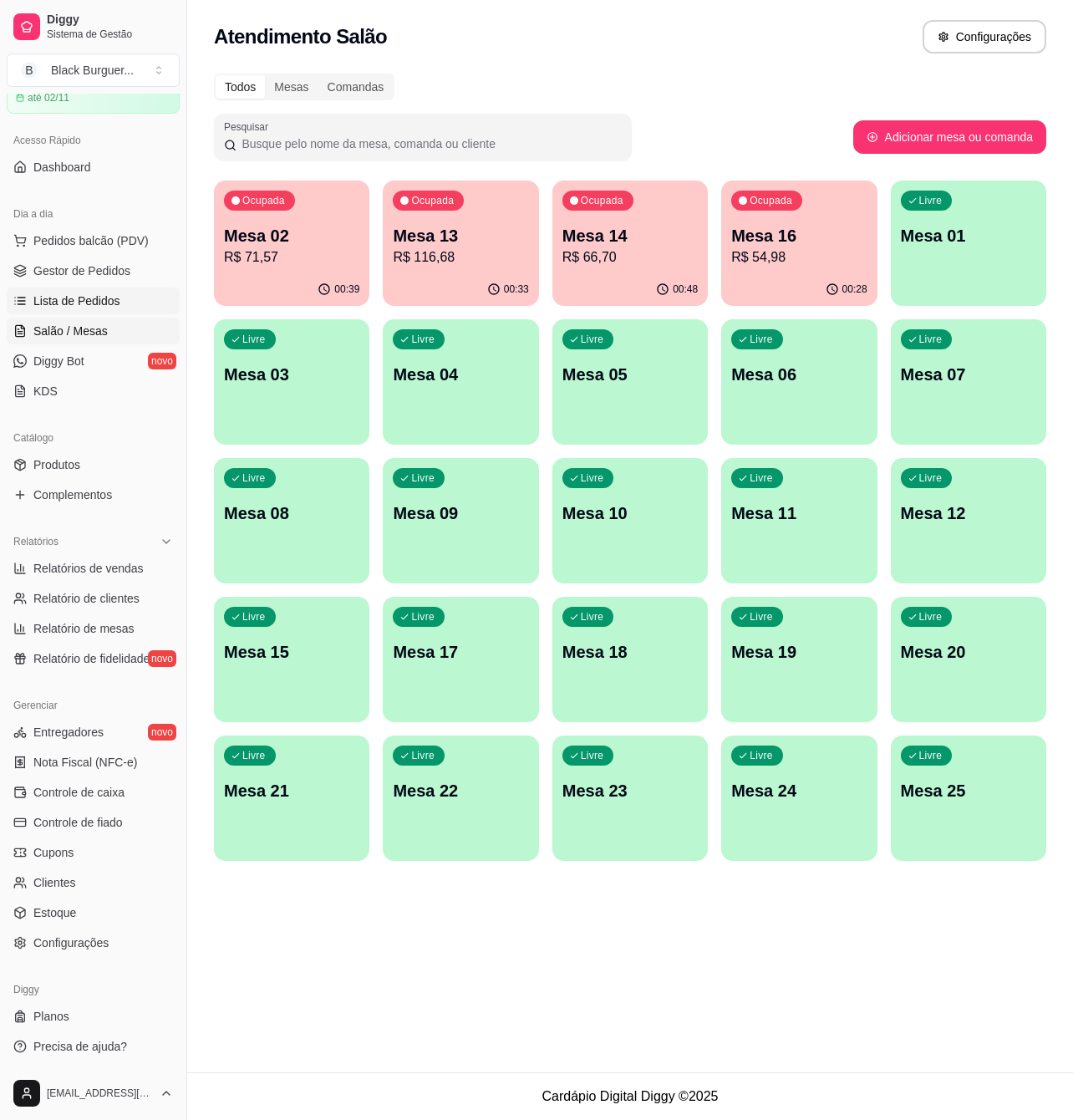
click at [98, 305] on span "Lista de Pedidos" at bounding box center [77, 300] width 87 height 17
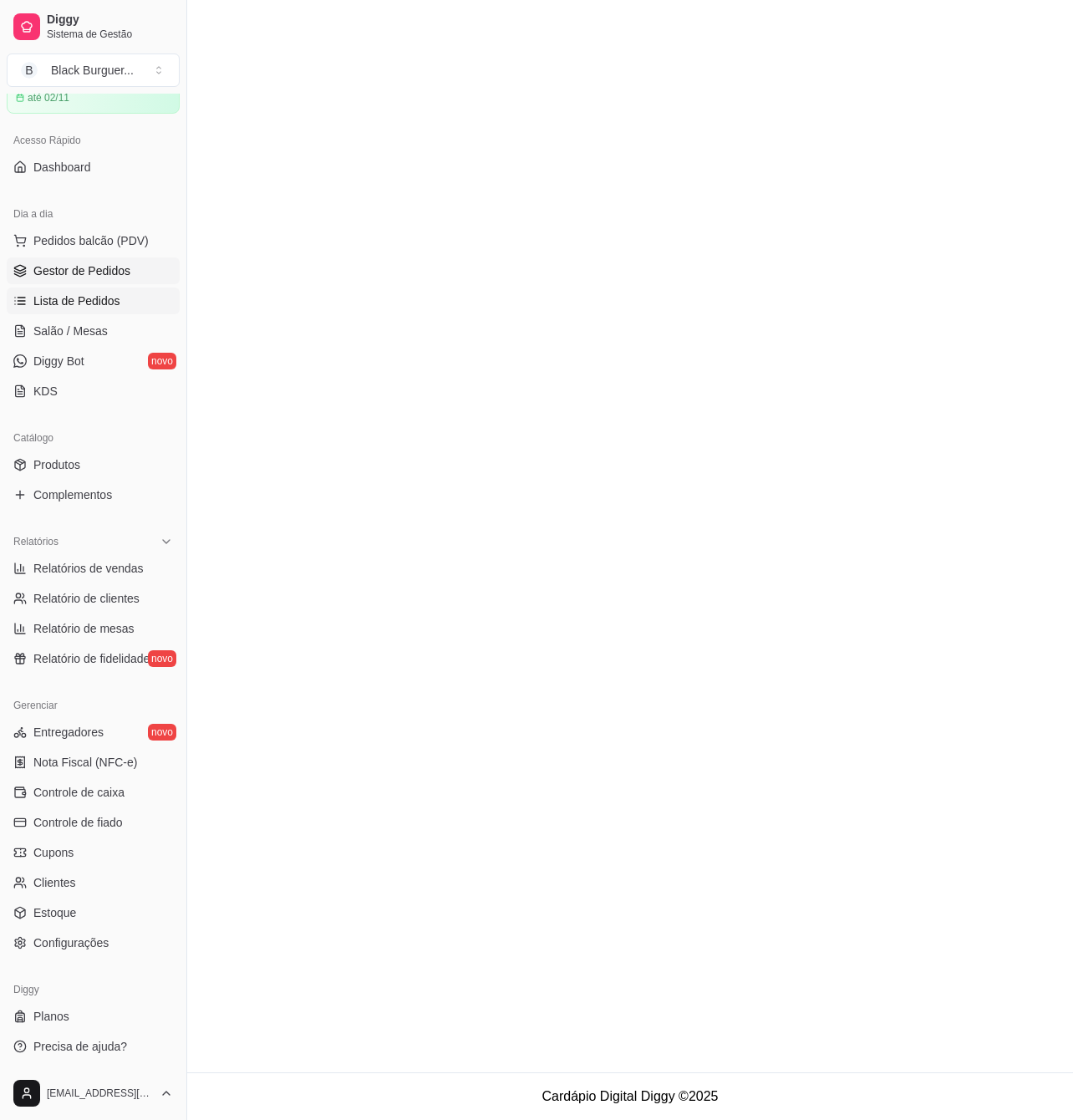
click at [101, 270] on span "Gestor de Pedidos" at bounding box center [82, 271] width 96 height 17
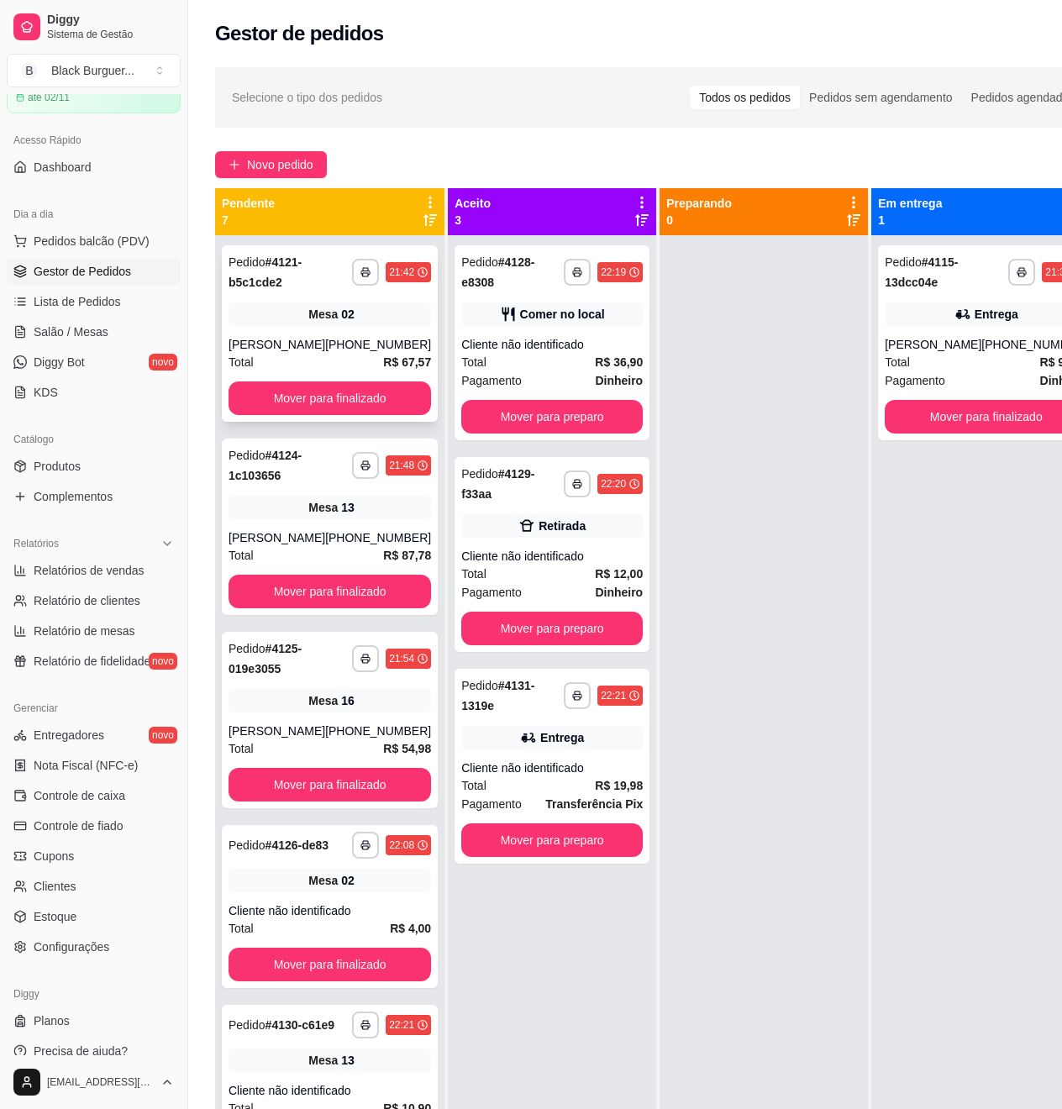
click at [387, 353] on div "[PHONE_NUMBER]" at bounding box center [378, 344] width 106 height 17
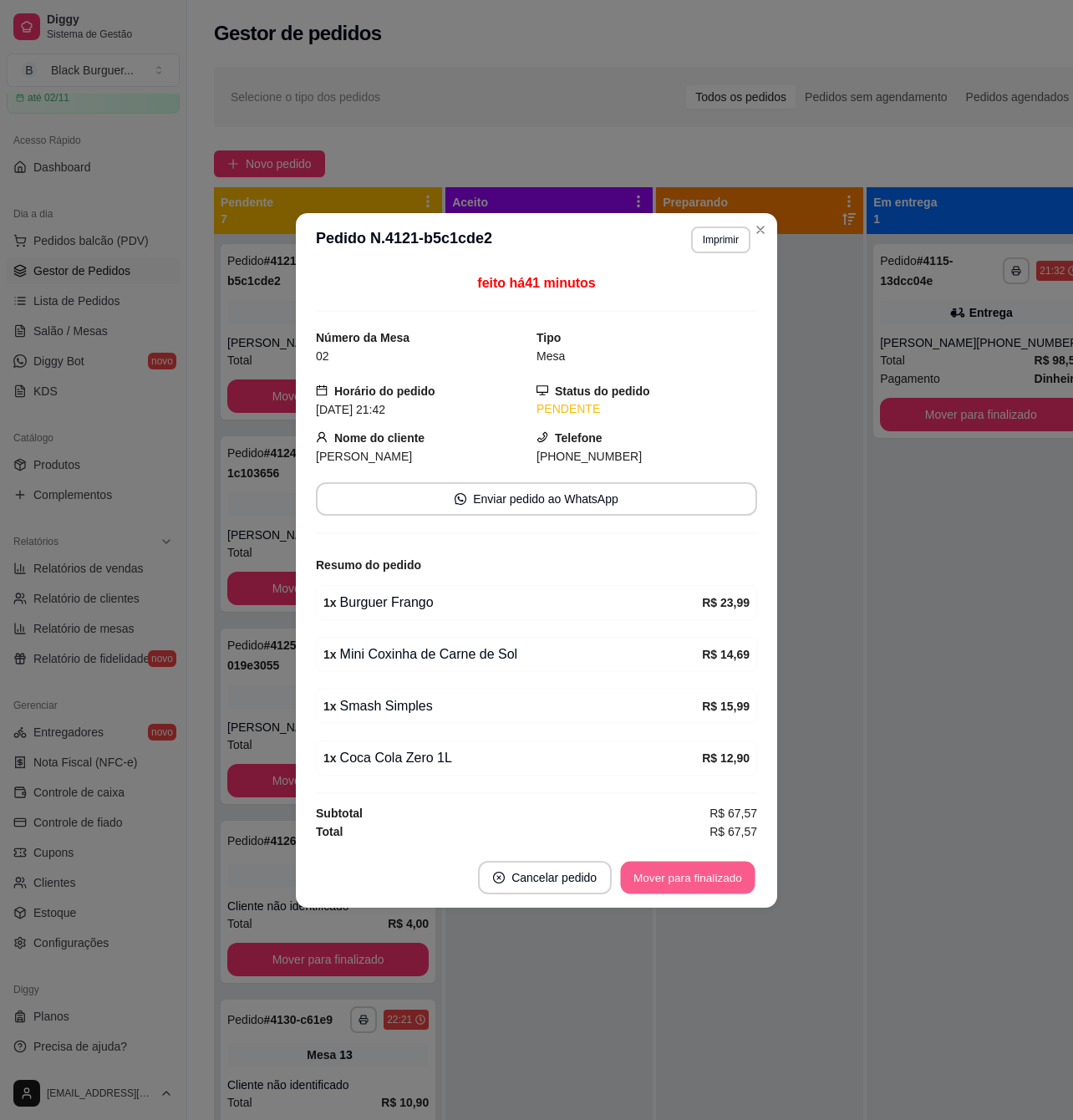
click at [650, 884] on button "Mover para finalizado" at bounding box center [687, 877] width 134 height 33
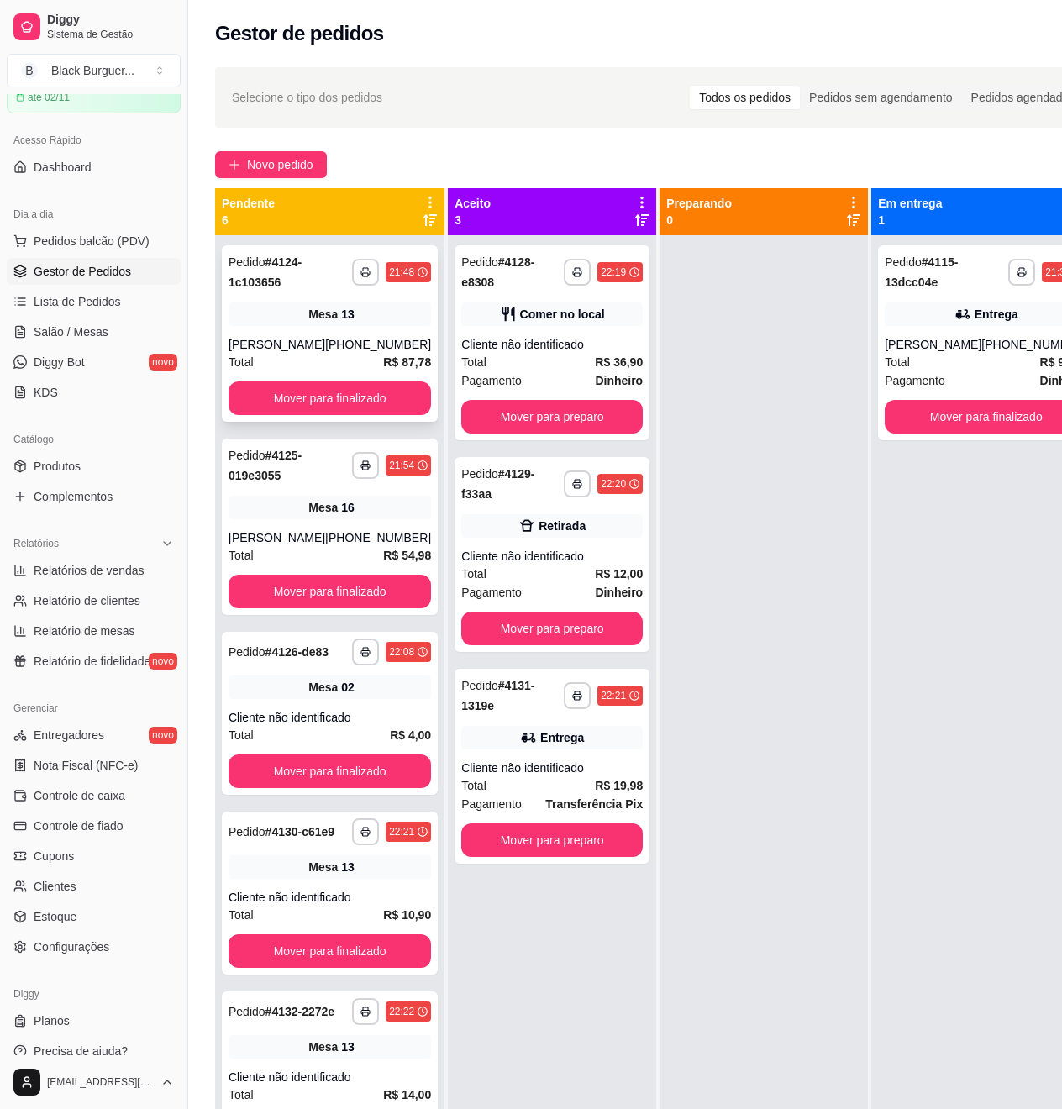
click at [237, 330] on div "**********" at bounding box center [330, 333] width 216 height 176
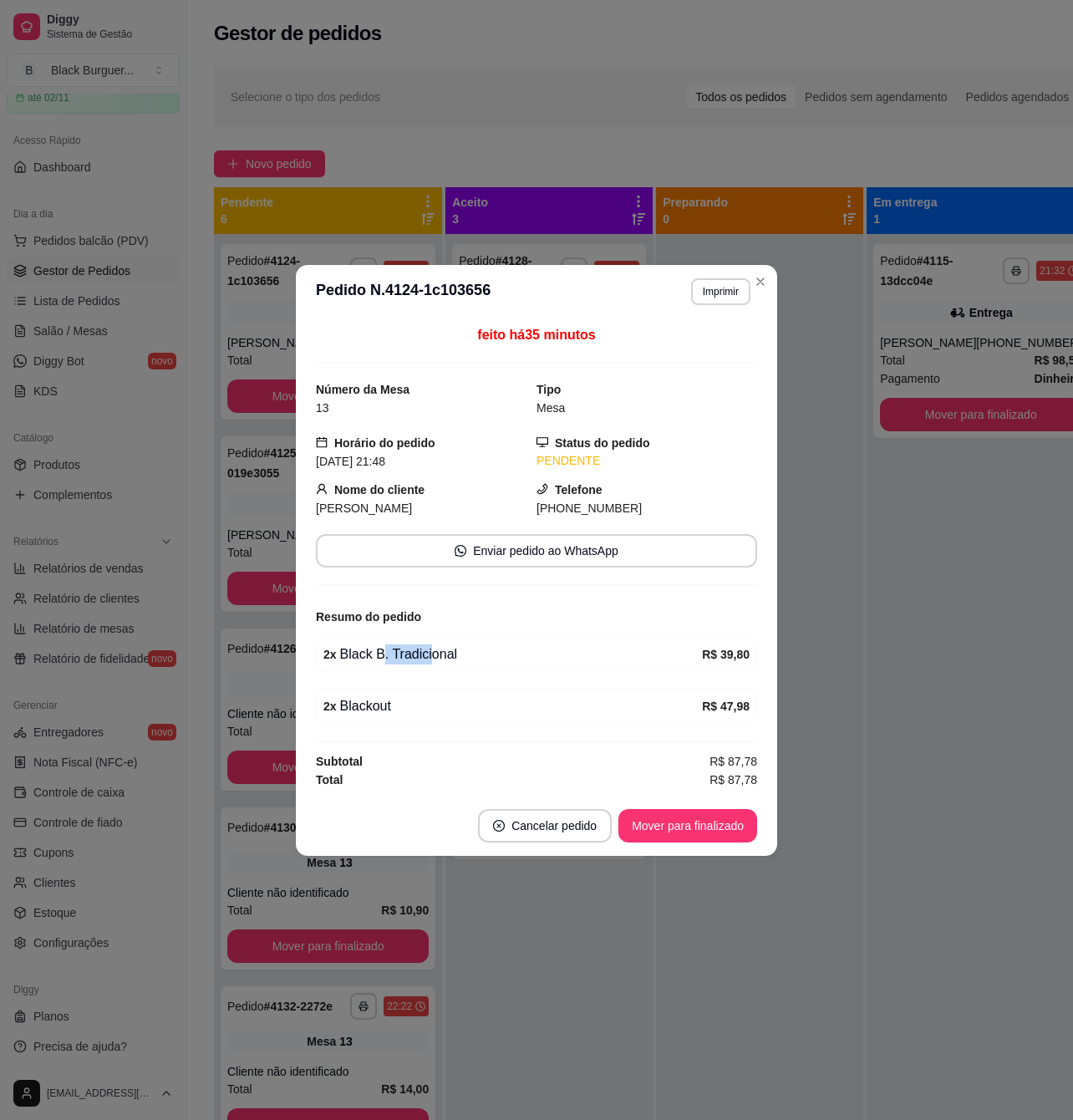
click at [429, 658] on div "2 x Black B. Tradicional" at bounding box center [512, 654] width 379 height 20
drag, startPoint x: 405, startPoint y: 660, endPoint x: 452, endPoint y: 660, distance: 47.0
click at [451, 660] on div "2 x Black B. Tradicional" at bounding box center [512, 654] width 379 height 20
click at [452, 660] on div "2 x Black B. Tradicional" at bounding box center [512, 654] width 379 height 20
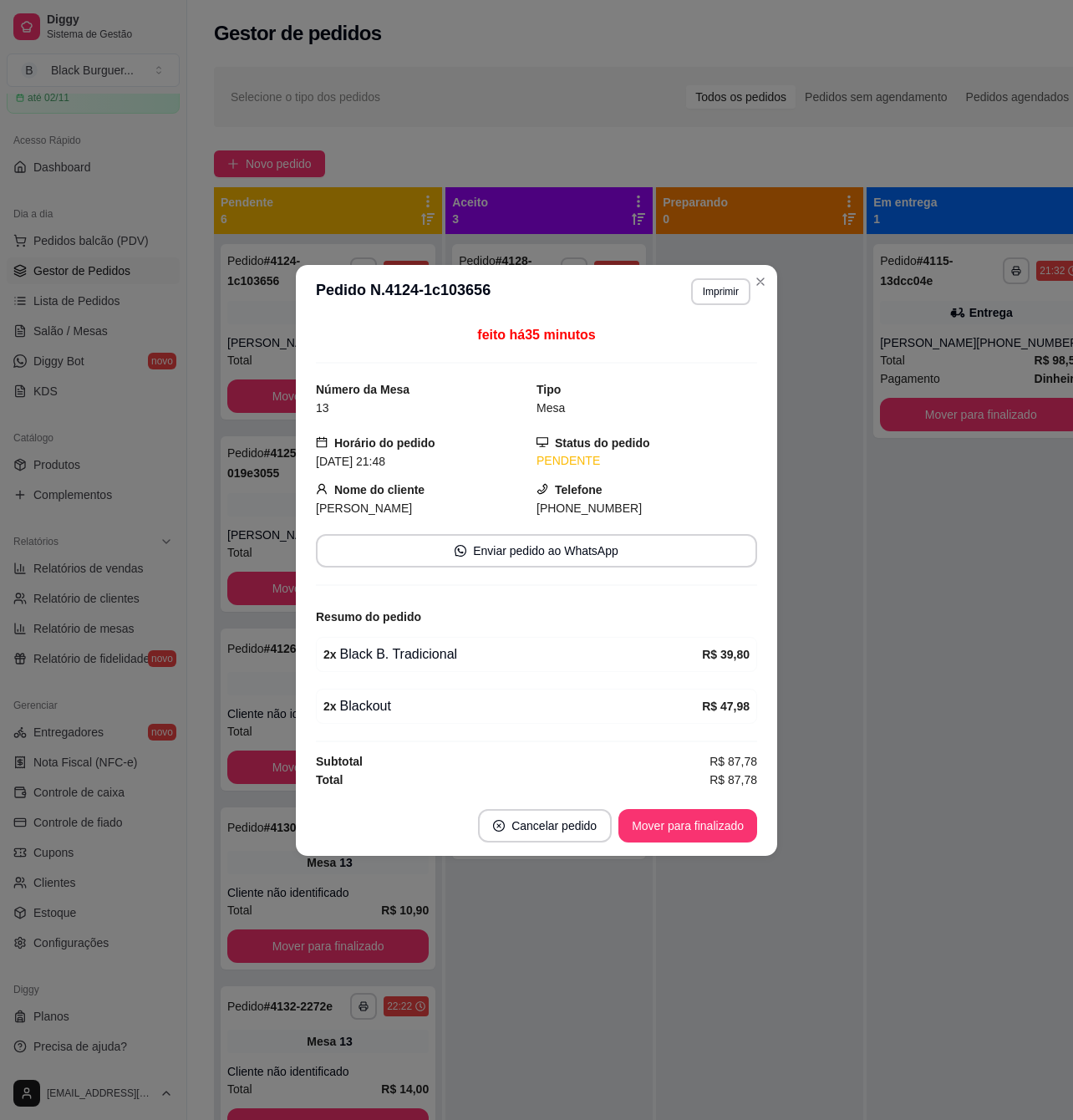
click at [443, 662] on div "2 x Black B. Tradicional" at bounding box center [512, 654] width 379 height 20
click at [304, 579] on div "feito há 35 minutos Número da Mesa 13 Tipo Mesa Horário do pedido [DATE] 21:48 …" at bounding box center [536, 557] width 481 height 477
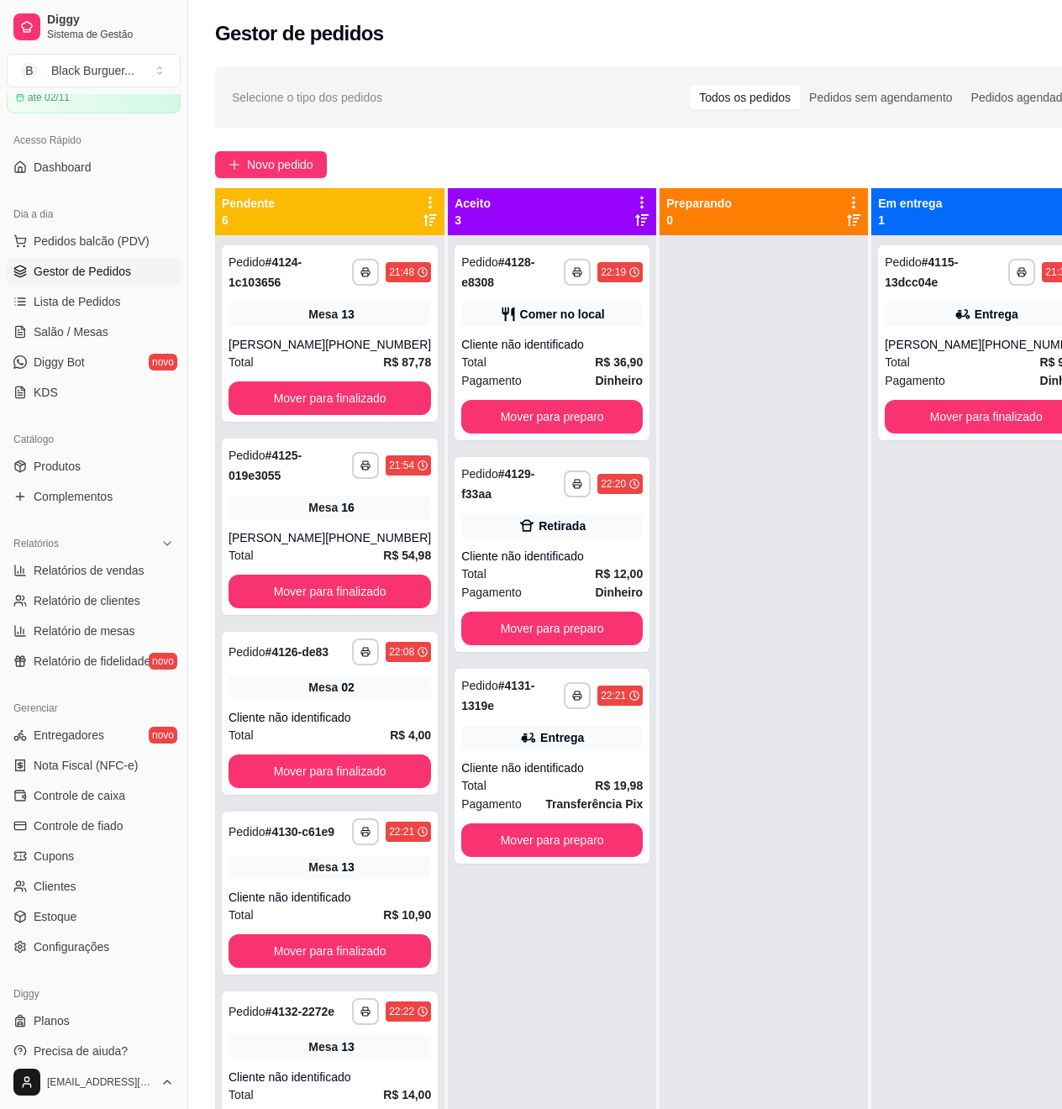
click at [271, 546] on div "[PERSON_NAME]" at bounding box center [277, 537] width 97 height 17
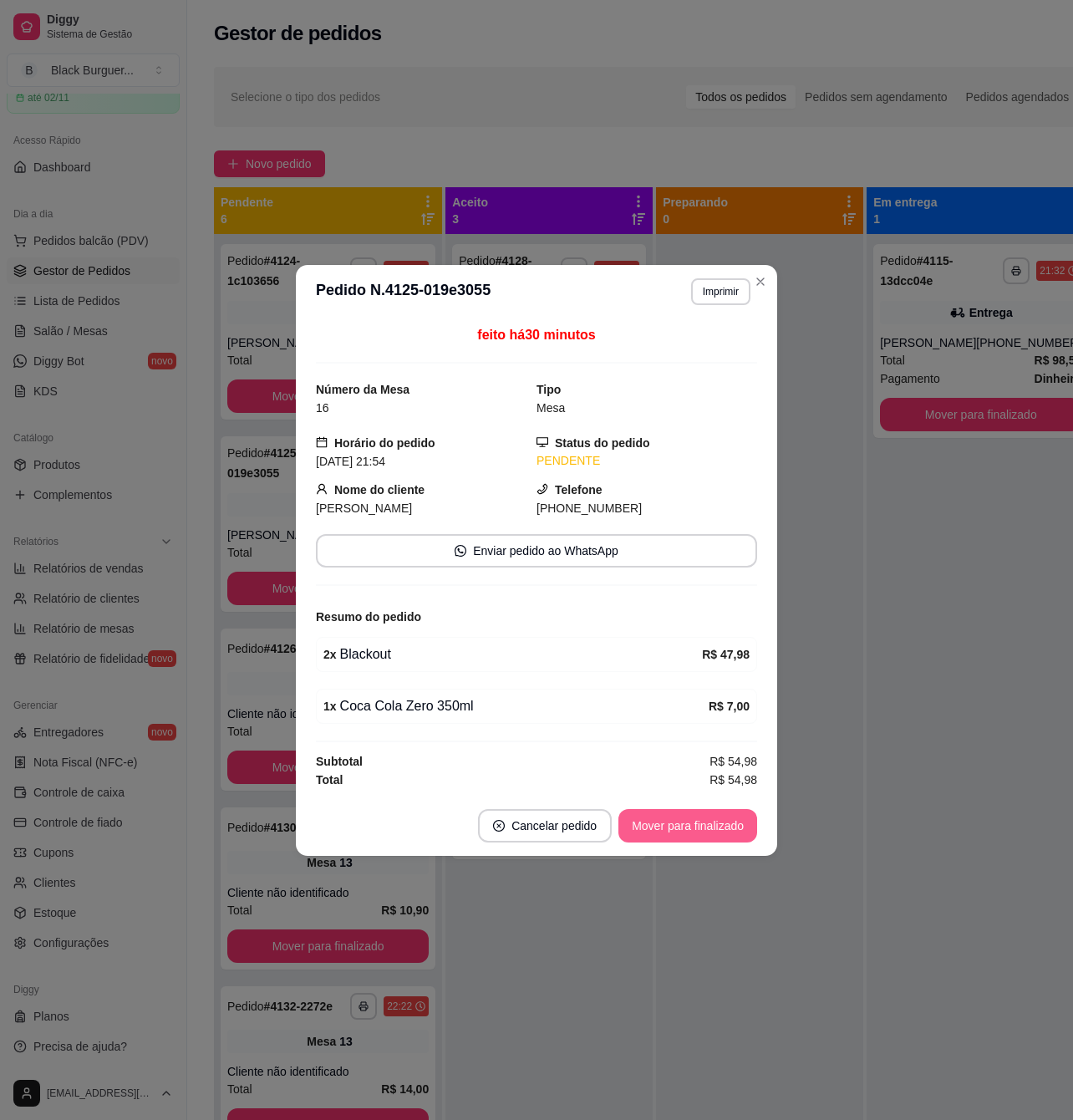
click at [699, 830] on button "Mover para finalizado" at bounding box center [687, 826] width 138 height 34
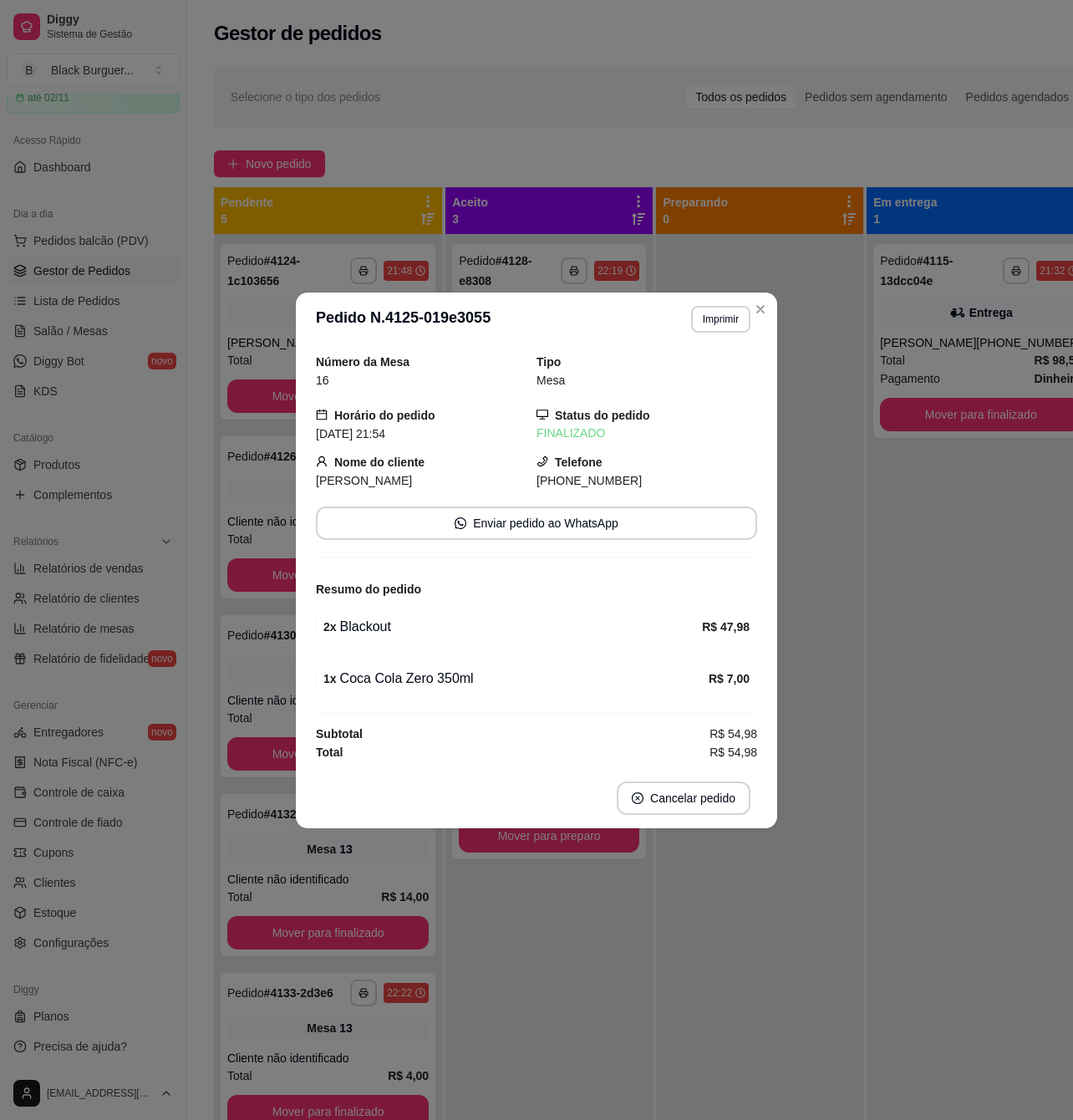
click at [295, 348] on div "Número da Mesa 16 Tipo Mesa Horário do pedido [DATE] 21:54 Status do pedido FIN…" at bounding box center [536, 557] width 481 height 422
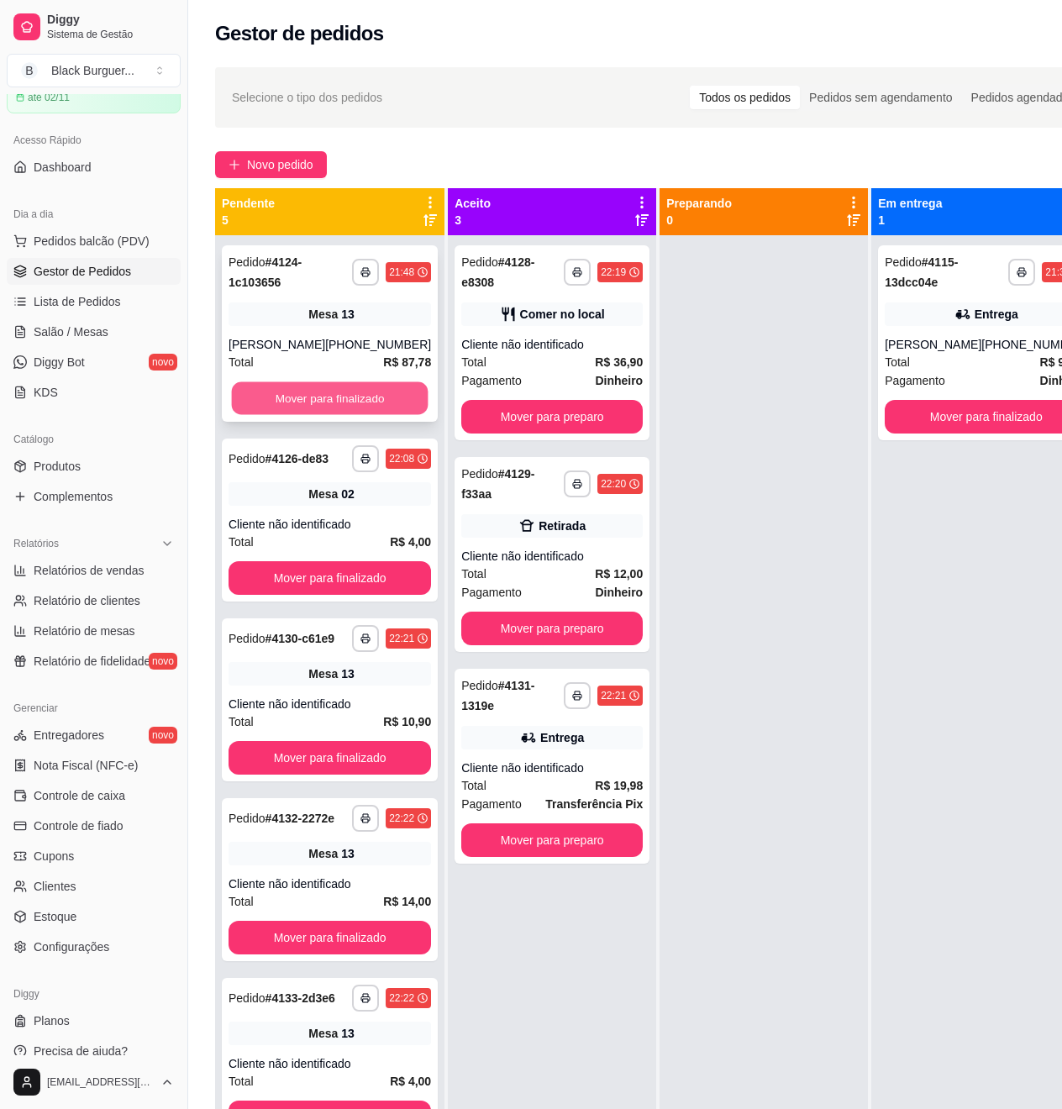
click at [307, 415] on button "Mover para finalizado" at bounding box center [330, 398] width 197 height 33
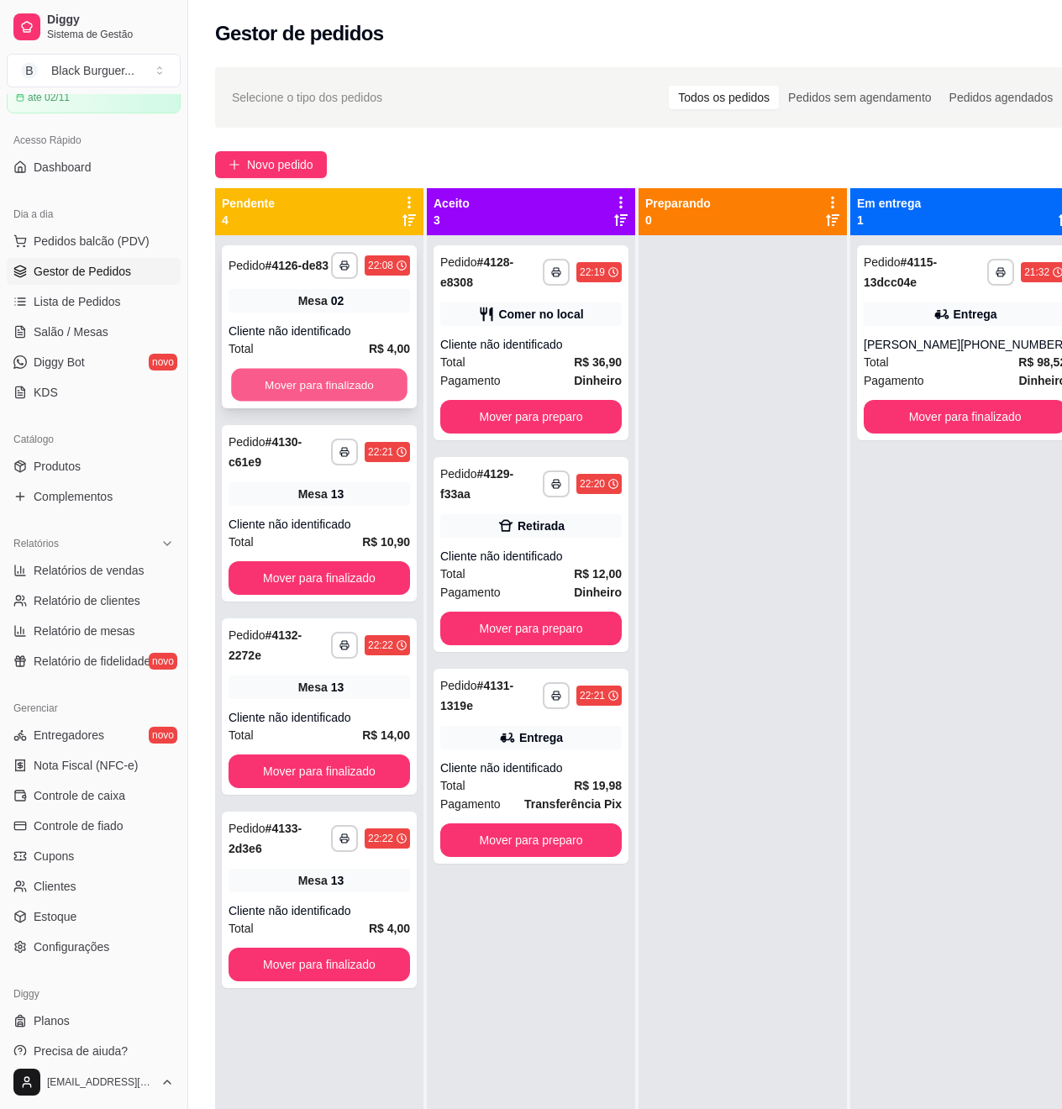
click at [313, 370] on button "Mover para finalizado" at bounding box center [319, 385] width 176 height 33
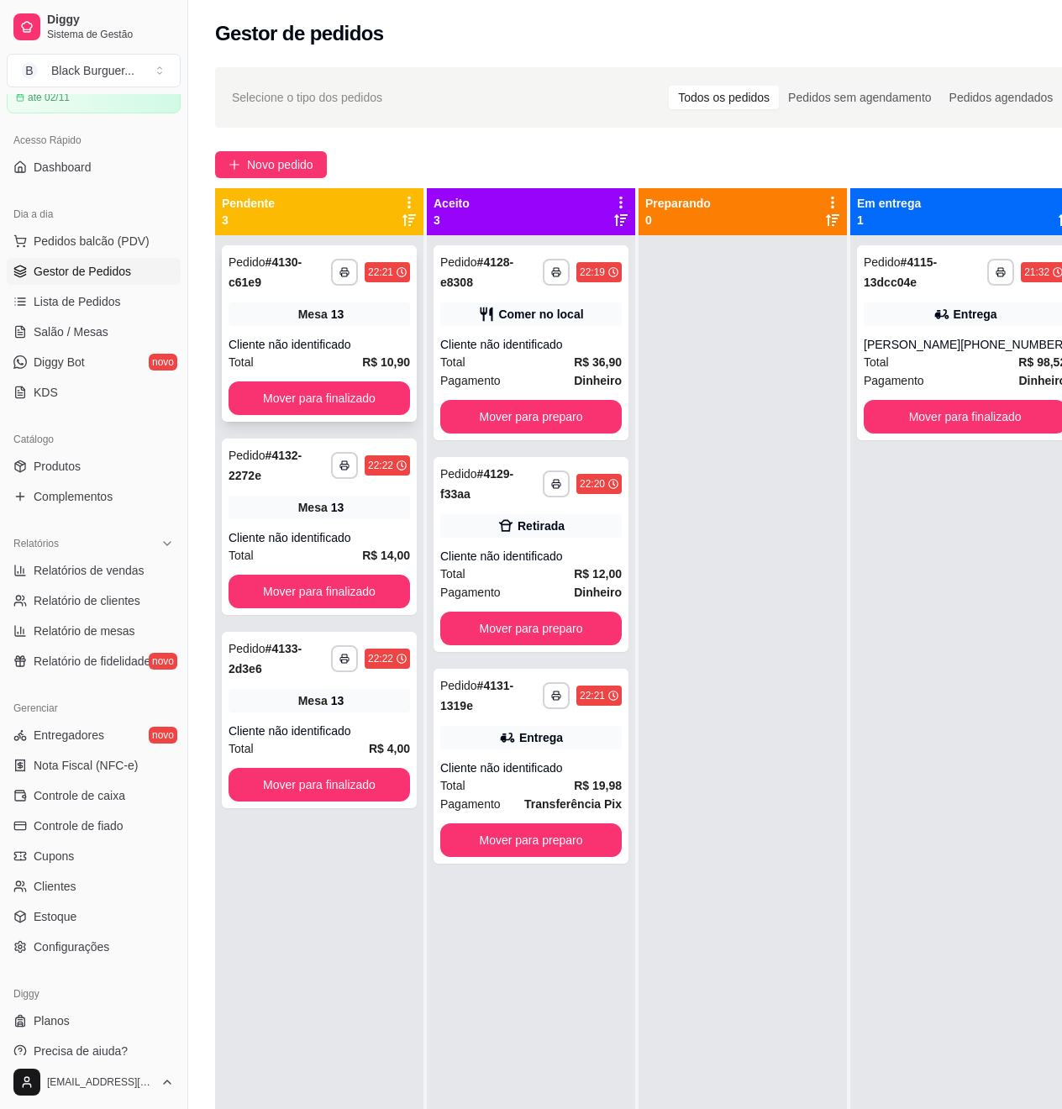
click at [334, 341] on div "Cliente não identificado" at bounding box center [320, 344] width 182 height 17
click at [264, 511] on div "Mesa 13" at bounding box center [320, 508] width 182 height 24
click at [58, 334] on span "Salão / Mesas" at bounding box center [71, 332] width 75 height 17
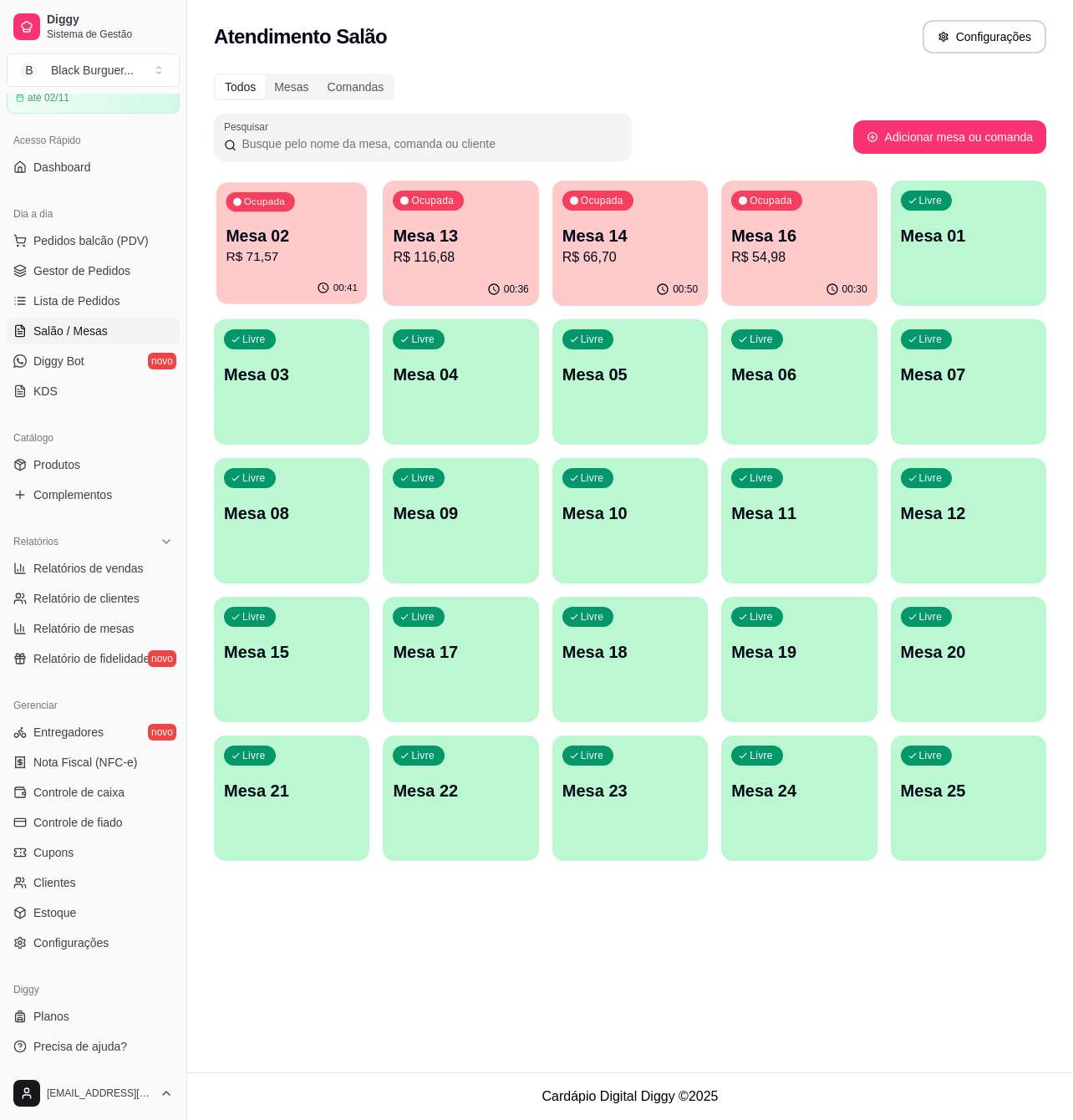
click at [265, 231] on p "Mesa 02" at bounding box center [291, 236] width 132 height 23
click at [275, 265] on p "R$ 71,57" at bounding box center [291, 257] width 132 height 19
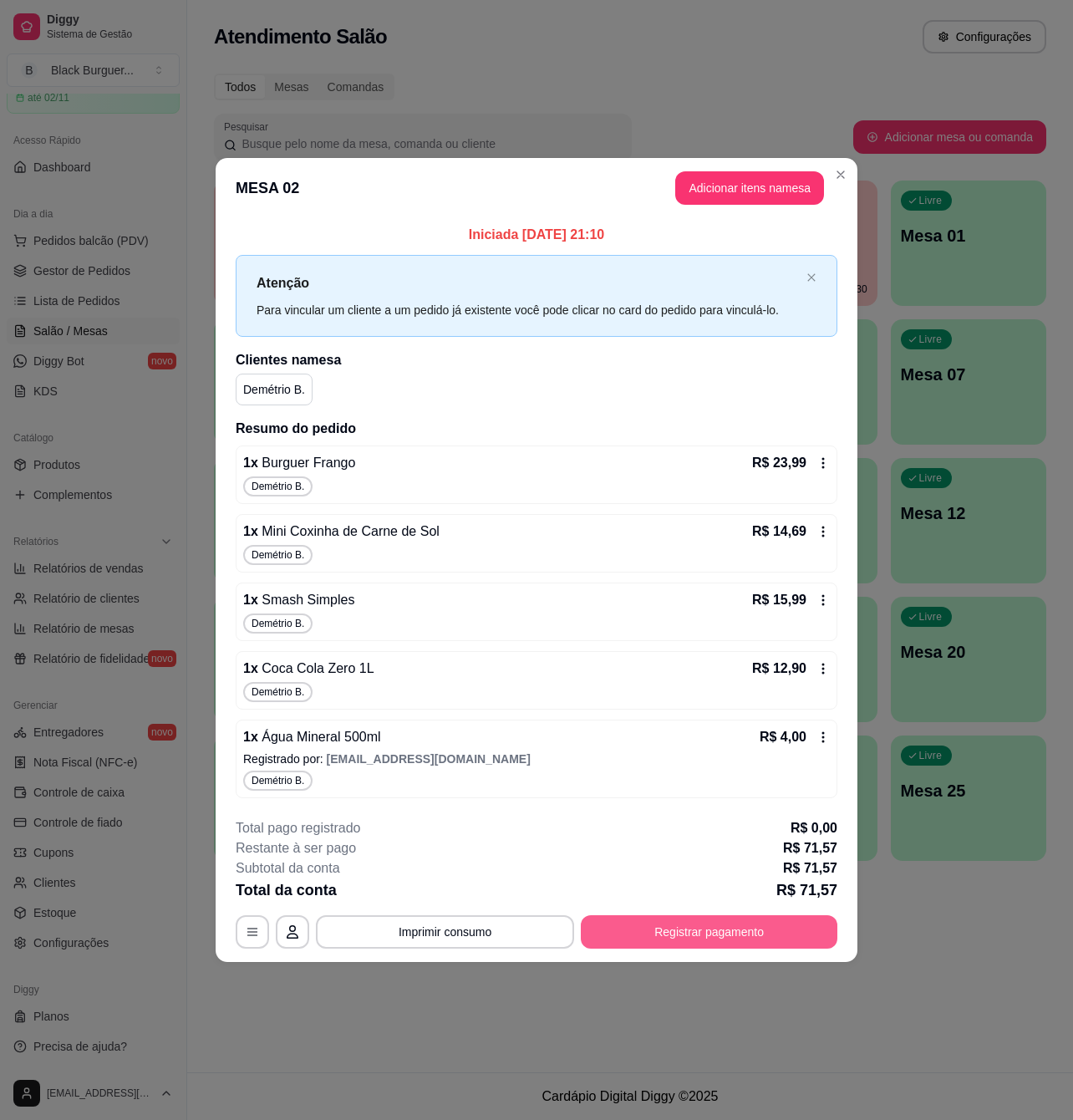
click at [635, 933] on button "Registrar pagamento" at bounding box center [709, 932] width 257 height 34
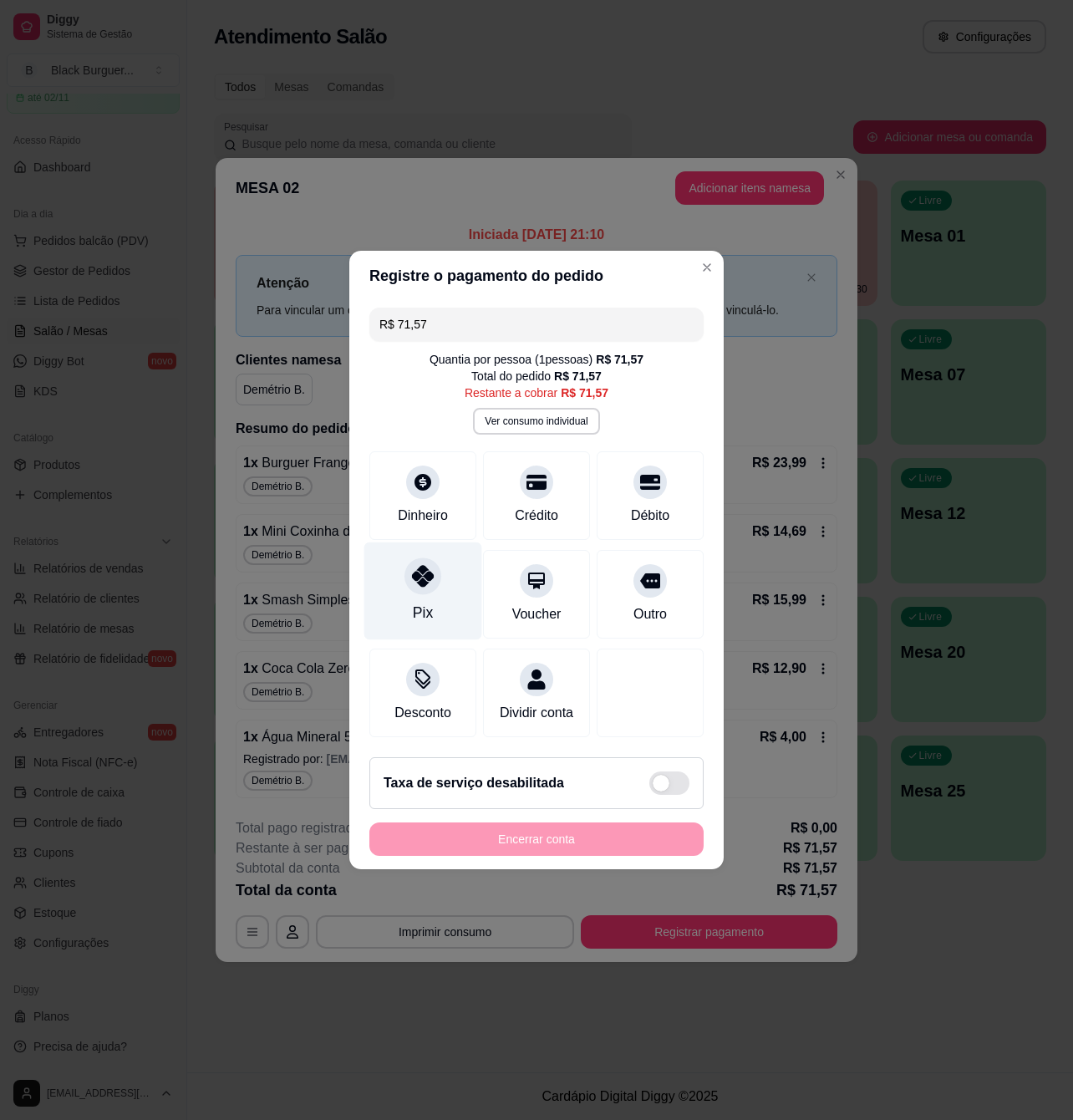
click at [432, 547] on div "Pix" at bounding box center [423, 591] width 117 height 97
type input "R$ 0,00"
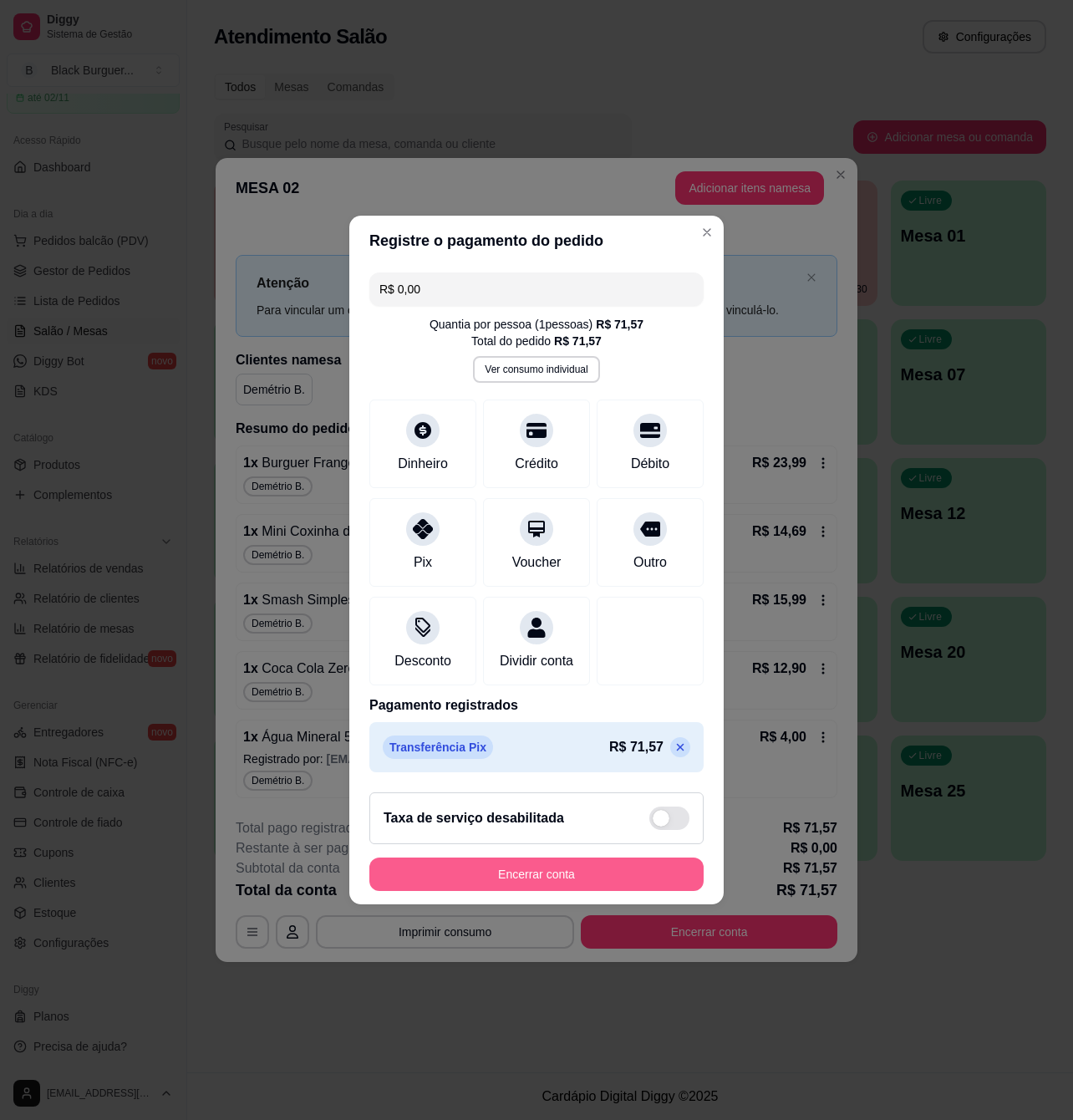
click at [521, 891] on button "Encerrar conta" at bounding box center [536, 874] width 334 height 34
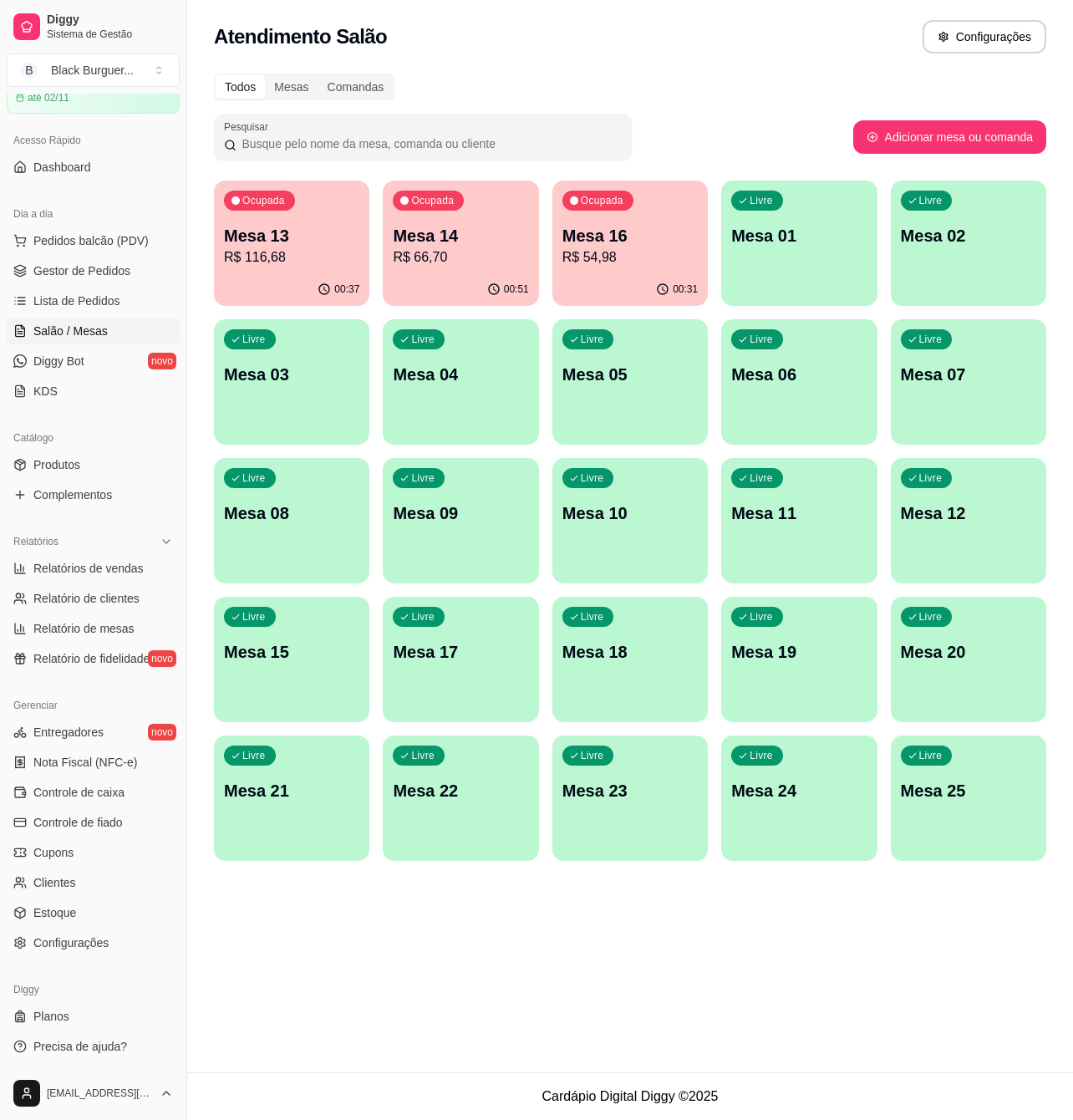
click at [486, 236] on p "Mesa 14" at bounding box center [460, 236] width 135 height 24
click at [582, 251] on p "R$ 54,98" at bounding box center [629, 257] width 132 height 19
click at [284, 263] on p "R$ 116,68" at bounding box center [291, 257] width 132 height 19
click at [263, 245] on p "Mesa 13" at bounding box center [291, 236] width 132 height 23
click at [117, 235] on span "Pedidos balcão (PDV)" at bounding box center [91, 241] width 115 height 17
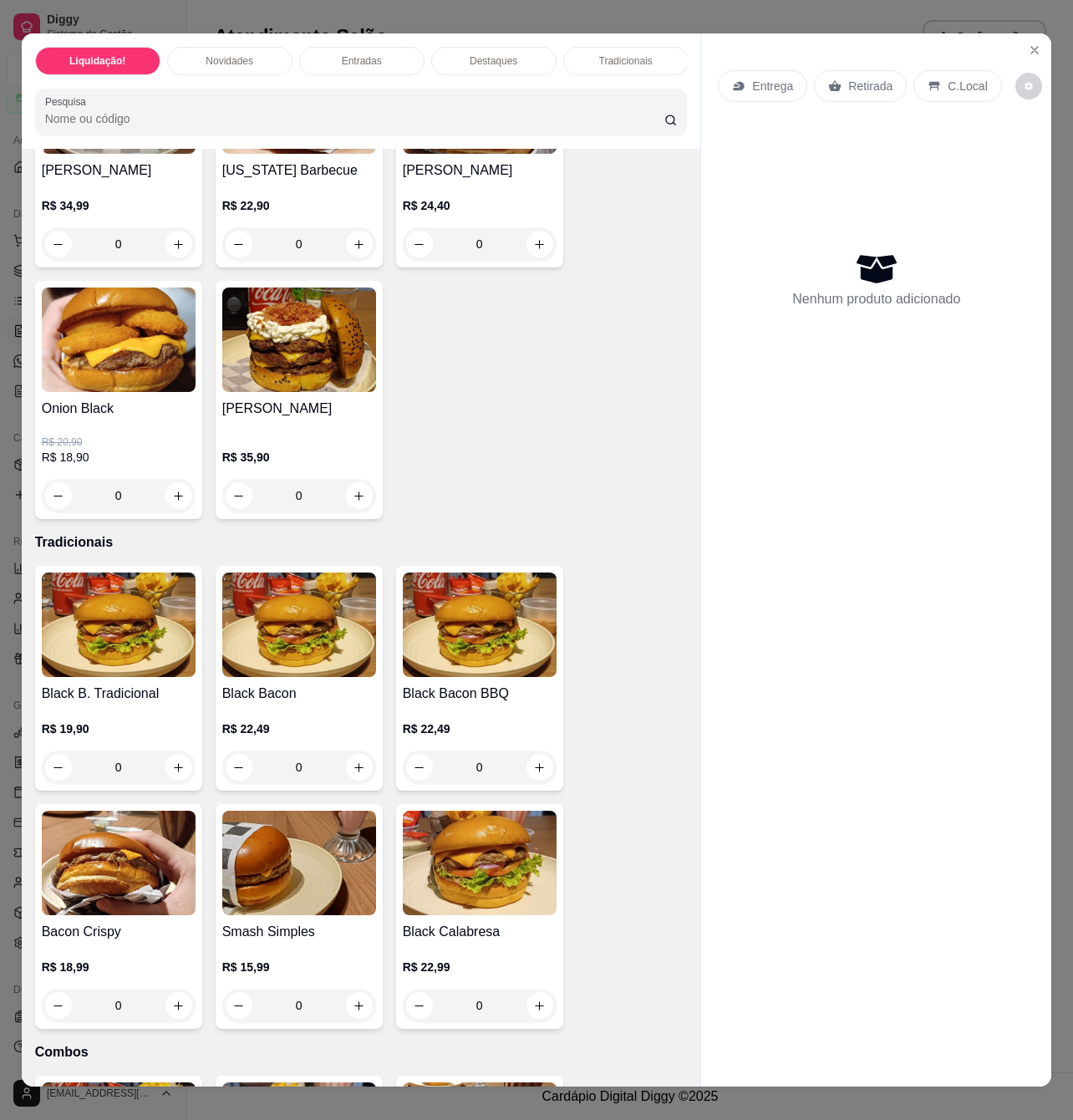
scroll to position [1672, 0]
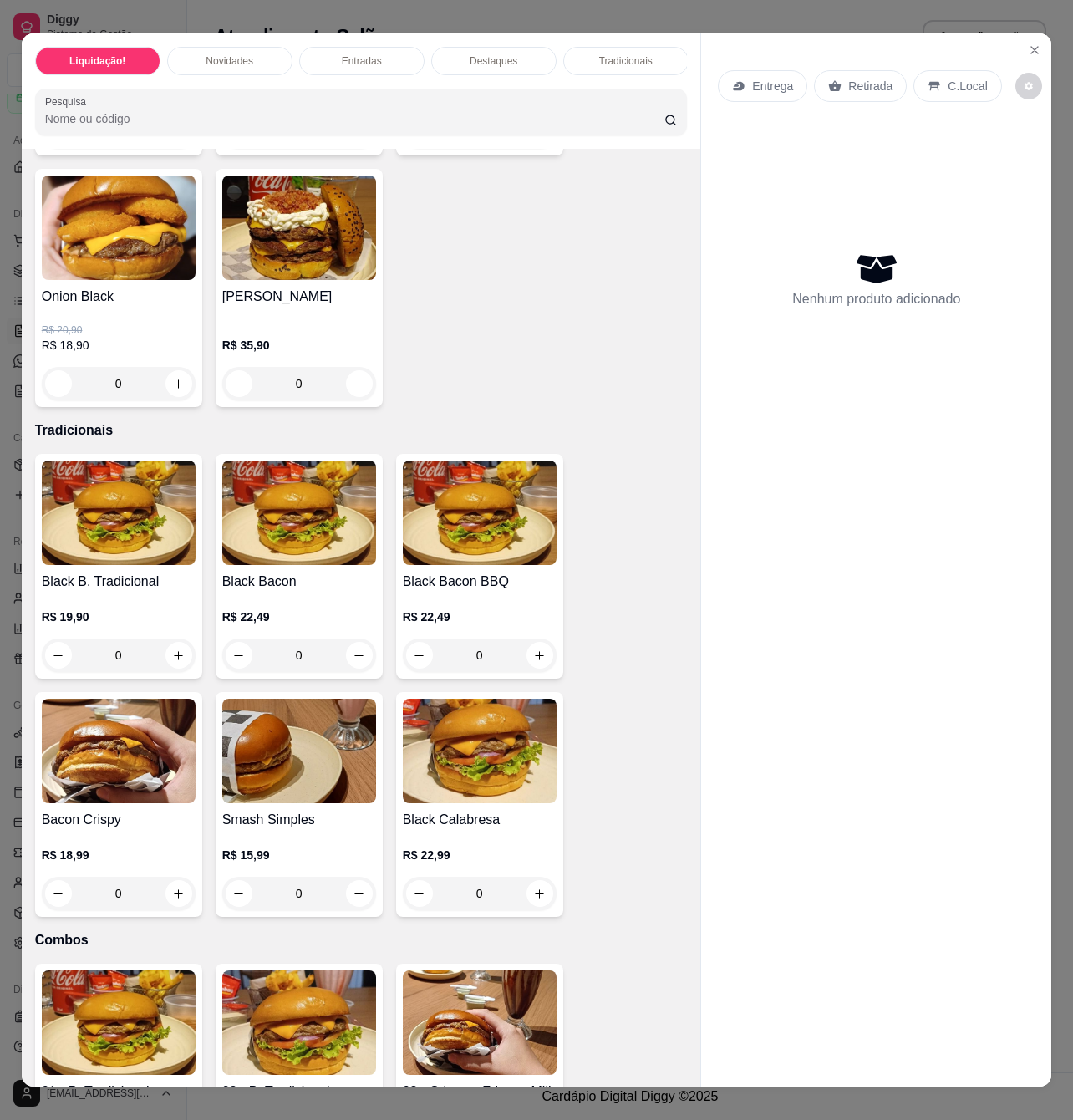
click at [437, 818] on div "Black Calabresa R$ 22,99 0" at bounding box center [479, 805] width 167 height 225
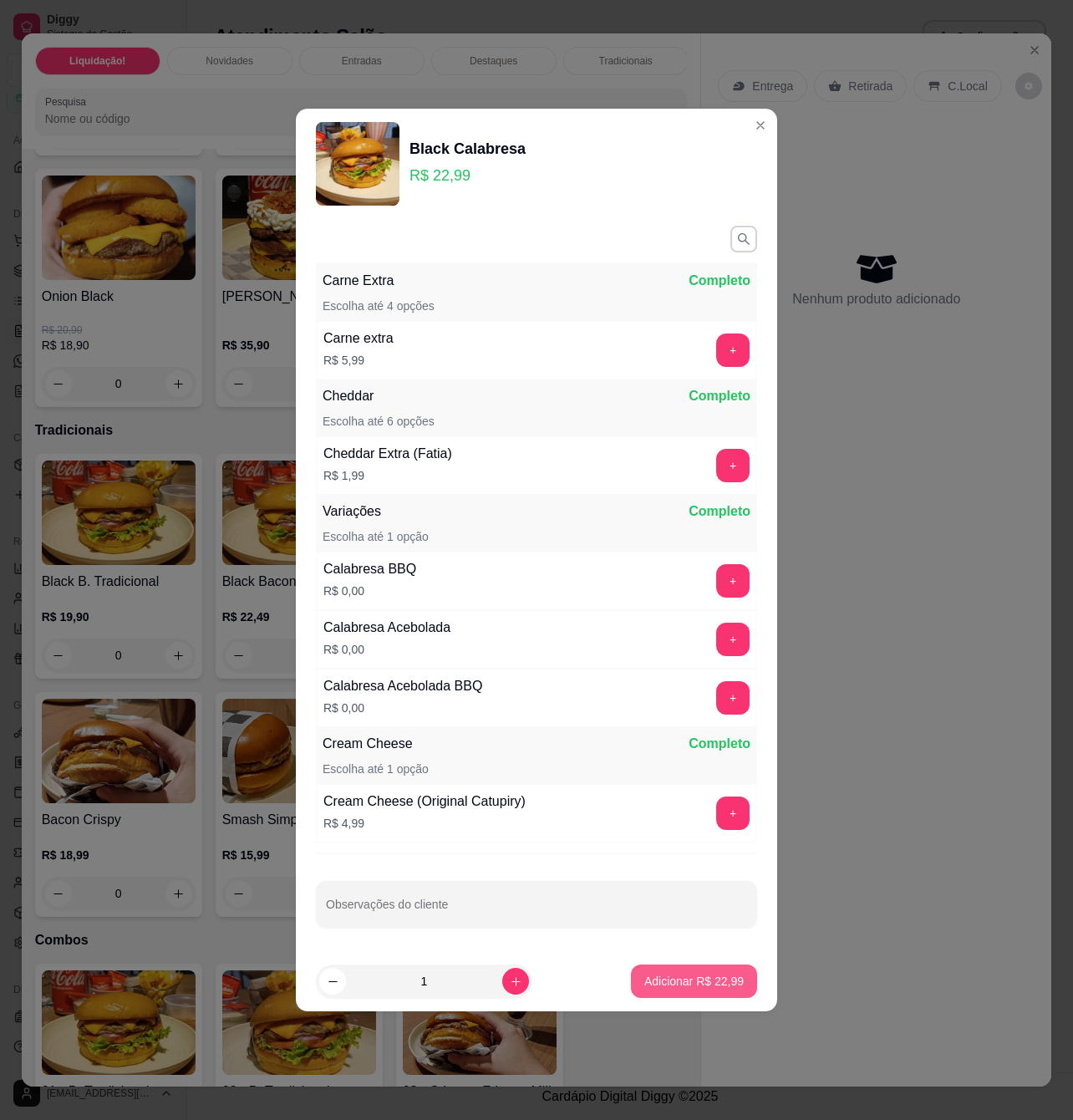
click at [693, 983] on p "Adicionar R$ 22,99" at bounding box center [694, 981] width 99 height 17
type input "1"
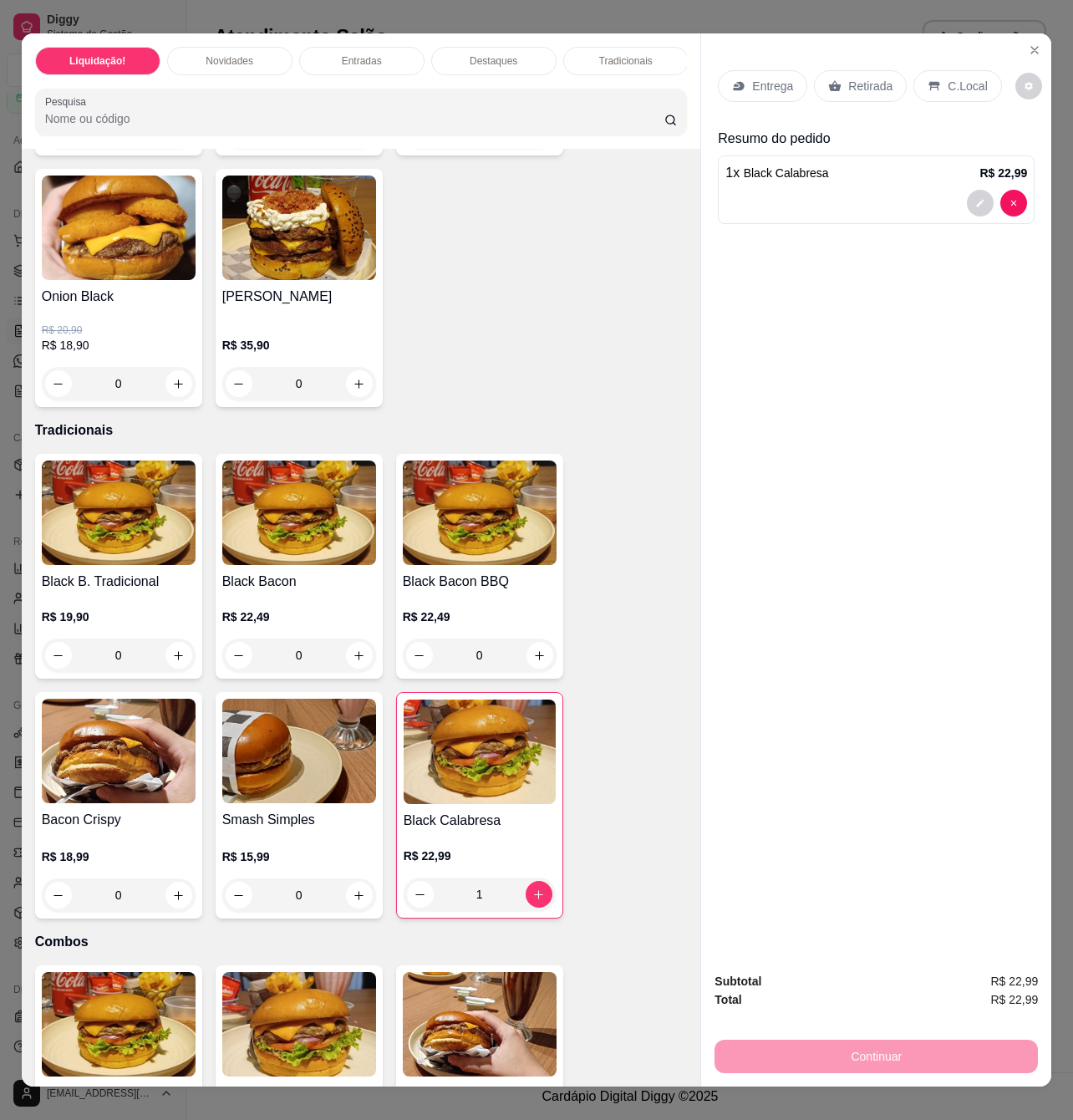
click at [966, 87] on div "C.Local" at bounding box center [957, 87] width 88 height 32
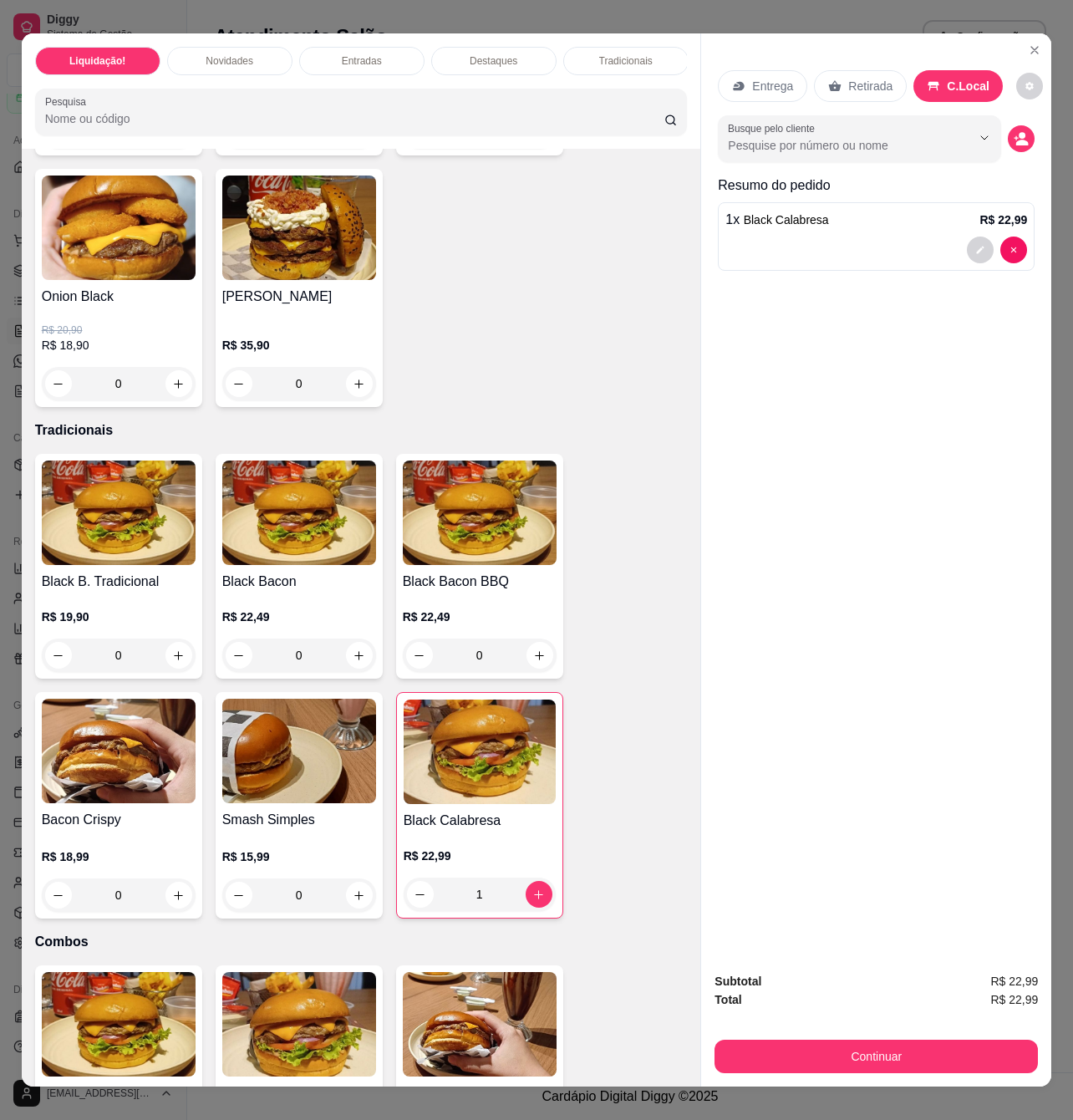
scroll to position [28, 0]
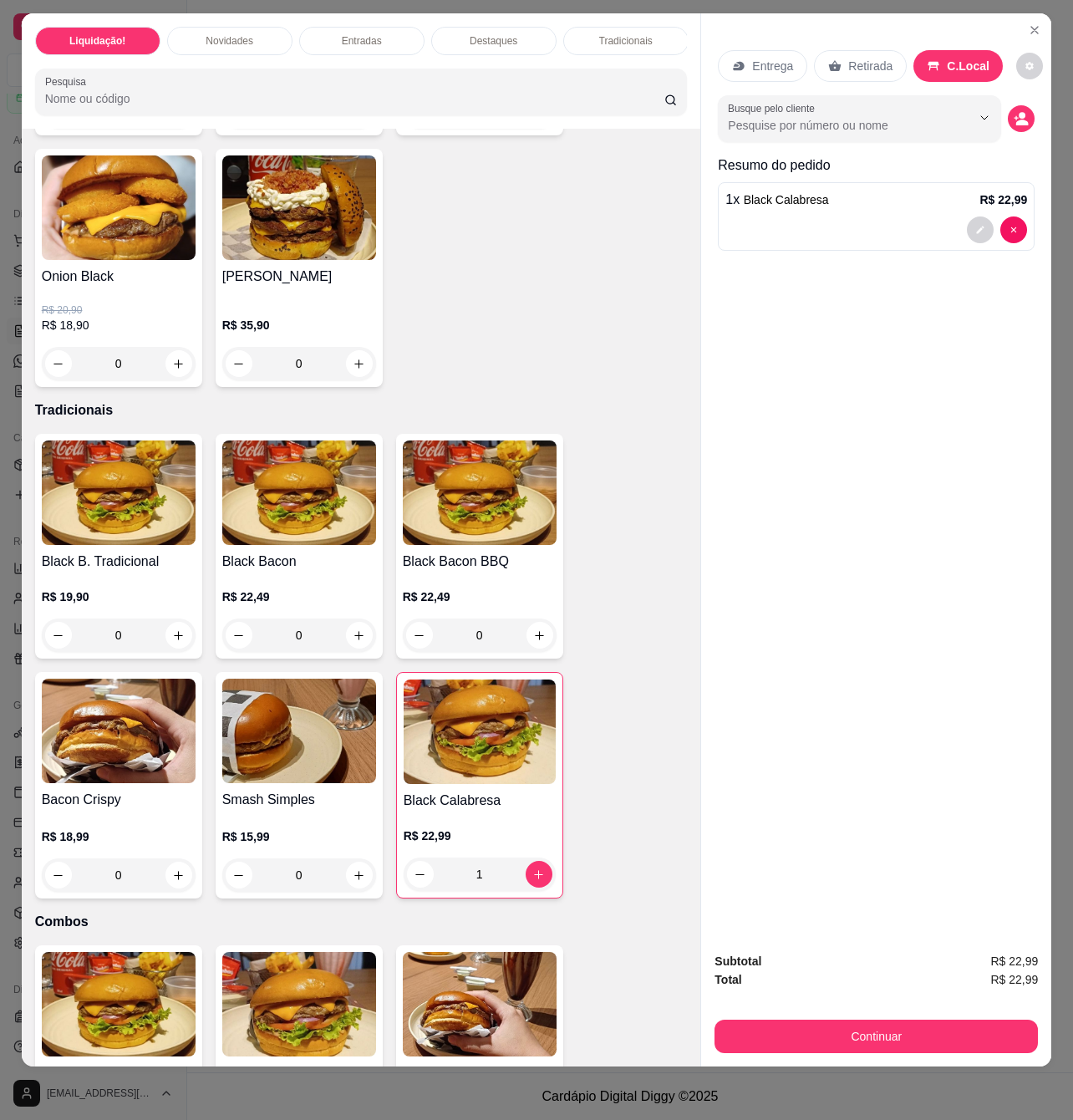
click at [943, 1041] on div "Subtotal R$ 22,99 Total R$ 22,99 Continuar" at bounding box center [876, 1003] width 350 height 128
click at [944, 1031] on button "Continuar" at bounding box center [875, 1036] width 323 height 34
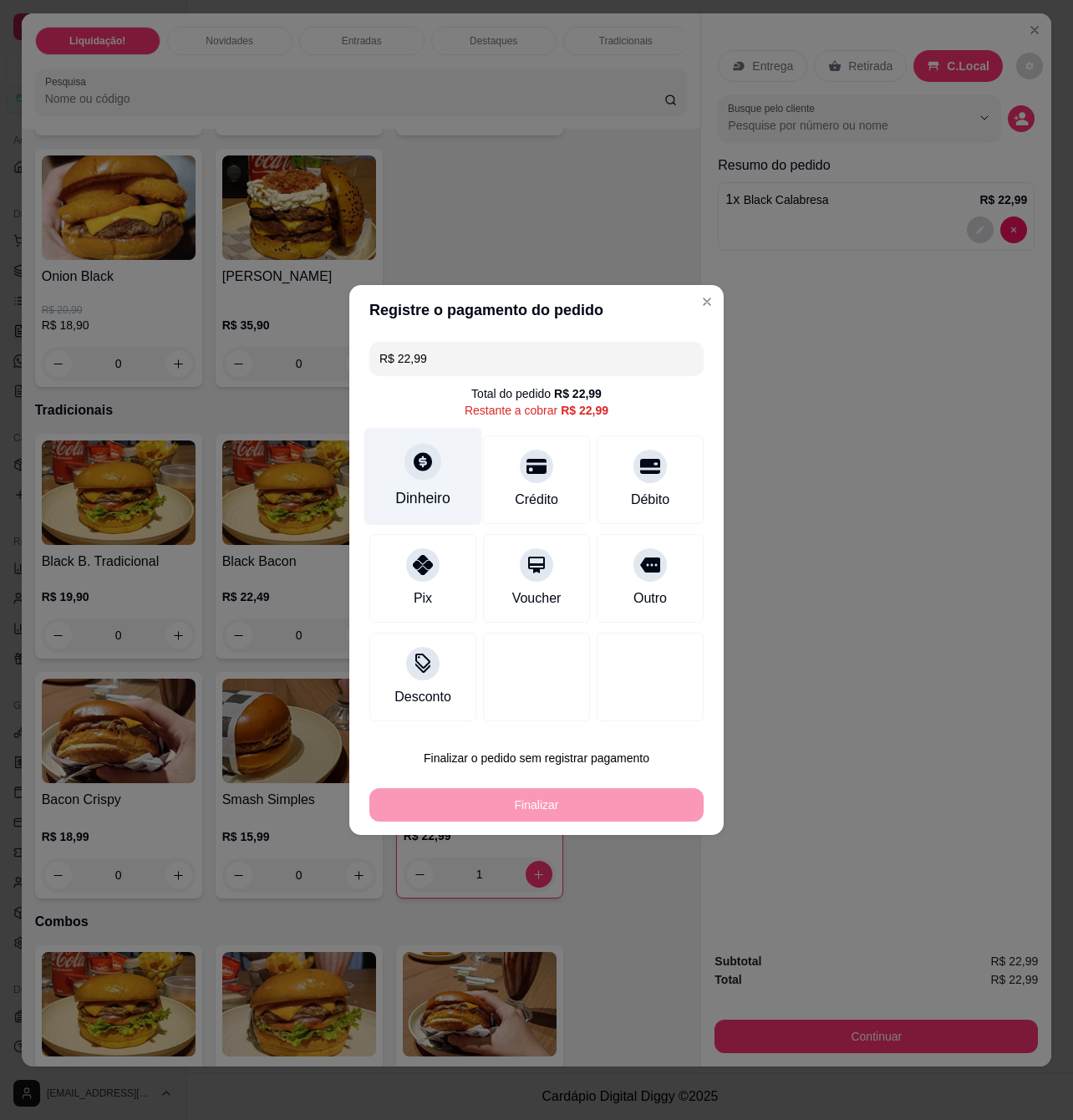
click at [451, 459] on div "Dinheiro" at bounding box center [423, 476] width 117 height 97
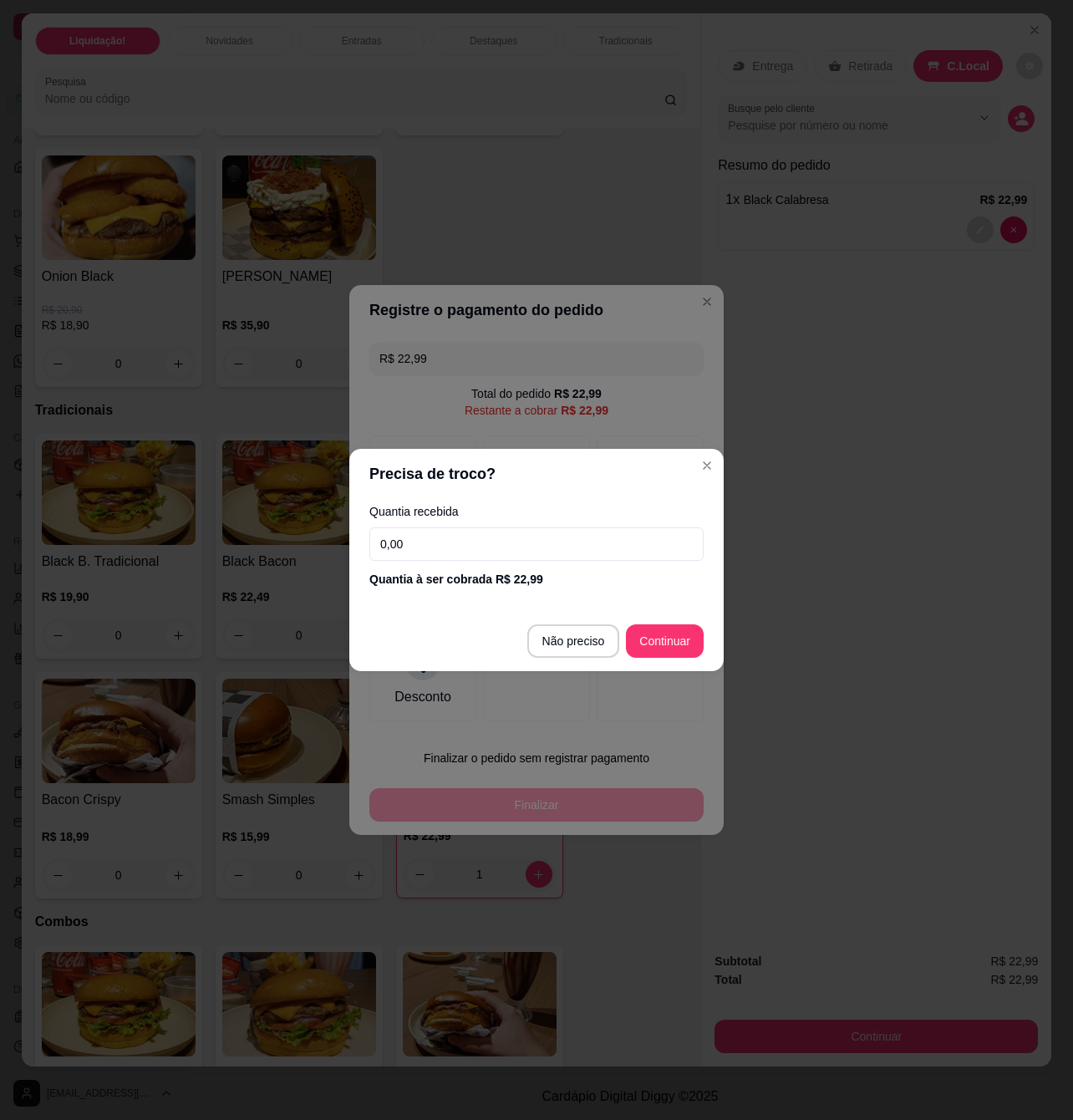
click at [468, 535] on input "0,00" at bounding box center [536, 544] width 334 height 34
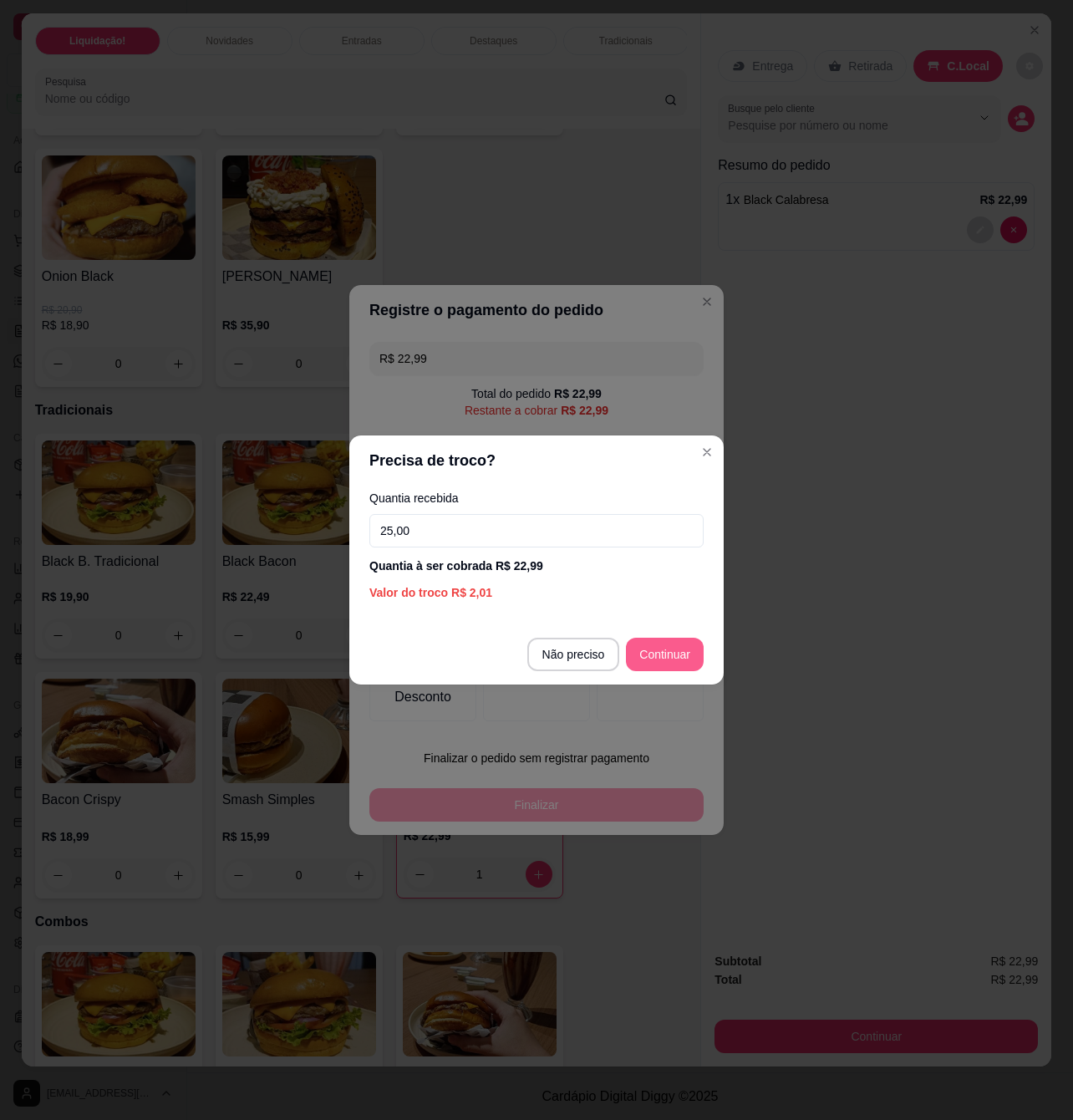
type input "25,00"
type input "R$ 0,00"
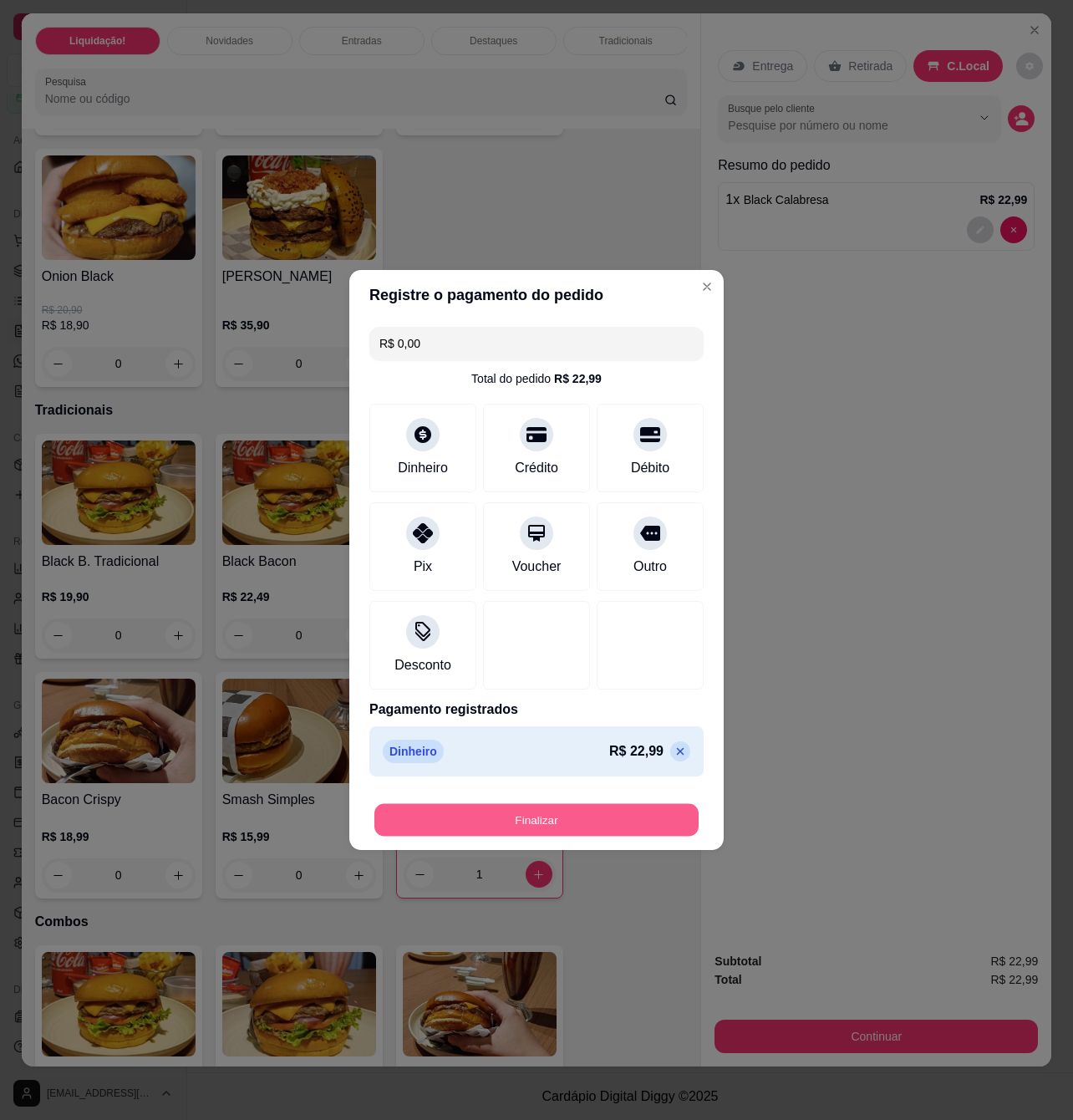
click at [606, 826] on button "Finalizar" at bounding box center [536, 820] width 324 height 33
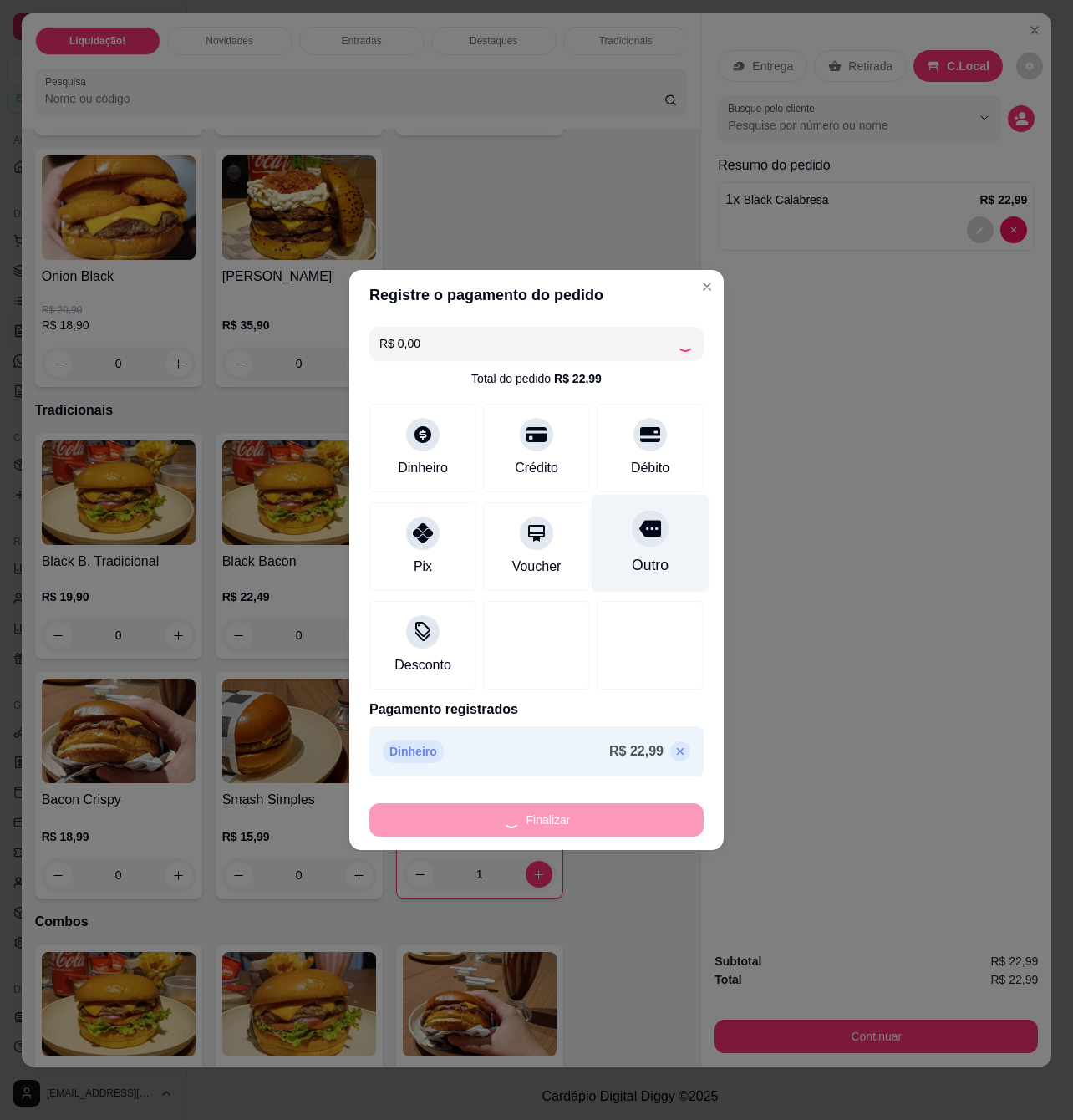
type input "0"
type input "-R$ 22,99"
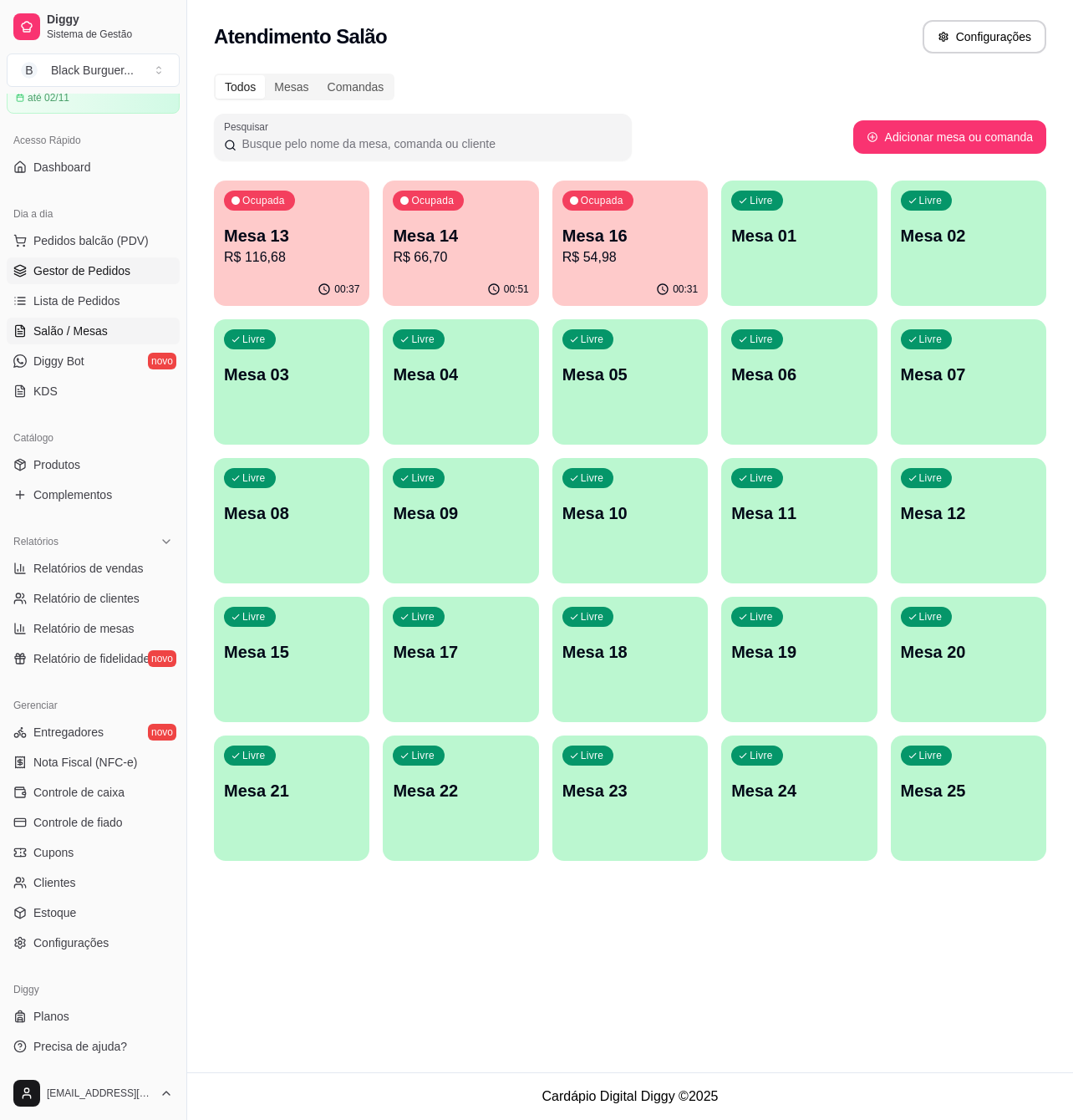
click at [100, 271] on span "Gestor de Pedidos" at bounding box center [82, 271] width 96 height 17
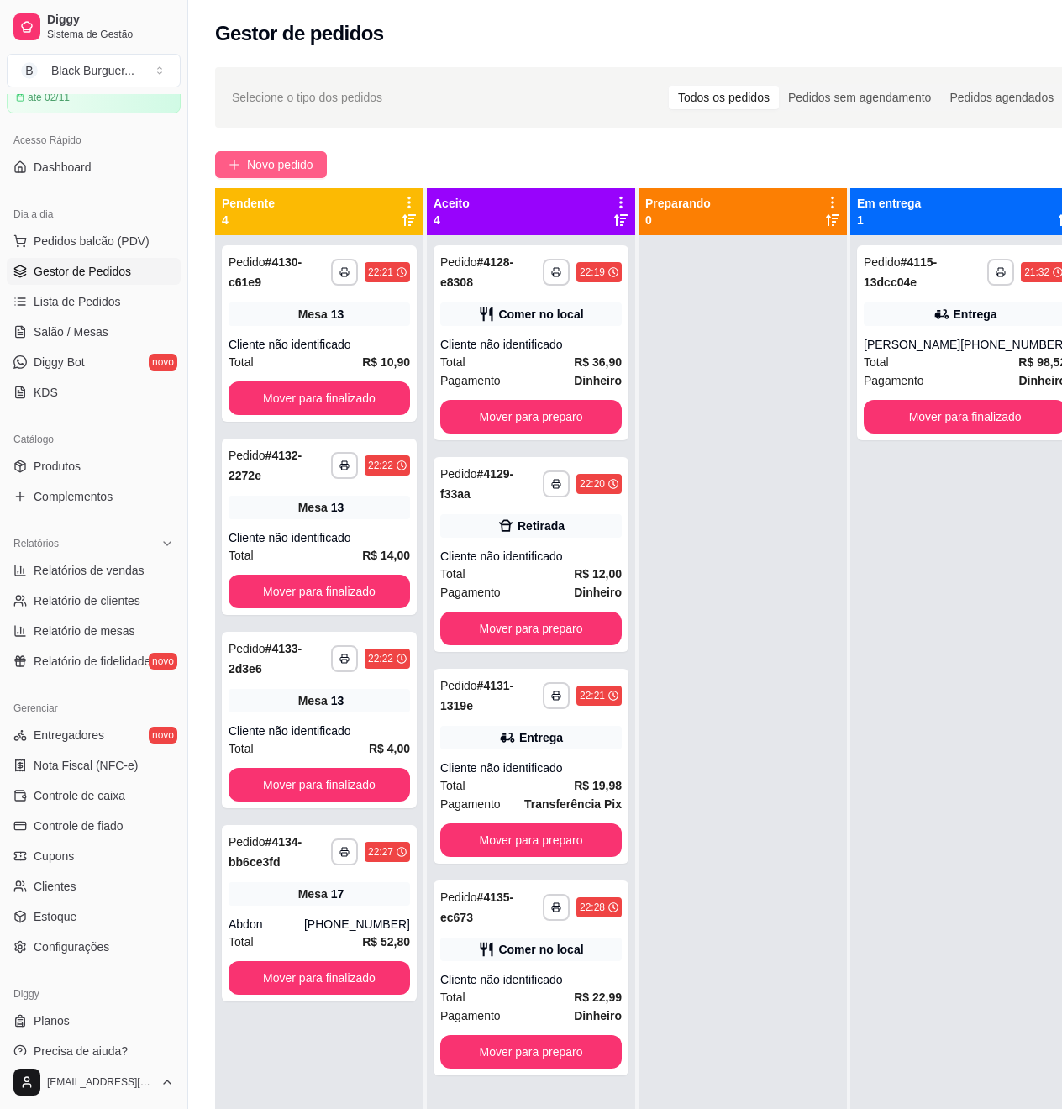
click at [276, 161] on span "Novo pedido" at bounding box center [280, 164] width 66 height 18
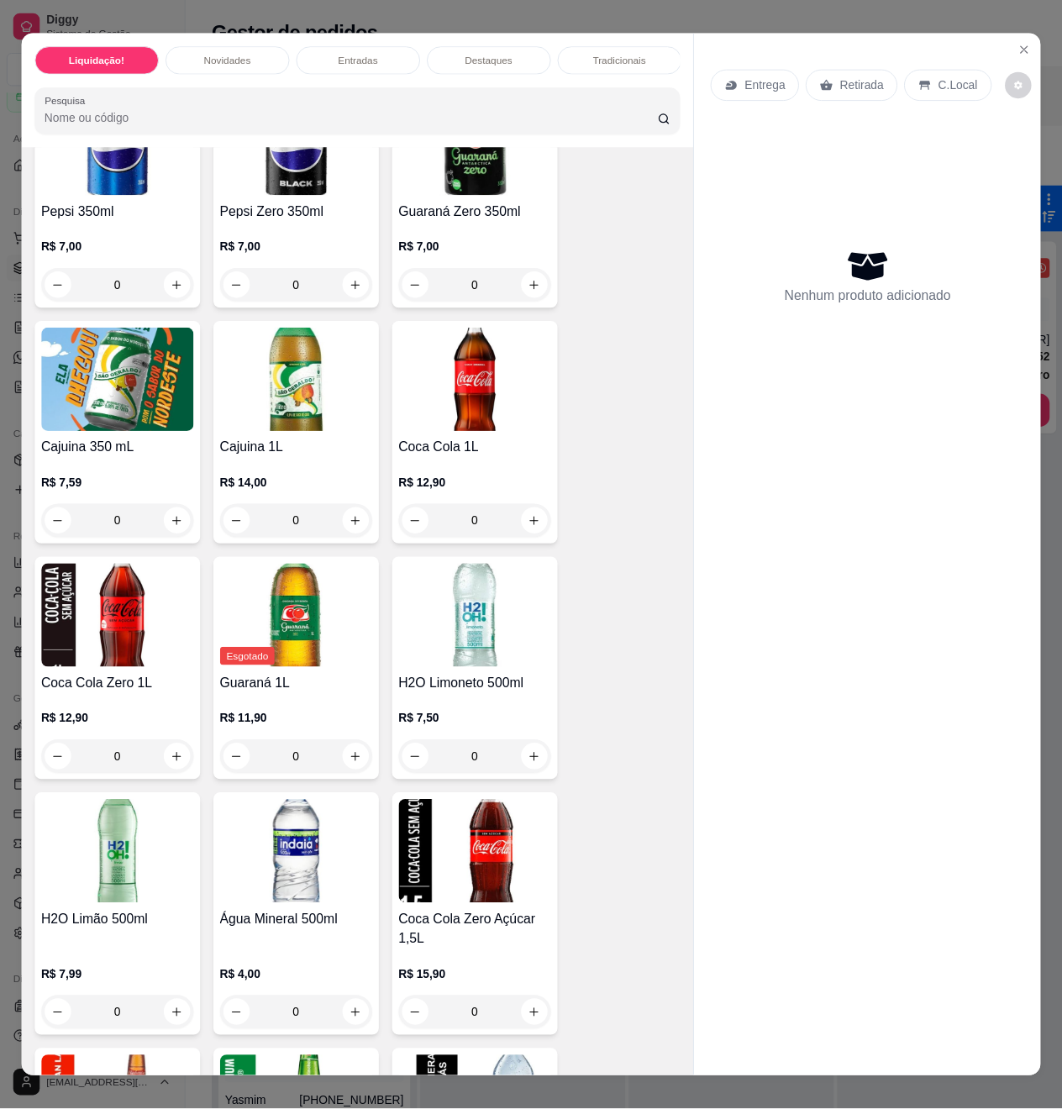
scroll to position [4593, 0]
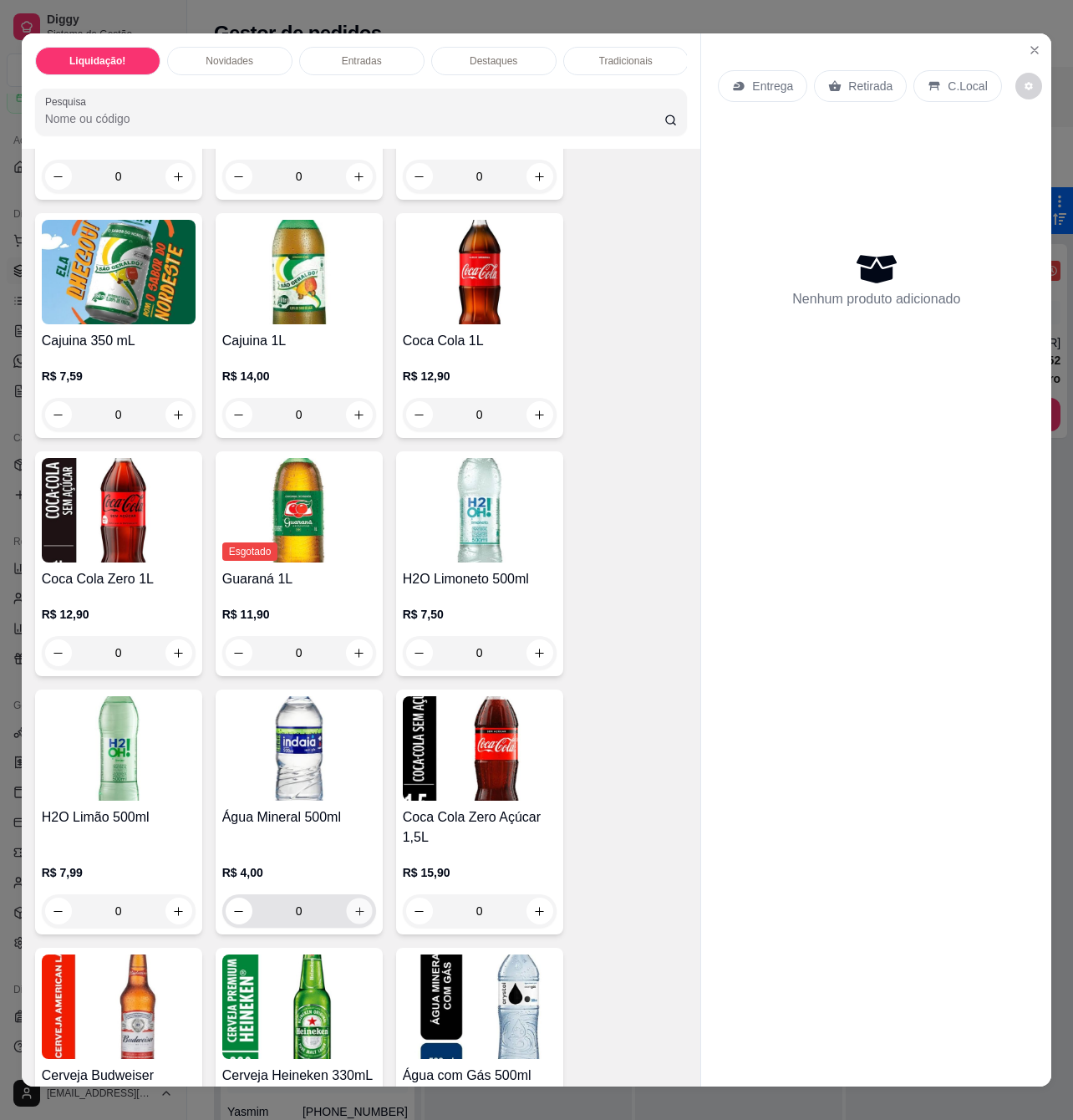
click at [353, 916] on icon "increase-product-quantity" at bounding box center [359, 911] width 13 height 13
type input "1"
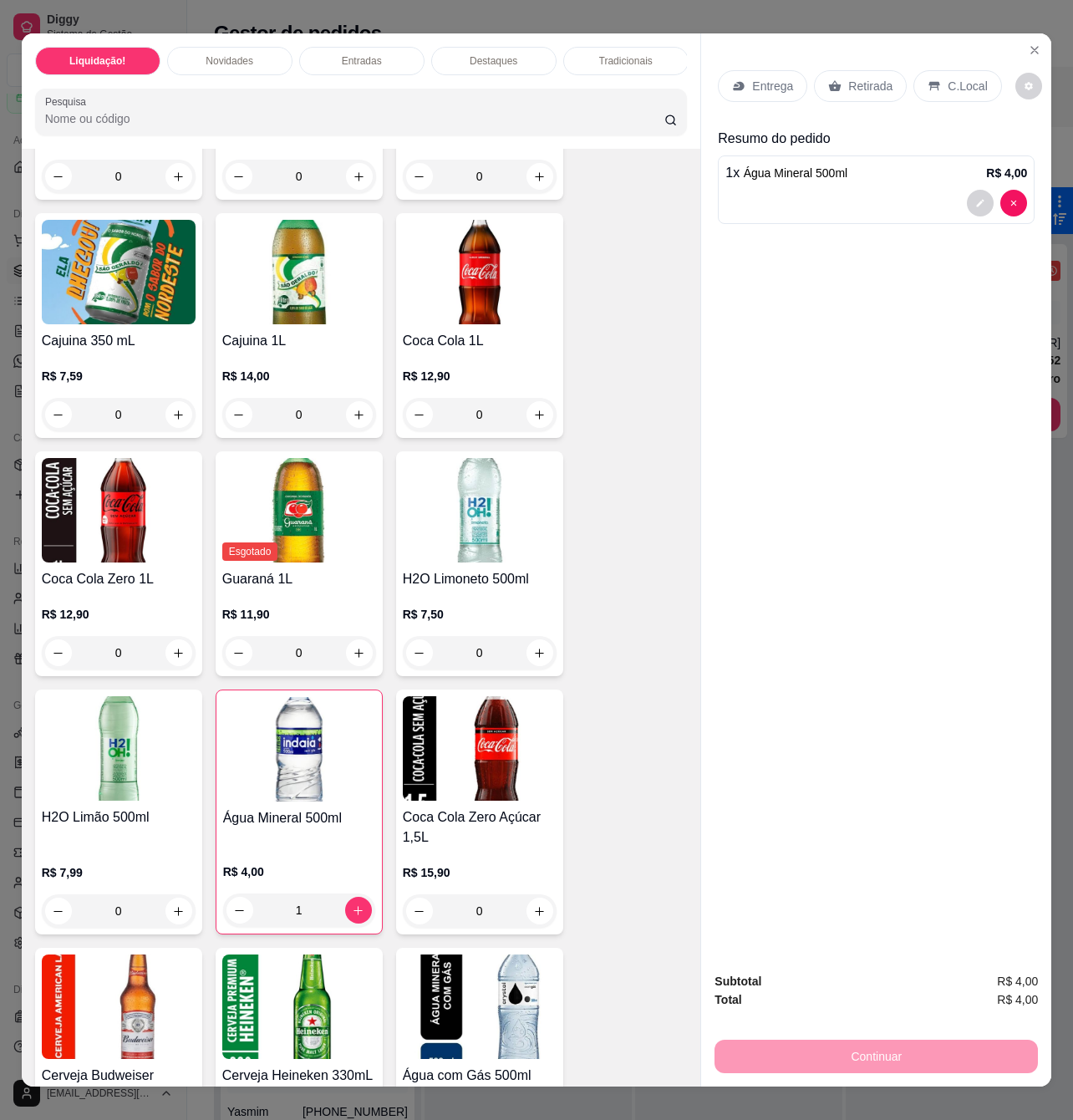
click at [876, 82] on p "Retirada" at bounding box center [870, 86] width 45 height 17
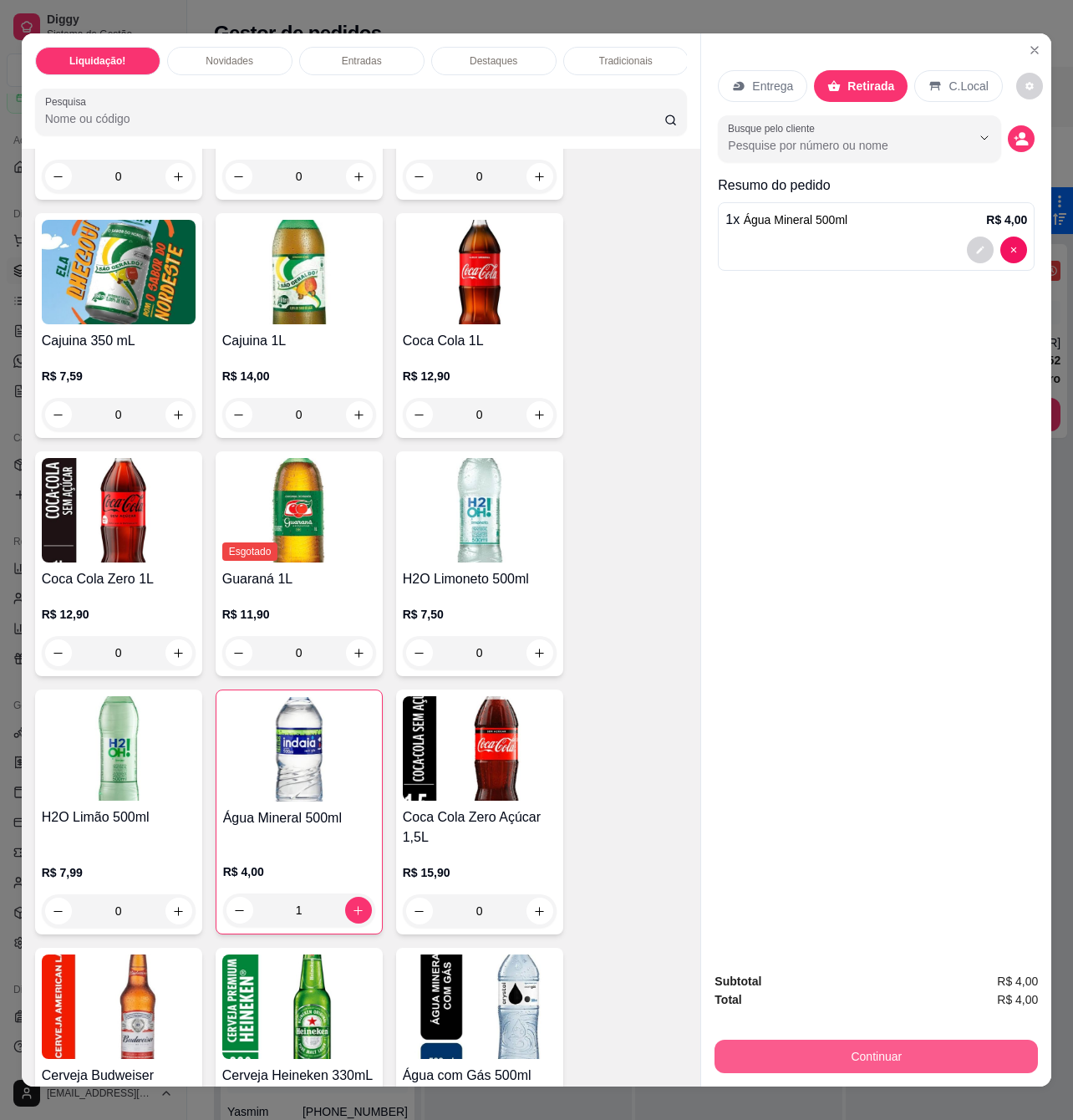
click at [860, 1041] on button "Continuar" at bounding box center [875, 1056] width 323 height 34
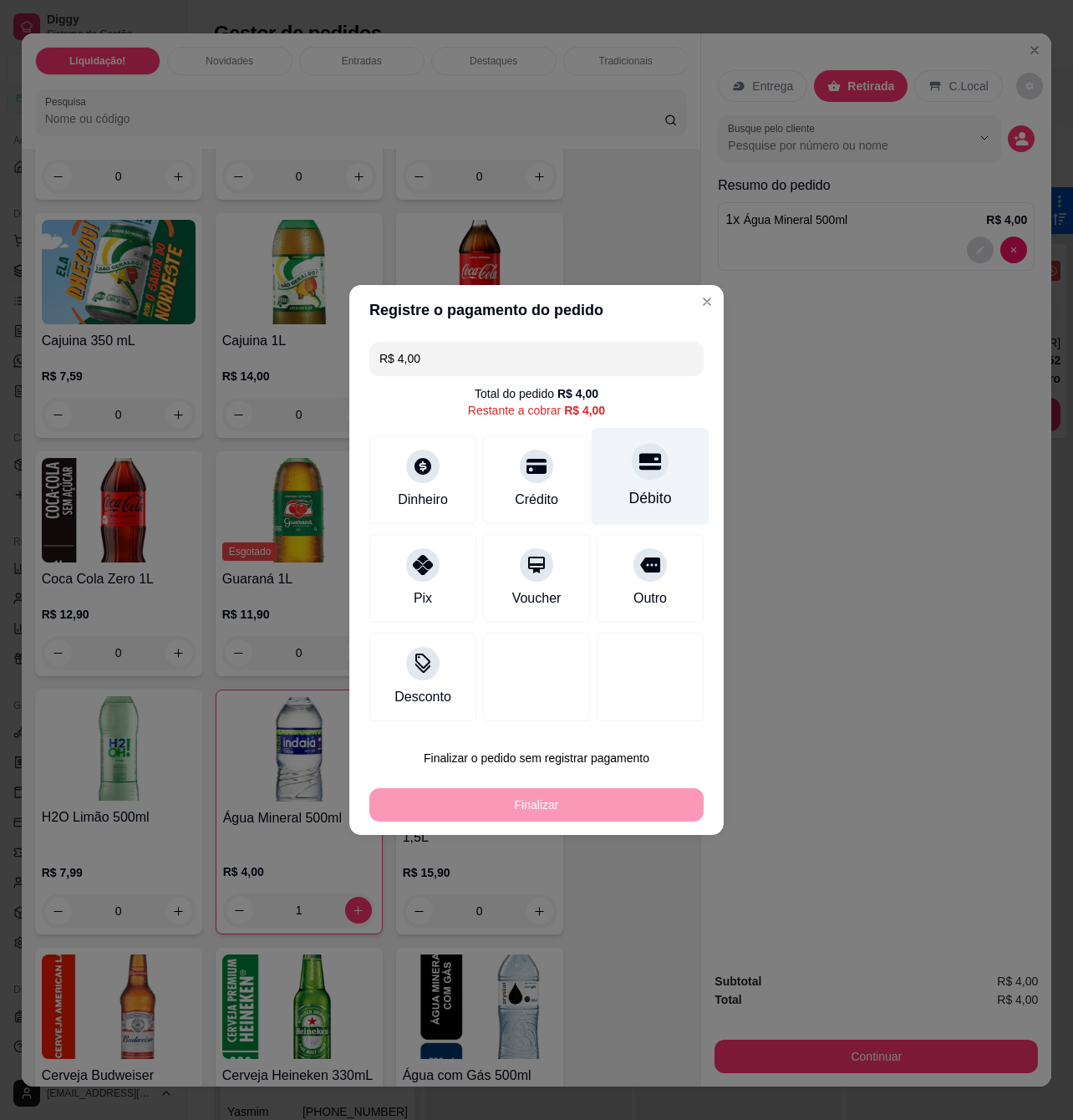
click at [600, 473] on div "Débito" at bounding box center [650, 476] width 117 height 97
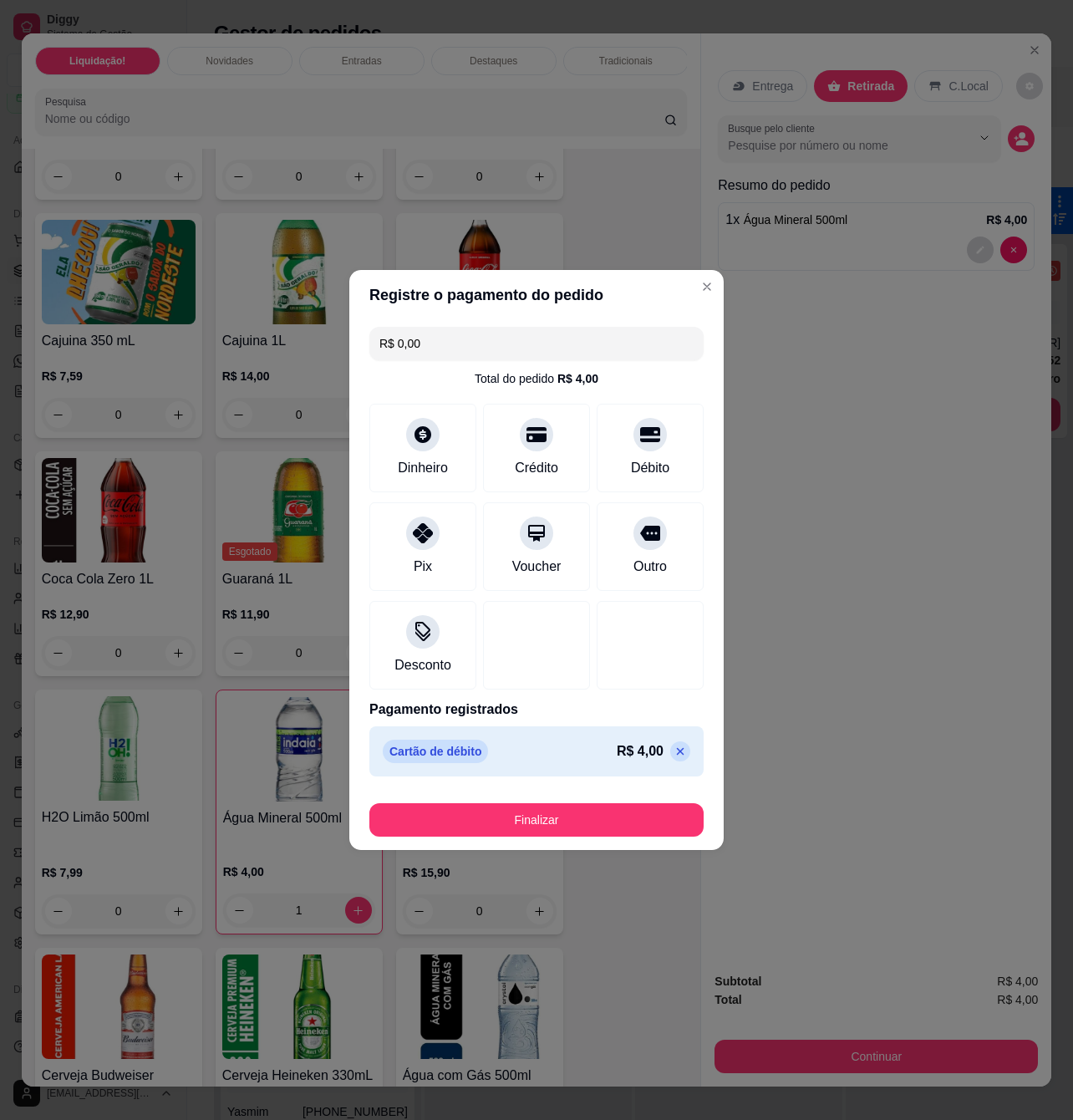
click at [663, 739] on div "Cartão de débito R$ 4,00" at bounding box center [536, 751] width 334 height 50
click at [670, 744] on p at bounding box center [680, 751] width 20 height 20
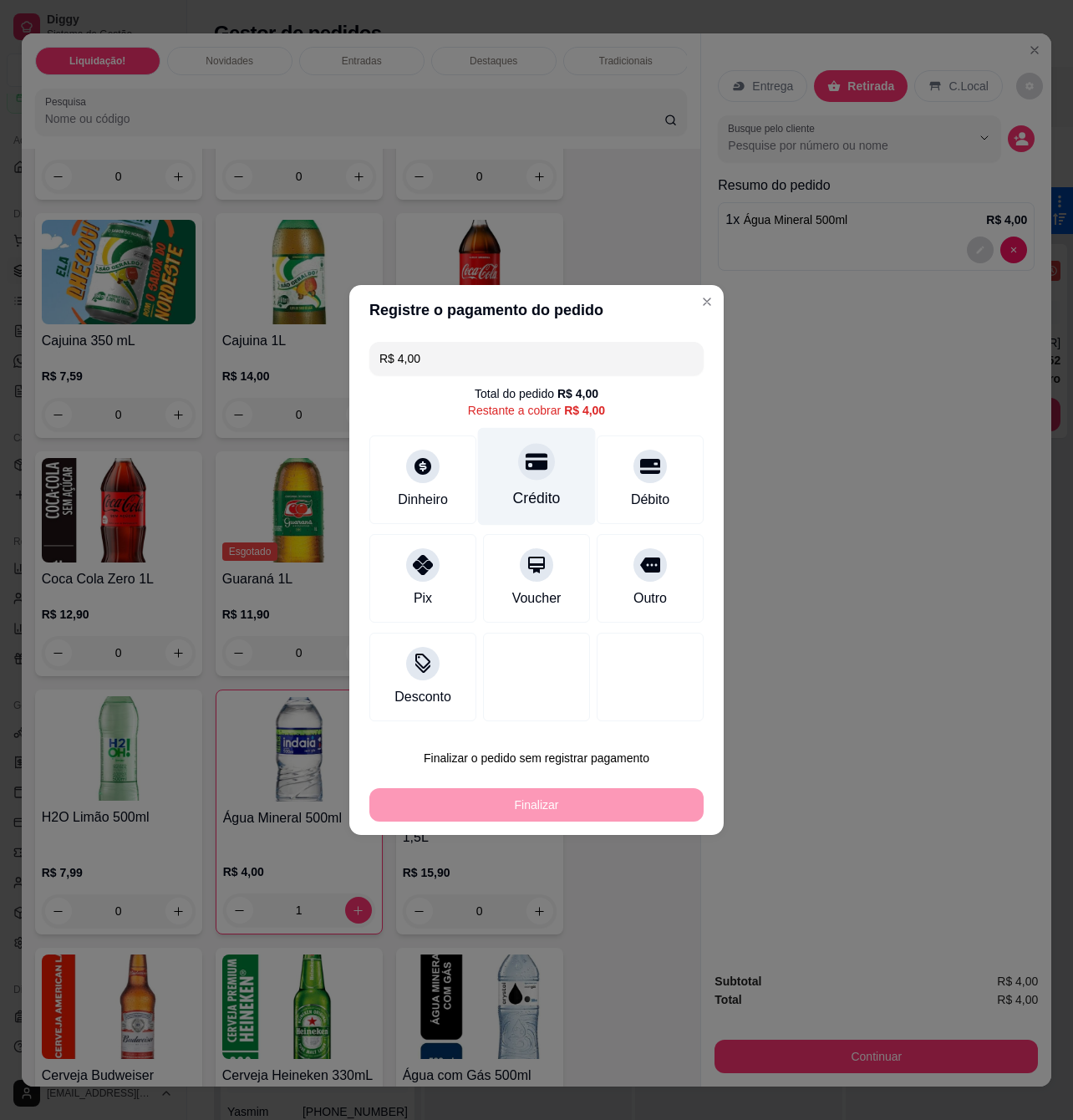
click at [550, 453] on div "Crédito" at bounding box center [537, 476] width 117 height 97
type input "R$ 0,00"
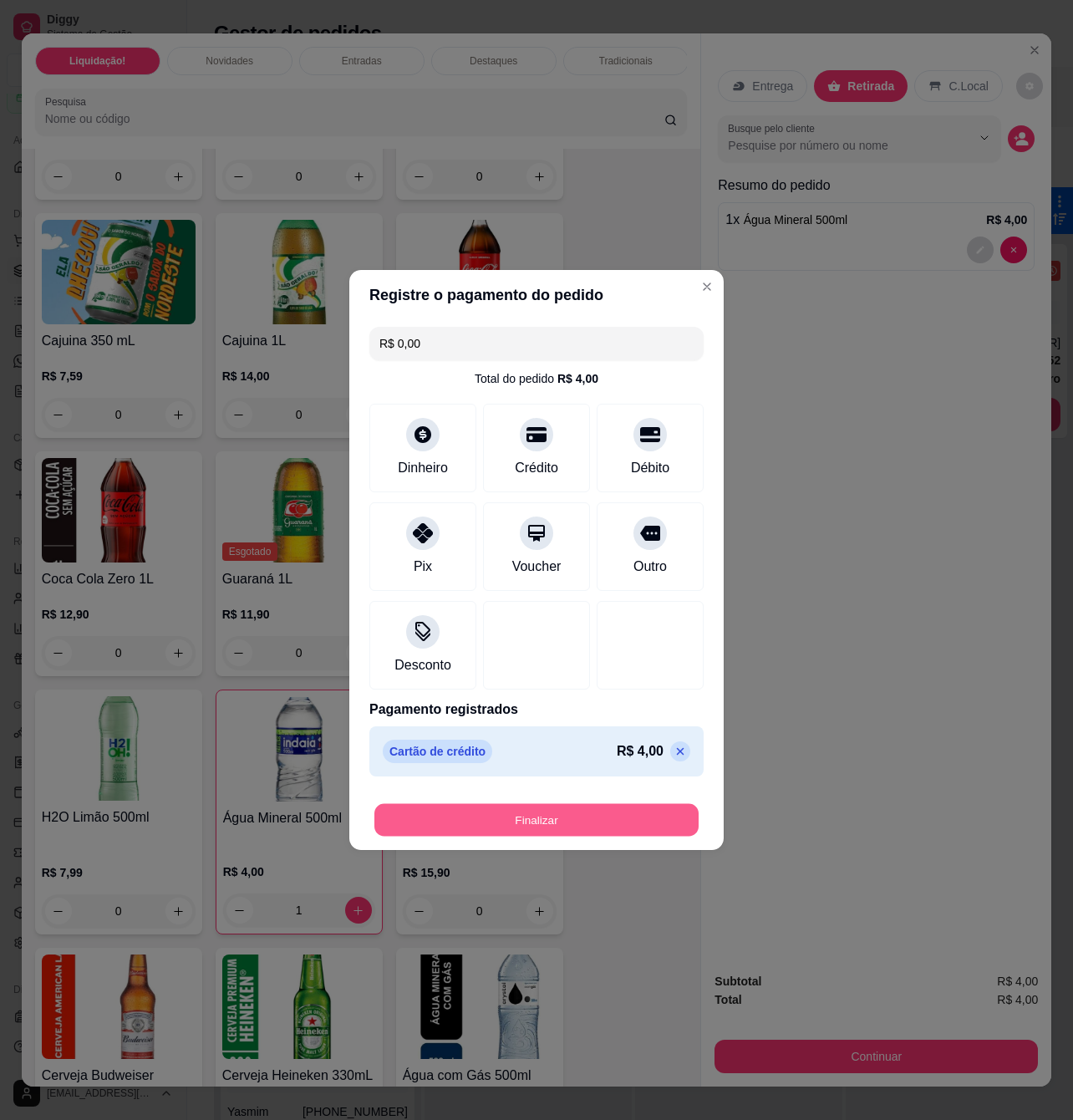
click at [579, 814] on button "Finalizar" at bounding box center [536, 820] width 324 height 33
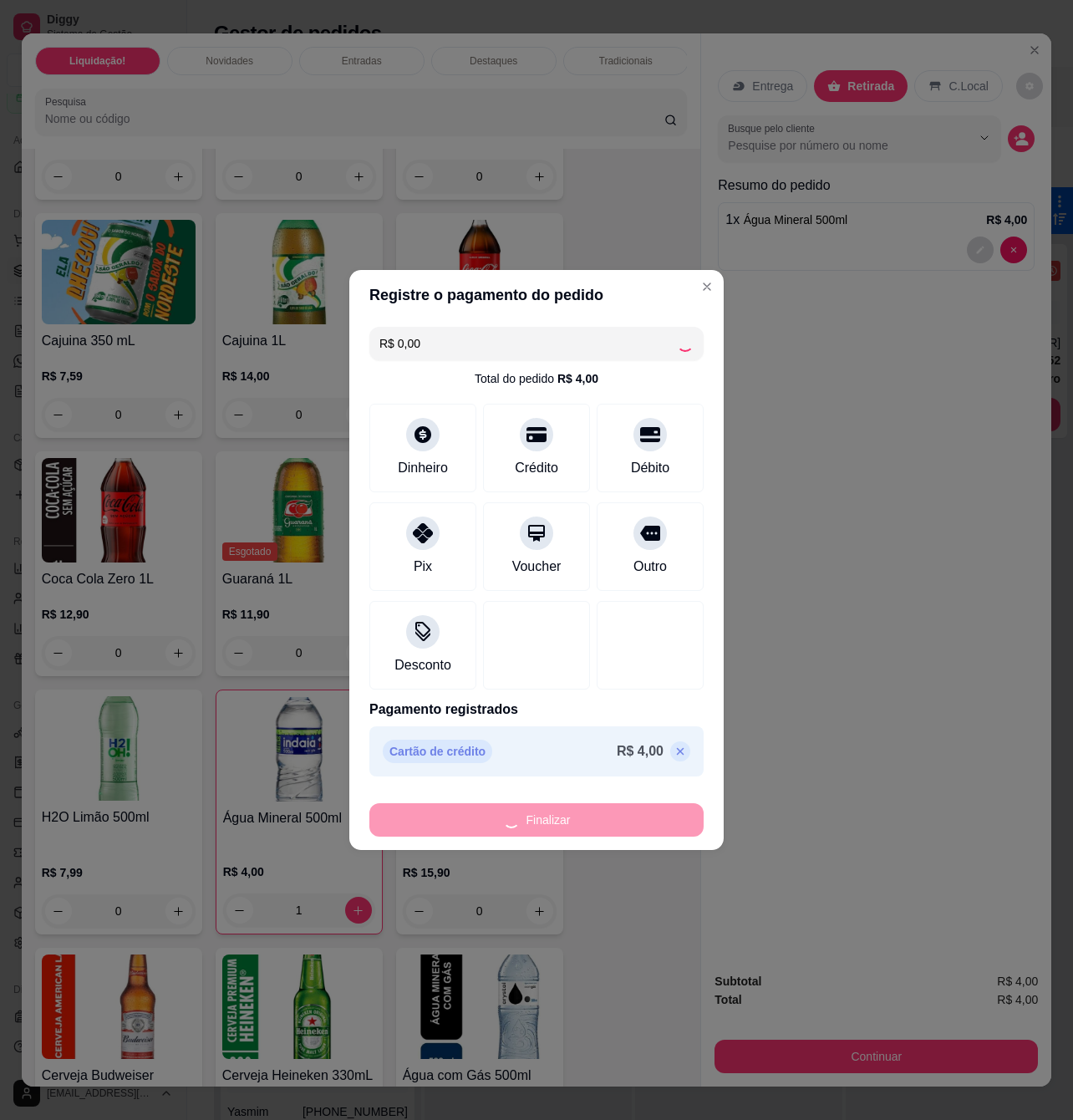
type input "0"
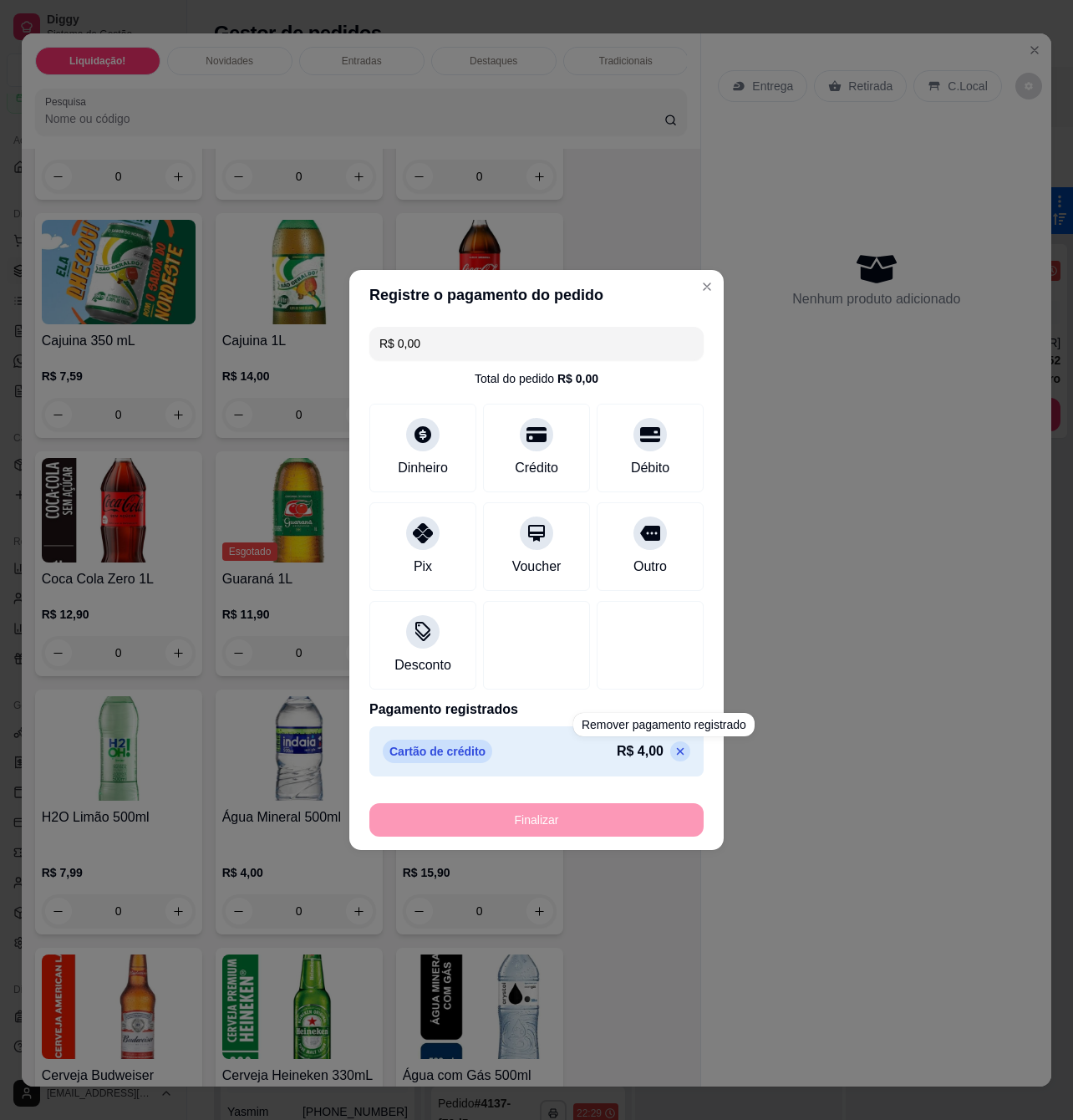
type input "-R$ 4,00"
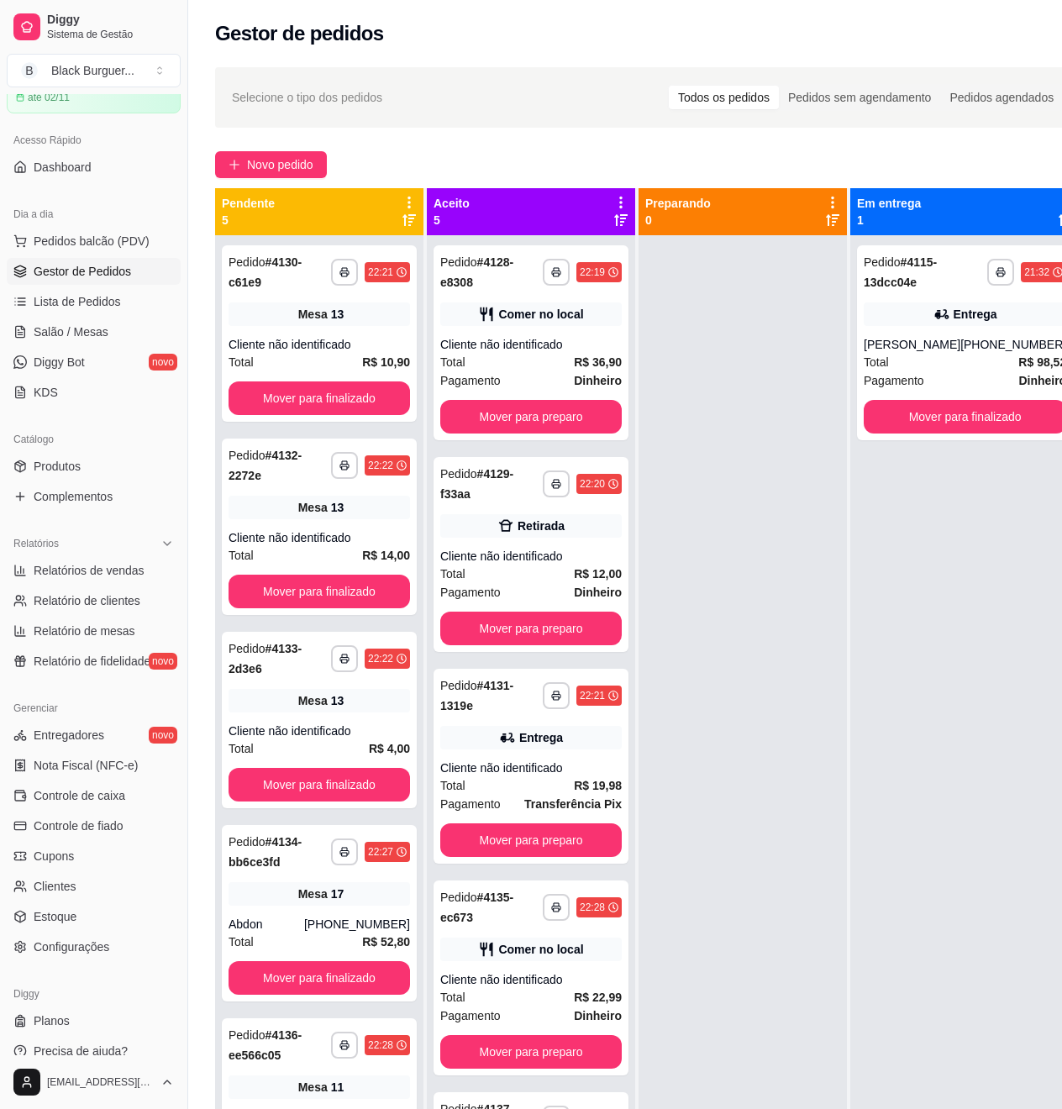
click at [798, 447] on div at bounding box center [743, 789] width 208 height 1109
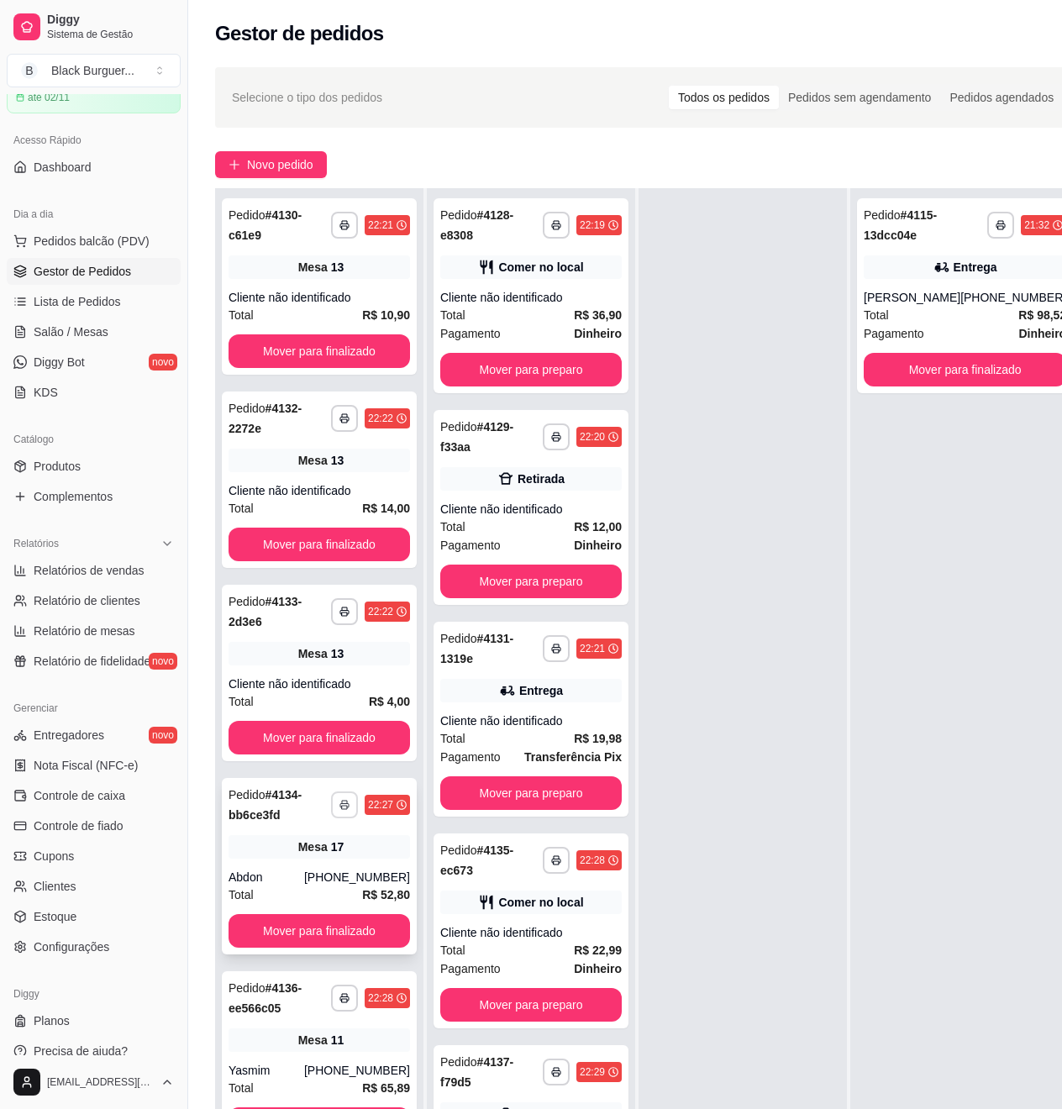
scroll to position [224, 0]
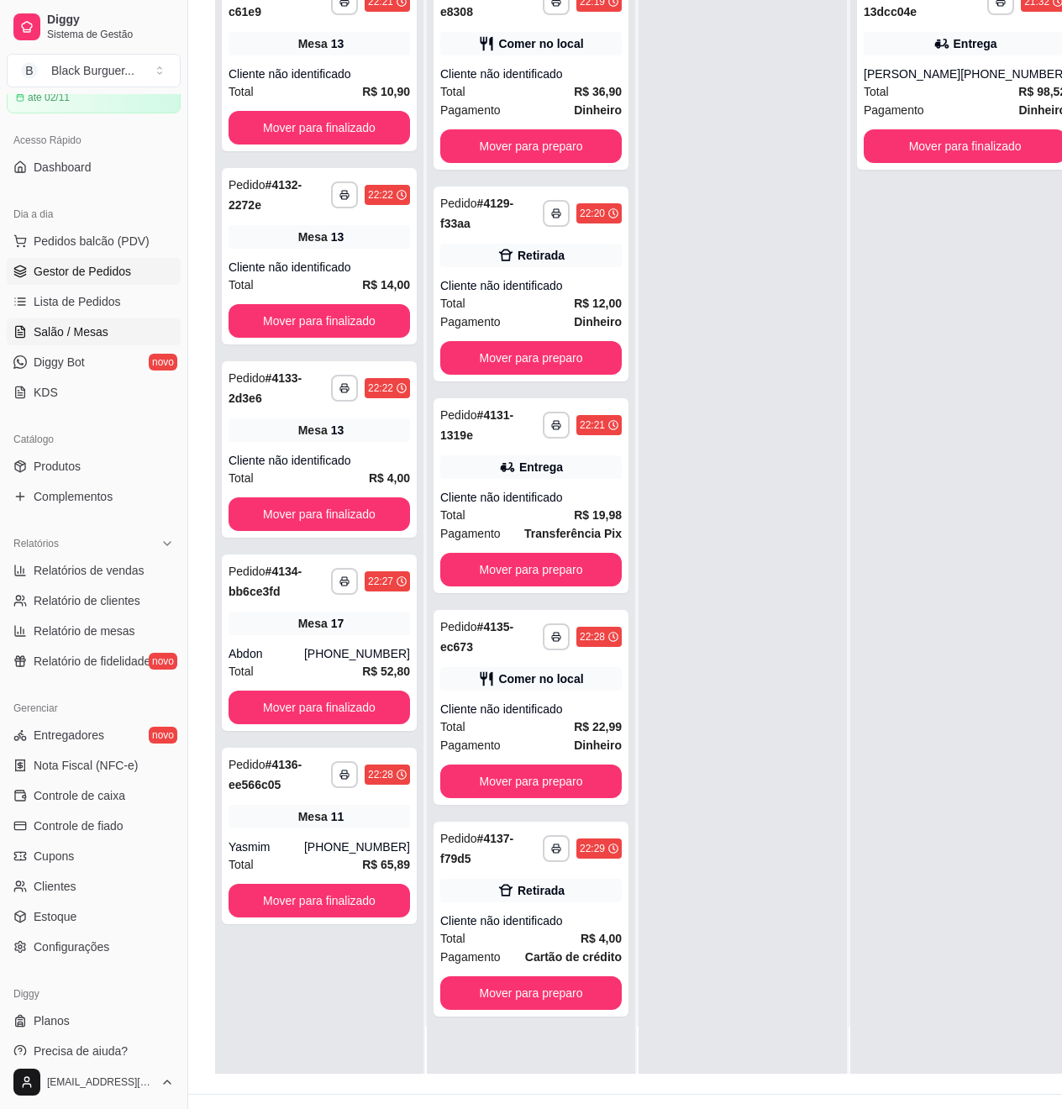
click at [62, 340] on span "Salão / Mesas" at bounding box center [71, 332] width 75 height 17
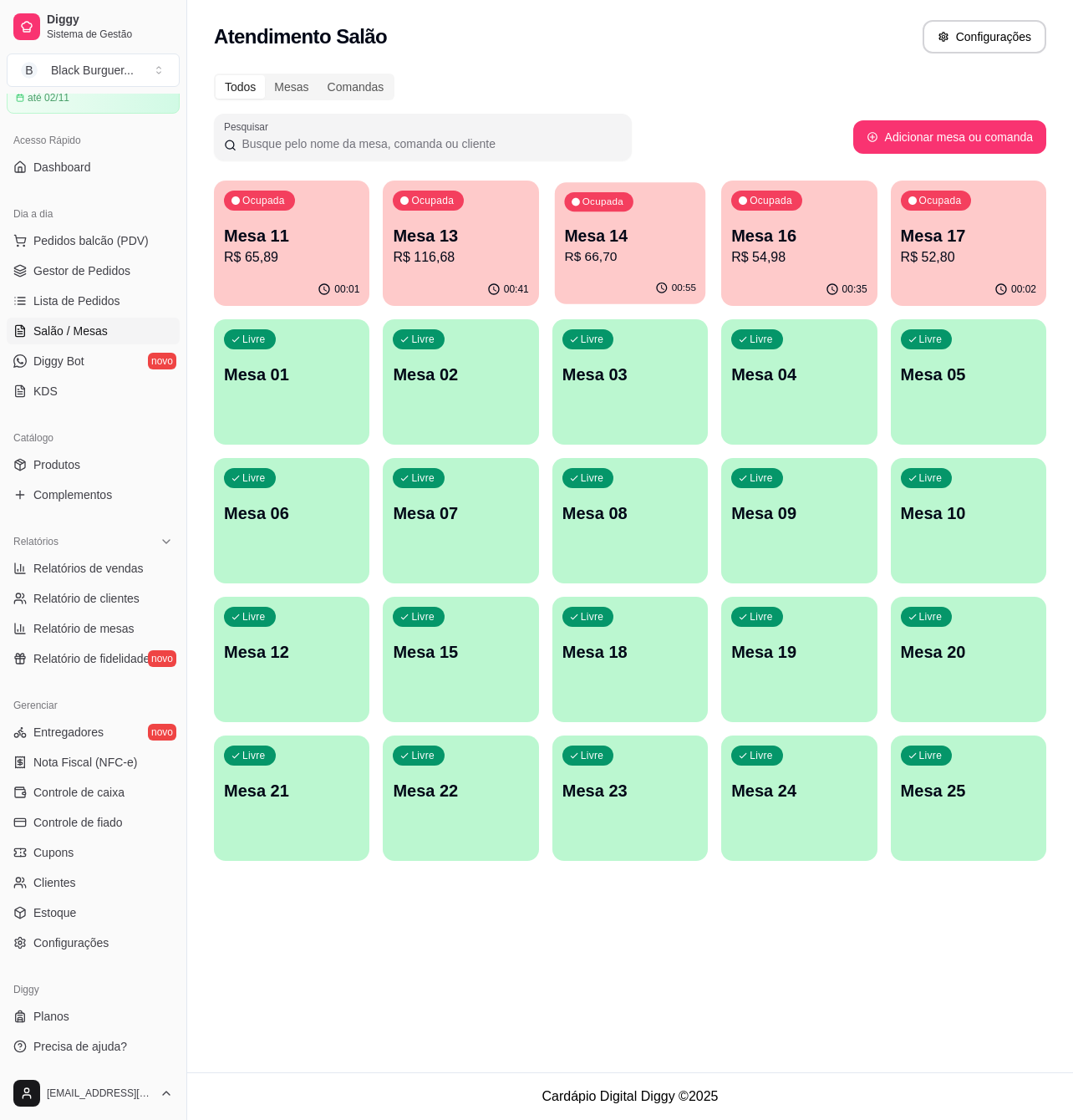
click at [603, 249] on p "R$ 66,70" at bounding box center [629, 257] width 132 height 19
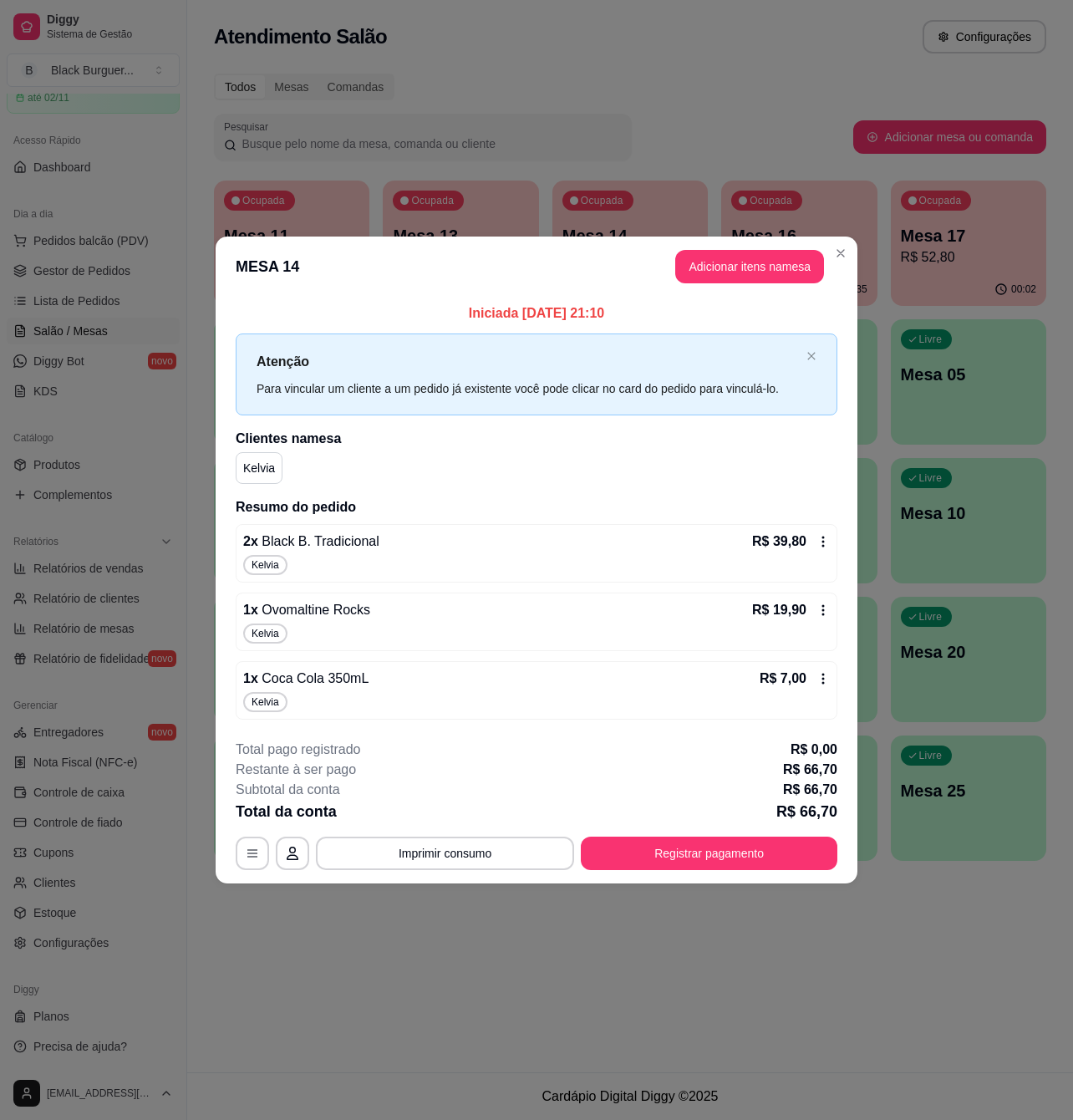
click at [553, 413] on div "Atenção Para vincular um cliente a um pedido já existente você pode clicar no c…" at bounding box center [536, 374] width 602 height 82
click at [719, 866] on button "Registrar pagamento" at bounding box center [709, 853] width 257 height 34
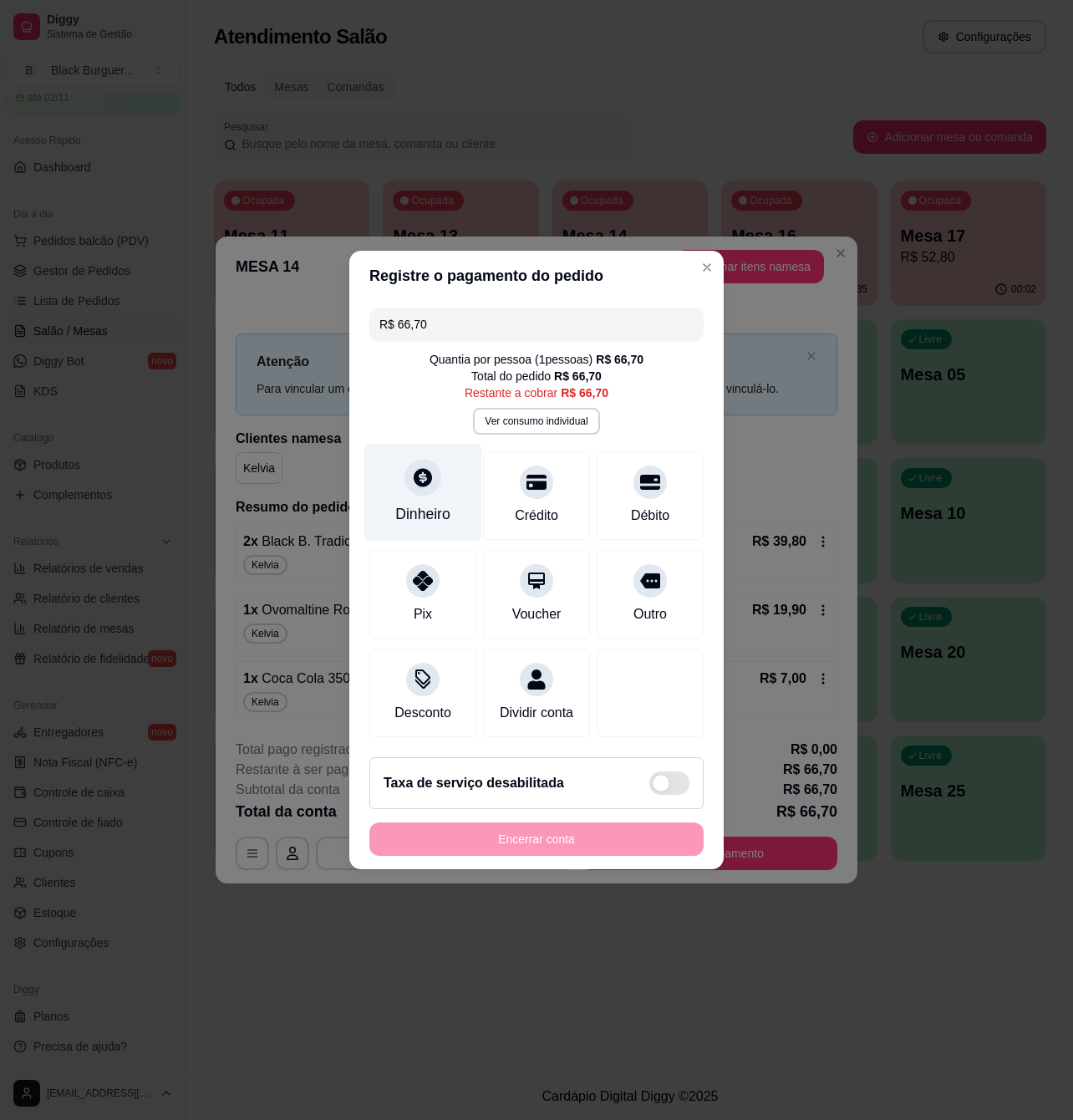
click at [439, 503] on div "Dinheiro" at bounding box center [422, 514] width 55 height 22
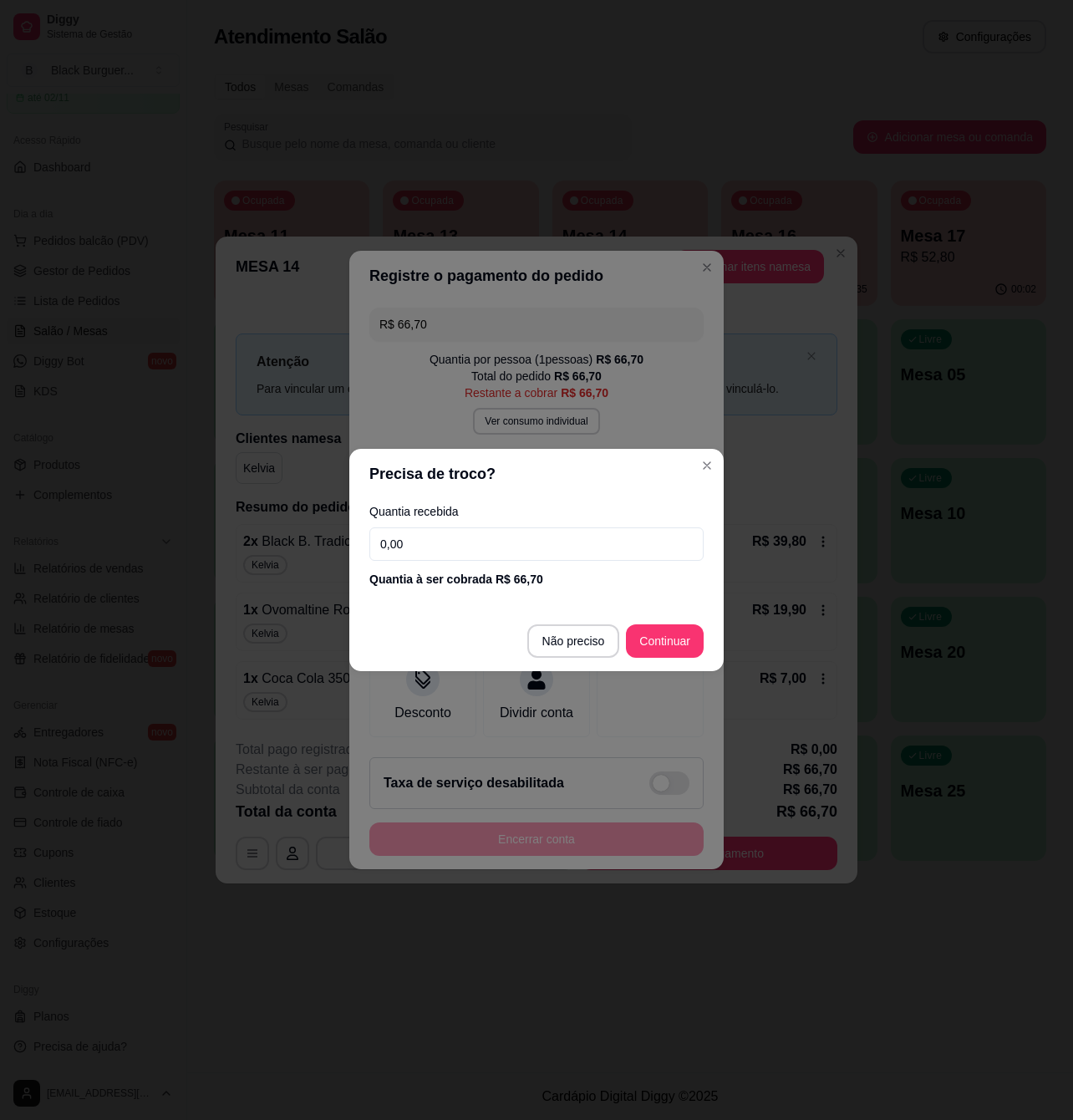
click at [458, 538] on input "0,00" at bounding box center [536, 544] width 334 height 34
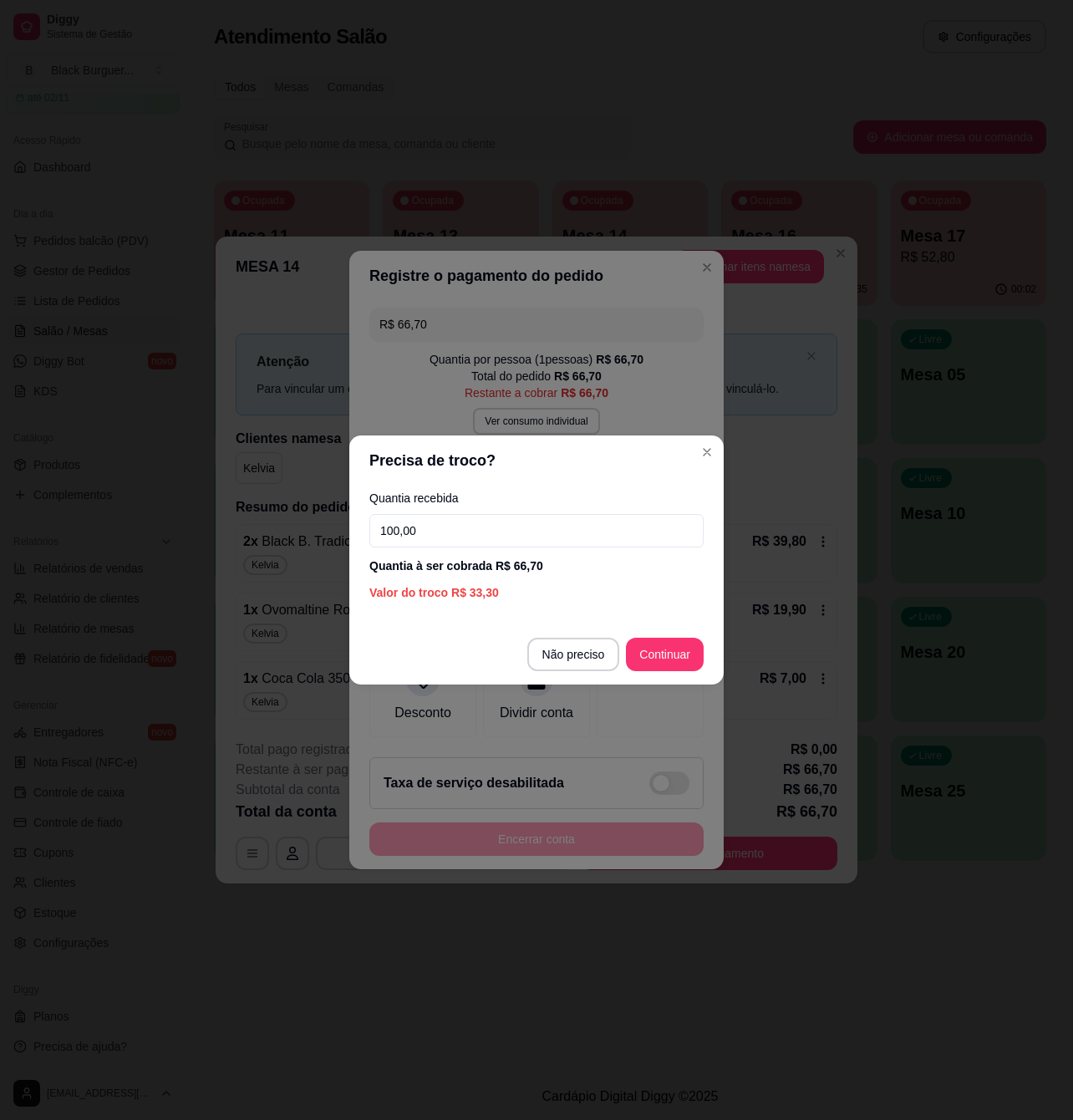
type input "100,00"
drag, startPoint x: 716, startPoint y: 657, endPoint x: 693, endPoint y: 656, distance: 23.0
click at [715, 657] on footer "Não preciso Continuar" at bounding box center [536, 654] width 374 height 61
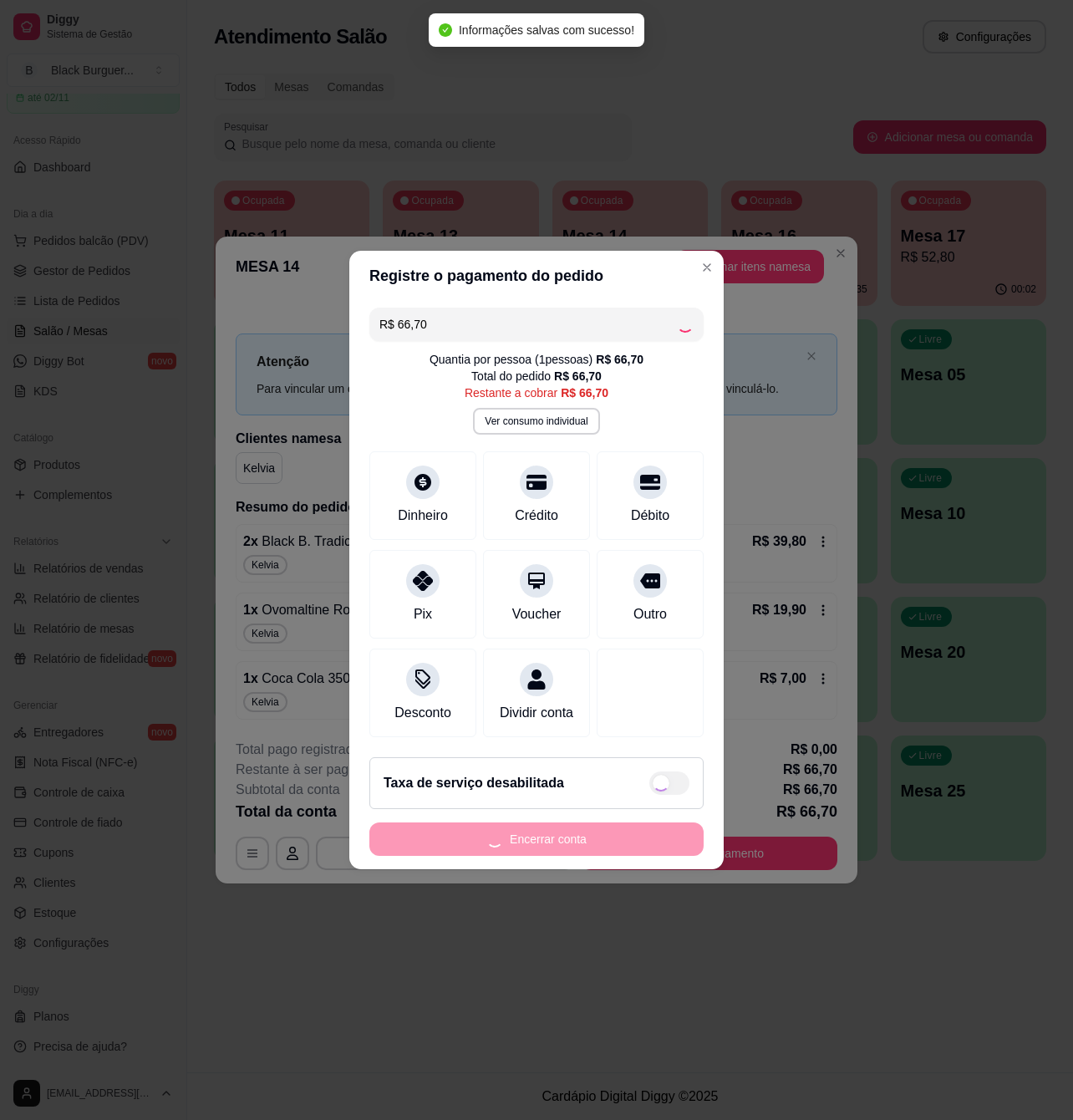
type input "R$ 0,00"
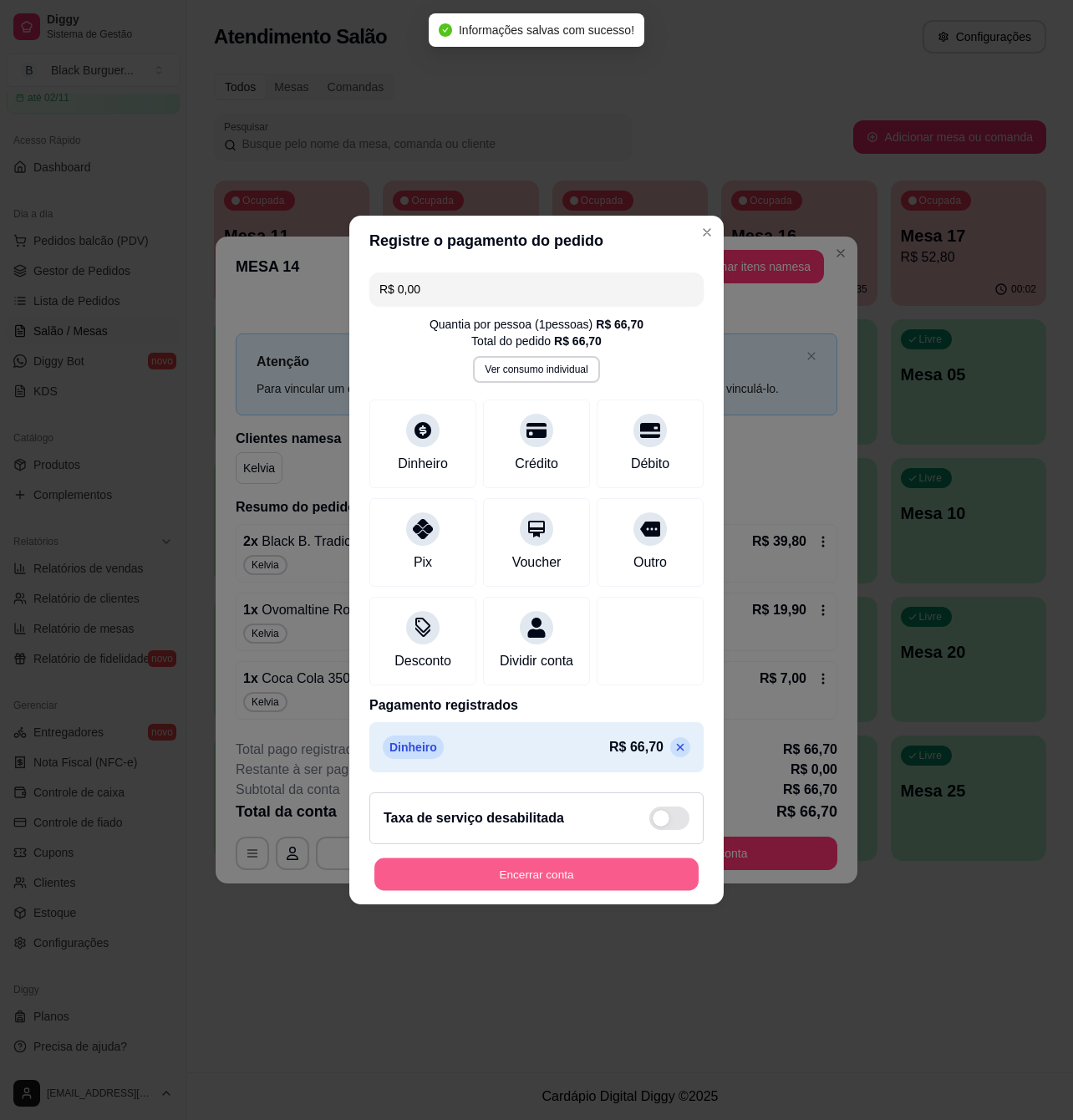
click at [640, 887] on button "Encerrar conta" at bounding box center [536, 874] width 324 height 33
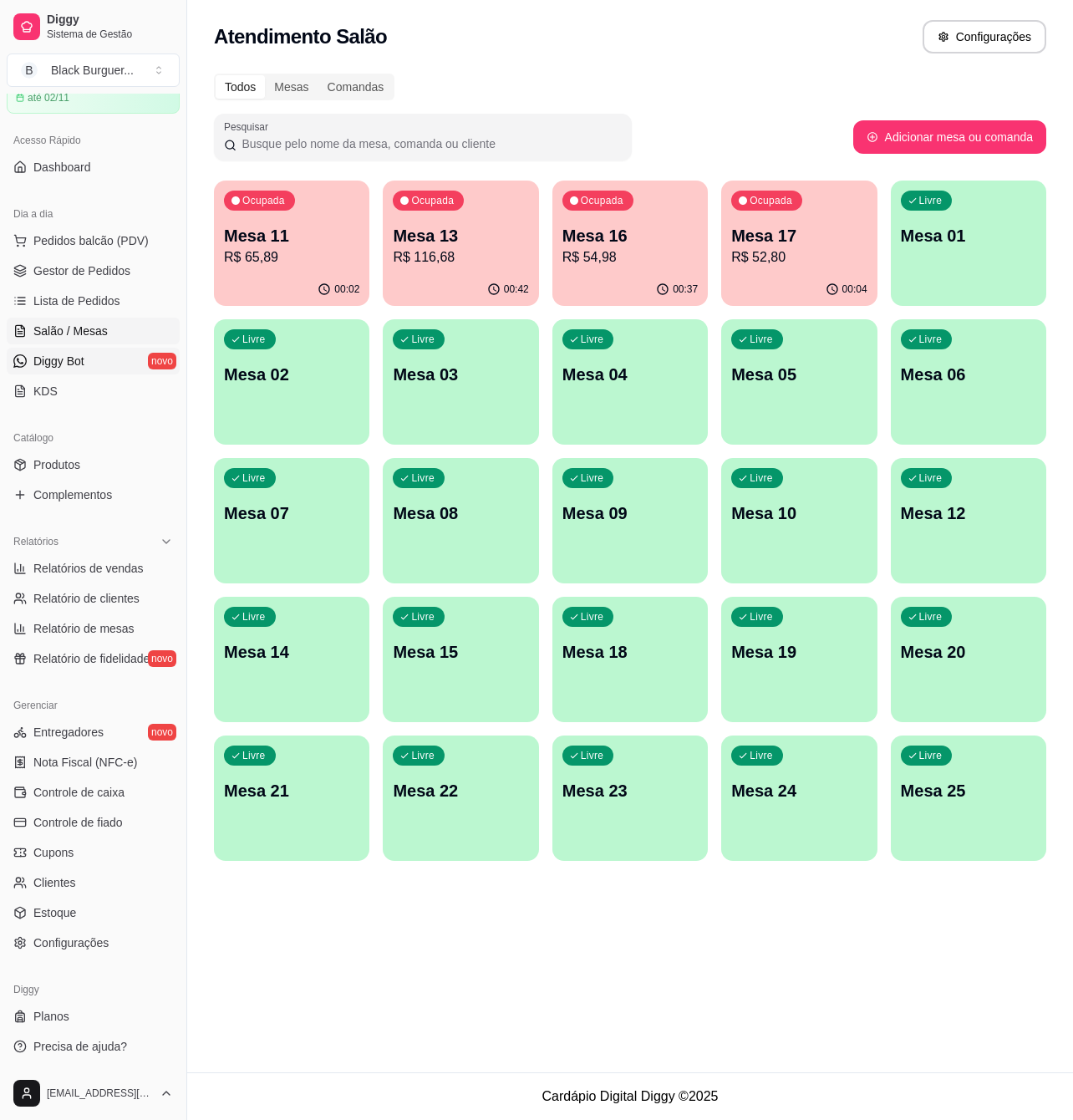
click at [65, 351] on link "Diggy Bot novo" at bounding box center [93, 361] width 173 height 27
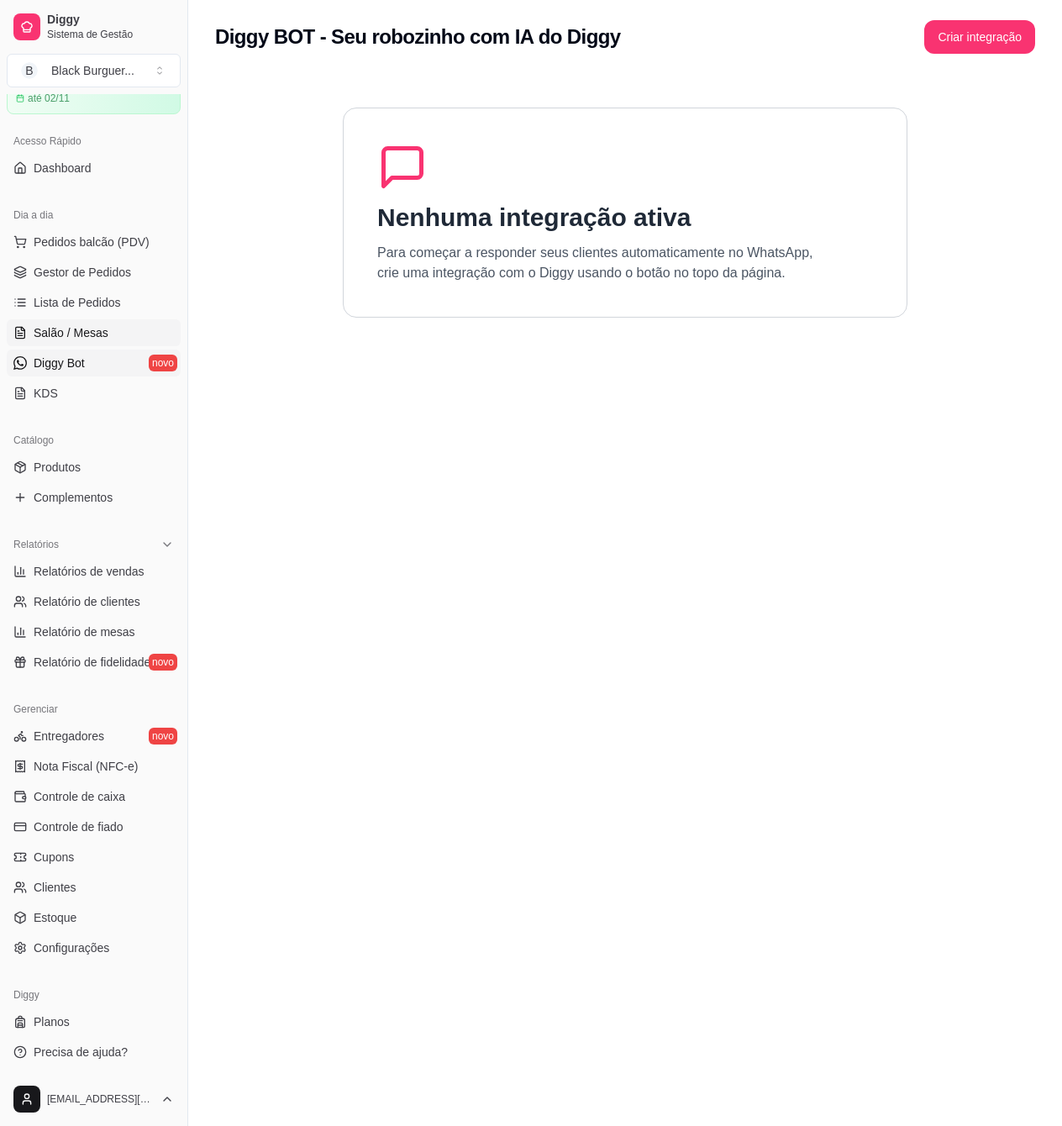
click at [84, 330] on span "Salão / Mesas" at bounding box center [71, 332] width 75 height 17
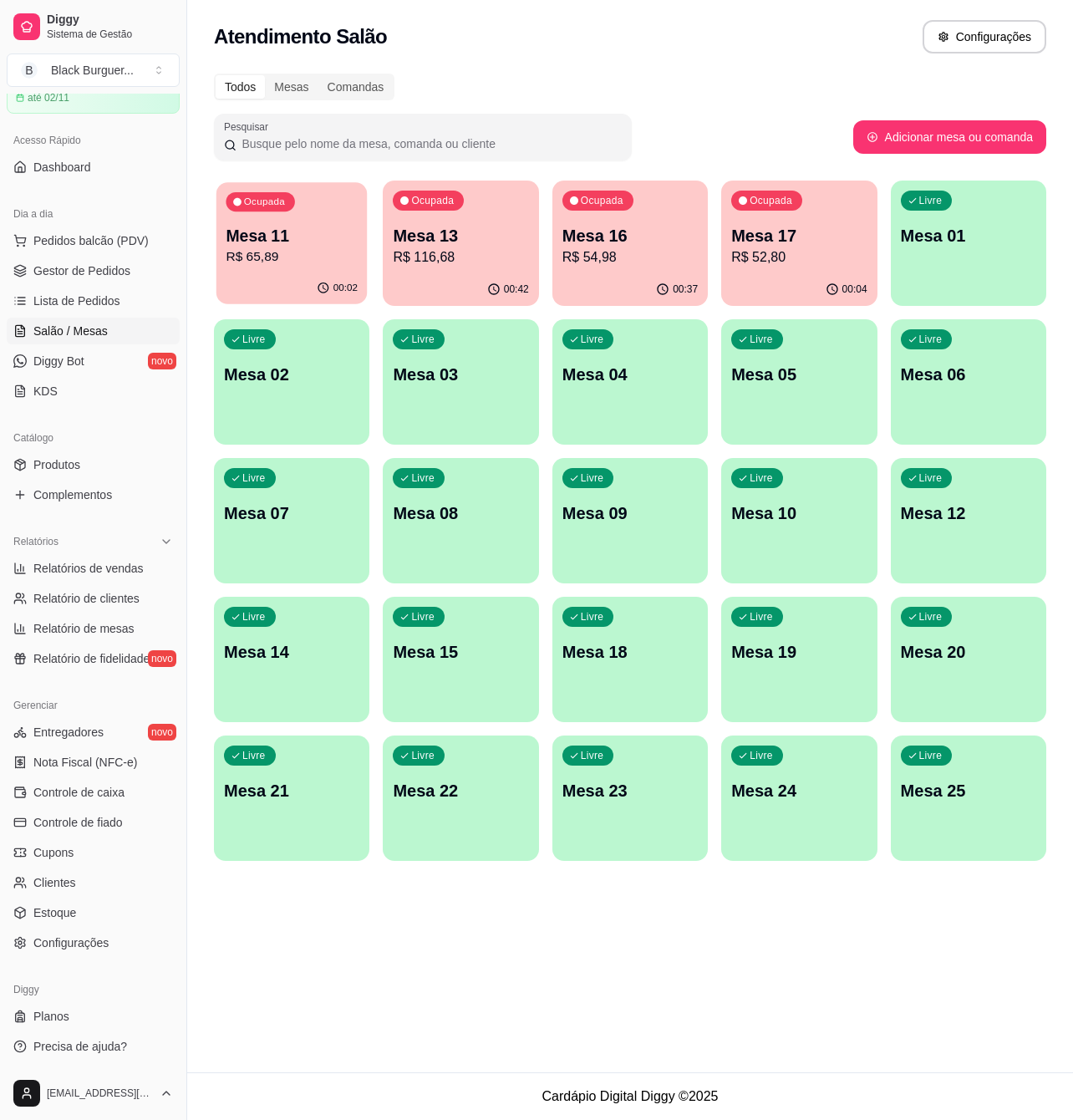
click at [263, 278] on div "00:02" at bounding box center [292, 288] width 151 height 32
click at [40, 265] on span "Gestor de Pedidos" at bounding box center [82, 271] width 96 height 17
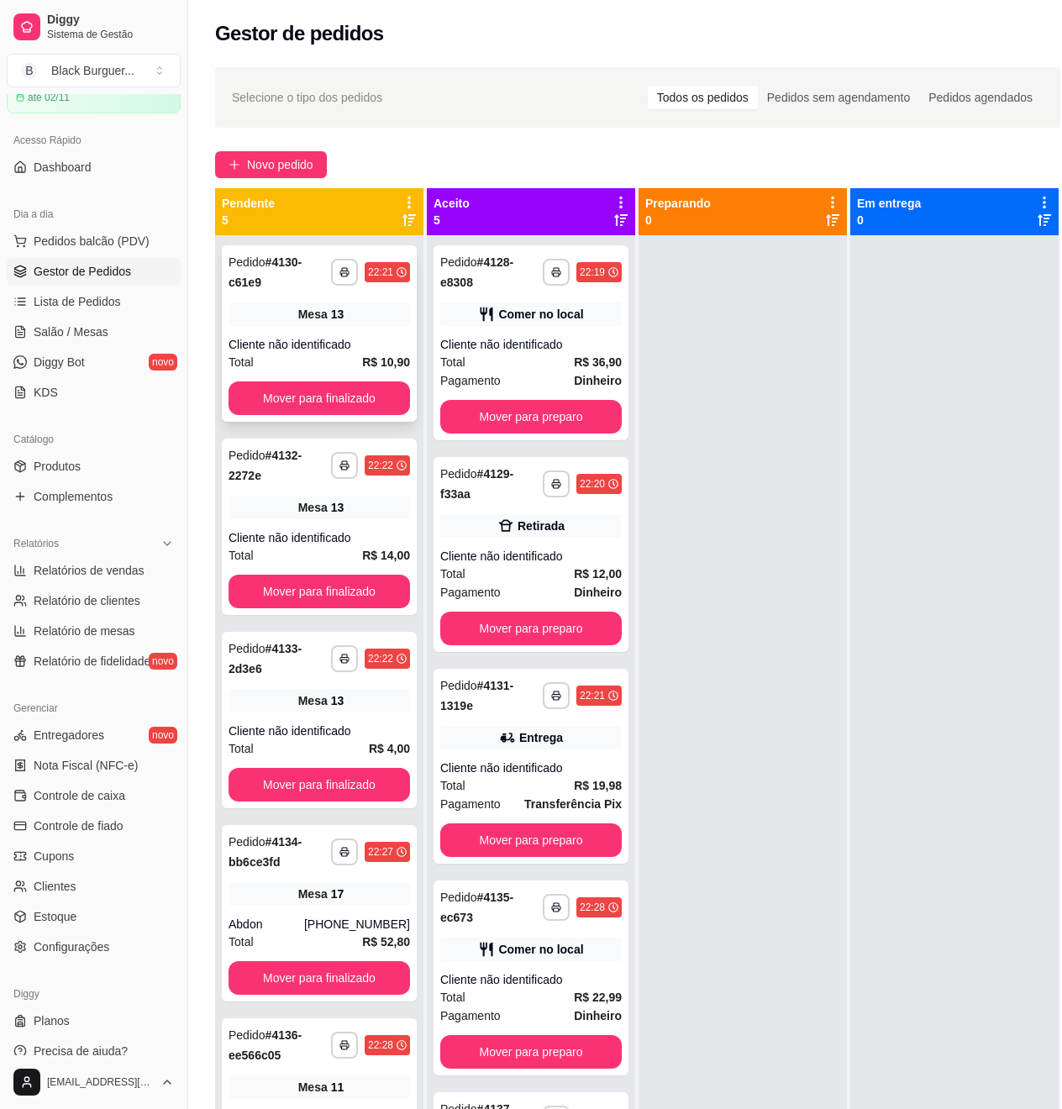
click at [358, 345] on div "Cliente não identificado" at bounding box center [320, 344] width 182 height 17
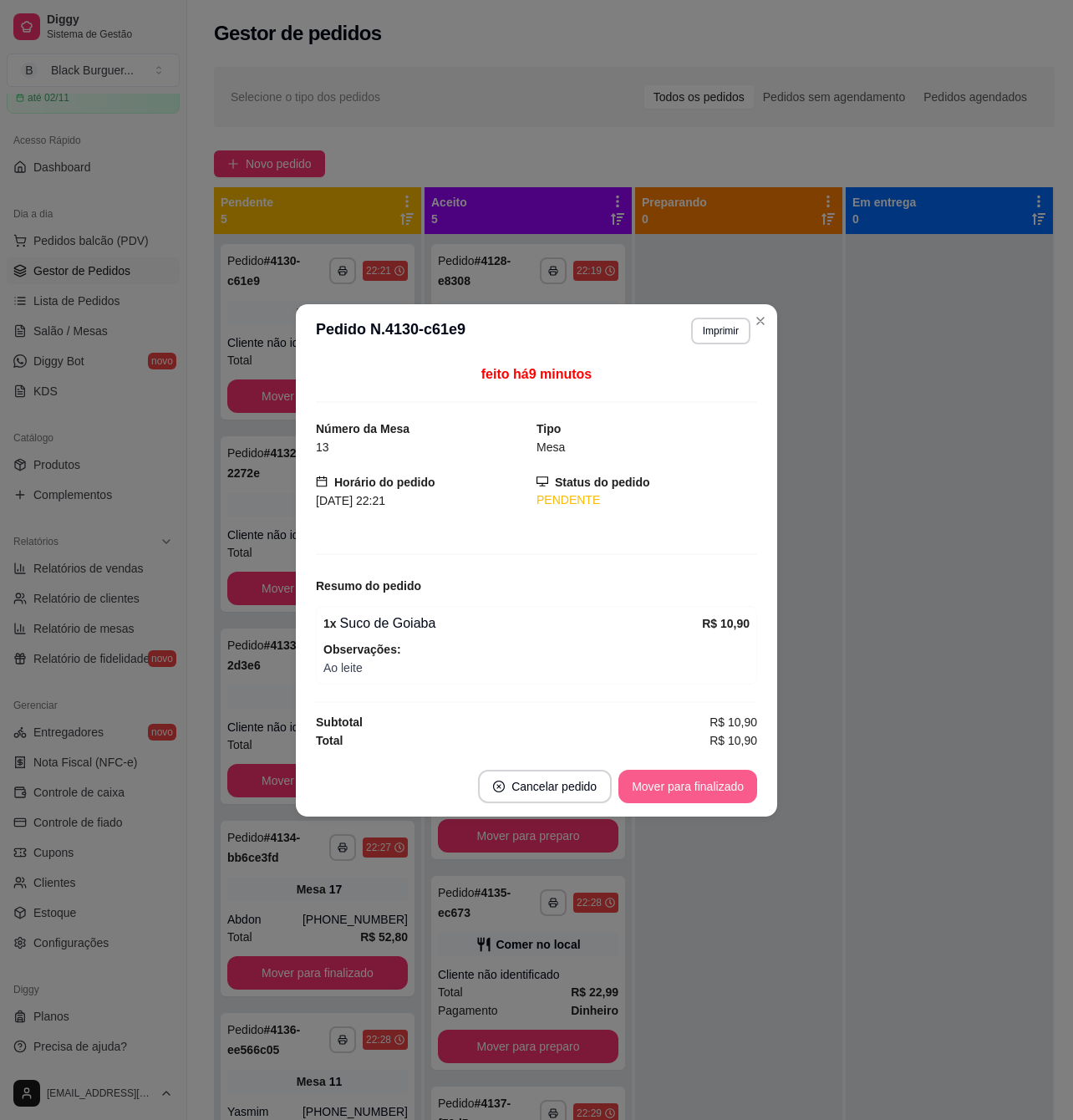
click at [680, 781] on button "Mover para finalizado" at bounding box center [687, 787] width 138 height 34
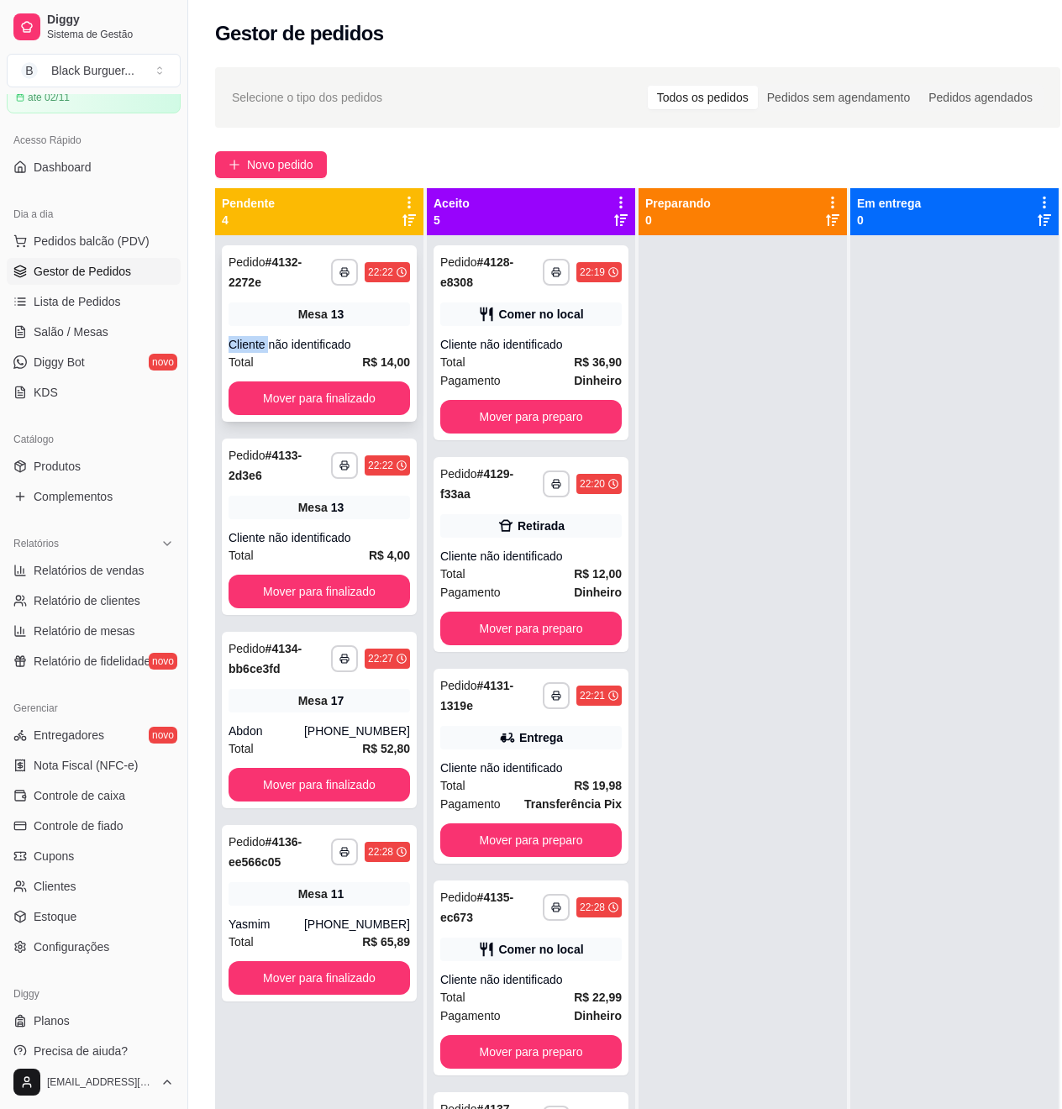
click at [254, 334] on div "**********" at bounding box center [319, 333] width 195 height 176
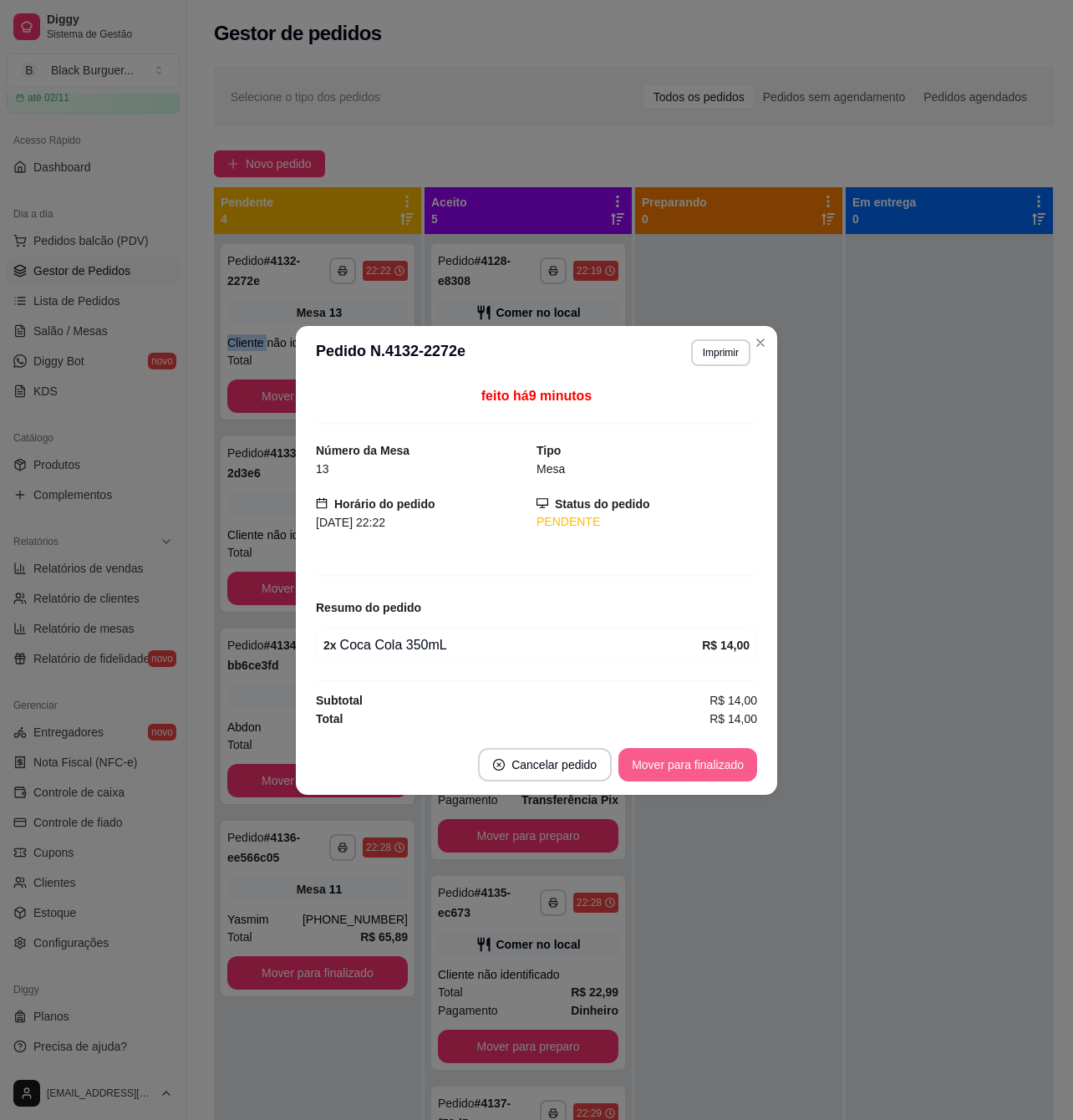
click at [653, 763] on button "Mover para finalizado" at bounding box center [687, 765] width 138 height 34
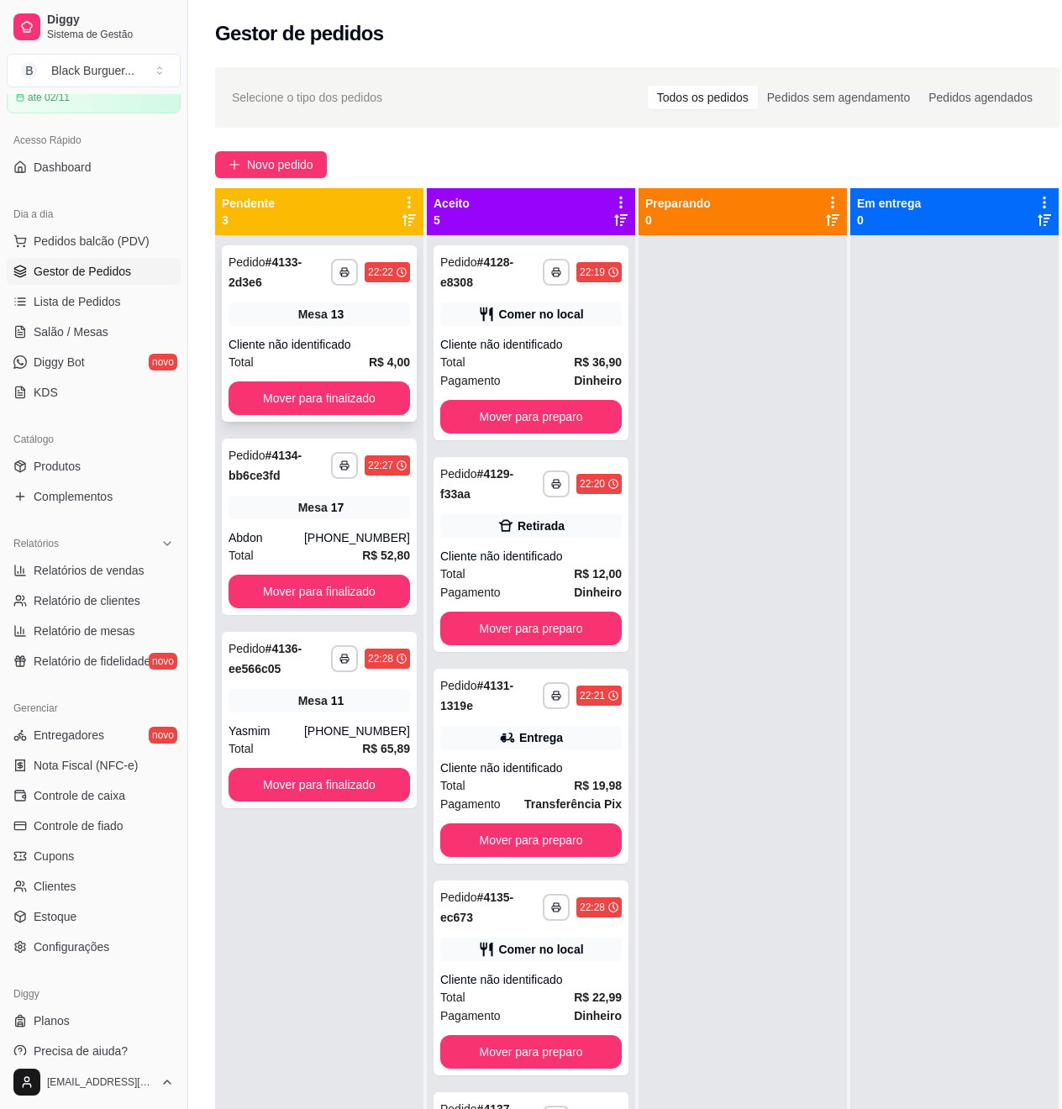
click at [277, 343] on div "Cliente não identificado" at bounding box center [320, 344] width 182 height 17
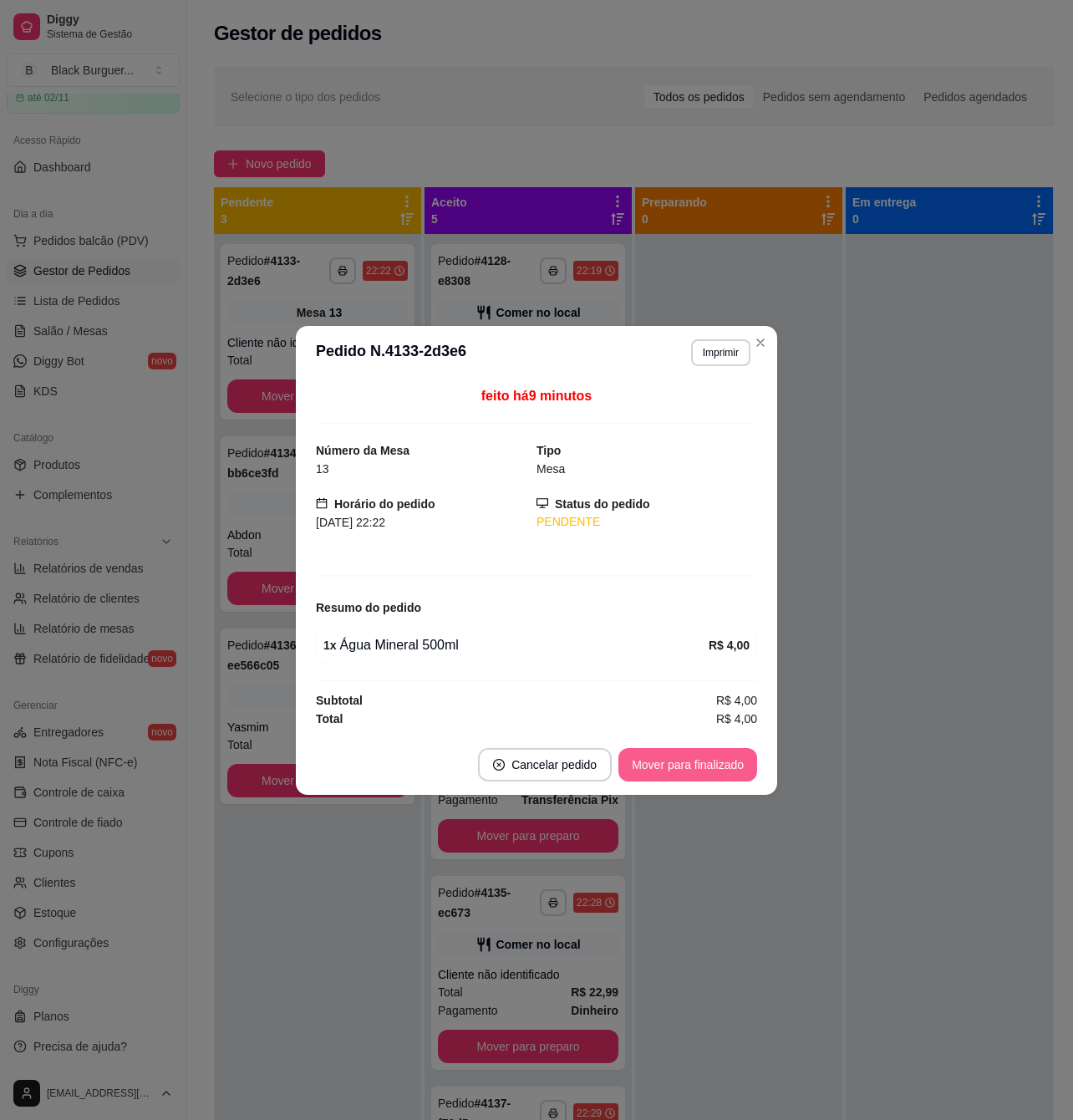
click at [665, 776] on button "Mover para finalizado" at bounding box center [687, 765] width 138 height 34
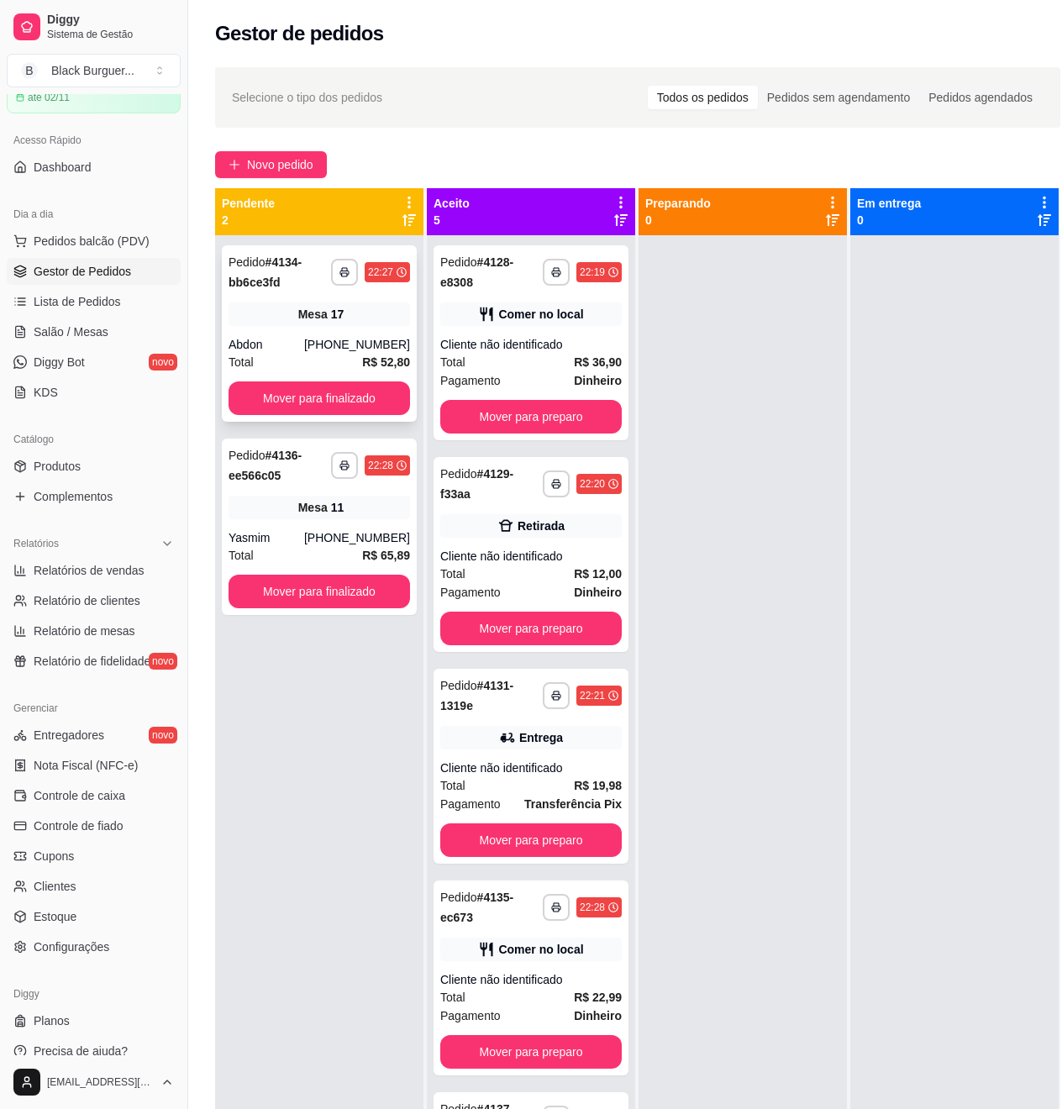
click at [279, 317] on div "Mesa 17" at bounding box center [320, 315] width 182 height 24
click at [273, 370] on div "Total R$ 52,80" at bounding box center [320, 362] width 182 height 18
click at [257, 529] on div "**********" at bounding box center [319, 527] width 195 height 176
click at [484, 381] on span "Pagamento" at bounding box center [470, 380] width 61 height 18
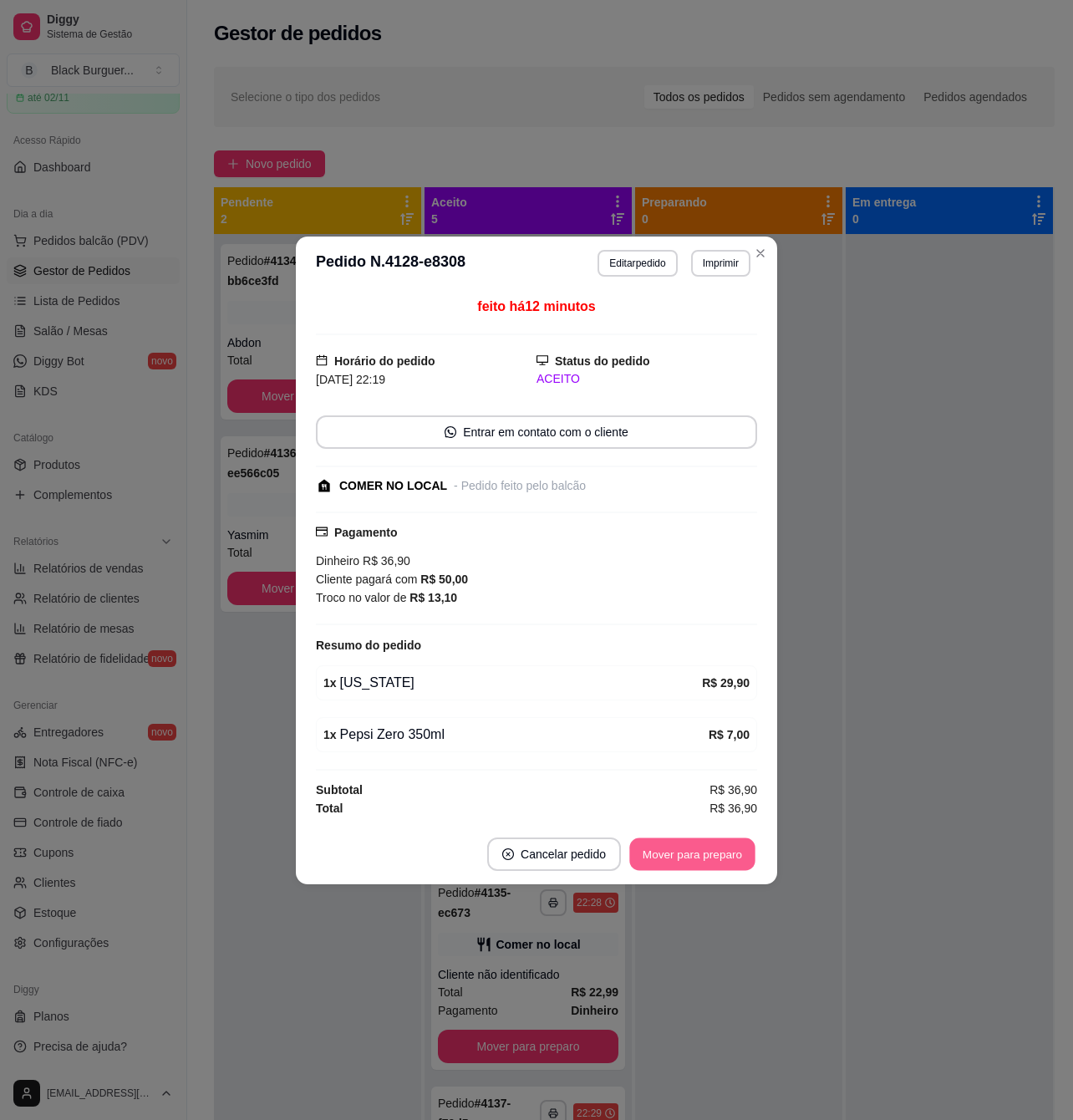
click at [679, 861] on button "Mover para preparo" at bounding box center [692, 853] width 125 height 33
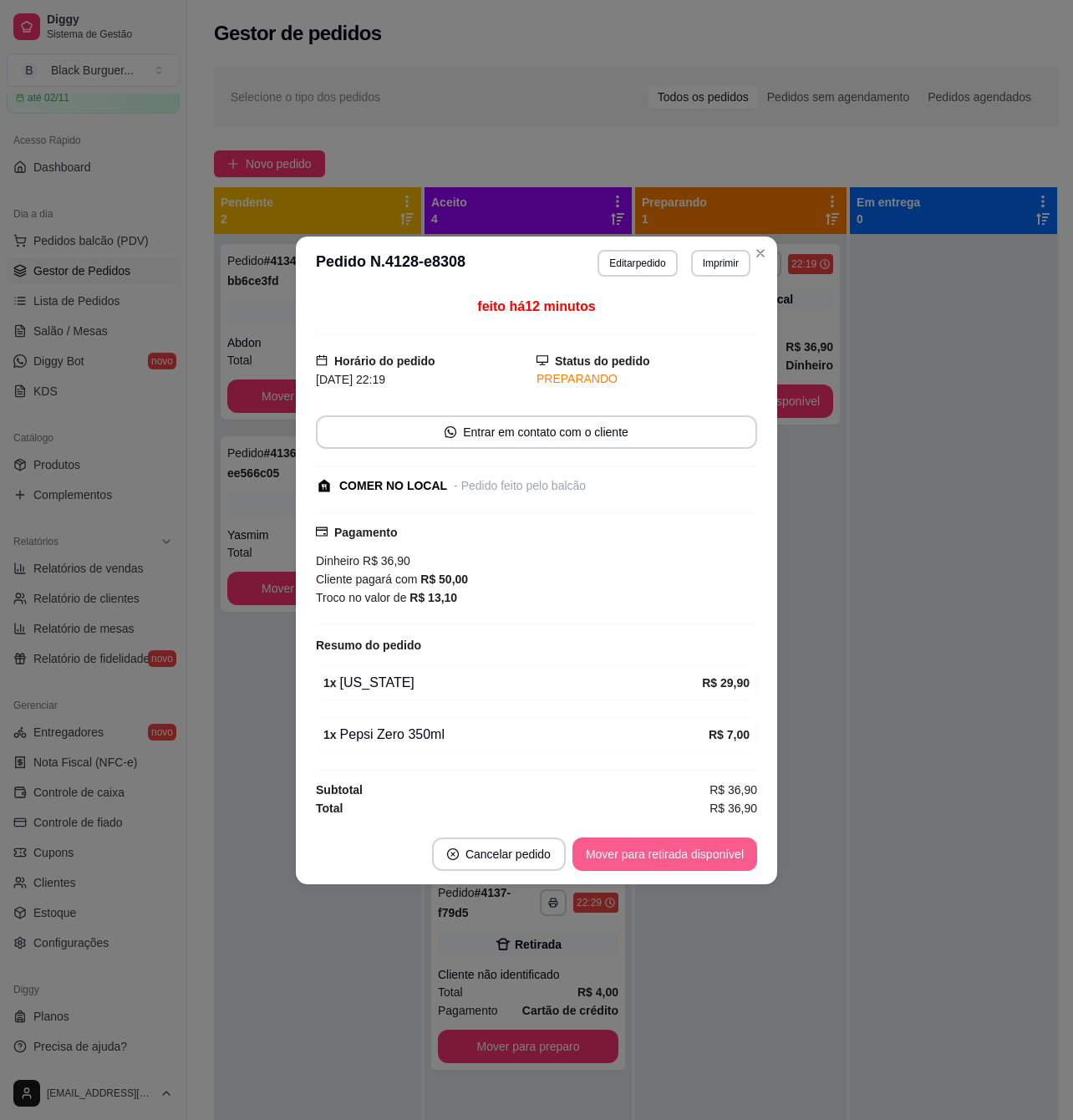
click at [693, 856] on button "Mover para retirada disponível" at bounding box center [665, 854] width 185 height 34
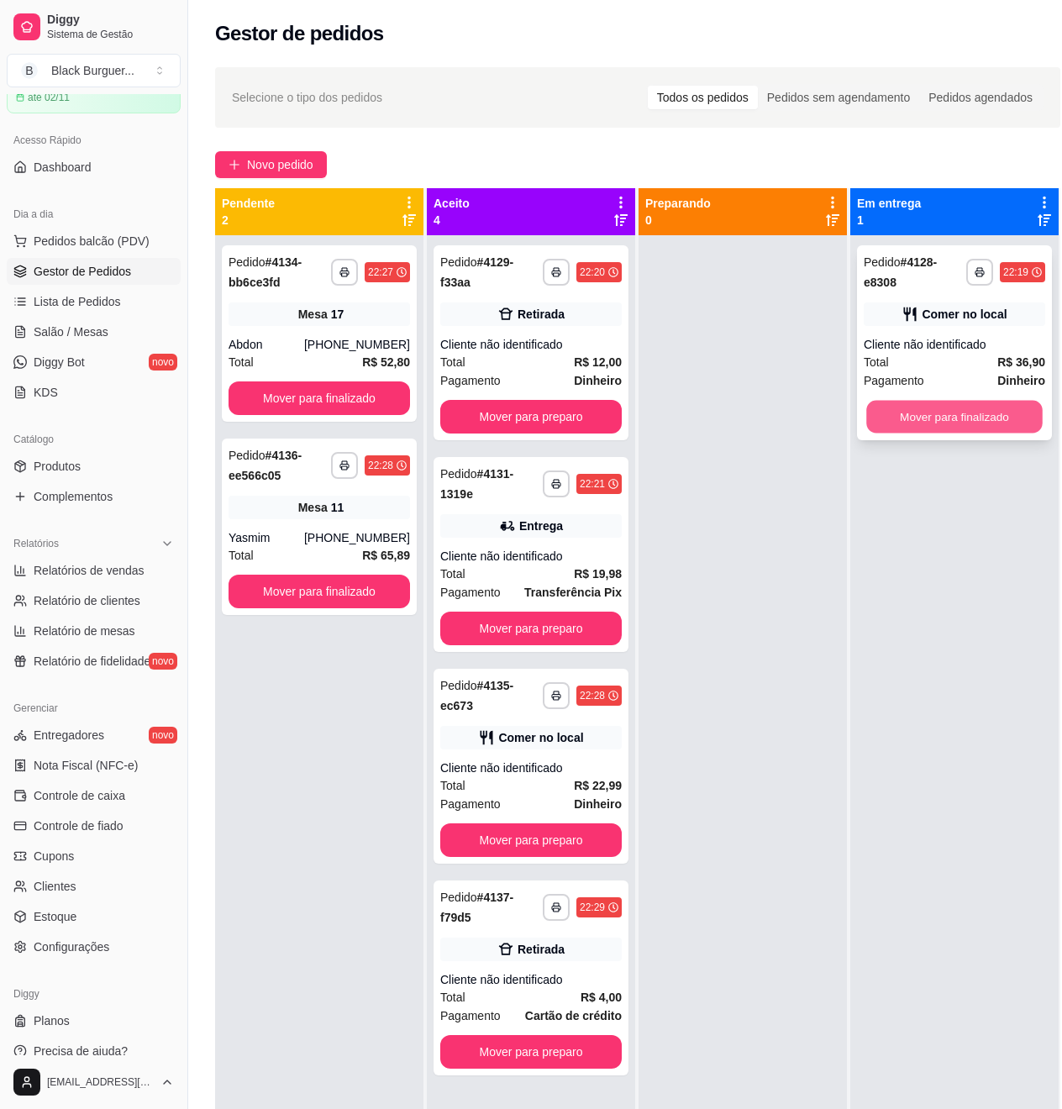
click at [914, 420] on button "Mover para finalizado" at bounding box center [954, 417] width 176 height 33
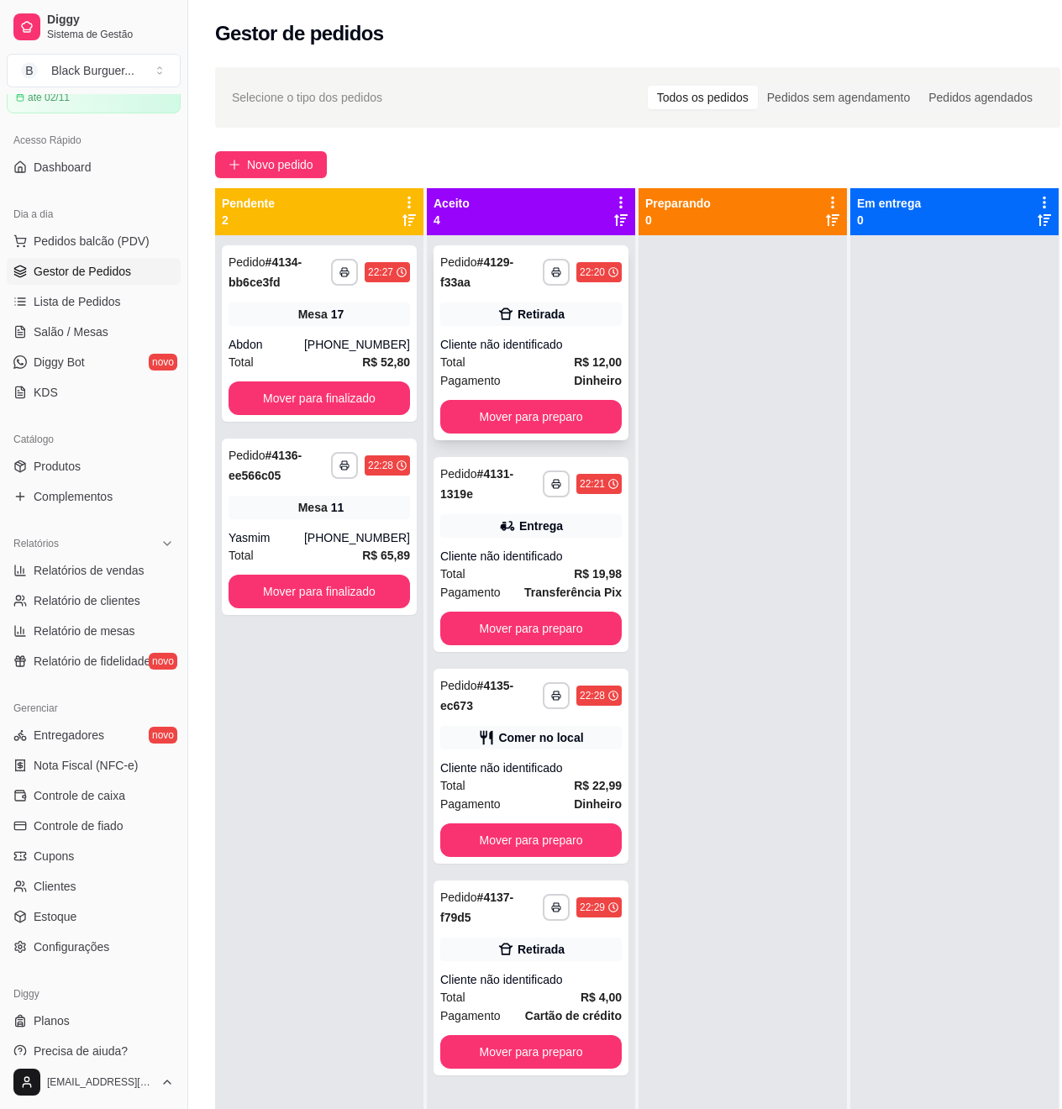
click at [585, 346] on div "Cliente não identificado" at bounding box center [531, 344] width 182 height 17
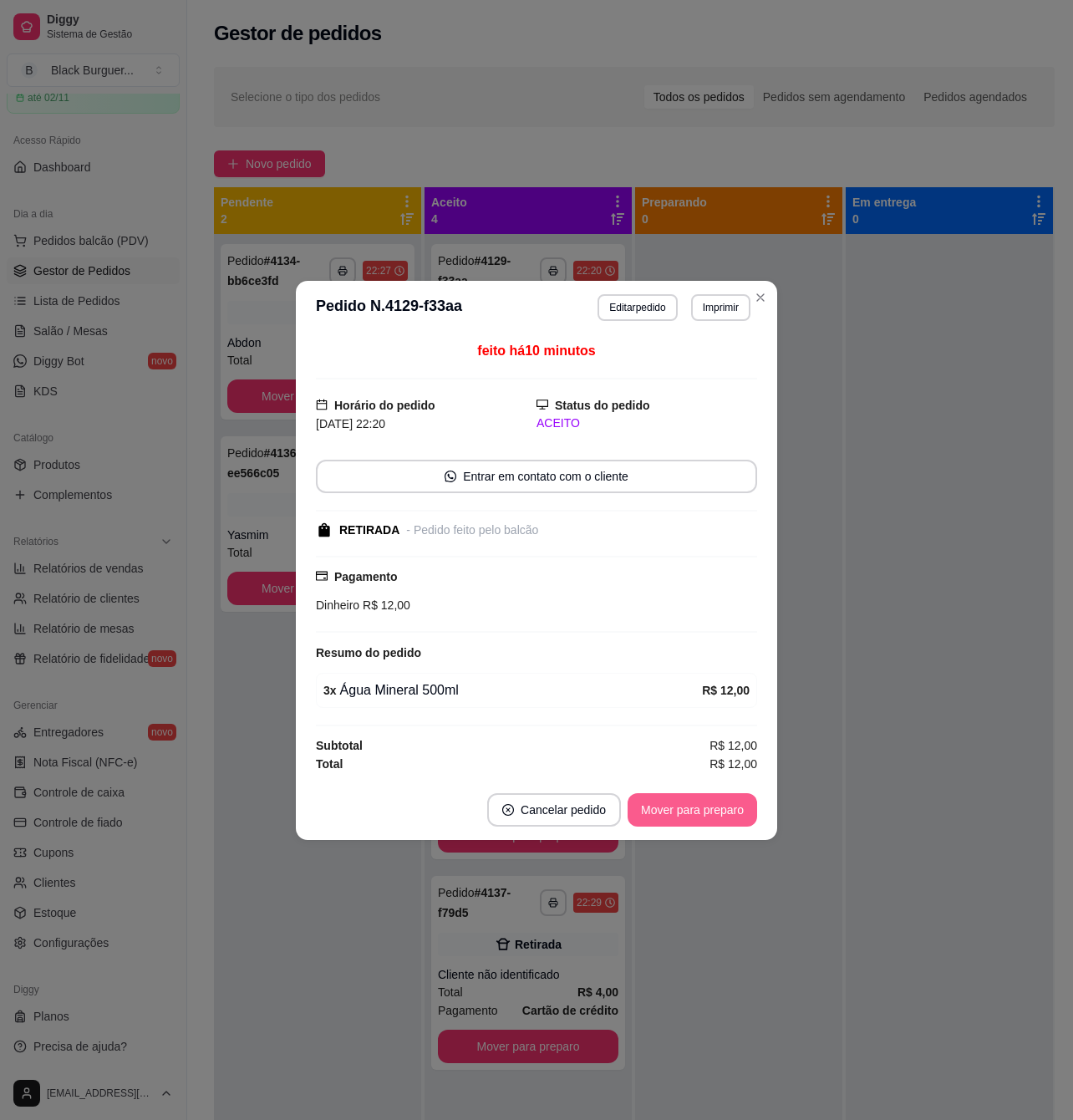
click at [655, 818] on button "Mover para preparo" at bounding box center [692, 810] width 129 height 34
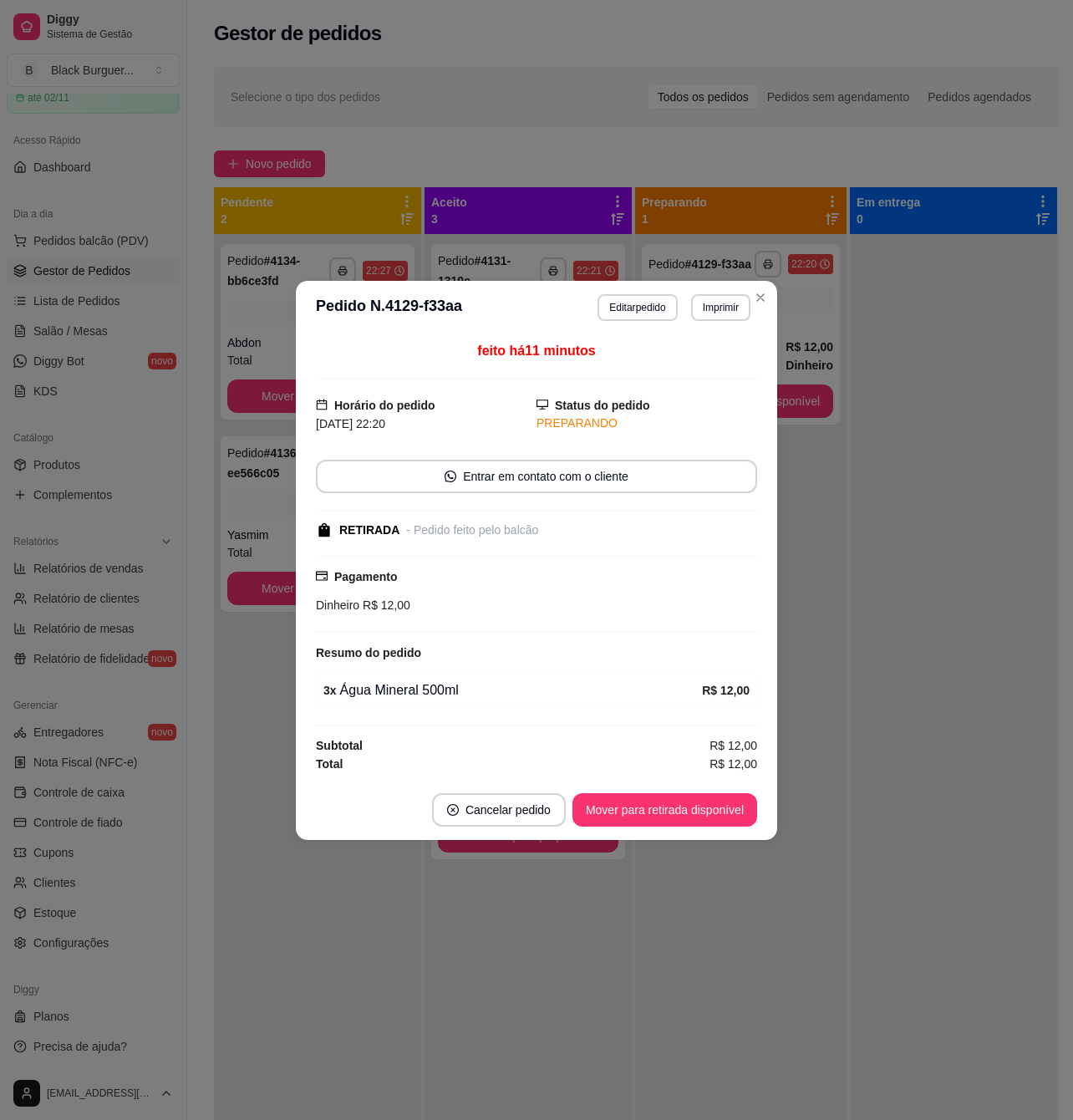
click at [709, 810] on button "Mover para retirada disponível" at bounding box center [665, 810] width 185 height 34
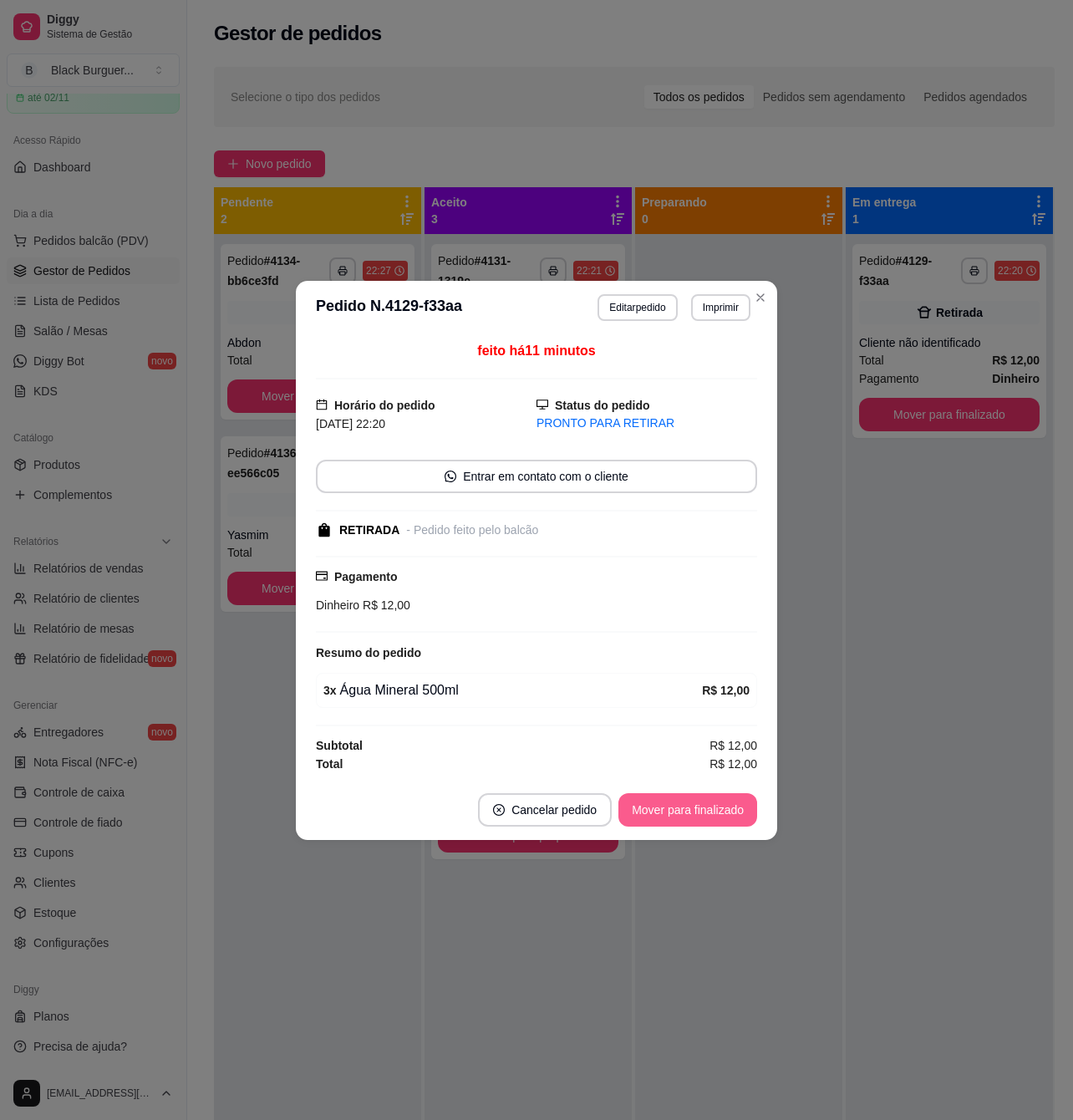
click at [714, 810] on button "Mover para finalizado" at bounding box center [687, 810] width 138 height 34
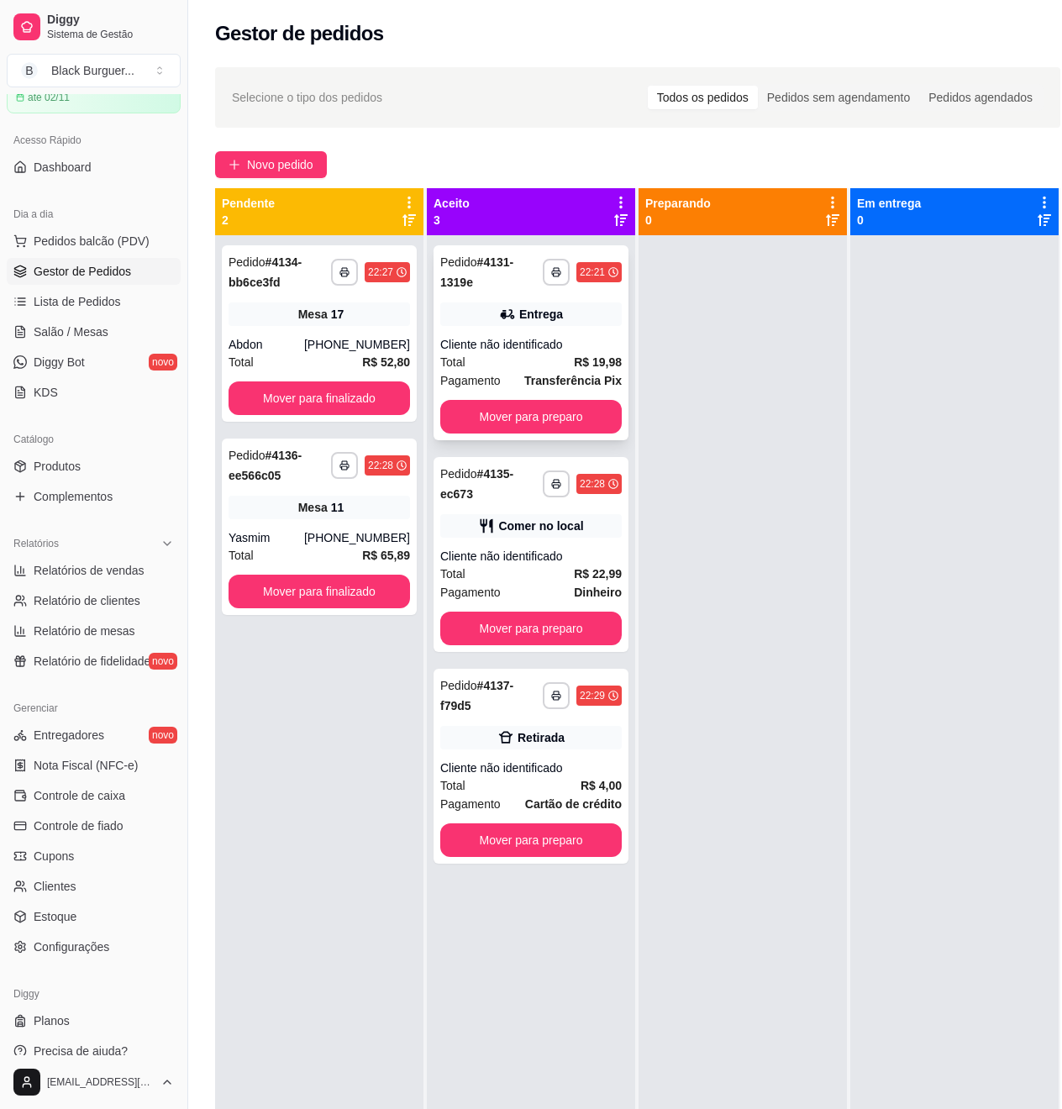
click at [508, 336] on div "Cliente não identificado" at bounding box center [531, 344] width 182 height 17
click at [549, 336] on div "Cliente não identificado" at bounding box center [531, 344] width 182 height 17
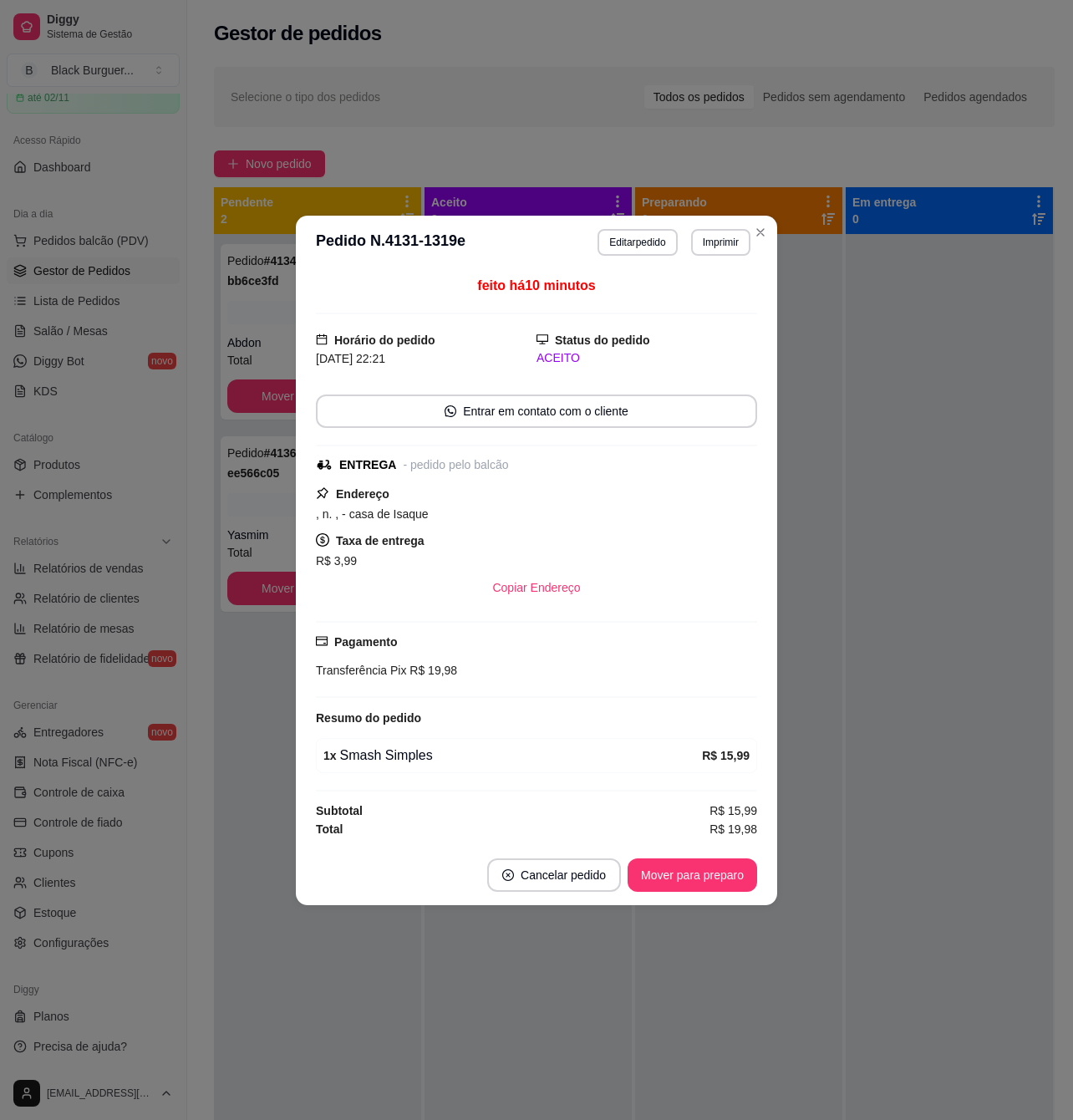
click at [713, 872] on button "Mover para preparo" at bounding box center [692, 875] width 129 height 34
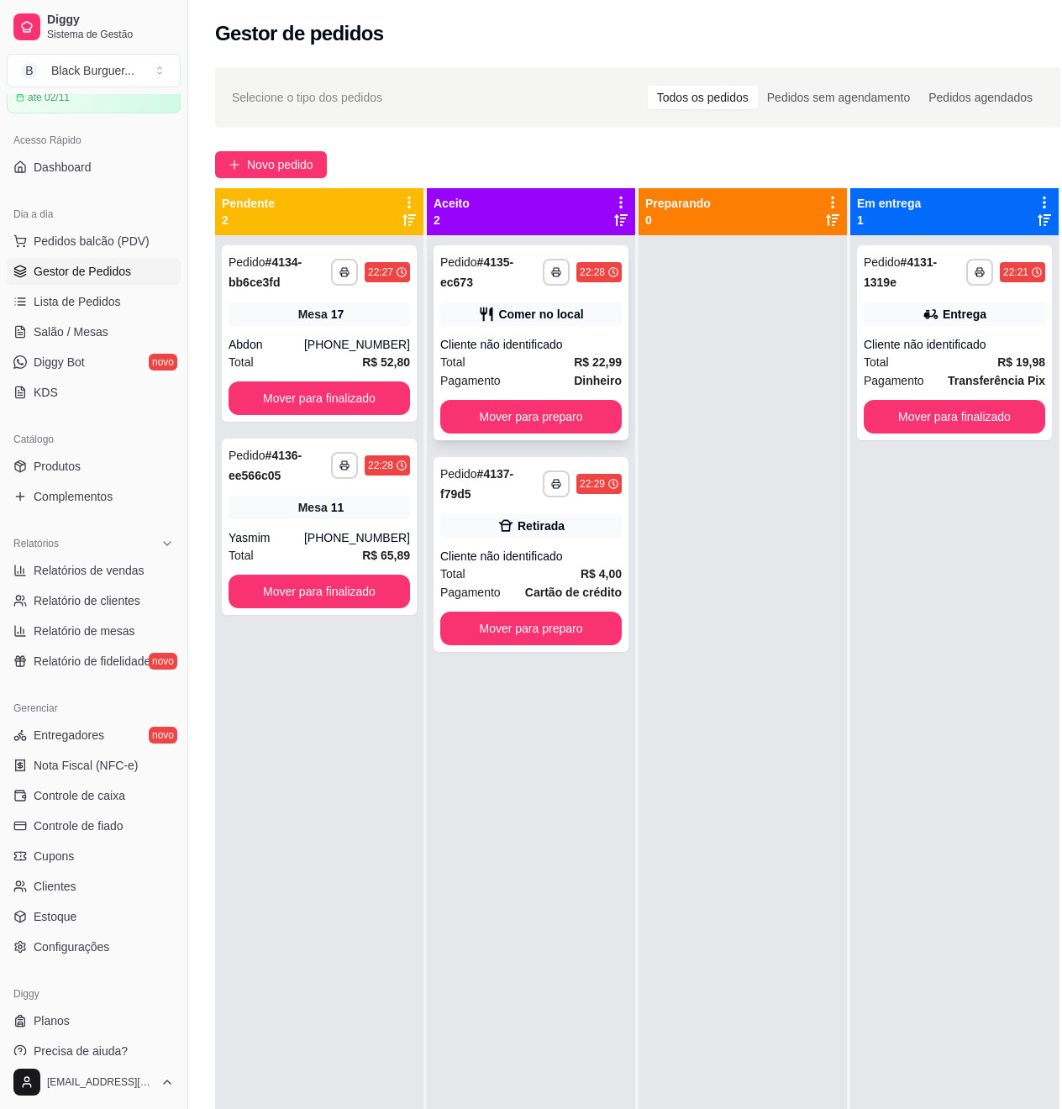
click at [529, 360] on div "Total R$ 22,99" at bounding box center [531, 362] width 182 height 18
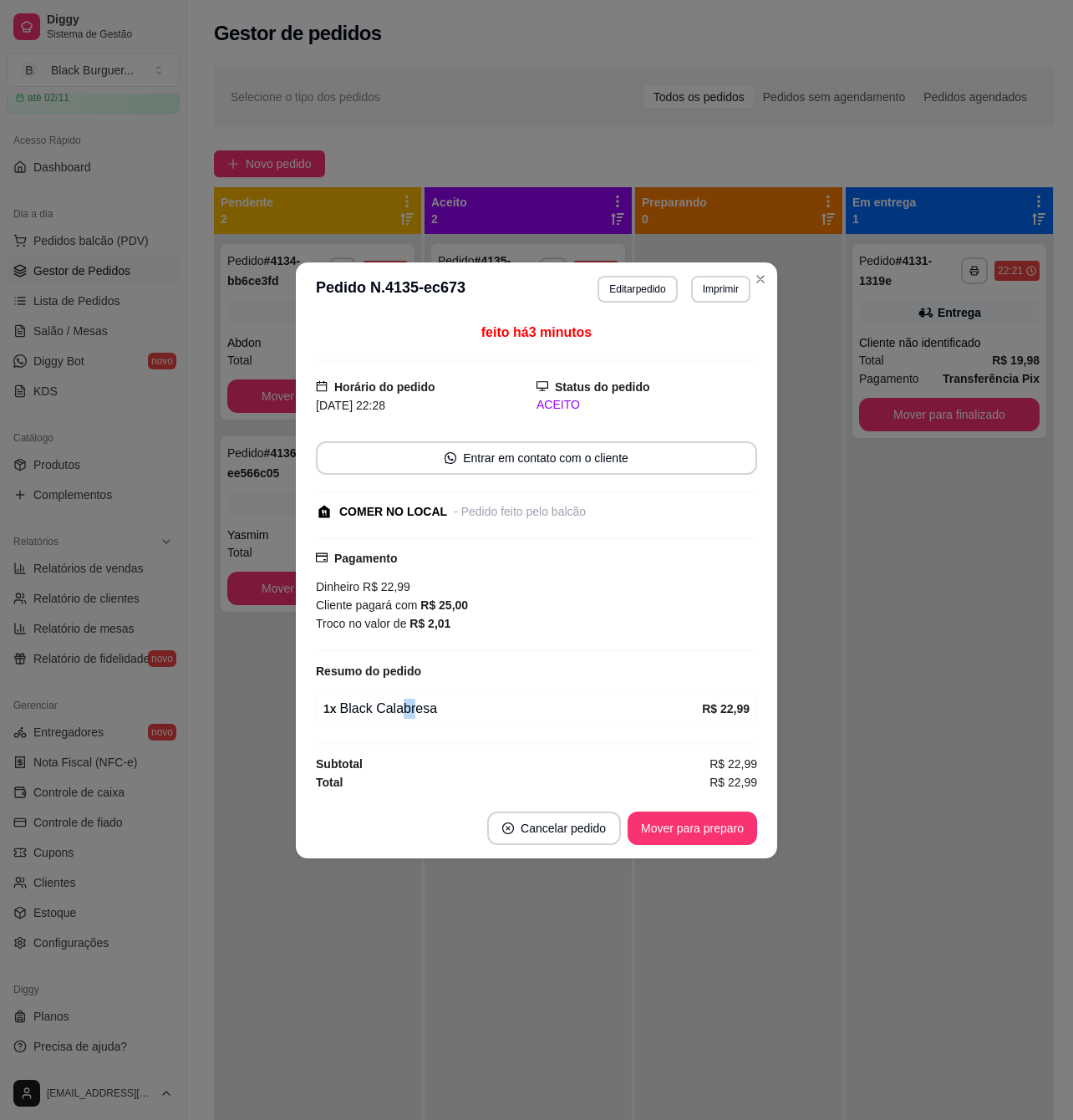
drag, startPoint x: 396, startPoint y: 709, endPoint x: 425, endPoint y: 709, distance: 29.0
click at [422, 709] on div "1 x Black Calabresa" at bounding box center [512, 709] width 379 height 20
click at [425, 709] on div "1 x Black Calabresa" at bounding box center [512, 709] width 379 height 20
click at [468, 707] on div "1 x Black Calabresa" at bounding box center [512, 709] width 379 height 20
drag, startPoint x: 483, startPoint y: 610, endPoint x: 607, endPoint y: 641, distance: 127.8
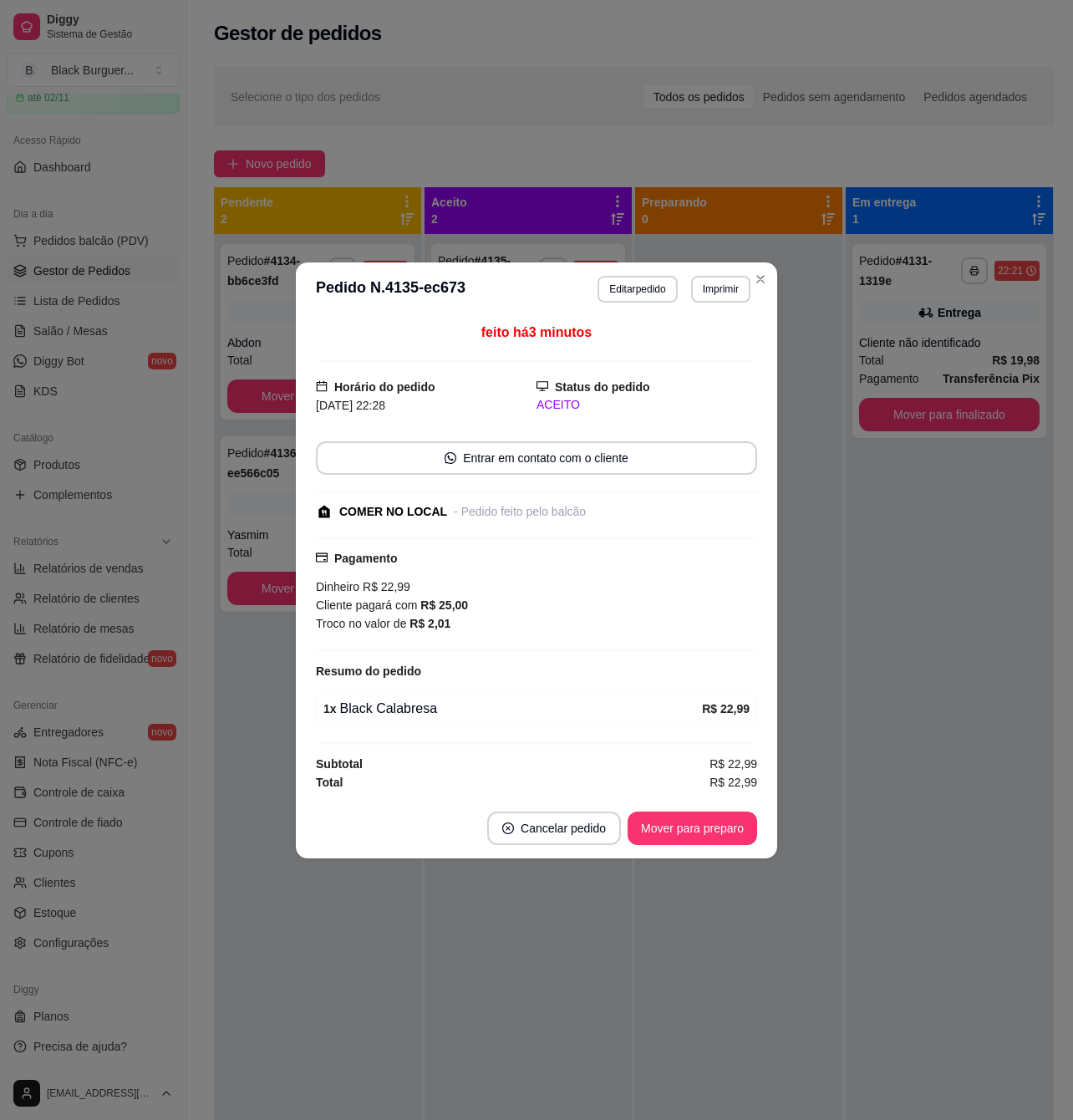
click at [499, 614] on div "Dinheiro R$ 22,99 Cliente pagará com R$ 25,00 Troco no valor de R$ 2,01" at bounding box center [537, 605] width 442 height 55
click at [740, 652] on div "feito há 3 minutos Horário do pedido [DATE] 22:28 Status do pedido ACEITO Entra…" at bounding box center [537, 556] width 442 height 468
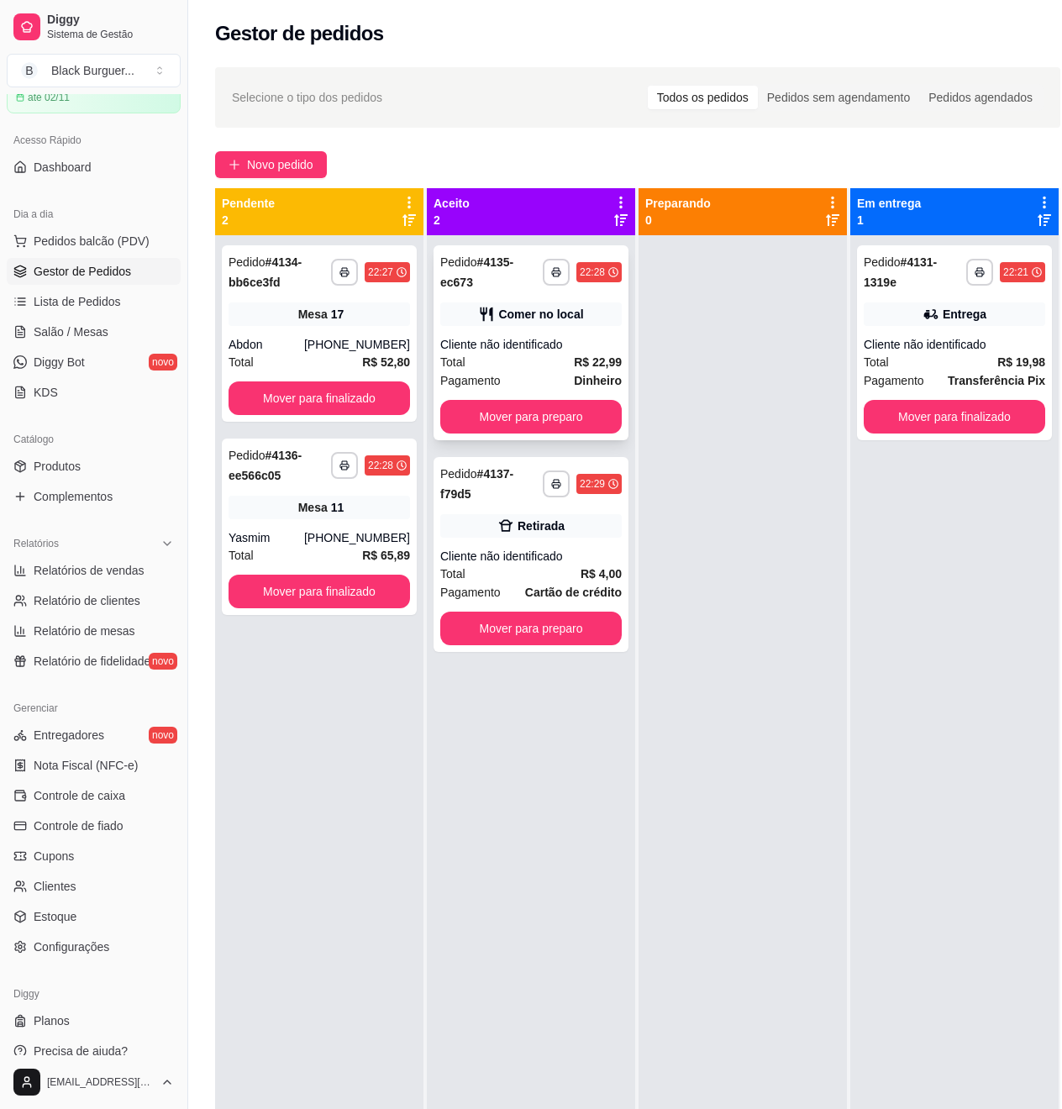
click at [514, 384] on div "Pagamento Dinheiro" at bounding box center [531, 380] width 182 height 18
click at [509, 560] on div "Cliente não identificado" at bounding box center [531, 556] width 182 height 17
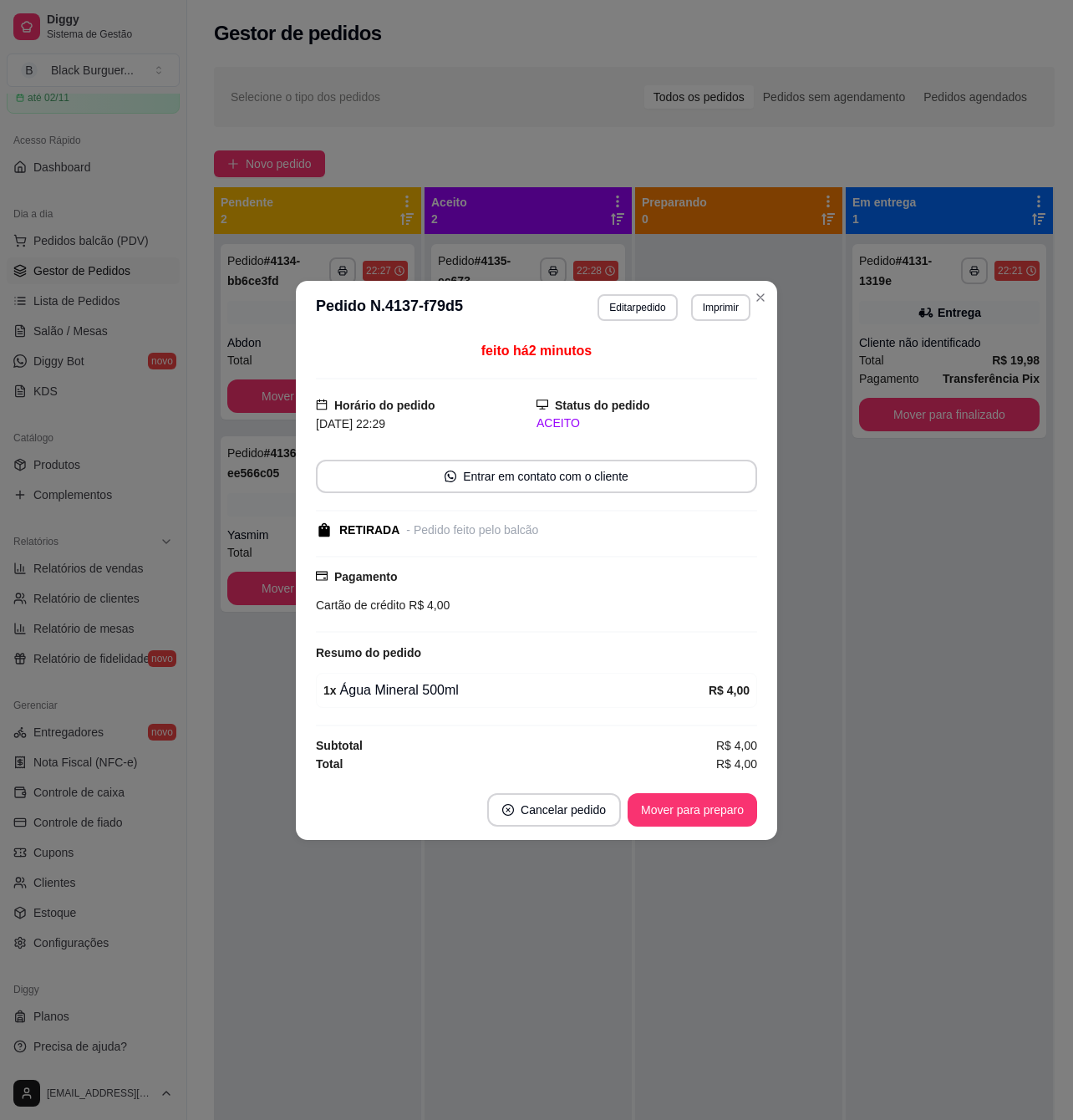
click at [699, 830] on footer "Cancelar pedido Mover para preparo" at bounding box center [536, 810] width 481 height 61
click at [702, 821] on button "Mover para preparo" at bounding box center [692, 809] width 125 height 33
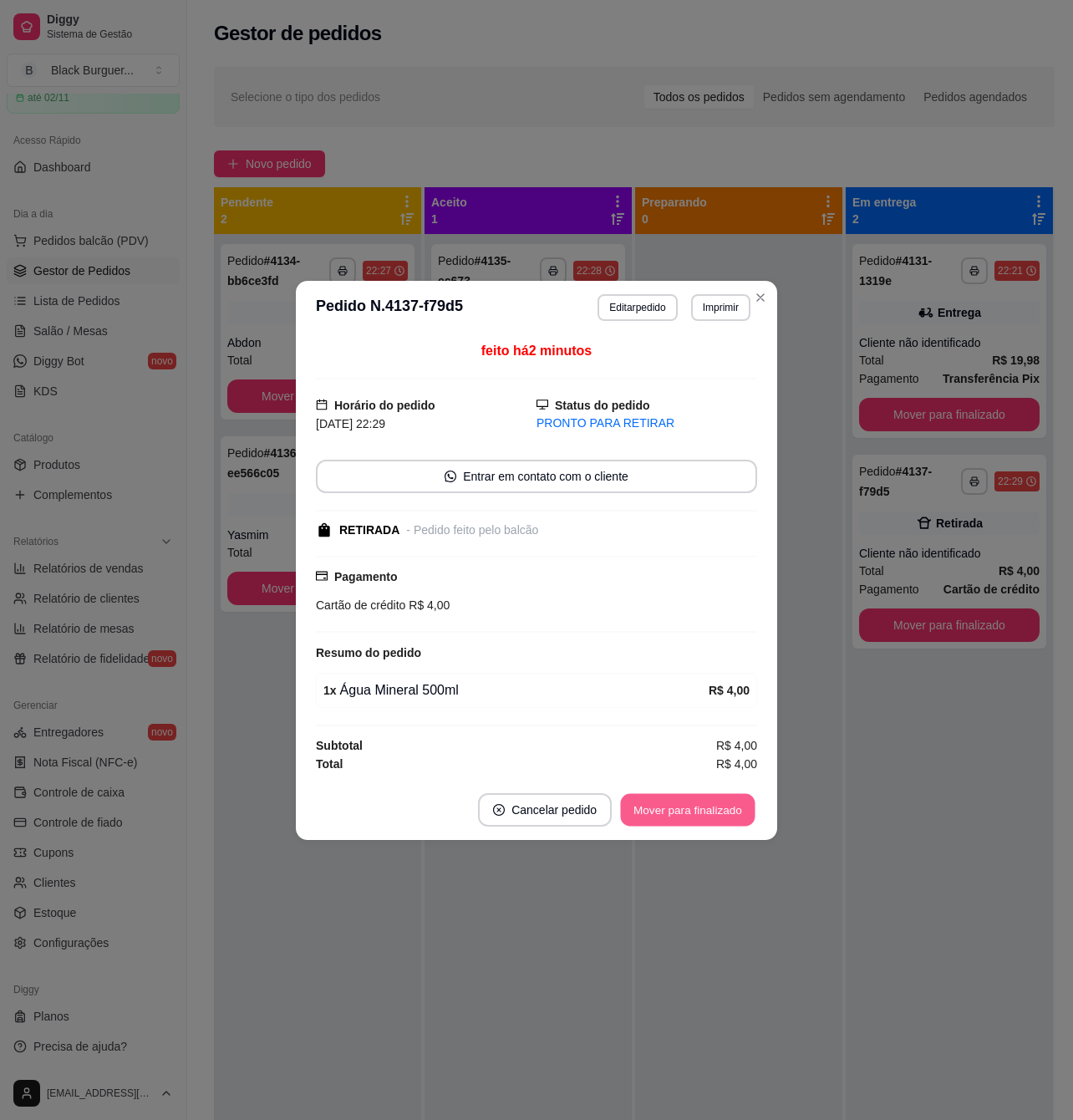
click at [702, 821] on button "Mover para finalizado" at bounding box center [687, 809] width 134 height 33
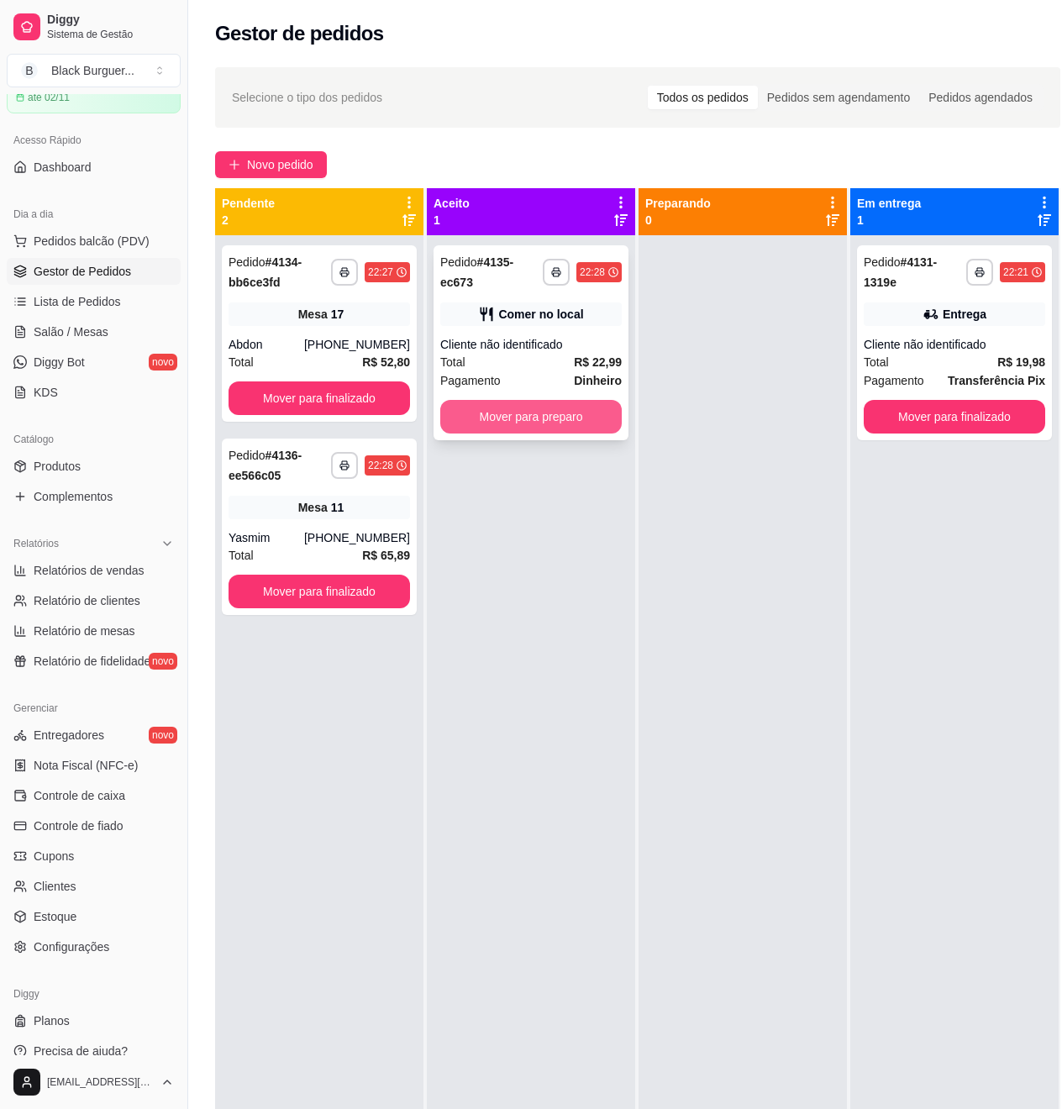
click at [542, 428] on button "Mover para preparo" at bounding box center [531, 417] width 182 height 34
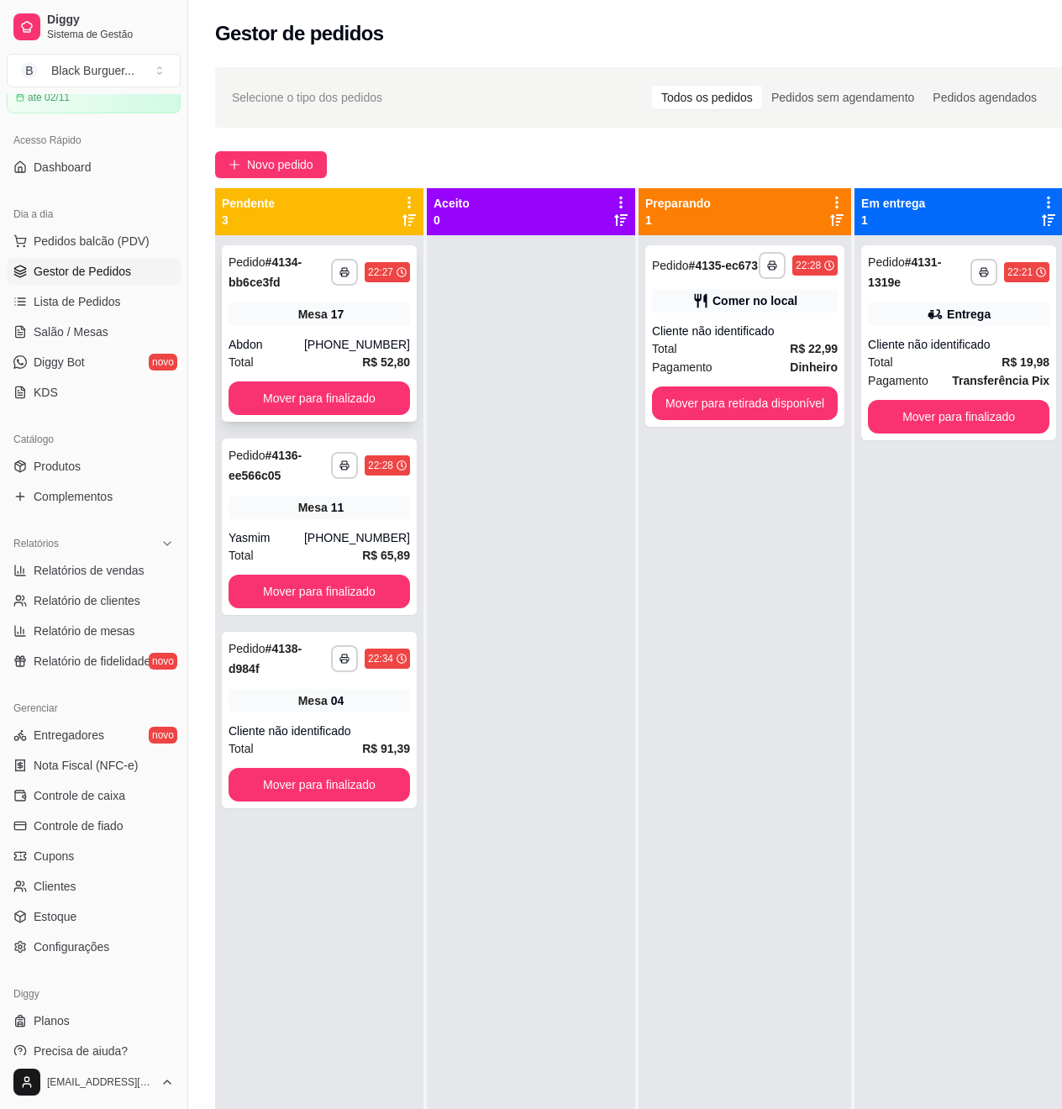
click at [329, 354] on div "Total R$ 52,80" at bounding box center [320, 362] width 182 height 18
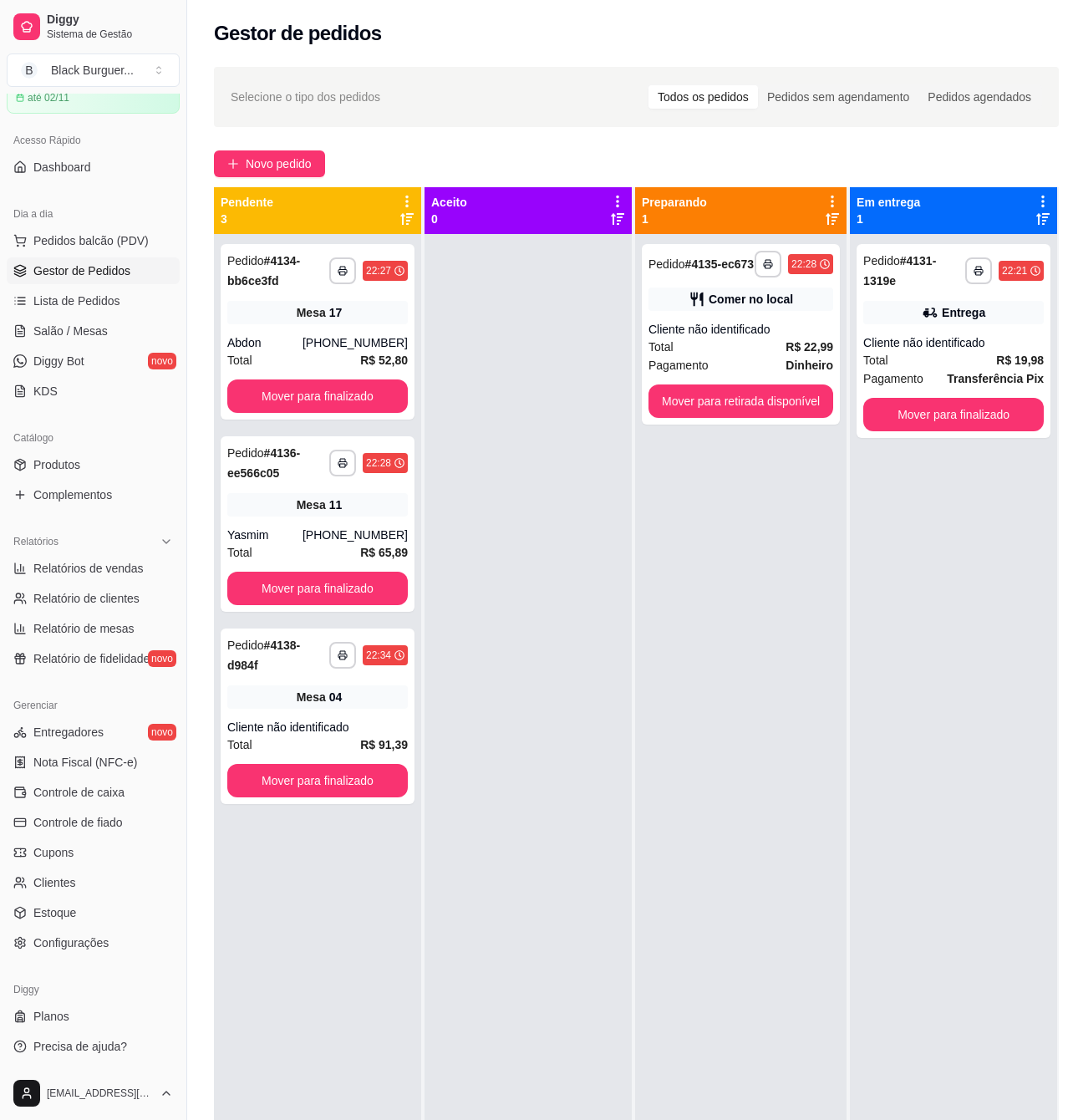
click at [295, 324] on div "feito há 7 minutos Número da Mesa 17 Tipo Mesa Horário do pedido [DATE] 22:27 S…" at bounding box center [536, 556] width 481 height 529
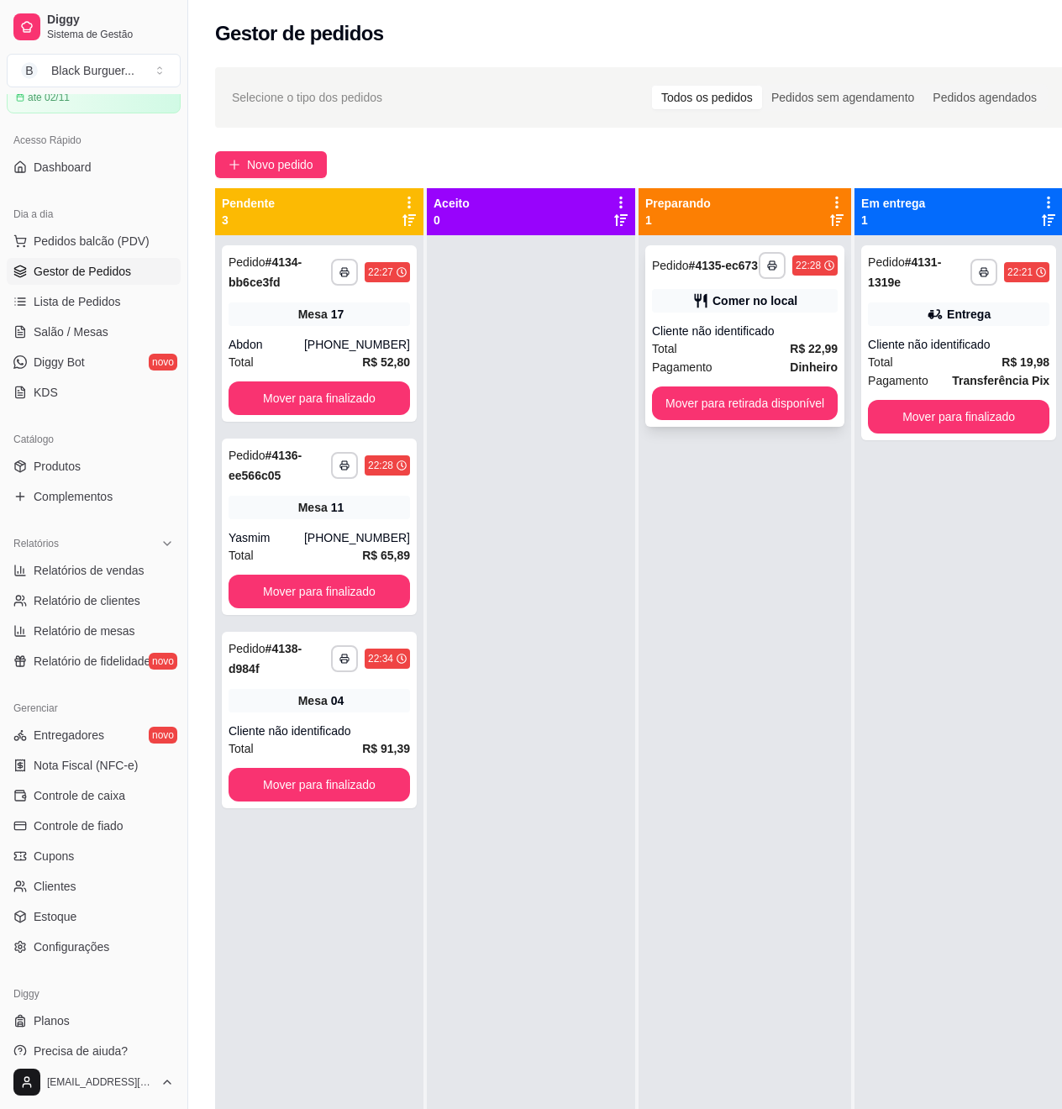
click at [729, 334] on div "Cliente não identificado" at bounding box center [745, 331] width 186 height 17
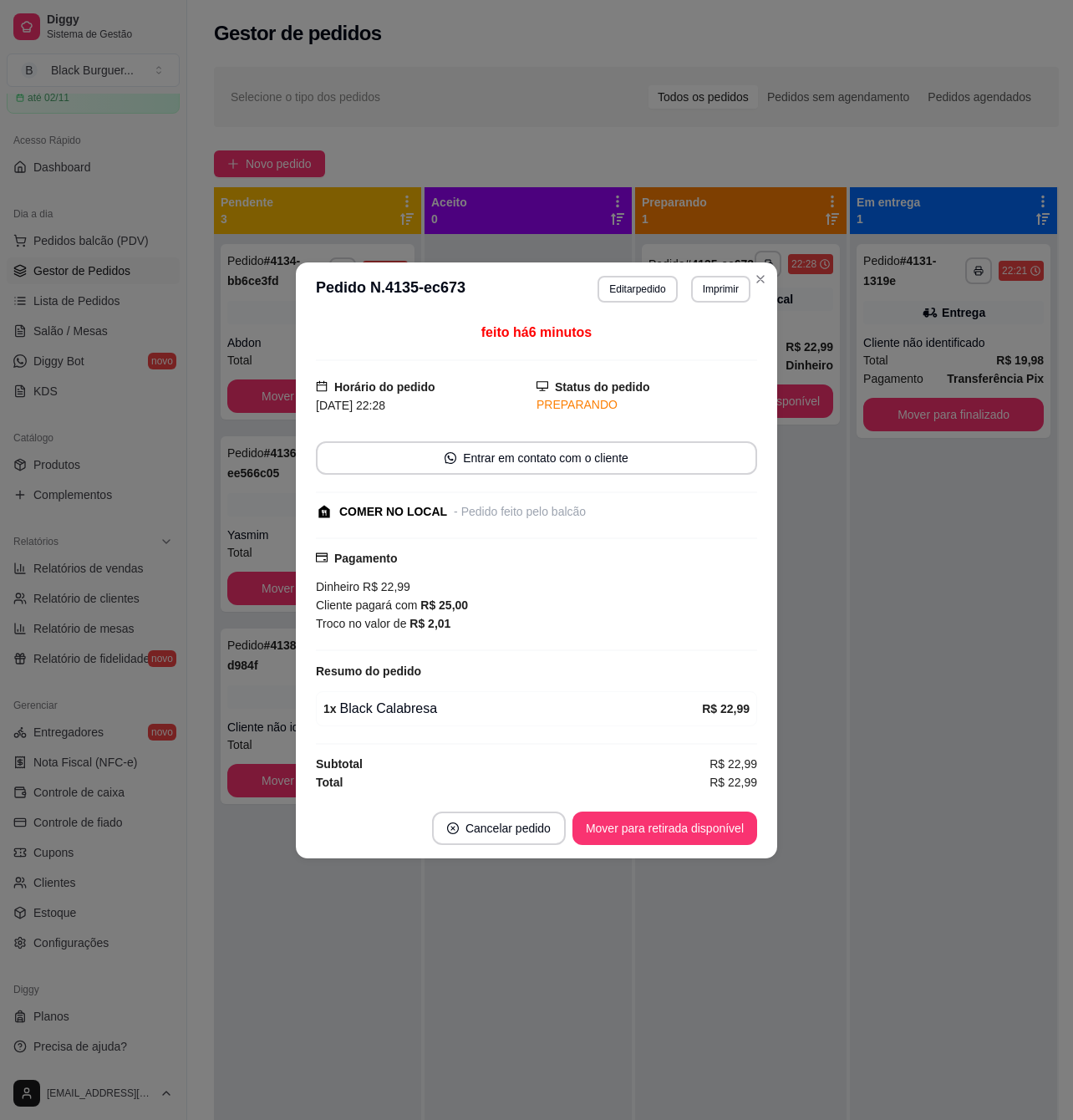
drag, startPoint x: 635, startPoint y: 651, endPoint x: 733, endPoint y: 553, distance: 138.6
click at [636, 651] on div at bounding box center [537, 651] width 442 height 2
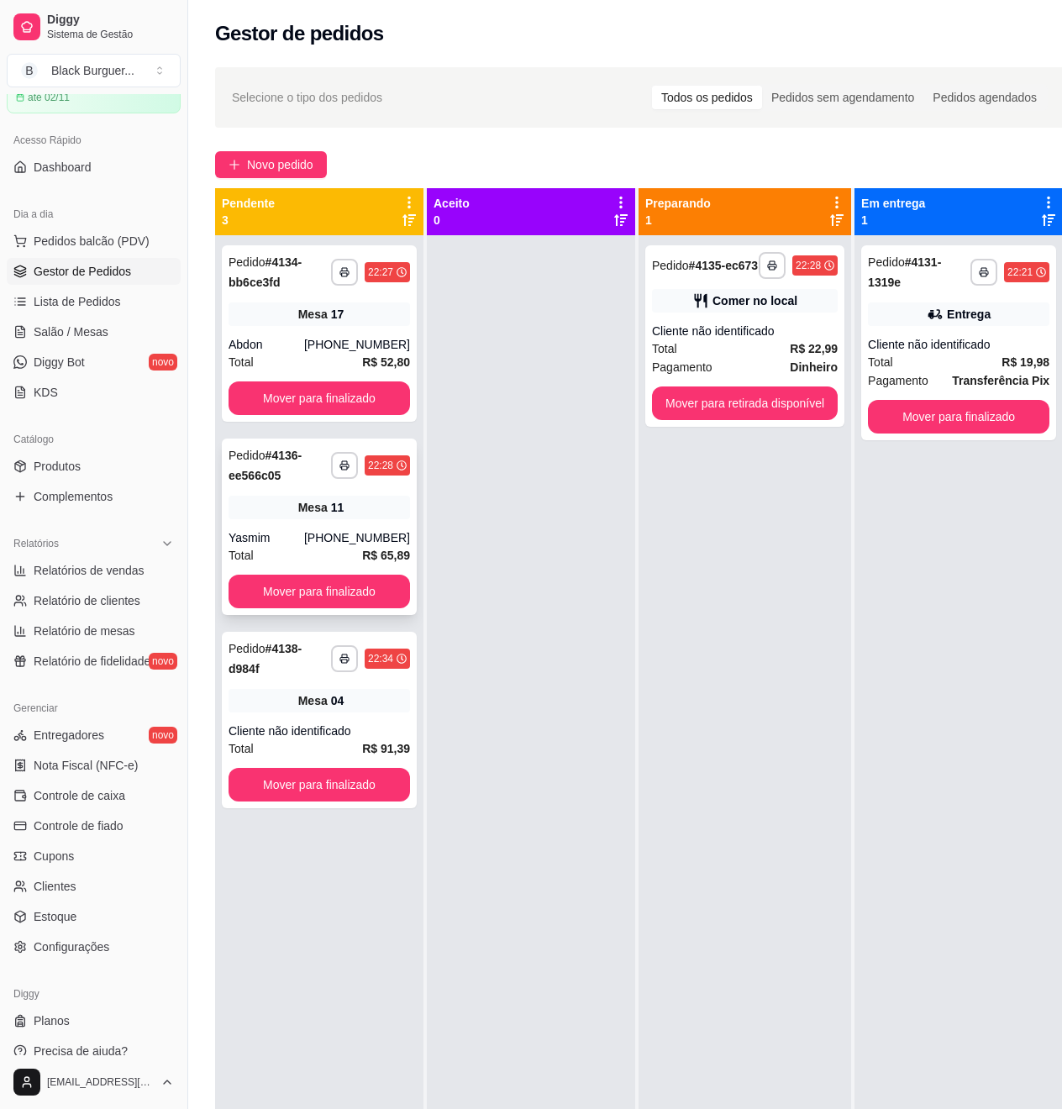
click at [306, 514] on span "Mesa" at bounding box center [312, 507] width 29 height 17
click at [294, 687] on div "**********" at bounding box center [319, 720] width 195 height 176
click at [267, 526] on div "**********" at bounding box center [319, 527] width 195 height 176
click at [314, 152] on button "Novo pedido" at bounding box center [271, 164] width 112 height 27
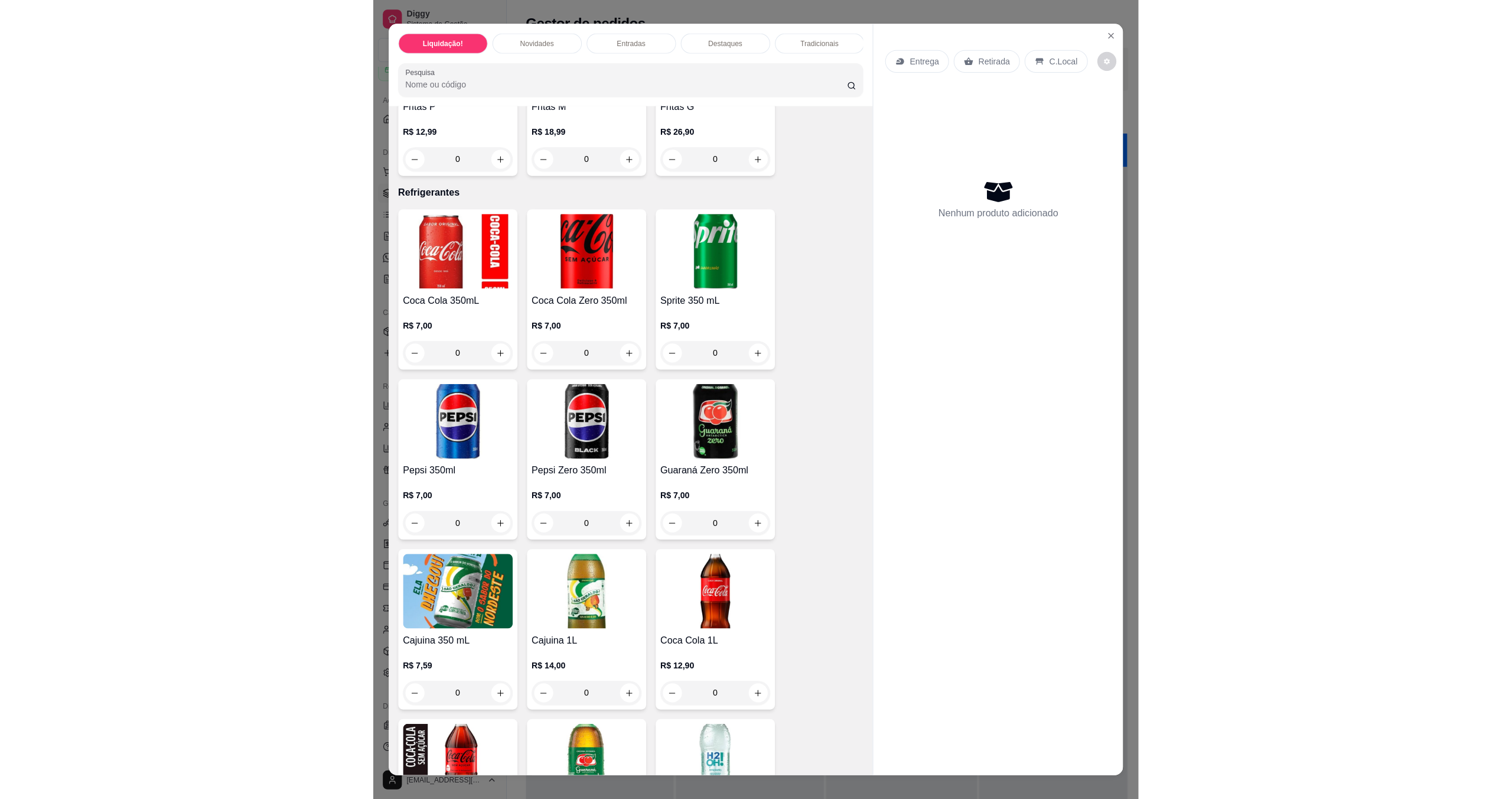
scroll to position [3230, 0]
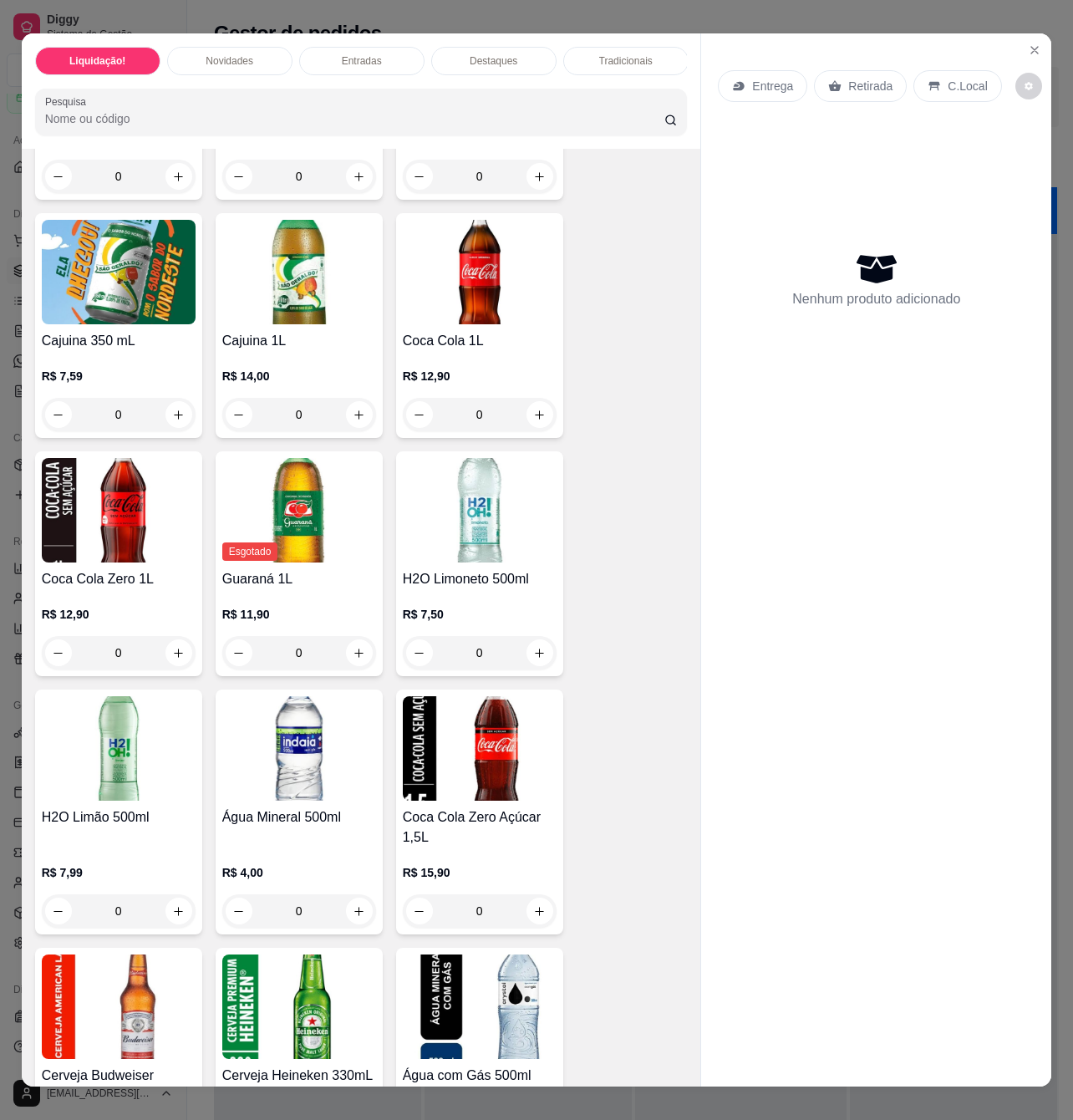
click at [329, 814] on div "Água Mineral 500ml R$ 4,00 0" at bounding box center [299, 812] width 167 height 245
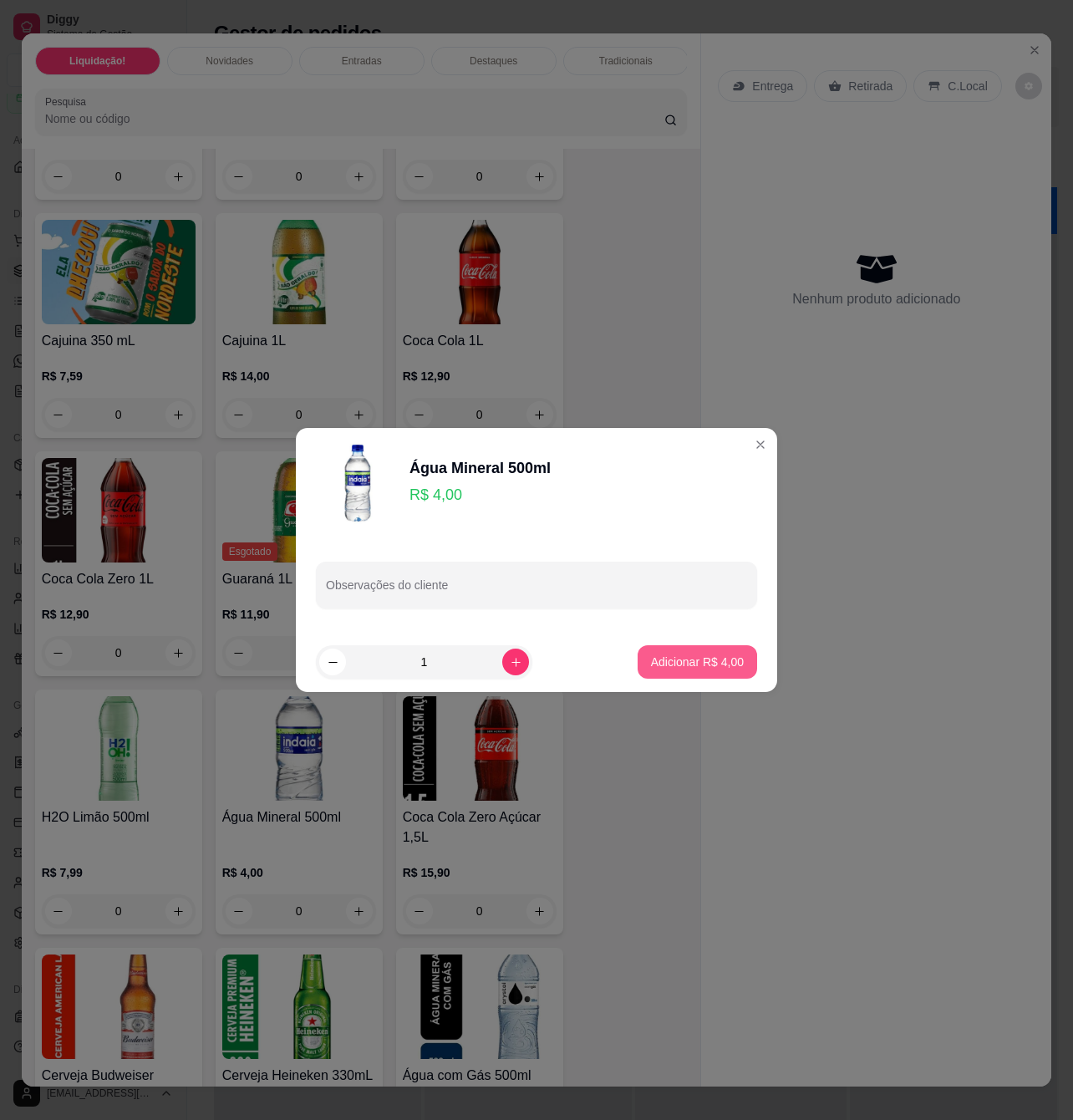
click at [704, 667] on p "Adicionar R$ 4,00" at bounding box center [697, 661] width 92 height 17
type input "1"
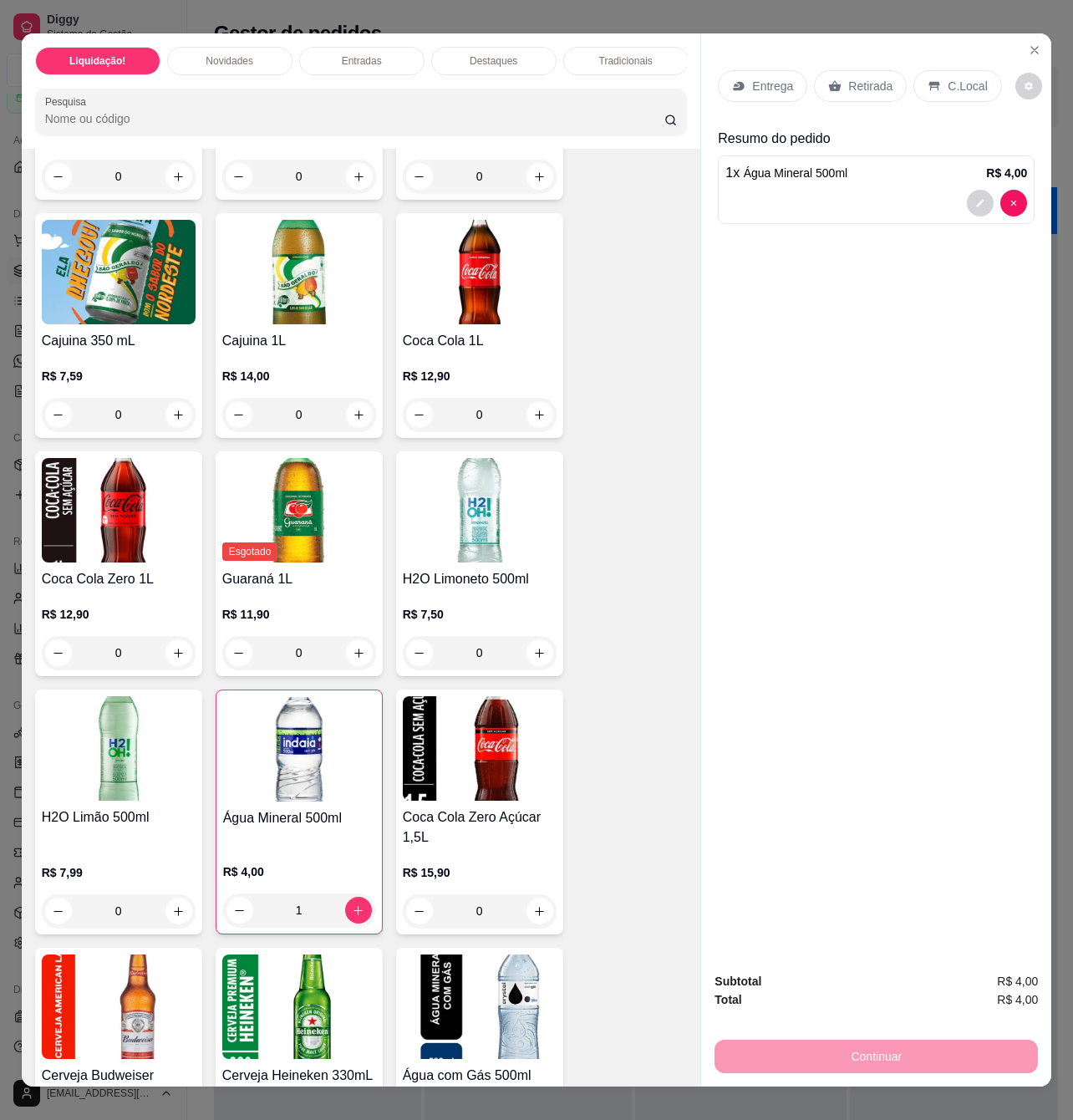
click at [829, 71] on div "Retirada" at bounding box center [859, 87] width 92 height 32
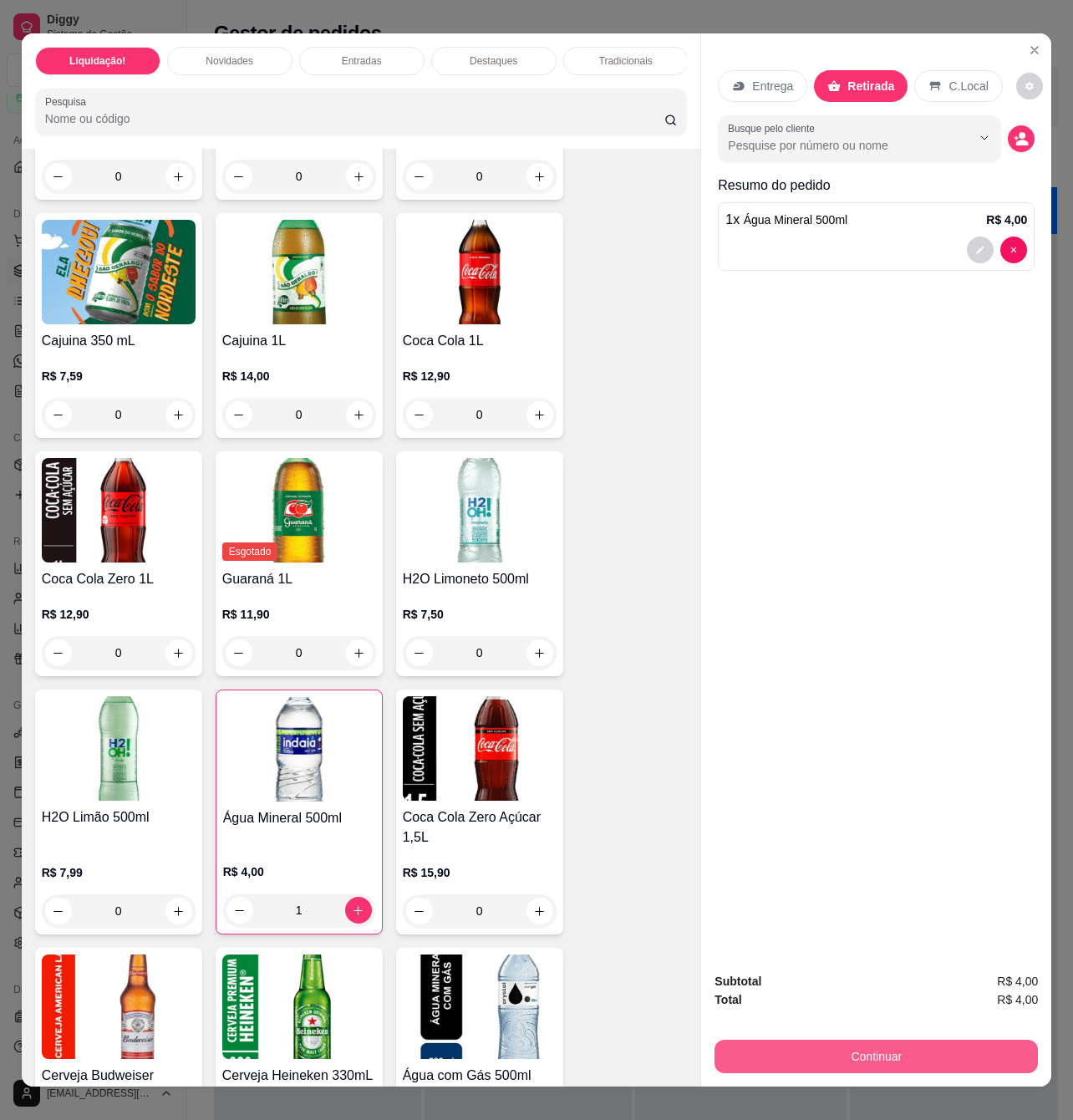
click at [854, 1039] on button "Continuar" at bounding box center [875, 1056] width 323 height 34
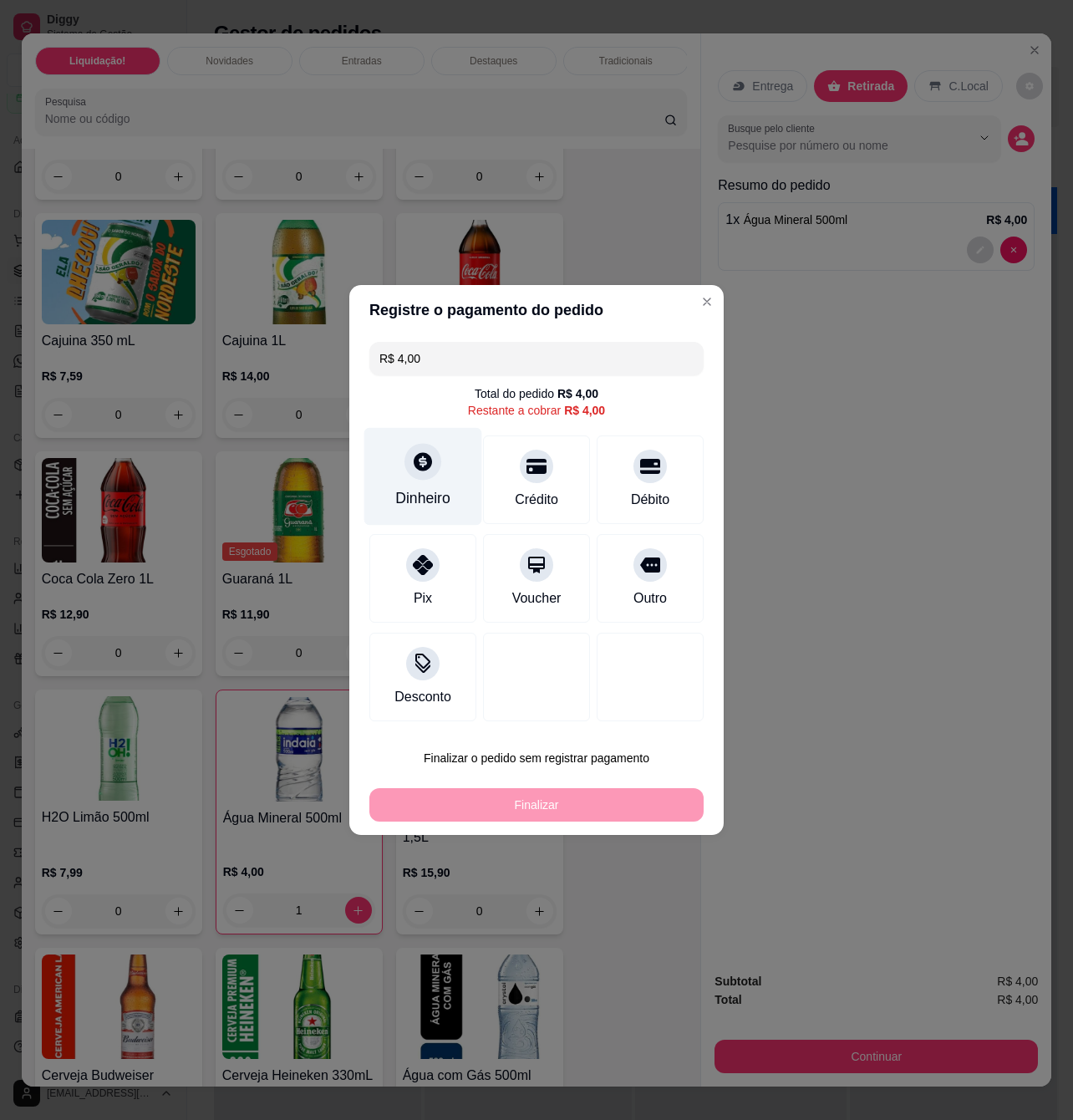
click at [410, 443] on div "Dinheiro" at bounding box center [423, 476] width 117 height 97
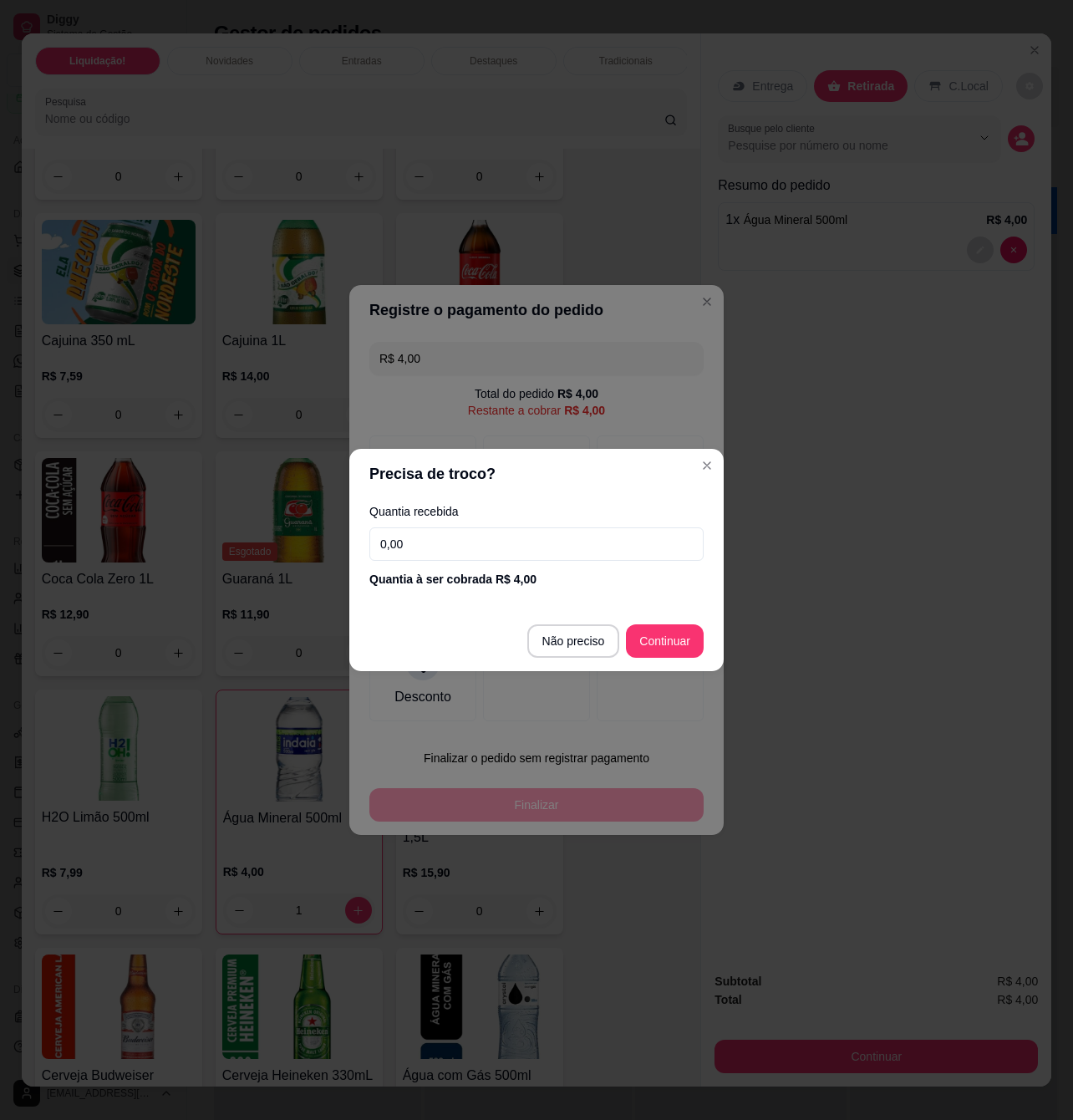
click at [458, 528] on input "0,00" at bounding box center [536, 544] width 334 height 34
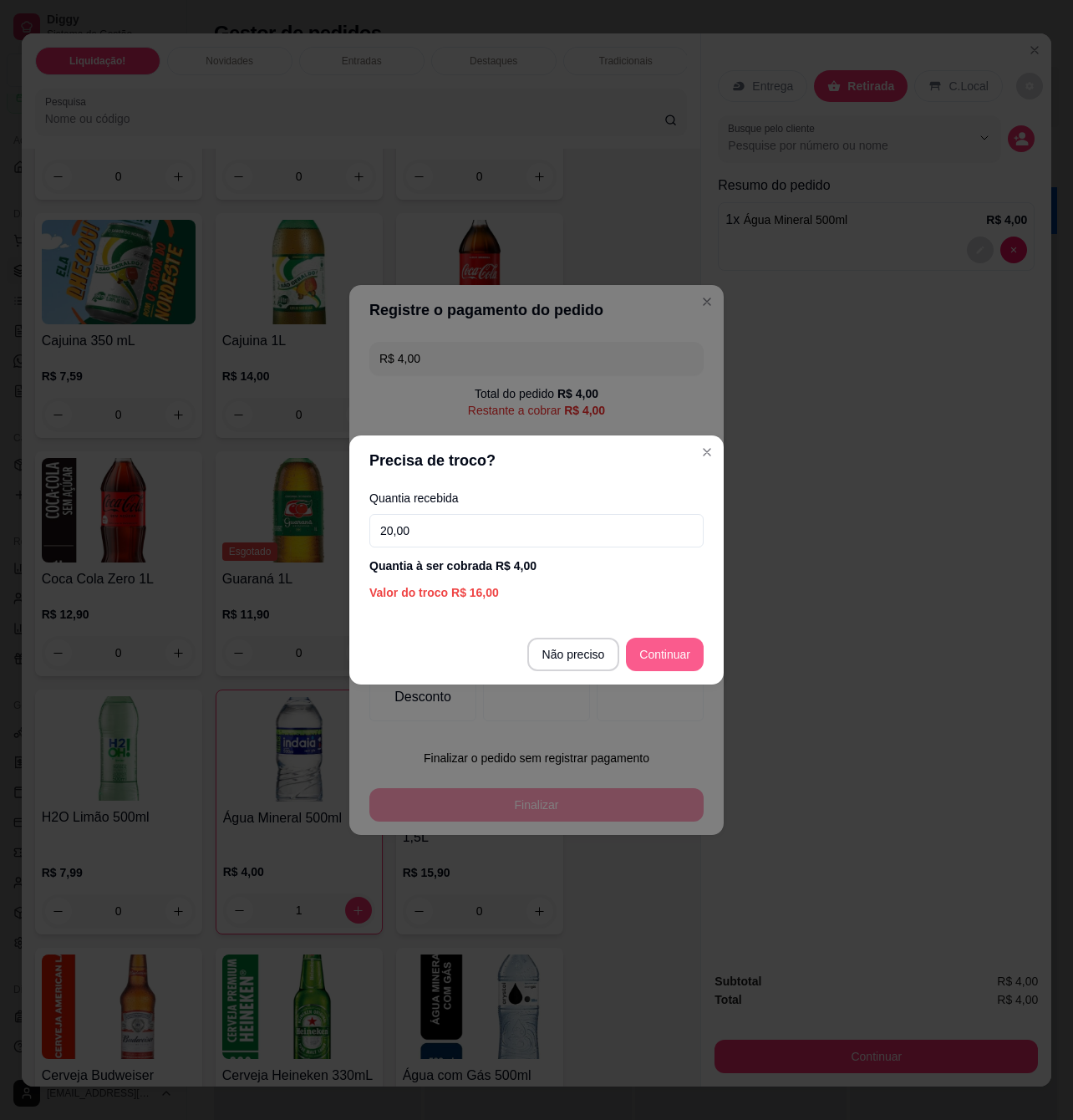
type input "20,00"
type input "R$ 0,00"
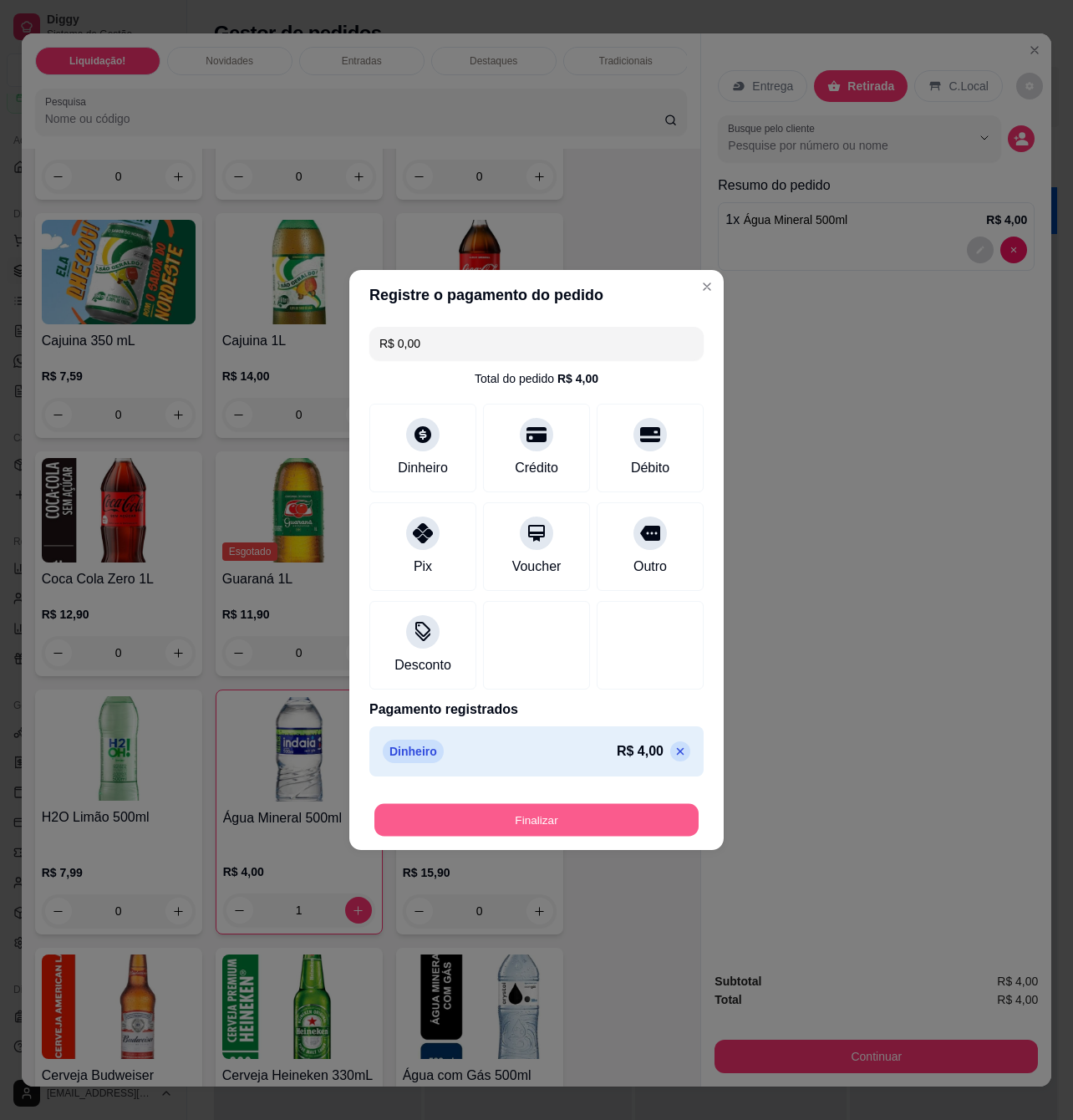
click at [596, 821] on button "Finalizar" at bounding box center [536, 820] width 324 height 33
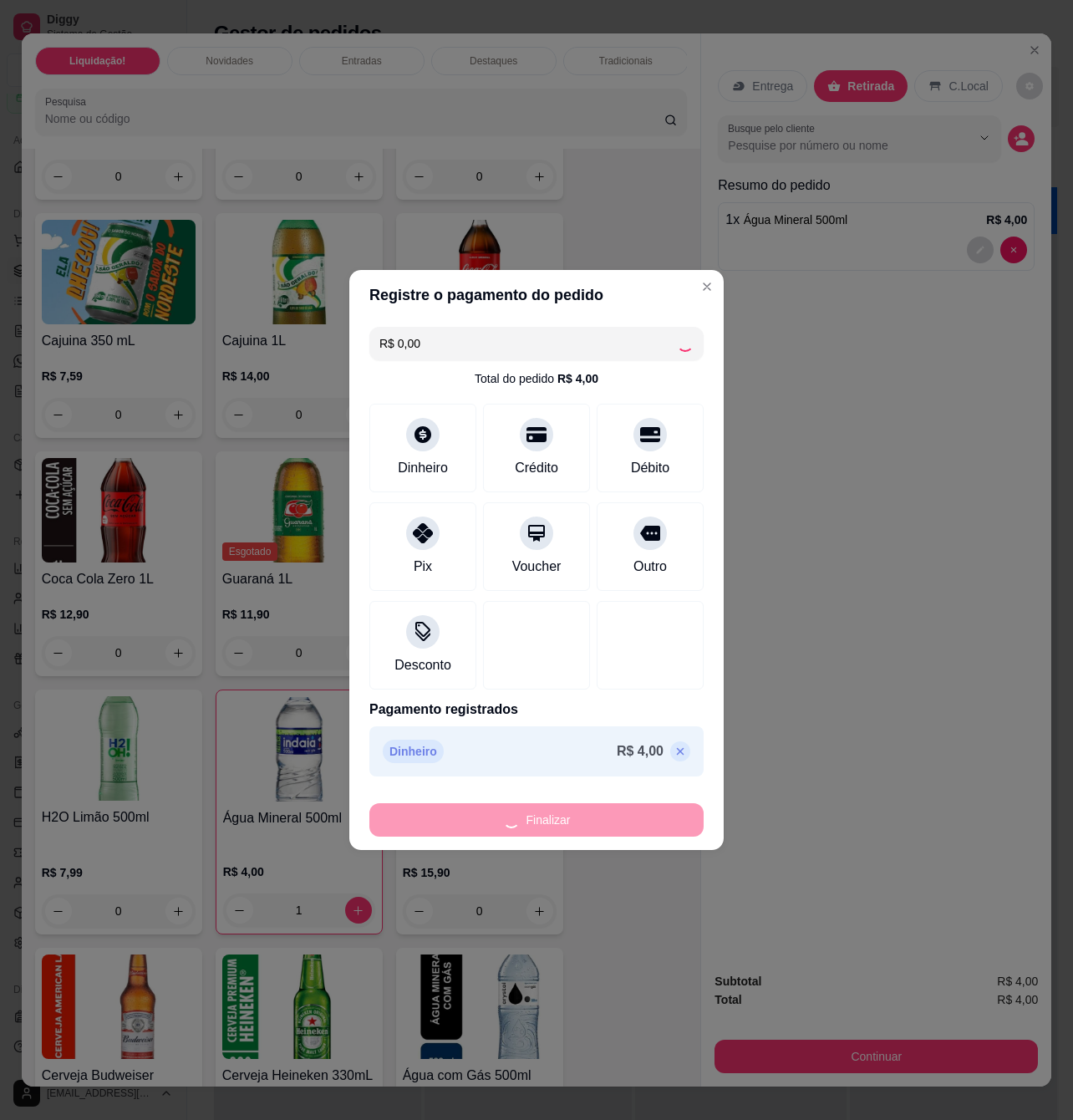
type input "0"
type input "-R$ 4,00"
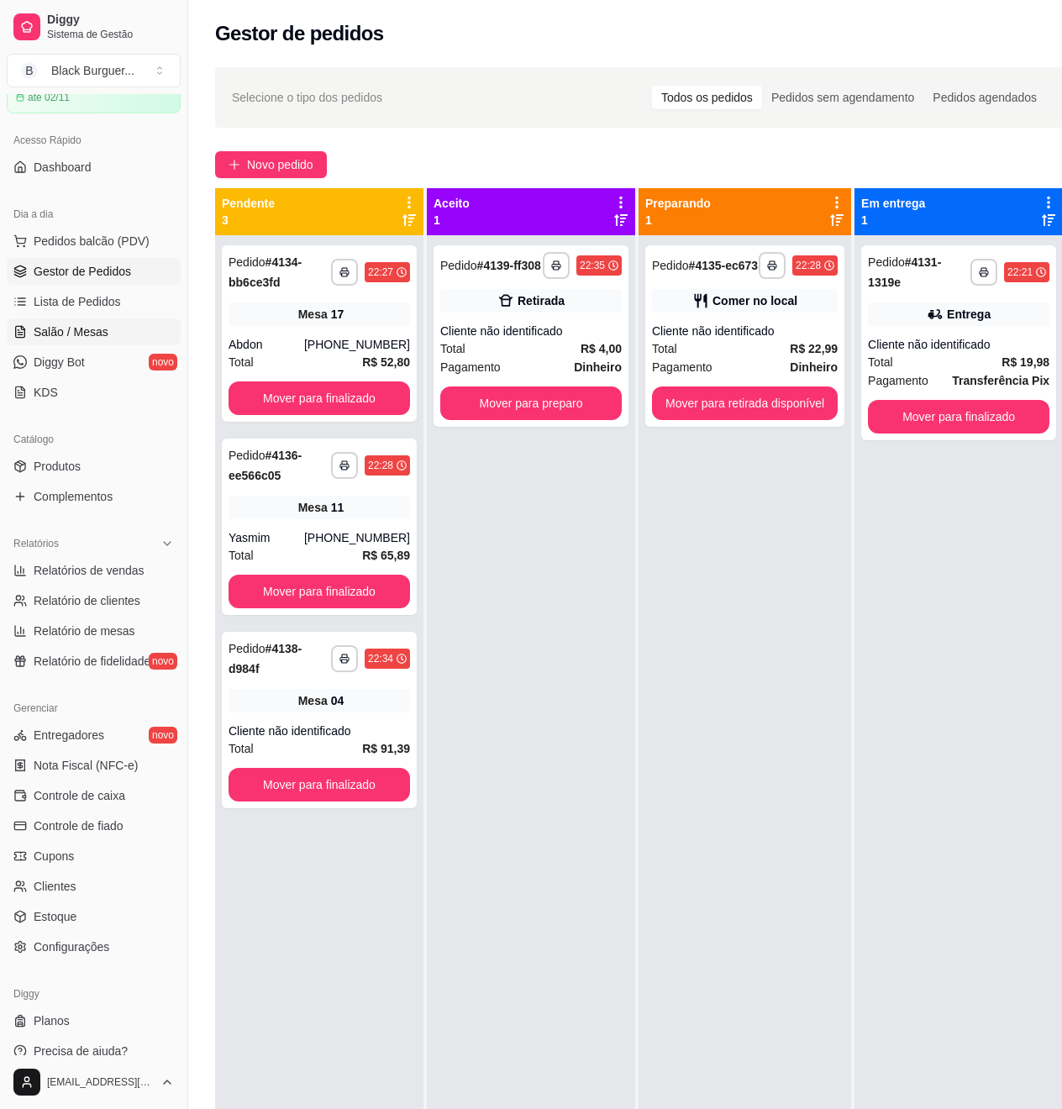
click at [86, 338] on span "Salão / Mesas" at bounding box center [71, 332] width 75 height 17
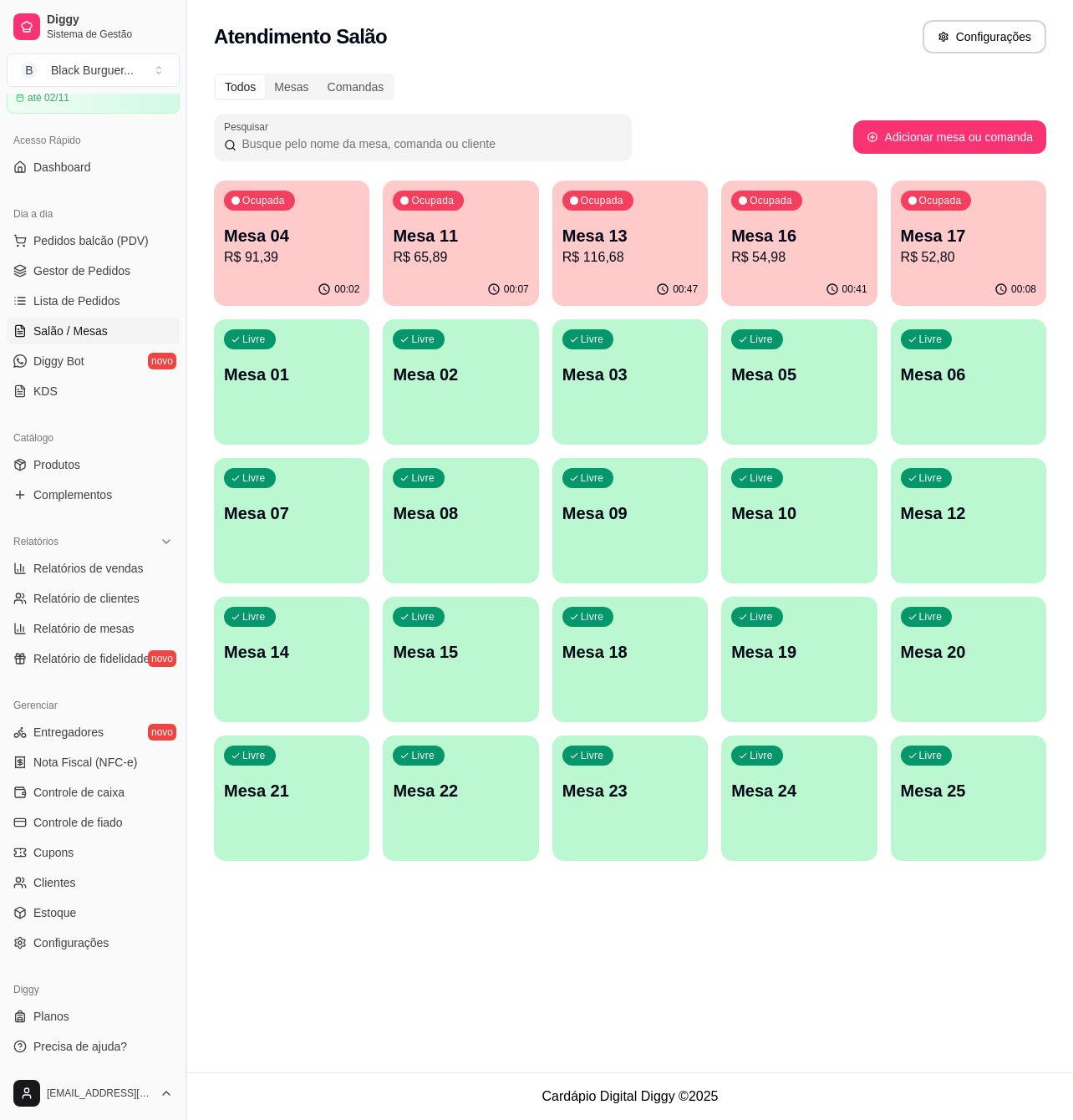
click at [830, 218] on div "Ocupada Mesa 16 R$ 54,98" at bounding box center [799, 227] width 155 height 93
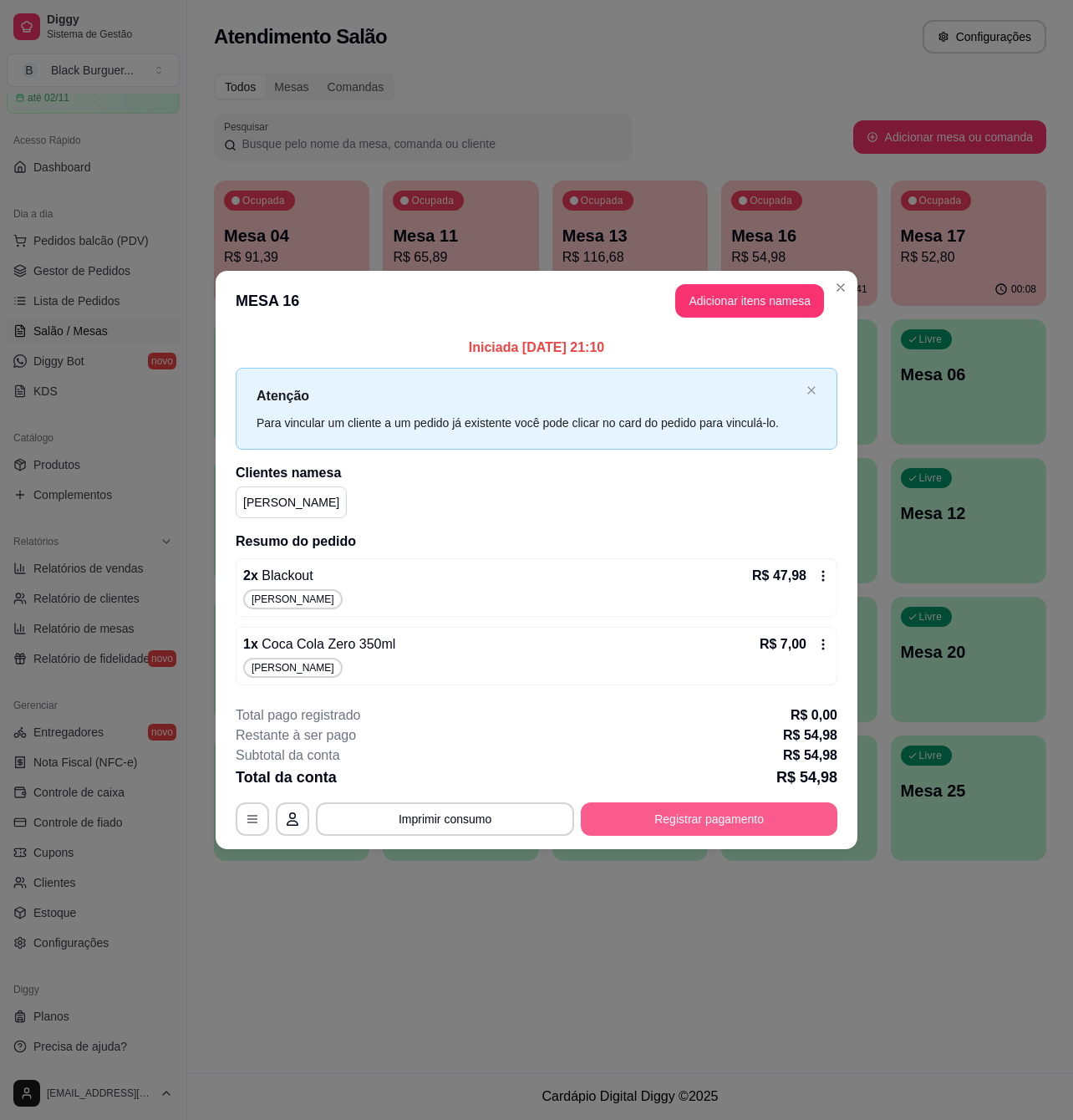
click at [704, 828] on button "Registrar pagamento" at bounding box center [709, 820] width 257 height 34
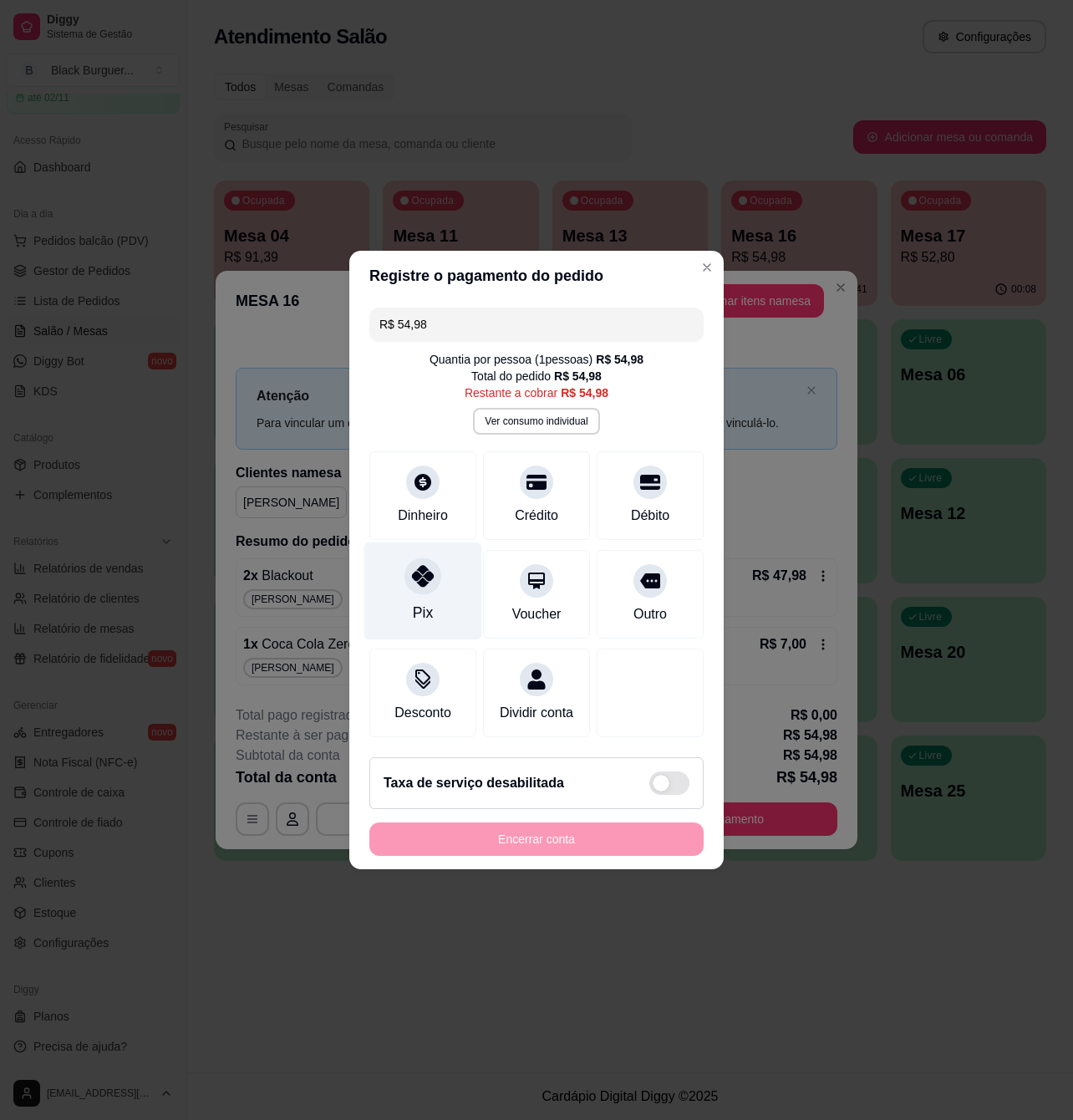
click at [447, 572] on div "Pix" at bounding box center [423, 591] width 117 height 97
type input "R$ 0,00"
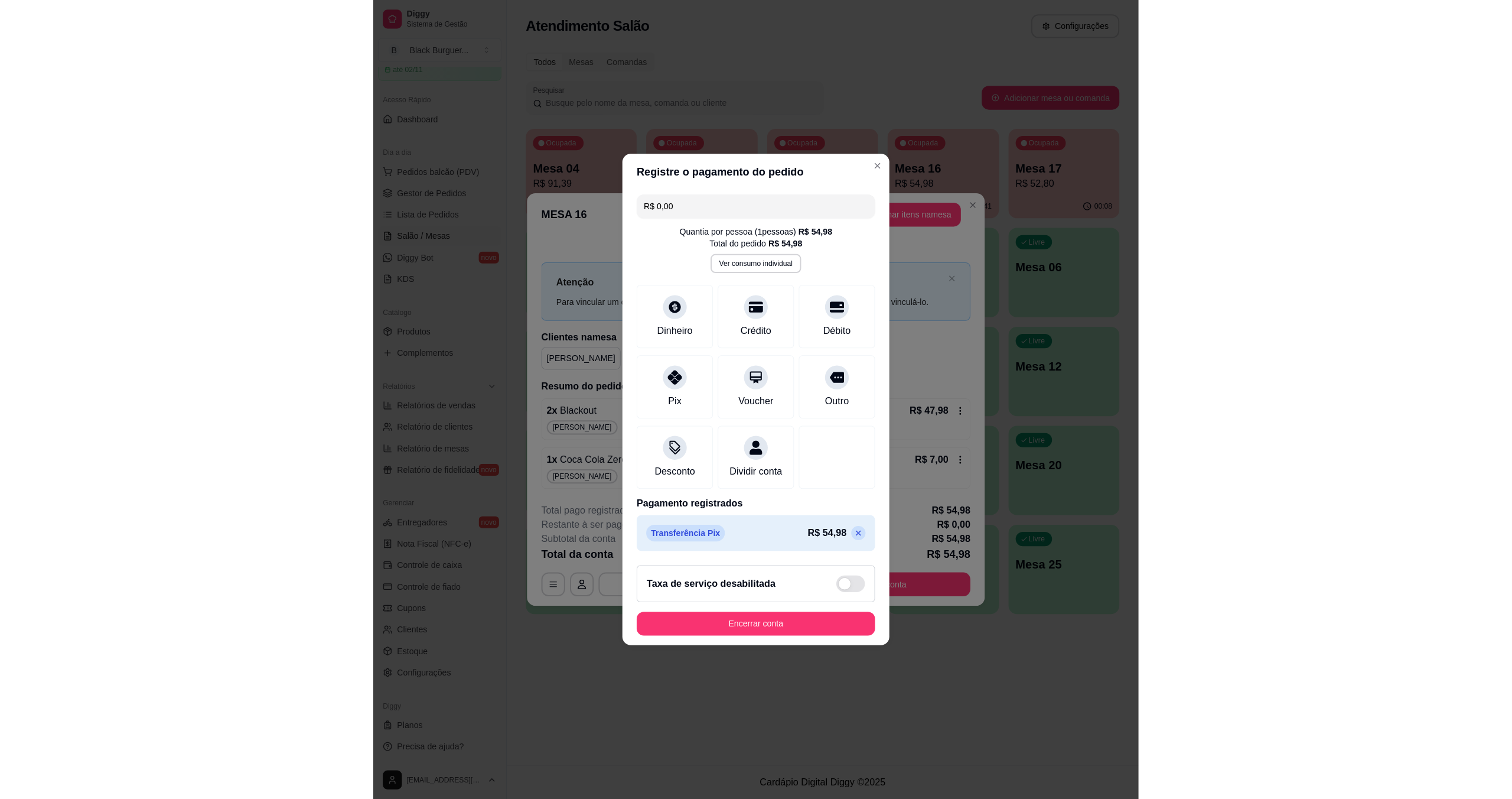
scroll to position [52, 0]
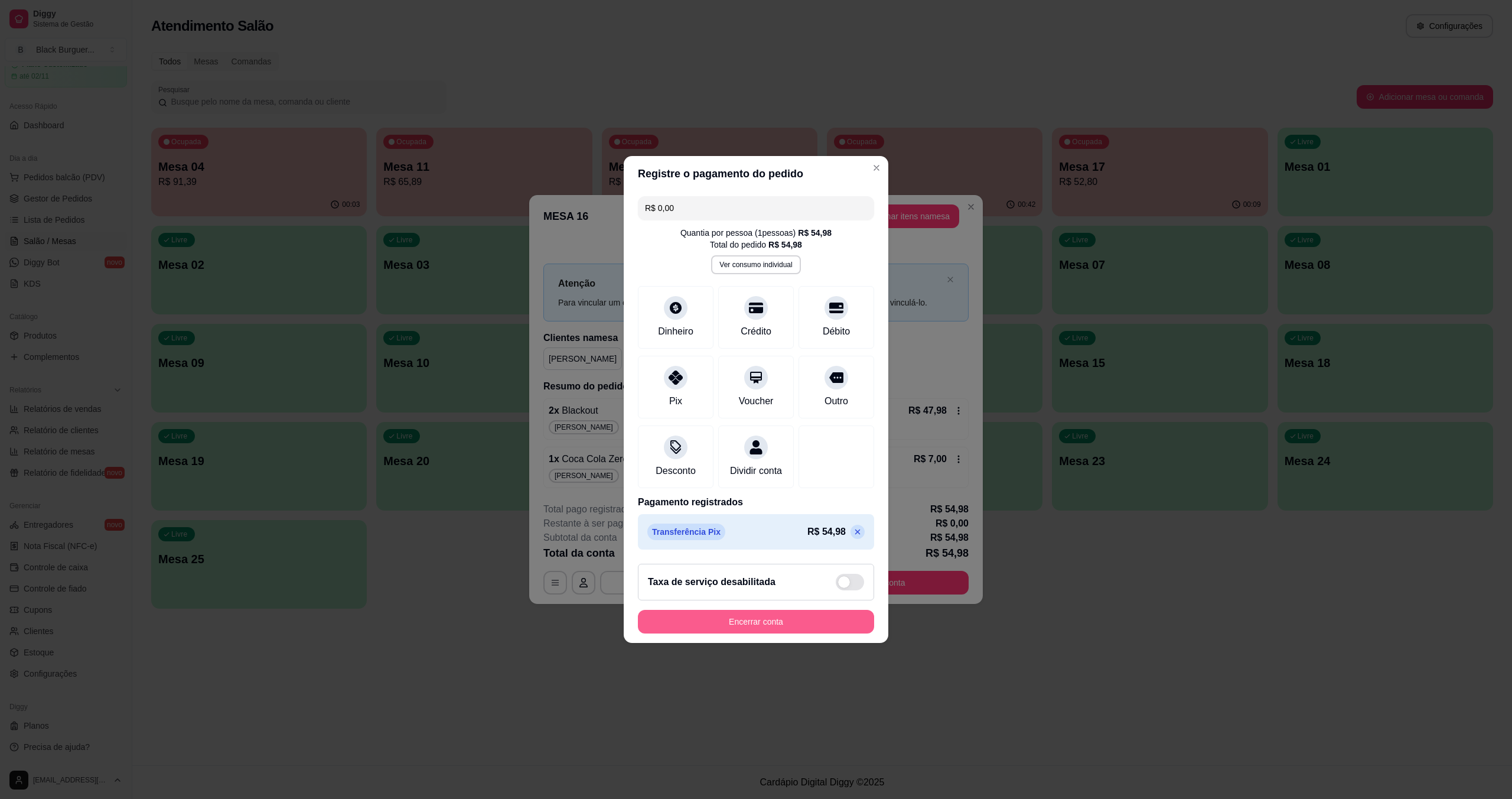
click at [735, 634] on button "Encerrar conta" at bounding box center [756, 622] width 236 height 24
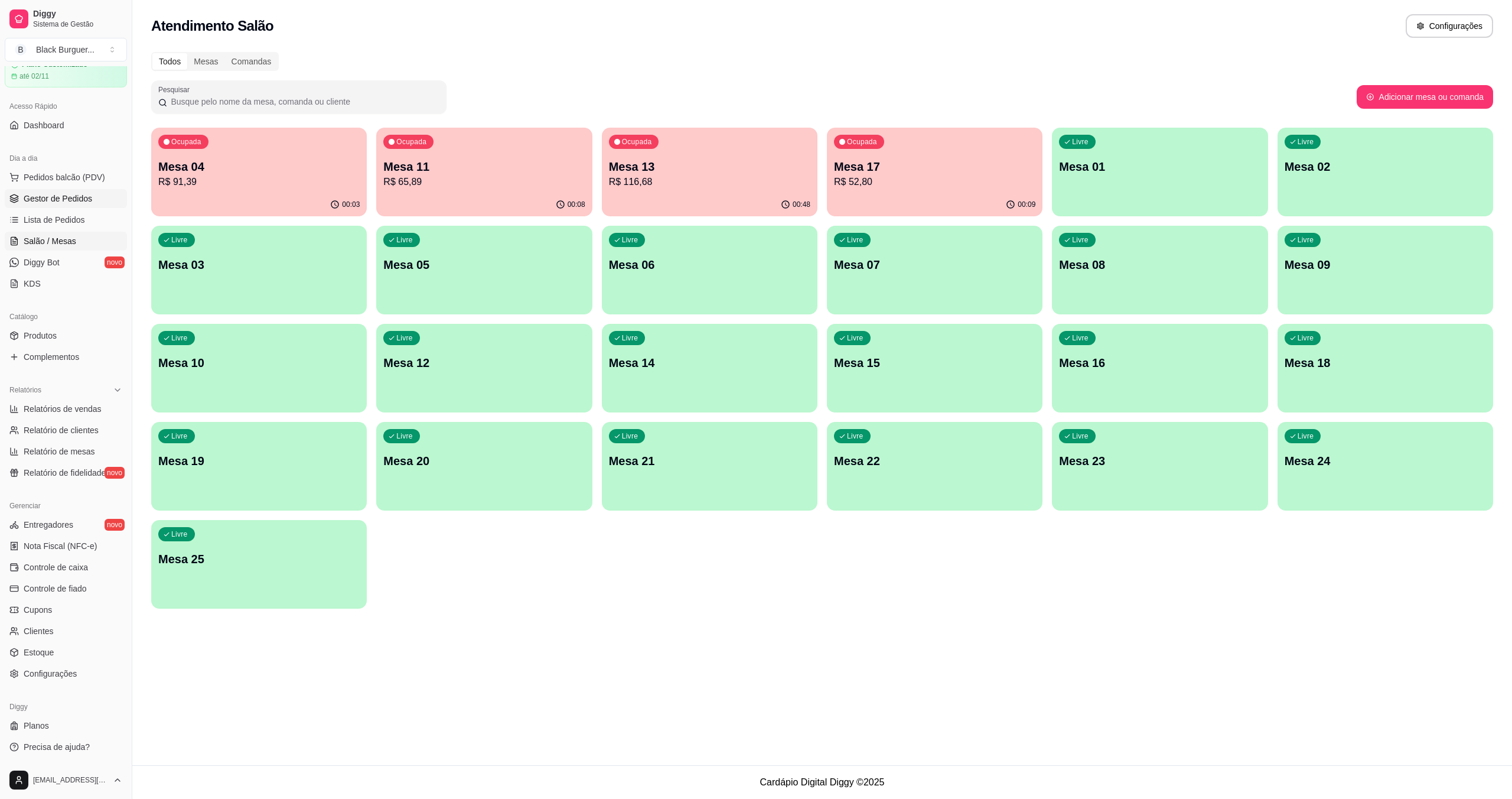
click at [35, 195] on span "Gestor de Pedidos" at bounding box center [58, 198] width 68 height 12
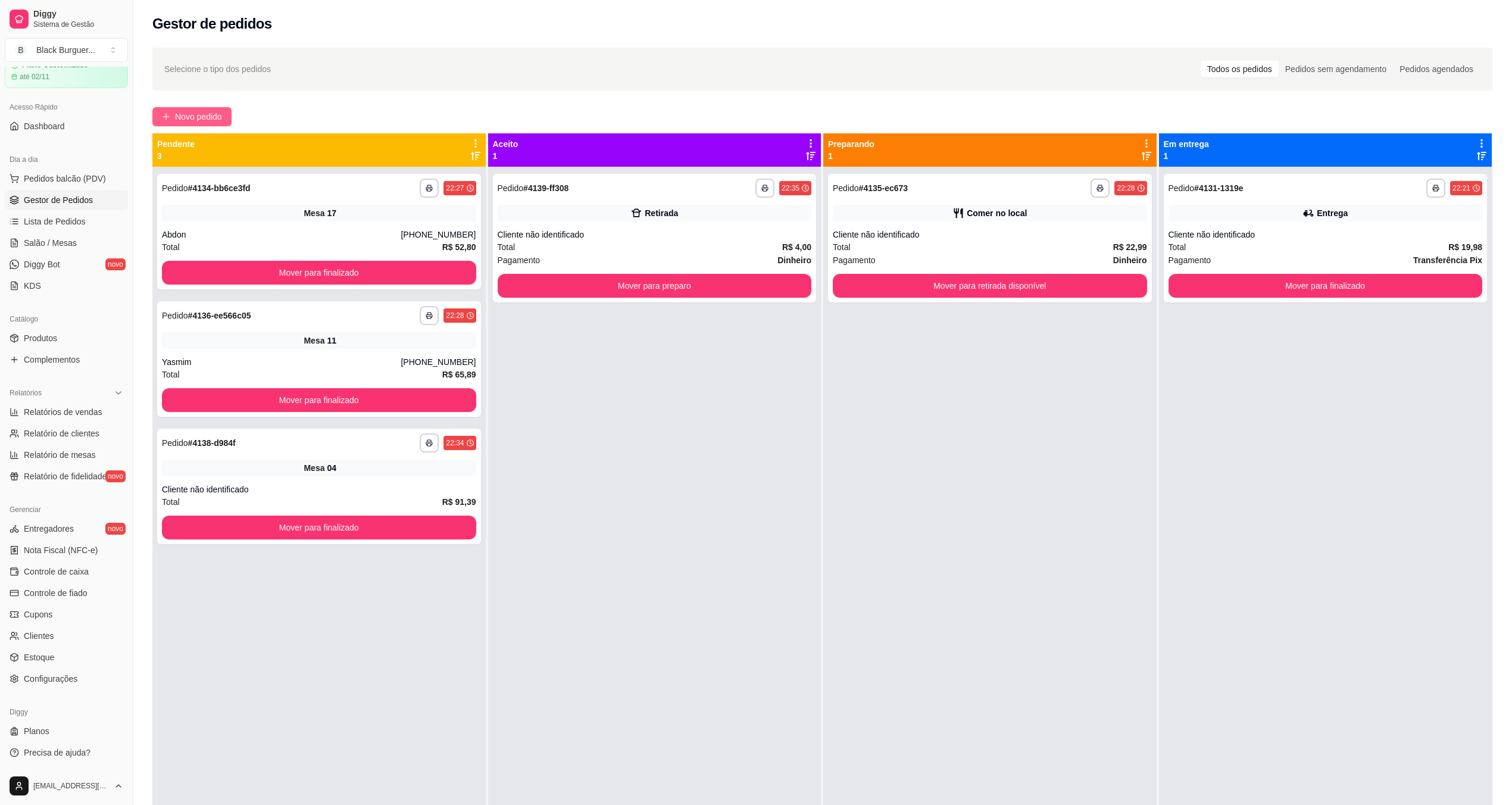
click at [206, 118] on span "Novo pedido" at bounding box center [198, 116] width 47 height 13
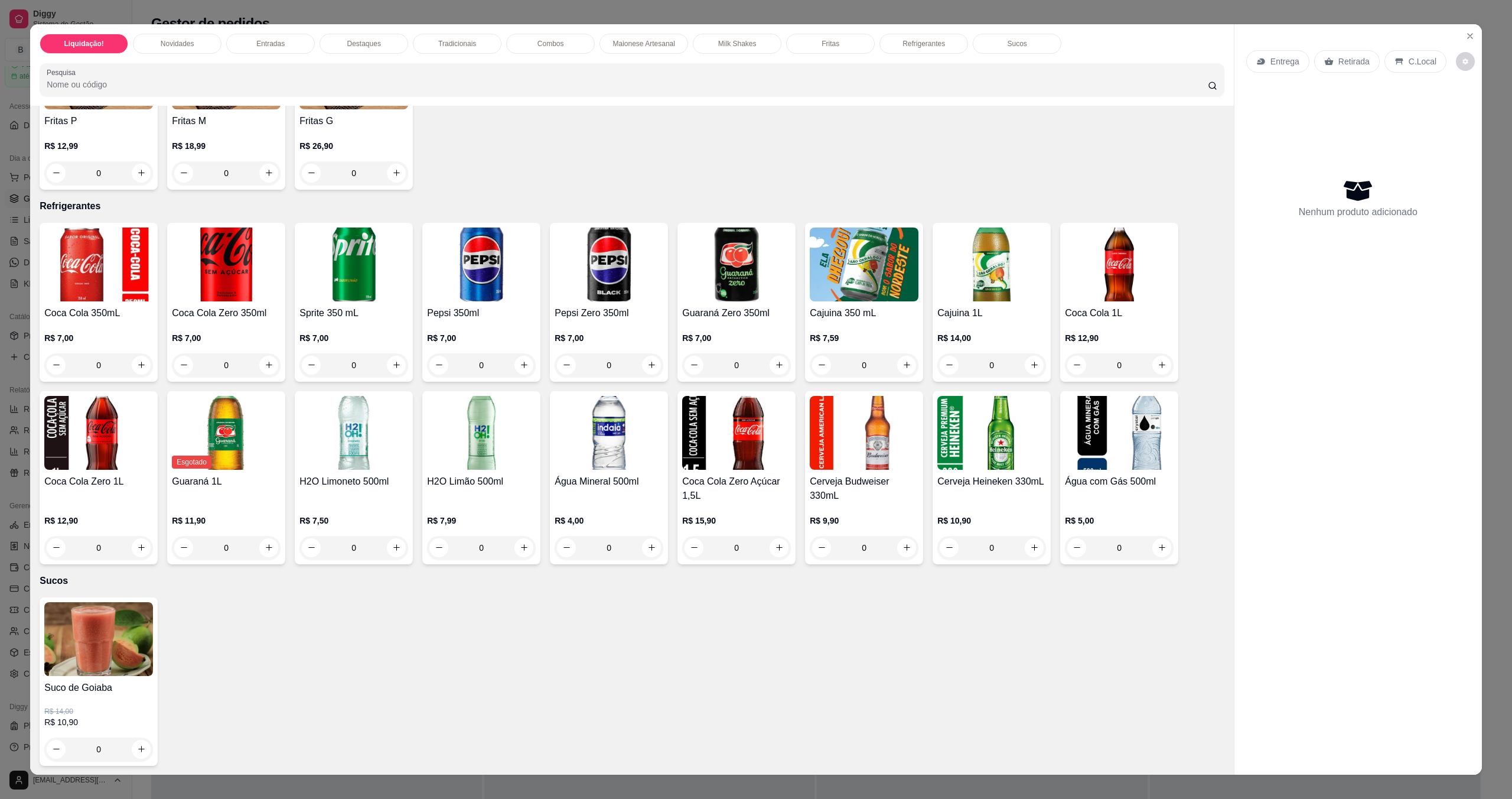
scroll to position [14, 0]
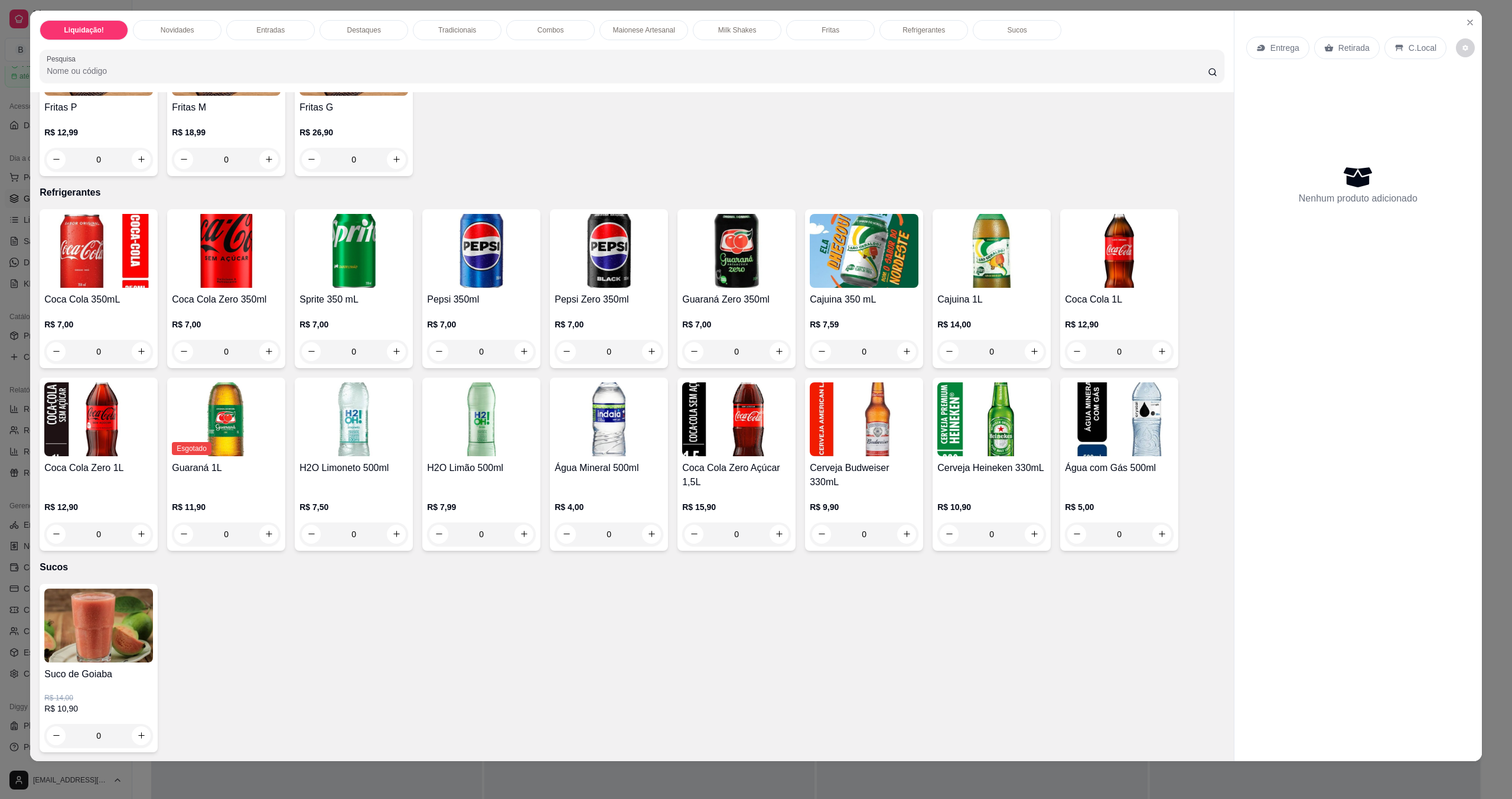
click at [616, 501] on p "R$ 4,00" at bounding box center [609, 507] width 109 height 12
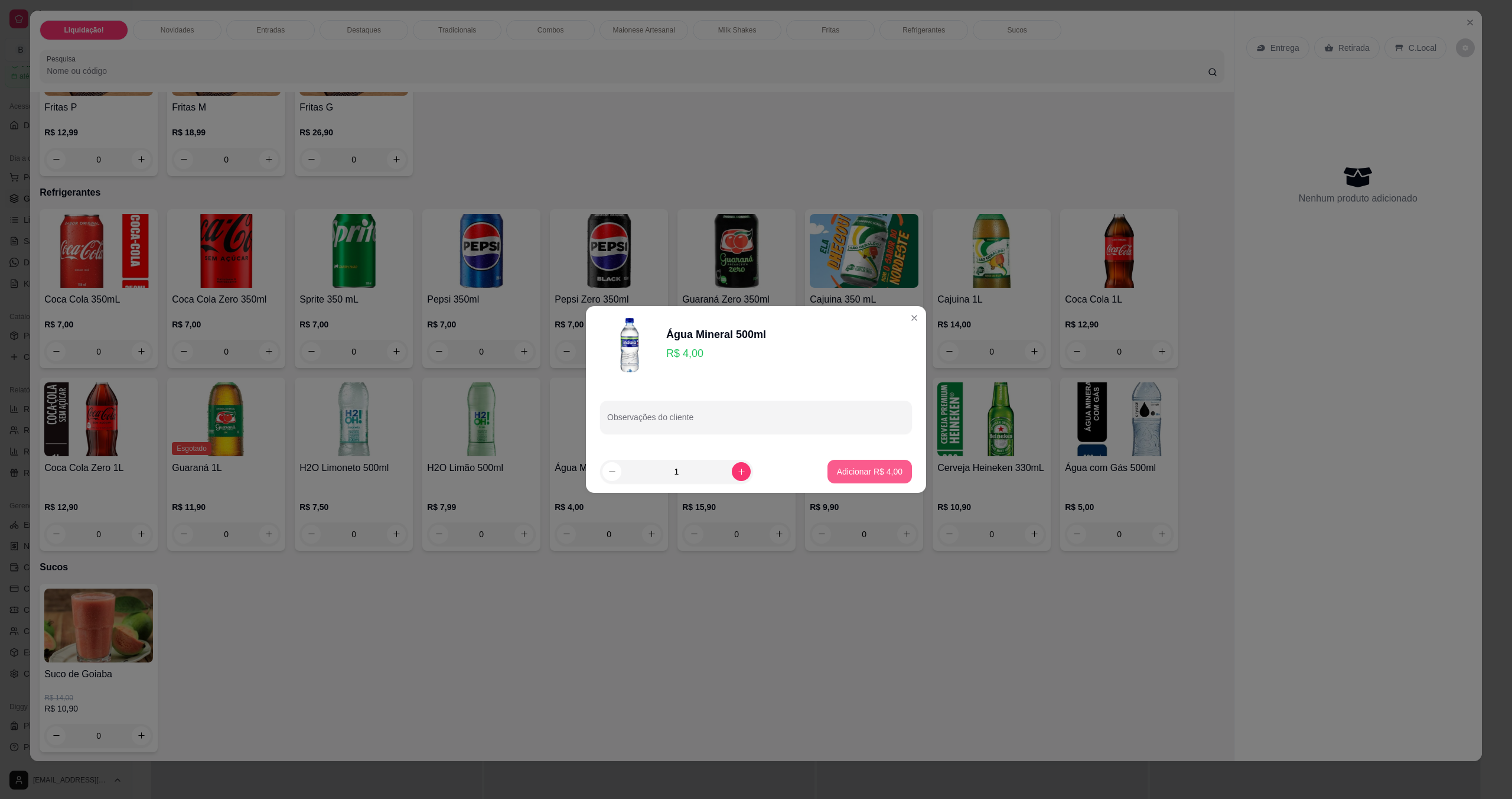
click at [758, 475] on p "Adicionar R$ 4,00" at bounding box center [870, 471] width 65 height 12
type input "1"
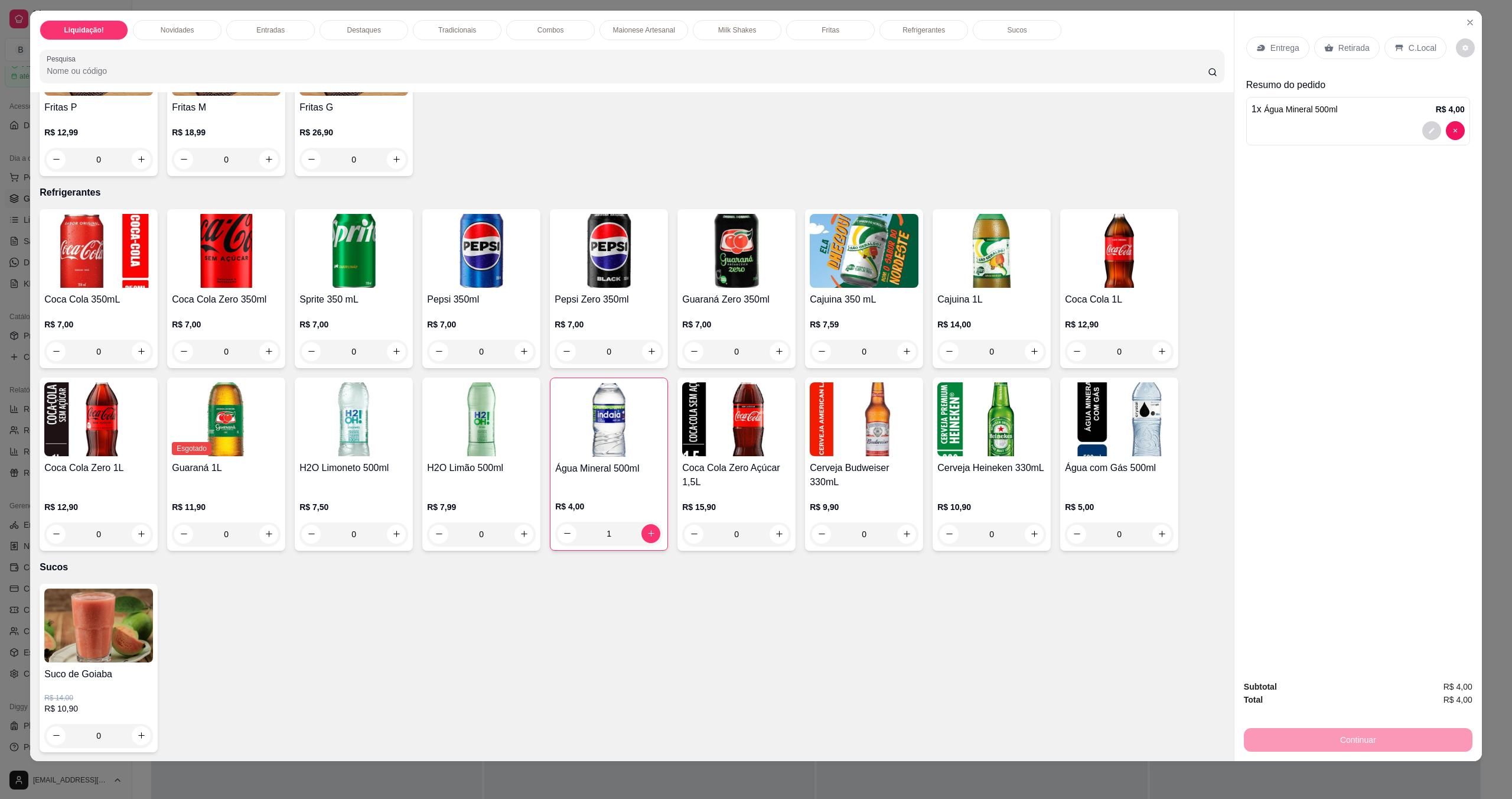
click at [758, 53] on div "Retirada" at bounding box center [1347, 48] width 65 height 23
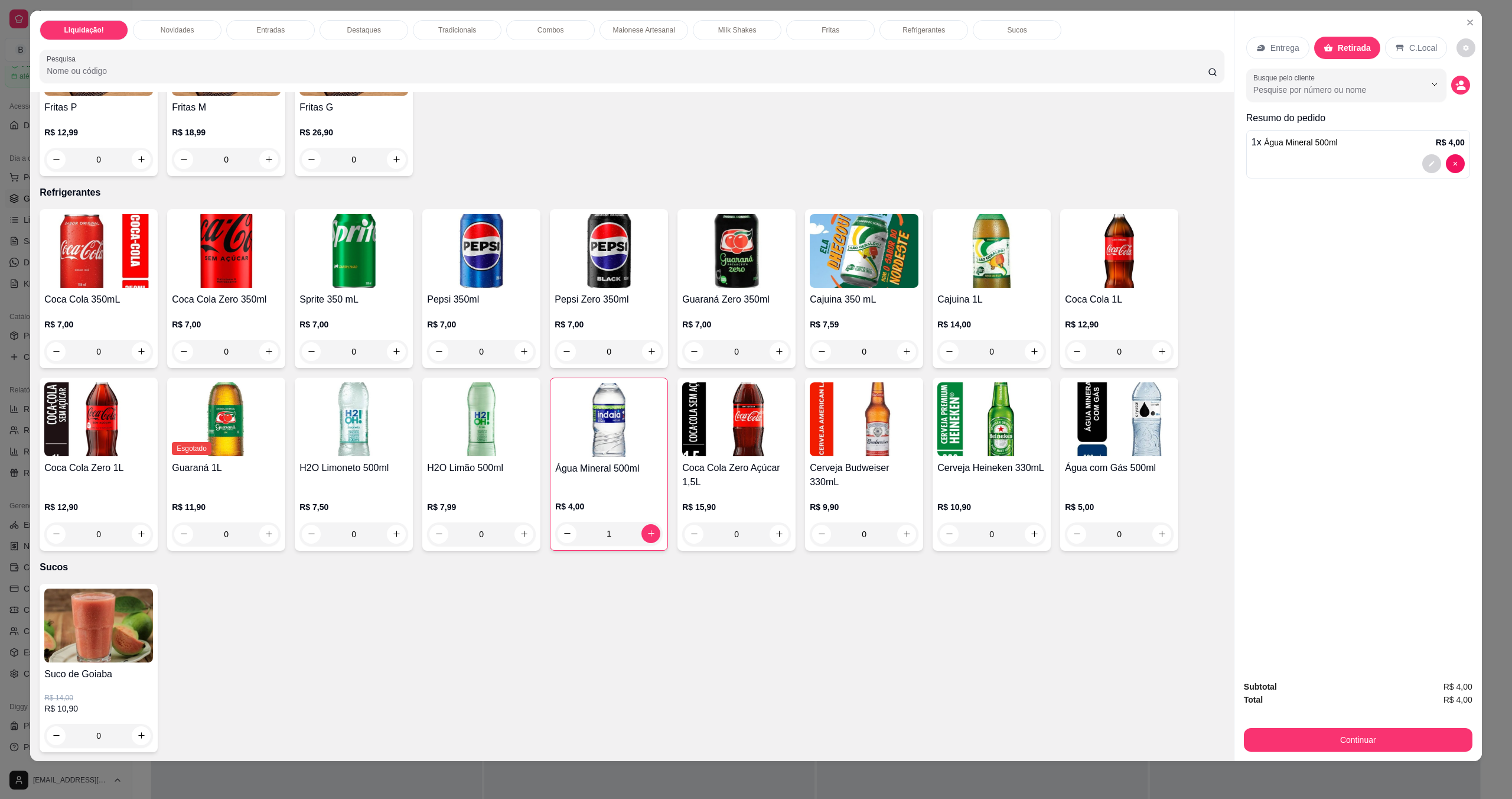
drag, startPoint x: 1340, startPoint y: 726, endPoint x: 1343, endPoint y: 734, distance: 8.5
click at [758, 726] on div "Continuar" at bounding box center [1358, 739] width 228 height 27
click at [758, 738] on button "Continuar" at bounding box center [1358, 740] width 228 height 24
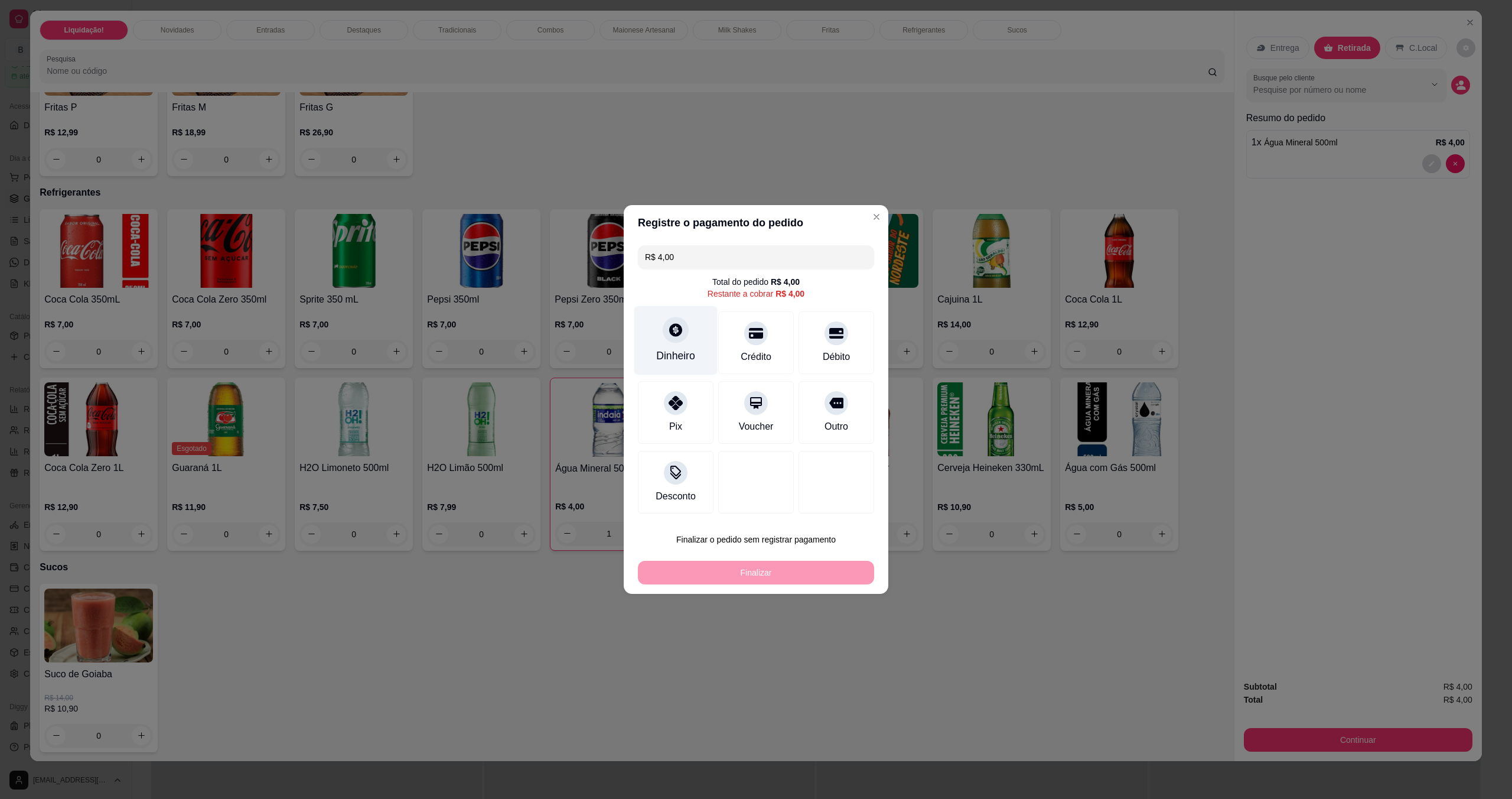
click at [684, 343] on div "Dinheiro" at bounding box center [676, 340] width 83 height 69
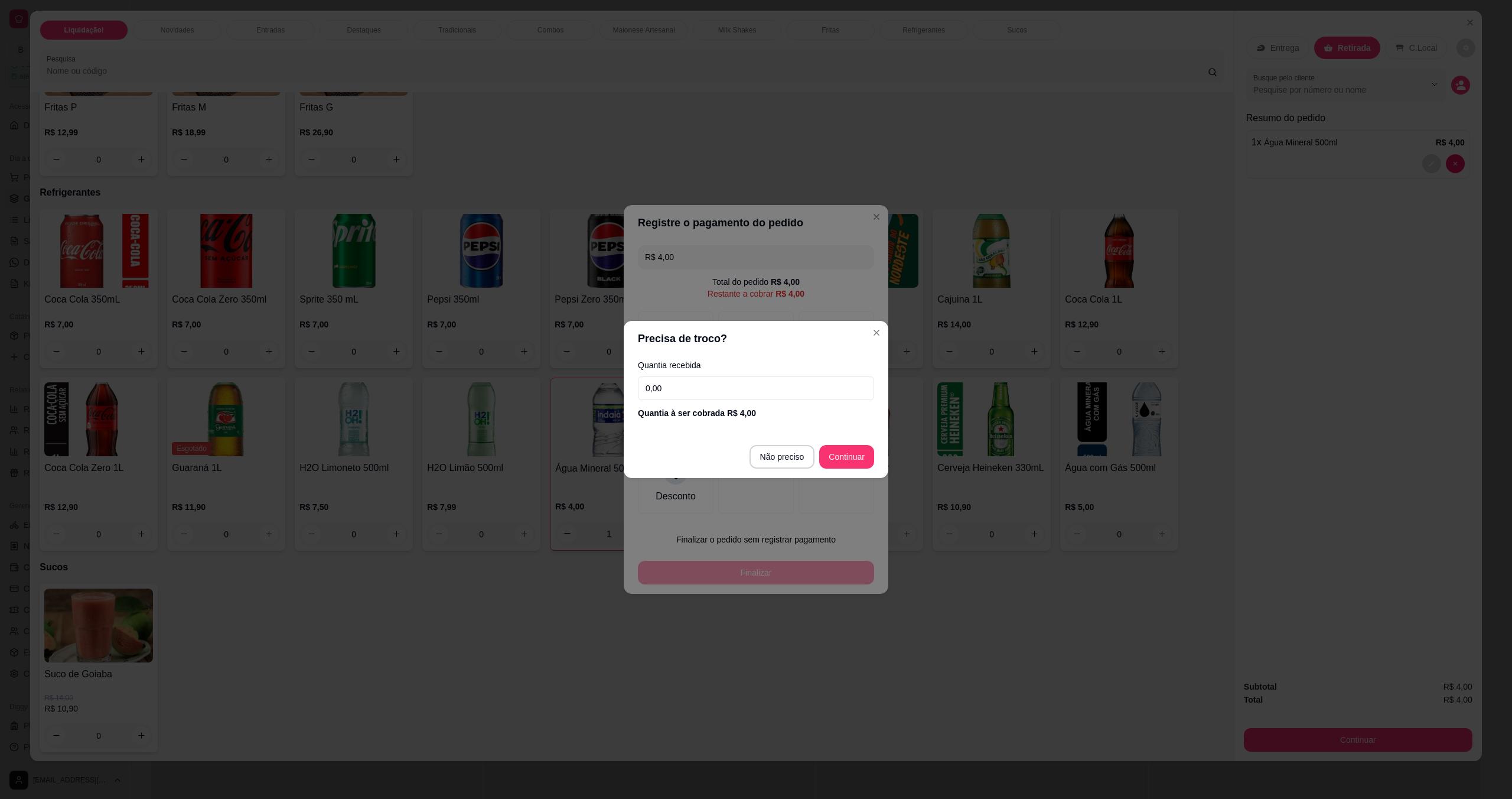
click at [717, 392] on input "0,00" at bounding box center [756, 388] width 236 height 24
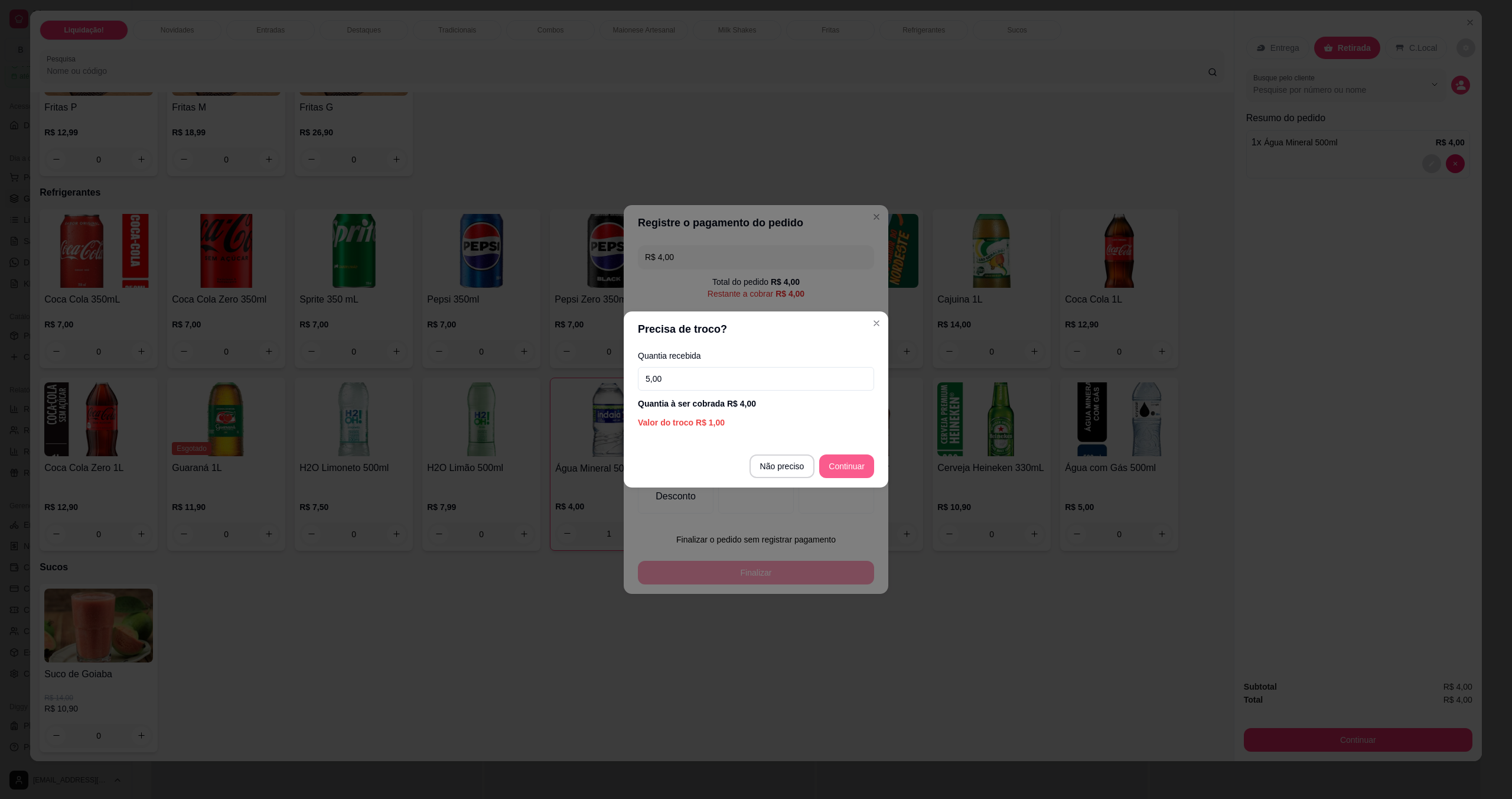
type input "5,00"
type input "R$ 0,00"
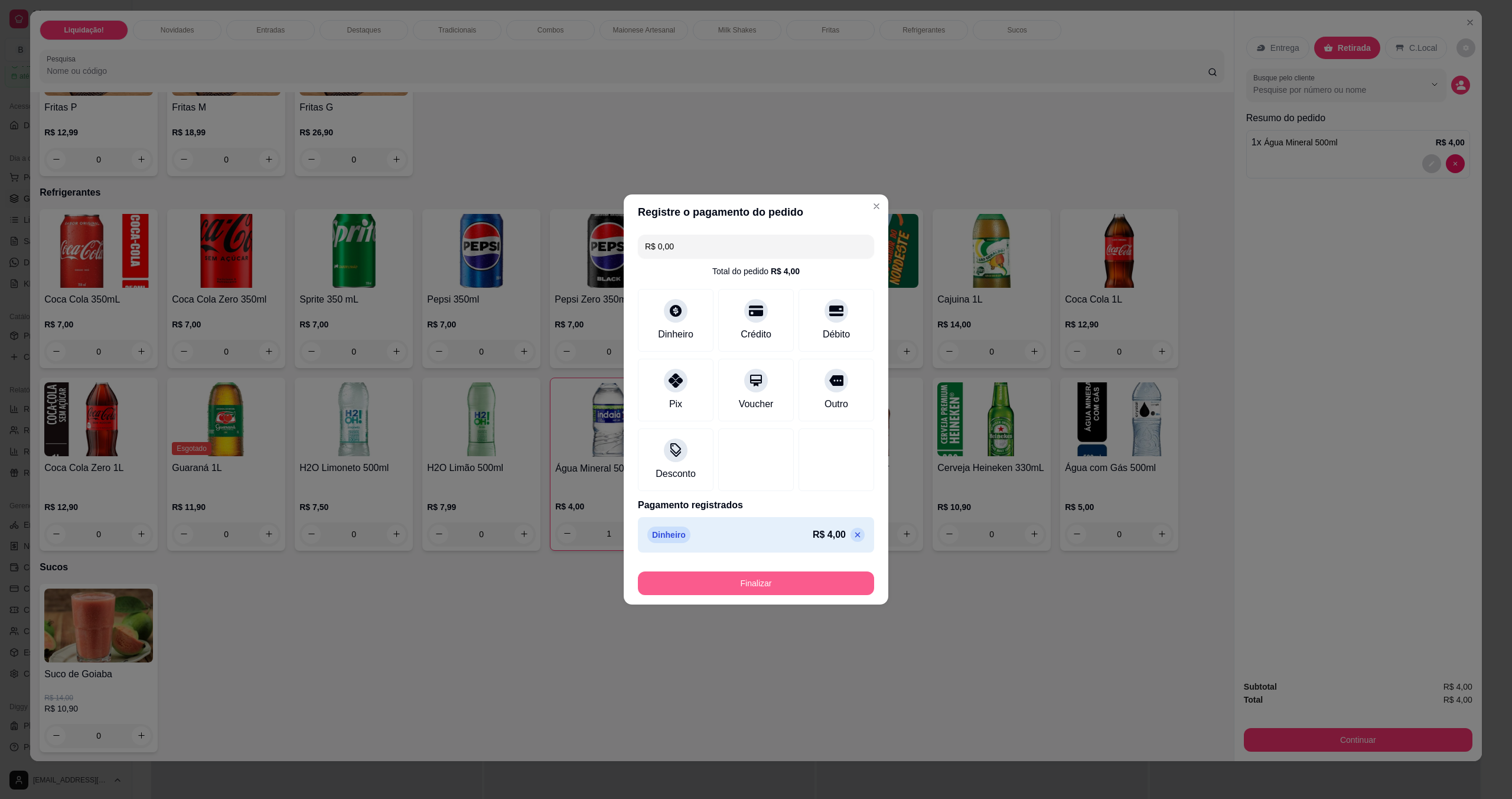
click at [758, 584] on button "Finalizar" at bounding box center [756, 584] width 236 height 24
type input "0"
type input "-R$ 4,00"
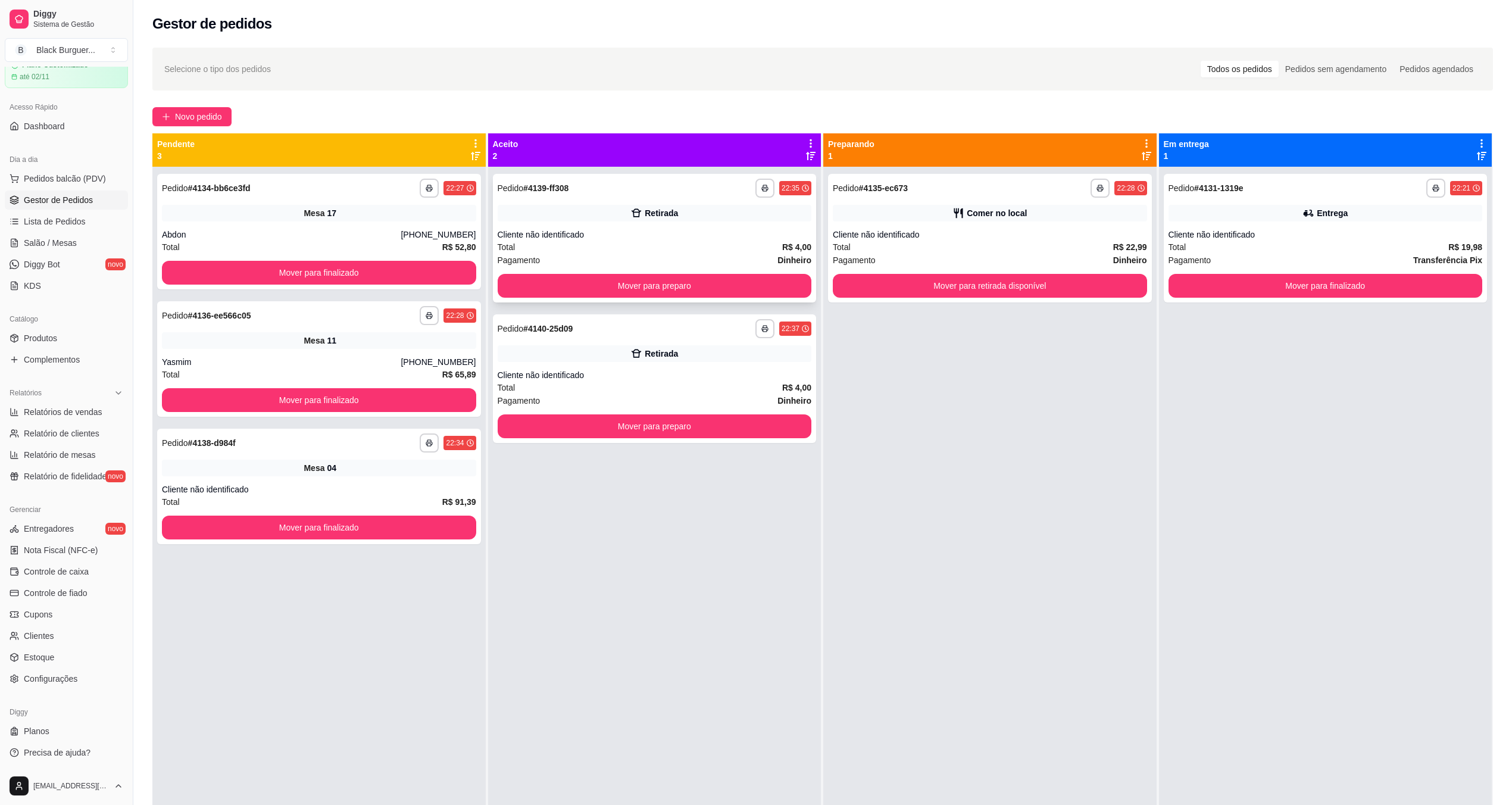
click at [693, 265] on div "Pagamento Dinheiro" at bounding box center [655, 260] width 315 height 13
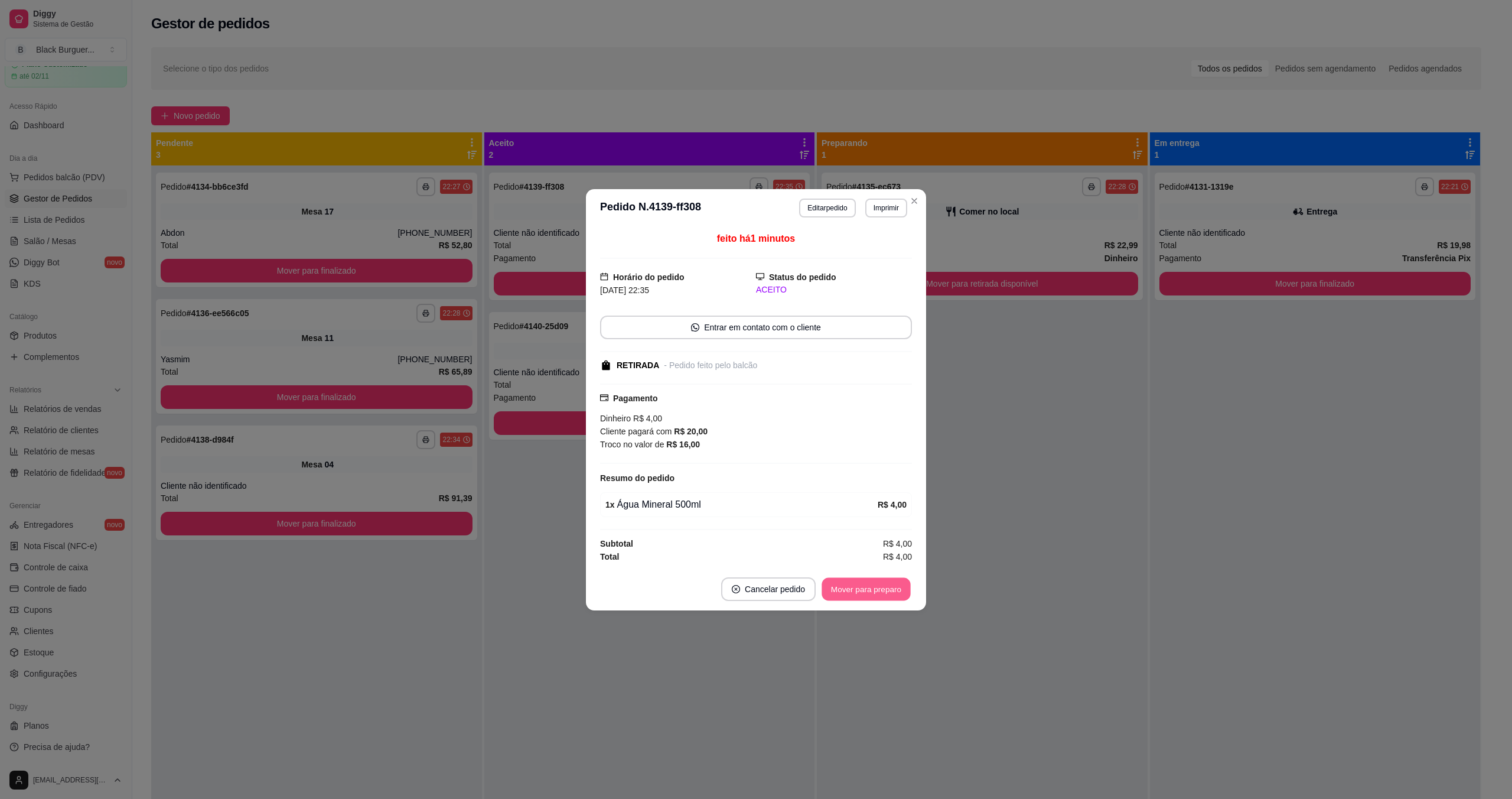
click at [758, 592] on button "Mover para preparo" at bounding box center [866, 589] width 89 height 23
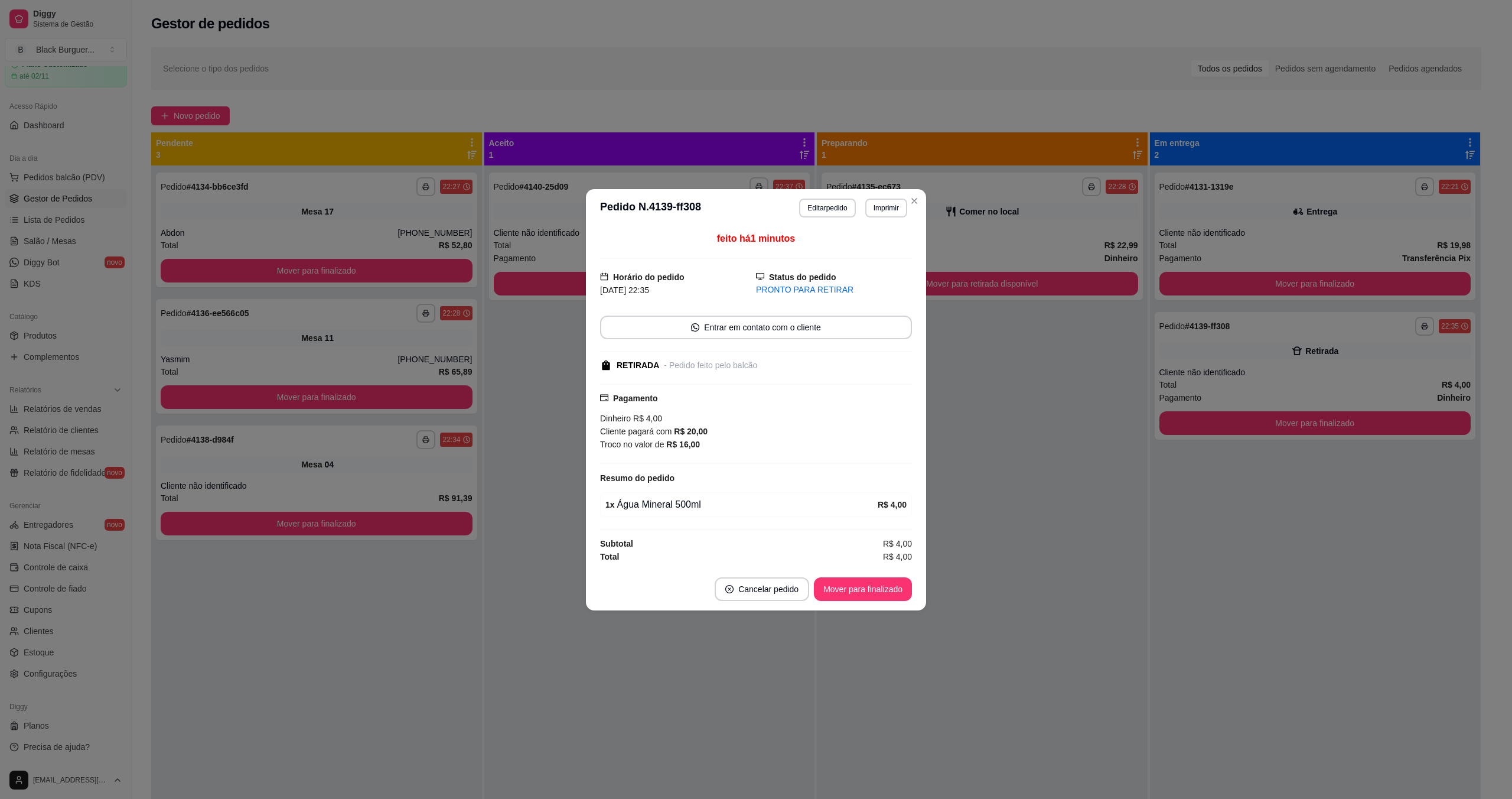
click at [758, 594] on button "Mover para finalizado" at bounding box center [862, 589] width 98 height 24
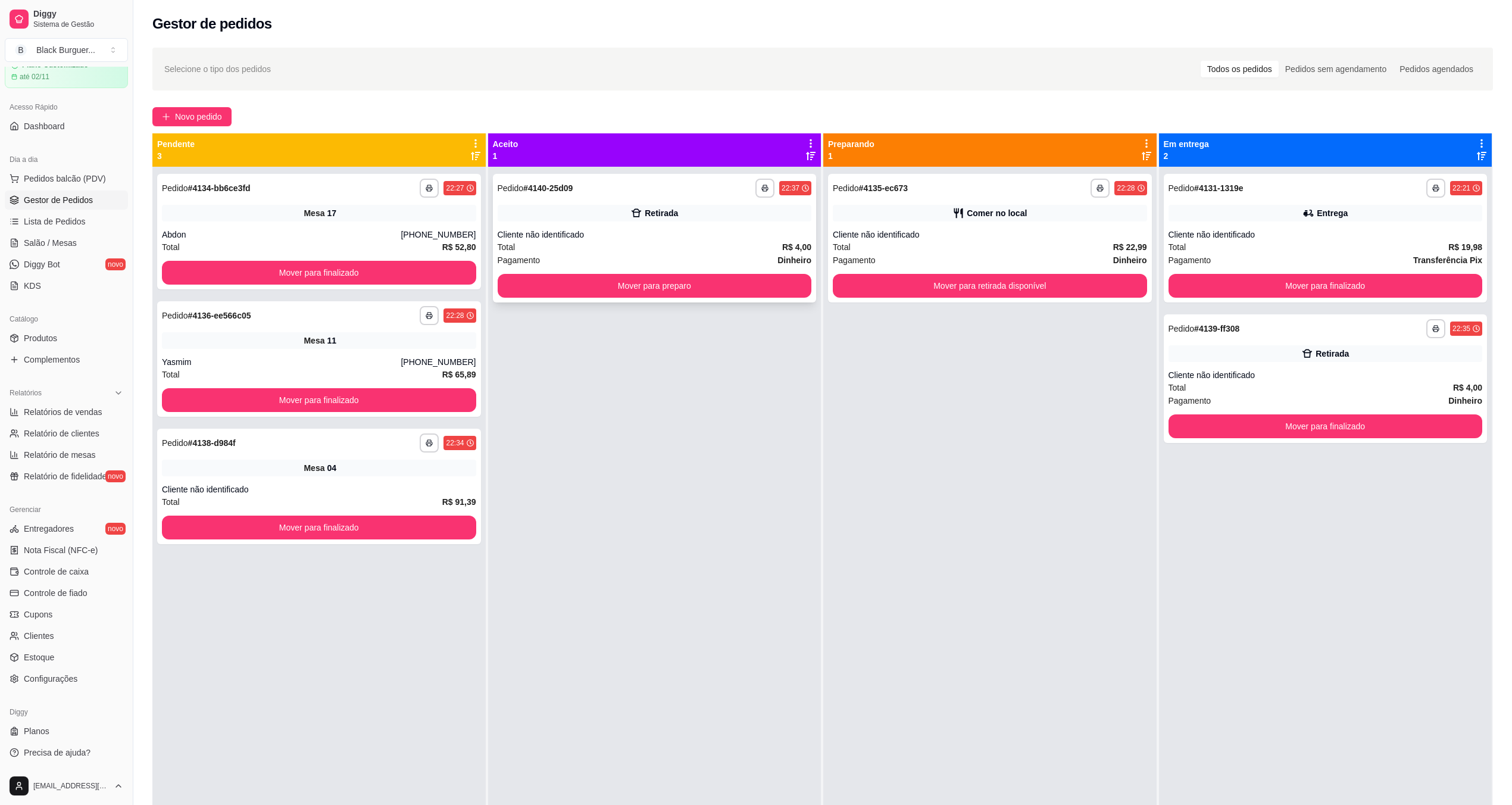
click at [638, 236] on div "Cliente não identificado" at bounding box center [655, 235] width 315 height 12
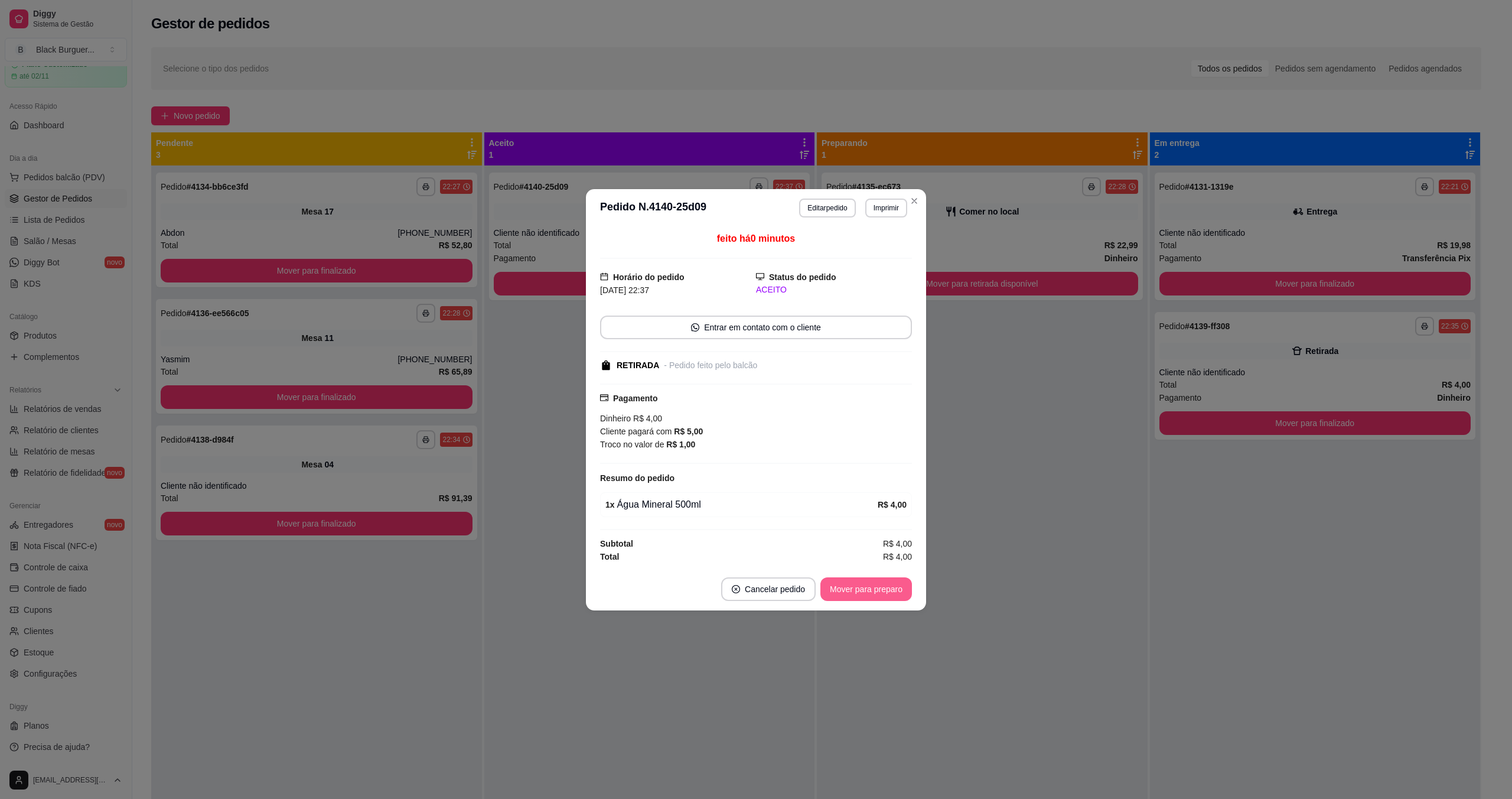
click at [758, 589] on button "Mover para preparo" at bounding box center [866, 589] width 91 height 24
click at [758, 590] on button "Mover para preparo" at bounding box center [866, 589] width 89 height 23
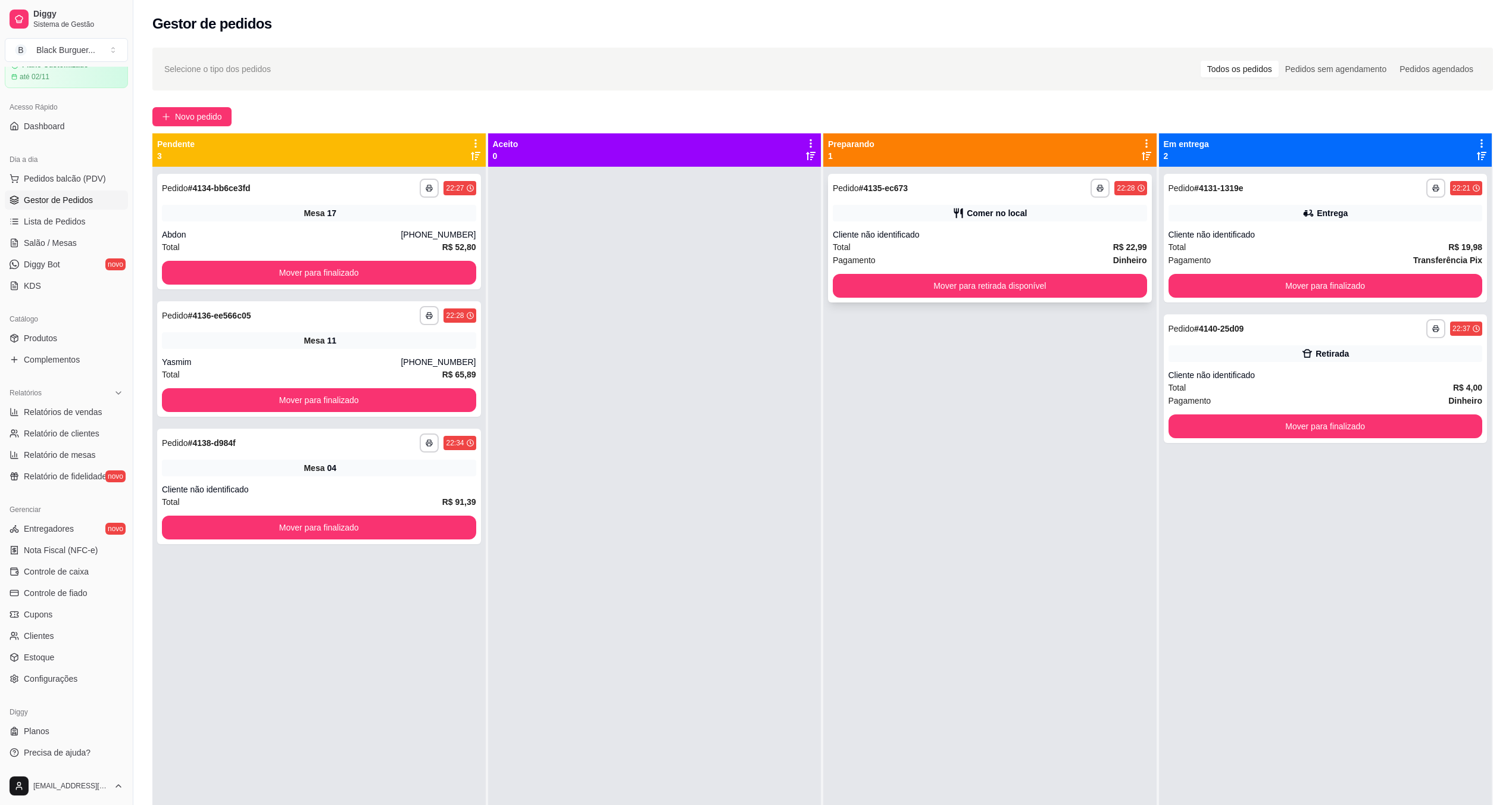
click at [764, 236] on div "Cliente não identificado" at bounding box center [991, 235] width 315 height 12
click at [764, 199] on div "**********" at bounding box center [1326, 238] width 324 height 129
click at [764, 416] on button "Mover para finalizado" at bounding box center [1325, 427] width 305 height 23
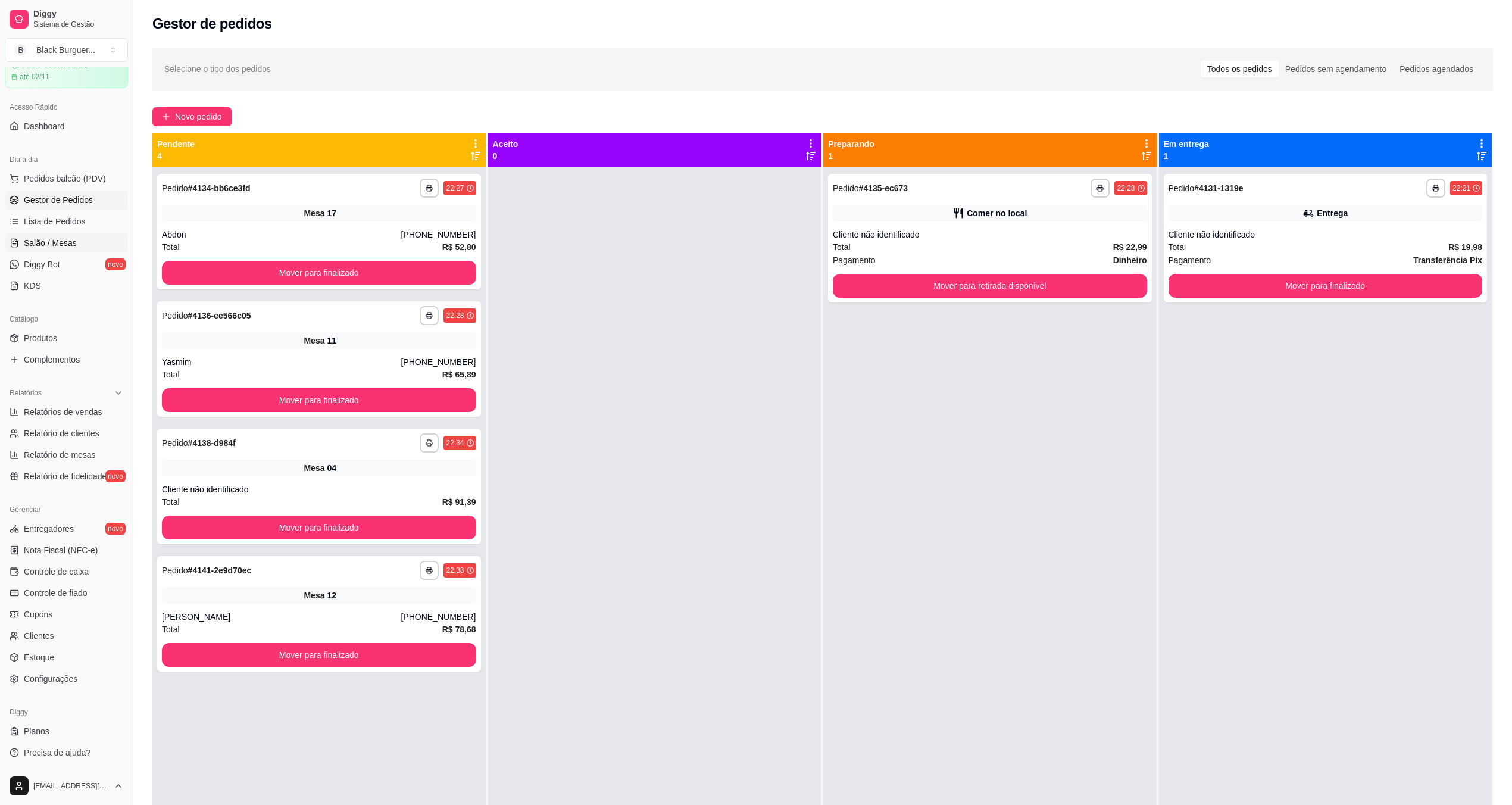
click at [52, 235] on link "Salão / Mesas" at bounding box center [67, 242] width 123 height 19
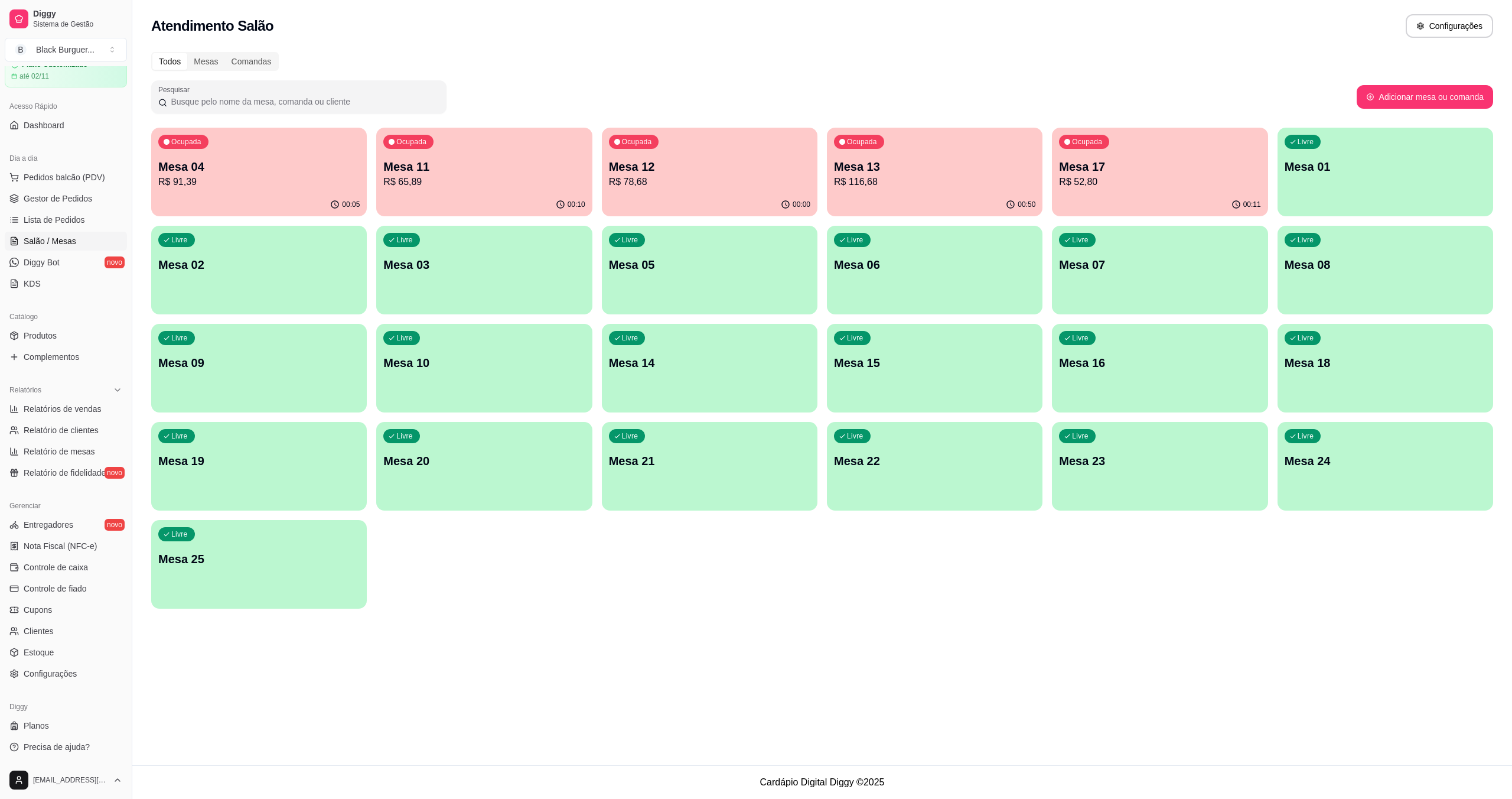
click at [216, 147] on div "Ocupada Mesa 04 R$ 91,39" at bounding box center [259, 160] width 216 height 65
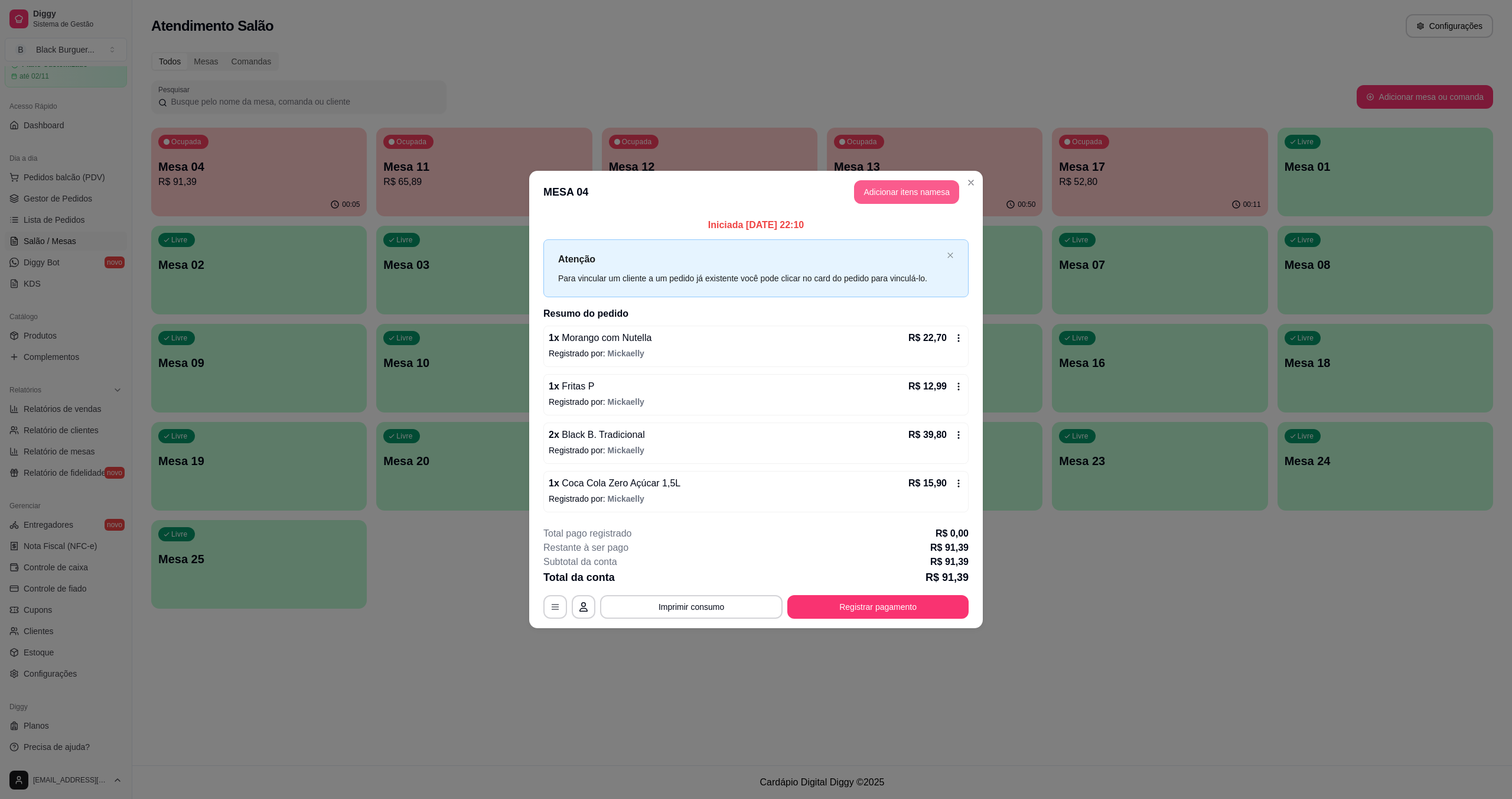
click at [758, 198] on button "Adicionar itens na mesa" at bounding box center [907, 192] width 105 height 24
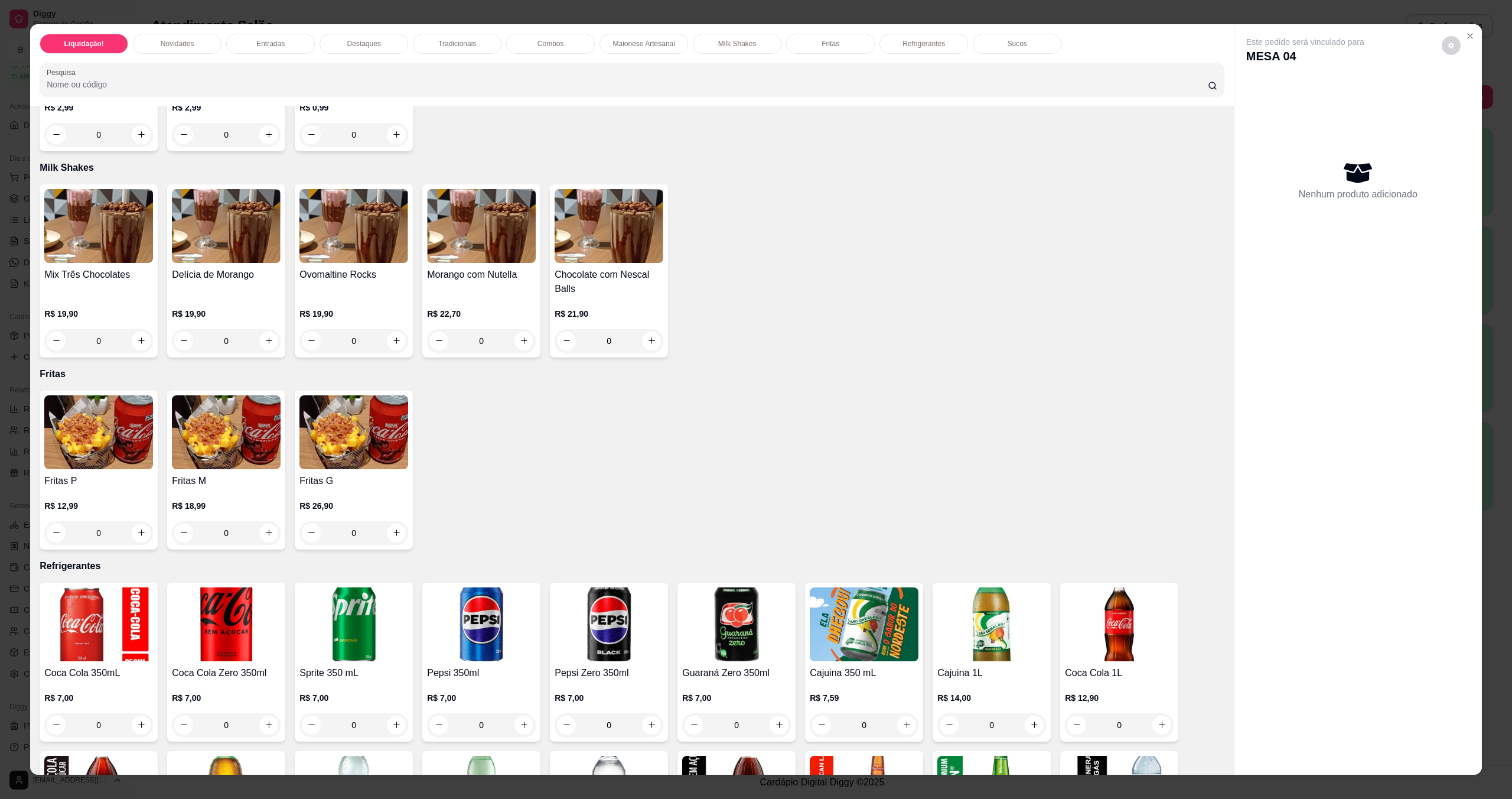
scroll to position [1779, 0]
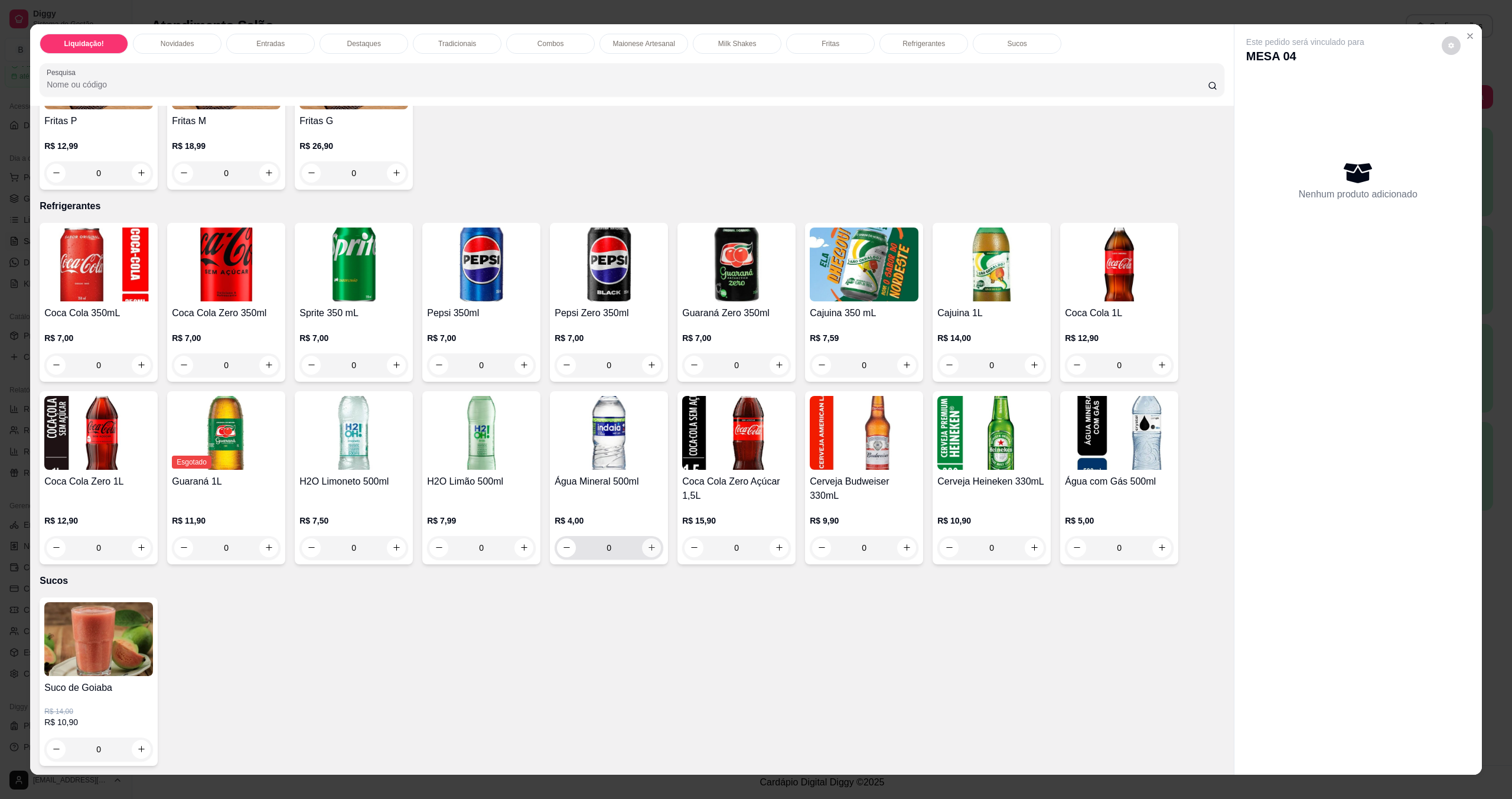
click at [649, 549] on icon "increase-product-quantity" at bounding box center [652, 547] width 6 height 6
type input "1"
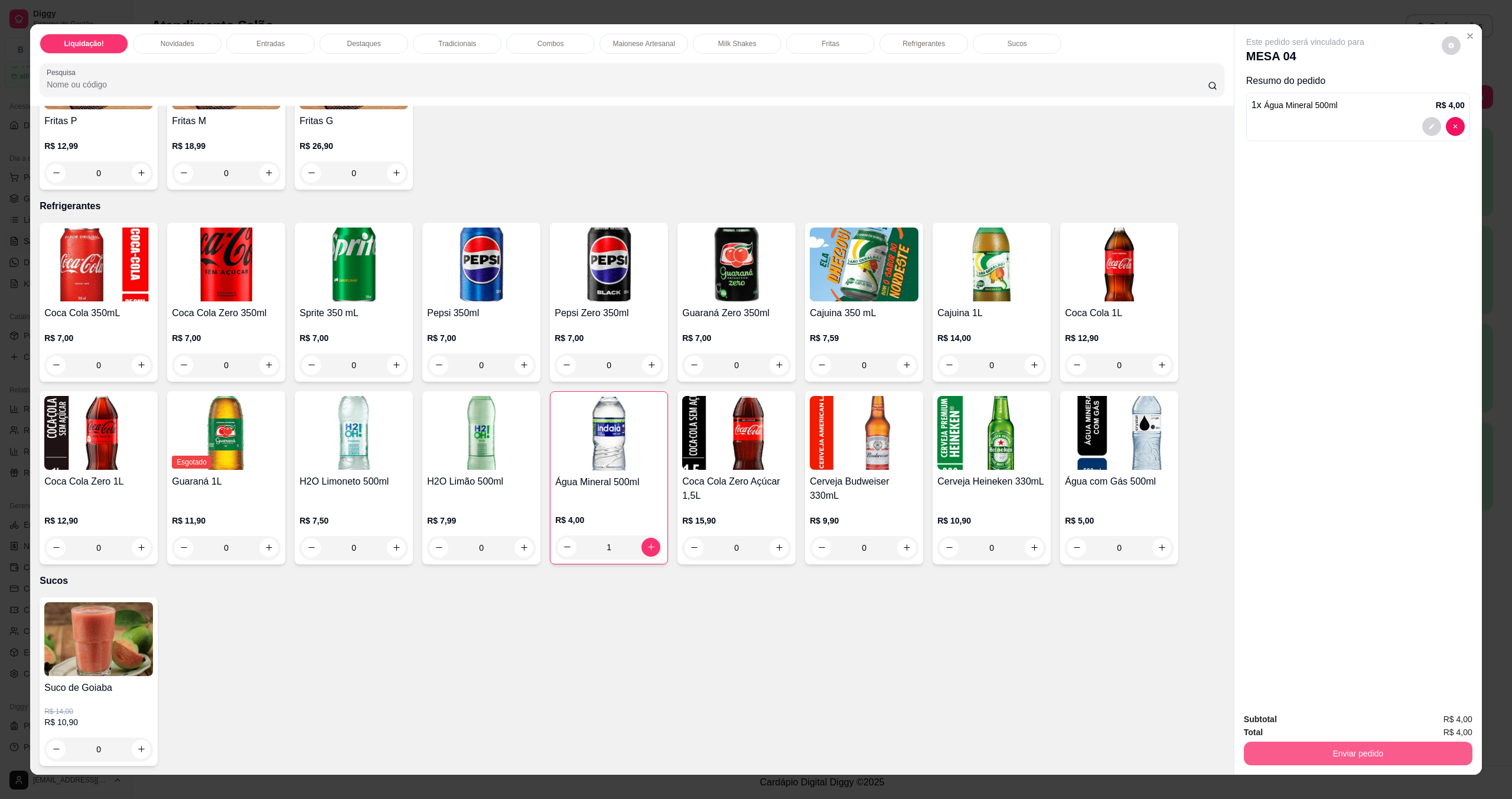
click at [758, 750] on button "Enviar pedido" at bounding box center [1358, 754] width 228 height 24
click at [758, 724] on button "Enviar pedido" at bounding box center [1440, 724] width 65 height 22
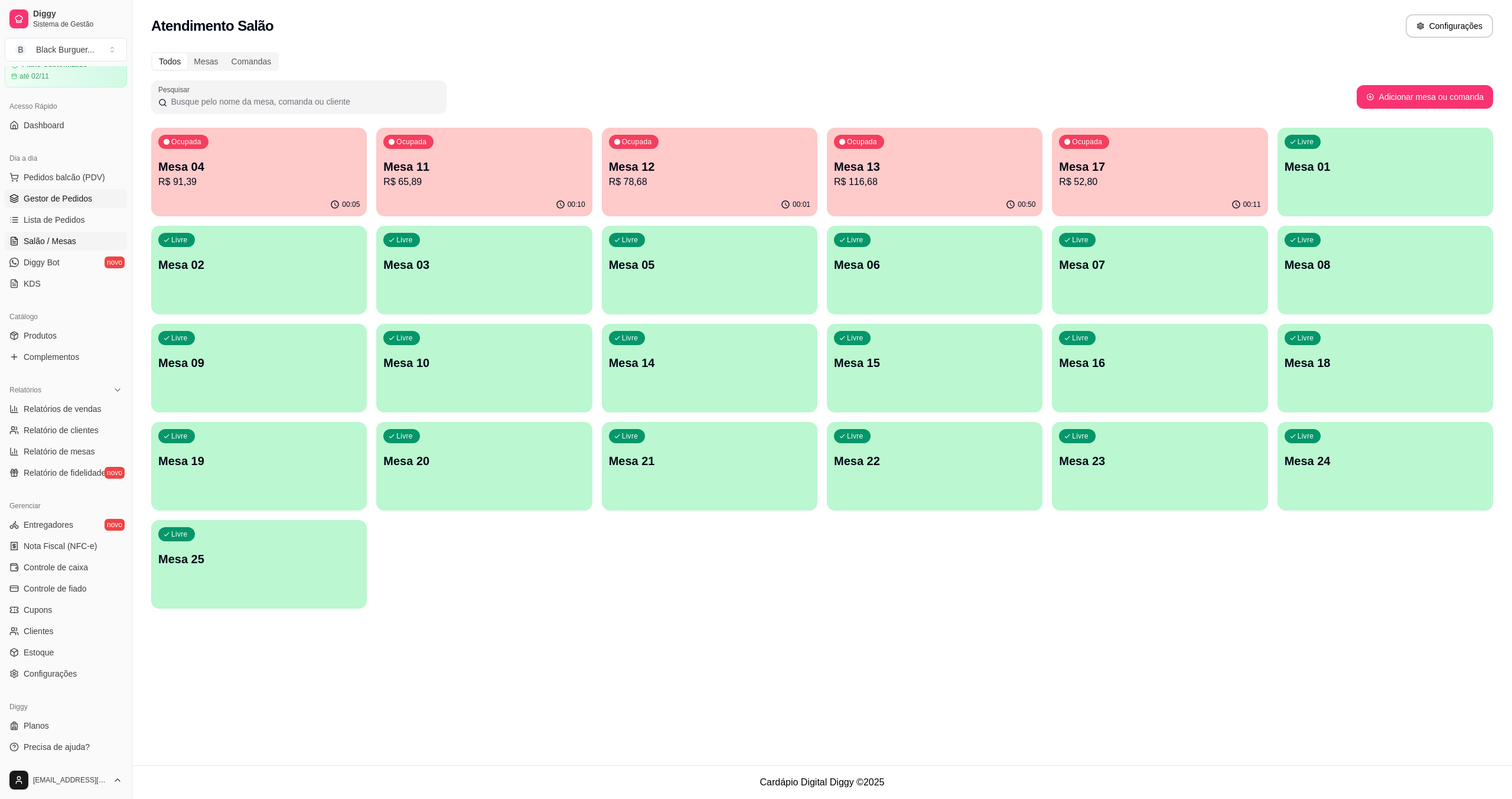
click at [53, 200] on span "Gestor de Pedidos" at bounding box center [58, 198] width 68 height 12
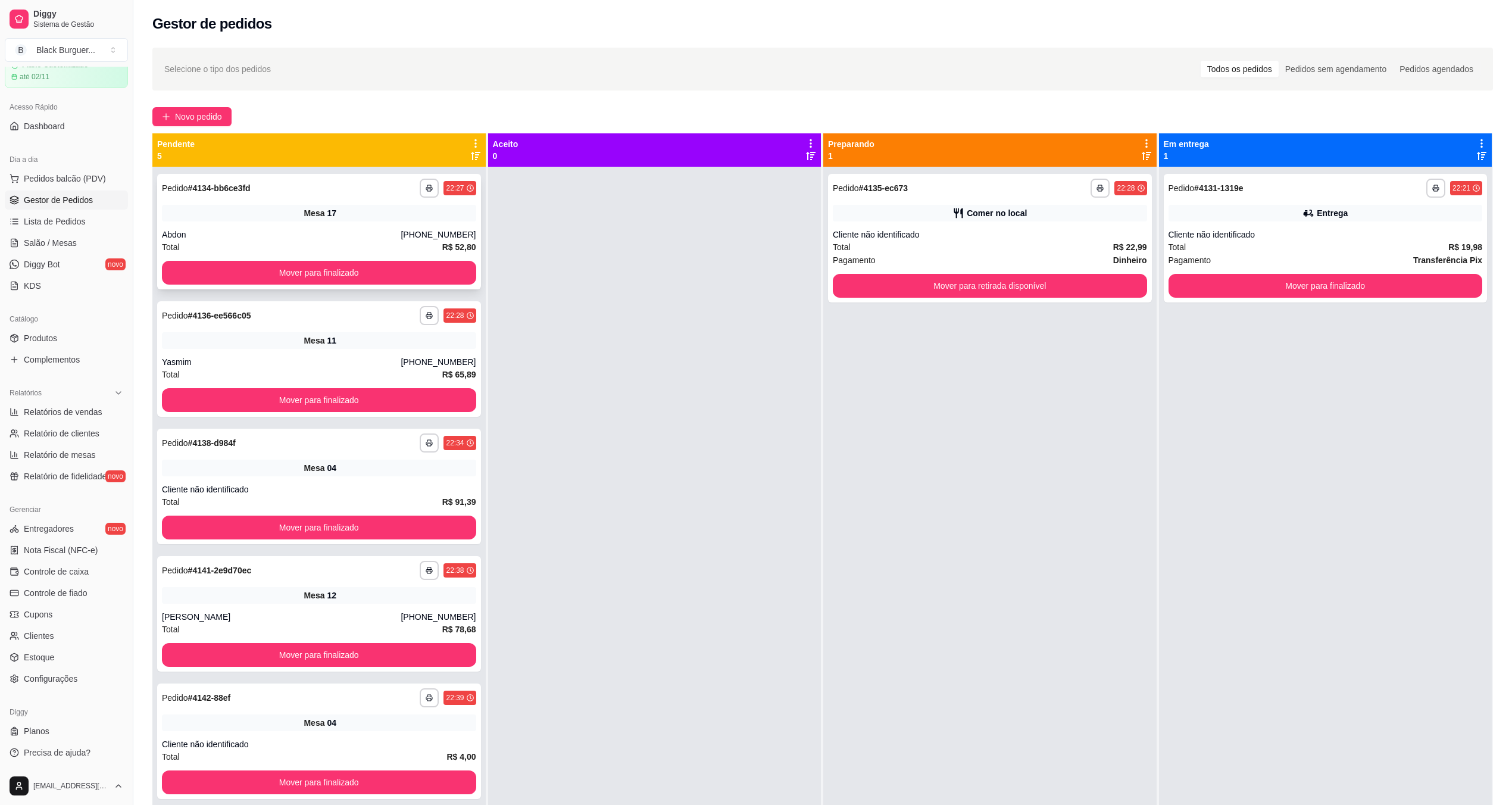
click at [220, 210] on div "Mesa 17" at bounding box center [320, 213] width 315 height 17
click at [53, 246] on span "Salão / Mesas" at bounding box center [50, 242] width 53 height 12
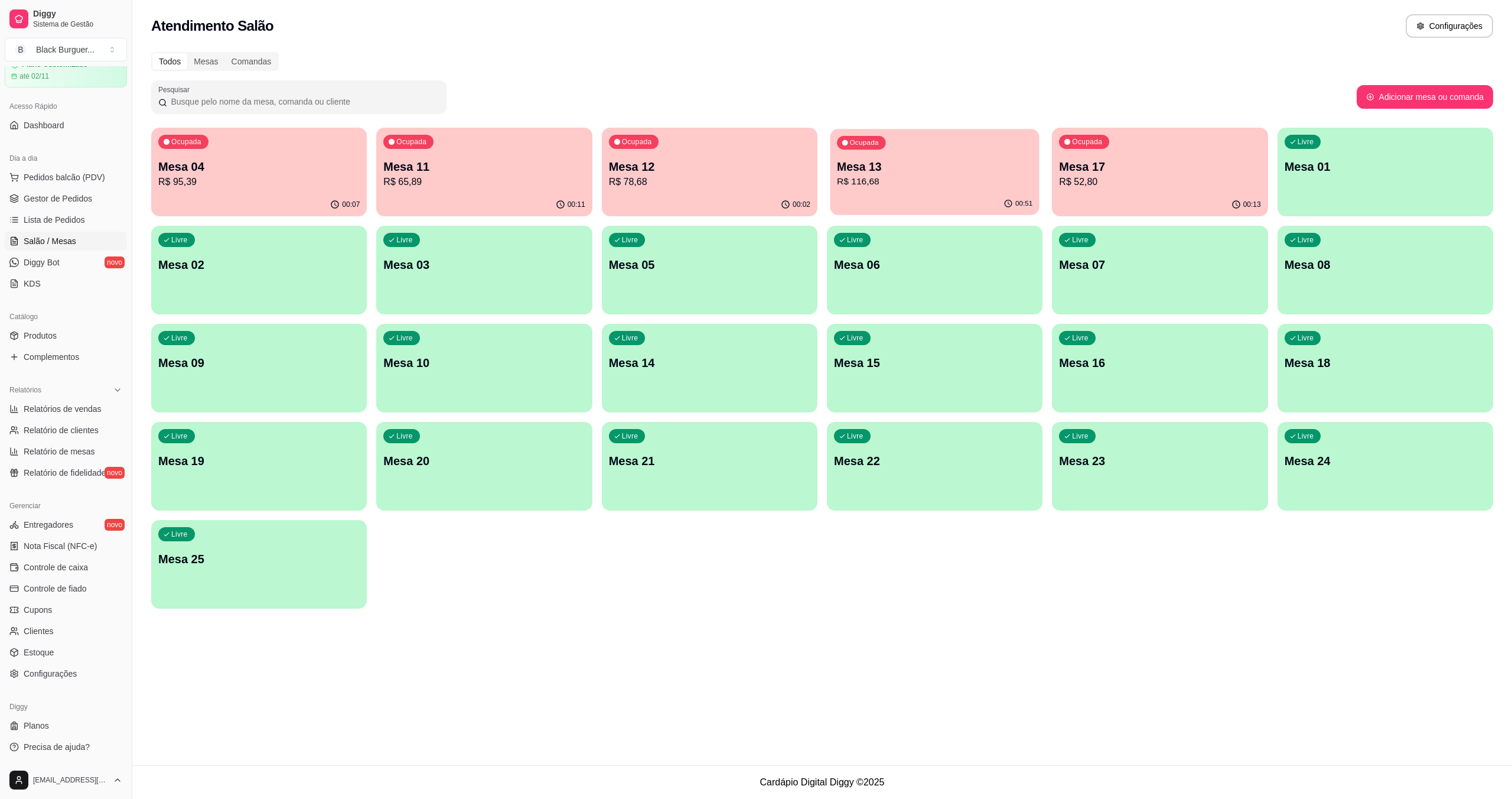
click at [758, 188] on p "R$ 116,68" at bounding box center [935, 181] width 195 height 13
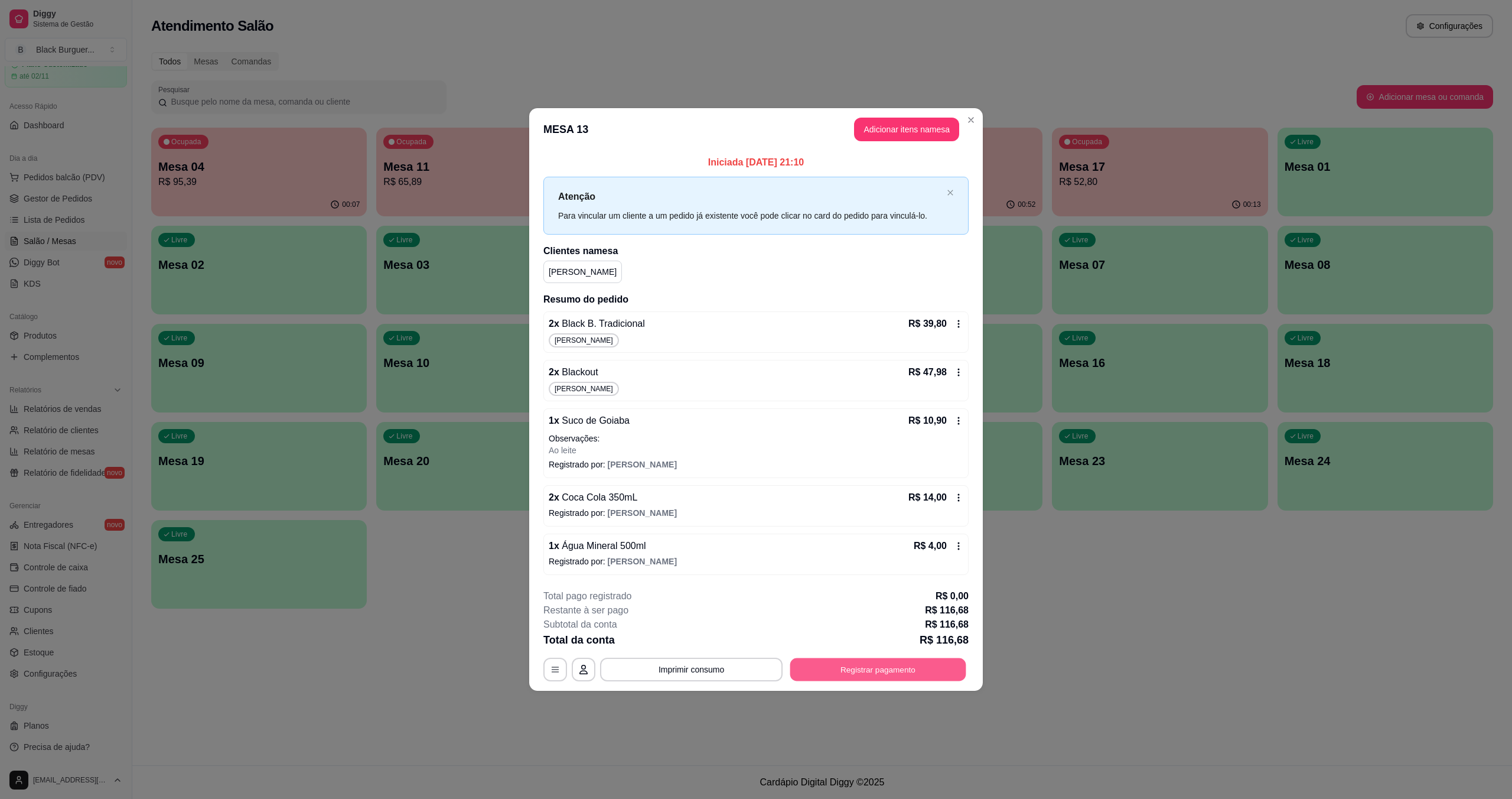
click at [758, 672] on button "Registrar pagamento" at bounding box center [878, 669] width 176 height 23
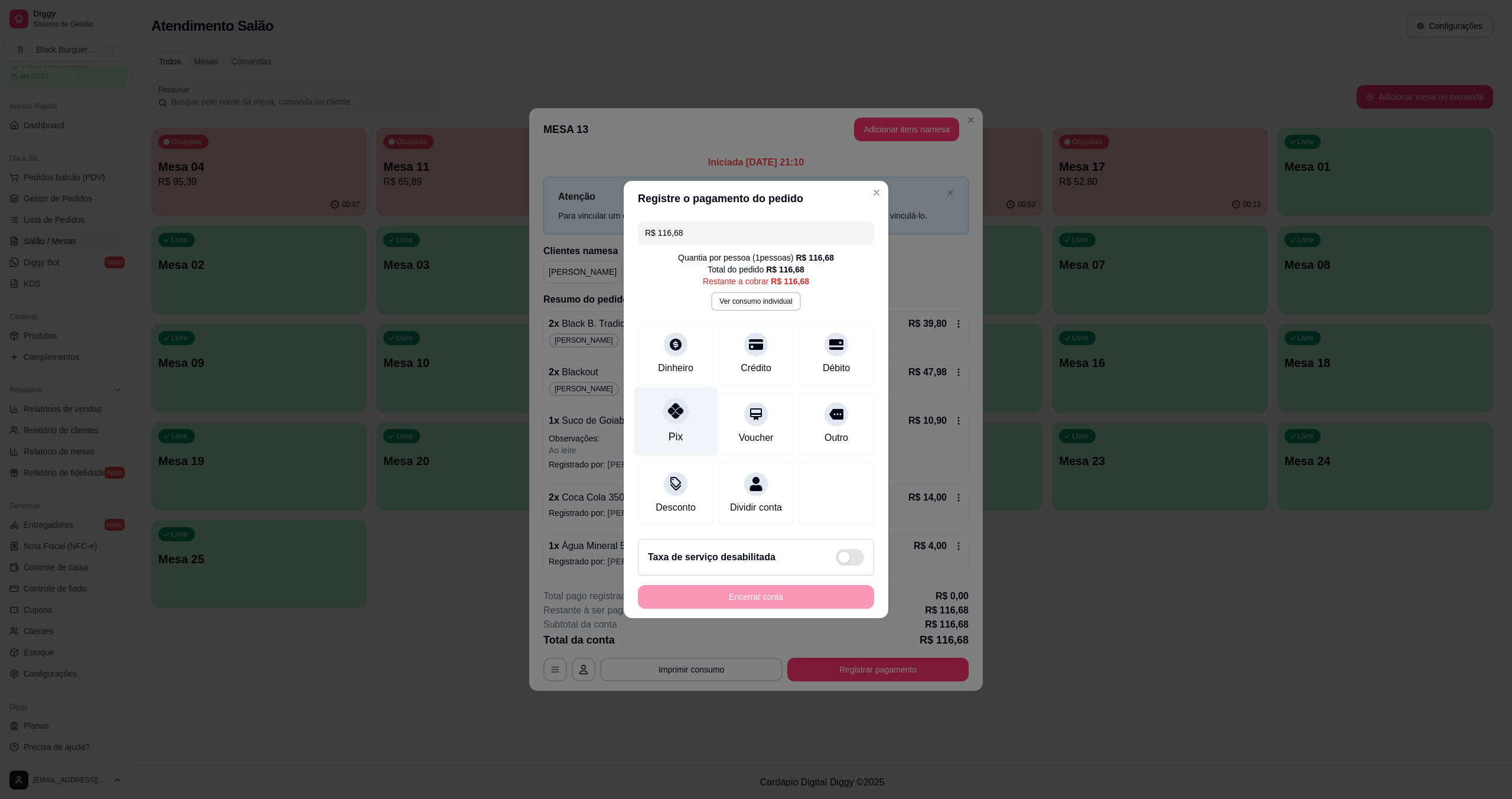
click at [668, 416] on div "Pix" at bounding box center [676, 421] width 83 height 69
type input "R$ 0,00"
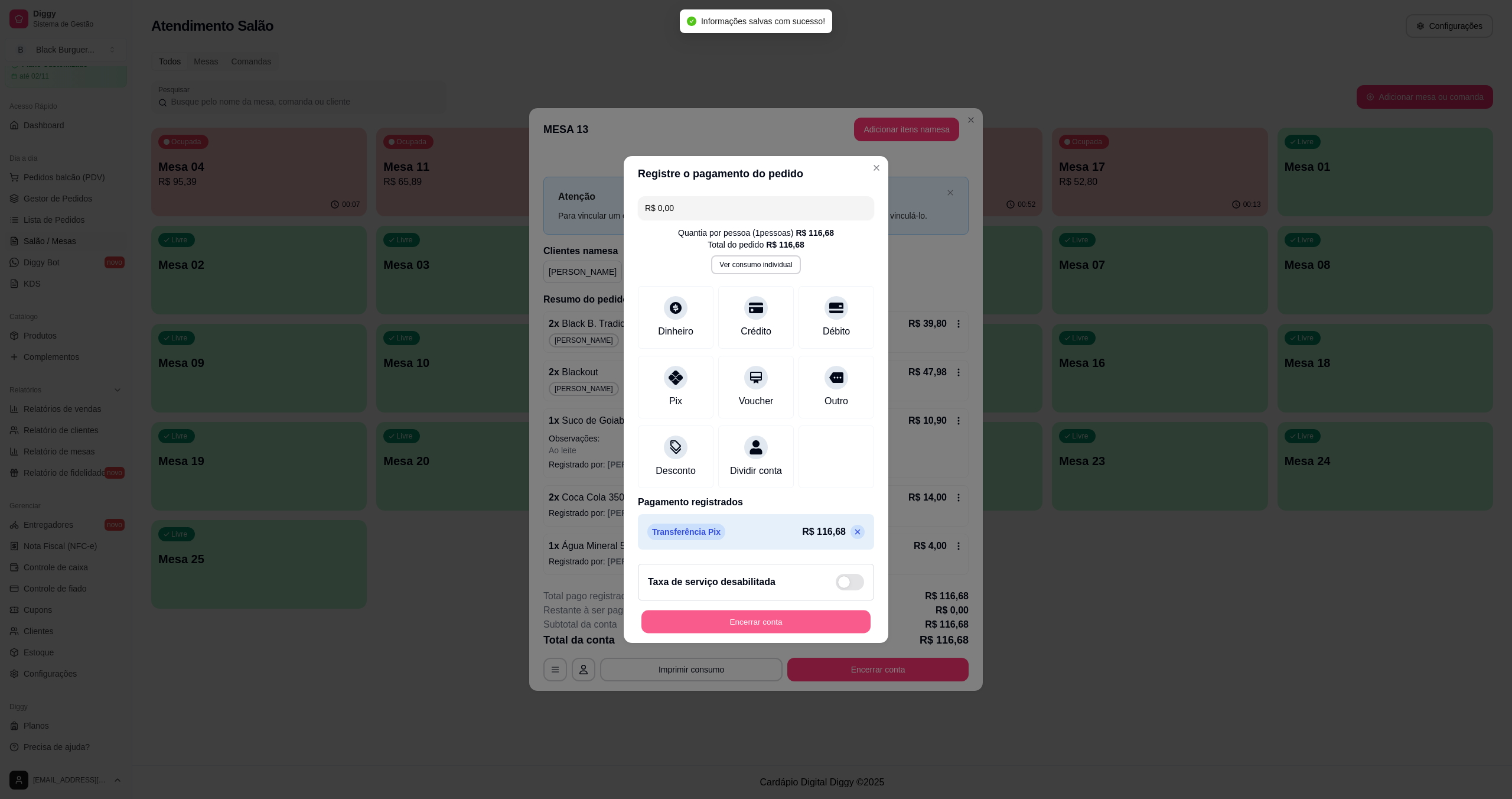
click at [731, 624] on button "Encerrar conta" at bounding box center [756, 622] width 229 height 23
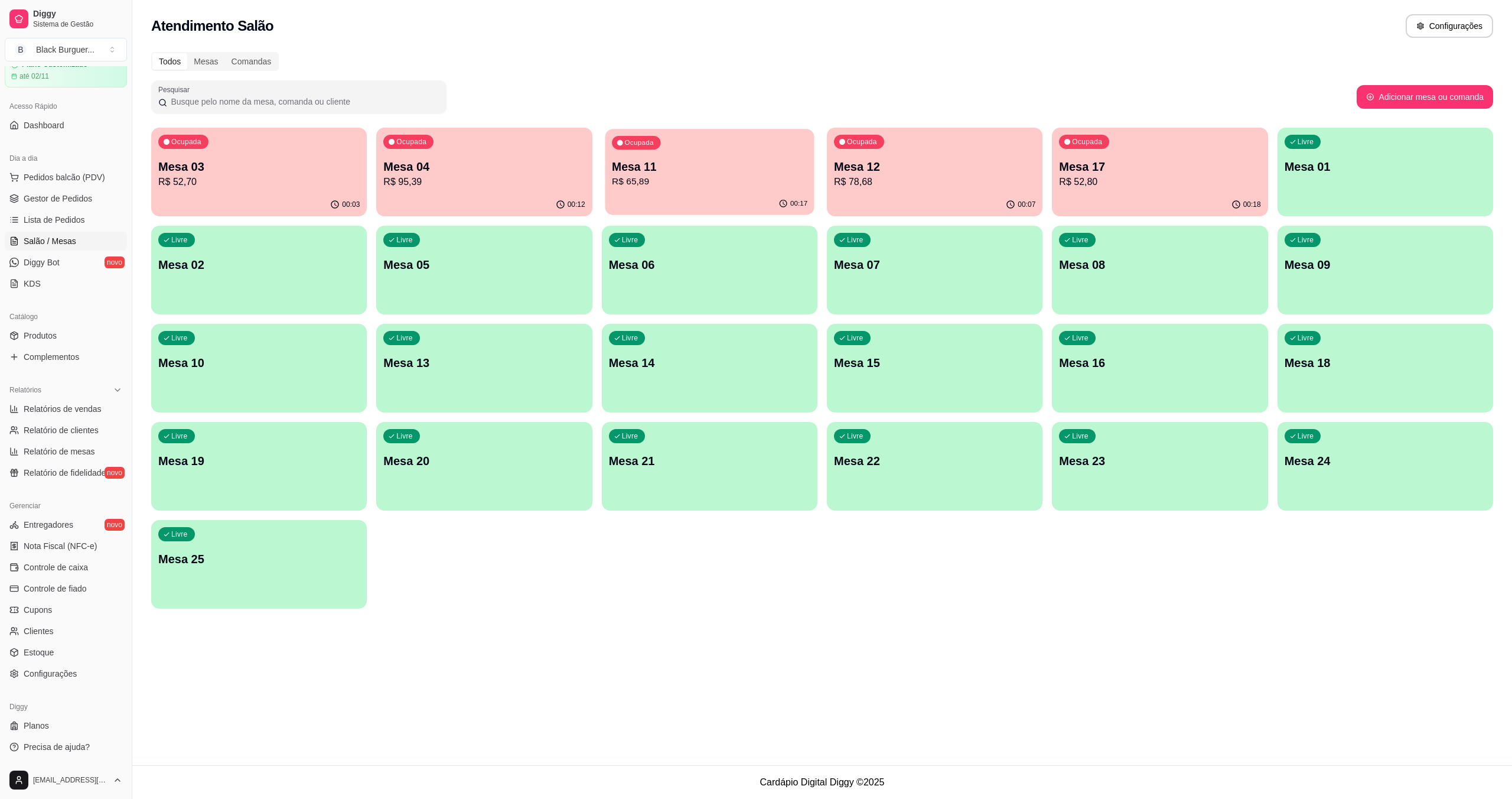
click at [655, 157] on div "Ocupada Mesa 11 R$ 65,89" at bounding box center [709, 160] width 209 height 64
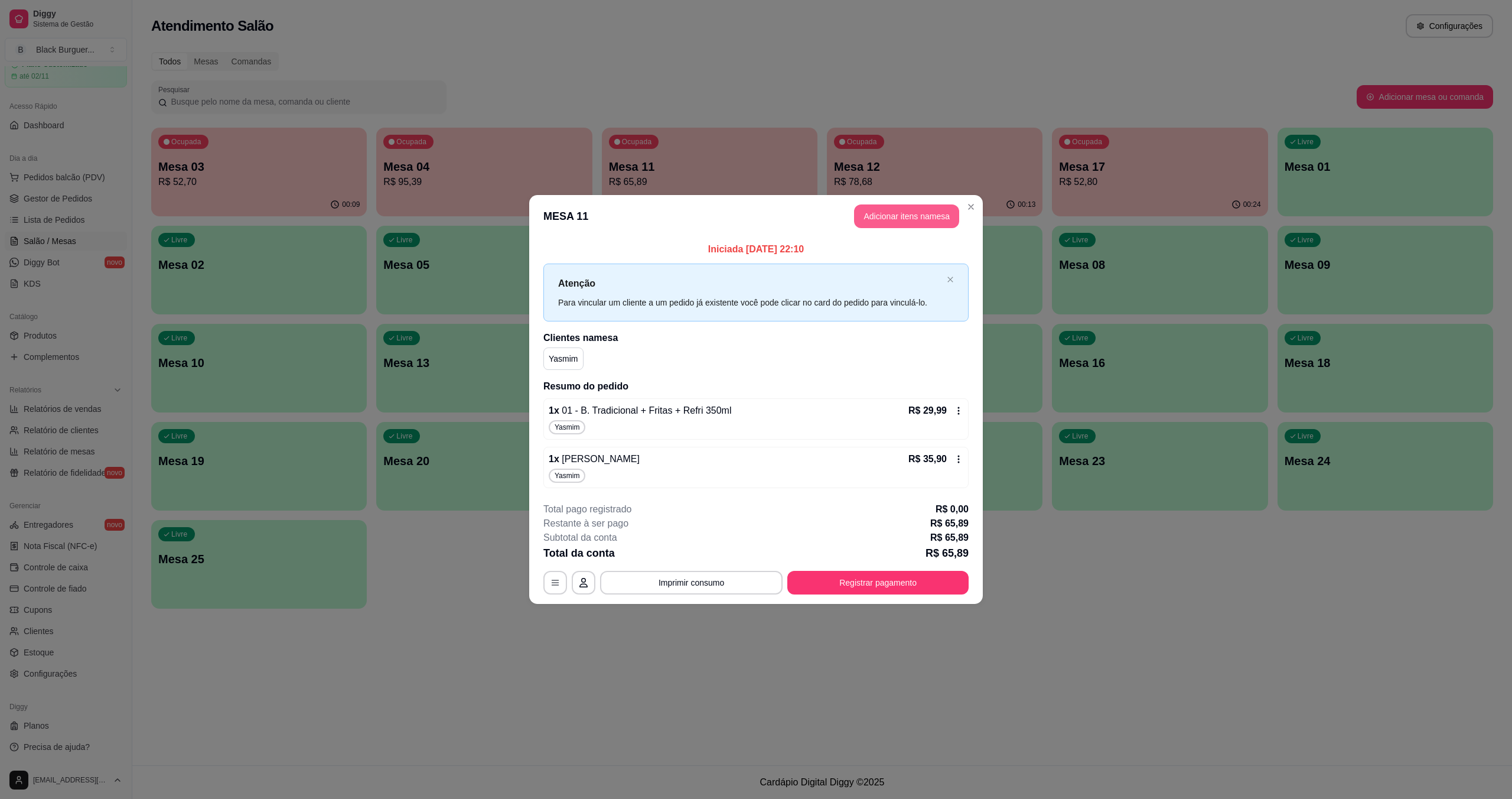
click at [758, 224] on button "Adicionar itens na mesa" at bounding box center [907, 217] width 105 height 24
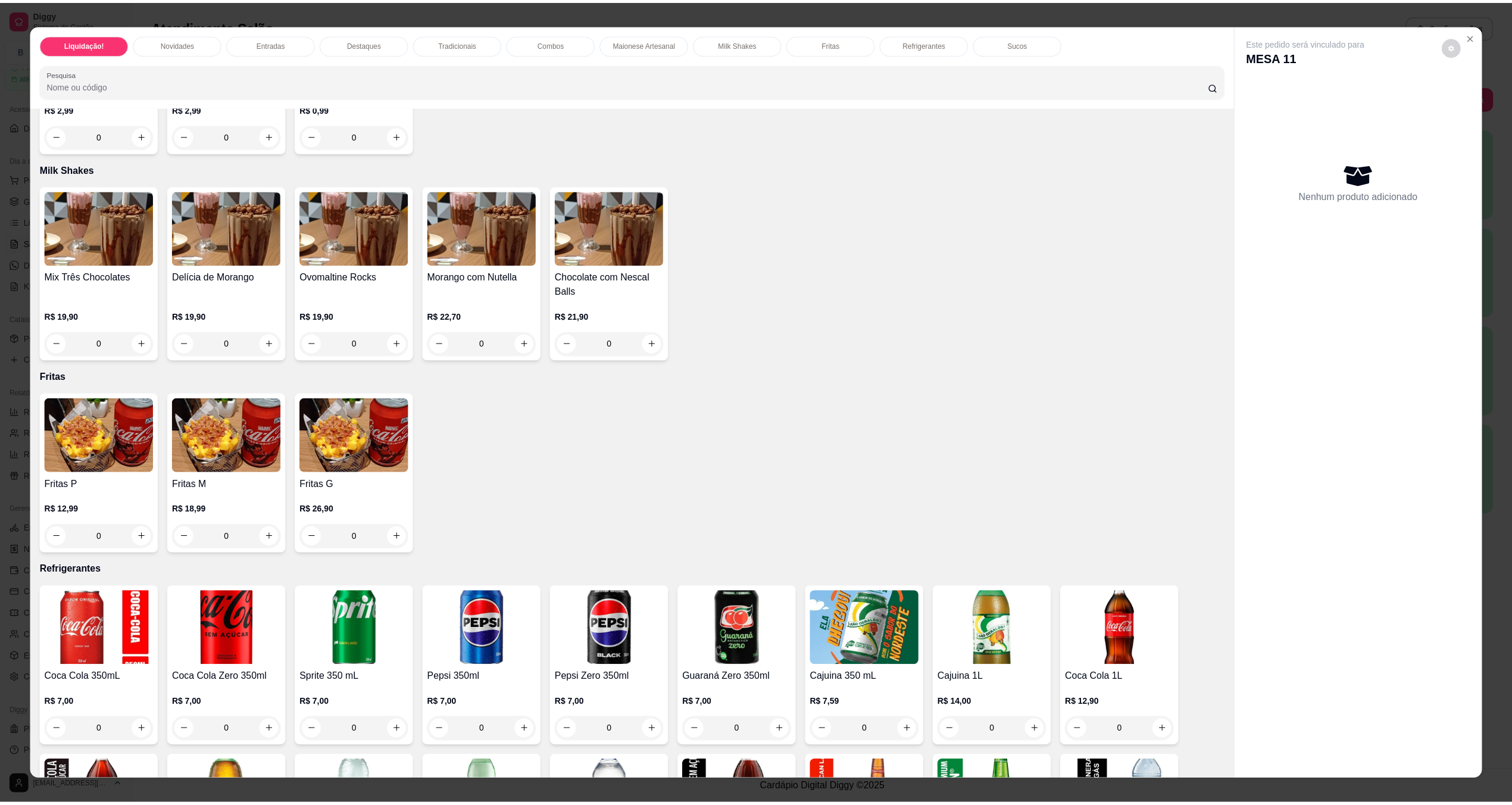
scroll to position [1191, 0]
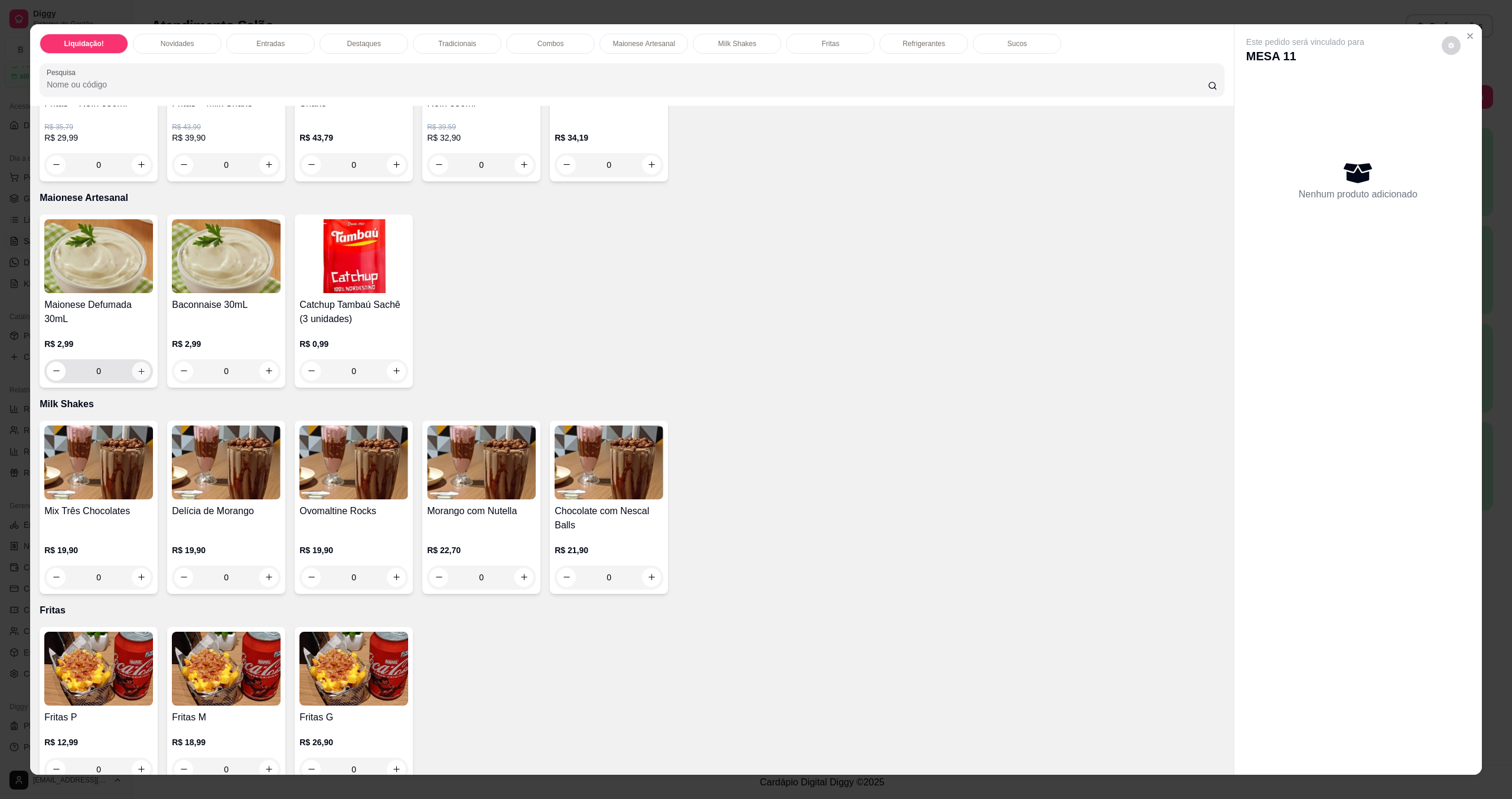
click at [137, 368] on icon "increase-product-quantity" at bounding box center [141, 371] width 9 height 9
type input "1"
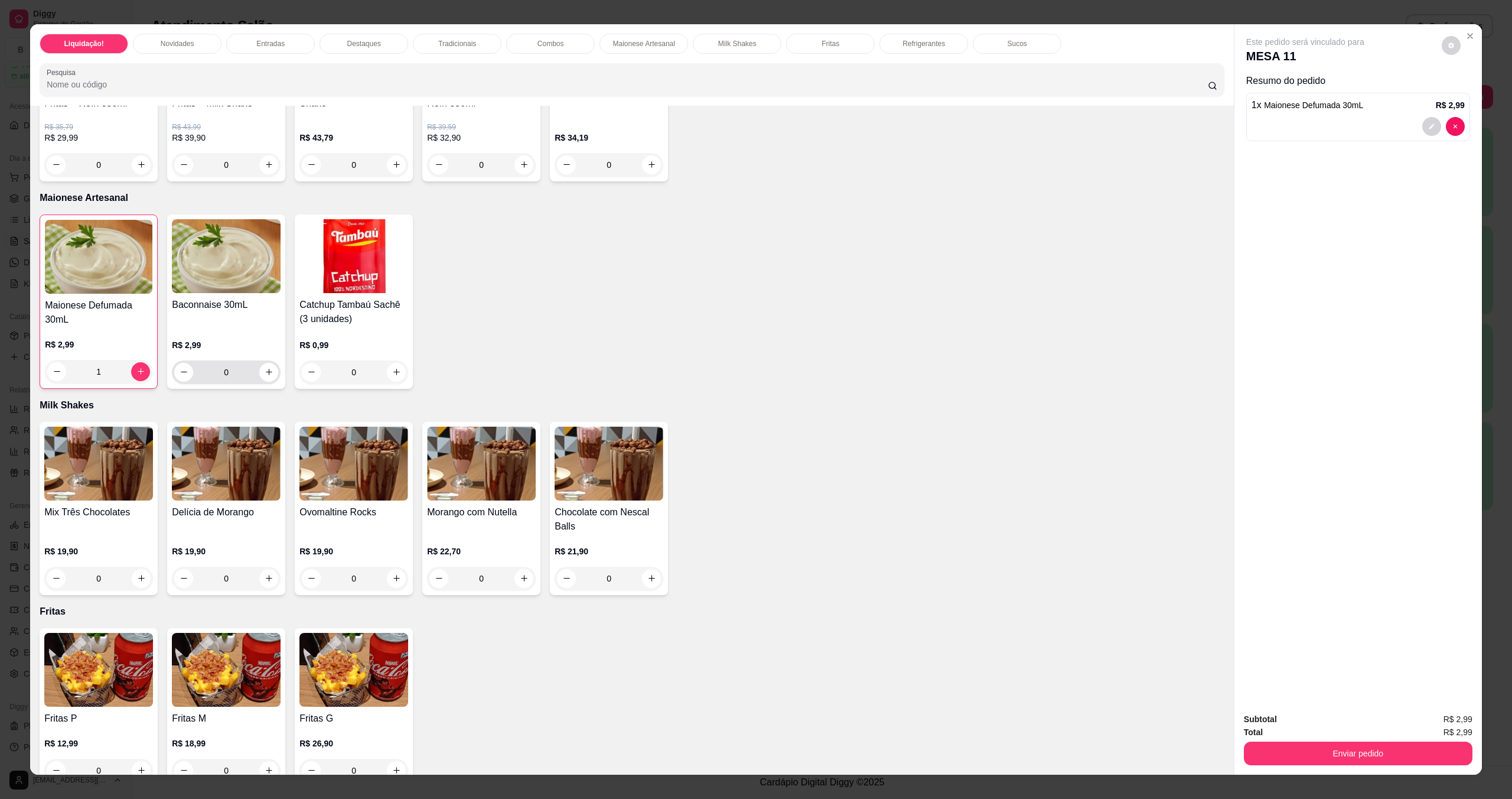
drag, startPoint x: 279, startPoint y: 382, endPoint x: 271, endPoint y: 376, distance: 10.0
click at [276, 381] on div "Maionese Defumada 30mL R$ 2,99 1 Baconnaise 30mL R$ 2,99 0 Catchup Tambaú Sachê…" at bounding box center [632, 302] width 1185 height 174
click at [268, 375] on button "increase-product-quantity" at bounding box center [269, 372] width 18 height 18
type input "1"
click at [758, 753] on button "Enviar pedido" at bounding box center [1358, 754] width 228 height 24
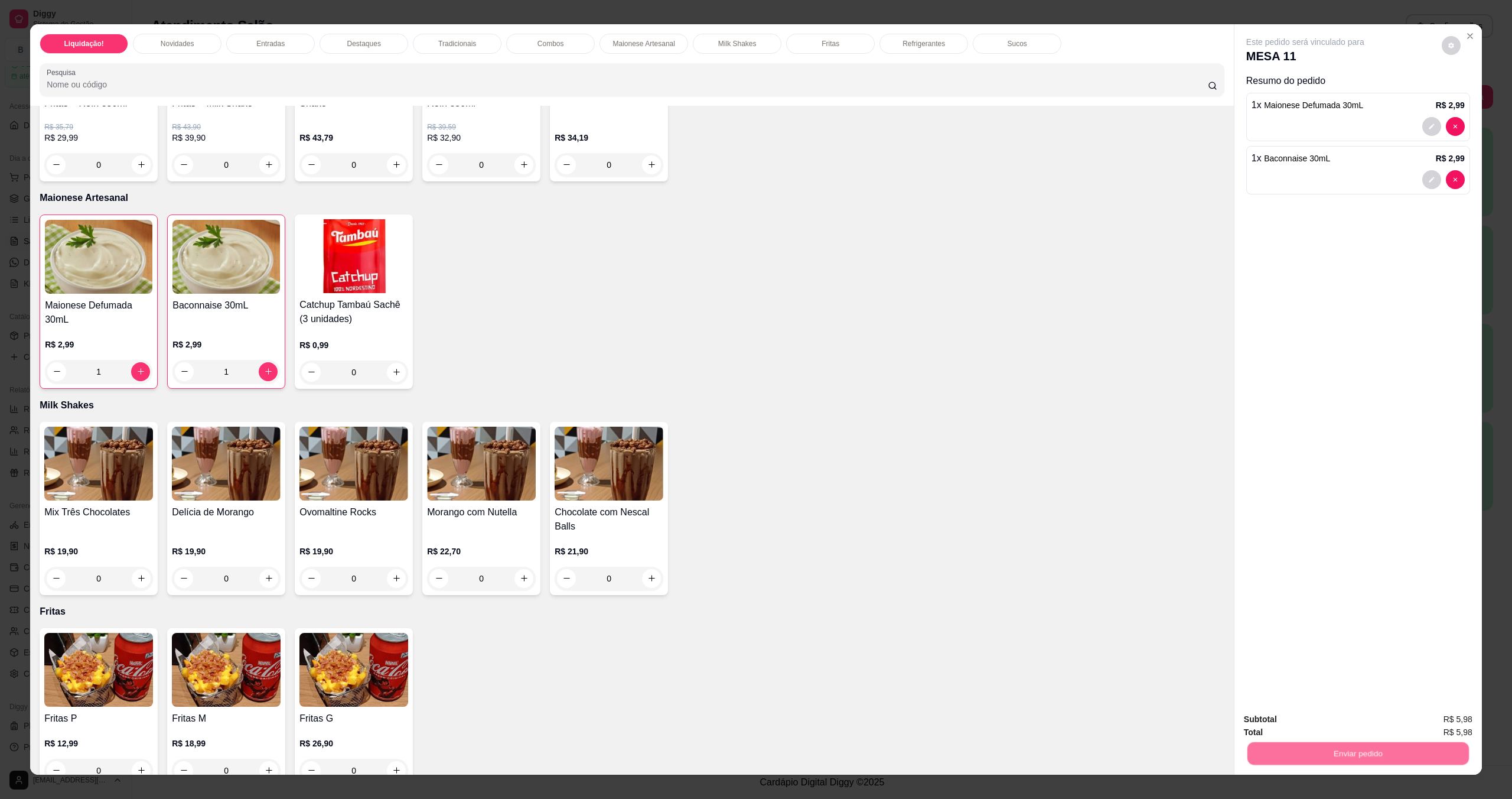
click at [758, 724] on button "Registrar cliente" at bounding box center [1362, 725] width 78 height 23
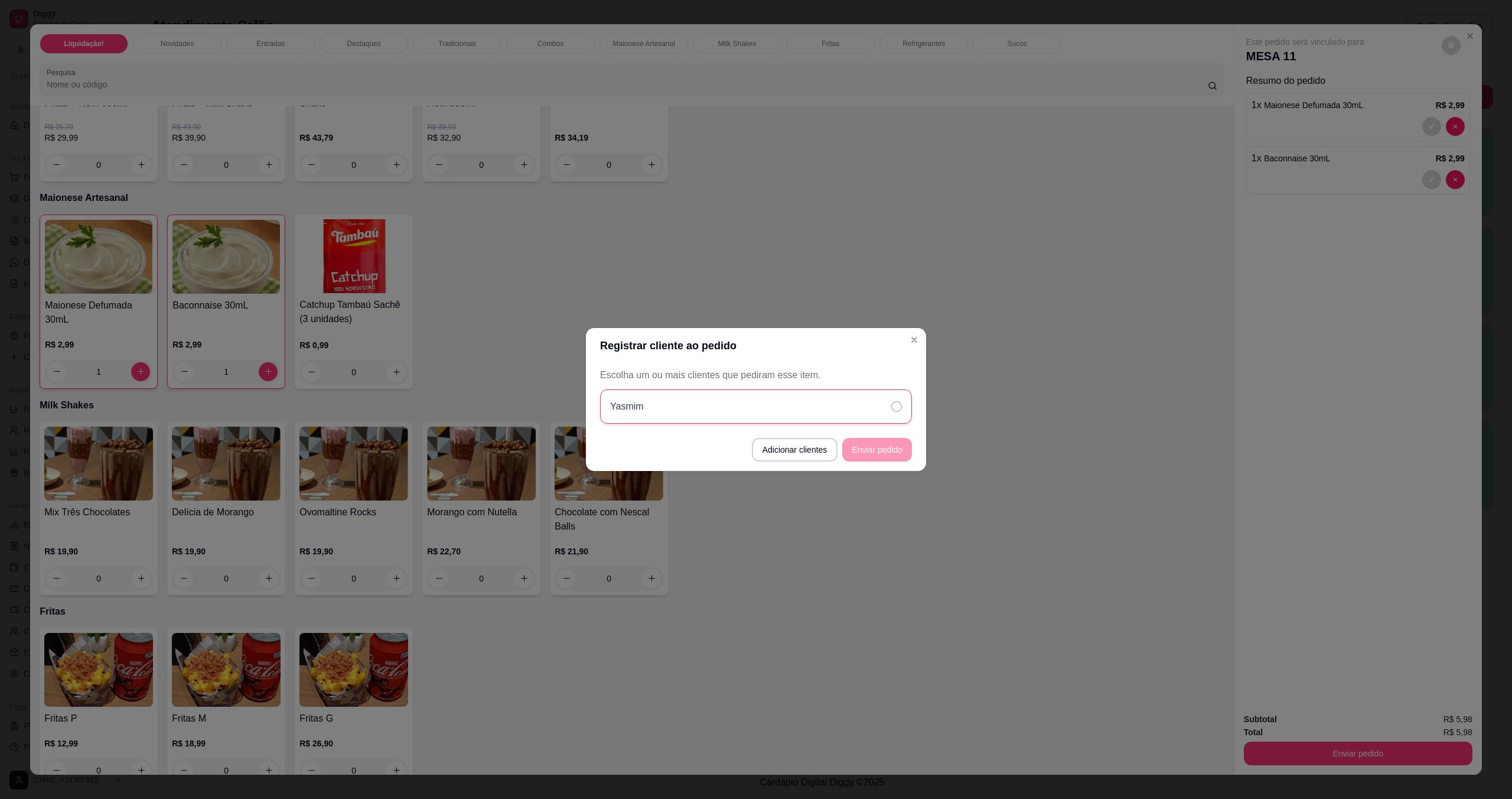
click at [758, 396] on div "Yasmim" at bounding box center [756, 407] width 312 height 34
click at [758, 447] on button "Enviar pedido" at bounding box center [877, 450] width 67 height 23
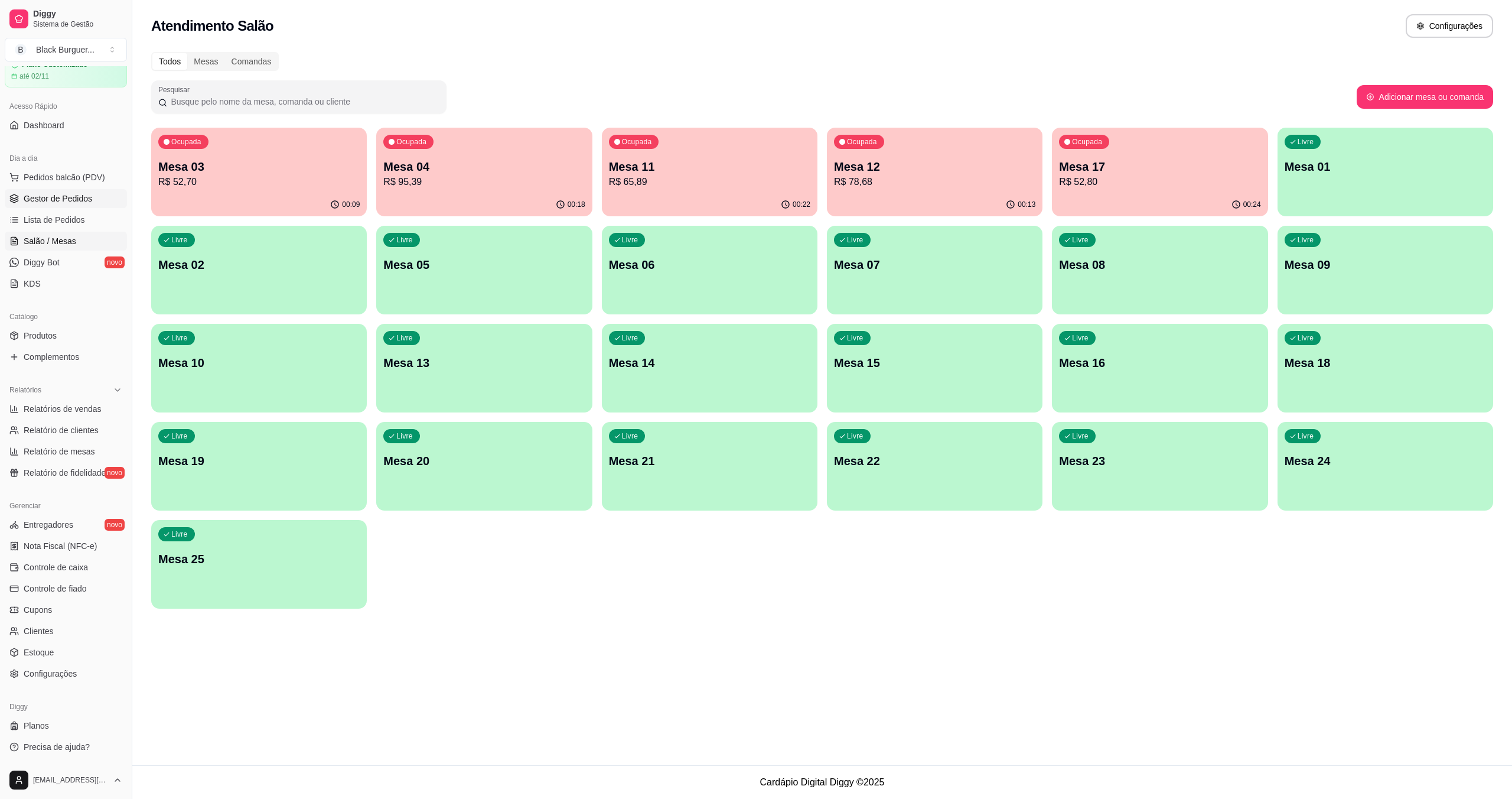
click at [45, 203] on span "Gestor de Pedidos" at bounding box center [58, 198] width 68 height 12
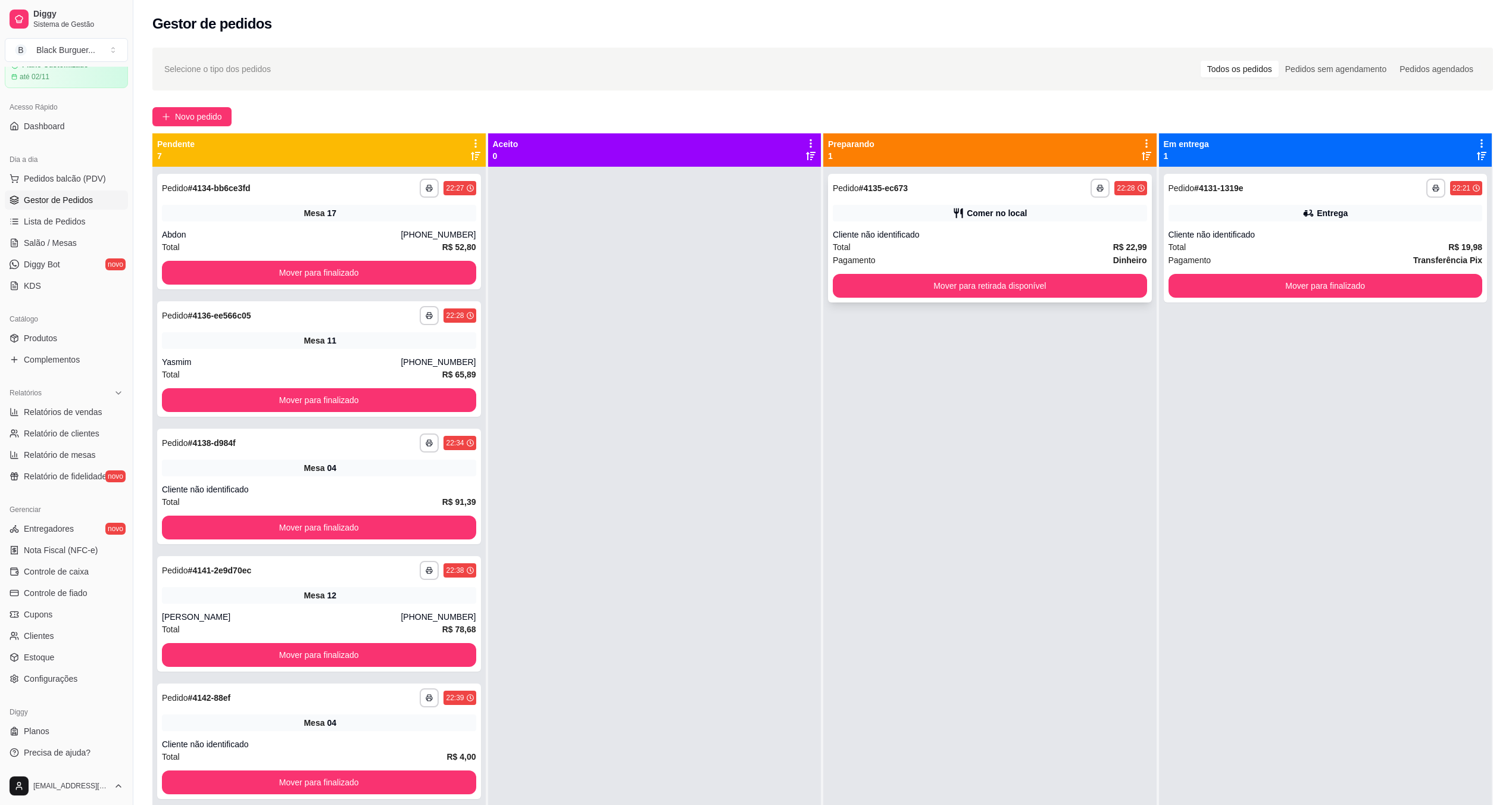
click at [764, 257] on span "Pagamento" at bounding box center [854, 260] width 43 height 13
click at [764, 244] on div "Total R$ 19,98" at bounding box center [1326, 247] width 315 height 13
click at [764, 291] on button "Mover para finalizado" at bounding box center [1325, 286] width 305 height 23
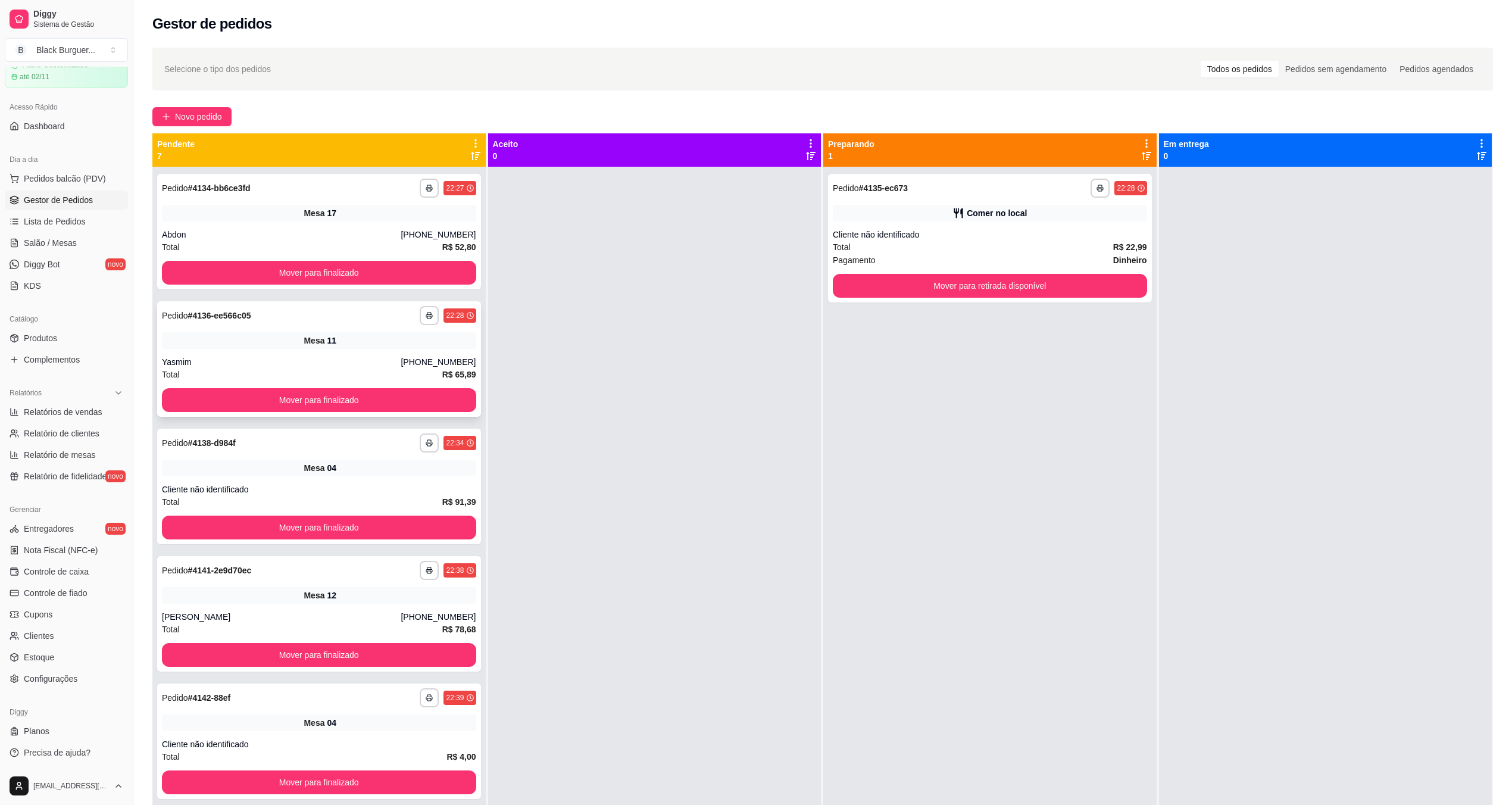
click at [331, 349] on div "**********" at bounding box center [319, 359] width 324 height 116
click at [393, 270] on button "Mover para finalizado" at bounding box center [320, 273] width 315 height 24
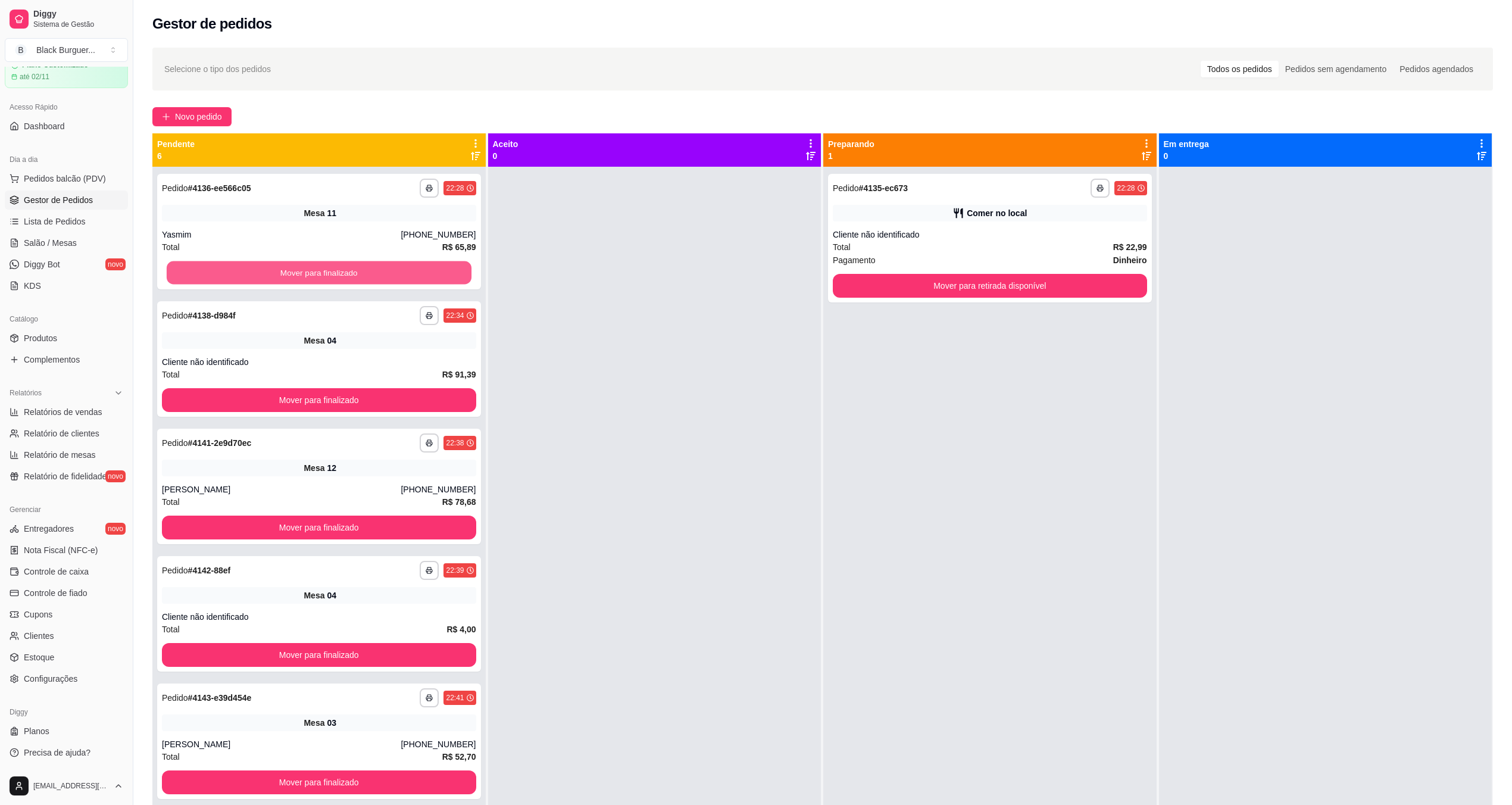
click at [393, 270] on button "Mover para finalizado" at bounding box center [319, 273] width 305 height 23
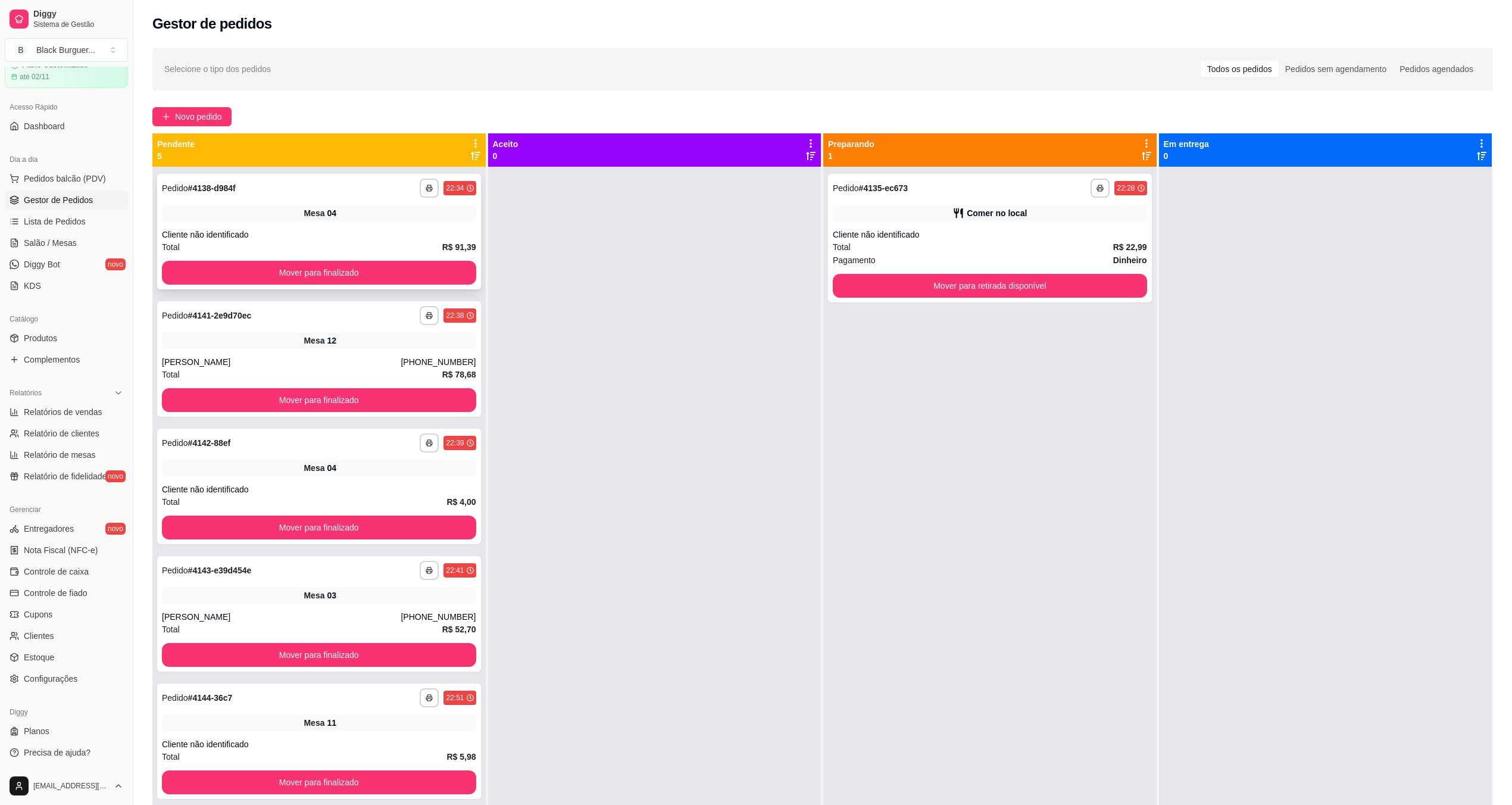
click at [294, 265] on button "Mover para finalizado" at bounding box center [320, 273] width 315 height 24
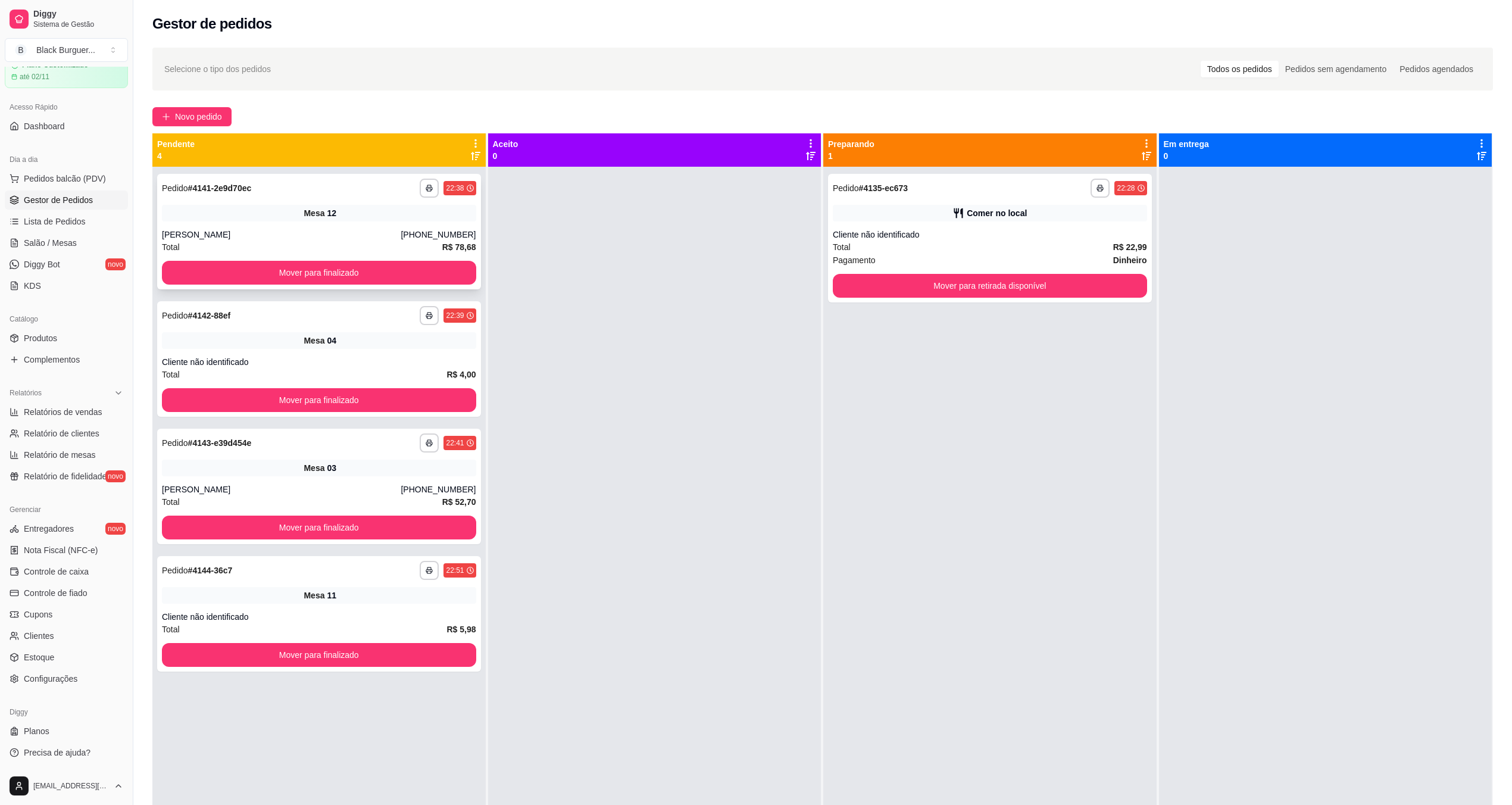
click at [348, 252] on div "Total R$ 78,68" at bounding box center [320, 247] width 315 height 13
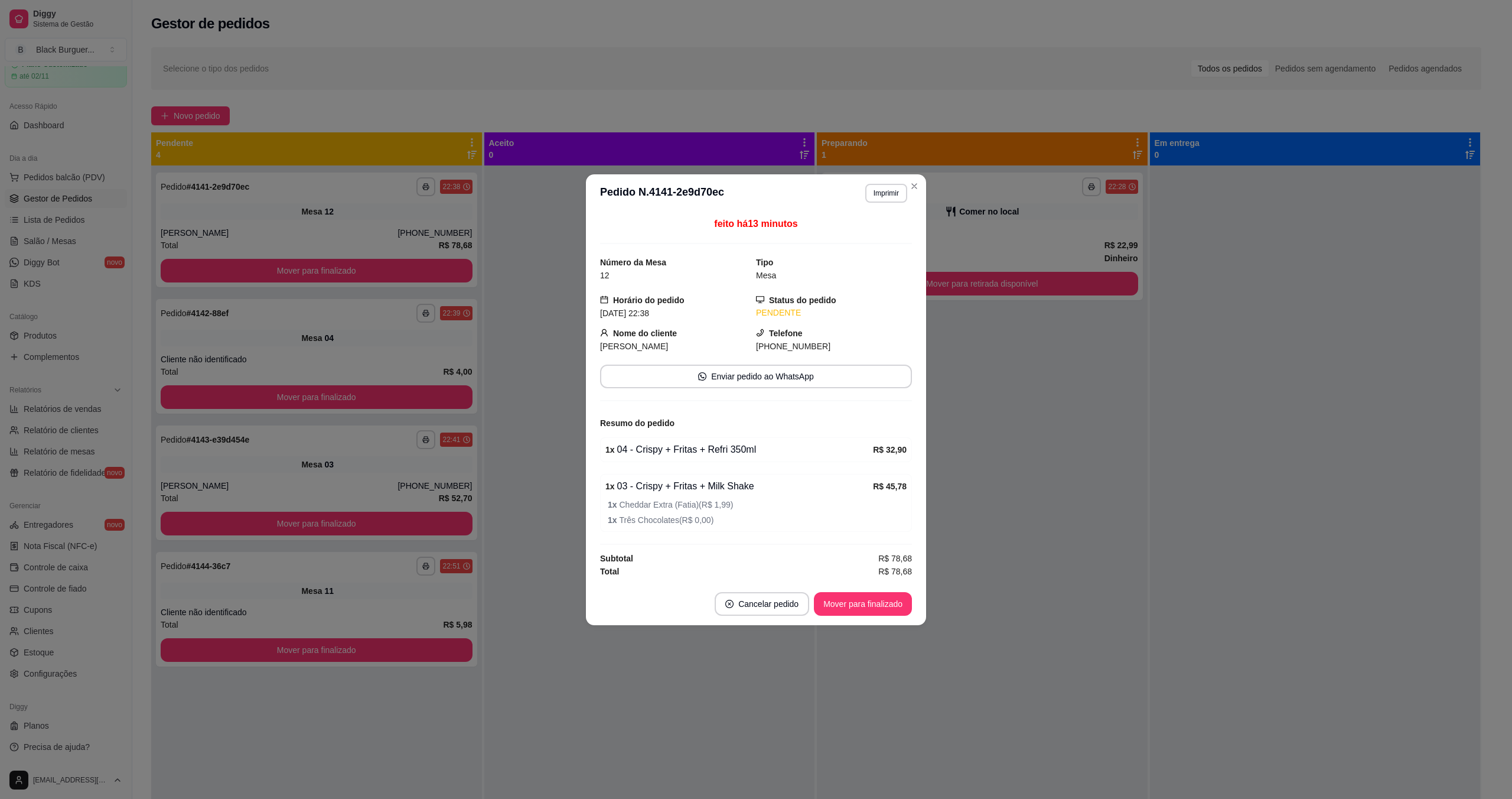
click at [694, 442] on div "1 x 04 - Crispy + Fritas + Refri 350ml" at bounding box center [739, 449] width 268 height 14
drag, startPoint x: 696, startPoint y: 459, endPoint x: 705, endPoint y: 498, distance: 40.0
click at [705, 492] on div "feito há 13 minutos Número da Mesa 12 Tipo Mesa Horário do pedido [DATE] 22:38 …" at bounding box center [756, 397] width 312 height 361
click at [705, 498] on div "1 x 03 - Crispy + Fritas + Milk Shake R$ 45,78 1 x Cheddar Extra (Fatia) ( R$ 1…" at bounding box center [756, 503] width 312 height 58
click at [681, 497] on div "1 x 03 - Crispy + Fritas + Milk Shake R$ 45,78 1 x Cheddar Extra (Fatia) ( R$ 1…" at bounding box center [756, 503] width 312 height 58
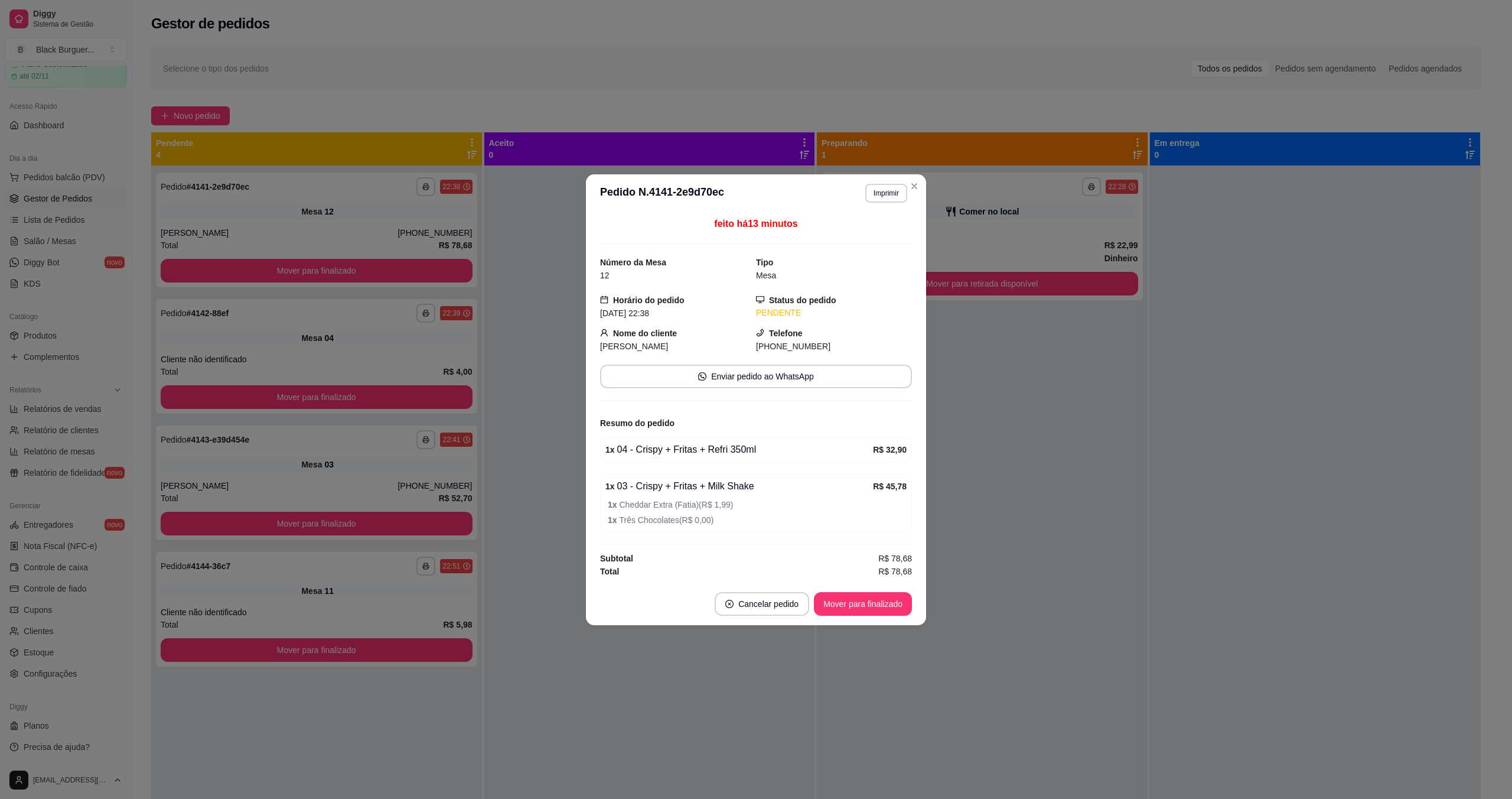
click at [677, 483] on div "1 x 03 - Crispy + Fritas + Milk Shake" at bounding box center [739, 487] width 268 height 14
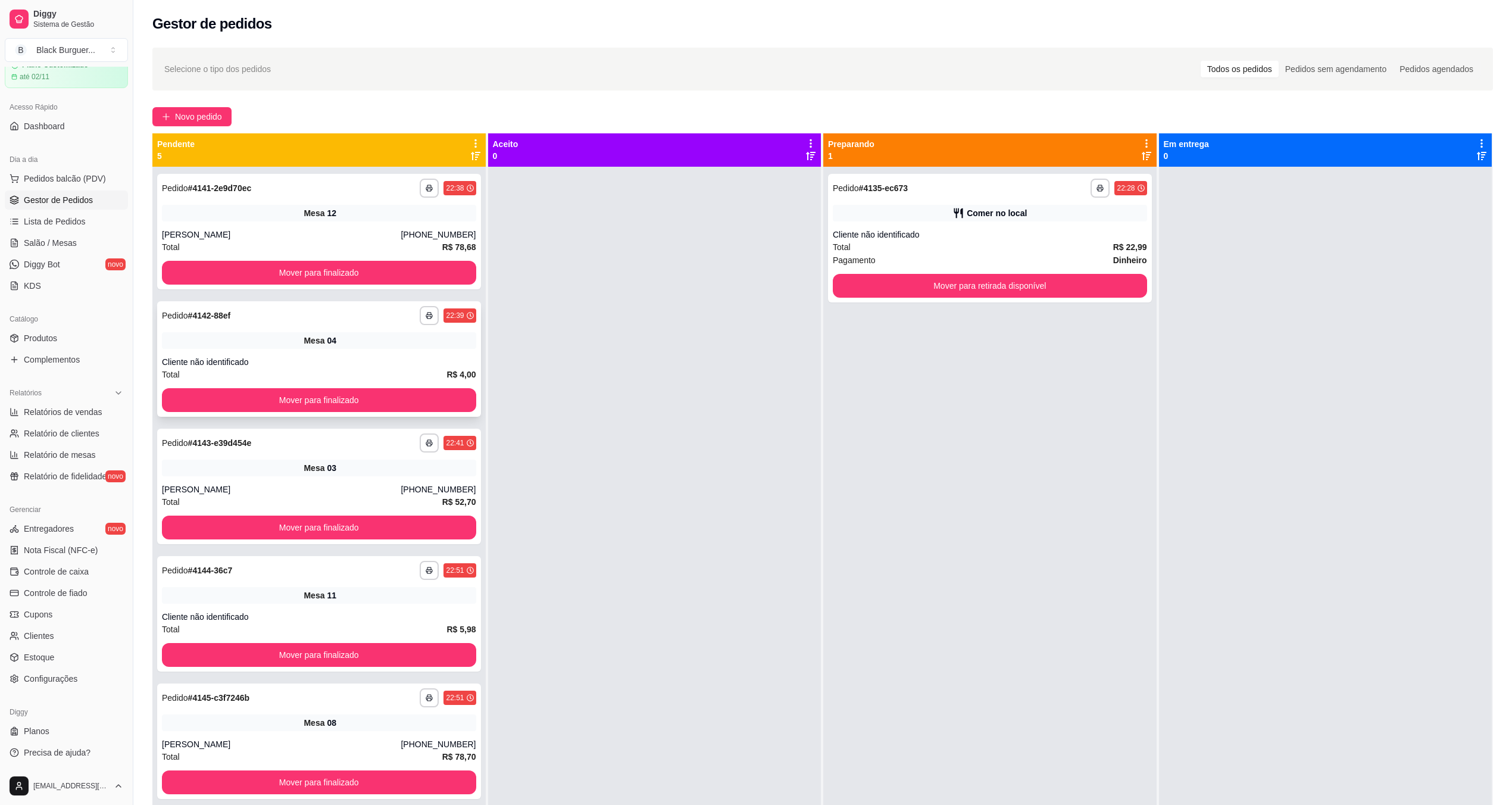
click at [353, 350] on div "**********" at bounding box center [319, 359] width 324 height 116
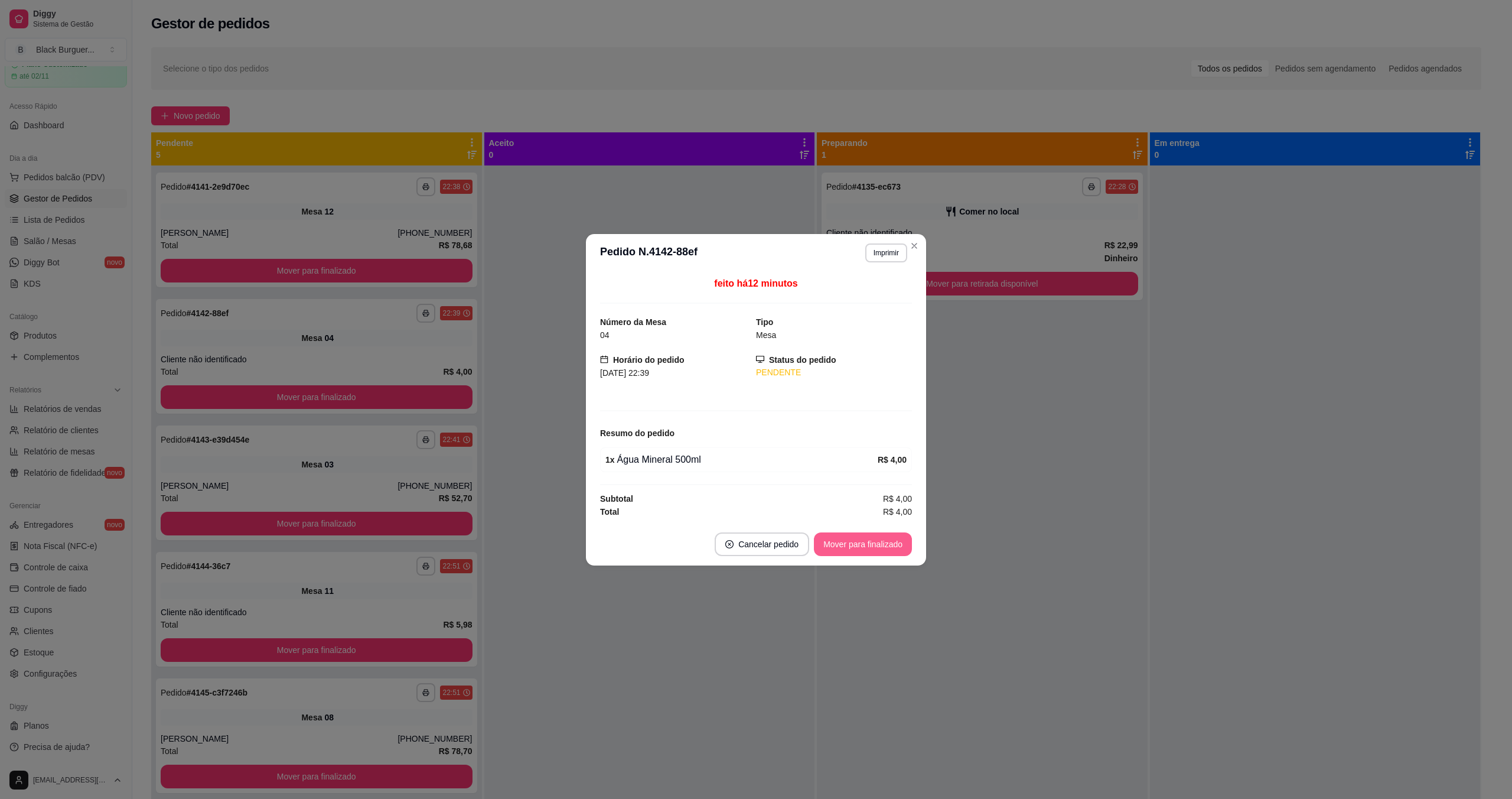
click at [758, 546] on button "Mover para finalizado" at bounding box center [862, 544] width 98 height 24
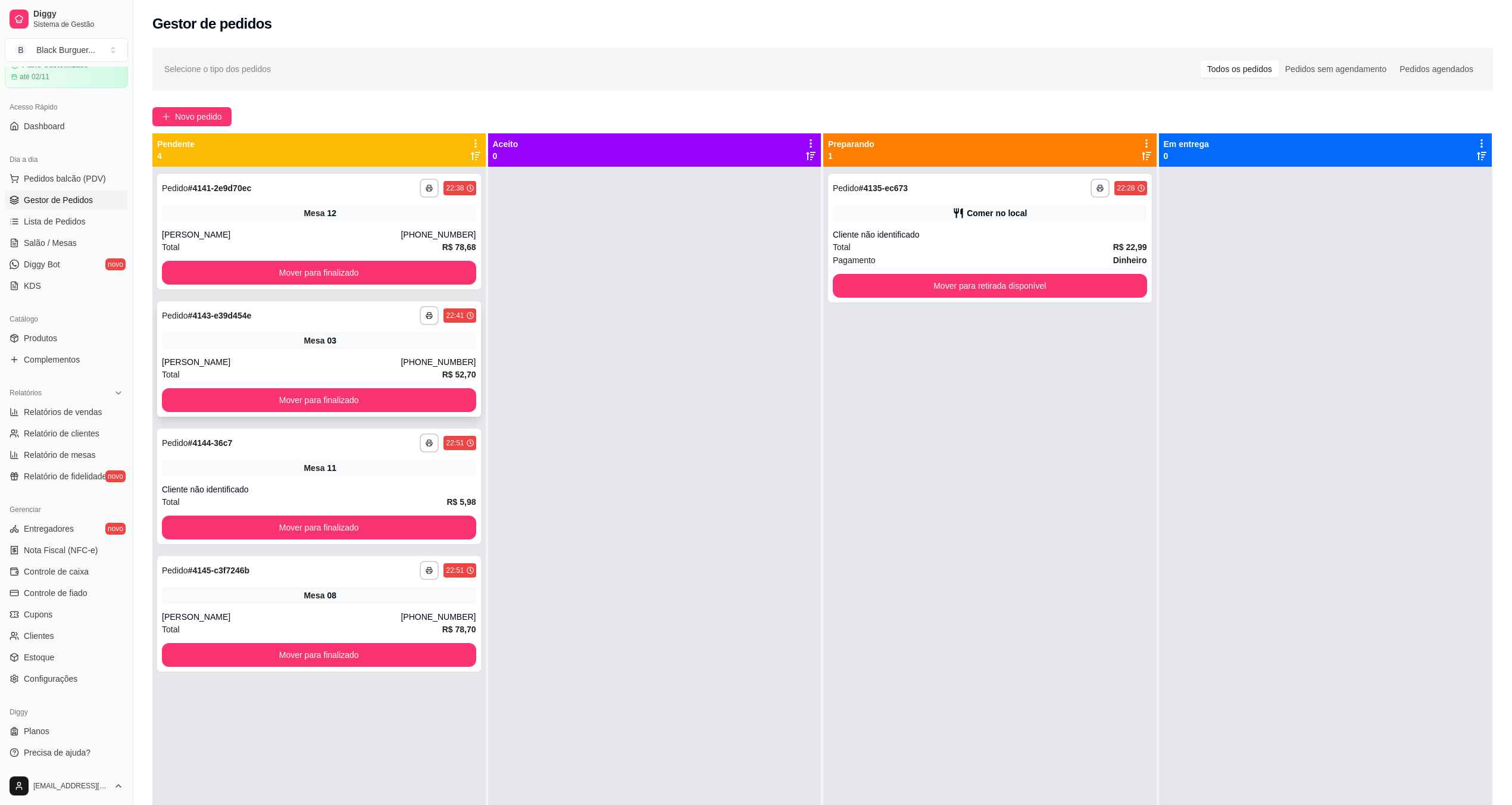
click at [346, 337] on div "Mesa 03" at bounding box center [320, 341] width 315 height 17
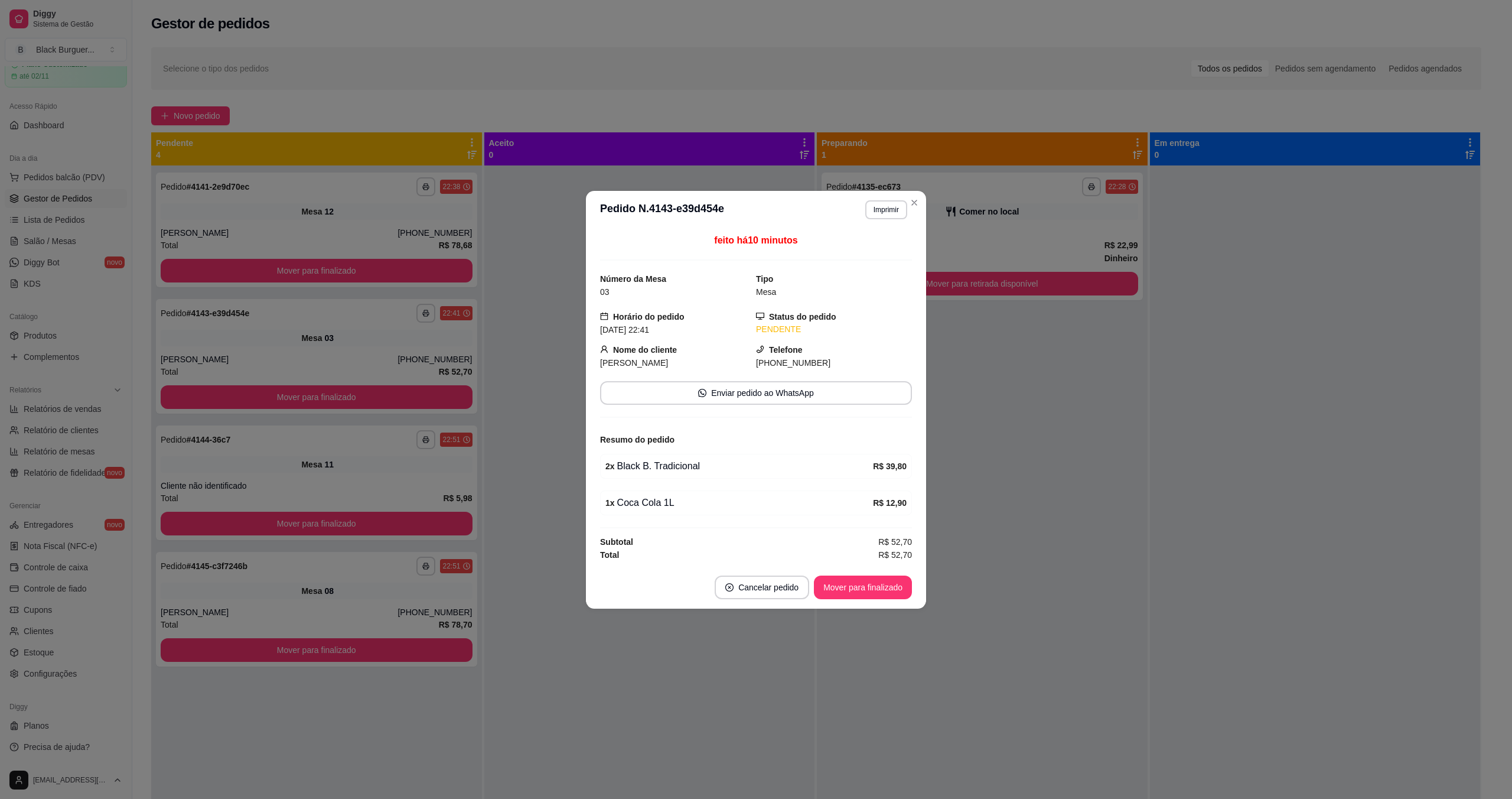
click at [618, 481] on div "feito há 10 minutos Número da Mesa 03 Tipo Mesa Horário do pedido [DATE] 22:41 …" at bounding box center [756, 397] width 312 height 328
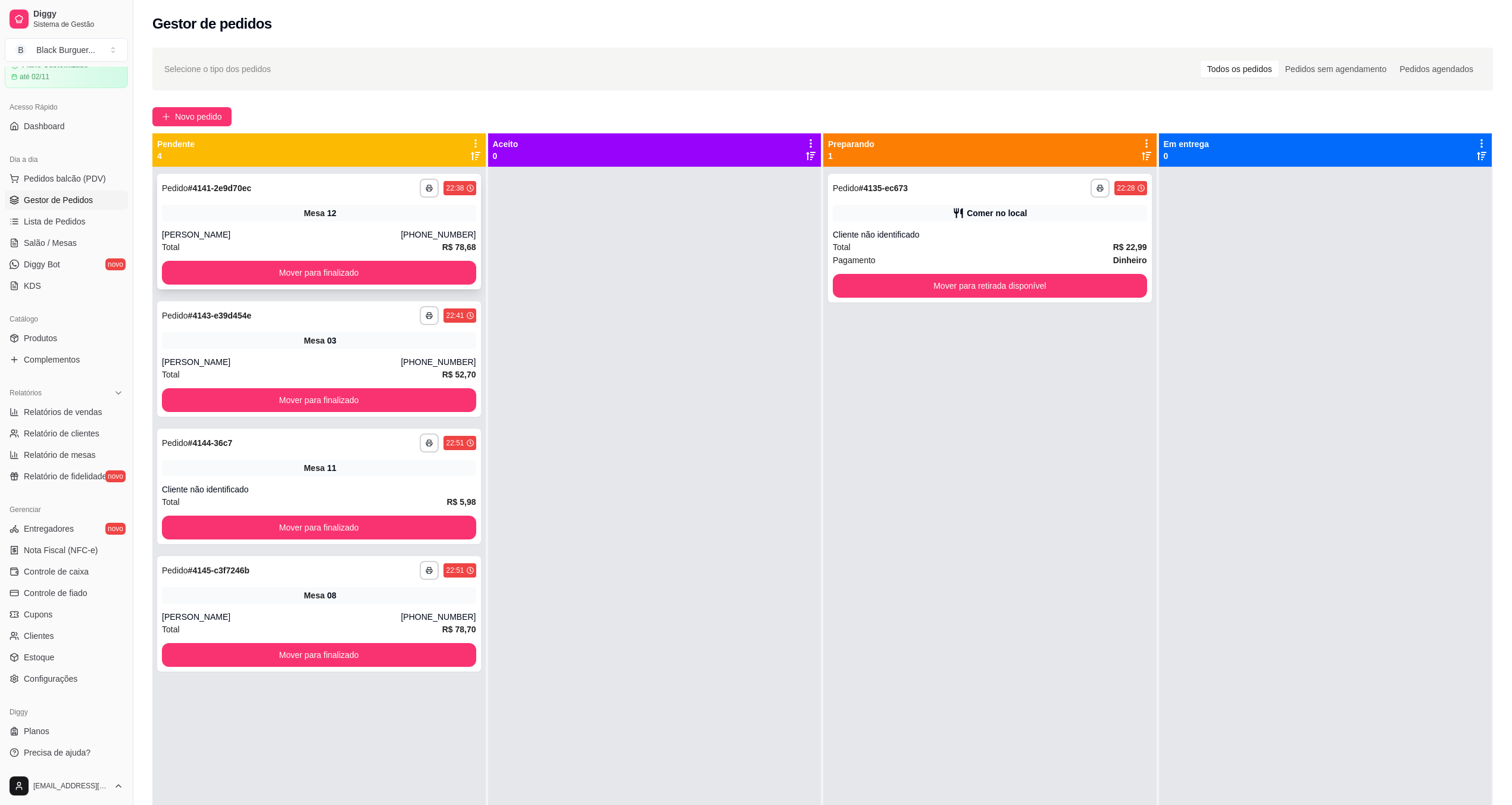
click at [406, 218] on div "Mesa 12" at bounding box center [320, 213] width 315 height 17
click at [338, 463] on div "Mesa 11" at bounding box center [320, 468] width 315 height 17
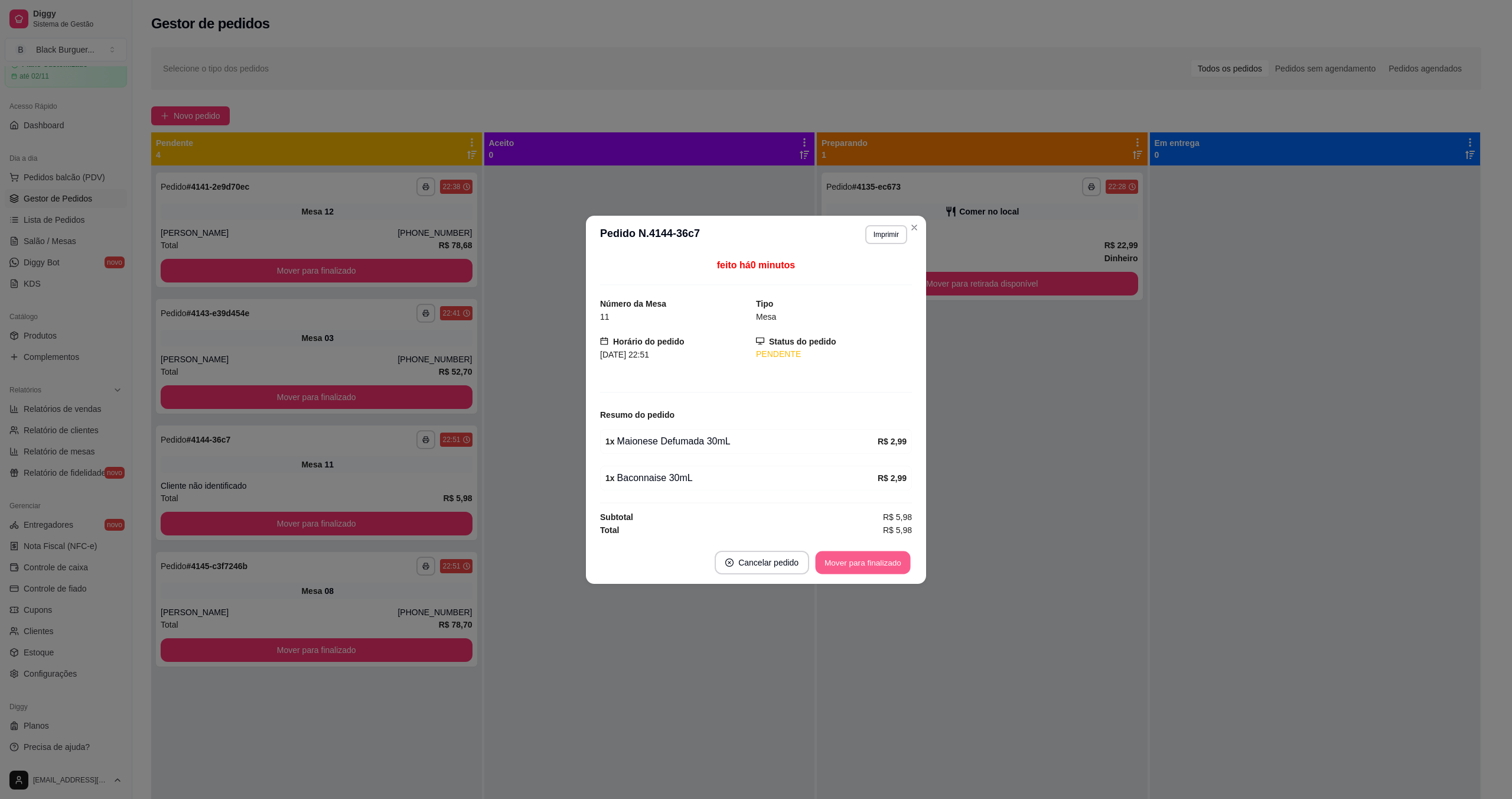
click at [758, 557] on button "Mover para finalizado" at bounding box center [863, 562] width 95 height 23
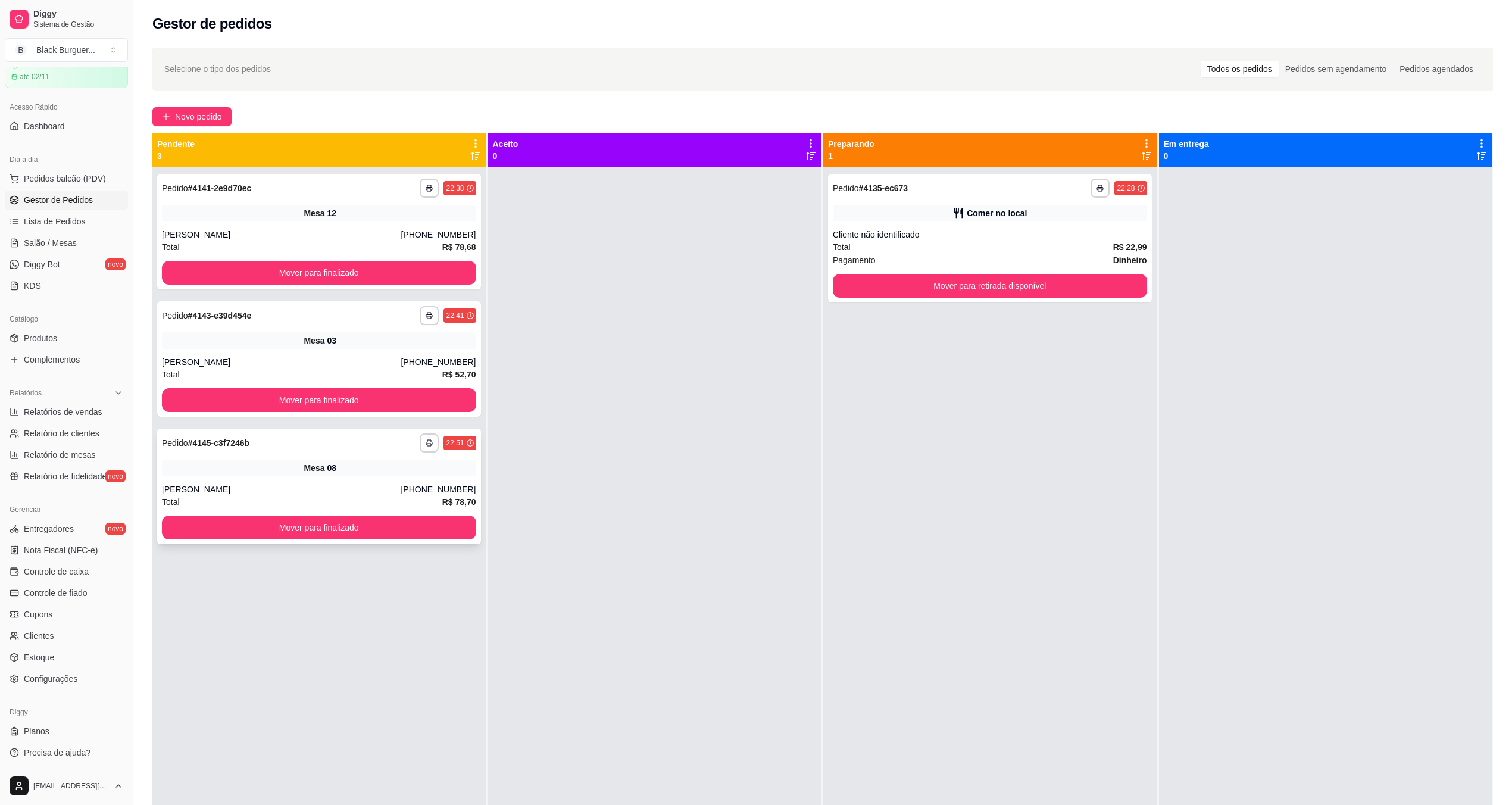
click at [370, 463] on div "Mesa 08" at bounding box center [320, 468] width 315 height 17
click at [57, 244] on span "Salão / Mesas" at bounding box center [50, 242] width 53 height 12
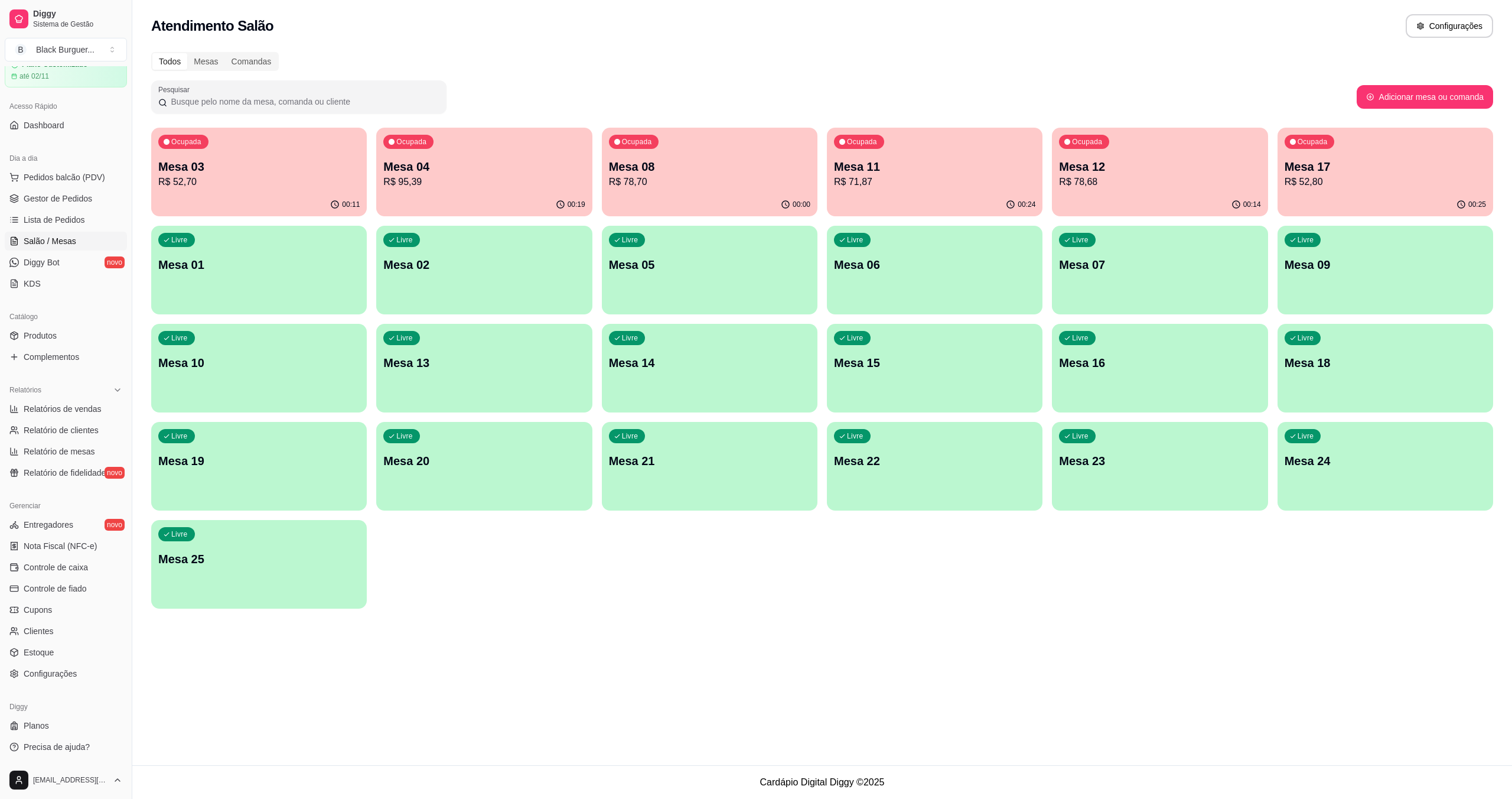
click at [493, 161] on p "Mesa 04" at bounding box center [484, 167] width 202 height 17
click at [190, 179] on p "R$ 52,70" at bounding box center [259, 181] width 195 height 13
click at [83, 194] on span "Gestor de Pedidos" at bounding box center [58, 198] width 68 height 12
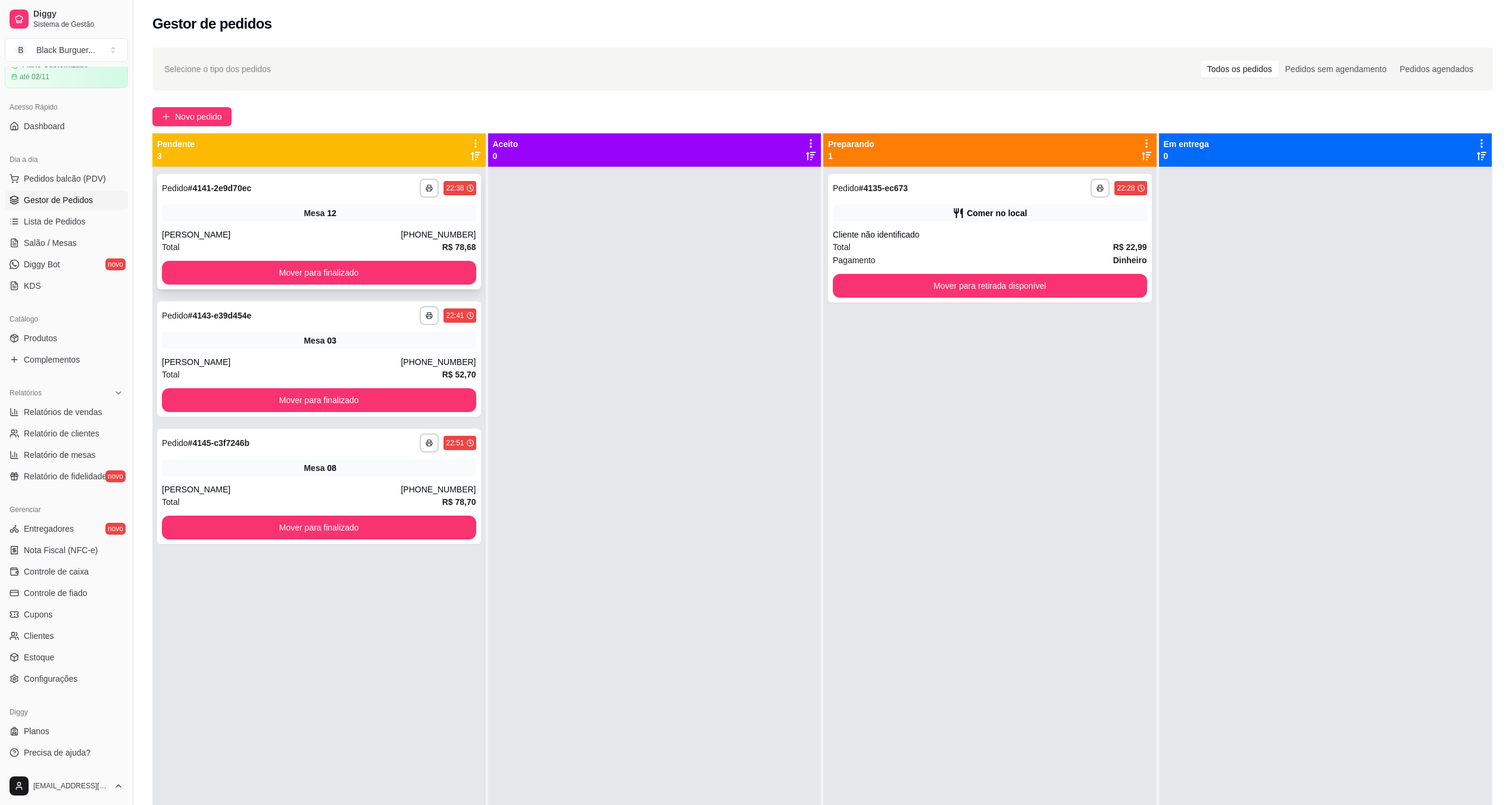
click at [177, 230] on div "[PERSON_NAME]" at bounding box center [281, 235] width 239 height 12
click at [293, 336] on div "Mesa 03" at bounding box center [320, 341] width 315 height 17
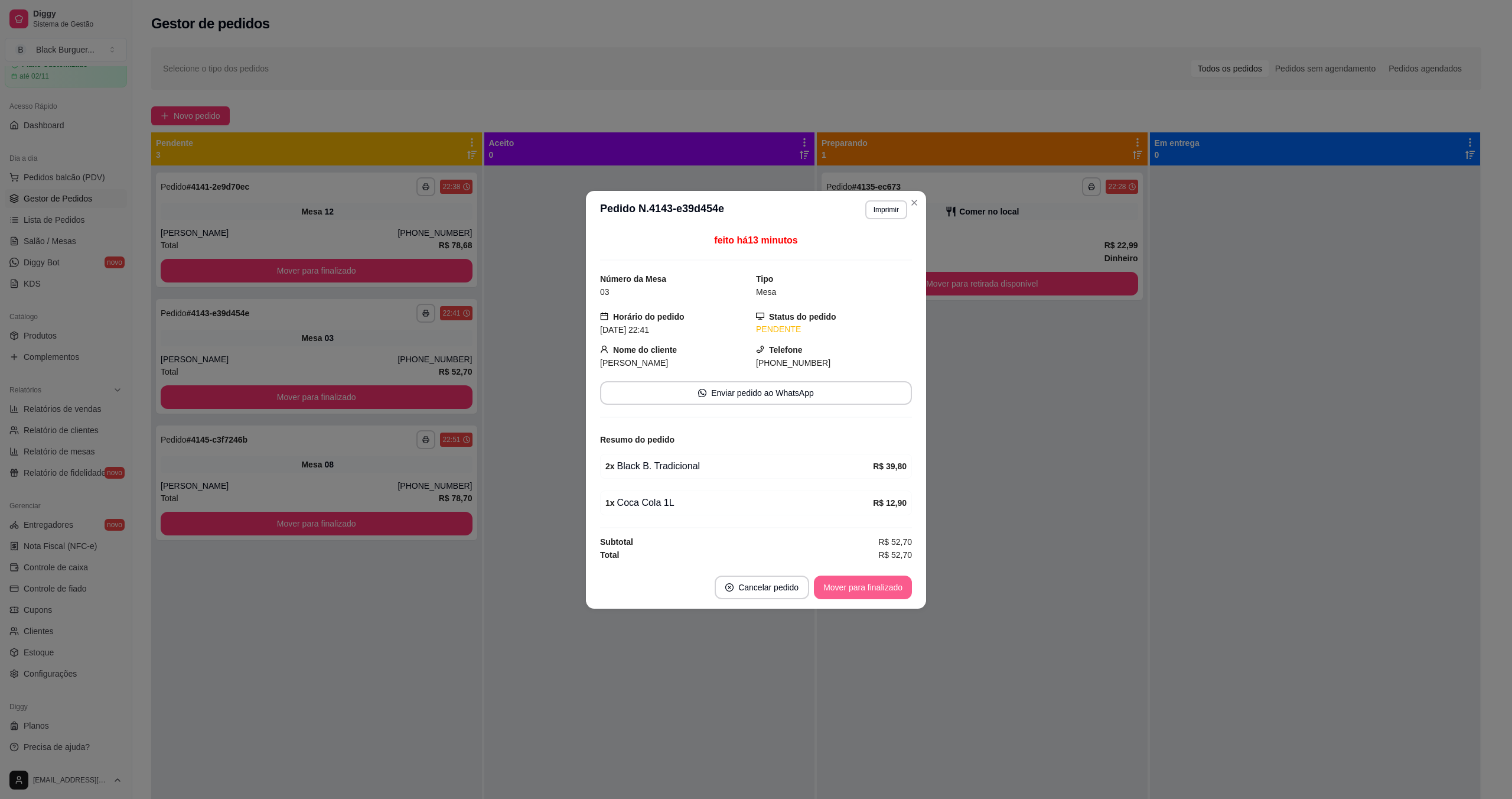
click at [758, 589] on button "Mover para finalizado" at bounding box center [862, 587] width 98 height 24
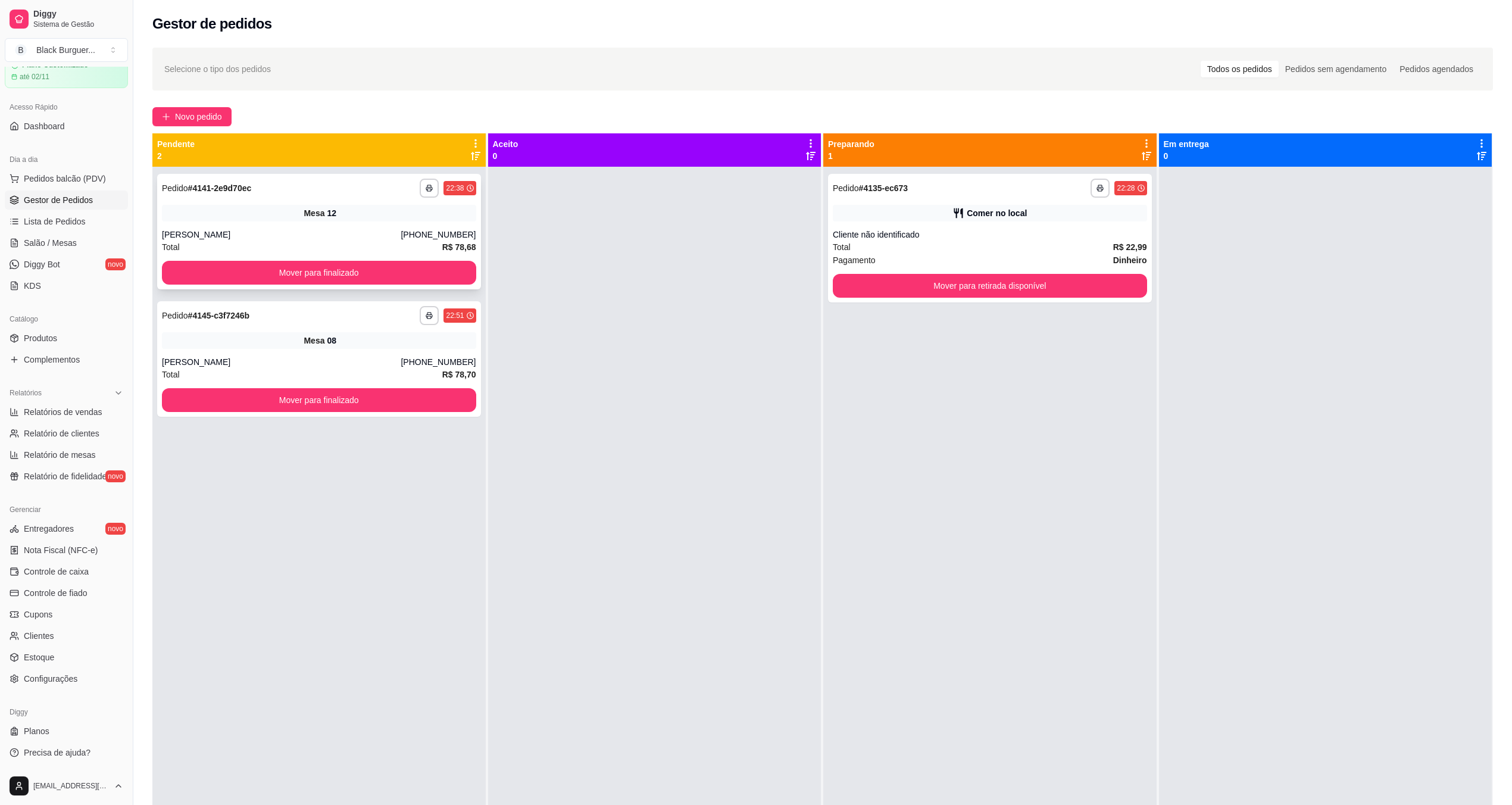
click at [318, 215] on span "Mesa" at bounding box center [314, 213] width 21 height 12
click at [52, 240] on span "Salão / Mesas" at bounding box center [50, 242] width 53 height 12
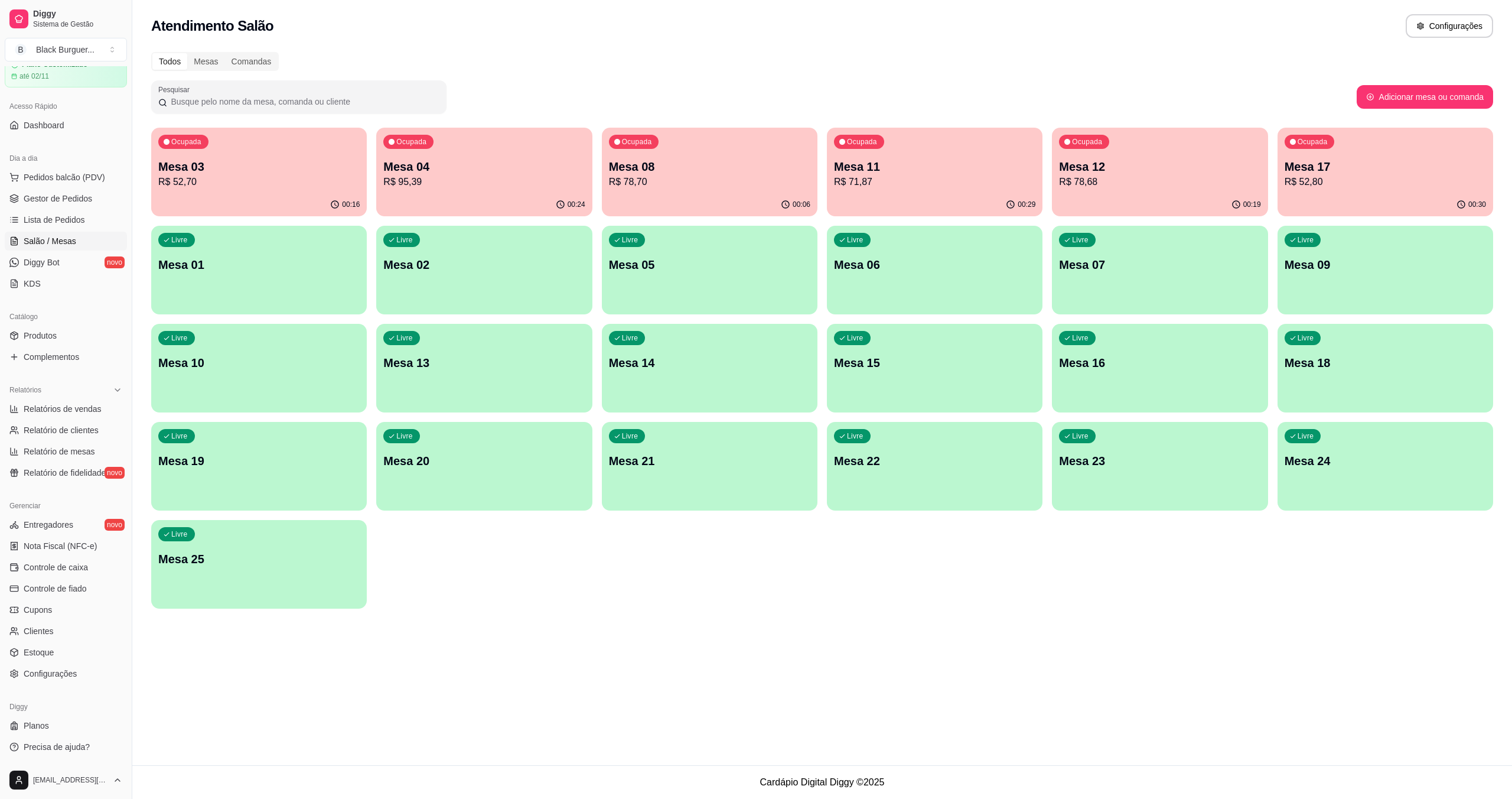
click at [758, 172] on p "Mesa 17" at bounding box center [1385, 167] width 202 height 17
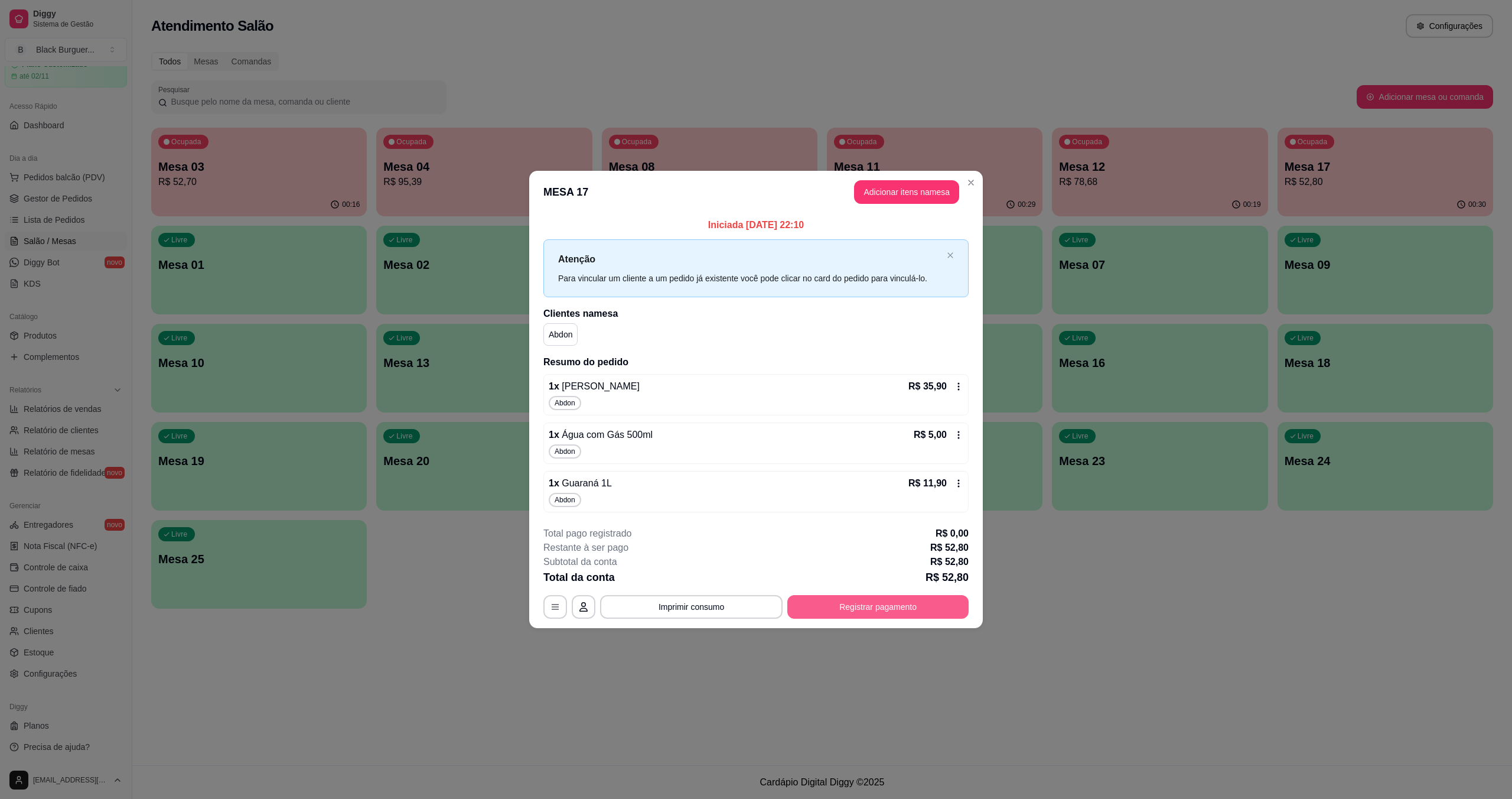
click at [758, 601] on button "Registrar pagamento" at bounding box center [878, 607] width 181 height 24
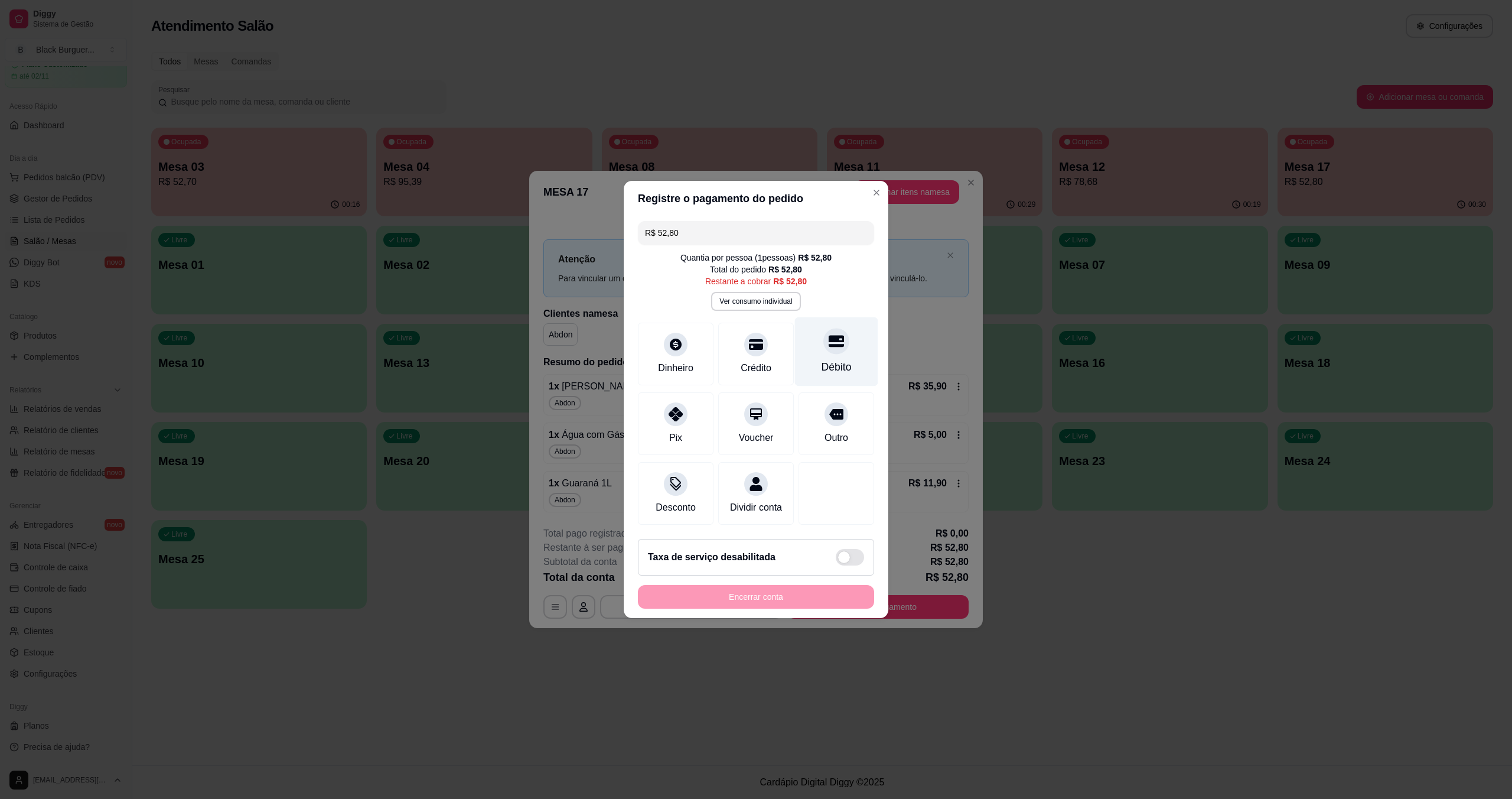
click at [758, 344] on div at bounding box center [836, 340] width 26 height 26
type input "R$ 0,00"
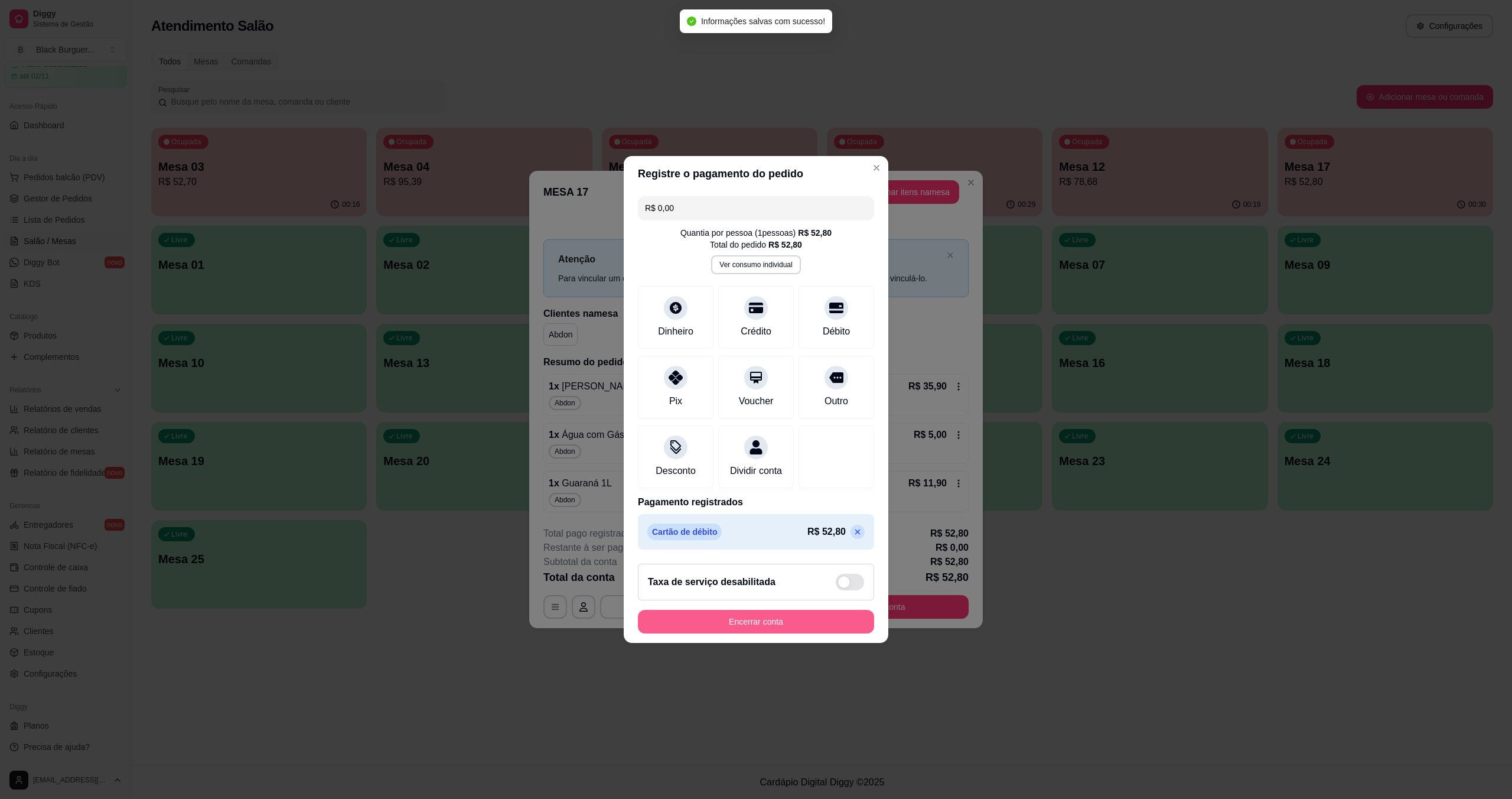
click at [758, 632] on button "Encerrar conta" at bounding box center [756, 622] width 236 height 24
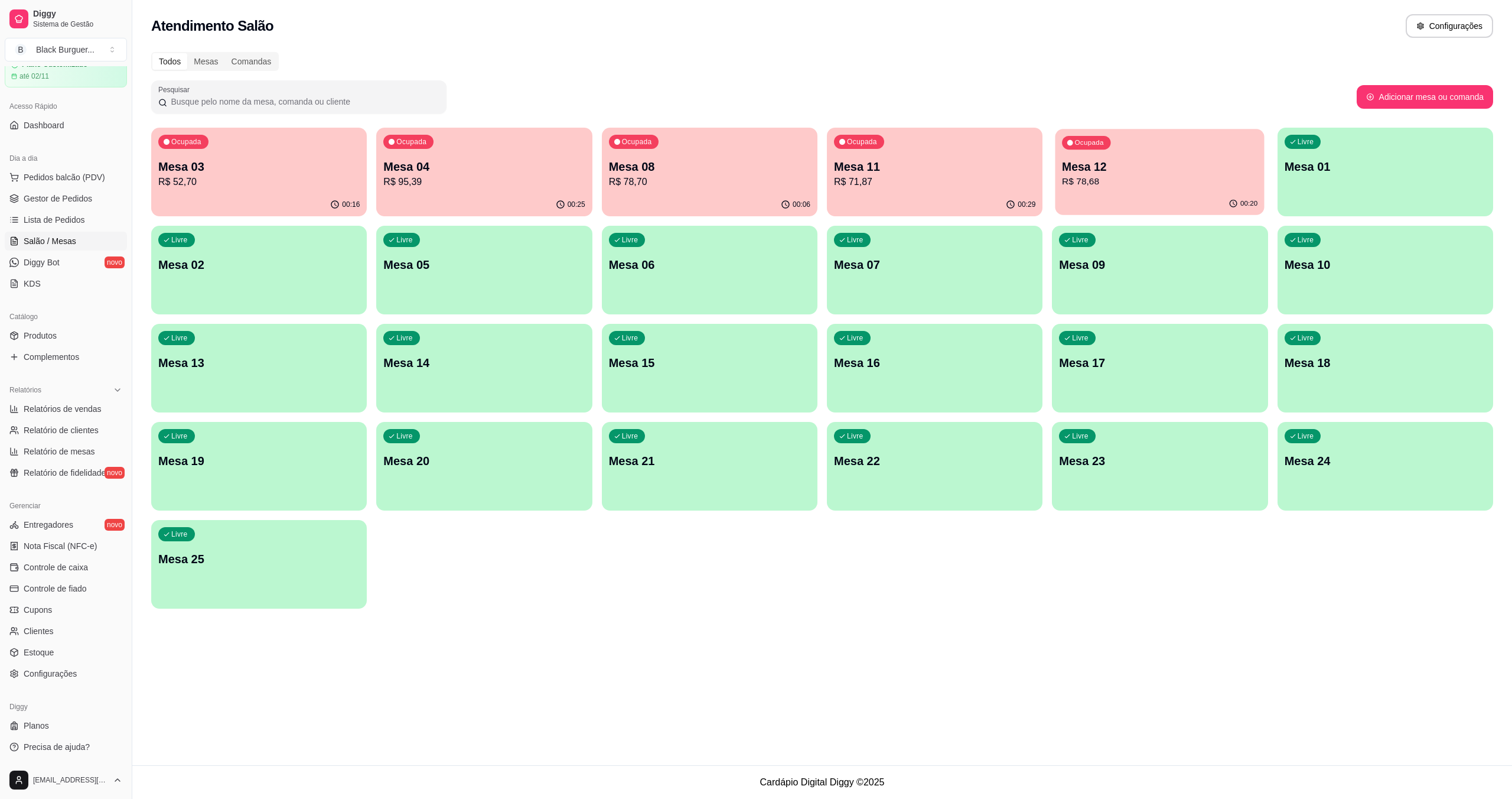
click at [758, 150] on div "Ocupada Mesa 12 R$ 78,68" at bounding box center [1160, 160] width 209 height 64
click at [48, 194] on span "Gestor de Pedidos" at bounding box center [58, 198] width 68 height 12
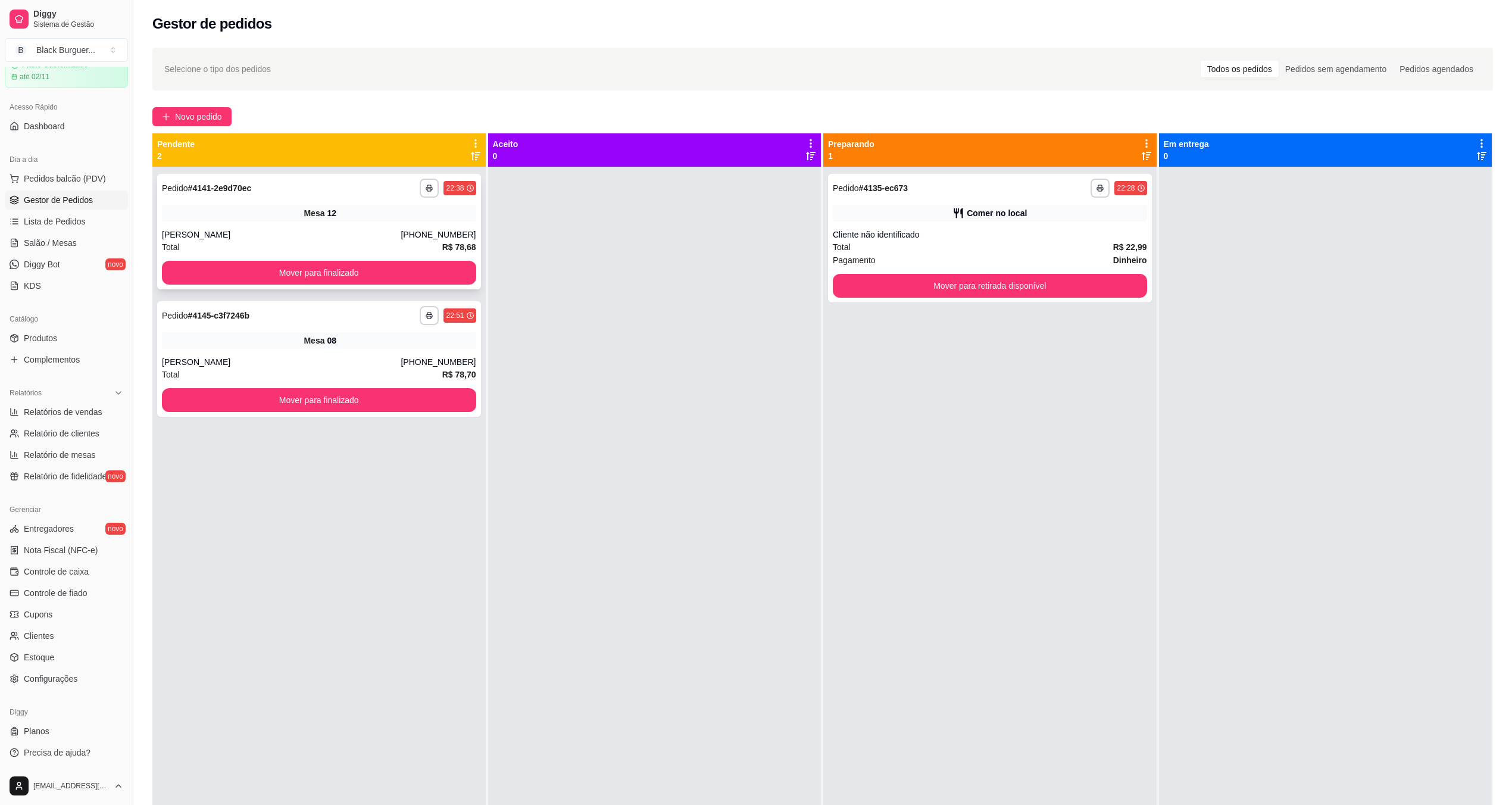
click at [296, 222] on div "**********" at bounding box center [319, 231] width 324 height 116
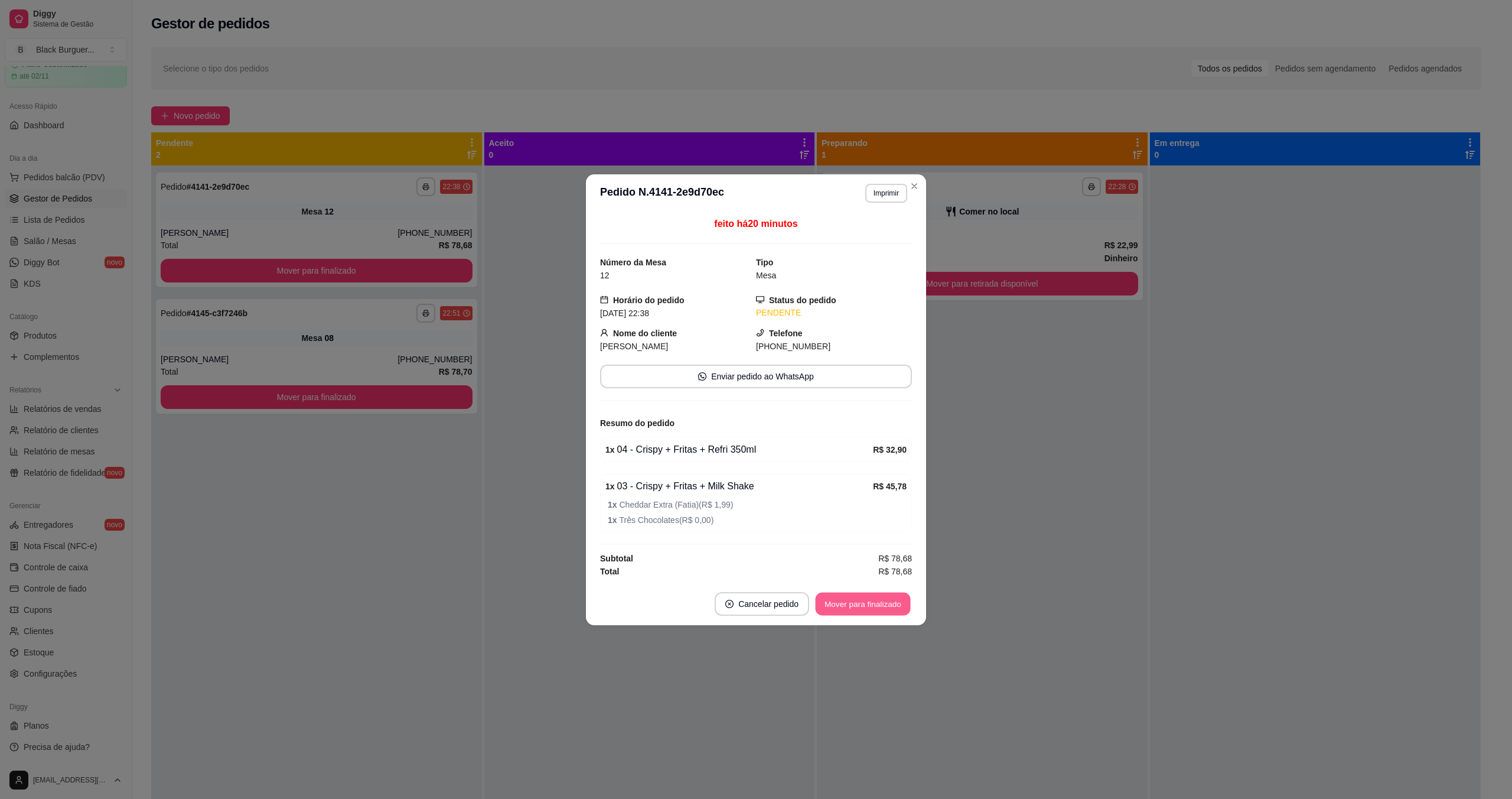
click at [758, 603] on button "Mover para finalizado" at bounding box center [863, 603] width 95 height 23
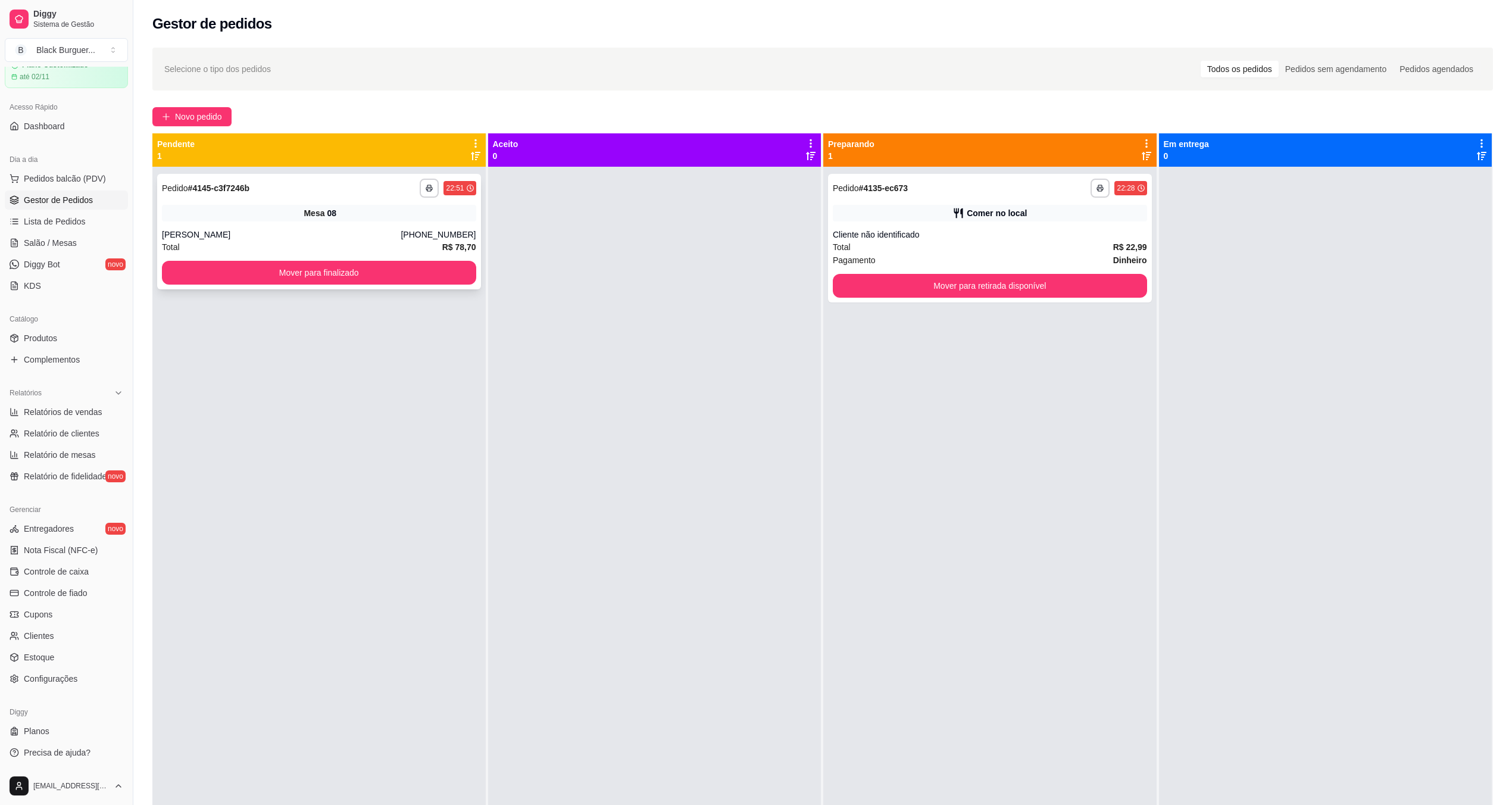
click at [402, 220] on div "Mesa 08" at bounding box center [320, 213] width 315 height 17
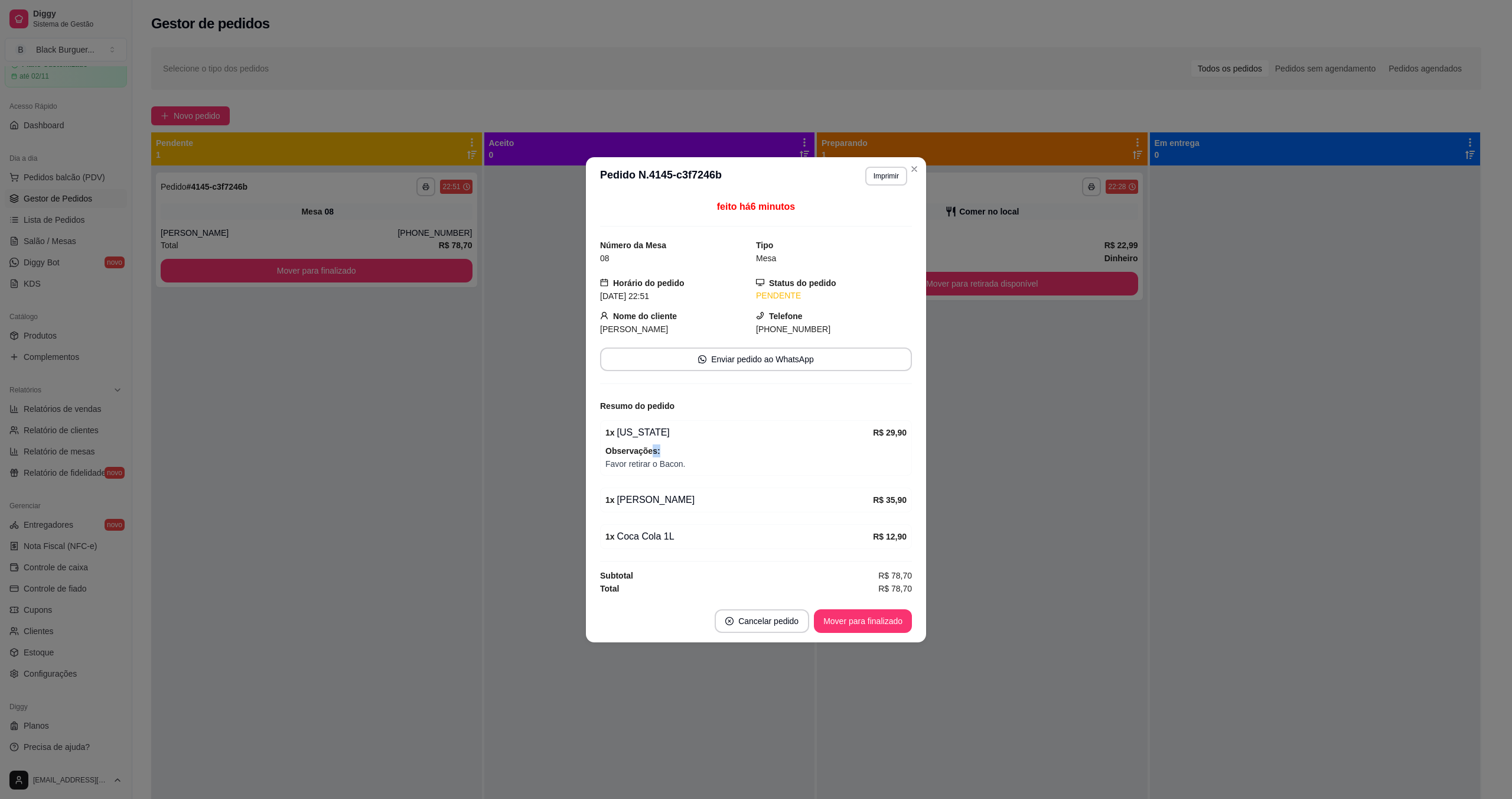
drag, startPoint x: 648, startPoint y: 448, endPoint x: 677, endPoint y: 449, distance: 29.0
click at [675, 449] on span "Observações:" at bounding box center [756, 451] width 302 height 13
click at [681, 449] on span "Observações:" at bounding box center [756, 451] width 302 height 13
drag, startPoint x: 622, startPoint y: 449, endPoint x: 650, endPoint y: 449, distance: 28.0
click at [642, 449] on strong "Observações:" at bounding box center [633, 450] width 55 height 9
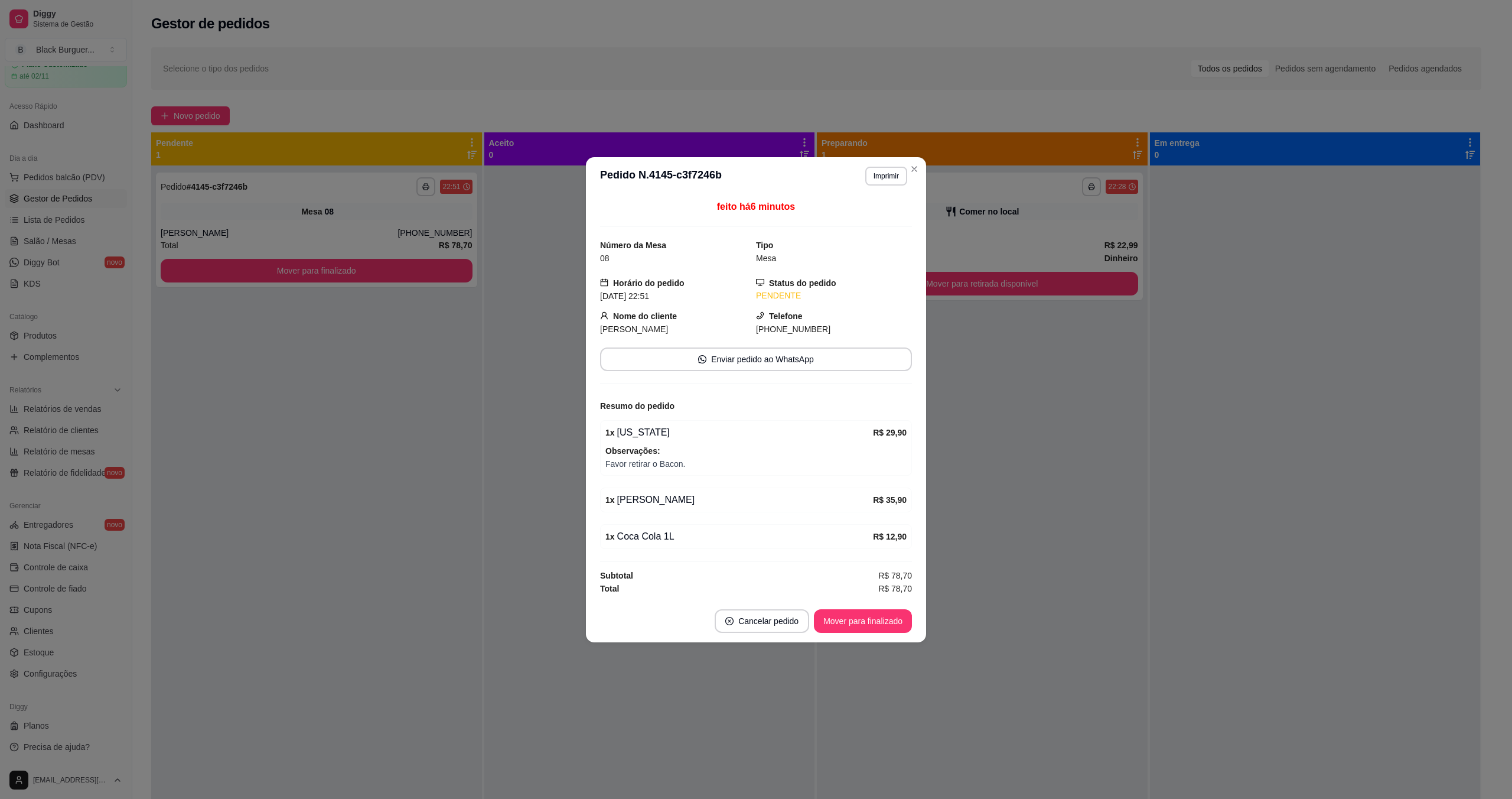
drag, startPoint x: 650, startPoint y: 449, endPoint x: 640, endPoint y: 449, distance: 10.0
click at [645, 449] on strong "Observações:" at bounding box center [633, 450] width 55 height 9
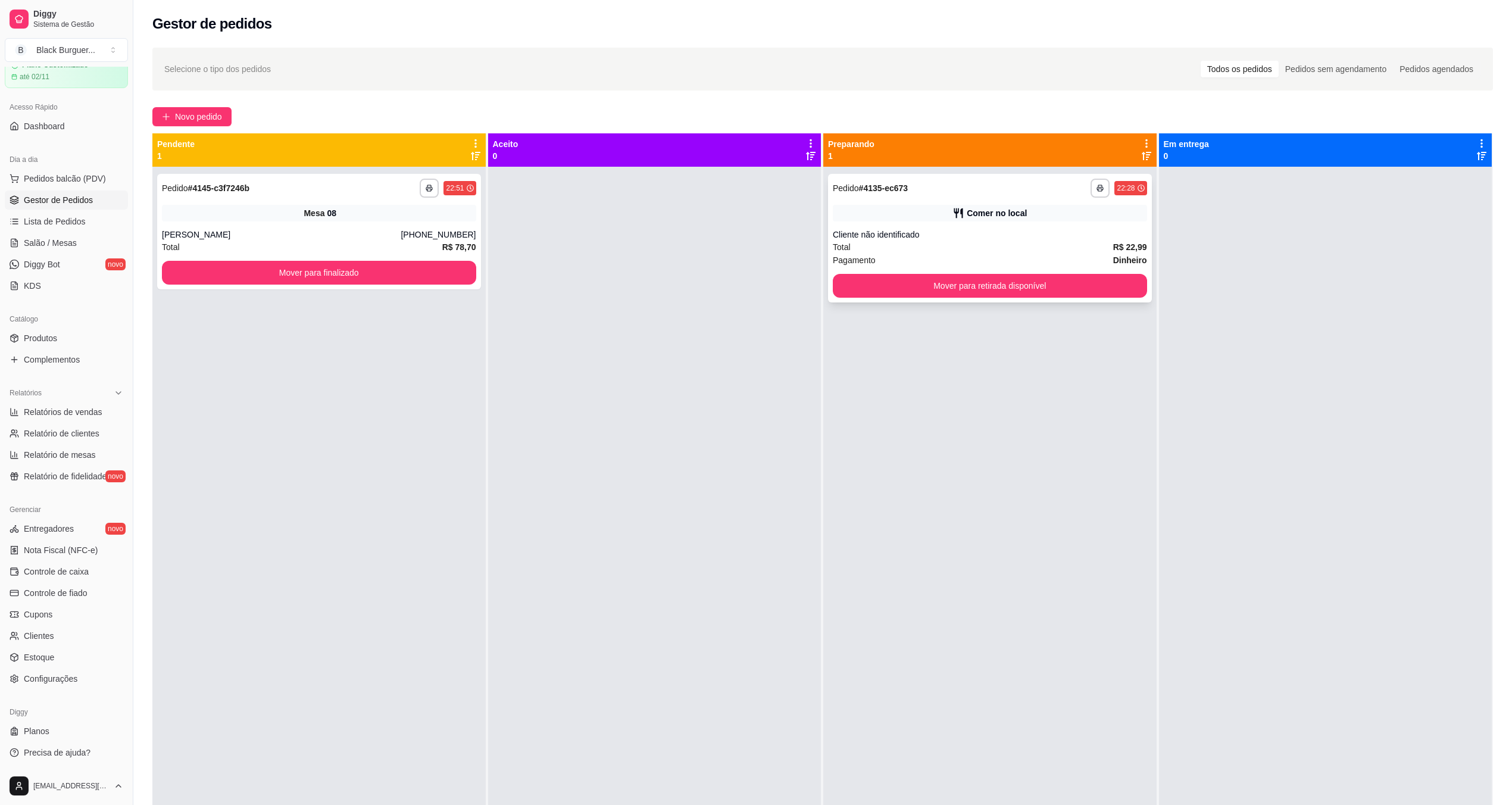
click at [764, 241] on div "Total R$ 22,99" at bounding box center [991, 247] width 315 height 13
click at [327, 217] on div "08" at bounding box center [331, 213] width 9 height 12
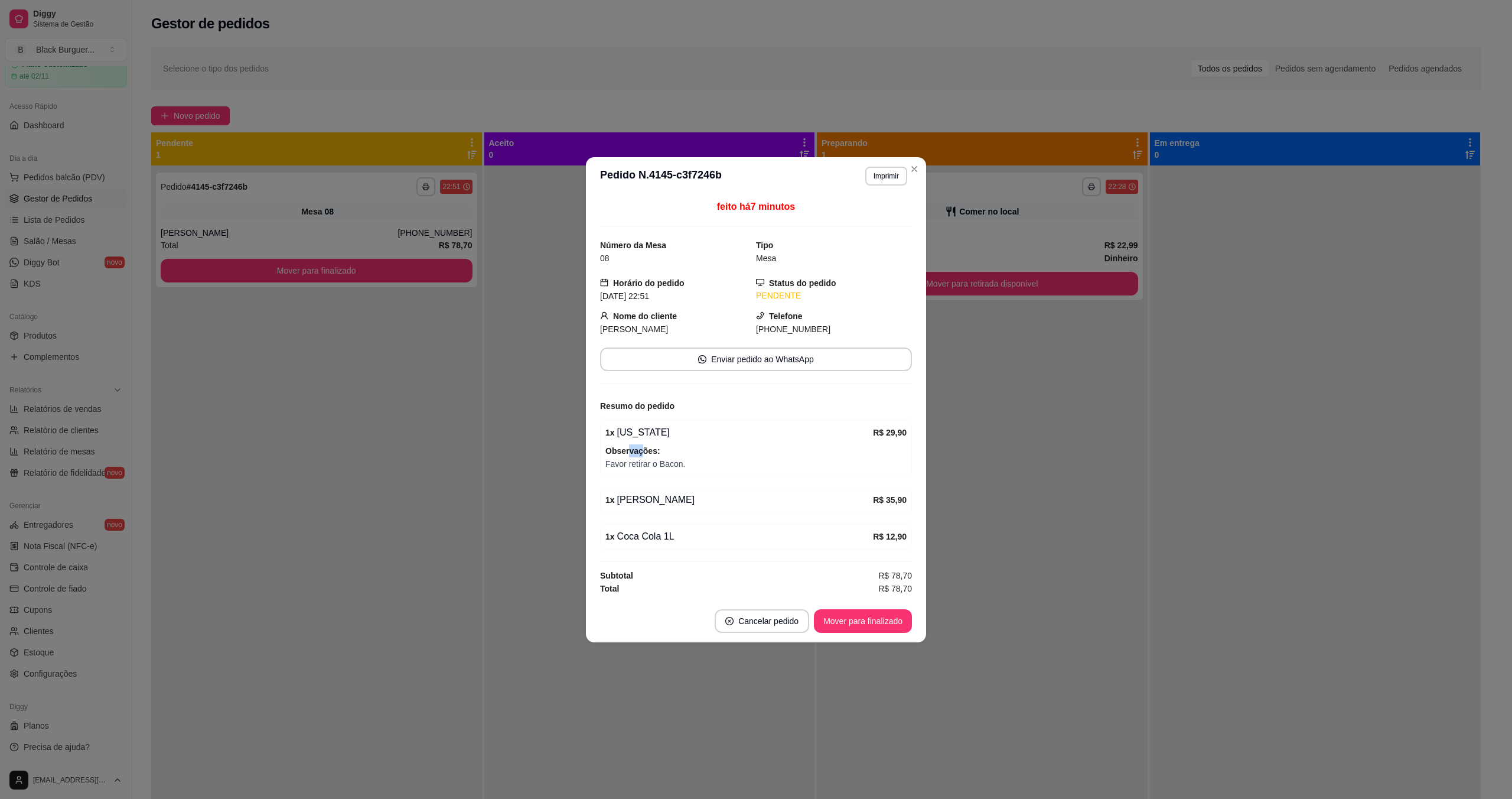
drag, startPoint x: 627, startPoint y: 452, endPoint x: 644, endPoint y: 452, distance: 17.0
click at [643, 452] on strong "Observações:" at bounding box center [633, 450] width 55 height 9
click at [646, 453] on strong "Observações:" at bounding box center [633, 450] width 55 height 9
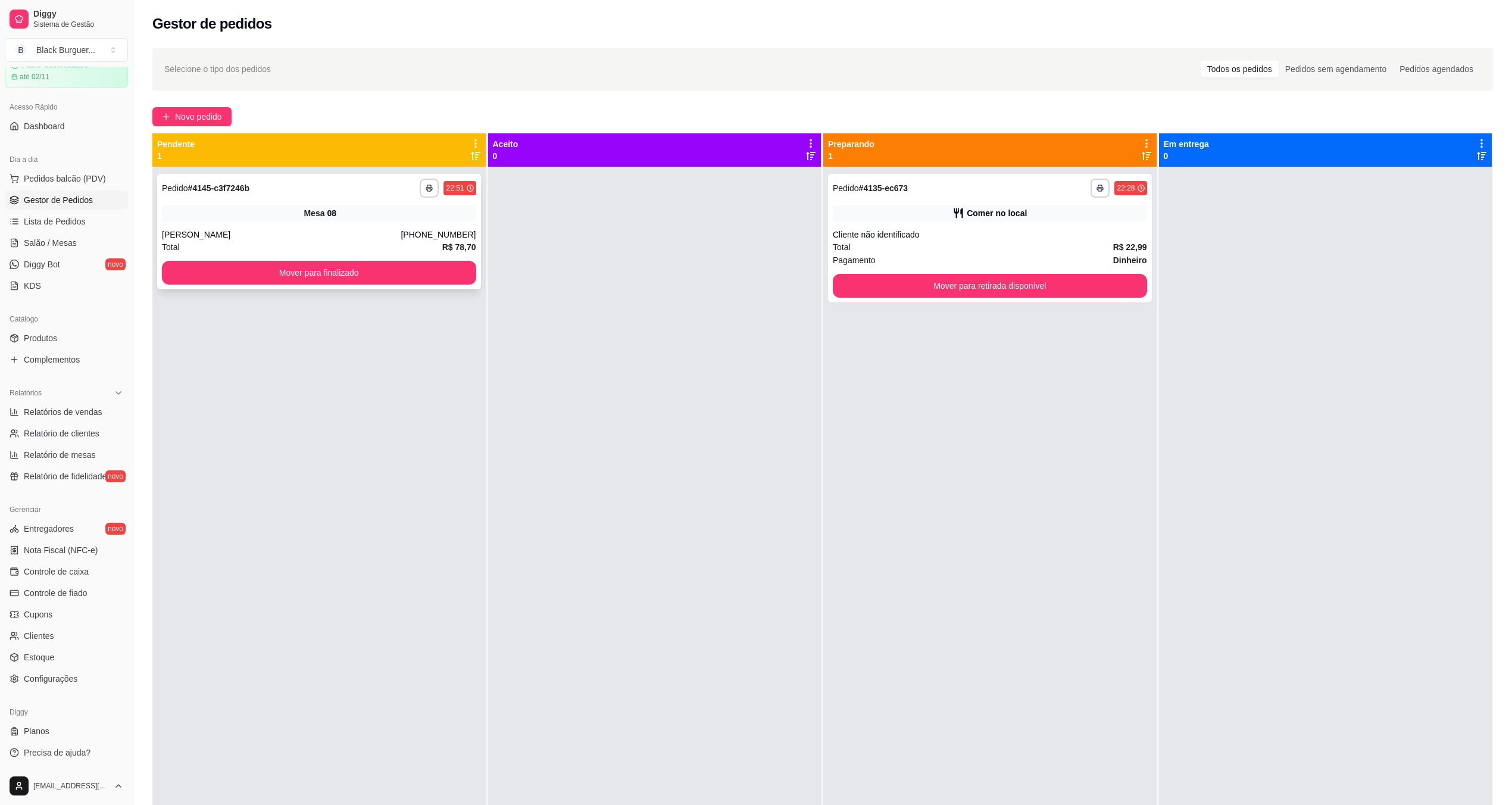
click at [245, 203] on div "**********" at bounding box center [319, 231] width 324 height 116
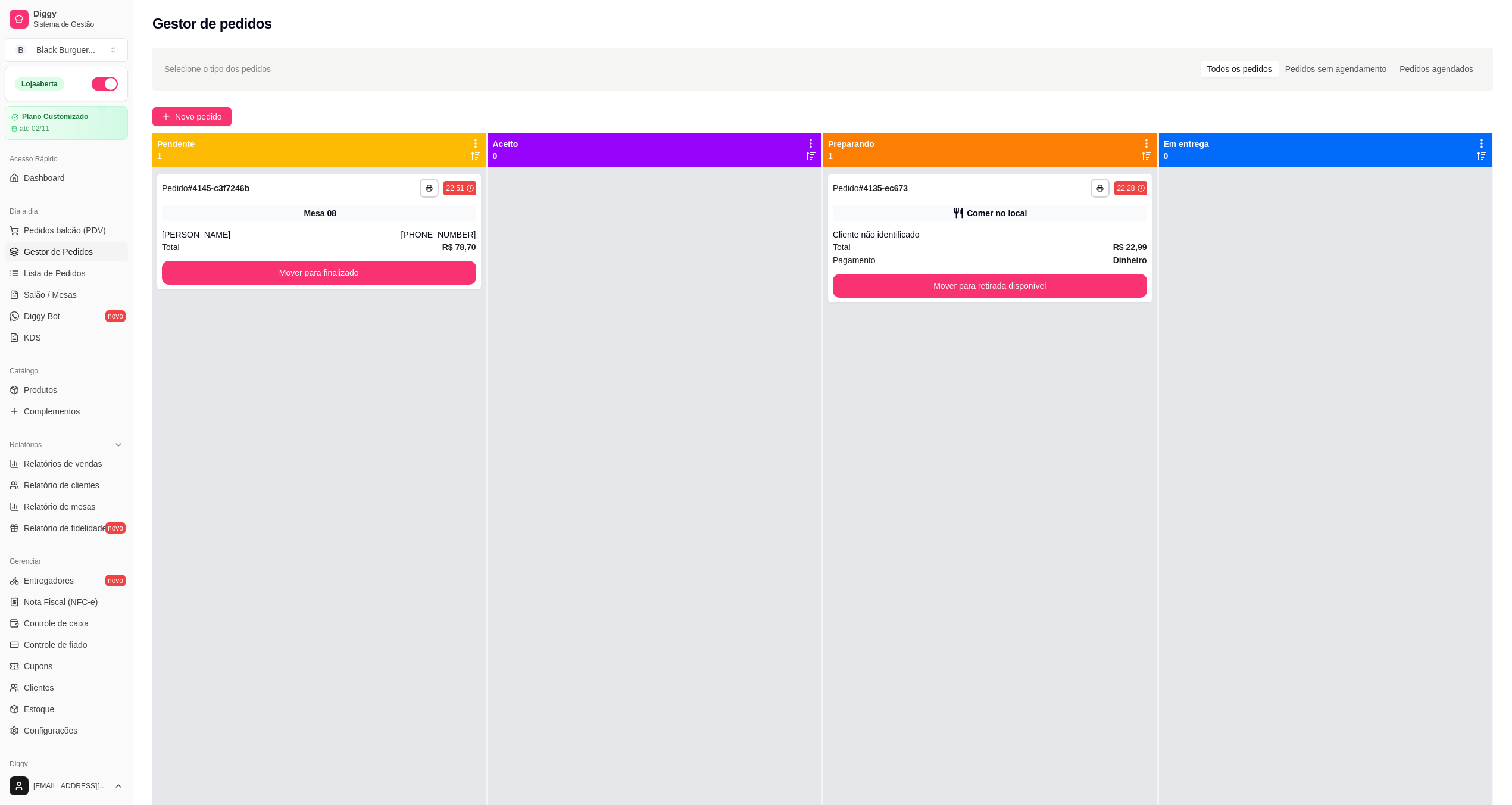
scroll to position [52, 0]
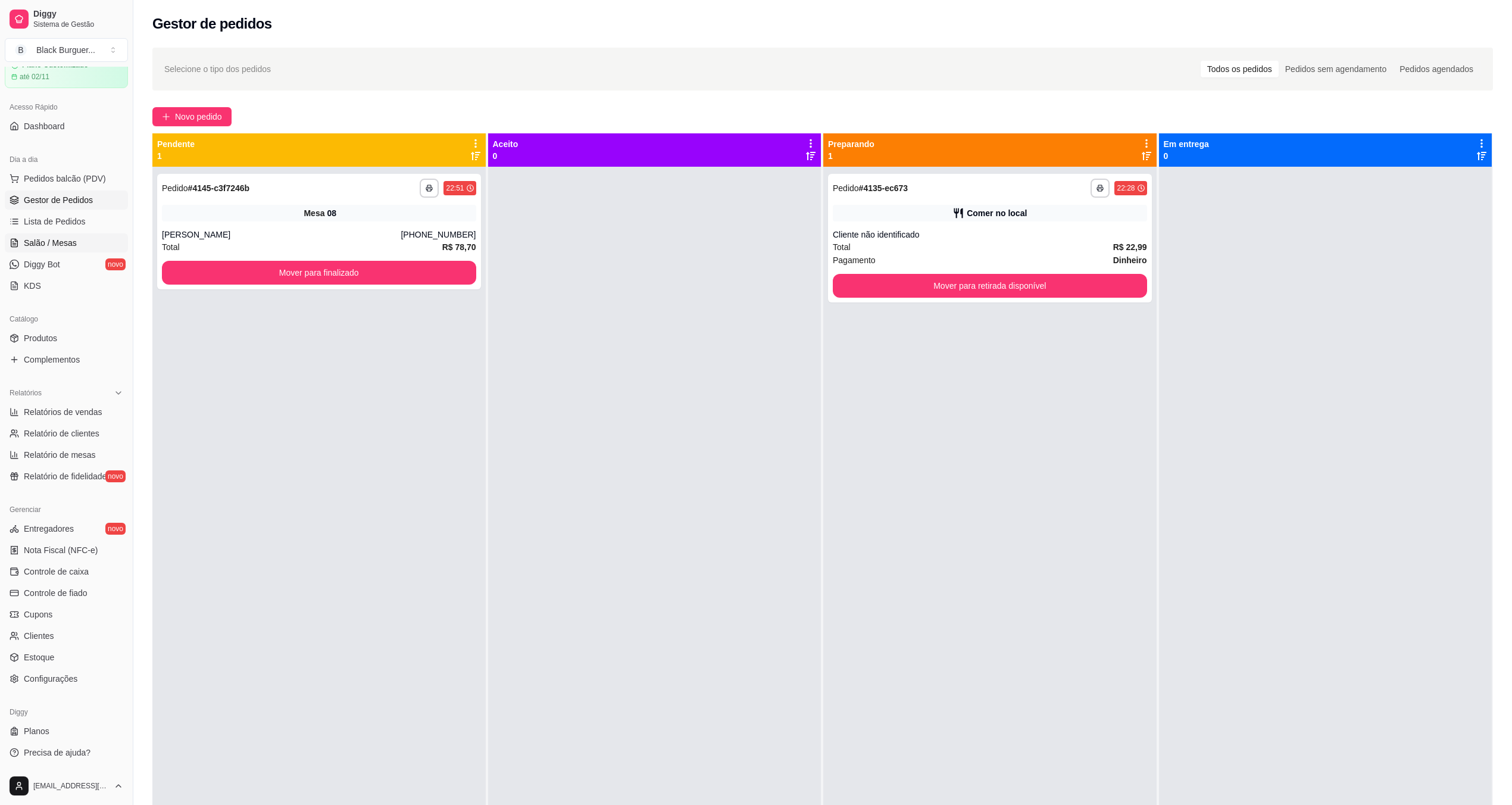
click at [44, 241] on span "Salão / Mesas" at bounding box center [50, 242] width 53 height 12
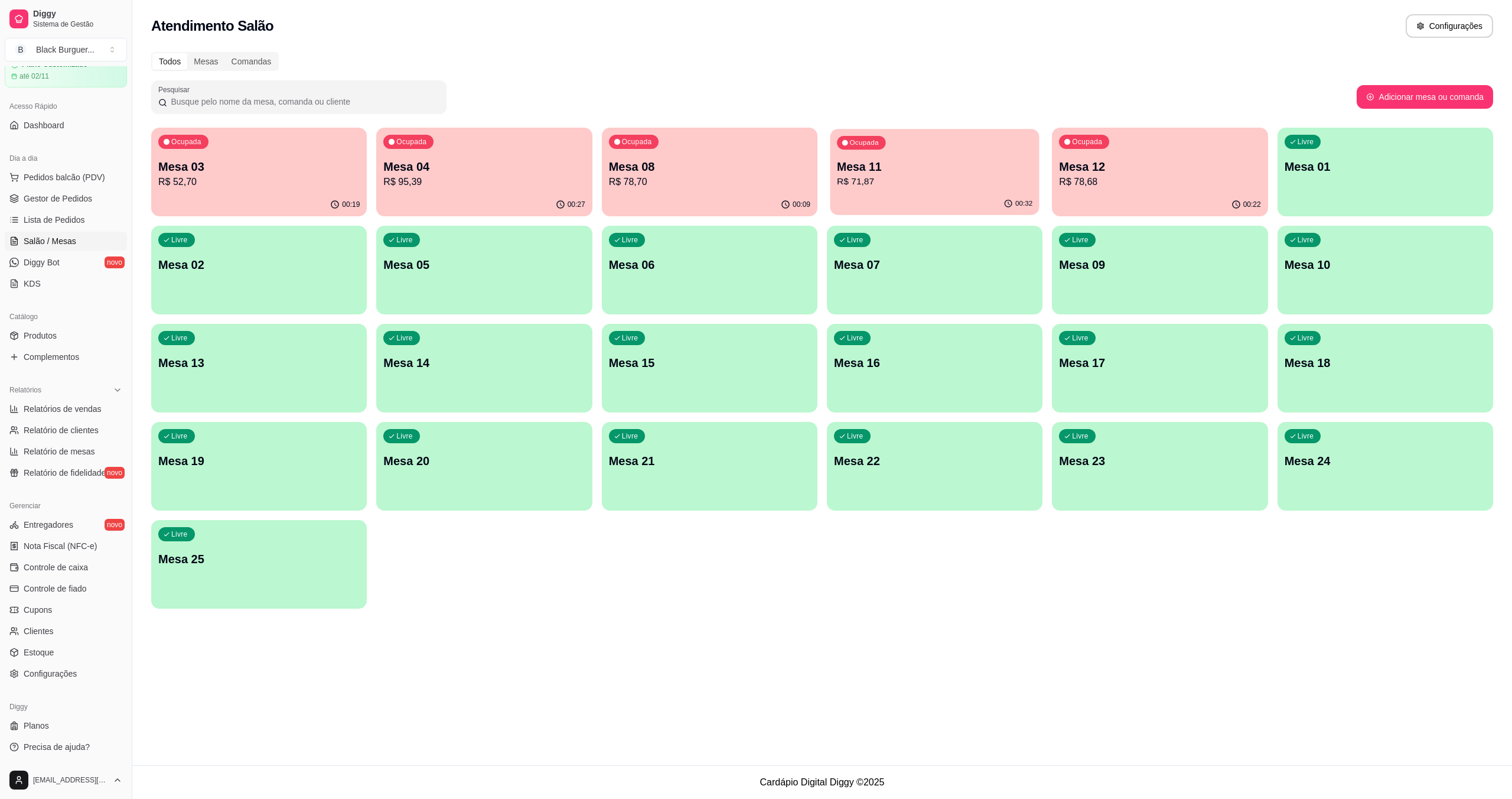
click at [884, 182] on p "R$ 71,87" at bounding box center [935, 181] width 195 height 13
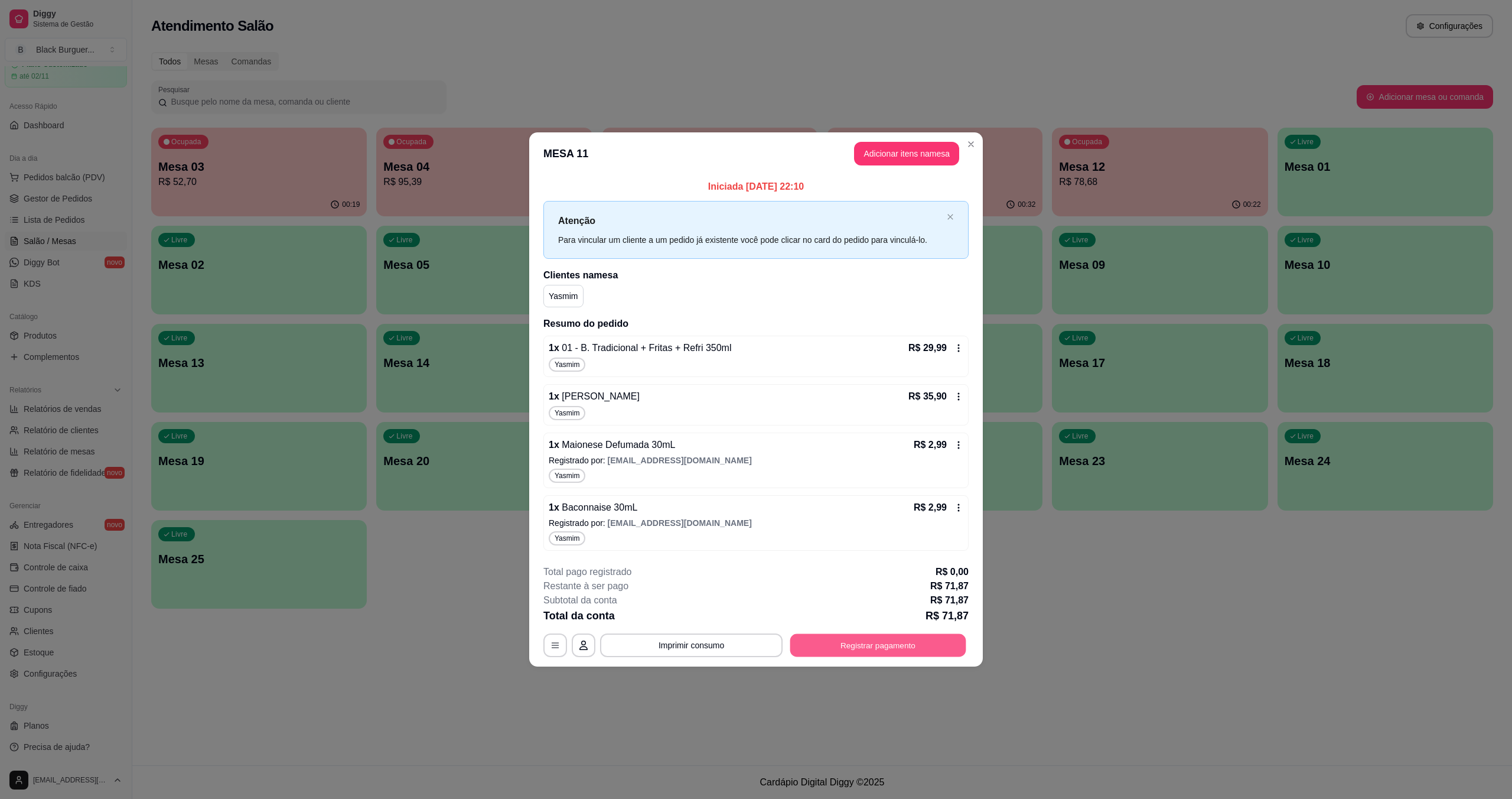
click at [854, 650] on button "Registrar pagamento" at bounding box center [878, 645] width 176 height 23
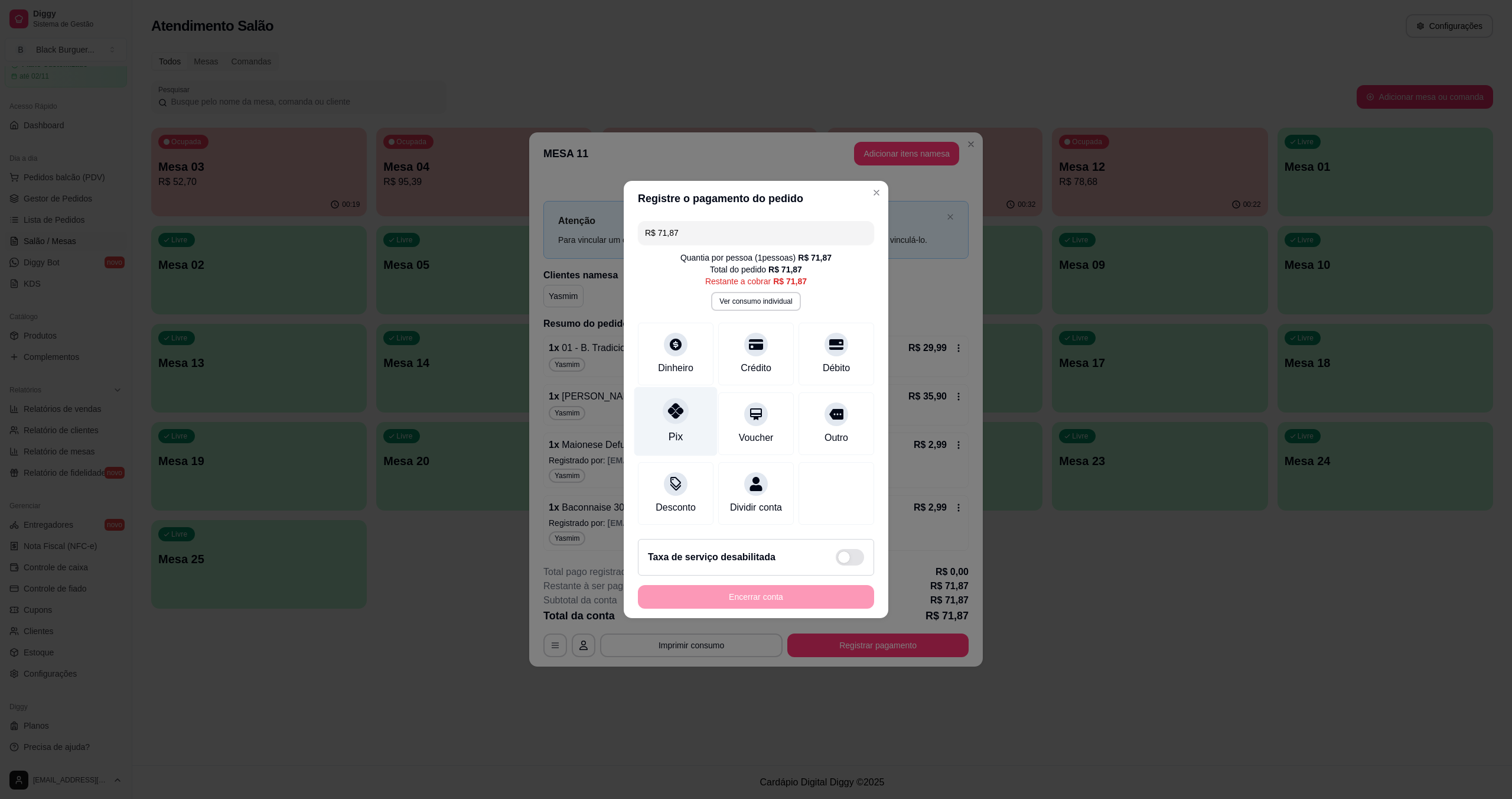
click at [655, 422] on div "Pix" at bounding box center [676, 421] width 83 height 69
type input "R$ 0,00"
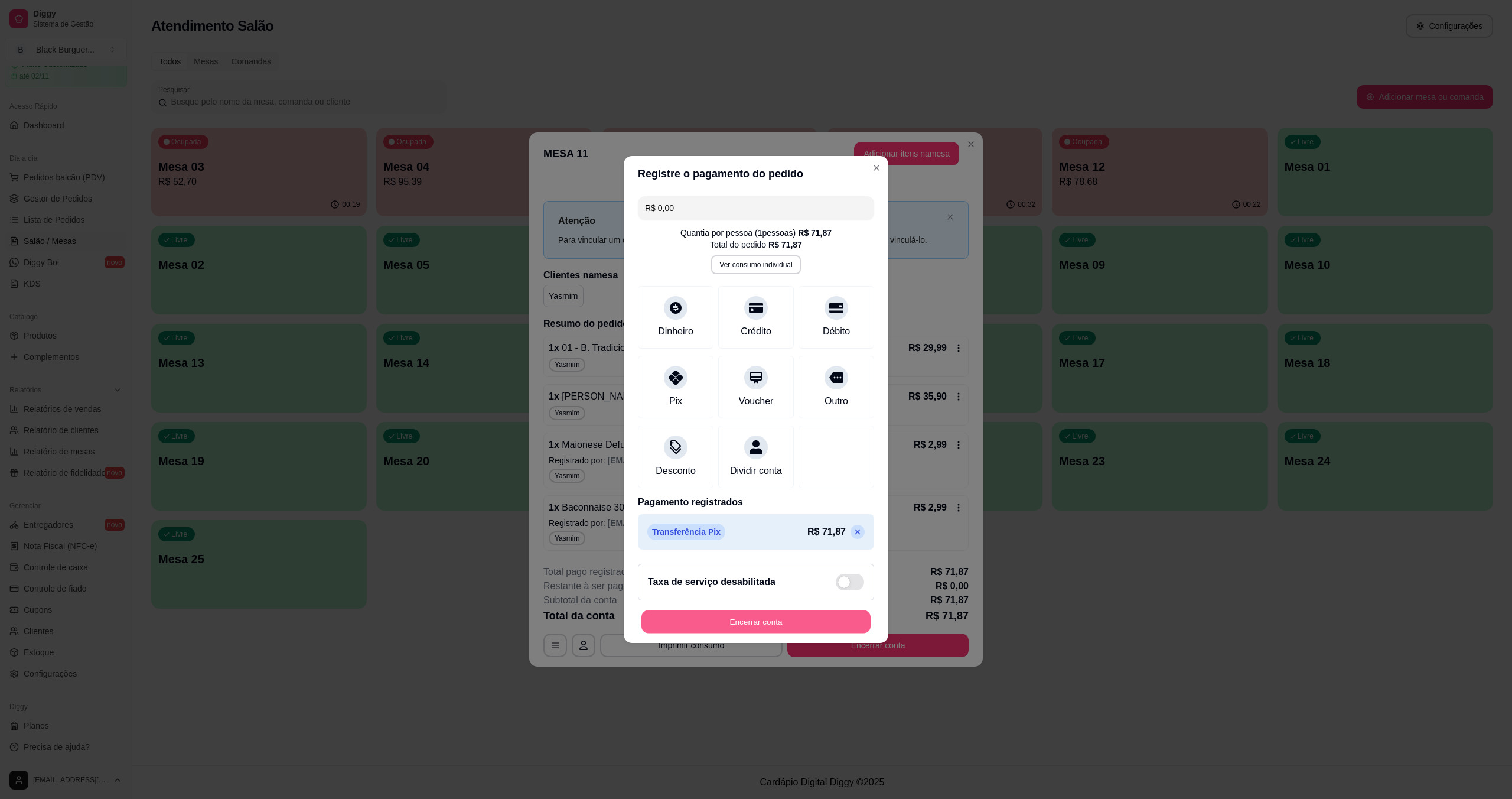
click at [766, 622] on button "Encerrar conta" at bounding box center [756, 622] width 229 height 23
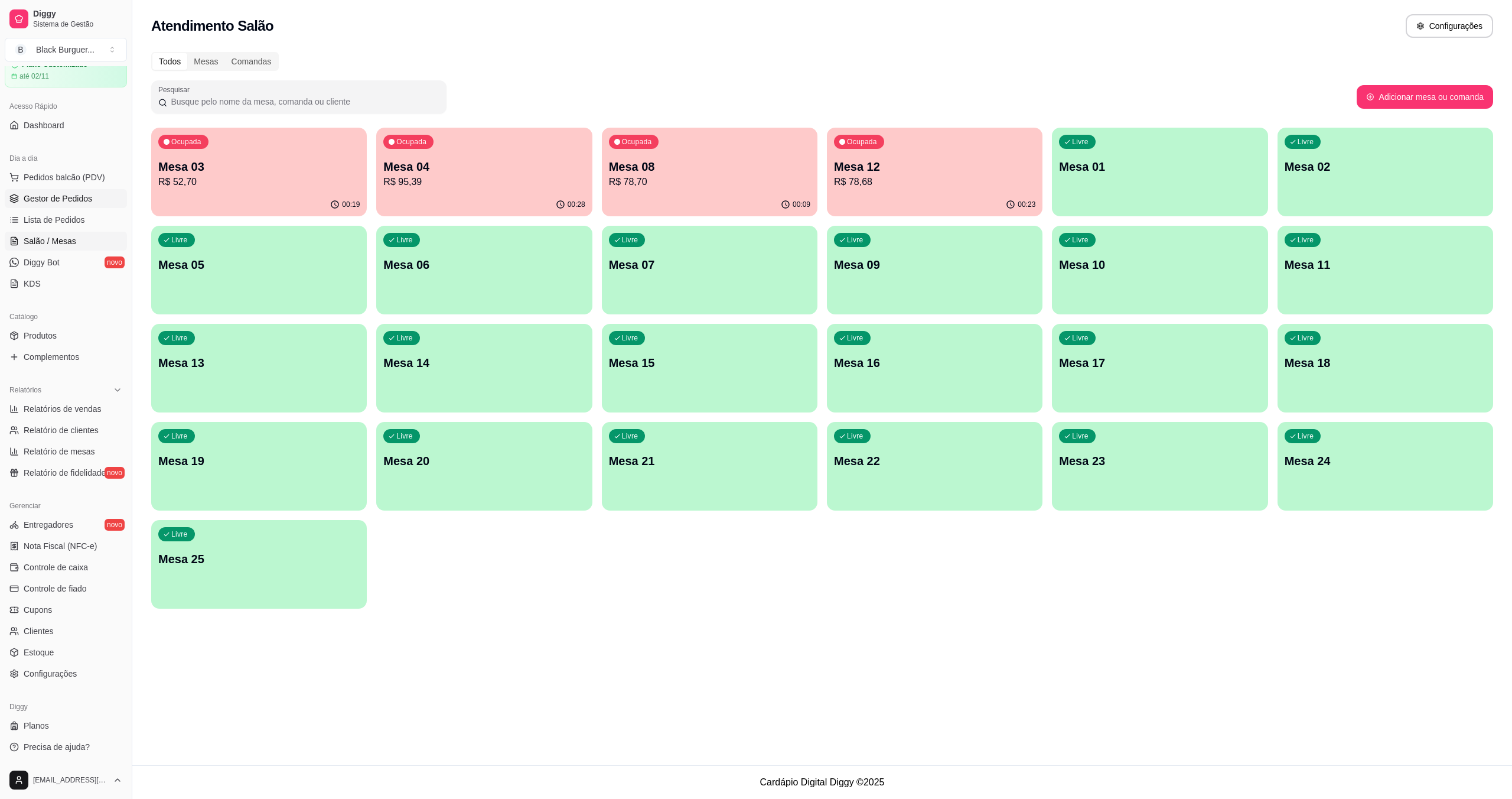
click at [60, 198] on span "Gestor de Pedidos" at bounding box center [58, 198] width 68 height 12
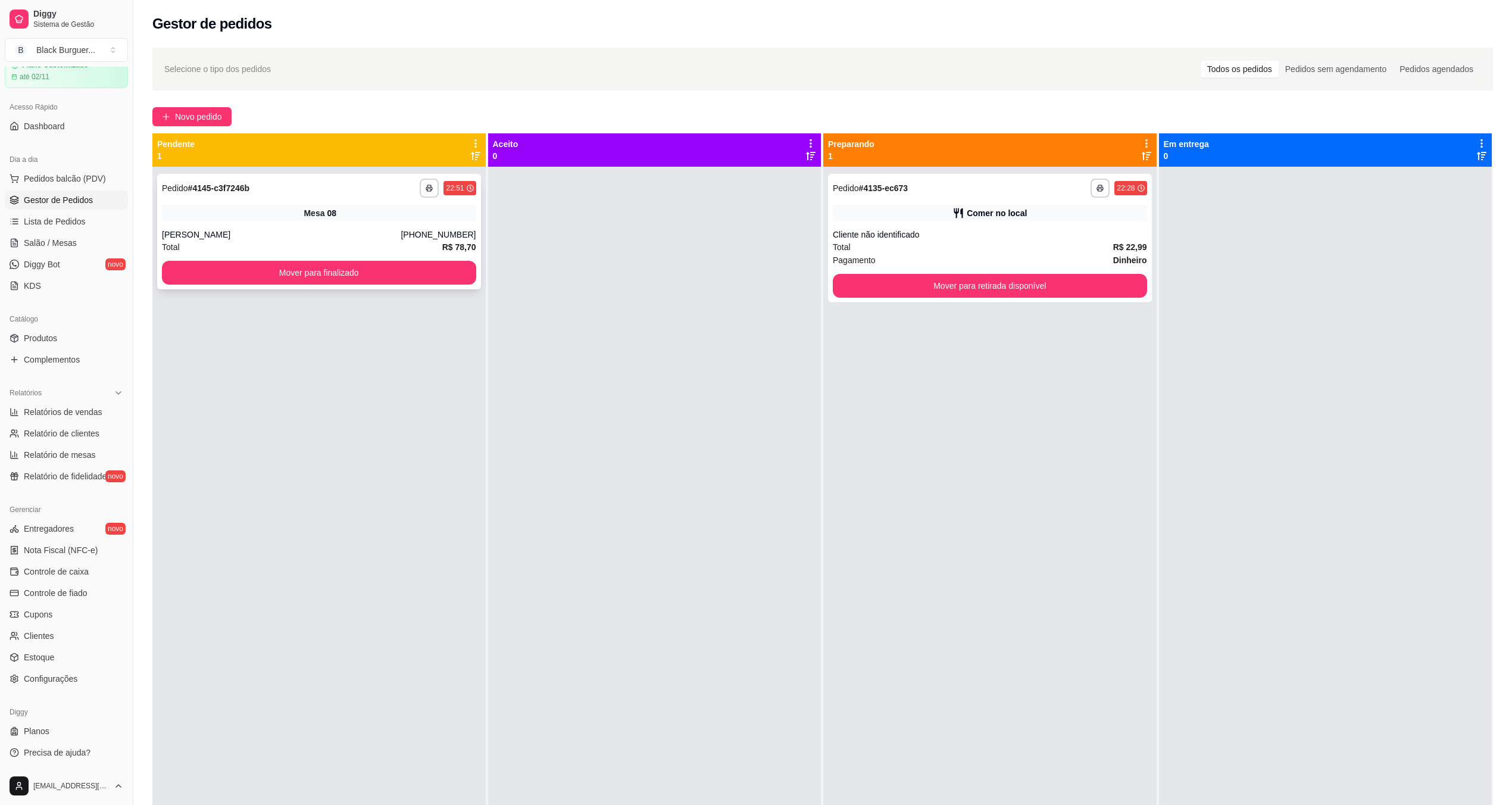
click at [342, 213] on div "Mesa 08" at bounding box center [320, 213] width 315 height 17
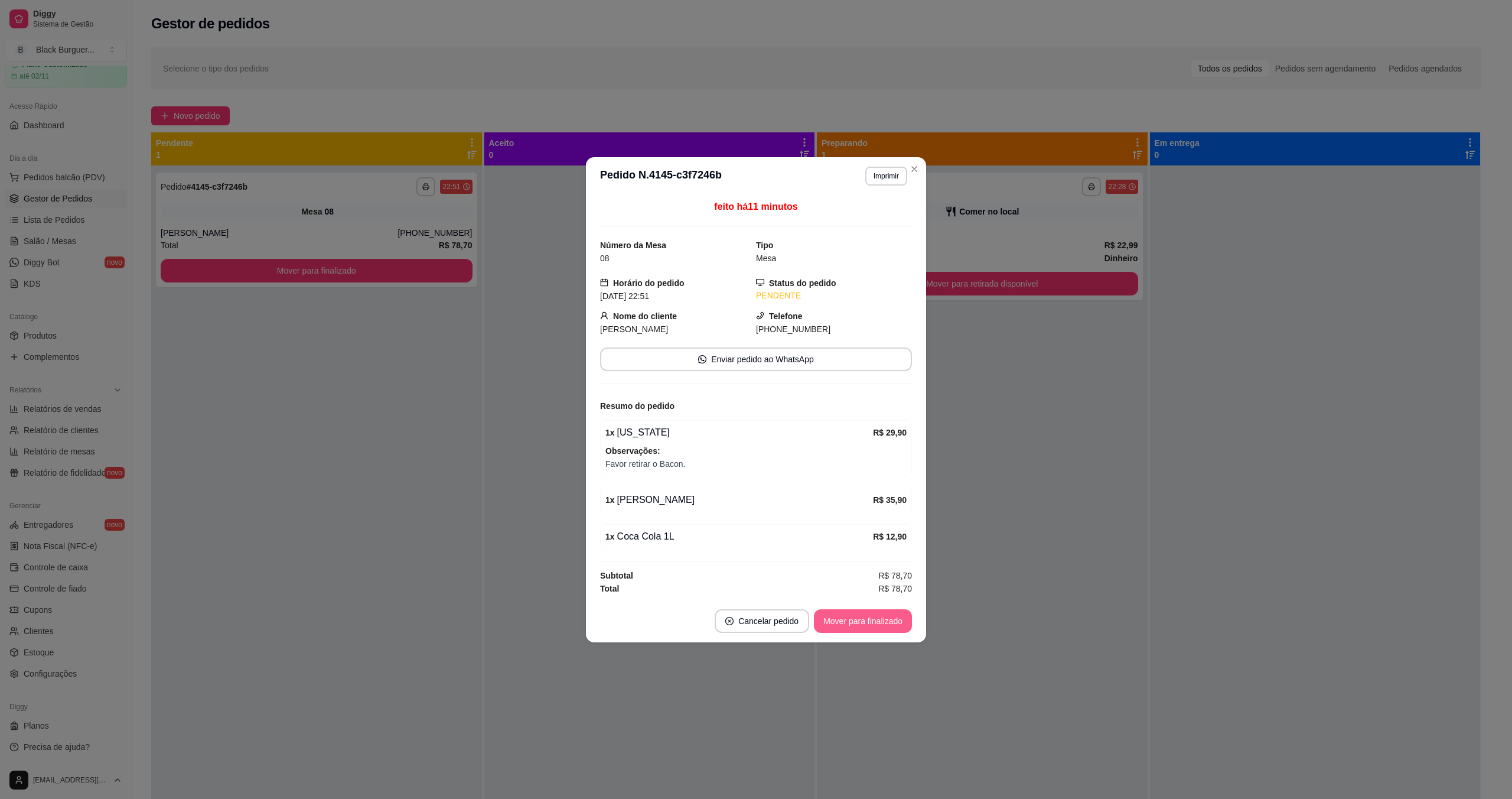
click at [859, 622] on button "Mover para finalizado" at bounding box center [862, 621] width 98 height 24
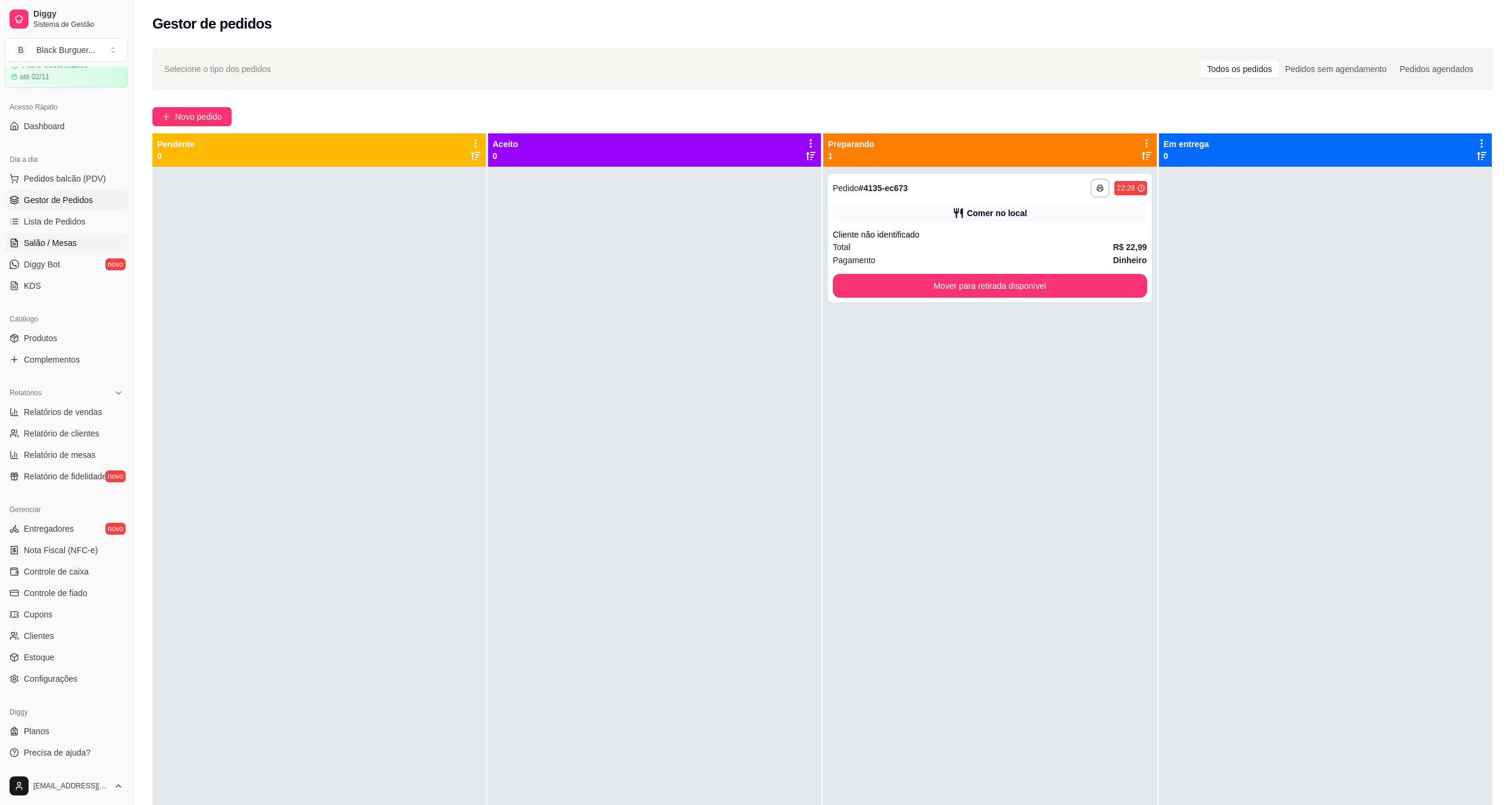
click at [52, 235] on link "Salão / Mesas" at bounding box center [67, 242] width 123 height 19
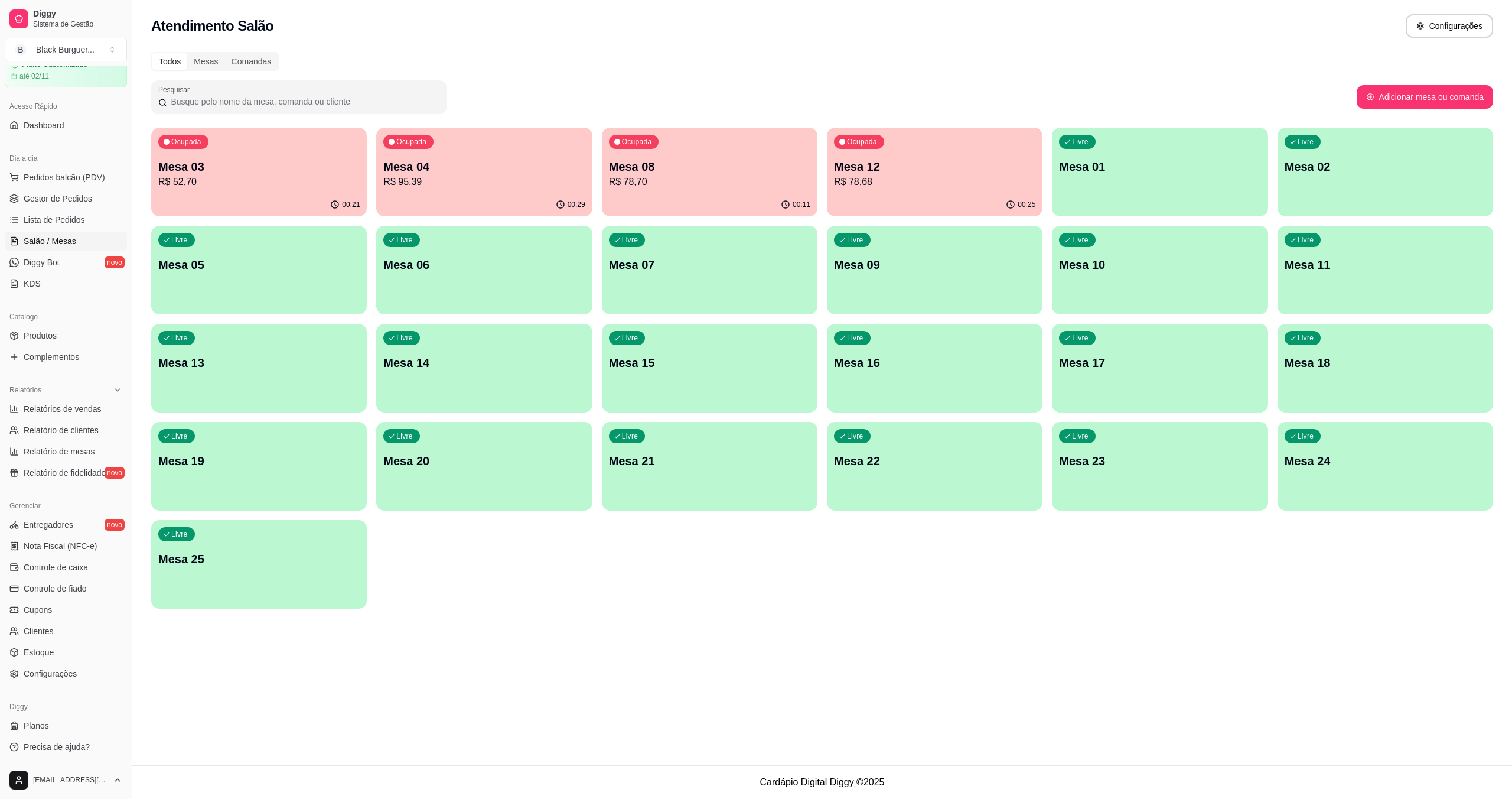
click at [479, 187] on p "R$ 95,39" at bounding box center [484, 182] width 202 height 14
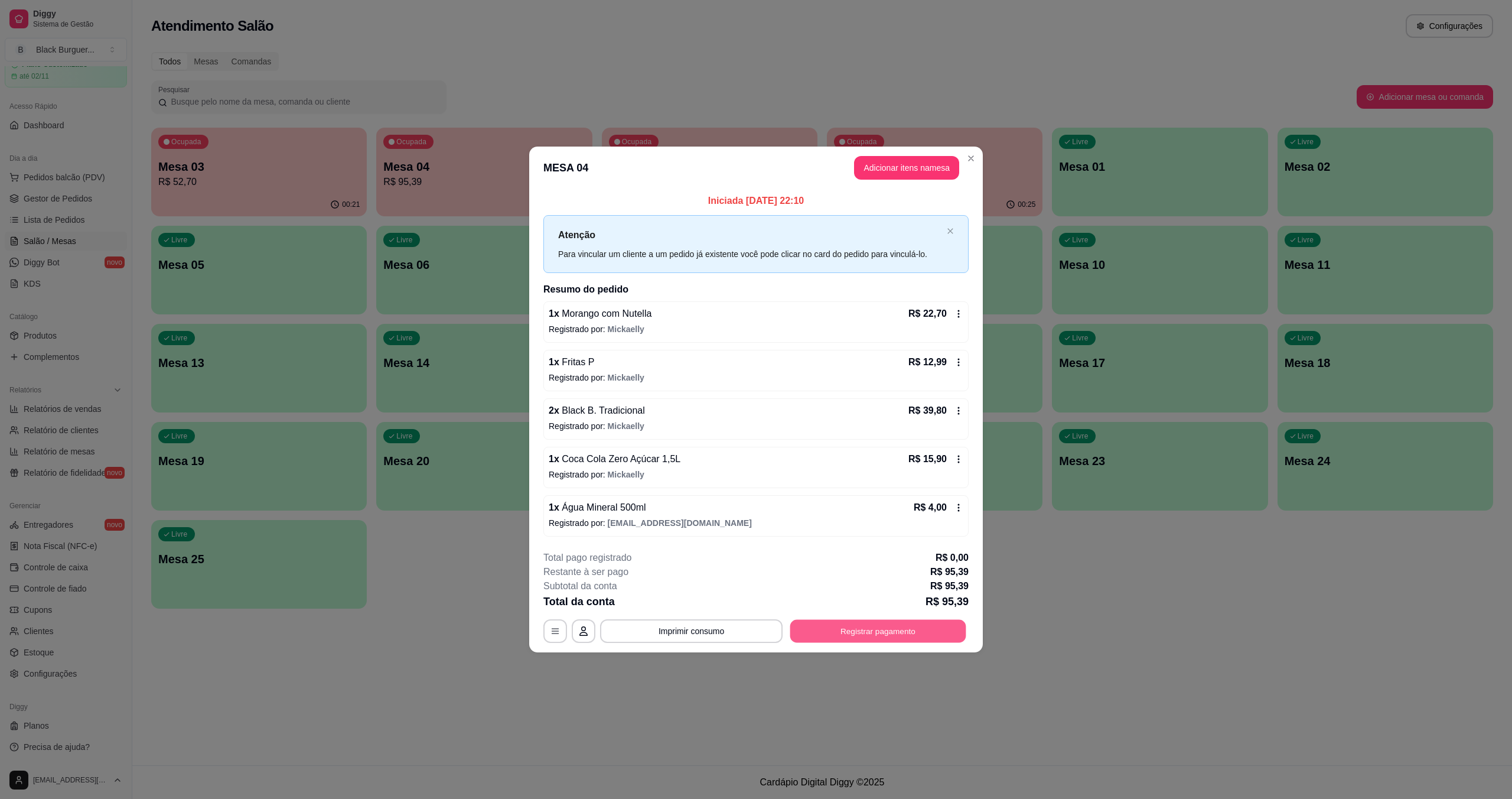
click at [896, 635] on button "Registrar pagamento" at bounding box center [878, 631] width 176 height 23
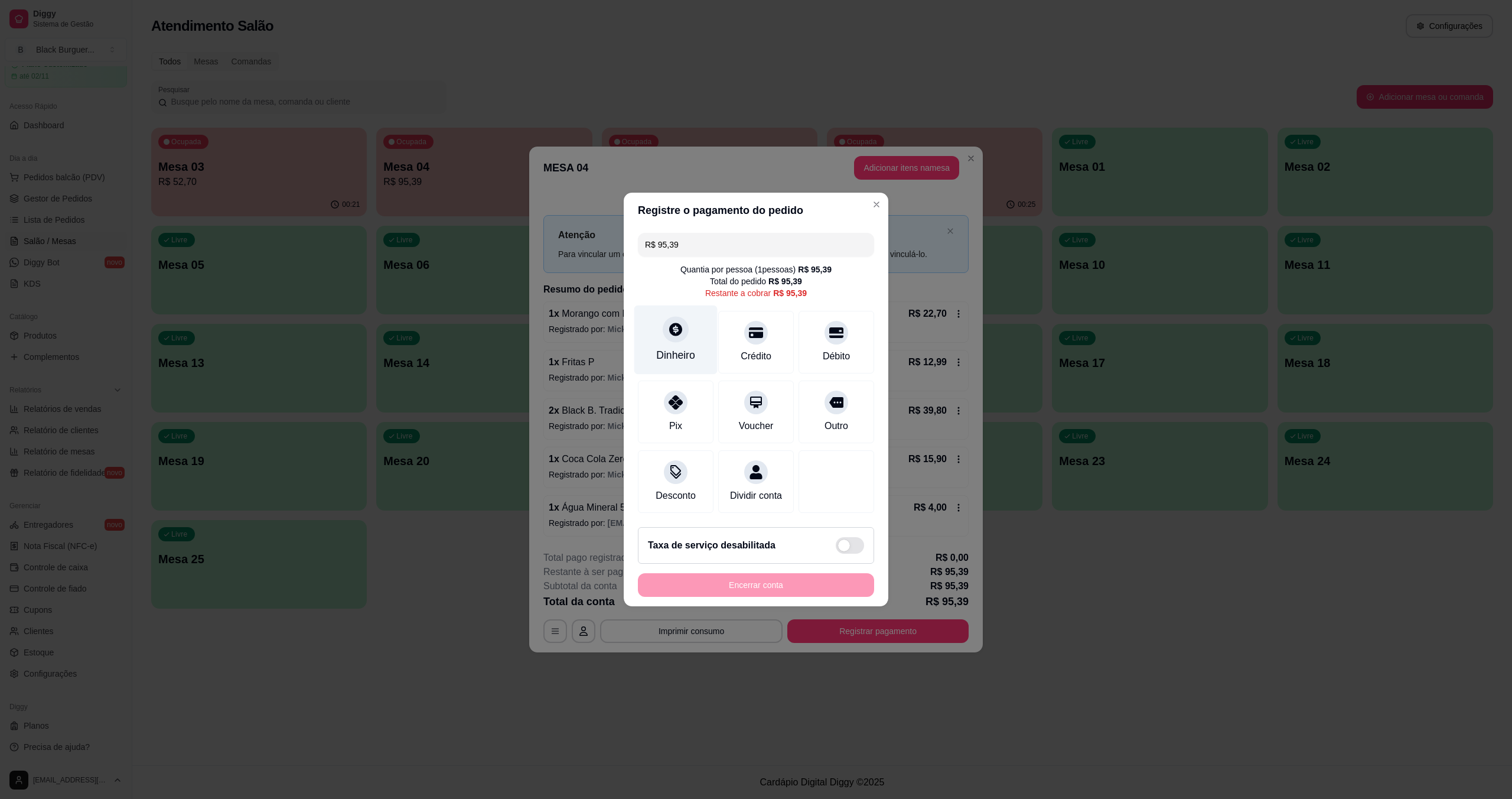
click at [678, 331] on div at bounding box center [676, 329] width 26 height 26
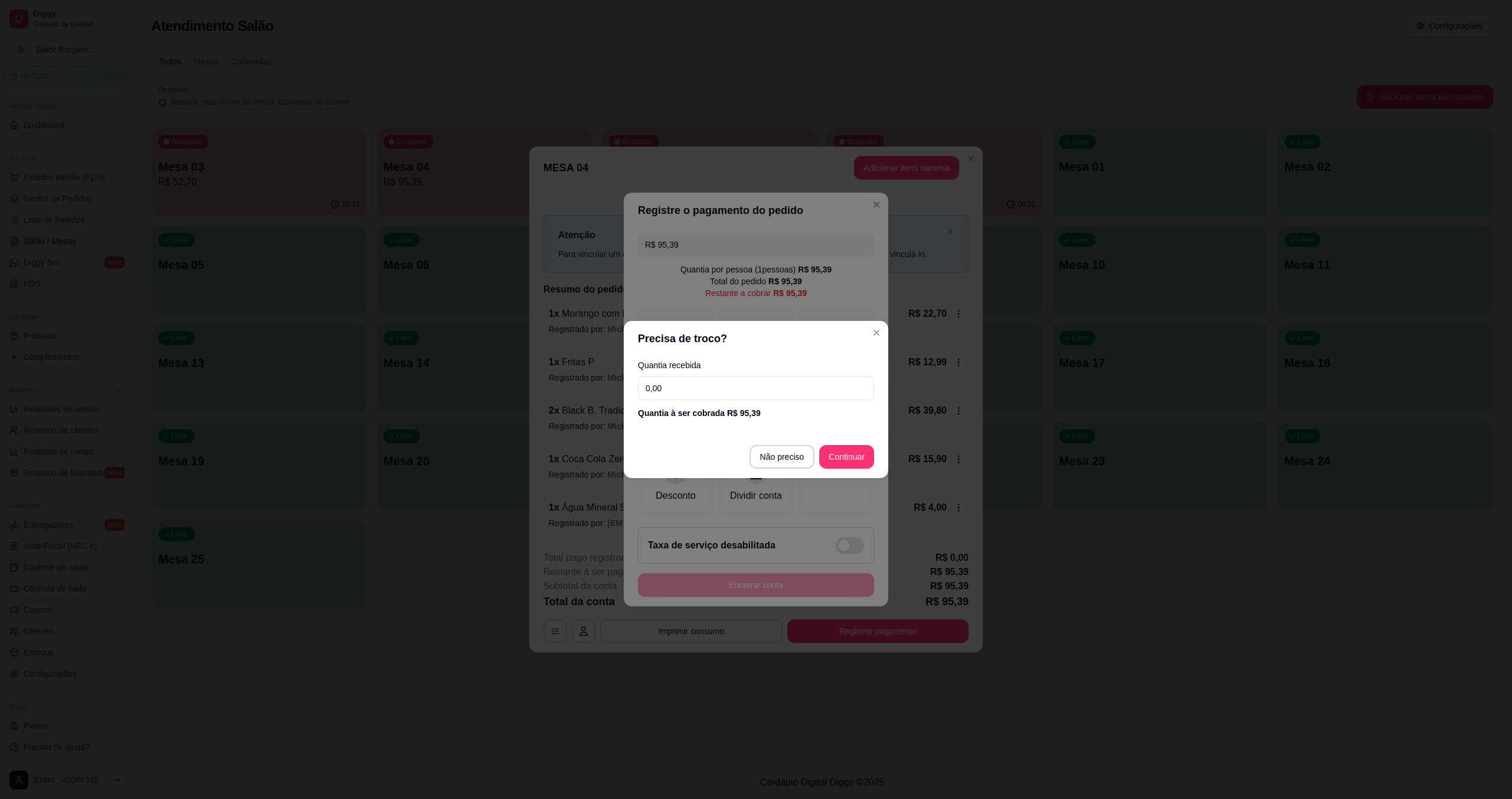
click at [720, 389] on input "0,00" at bounding box center [756, 388] width 236 height 24
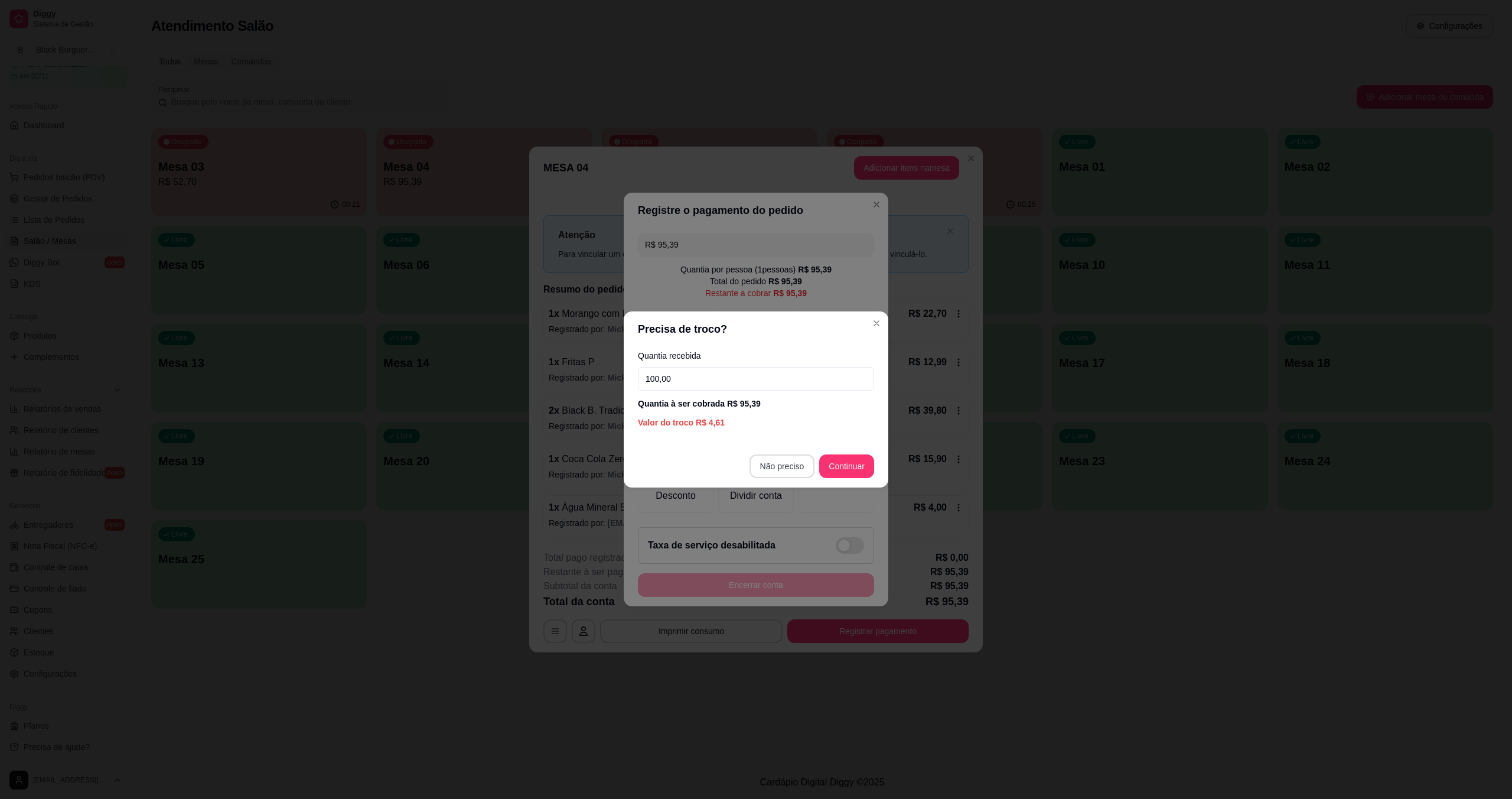
type input "100,00"
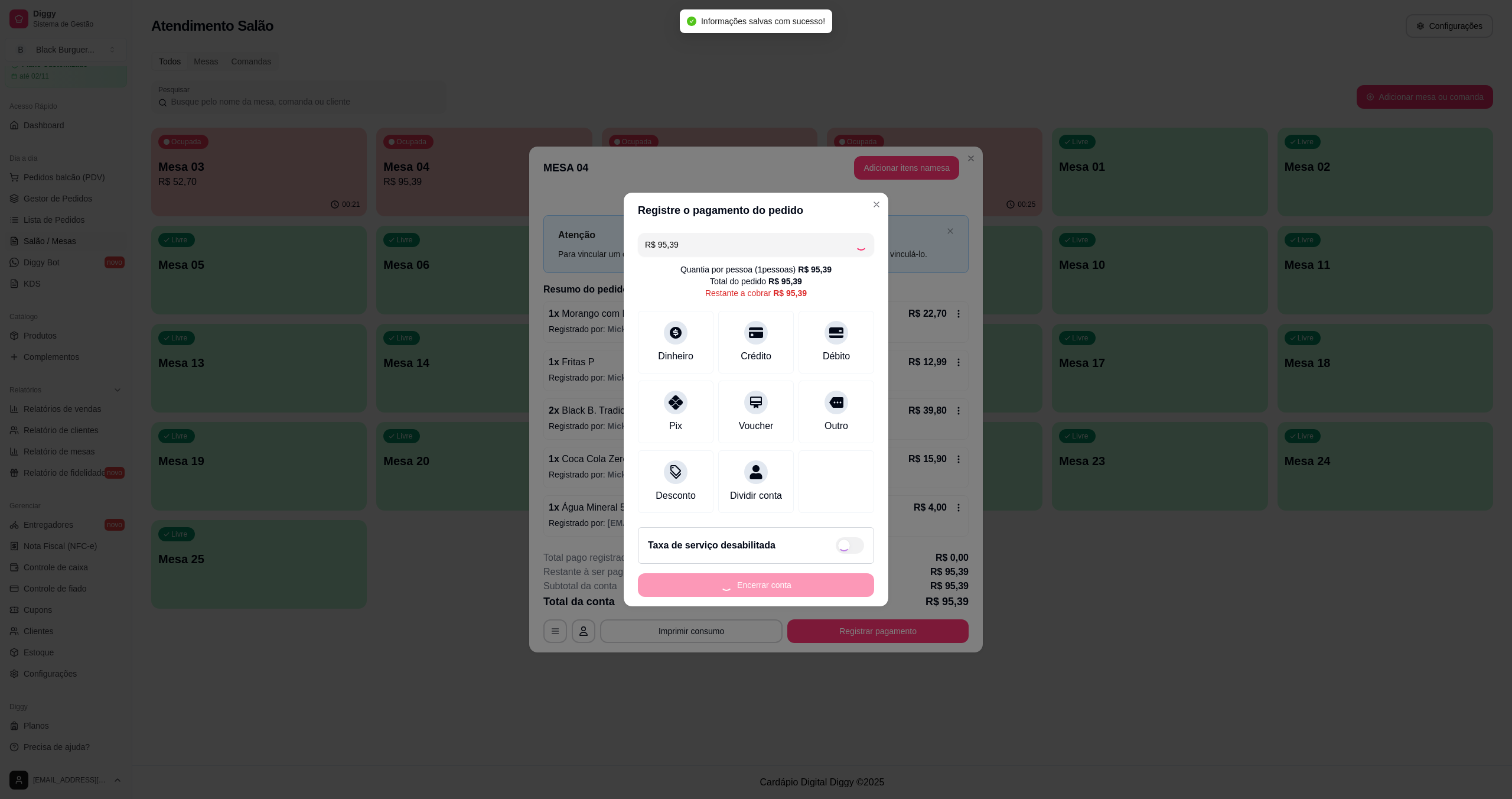
type input "R$ 0,00"
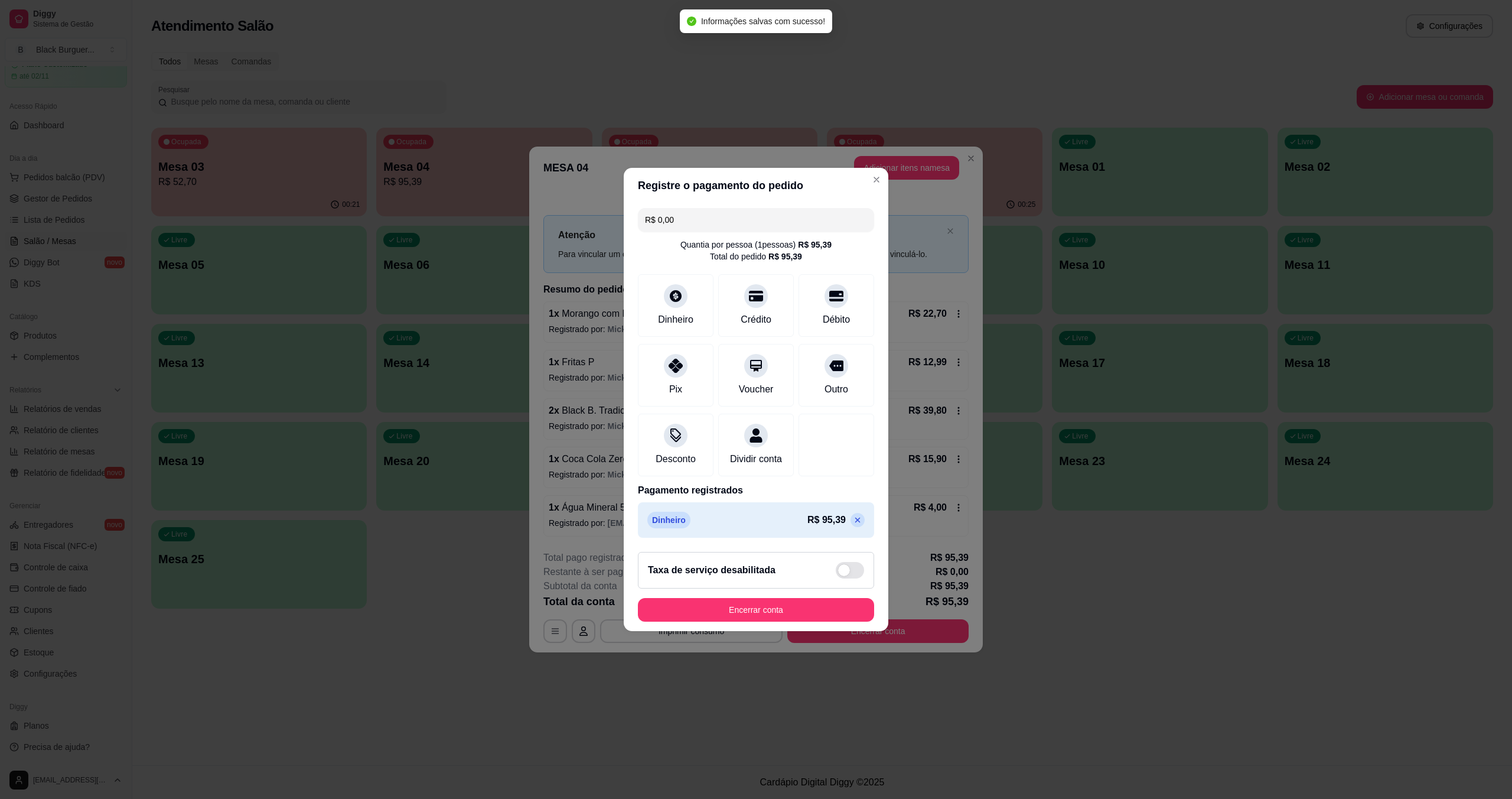
click at [821, 620] on button "Encerrar conta" at bounding box center [756, 610] width 236 height 24
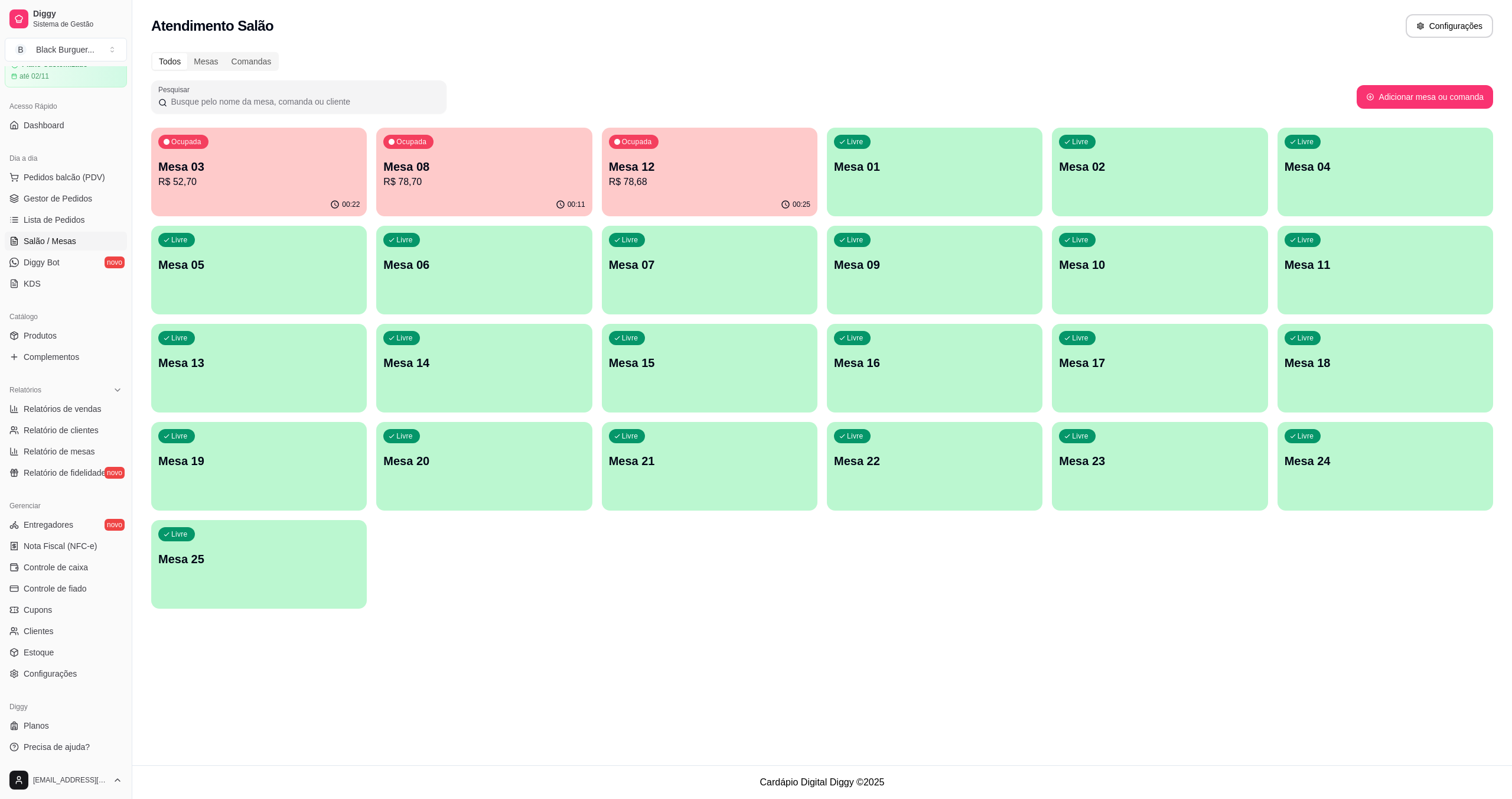
click at [194, 145] on p "Ocupada" at bounding box center [186, 141] width 30 height 9
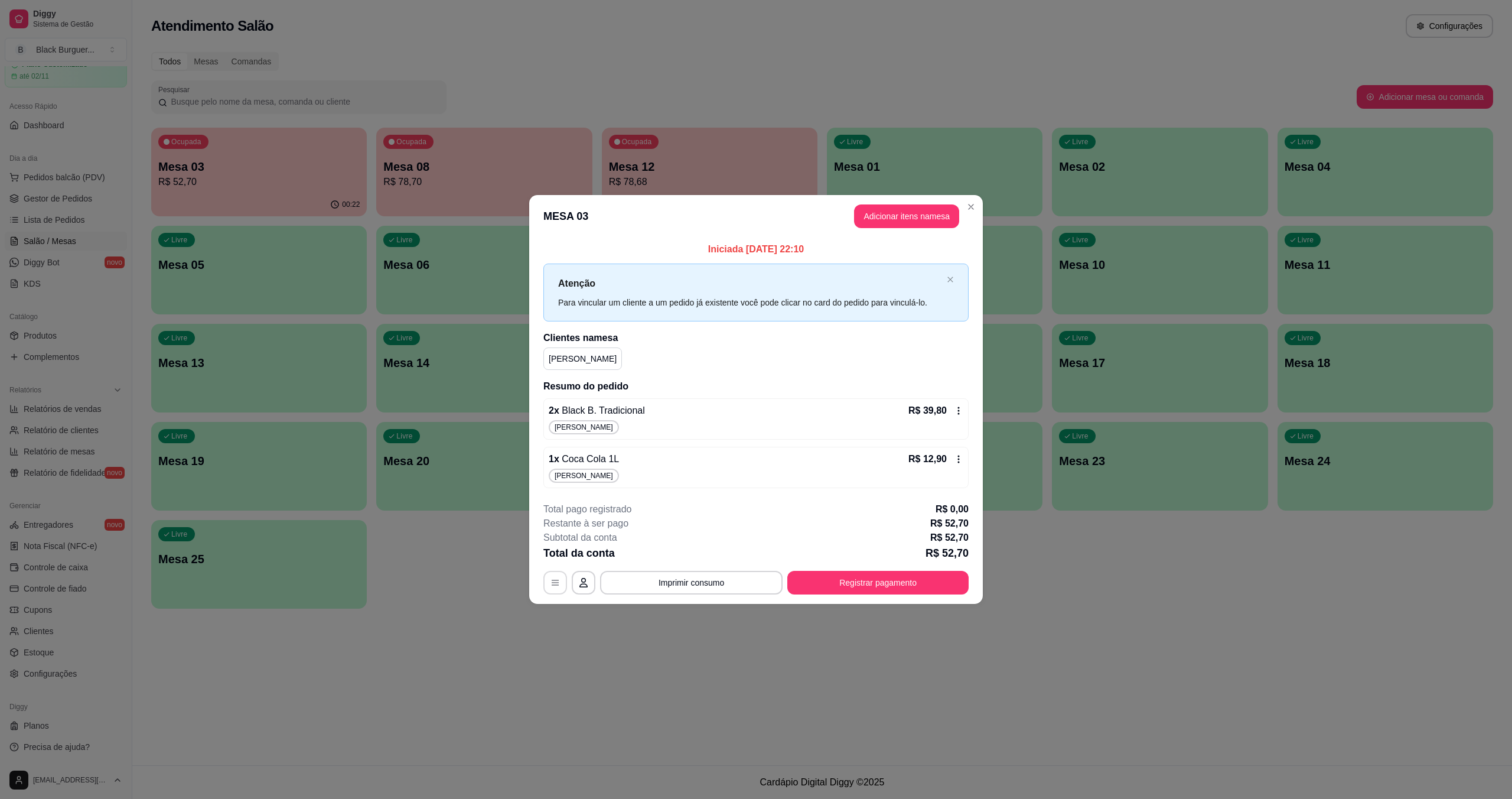
click at [545, 584] on button "button" at bounding box center [555, 583] width 24 height 24
click at [905, 585] on button "Registrar pagamento" at bounding box center [878, 582] width 176 height 23
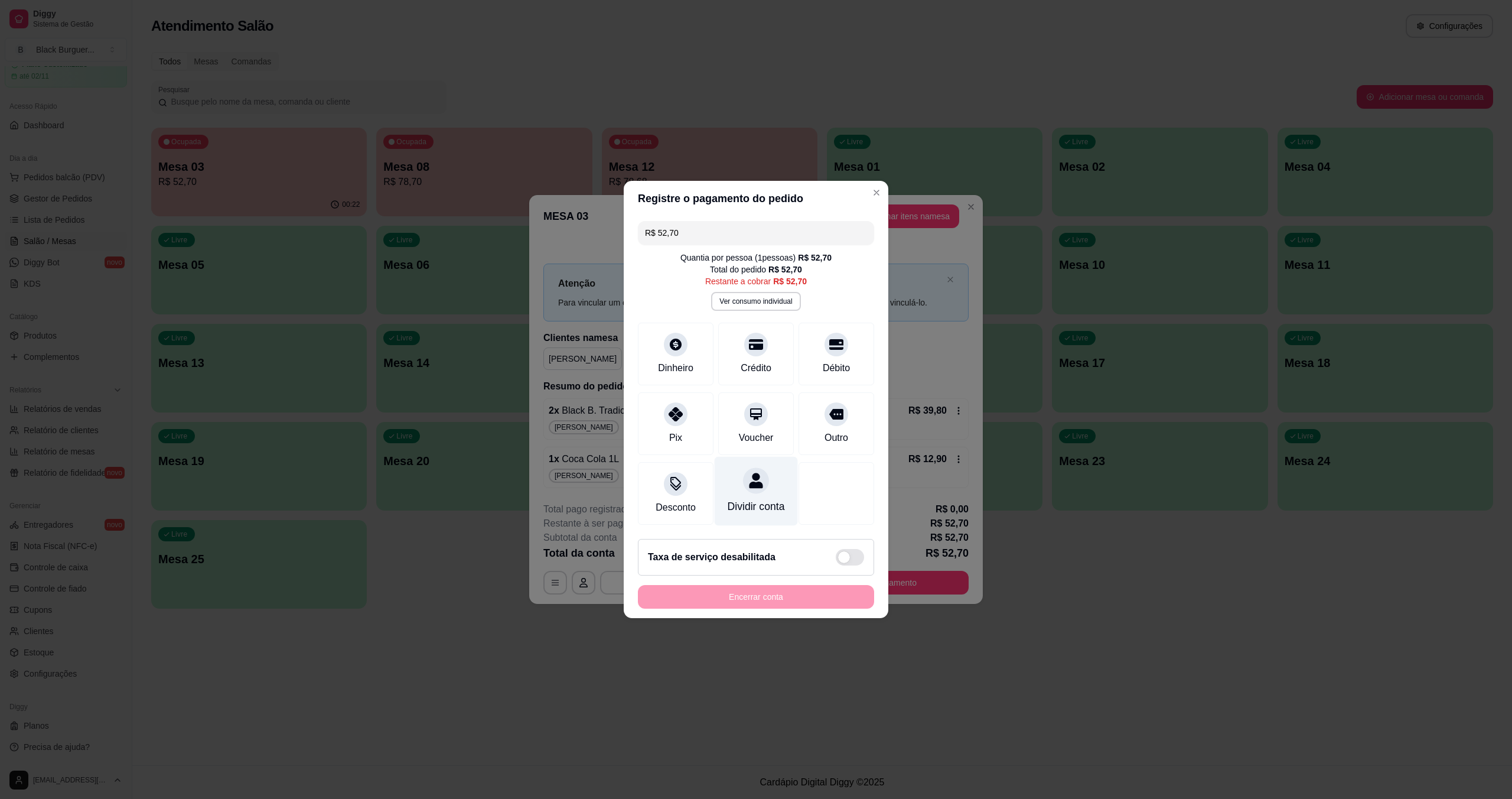
click at [752, 487] on div "Dividir conta" at bounding box center [756, 492] width 83 height 69
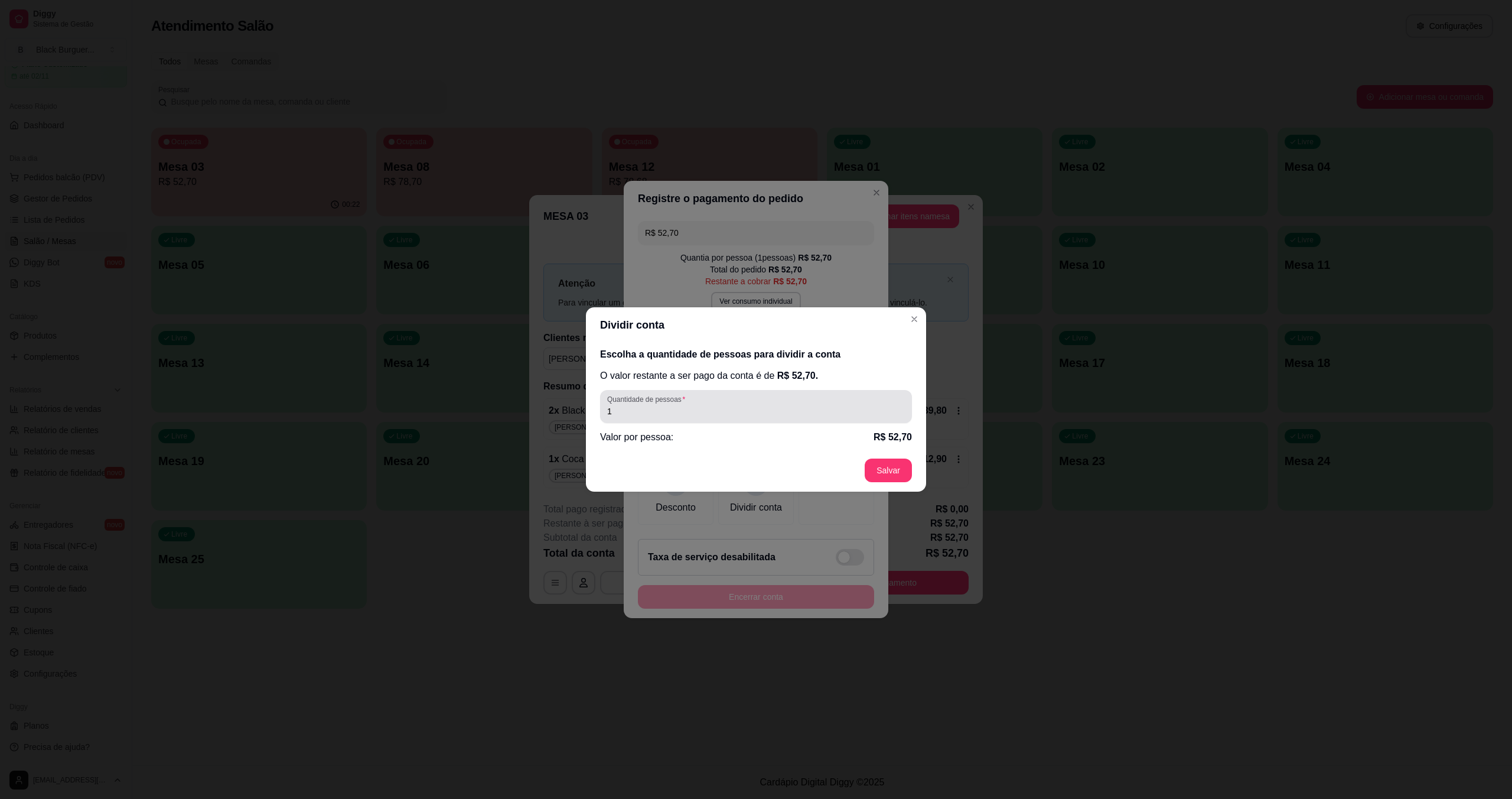
click at [752, 398] on div "1" at bounding box center [756, 407] width 298 height 24
type input "2"
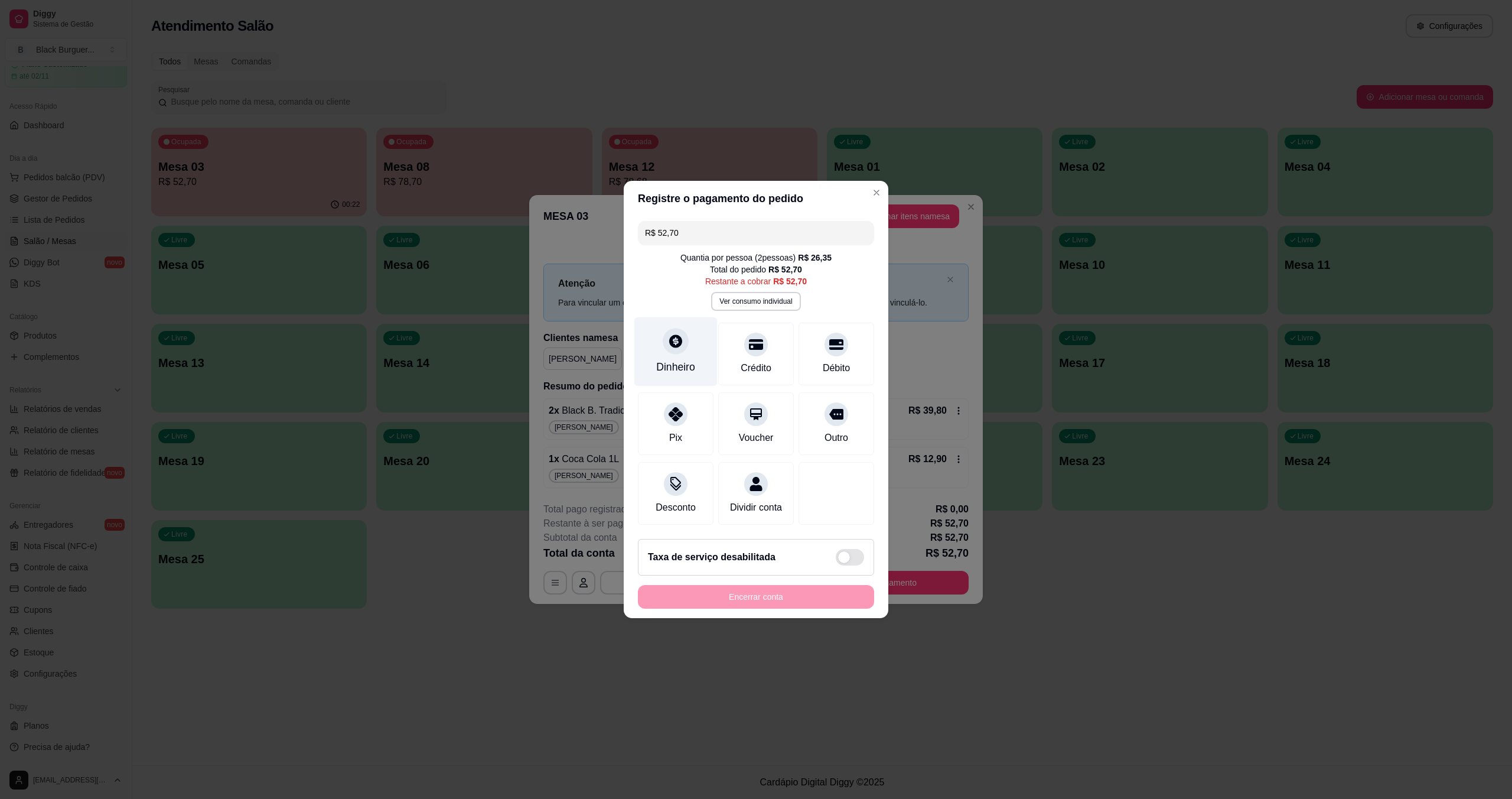
click at [688, 359] on div "Dinheiro" at bounding box center [676, 367] width 39 height 15
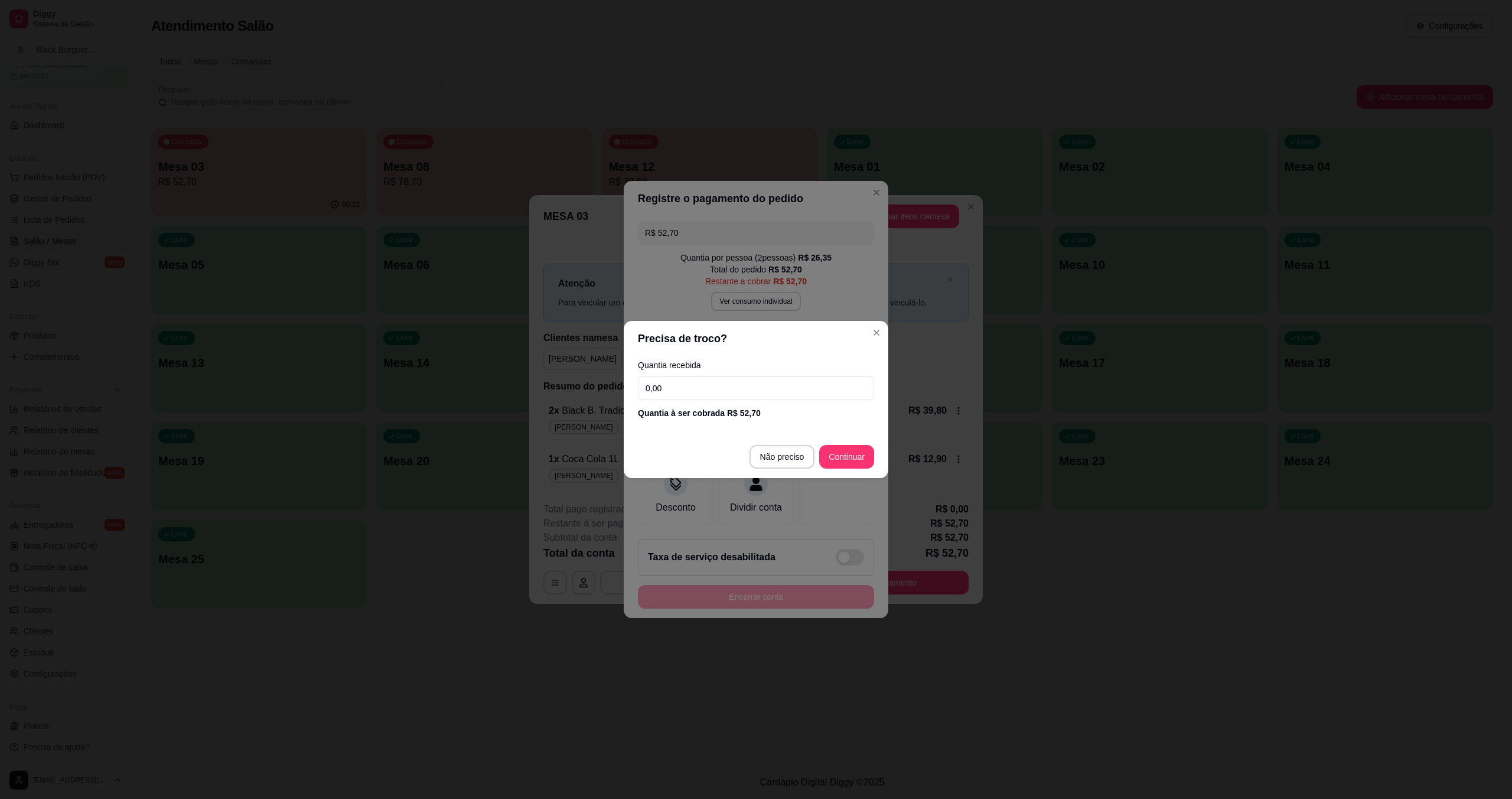
click at [747, 393] on input "0,00" at bounding box center [756, 388] width 236 height 24
type input "26,35"
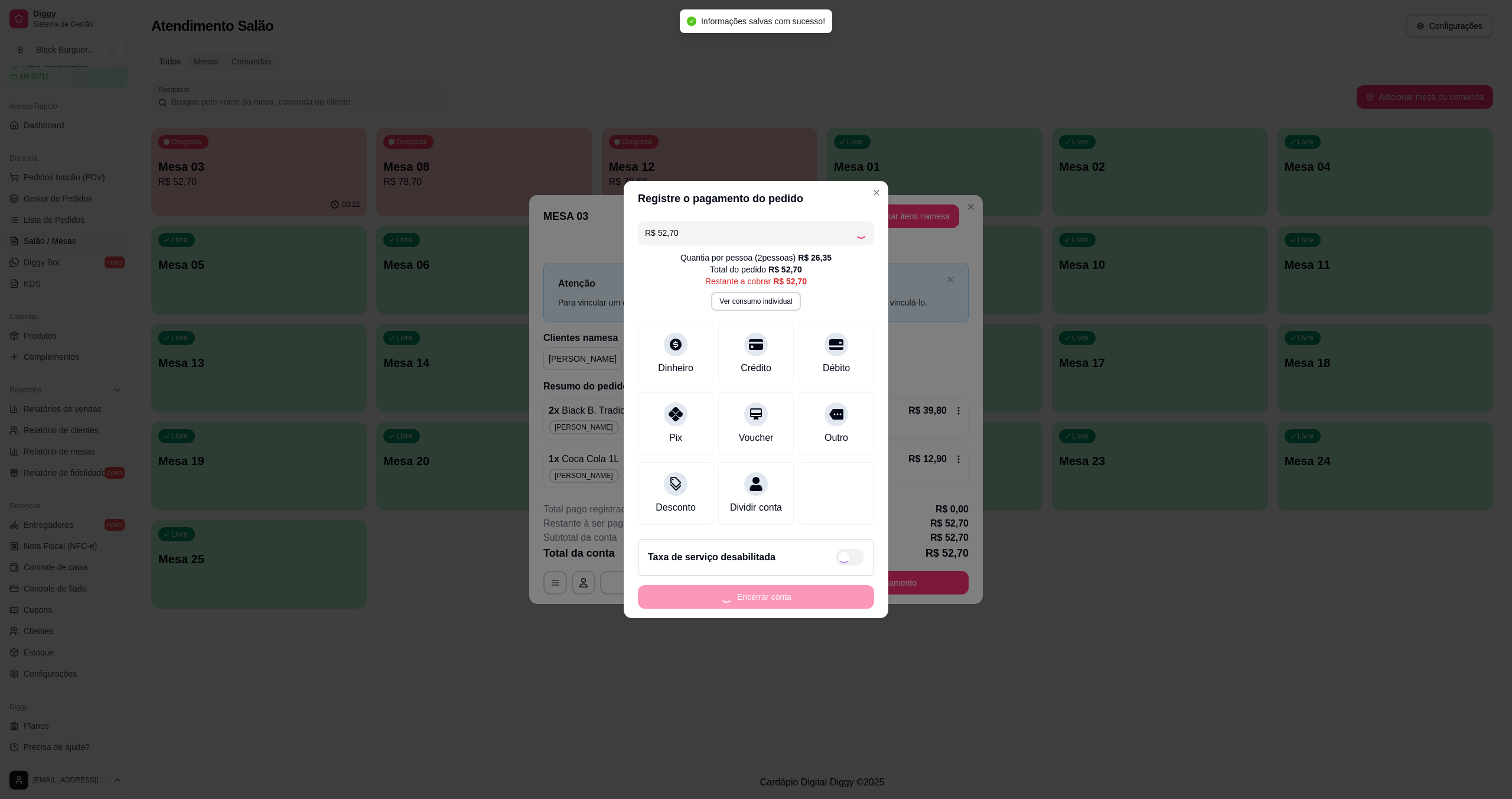
type input "R$ 0,00"
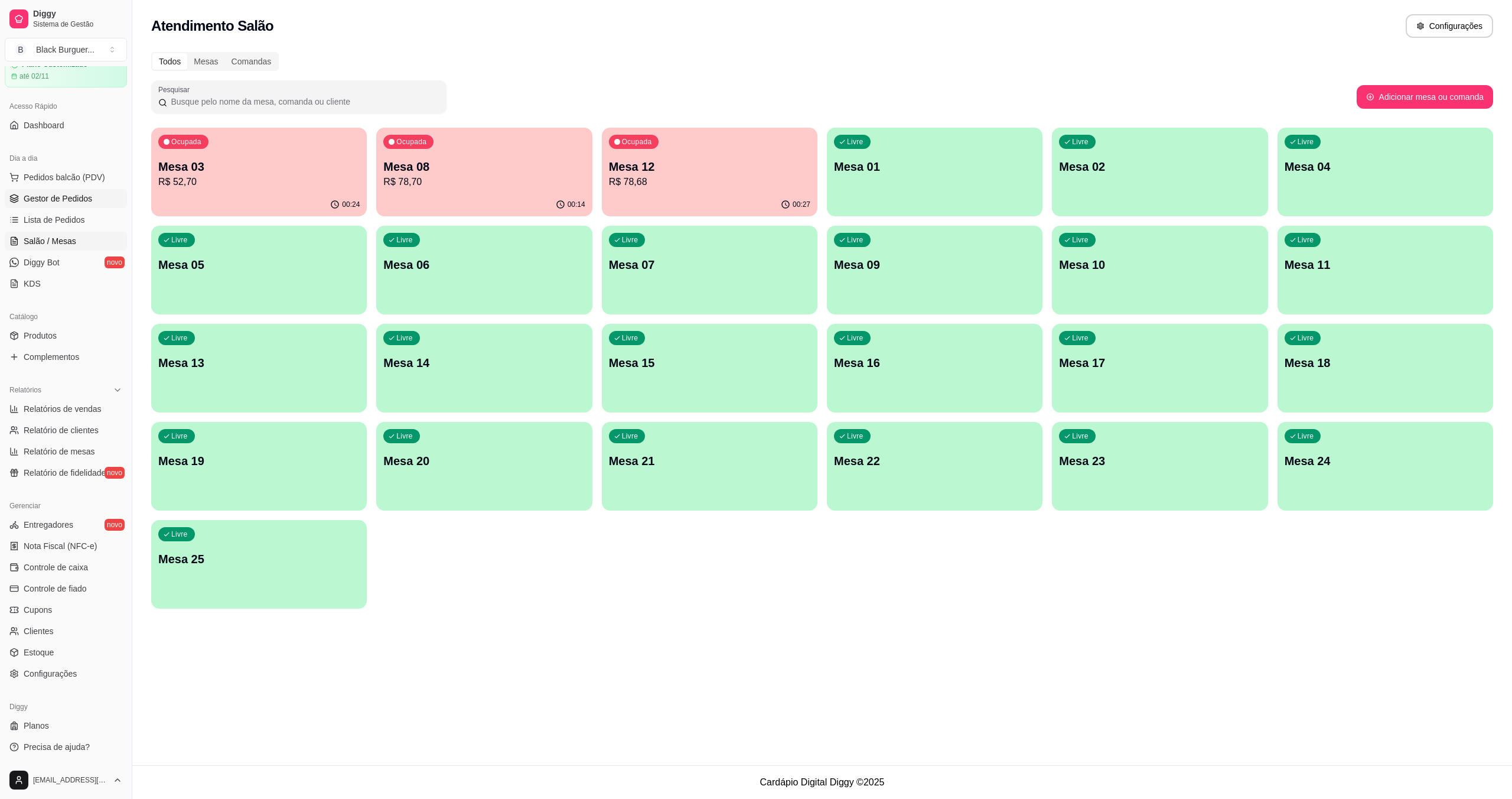
click at [72, 195] on span "Gestor de Pedidos" at bounding box center [58, 198] width 68 height 12
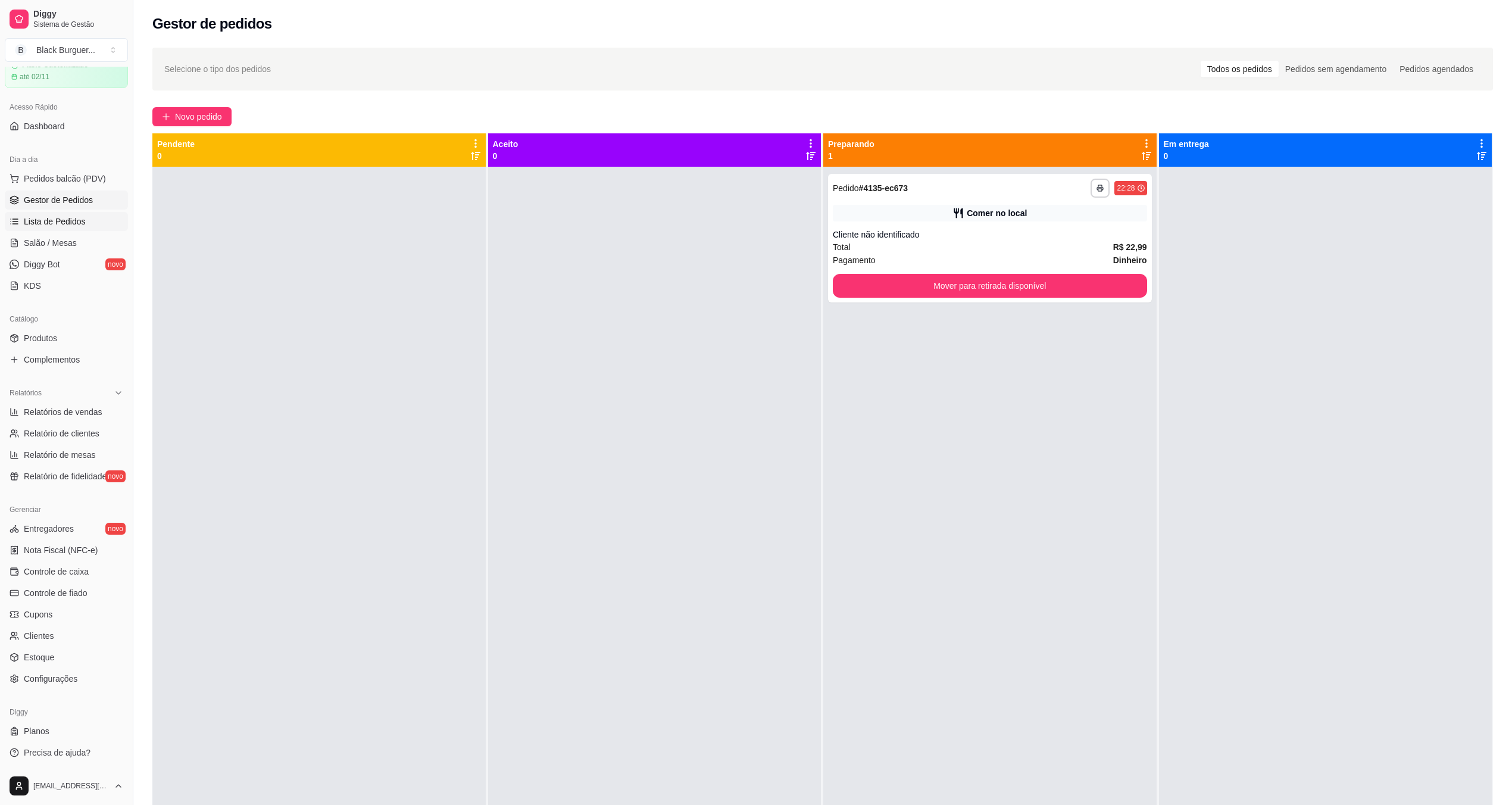
click at [77, 223] on span "Lista de Pedidos" at bounding box center [55, 221] width 62 height 12
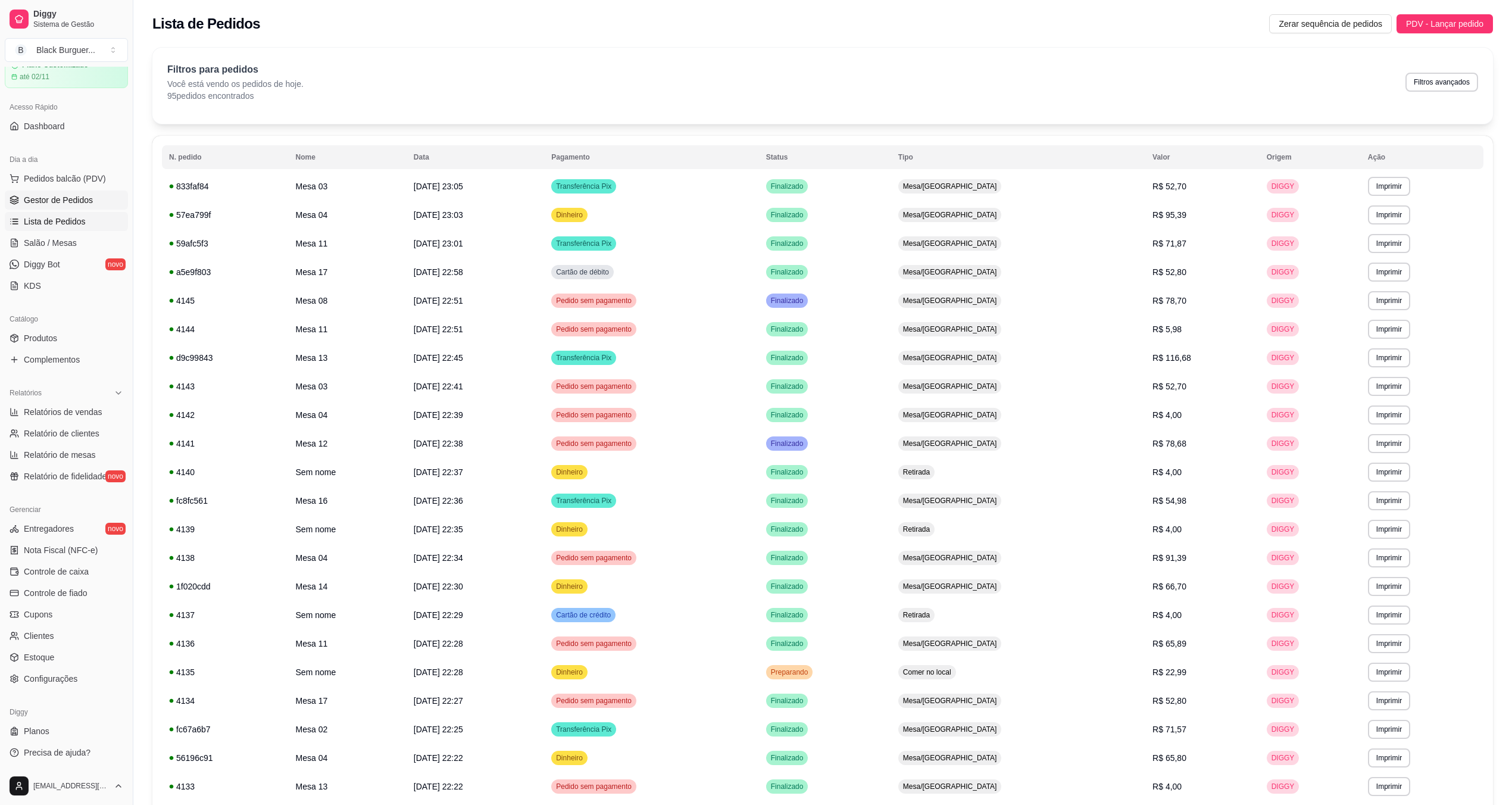
click at [96, 196] on link "Gestor de Pedidos" at bounding box center [67, 200] width 123 height 19
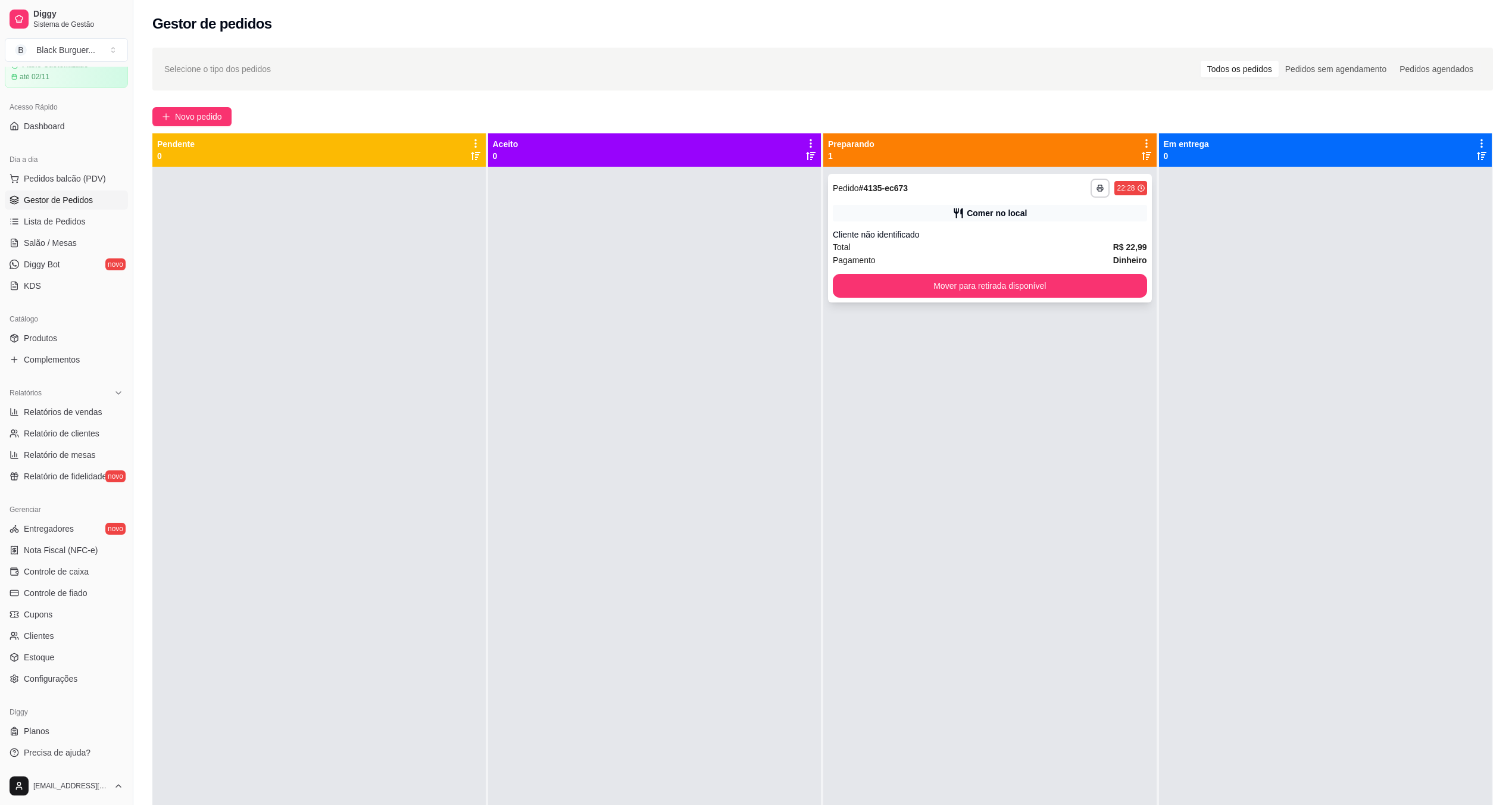
click at [836, 231] on div "Cliente não identificado" at bounding box center [991, 235] width 315 height 12
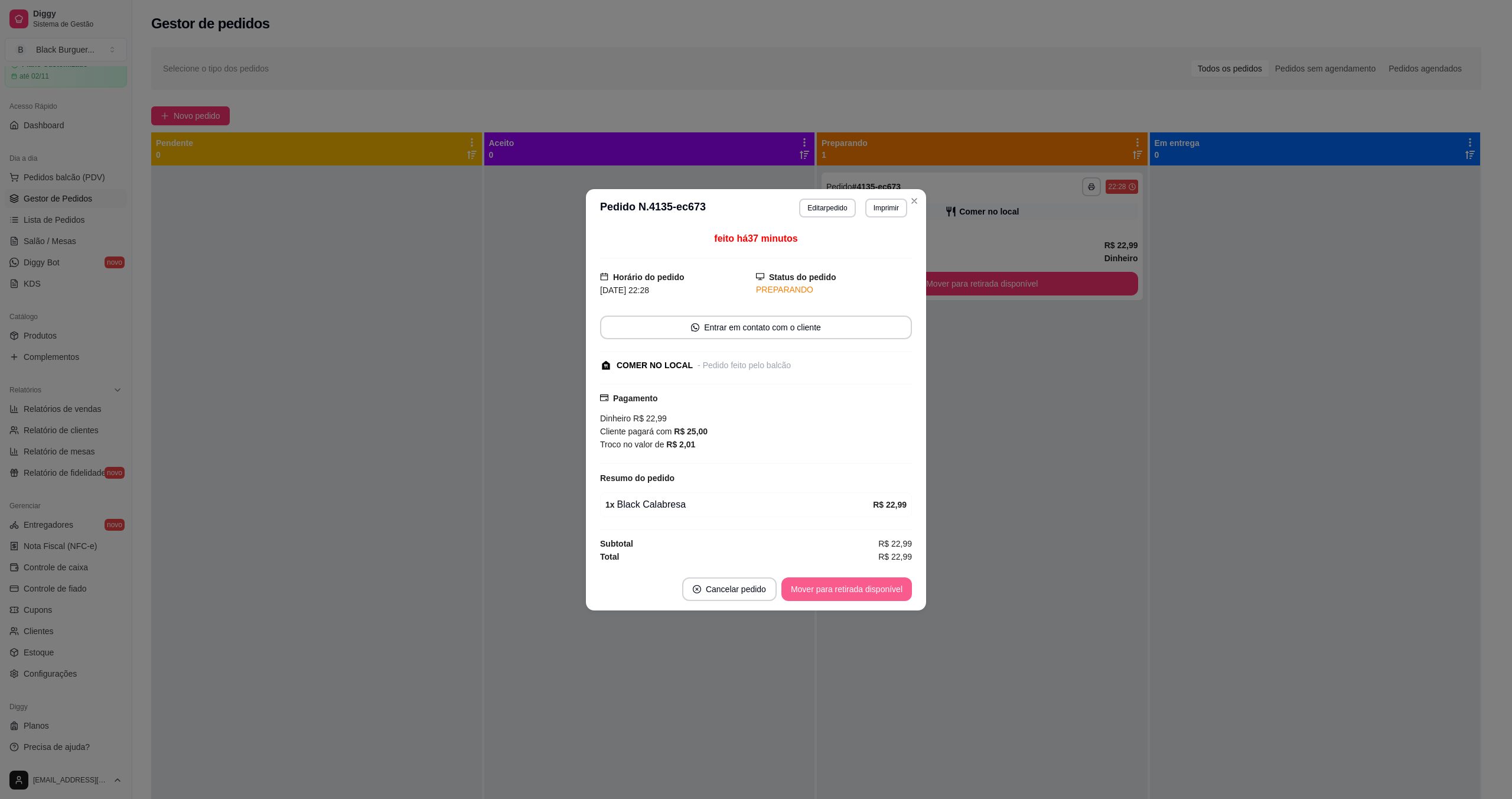
click at [818, 597] on button "Mover para retirada disponível" at bounding box center [847, 589] width 131 height 24
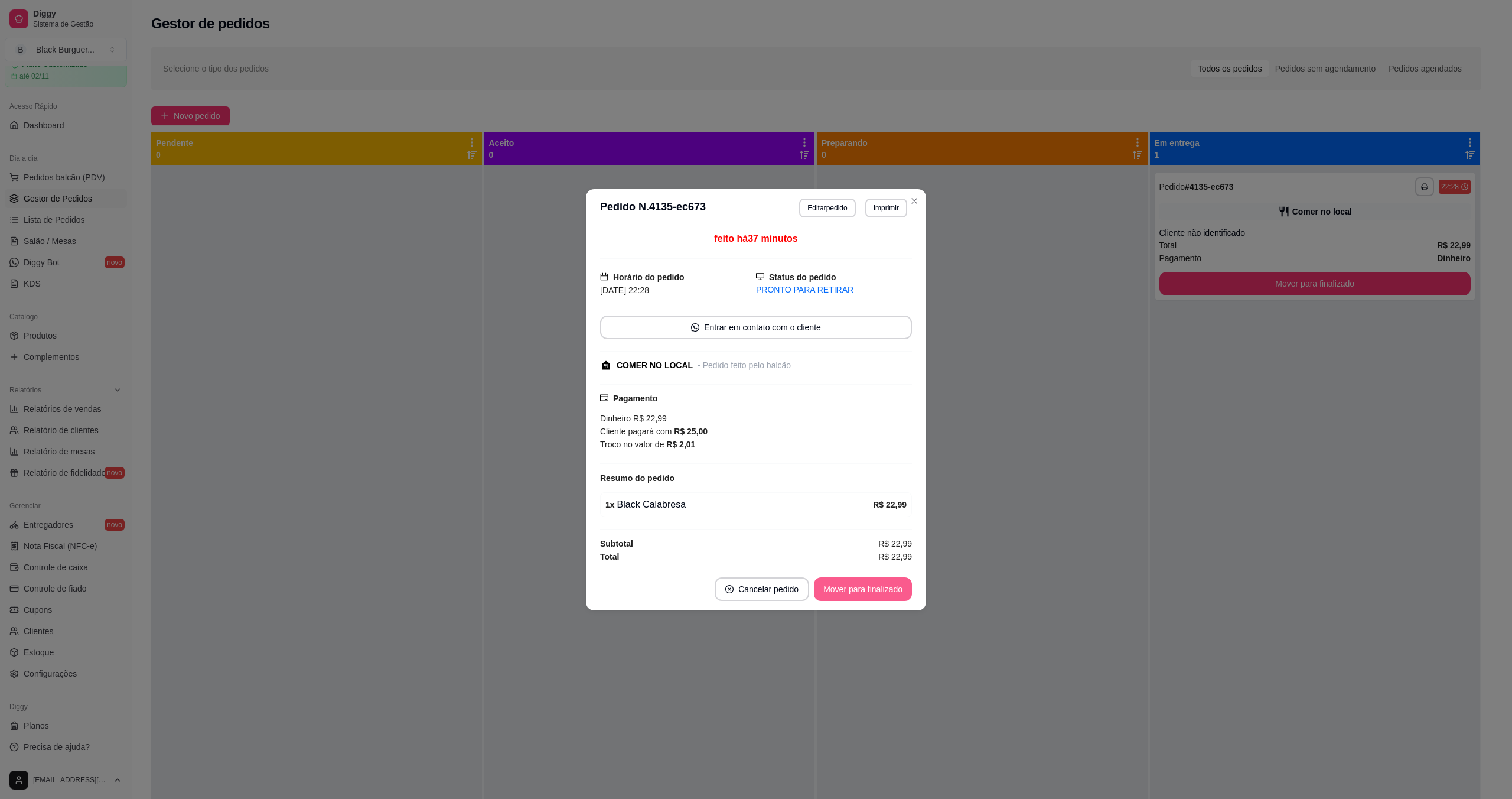
click at [838, 590] on button "Mover para finalizado" at bounding box center [862, 589] width 98 height 24
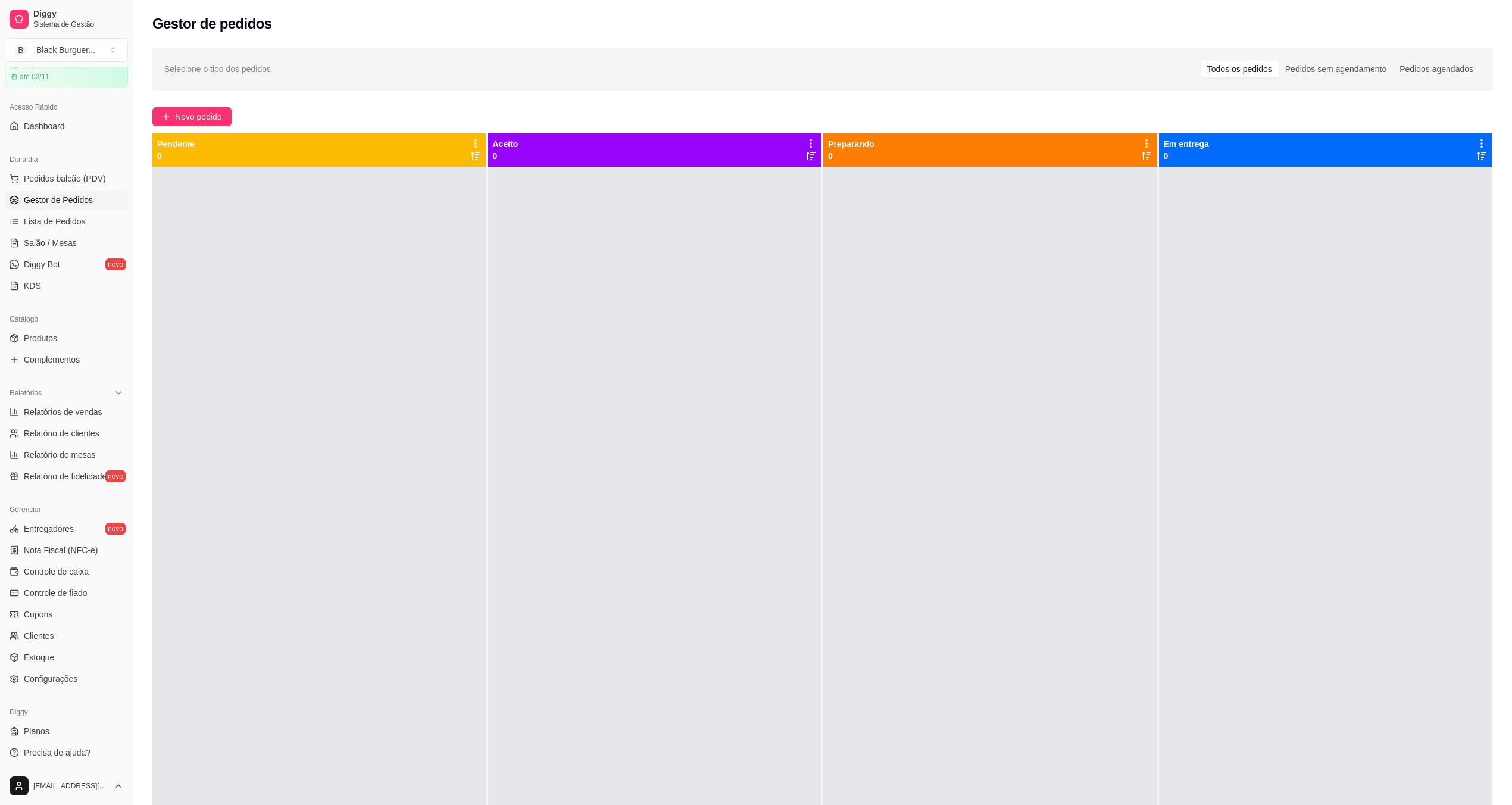
click at [50, 232] on ul "Pedidos balcão (PDV) Gestor de Pedidos Lista de Pedidos Salão / Mesas Diggy Bot…" at bounding box center [67, 232] width 123 height 126
click at [50, 222] on span "Lista de Pedidos" at bounding box center [55, 221] width 62 height 12
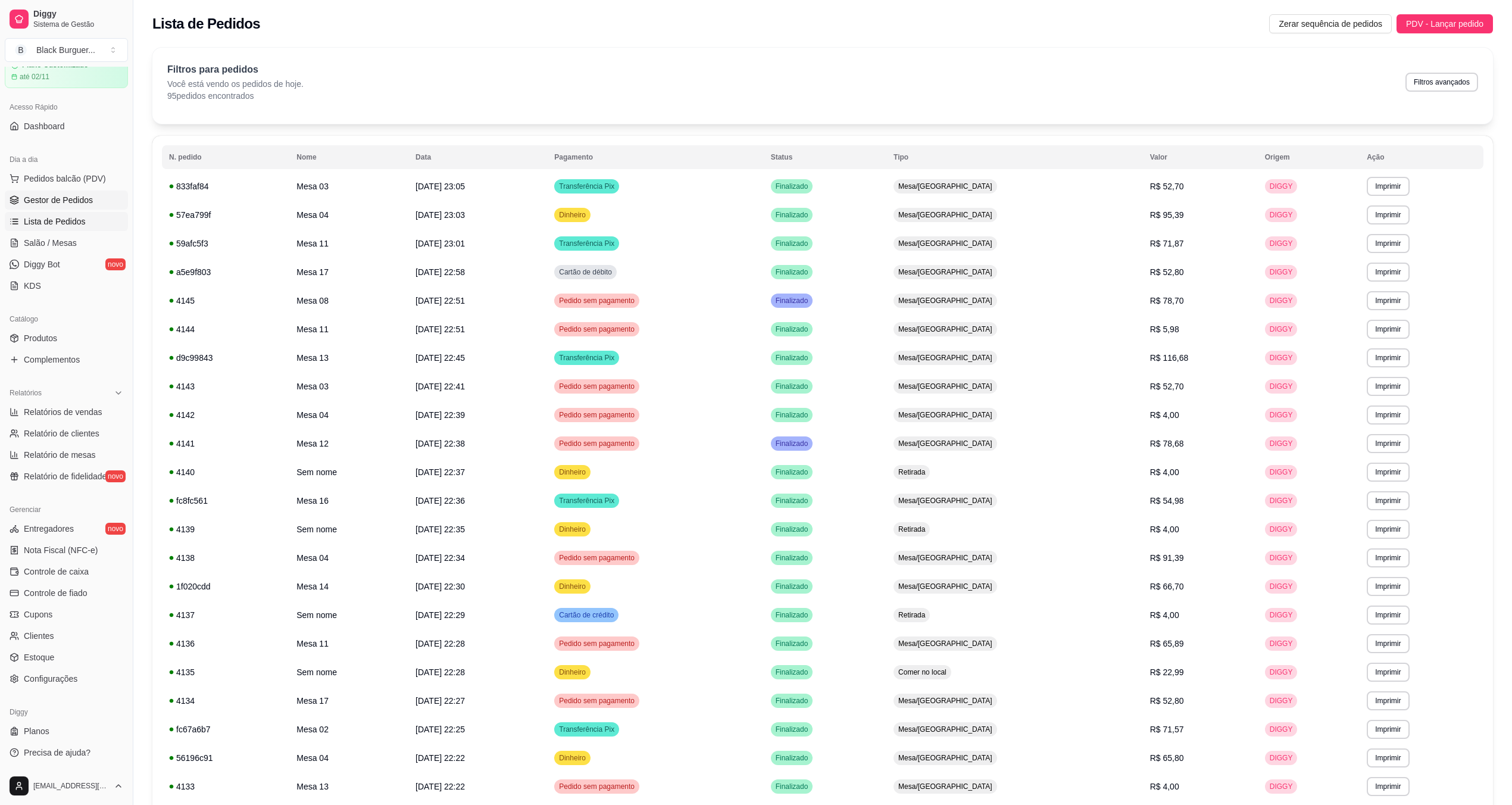
click at [70, 201] on span "Gestor de Pedidos" at bounding box center [58, 200] width 69 height 12
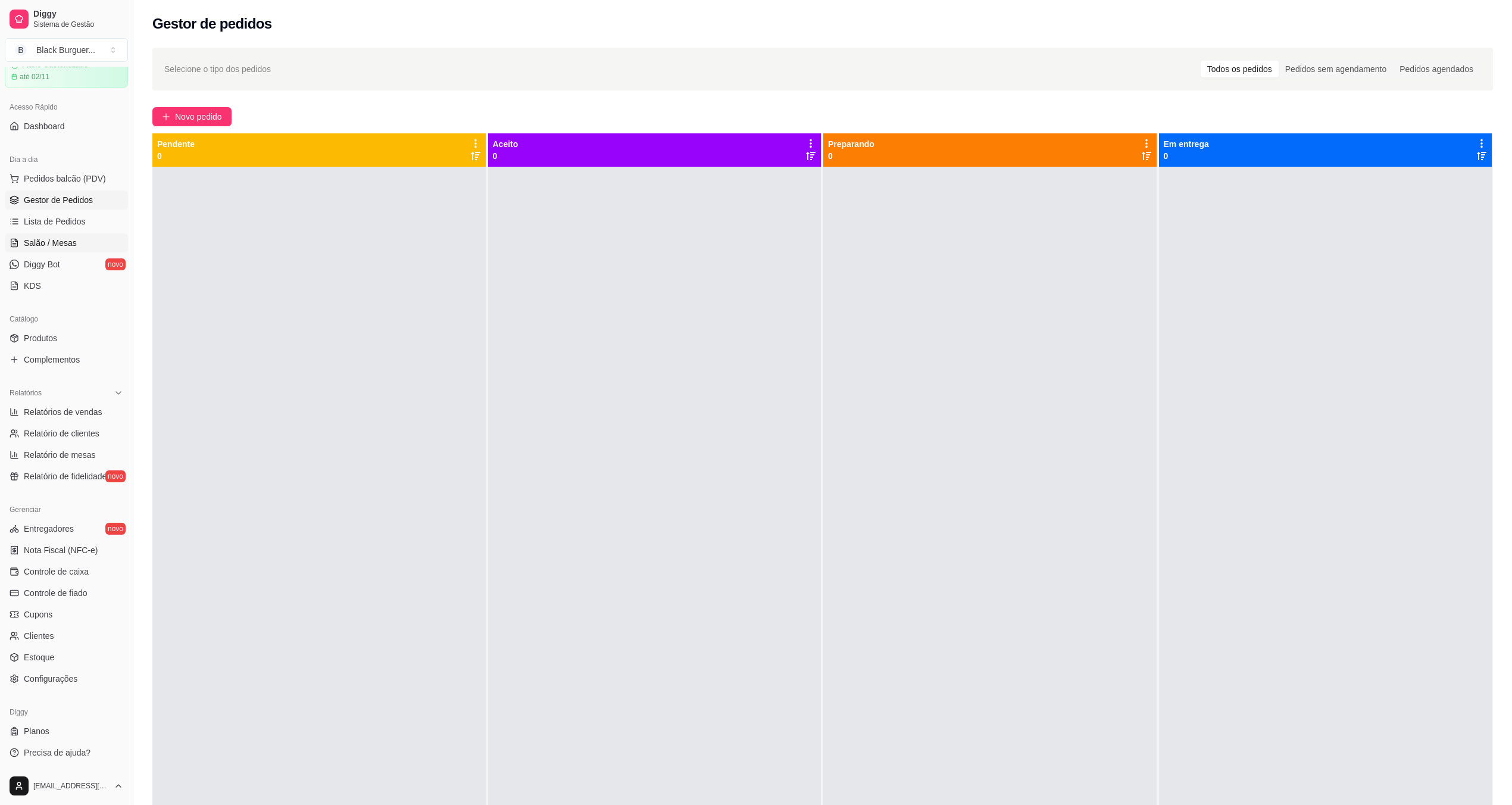
click at [47, 240] on span "Salão / Mesas" at bounding box center [50, 242] width 53 height 12
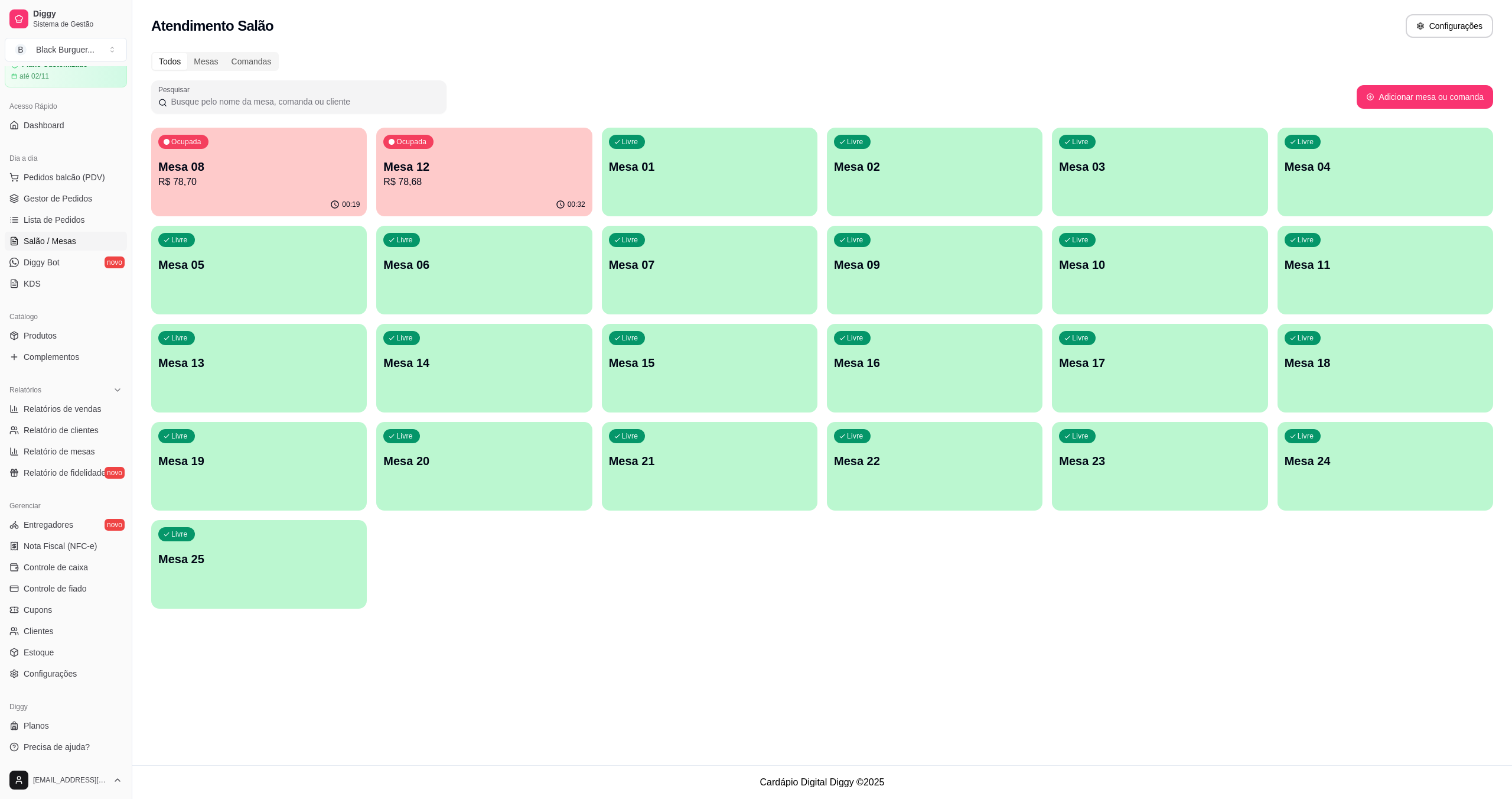
click at [512, 191] on div "Ocupada Mesa 12 R$ 78,68" at bounding box center [484, 160] width 216 height 65
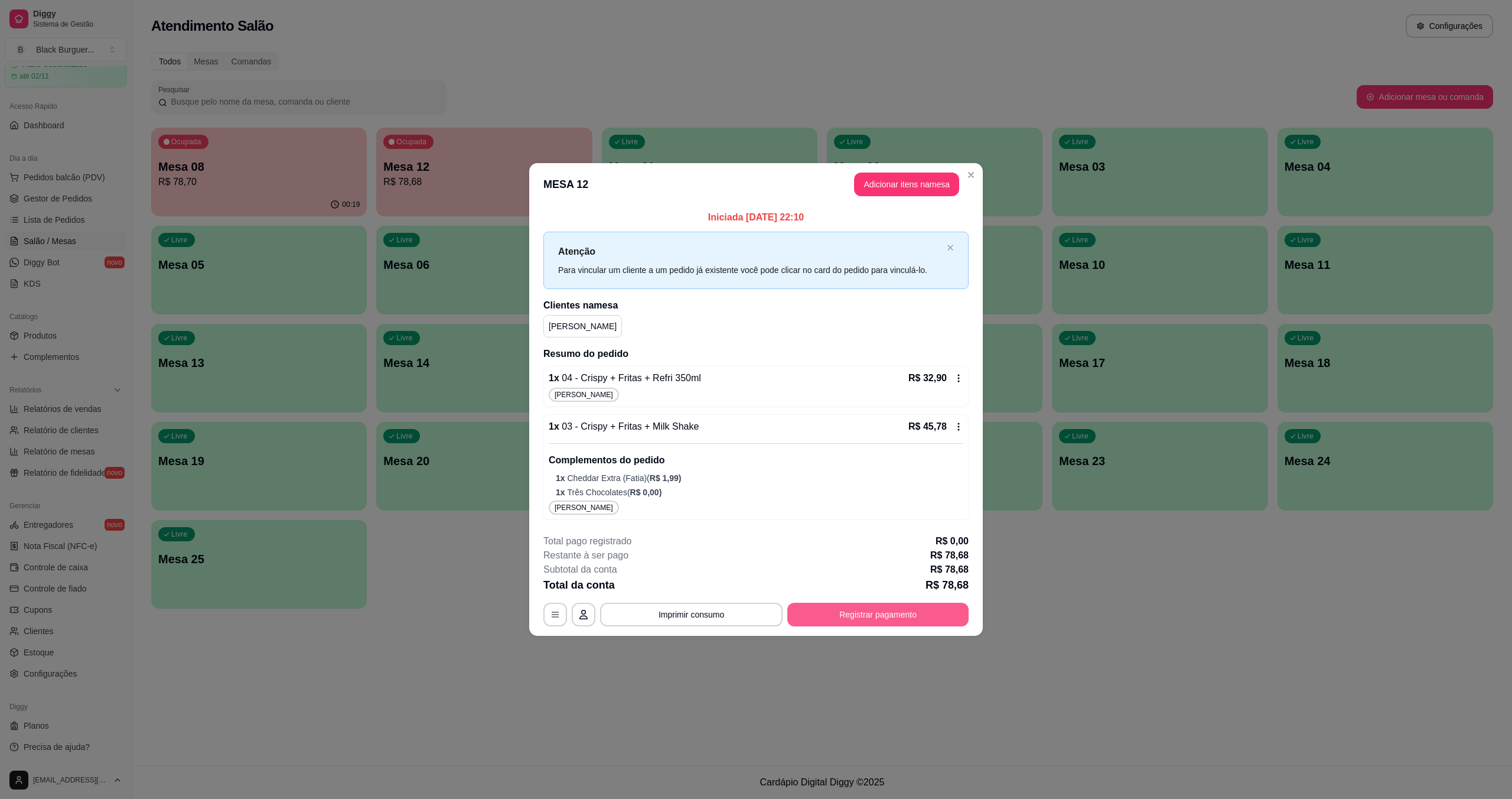
click at [868, 622] on button "Registrar pagamento" at bounding box center [878, 615] width 181 height 24
click at [911, 620] on button "Registrar pagamento" at bounding box center [878, 615] width 181 height 24
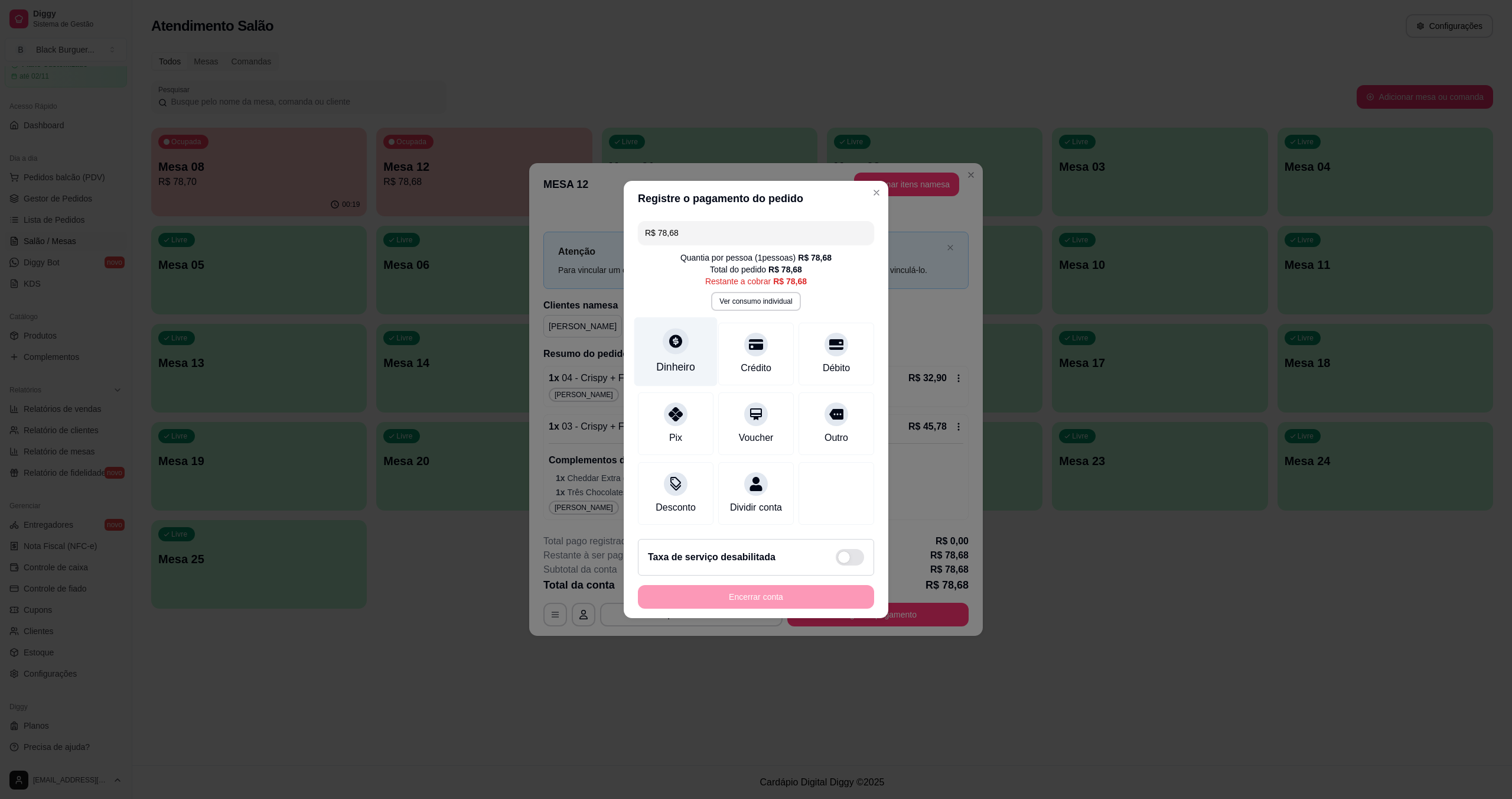
click at [685, 361] on div "Dinheiro" at bounding box center [676, 367] width 39 height 15
type input "R$ 0,00"
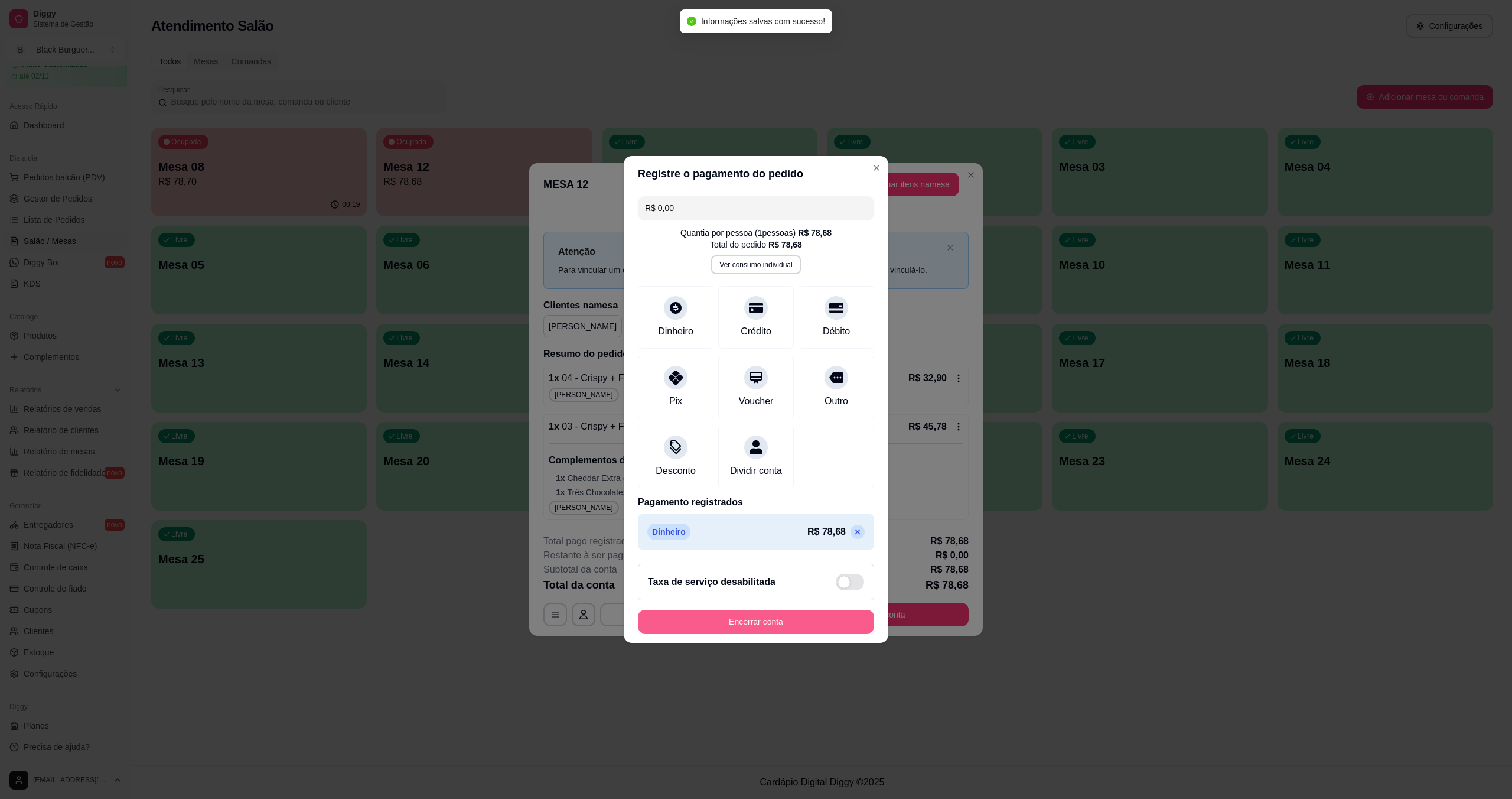
click at [808, 627] on button "Encerrar conta" at bounding box center [756, 622] width 236 height 24
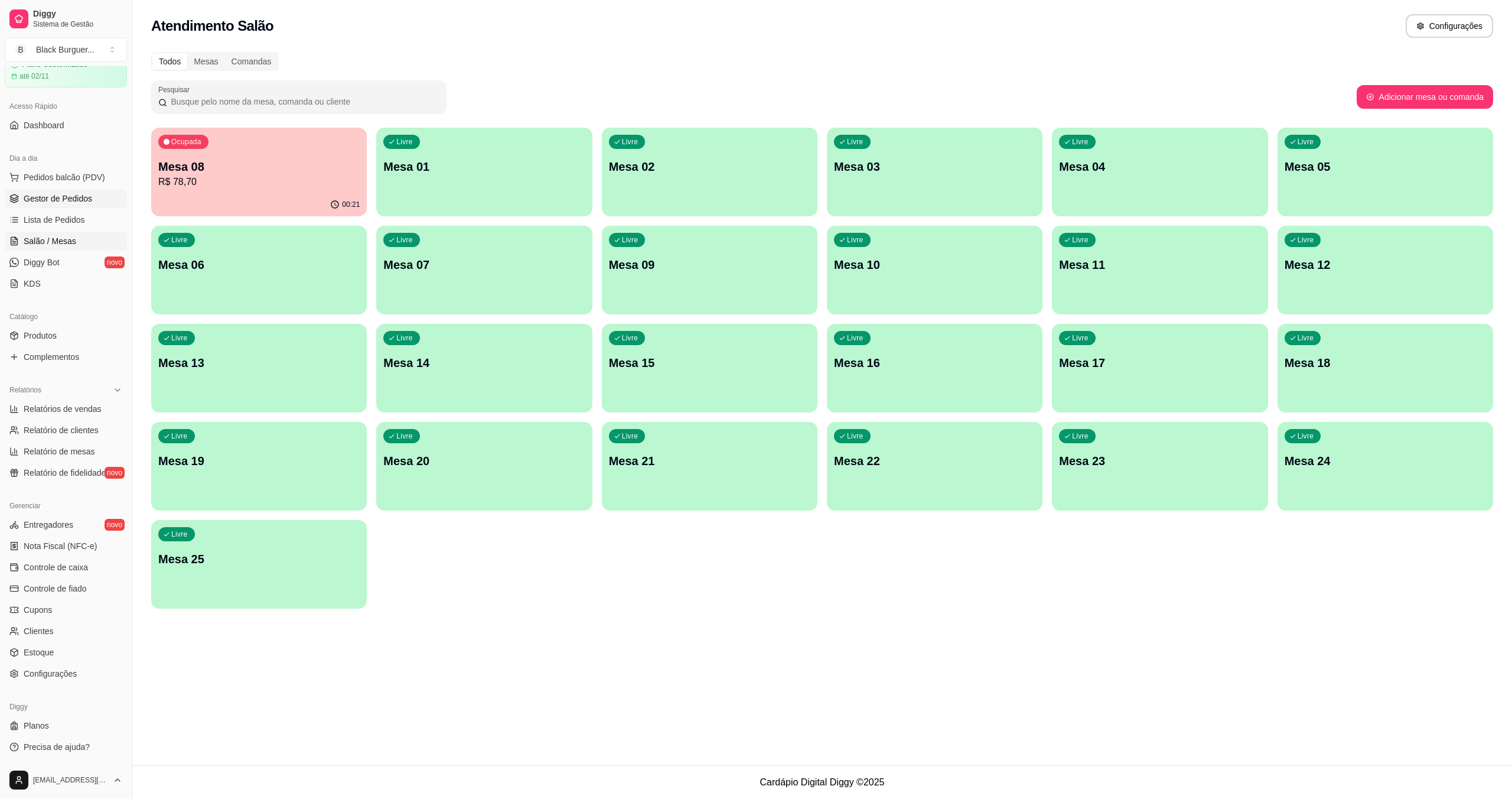
click at [44, 203] on span "Gestor de Pedidos" at bounding box center [58, 198] width 68 height 12
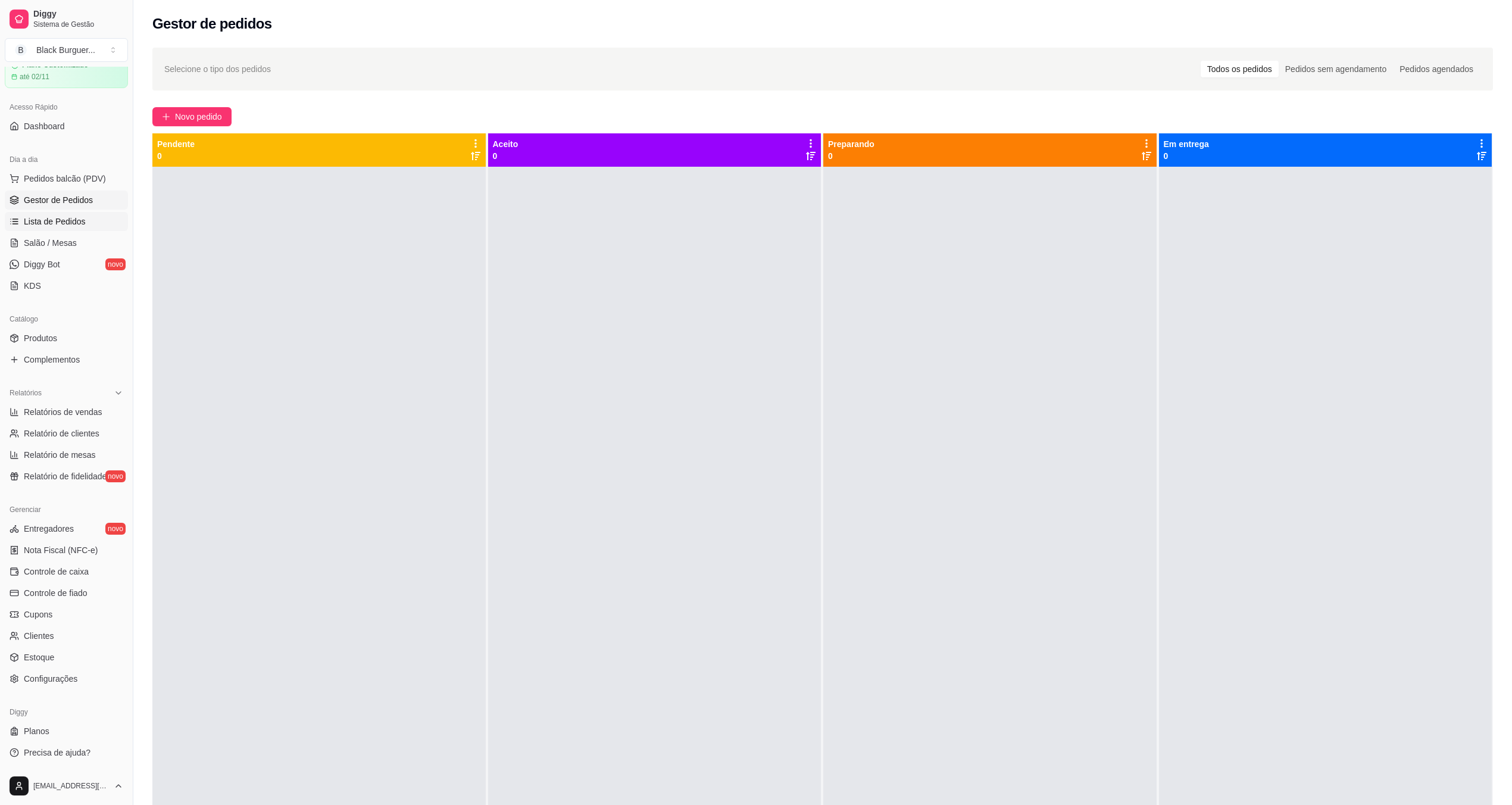
click at [41, 230] on link "Lista de Pedidos" at bounding box center [67, 221] width 123 height 19
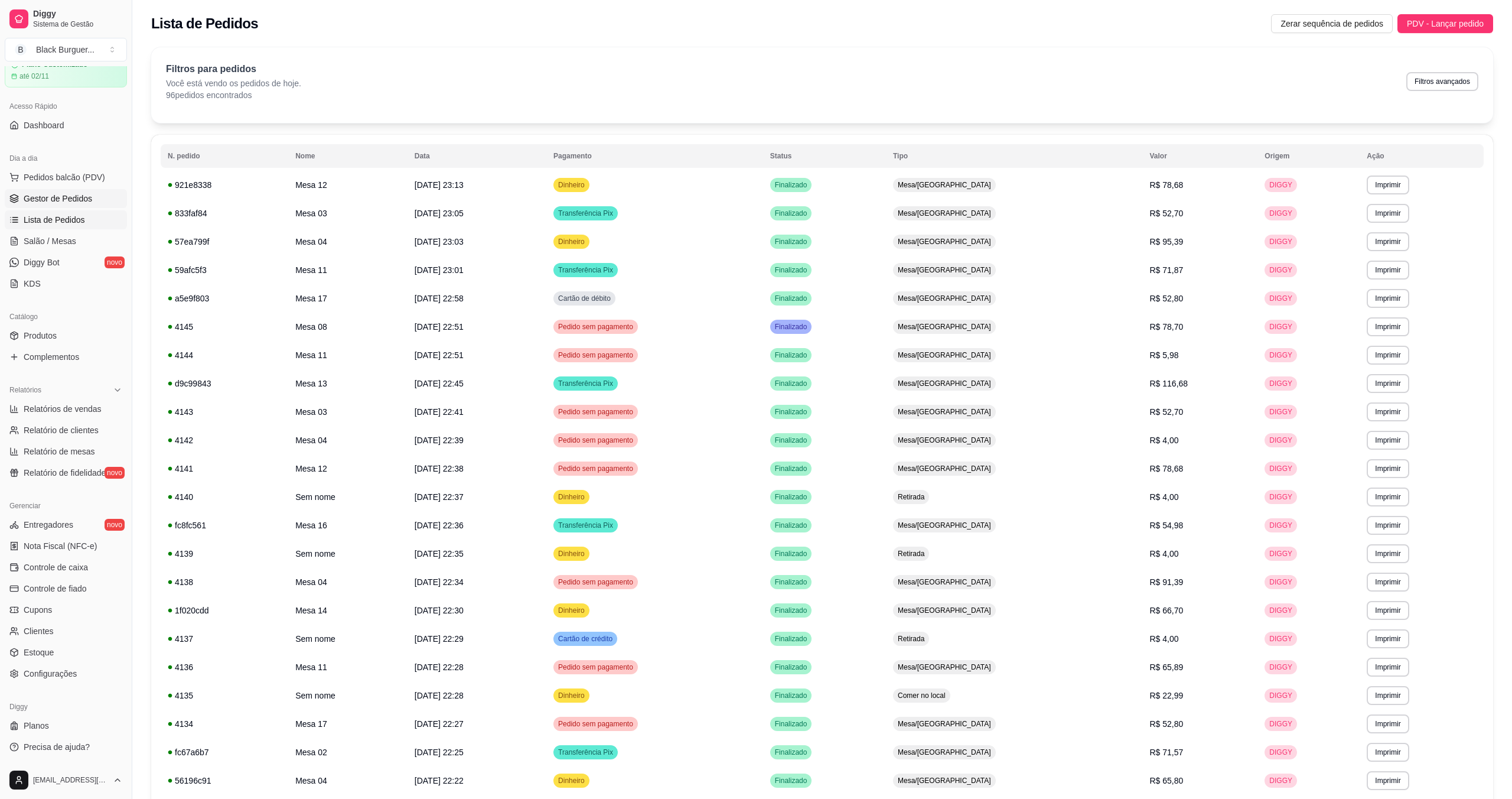
click at [70, 199] on span "Gestor de Pedidos" at bounding box center [58, 198] width 68 height 12
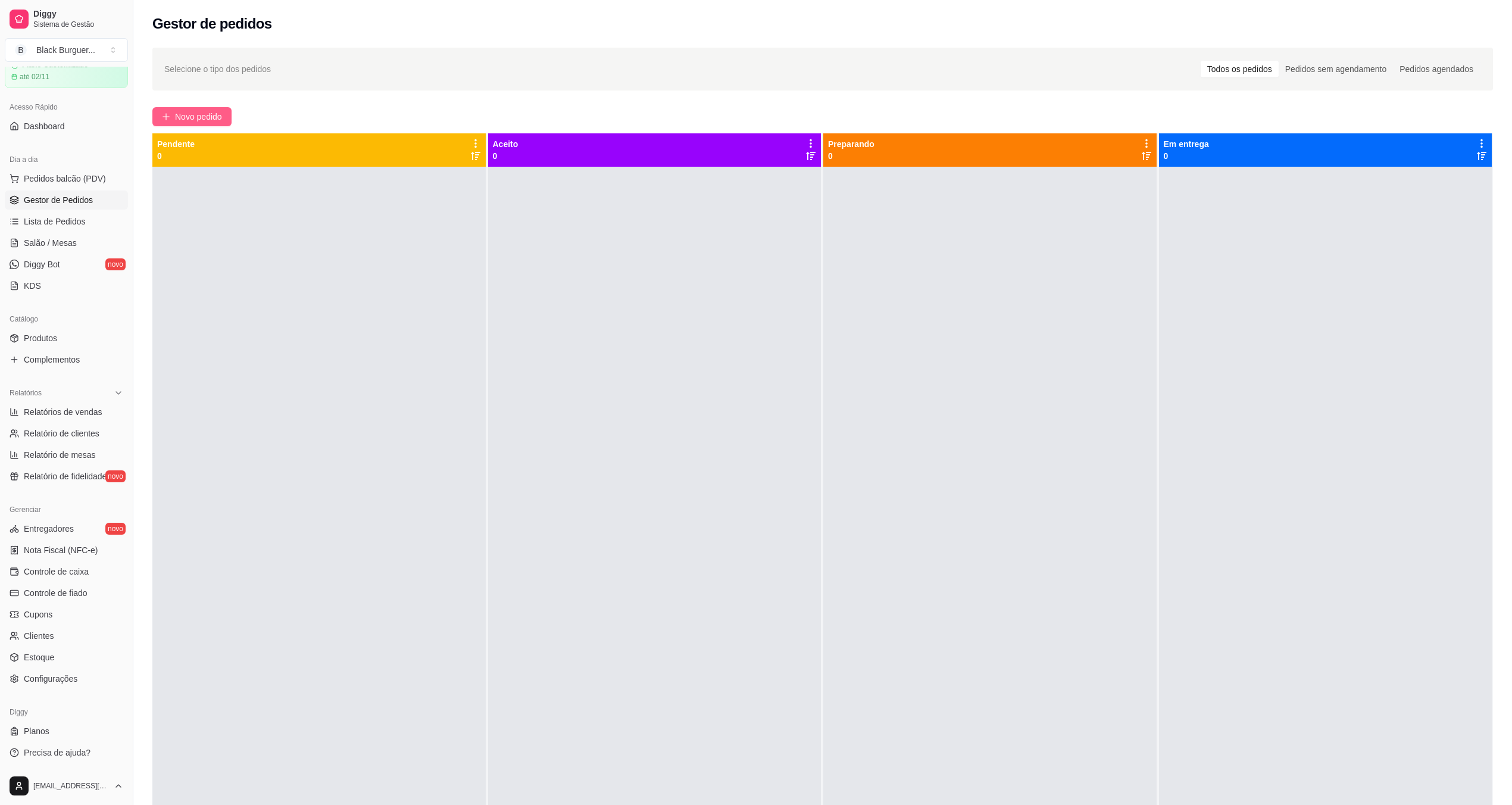
click at [181, 120] on span "Novo pedido" at bounding box center [198, 116] width 47 height 13
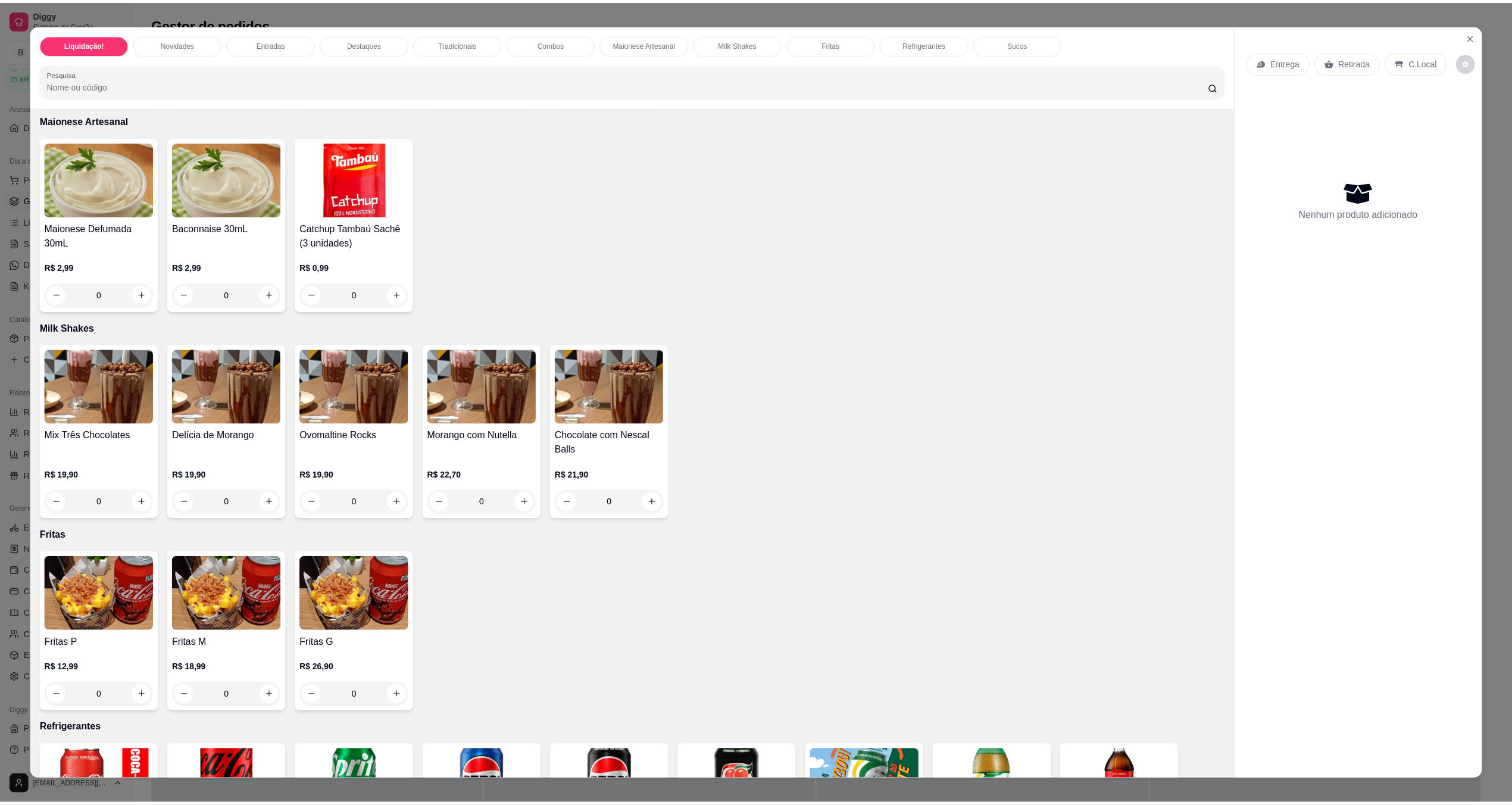
scroll to position [1747, 0]
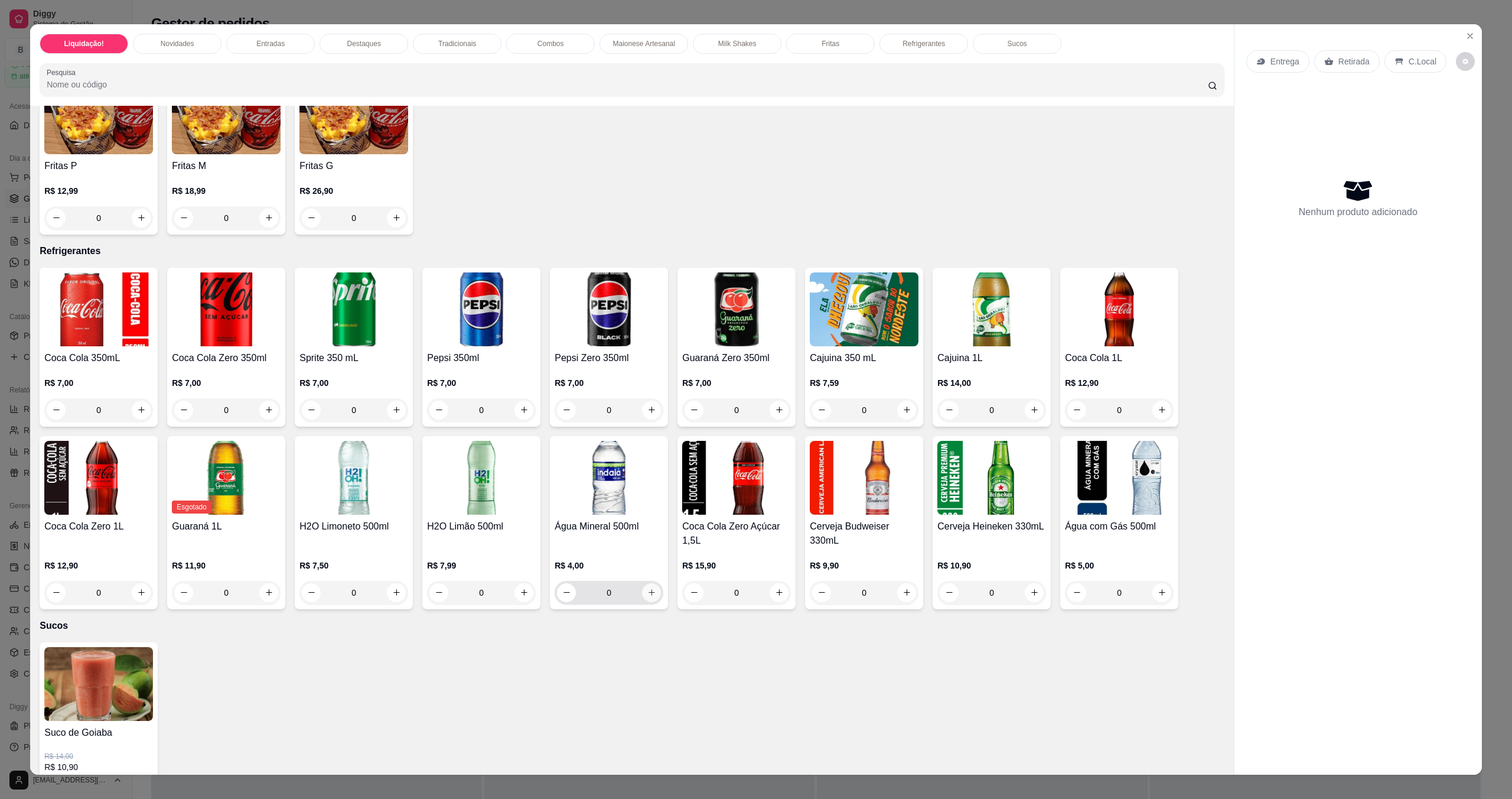
click at [647, 591] on icon "increase-product-quantity" at bounding box center [652, 592] width 9 height 9
type input "1"
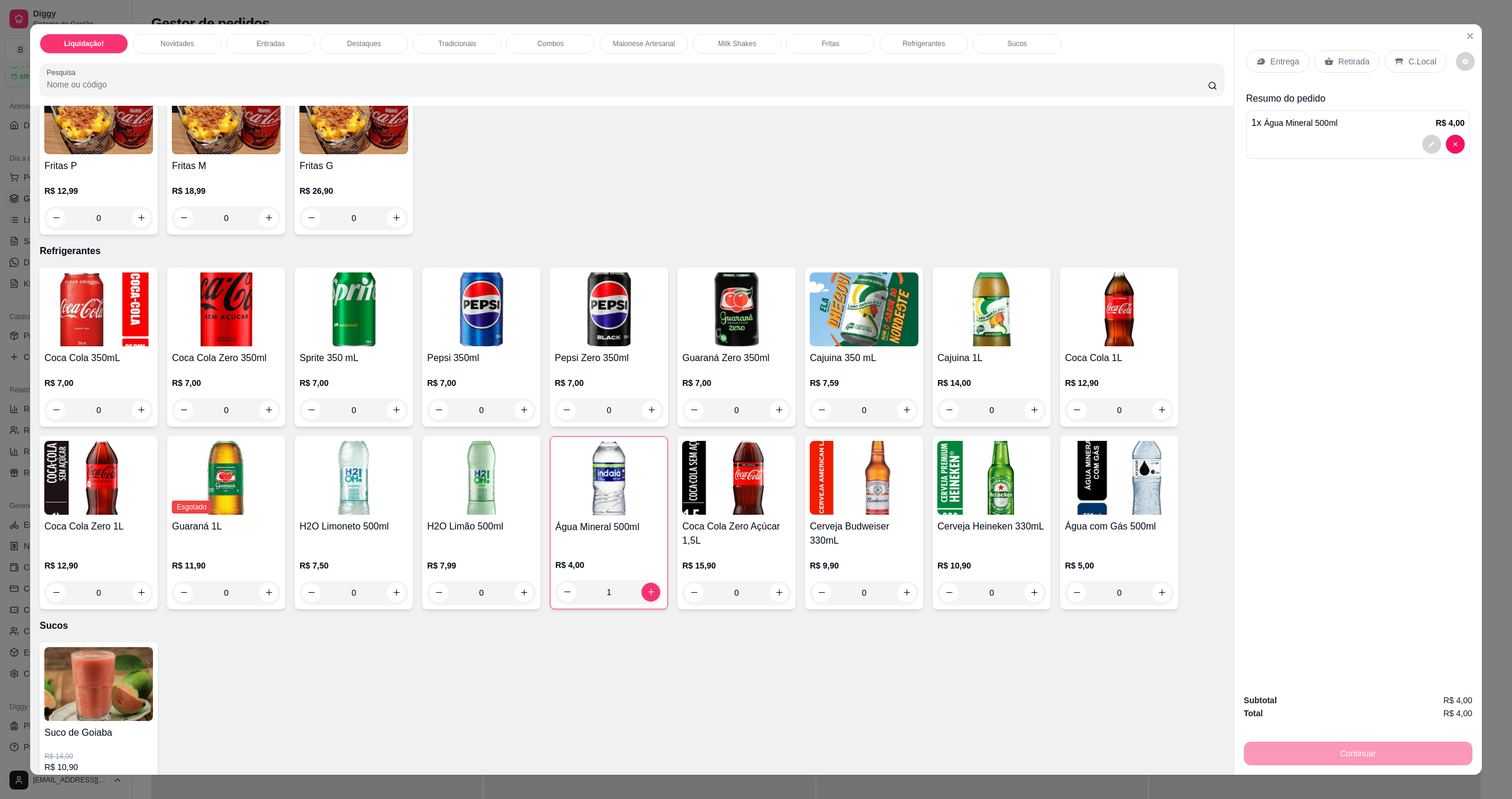
click at [1348, 59] on p "Retirada" at bounding box center [1354, 61] width 32 height 12
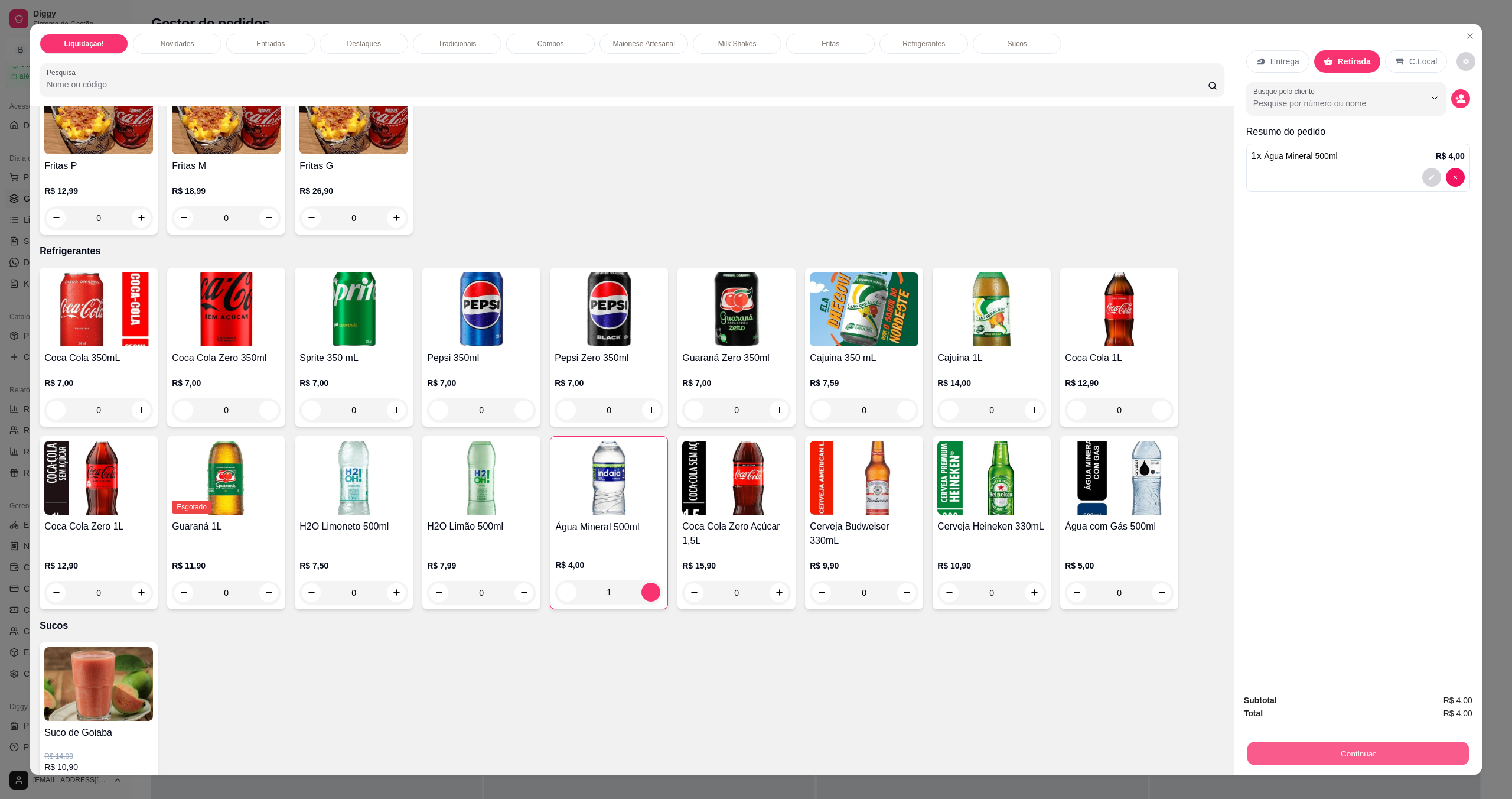
click at [1345, 757] on button "Continuar" at bounding box center [1358, 753] width 221 height 23
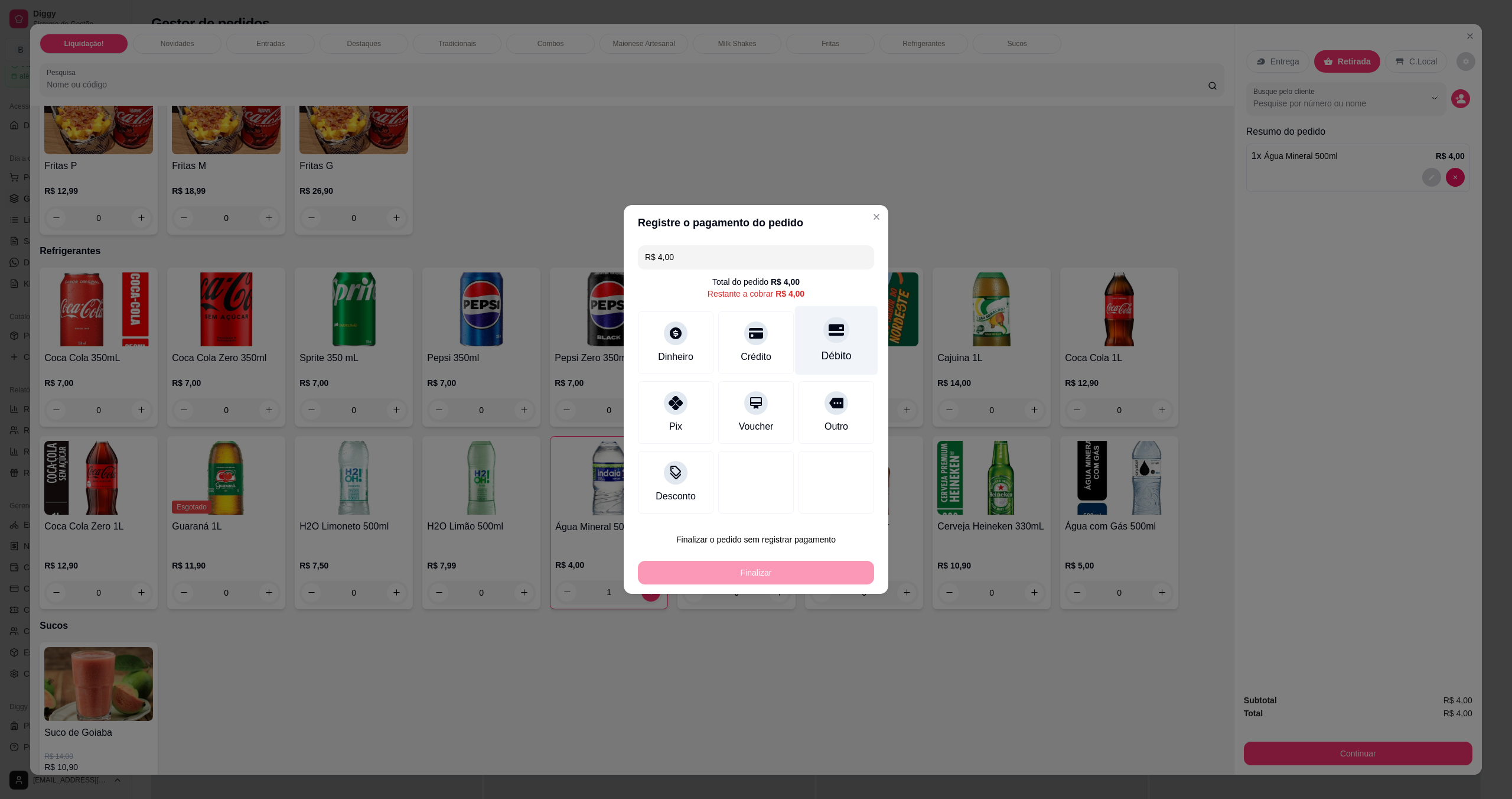
click at [829, 335] on icon at bounding box center [836, 330] width 15 height 15
type input "R$ 0,00"
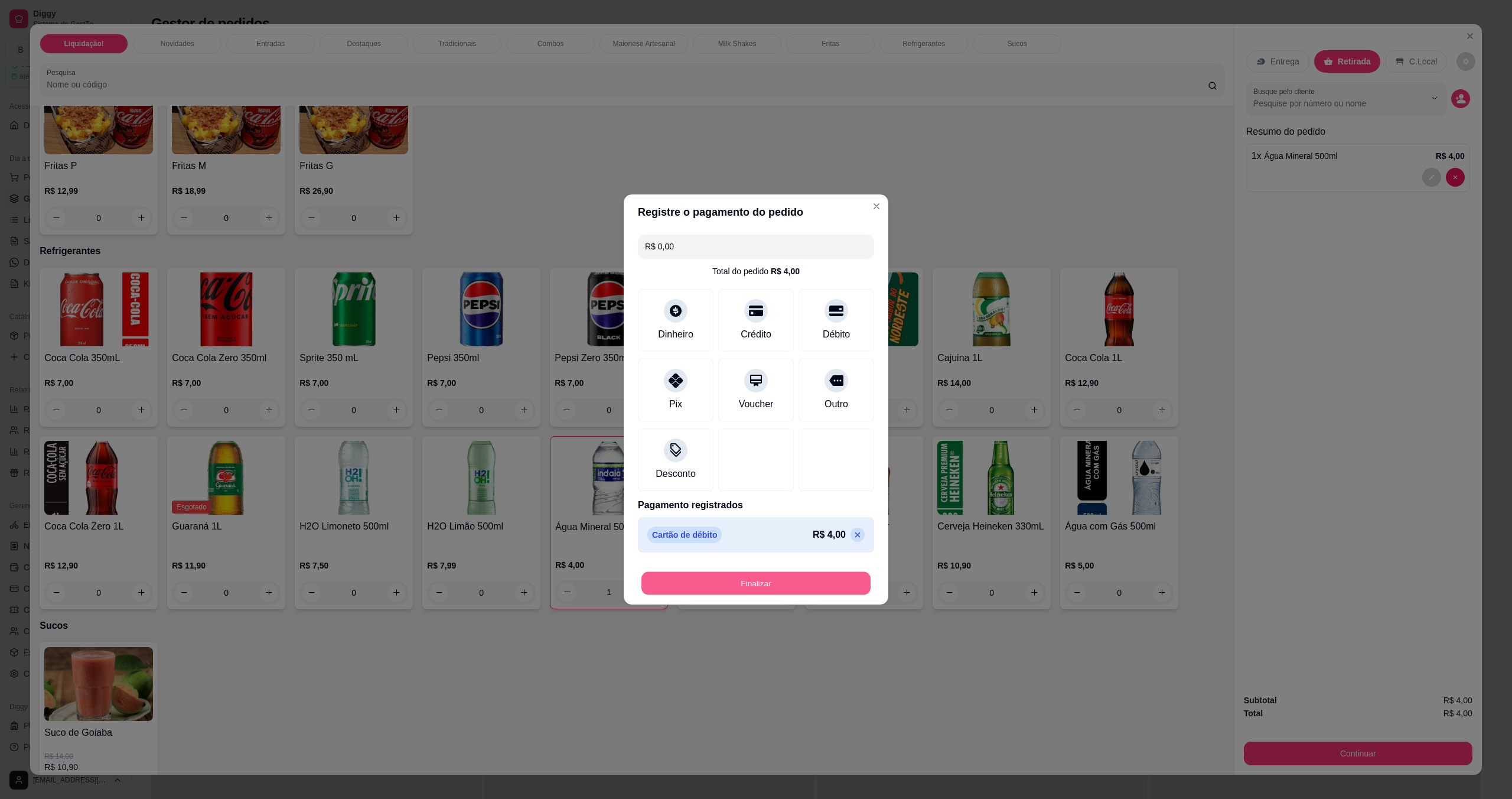
click at [794, 589] on button "Finalizar" at bounding box center [756, 583] width 229 height 23
type input "0"
type input "-R$ 4,00"
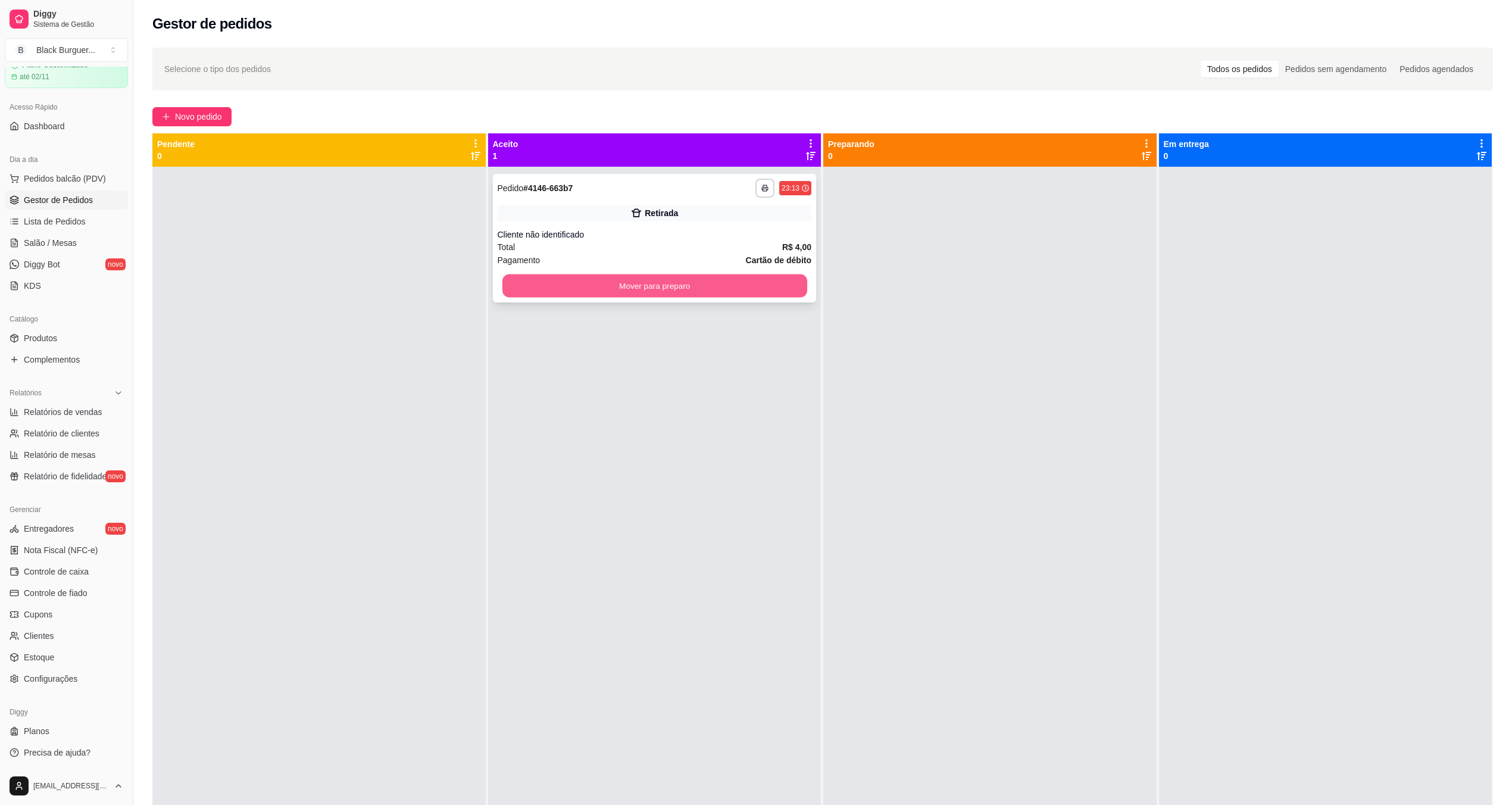
click at [675, 286] on button "Mover para preparo" at bounding box center [654, 286] width 305 height 23
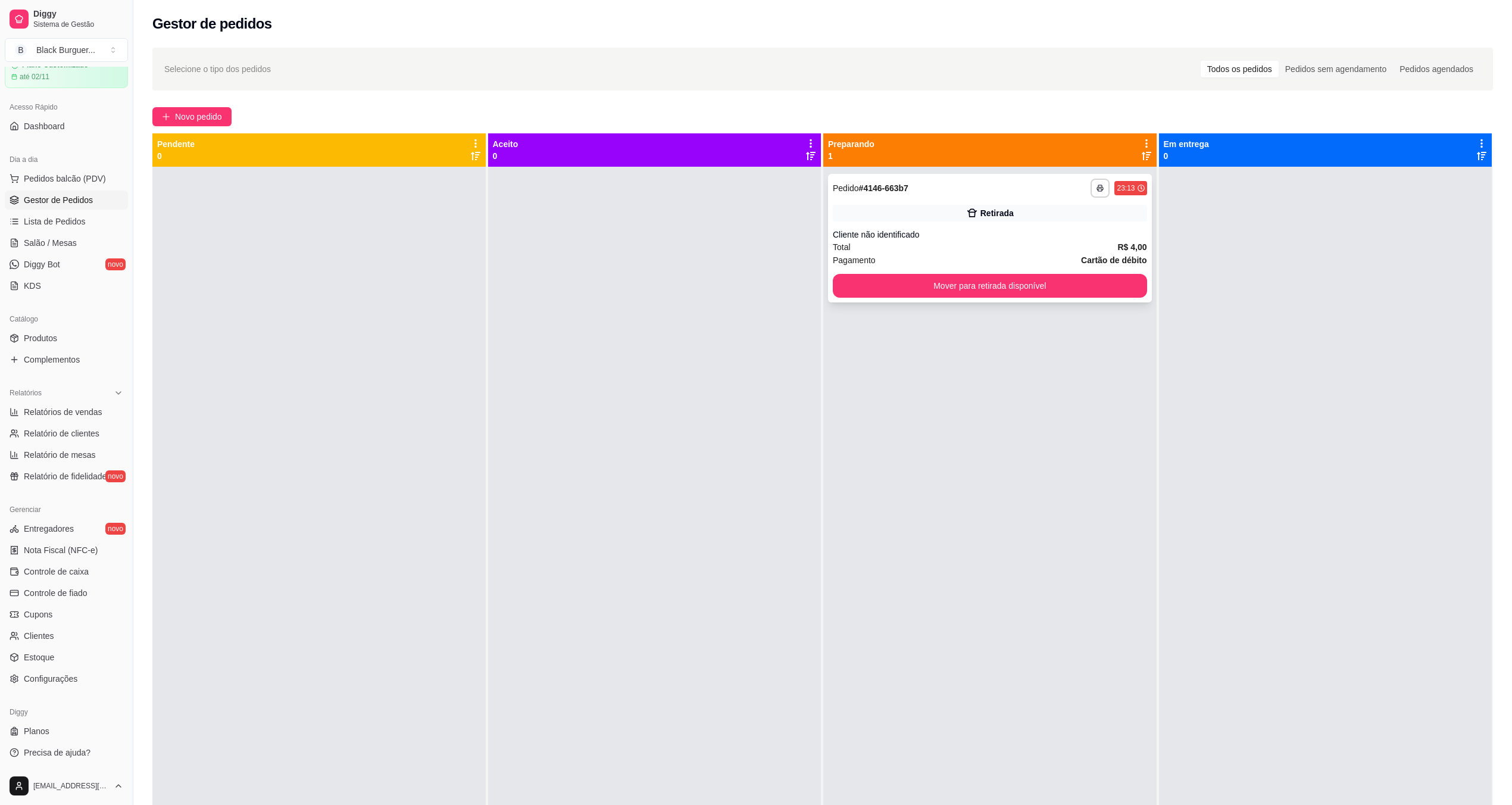
click at [990, 296] on div "**********" at bounding box center [990, 238] width 324 height 129
click at [1087, 293] on button "Mover para retirada disponível" at bounding box center [991, 286] width 315 height 24
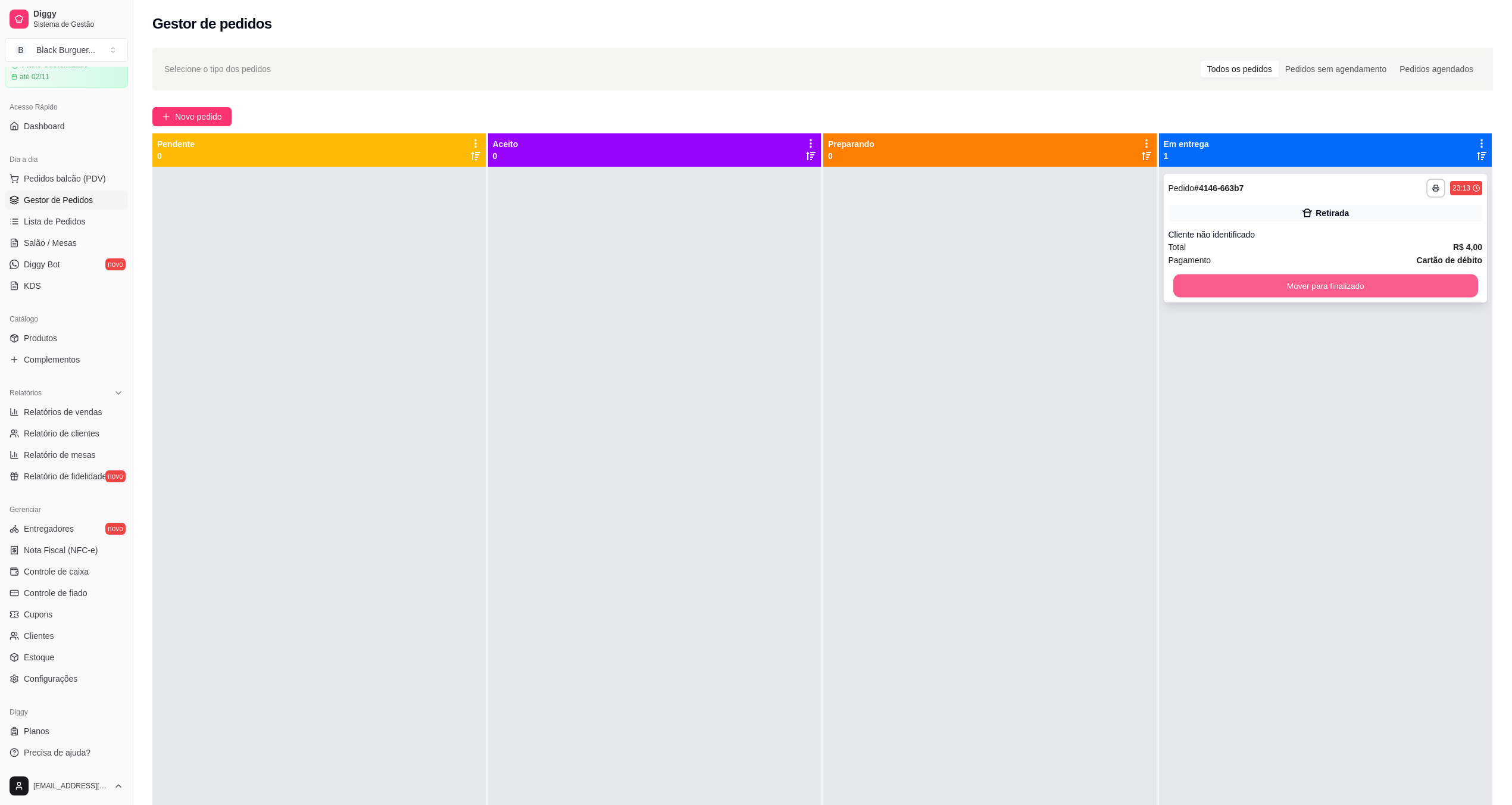
click at [1251, 292] on button "Mover para finalizado" at bounding box center [1325, 286] width 305 height 23
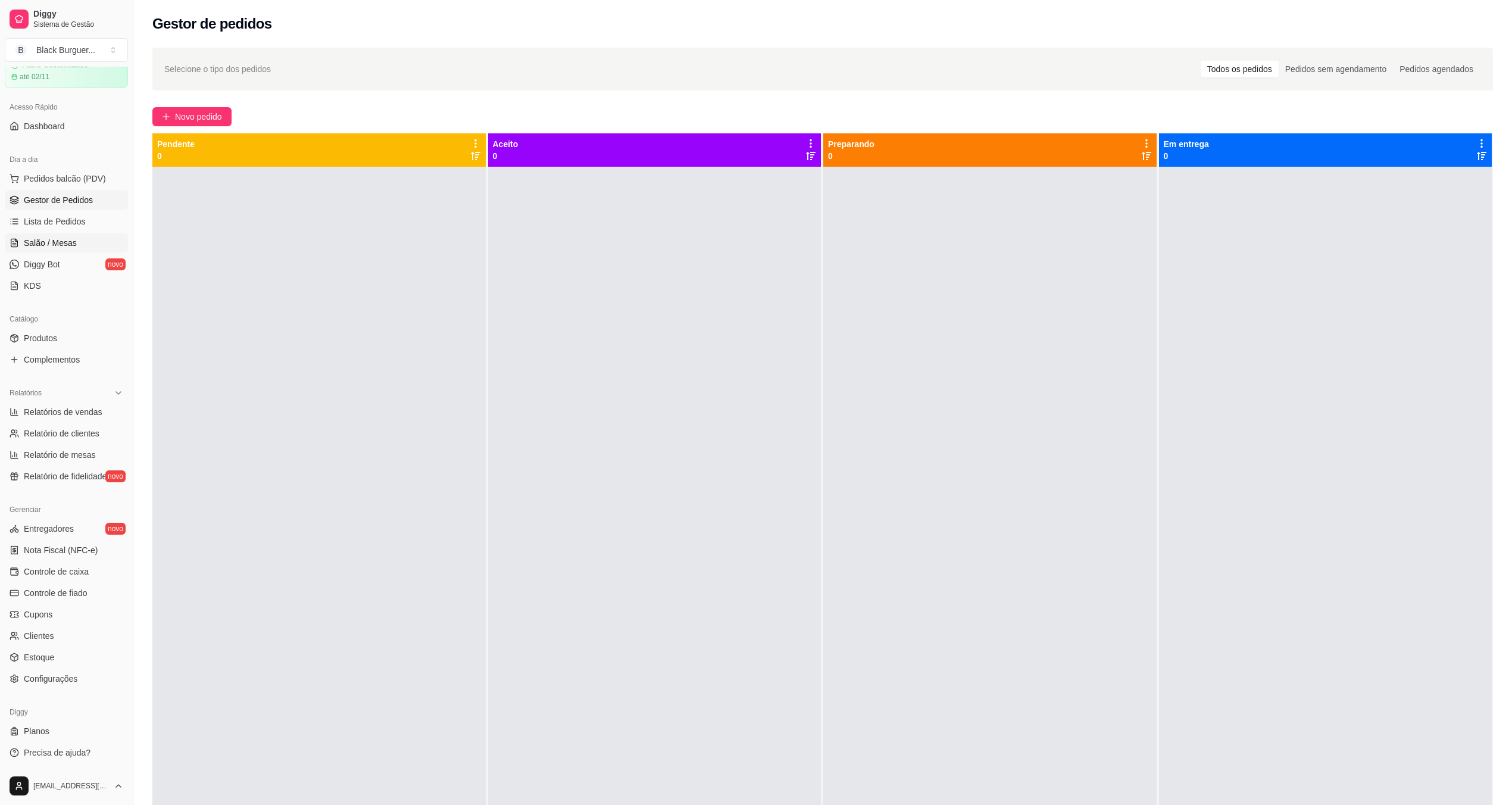
click at [65, 245] on span "Salão / Mesas" at bounding box center [50, 242] width 53 height 12
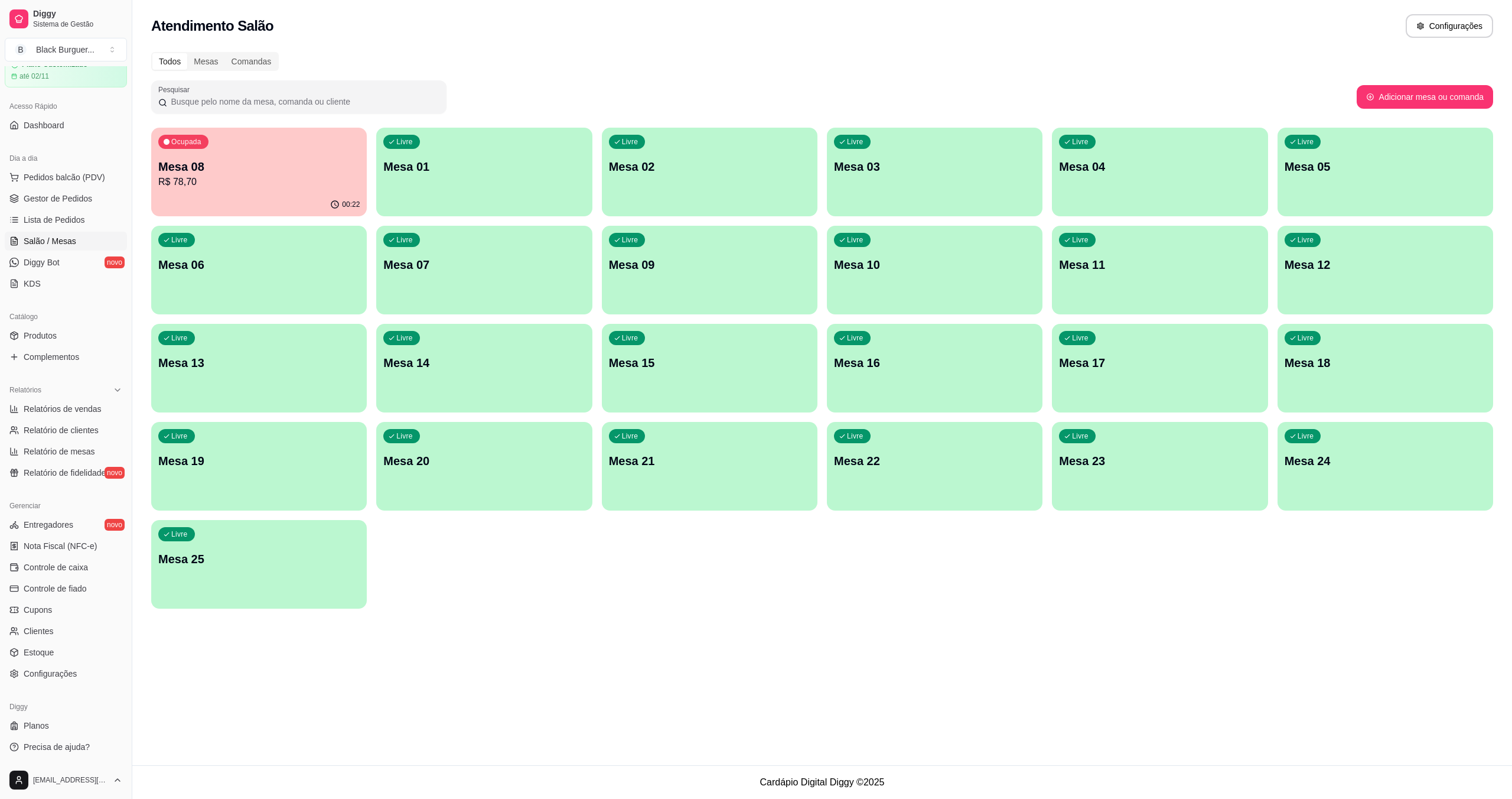
click at [244, 173] on p "Mesa 08" at bounding box center [259, 167] width 202 height 17
click at [257, 163] on p "Mesa 08" at bounding box center [259, 167] width 202 height 17
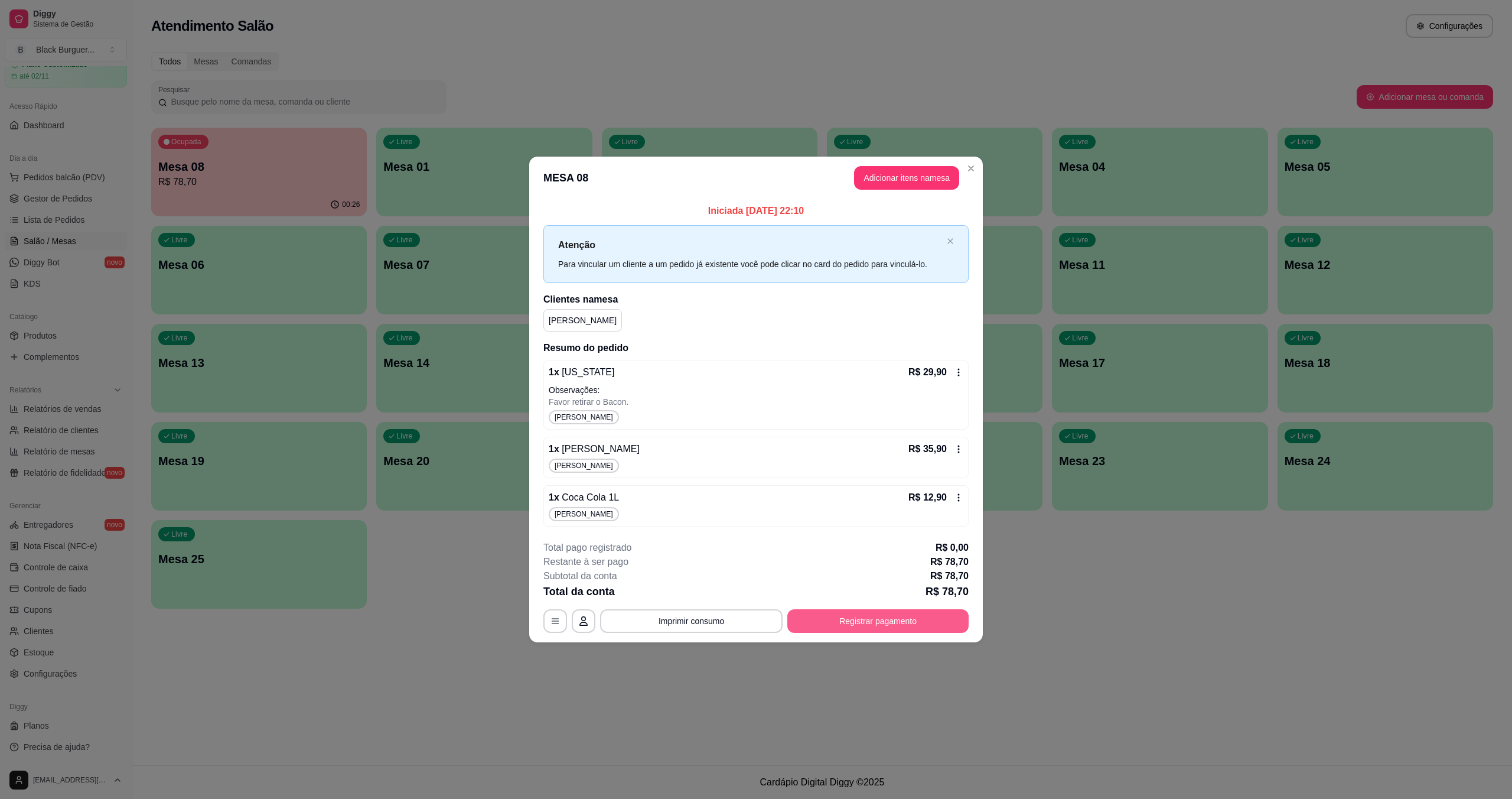
click at [873, 627] on button "Registrar pagamento" at bounding box center [878, 621] width 181 height 24
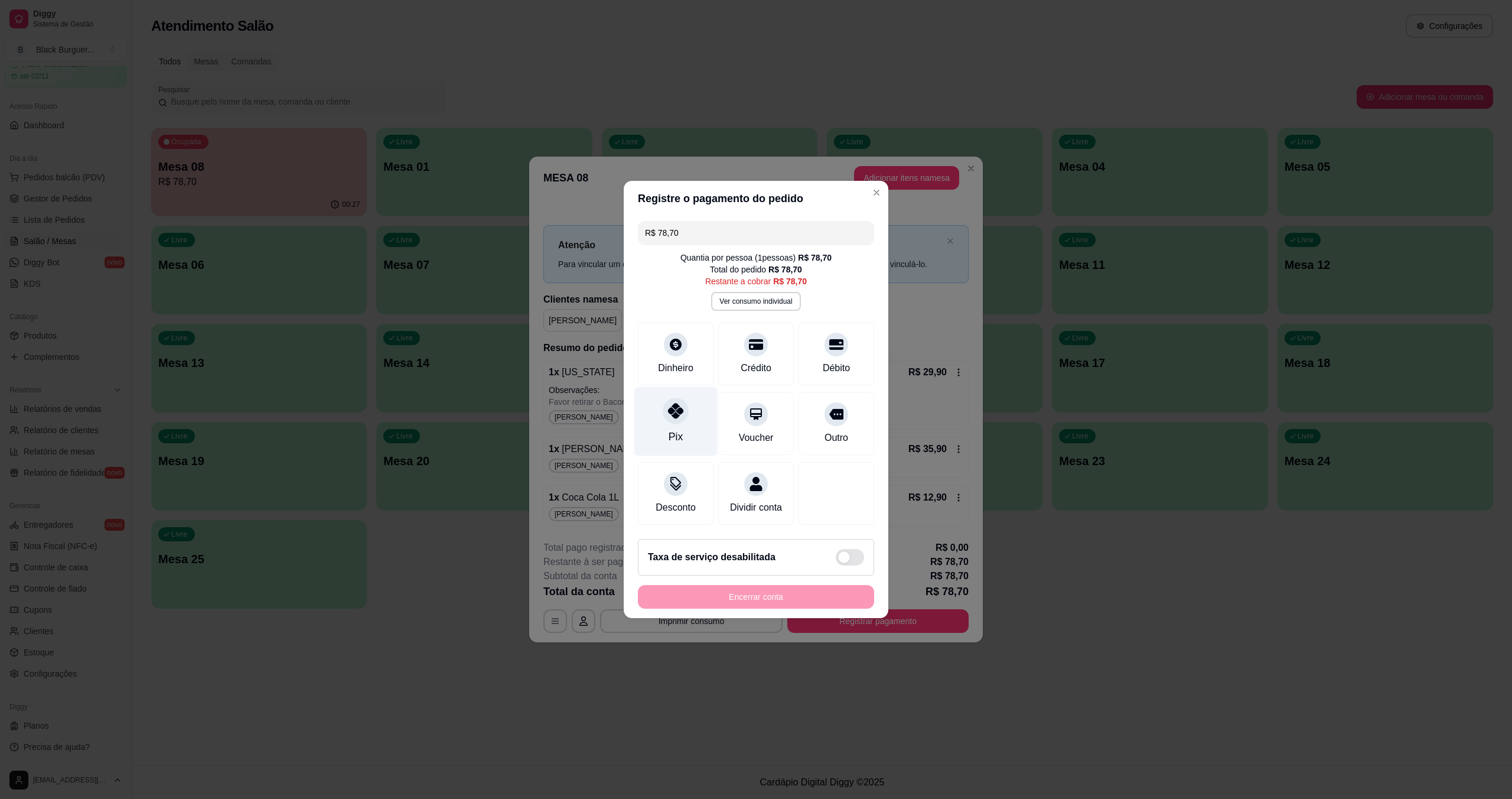
click at [674, 408] on icon at bounding box center [676, 411] width 15 height 15
type input "R$ 0,00"
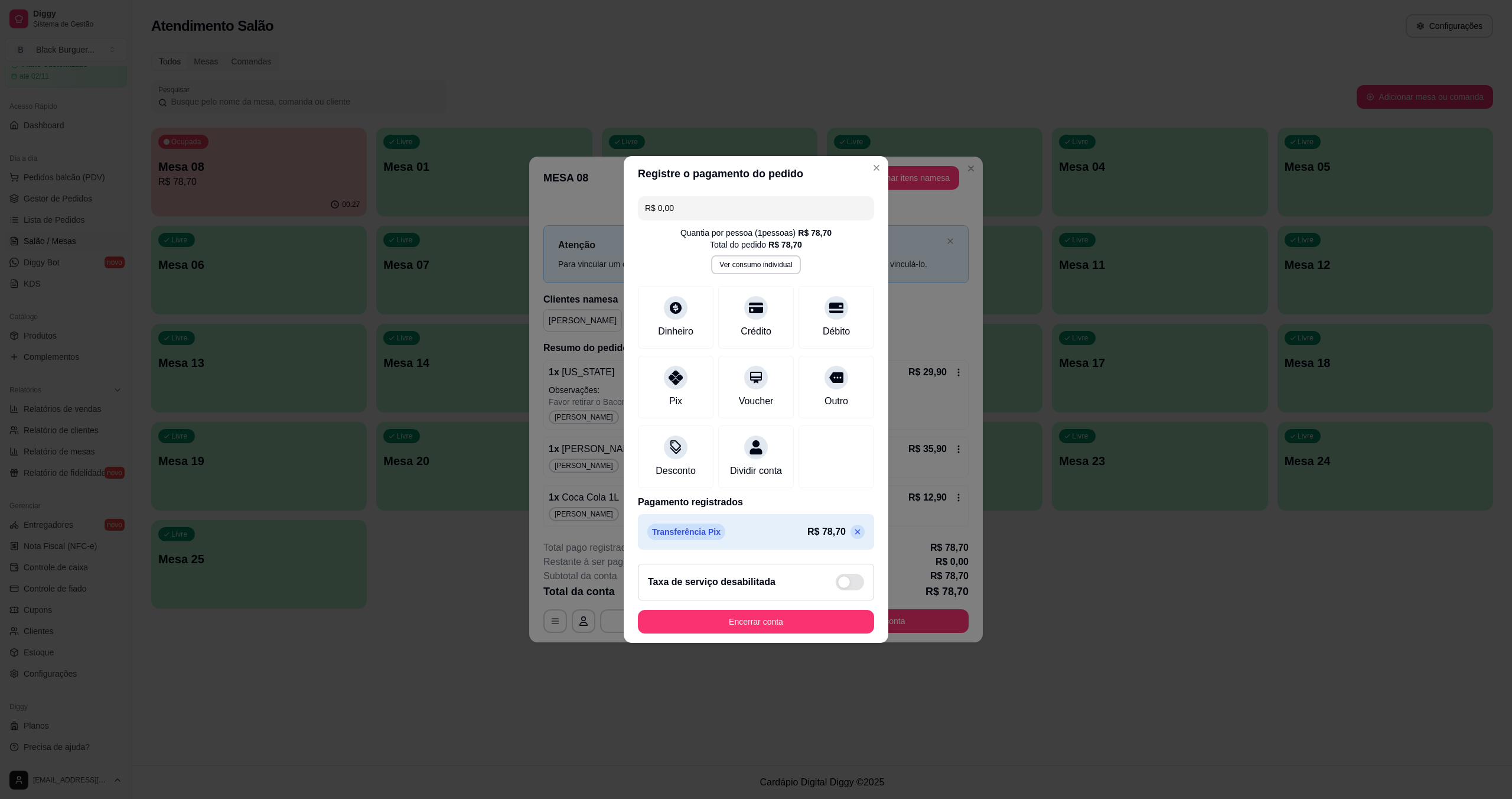
click at [783, 643] on footer "Taxa de serviço desabilitada Encerrar conta" at bounding box center [756, 599] width 264 height 89
click at [783, 634] on button "Encerrar conta" at bounding box center [756, 622] width 236 height 24
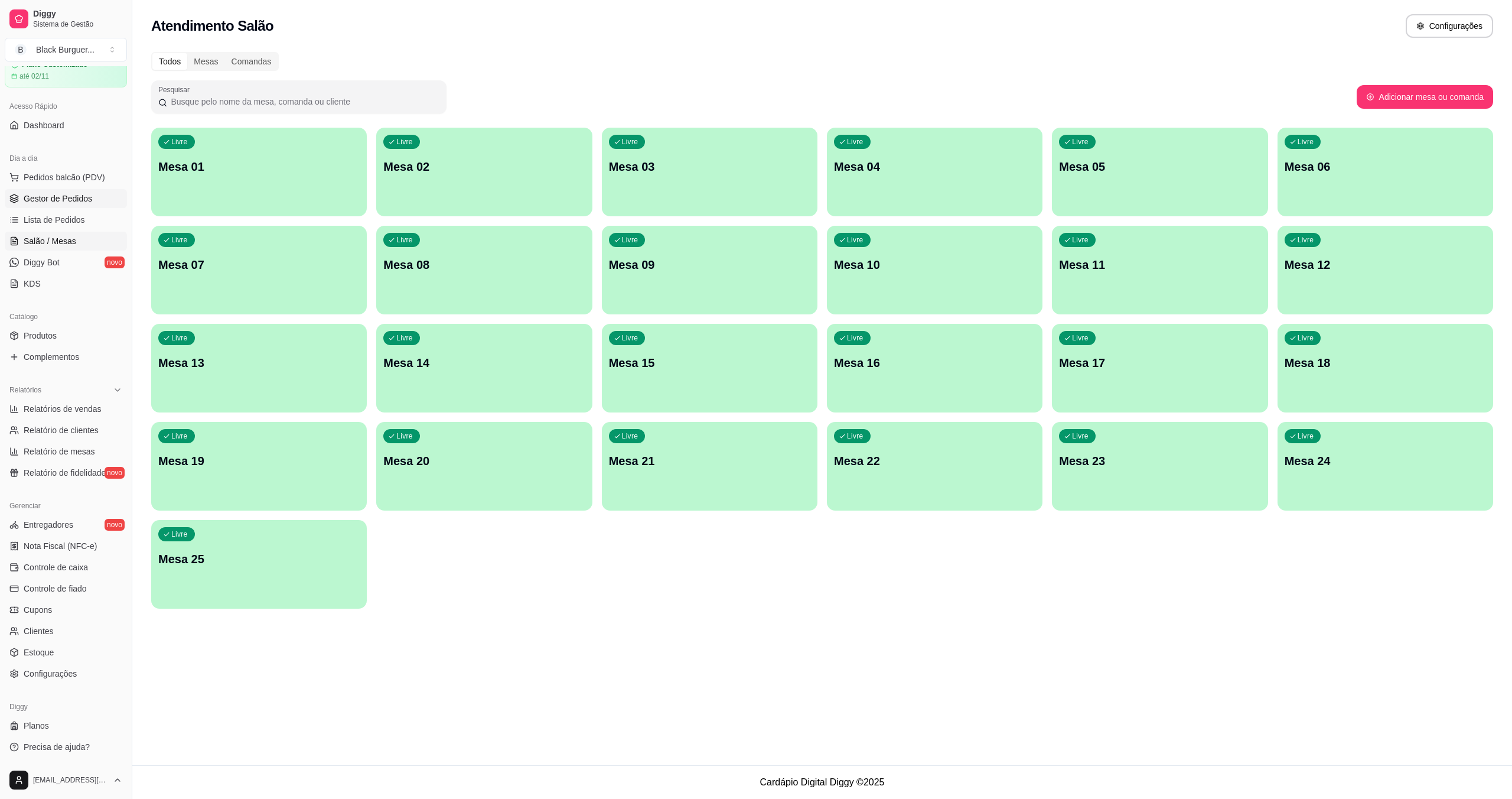
click at [88, 202] on span "Gestor de Pedidos" at bounding box center [58, 198] width 68 height 12
